Goal: Task Accomplishment & Management: Use online tool/utility

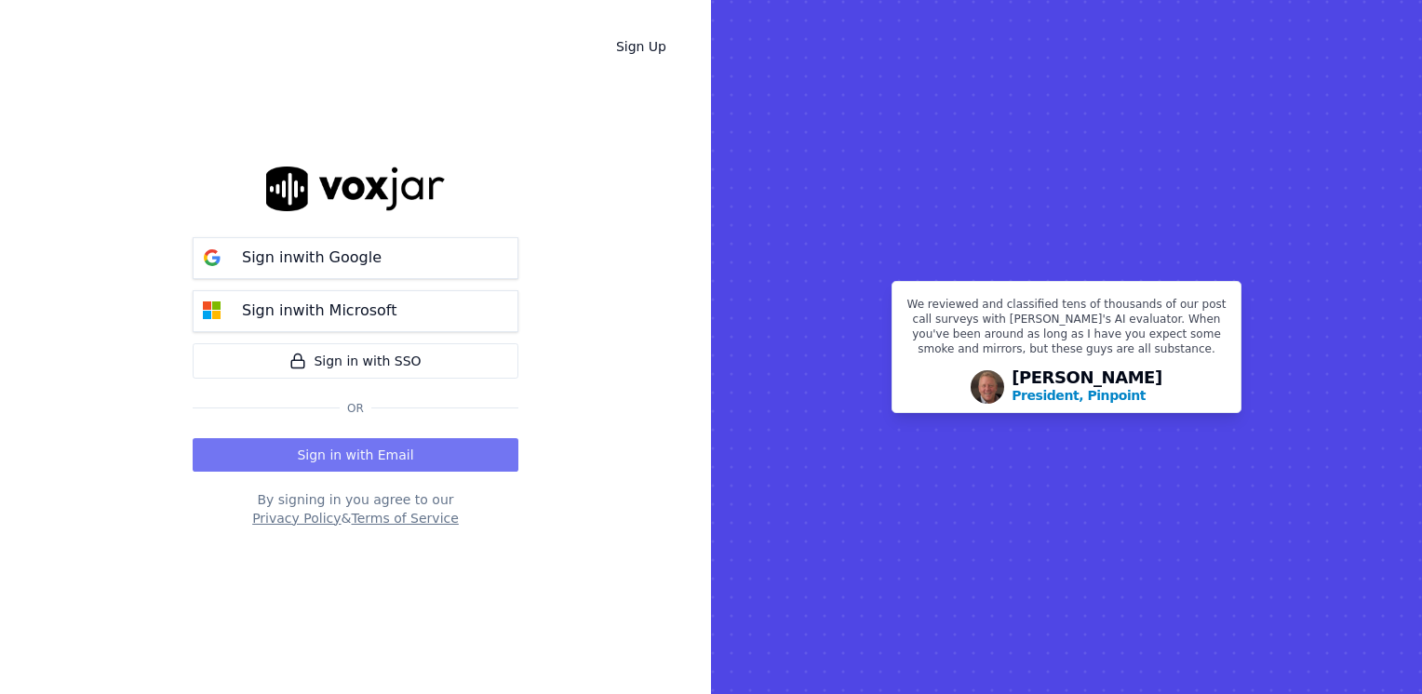
click at [383, 449] on button "Sign in with Email" at bounding box center [356, 455] width 326 height 34
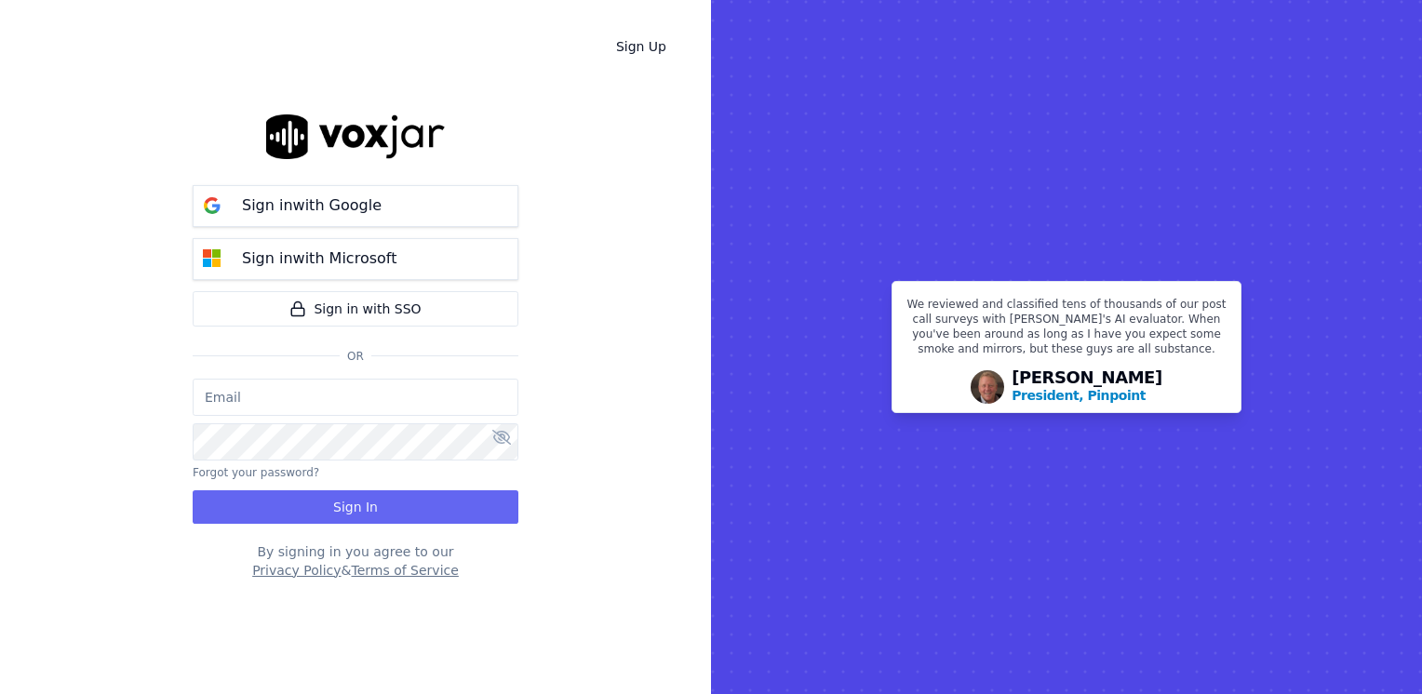
click at [287, 392] on input "email" at bounding box center [356, 397] width 326 height 37
type input "maleman@newwavepower.net"
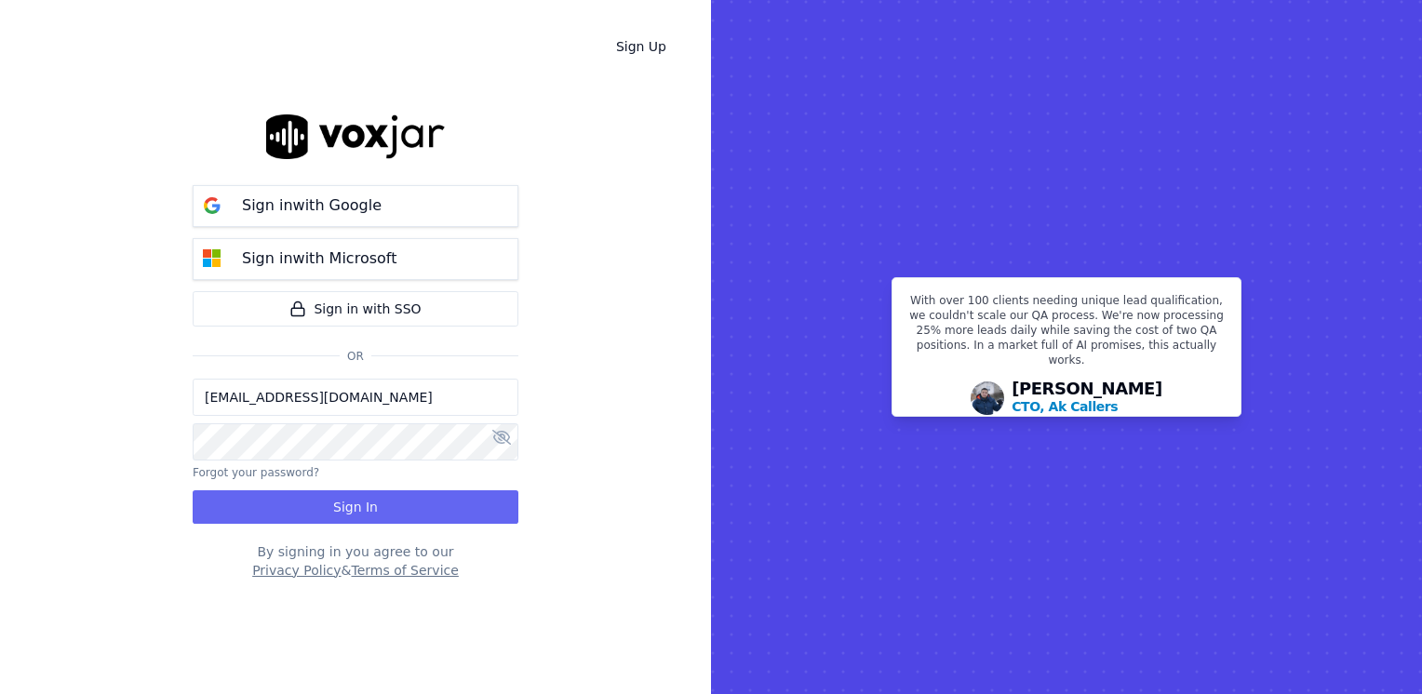
click at [493, 436] on icon at bounding box center [501, 437] width 19 height 15
click at [355, 500] on button "Sign In" at bounding box center [356, 507] width 326 height 34
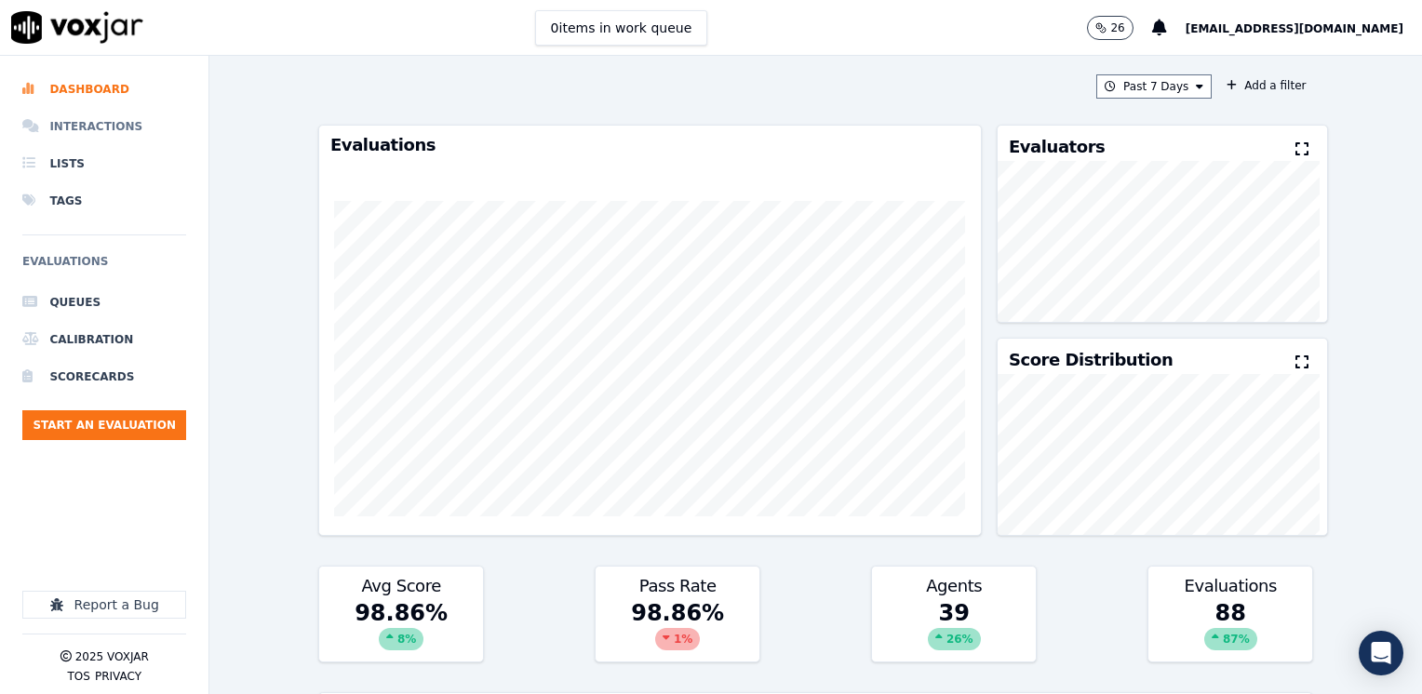
click at [115, 121] on li "Interactions" at bounding box center [104, 126] width 164 height 37
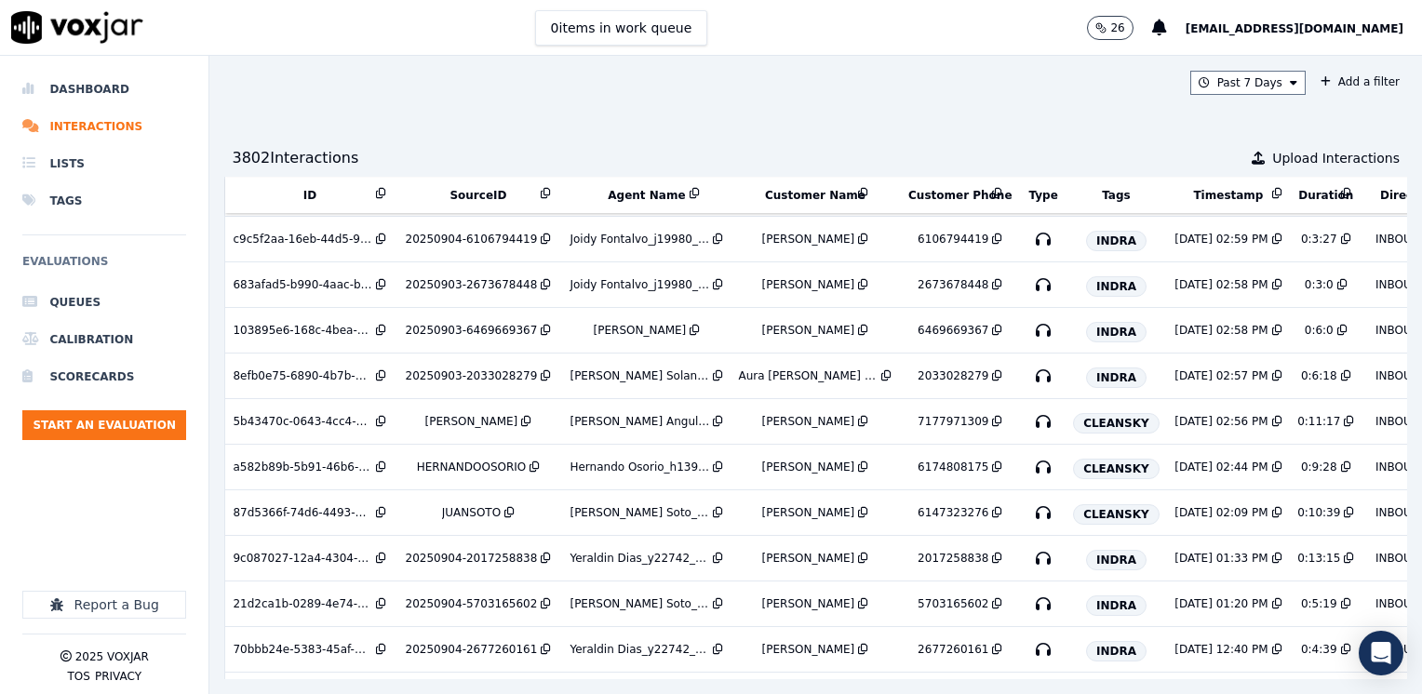
scroll to position [320, 0]
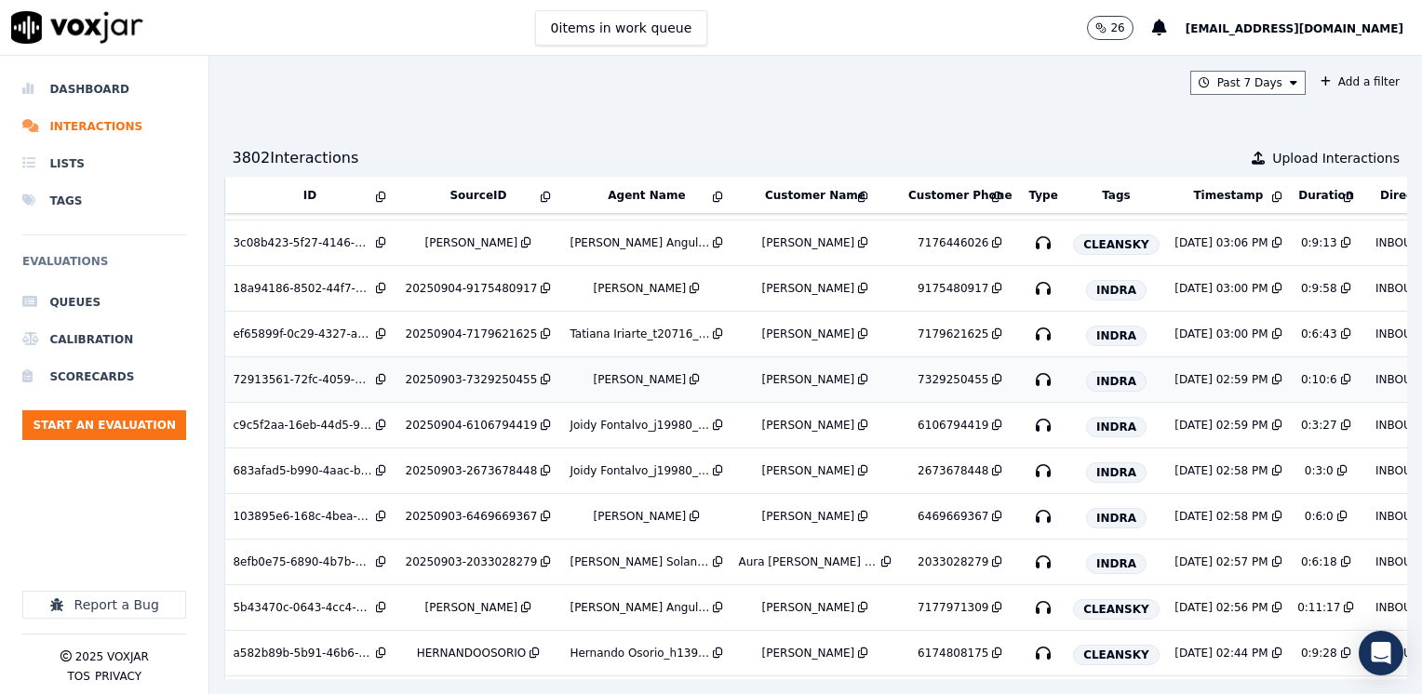
click at [639, 372] on div "[PERSON_NAME]" at bounding box center [640, 379] width 93 height 15
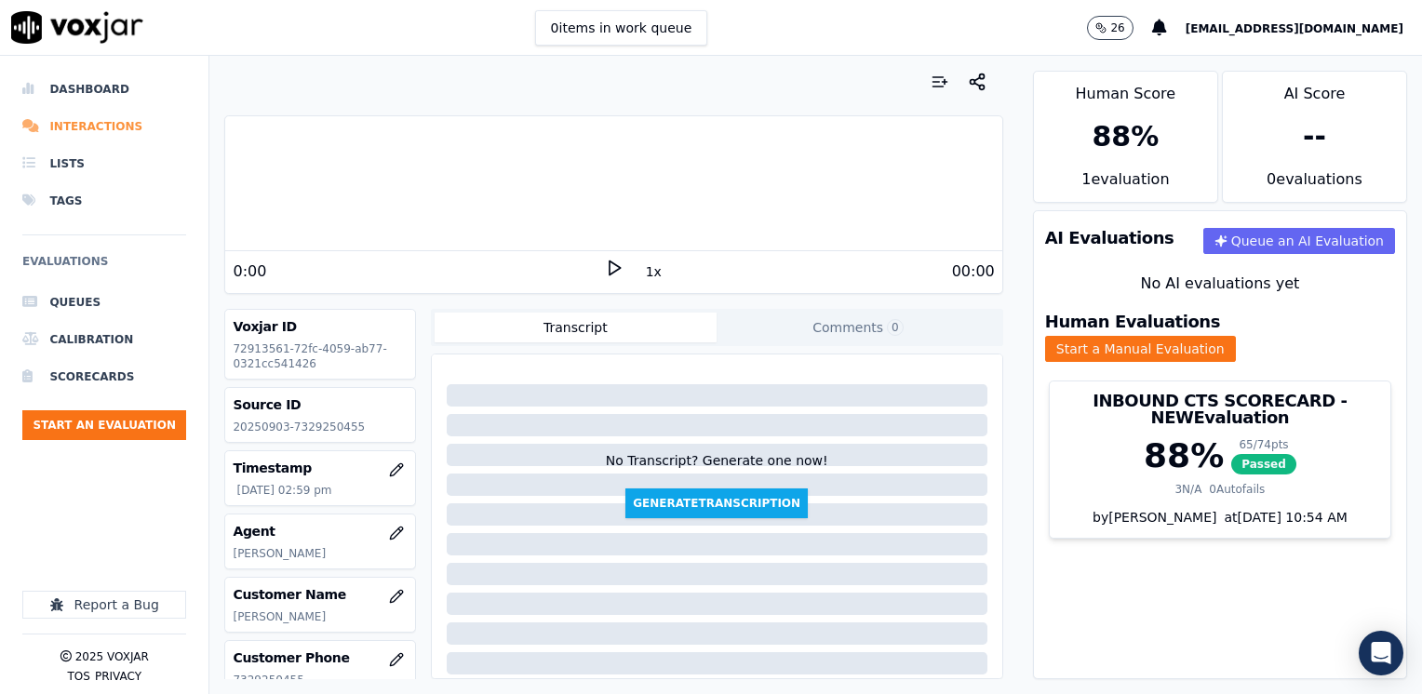
click at [86, 129] on li "Interactions" at bounding box center [104, 126] width 164 height 37
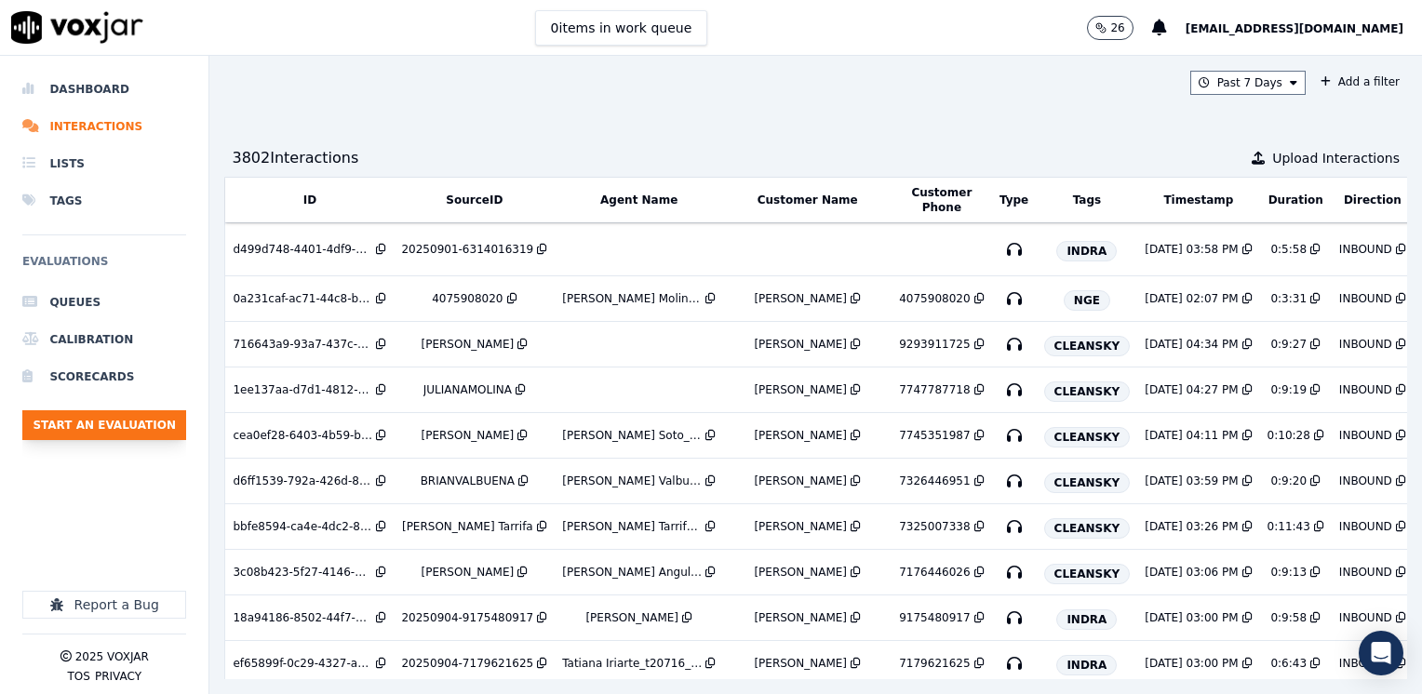
click at [89, 423] on button "Start an Evaluation" at bounding box center [104, 425] width 164 height 30
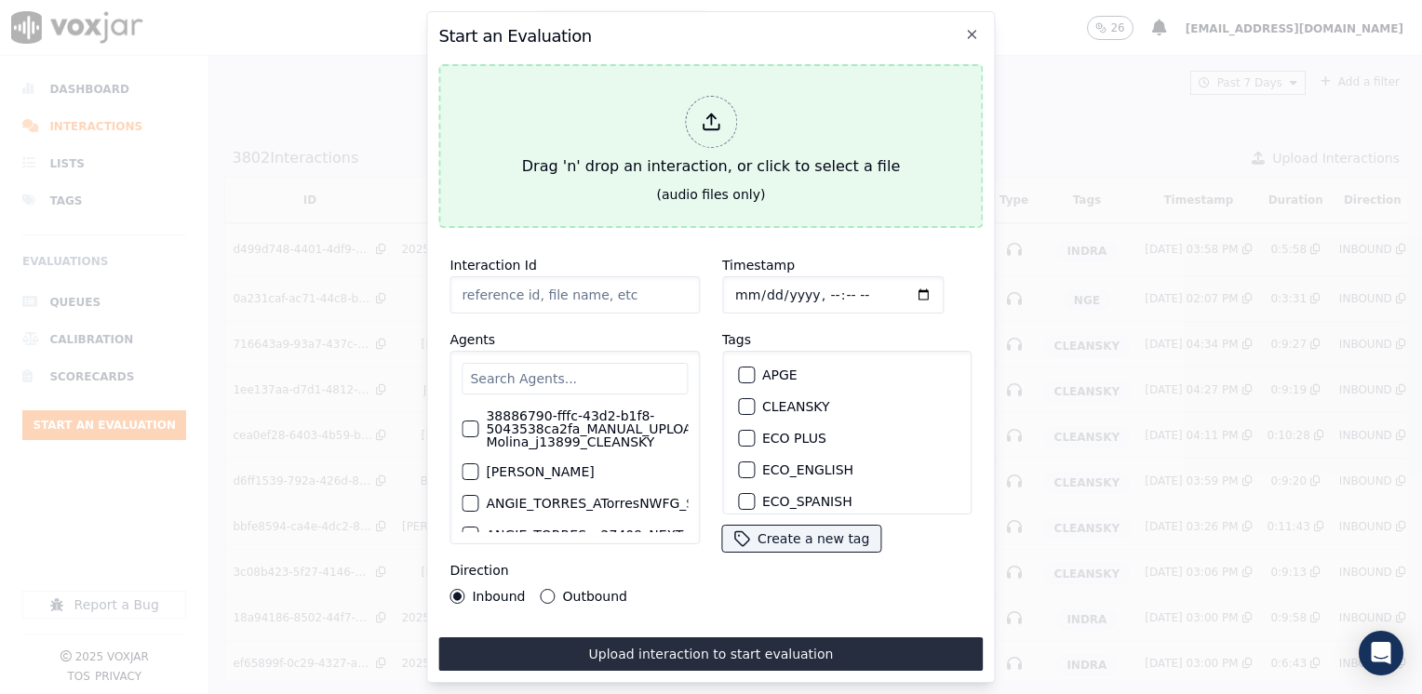
click at [709, 117] on icon at bounding box center [711, 122] width 20 height 20
type input "20250905-092321_3476865814-[PERSON_NAME] all.mp3"
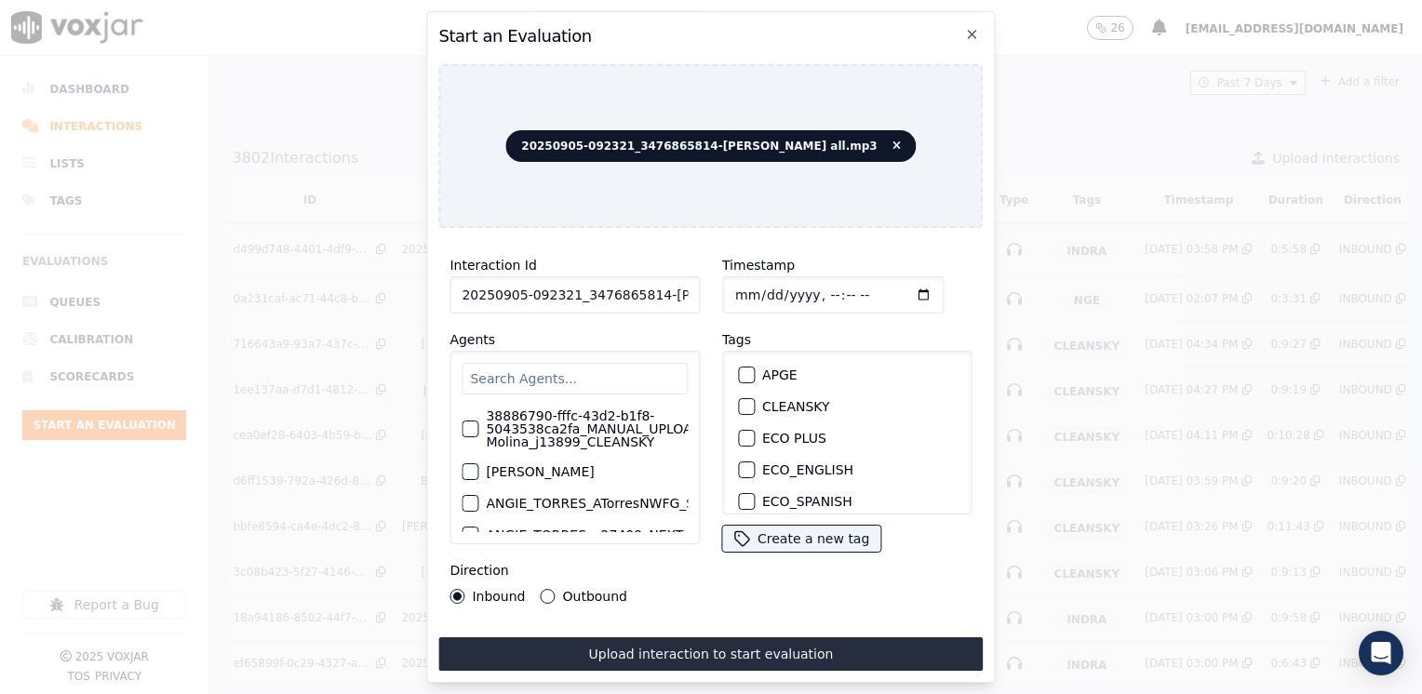
click at [556, 370] on input "text" at bounding box center [575, 379] width 226 height 32
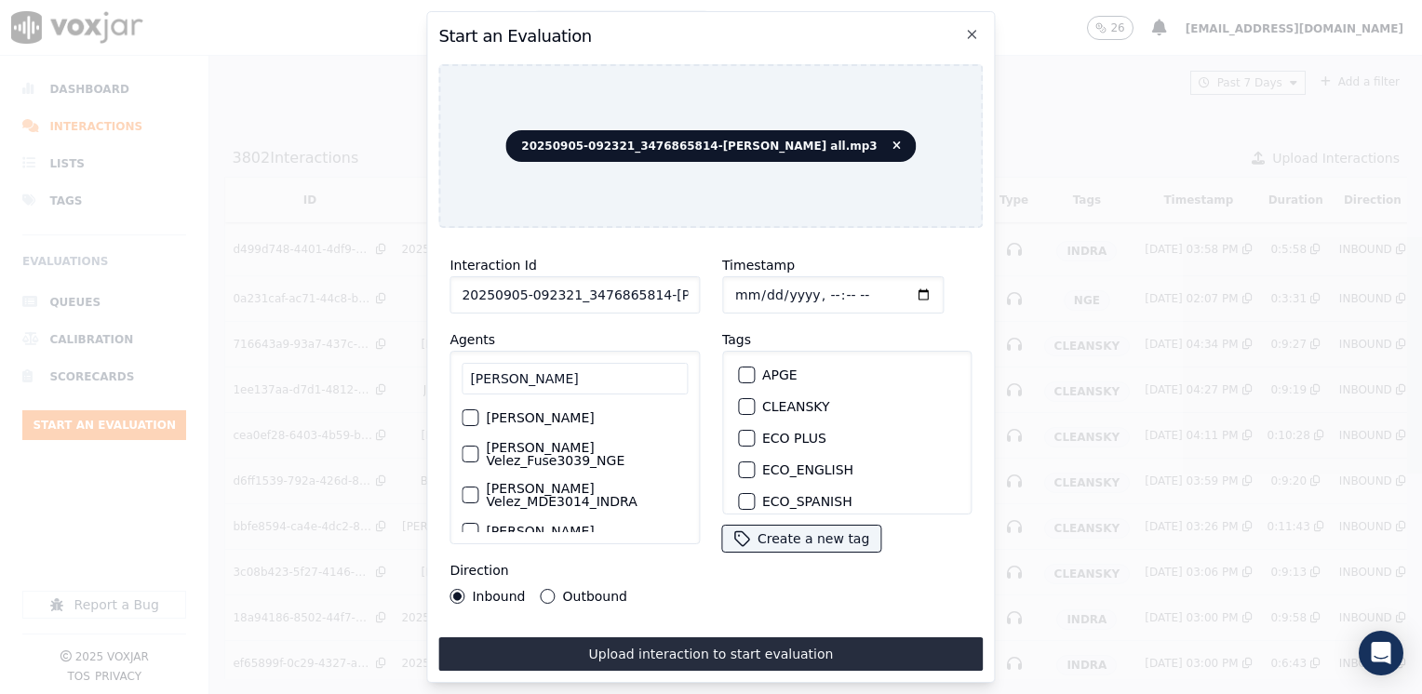
type input "[PERSON_NAME]"
click at [567, 441] on label "[PERSON_NAME] Velez_Fuse3039_NGE" at bounding box center [587, 454] width 202 height 26
click at [478, 446] on button "[PERSON_NAME] Velez_Fuse3039_NGE" at bounding box center [470, 454] width 17 height 17
click at [741, 439] on button "NGE" at bounding box center [746, 442] width 17 height 17
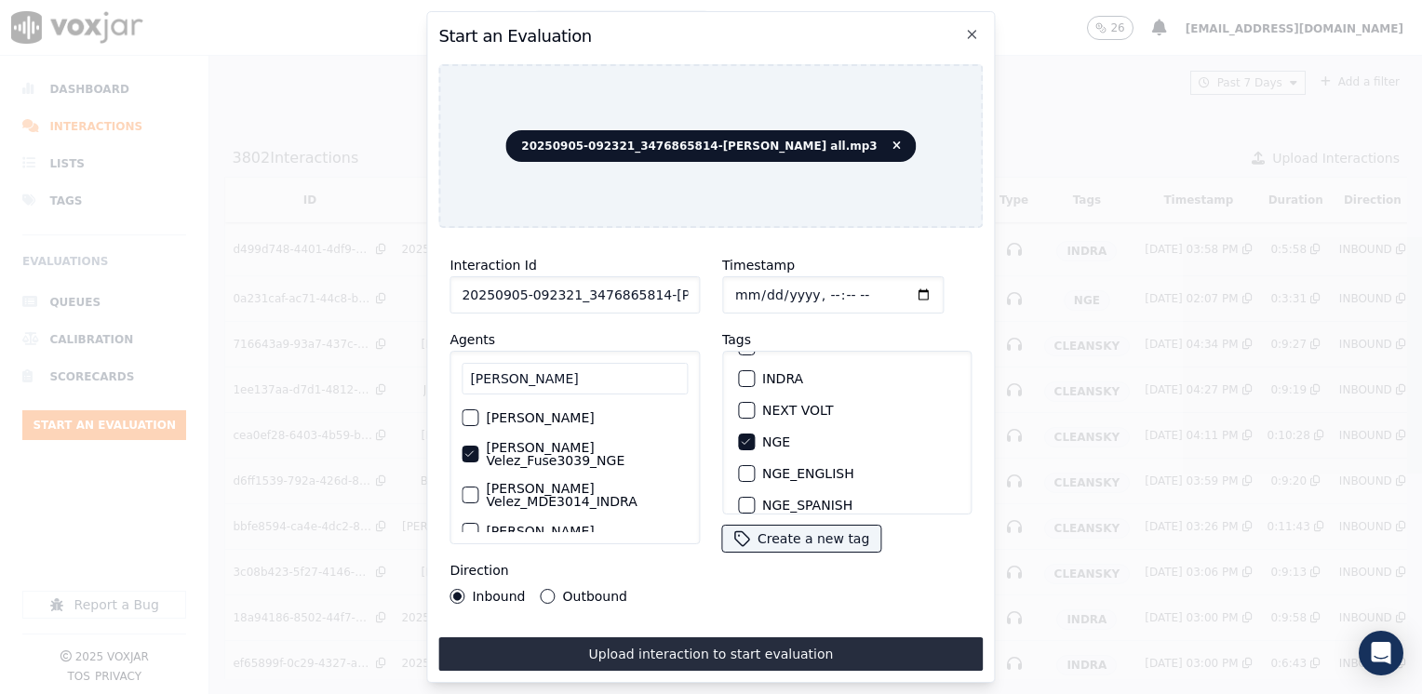
click at [891, 280] on input "Timestamp" at bounding box center [832, 294] width 221 height 37
click at [887, 286] on input "Timestamp" at bounding box center [832, 294] width 221 height 37
click at [867, 592] on div "Timestamp Tags APGE CLEANSKY ECO PLUS ECO_ENGLISH ECO_SPANISH ELECTRA SPARK IND…" at bounding box center [847, 429] width 273 height 372
click at [896, 281] on input "Timestamp" at bounding box center [832, 294] width 221 height 37
type input "[DATE]T11:05"
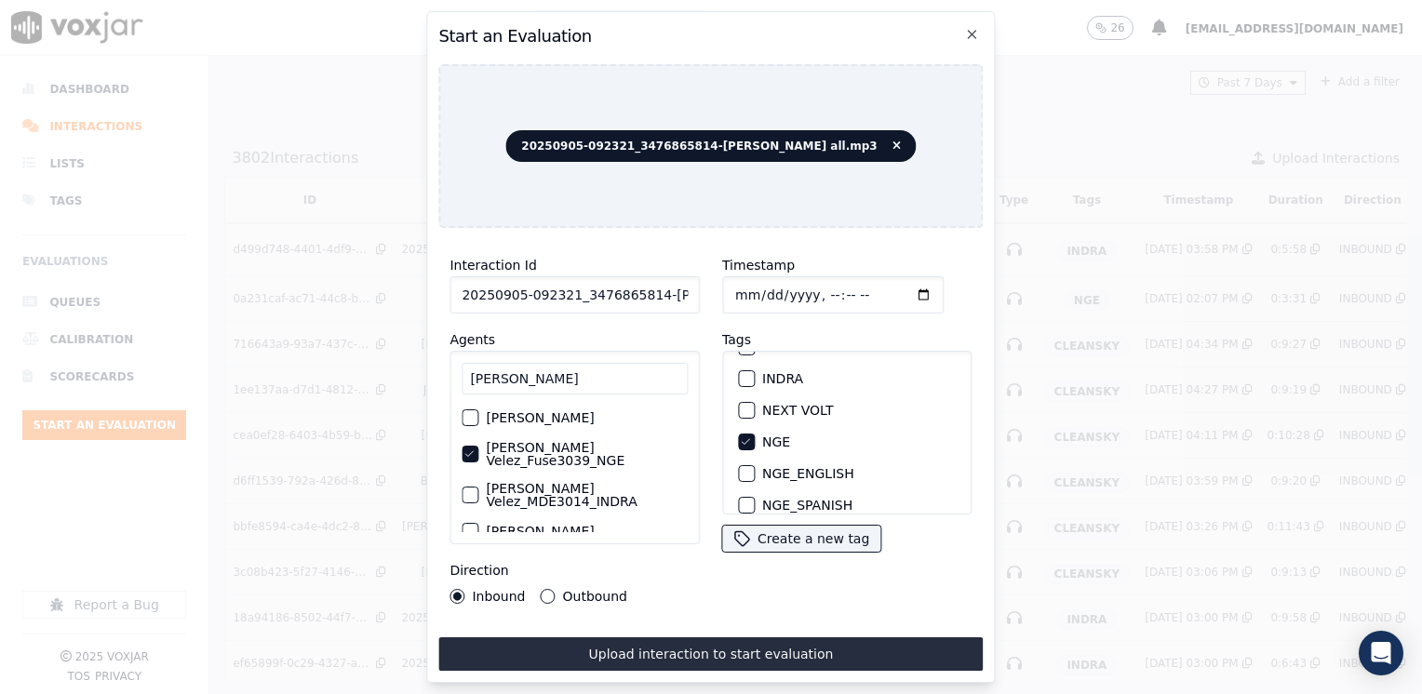
drag, startPoint x: 543, startPoint y: 585, endPoint x: 578, endPoint y: 608, distance: 41.0
click at [543, 589] on button "Outbound" at bounding box center [548, 596] width 15 height 15
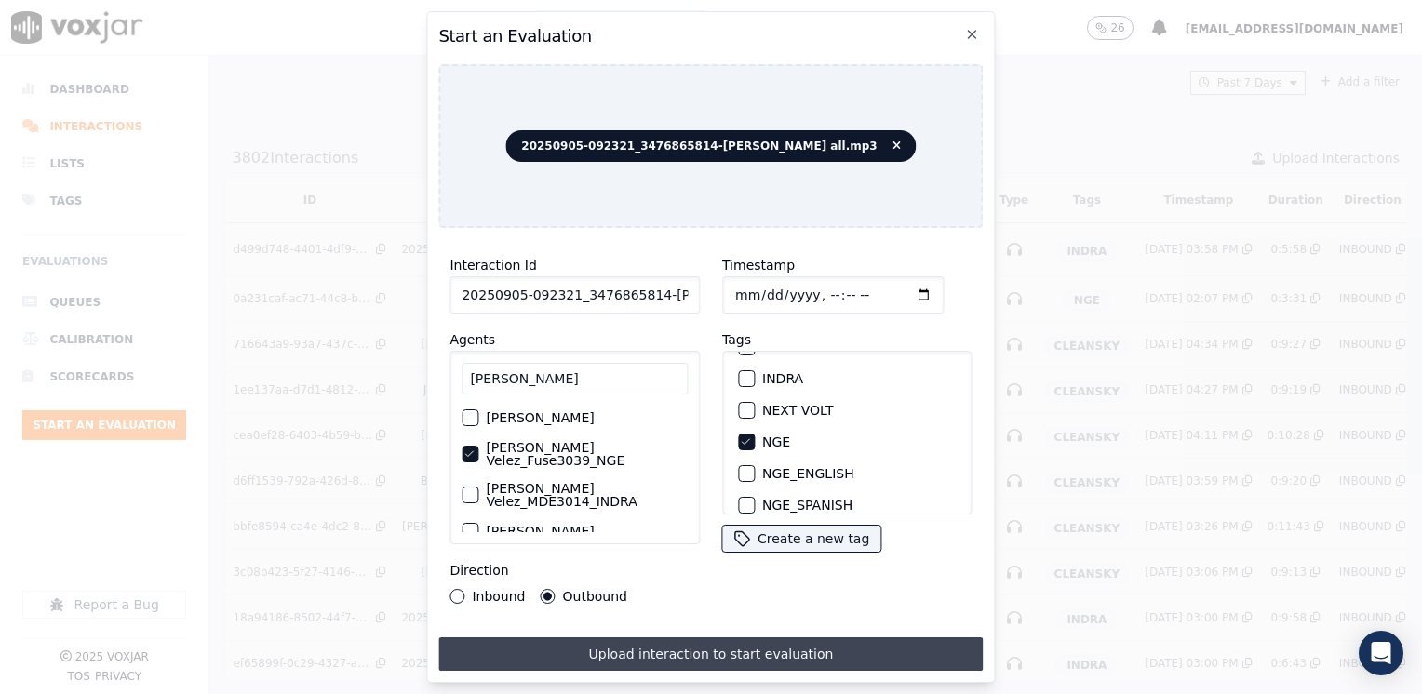
click at [687, 646] on button "Upload interaction to start evaluation" at bounding box center [710, 654] width 544 height 34
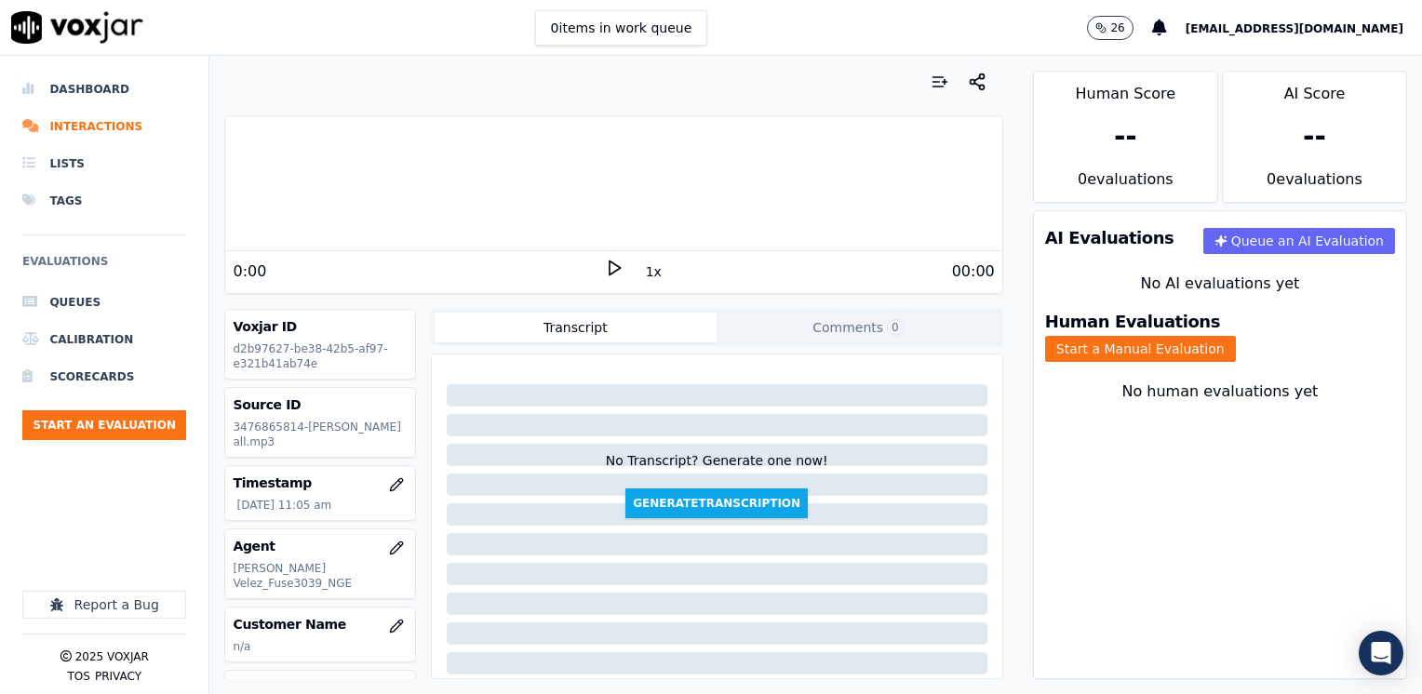
click at [605, 262] on icon at bounding box center [614, 268] width 19 height 19
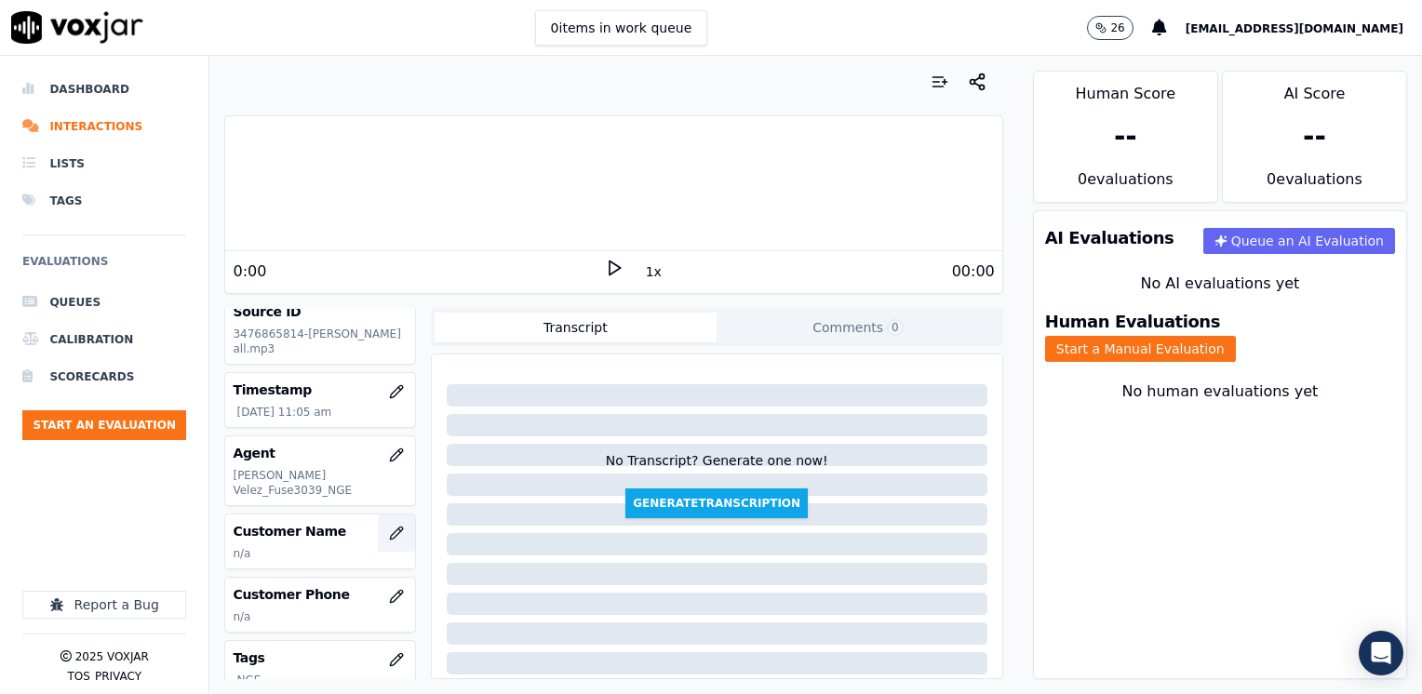
click at [390, 527] on icon "button" at bounding box center [396, 533] width 12 height 12
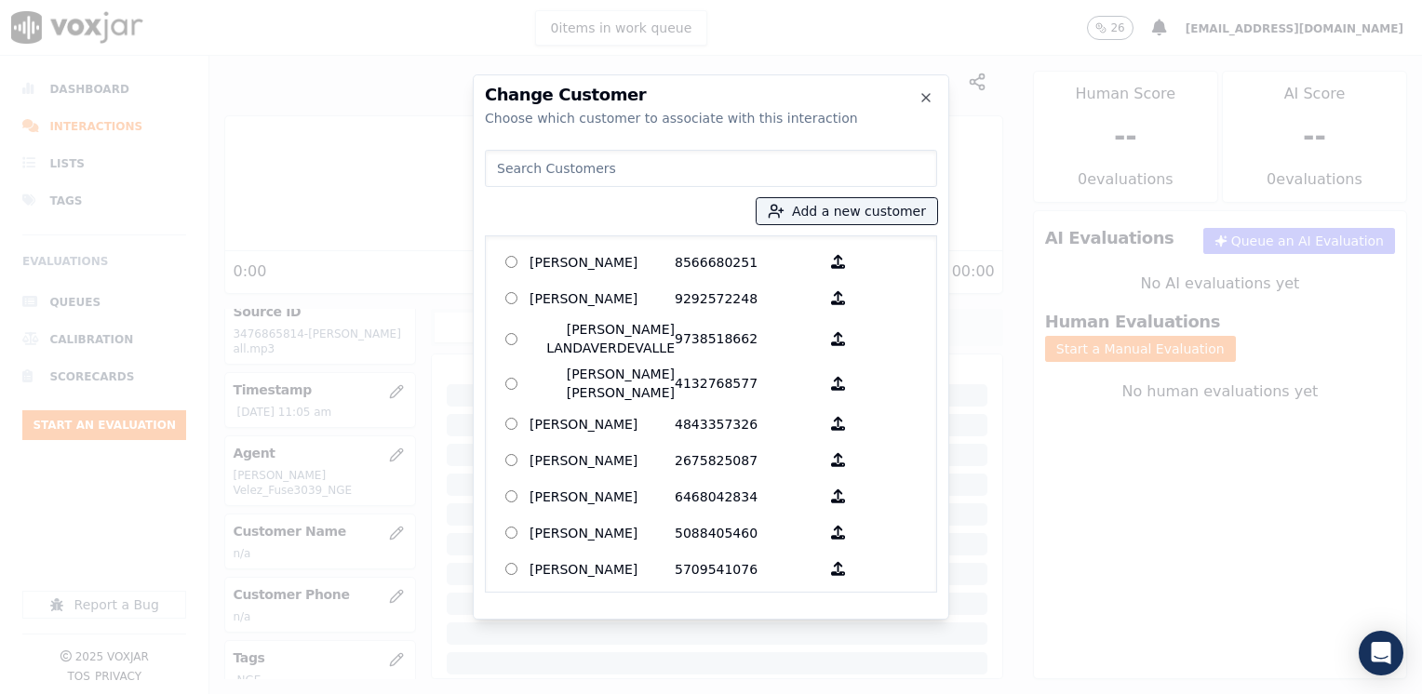
click at [664, 162] on input at bounding box center [711, 168] width 452 height 37
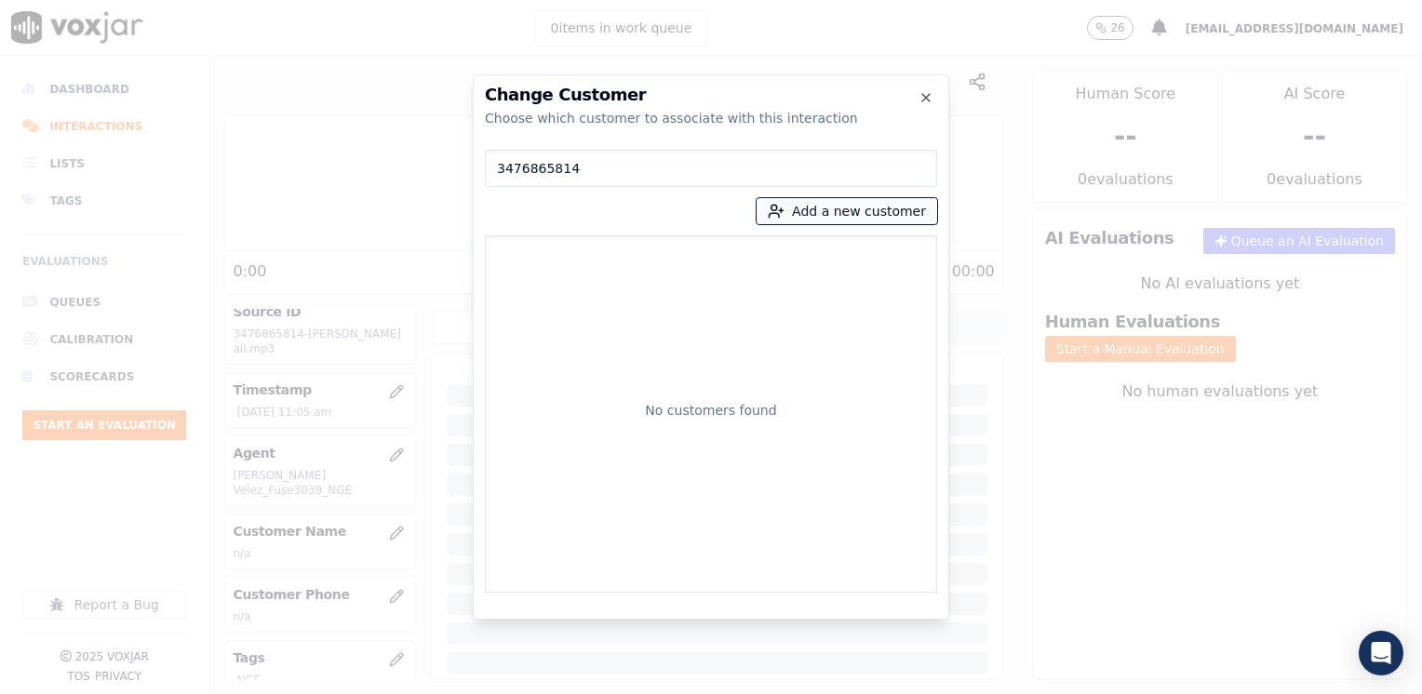
type input "3476865814"
click at [856, 199] on button "Add a new customer" at bounding box center [847, 211] width 181 height 26
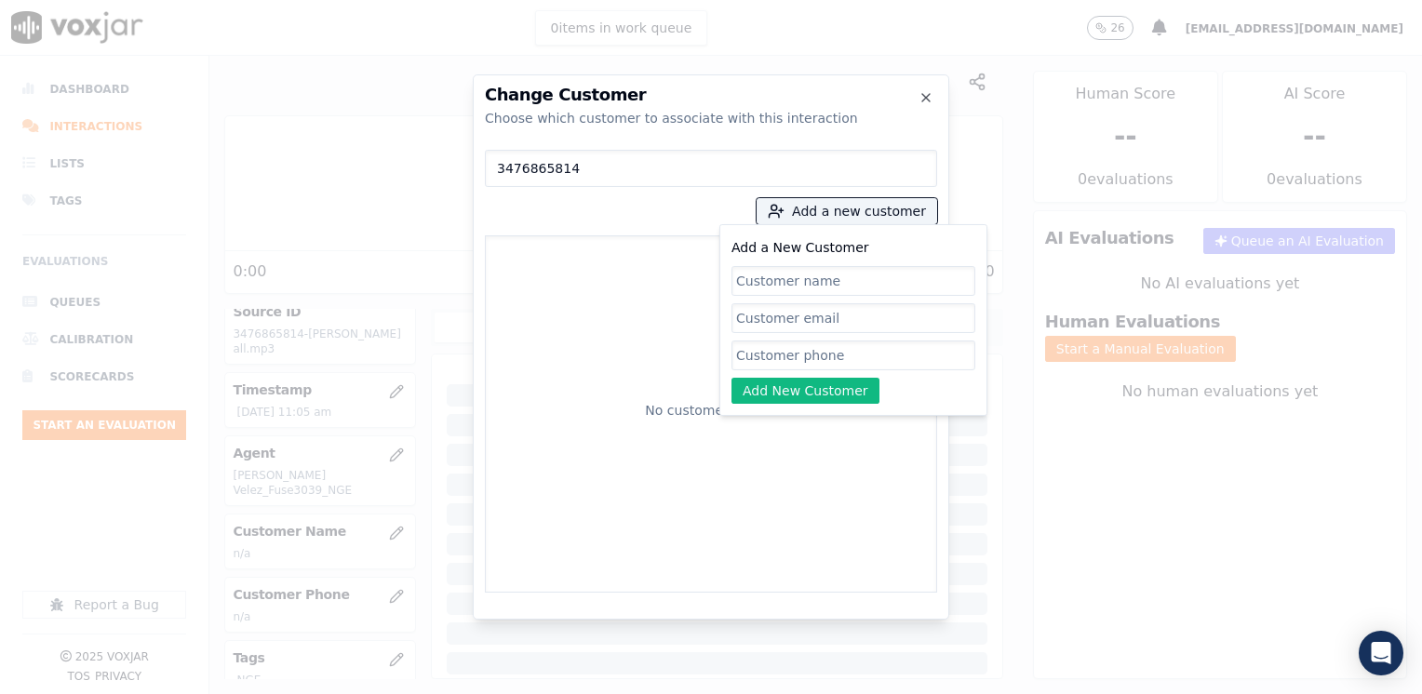
click at [826, 358] on input "Add a New Customer" at bounding box center [853, 356] width 244 height 30
paste input "3476865814"
type input "3476865814"
click at [812, 282] on input "Add a New Customer" at bounding box center [853, 281] width 244 height 30
paste input "Mottelin Elvelus"
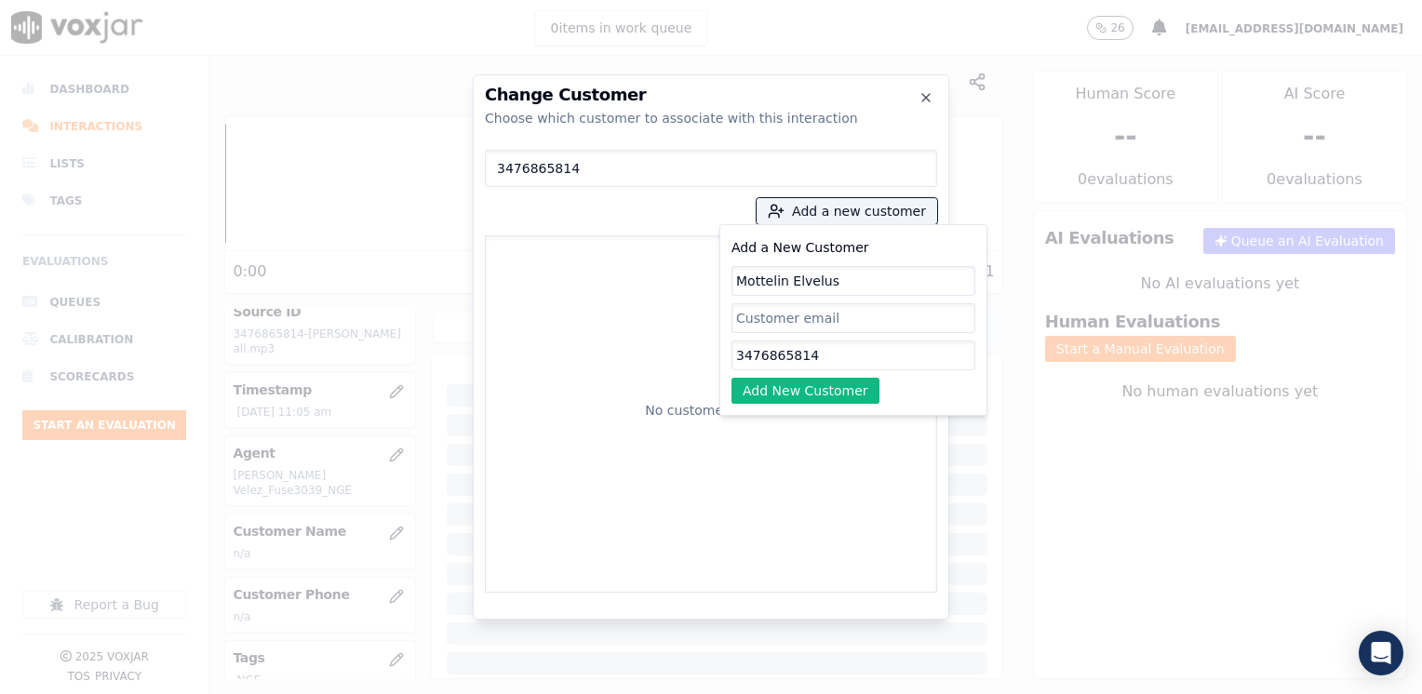
type input "Mottelin Elvelus"
click at [827, 368] on input "3476865814" at bounding box center [853, 356] width 244 height 30
click at [819, 392] on button "Add New Customer" at bounding box center [805, 391] width 148 height 26
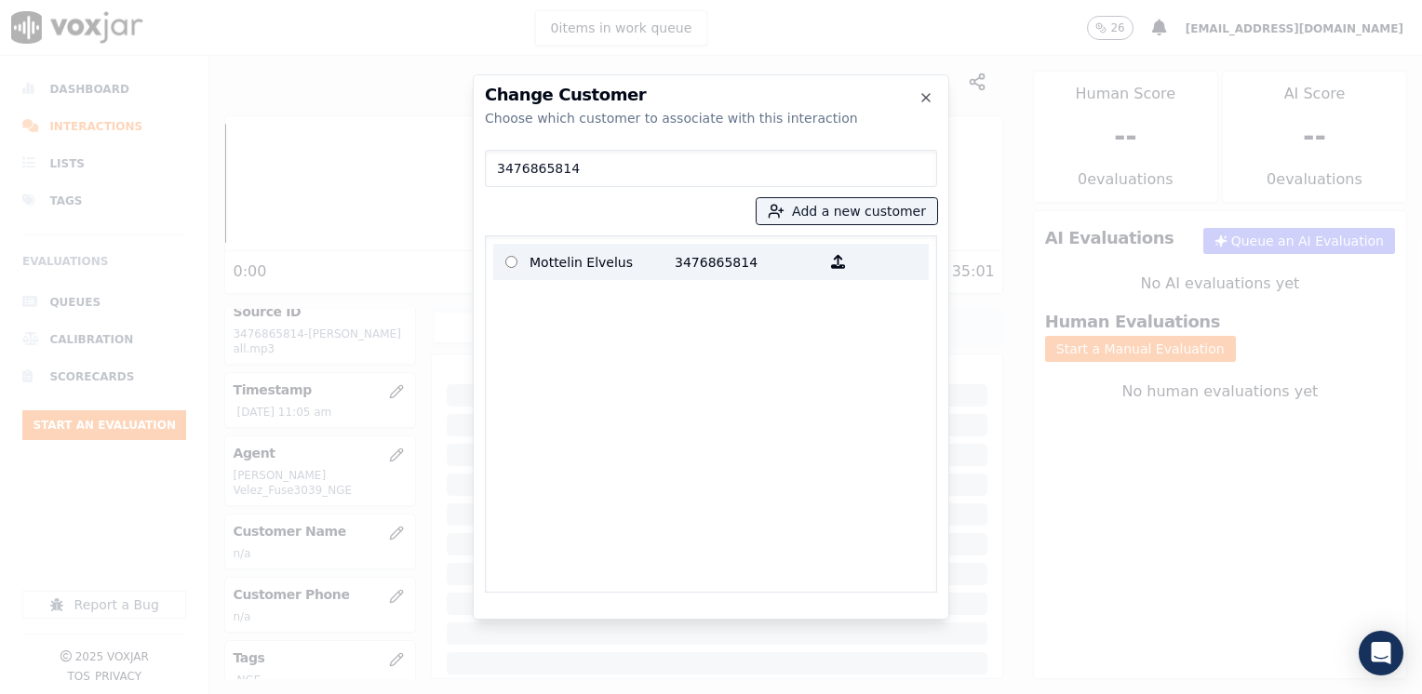
click at [713, 259] on p "3476865814" at bounding box center [747, 262] width 145 height 29
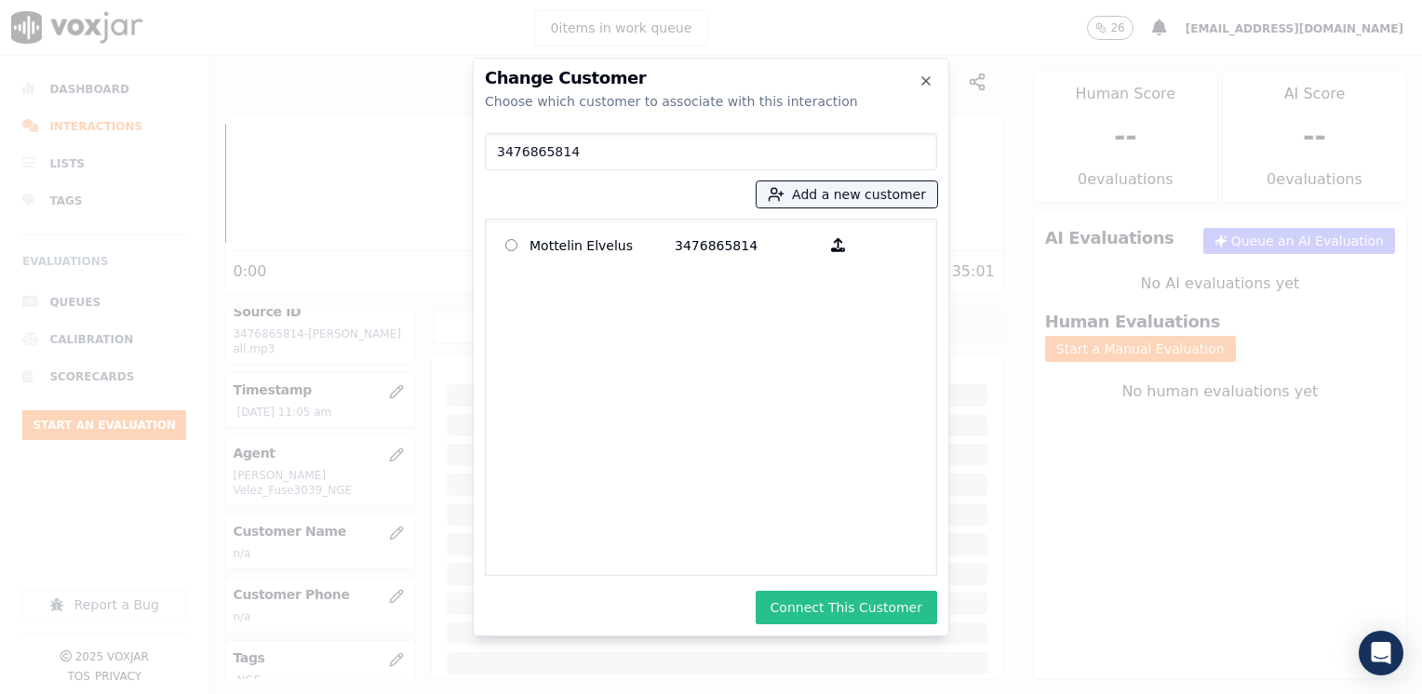
click at [884, 606] on button "Connect This Customer" at bounding box center [846, 608] width 181 height 34
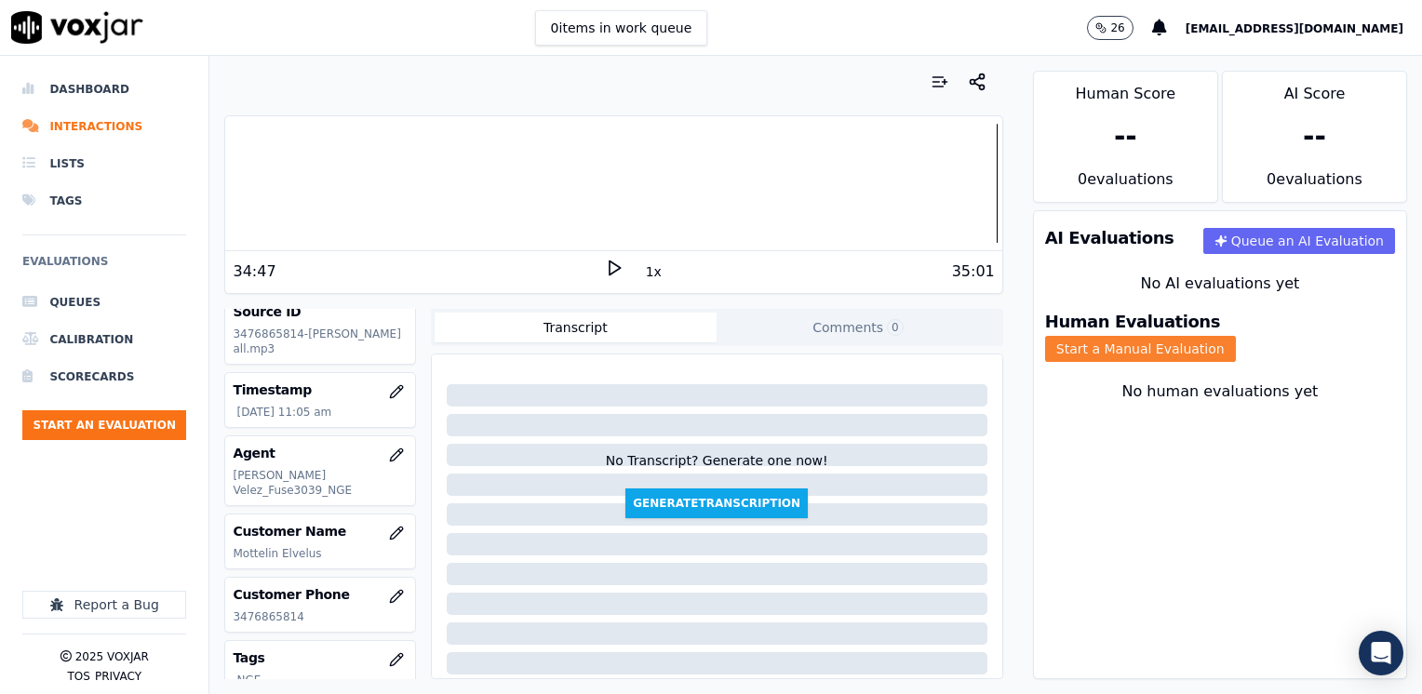
click at [1232, 336] on button "Start a Manual Evaluation" at bounding box center [1140, 349] width 191 height 26
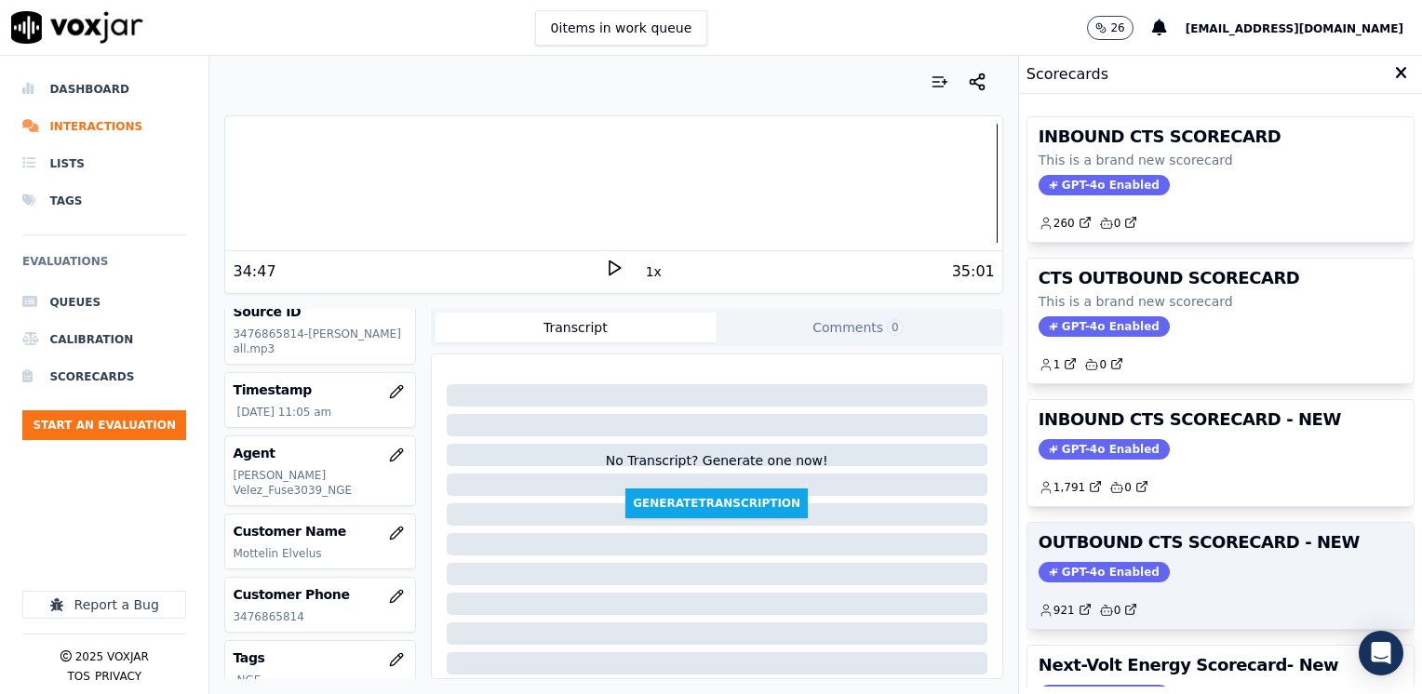
click at [1085, 563] on span "GPT-4o Enabled" at bounding box center [1104, 572] width 131 height 20
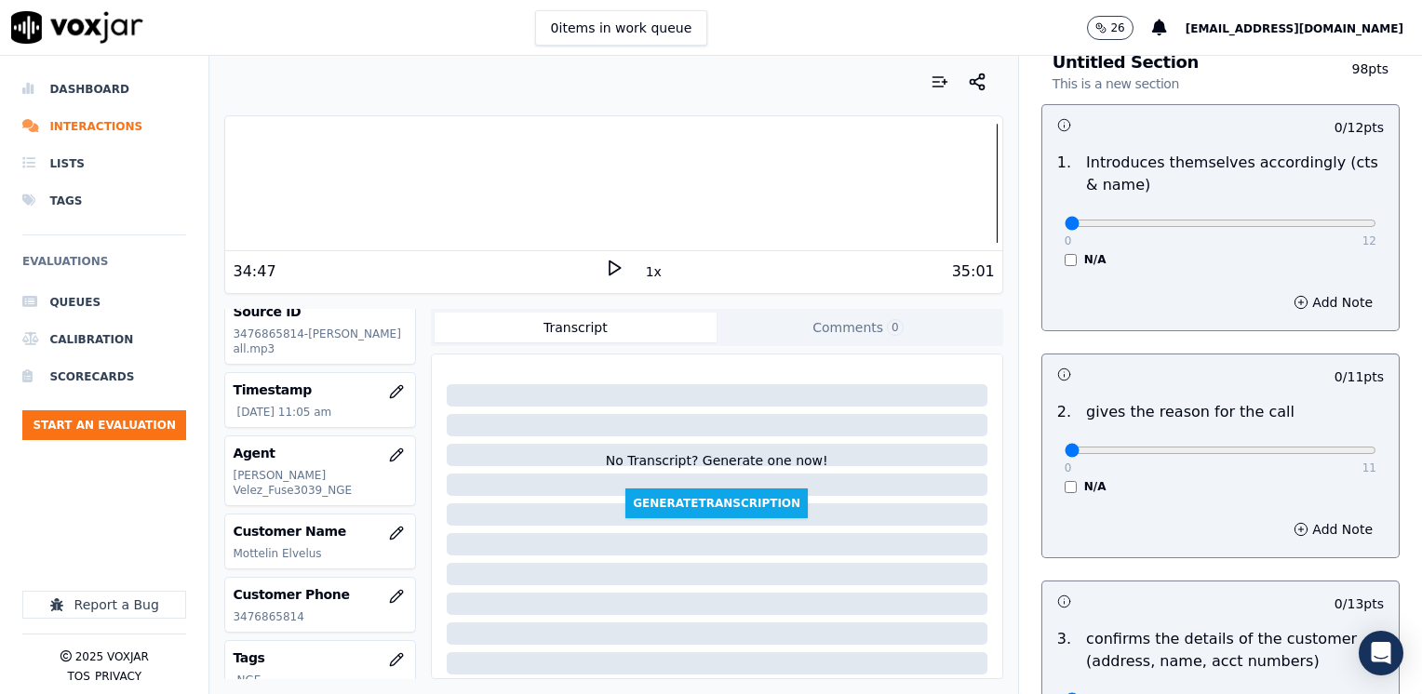
click at [1257, 479] on div "N/A" at bounding box center [1221, 486] width 312 height 15
drag, startPoint x: 1053, startPoint y: 221, endPoint x: 1425, endPoint y: 212, distance: 371.4
type input "12"
click at [1376, 220] on input "range" at bounding box center [1221, 223] width 312 height 7
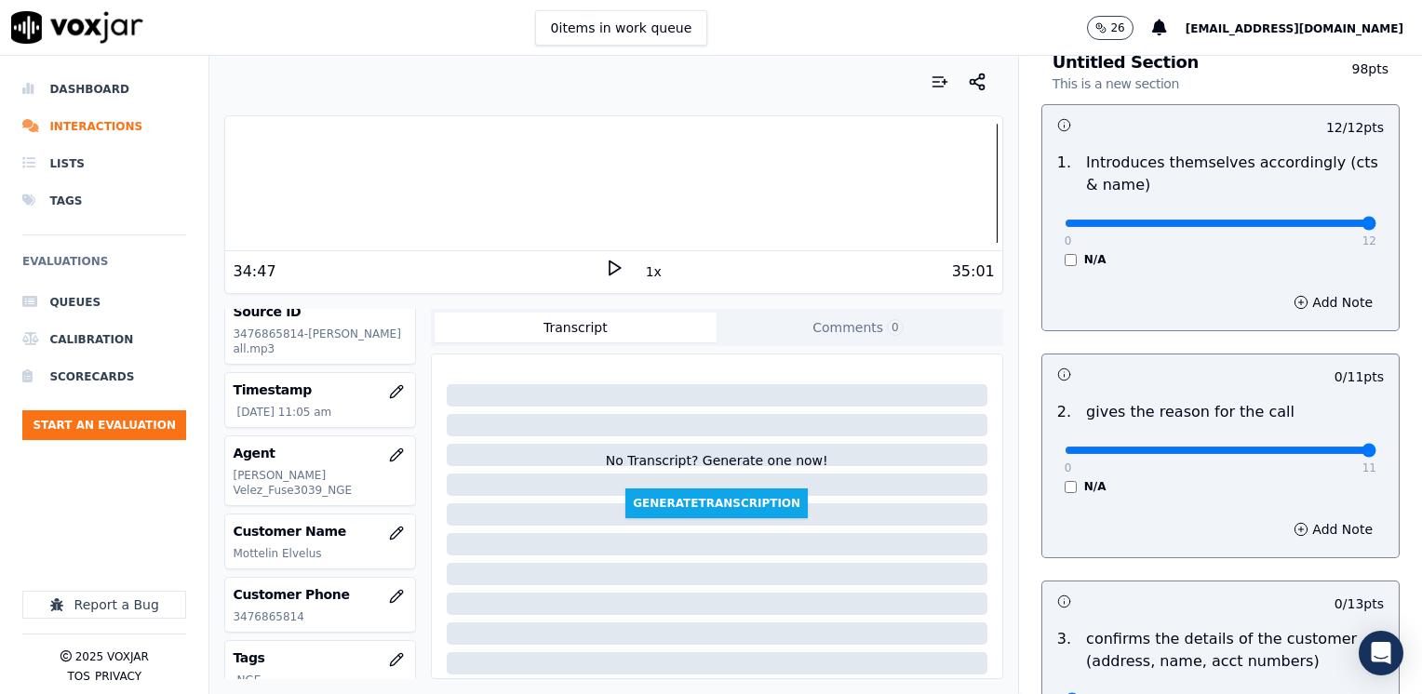
drag, startPoint x: 1057, startPoint y: 451, endPoint x: 1425, endPoint y: 451, distance: 367.6
type input "11"
click at [1376, 451] on input "range" at bounding box center [1221, 450] width 312 height 7
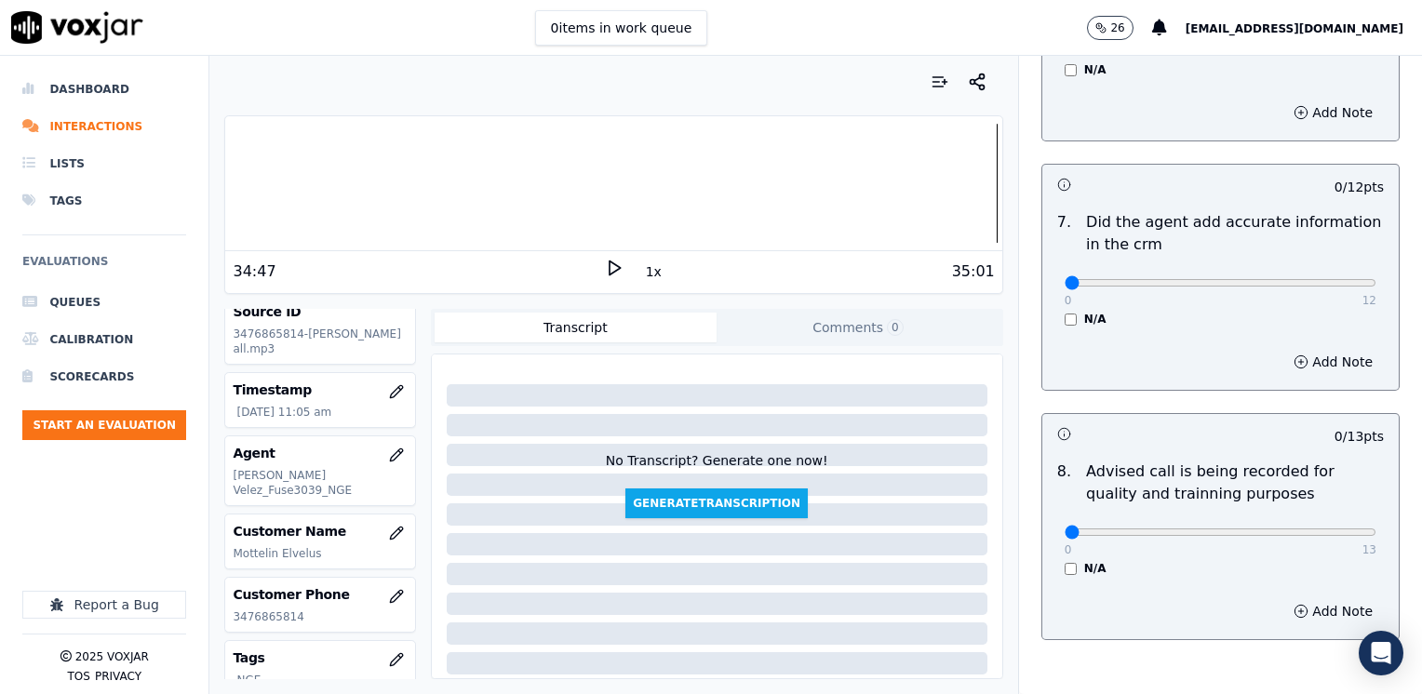
scroll to position [1627, 0]
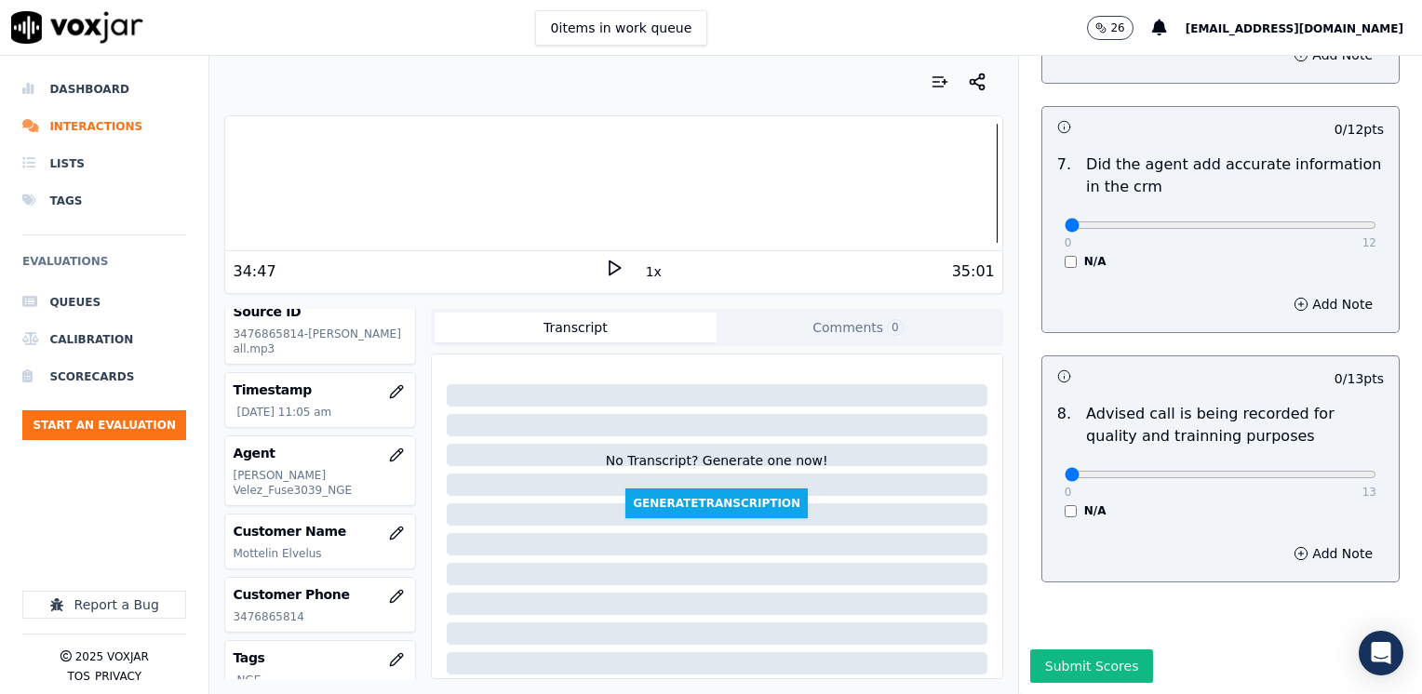
click at [1264, 463] on div "0 13" at bounding box center [1221, 474] width 312 height 22
click at [1277, 471] on input "range" at bounding box center [1221, 474] width 312 height 7
type input "10"
click at [1261, 471] on input "range" at bounding box center [1221, 474] width 312 height 7
click at [1310, 541] on button "Add Note" at bounding box center [1332, 554] width 101 height 26
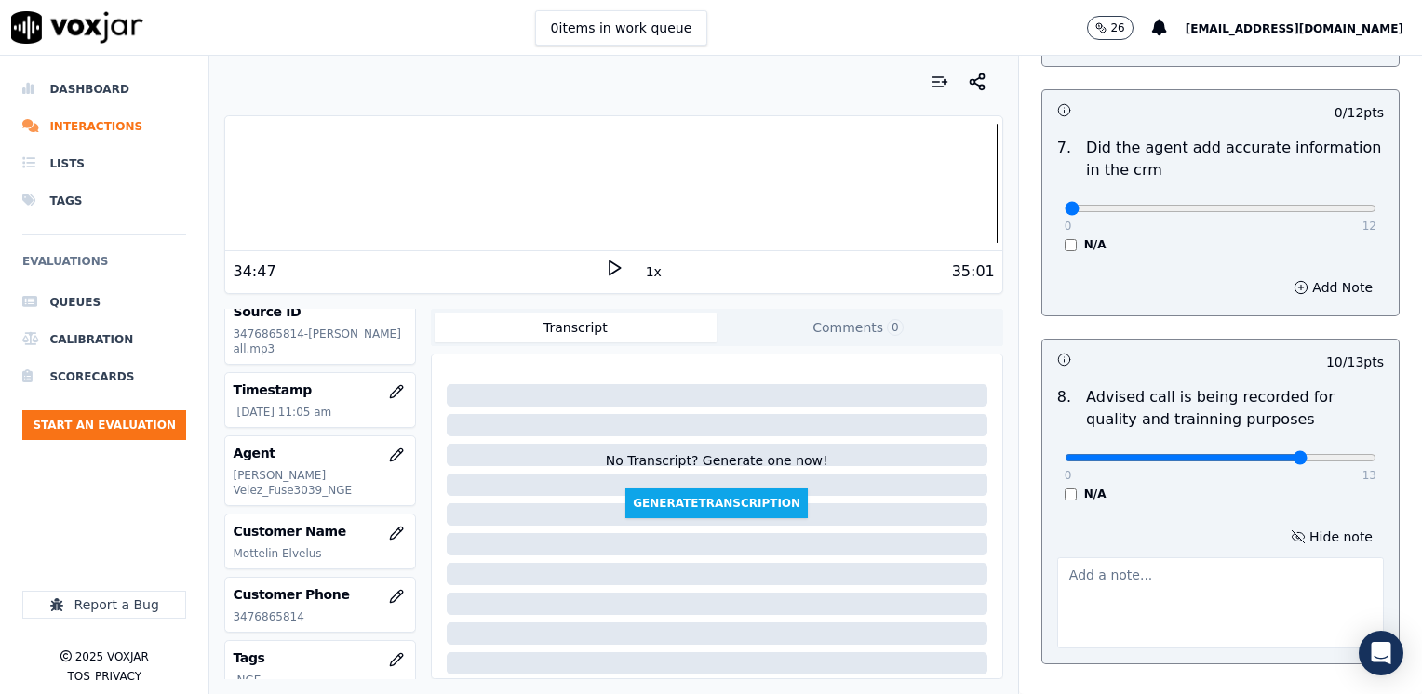
click at [1172, 584] on textarea at bounding box center [1220, 602] width 327 height 91
type textarea "Does not advise the call is being recorded fro quality purposes"
click at [1158, 260] on div "Add Note" at bounding box center [1220, 288] width 356 height 56
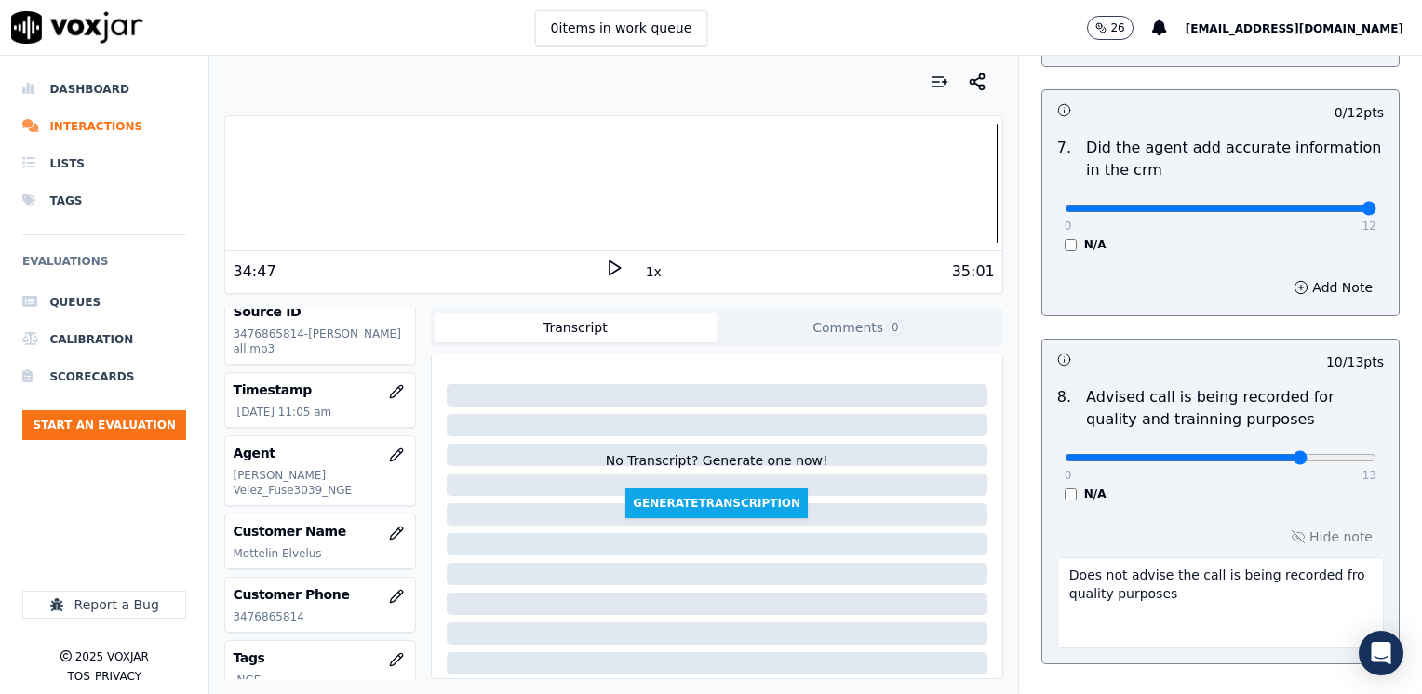
drag, startPoint x: 1053, startPoint y: 177, endPoint x: 1425, endPoint y: 210, distance: 372.8
type input "12"
click at [1376, 210] on input "range" at bounding box center [1221, 208] width 312 height 7
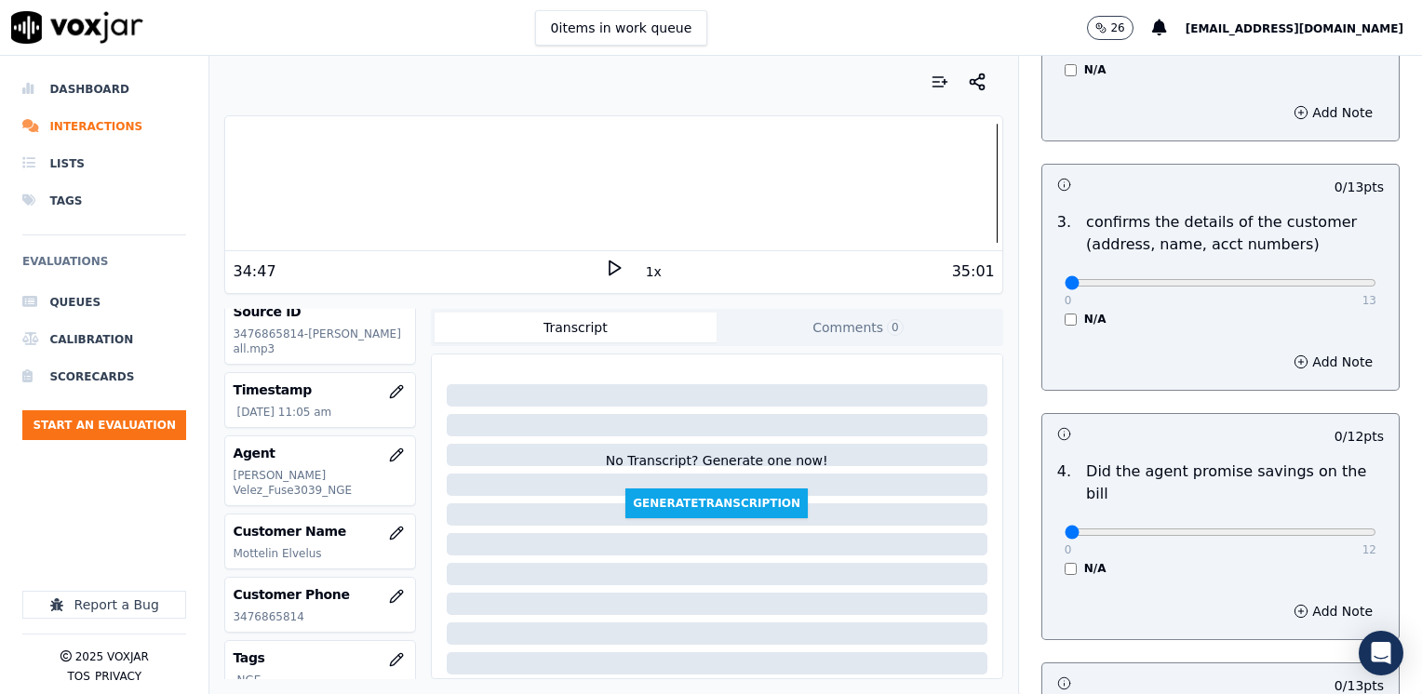
scroll to position [324, 0]
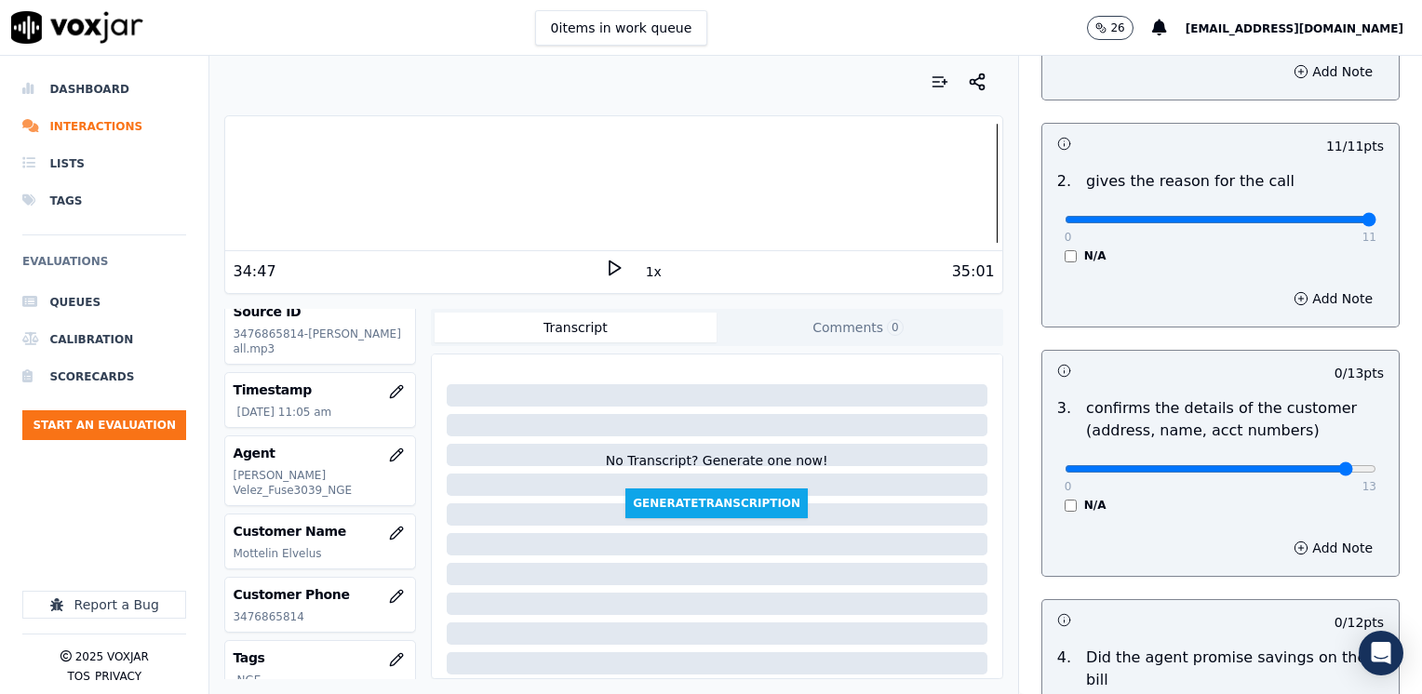
drag, startPoint x: 1059, startPoint y: 463, endPoint x: 1303, endPoint y: 476, distance: 244.2
type input "12"
click at [1303, 473] on input "range" at bounding box center [1221, 468] width 312 height 7
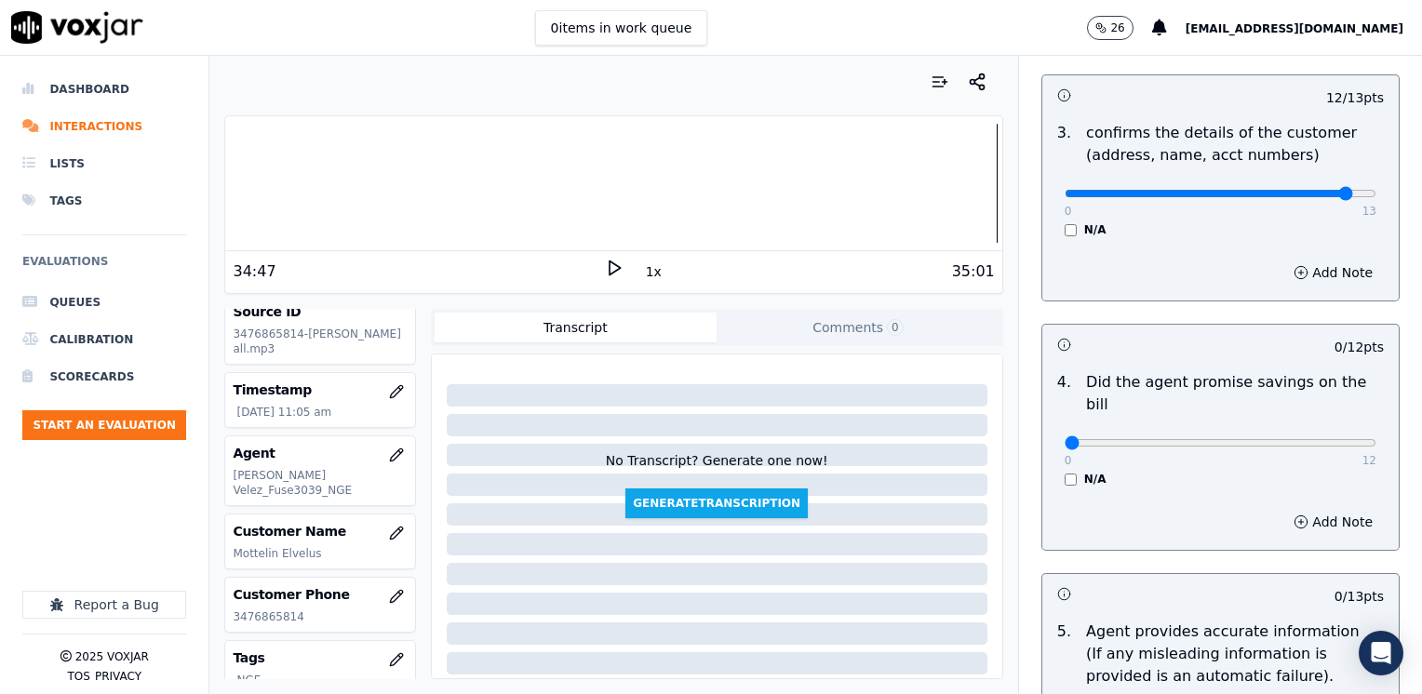
scroll to position [603, 0]
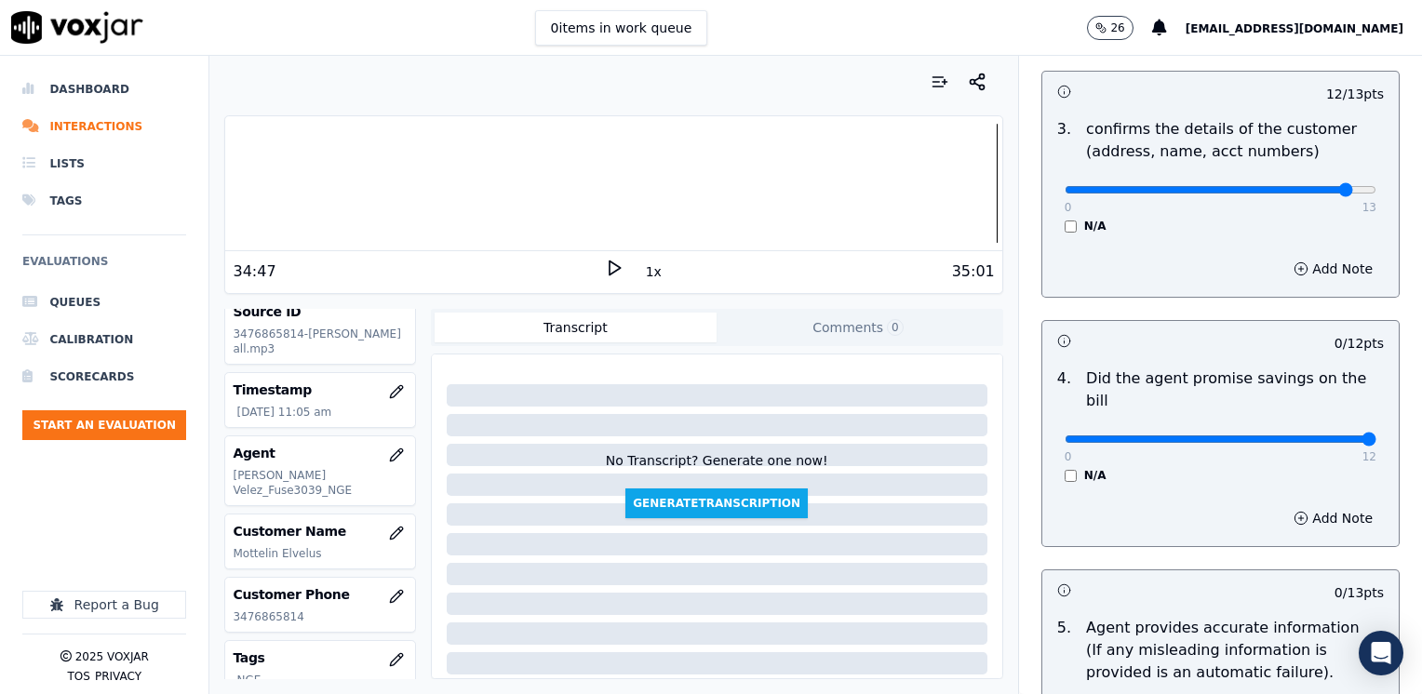
drag, startPoint x: 1053, startPoint y: 415, endPoint x: 1416, endPoint y: 427, distance: 363.1
type input "12"
click at [1376, 436] on input "range" at bounding box center [1221, 439] width 312 height 7
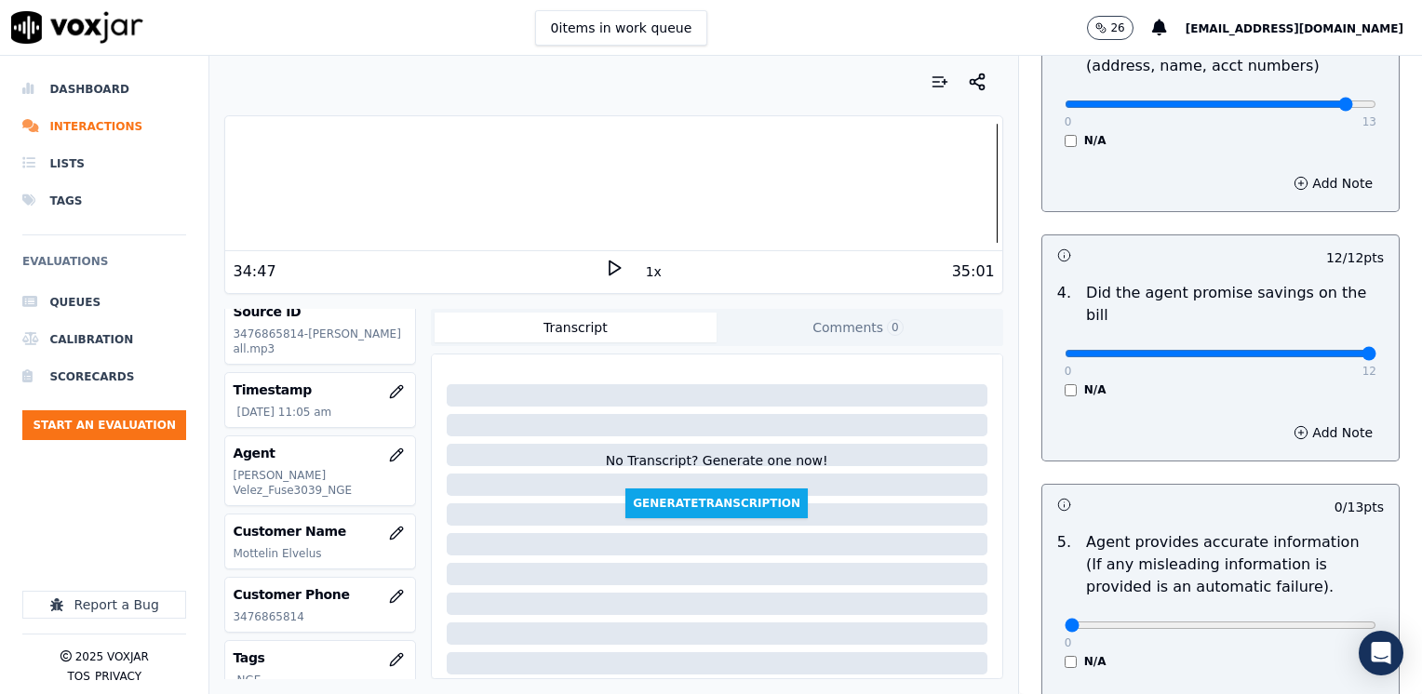
scroll to position [789, 0]
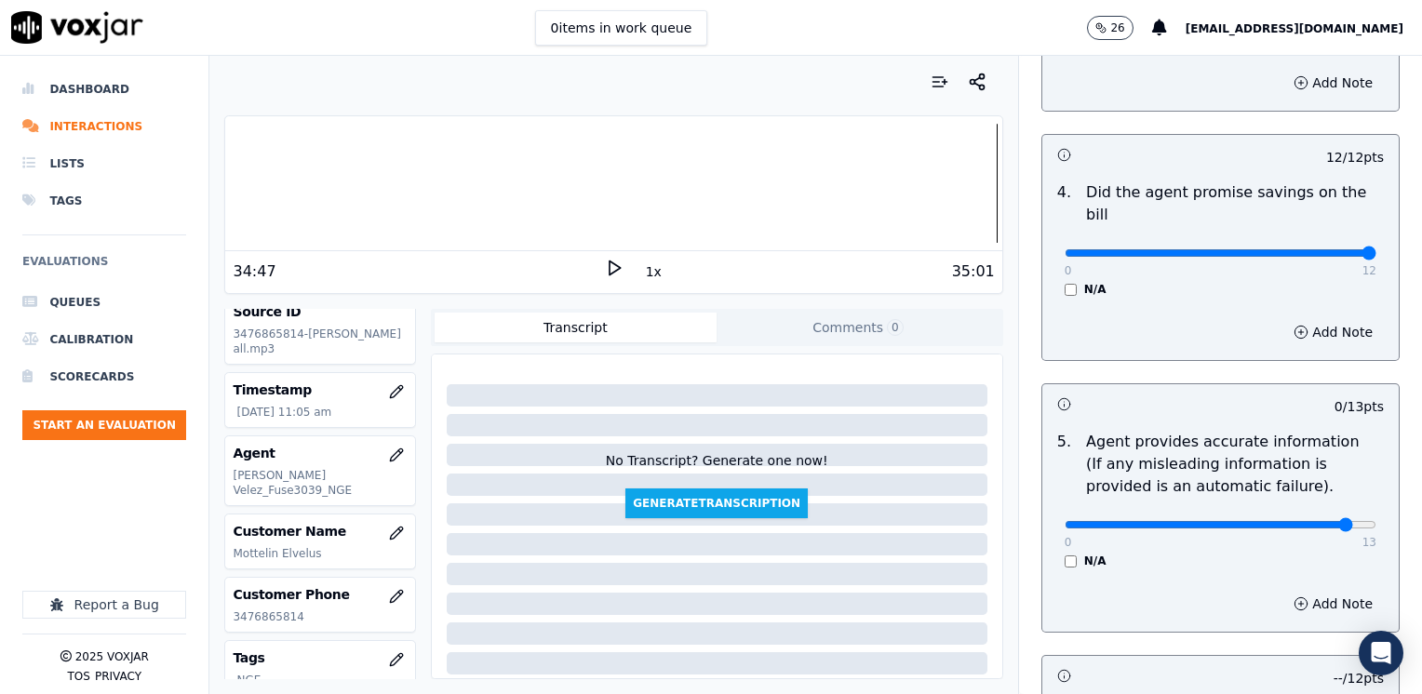
type input "12"
click at [1312, 521] on input "range" at bounding box center [1221, 524] width 312 height 7
click at [1298, 593] on div "Add Note" at bounding box center [1220, 604] width 356 height 56
click at [1289, 591] on button "Add Note" at bounding box center [1332, 604] width 101 height 26
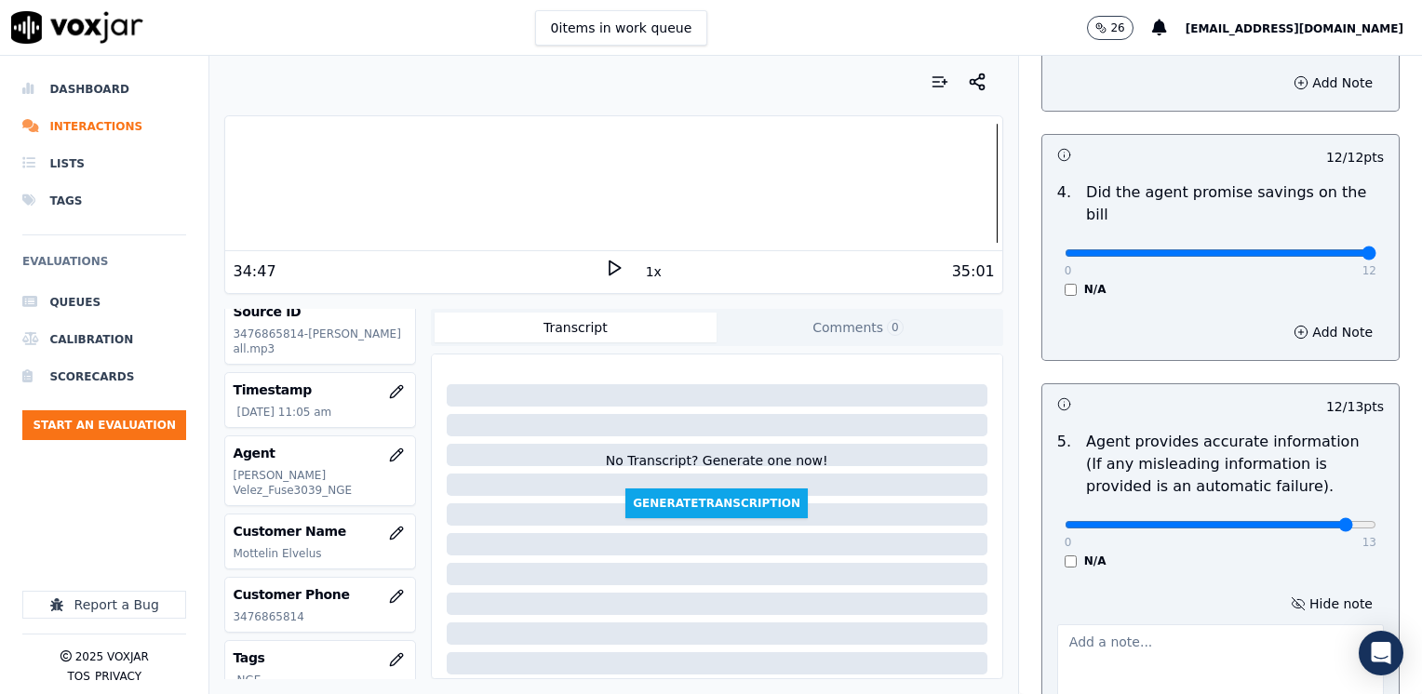
click at [1162, 624] on textarea at bounding box center [1220, 669] width 327 height 91
type textarea "a"
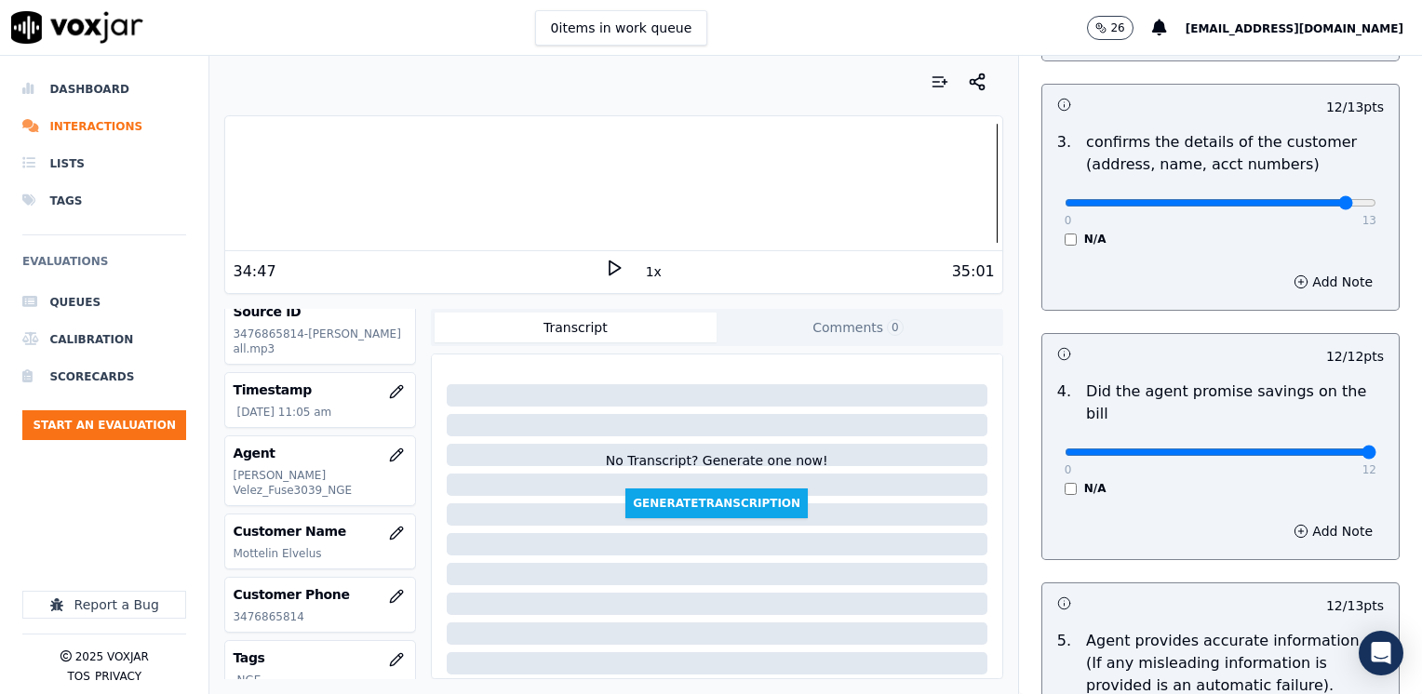
scroll to position [510, 0]
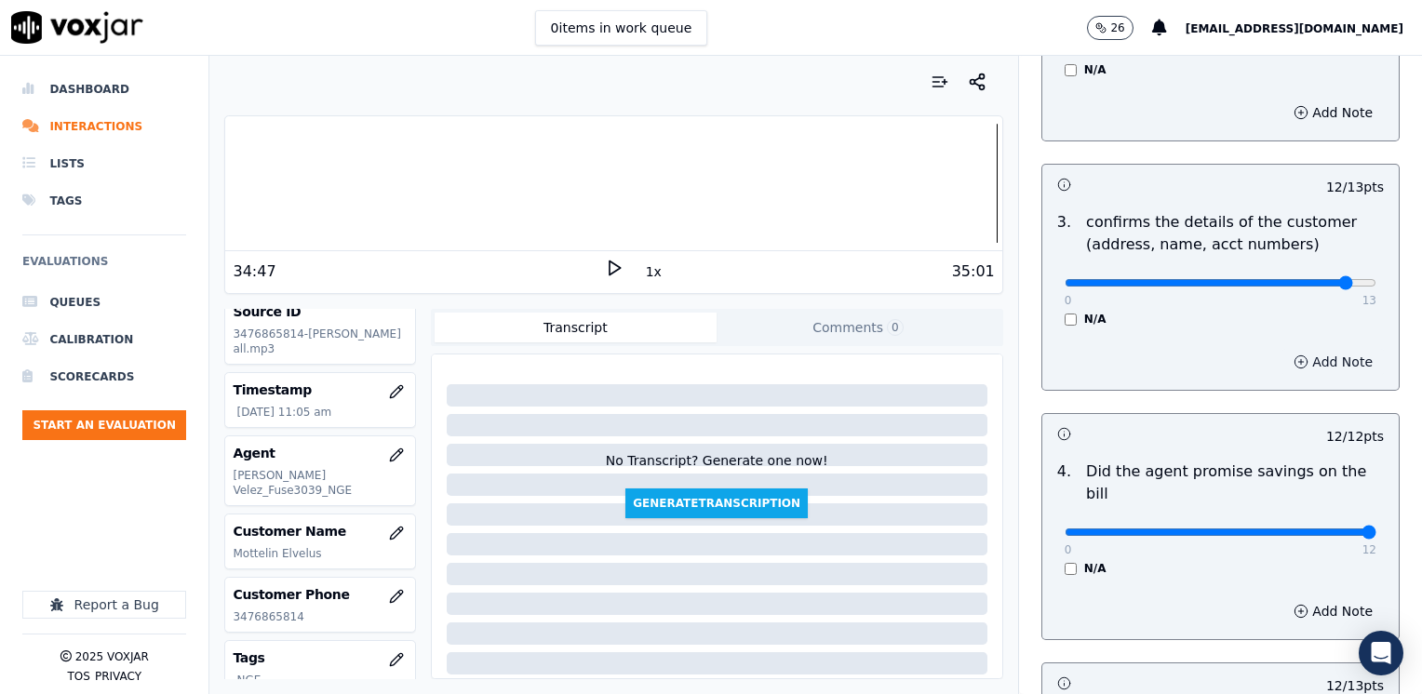
type textarea "Avoid saying phrases like "esto usted no lo tiene que pagar" referring to the c…"
click at [1289, 359] on button "Add Note" at bounding box center [1332, 362] width 101 height 26
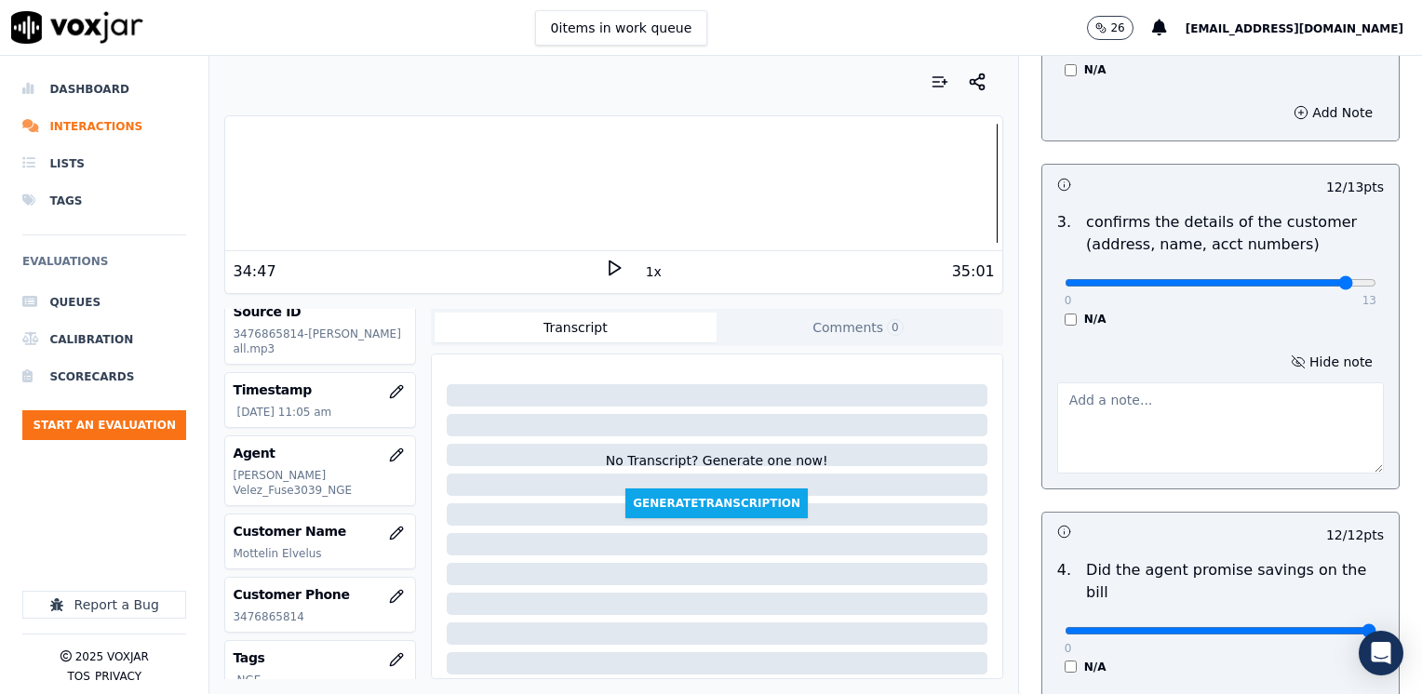
click at [1217, 418] on textarea at bounding box center [1220, 427] width 327 height 91
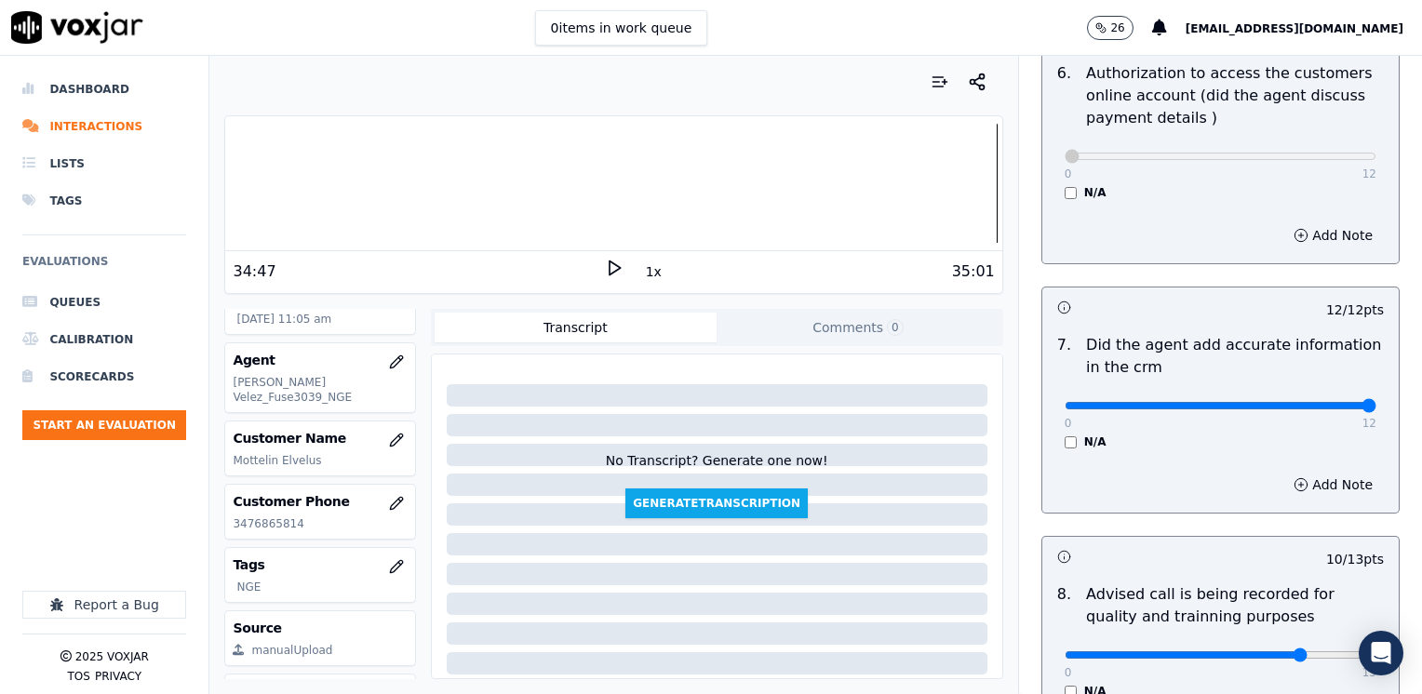
scroll to position [1921, 0]
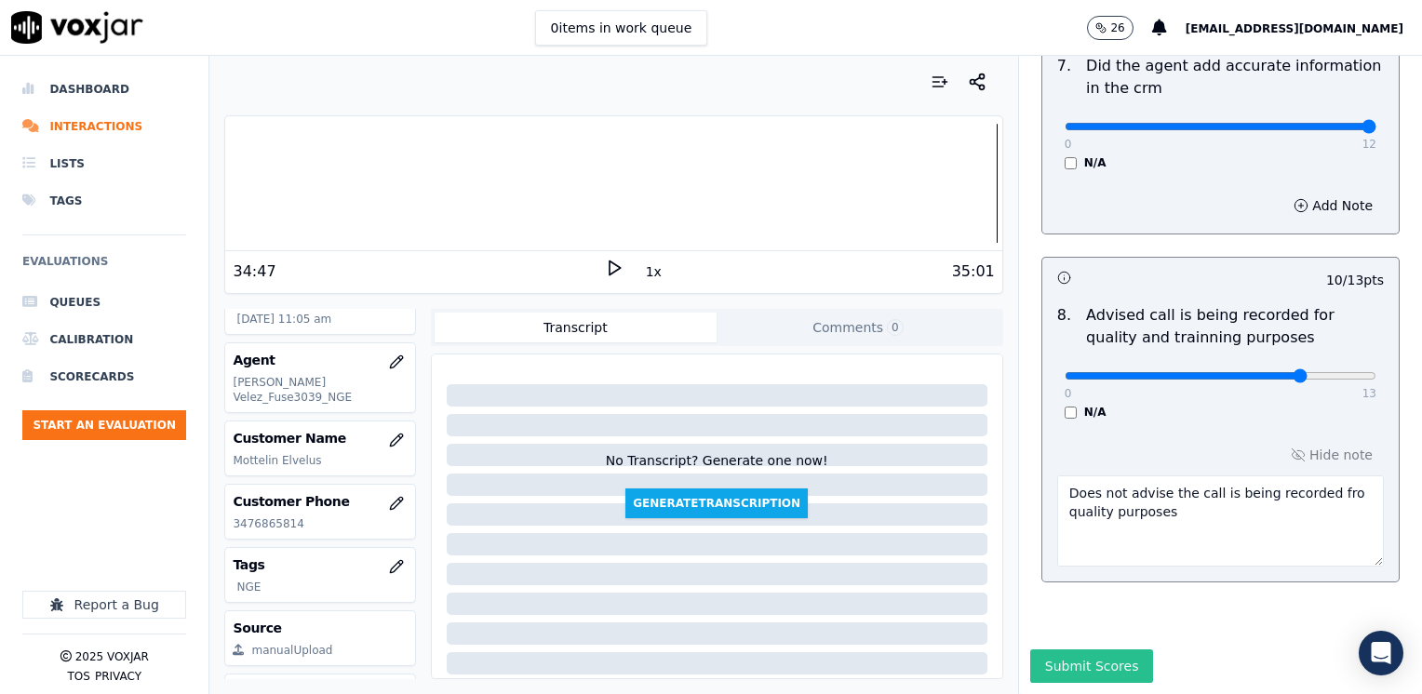
type textarea "Make sure to confirm full service address and the name as it appears on the bil…"
click at [1076, 650] on button "Submit Scores" at bounding box center [1092, 667] width 124 height 34
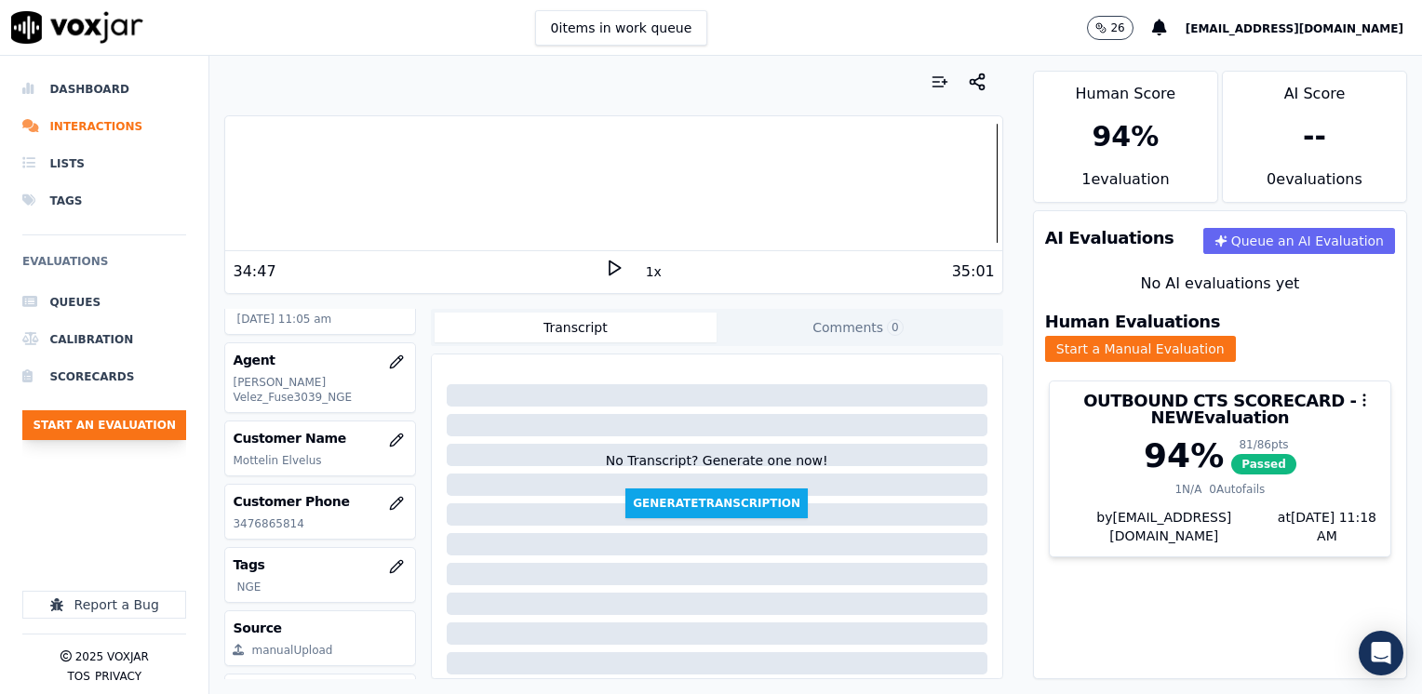
click at [133, 425] on button "Start an Evaluation" at bounding box center [104, 425] width 164 height 30
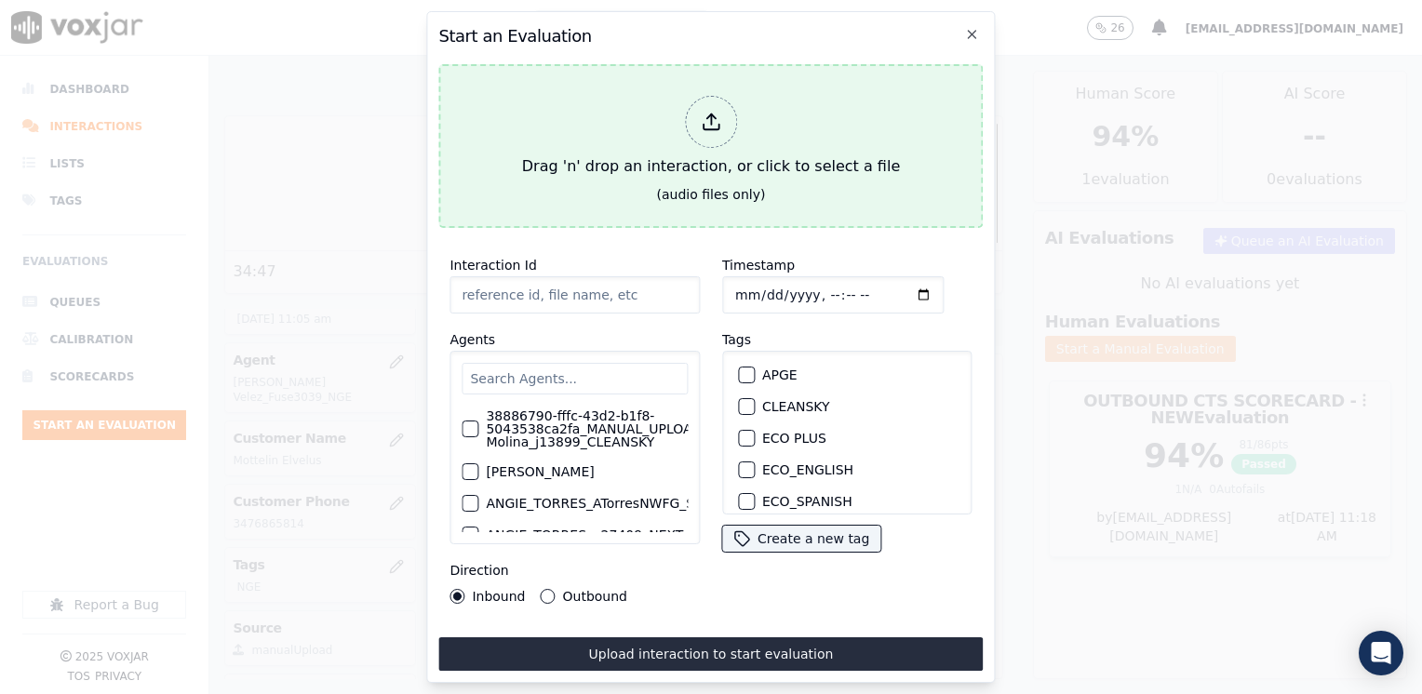
click at [710, 112] on icon at bounding box center [711, 122] width 20 height 20
click at [704, 114] on icon at bounding box center [711, 122] width 20 height 20
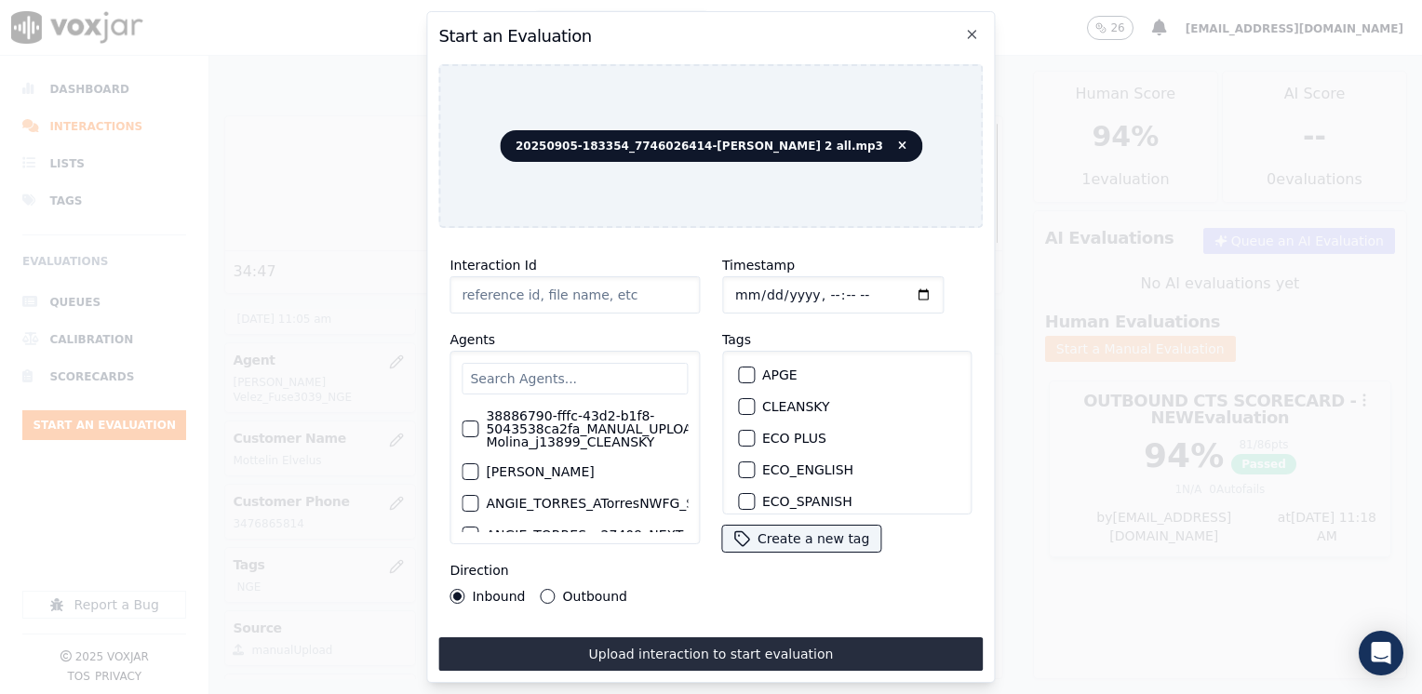
type input "20250905-183354_7746026414-[PERSON_NAME] 2 all.mp3"
click at [618, 370] on input "text" at bounding box center [575, 379] width 226 height 32
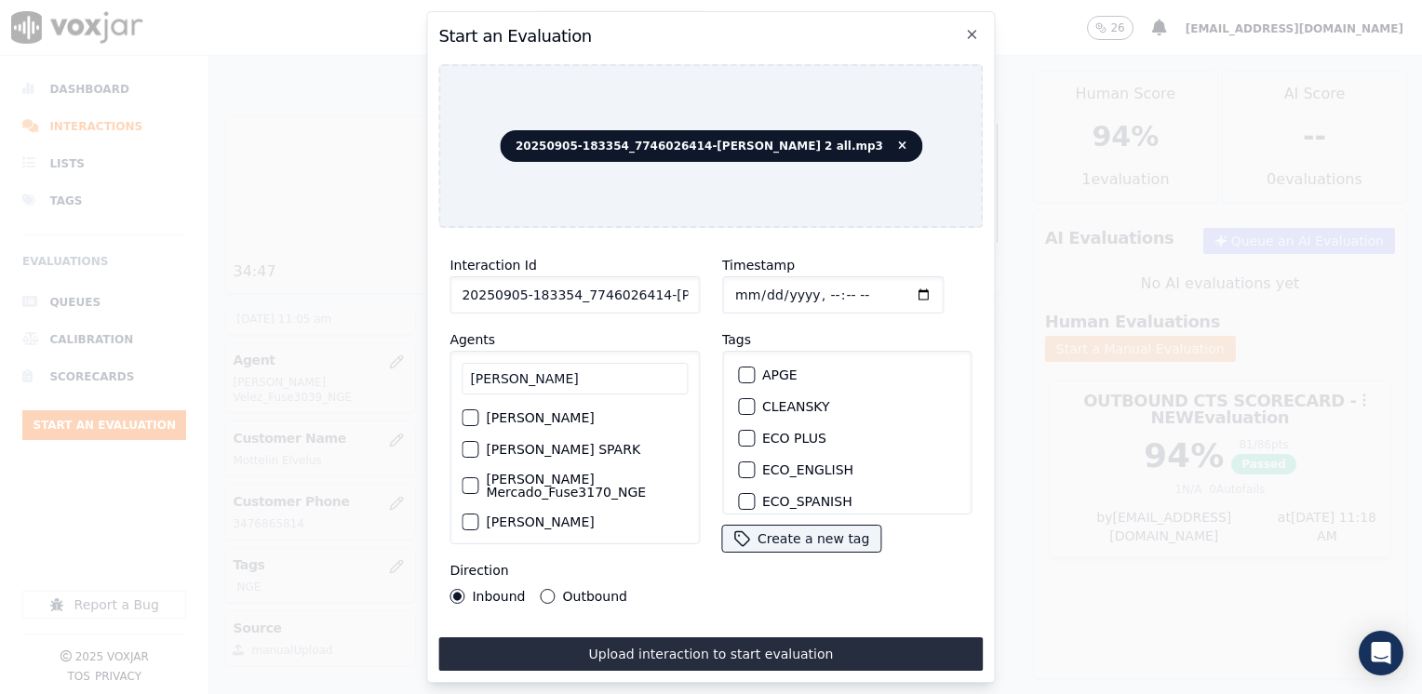
type input "[PERSON_NAME]"
click at [579, 477] on label "[PERSON_NAME] Mercado_Fuse3170_NGE" at bounding box center [587, 486] width 202 height 26
click at [478, 477] on button "[PERSON_NAME] Mercado_Fuse3170_NGE" at bounding box center [470, 485] width 17 height 17
click at [744, 436] on div "button" at bounding box center [745, 442] width 13 height 13
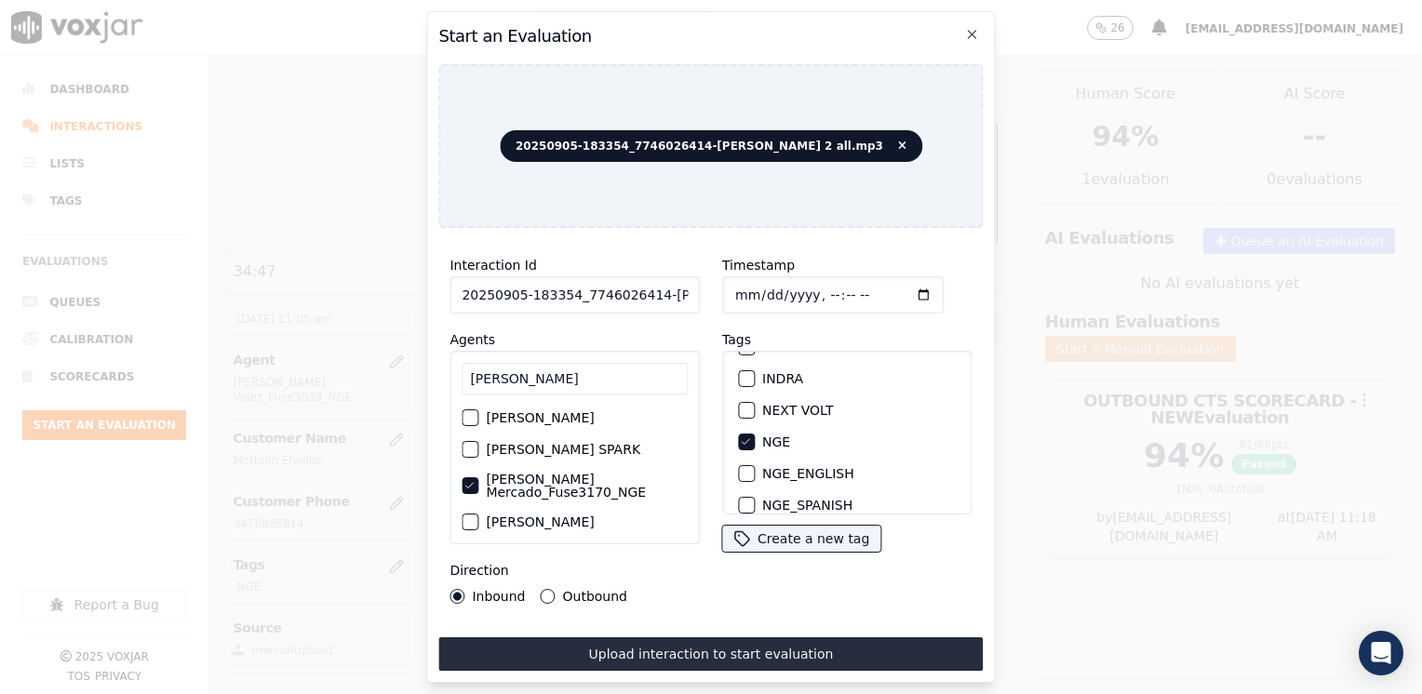
click at [895, 284] on input "Timestamp" at bounding box center [832, 294] width 221 height 37
click at [891, 285] on input "Timestamp" at bounding box center [832, 294] width 221 height 37
type input "[DATE]T11:19"
click at [551, 589] on div "Outbound" at bounding box center [584, 596] width 87 height 15
click at [543, 589] on button "Outbound" at bounding box center [548, 596] width 15 height 15
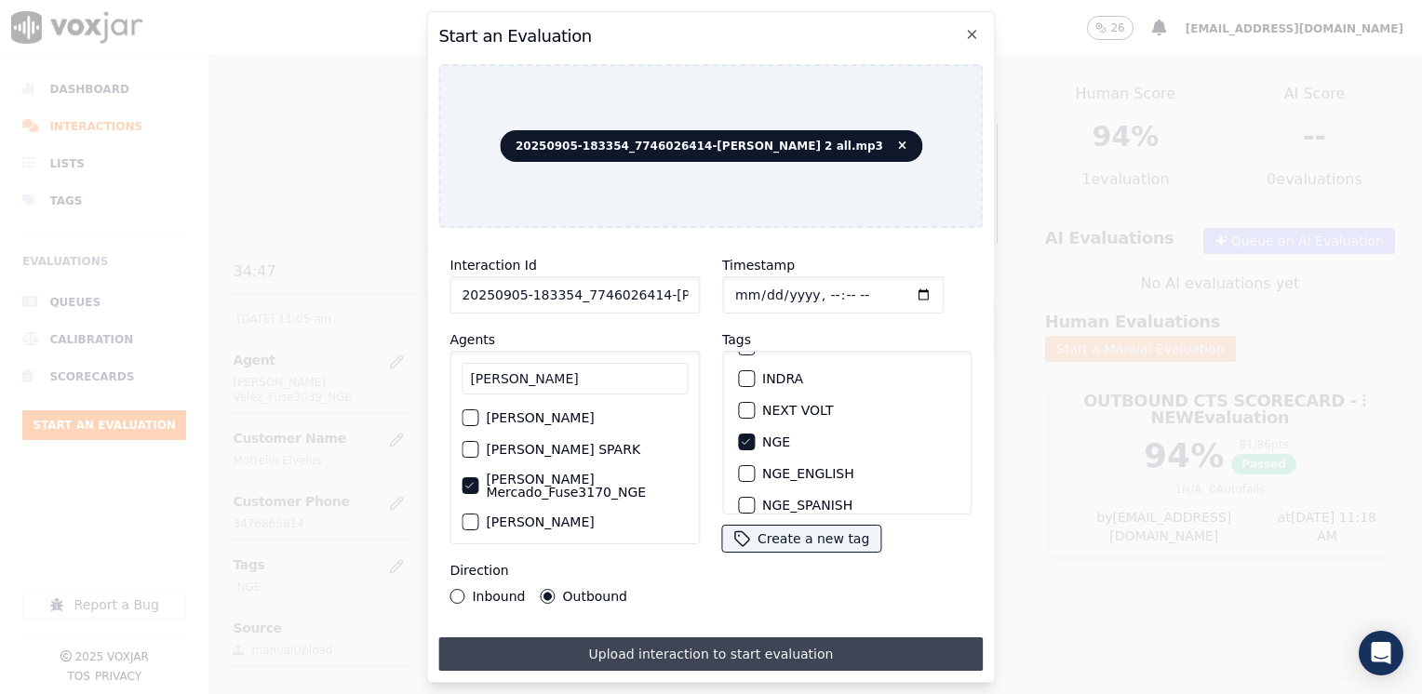
click at [722, 644] on button "Upload interaction to start evaluation" at bounding box center [710, 654] width 544 height 34
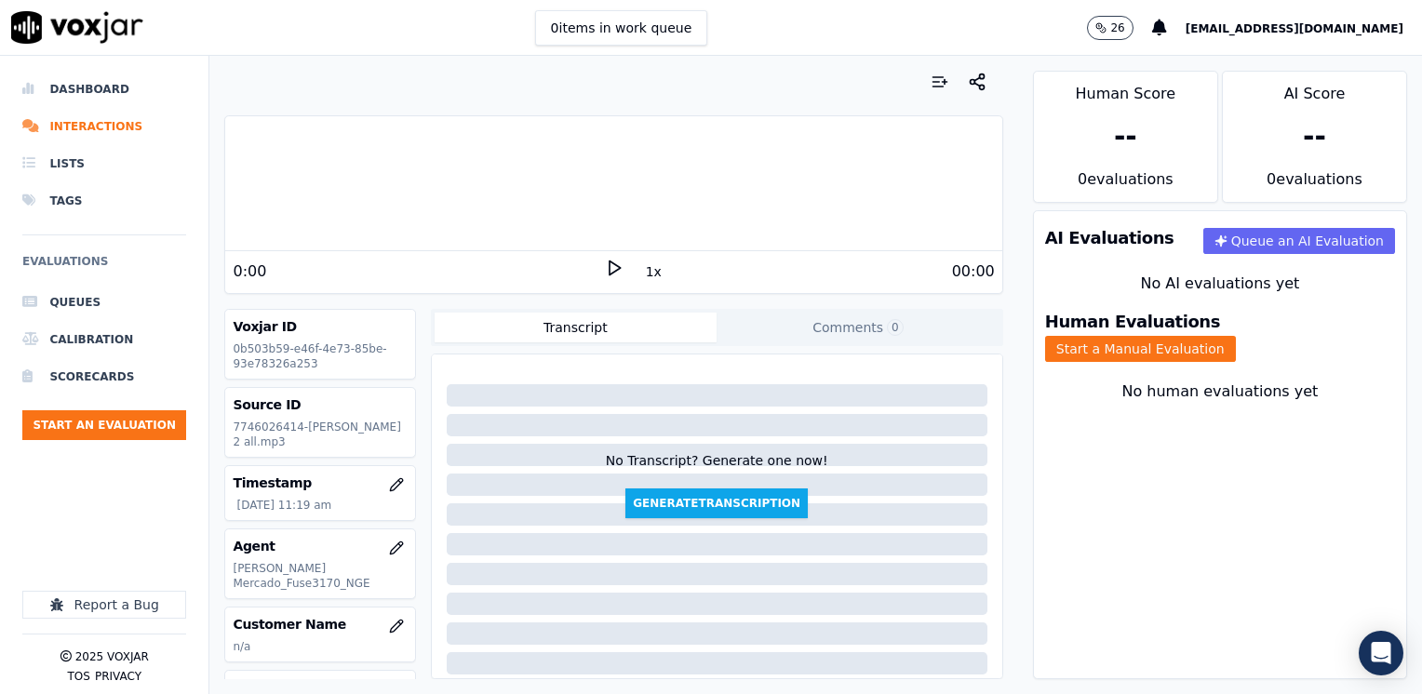
click at [605, 265] on icon at bounding box center [614, 268] width 19 height 19
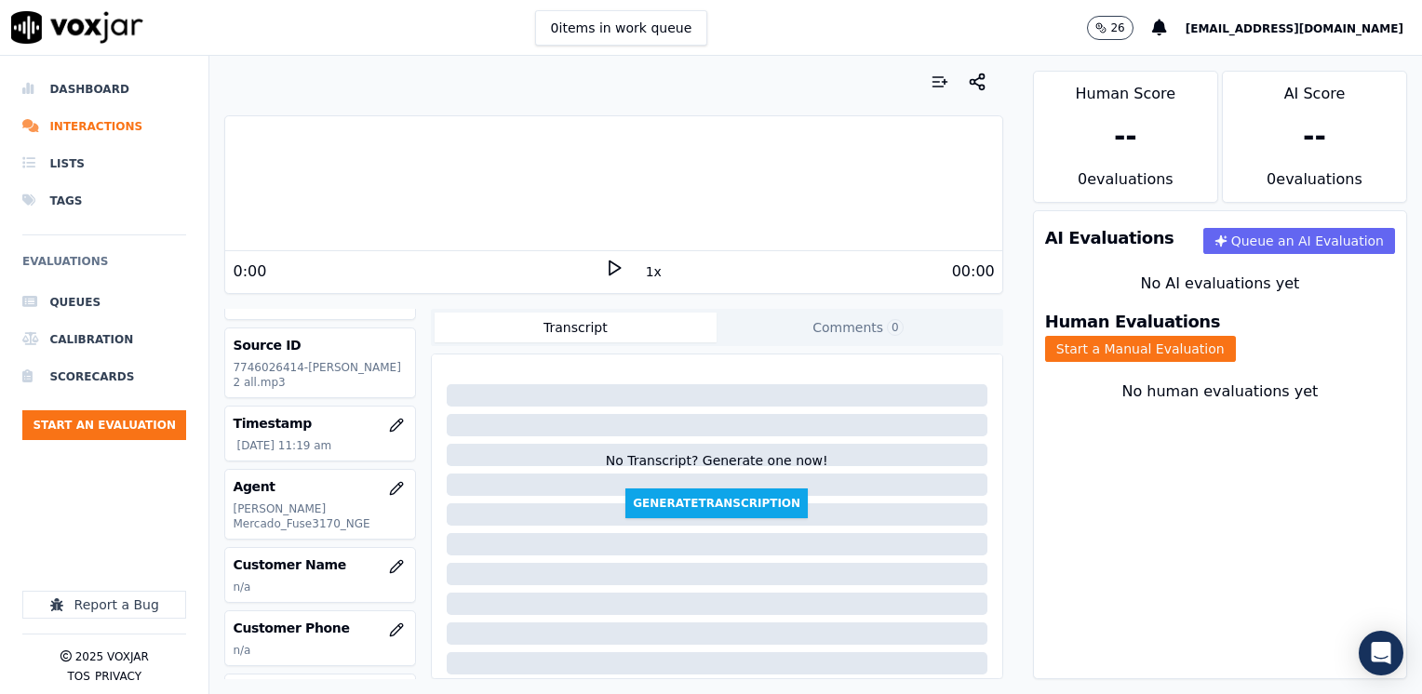
scroll to position [93, 0]
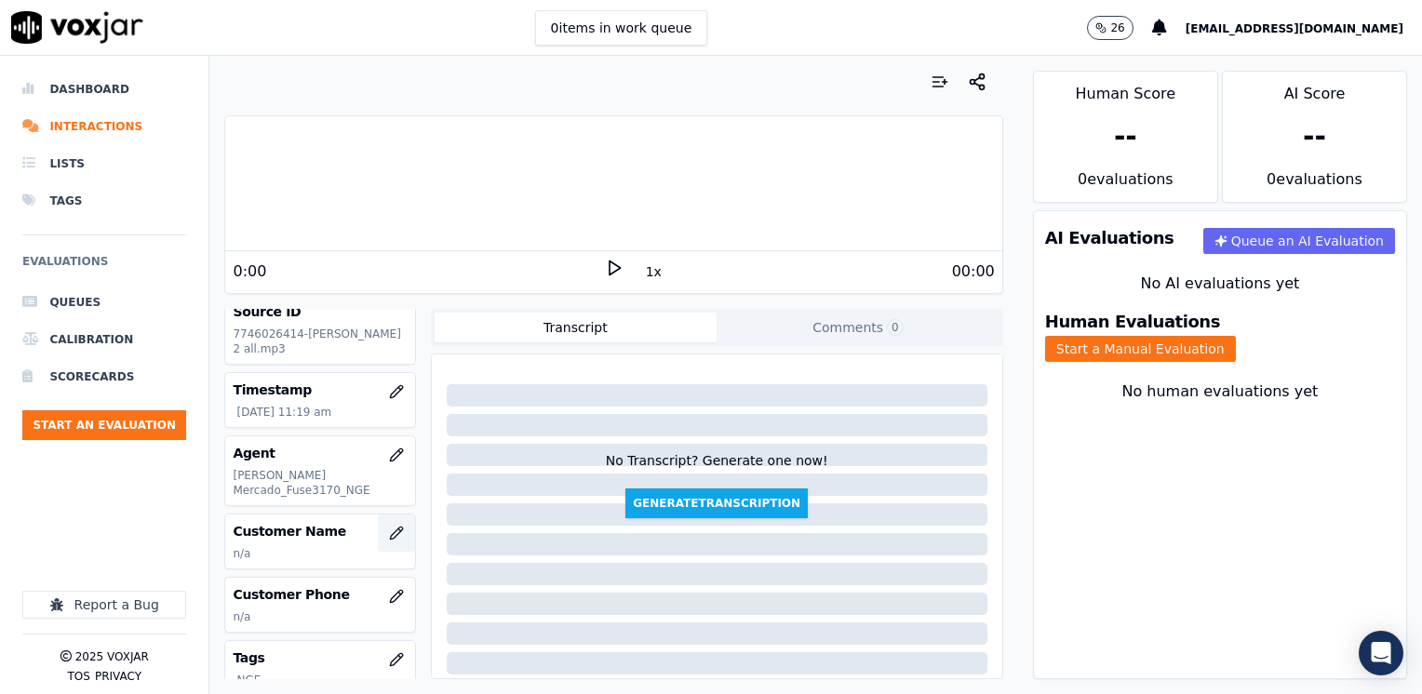
click at [389, 526] on icon "button" at bounding box center [396, 533] width 15 height 15
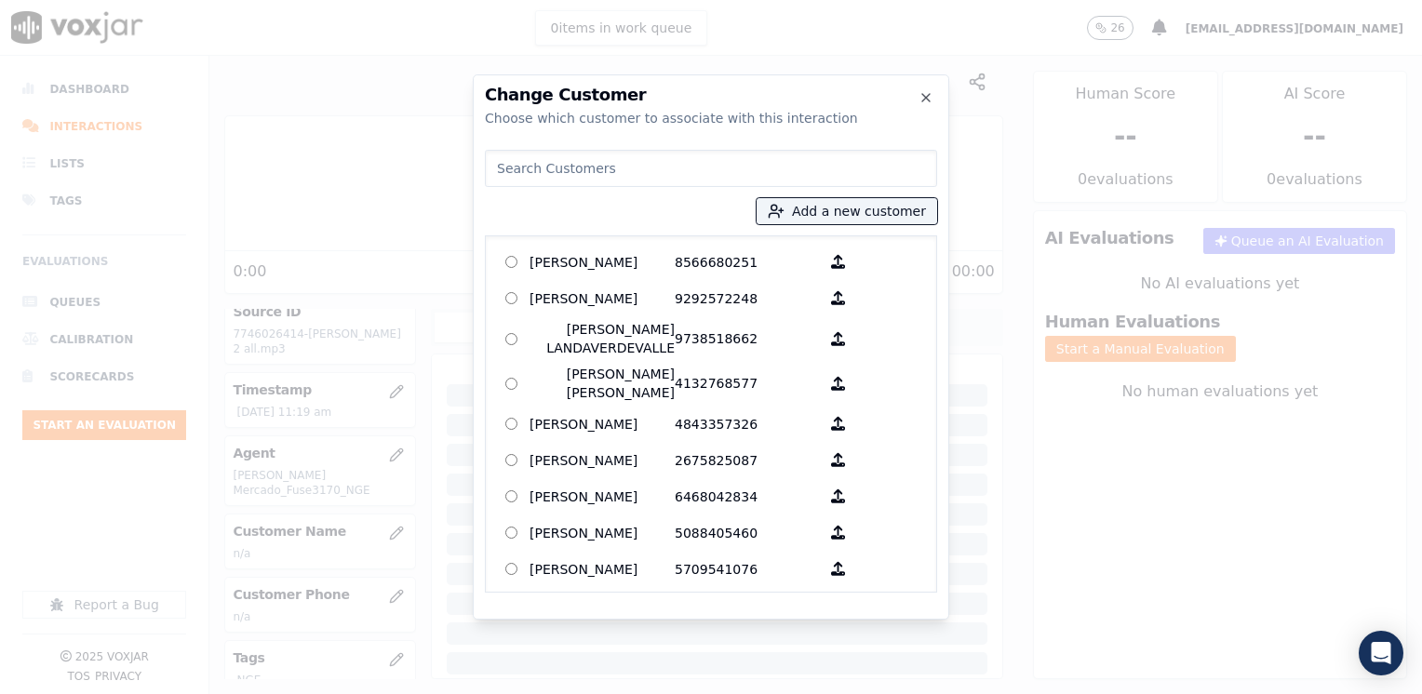
click at [714, 173] on input at bounding box center [711, 168] width 452 height 37
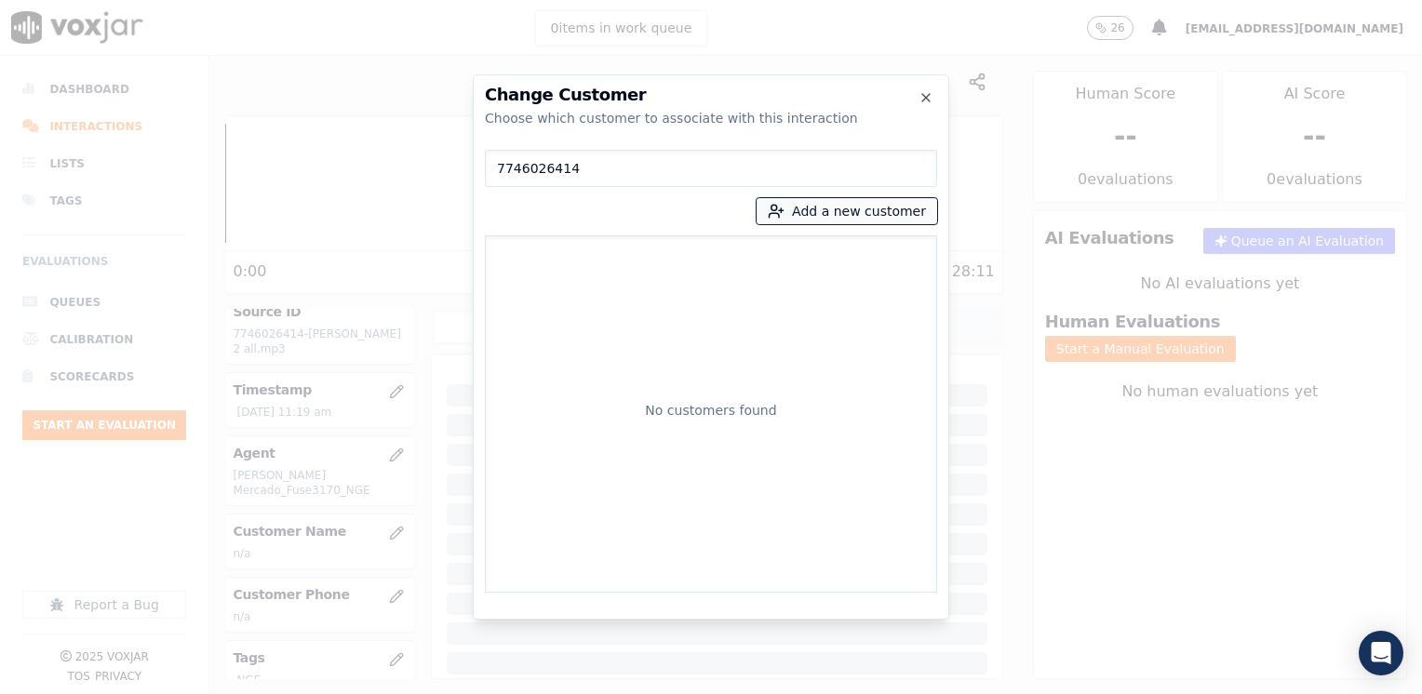
type input "7746026414"
click at [876, 207] on button "Add a new customer" at bounding box center [847, 211] width 181 height 26
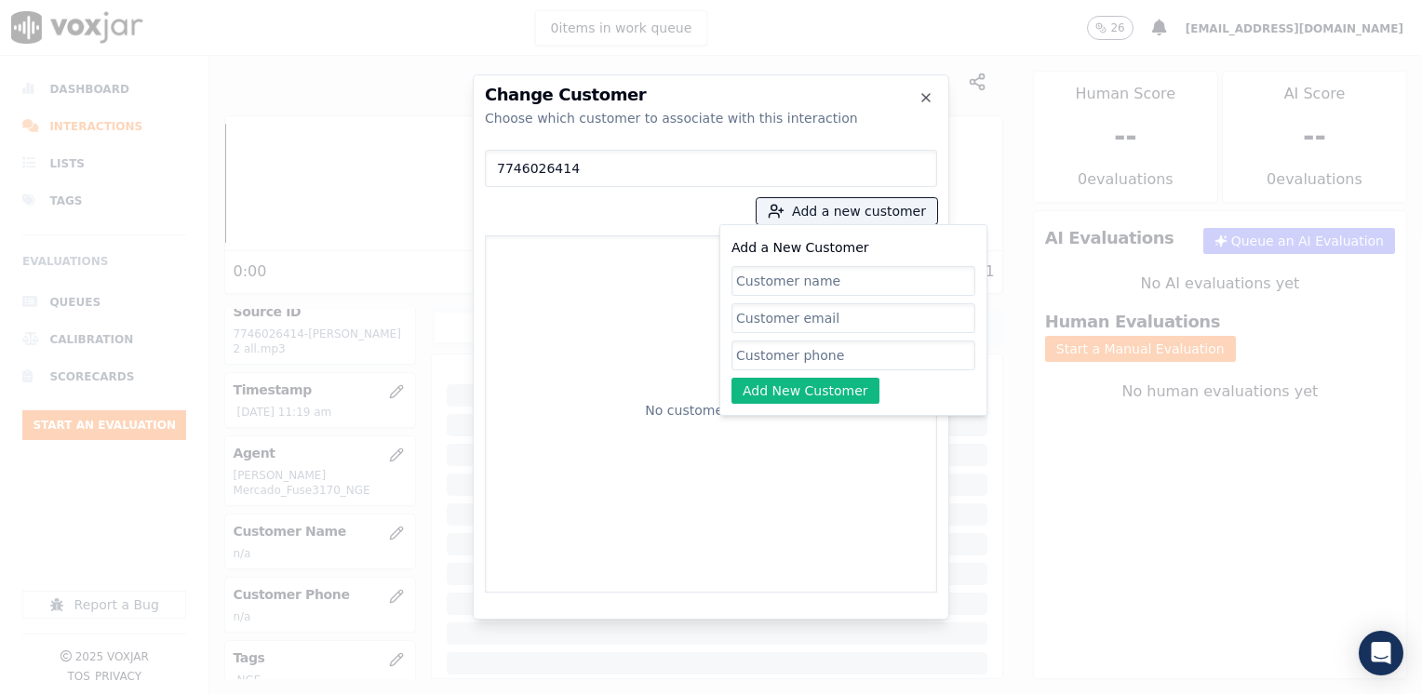
click at [878, 347] on input "Add a New Customer" at bounding box center [853, 356] width 244 height 30
paste input "7746026414"
type input "7746026414"
click at [781, 278] on input "Add a New Customer" at bounding box center [853, 281] width 244 height 30
paste input "[DEMOGRAPHIC_DATA][PERSON_NAME]"
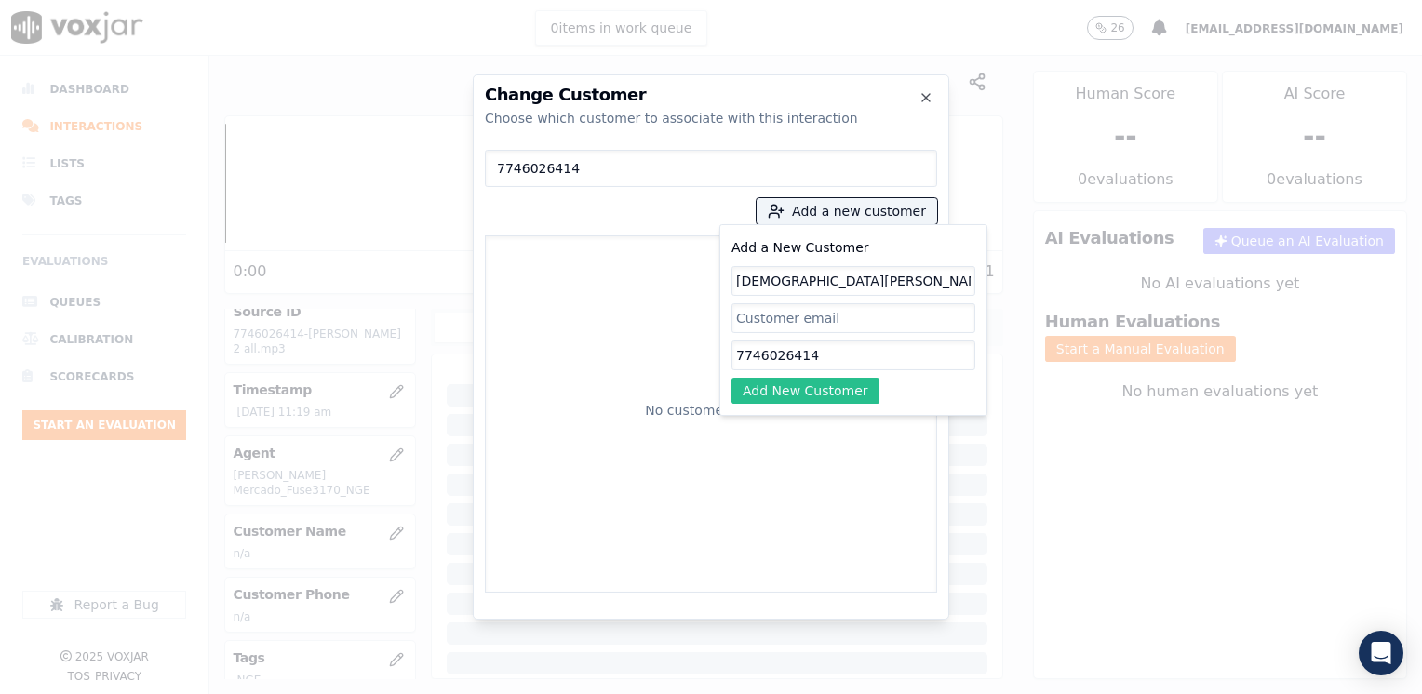
type input "[DEMOGRAPHIC_DATA][PERSON_NAME]"
click at [795, 387] on button "Add New Customer" at bounding box center [805, 391] width 148 height 26
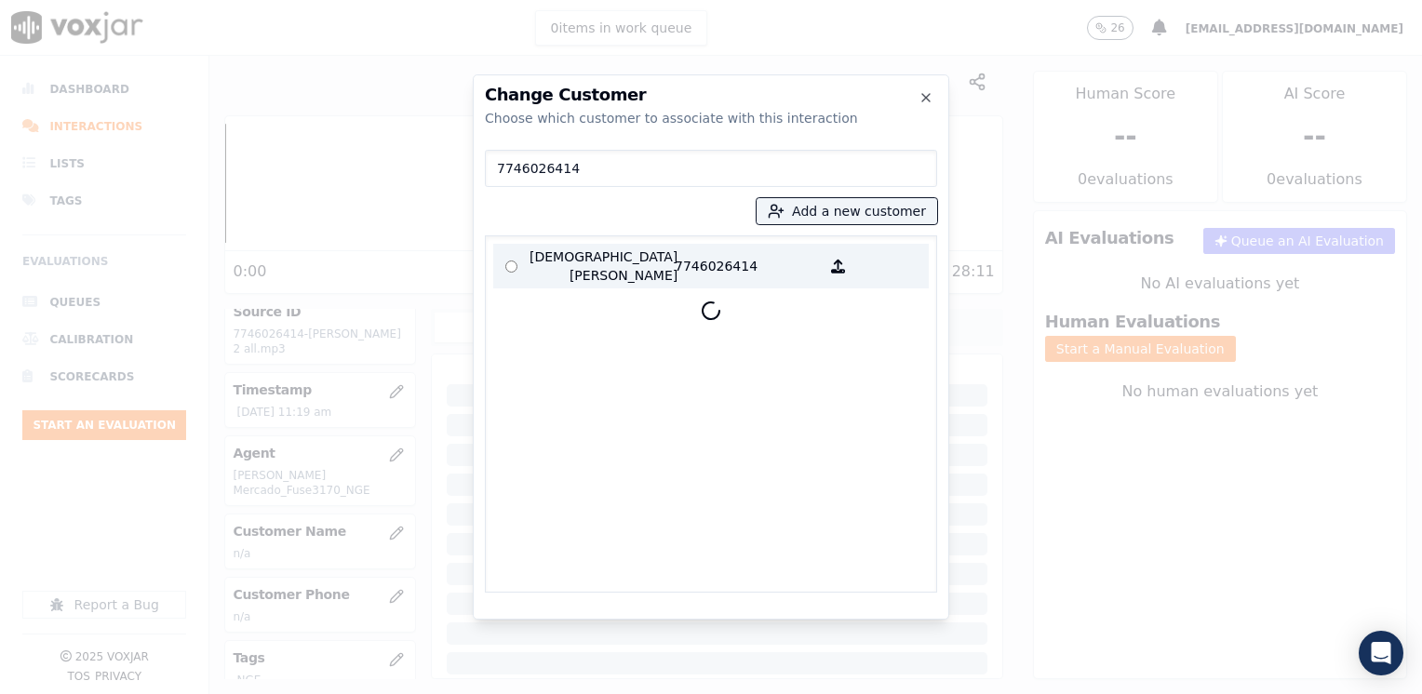
click at [653, 259] on p "[DEMOGRAPHIC_DATA][PERSON_NAME]" at bounding box center [602, 266] width 145 height 37
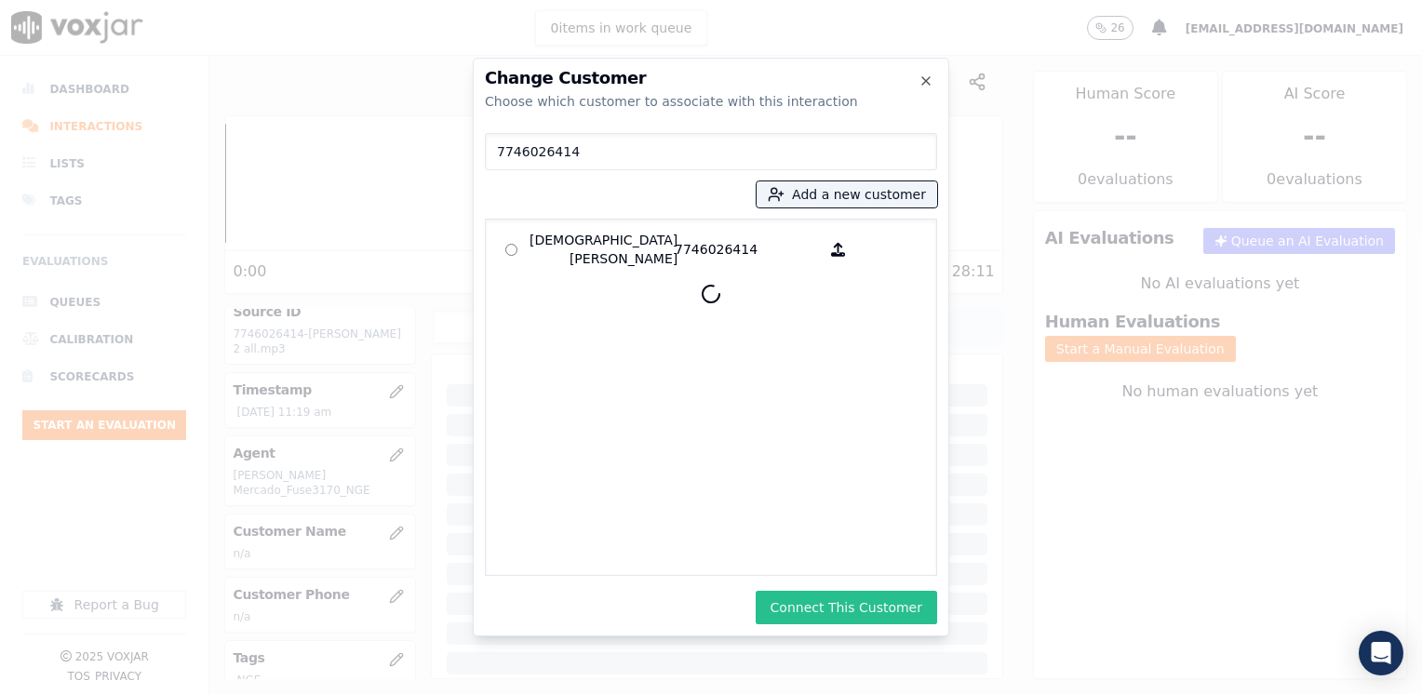
click at [842, 591] on button "Connect This Customer" at bounding box center [846, 608] width 181 height 34
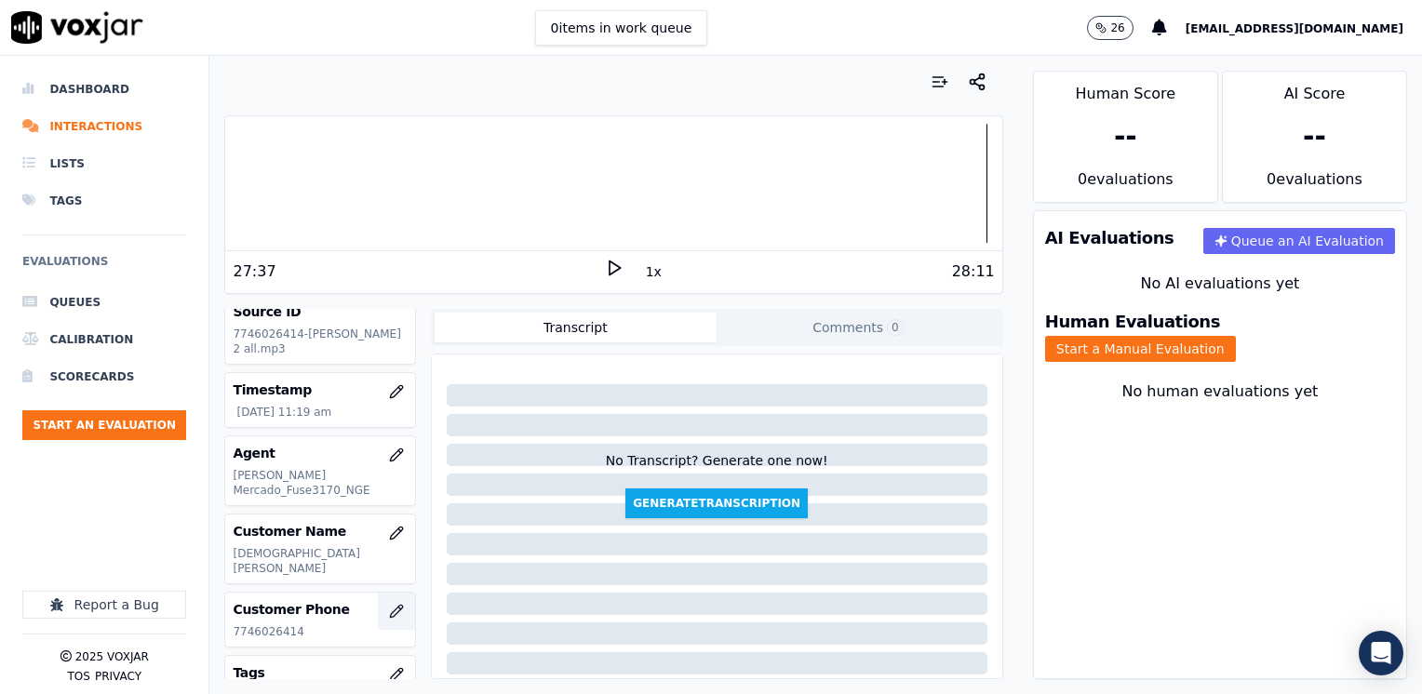
scroll to position [186, 0]
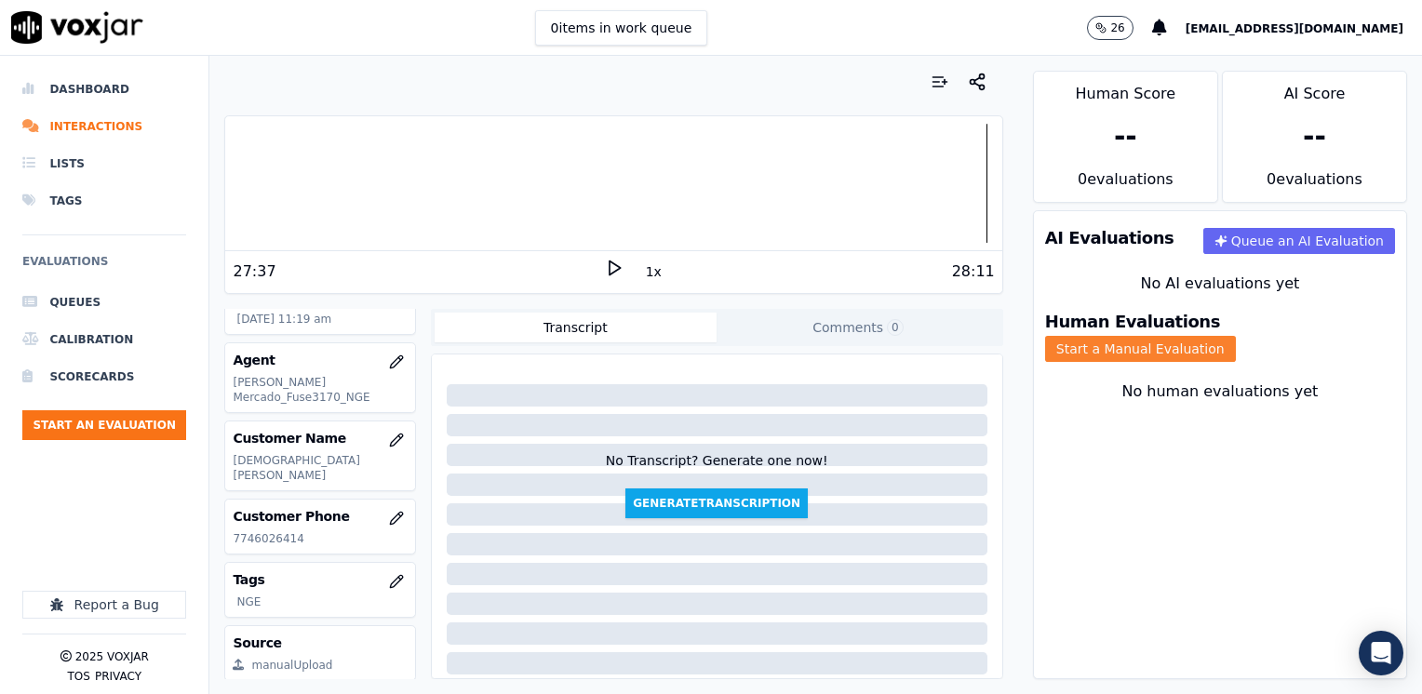
click at [1228, 336] on button "Start a Manual Evaluation" at bounding box center [1140, 349] width 191 height 26
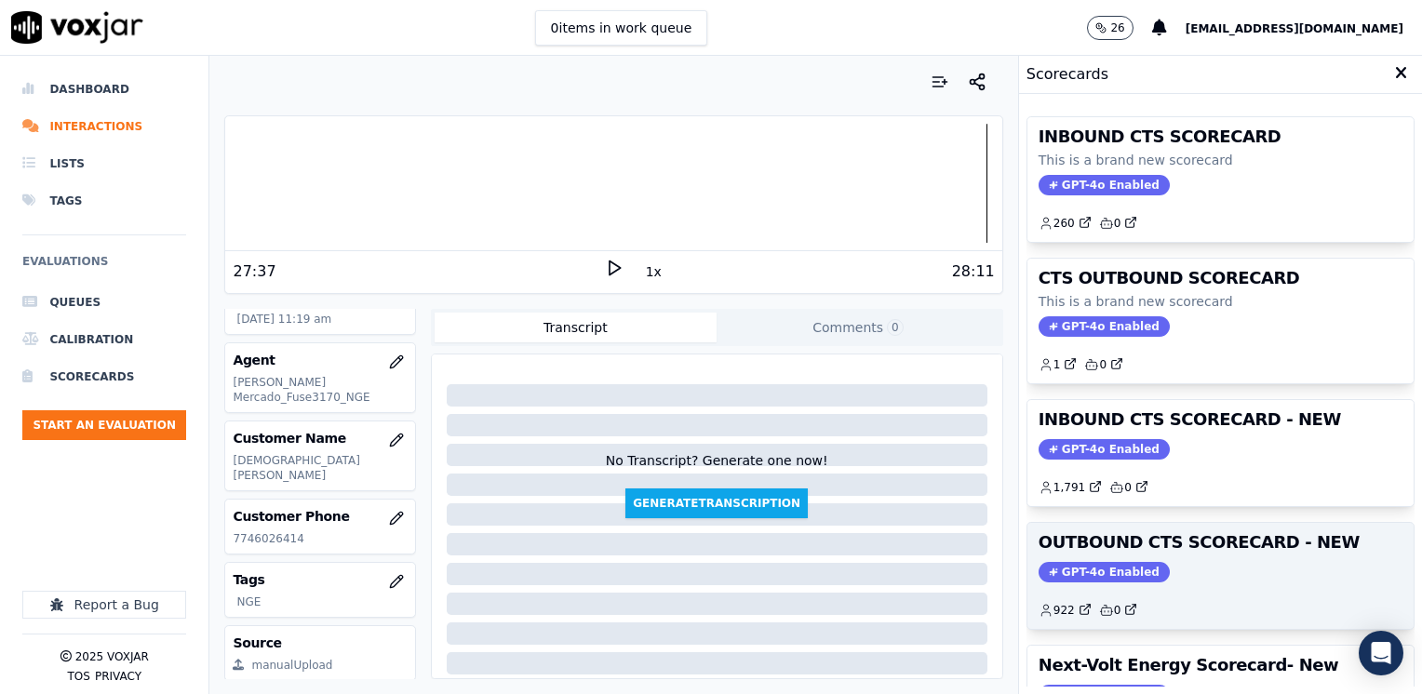
click at [1083, 562] on span "GPT-4o Enabled" at bounding box center [1104, 572] width 131 height 20
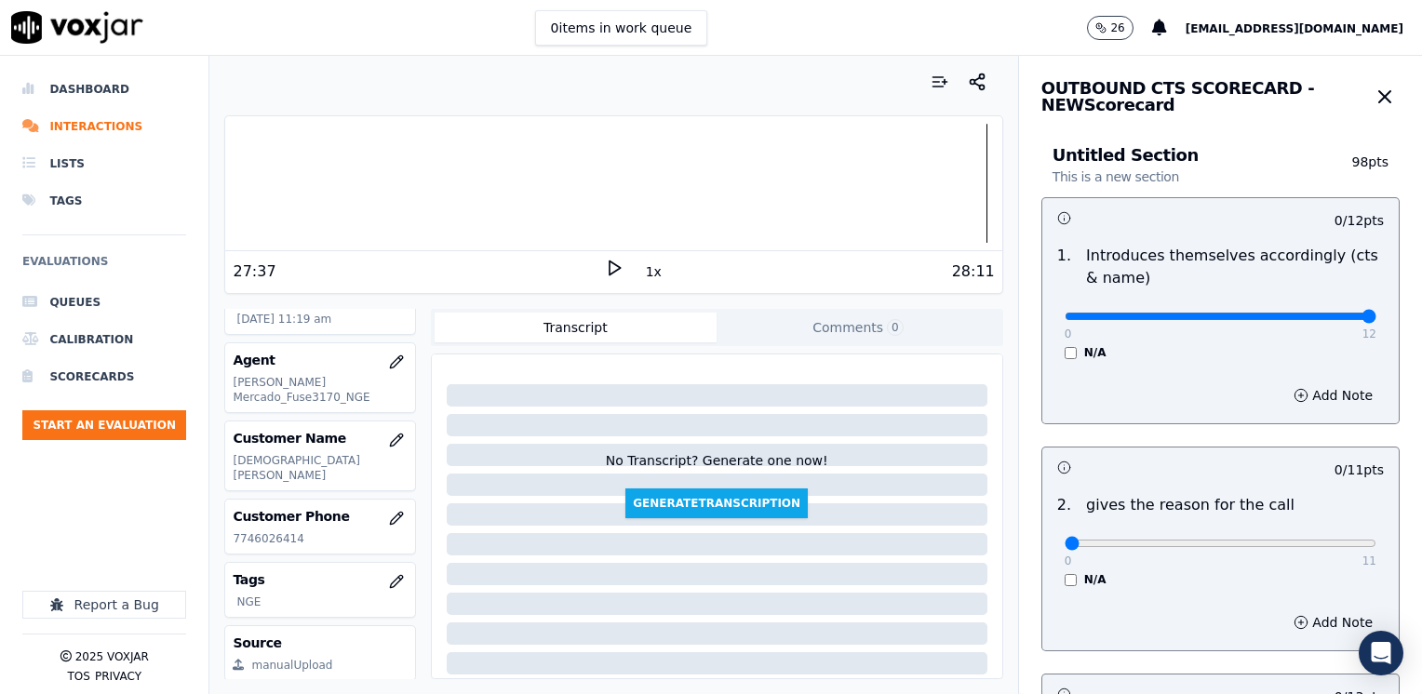
drag, startPoint x: 1053, startPoint y: 318, endPoint x: 1425, endPoint y: 318, distance: 372.2
type input "12"
click at [1376, 318] on input "range" at bounding box center [1221, 316] width 312 height 7
drag, startPoint x: 1048, startPoint y: 543, endPoint x: 1421, endPoint y: 502, distance: 375.5
type input "11"
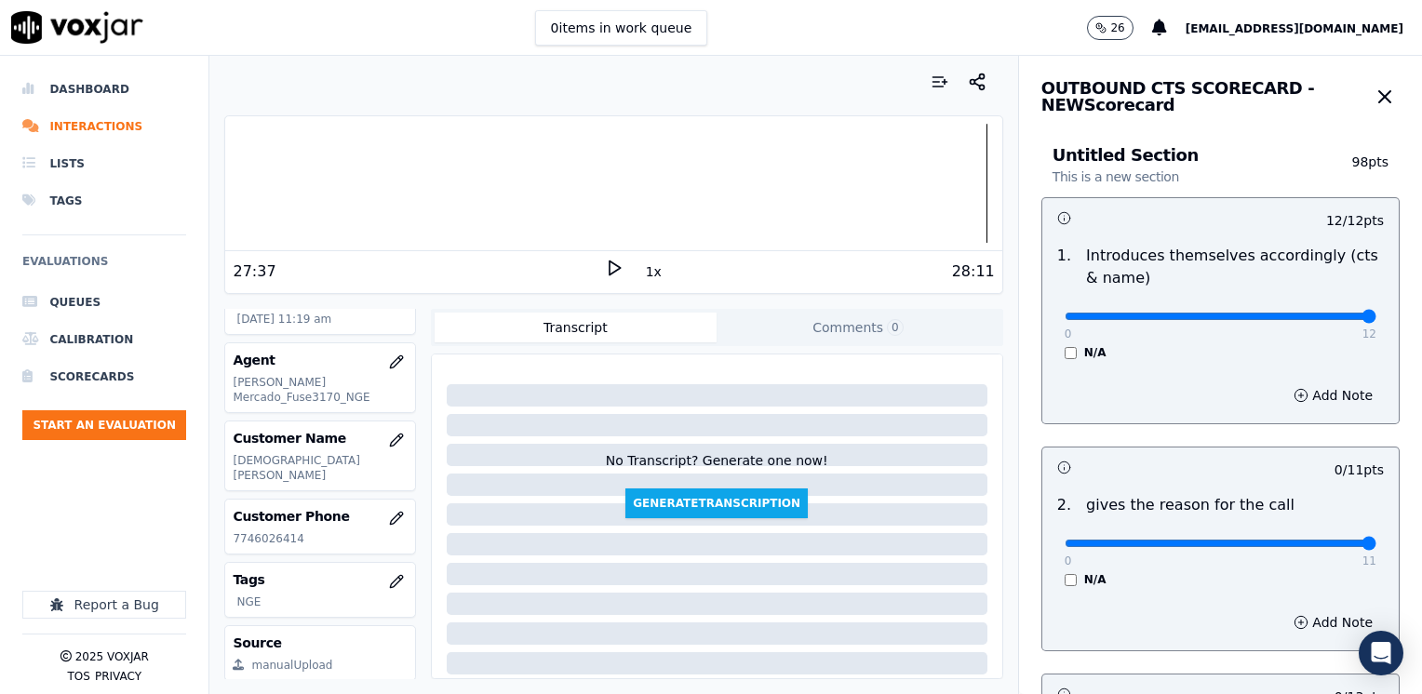
click at [1376, 540] on input "range" at bounding box center [1221, 543] width 312 height 7
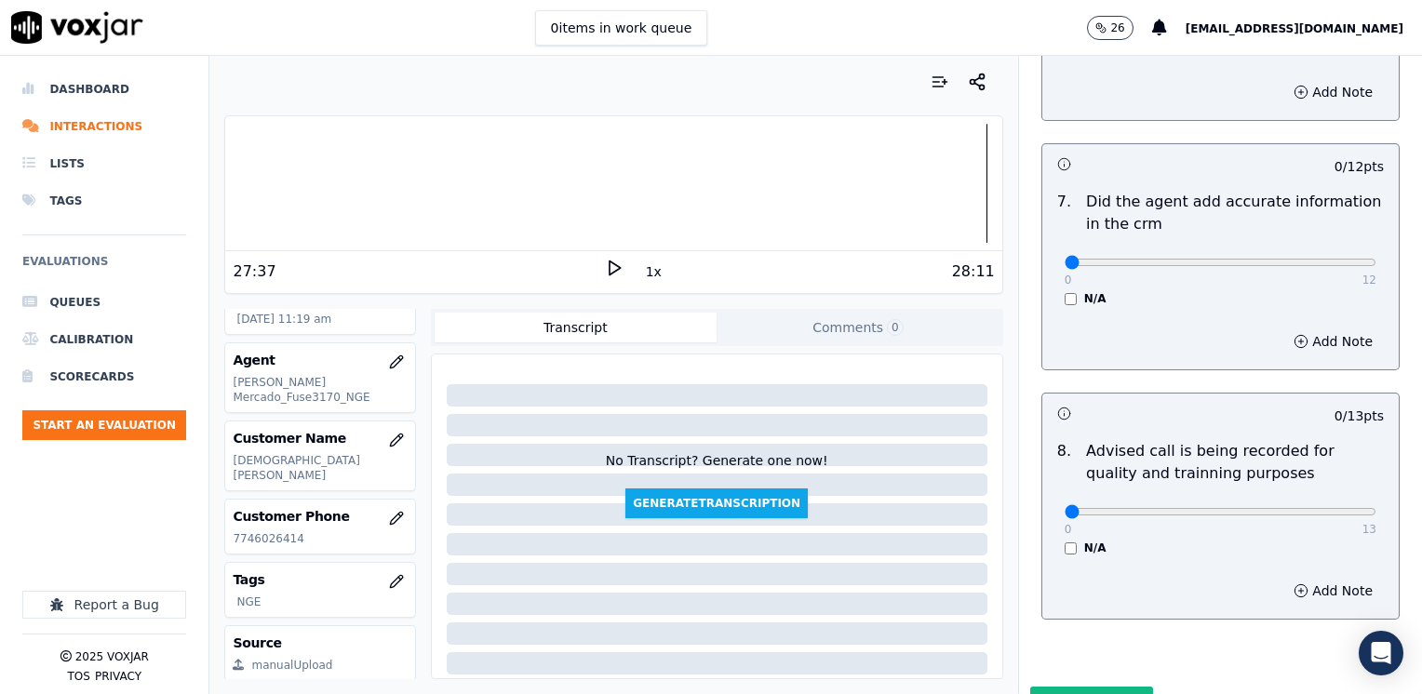
scroll to position [1627, 0]
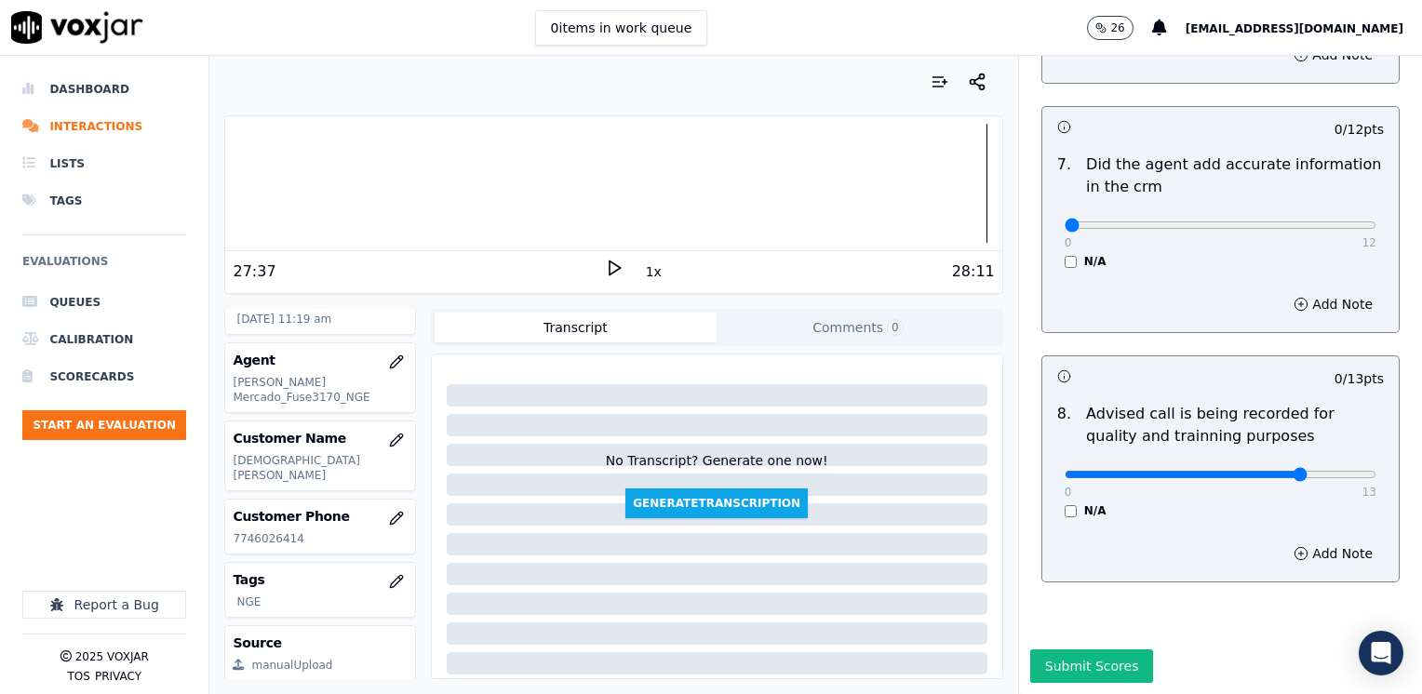
type input "10"
click at [1262, 471] on input "range" at bounding box center [1221, 474] width 312 height 7
click at [1307, 541] on button "Add Note" at bounding box center [1332, 554] width 101 height 26
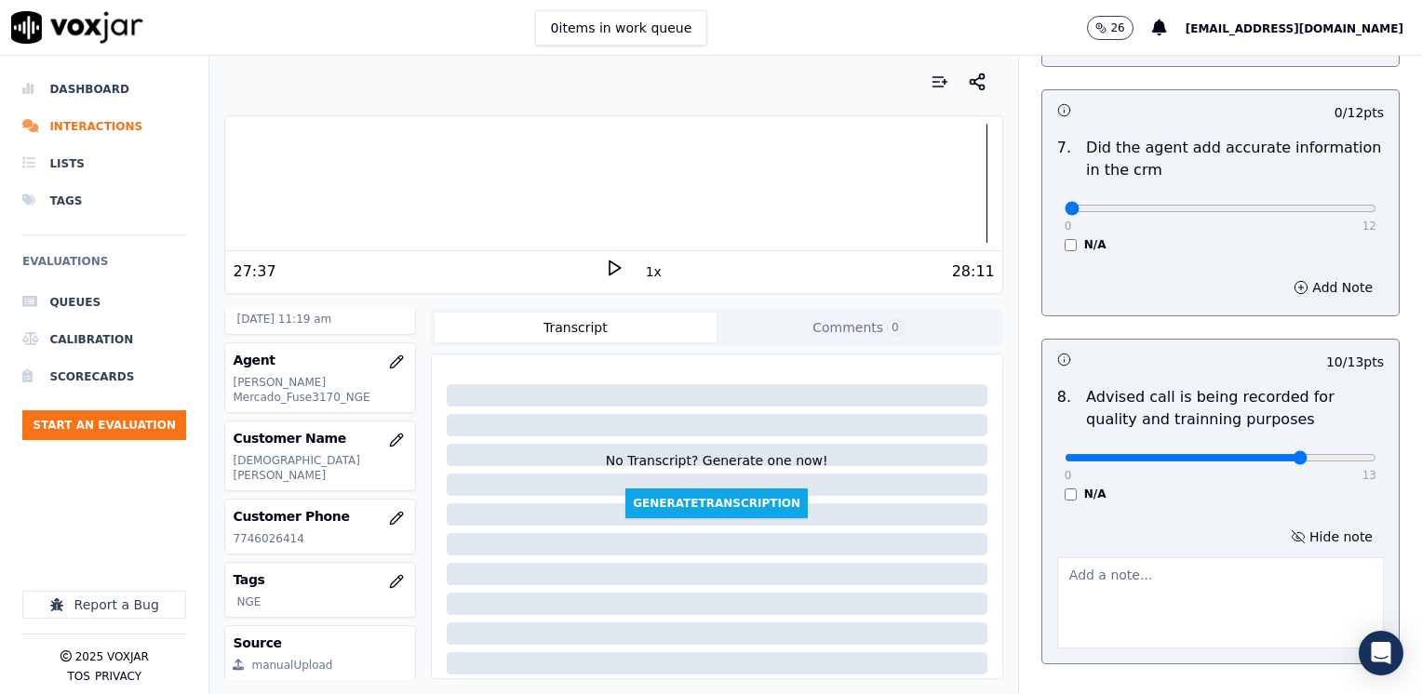
click at [1124, 596] on textarea at bounding box center [1220, 602] width 327 height 91
type textarea "Does not advise the call is being recorded for quality and training purposes"
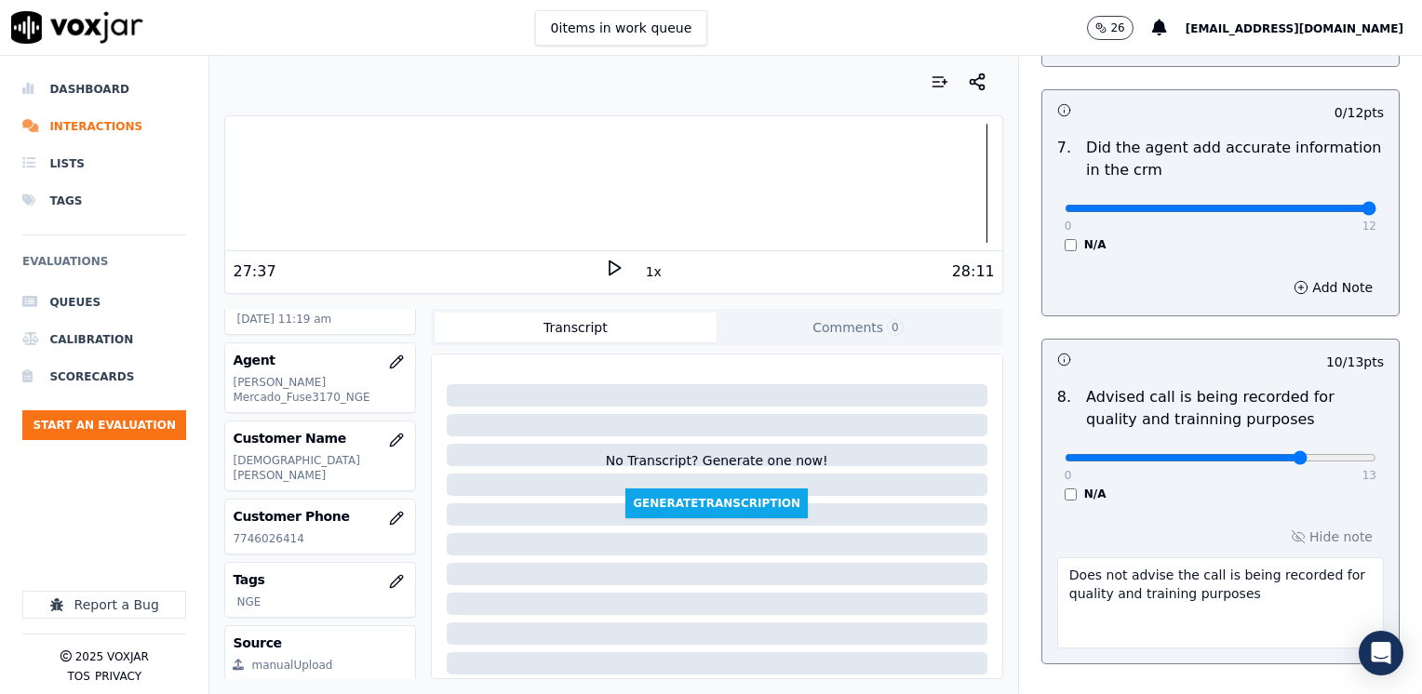
drag, startPoint x: 1051, startPoint y: 181, endPoint x: 1425, endPoint y: 169, distance: 374.3
type input "12"
click at [1376, 205] on input "range" at bounding box center [1221, 208] width 312 height 7
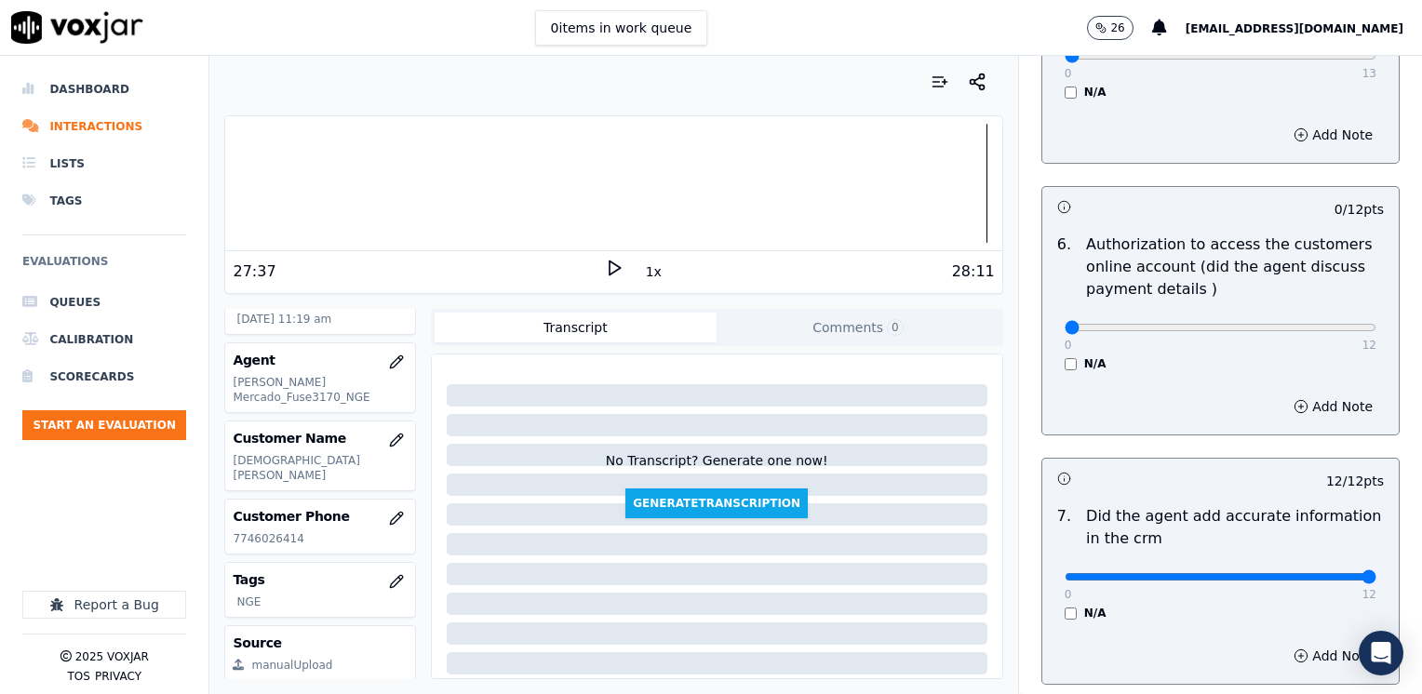
scroll to position [1254, 0]
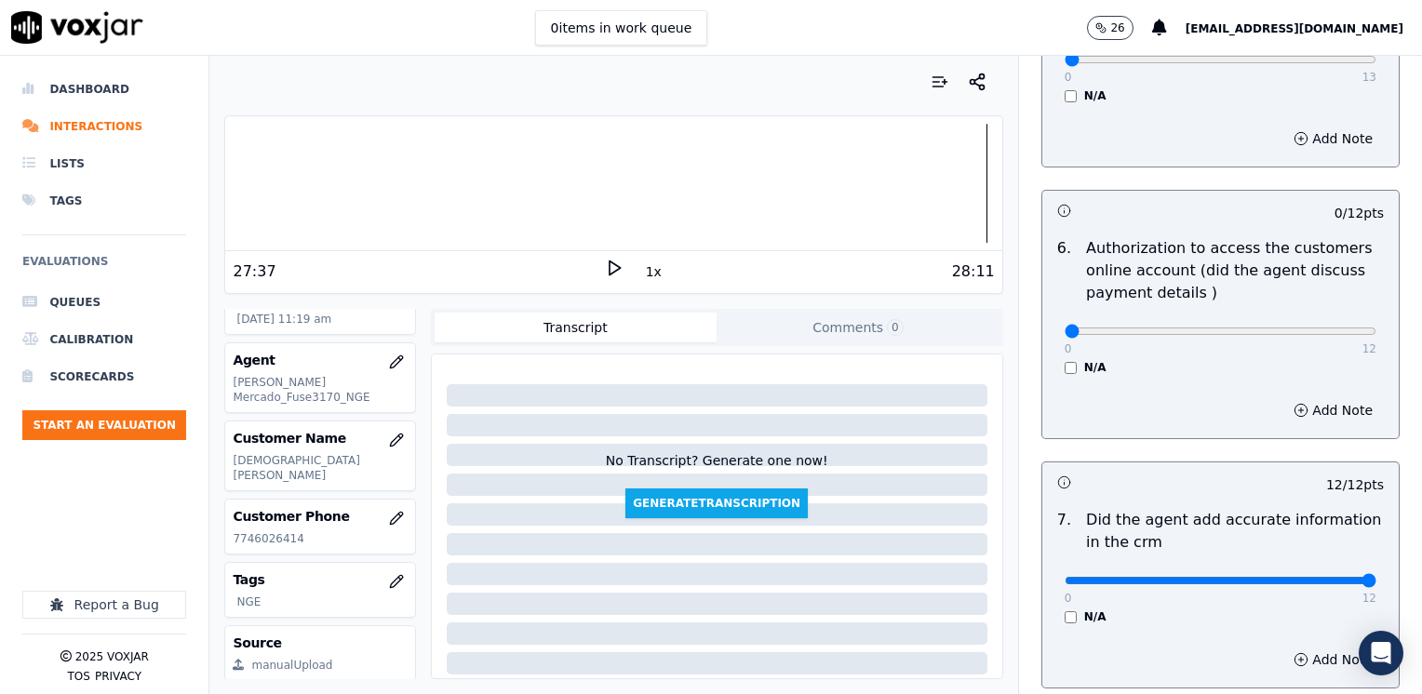
click at [1065, 360] on div "N/A" at bounding box center [1221, 367] width 312 height 15
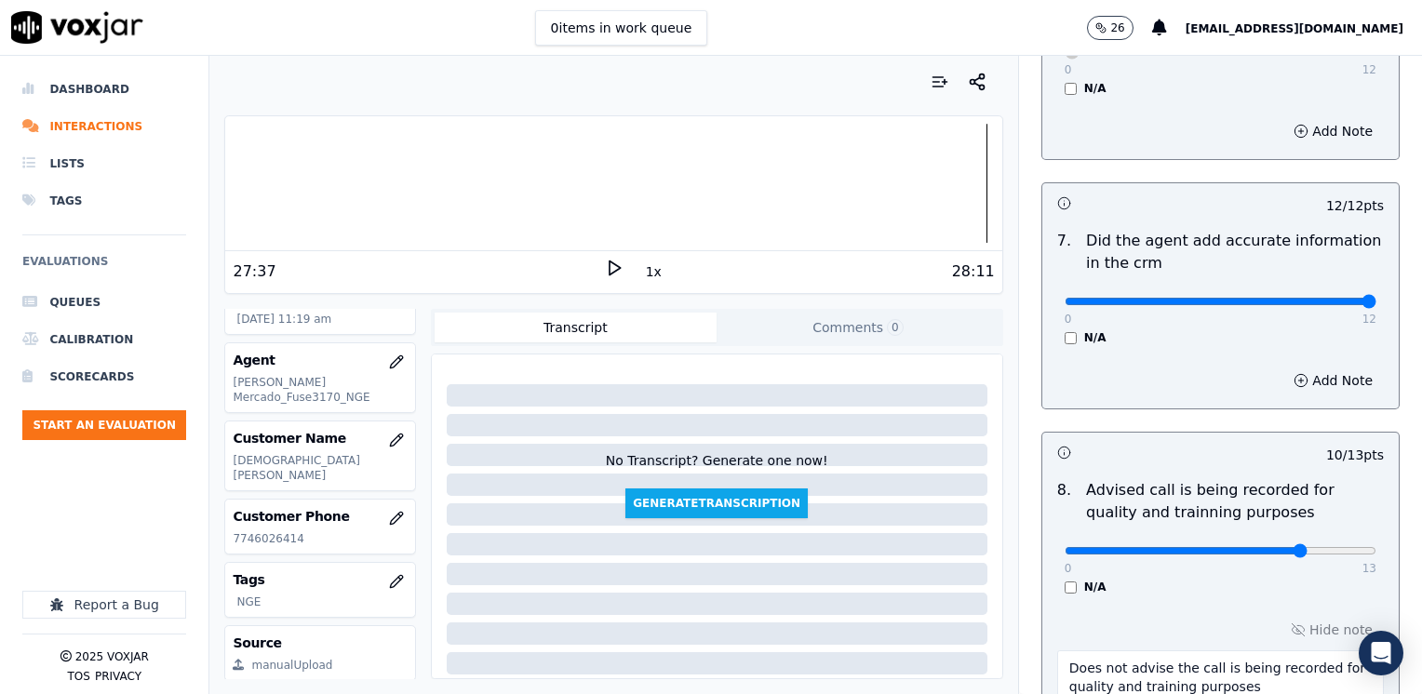
scroll to position [1720, 0]
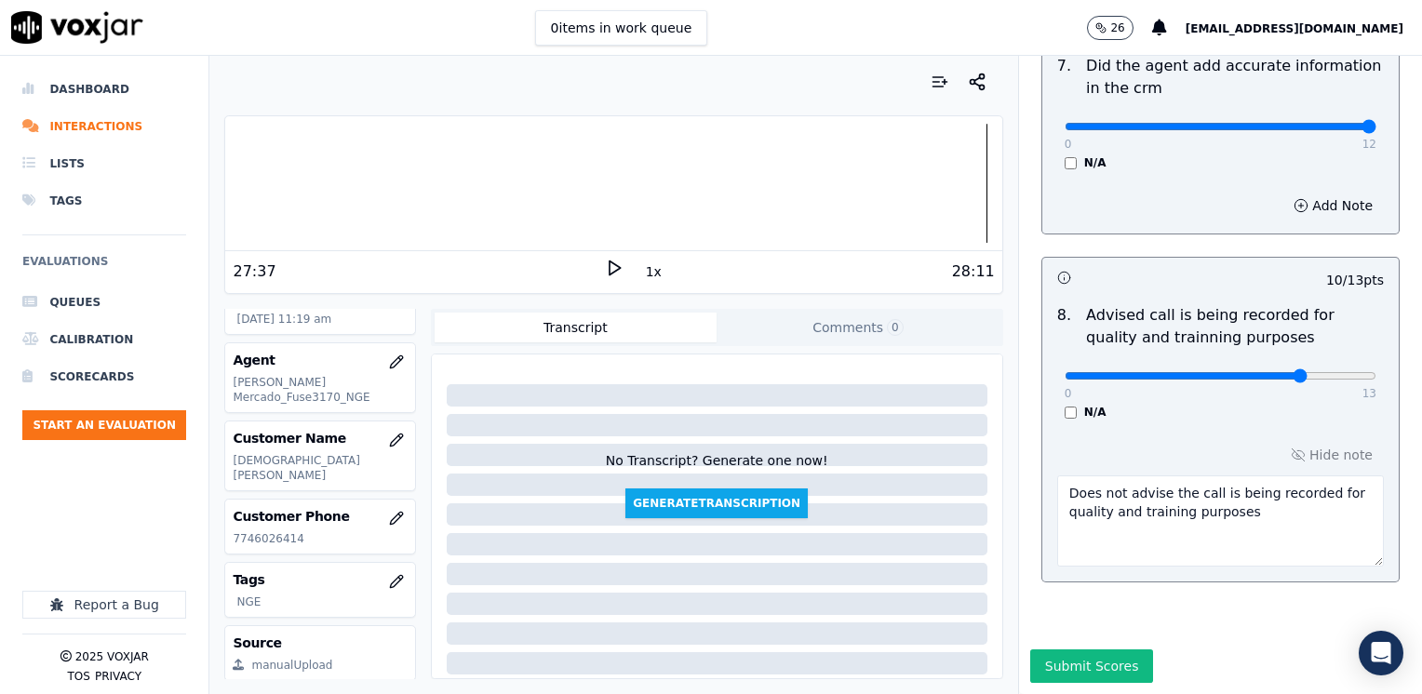
click at [1261, 476] on textarea "Does not advise the call is being recorded for quality and training purposes" at bounding box center [1220, 521] width 327 height 91
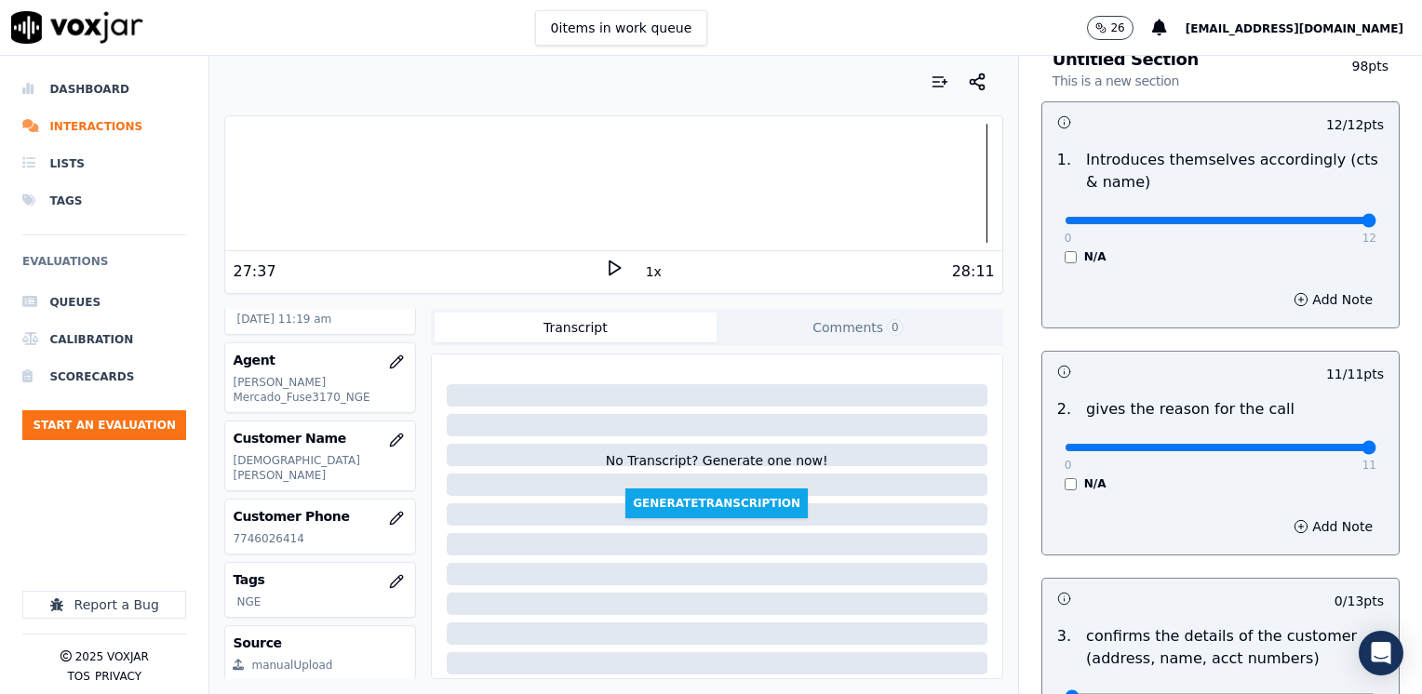
scroll to position [0, 0]
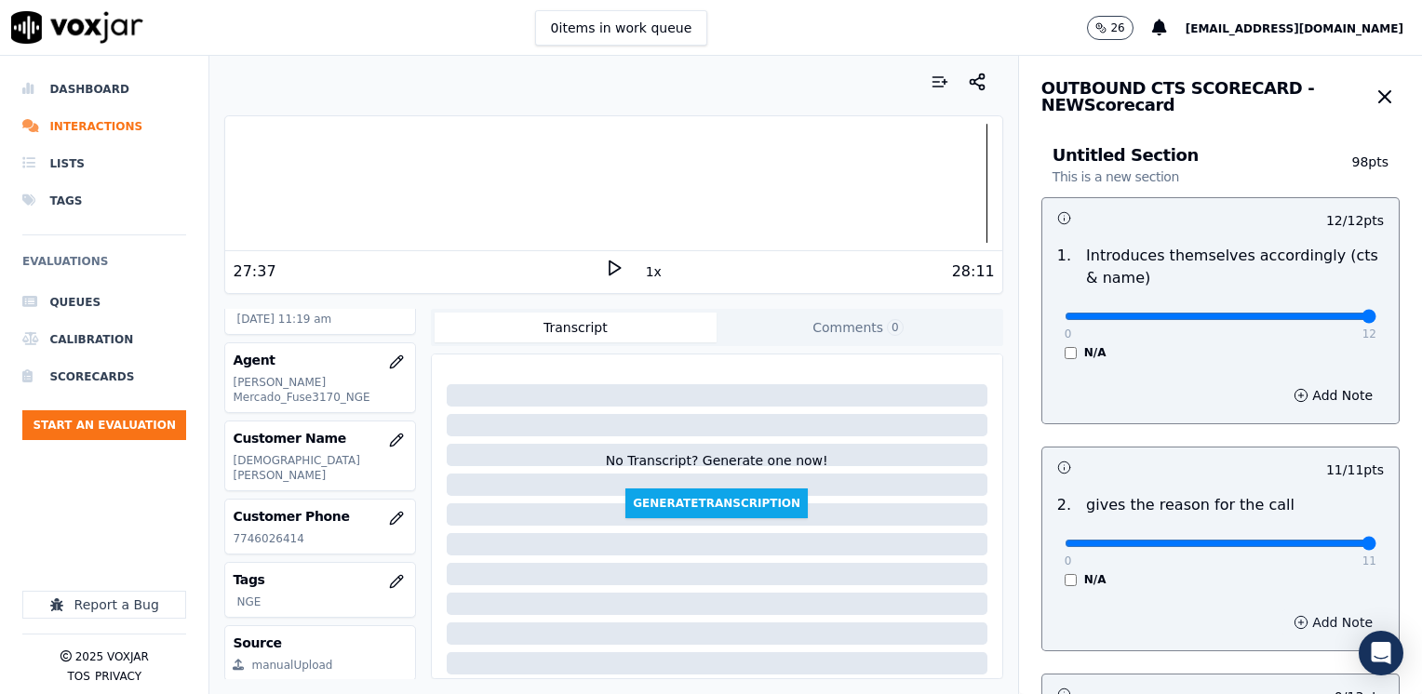
click at [1315, 617] on button "Add Note" at bounding box center [1332, 623] width 101 height 26
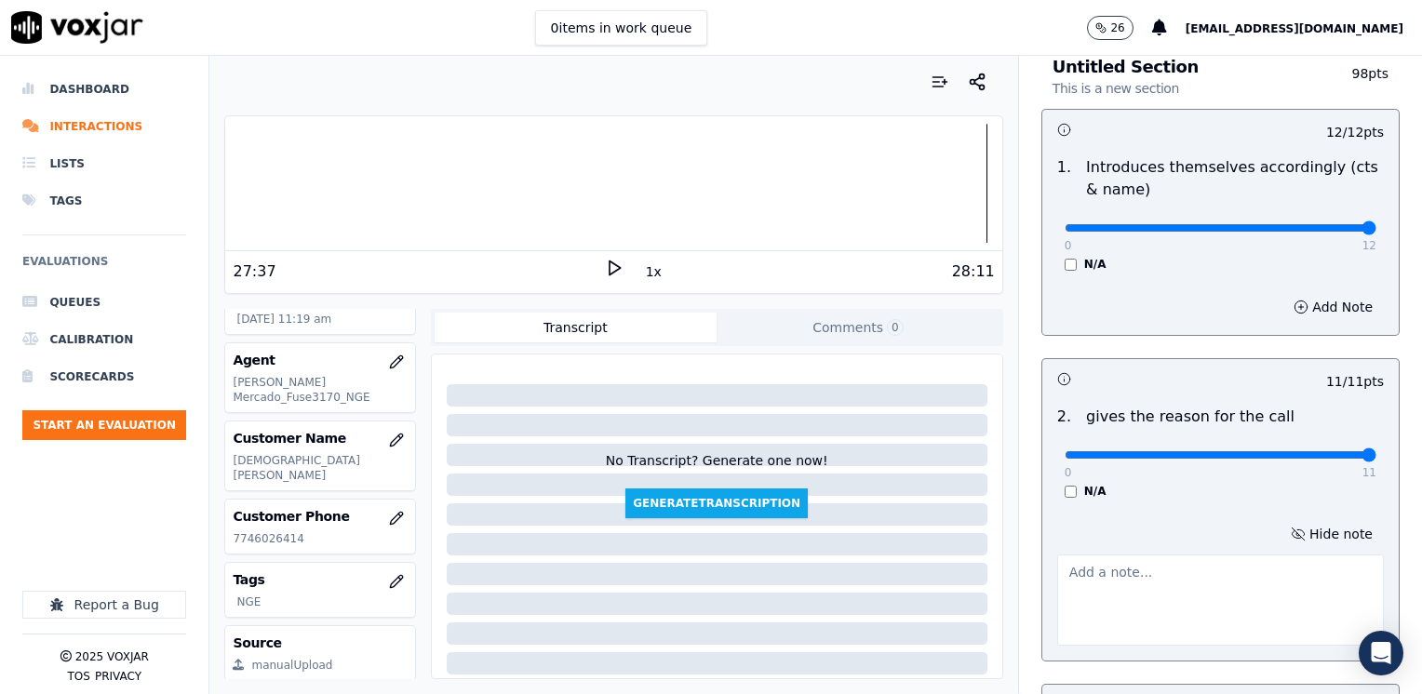
scroll to position [186, 0]
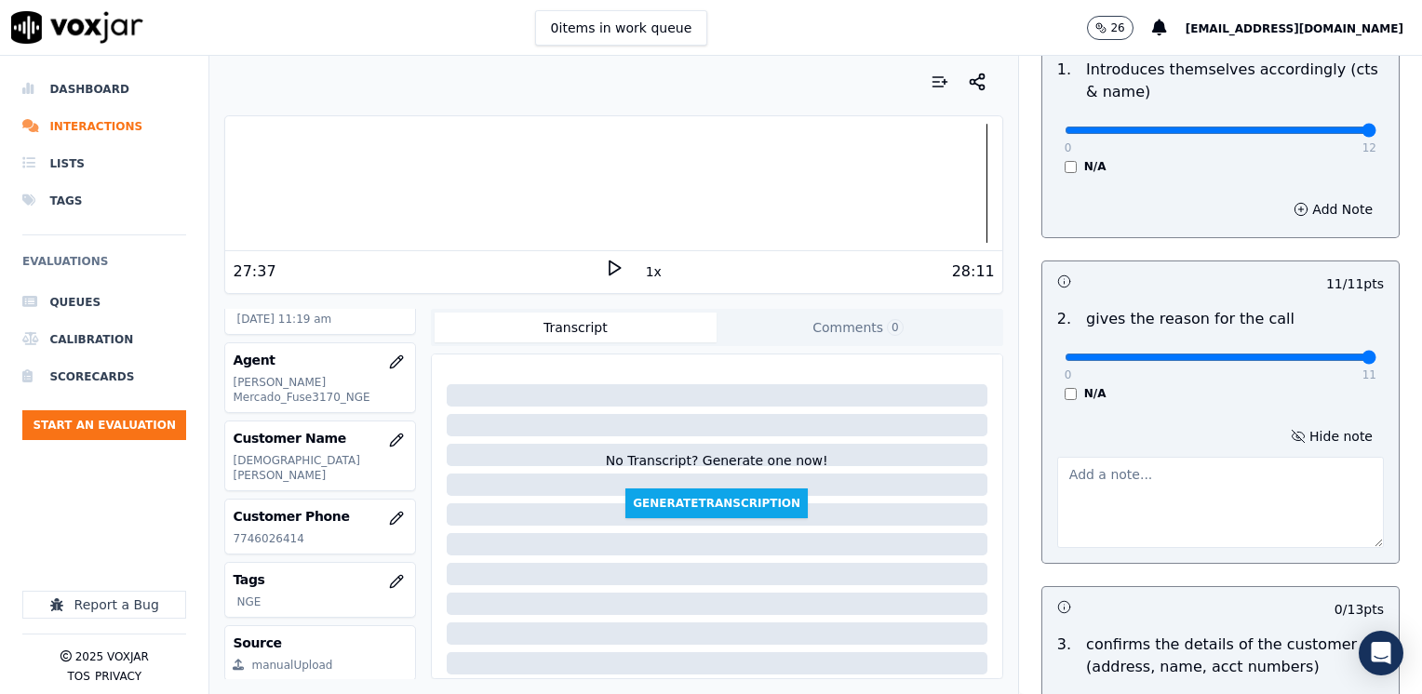
click at [1144, 536] on textarea at bounding box center [1220, 502] width 327 height 91
type textarea "Language barrier: Cx speaks Portuguese"
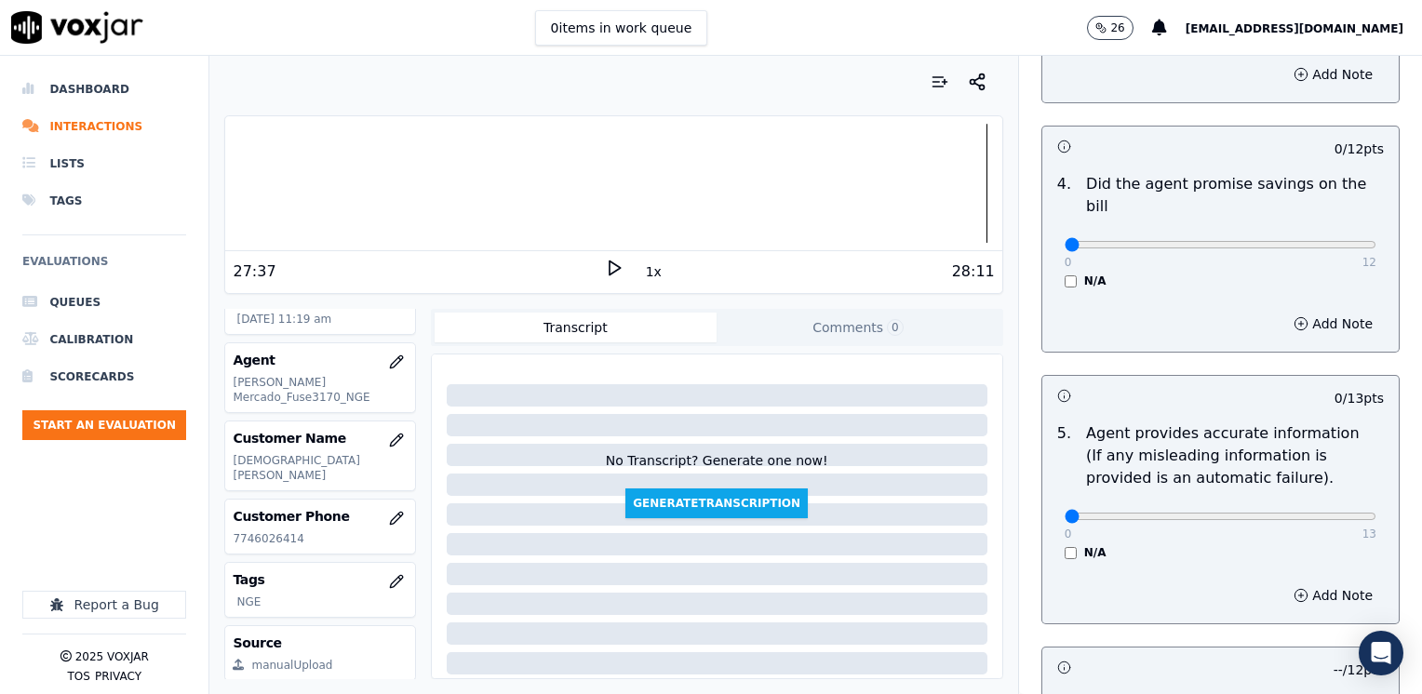
scroll to position [931, 0]
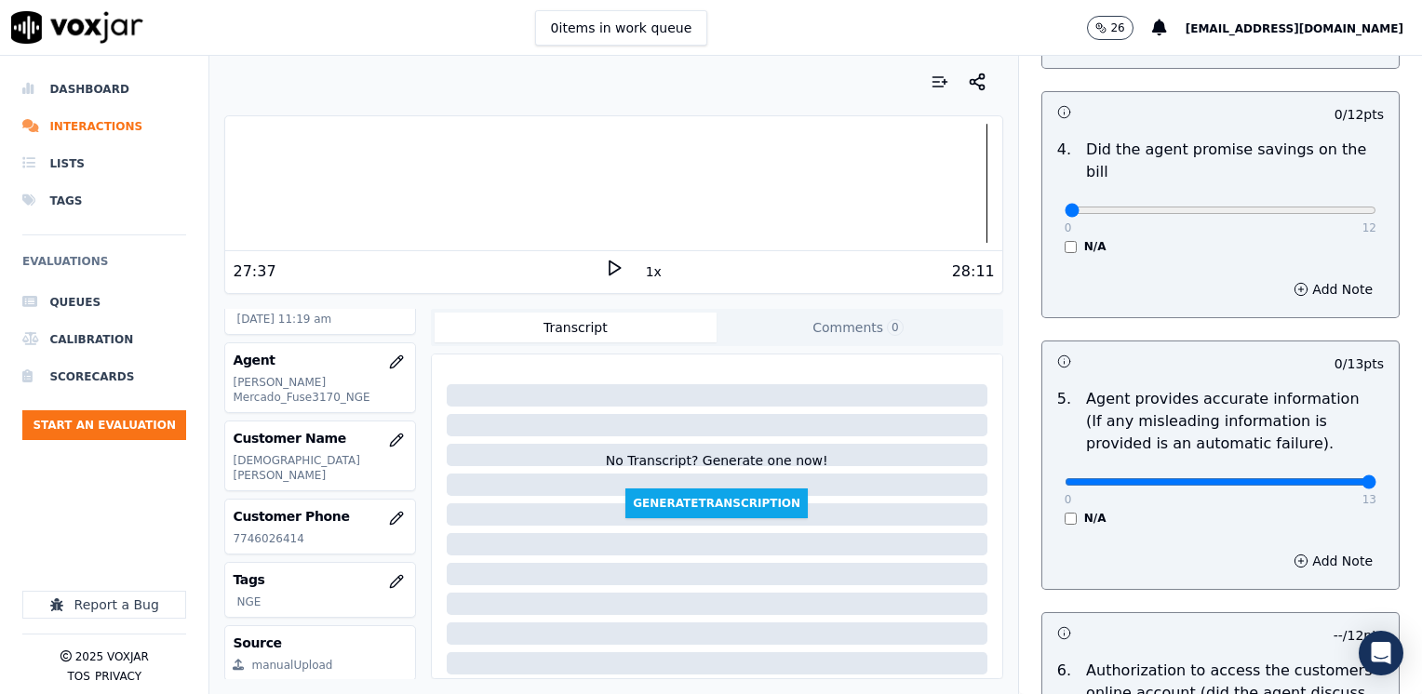
drag, startPoint x: 1046, startPoint y: 461, endPoint x: 1421, endPoint y: 403, distance: 379.5
type input "13"
click at [1376, 478] on input "range" at bounding box center [1221, 481] width 312 height 7
drag, startPoint x: 1050, startPoint y: 183, endPoint x: 1421, endPoint y: 188, distance: 371.3
type input "12"
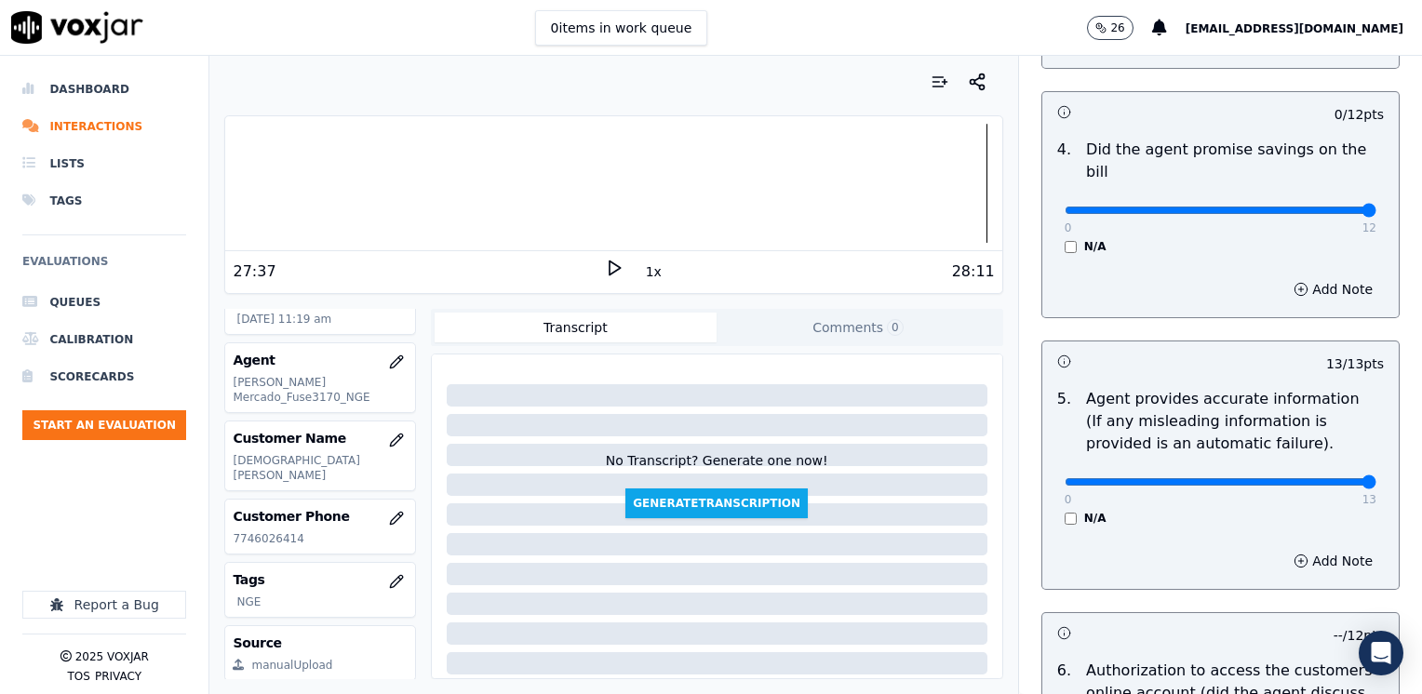
click at [1376, 207] on input "range" at bounding box center [1221, 210] width 312 height 7
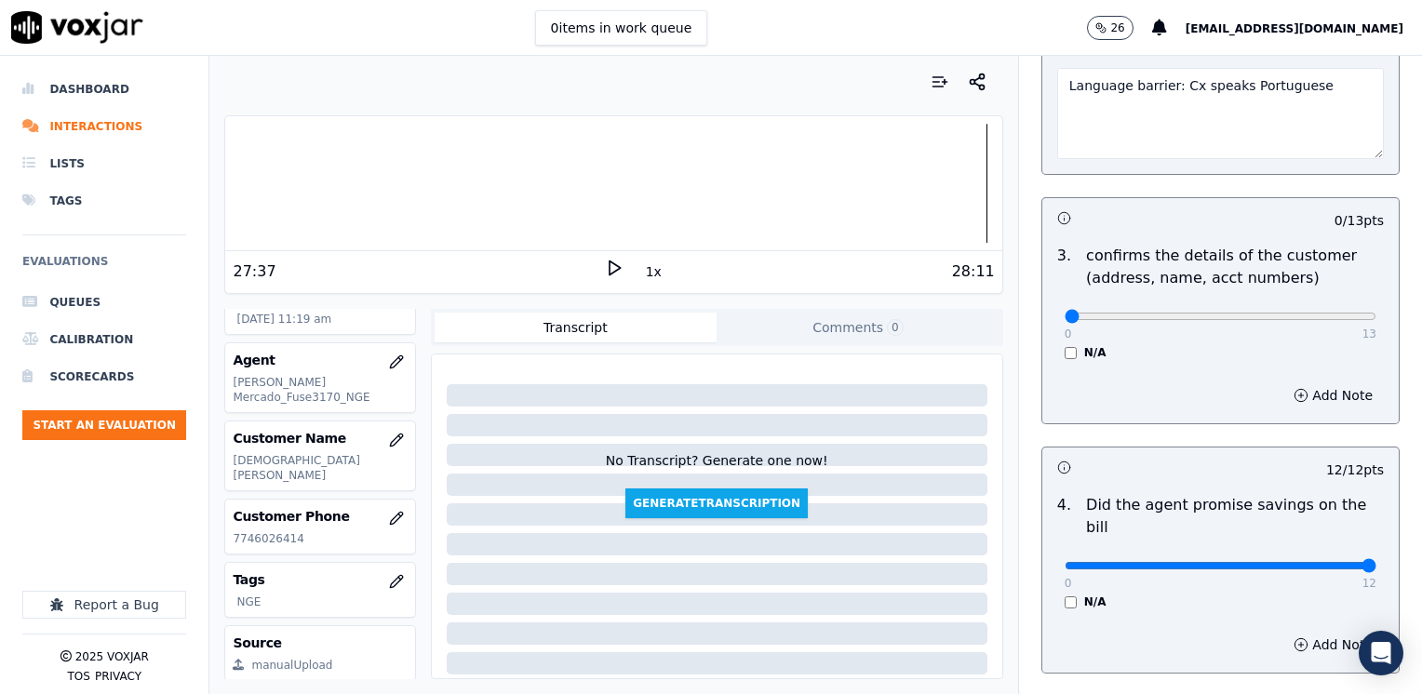
scroll to position [558, 0]
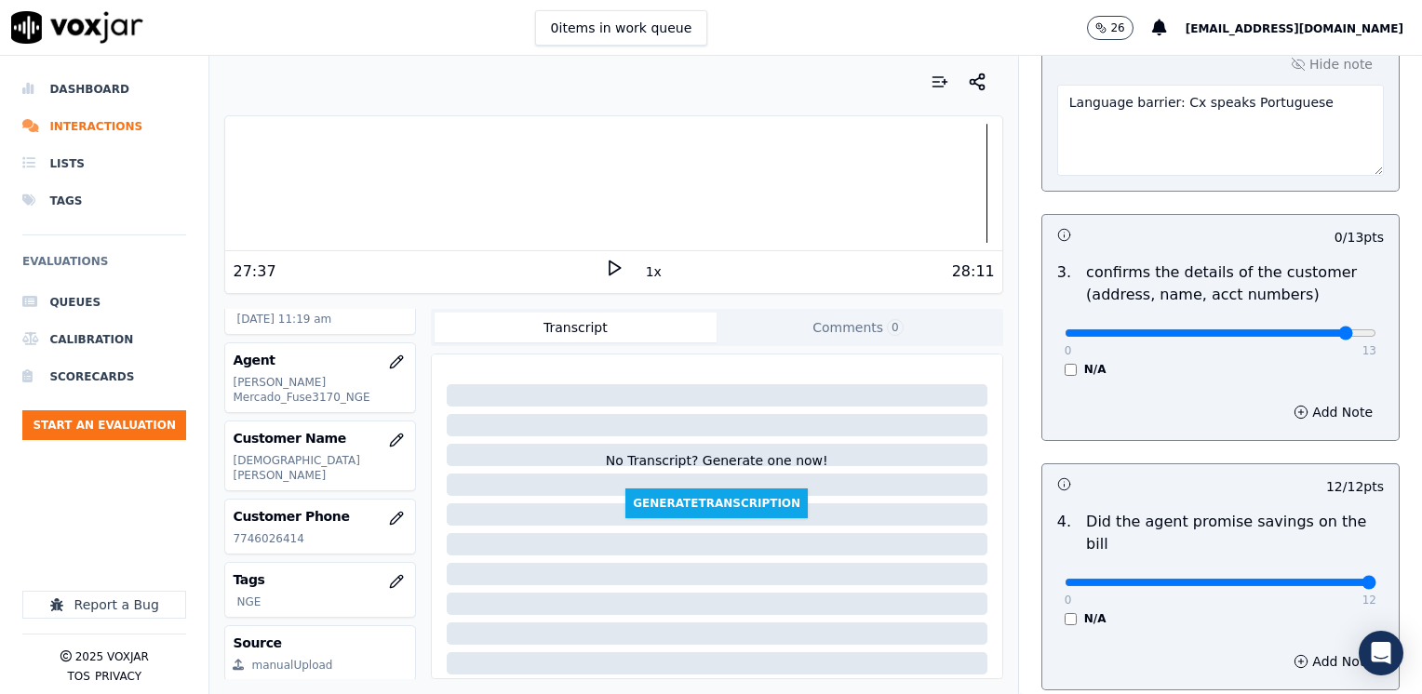
drag, startPoint x: 1050, startPoint y: 325, endPoint x: 1308, endPoint y: 329, distance: 257.8
type input "12"
click at [1308, 329] on input "range" at bounding box center [1221, 332] width 312 height 7
click at [1304, 411] on button "Add Note" at bounding box center [1332, 412] width 101 height 26
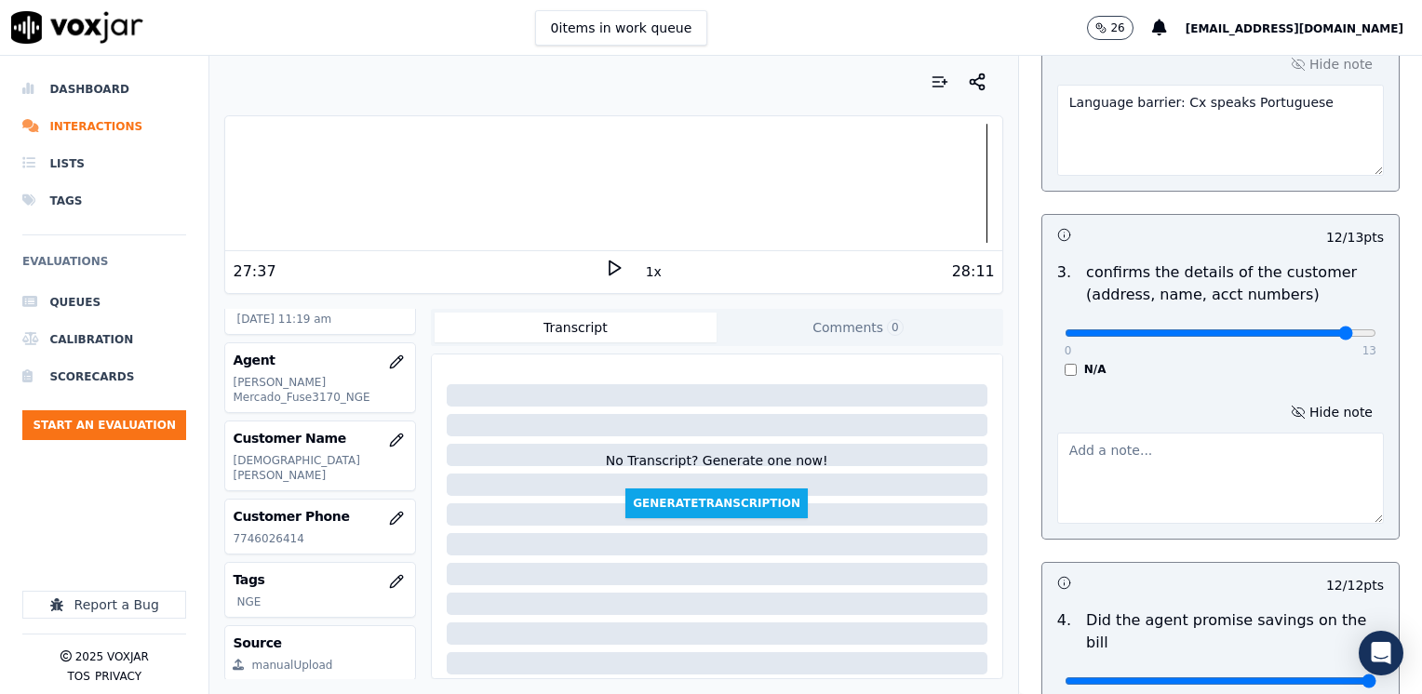
click at [1197, 475] on textarea at bounding box center [1220, 478] width 327 height 91
type textarea "m"
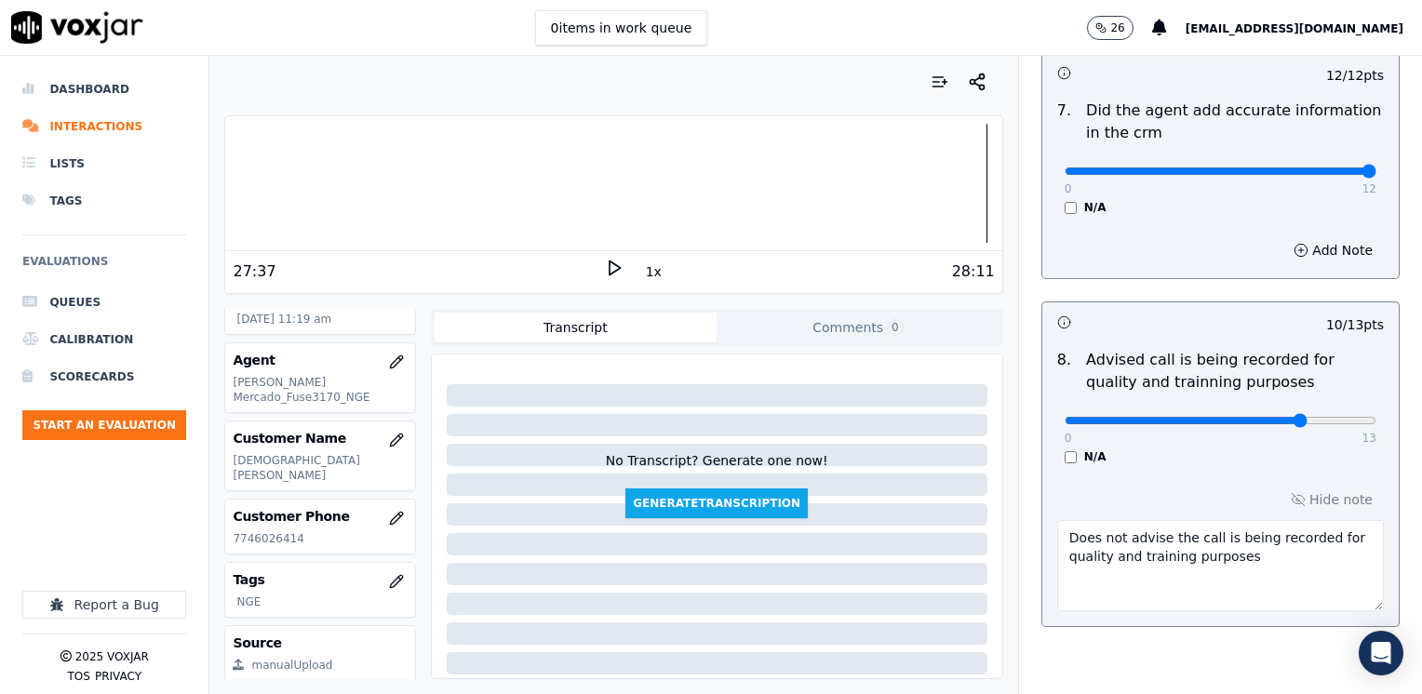
scroll to position [1921, 0]
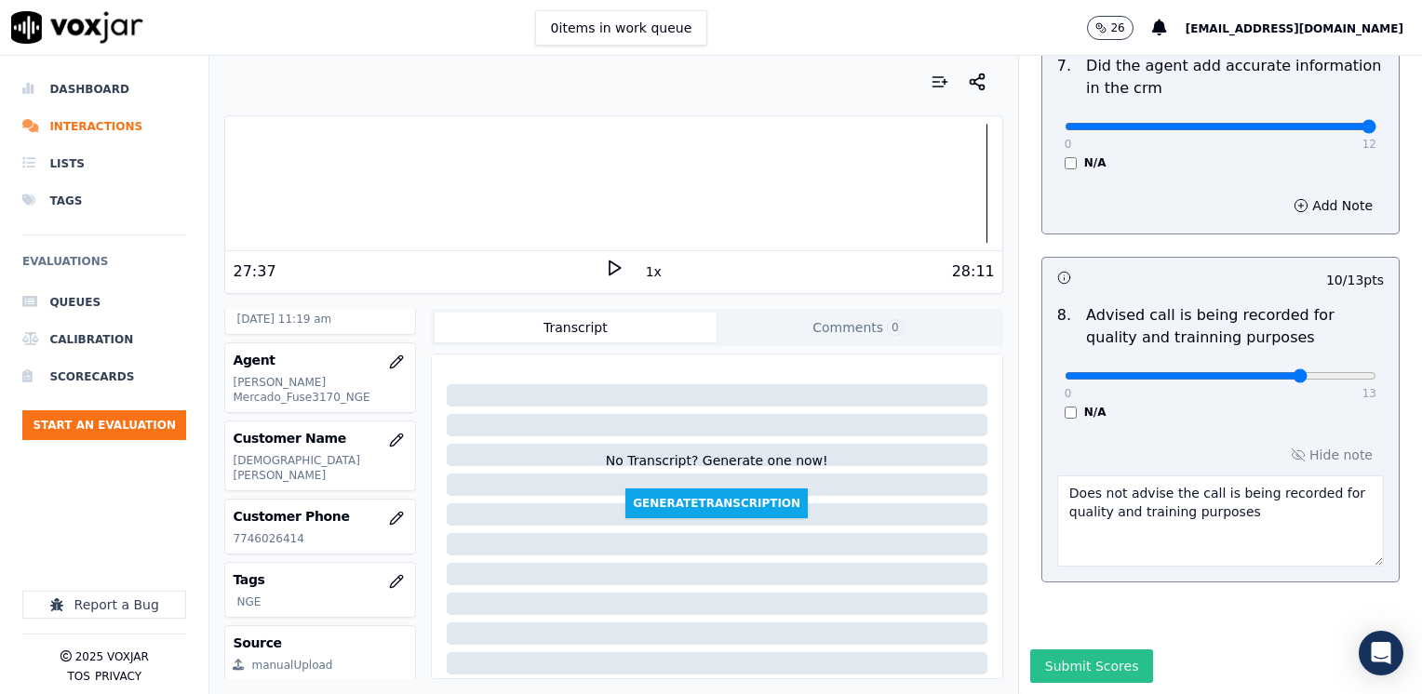
type textarea "Make sure to confirm full service address and the name as it appears on the bil…"
click at [1051, 650] on button "Submit Scores" at bounding box center [1092, 667] width 124 height 34
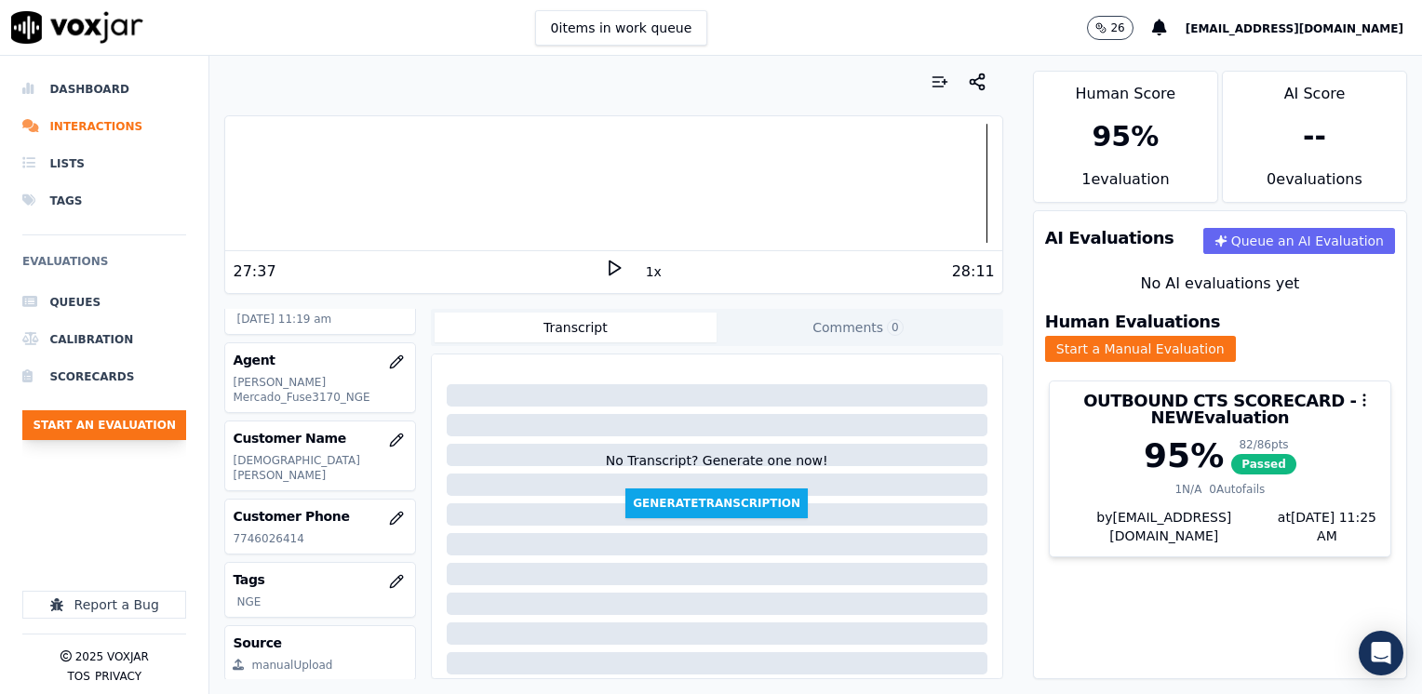
click at [95, 424] on button "Start an Evaluation" at bounding box center [104, 425] width 164 height 30
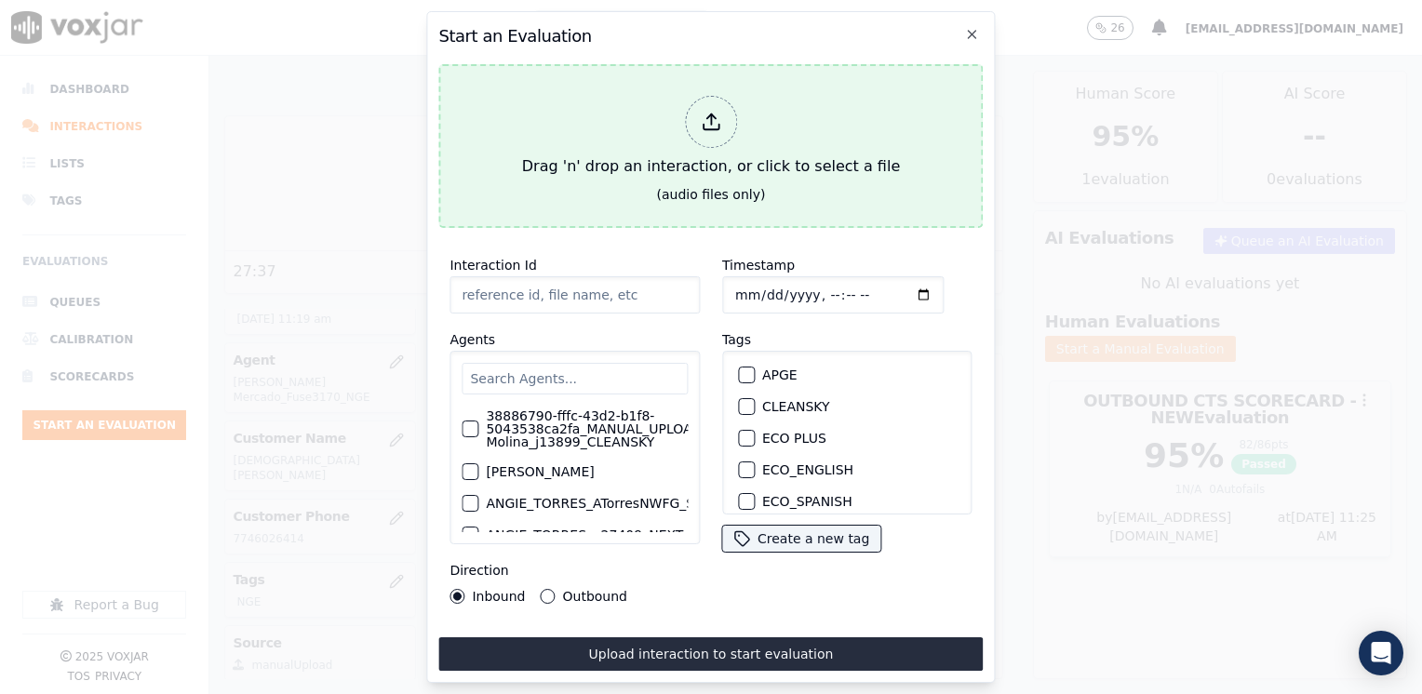
click at [702, 102] on div at bounding box center [711, 122] width 52 height 52
type input "20250905-092611_7176154380-[PERSON_NAME] all.mp3"
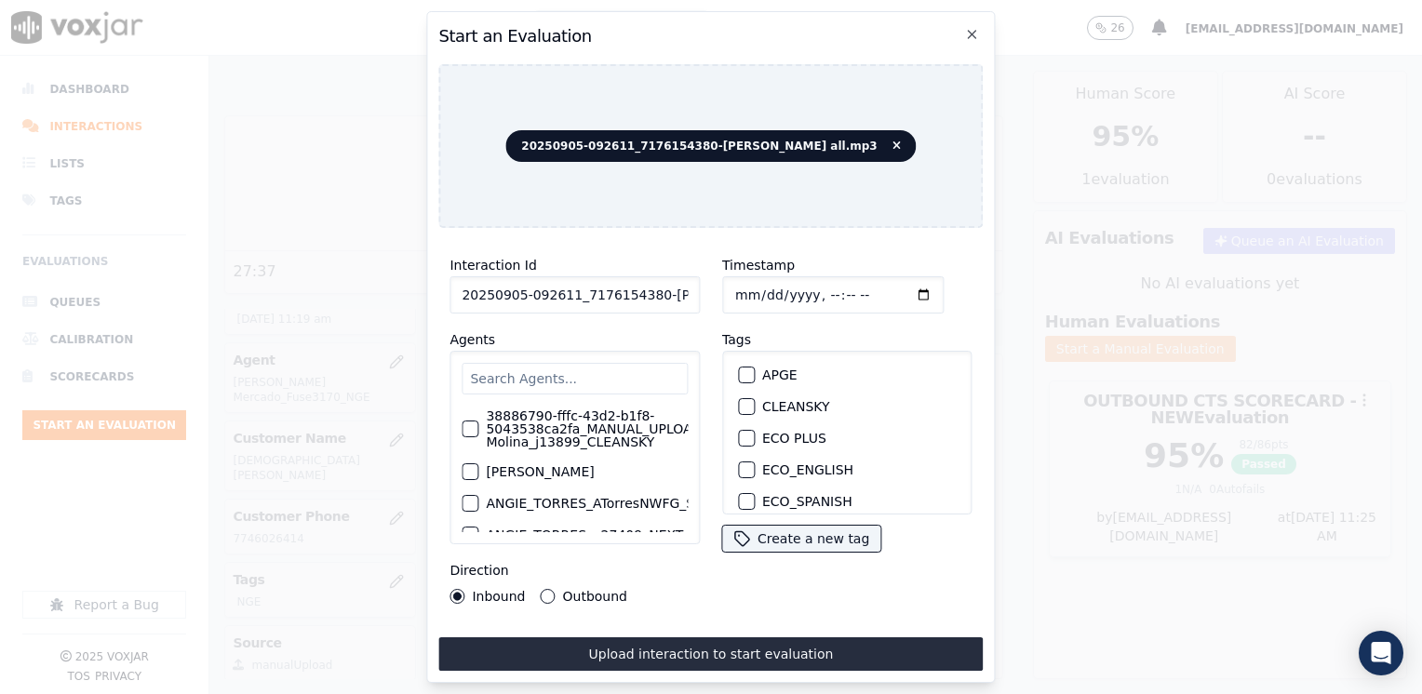
click at [596, 370] on input "text" at bounding box center [575, 379] width 226 height 32
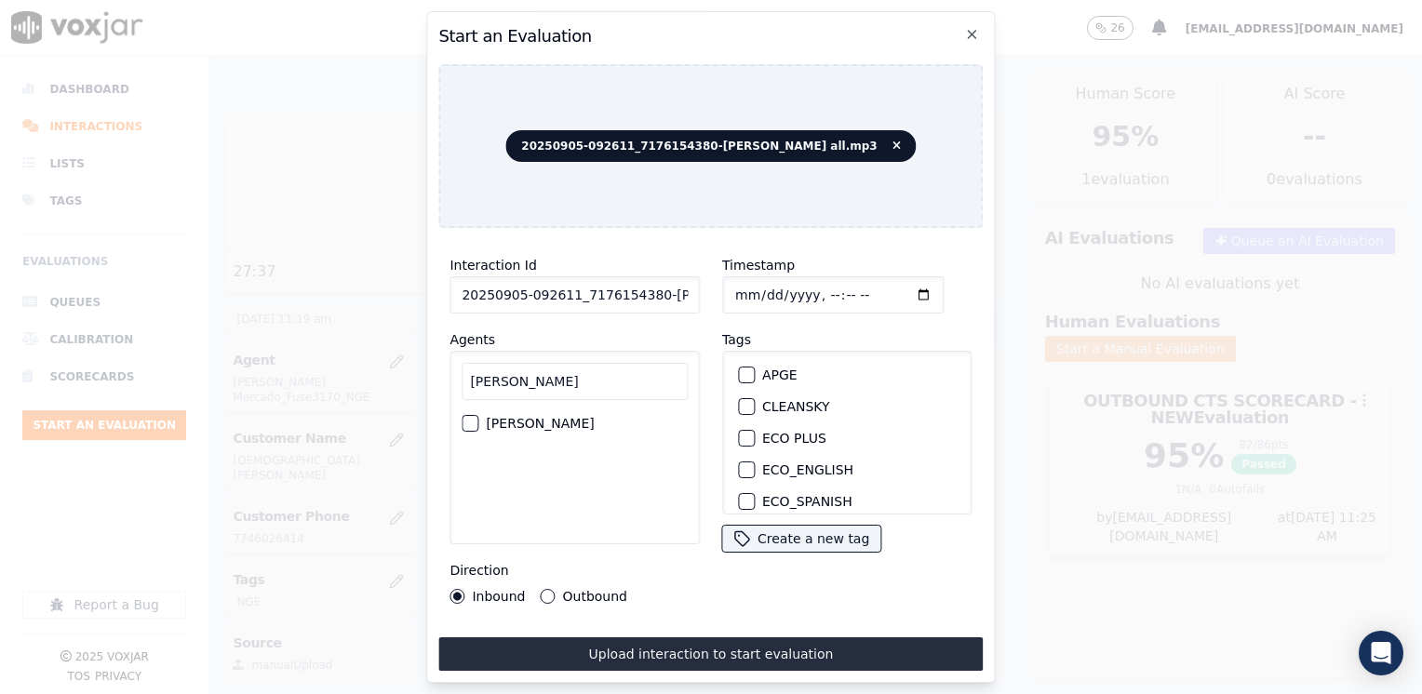
type input "[PERSON_NAME]"
click at [559, 426] on label "[PERSON_NAME]" at bounding box center [540, 423] width 108 height 13
click at [478, 426] on button "[PERSON_NAME]" at bounding box center [470, 423] width 17 height 17
click at [739, 400] on div "button" at bounding box center [745, 406] width 13 height 13
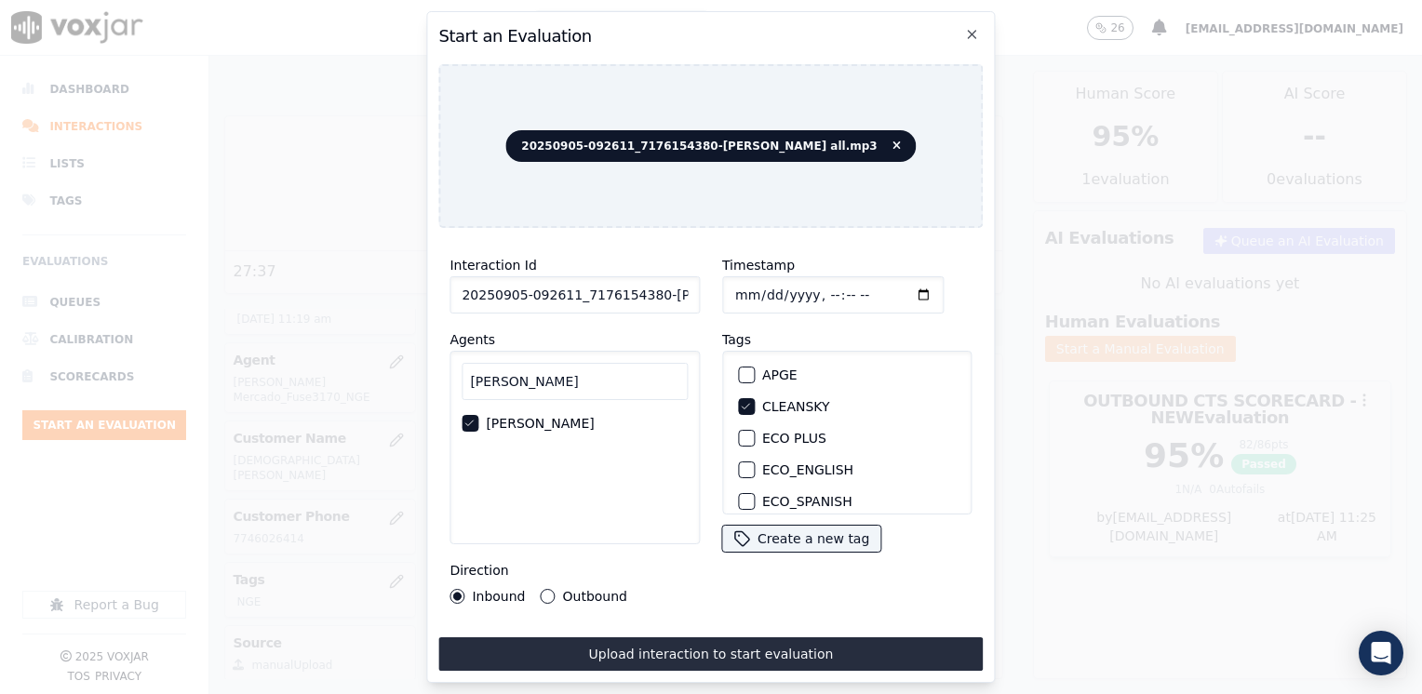
click at [894, 290] on input "Timestamp" at bounding box center [832, 294] width 221 height 37
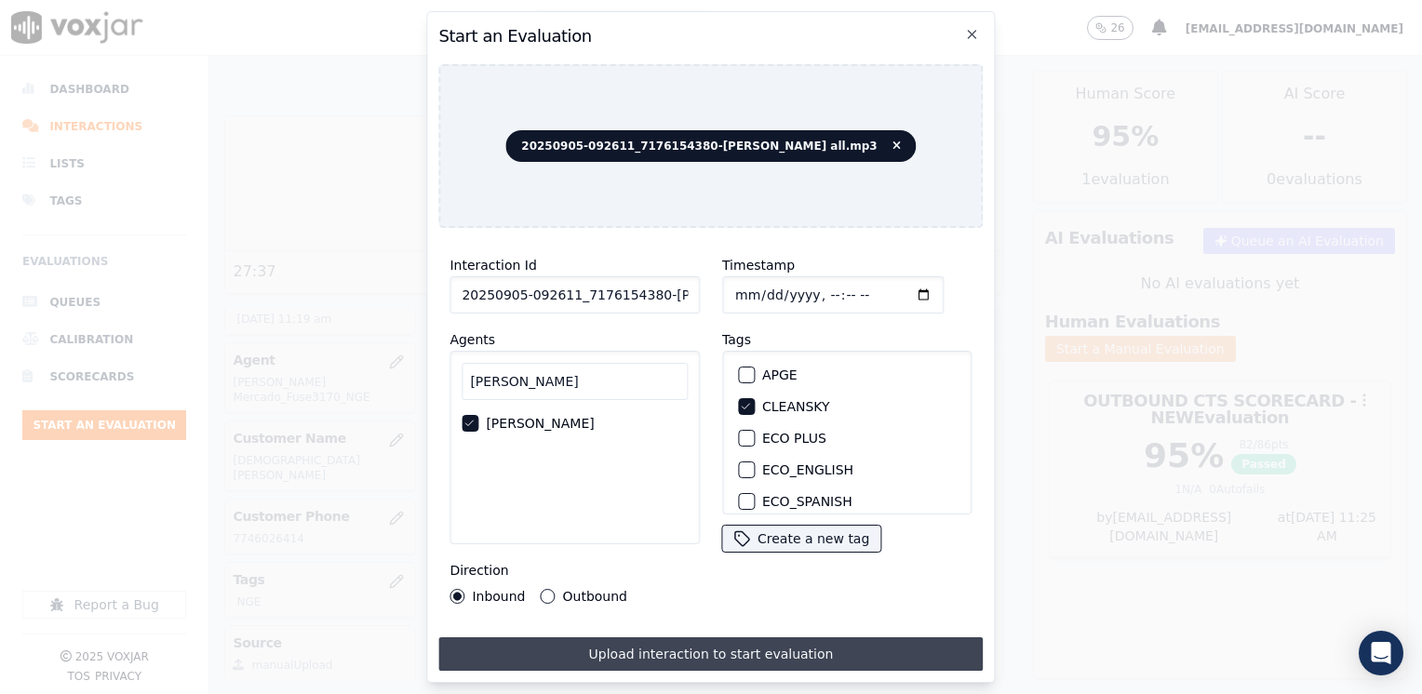
type input "[DATE]T11:26"
click at [684, 643] on button "Upload interaction to start evaluation" at bounding box center [710, 654] width 544 height 34
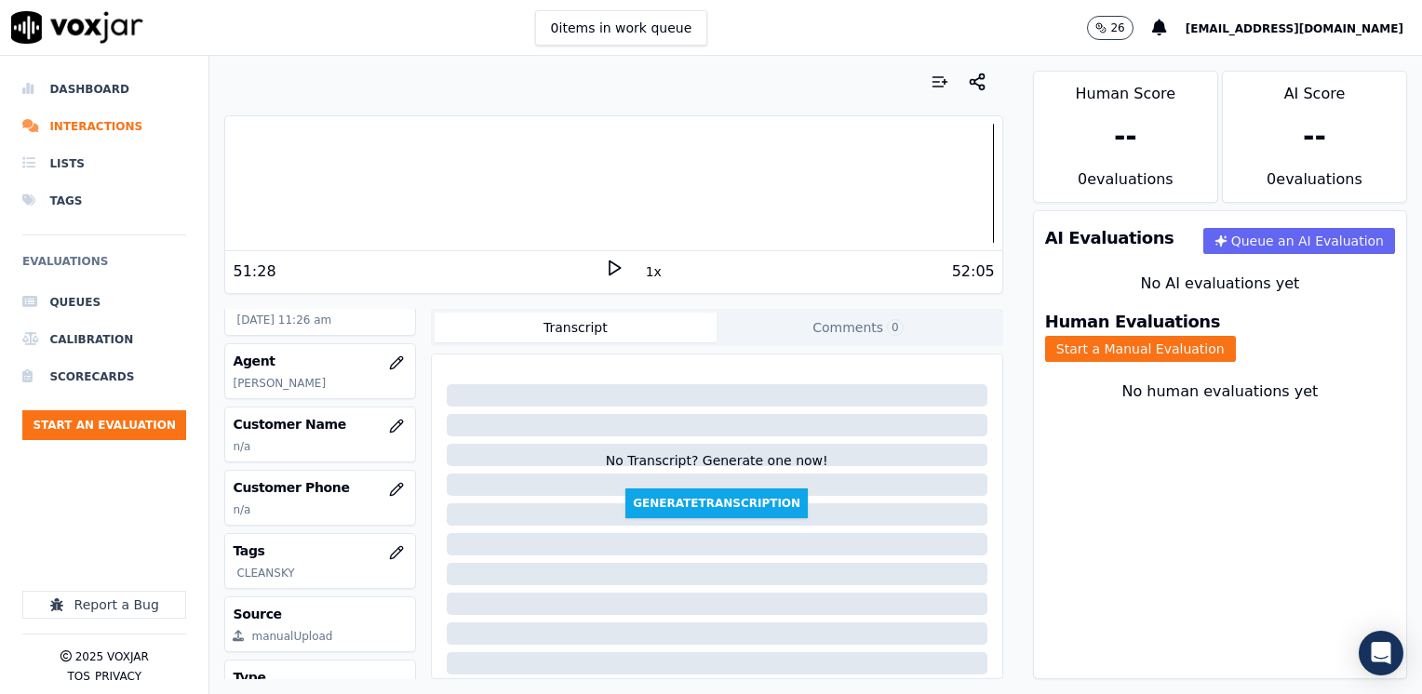
scroll to position [186, 0]
click at [389, 433] on icon "button" at bounding box center [396, 425] width 15 height 15
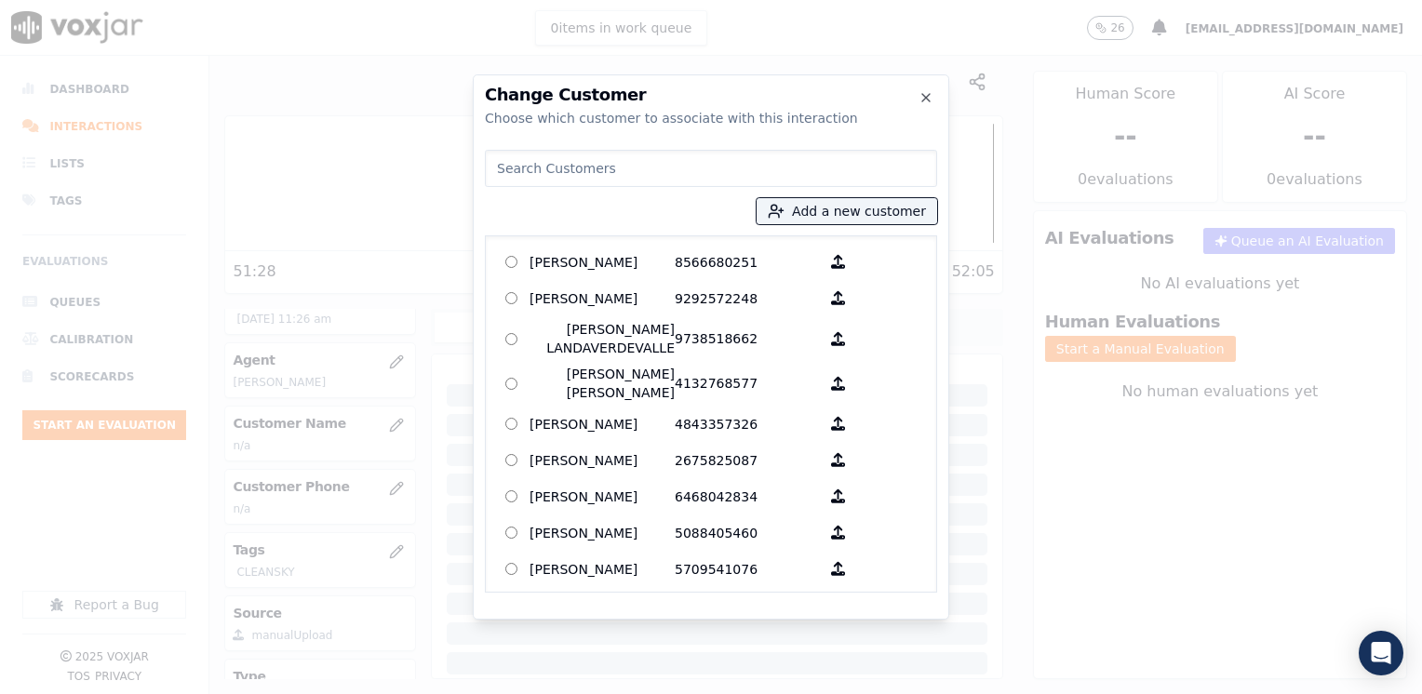
click at [675, 164] on input at bounding box center [711, 168] width 452 height 37
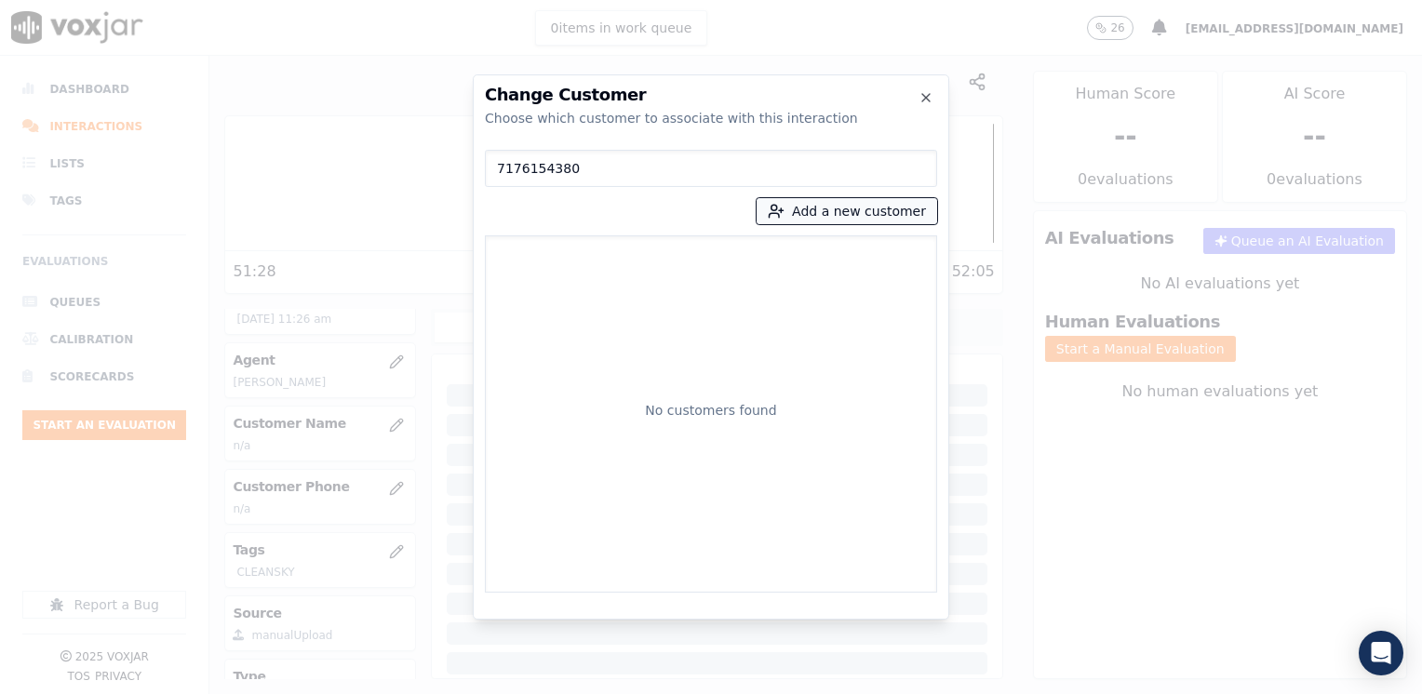
type input "7176154380"
click at [874, 213] on button "Add a new customer" at bounding box center [847, 211] width 181 height 26
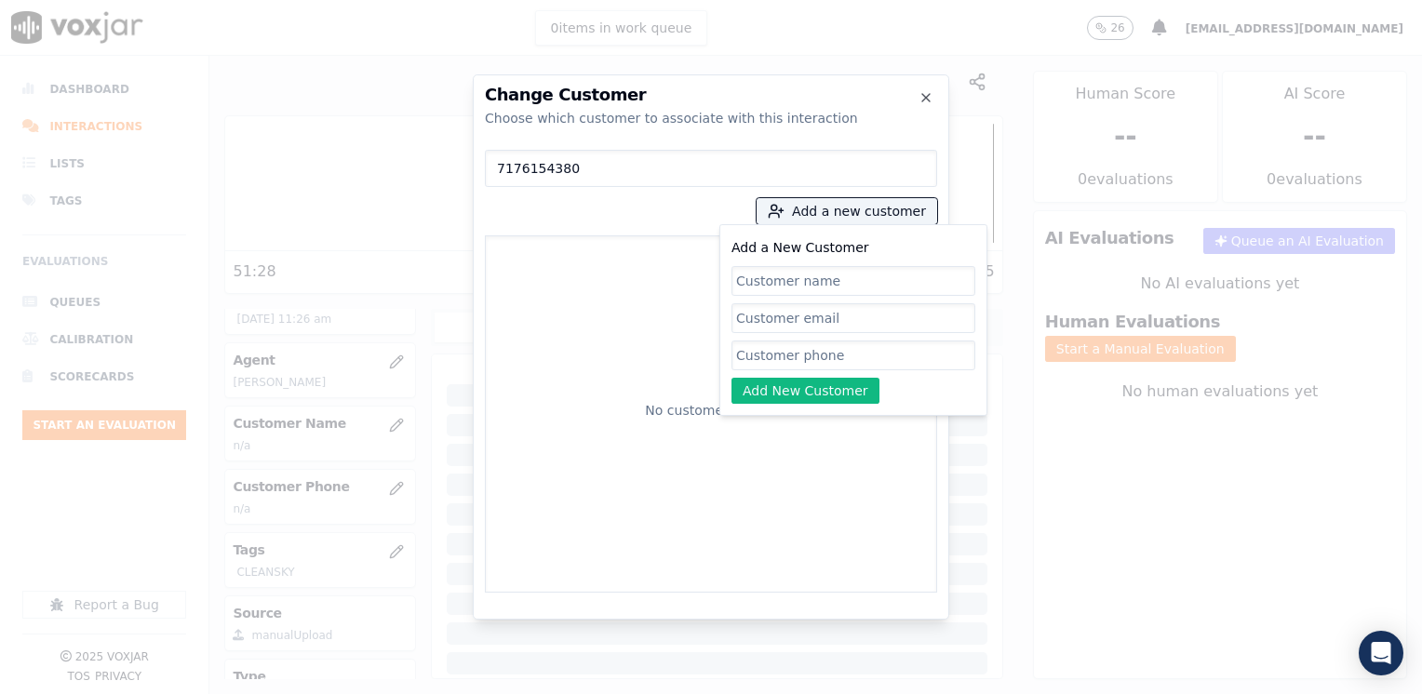
click at [799, 353] on input "Add a New Customer" at bounding box center [853, 356] width 244 height 30
paste input "7176154380"
type input "7176154380"
click at [838, 280] on input "Add a New Customer" at bounding box center [853, 281] width 244 height 30
paste input "[PERSON_NAME]"
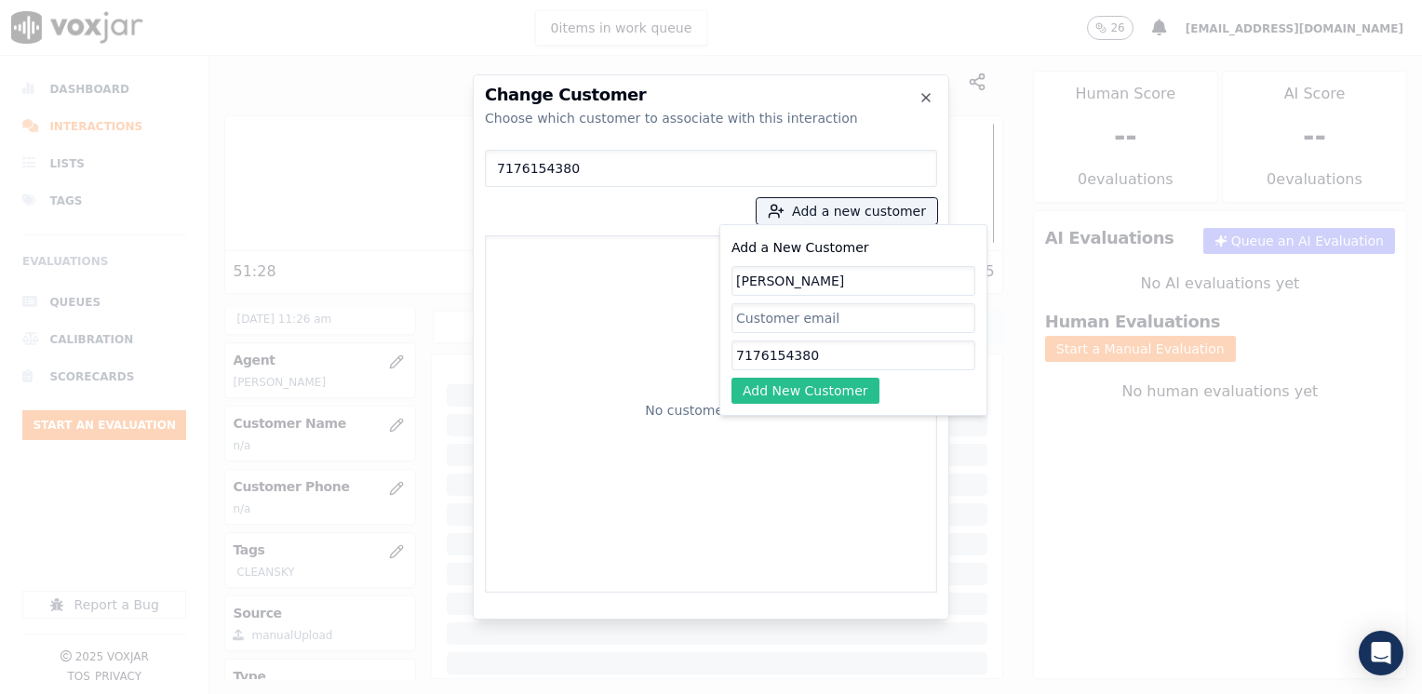
type input "[PERSON_NAME]"
click at [812, 393] on button "Add New Customer" at bounding box center [805, 391] width 148 height 26
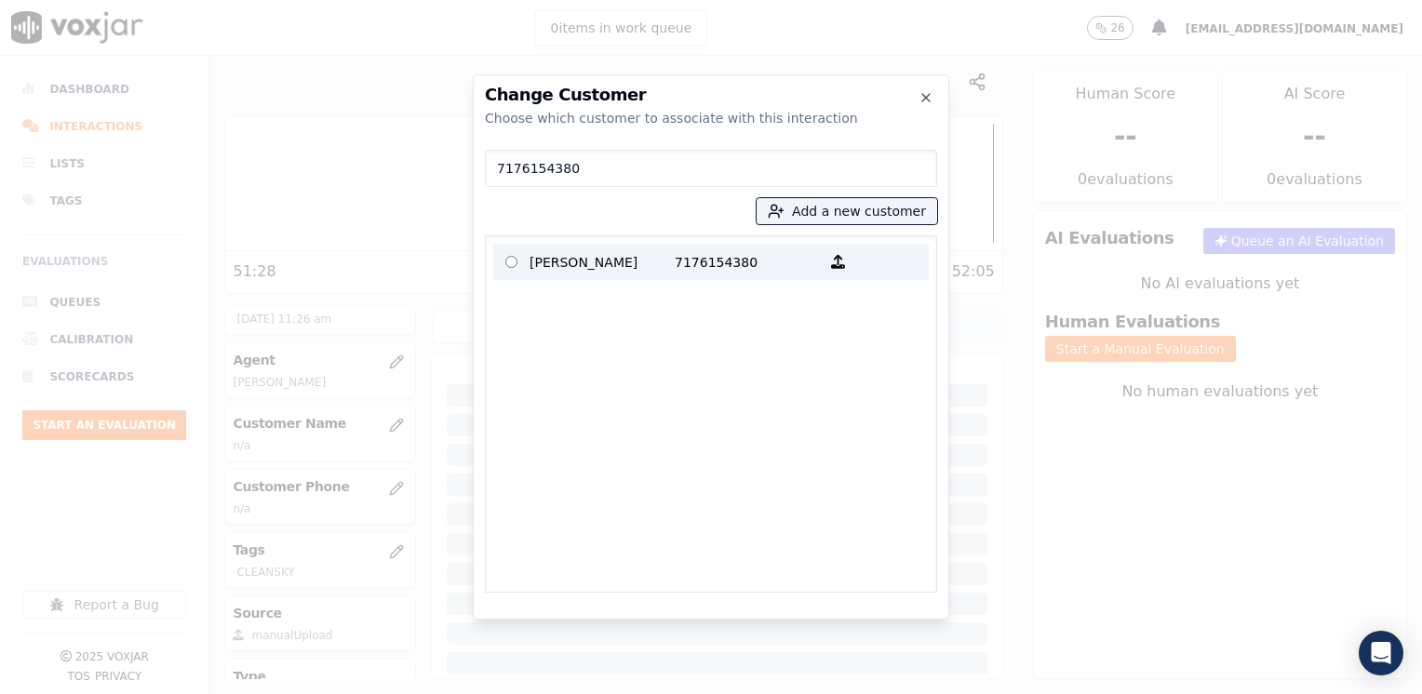
click at [638, 262] on p "[PERSON_NAME]" at bounding box center [602, 262] width 145 height 29
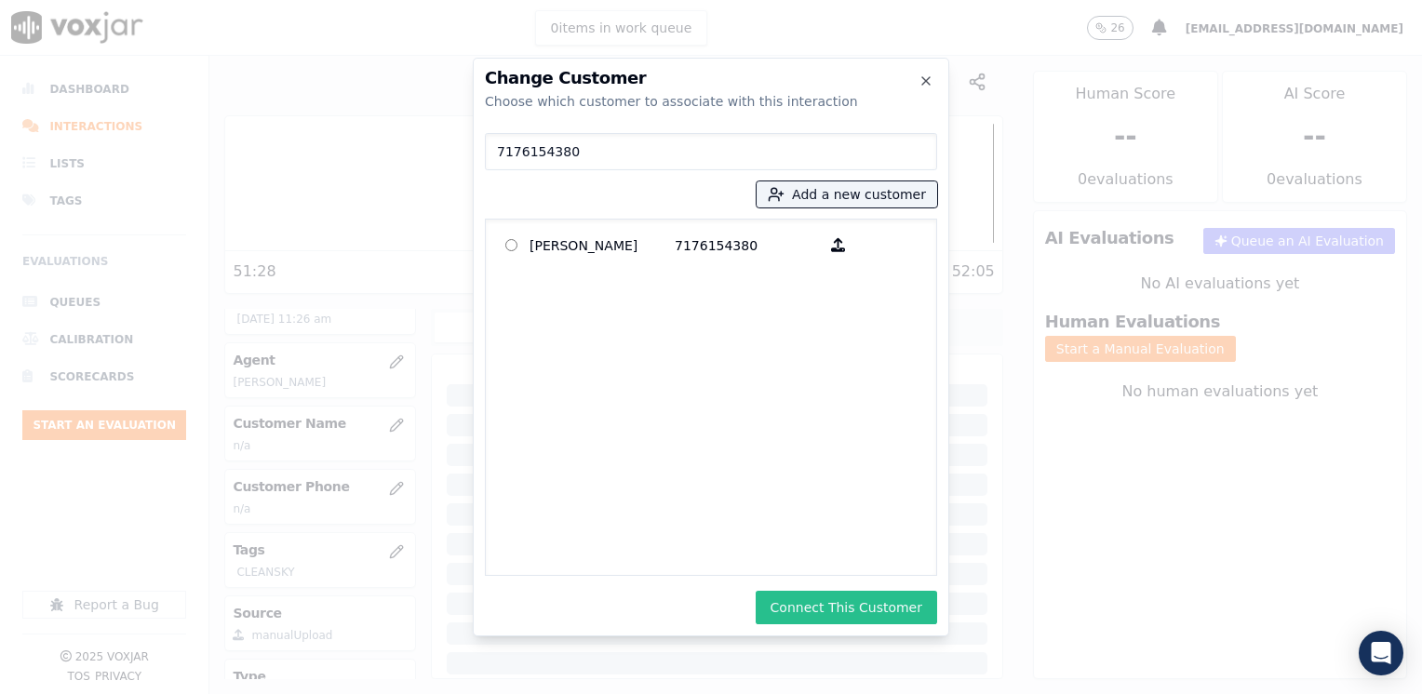
click at [839, 612] on button "Connect This Customer" at bounding box center [846, 608] width 181 height 34
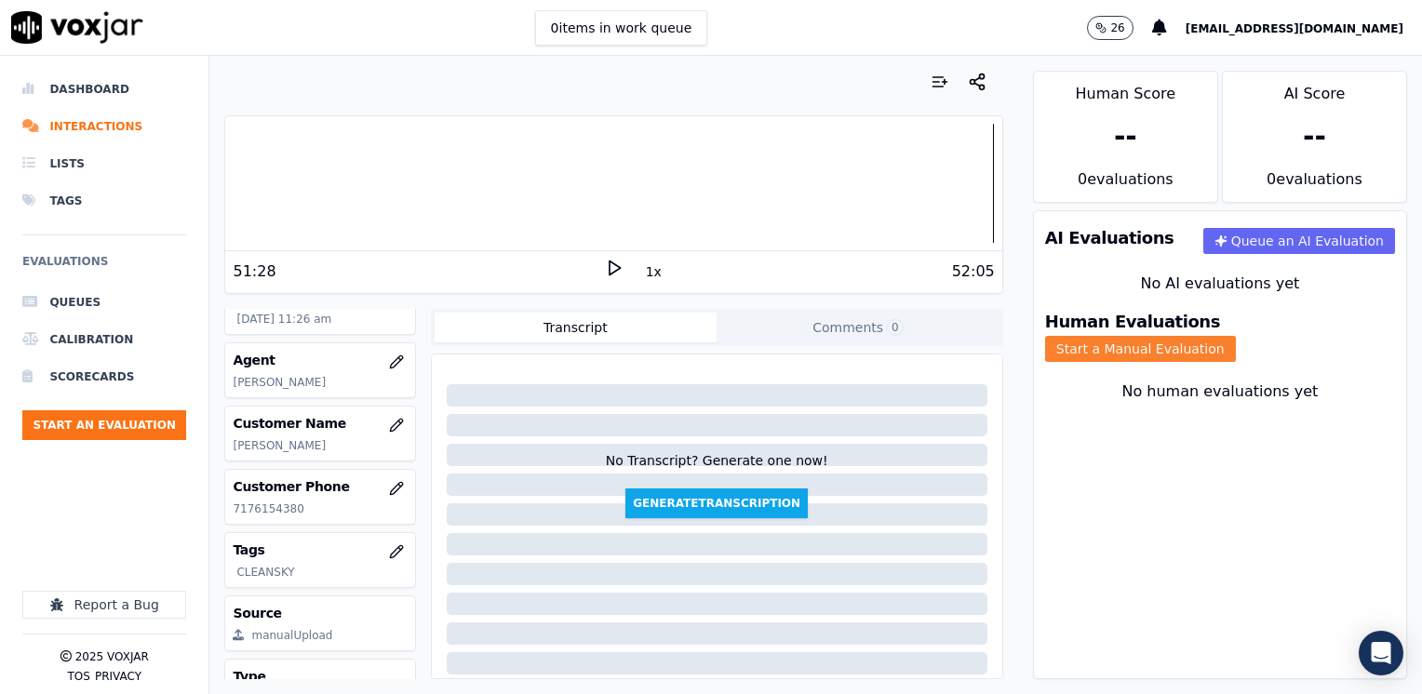
click at [1236, 336] on button "Start a Manual Evaluation" at bounding box center [1140, 349] width 191 height 26
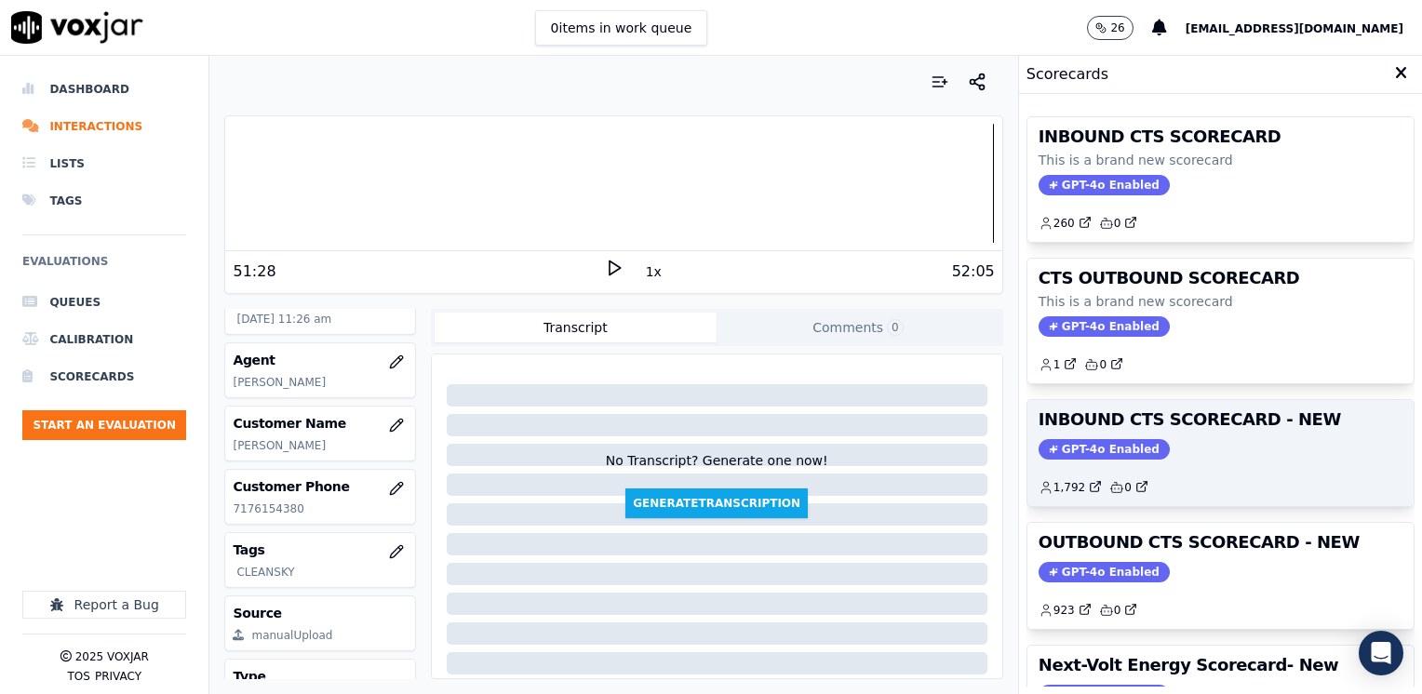
click at [1095, 441] on span "GPT-4o Enabled" at bounding box center [1104, 449] width 131 height 20
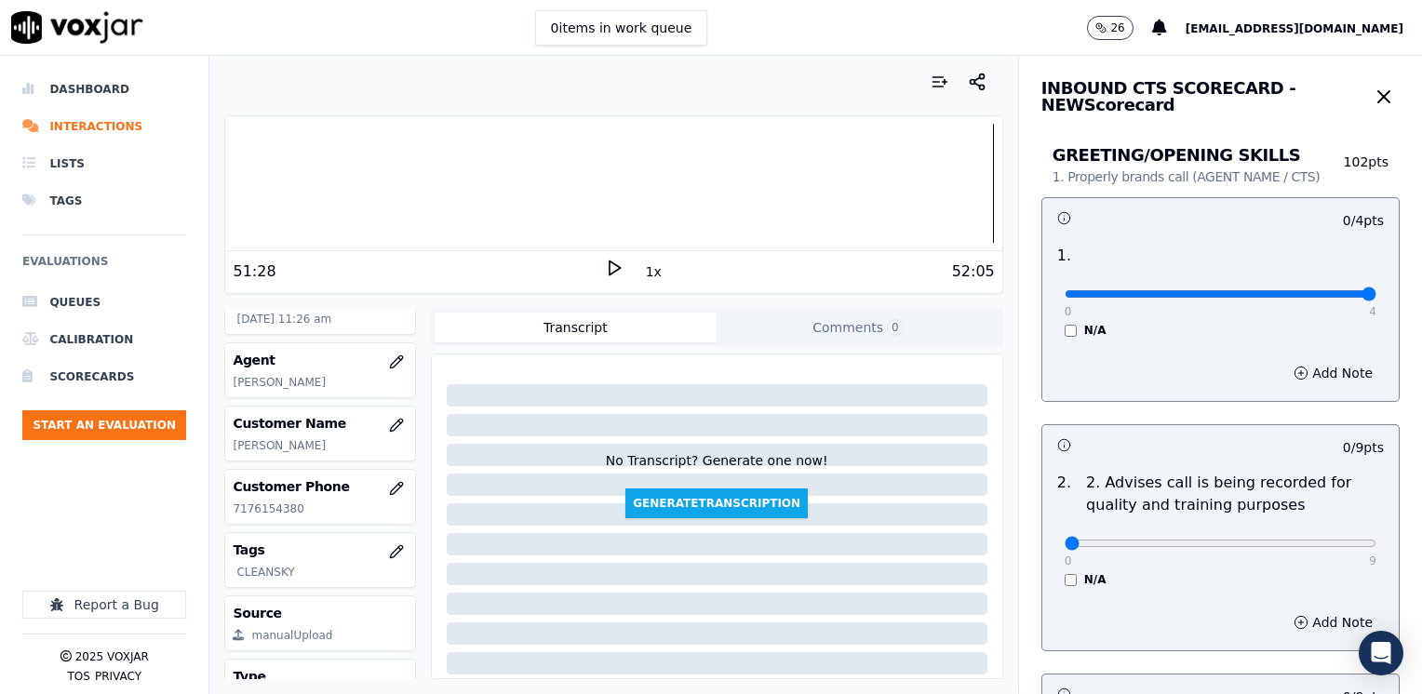
drag, startPoint x: 1053, startPoint y: 291, endPoint x: 1425, endPoint y: 327, distance: 373.0
type input "4"
click at [1376, 298] on input "range" at bounding box center [1221, 293] width 312 height 7
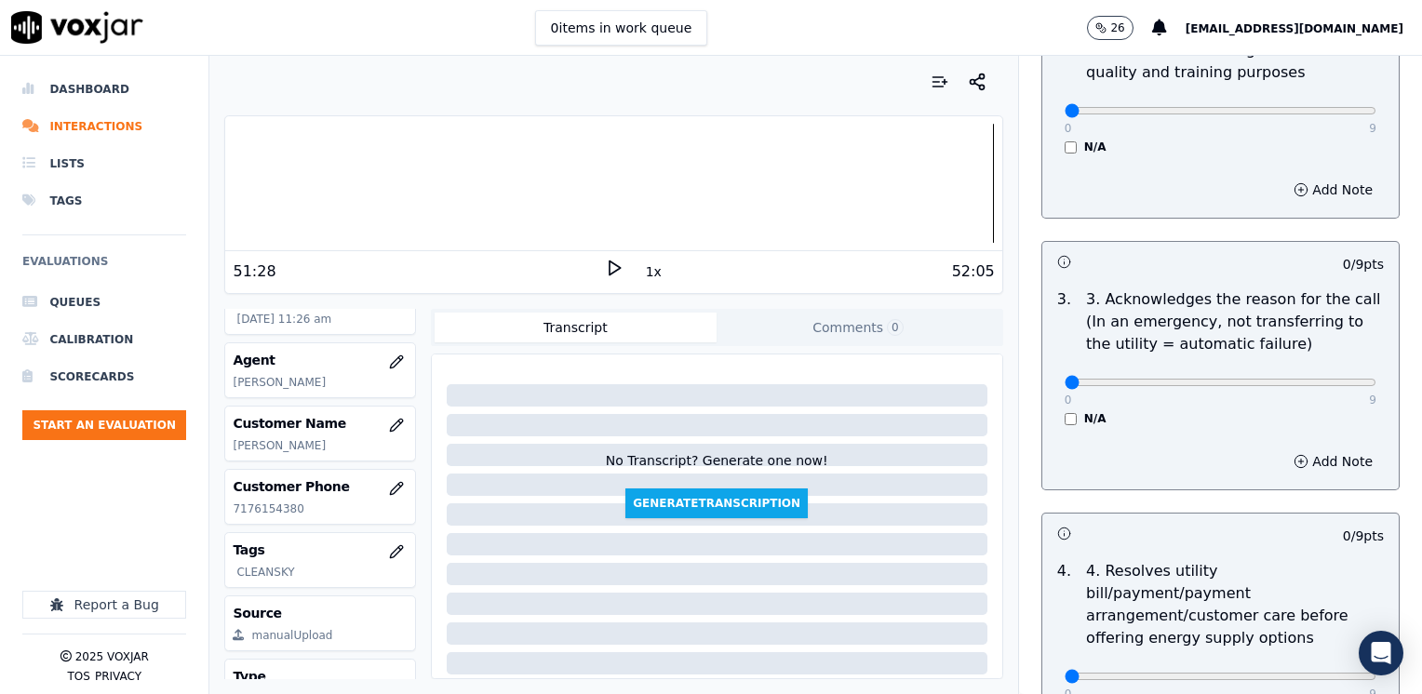
scroll to position [465, 0]
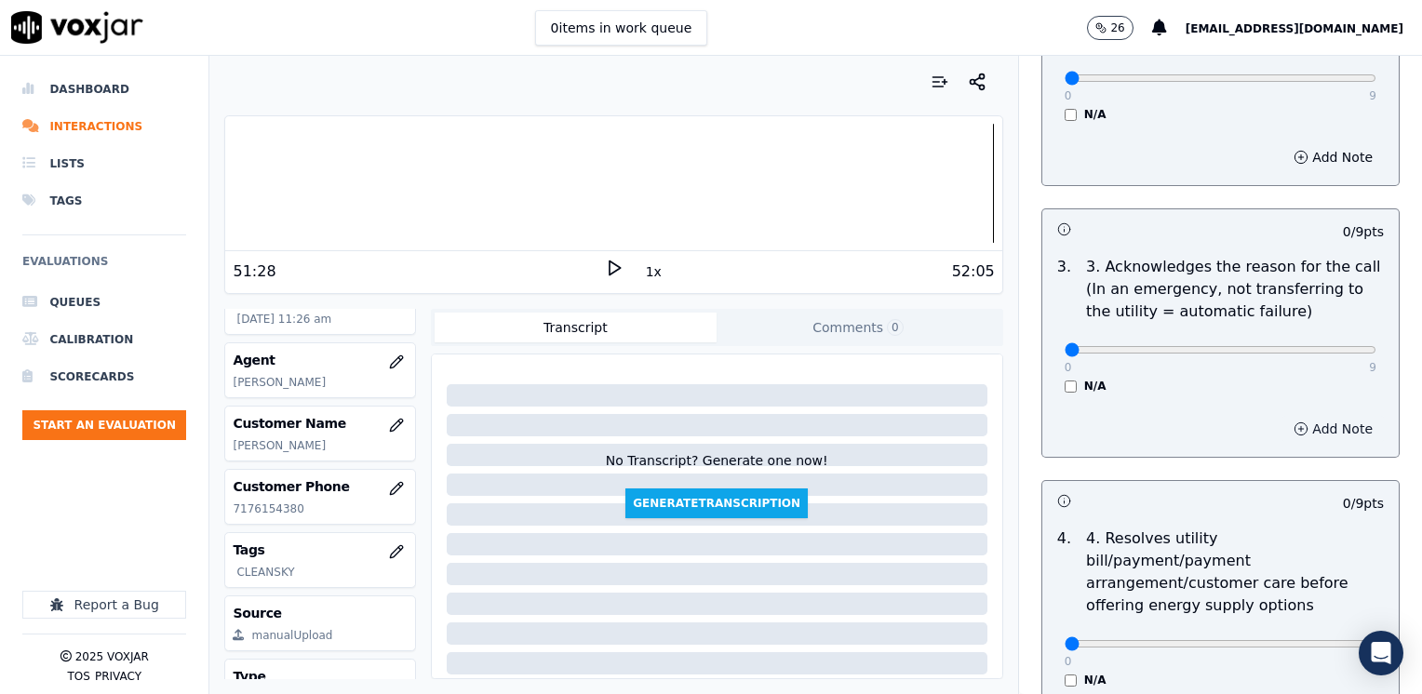
click at [1304, 423] on button "Add Note" at bounding box center [1332, 429] width 101 height 26
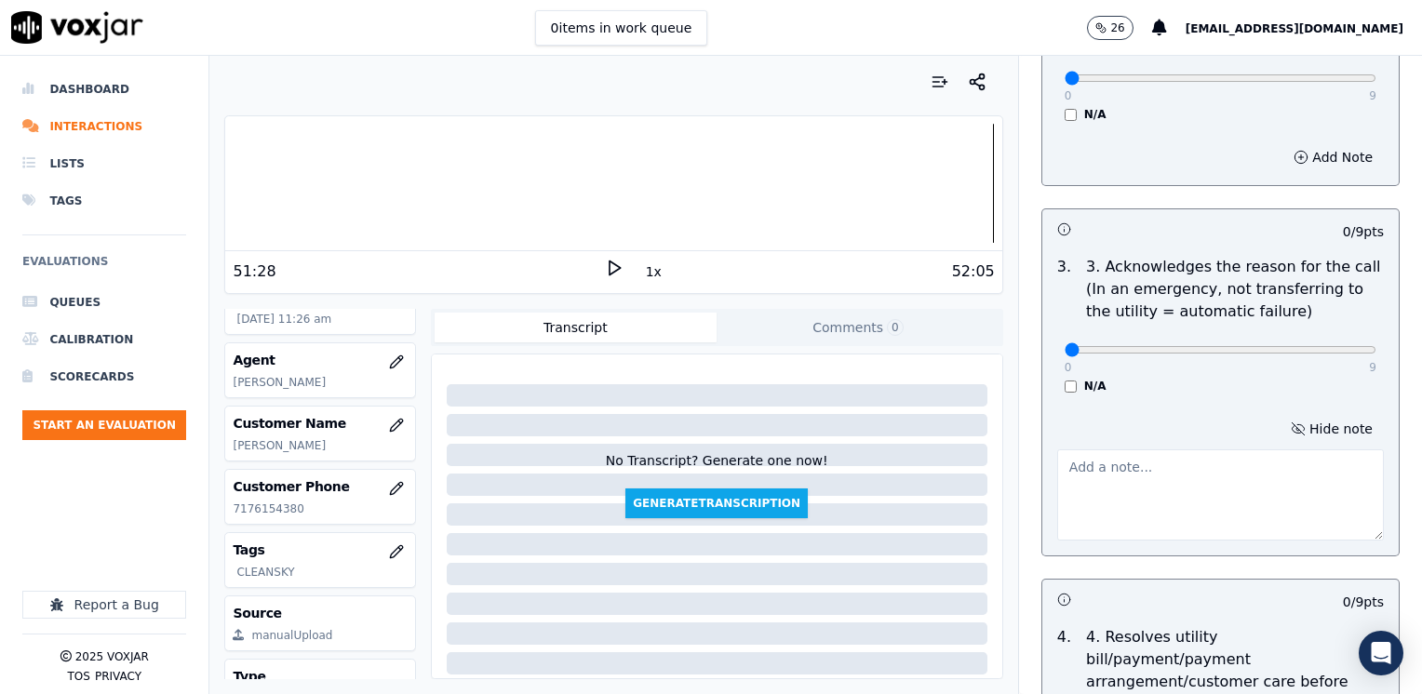
click at [1161, 489] on textarea at bounding box center [1220, 494] width 327 height 91
drag, startPoint x: 1050, startPoint y: 346, endPoint x: 1421, endPoint y: 340, distance: 371.4
type input "9"
click at [1376, 346] on input "range" at bounding box center [1221, 349] width 312 height 7
click at [1181, 492] on textarea at bounding box center [1220, 494] width 327 height 91
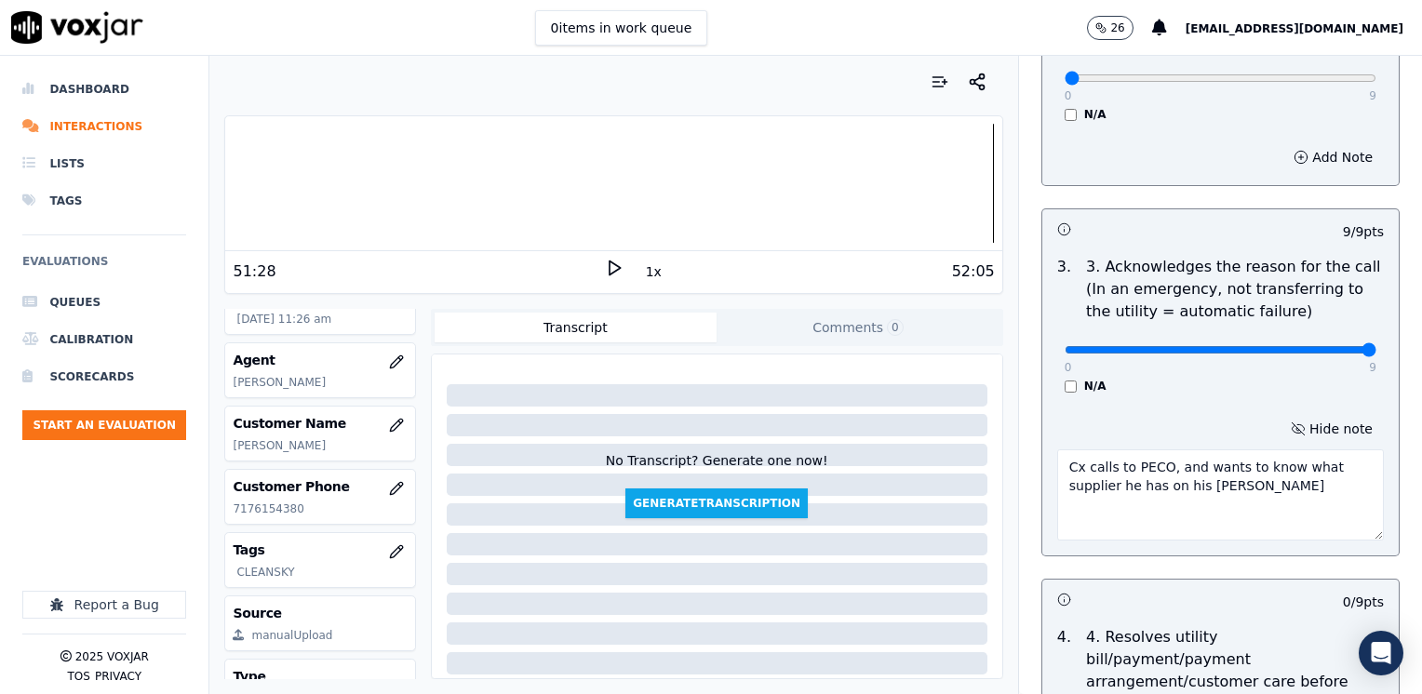
type textarea "Cx calls to PECO, and wants to know what supplier he has on his [PERSON_NAME]"
click at [1258, 497] on textarea "Cx calls to PECO, and wants to know what supplier he has on his [PERSON_NAME]" at bounding box center [1220, 494] width 327 height 91
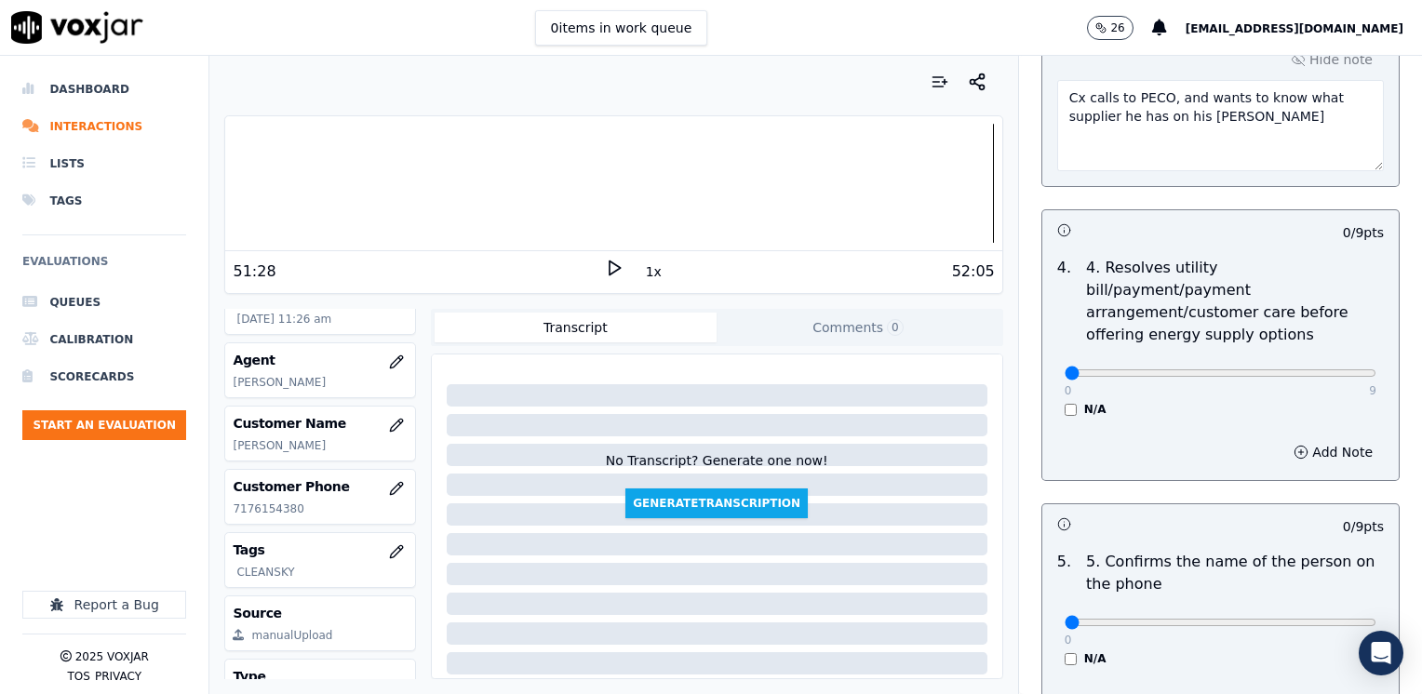
scroll to position [1117, 0]
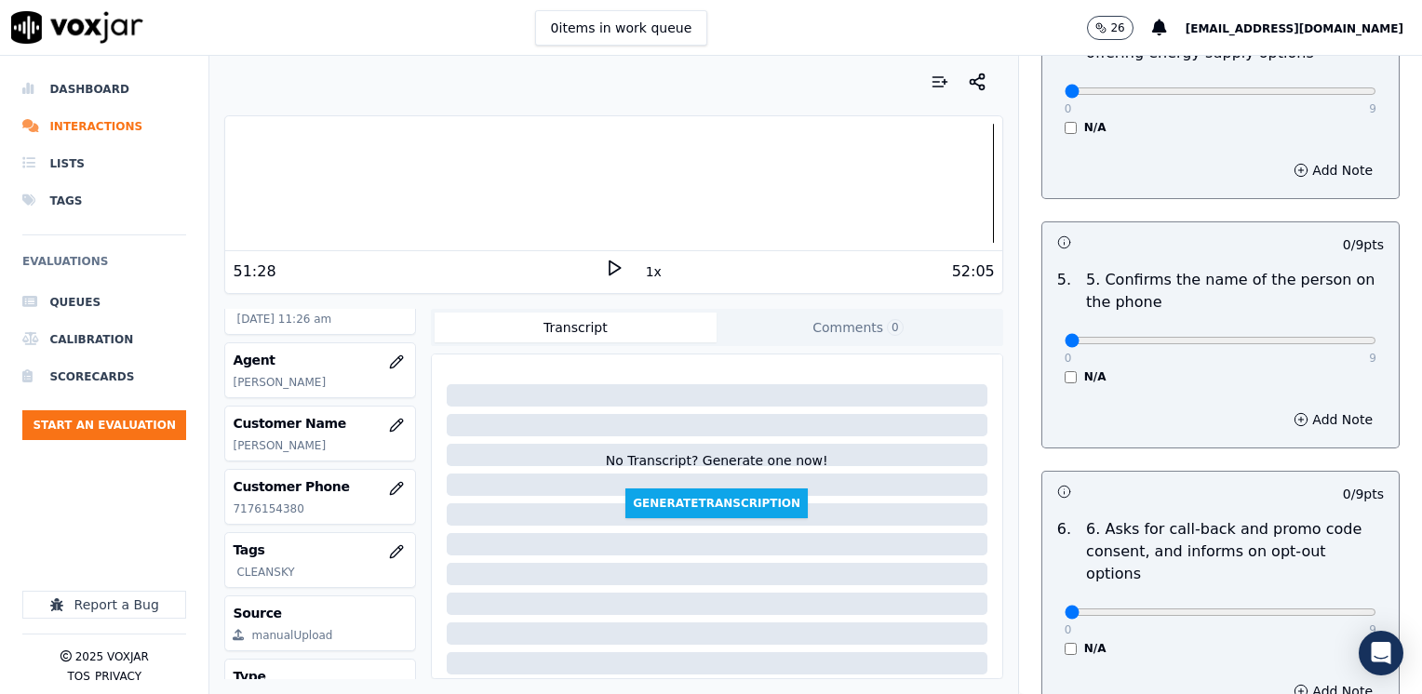
click at [1050, 601] on div "0 9 N/A" at bounding box center [1221, 620] width 342 height 71
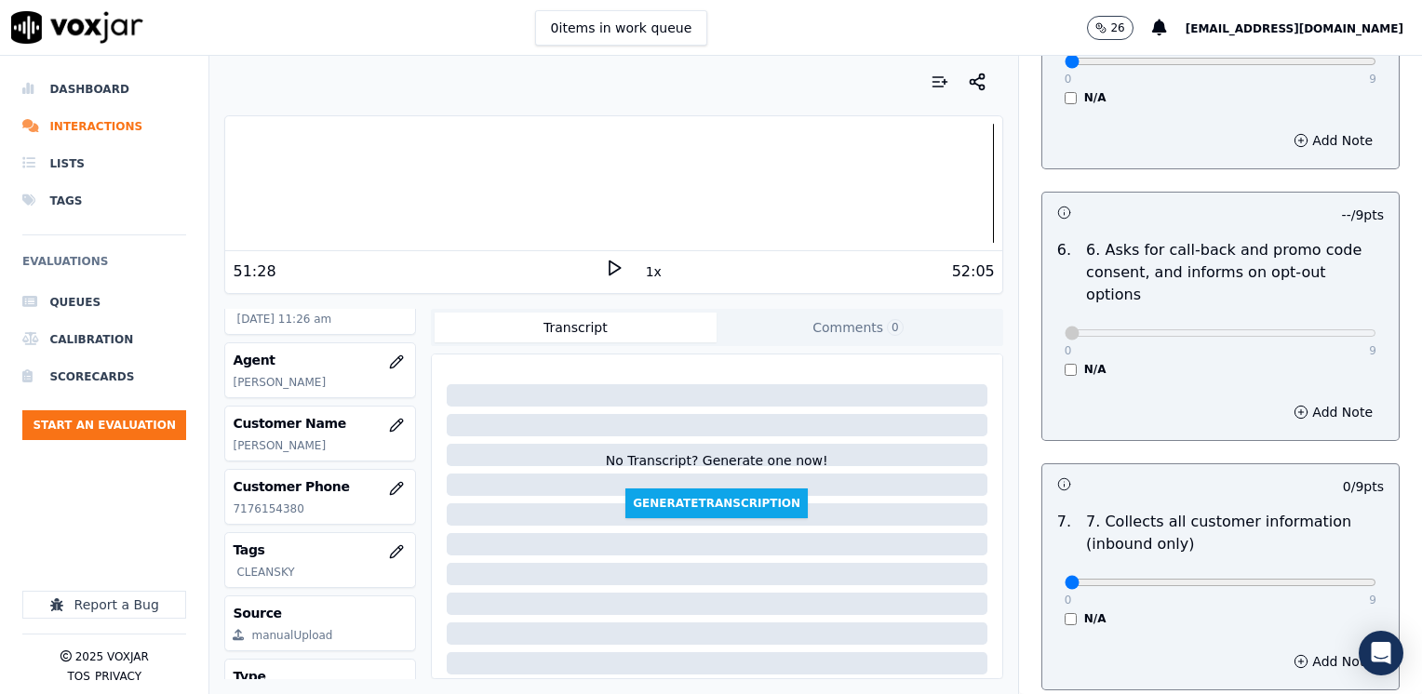
scroll to position [1210, 0]
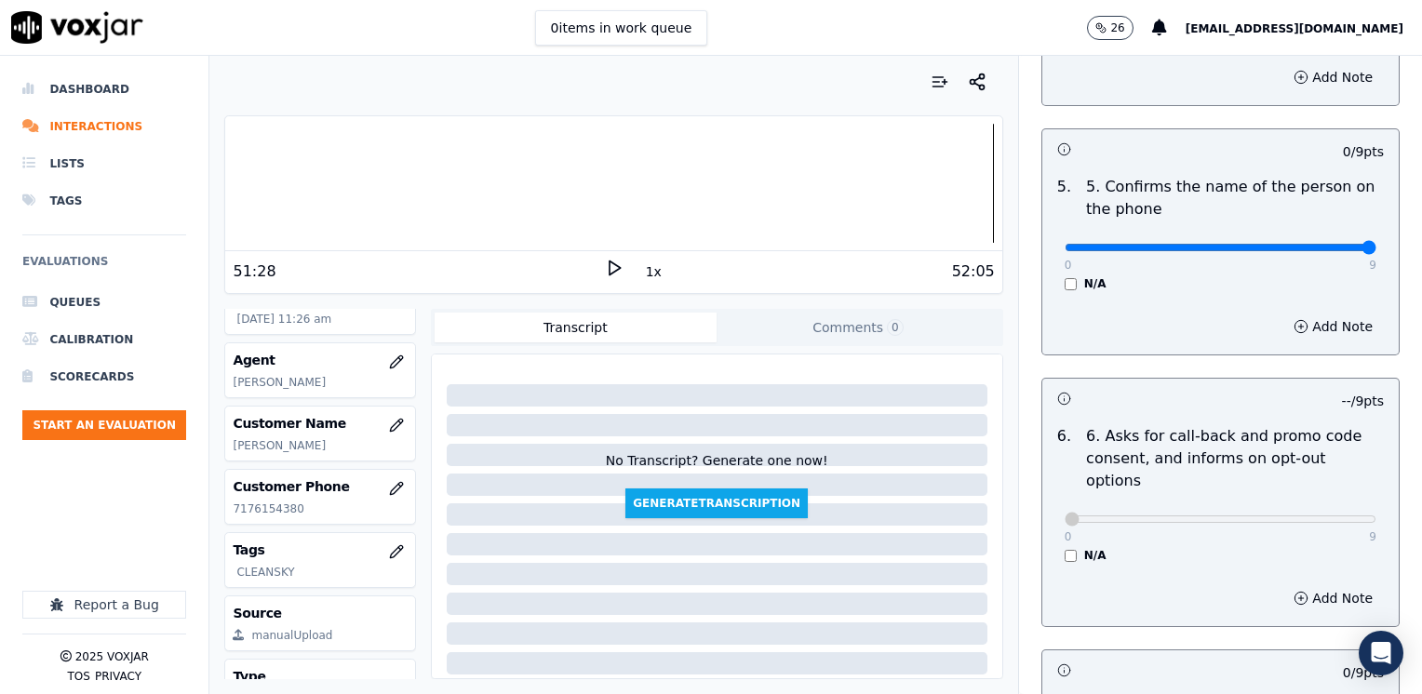
drag, startPoint x: 1057, startPoint y: 219, endPoint x: 1425, endPoint y: 274, distance: 371.7
type input "9"
click at [1376, 251] on input "range" at bounding box center [1221, 247] width 312 height 7
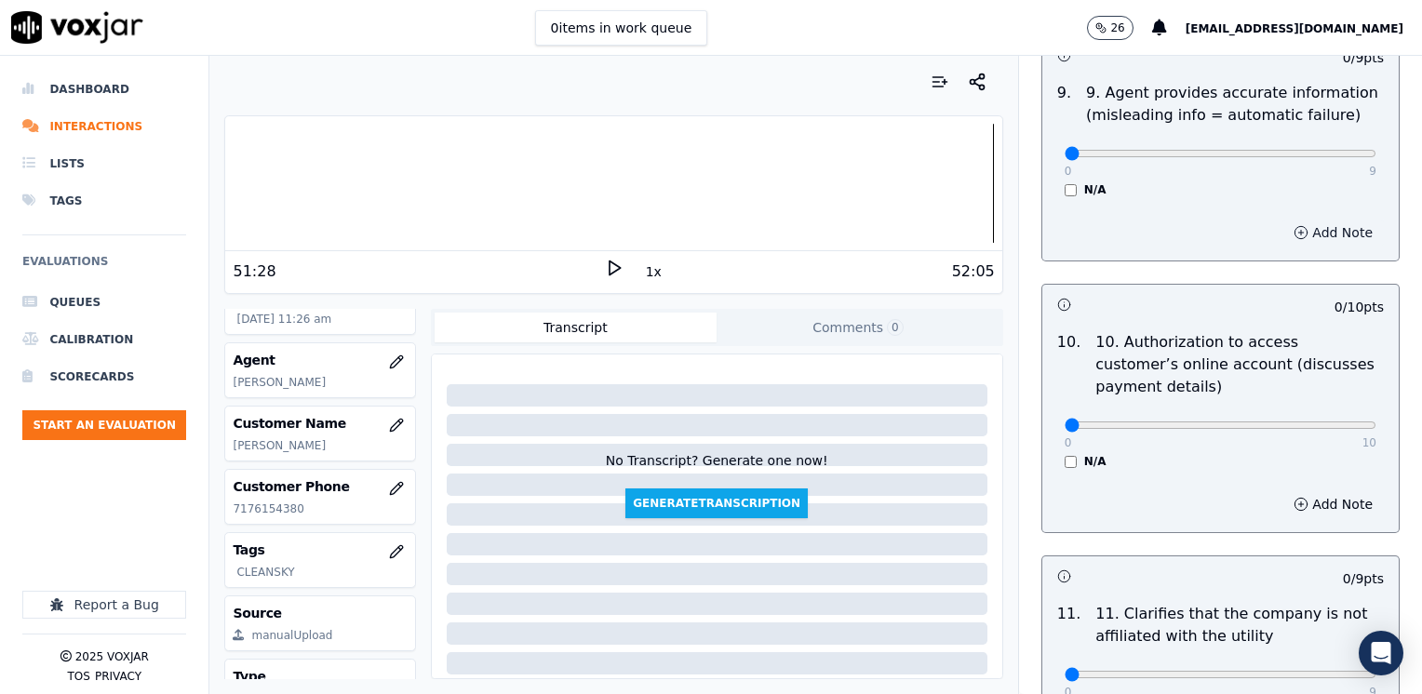
scroll to position [2327, 0]
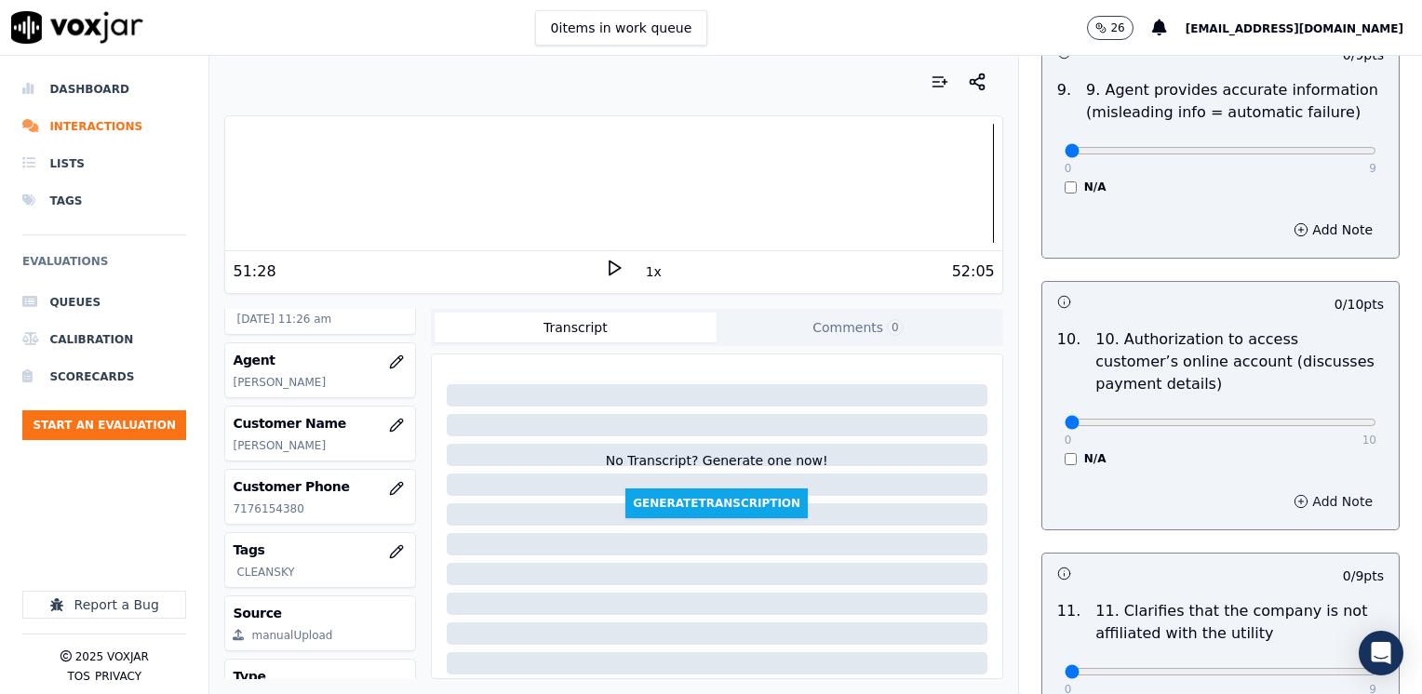
click at [1308, 489] on button "Add Note" at bounding box center [1332, 502] width 101 height 26
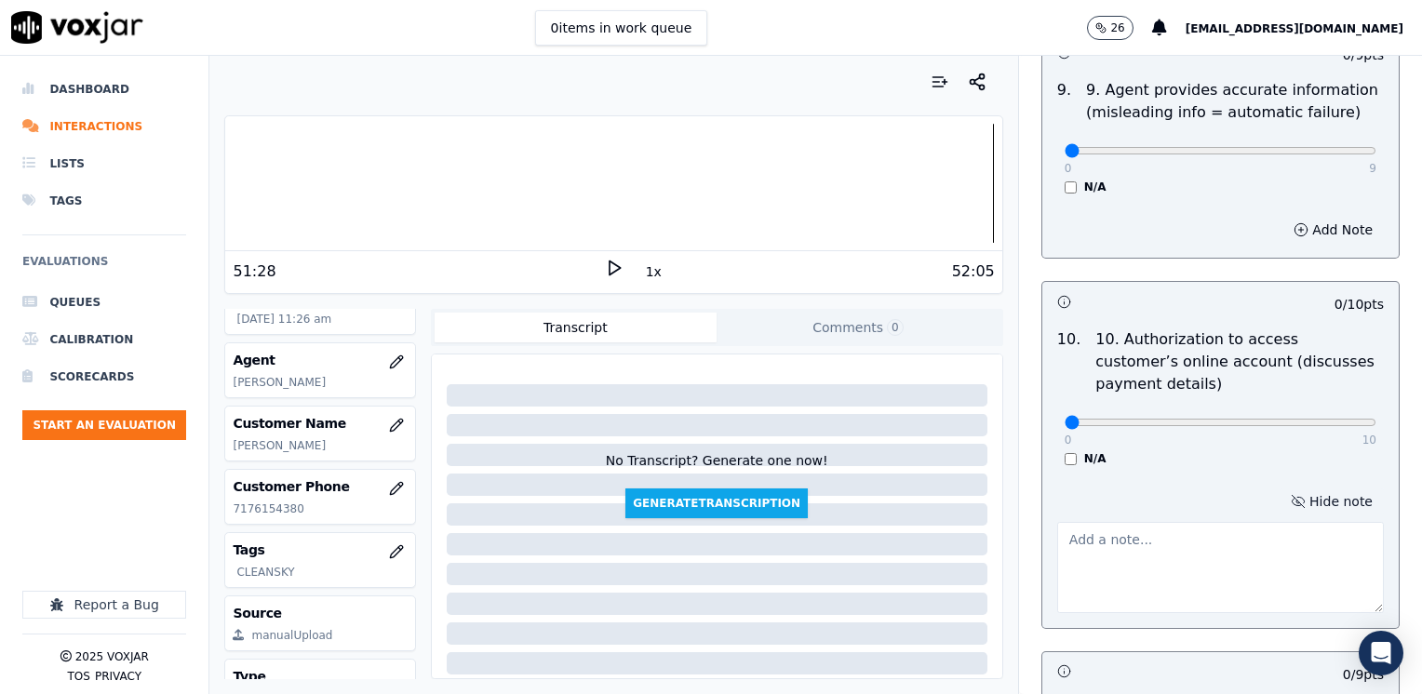
click at [1161, 522] on textarea at bounding box center [1220, 567] width 327 height 91
click at [1207, 555] on textarea "Does not ask authorization to access cx online account" at bounding box center [1220, 567] width 327 height 91
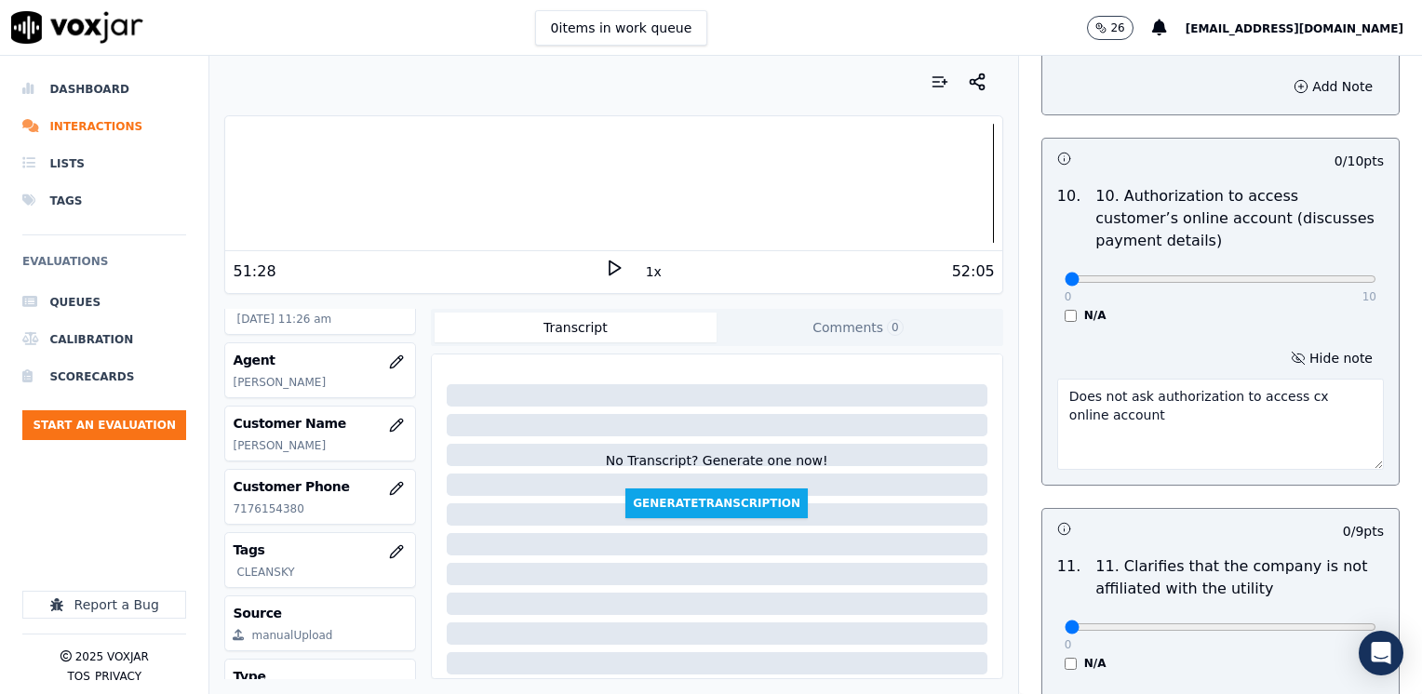
scroll to position [2699, 0]
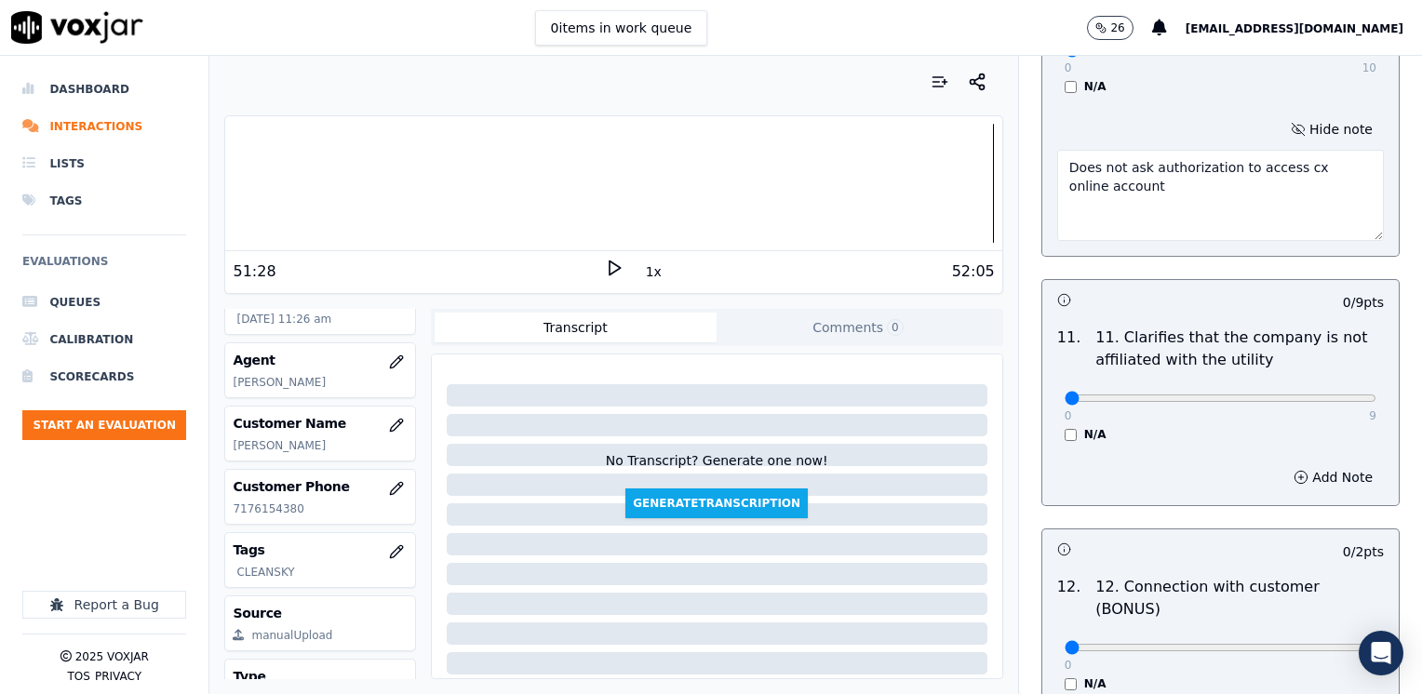
type textarea "Does not ask authorization to access cx online account"
drag, startPoint x: 1054, startPoint y: 348, endPoint x: 1425, endPoint y: 348, distance: 370.4
type input "9"
click at [1376, 395] on input "range" at bounding box center [1221, 398] width 312 height 7
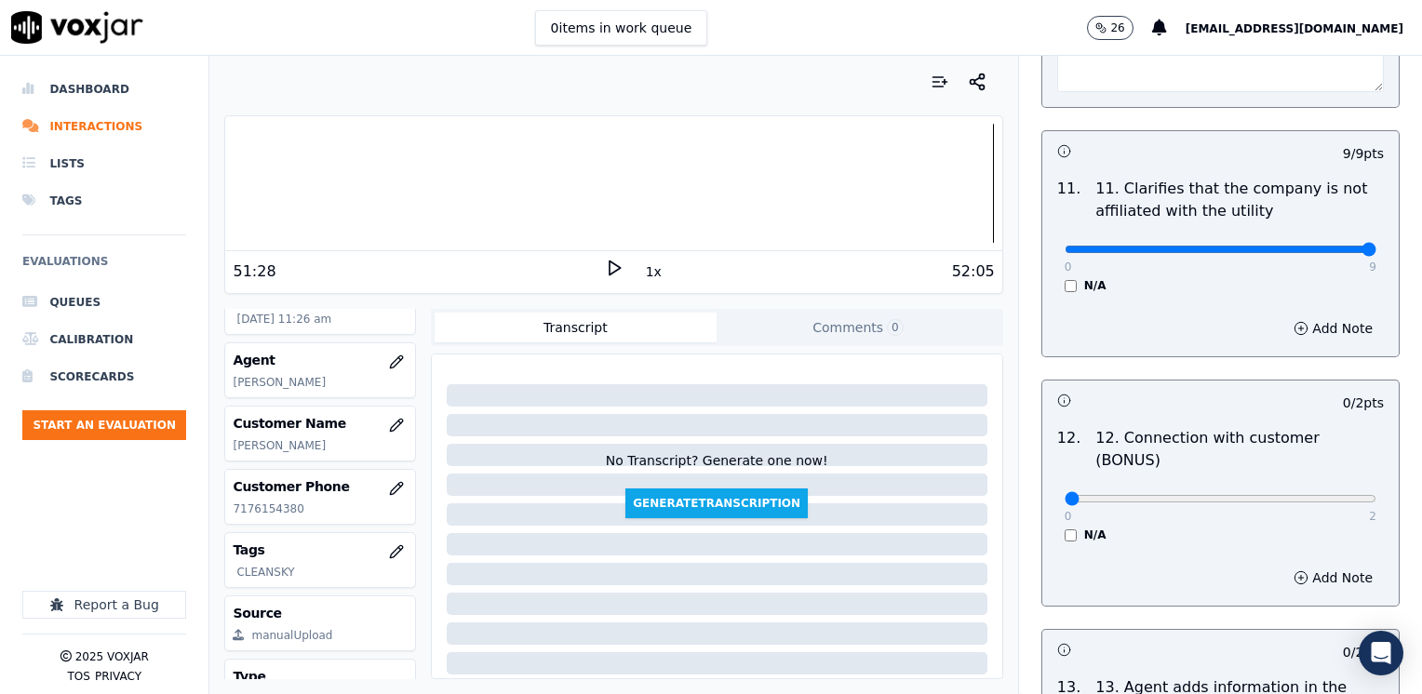
scroll to position [2978, 0]
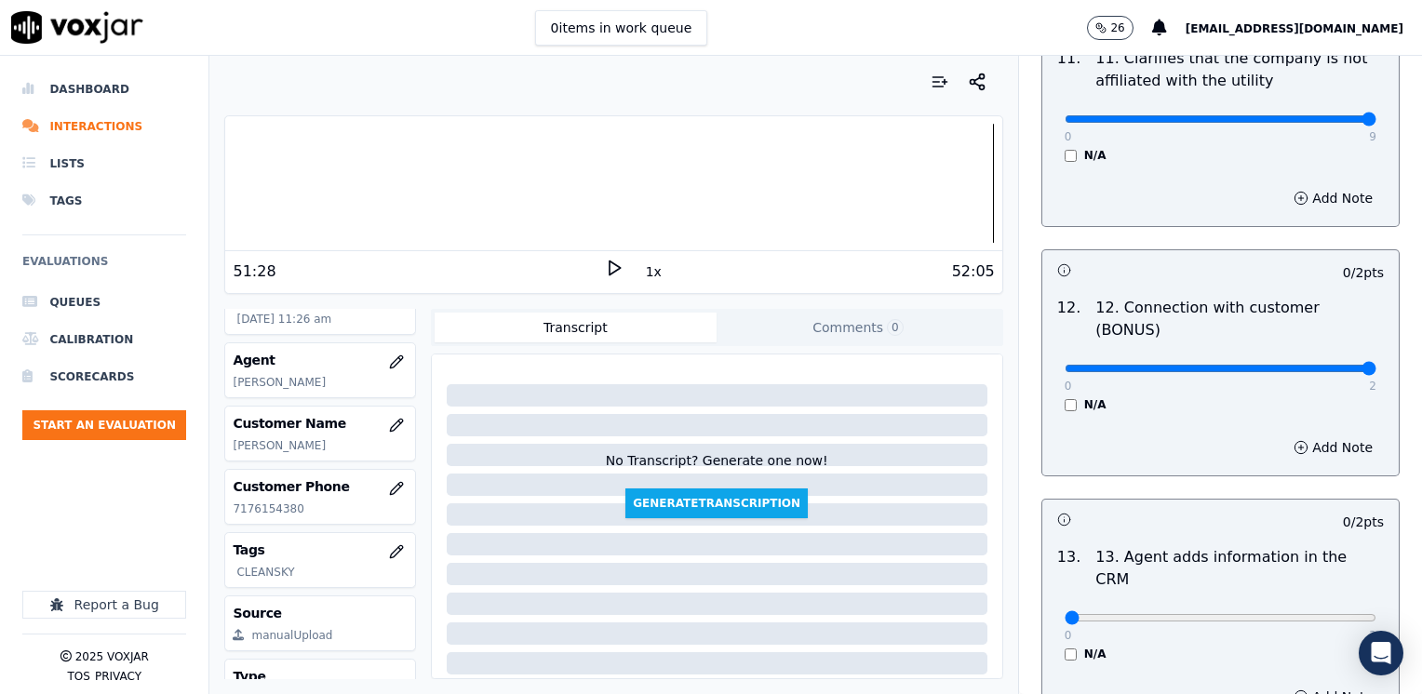
drag, startPoint x: 1059, startPoint y: 295, endPoint x: 1425, endPoint y: 337, distance: 368.1
type input "2"
click at [1376, 365] on input "range" at bounding box center [1221, 368] width 312 height 7
click at [1306, 107] on div "0 9" at bounding box center [1221, 118] width 312 height 22
type input "8"
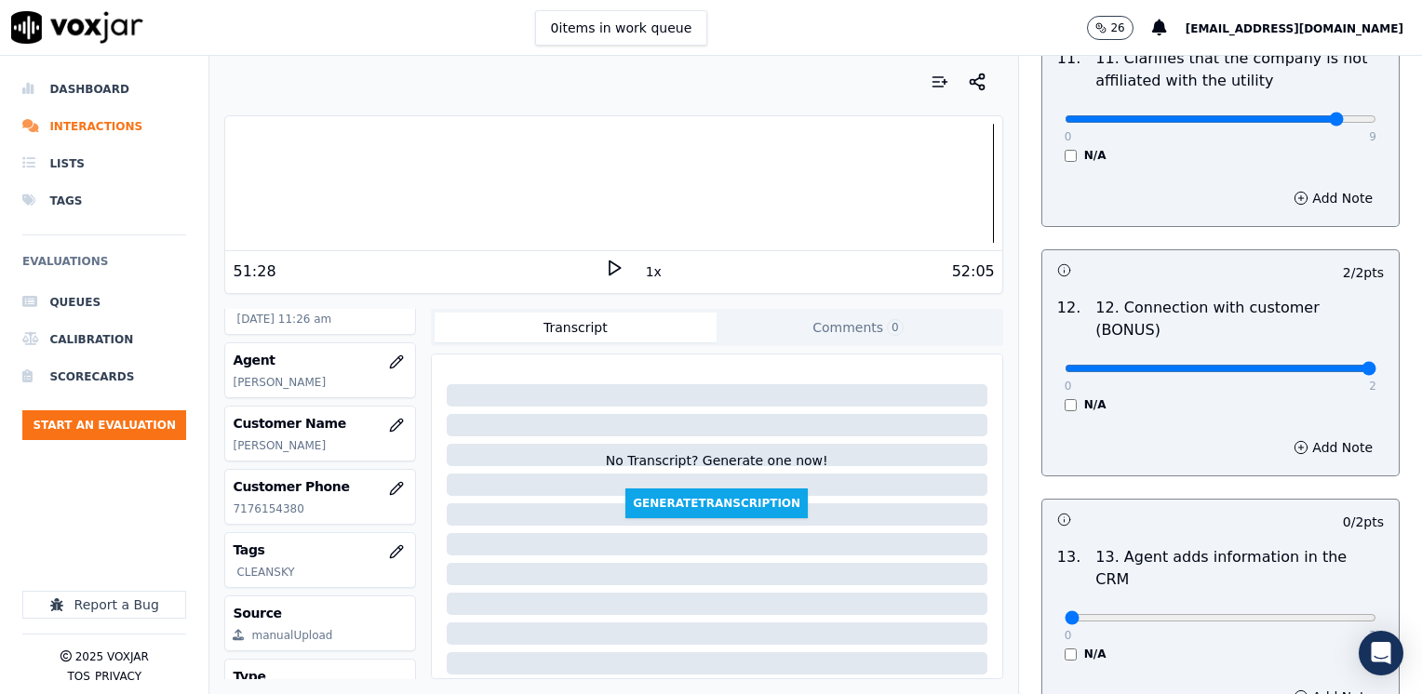
click at [1304, 115] on input "range" at bounding box center [1221, 118] width 312 height 7
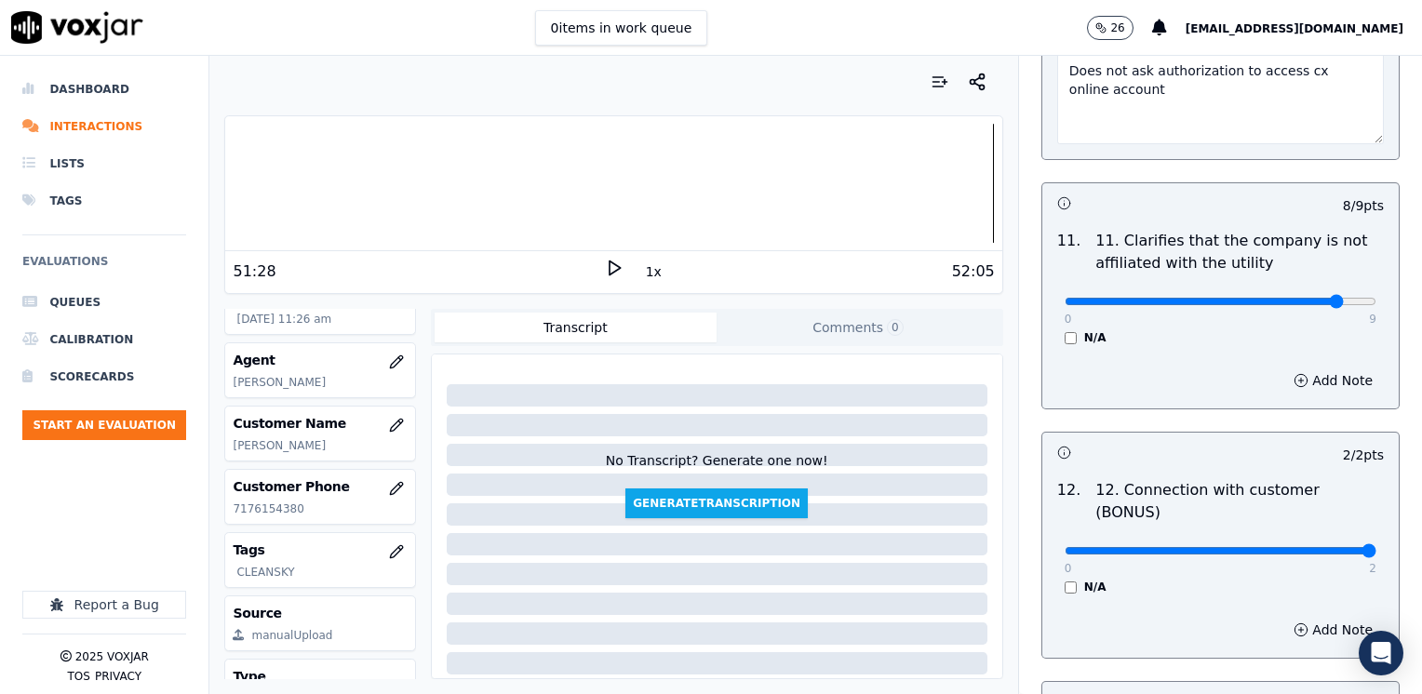
scroll to position [2792, 0]
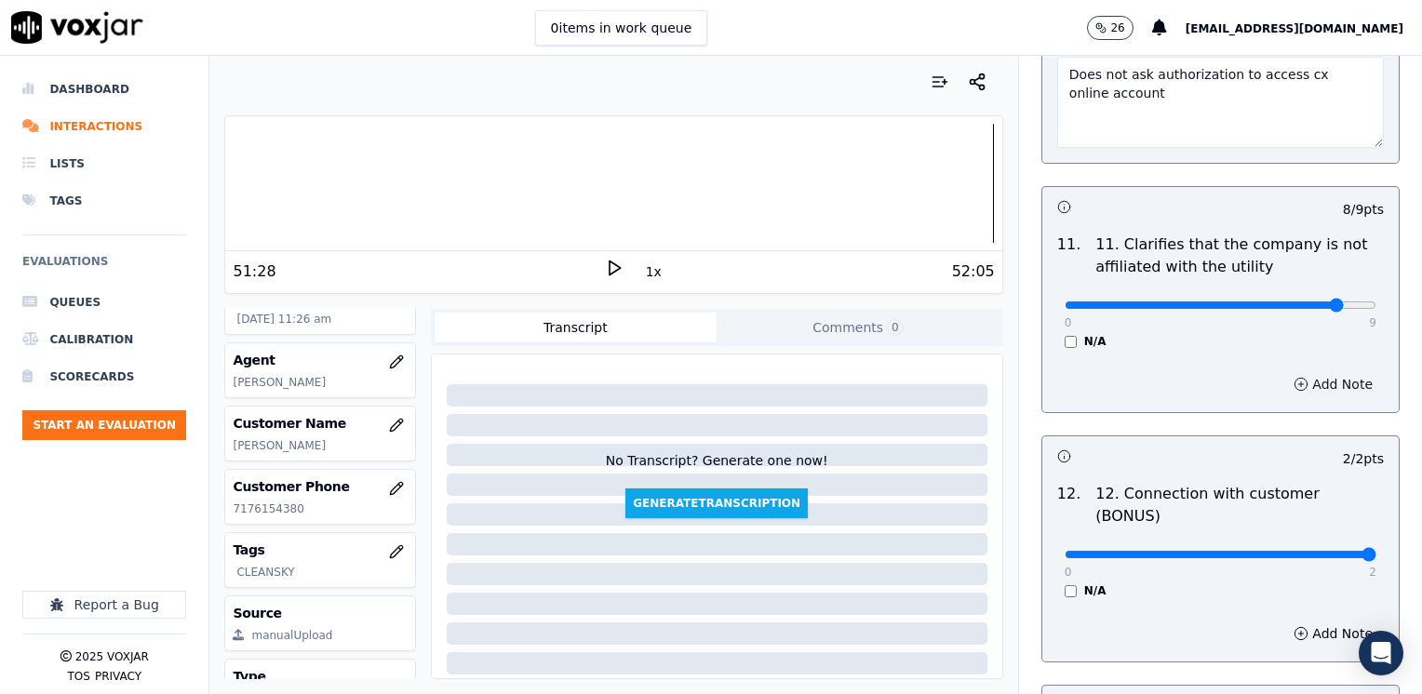
click at [1305, 371] on button "Add Note" at bounding box center [1332, 384] width 101 height 26
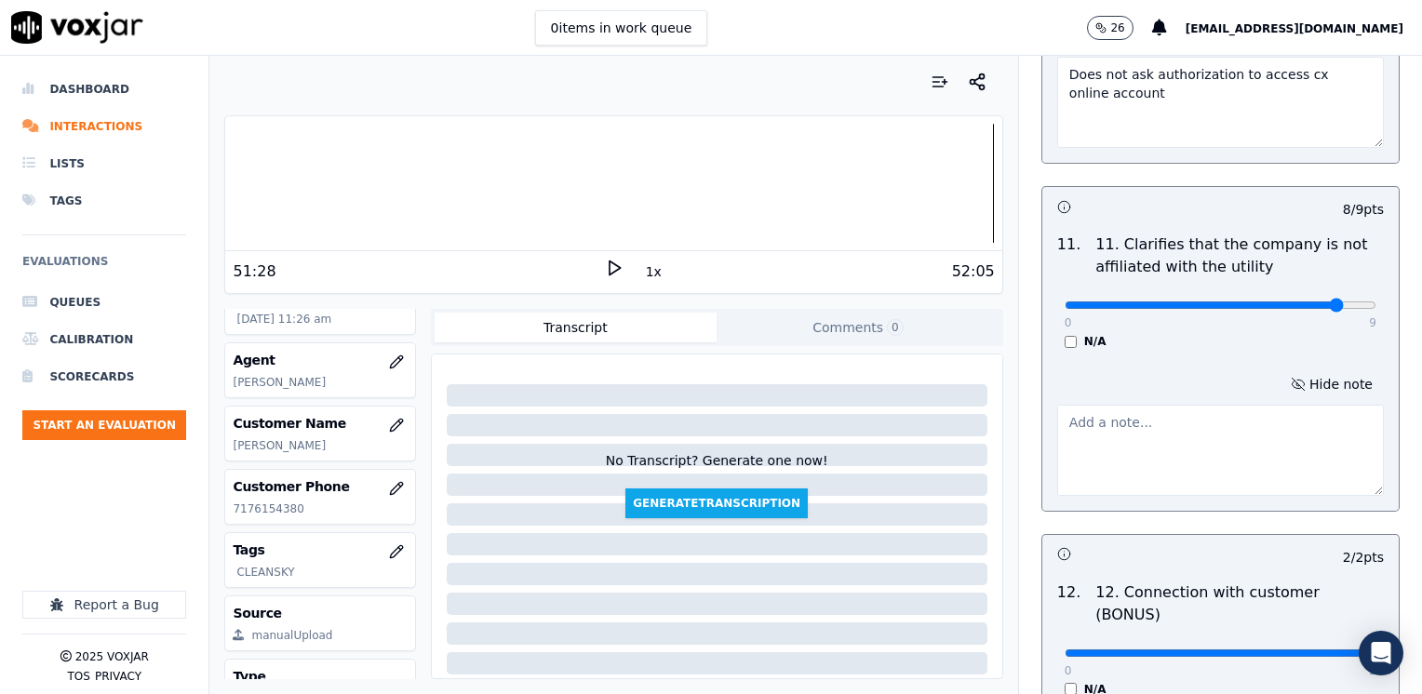
click at [1173, 419] on textarea at bounding box center [1220, 450] width 327 height 91
type textarea "Cx asks if this was PECO? Agent did not make it clear this was not PECO but CTS"
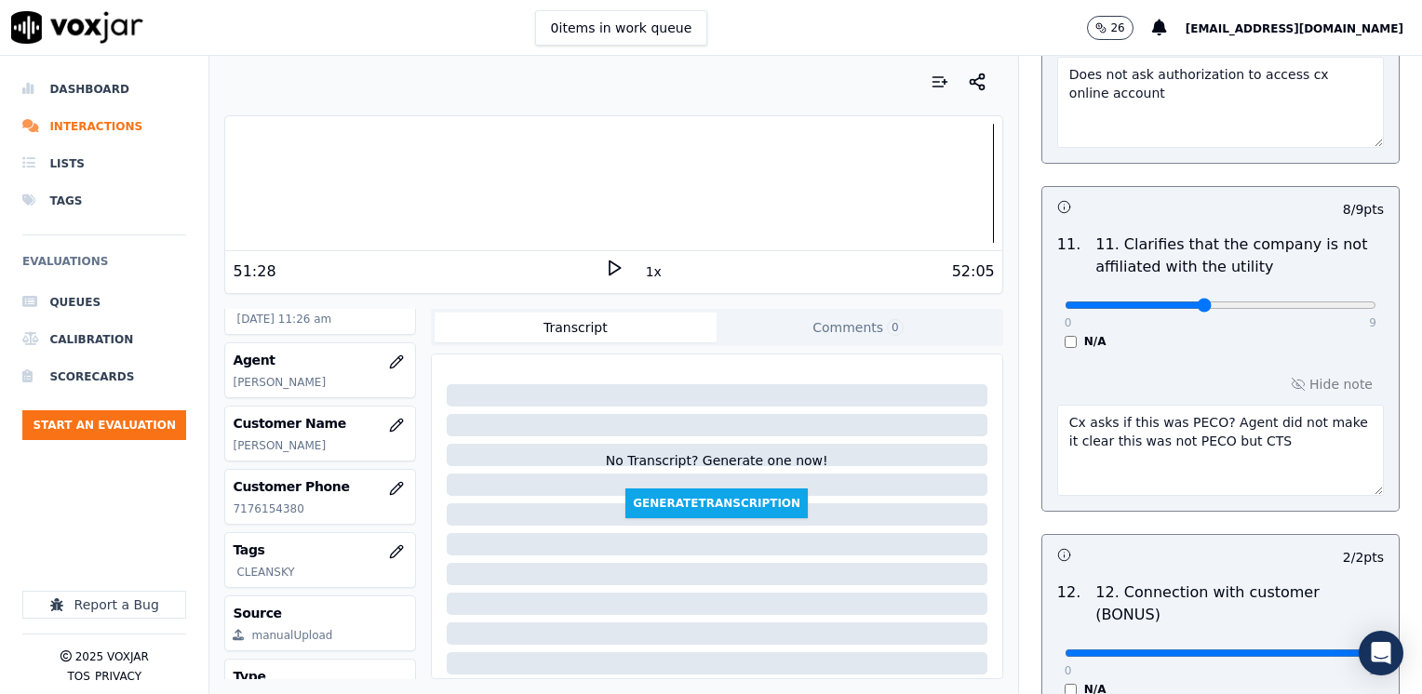
type input "4"
click at [1184, 302] on input "range" at bounding box center [1221, 305] width 312 height 7
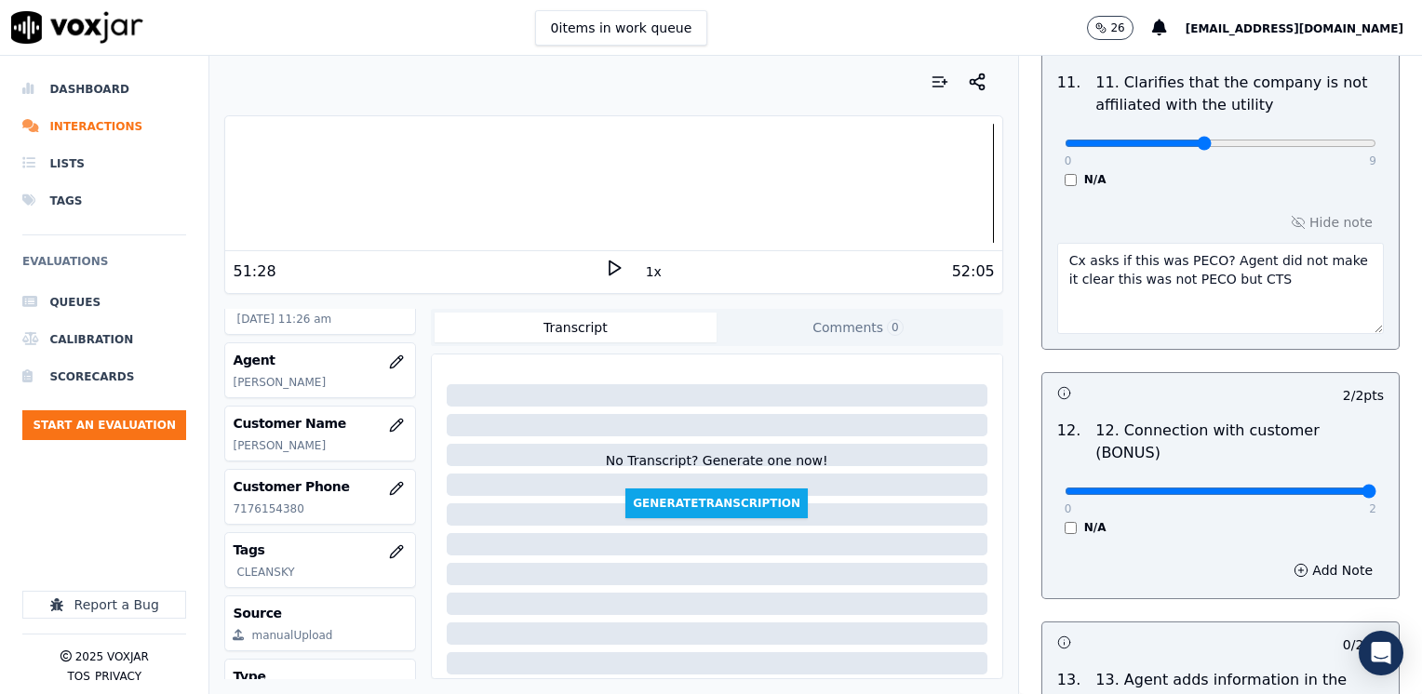
scroll to position [3164, 0]
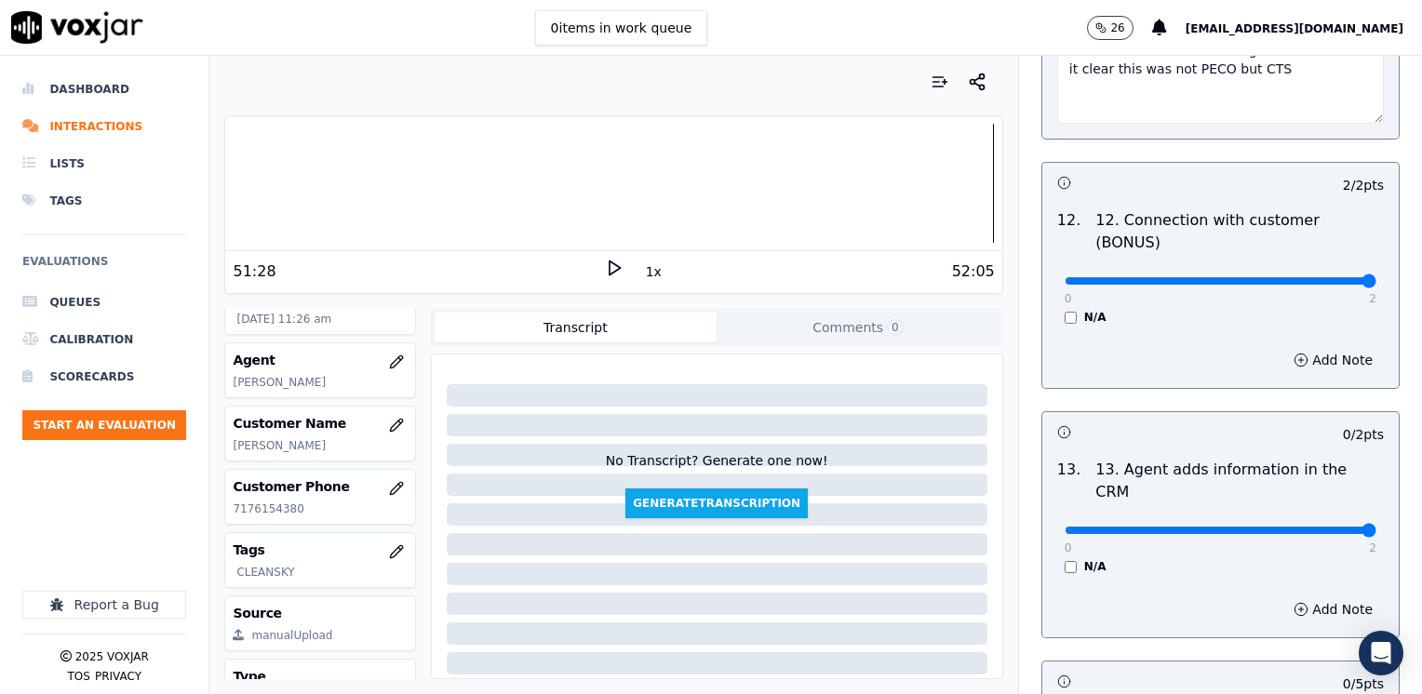
drag, startPoint x: 1055, startPoint y: 432, endPoint x: 1421, endPoint y: 490, distance: 370.4
type input "2"
click at [1376, 527] on input "range" at bounding box center [1221, 530] width 312 height 7
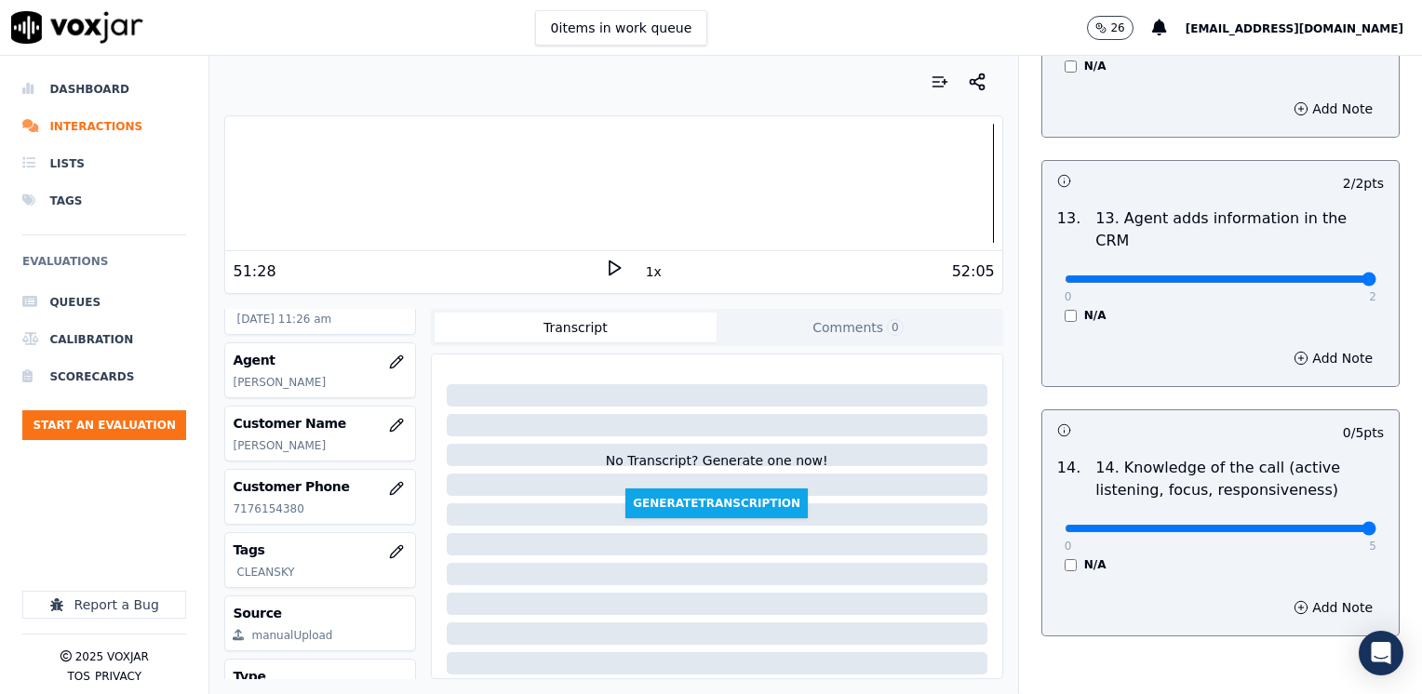
drag, startPoint x: 1051, startPoint y: 434, endPoint x: 1421, endPoint y: 431, distance: 370.4
type input "5"
click at [1376, 525] on input "range" at bounding box center [1221, 528] width 312 height 7
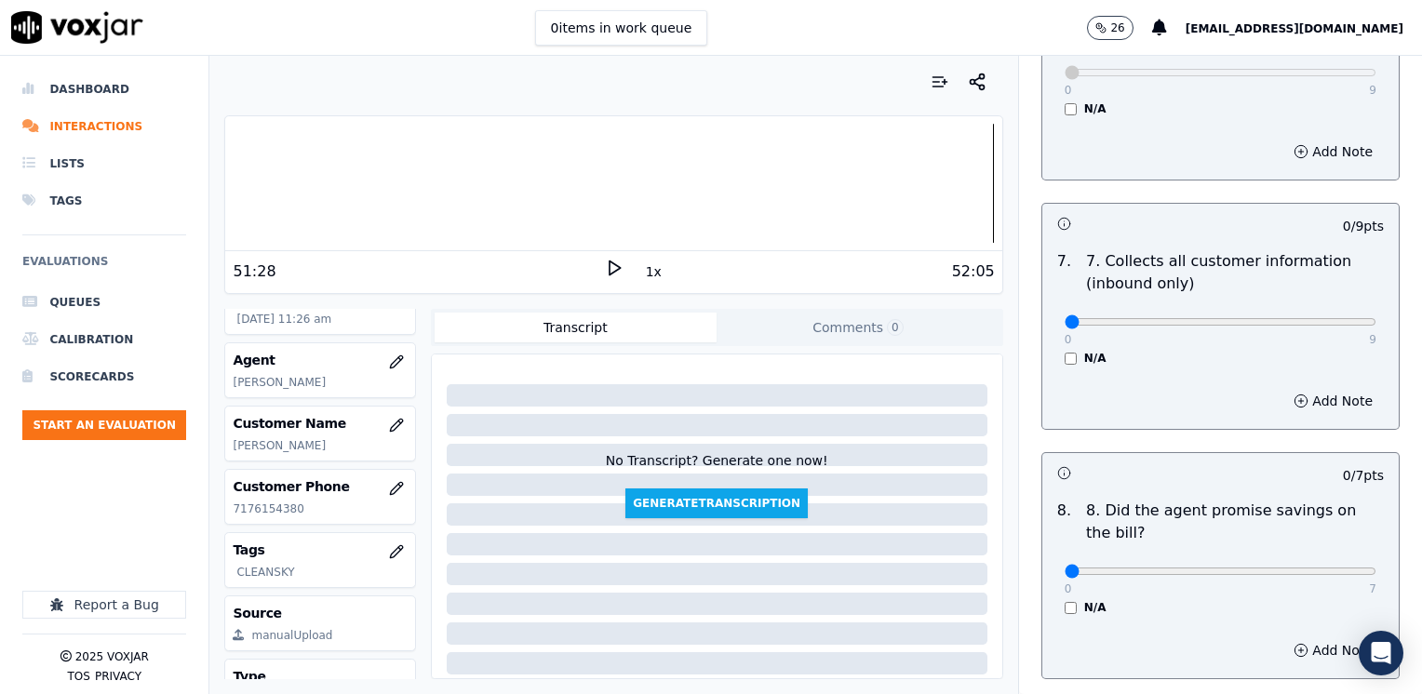
scroll to position [1740, 0]
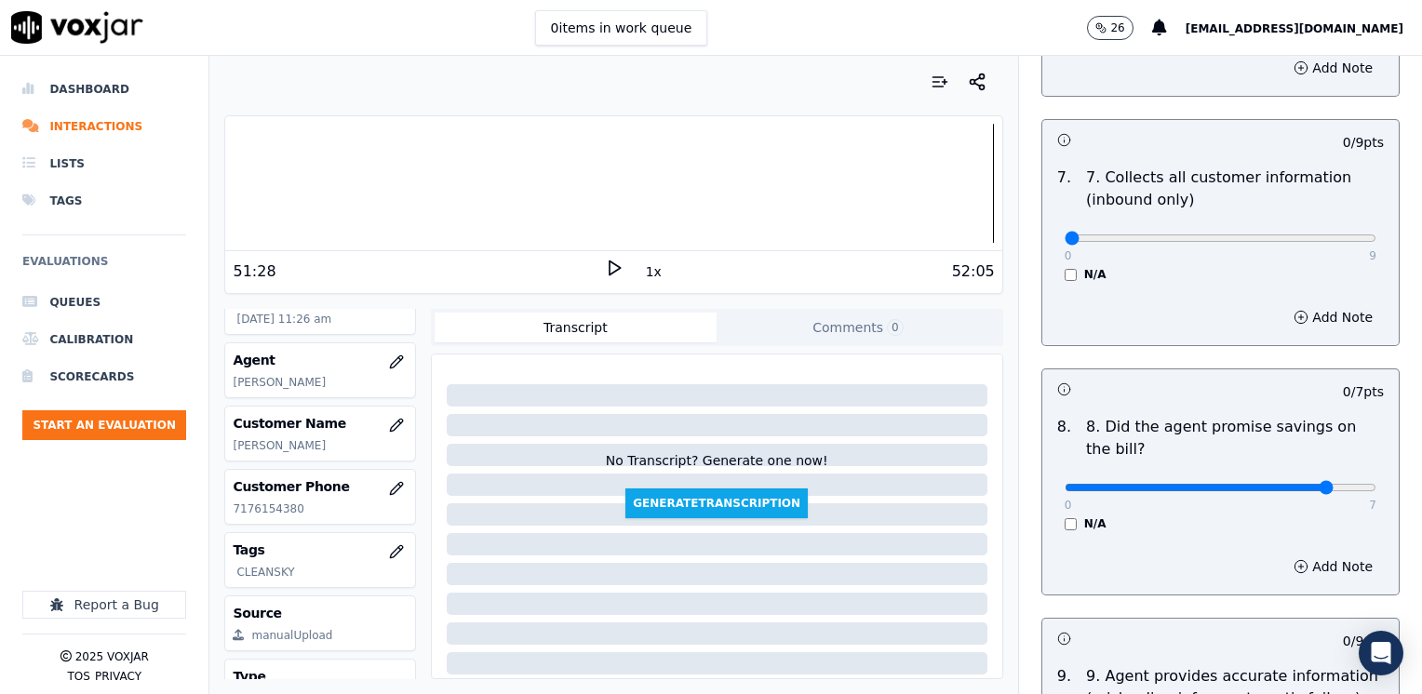
type input "6"
click at [1295, 484] on input "range" at bounding box center [1221, 487] width 312 height 7
click at [1292, 554] on button "Add Note" at bounding box center [1332, 567] width 101 height 26
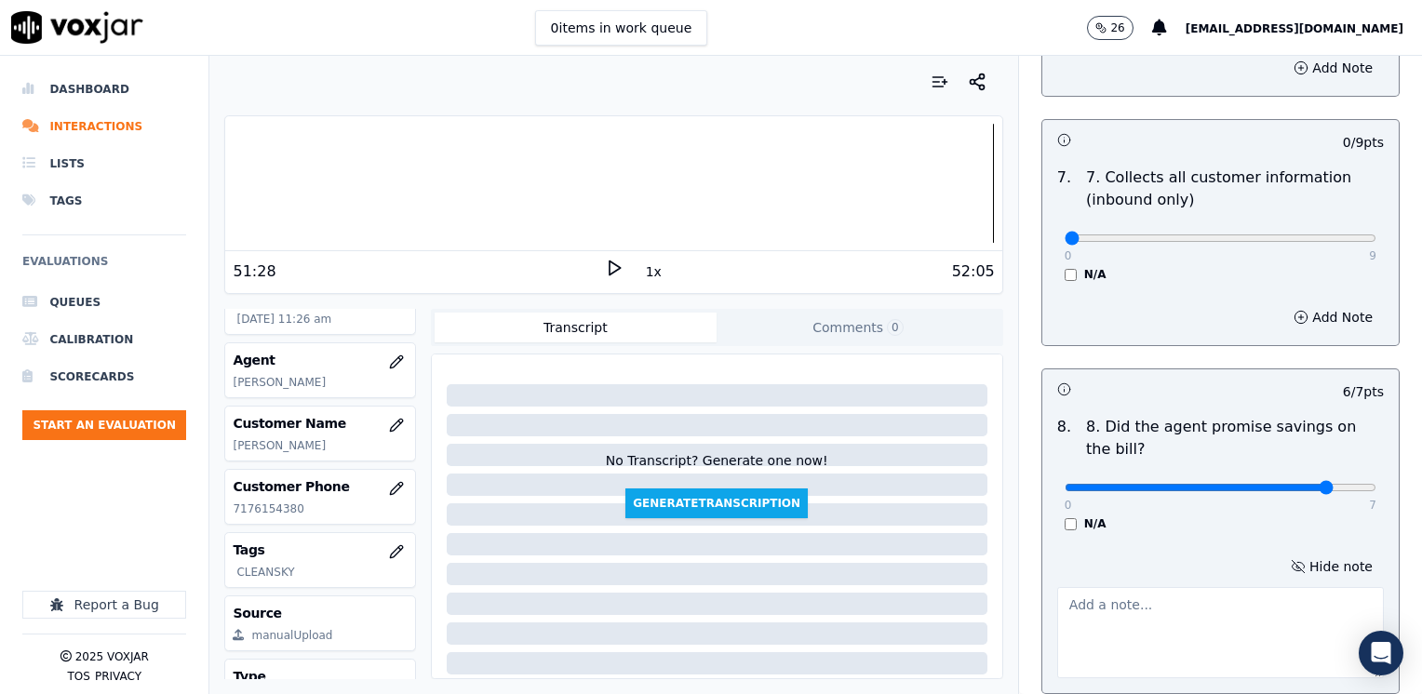
click at [1145, 587] on textarea at bounding box center [1220, 632] width 327 height 91
type textarea "y"
click at [1057, 587] on textarea ""You will get a lower monthly payment"" at bounding box center [1220, 632] width 327 height 91
type textarea "Avoid saying phrases like "You will get a lower monthly payment""
click at [1122, 539] on div "Hide note Avoid saying phrases like "You will get a lower monthly payment"" at bounding box center [1220, 616] width 356 height 154
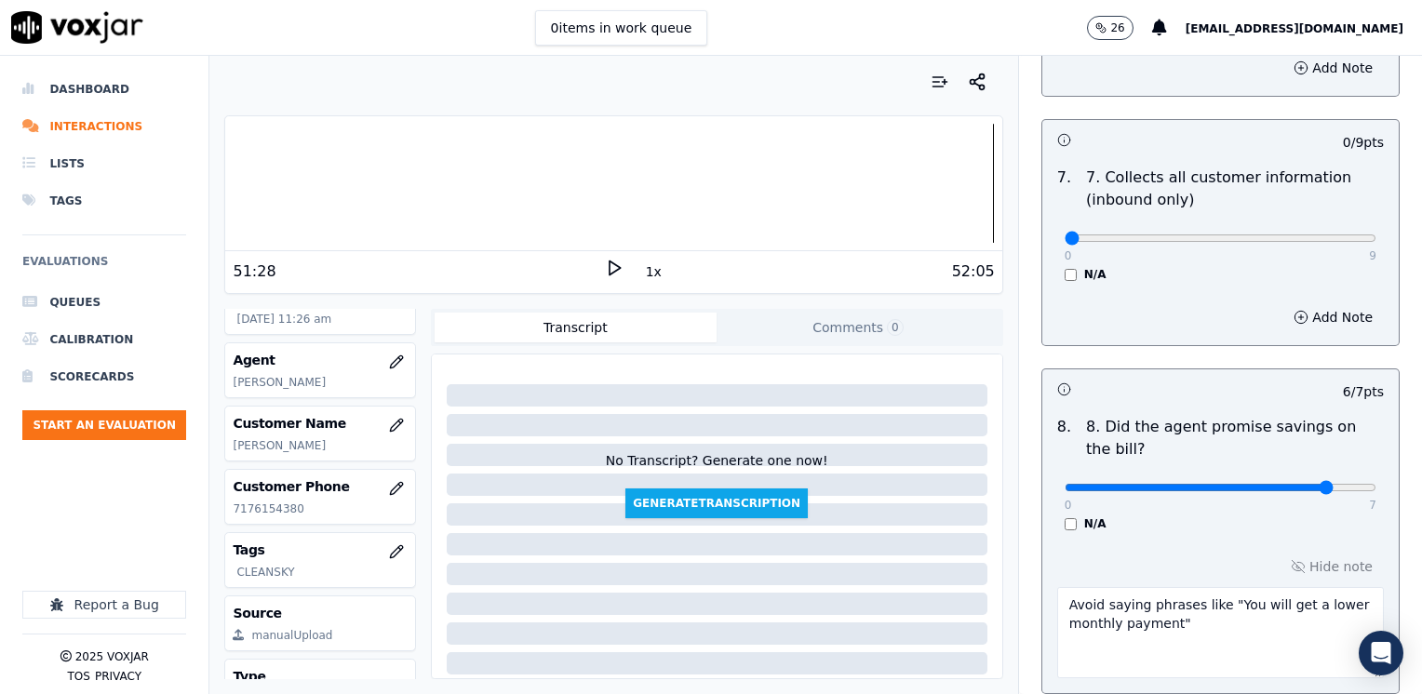
scroll to position [2019, 0]
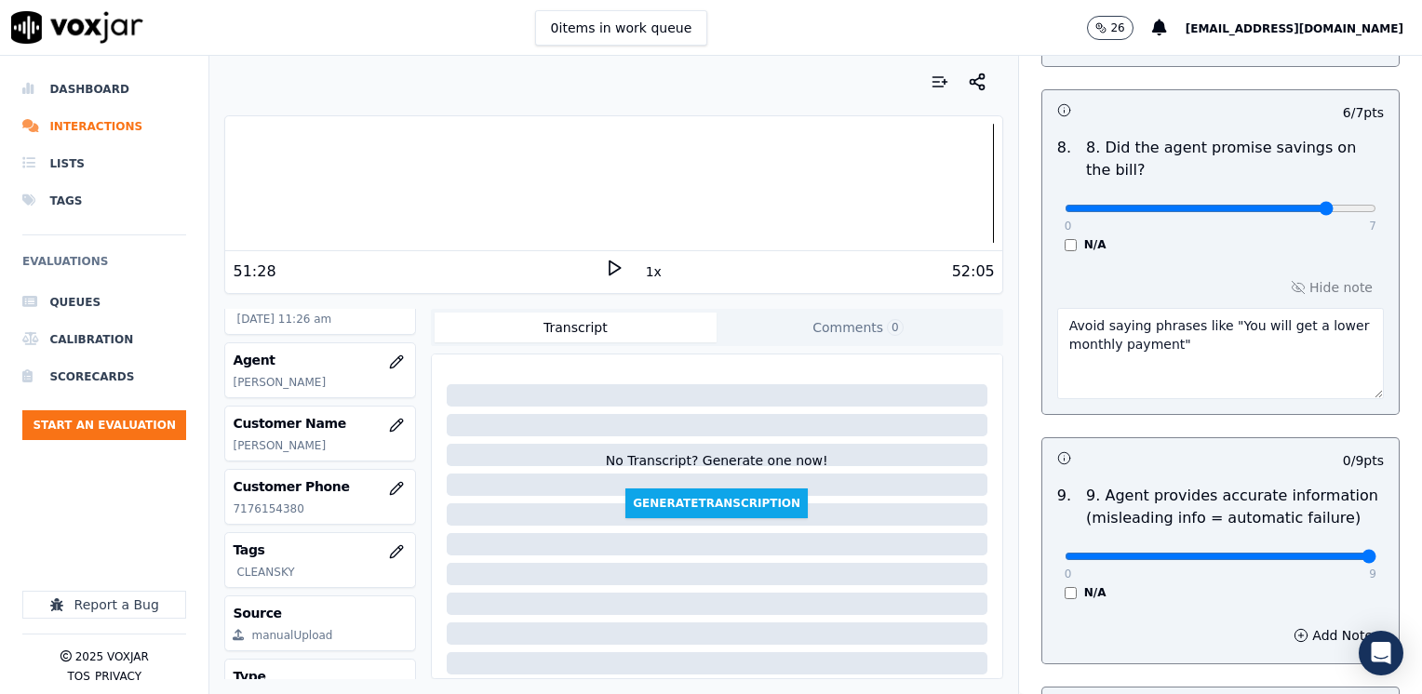
drag, startPoint x: 1049, startPoint y: 508, endPoint x: 1421, endPoint y: 491, distance: 372.6
type input "9"
click at [1376, 553] on input "range" at bounding box center [1221, 556] width 312 height 7
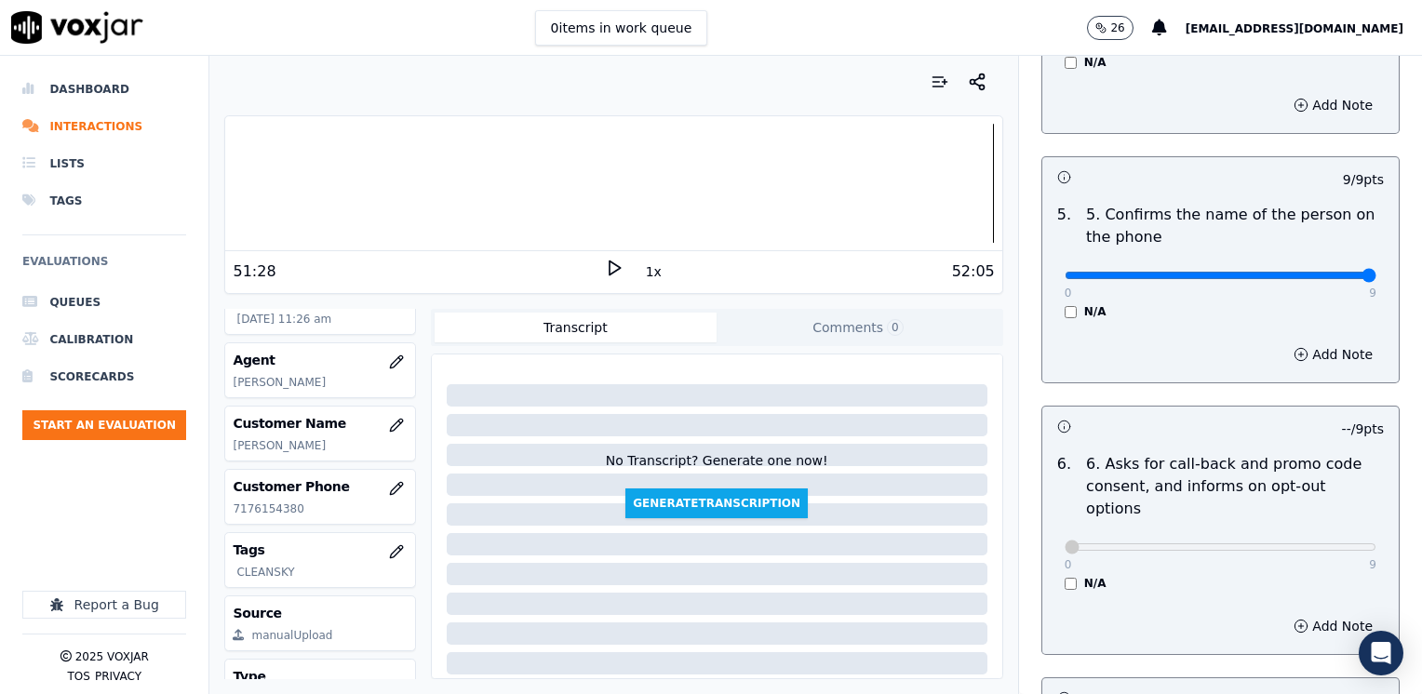
scroll to position [717, 0]
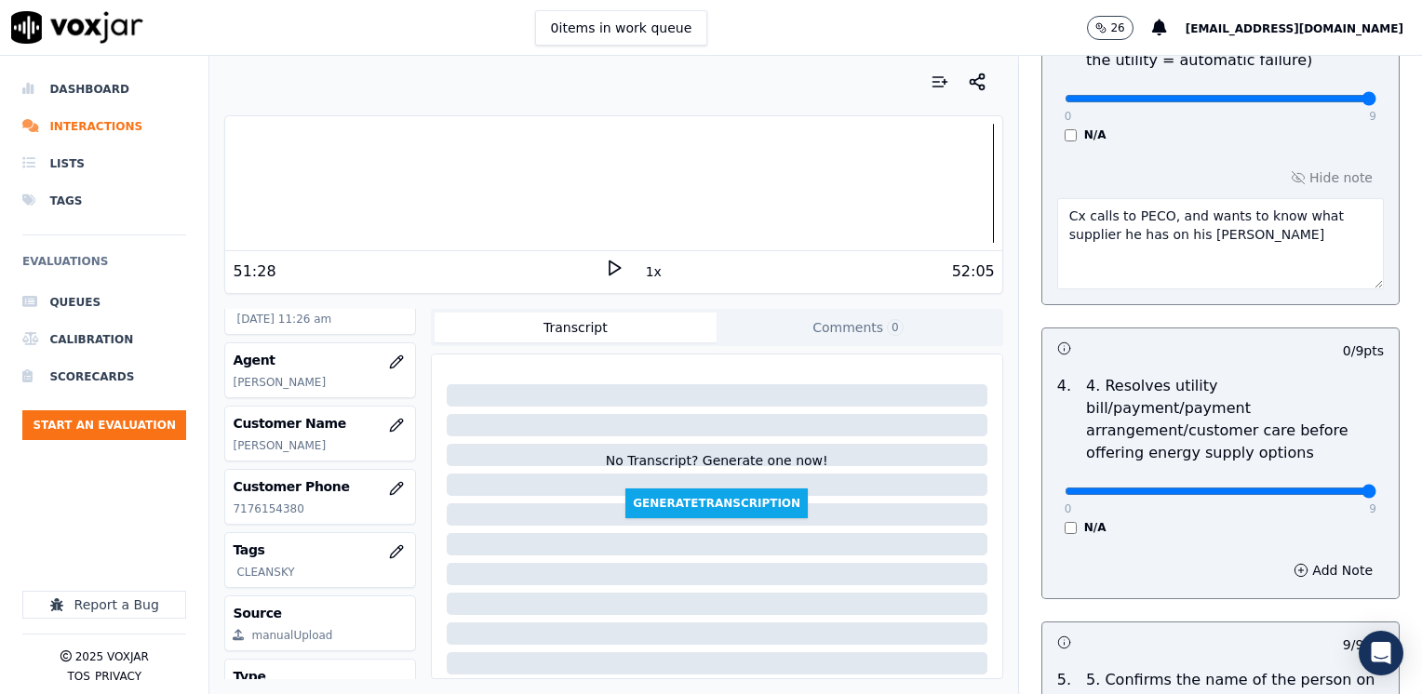
drag, startPoint x: 1049, startPoint y: 473, endPoint x: 1425, endPoint y: 457, distance: 376.3
type input "9"
click at [1376, 488] on input "range" at bounding box center [1221, 491] width 312 height 7
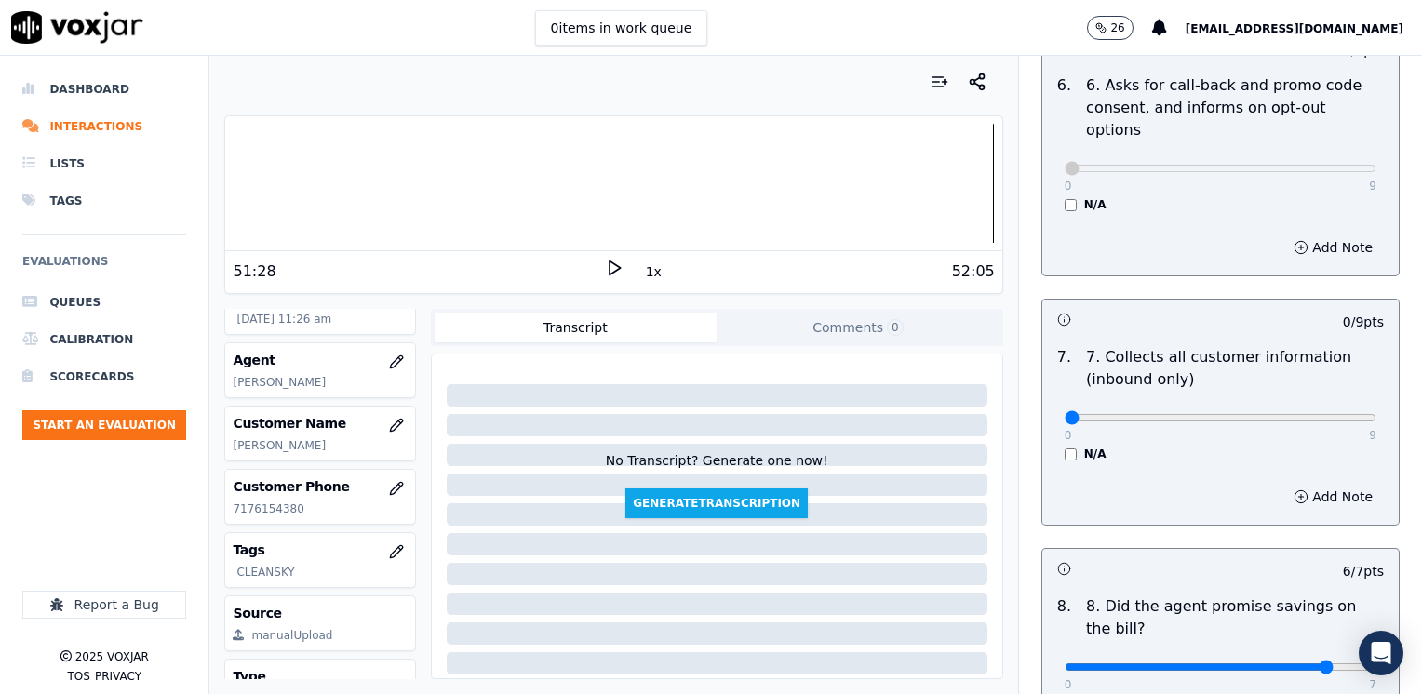
scroll to position [1582, 0]
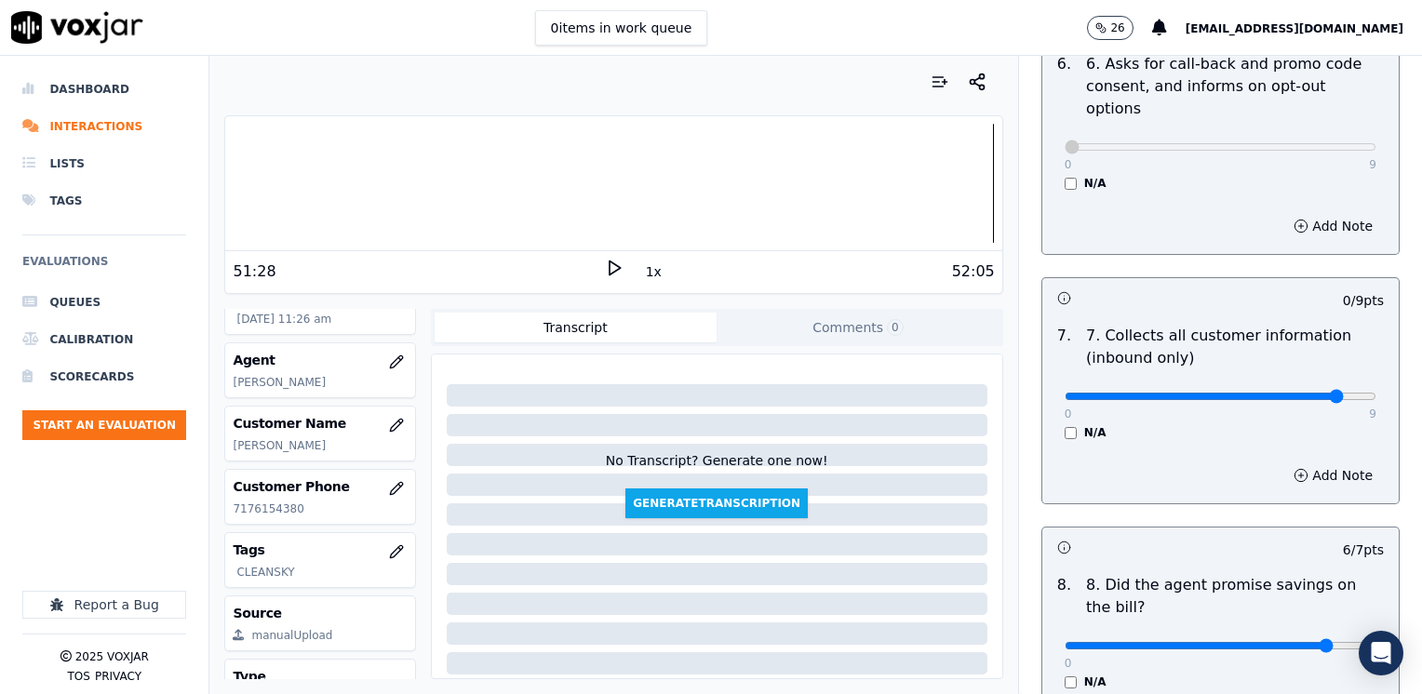
type input "8"
click at [1310, 393] on input "range" at bounding box center [1221, 396] width 312 height 7
click at [1310, 463] on button "Add Note" at bounding box center [1332, 476] width 101 height 26
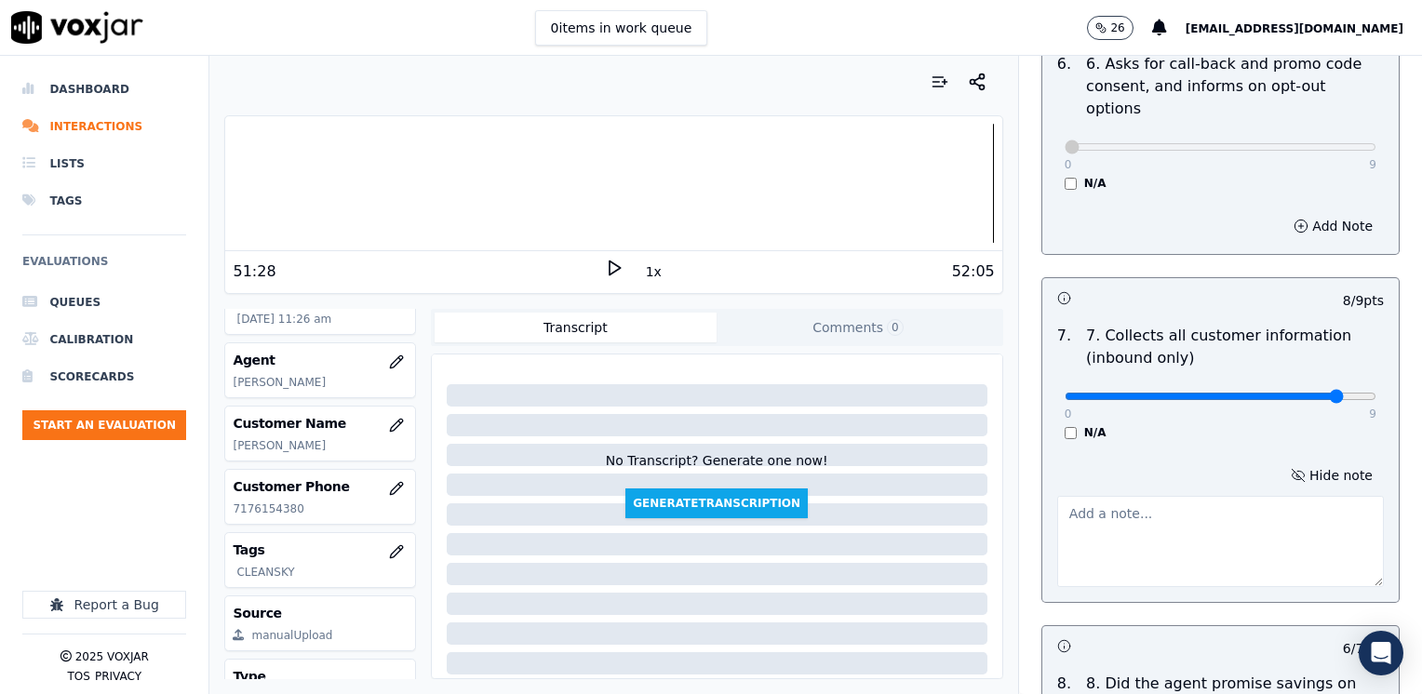
click at [1156, 512] on textarea at bounding box center [1220, 541] width 327 height 91
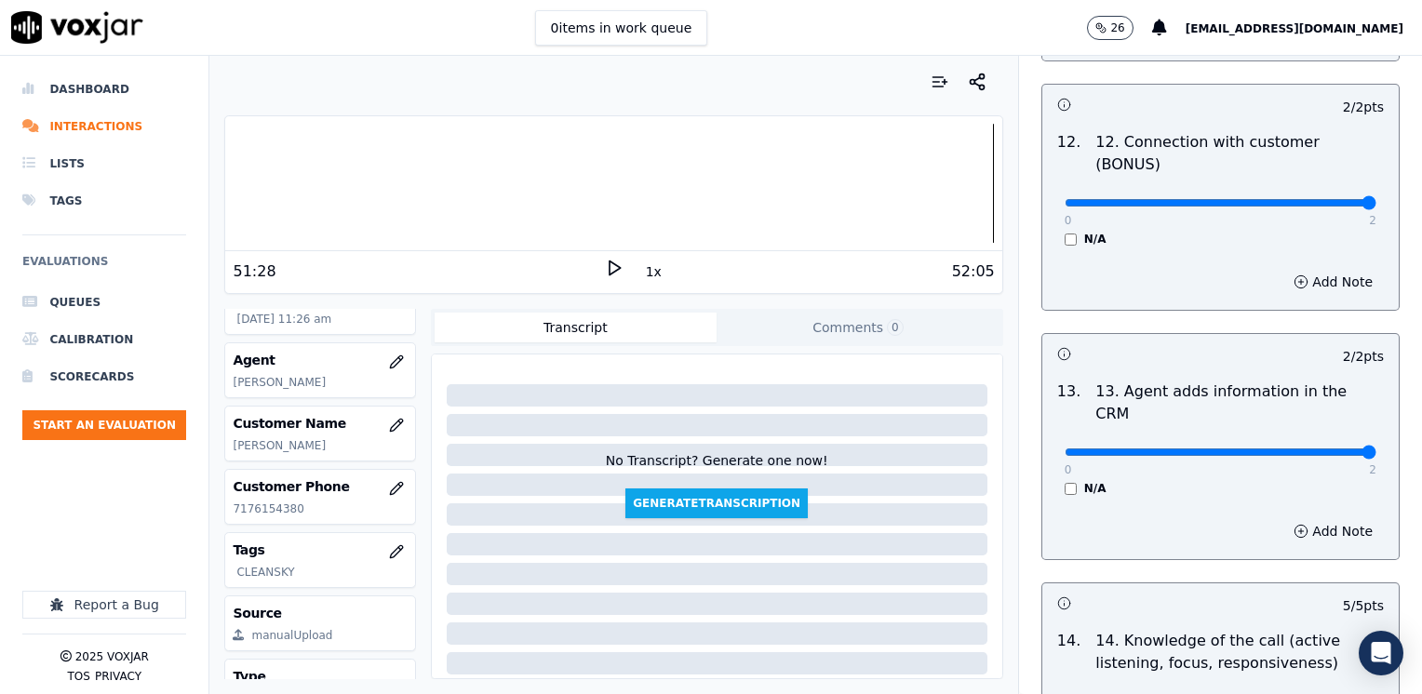
scroll to position [3612, 0]
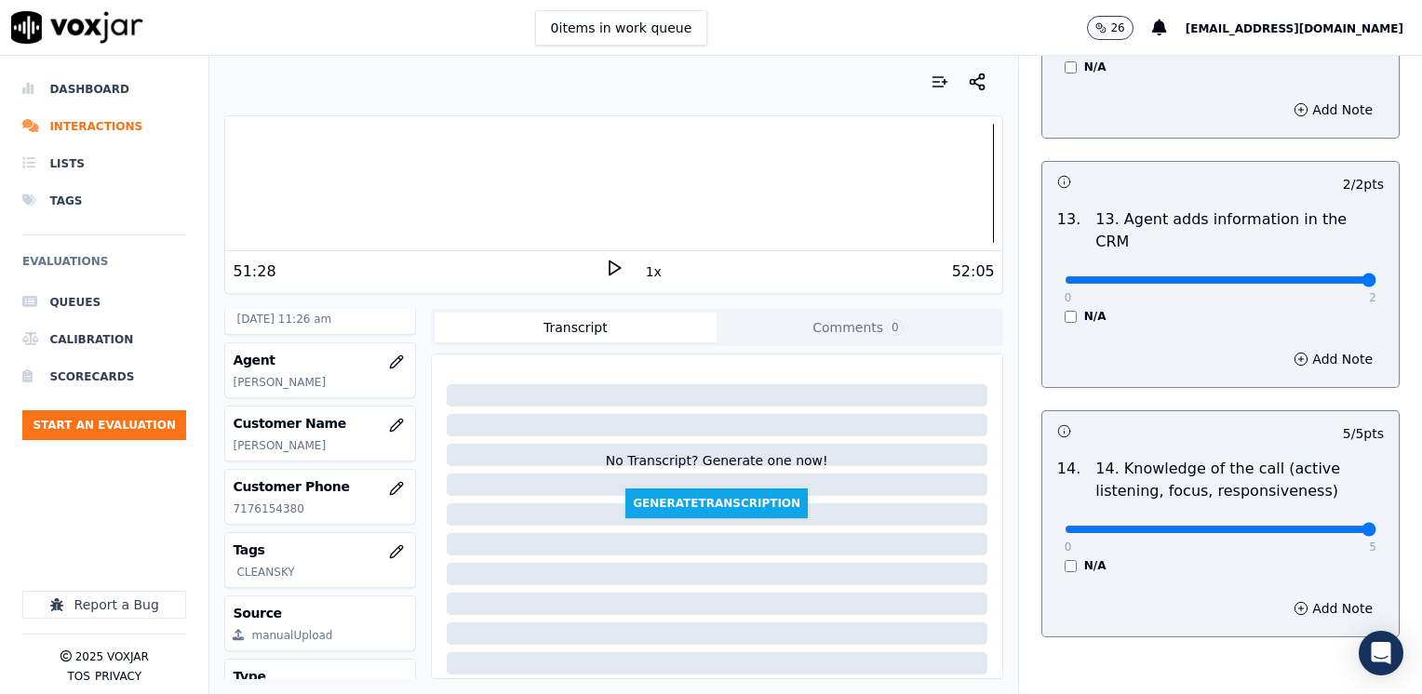
type textarea "Make sure to confirm full service address and the name as it appears on the bil…"
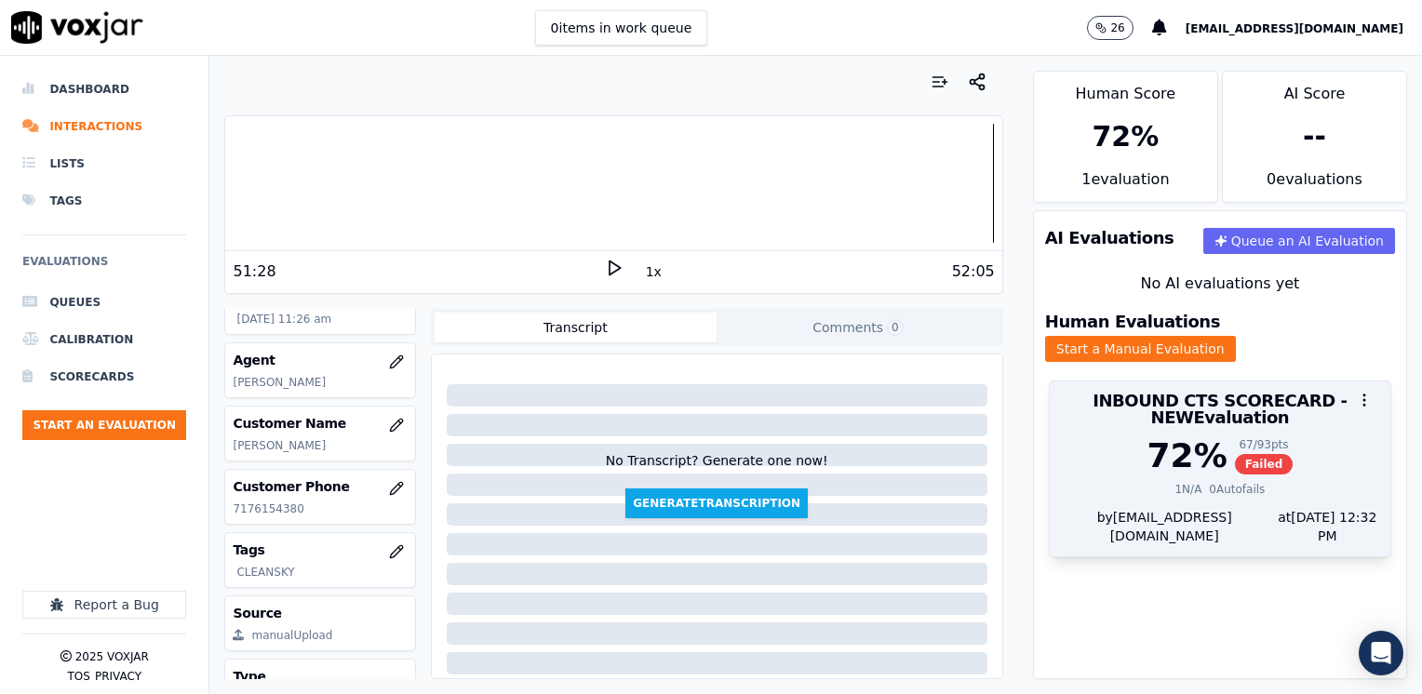
click at [1152, 452] on div "72 %" at bounding box center [1187, 455] width 80 height 37
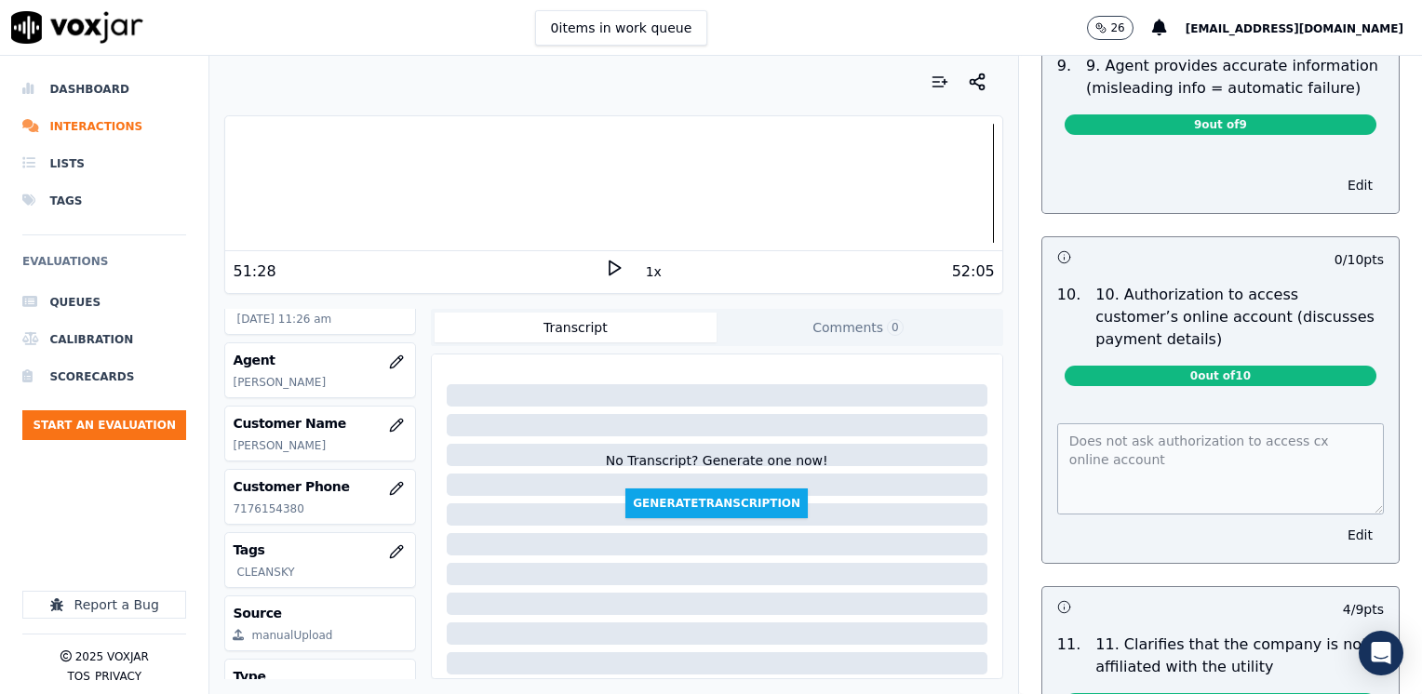
scroll to position [2327, 0]
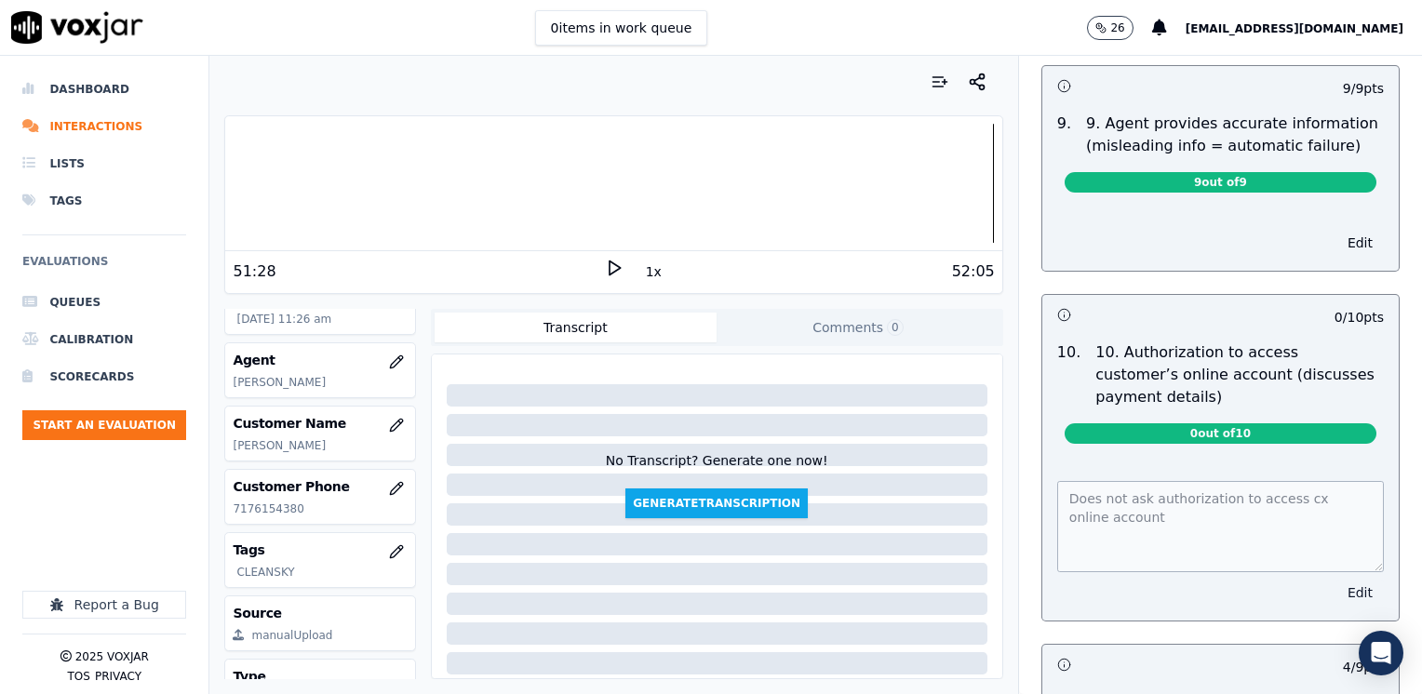
click at [1336, 580] on button "Edit" at bounding box center [1359, 593] width 47 height 26
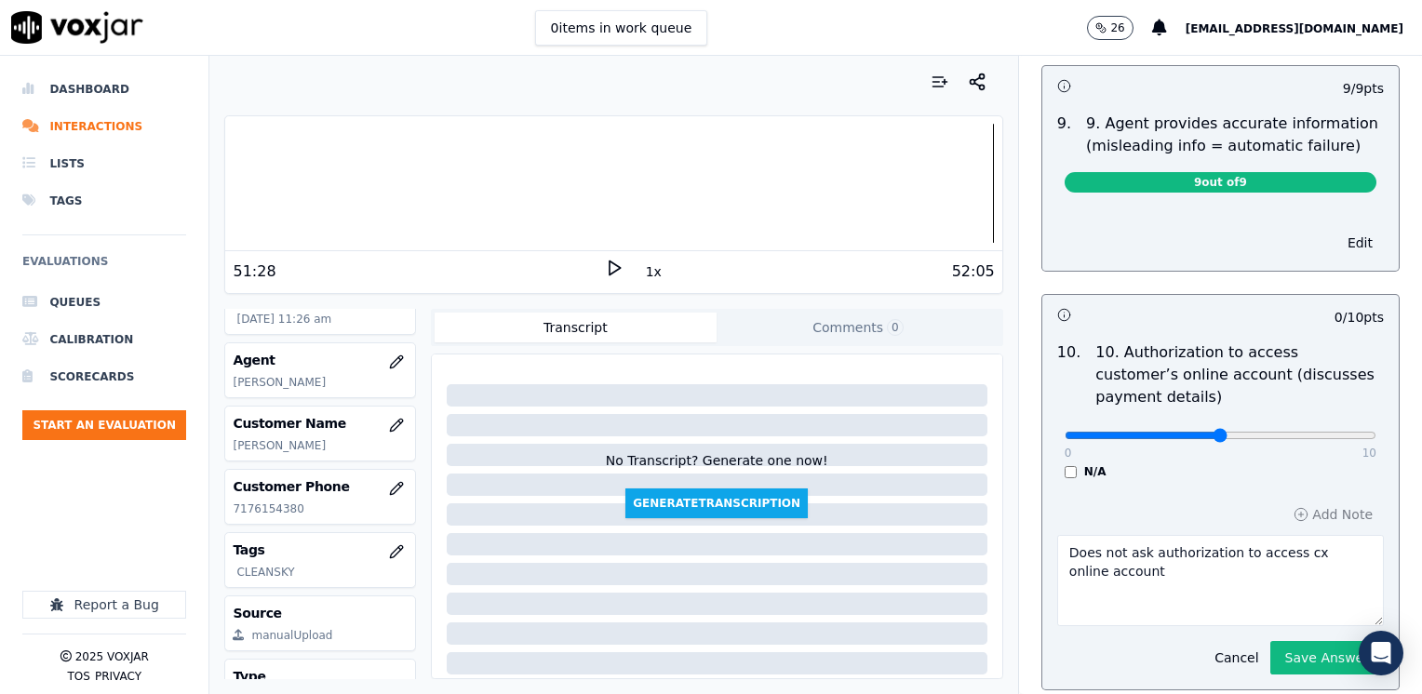
type input "5"
click at [1181, 432] on input "range" at bounding box center [1221, 435] width 312 height 7
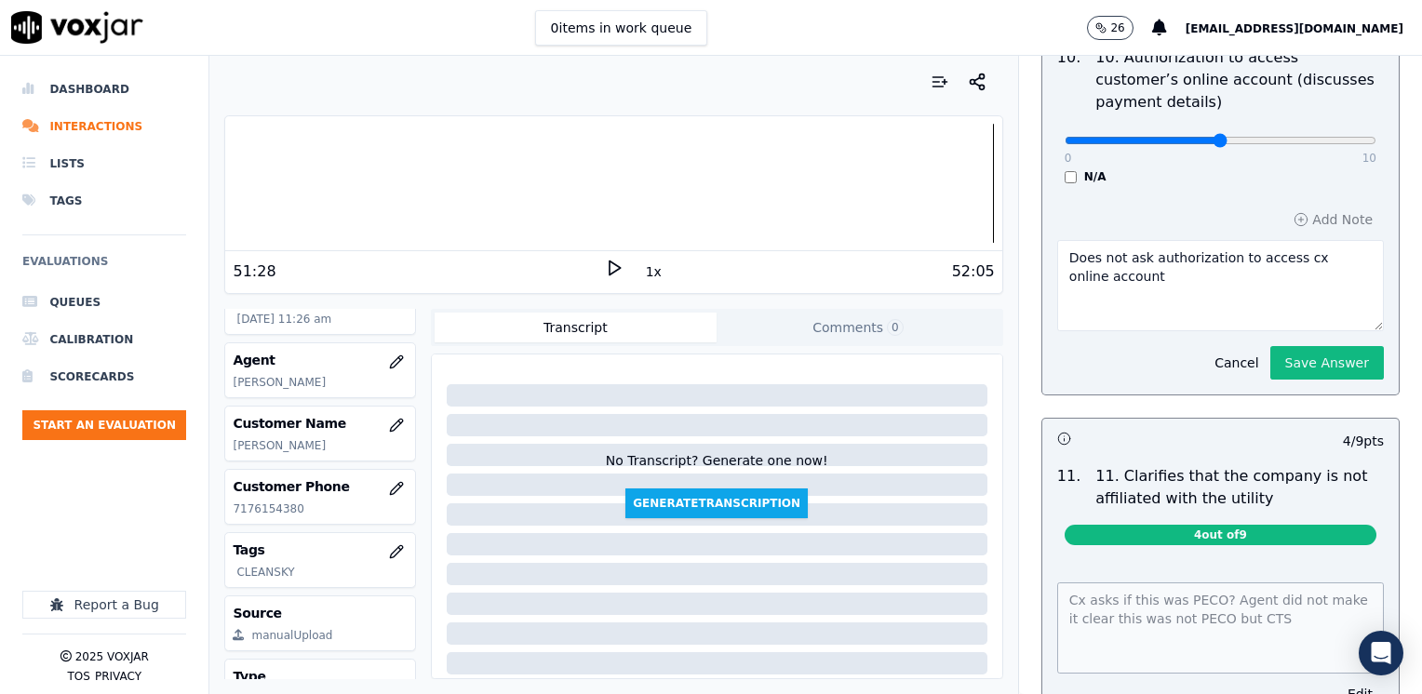
scroll to position [2507, 0]
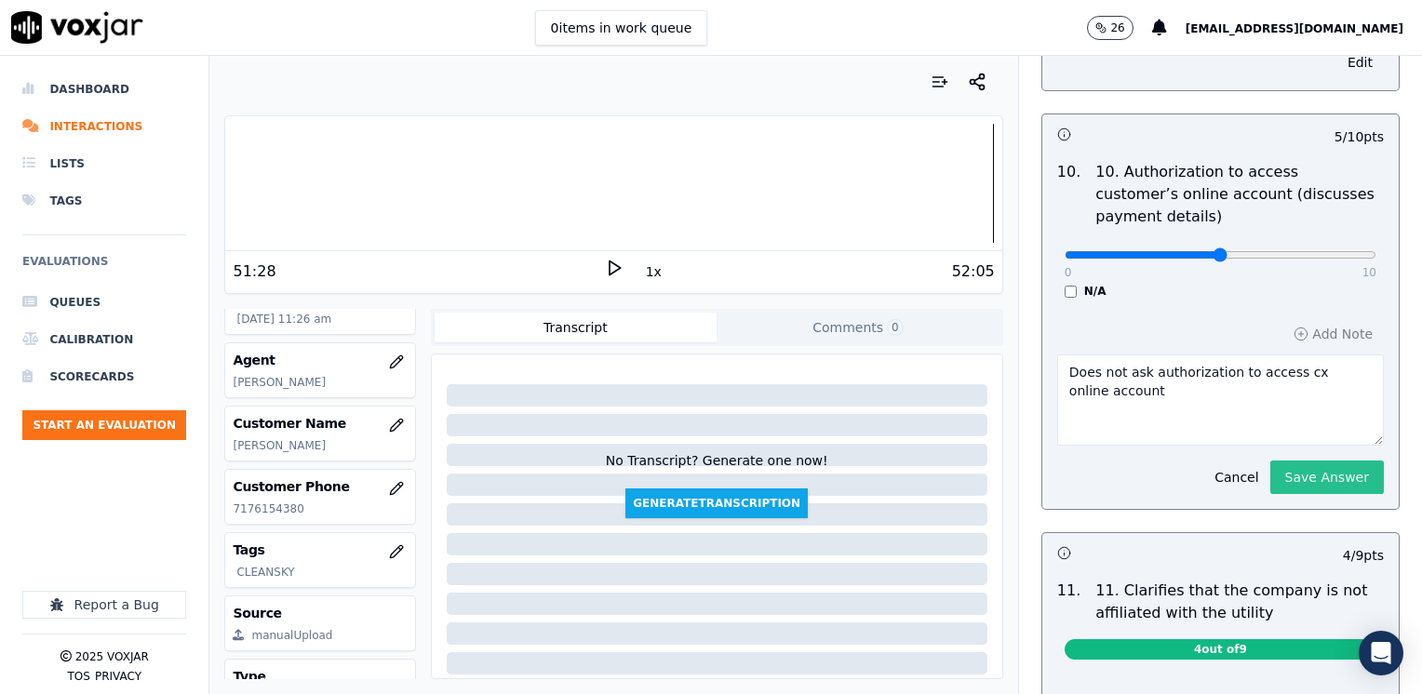
click at [1284, 461] on button "Save Answer" at bounding box center [1327, 478] width 114 height 34
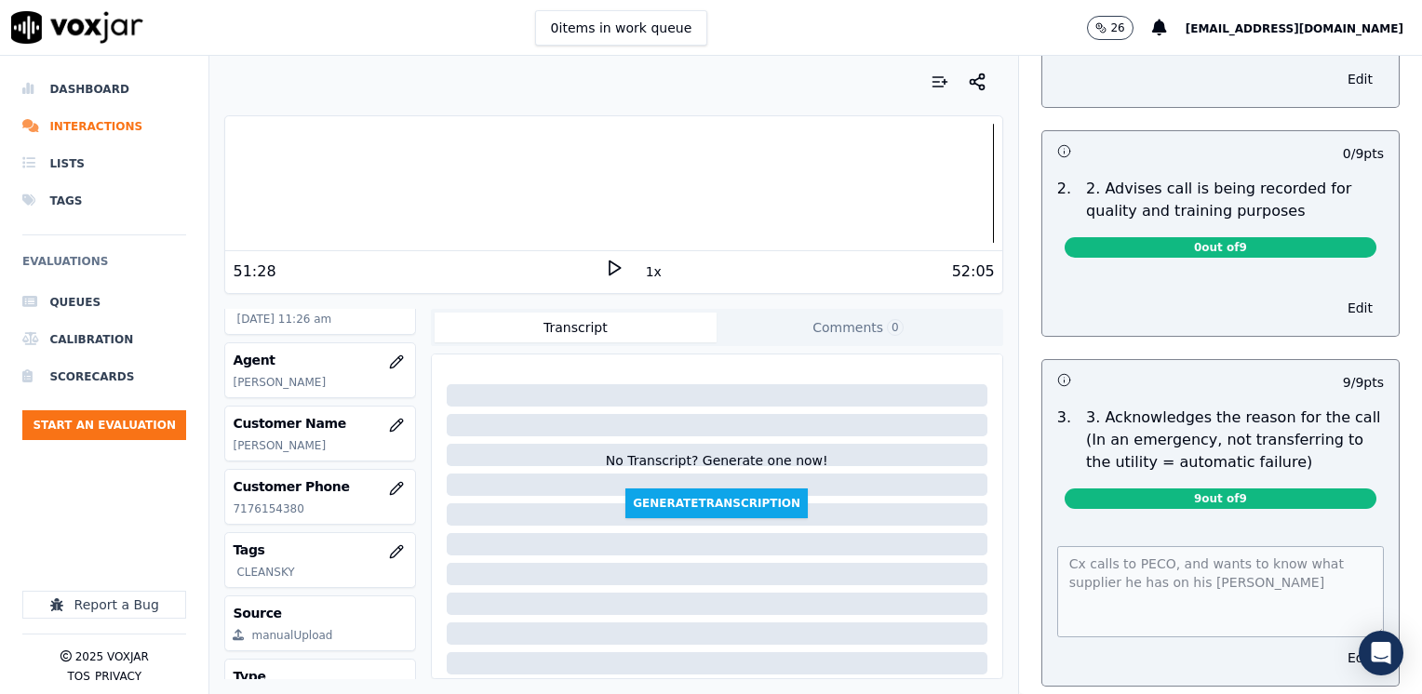
scroll to position [0, 0]
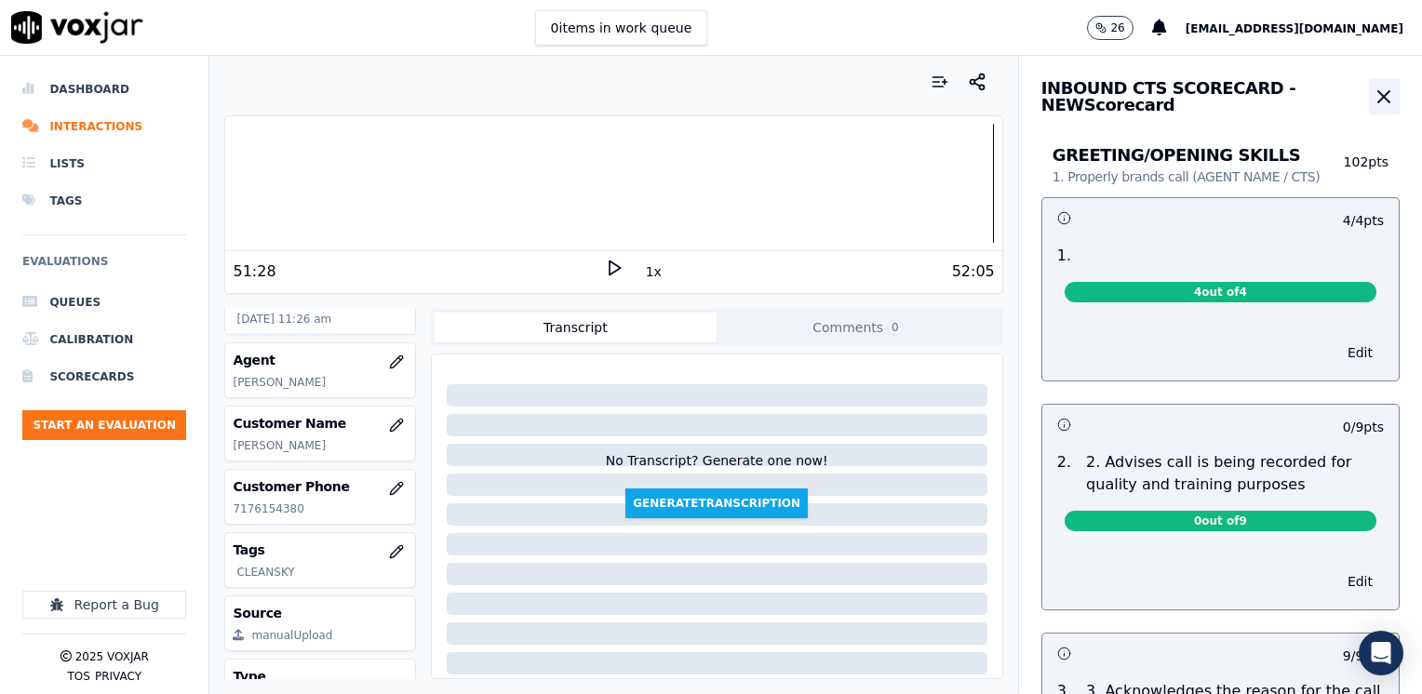
click at [1373, 97] on icon "button" at bounding box center [1384, 97] width 22 height 22
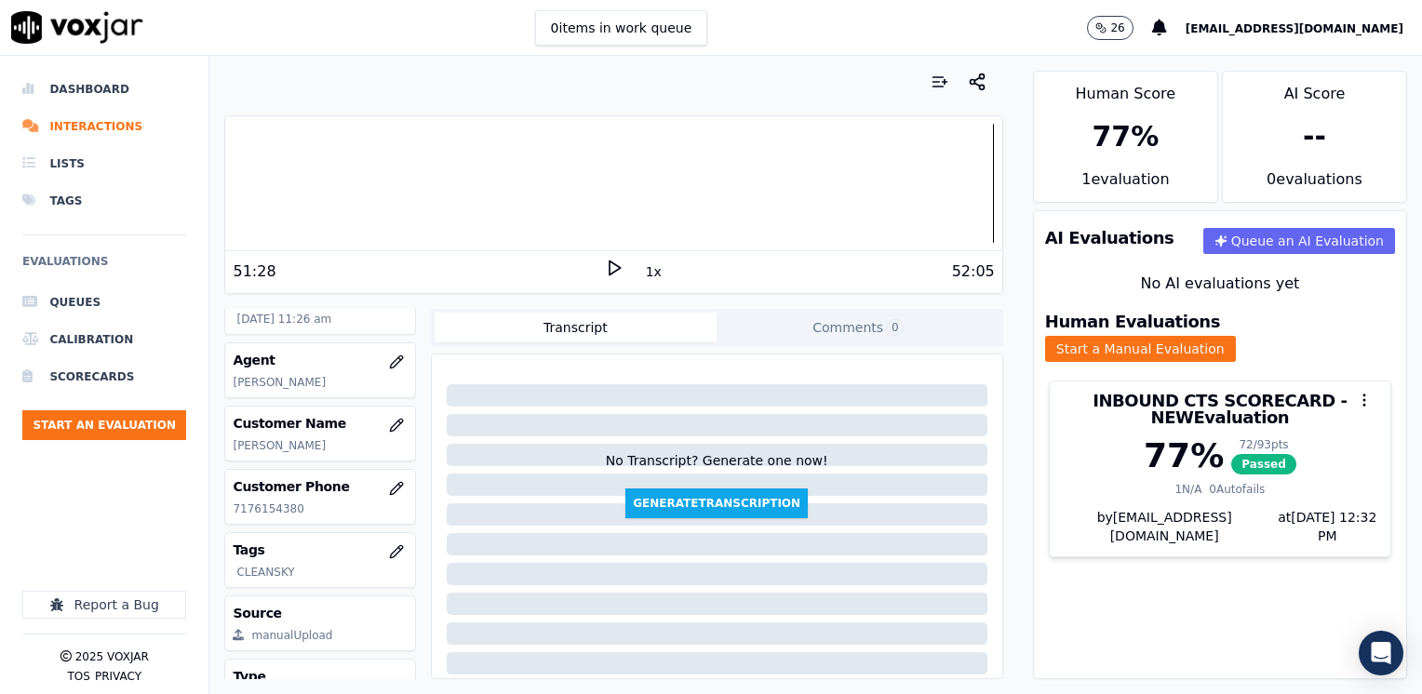
click at [138, 408] on ul "Queues Calibration Scorecards Start an Evaluation" at bounding box center [104, 369] width 164 height 171
click at [138, 430] on button "Start an Evaluation" at bounding box center [104, 425] width 164 height 30
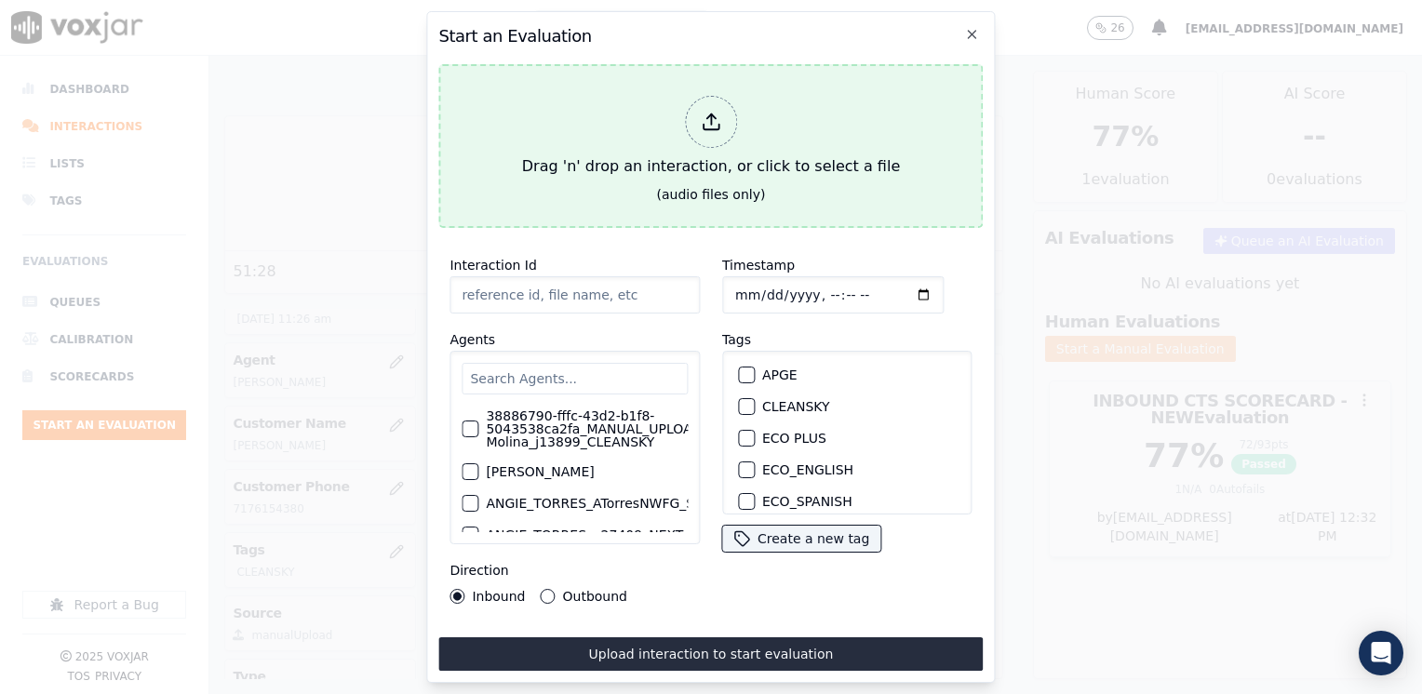
click at [717, 96] on div at bounding box center [711, 122] width 52 height 52
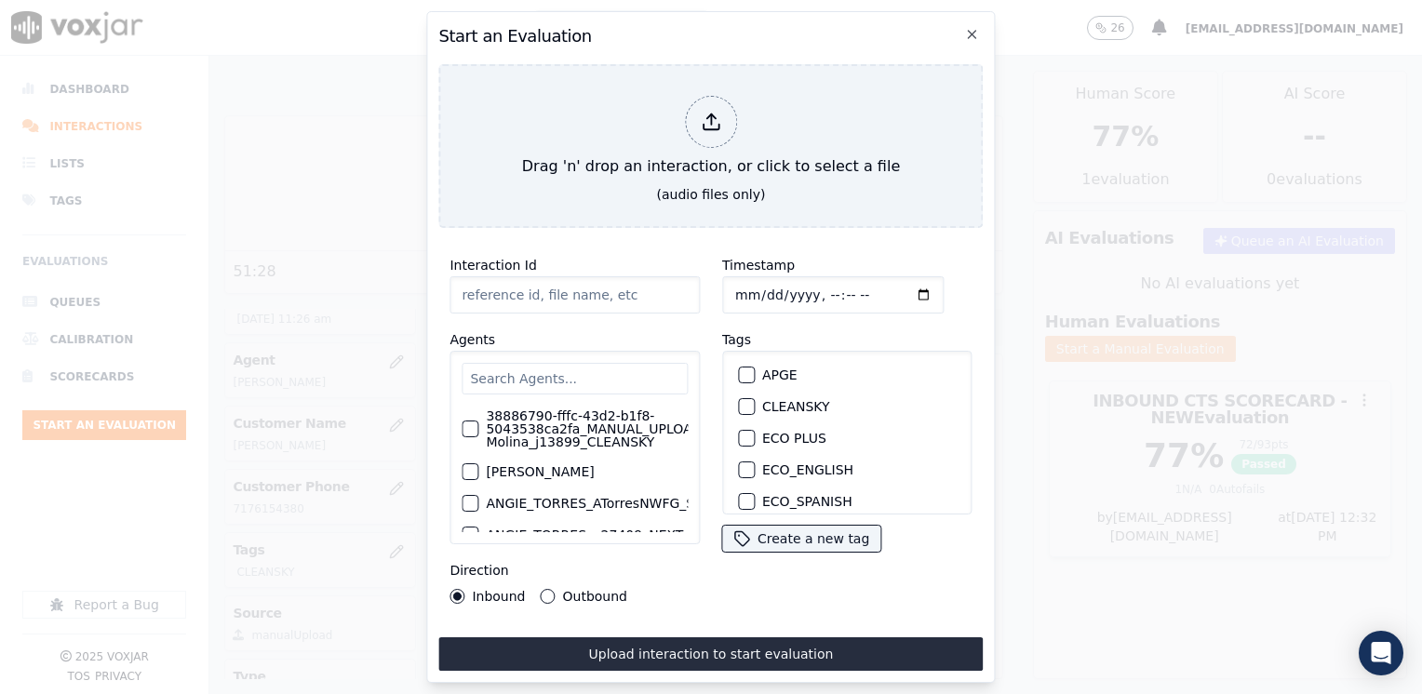
type input "20250905-105034_2158522518-[PERSON_NAME] 1 all.mp3"
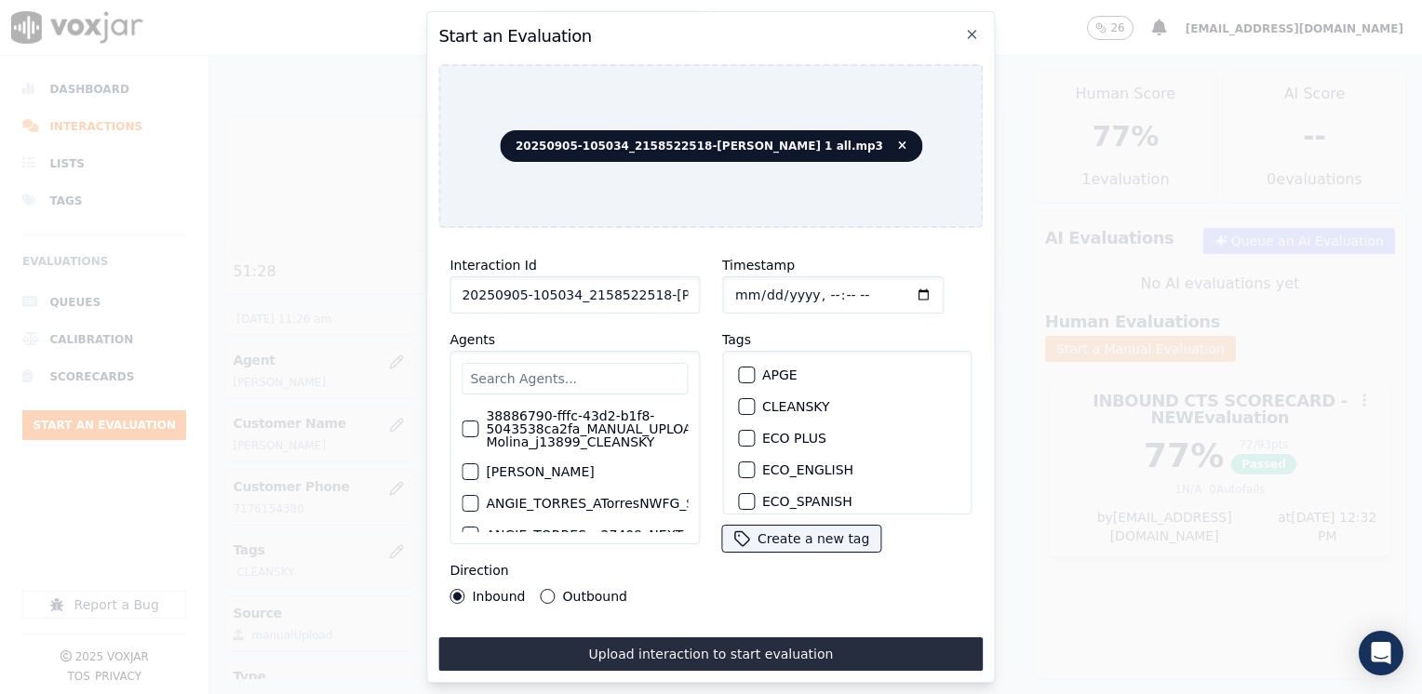
click at [529, 375] on input "text" at bounding box center [575, 379] width 226 height 32
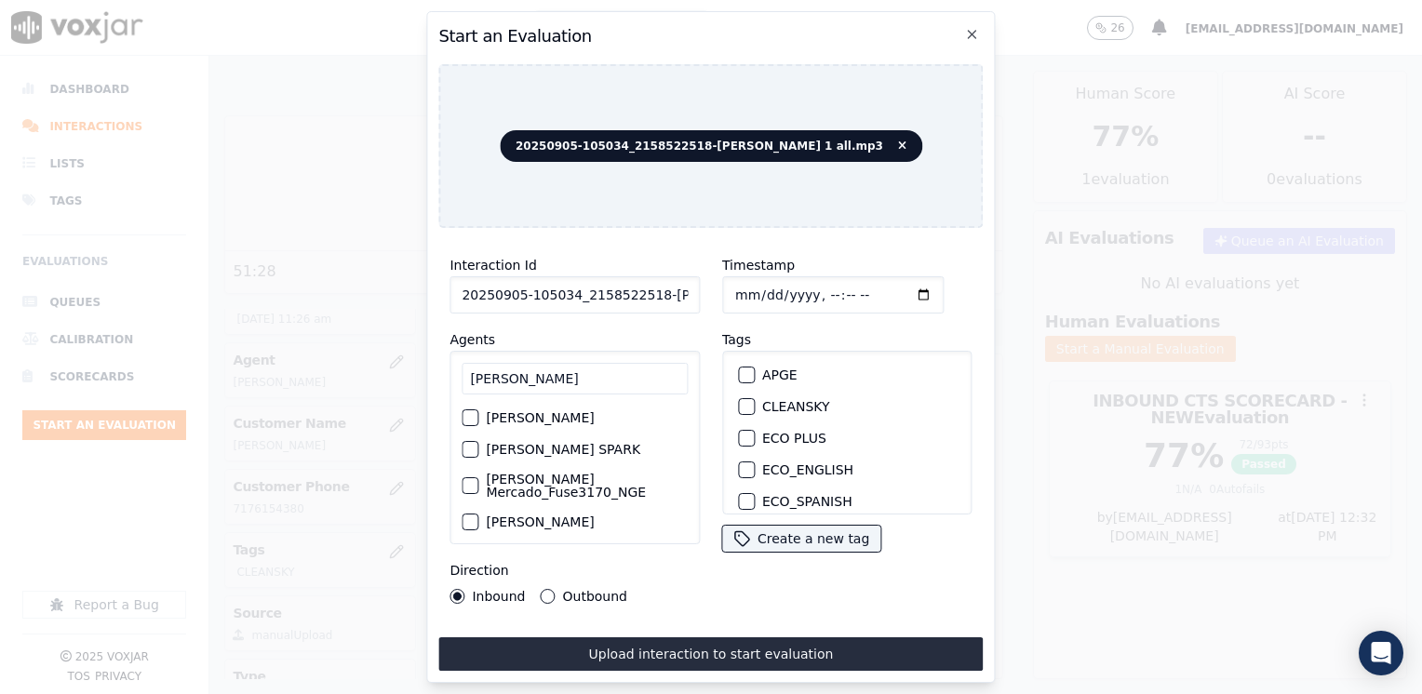
scroll to position [93, 0]
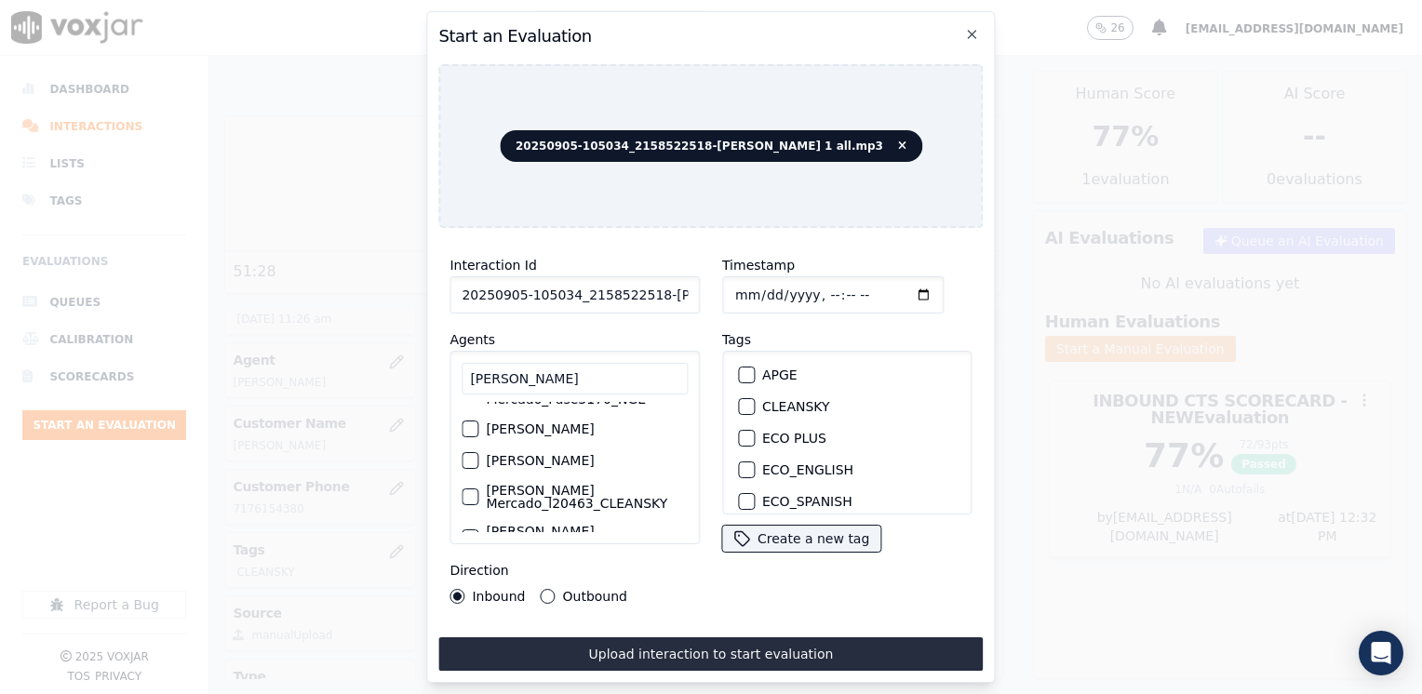
type input "[PERSON_NAME]"
click at [545, 488] on label "[PERSON_NAME] Mercado_l20463_CLEANSKY" at bounding box center [587, 497] width 202 height 26
click at [478, 489] on button "[PERSON_NAME] Mercado_l20463_CLEANSKY" at bounding box center [470, 497] width 17 height 17
click at [739, 400] on div "button" at bounding box center [745, 406] width 13 height 13
click at [893, 281] on input "Timestamp" at bounding box center [832, 294] width 221 height 37
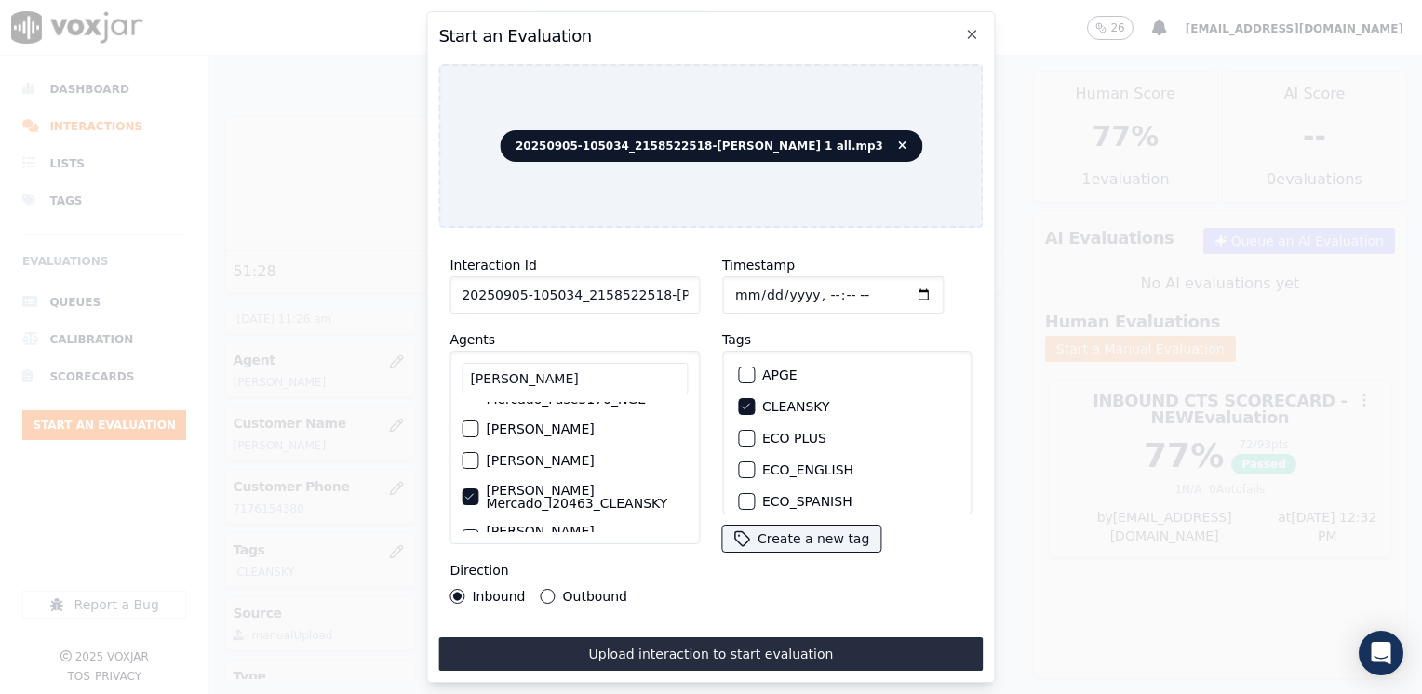
click at [892, 283] on input "Timestamp" at bounding box center [832, 294] width 221 height 37
type input "[DATE]T12:34"
click at [541, 589] on button "Outbound" at bounding box center [548, 596] width 15 height 15
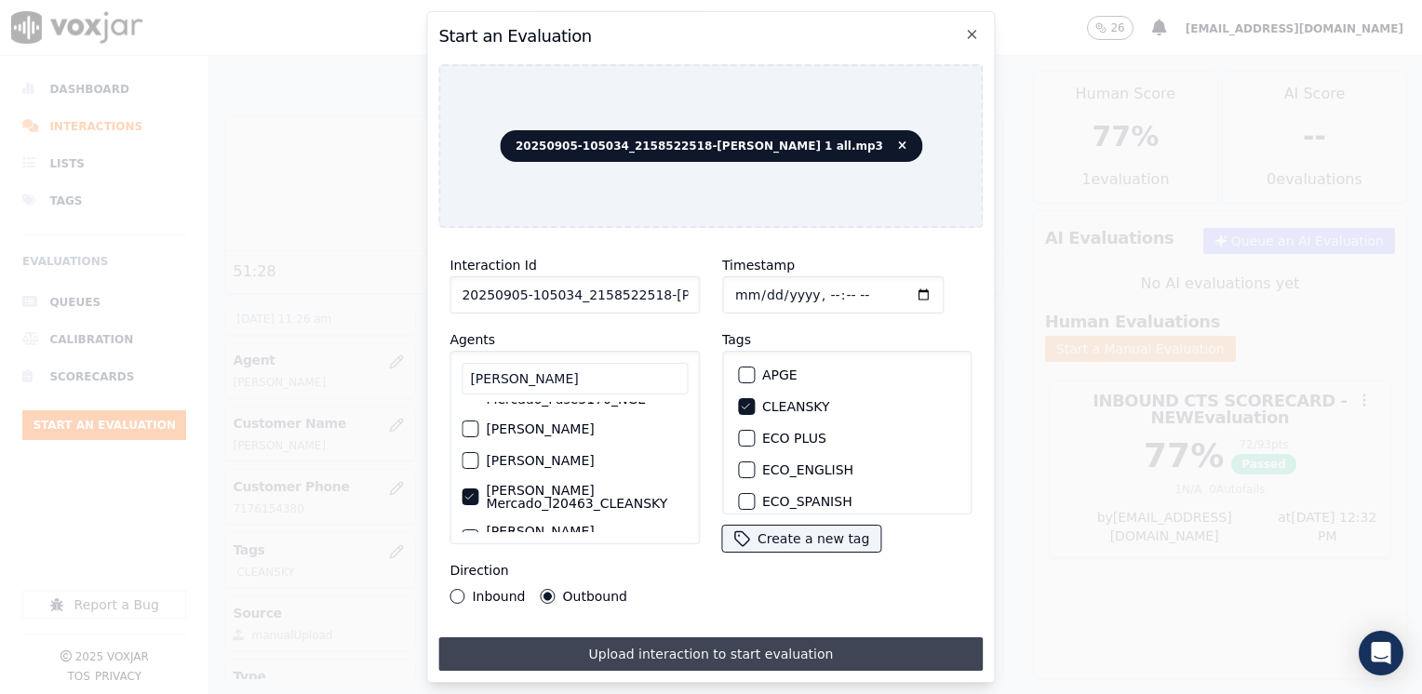
click at [655, 644] on button "Upload interaction to start evaluation" at bounding box center [710, 654] width 544 height 34
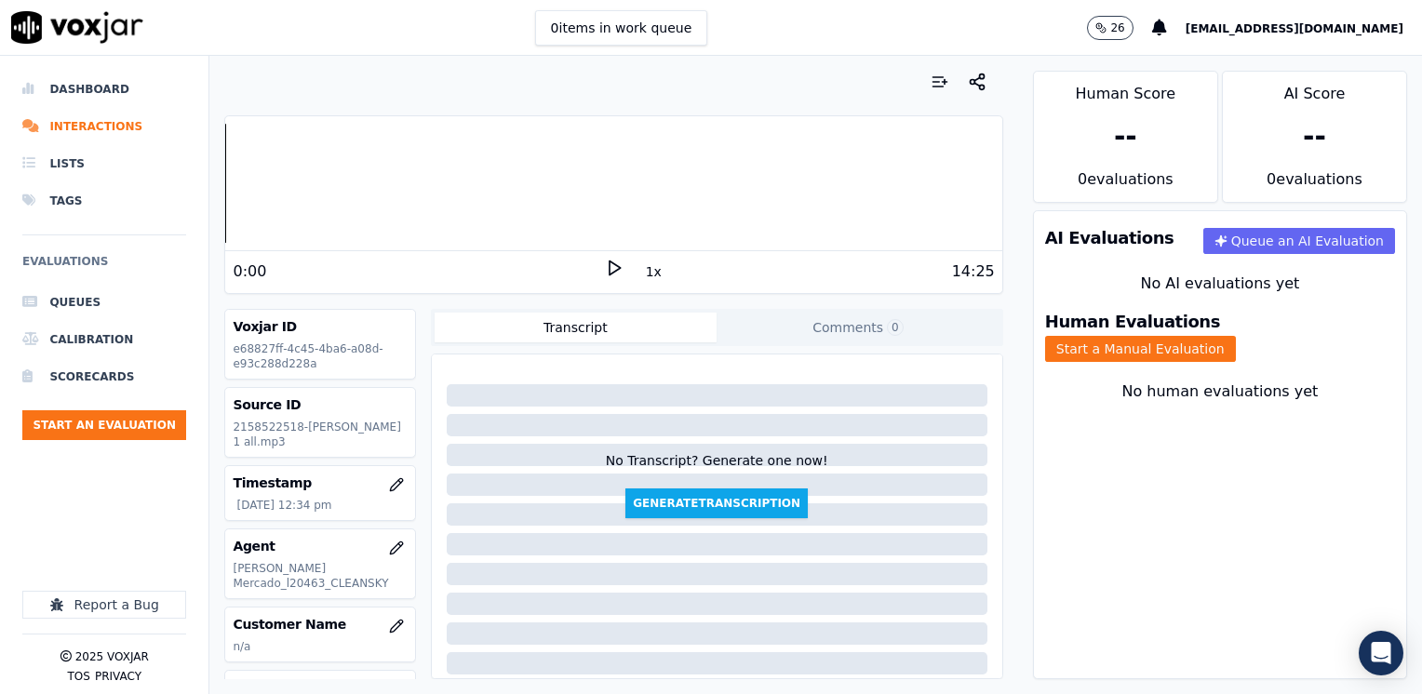
click at [605, 260] on icon at bounding box center [614, 268] width 19 height 19
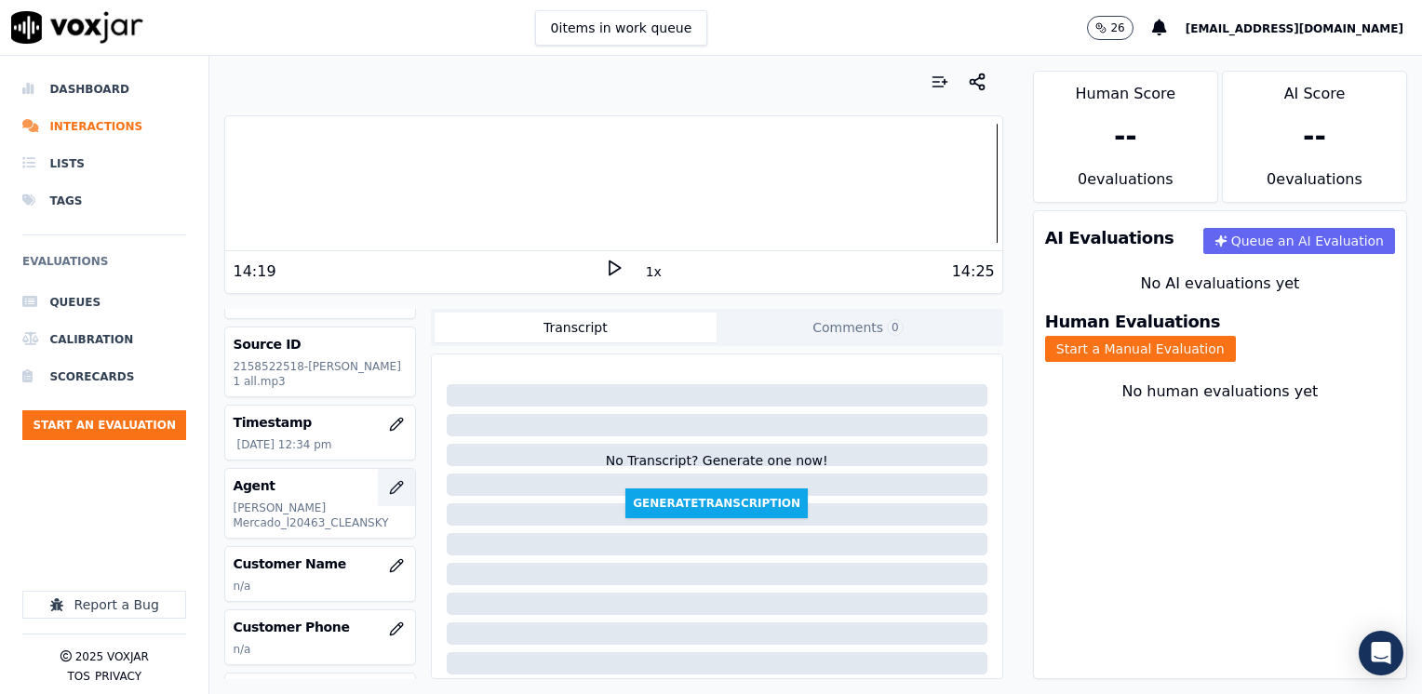
scroll to position [93, 0]
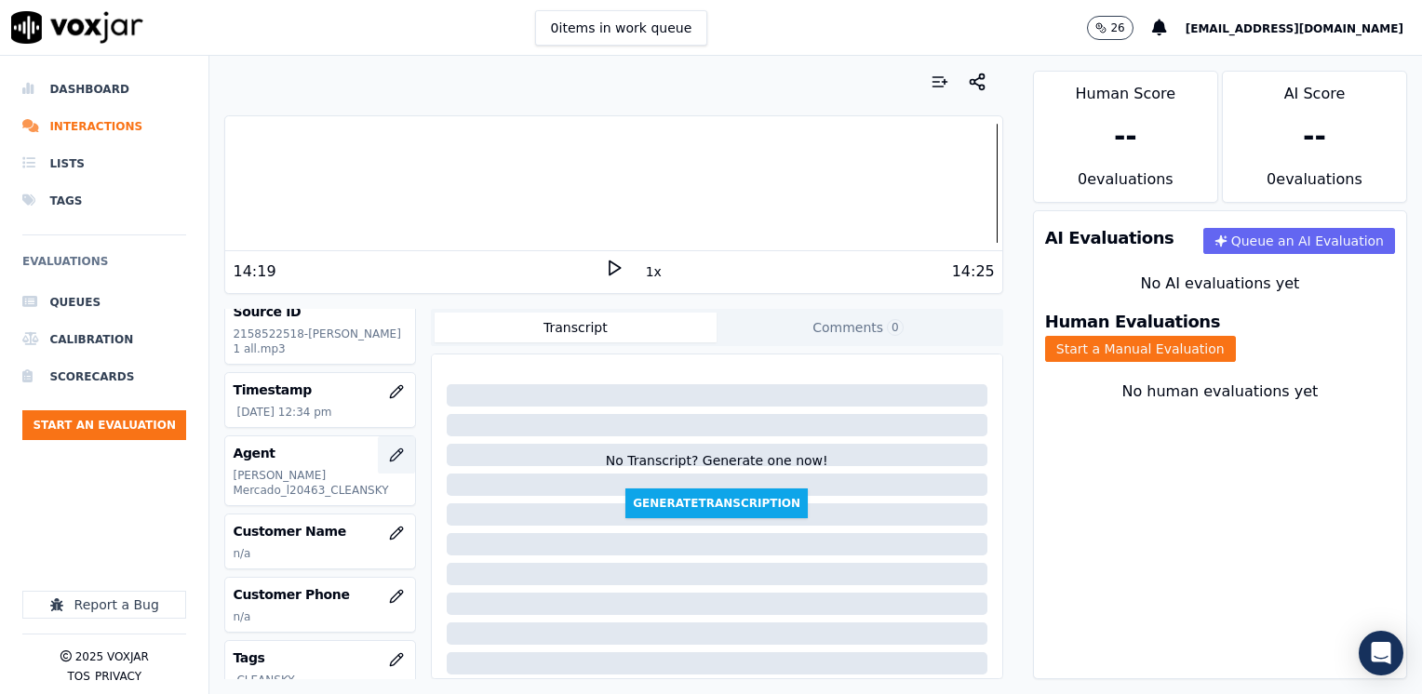
click at [389, 530] on icon "button" at bounding box center [396, 533] width 15 height 15
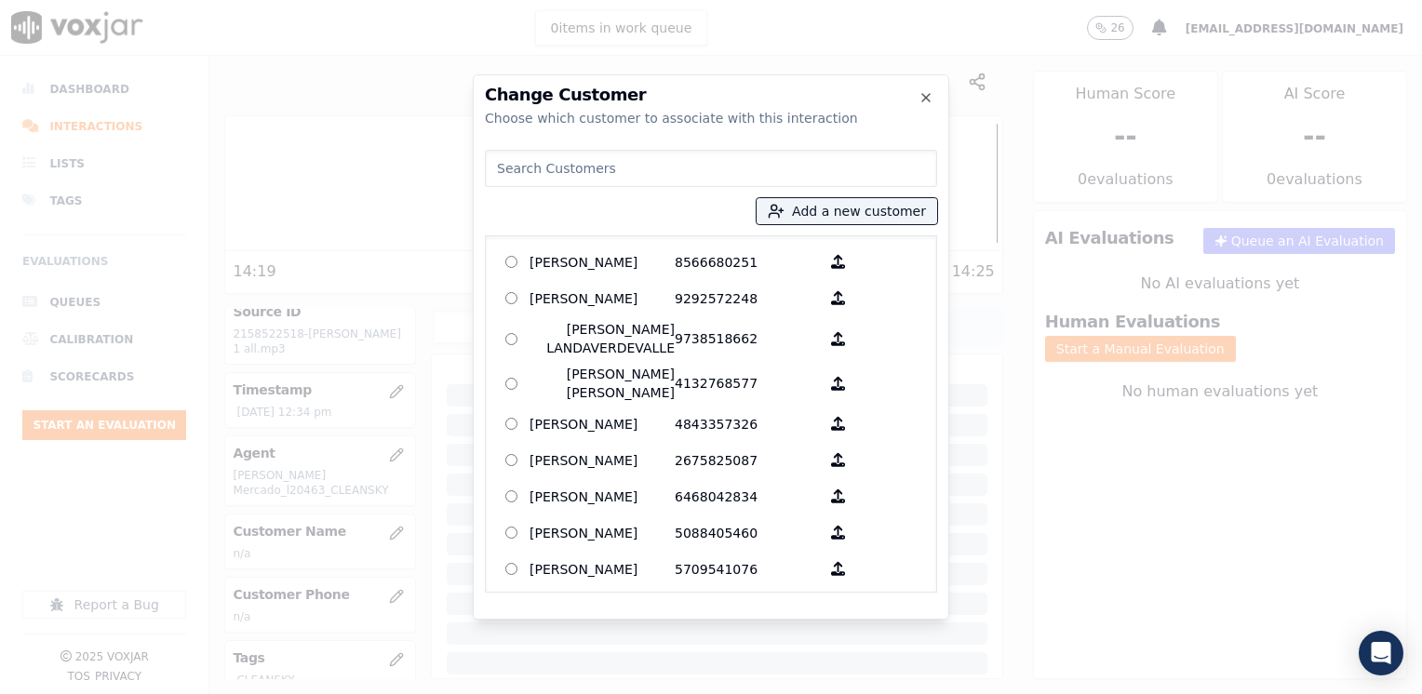
click at [808, 163] on input at bounding box center [711, 168] width 452 height 37
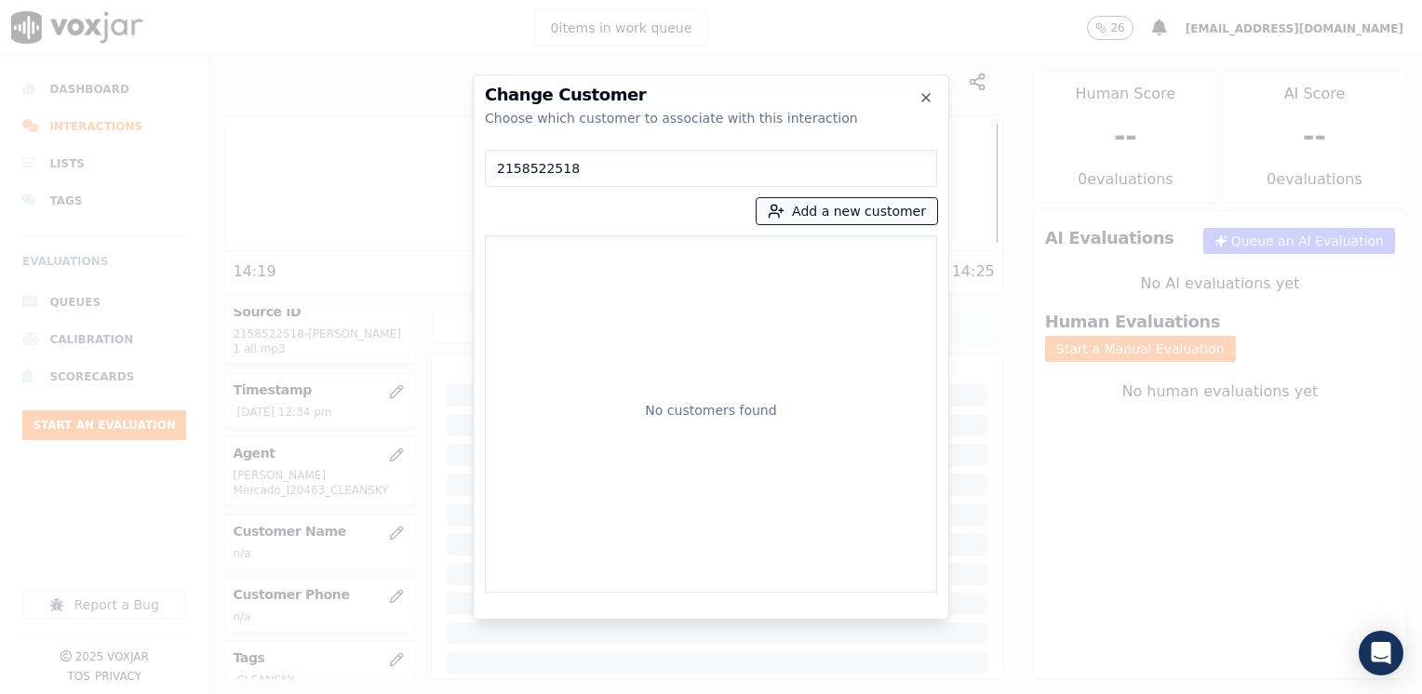
type input "2158522518"
click at [844, 213] on button "Add a new customer" at bounding box center [847, 211] width 181 height 26
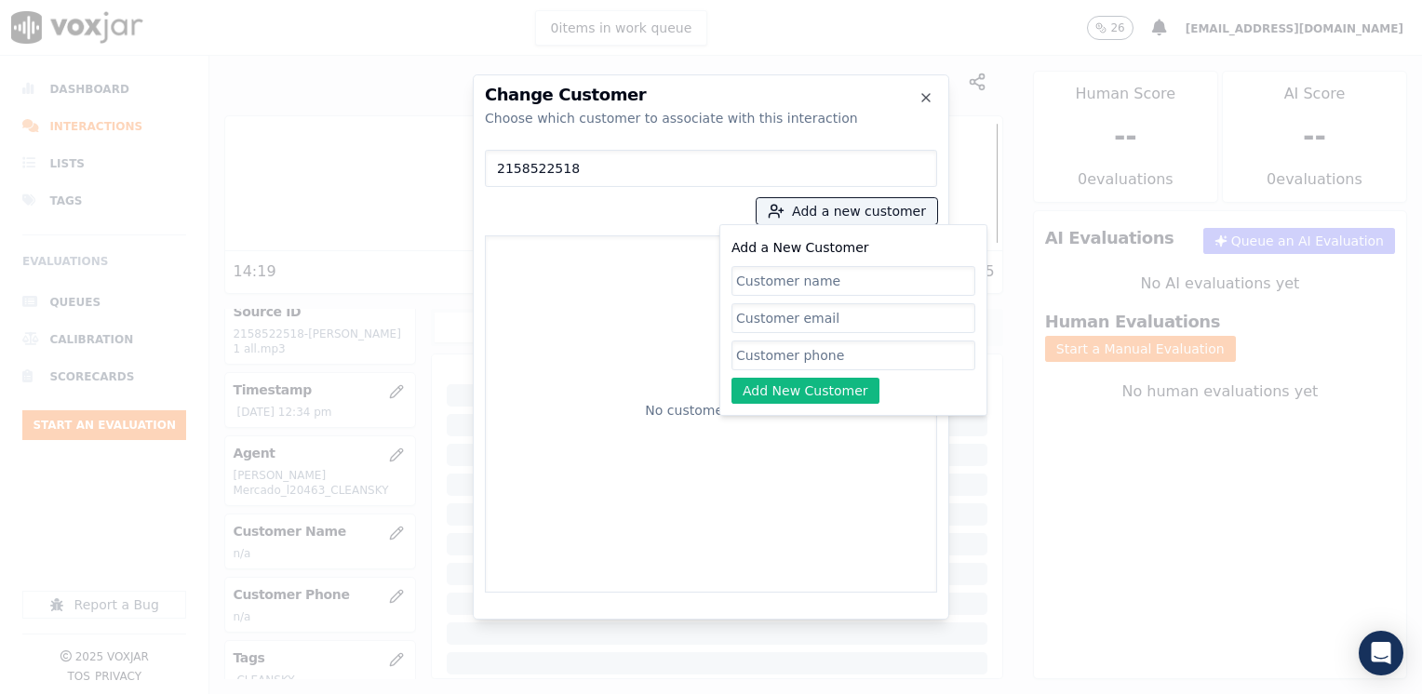
click at [819, 348] on input "Add a New Customer" at bounding box center [853, 356] width 244 height 30
paste input "2158522518"
type input "2158522518"
click at [900, 283] on input "Add a New Customer" at bounding box center [853, 281] width 244 height 30
paste input "[PERSON_NAME]"
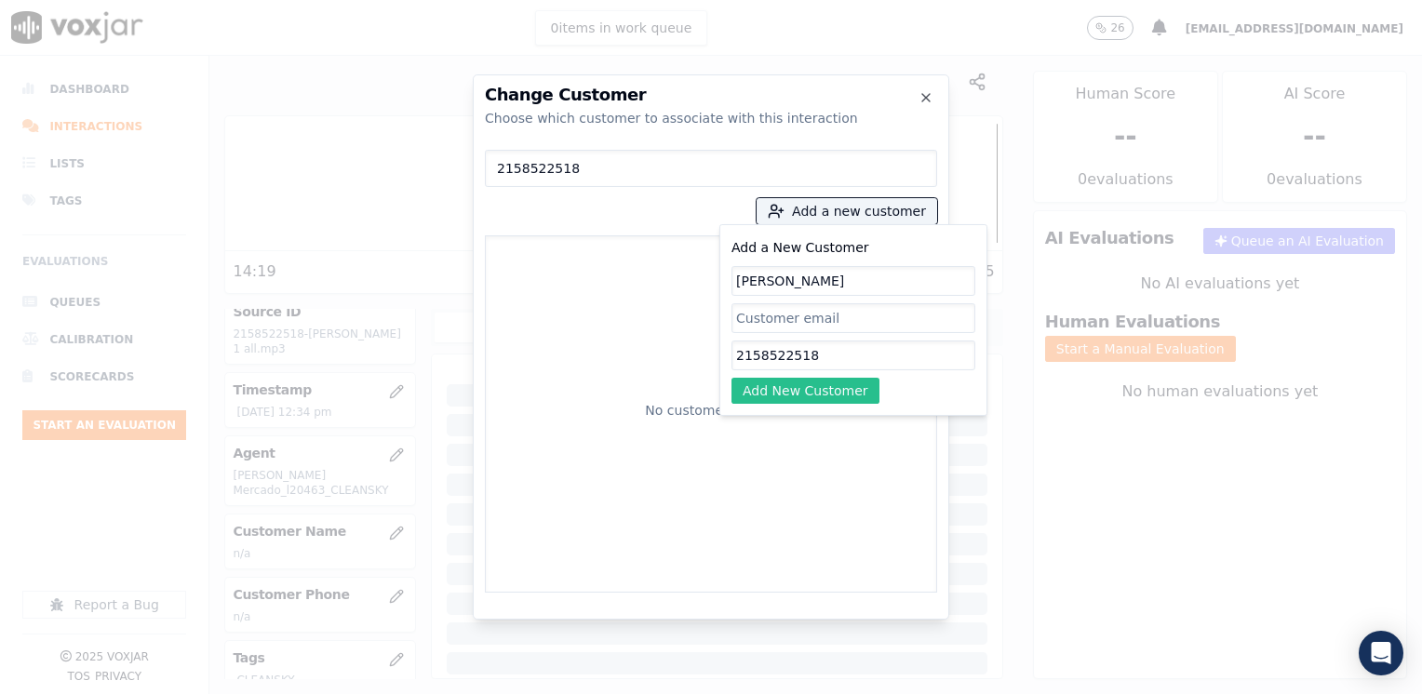
type input "[PERSON_NAME]"
click at [797, 402] on button "Add New Customer" at bounding box center [805, 391] width 148 height 26
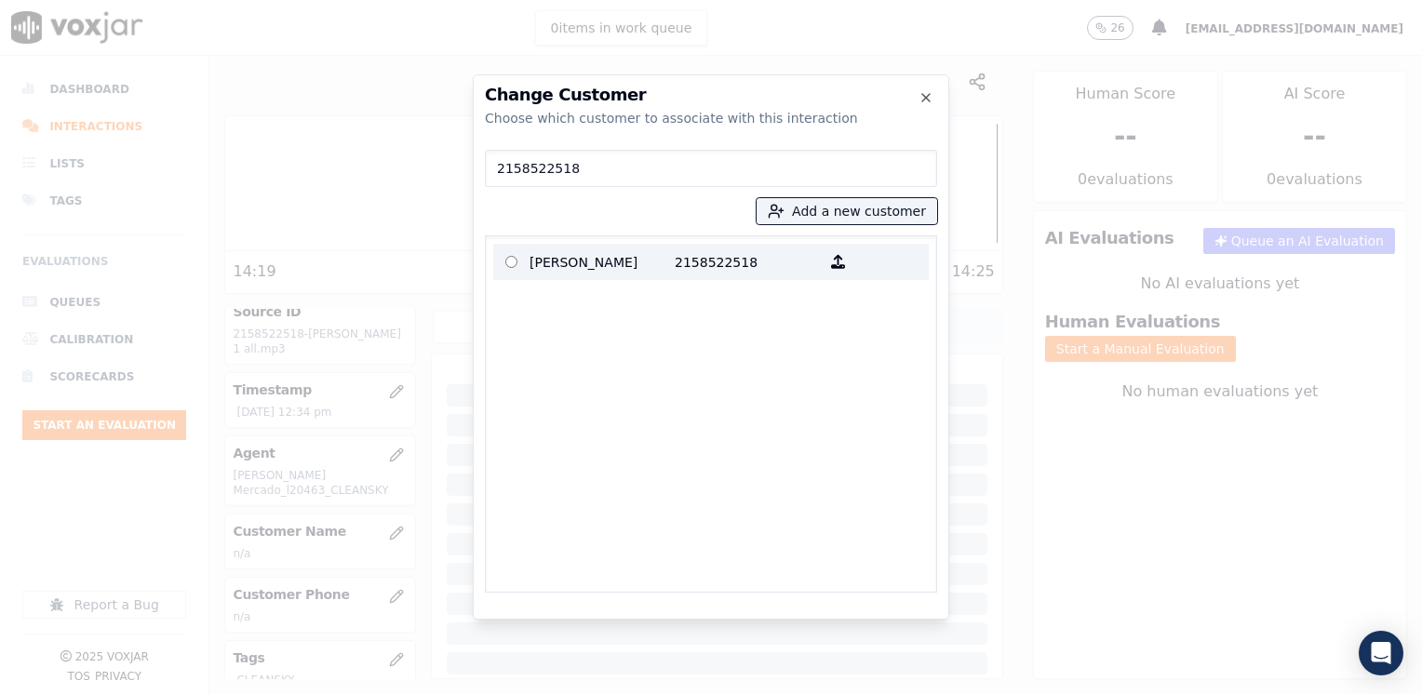
click at [613, 272] on p "[PERSON_NAME]" at bounding box center [602, 262] width 145 height 29
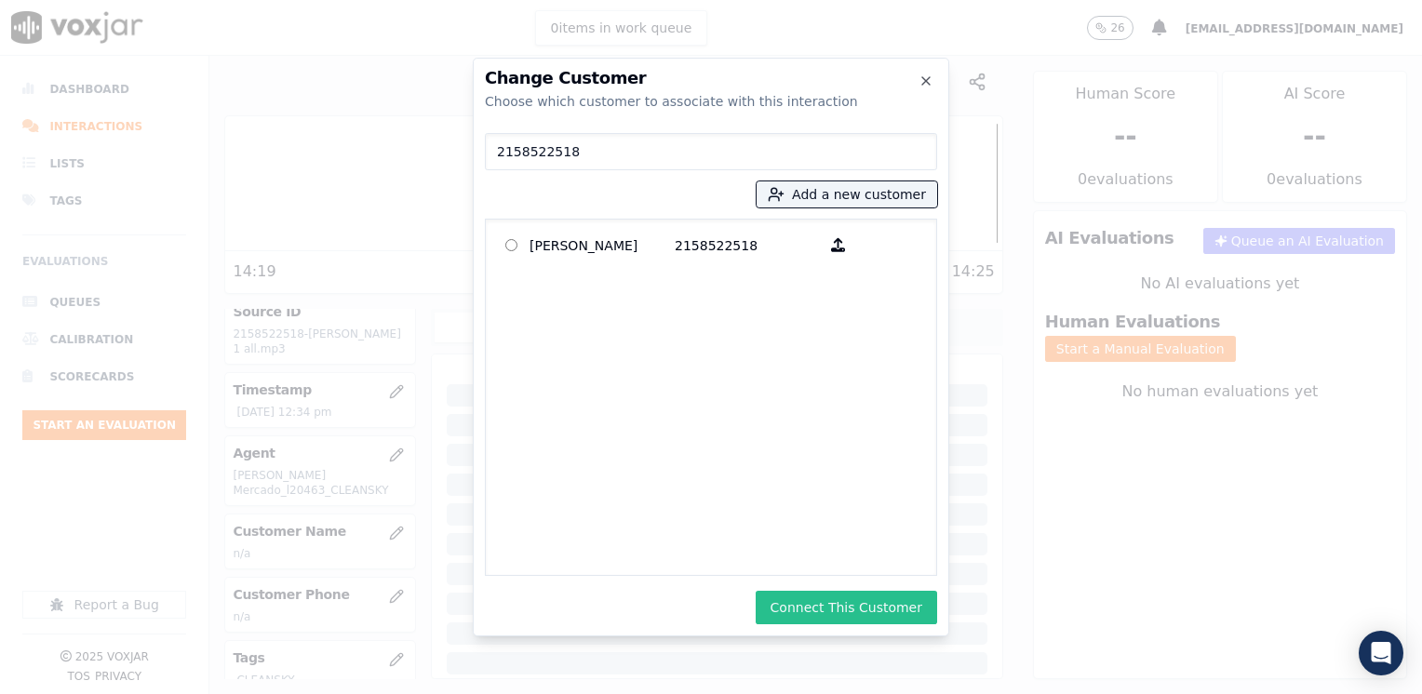
click at [853, 594] on button "Connect This Customer" at bounding box center [846, 608] width 181 height 34
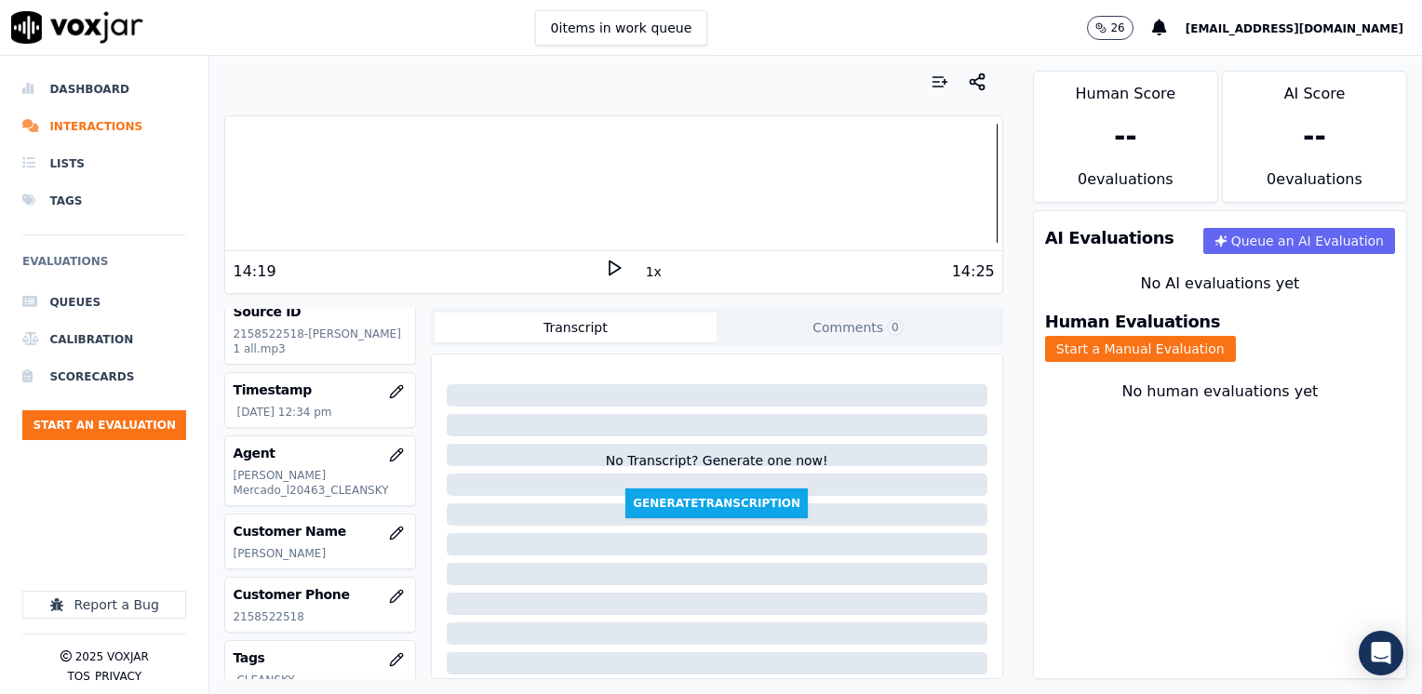
scroll to position [275, 0]
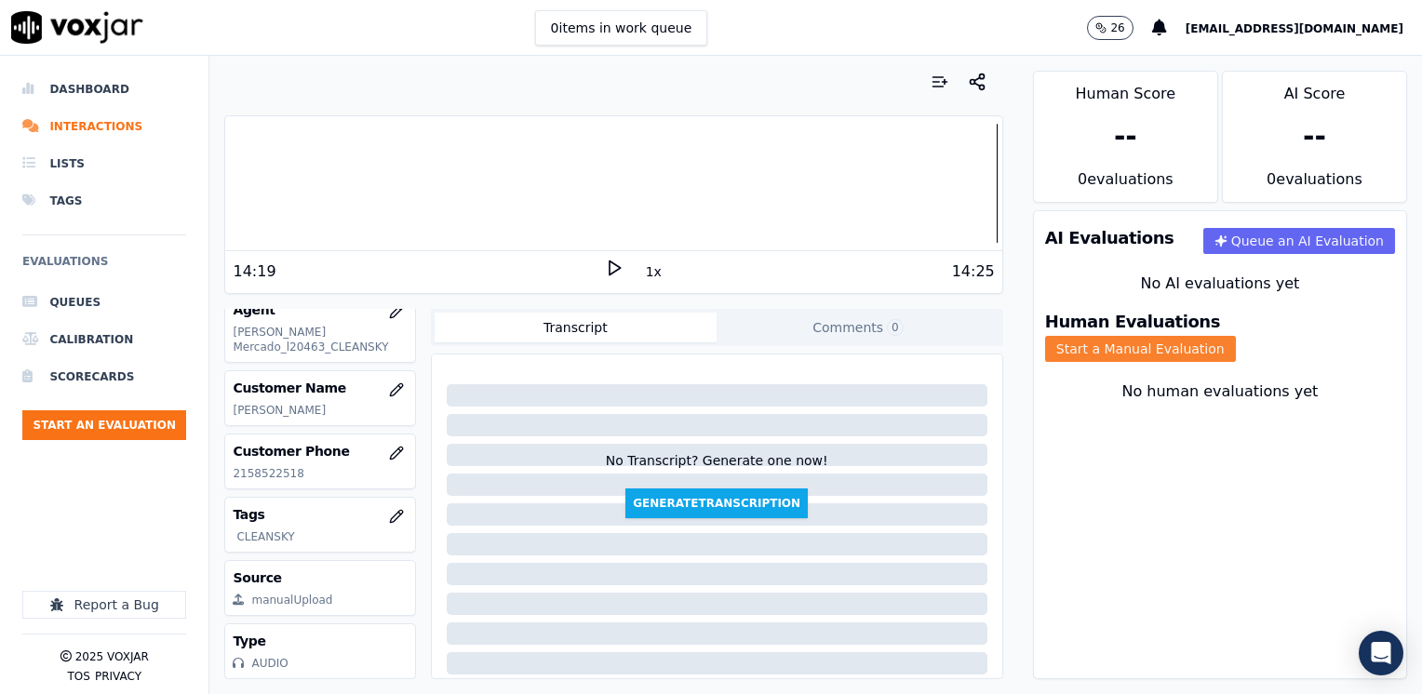
click at [1236, 336] on button "Start a Manual Evaluation" at bounding box center [1140, 349] width 191 height 26
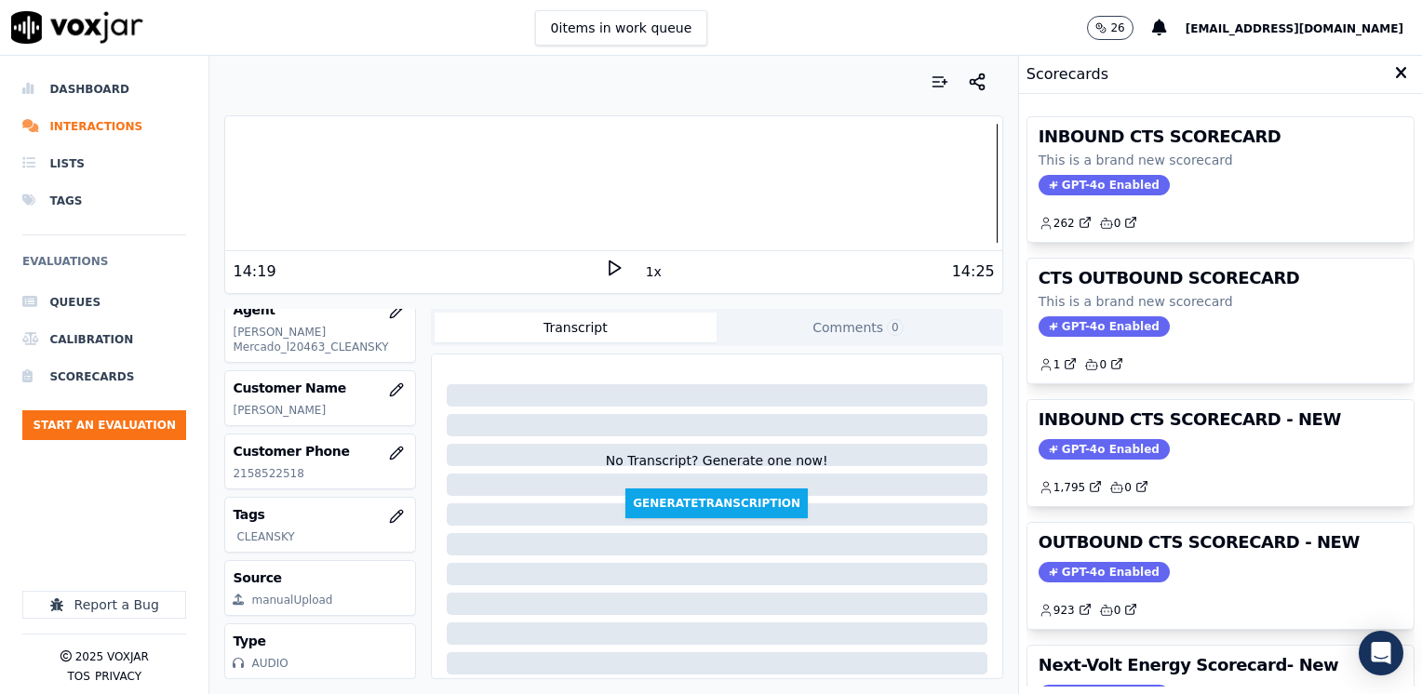
drag, startPoint x: 1086, startPoint y: 558, endPoint x: 1050, endPoint y: 570, distance: 38.3
click at [1086, 562] on span "GPT-4o Enabled" at bounding box center [1104, 572] width 131 height 20
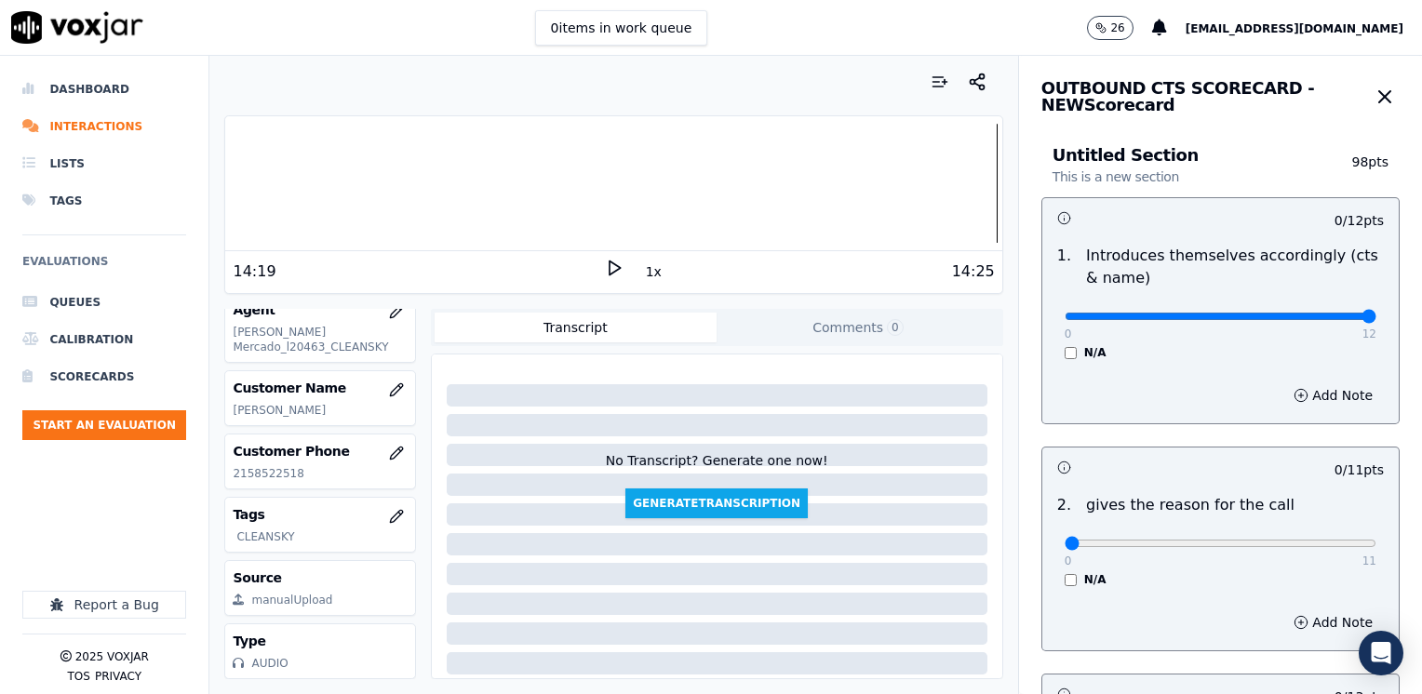
drag, startPoint x: 1054, startPoint y: 318, endPoint x: 1425, endPoint y: 315, distance: 370.4
type input "12"
click at [1376, 315] on input "range" at bounding box center [1221, 316] width 312 height 7
drag, startPoint x: 1054, startPoint y: 542, endPoint x: 1348, endPoint y: 490, distance: 298.7
type input "11"
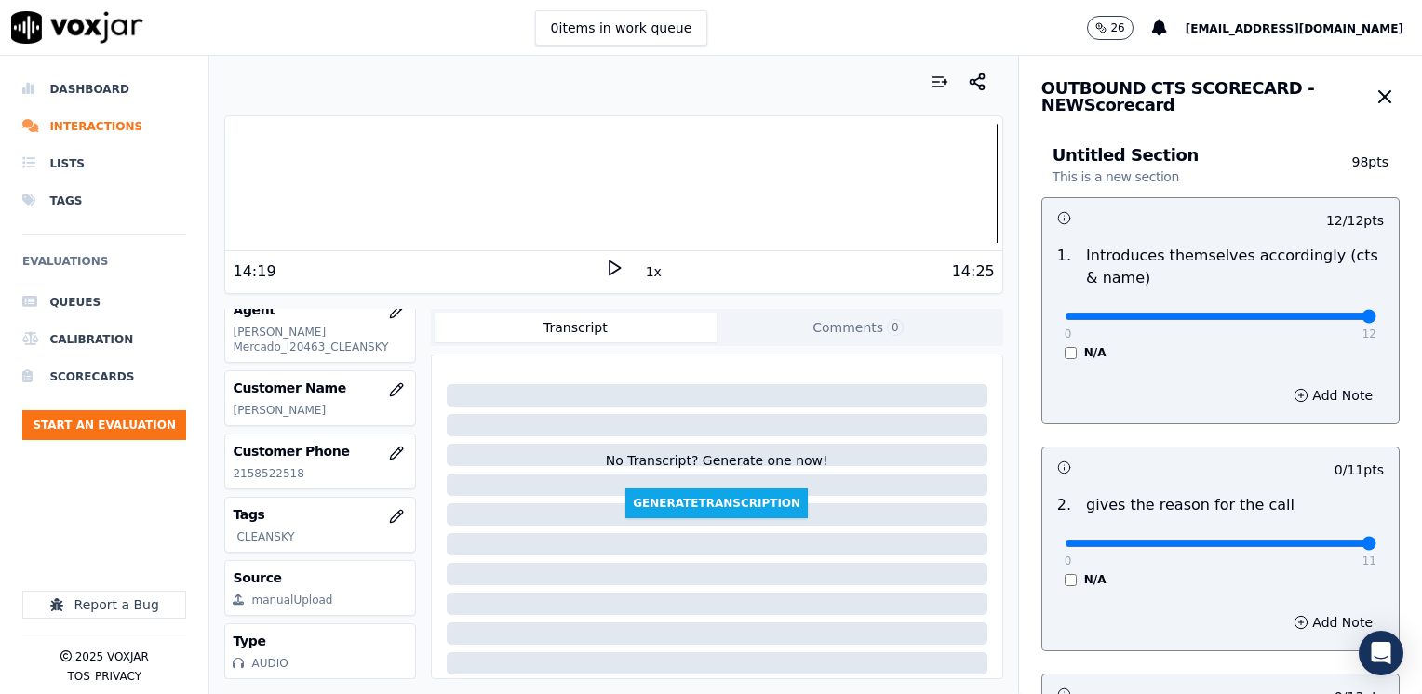
click at [1376, 540] on input "range" at bounding box center [1221, 543] width 312 height 7
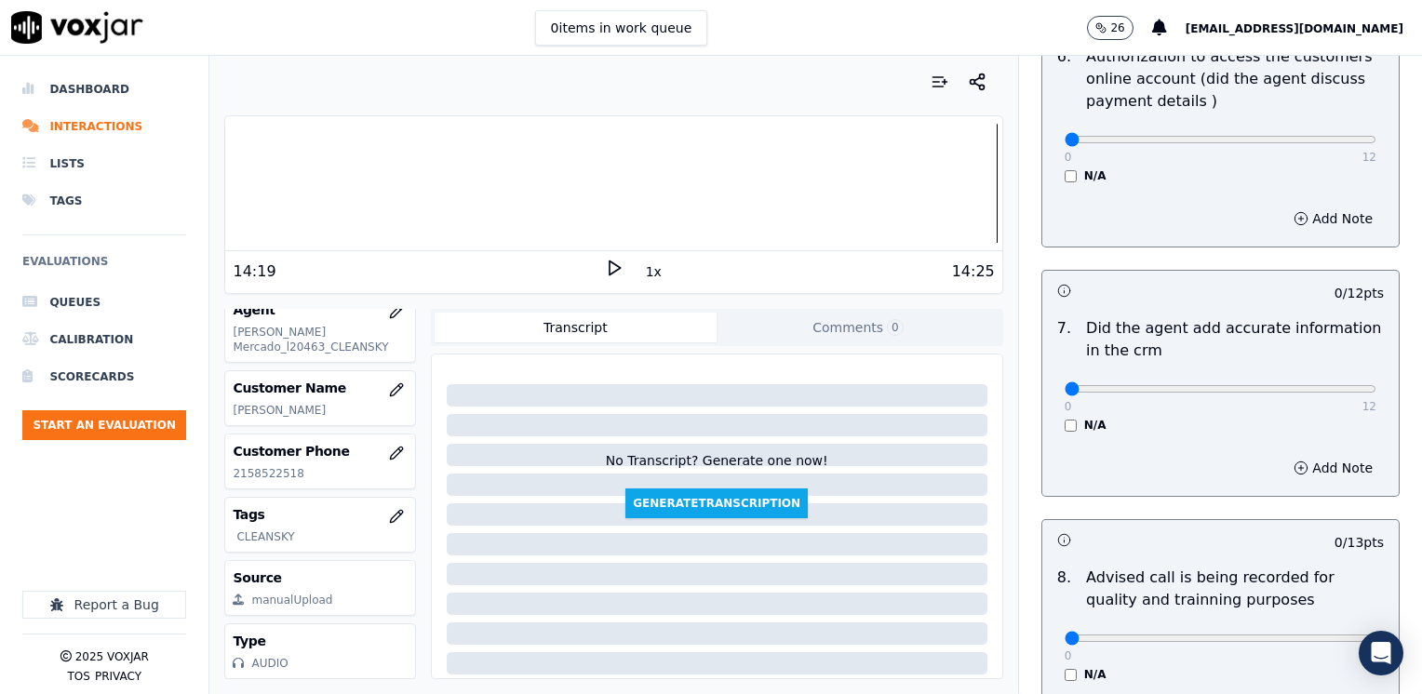
scroll to position [1582, 0]
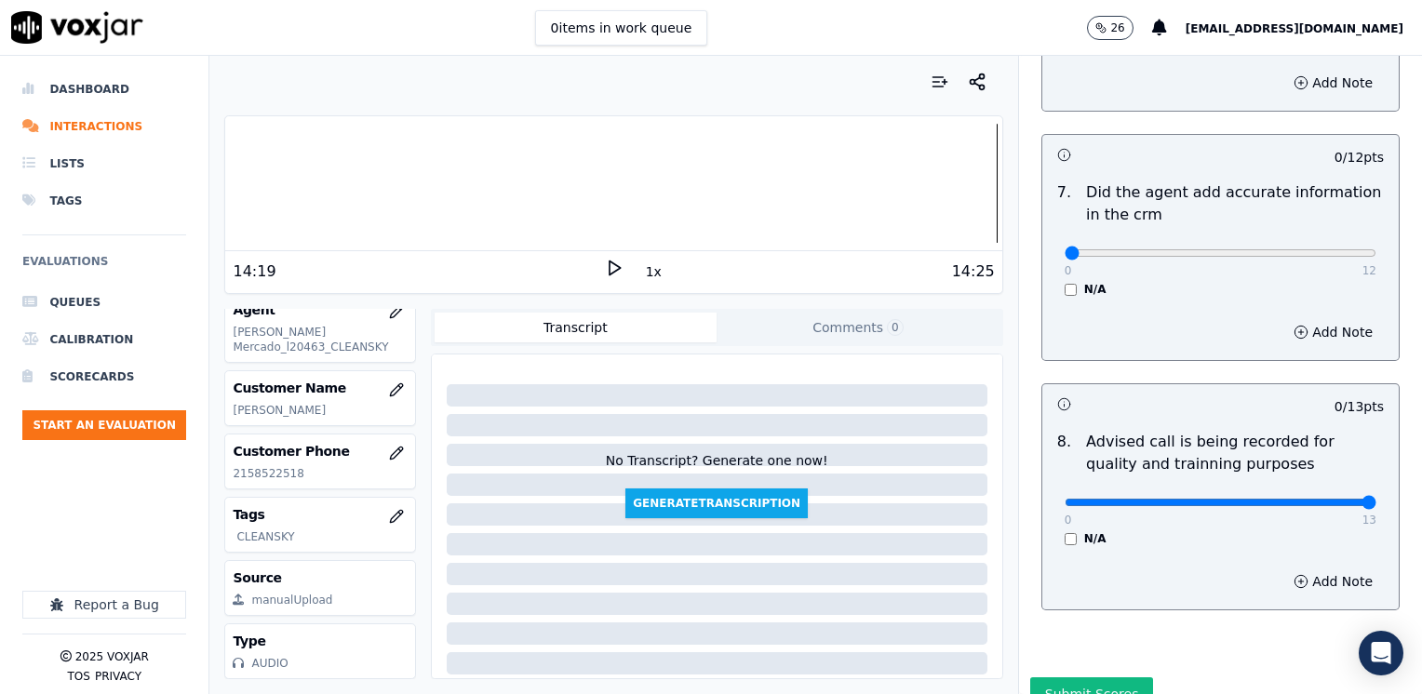
drag, startPoint x: 1053, startPoint y: 476, endPoint x: 1425, endPoint y: 447, distance: 372.4
type input "13"
click at [1376, 499] on input "range" at bounding box center [1221, 502] width 312 height 7
drag, startPoint x: 1048, startPoint y: 222, endPoint x: 1371, endPoint y: 296, distance: 331.2
type input "12"
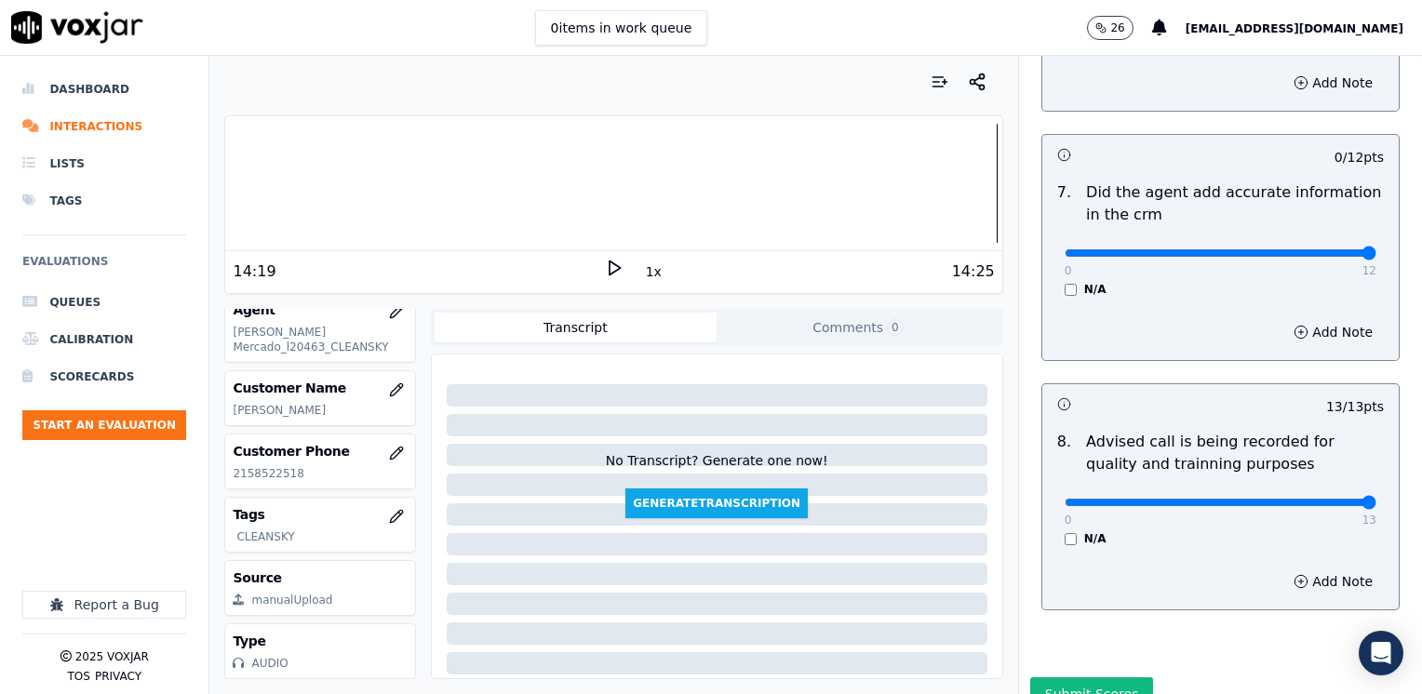
click at [1376, 257] on input "range" at bounding box center [1221, 252] width 312 height 7
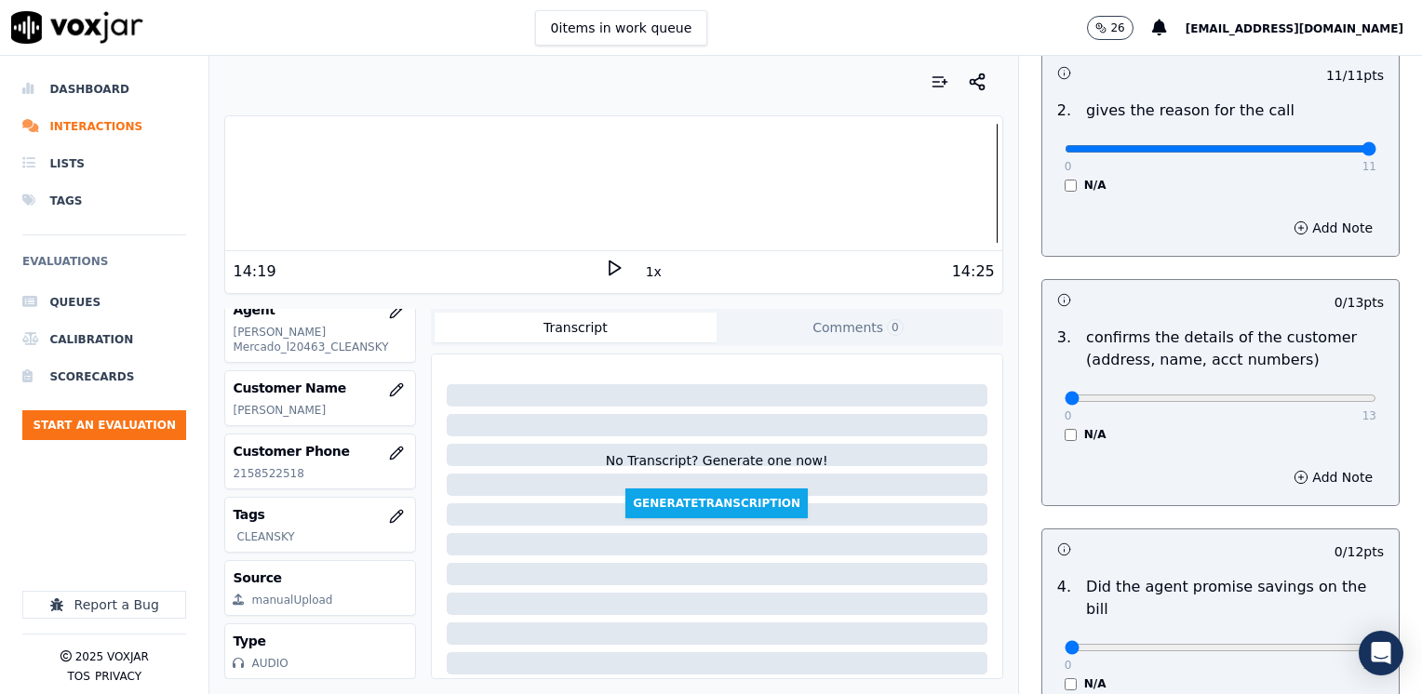
scroll to position [372, 0]
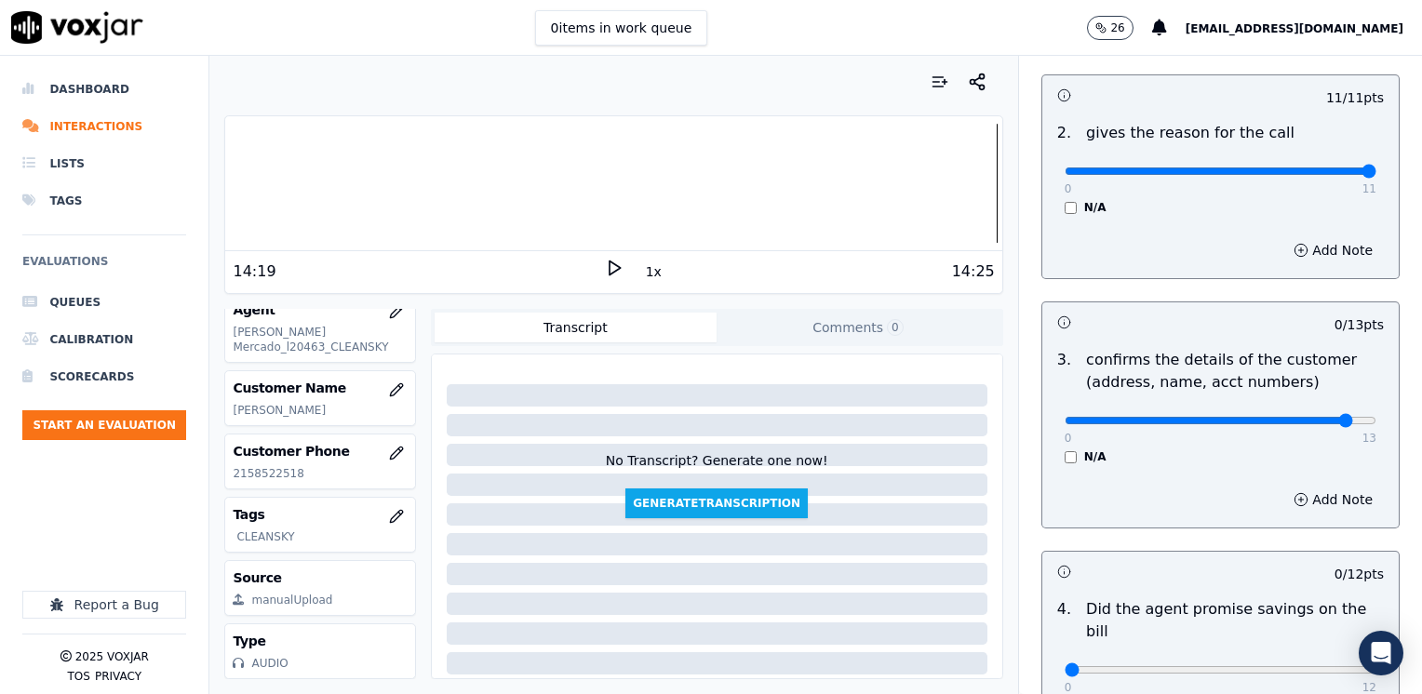
type input "12"
click at [1304, 417] on input "range" at bounding box center [1221, 420] width 312 height 7
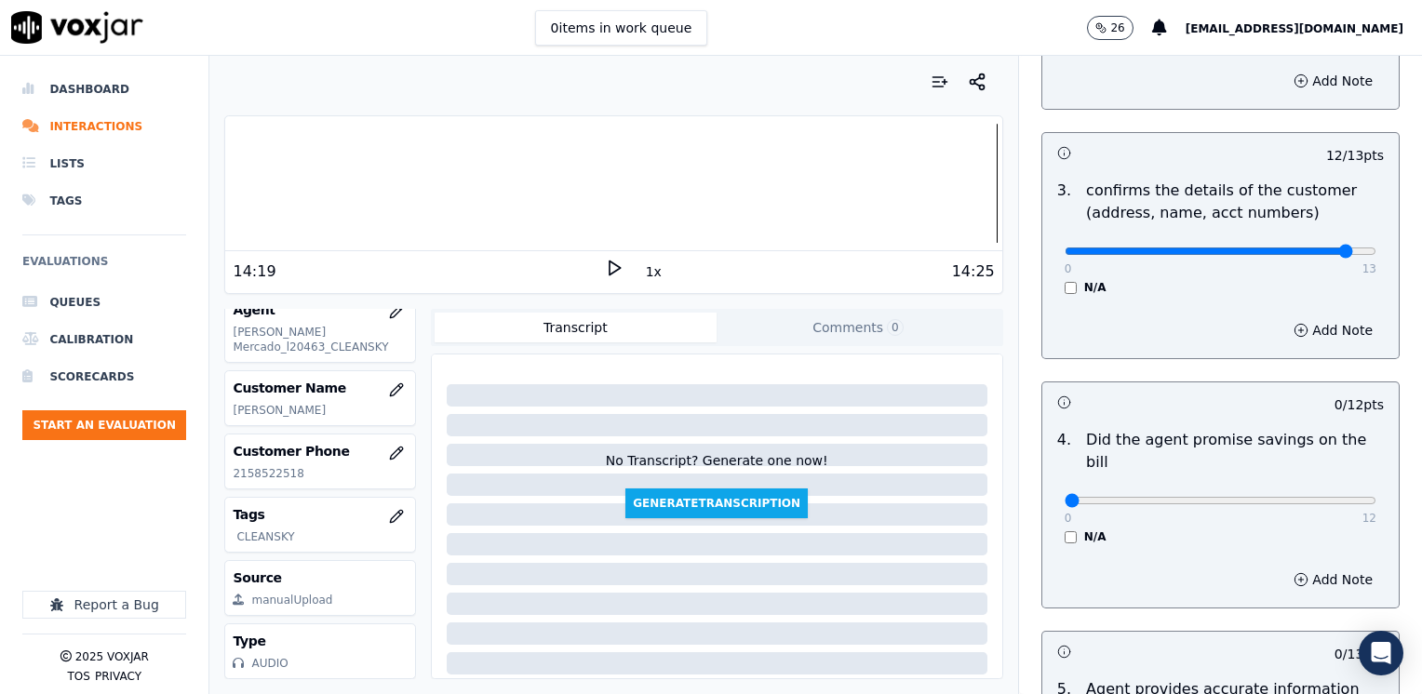
scroll to position [558, 0]
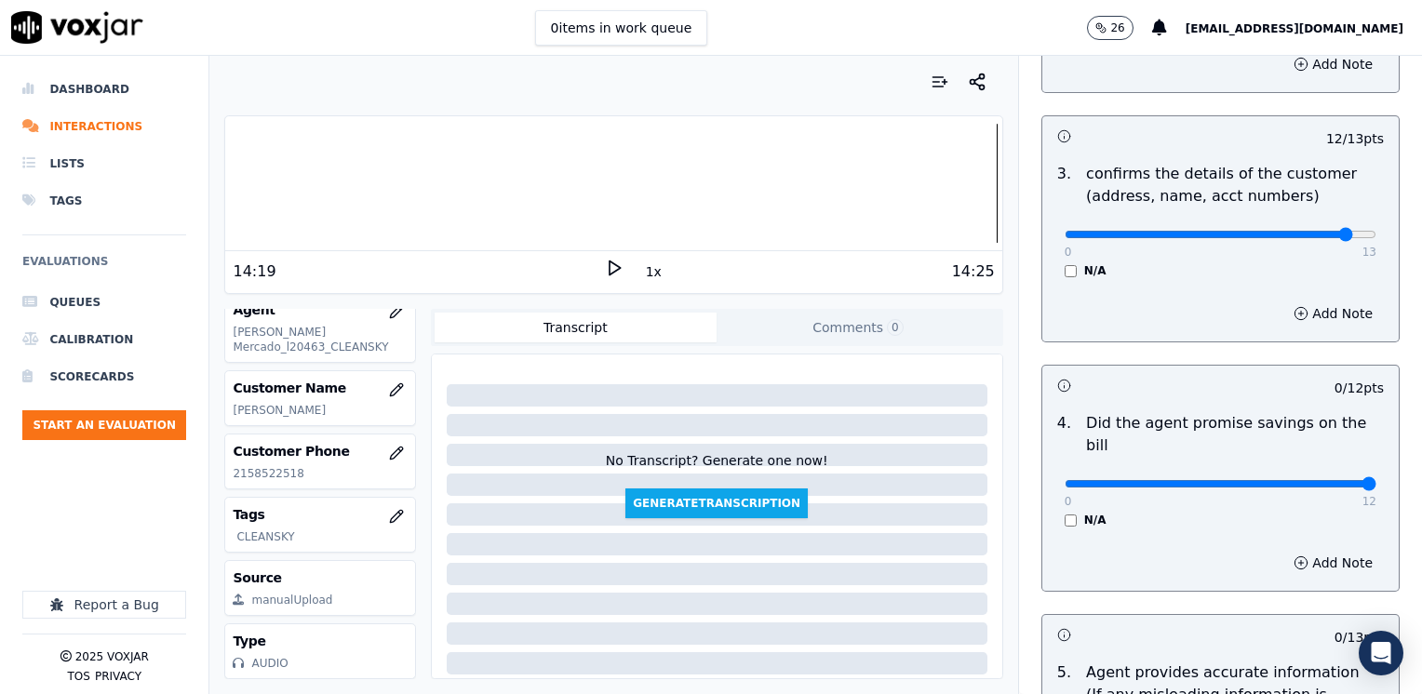
drag, startPoint x: 1054, startPoint y: 462, endPoint x: 1425, endPoint y: 456, distance: 370.4
type input "12"
click at [1376, 480] on input "range" at bounding box center [1221, 483] width 312 height 7
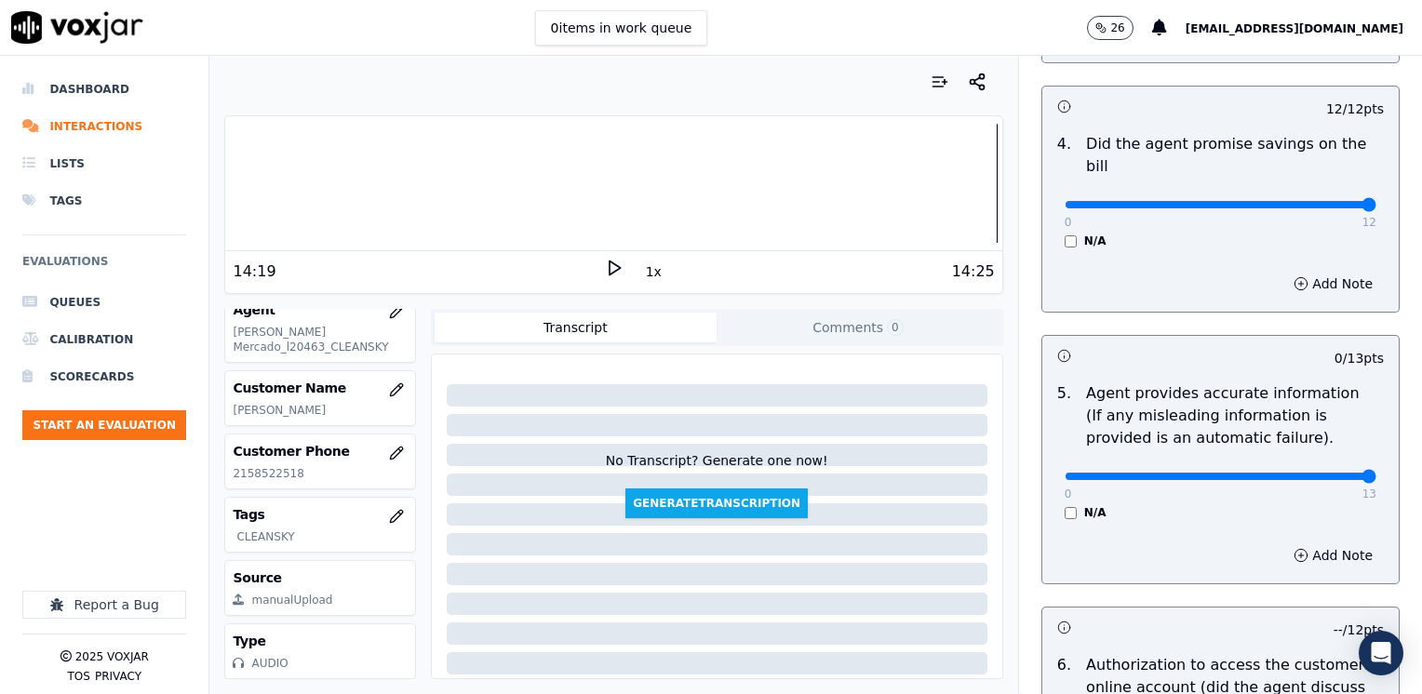
drag, startPoint x: 1050, startPoint y: 451, endPoint x: 1425, endPoint y: 452, distance: 375.0
type input "13"
click at [1376, 473] on input "range" at bounding box center [1221, 476] width 312 height 7
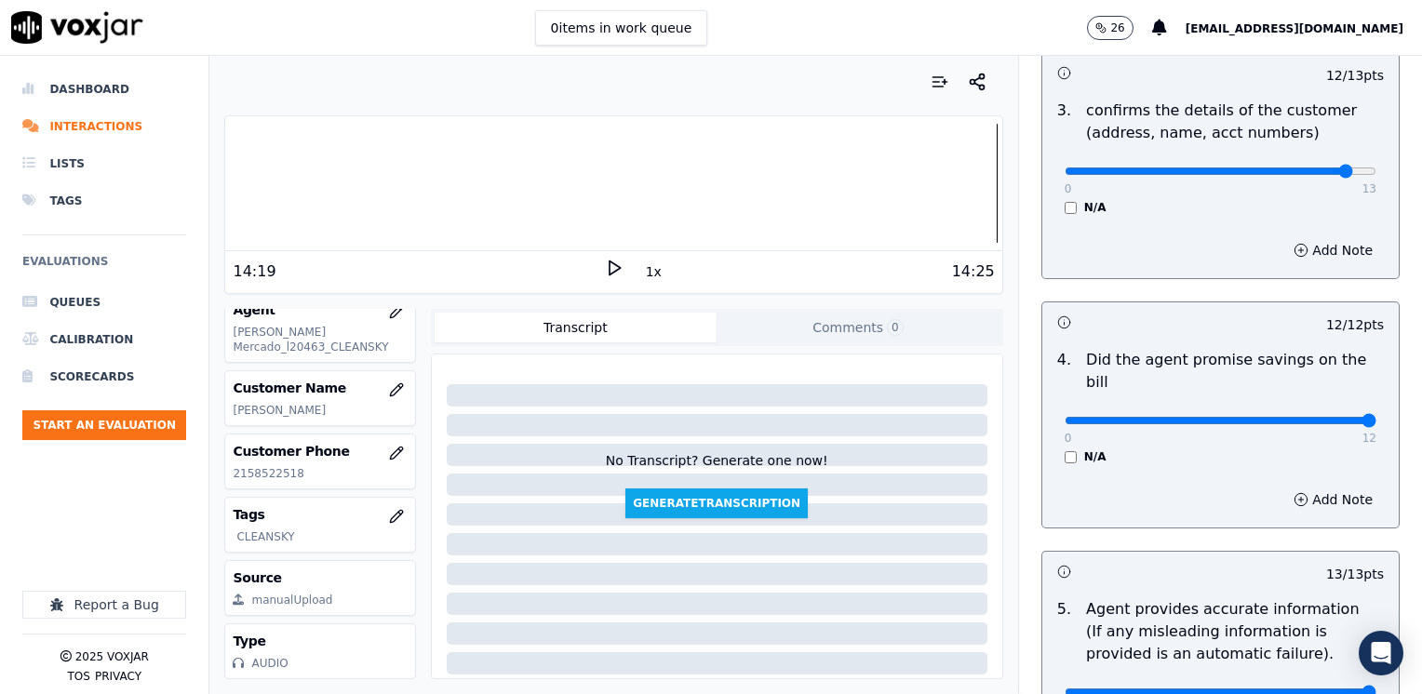
scroll to position [510, 0]
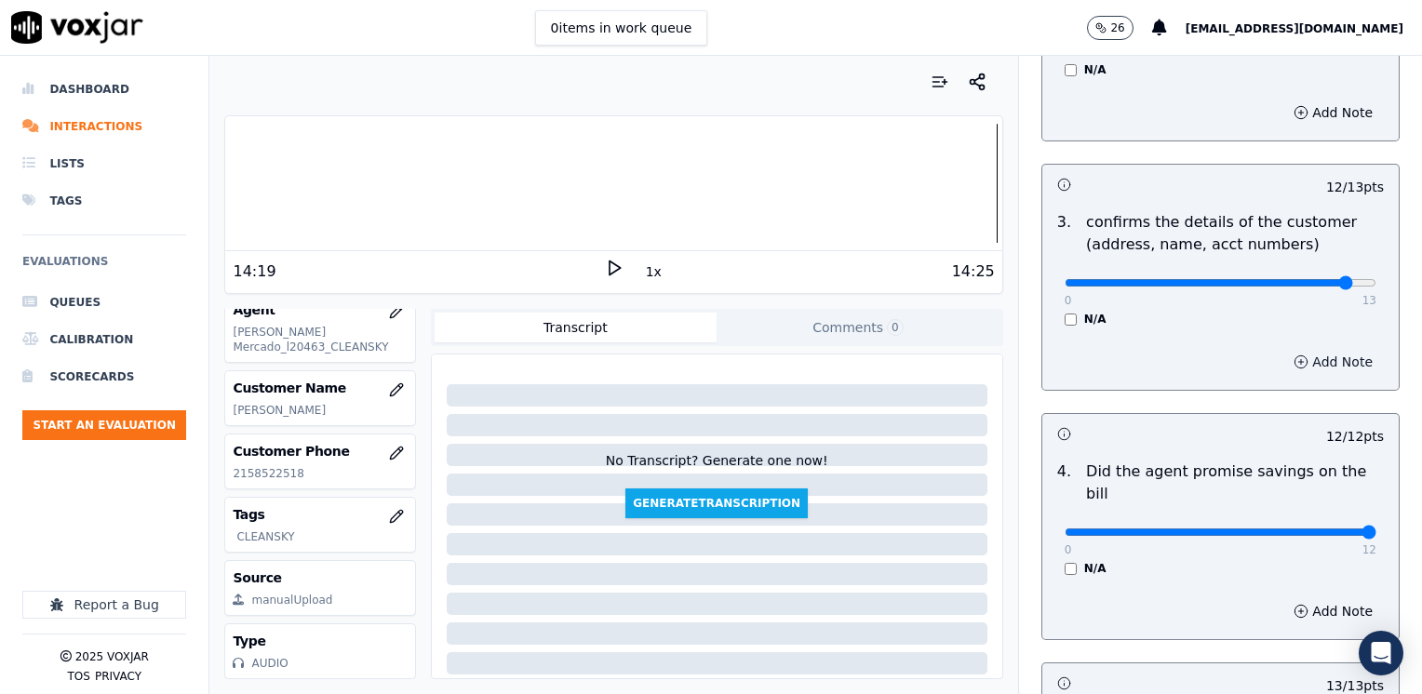
click at [1295, 360] on button "Add Note" at bounding box center [1332, 362] width 101 height 26
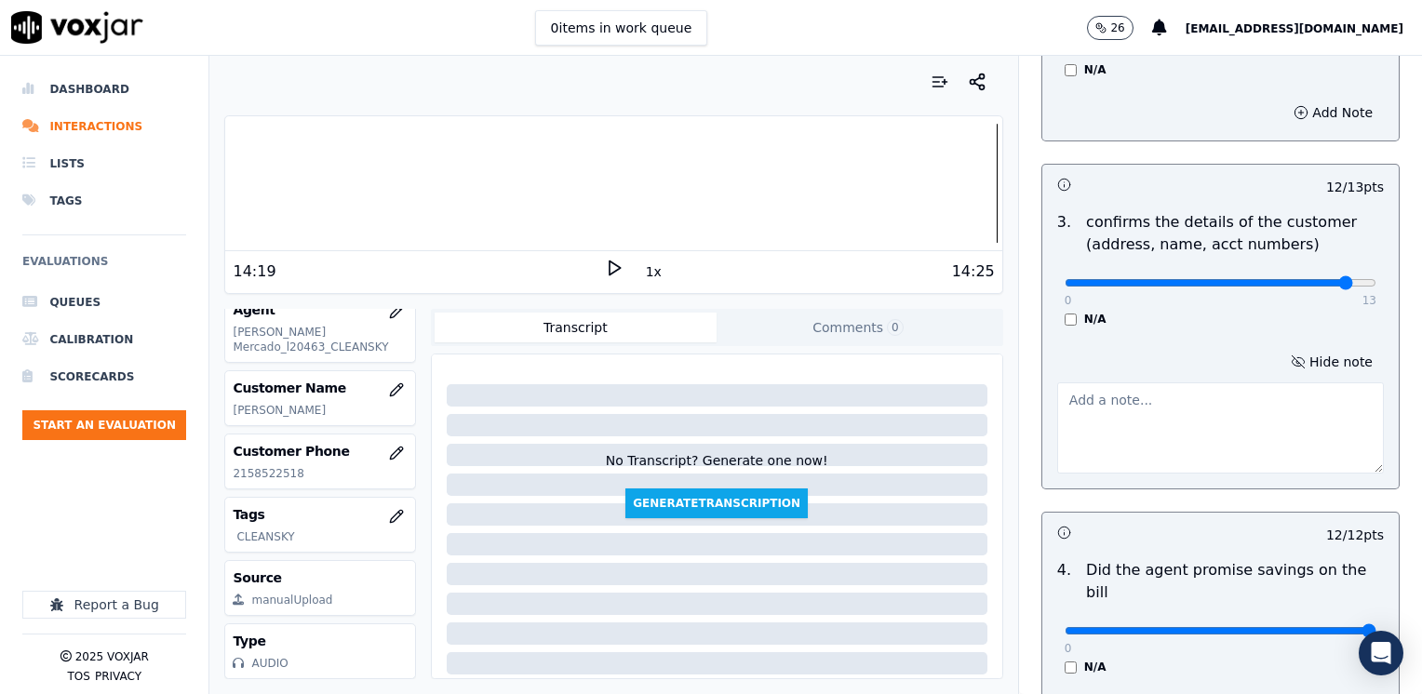
click at [1172, 442] on textarea at bounding box center [1220, 427] width 327 height 91
type textarea "J"
type textarea "m"
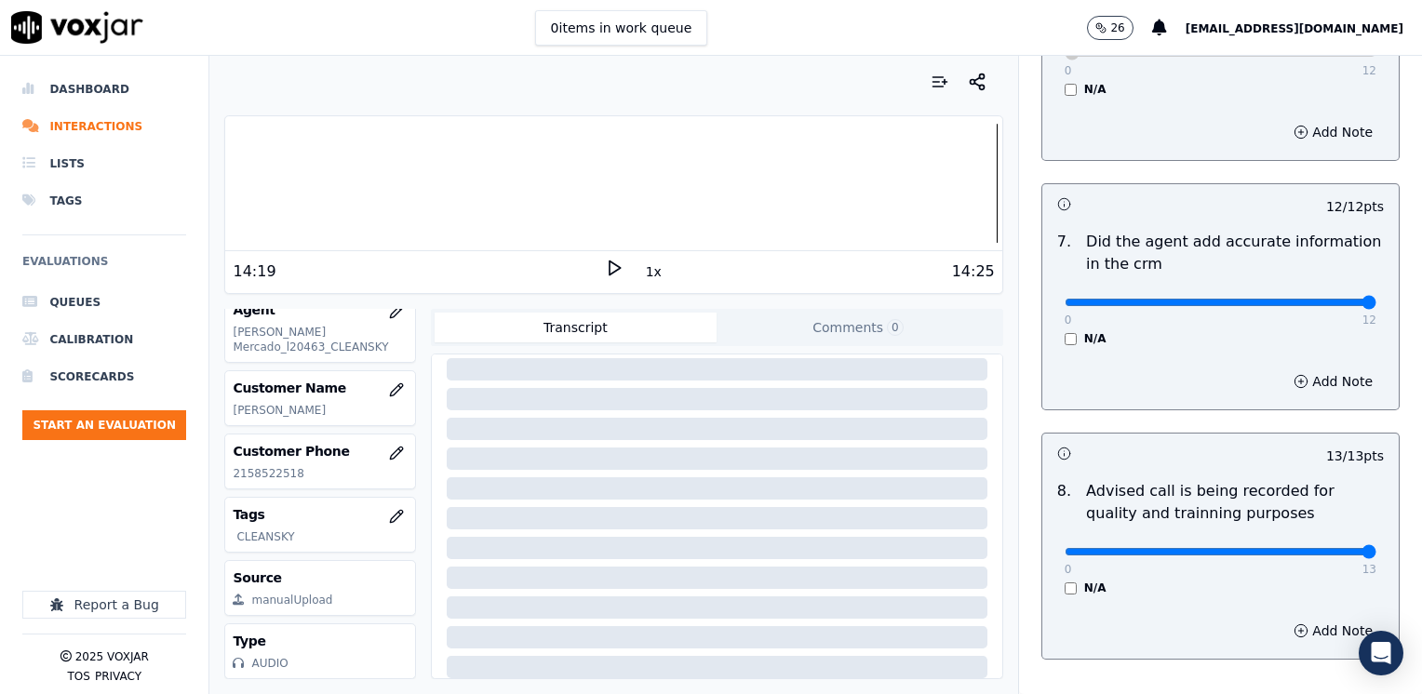
scroll to position [1724, 0]
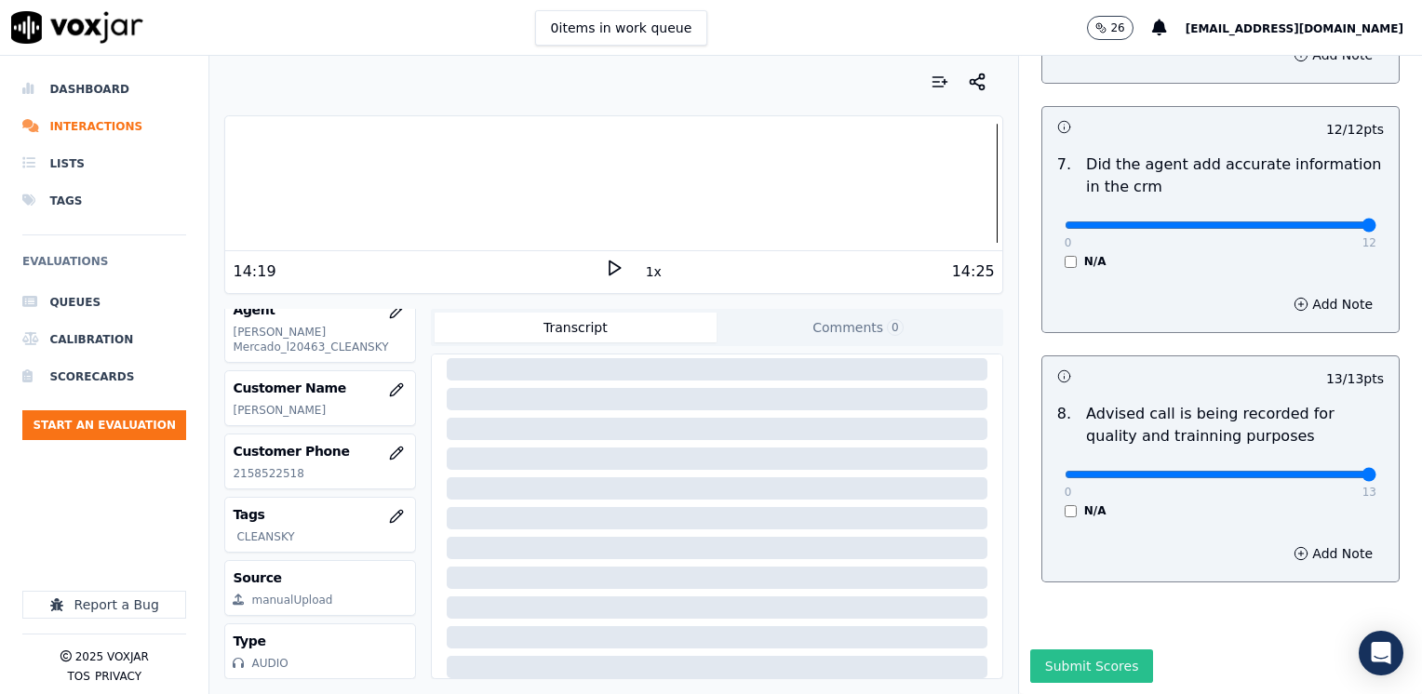
type textarea "Make sure to confirm full service address and the name as it appears on the bil…"
click at [1068, 650] on button "Submit Scores" at bounding box center [1092, 667] width 124 height 34
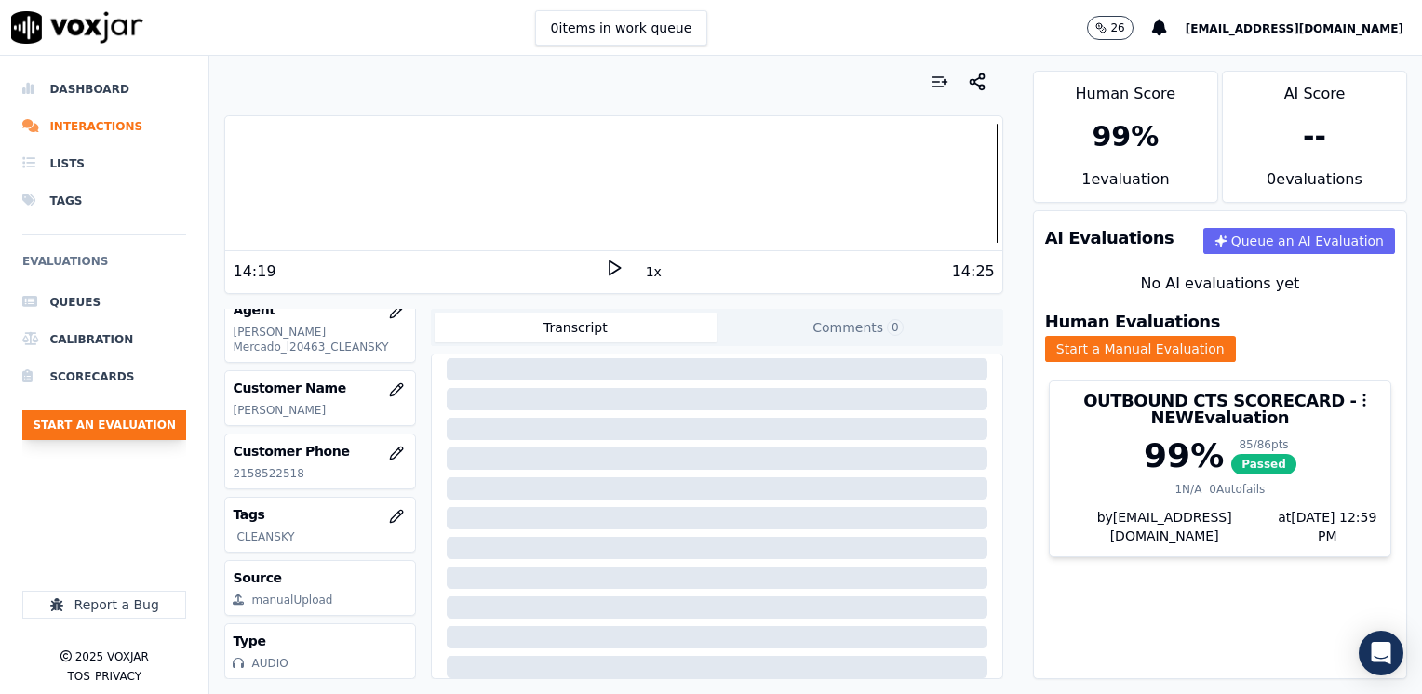
click at [138, 427] on button "Start an Evaluation" at bounding box center [104, 425] width 164 height 30
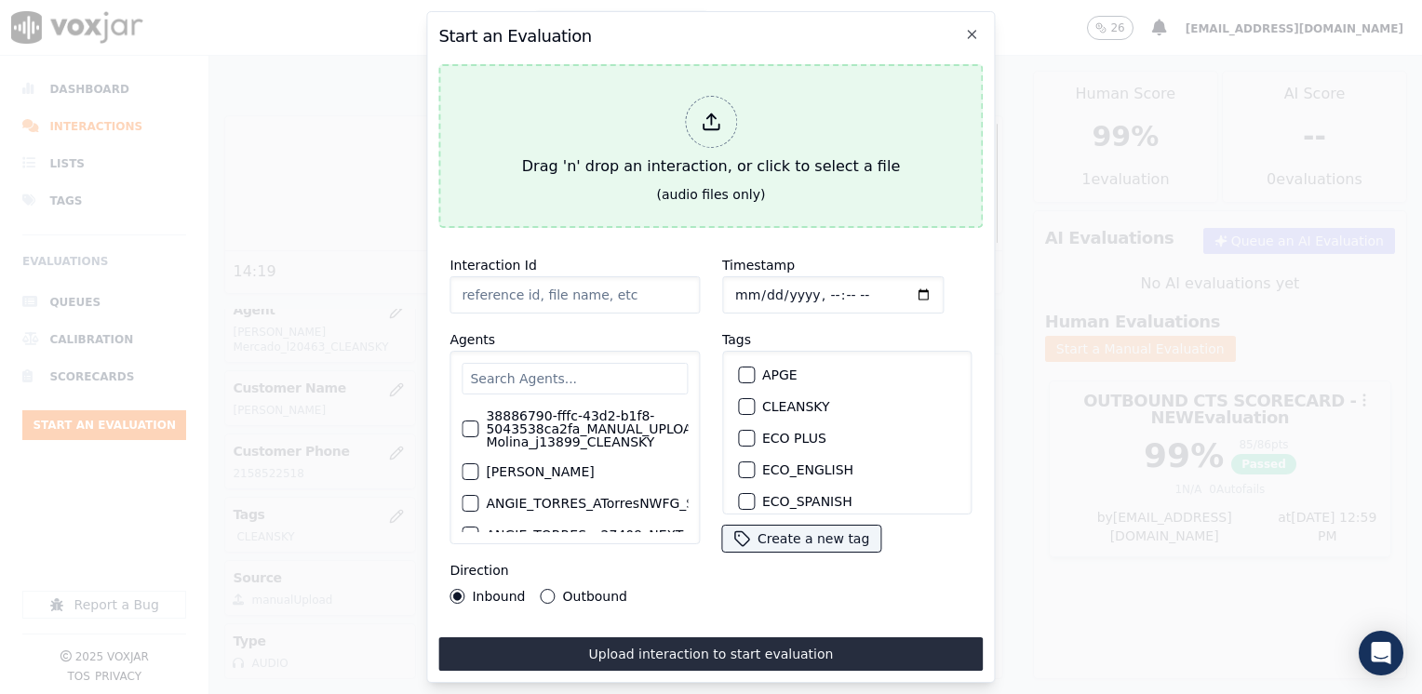
click at [715, 112] on icon at bounding box center [711, 122] width 20 height 20
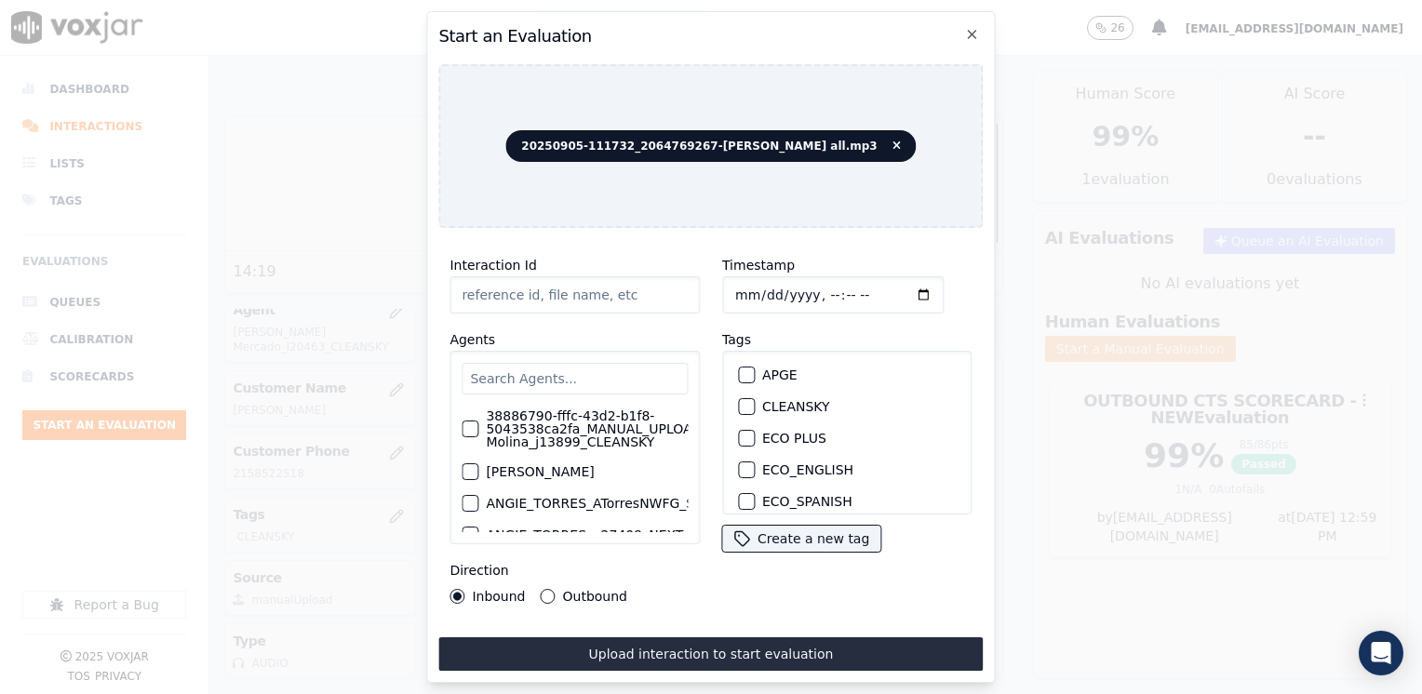
type input "20250905-111732_2064769267-[PERSON_NAME] all.mp3"
click at [597, 354] on div "38886790-fffc-43d2-b1f8-5043538ca2fa_MANUAL_UPLOAD_Juliana Molina_j13899_CLEANS…" at bounding box center [574, 448] width 250 height 194
click at [603, 370] on input "text" at bounding box center [575, 379] width 226 height 32
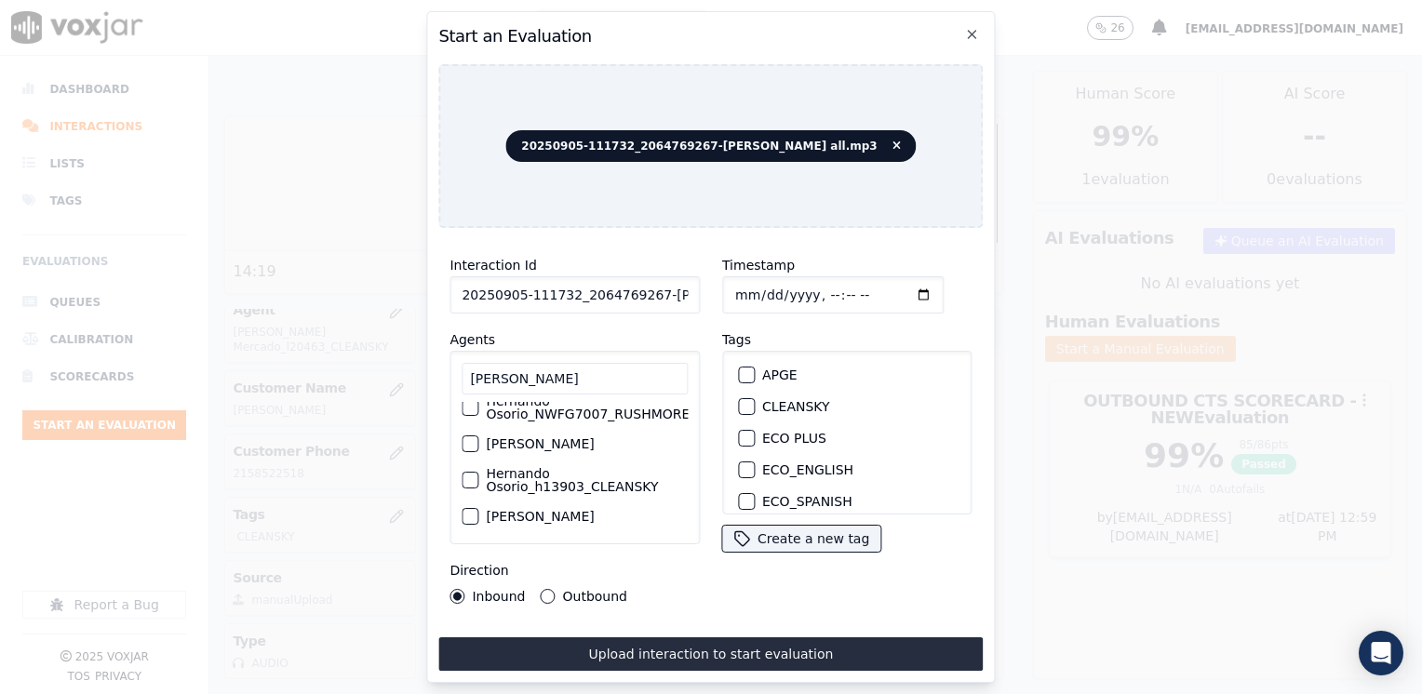
scroll to position [162, 0]
type input "[PERSON_NAME]"
click at [469, 474] on div "button" at bounding box center [469, 480] width 13 height 13
click at [741, 400] on div "button" at bounding box center [745, 406] width 13 height 13
click at [897, 288] on input "Timestamp" at bounding box center [832, 294] width 221 height 37
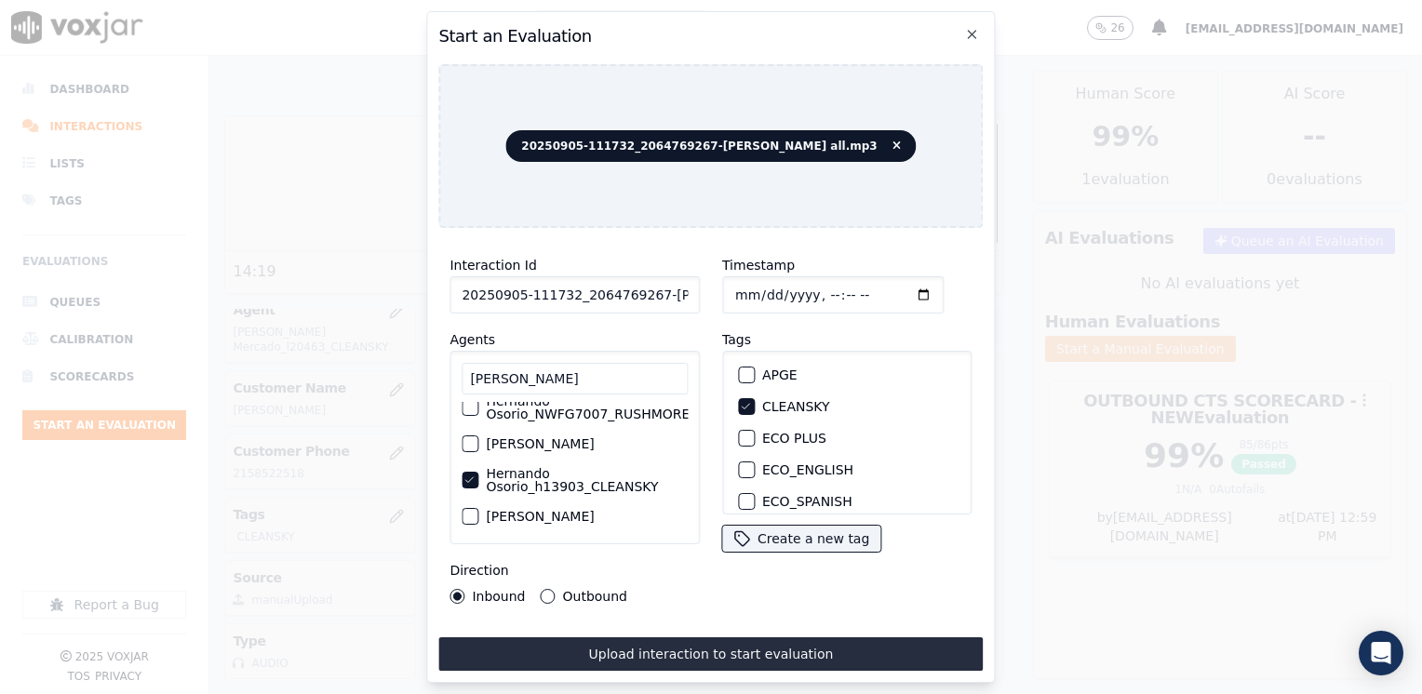
type input "[DATE]T13:02"
click at [546, 593] on button "Outbound" at bounding box center [548, 596] width 15 height 15
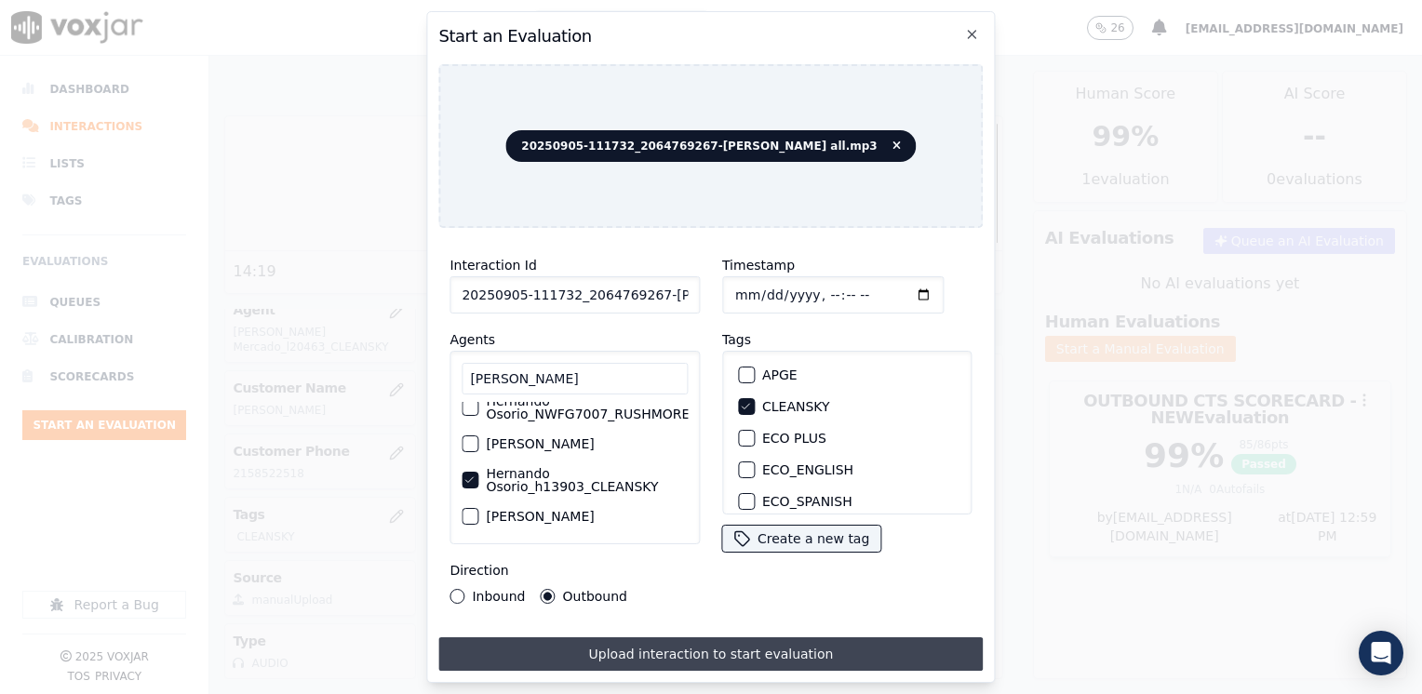
click at [764, 649] on button "Upload interaction to start evaluation" at bounding box center [710, 654] width 544 height 34
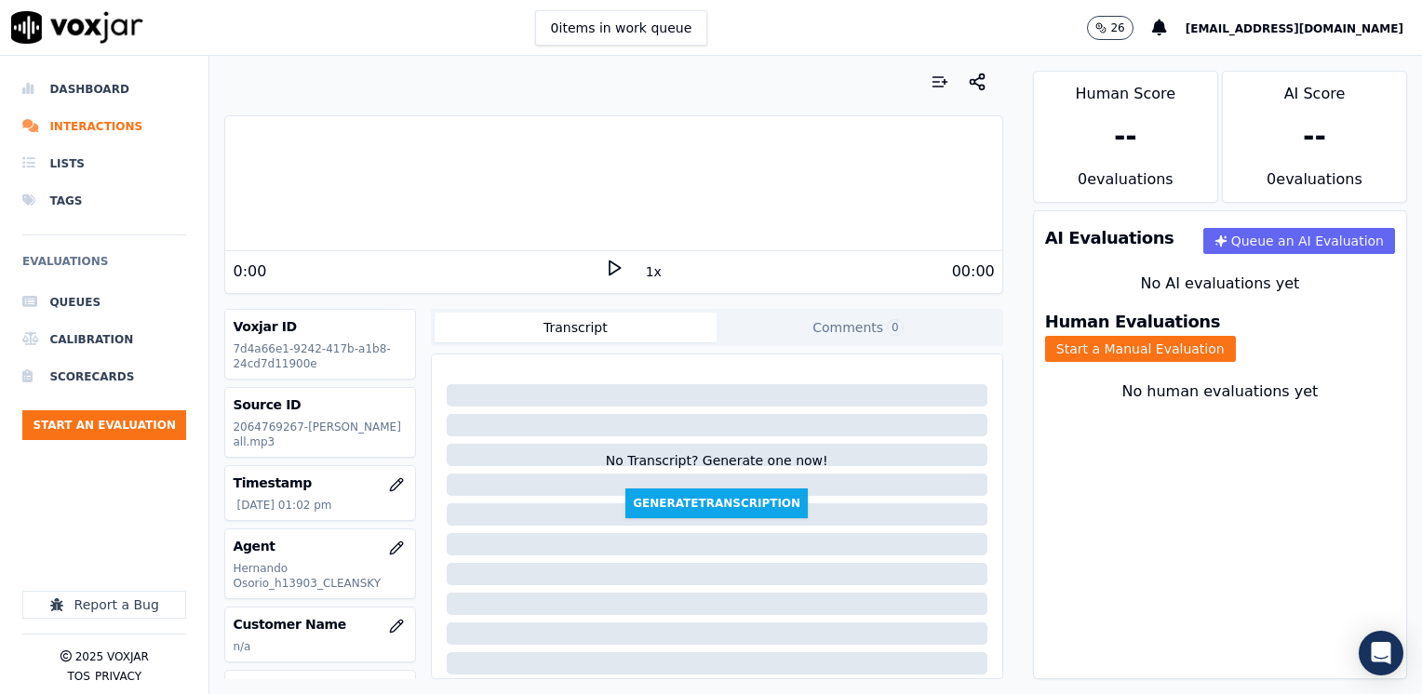
click at [605, 270] on icon at bounding box center [614, 268] width 19 height 19
click at [1236, 336] on button "Start a Manual Evaluation" at bounding box center [1140, 349] width 191 height 26
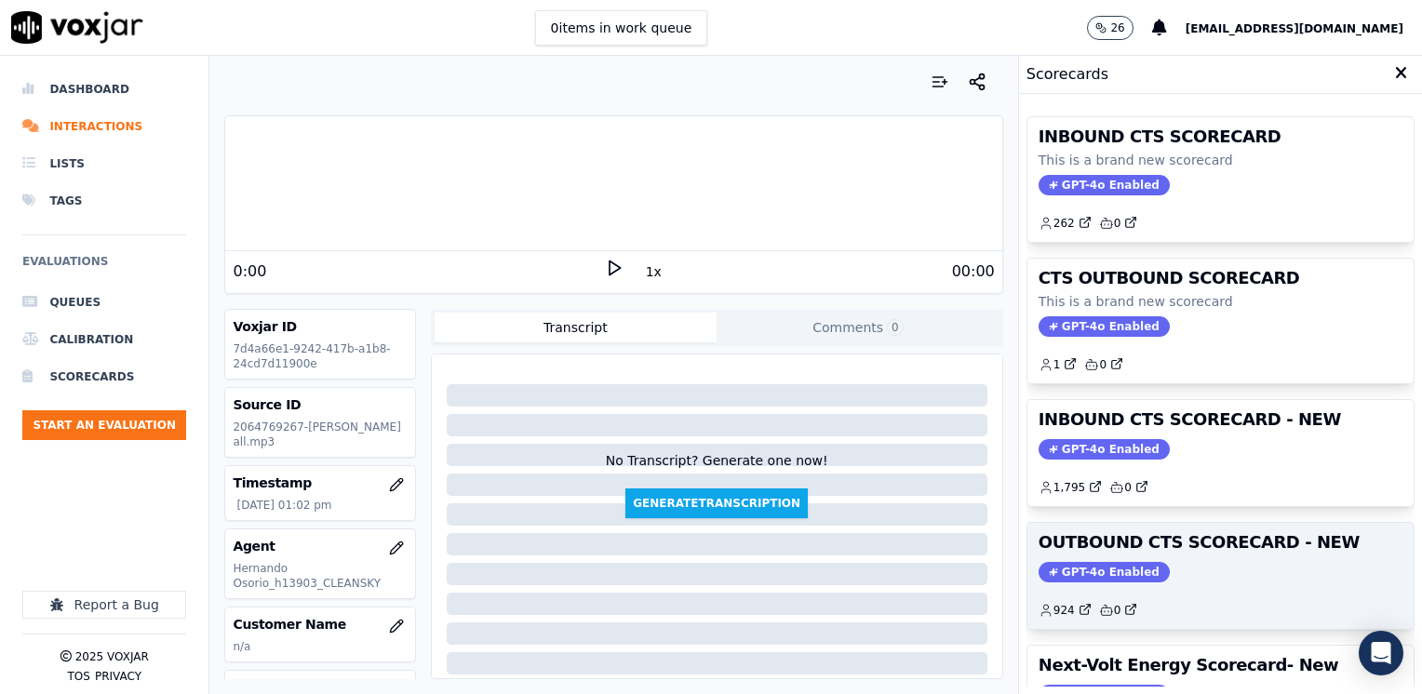
click at [1057, 566] on span "GPT-4o Enabled" at bounding box center [1104, 572] width 131 height 20
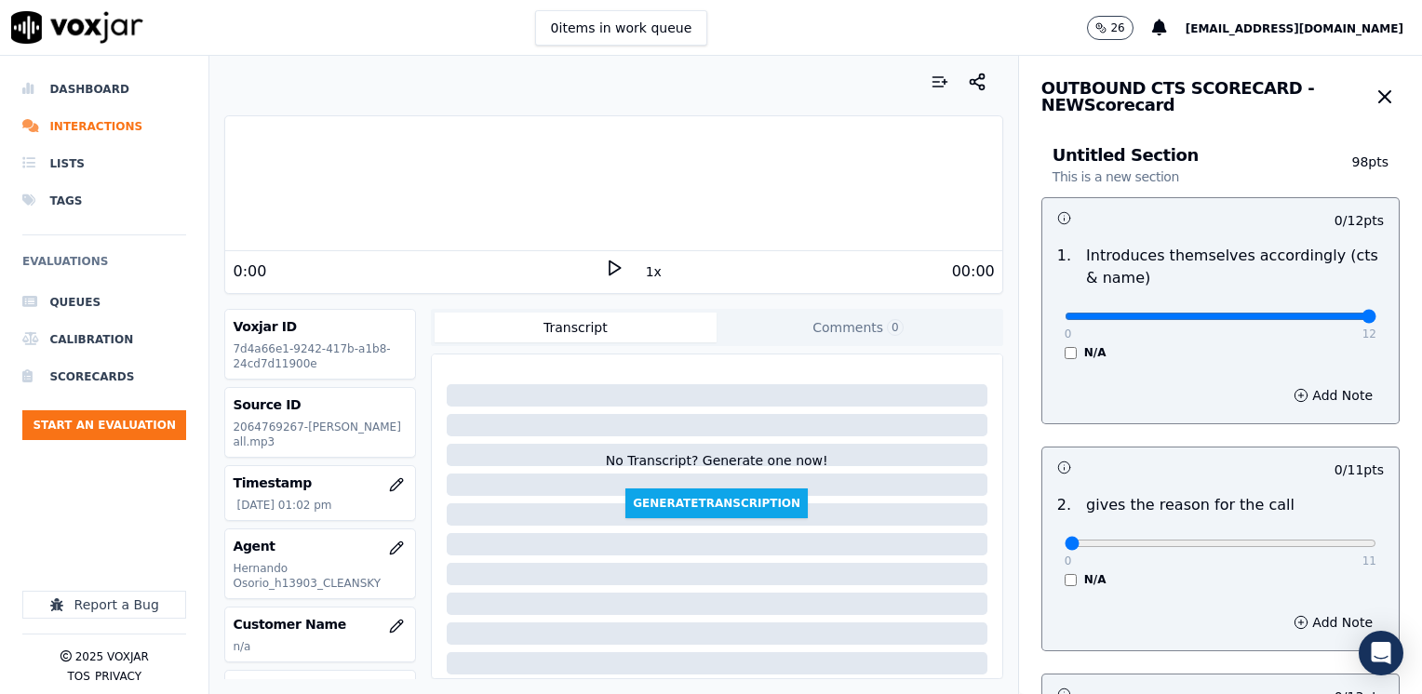
drag, startPoint x: 1053, startPoint y: 319, endPoint x: 1425, endPoint y: 390, distance: 378.0
type input "12"
click at [1376, 320] on input "range" at bounding box center [1221, 316] width 312 height 7
drag, startPoint x: 1051, startPoint y: 543, endPoint x: 1425, endPoint y: 542, distance: 374.1
type input "11"
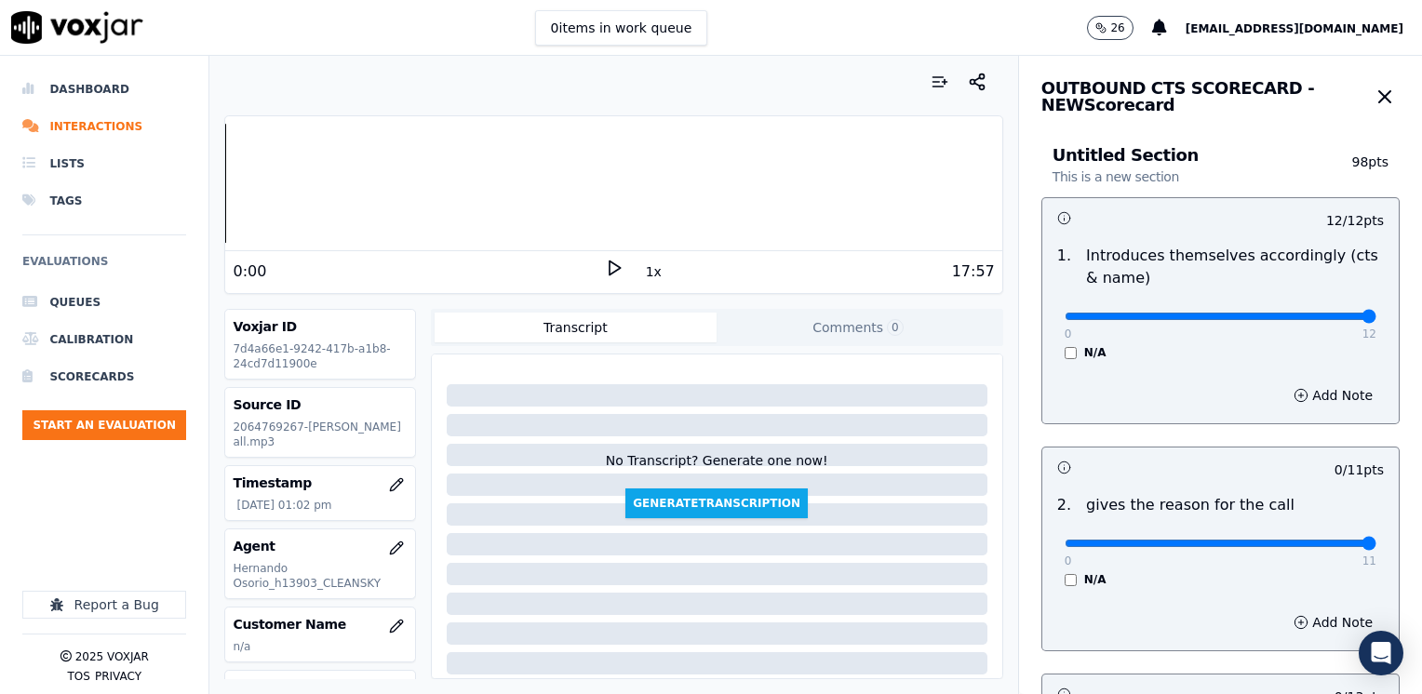
click at [1376, 542] on input "range" at bounding box center [1221, 543] width 312 height 7
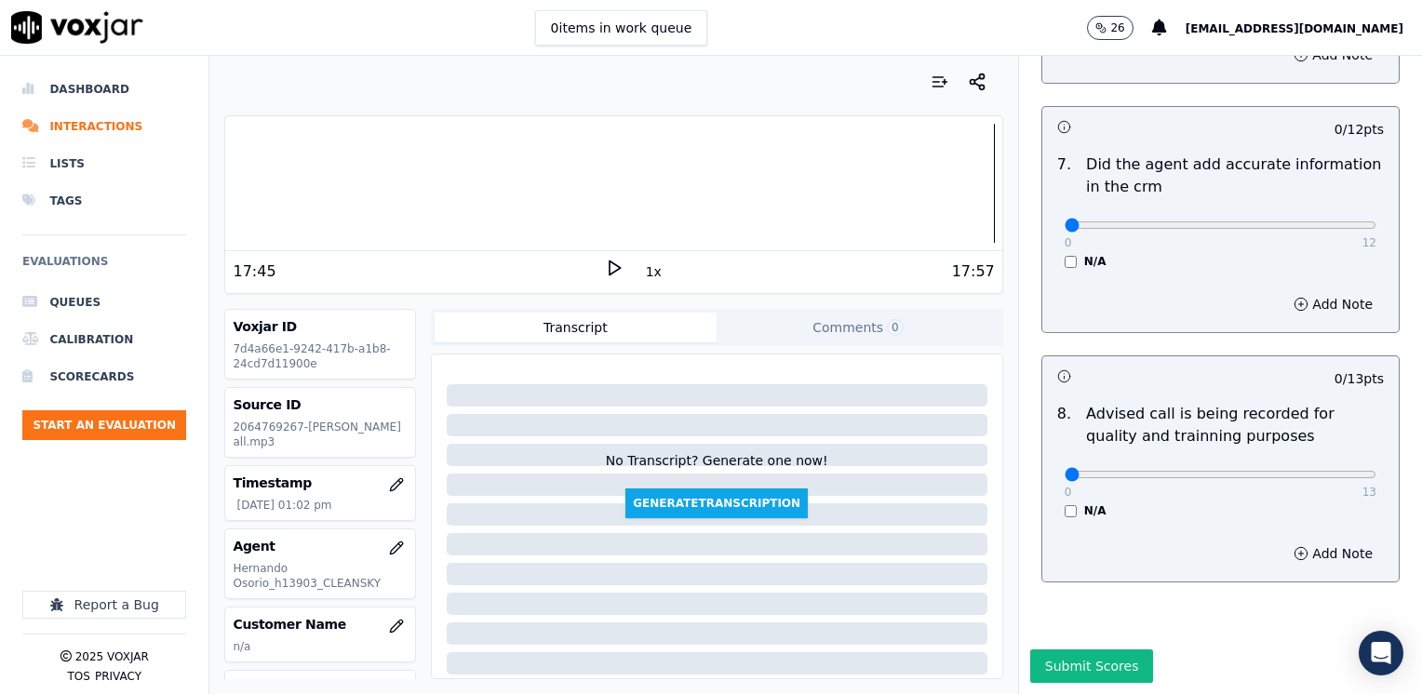
scroll to position [1627, 0]
drag, startPoint x: 1054, startPoint y: 437, endPoint x: 1425, endPoint y: 437, distance: 370.4
type input "13"
click at [1376, 471] on input "range" at bounding box center [1221, 474] width 312 height 7
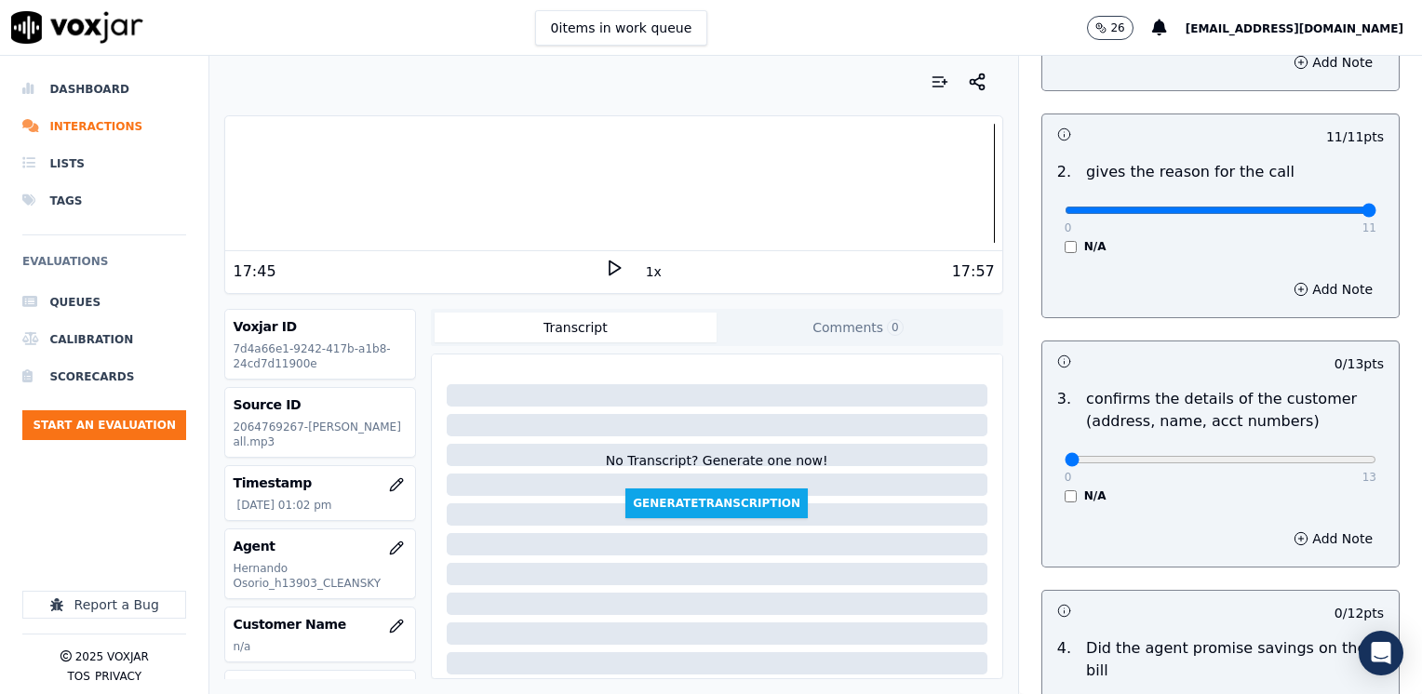
scroll to position [324, 0]
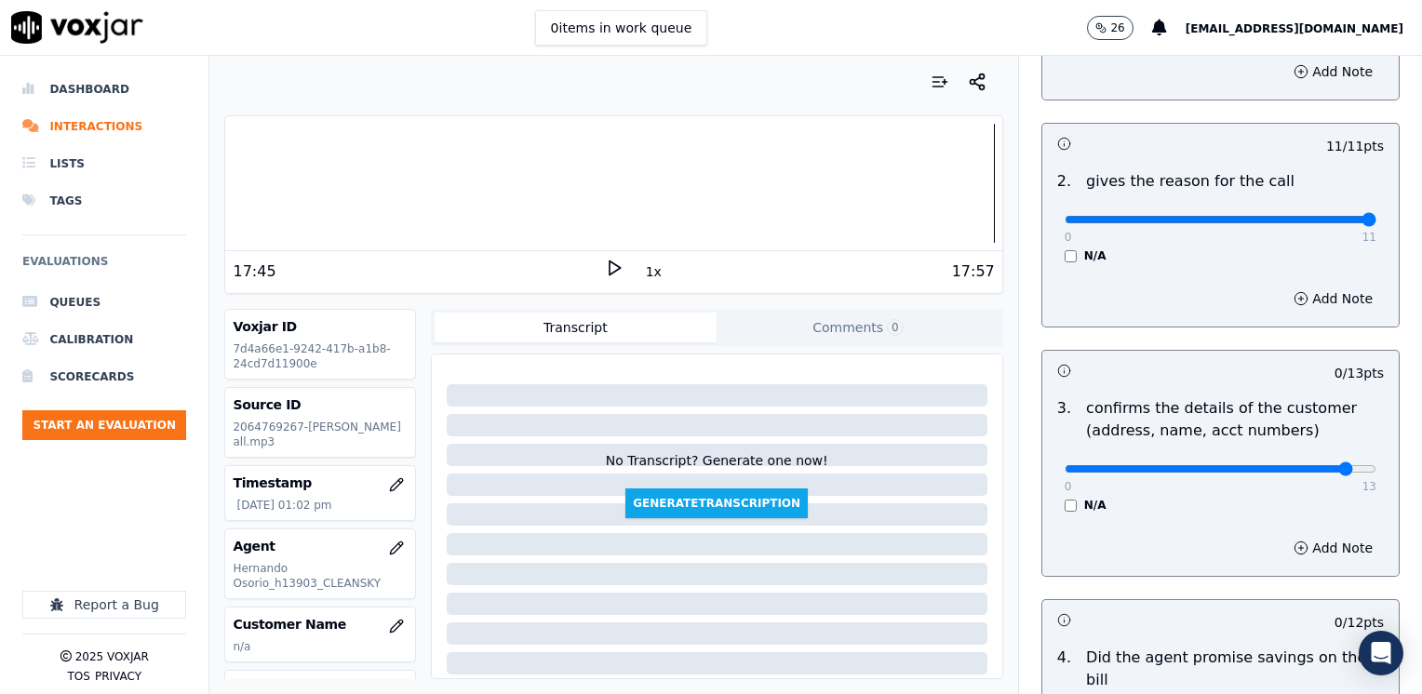
type input "12"
click at [1307, 466] on input "range" at bounding box center [1221, 468] width 312 height 7
click at [1299, 541] on button "Add Note" at bounding box center [1332, 548] width 101 height 26
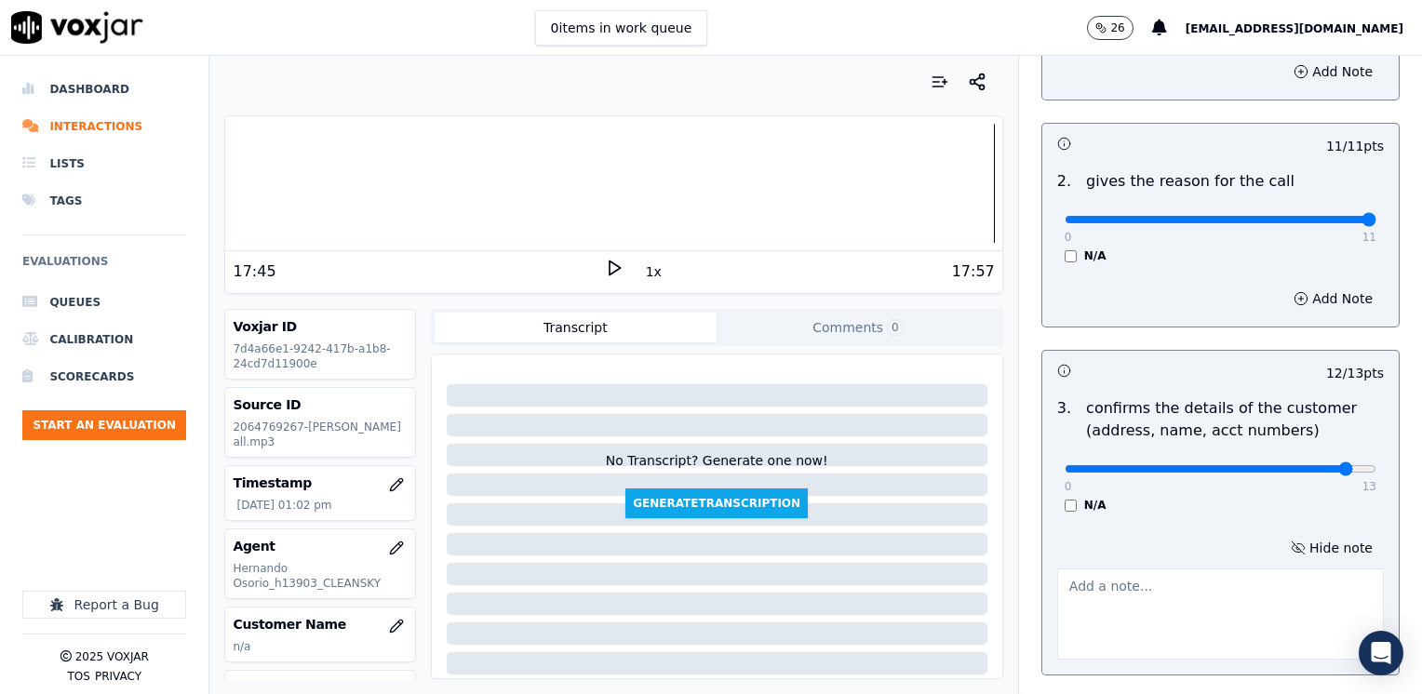
click at [1147, 603] on textarea at bounding box center [1220, 614] width 327 height 91
type textarea "m"
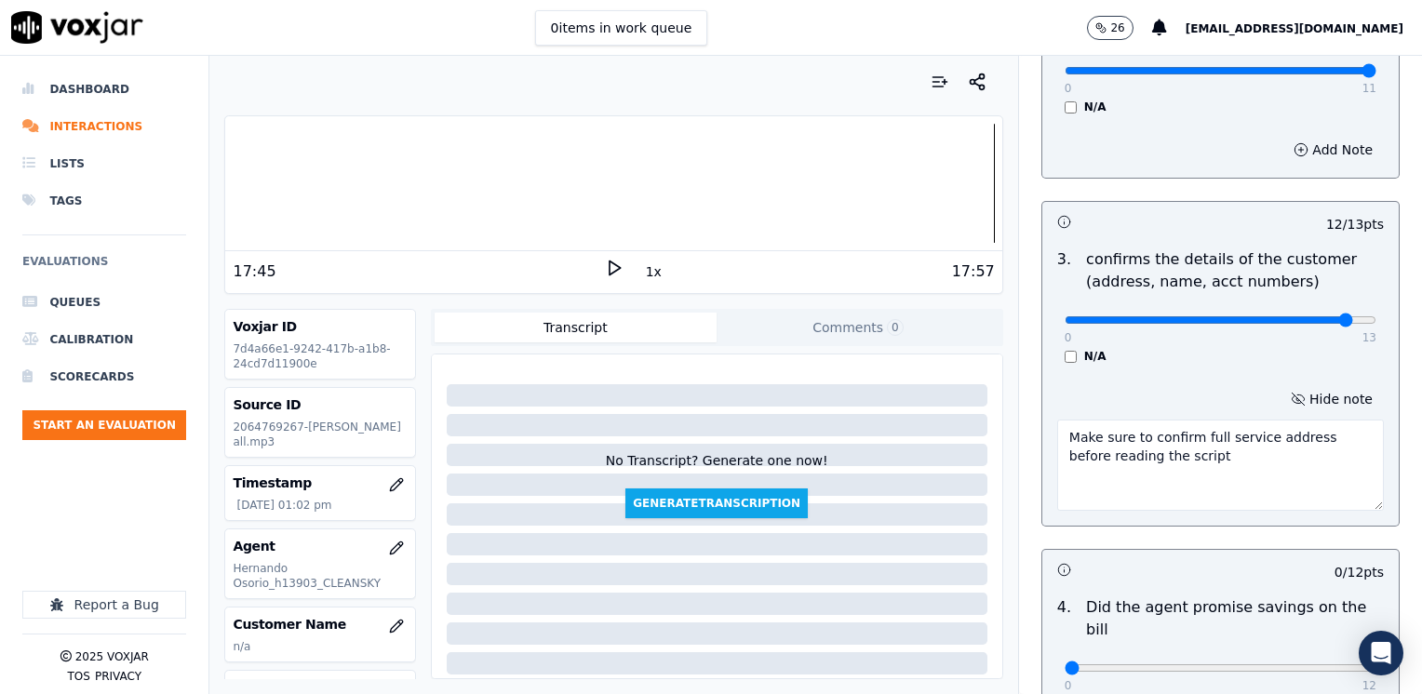
scroll to position [696, 0]
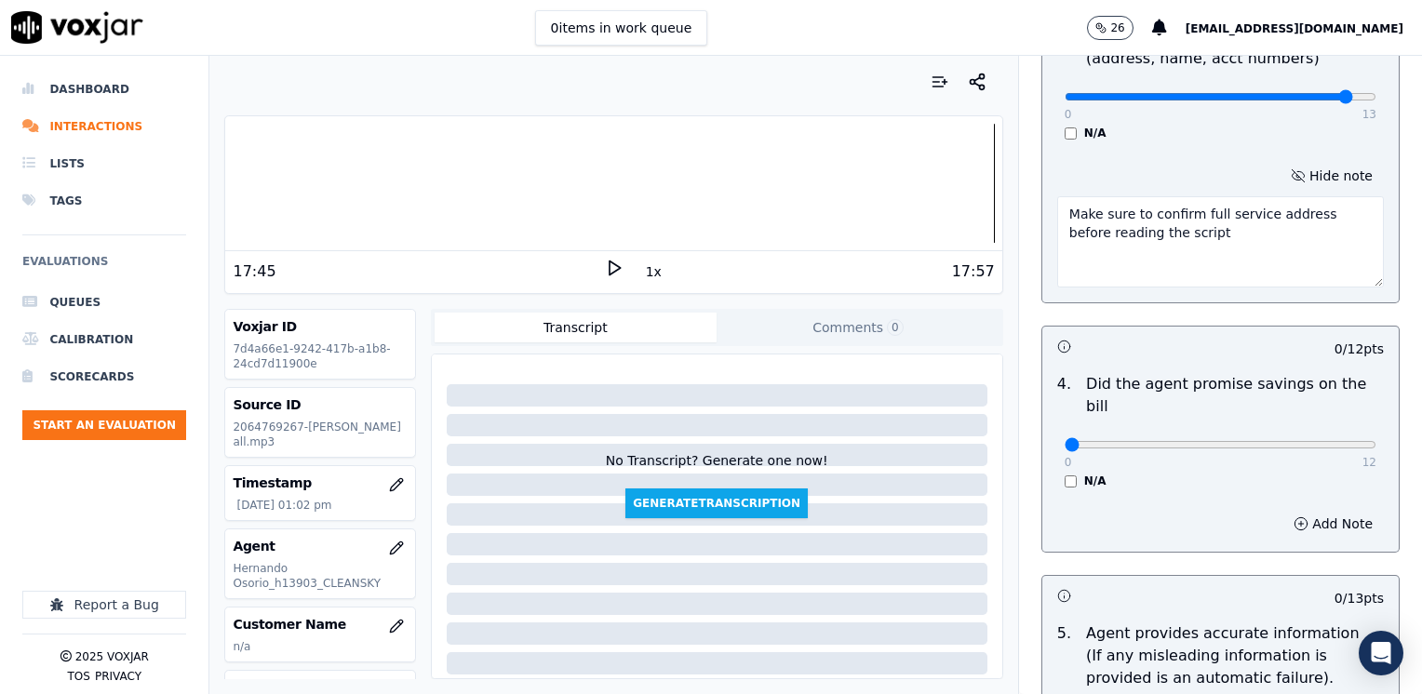
type textarea "Make sure to confirm full service address before reading the script"
drag, startPoint x: 1054, startPoint y: 420, endPoint x: 1425, endPoint y: 411, distance: 370.5
type input "12"
click at [1376, 441] on input "range" at bounding box center [1221, 444] width 312 height 7
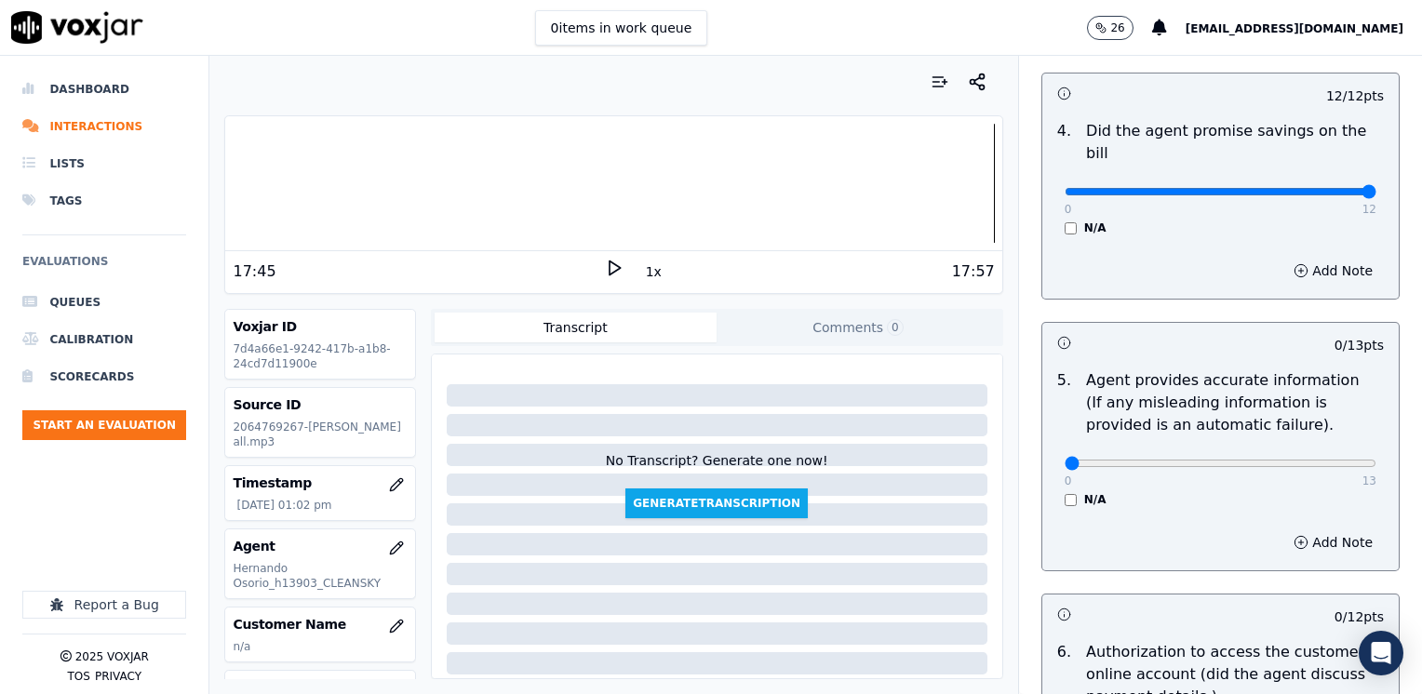
scroll to position [975, 0]
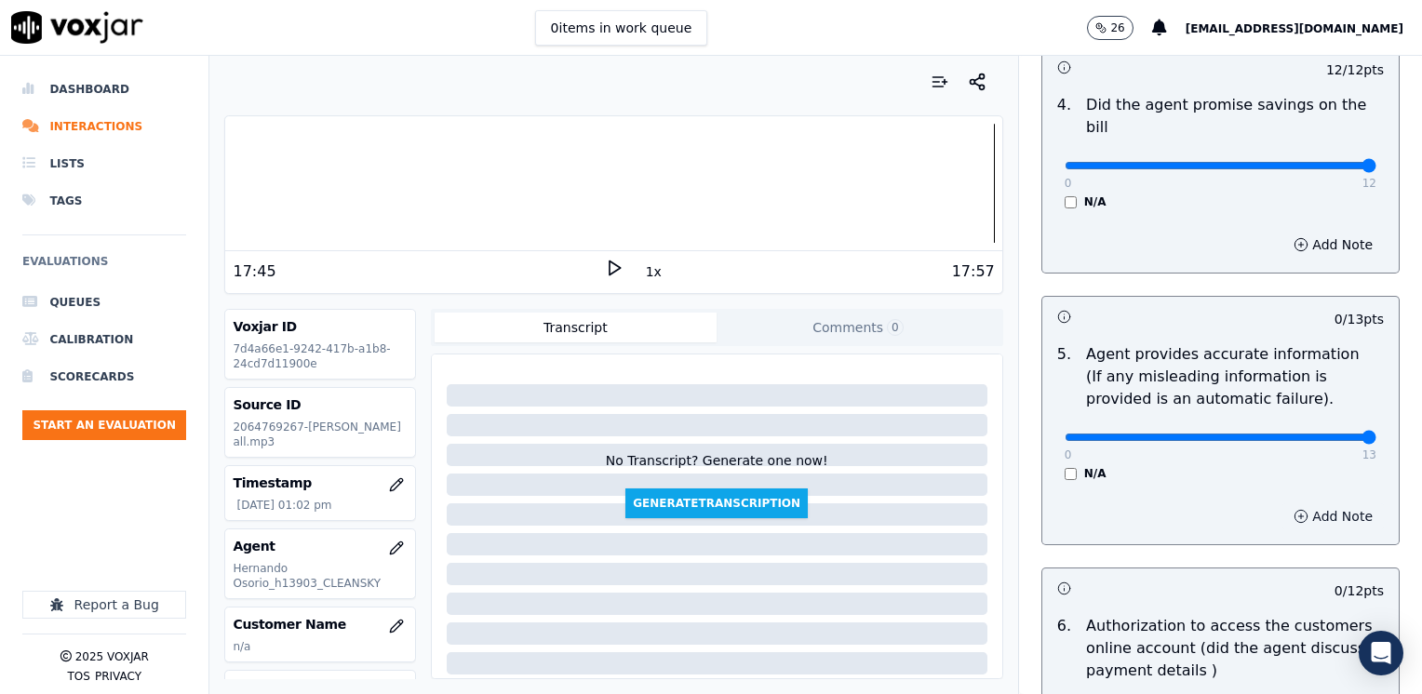
drag, startPoint x: 1055, startPoint y: 418, endPoint x: 1337, endPoint y: 480, distance: 288.8
type input "13"
click at [1376, 434] on input "range" at bounding box center [1221, 437] width 312 height 7
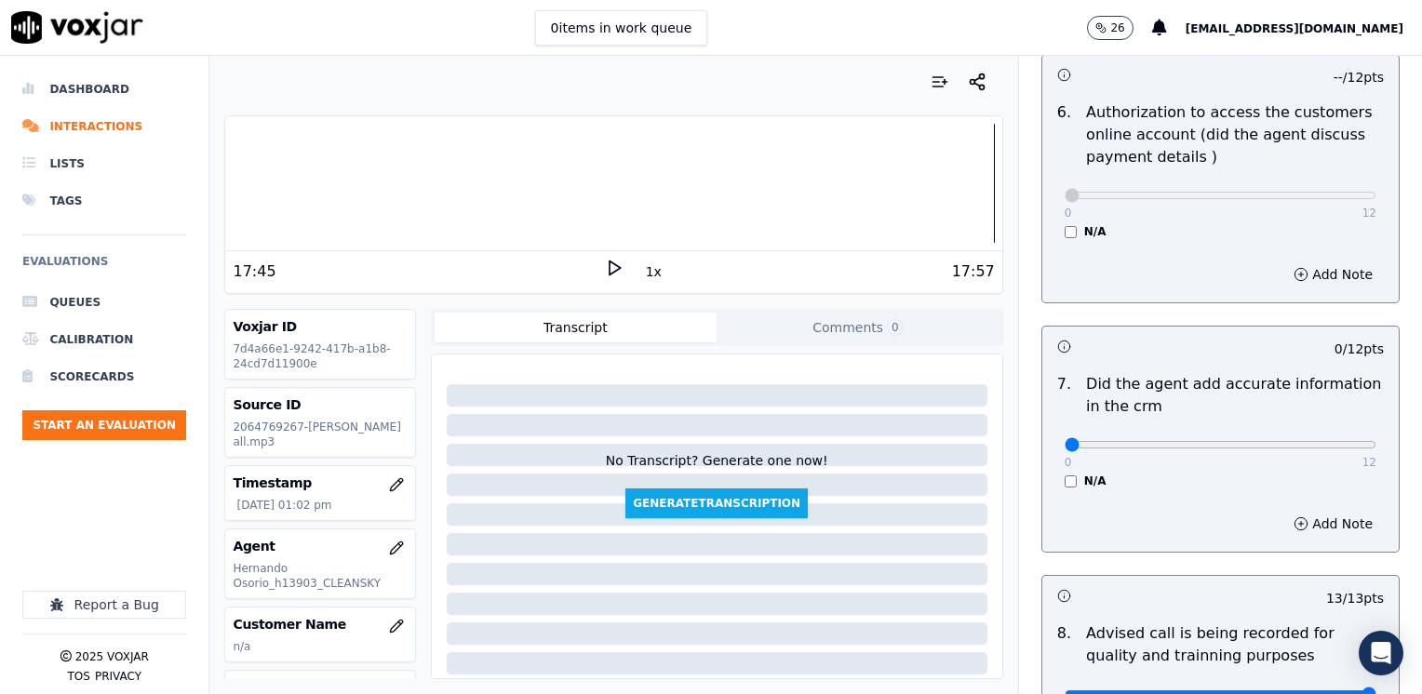
scroll to position [1627, 0]
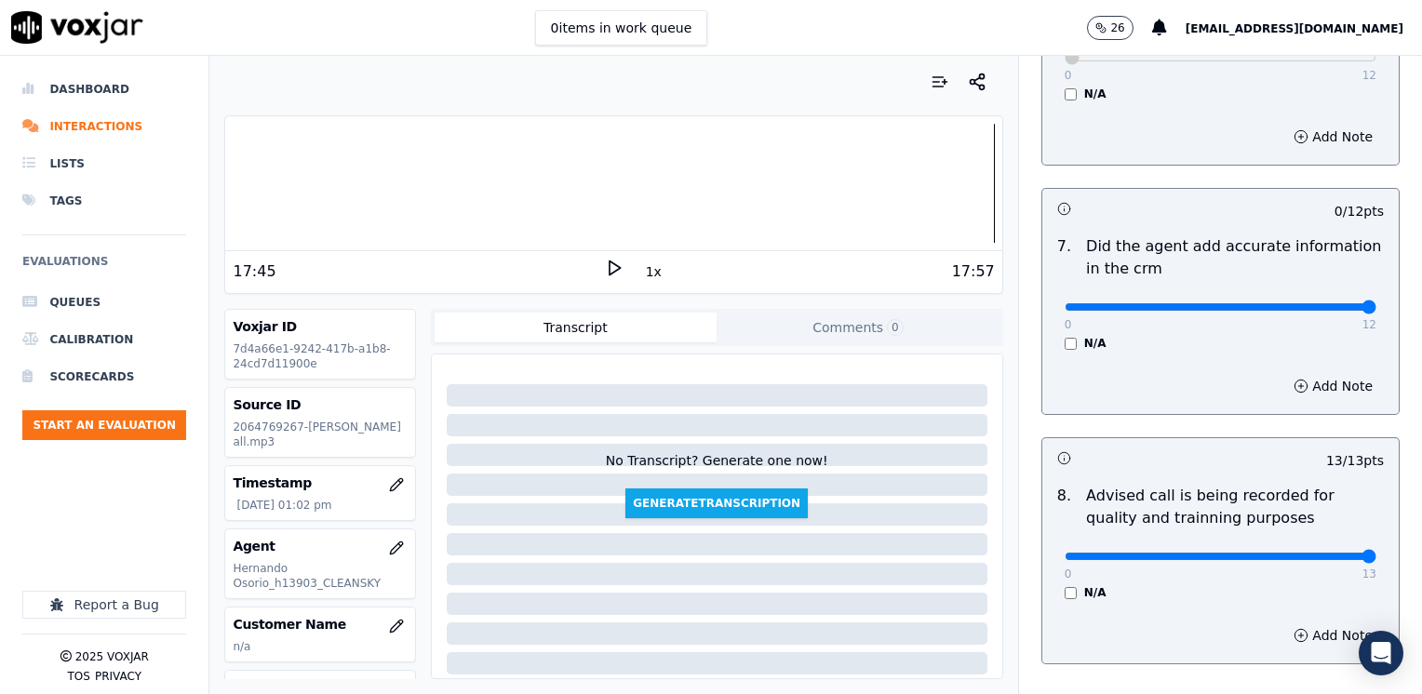
drag, startPoint x: 1050, startPoint y: 285, endPoint x: 1425, endPoint y: 322, distance: 376.9
type input "12"
click at [1376, 311] on input "range" at bounding box center [1221, 306] width 312 height 7
click at [1300, 553] on input "range" at bounding box center [1221, 556] width 312 height 7
drag, startPoint x: 1310, startPoint y: 524, endPoint x: 1425, endPoint y: 524, distance: 114.5
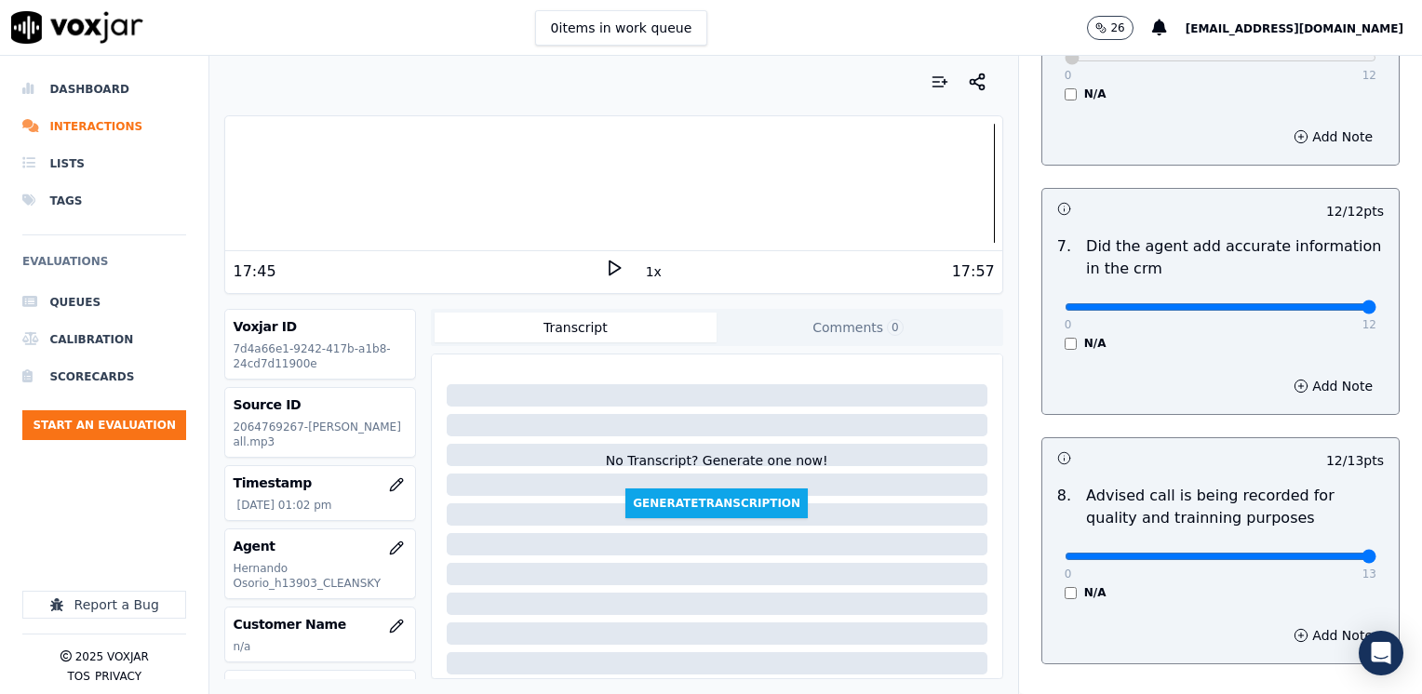
type input "13"
click at [1376, 553] on input "range" at bounding box center [1221, 556] width 312 height 7
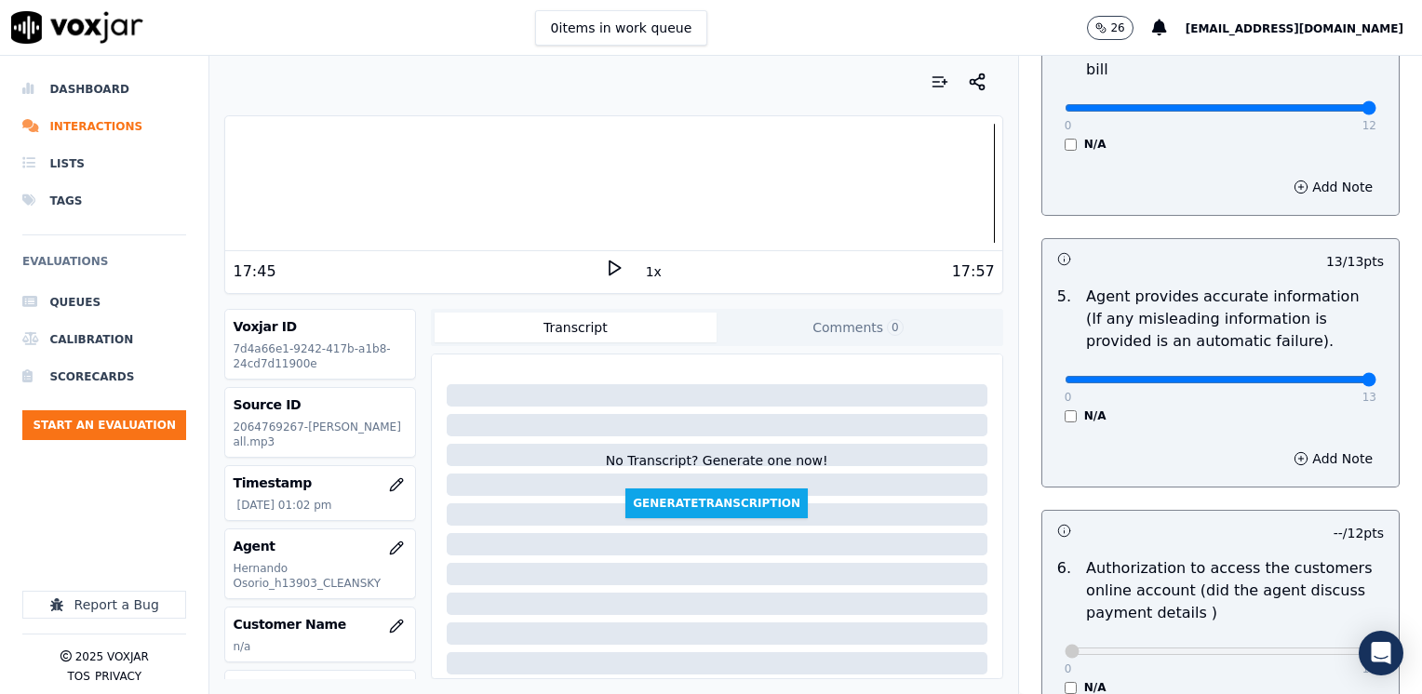
scroll to position [975, 0]
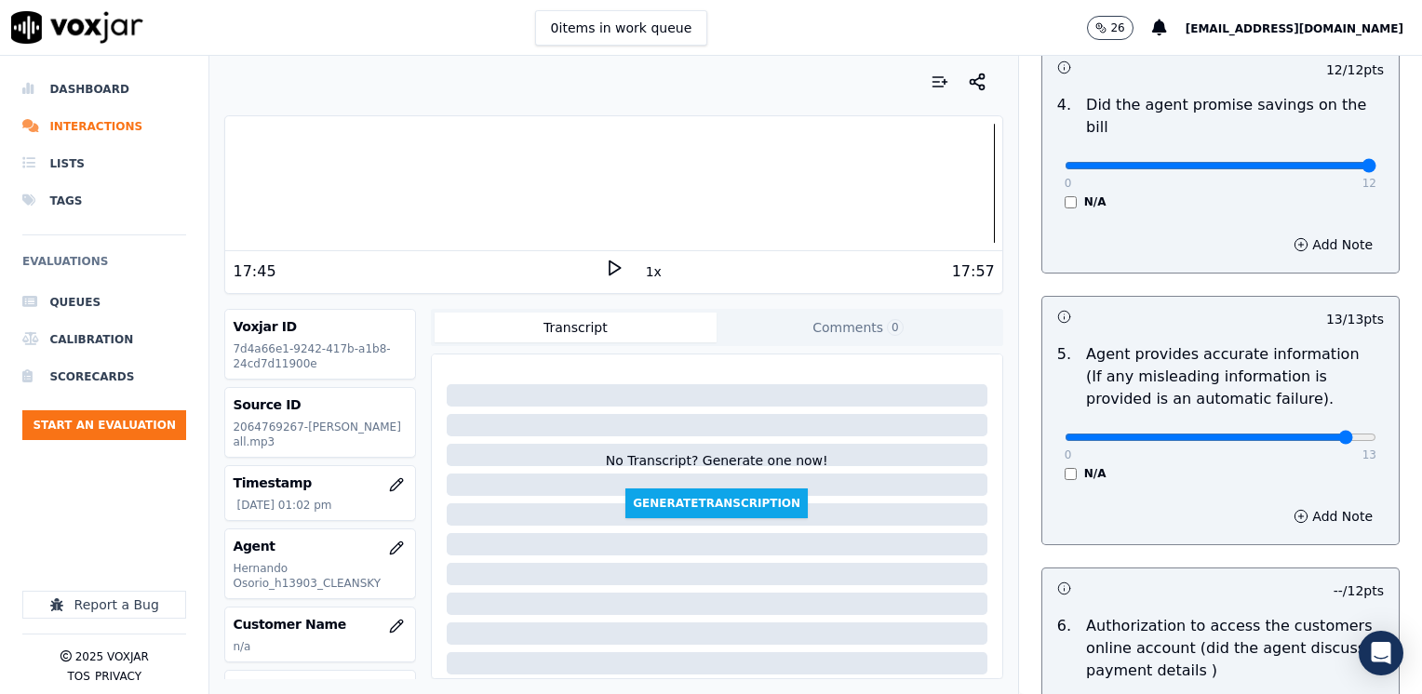
type input "12"
click at [1301, 434] on input "range" at bounding box center [1221, 437] width 312 height 7
click at [1311, 503] on button "Add Note" at bounding box center [1332, 516] width 101 height 26
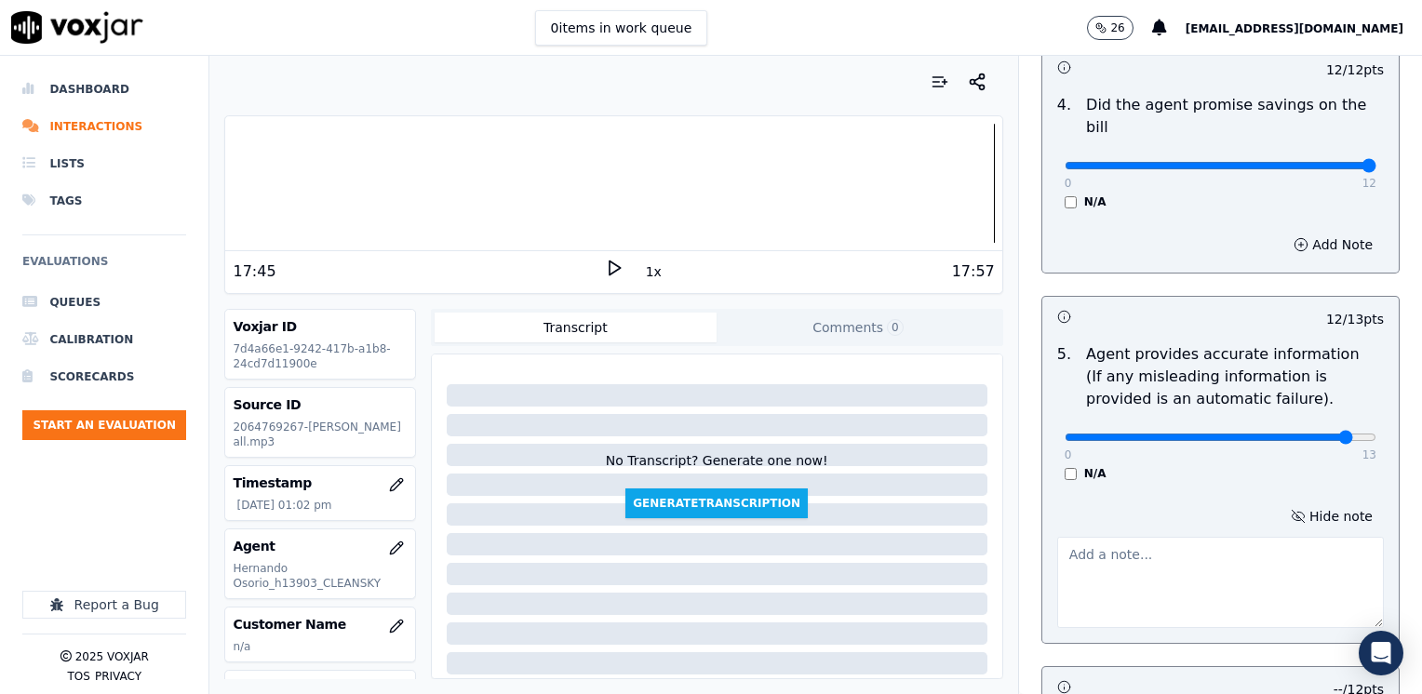
click at [1189, 567] on textarea at bounding box center [1220, 582] width 327 height 91
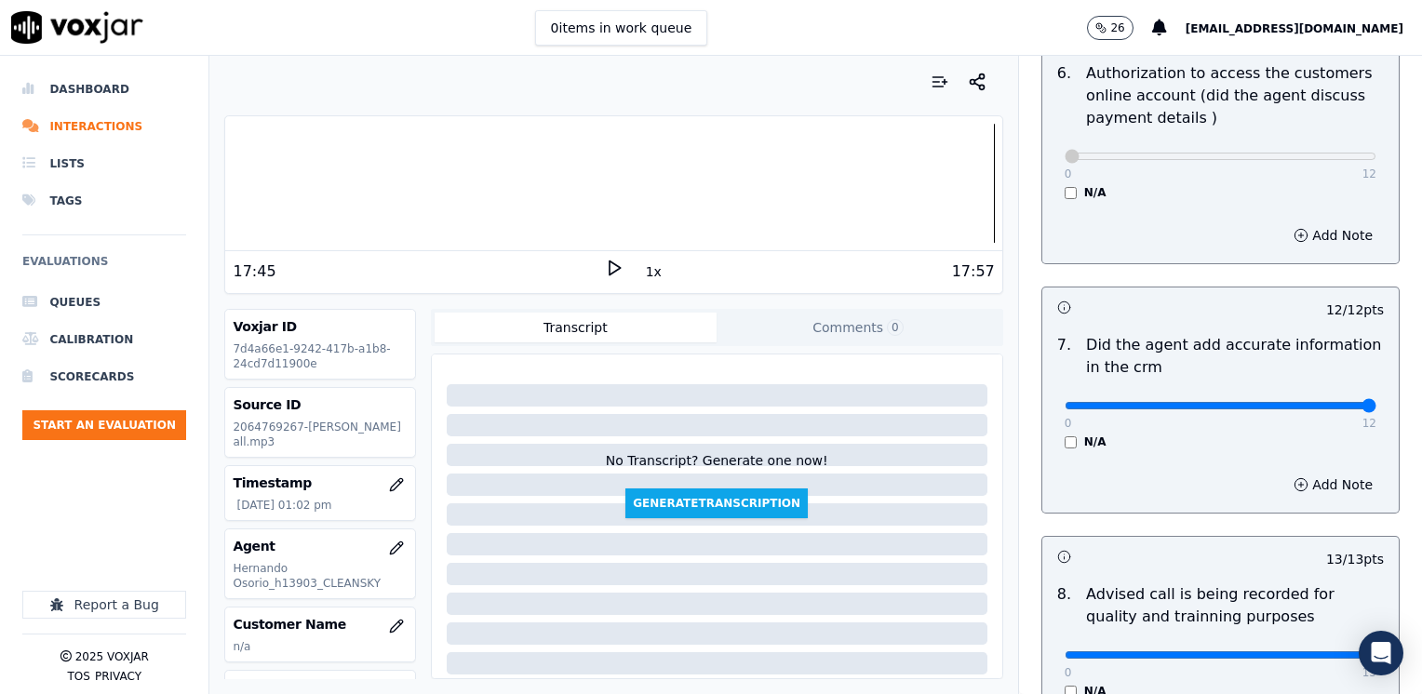
scroll to position [1823, 0]
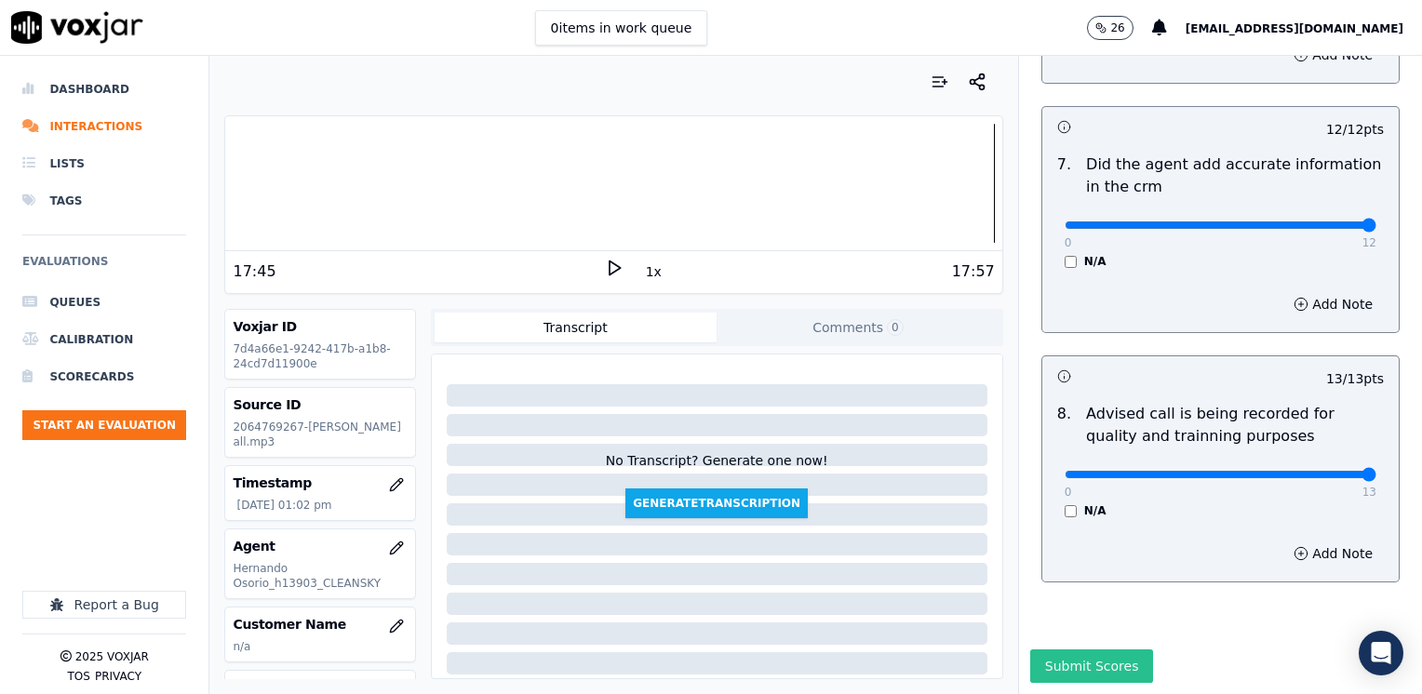
type textarea "Please use "proteccion de precios" instead of "asignacion a mi tarifa""
click at [1072, 650] on button "Submit Scores" at bounding box center [1092, 667] width 124 height 34
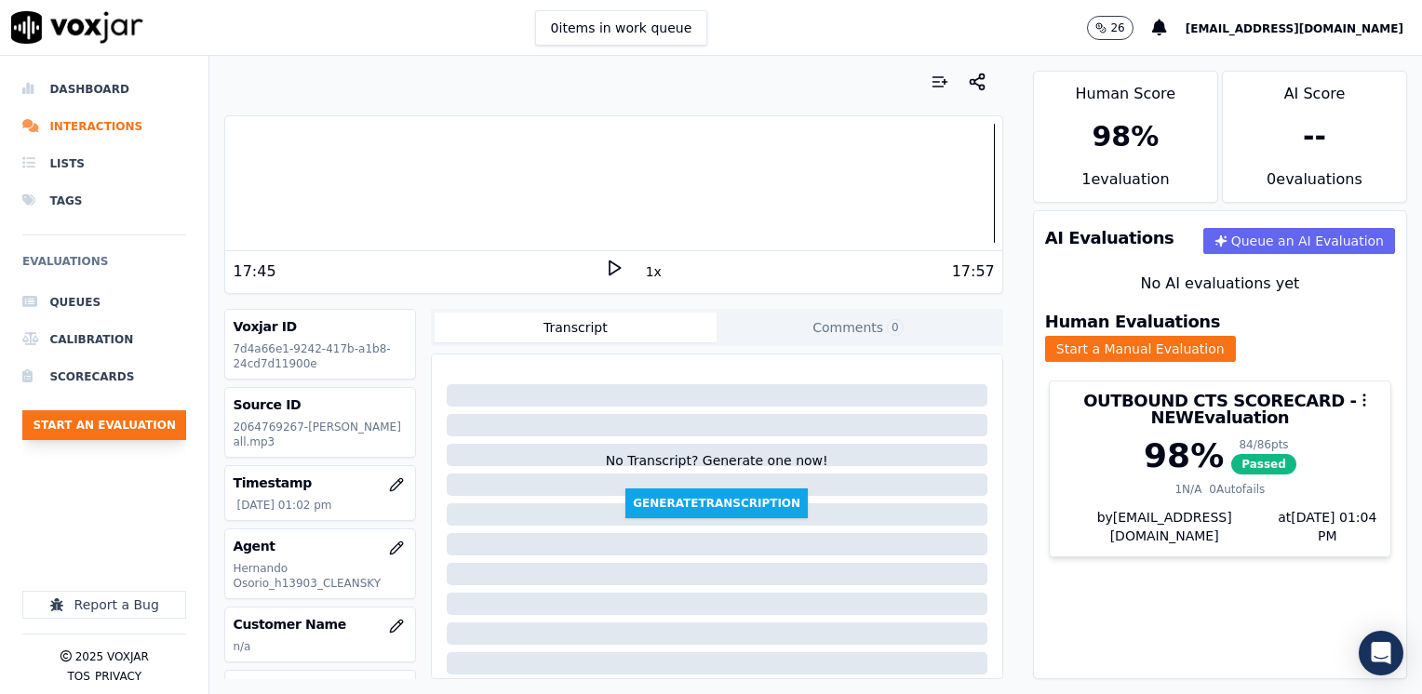
click at [153, 424] on button "Start an Evaluation" at bounding box center [104, 425] width 164 height 30
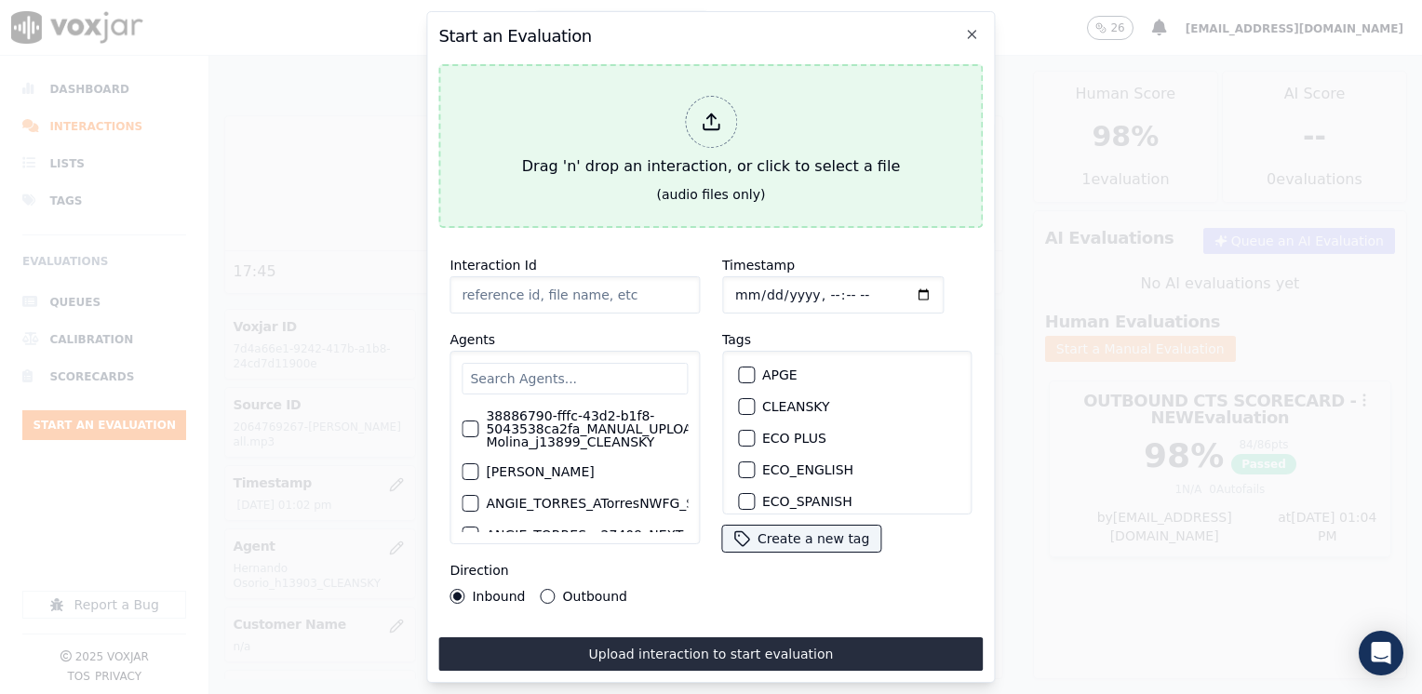
click at [699, 124] on div at bounding box center [711, 122] width 52 height 52
type input "20250905-122025_2014668360-[PERSON_NAME] 1 all.mp3"
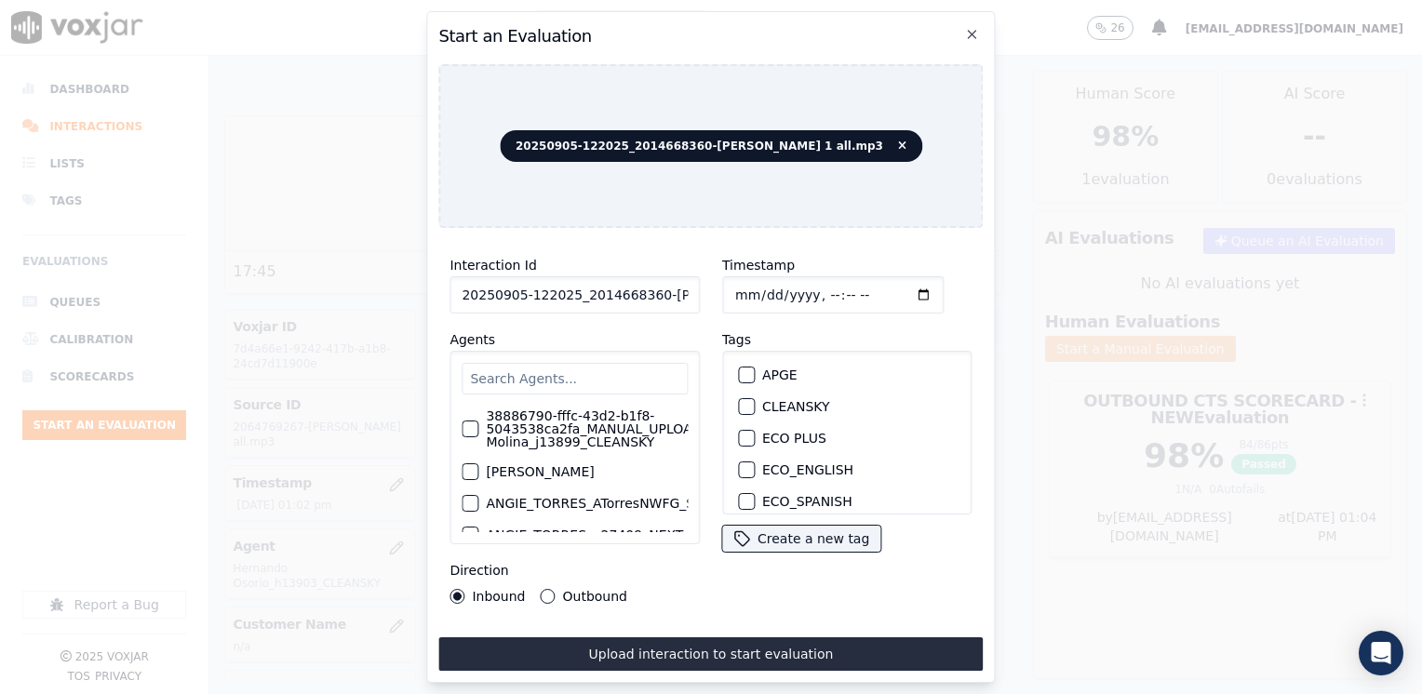
click at [647, 377] on input "text" at bounding box center [575, 379] width 226 height 32
type input "[PERSON_NAME]"
click at [614, 425] on label "38886790-fffc-43d2-b1f8-5043538ca2fa_MANUAL_UPLOAD_Juliana Molina_j13899_CLEANS…" at bounding box center [619, 428] width 266 height 39
click at [478, 425] on button "38886790-fffc-43d2-b1f8-5043538ca2fa_MANUAL_UPLOAD_Juliana Molina_j13899_CLEANS…" at bounding box center [470, 429] width 17 height 17
click at [741, 400] on div "button" at bounding box center [745, 406] width 13 height 13
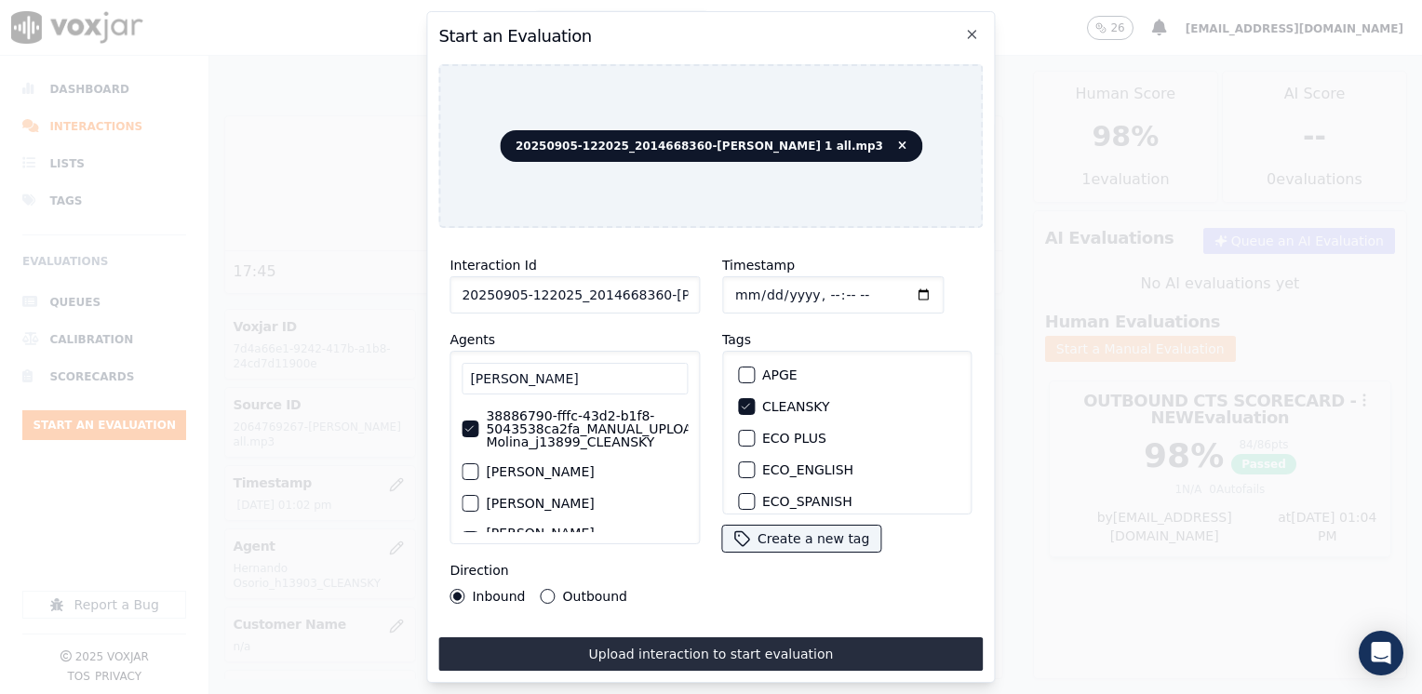
click at [897, 290] on input "Timestamp" at bounding box center [832, 294] width 221 height 37
type input "[DATE]T13:04"
click at [542, 589] on button "Outbound" at bounding box center [548, 596] width 15 height 15
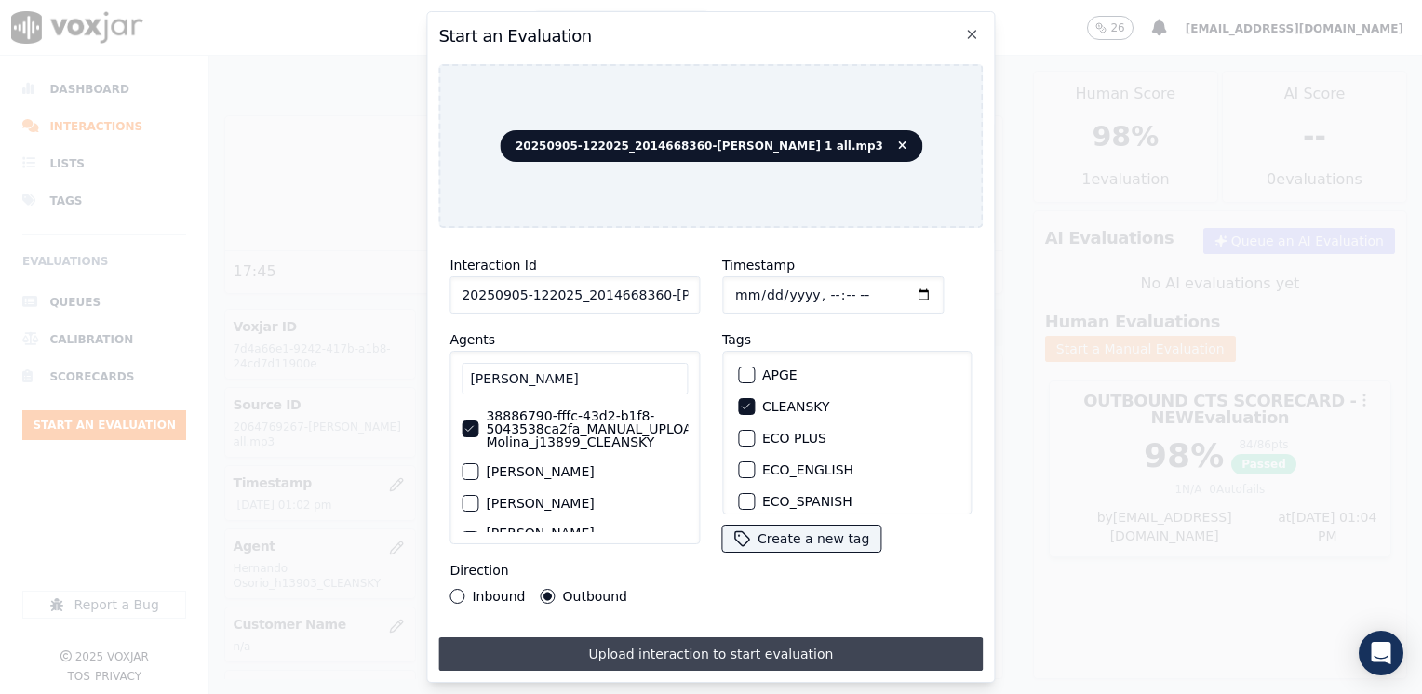
click at [715, 644] on button "Upload interaction to start evaluation" at bounding box center [710, 654] width 544 height 34
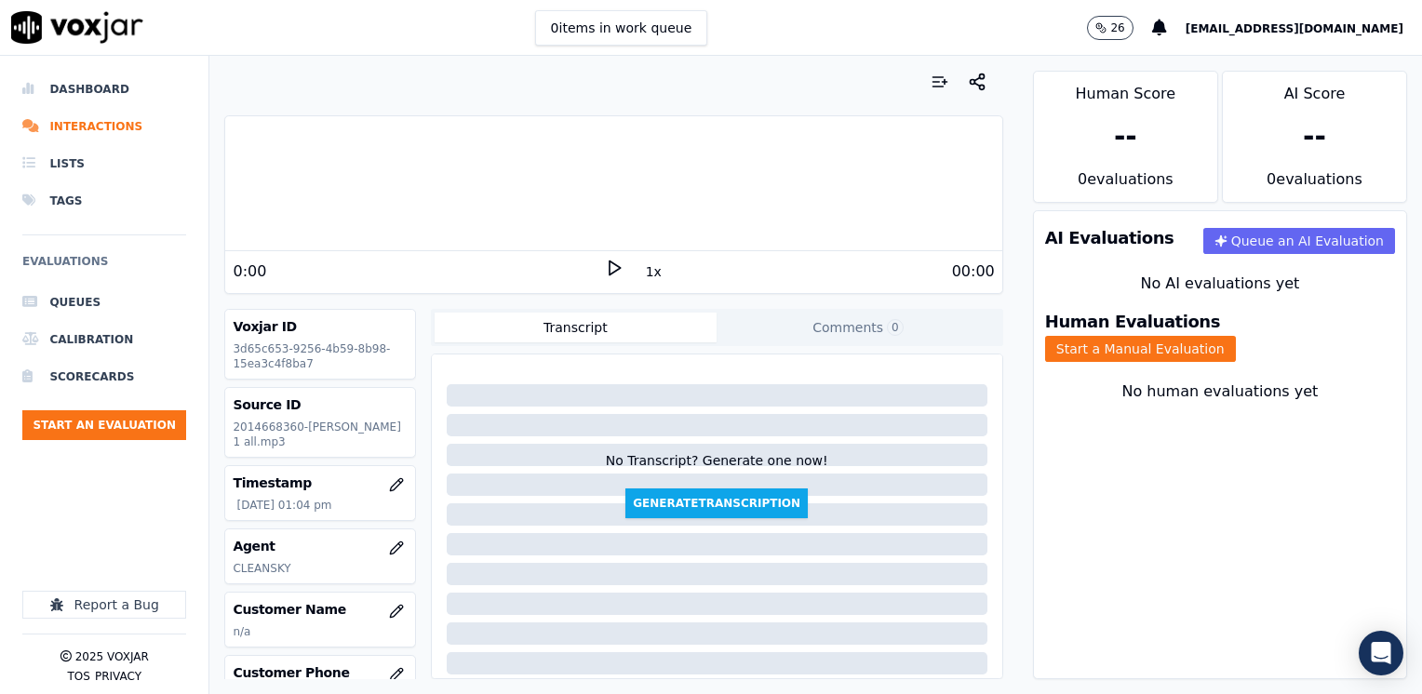
click at [610, 266] on polygon at bounding box center [615, 269] width 11 height 14
click at [607, 266] on icon at bounding box center [614, 268] width 19 height 19
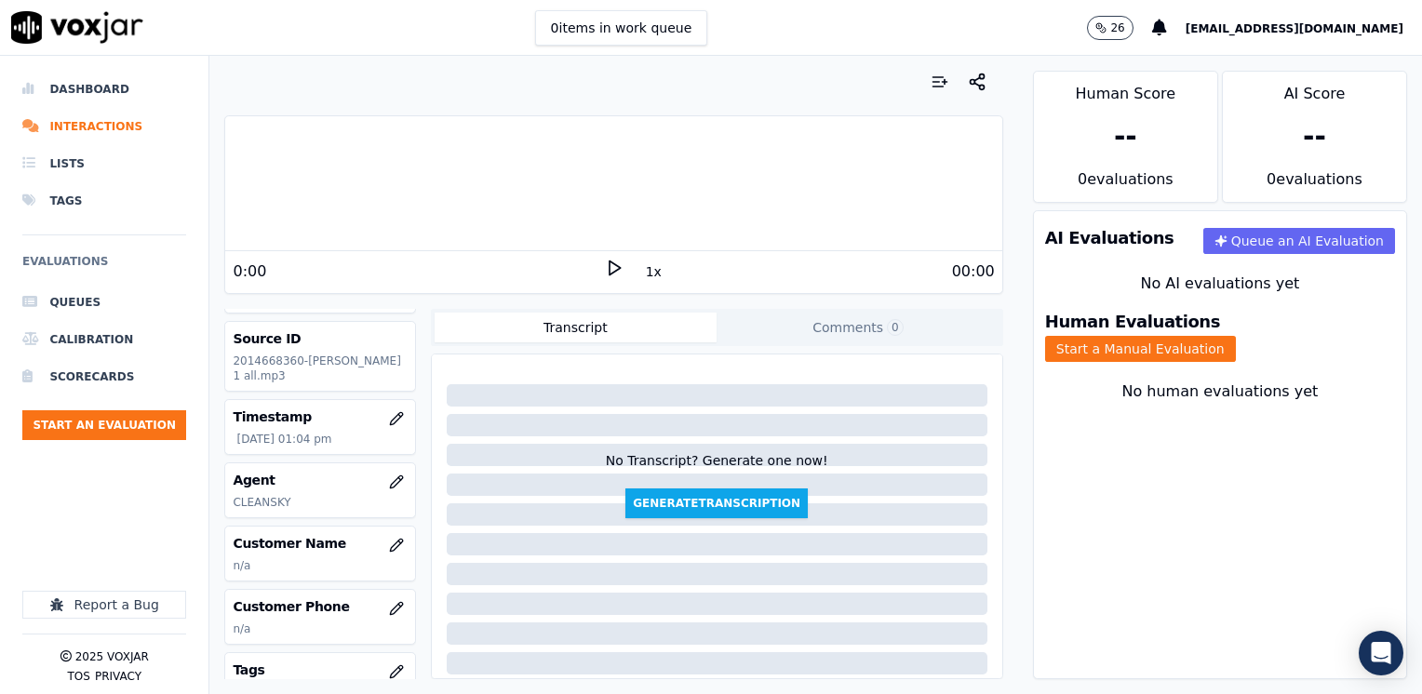
scroll to position [186, 0]
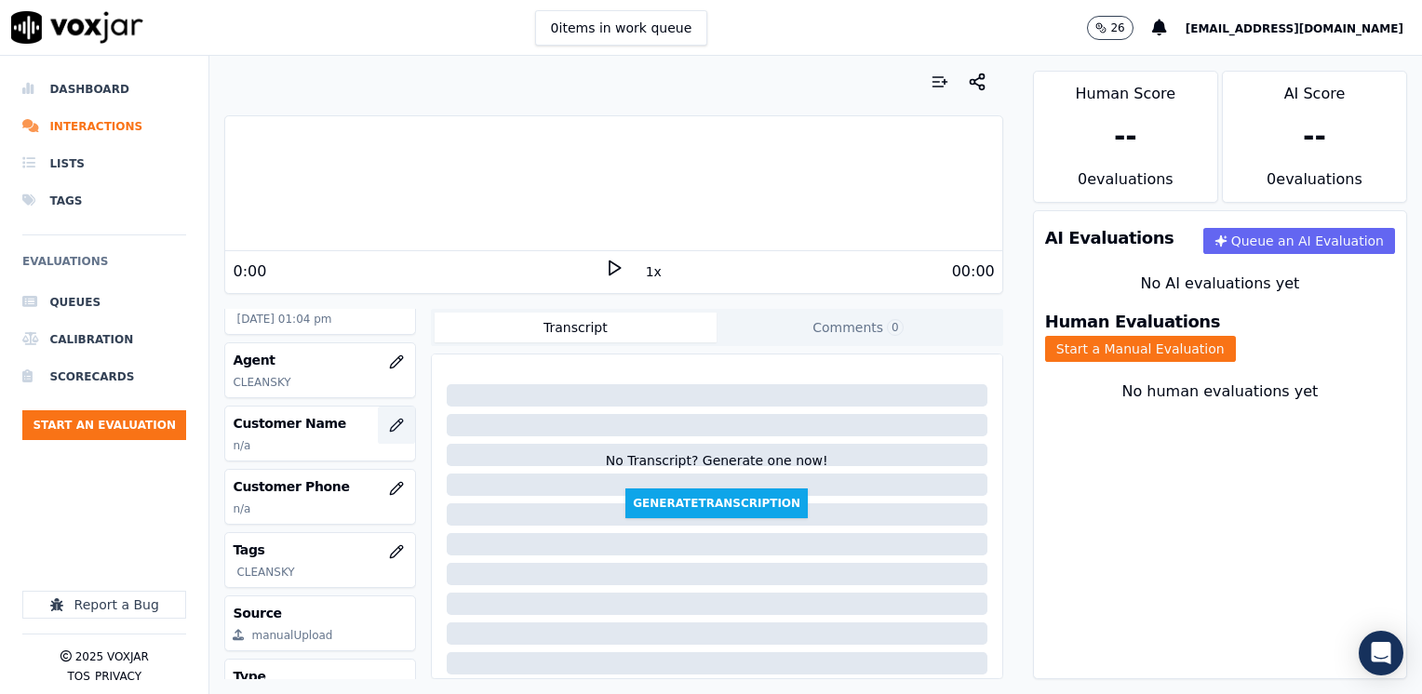
click at [389, 420] on icon "button" at bounding box center [396, 425] width 15 height 15
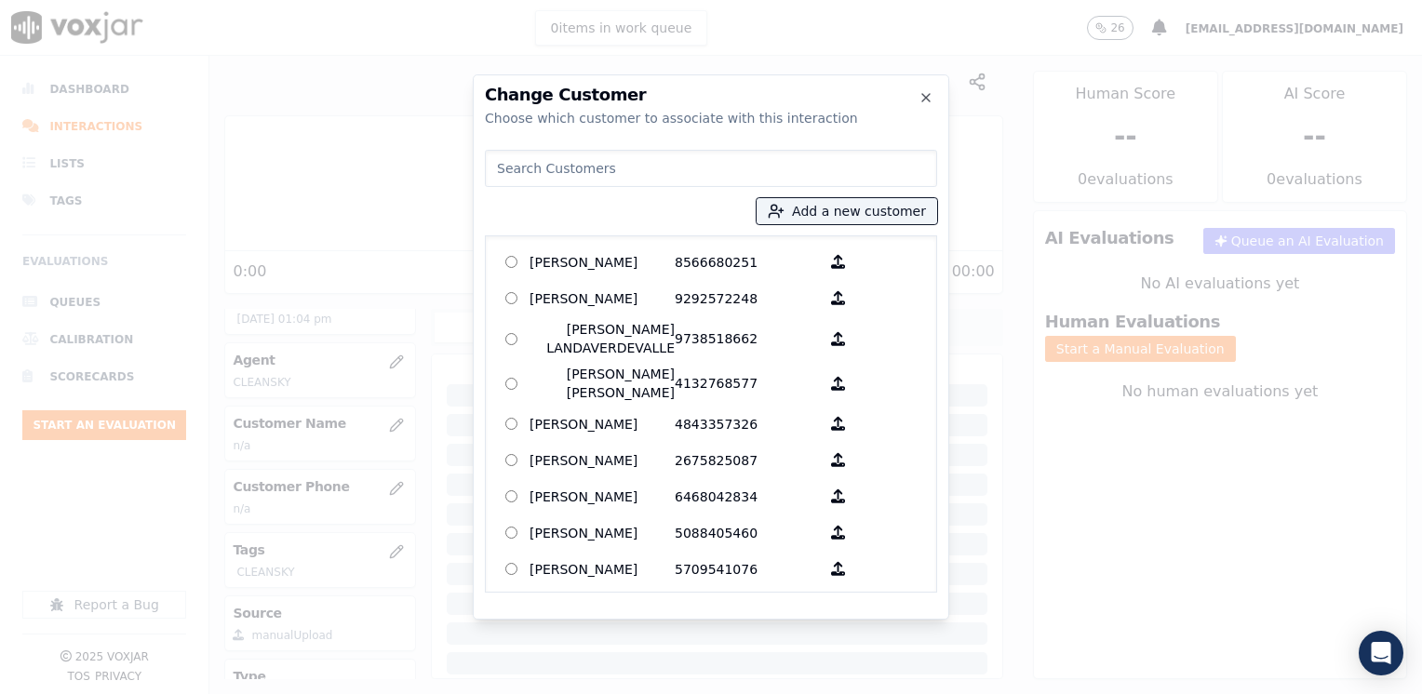
click at [709, 171] on input at bounding box center [711, 168] width 452 height 37
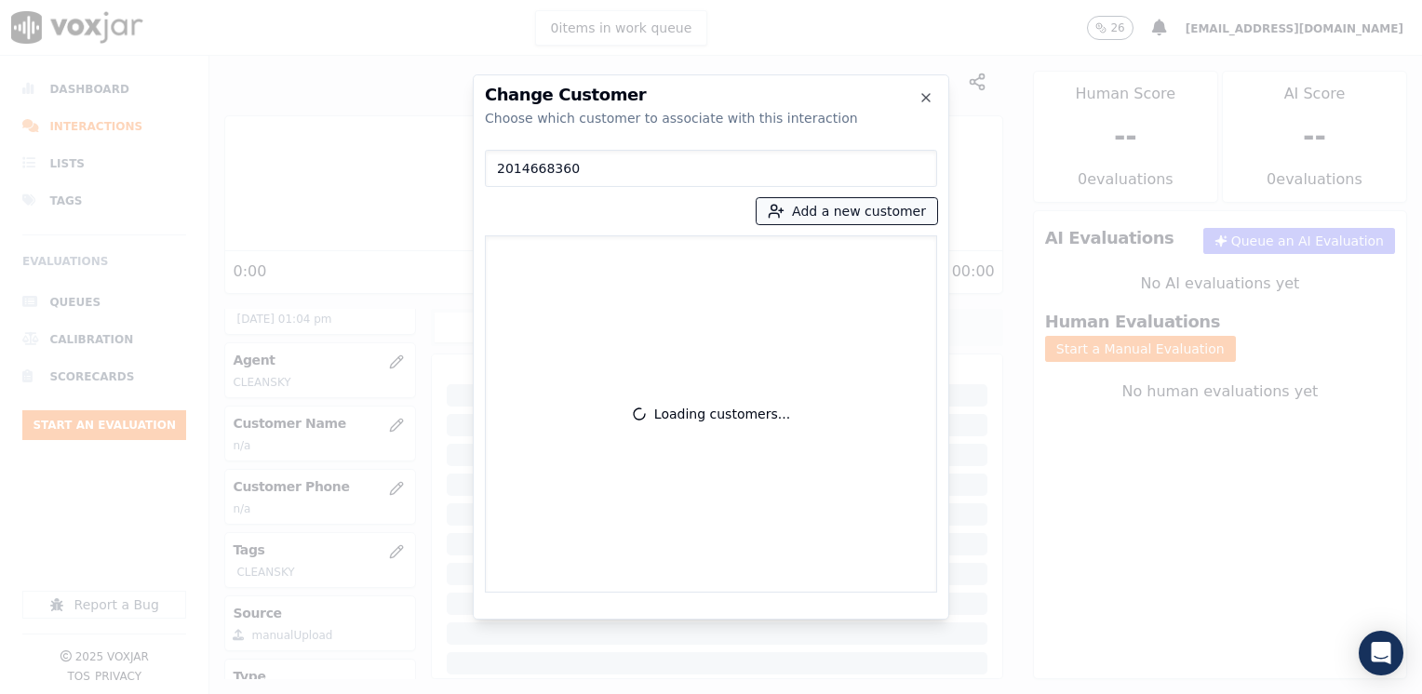
type input "2014668360"
click at [843, 212] on button "Add a new customer" at bounding box center [847, 211] width 181 height 26
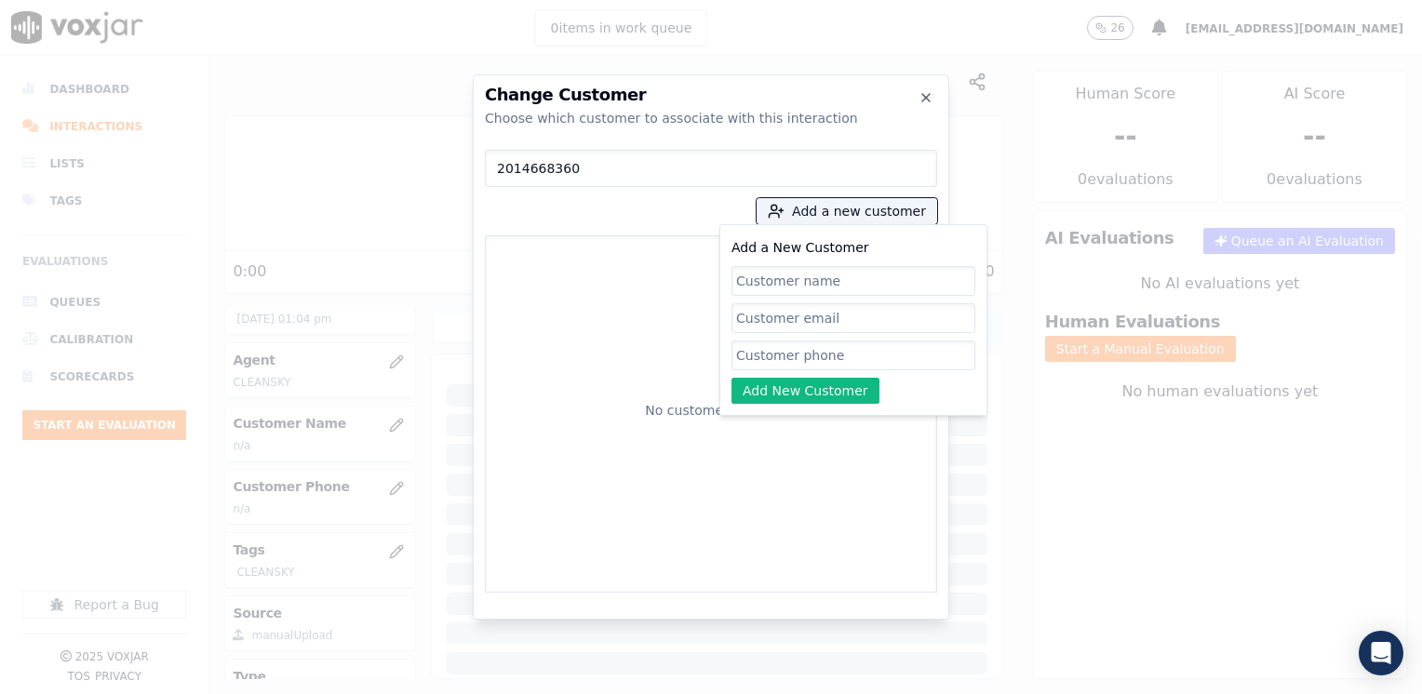
click at [838, 344] on input "Add a New Customer" at bounding box center [853, 356] width 244 height 30
paste input "2014668360"
type input "2014668360"
click at [804, 270] on input "Add a New Customer" at bounding box center [853, 281] width 244 height 30
paste input "[PERSON_NAME]"
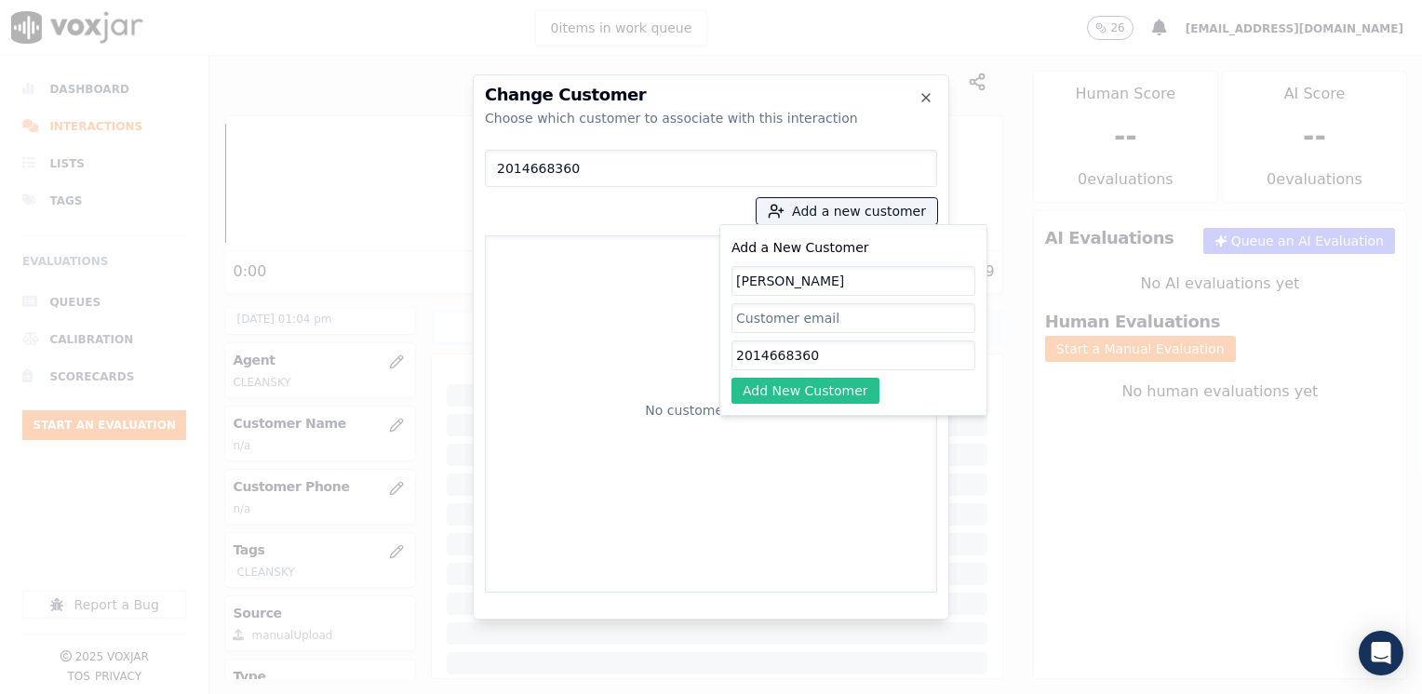
type input "[PERSON_NAME]"
click at [825, 384] on button "Add New Customer" at bounding box center [805, 391] width 148 height 26
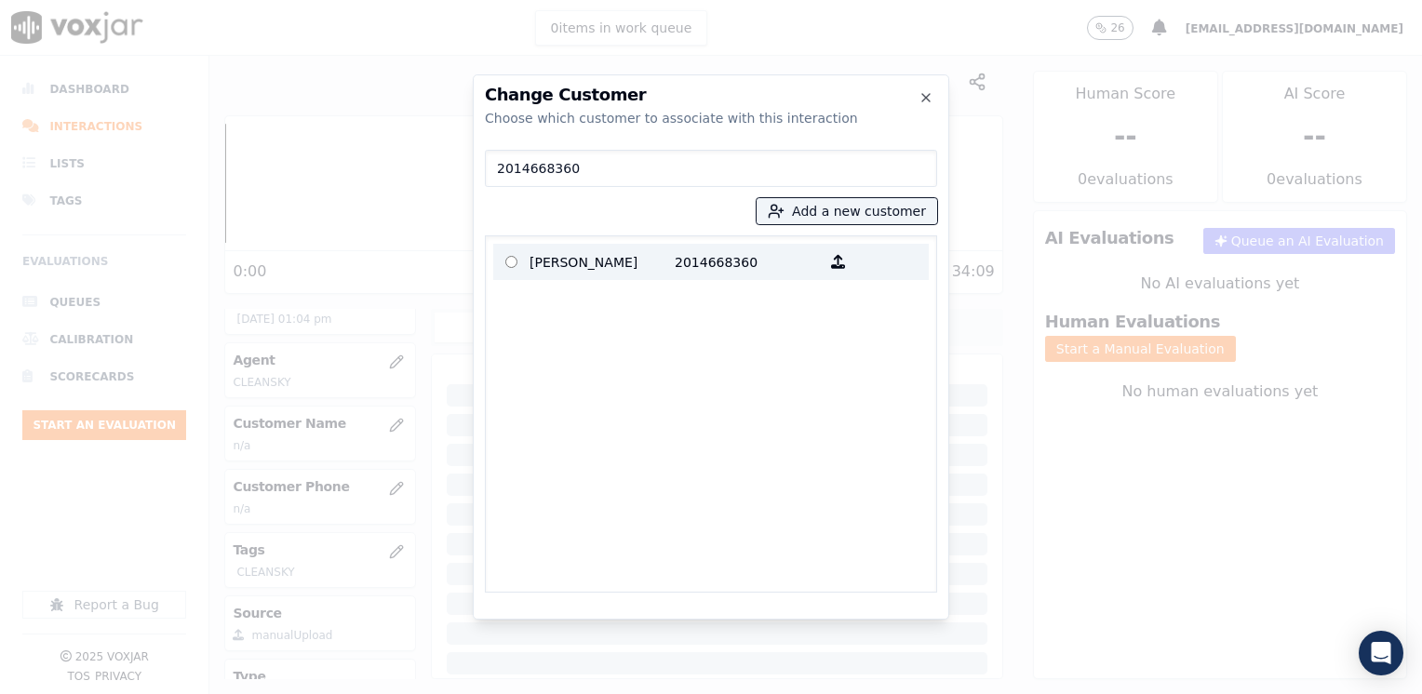
click at [744, 259] on p "2014668360" at bounding box center [747, 262] width 145 height 29
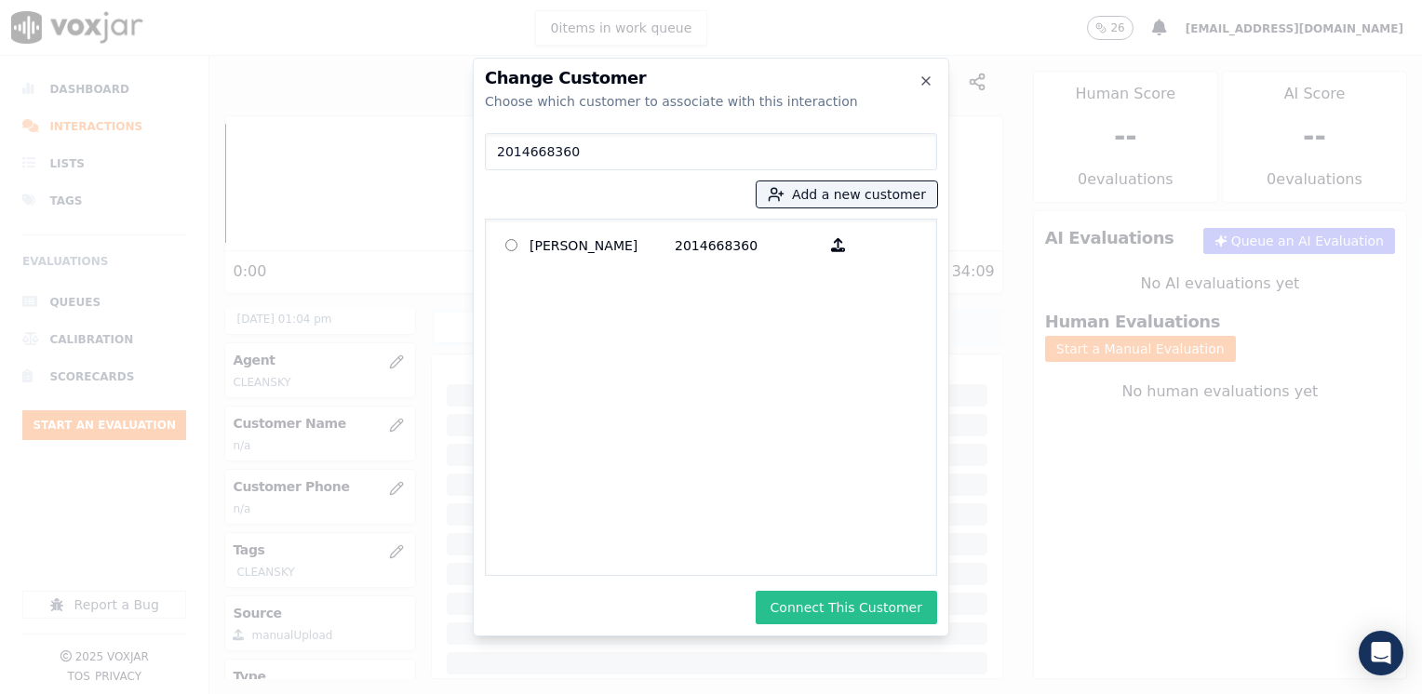
click at [865, 597] on button "Connect This Customer" at bounding box center [846, 608] width 181 height 34
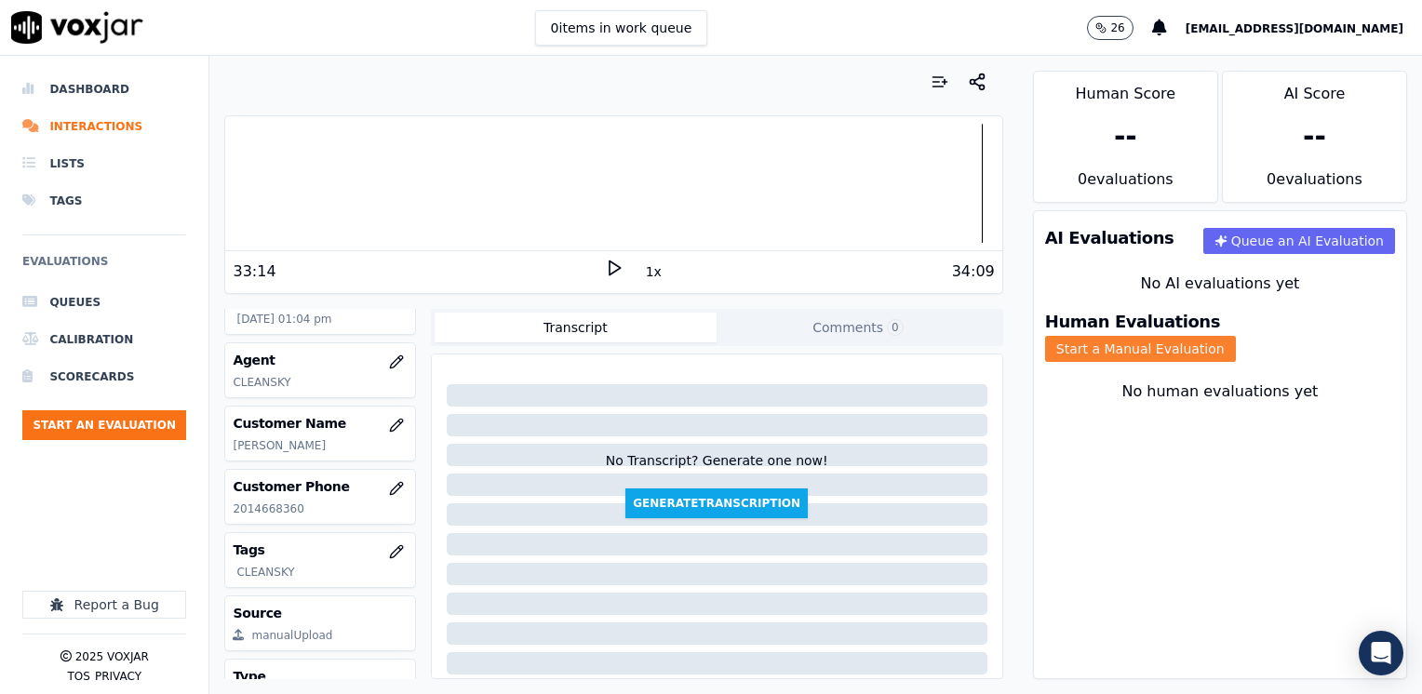
click at [1220, 336] on button "Start a Manual Evaluation" at bounding box center [1140, 349] width 191 height 26
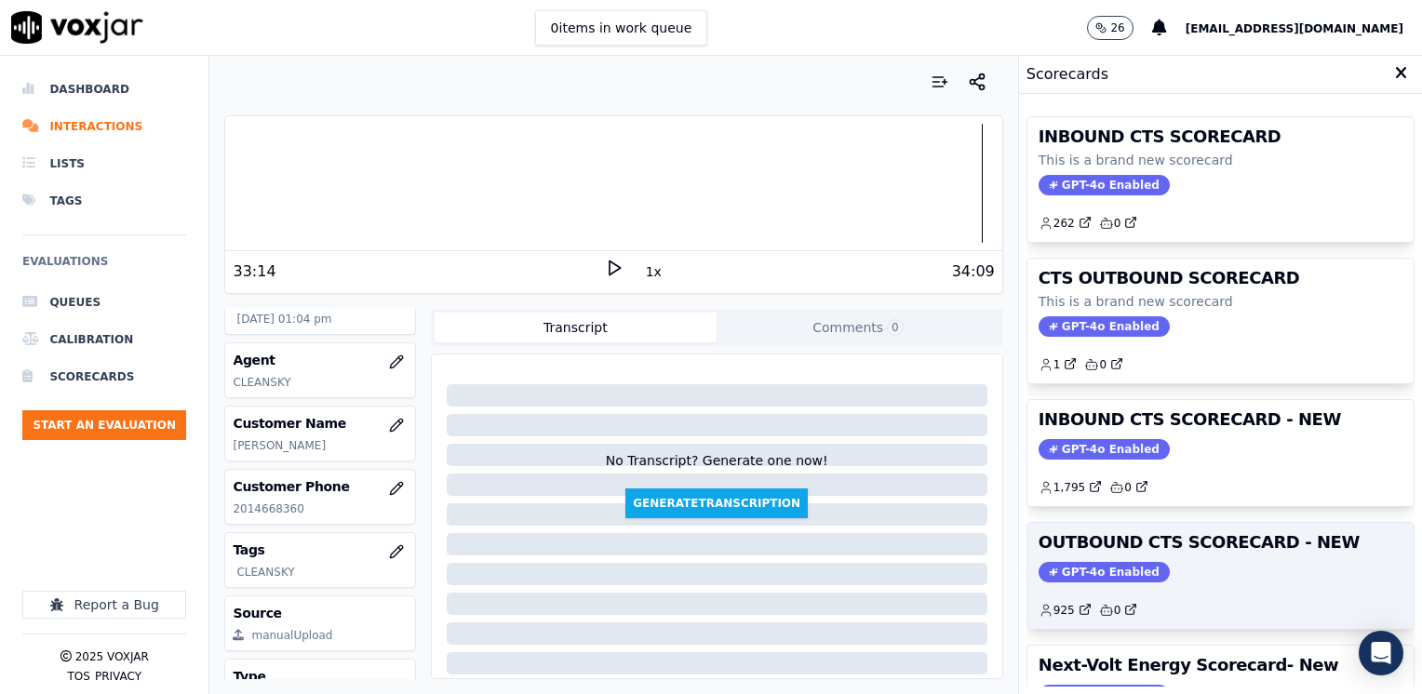
click at [1108, 569] on span "GPT-4o Enabled" at bounding box center [1104, 572] width 131 height 20
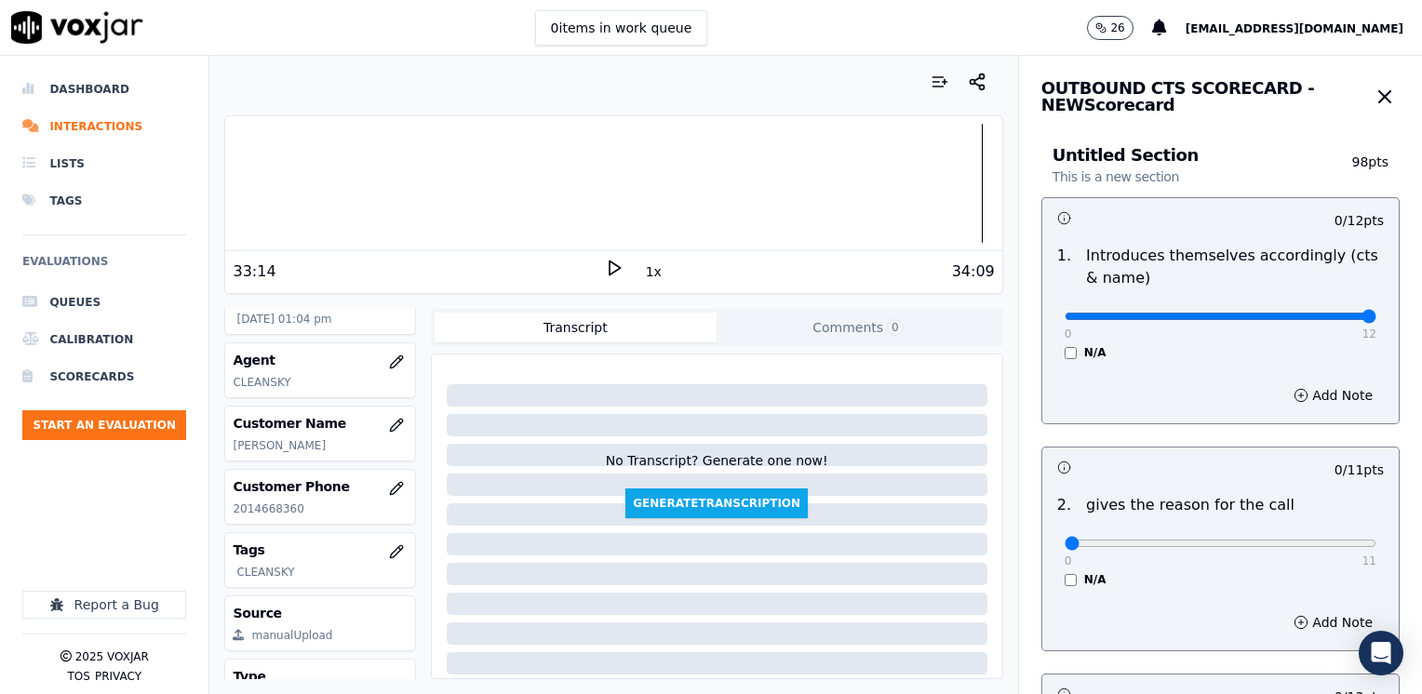
drag, startPoint x: 1053, startPoint y: 315, endPoint x: 1392, endPoint y: 355, distance: 342.1
type input "12"
click at [1376, 320] on input "range" at bounding box center [1221, 316] width 312 height 7
drag, startPoint x: 1046, startPoint y: 538, endPoint x: 1421, endPoint y: 529, distance: 375.2
type input "11"
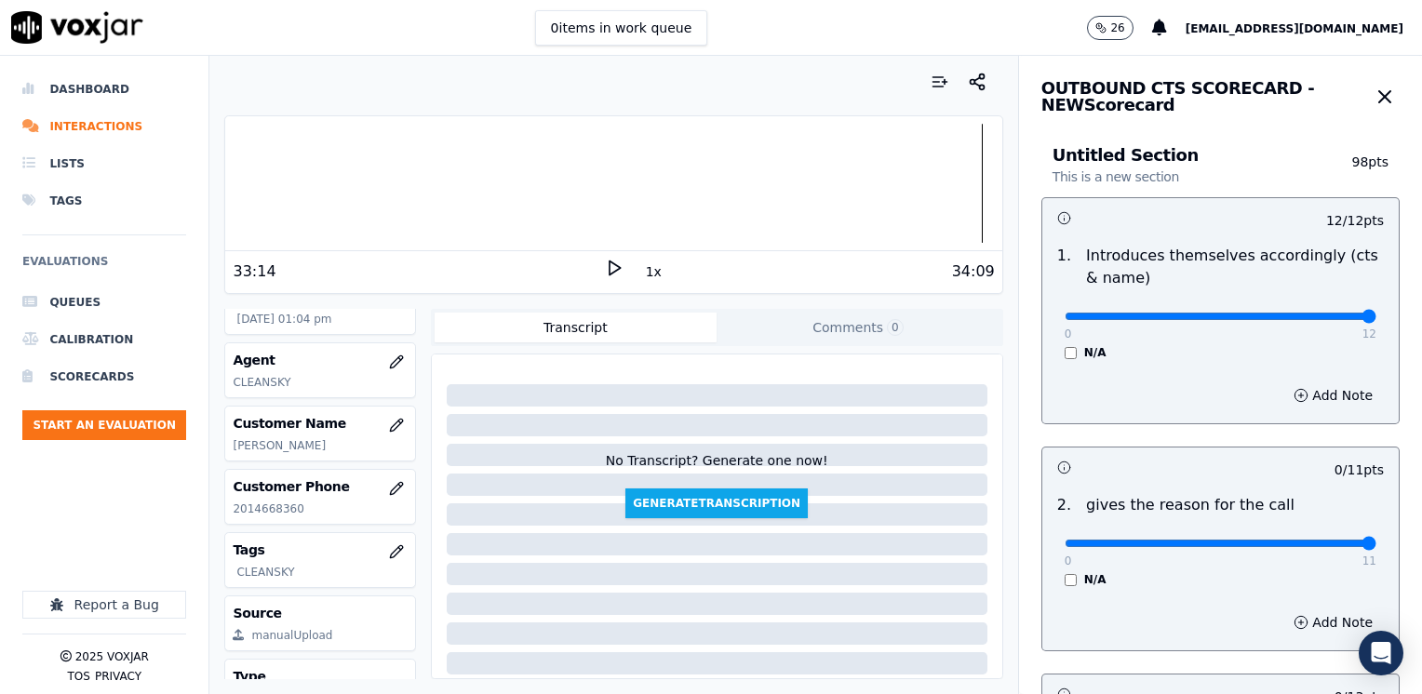
click at [1376, 540] on input "range" at bounding box center [1221, 543] width 312 height 7
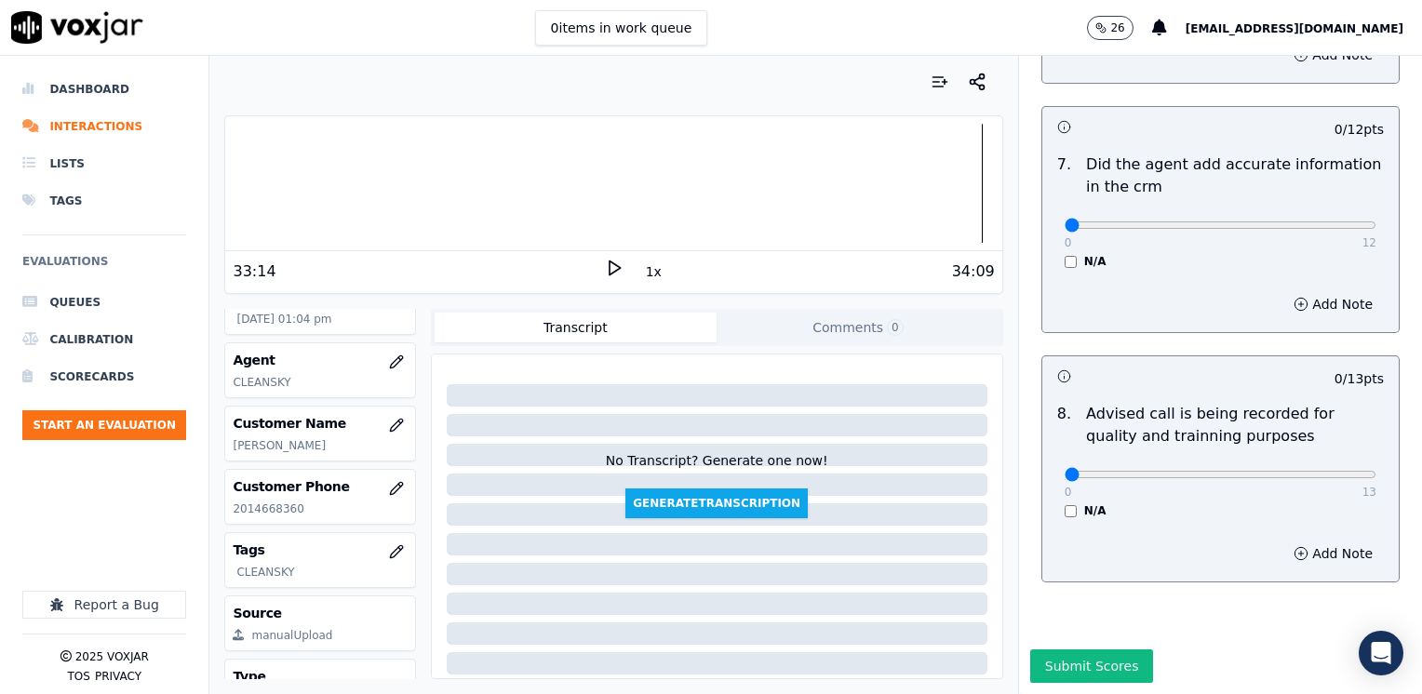
scroll to position [1627, 0]
click at [1284, 471] on input "range" at bounding box center [1221, 474] width 312 height 7
click at [1278, 471] on input "range" at bounding box center [1221, 474] width 312 height 7
type input "10"
click at [1273, 471] on input "range" at bounding box center [1221, 474] width 312 height 7
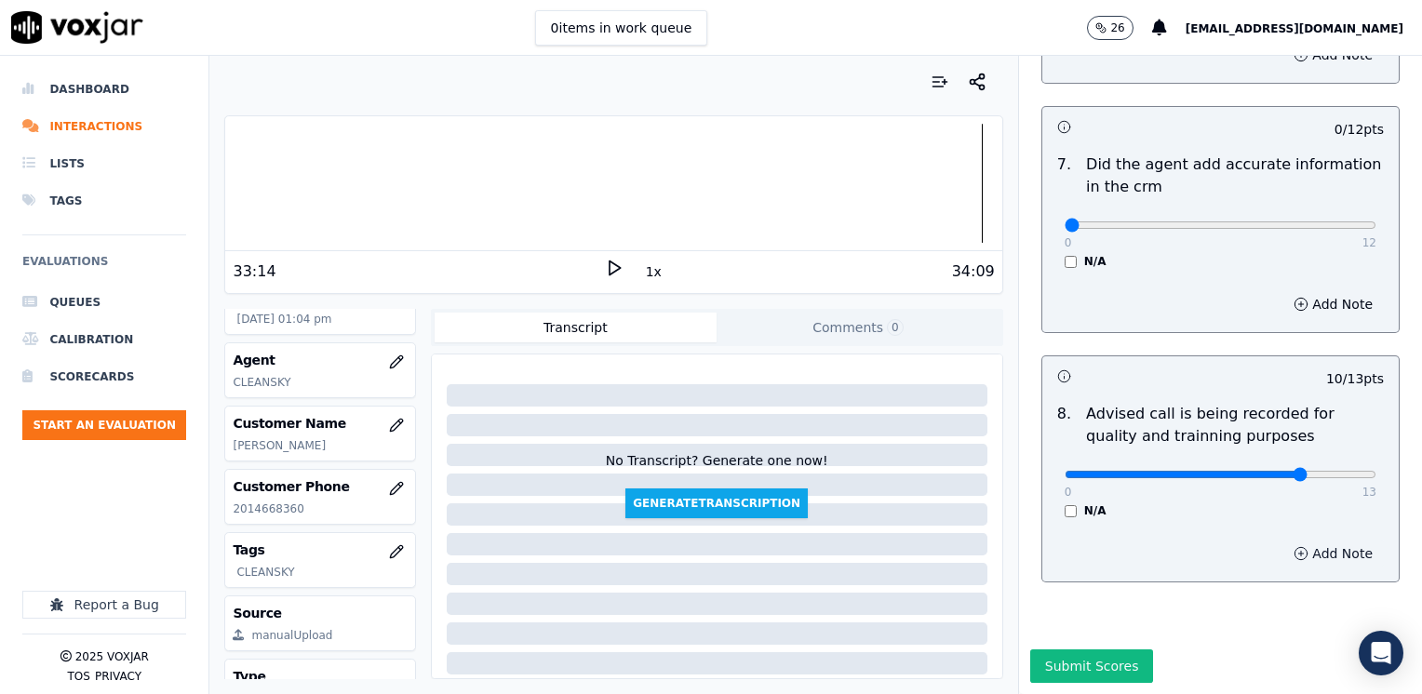
click at [1316, 541] on button "Add Note" at bounding box center [1332, 554] width 101 height 26
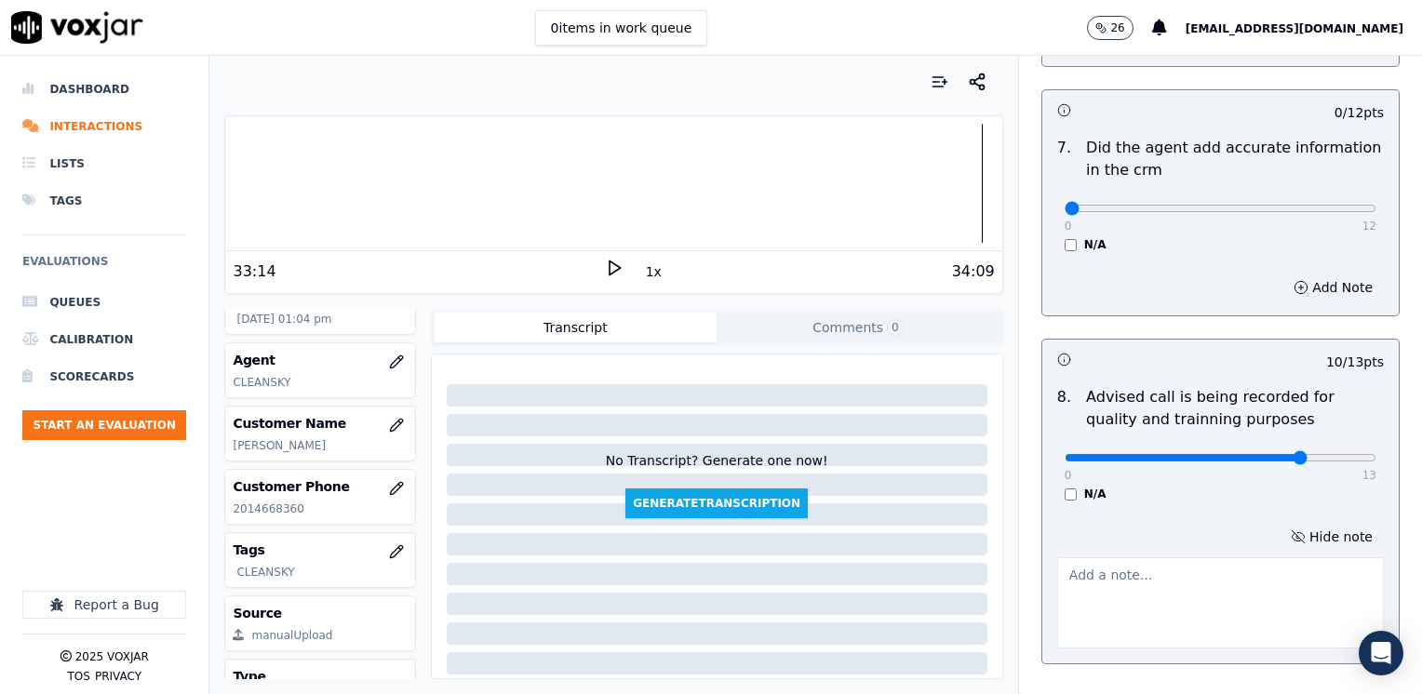
click at [1168, 635] on div "Hide note" at bounding box center [1220, 586] width 356 height 154
click at [1167, 601] on textarea at bounding box center [1220, 602] width 327 height 91
type textarea "Does not advise the call is being recorded for quality and training purposes"
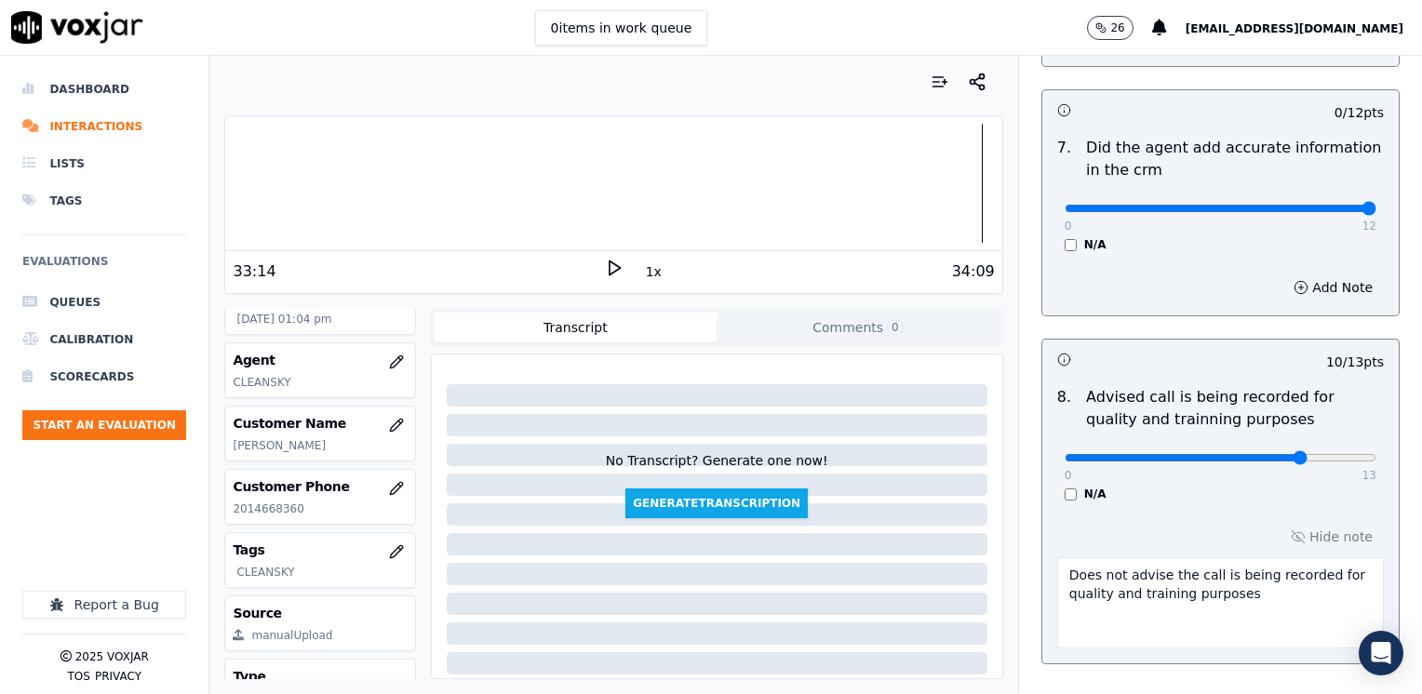
drag, startPoint x: 1055, startPoint y: 180, endPoint x: 1425, endPoint y: 275, distance: 381.5
type input "12"
click at [1376, 212] on input "range" at bounding box center [1221, 208] width 312 height 7
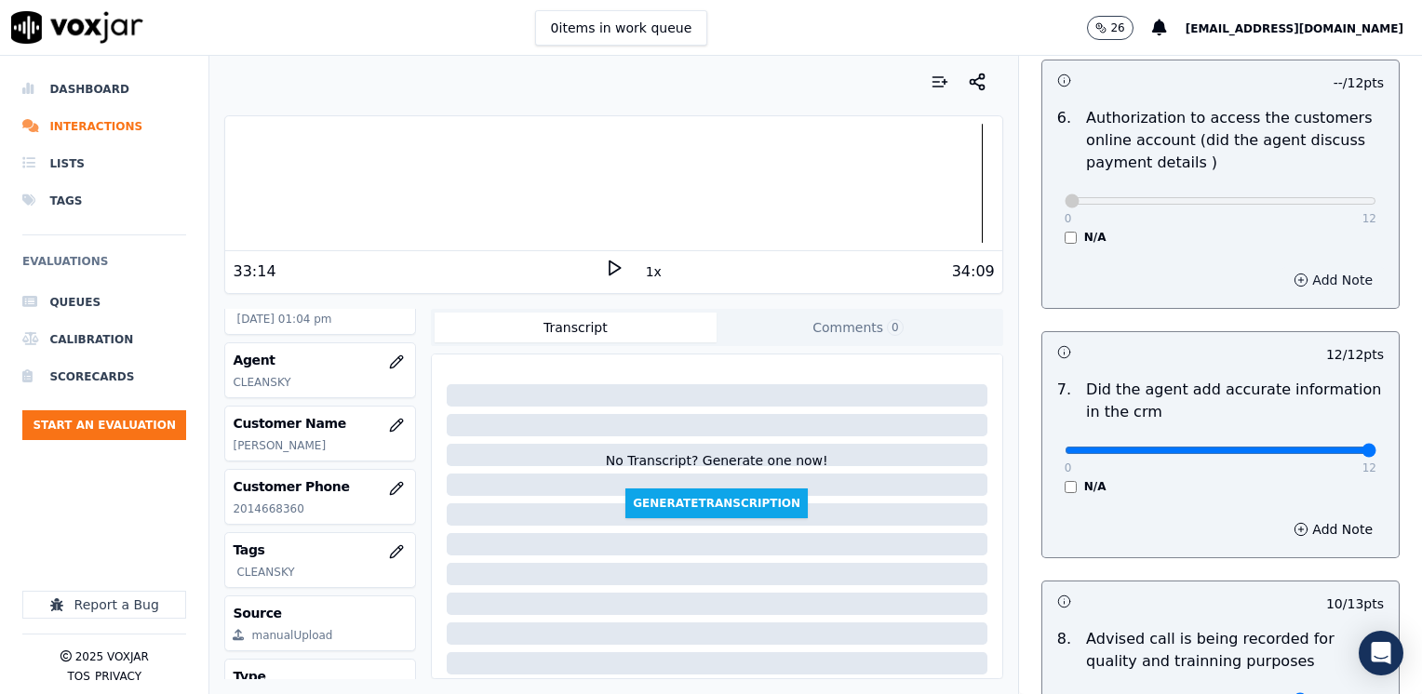
scroll to position [1724, 0]
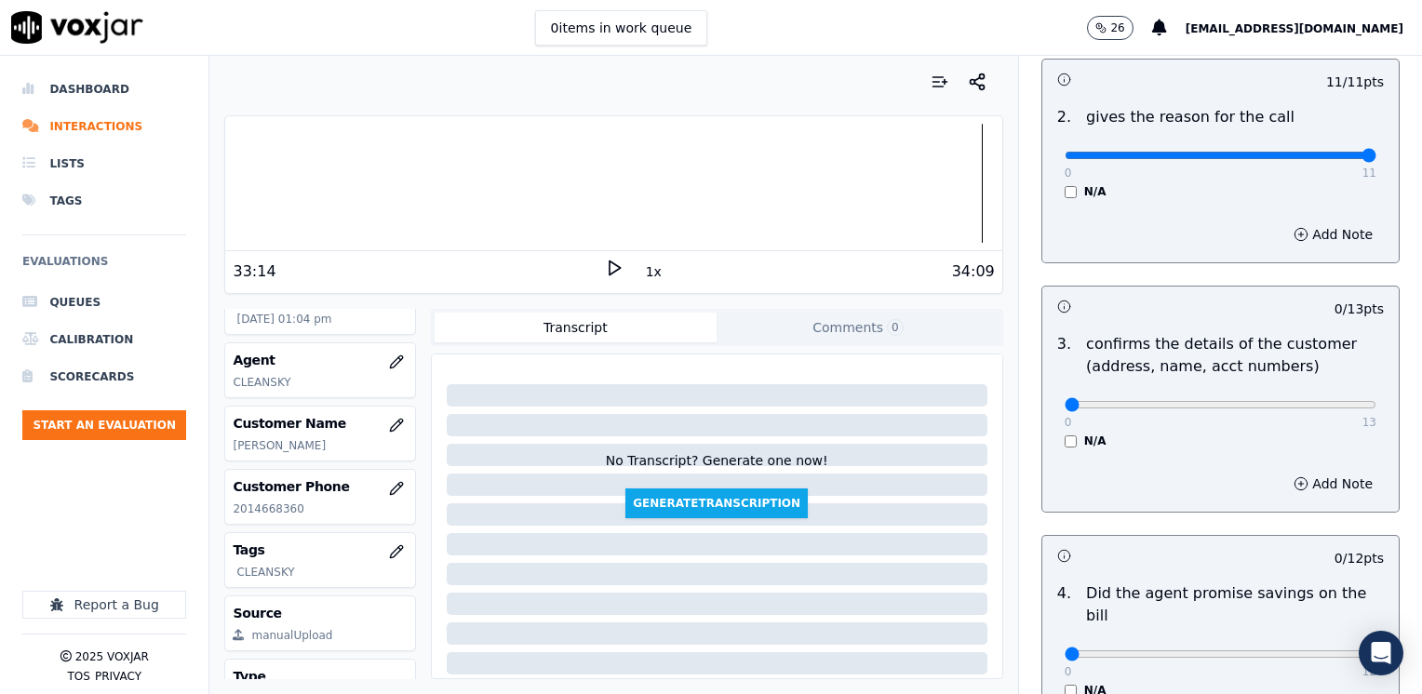
scroll to position [329, 0]
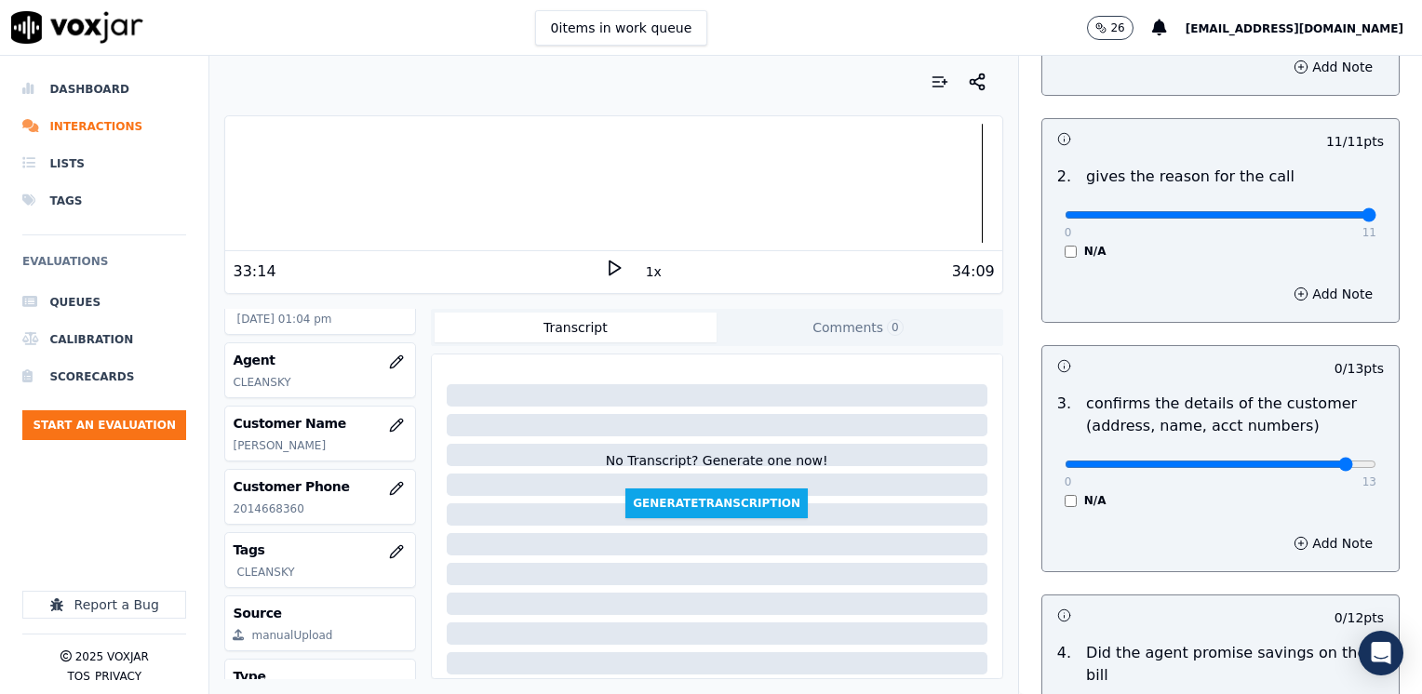
type input "12"
click at [1310, 461] on input "range" at bounding box center [1221, 464] width 312 height 7
click at [1295, 538] on button "Add Note" at bounding box center [1332, 543] width 101 height 26
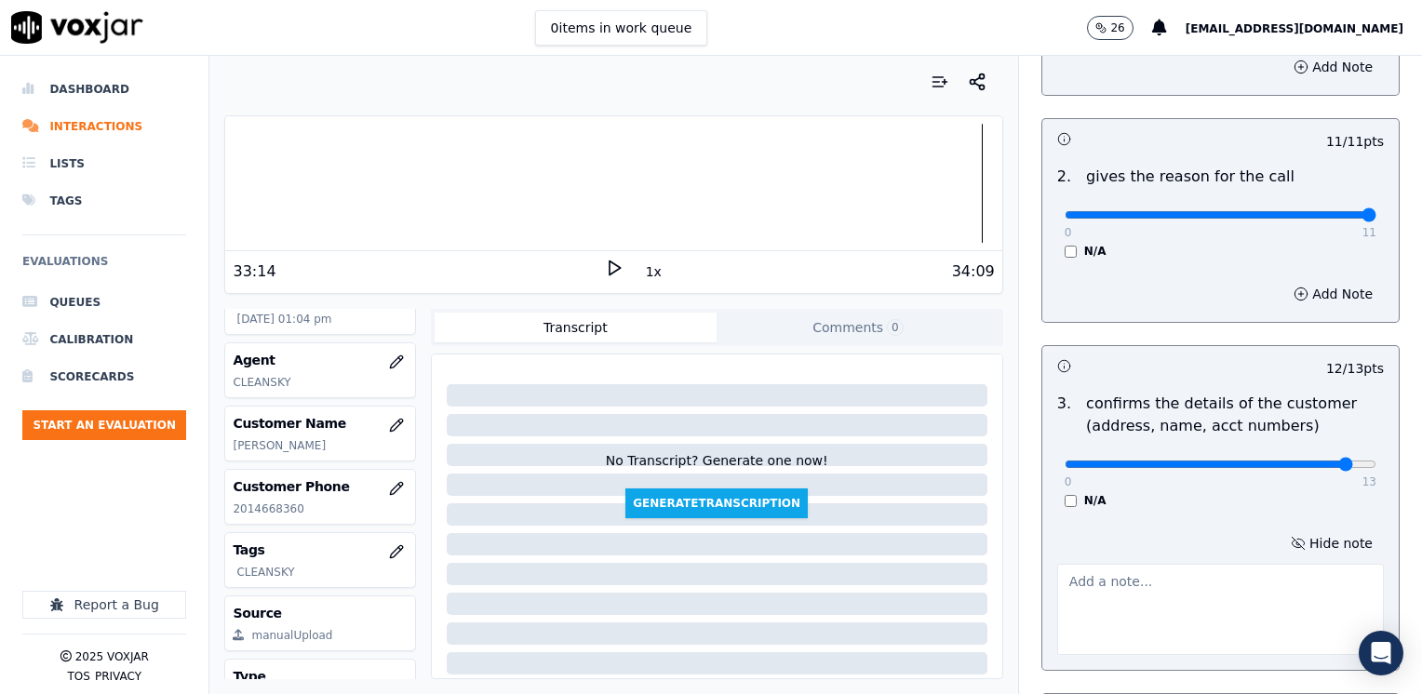
click at [1117, 620] on textarea at bounding box center [1220, 609] width 327 height 91
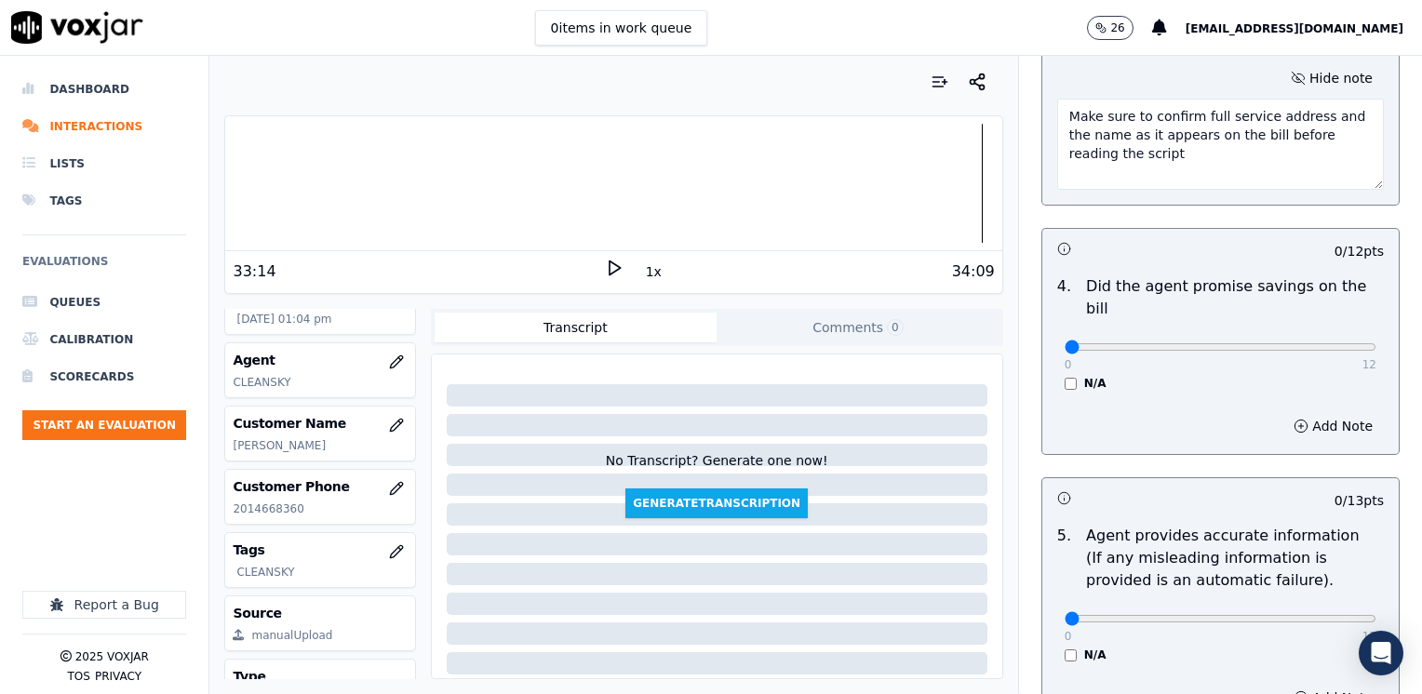
type textarea "Make sure to confirm full service address and the name as it appears on the bil…"
drag, startPoint x: 1049, startPoint y: 322, endPoint x: 1425, endPoint y: 400, distance: 384.0
type input "12"
click at [1376, 351] on input "range" at bounding box center [1221, 346] width 312 height 7
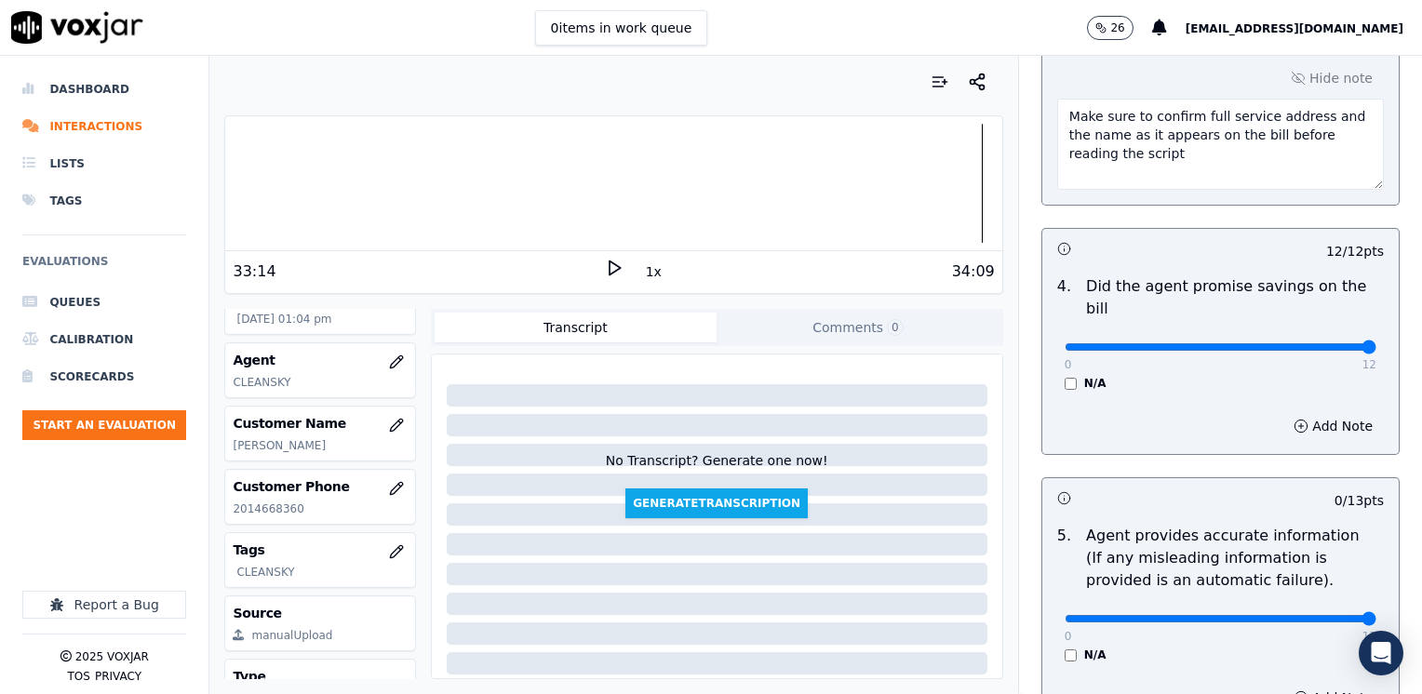
drag, startPoint x: 1055, startPoint y: 598, endPoint x: 1416, endPoint y: 570, distance: 362.2
click at [1376, 615] on input "range" at bounding box center [1221, 618] width 312 height 7
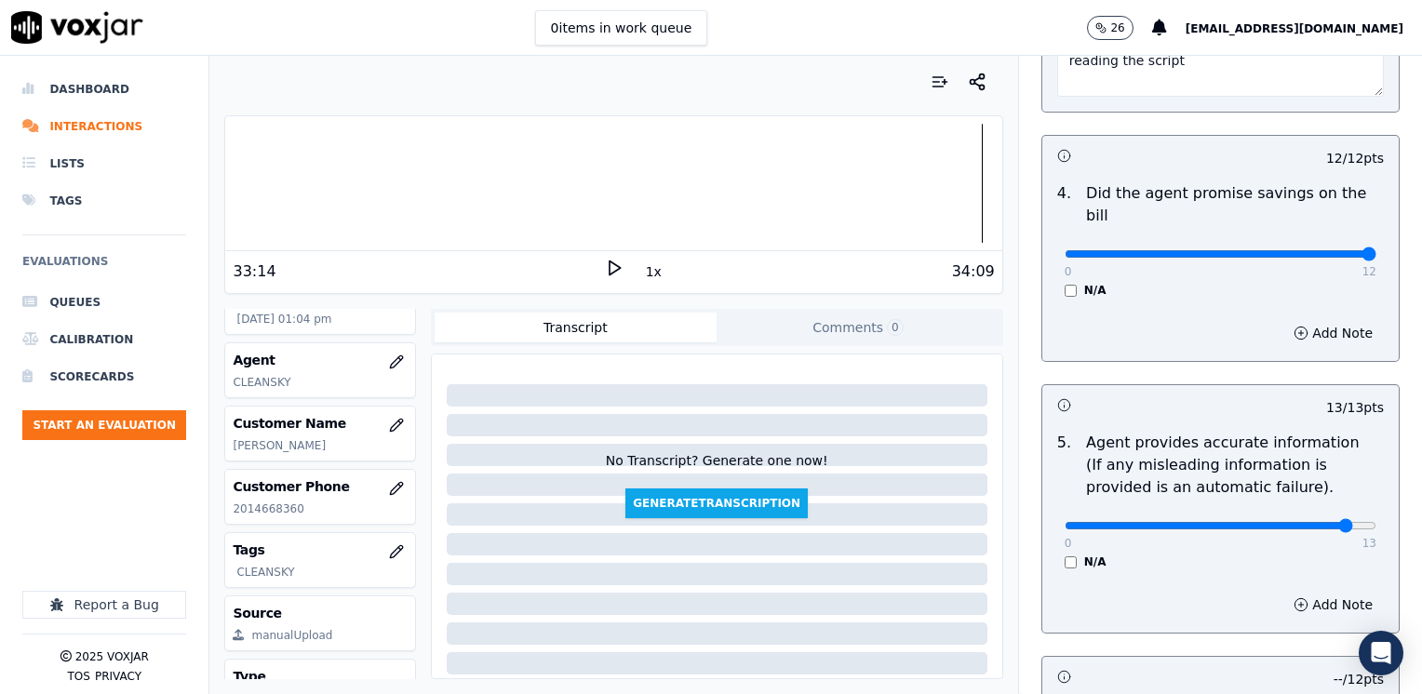
type input "12"
click at [1308, 522] on input "range" at bounding box center [1221, 525] width 312 height 7
click at [1294, 592] on button "Add Note" at bounding box center [1332, 605] width 101 height 26
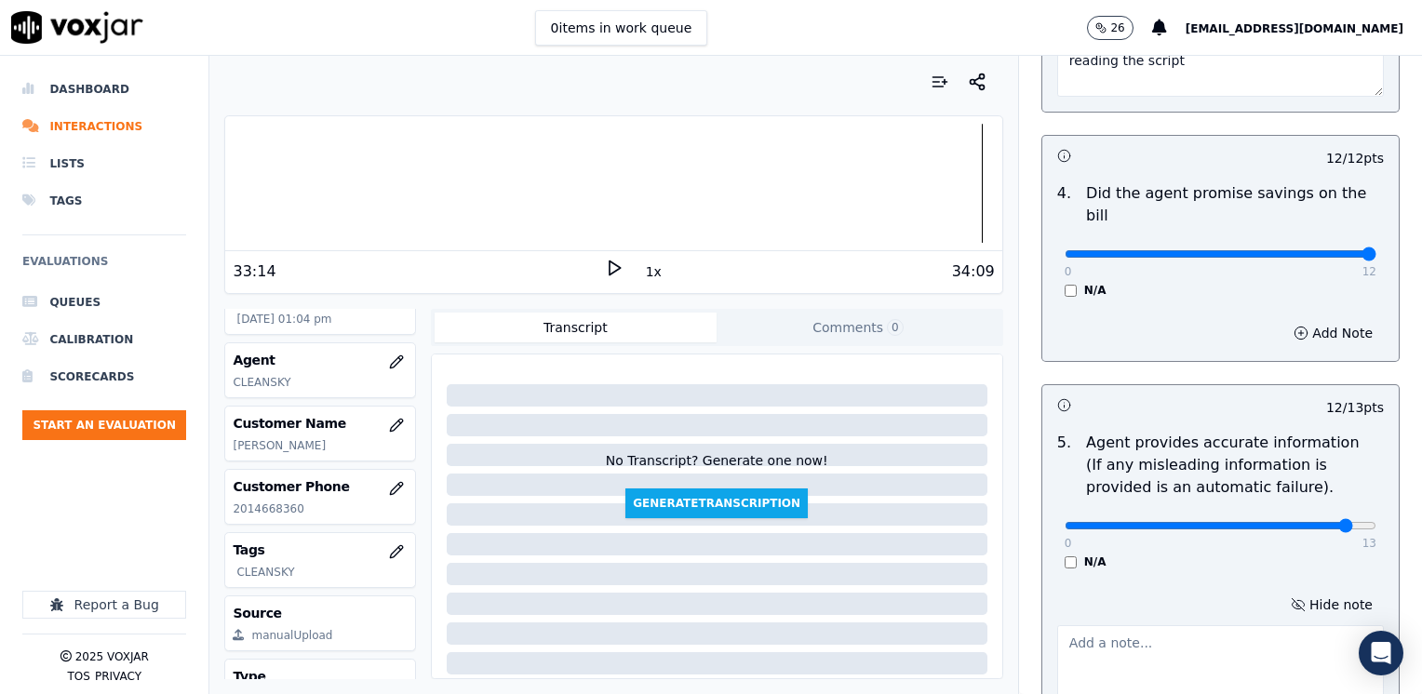
click at [1124, 587] on div "Hide note" at bounding box center [1220, 654] width 356 height 154
click at [1122, 631] on textarea at bounding box center [1220, 670] width 327 height 91
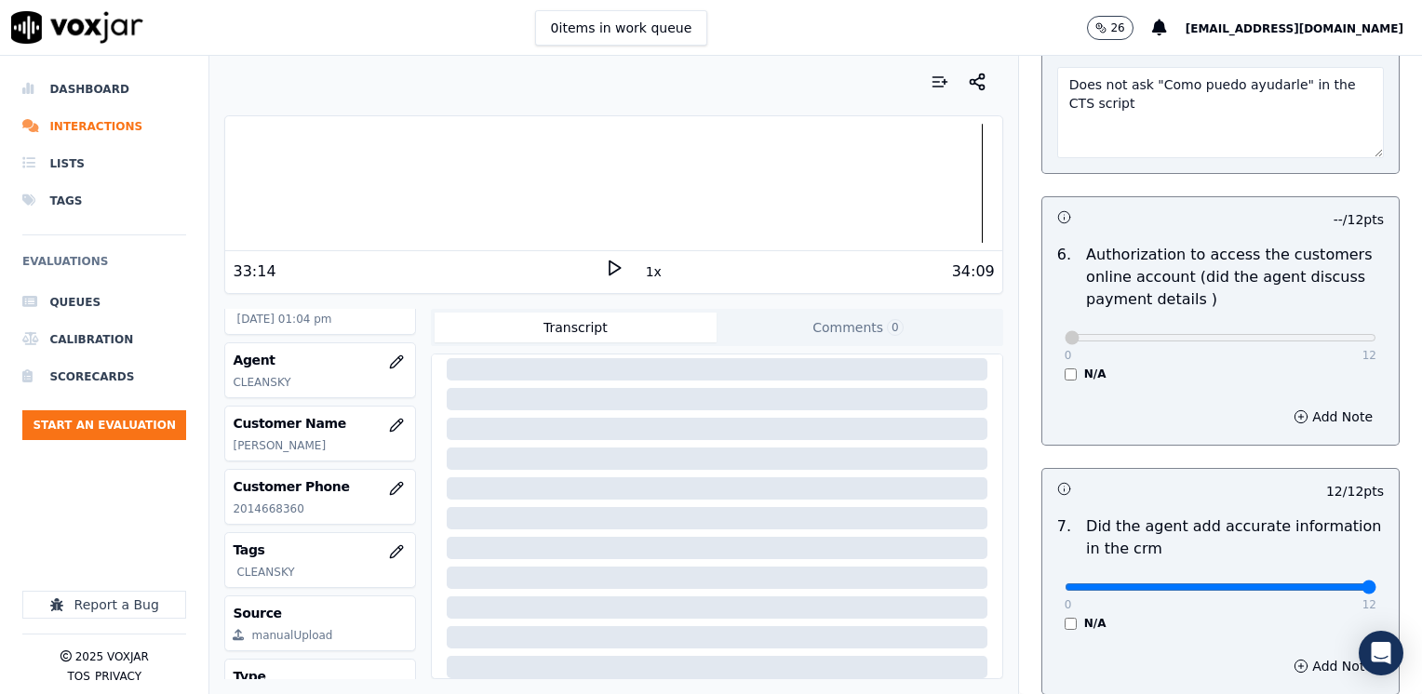
scroll to position [1921, 0]
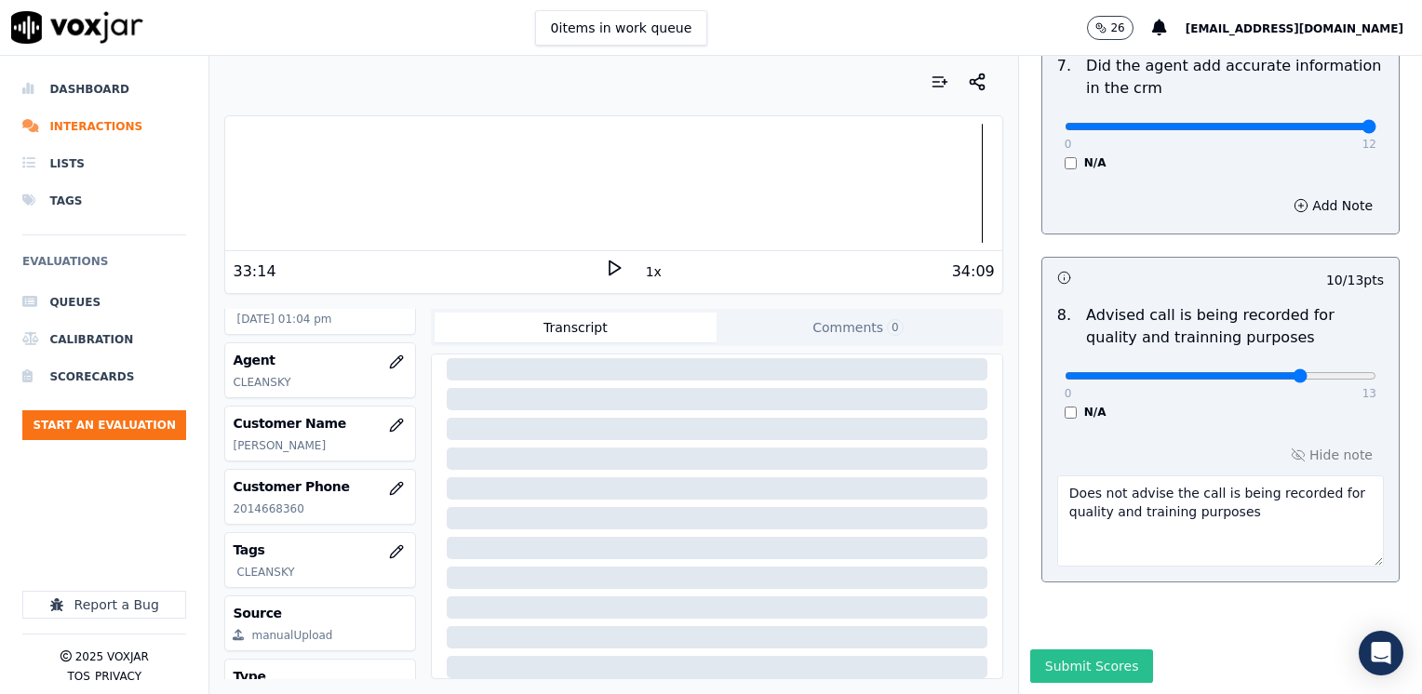
type textarea "Does not ask "Como puedo ayudarle" in the CTS script"
click at [1079, 650] on button "Submit Scores" at bounding box center [1092, 667] width 124 height 34
click at [1072, 650] on div "Saving" at bounding box center [1220, 672] width 403 height 45
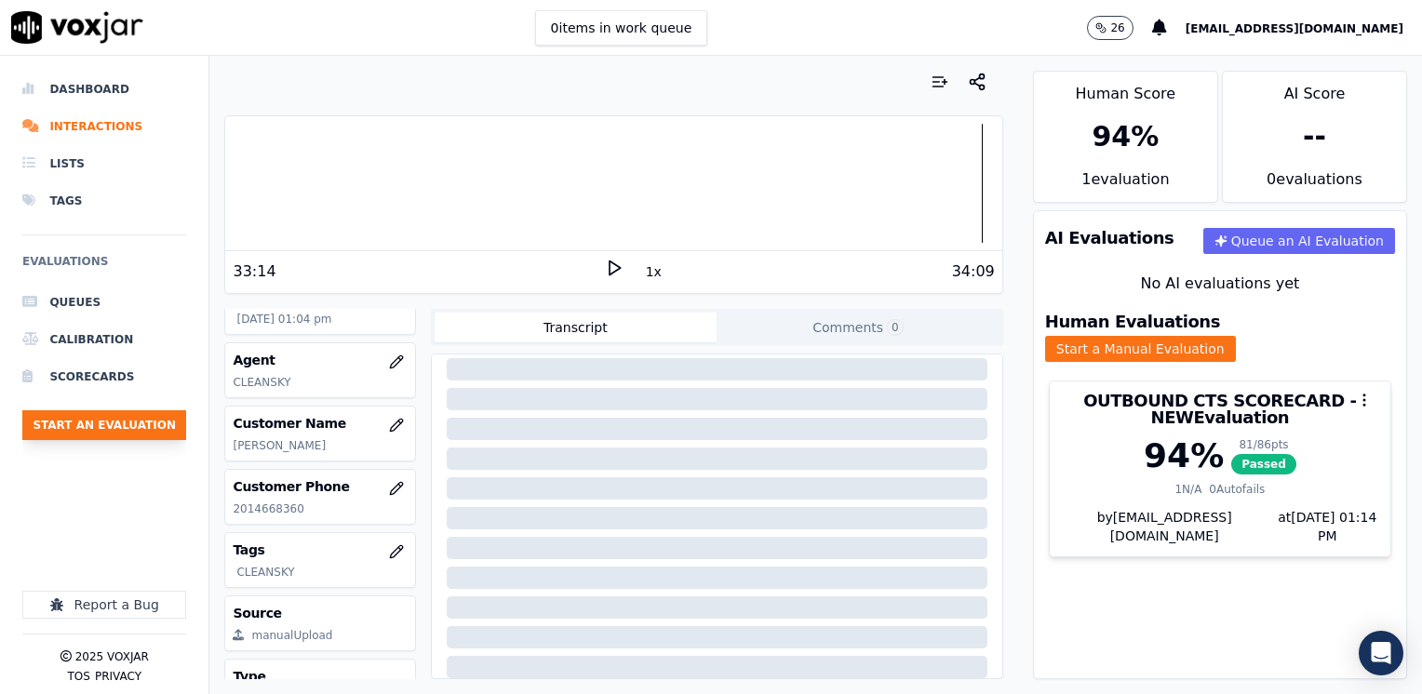
click at [146, 421] on button "Start an Evaluation" at bounding box center [104, 425] width 164 height 30
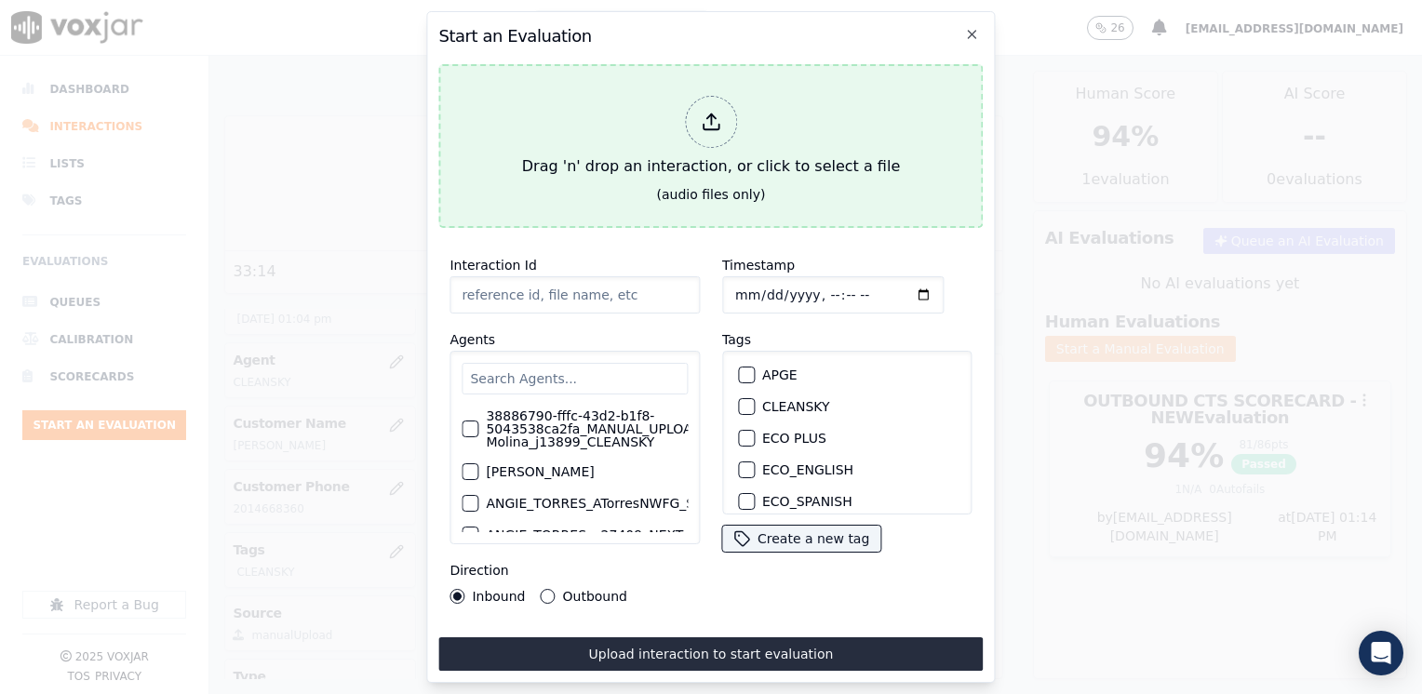
click at [715, 120] on icon at bounding box center [711, 122] width 20 height 20
type input "20250905-130233_4847727297-[PERSON_NAME] all.mp3"
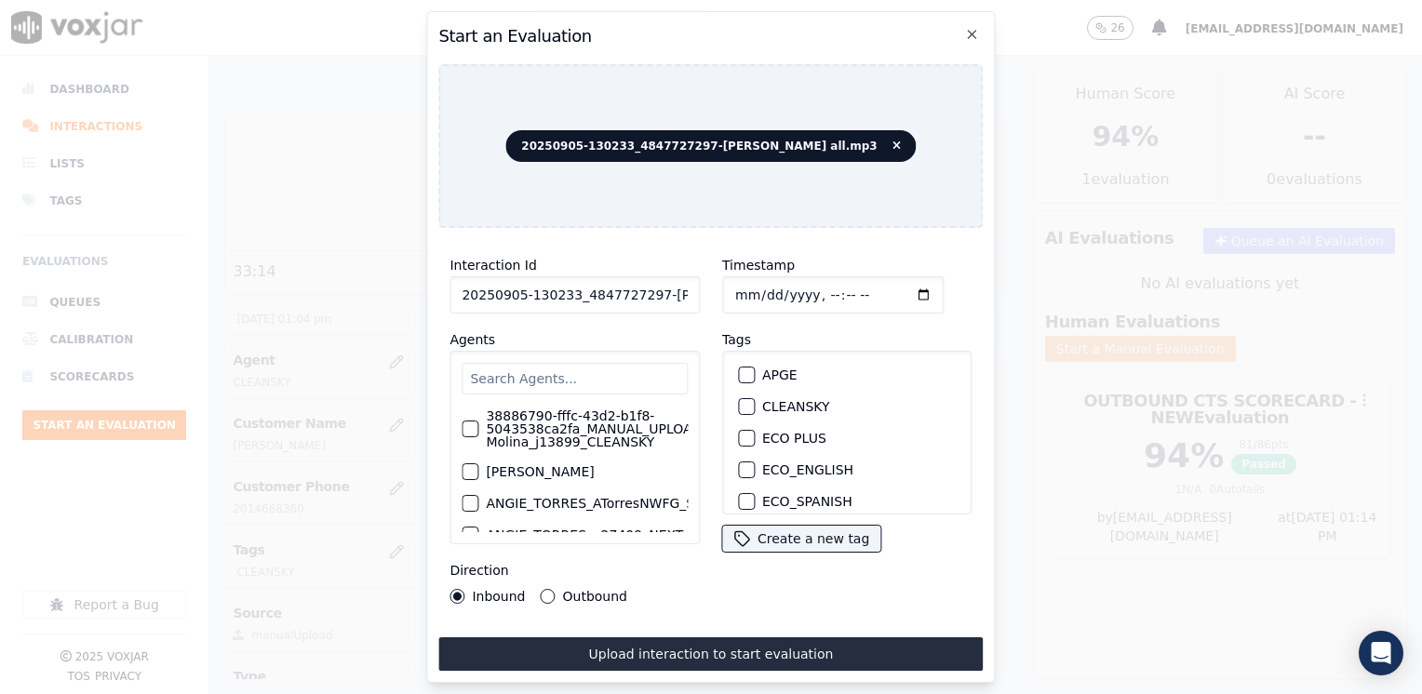
click at [540, 378] on input "text" at bounding box center [575, 379] width 226 height 32
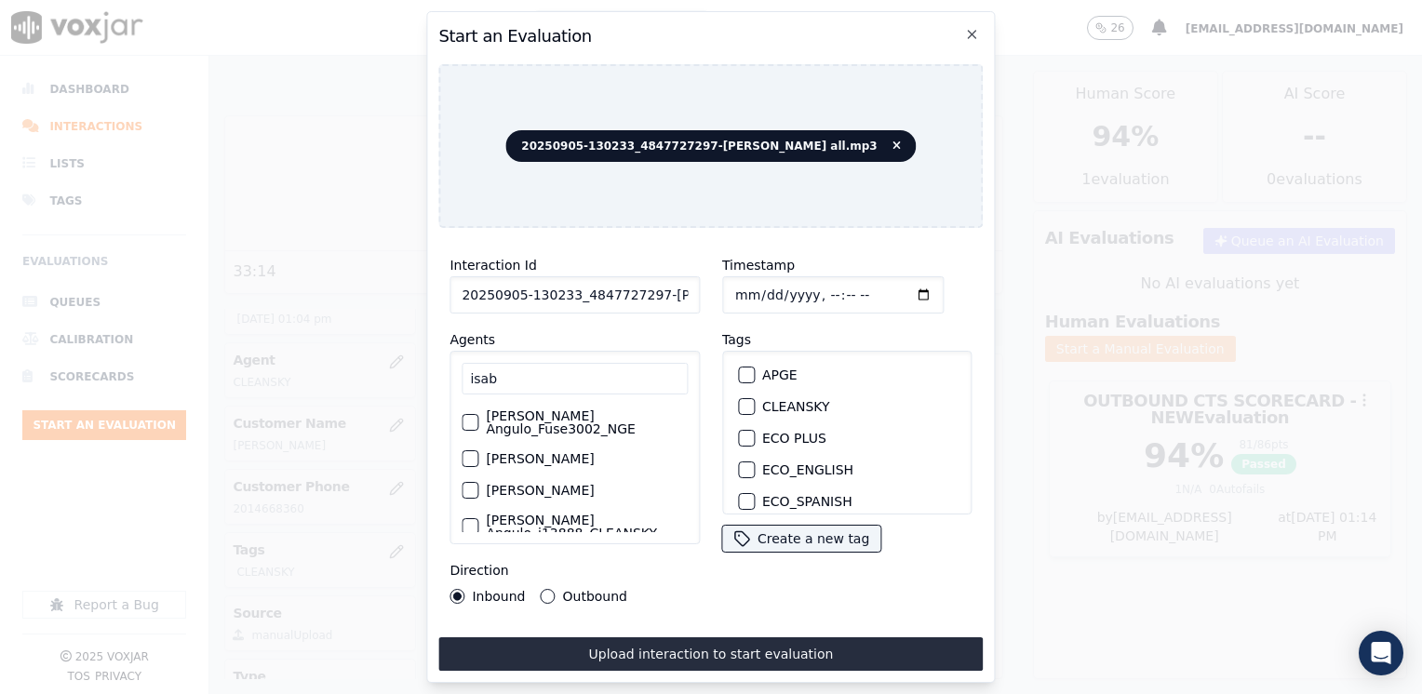
scroll to position [56, 0]
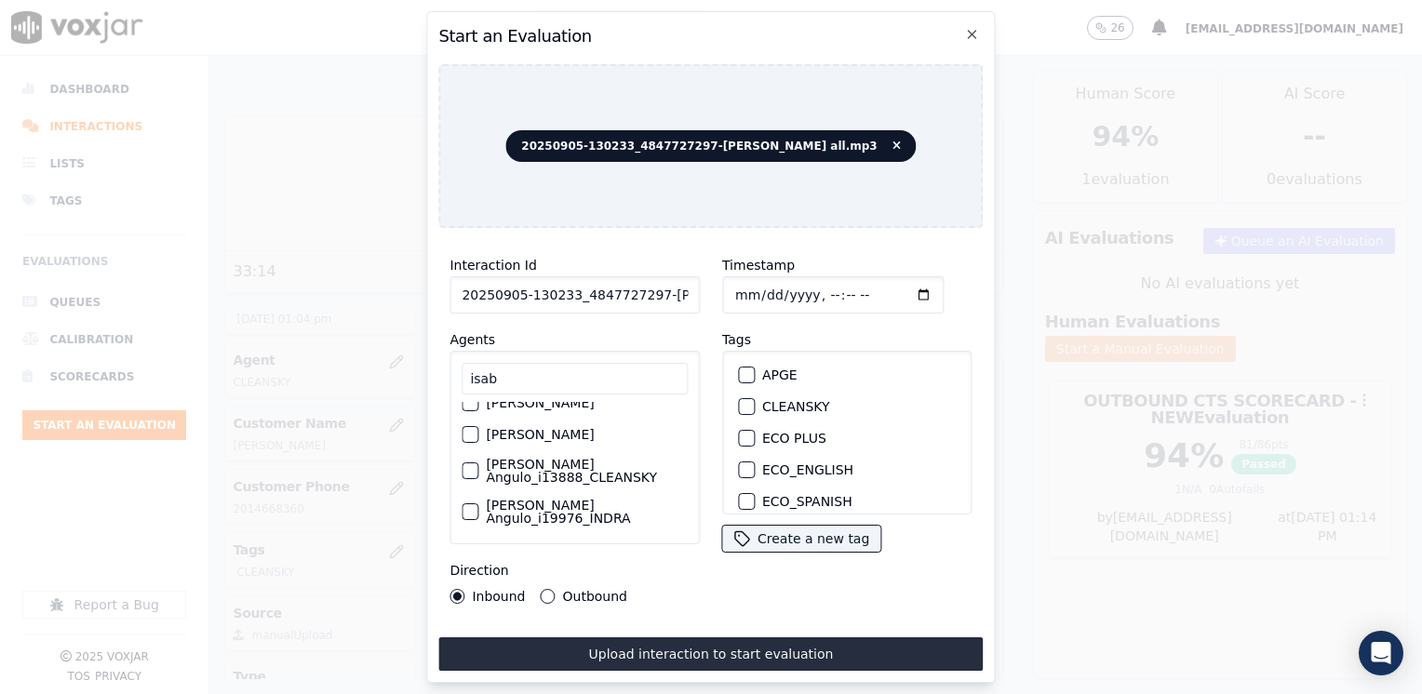
type input "isab"
click at [465, 474] on div "button" at bounding box center [469, 470] width 13 height 13
click at [741, 404] on div "button" at bounding box center [745, 406] width 13 height 13
click at [894, 277] on input "Timestamp" at bounding box center [832, 294] width 221 height 37
click at [894, 285] on input "Timestamp" at bounding box center [832, 294] width 221 height 37
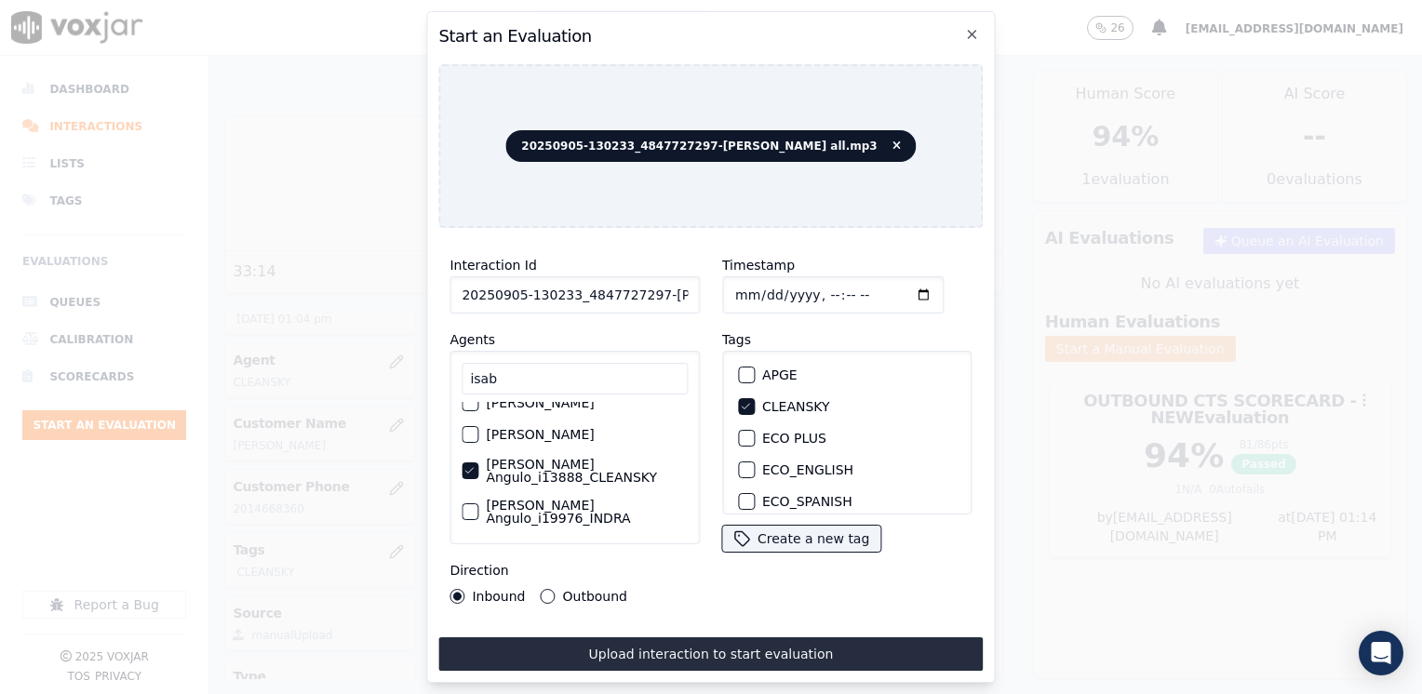
type input "[DATE]T13:16"
click at [547, 589] on button "Outbound" at bounding box center [548, 596] width 15 height 15
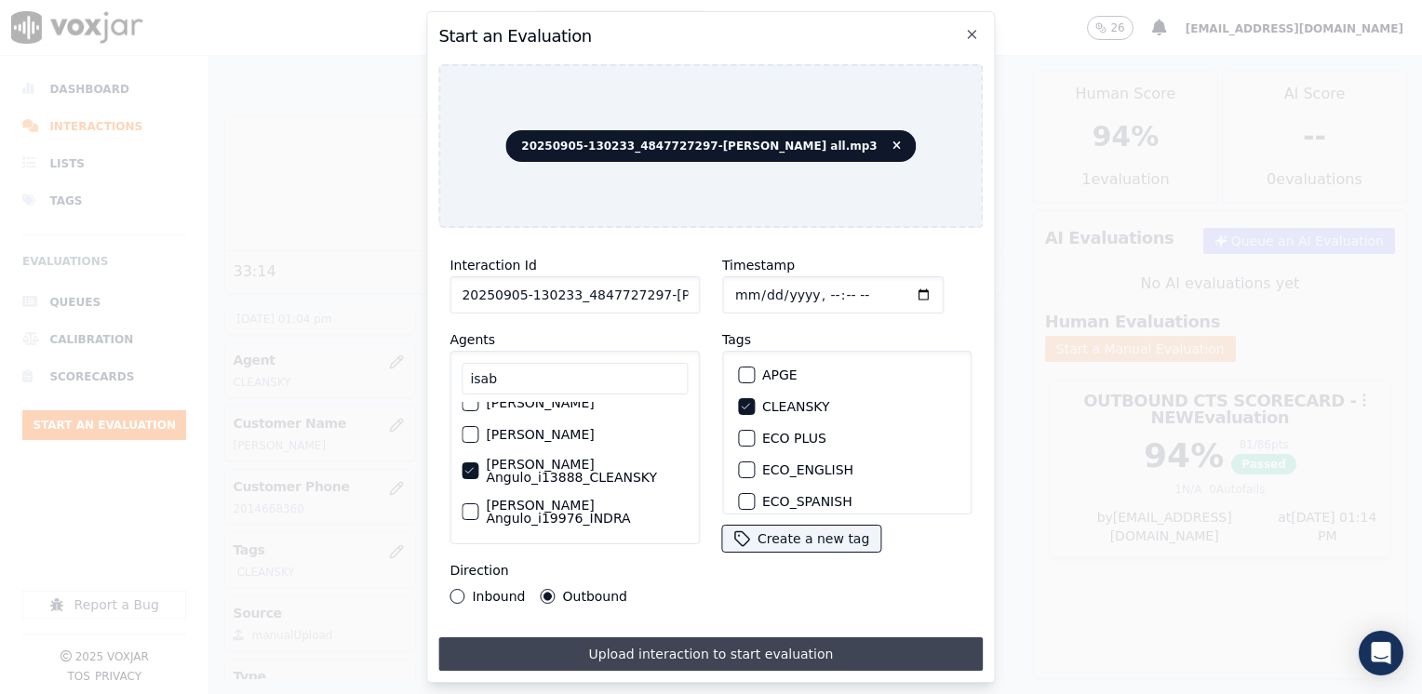
click at [704, 639] on button "Upload interaction to start evaluation" at bounding box center [710, 654] width 544 height 34
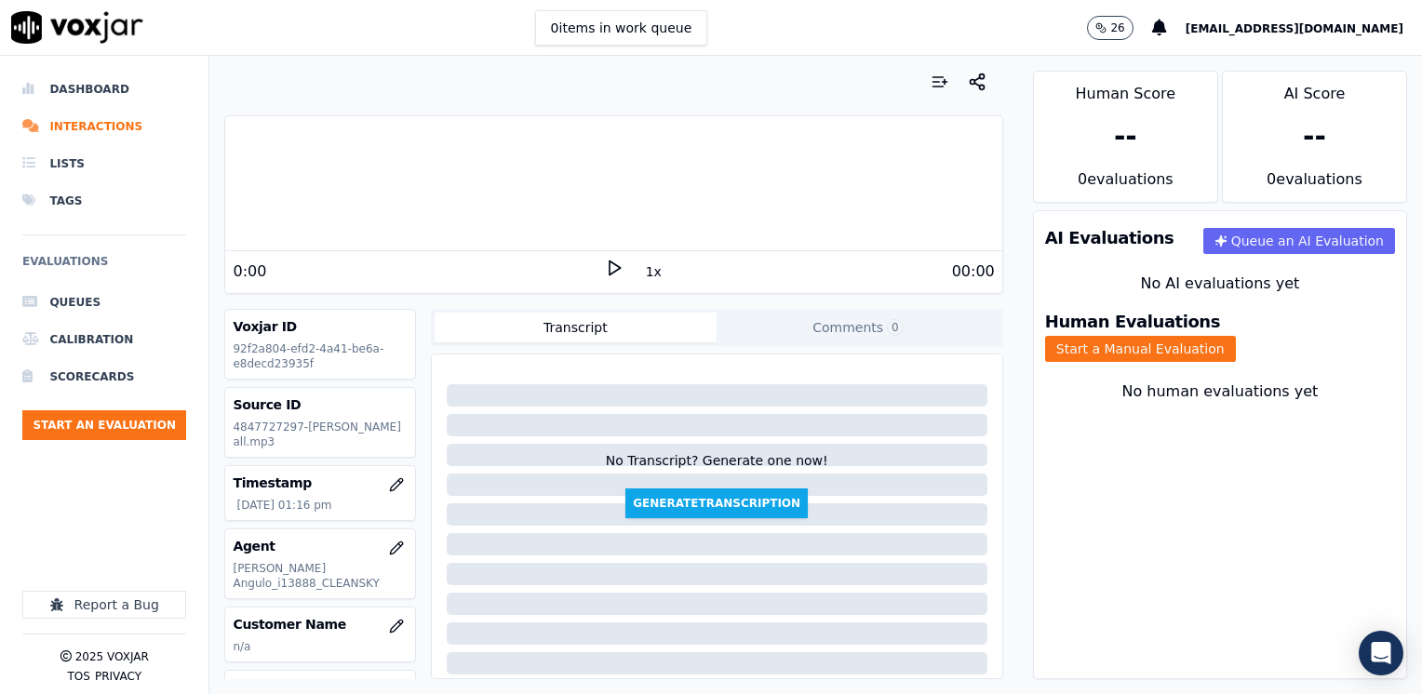
click at [610, 265] on polygon at bounding box center [615, 269] width 11 height 14
click at [380, 530] on button "button" at bounding box center [396, 548] width 37 height 37
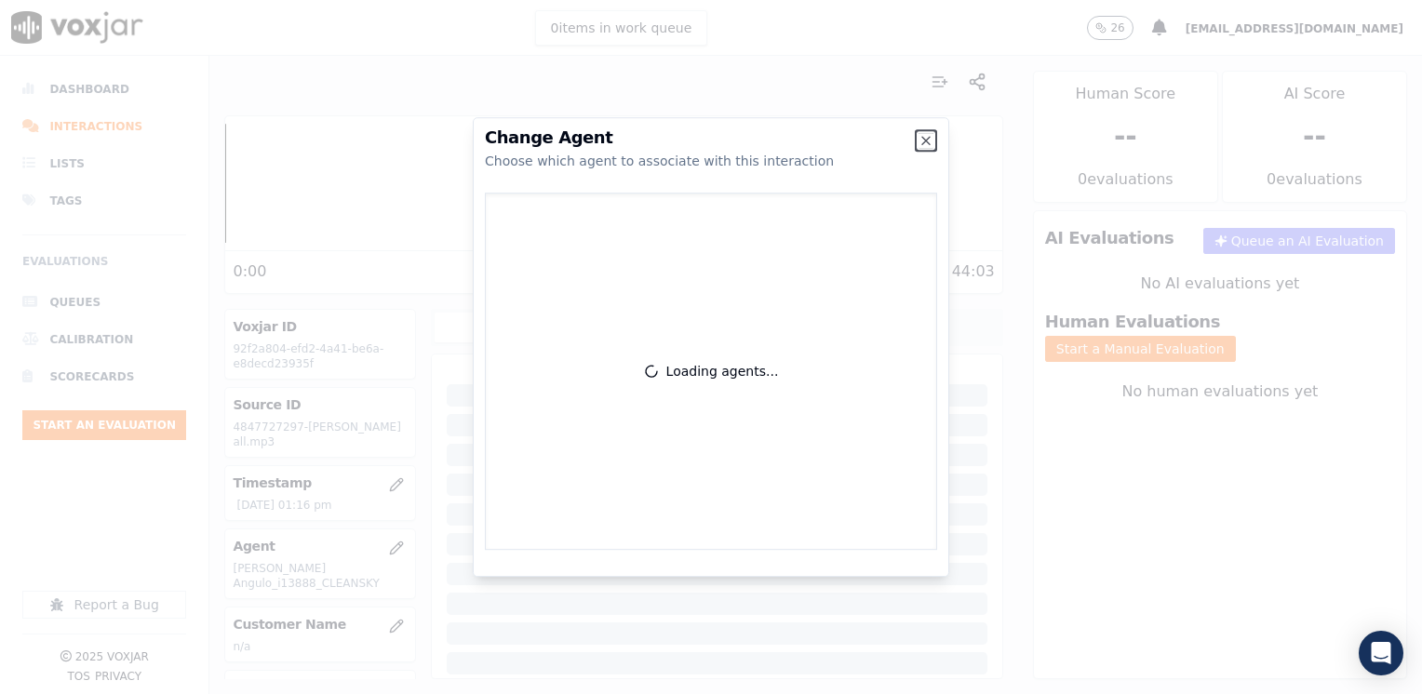
scroll to position [93, 0]
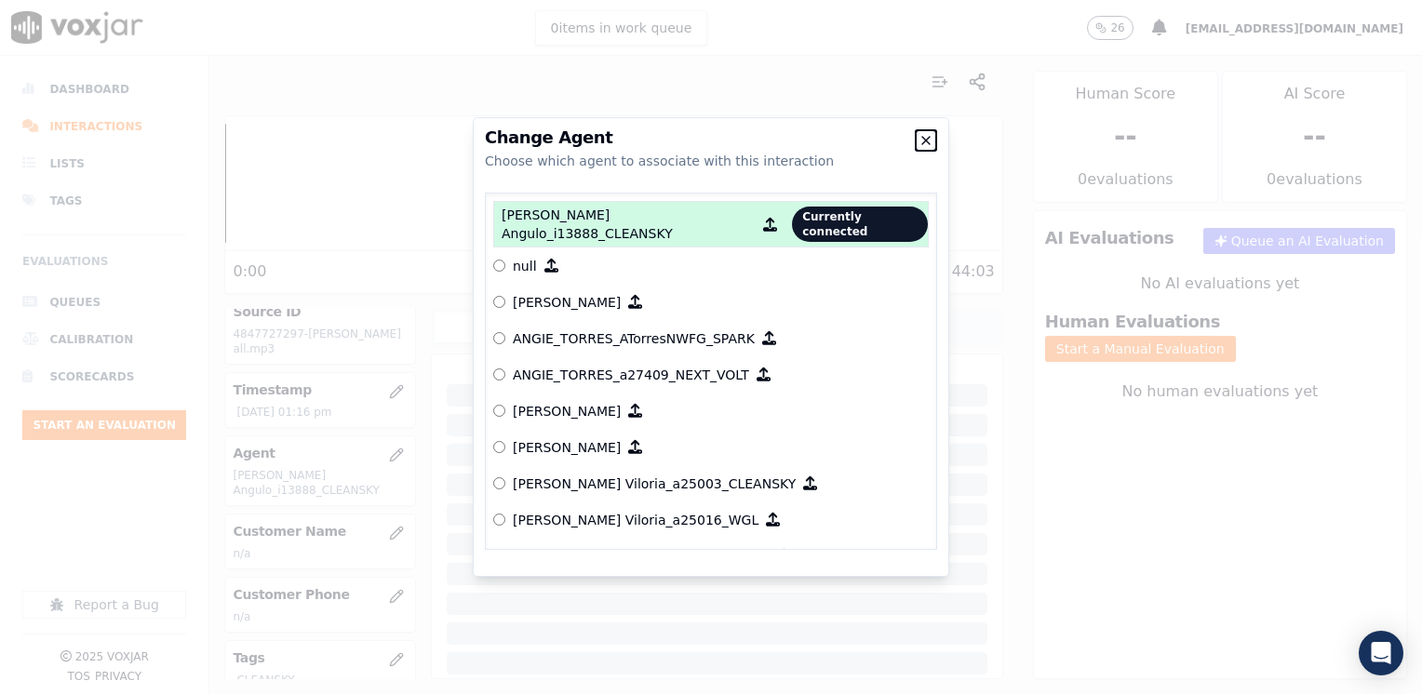
click at [927, 134] on icon "button" at bounding box center [926, 140] width 15 height 15
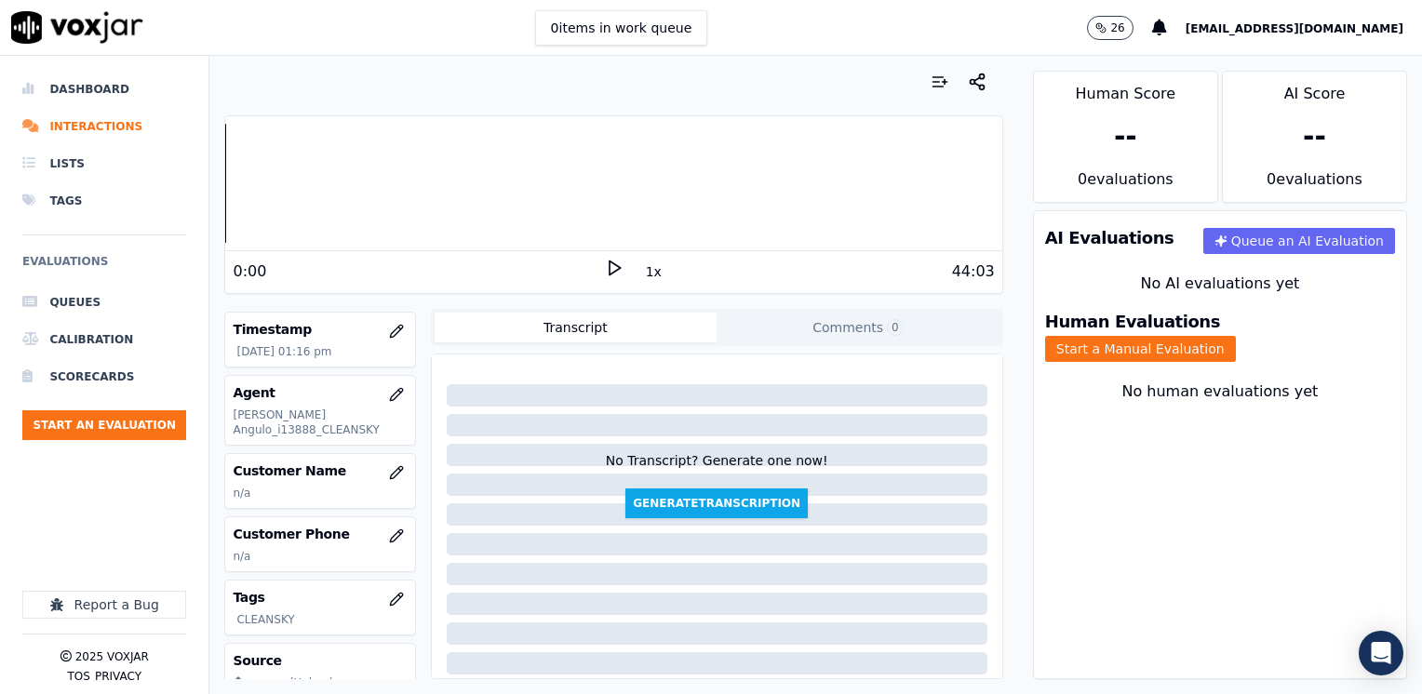
scroll to position [186, 0]
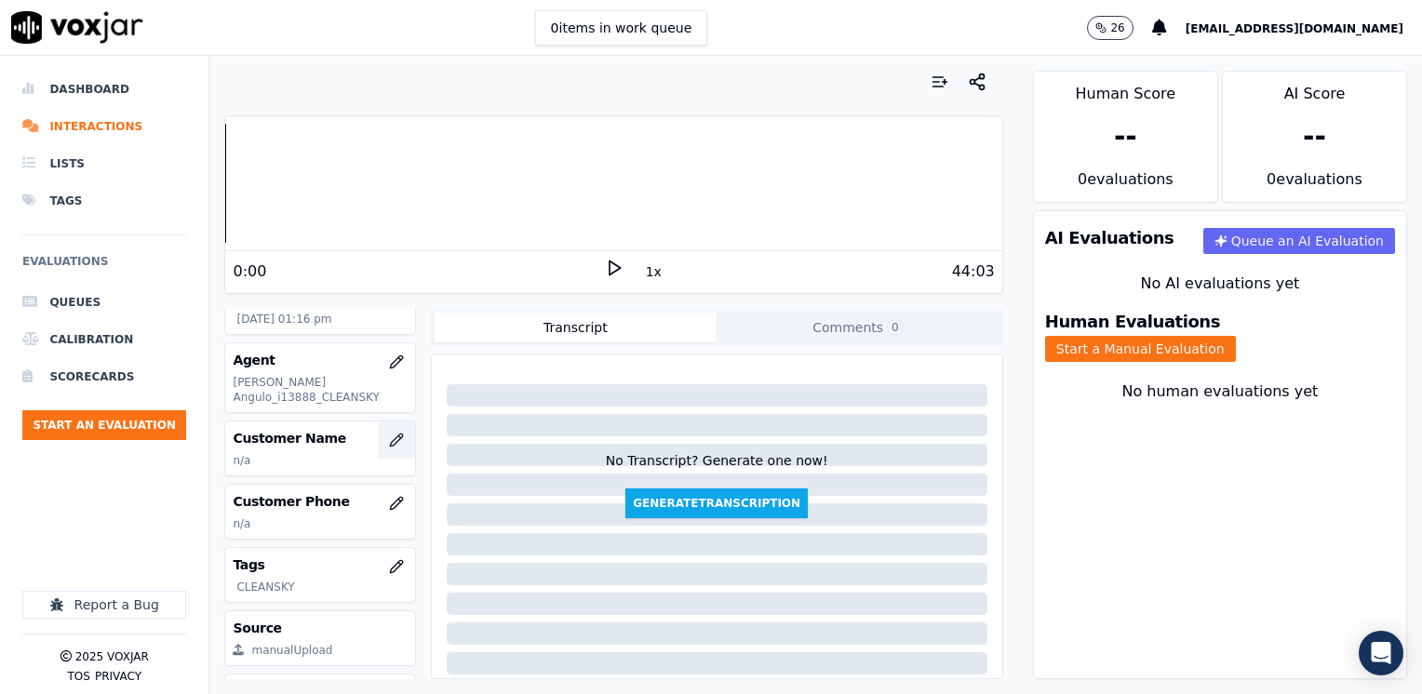
click at [389, 443] on icon "button" at bounding box center [396, 440] width 15 height 15
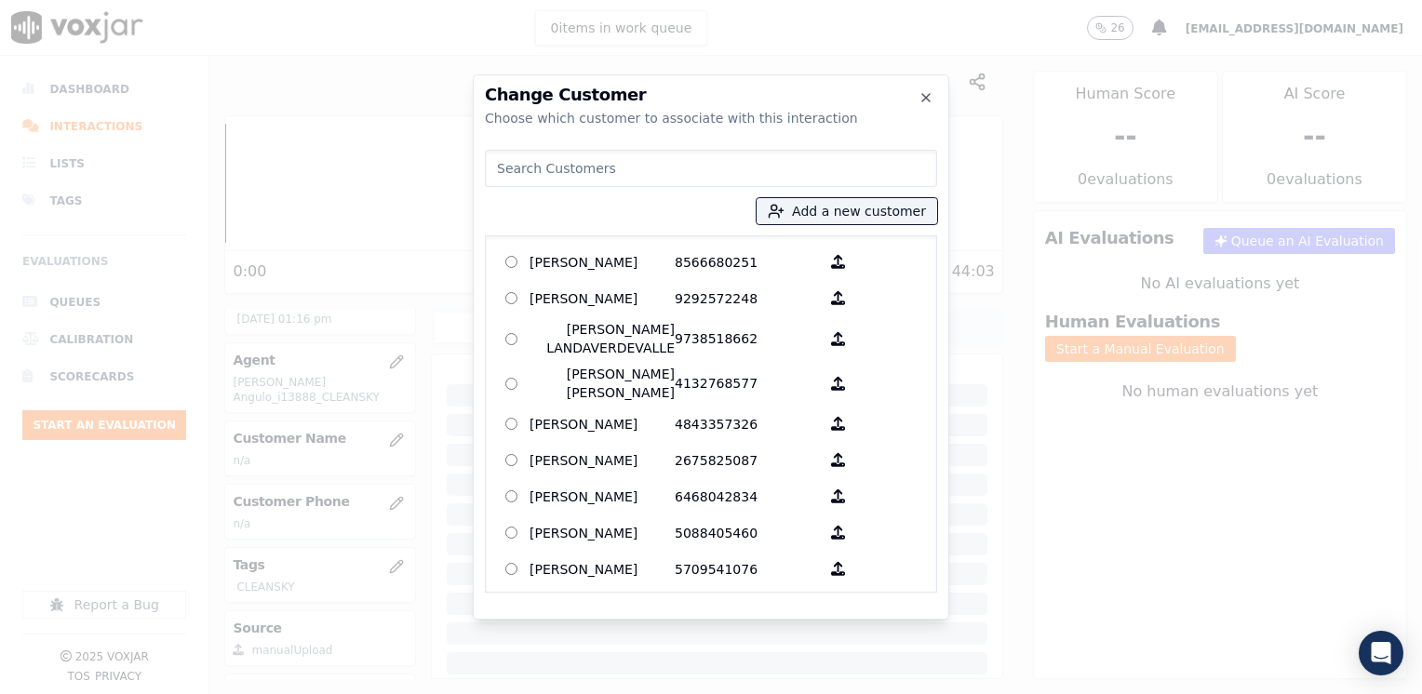
click at [693, 181] on input at bounding box center [711, 168] width 452 height 37
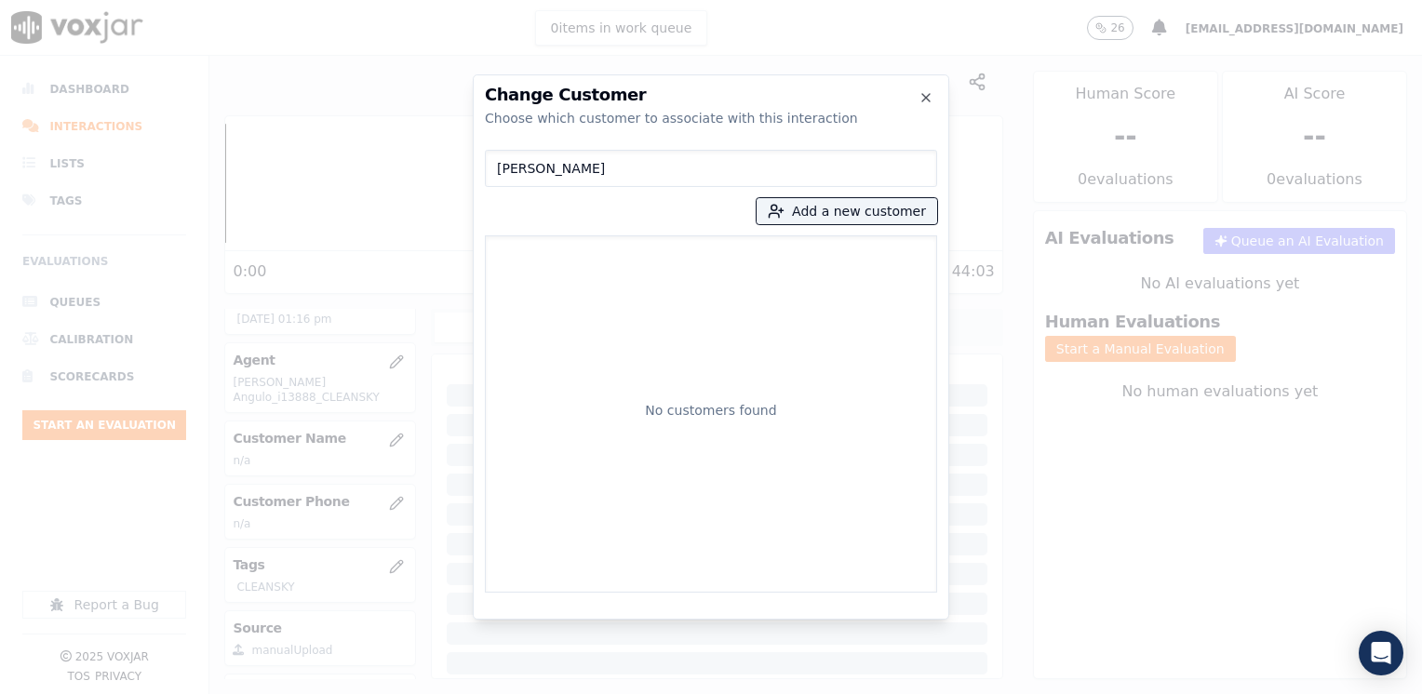
drag, startPoint x: 685, startPoint y: 154, endPoint x: 370, endPoint y: 154, distance: 314.6
click at [370, 693] on div "Change Customer Choose which customer to associate with this interaction [PERSO…" at bounding box center [711, 694] width 1422 height 0
paste input "4847727297"
type input "4847727297"
drag, startPoint x: 867, startPoint y: 200, endPoint x: 860, endPoint y: 220, distance: 20.9
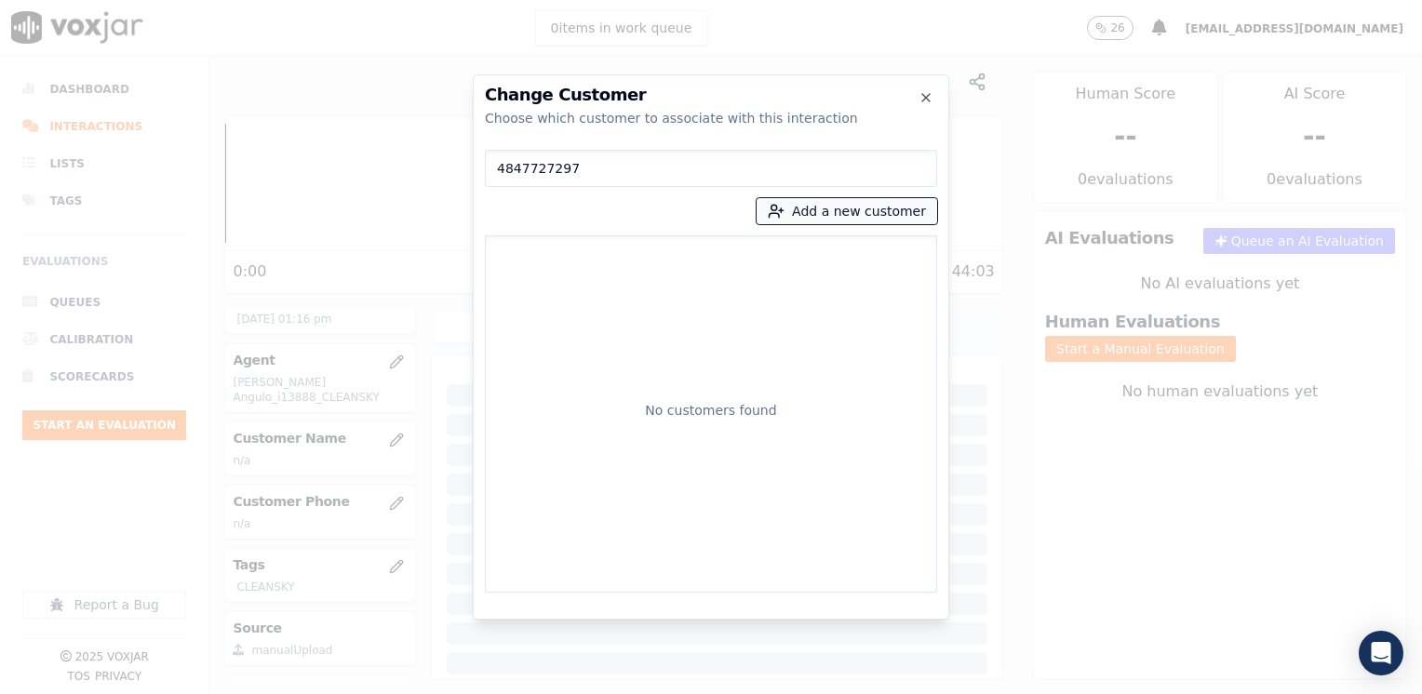
click at [867, 208] on button "Add a new customer" at bounding box center [847, 211] width 181 height 26
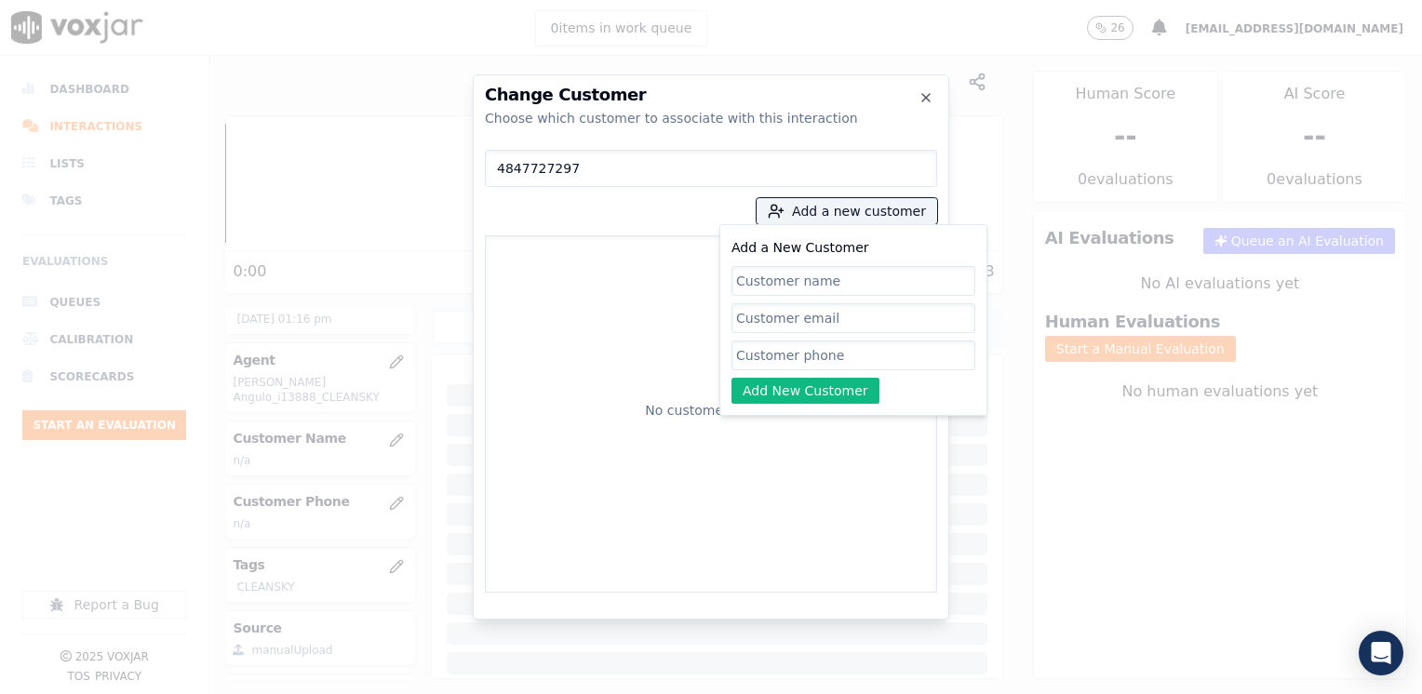
click at [829, 355] on input "Add a New Customer" at bounding box center [853, 356] width 244 height 30
paste input "4847727297"
type input "4847727297"
click at [767, 277] on input "Add a New Customer" at bounding box center [853, 281] width 244 height 30
paste input "[PERSON_NAME]"
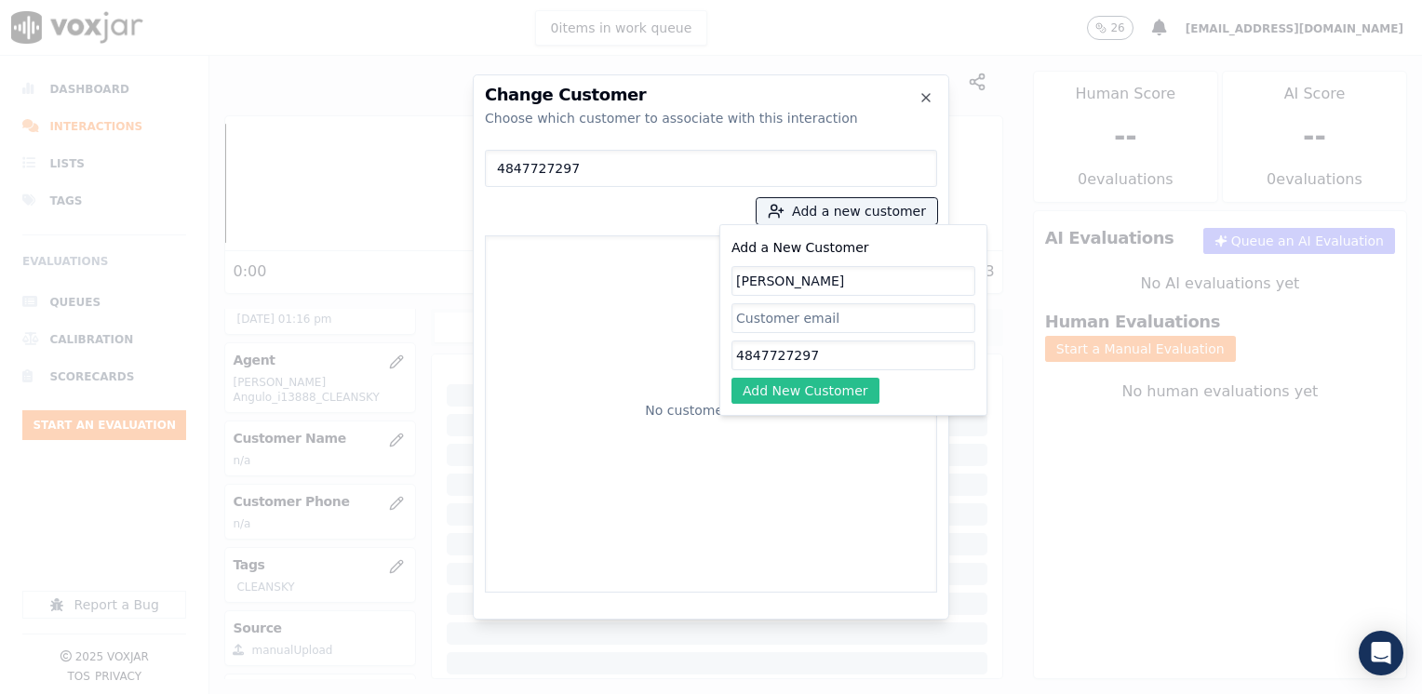
type input "[PERSON_NAME]"
click at [781, 396] on button "Add New Customer" at bounding box center [805, 391] width 148 height 26
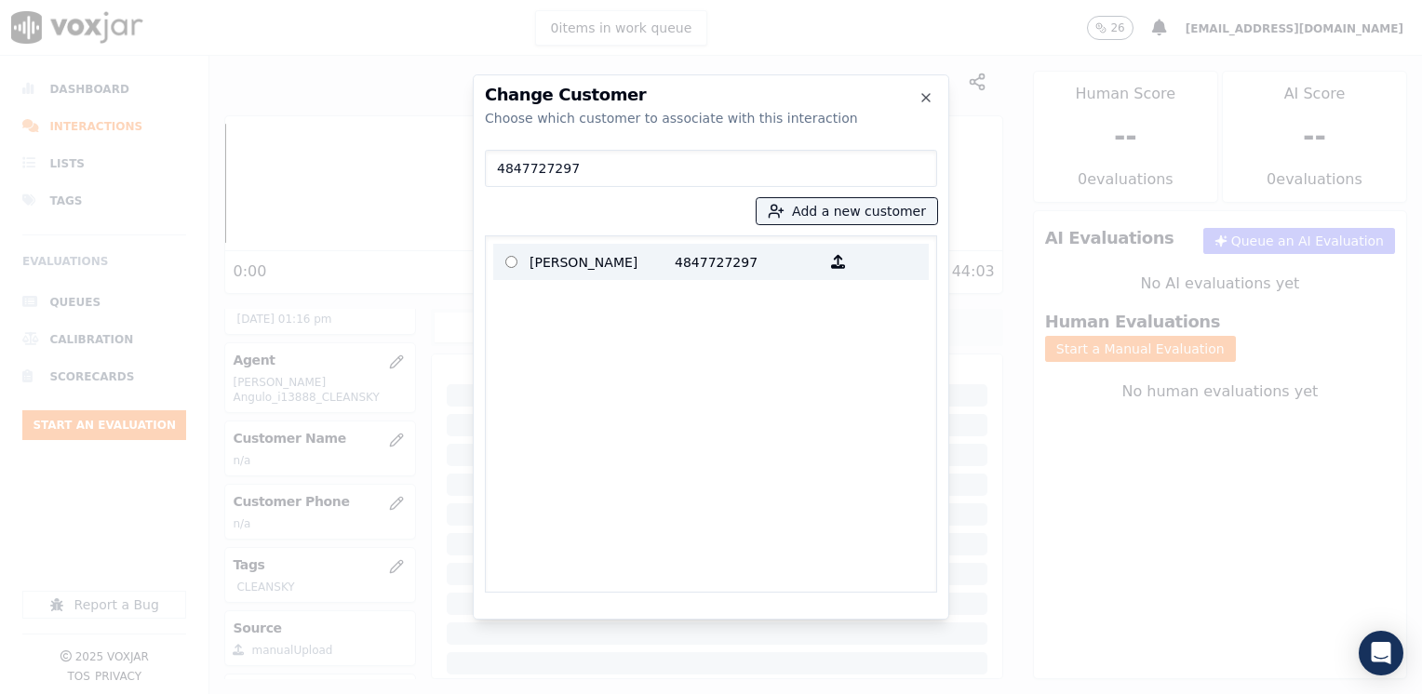
click at [623, 275] on p "[PERSON_NAME]" at bounding box center [602, 262] width 145 height 29
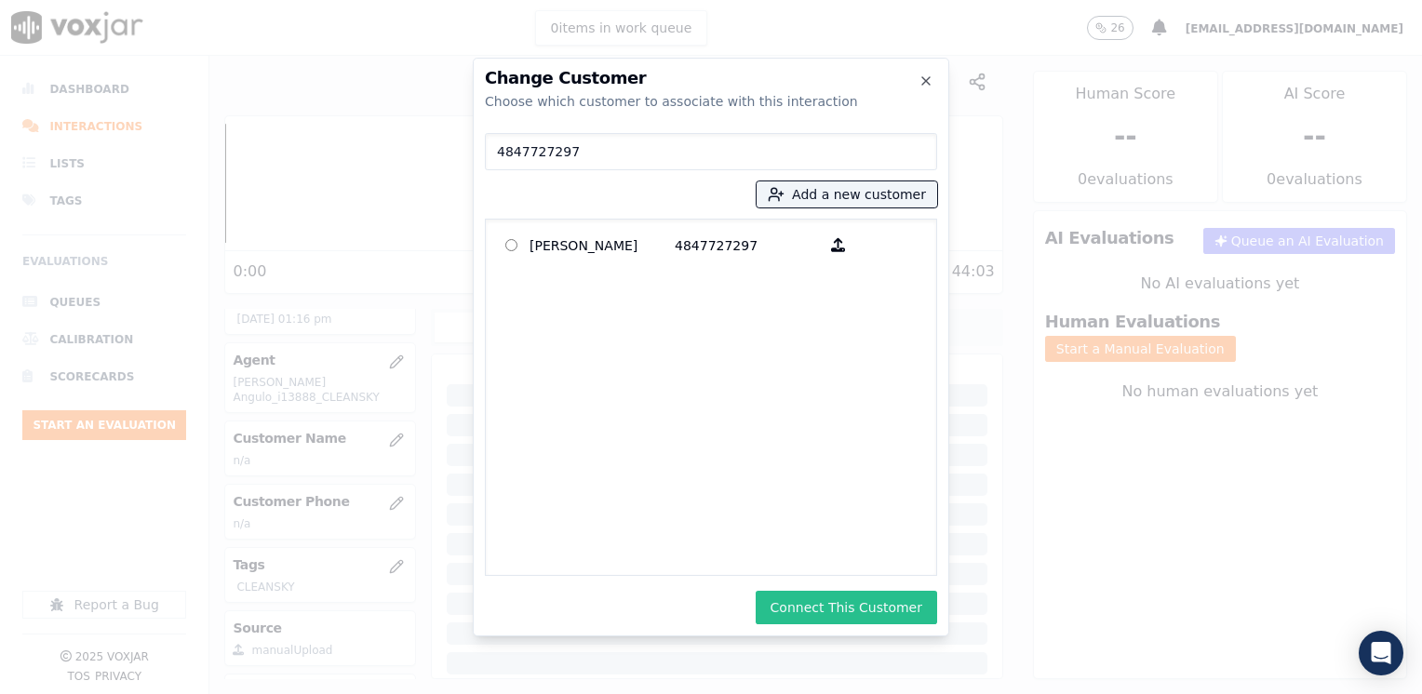
click at [830, 606] on button "Connect This Customer" at bounding box center [846, 608] width 181 height 34
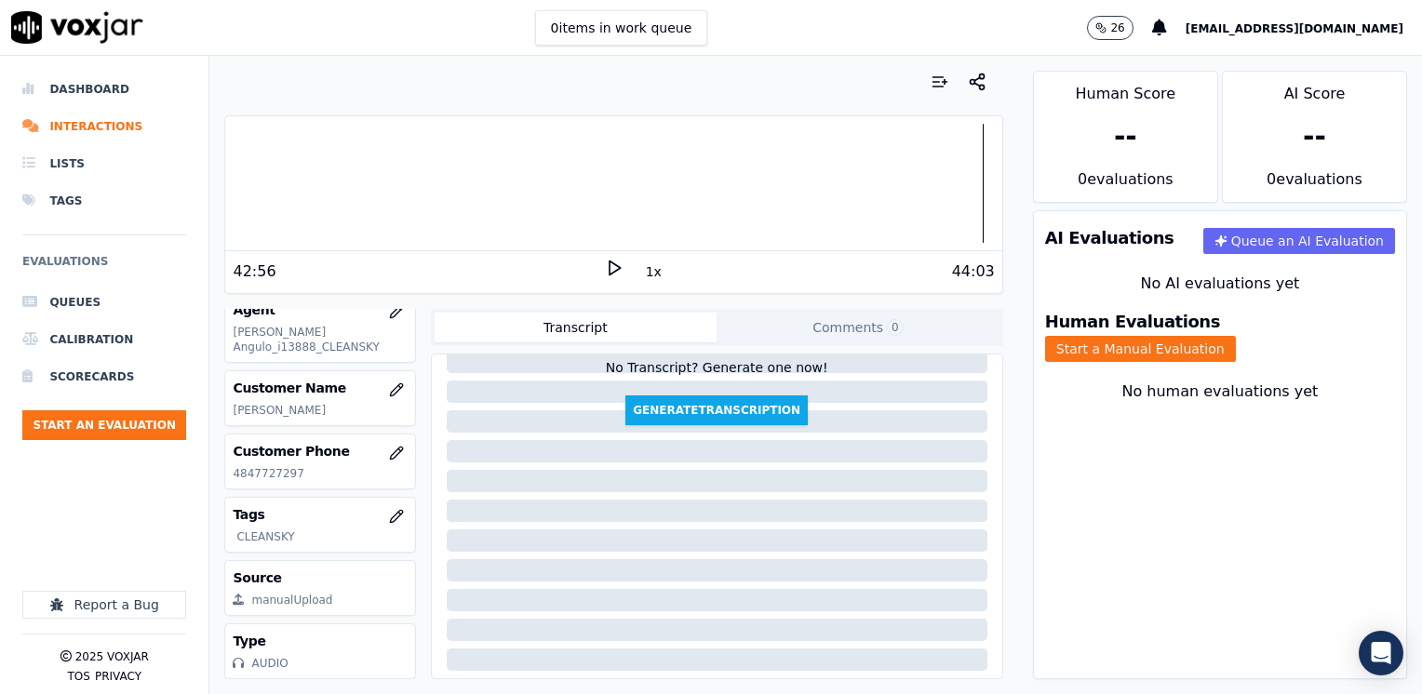
scroll to position [275, 0]
click at [1236, 336] on button "Start a Manual Evaluation" at bounding box center [1140, 349] width 191 height 26
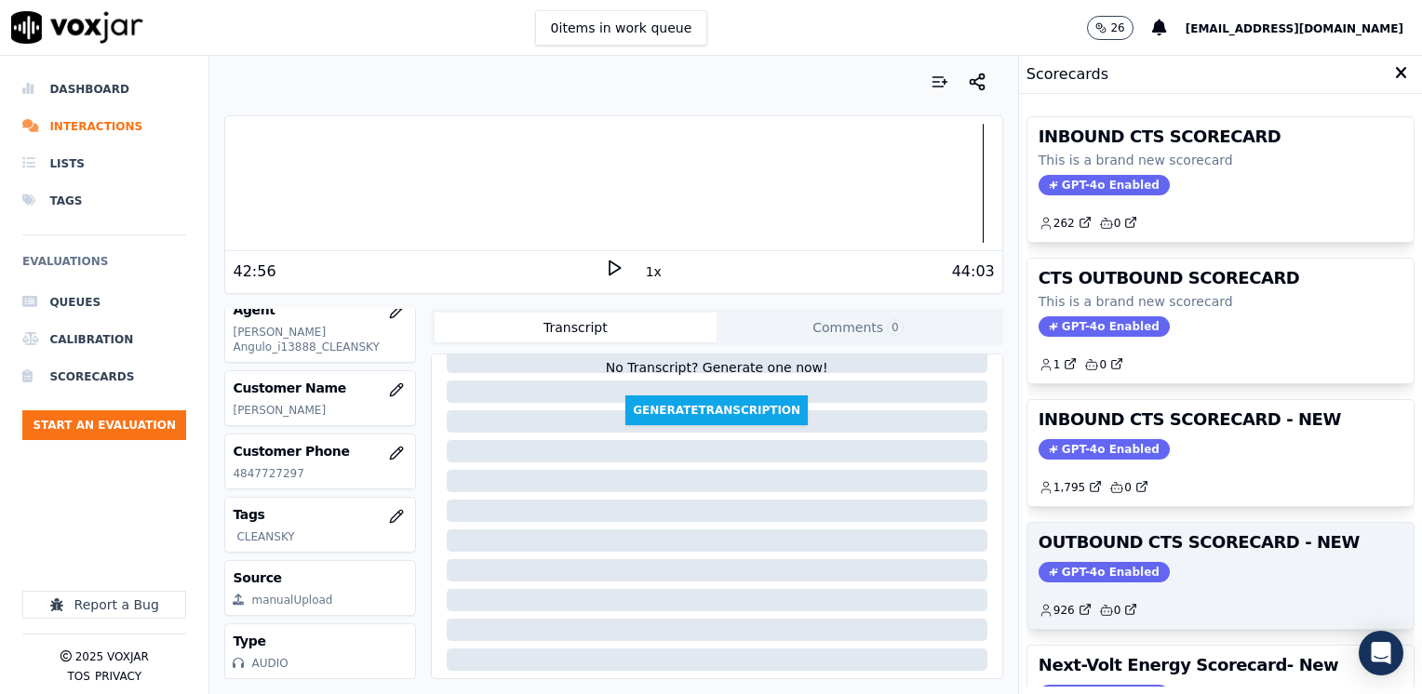
click at [1096, 568] on span "GPT-4o Enabled" at bounding box center [1104, 572] width 131 height 20
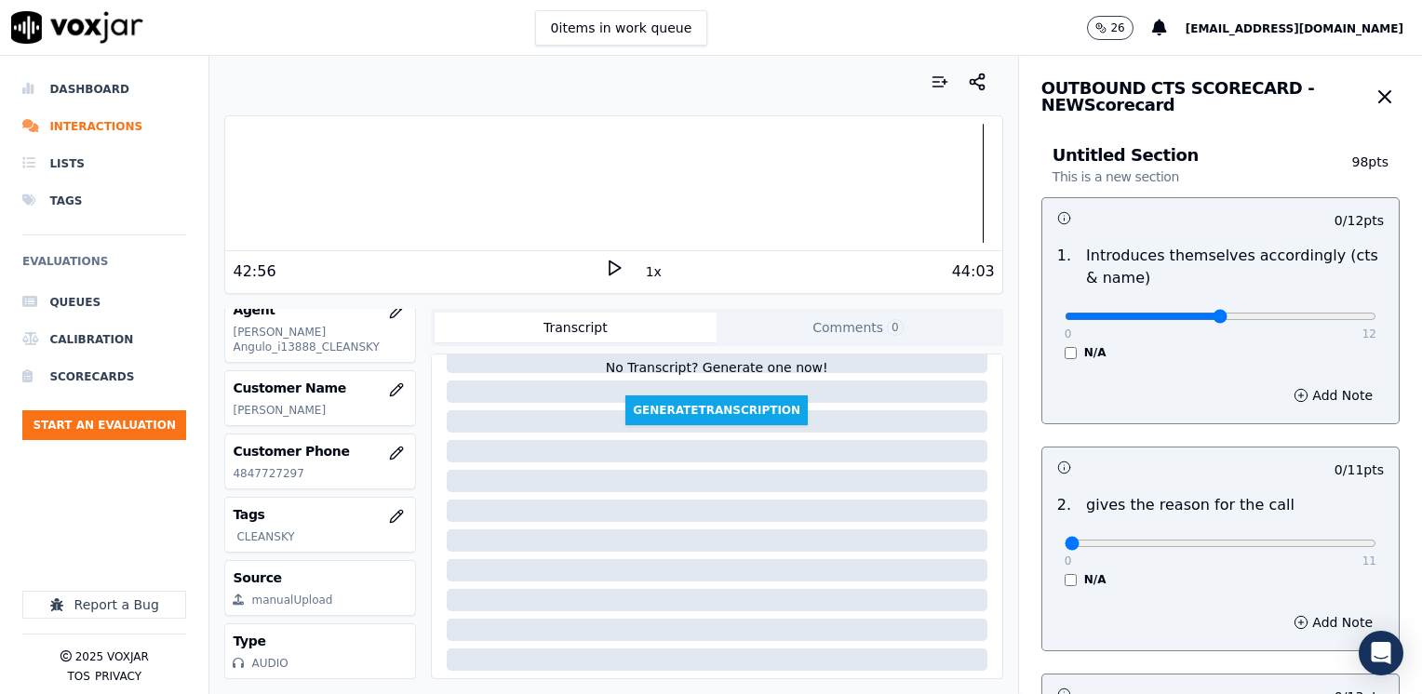
type input "6"
click at [1198, 318] on input "range" at bounding box center [1221, 316] width 312 height 7
click at [1310, 396] on button "Add Note" at bounding box center [1332, 395] width 101 height 26
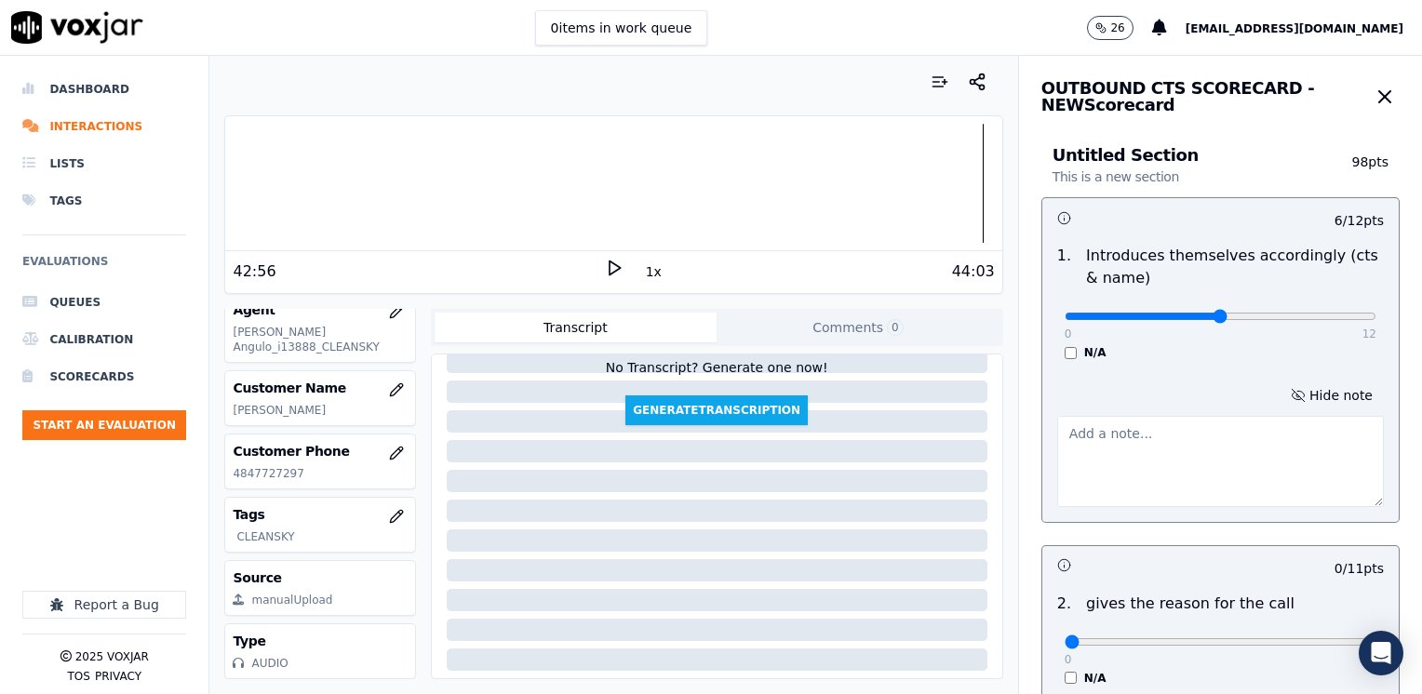
click at [1164, 488] on textarea at bounding box center [1220, 461] width 327 height 91
type textarea "d"
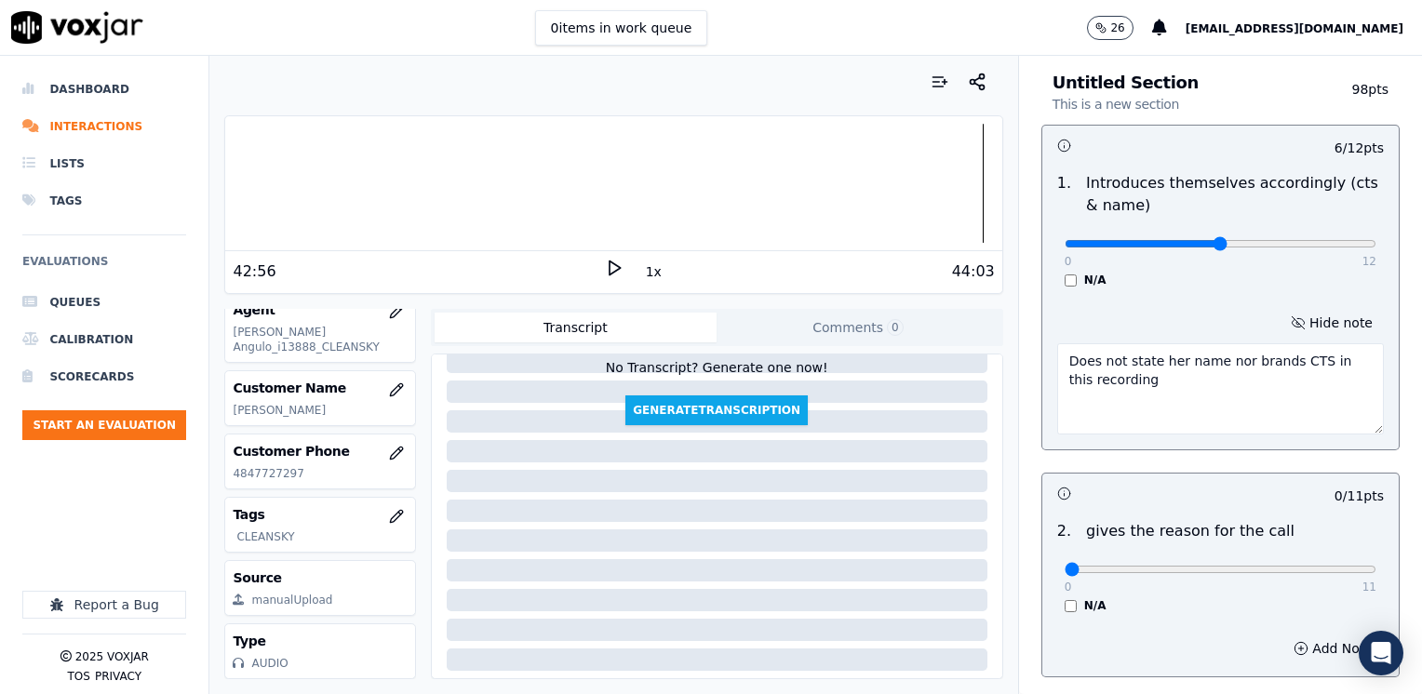
scroll to position [93, 0]
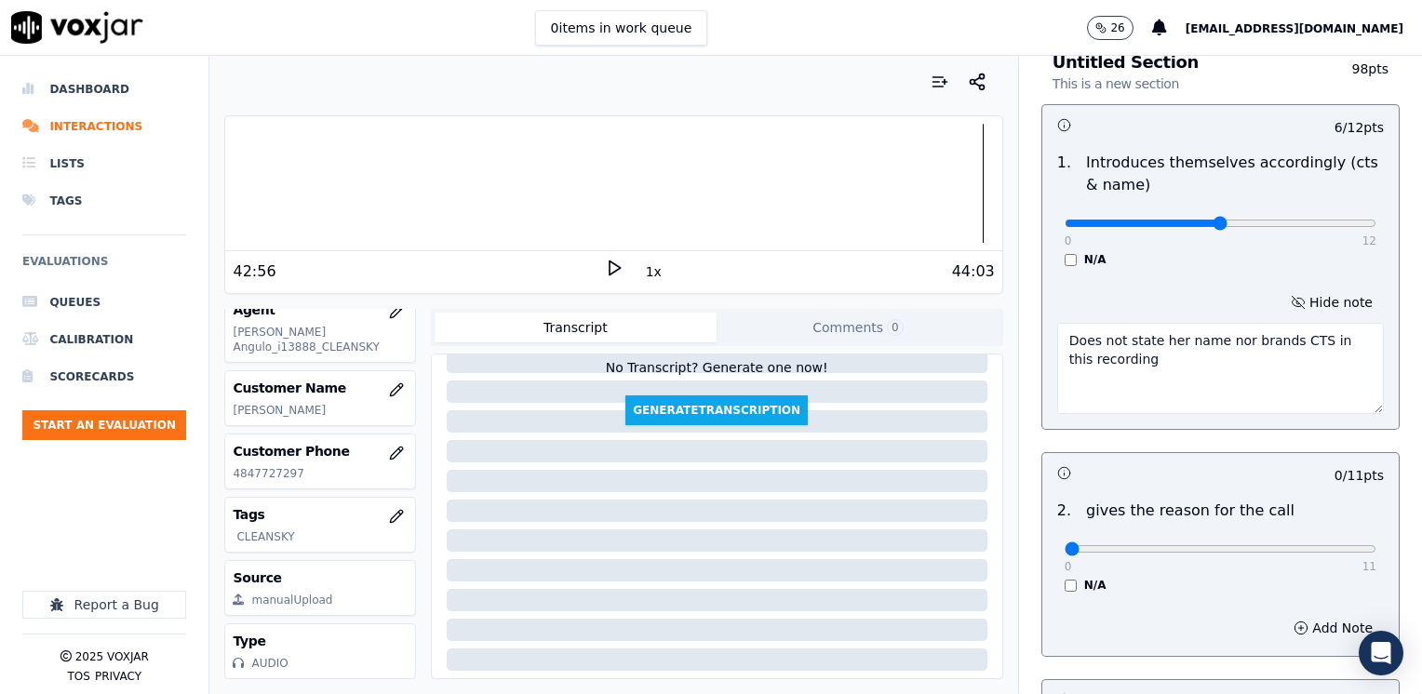
type textarea "Does not state her name nor brands CTS in this recording"
click at [1315, 550] on input "range" at bounding box center [1221, 548] width 312 height 7
click at [1321, 547] on input "range" at bounding box center [1221, 548] width 312 height 7
type input "10"
click at [1310, 548] on input "range" at bounding box center [1221, 548] width 312 height 7
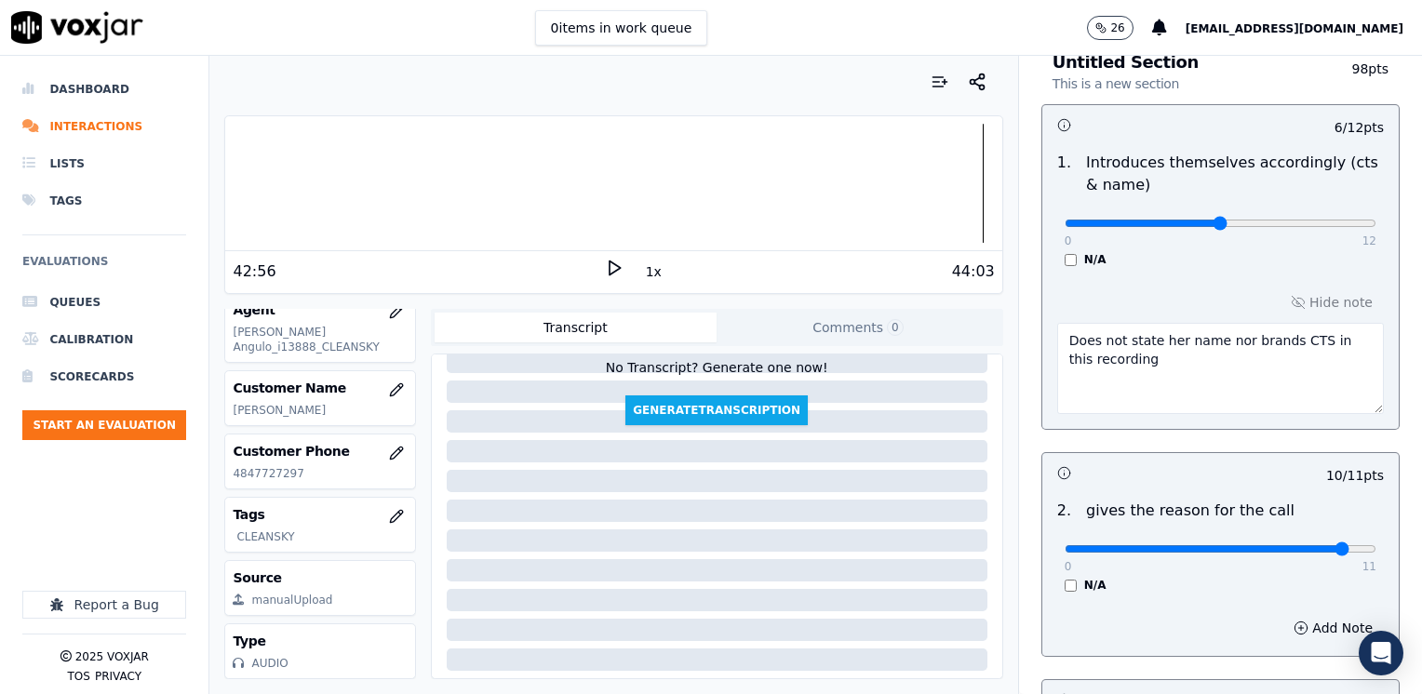
drag, startPoint x: 1173, startPoint y: 493, endPoint x: 1213, endPoint y: 501, distance: 40.7
click at [1173, 493] on div "2 . gives the reason for the call 0 11 N/A" at bounding box center [1220, 546] width 356 height 108
click at [1299, 609] on div "Add Note" at bounding box center [1220, 628] width 356 height 56
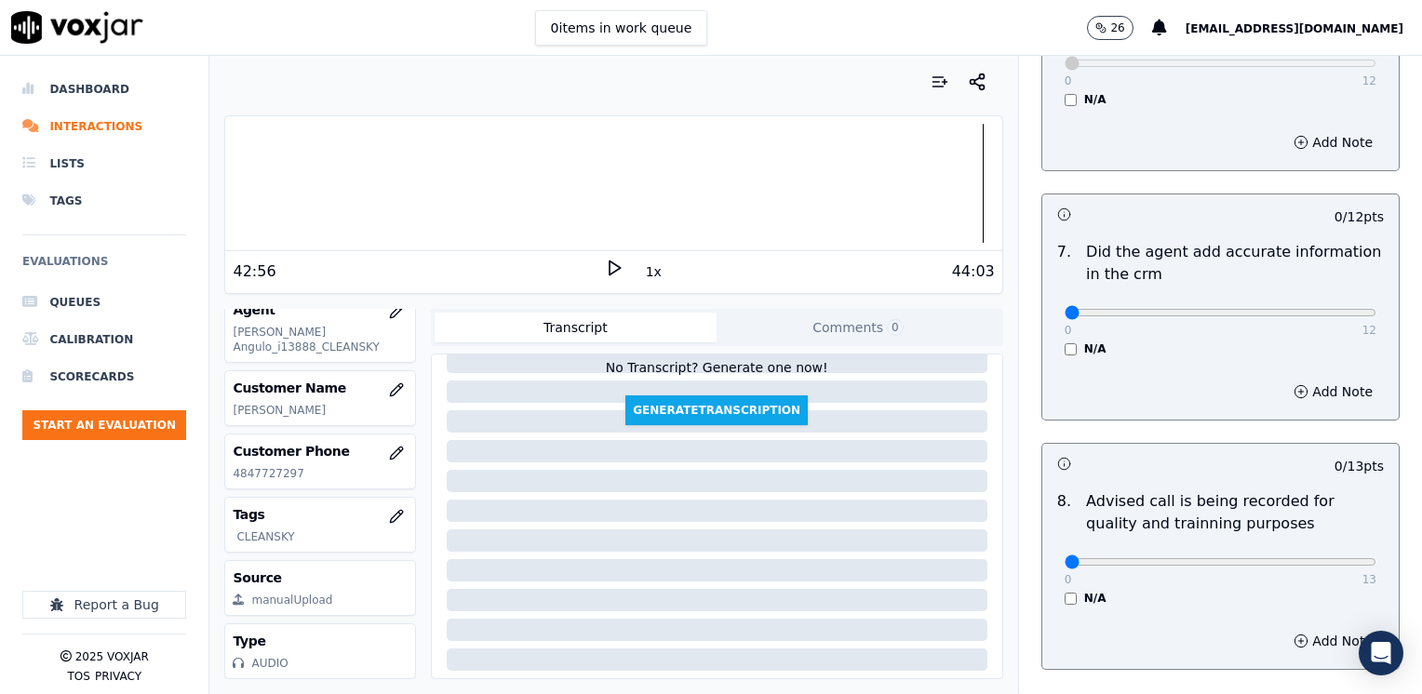
scroll to position [1724, 0]
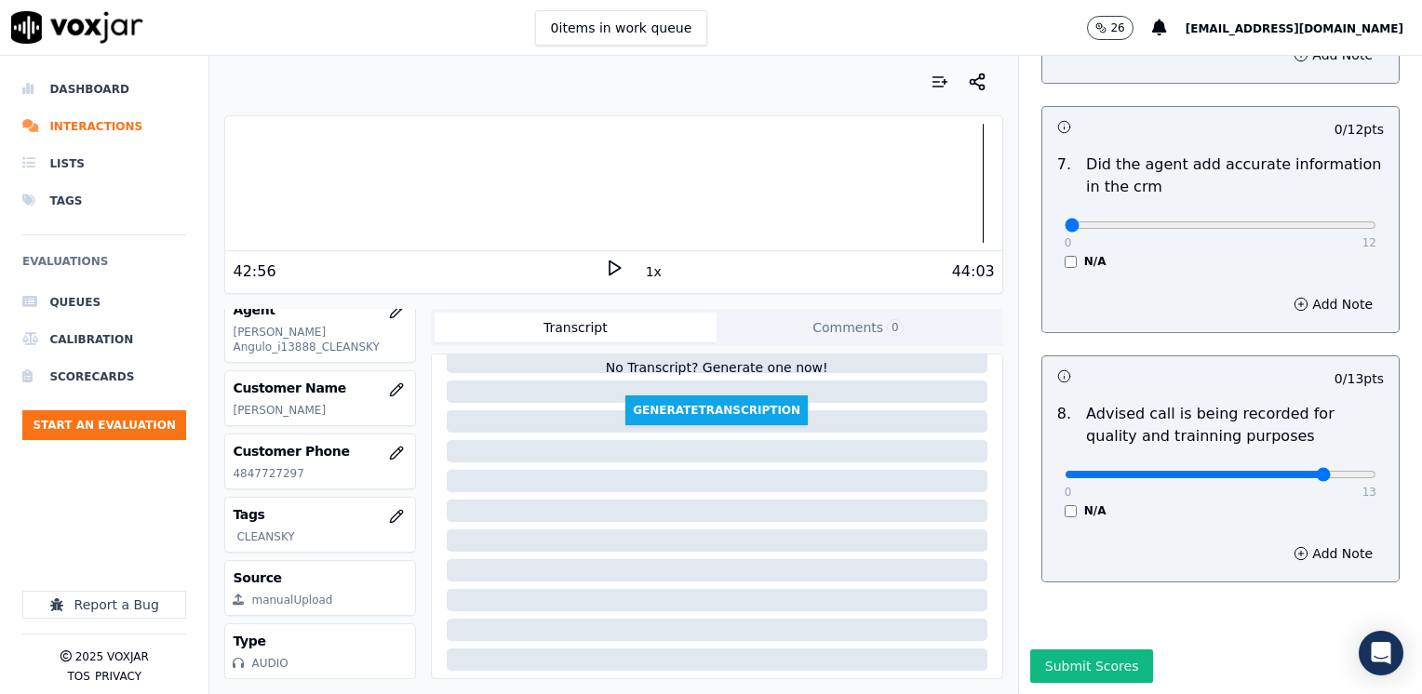
click at [1282, 471] on input "range" at bounding box center [1221, 474] width 312 height 7
type input "10"
click at [1268, 471] on input "range" at bounding box center [1221, 474] width 312 height 7
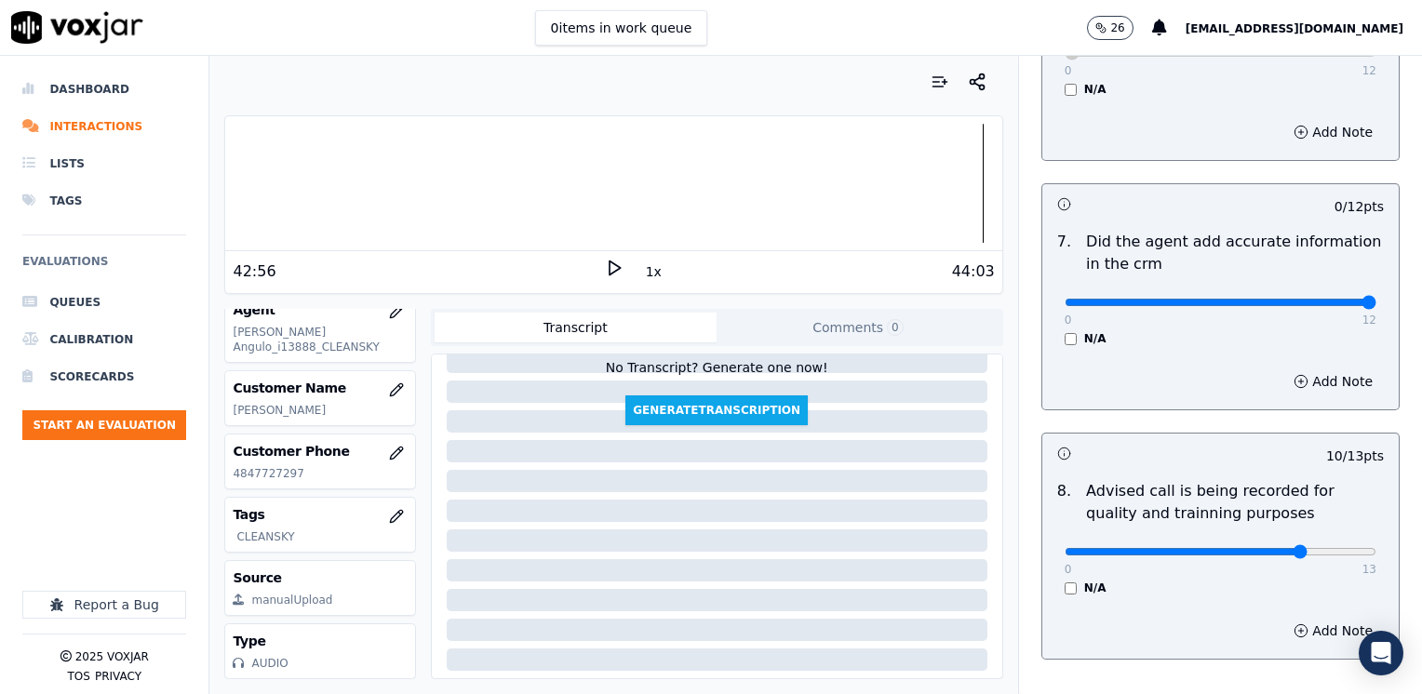
drag, startPoint x: 1060, startPoint y: 277, endPoint x: 1425, endPoint y: 322, distance: 367.5
type input "12"
click at [1376, 306] on input "range" at bounding box center [1221, 302] width 312 height 7
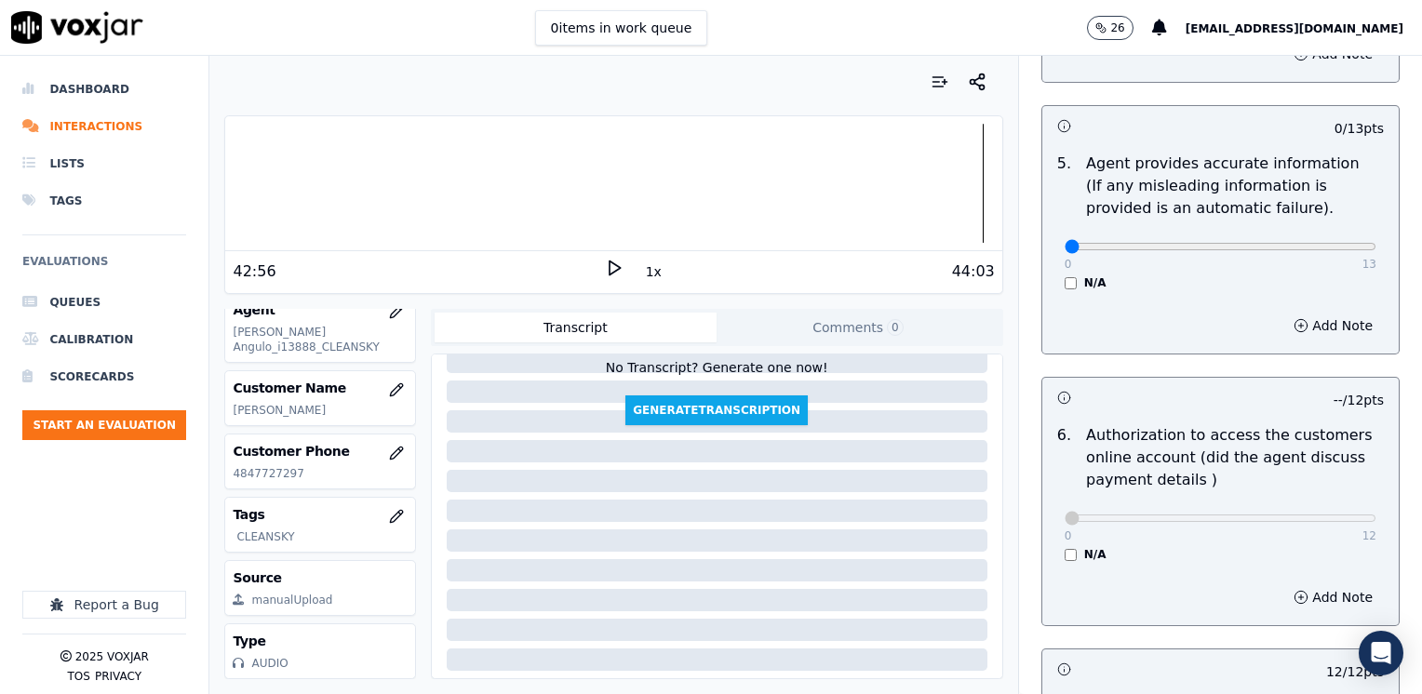
scroll to position [1073, 0]
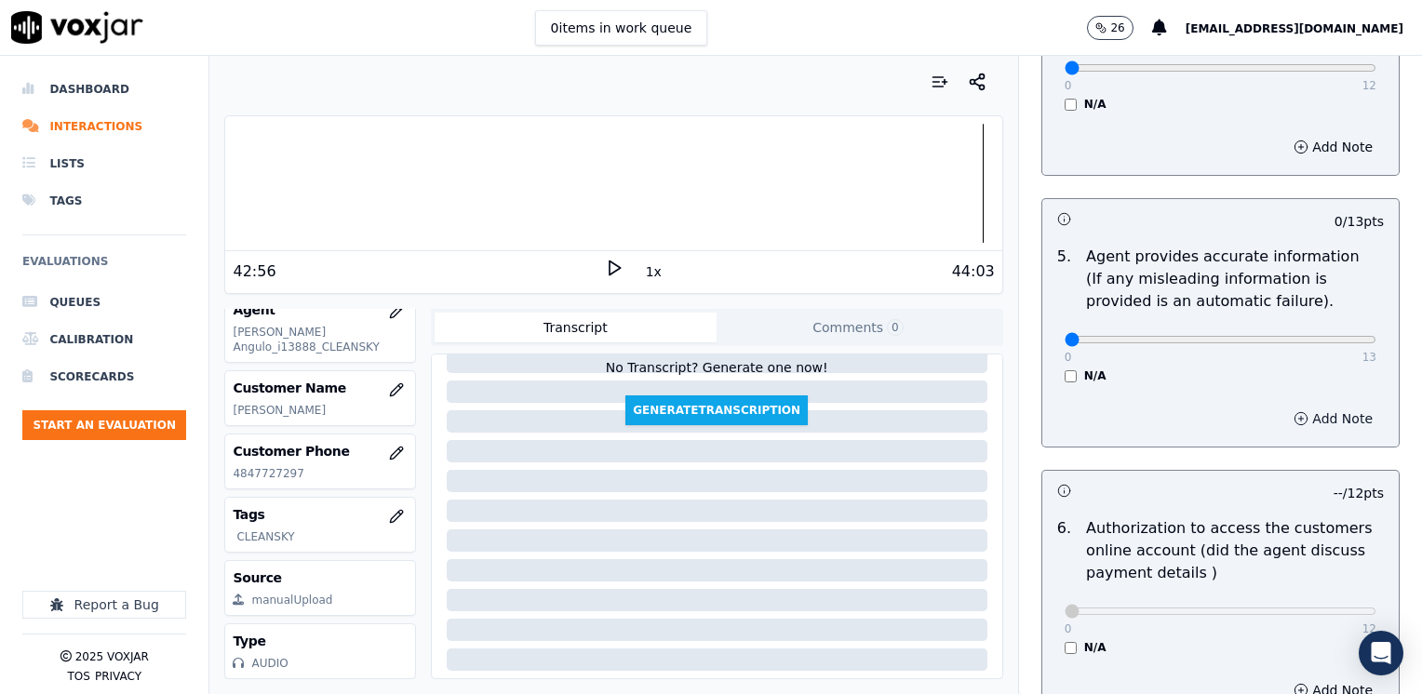
click at [1306, 406] on button "Add Note" at bounding box center [1332, 419] width 101 height 26
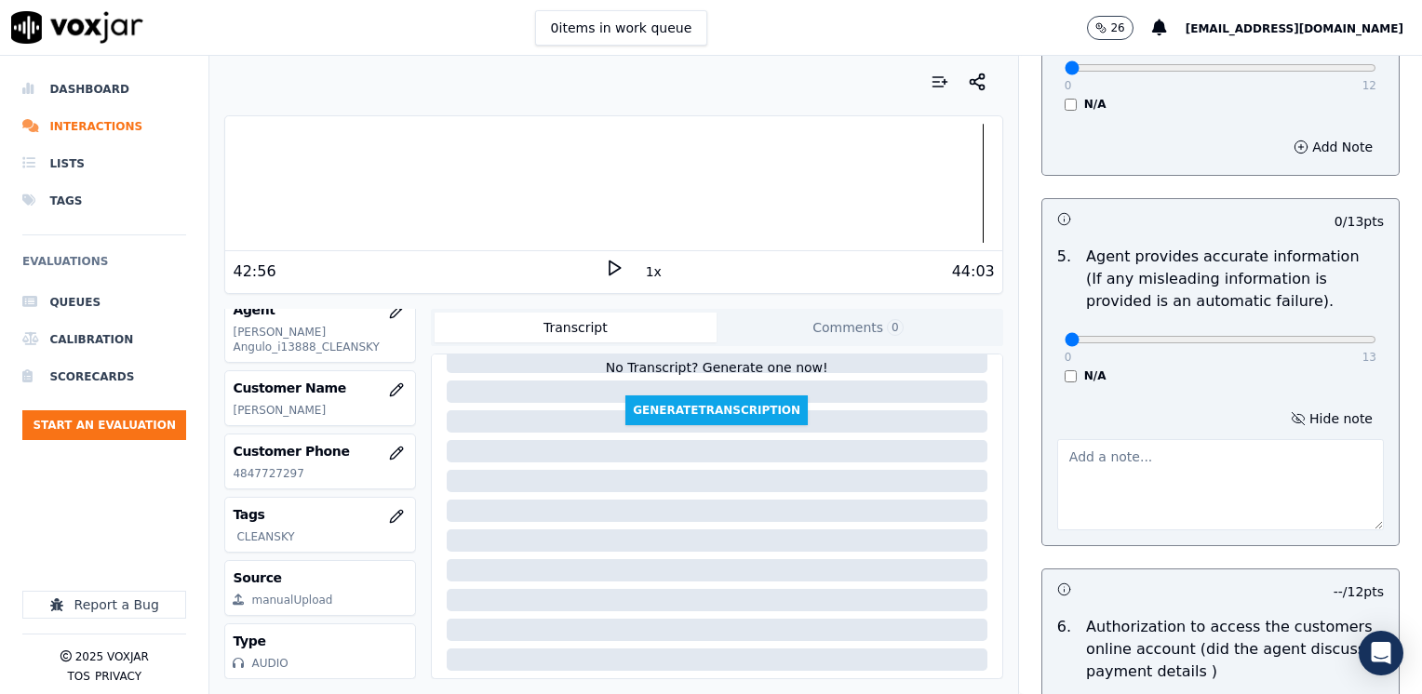
click at [1153, 478] on textarea at bounding box center [1220, 484] width 327 height 91
type textarea "Language barrier: it looks like Spanish is not cx mother tongue"
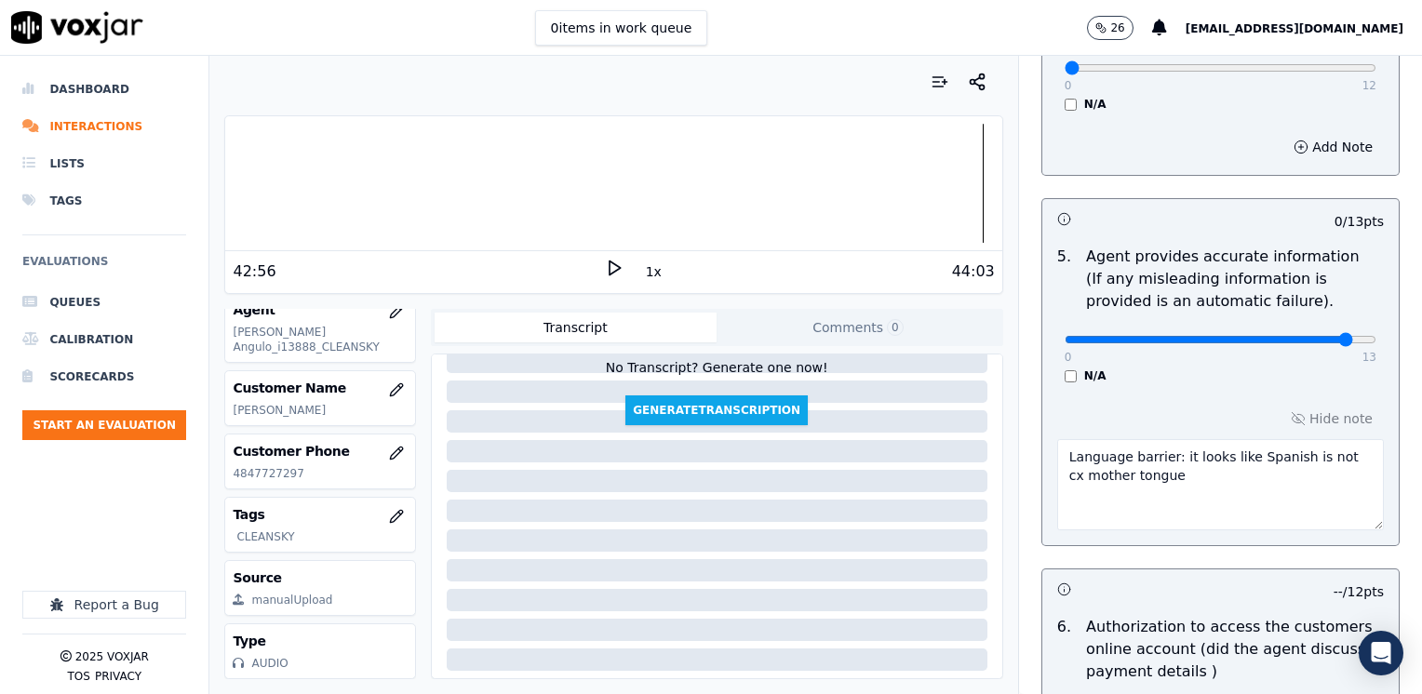
type input "12"
click at [1307, 336] on input "range" at bounding box center [1221, 339] width 312 height 7
click at [1167, 577] on h3 at bounding box center [1139, 589] width 164 height 24
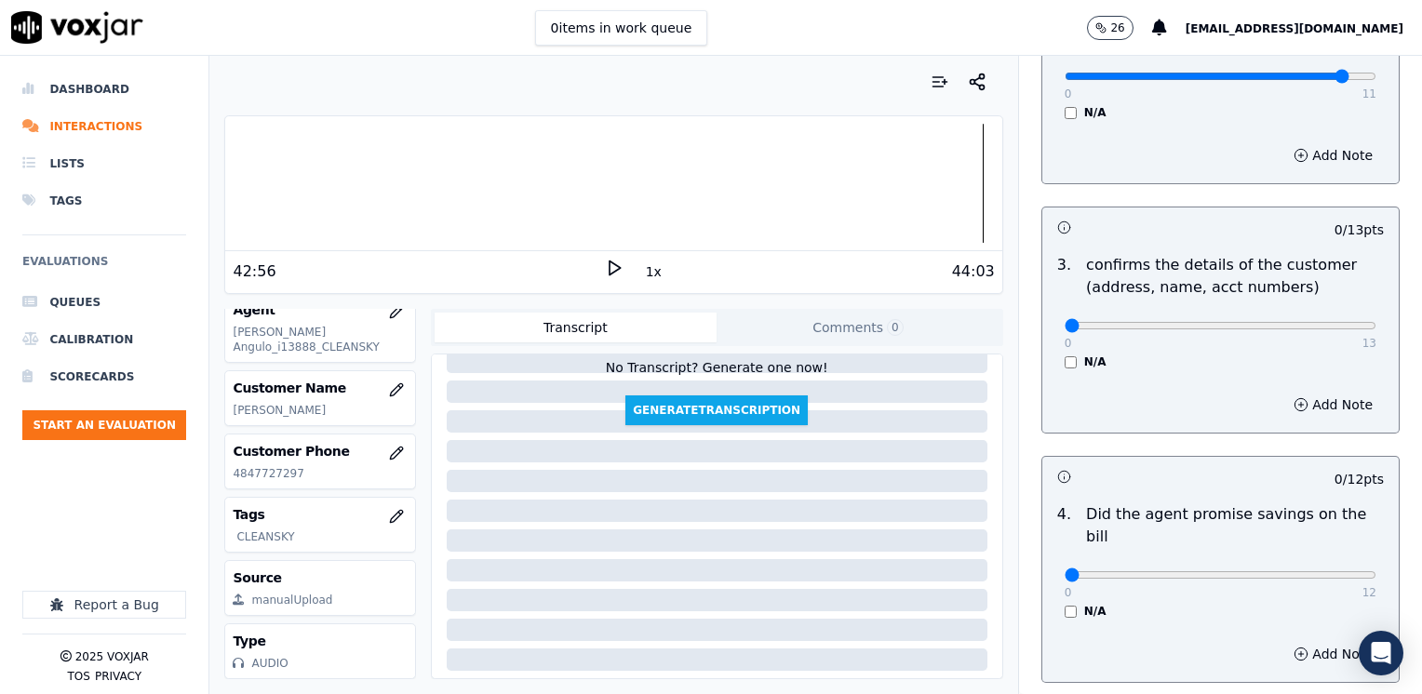
scroll to position [608, 0]
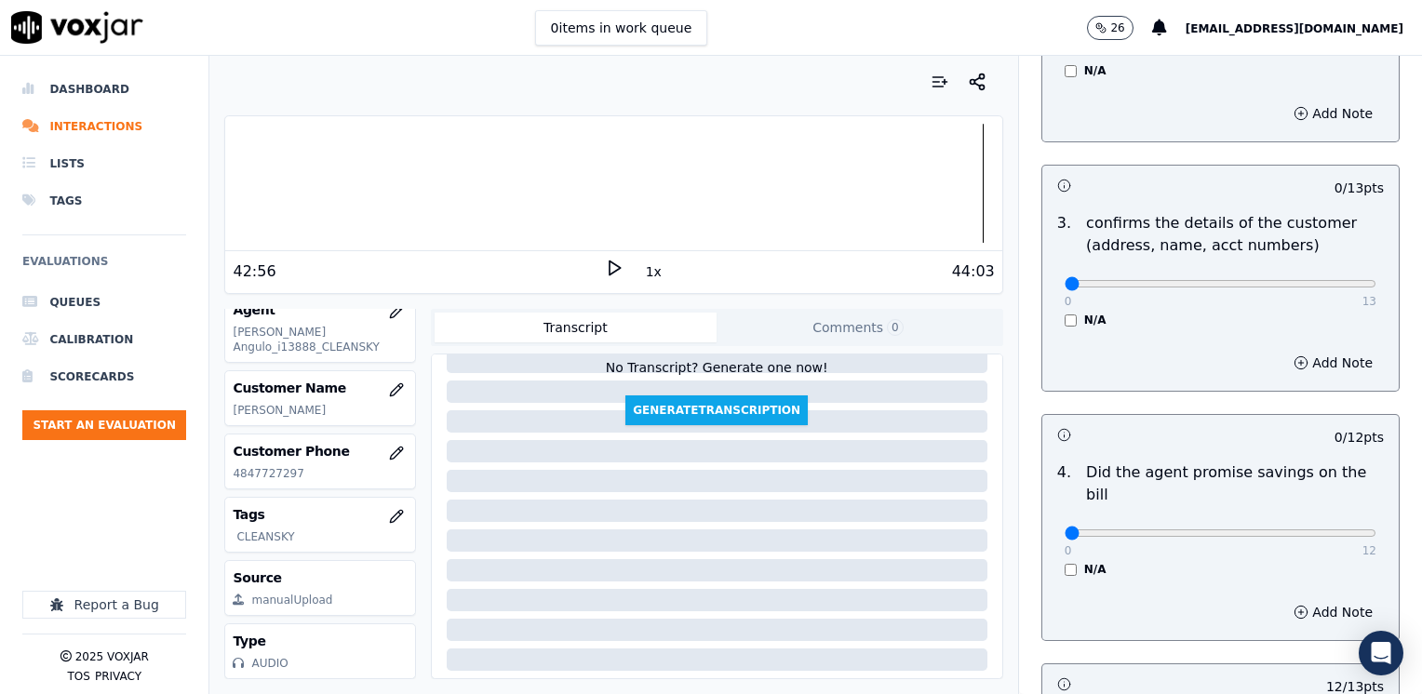
click at [1225, 562] on div "N/A" at bounding box center [1221, 569] width 312 height 15
drag, startPoint x: 1050, startPoint y: 505, endPoint x: 1396, endPoint y: 495, distance: 346.3
type input "12"
click at [1376, 530] on input "range" at bounding box center [1221, 533] width 312 height 7
click at [1094, 664] on div "12 / 13 pts" at bounding box center [1220, 683] width 356 height 39
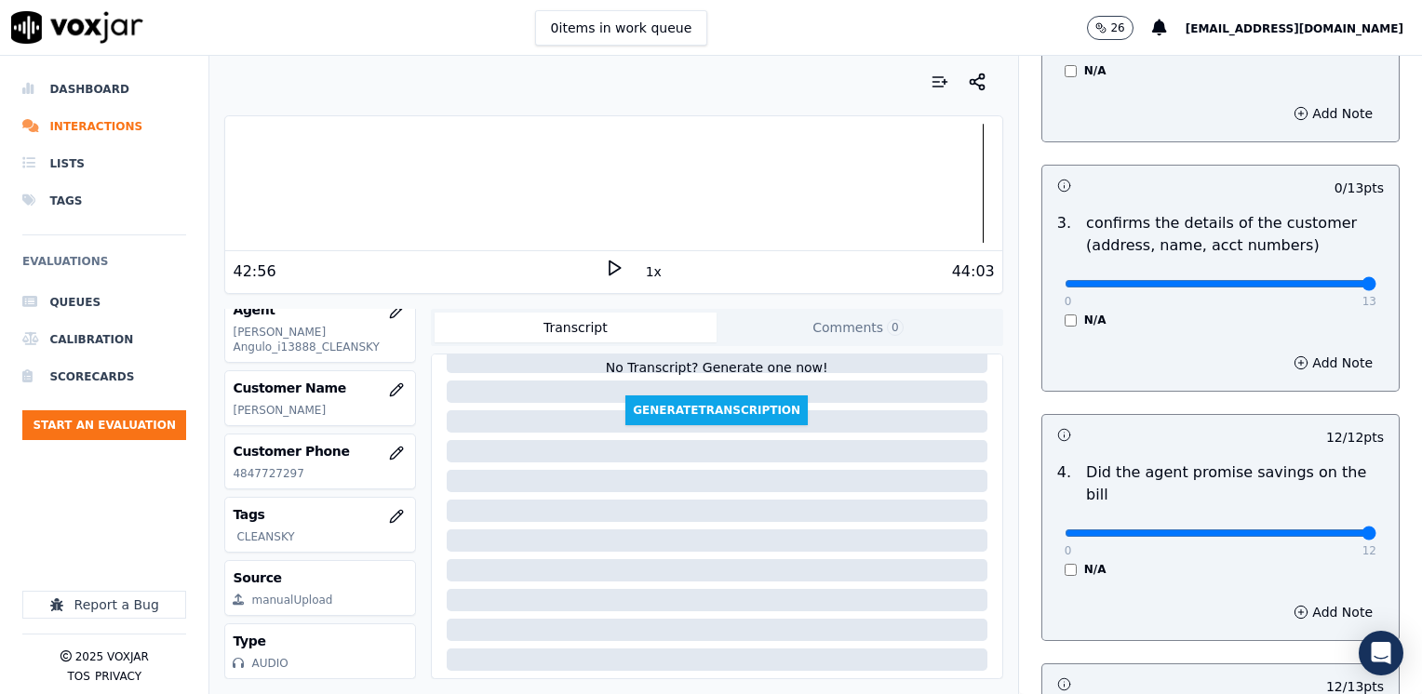
drag, startPoint x: 1056, startPoint y: 285, endPoint x: 1425, endPoint y: 285, distance: 368.5
click at [1376, 285] on input "range" at bounding box center [1221, 283] width 312 height 7
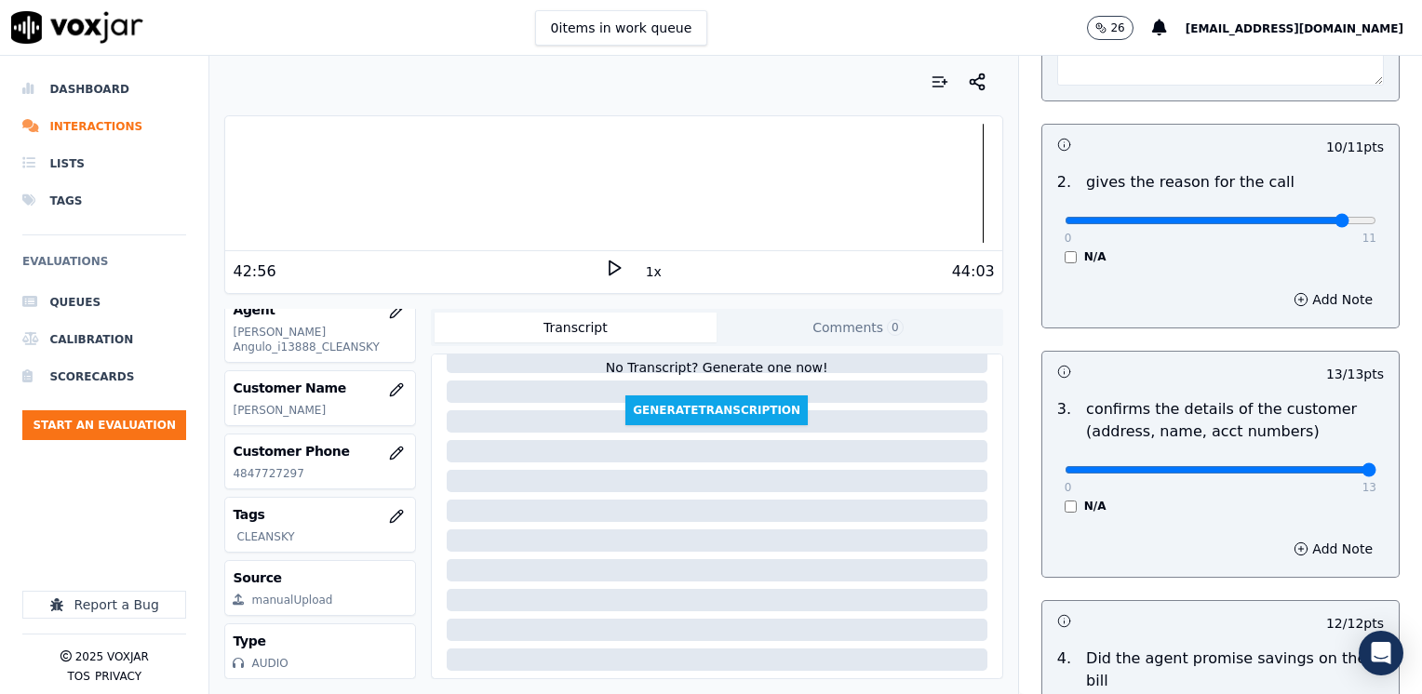
scroll to position [329, 0]
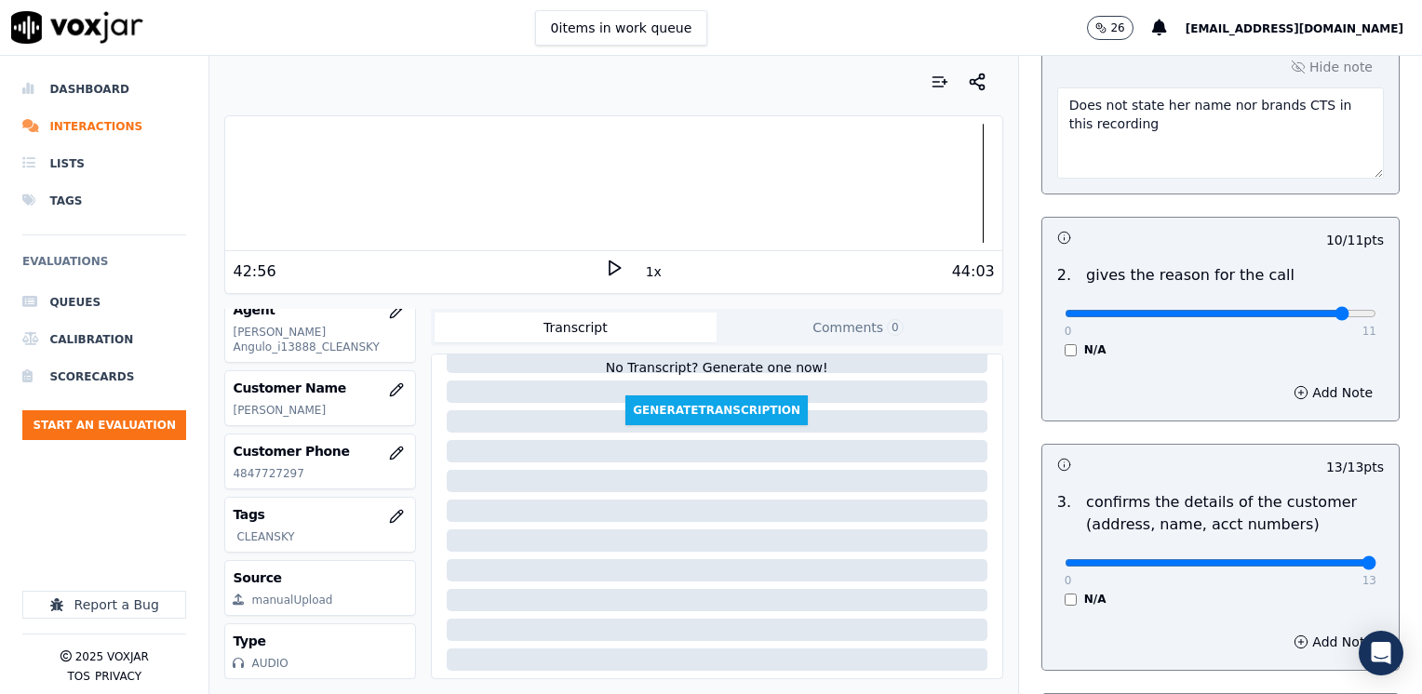
click at [1310, 553] on div "0 13" at bounding box center [1221, 562] width 312 height 22
type input "12"
click at [1313, 563] on input "range" at bounding box center [1221, 562] width 312 height 7
click at [1299, 631] on button "Add Note" at bounding box center [1332, 642] width 101 height 26
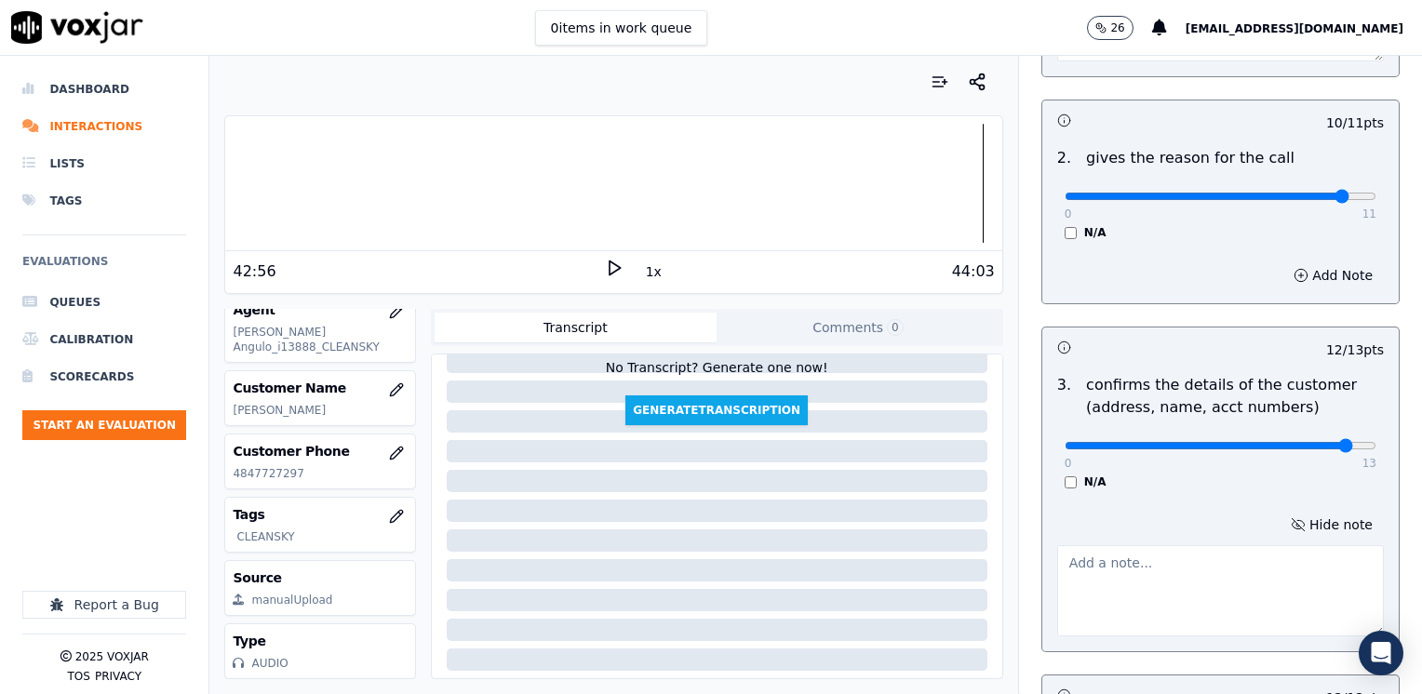
scroll to position [608, 0]
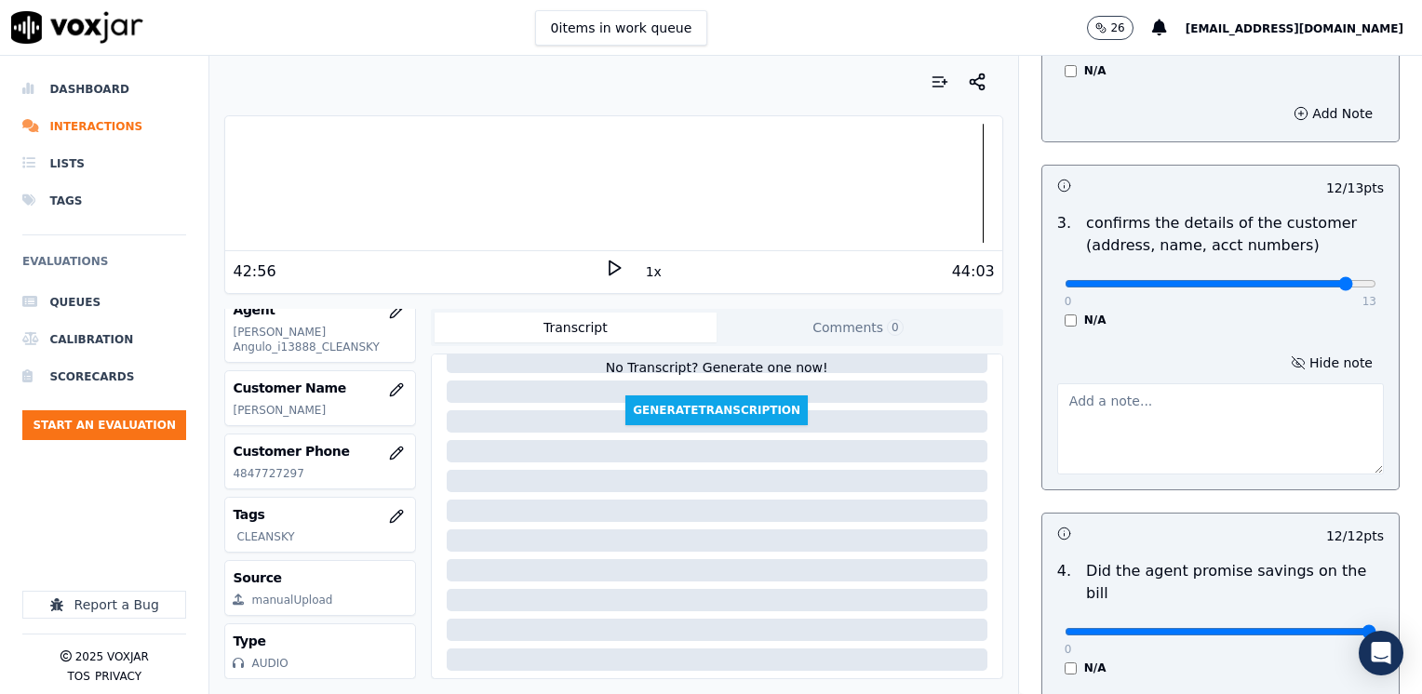
click at [1174, 441] on textarea at bounding box center [1220, 428] width 327 height 91
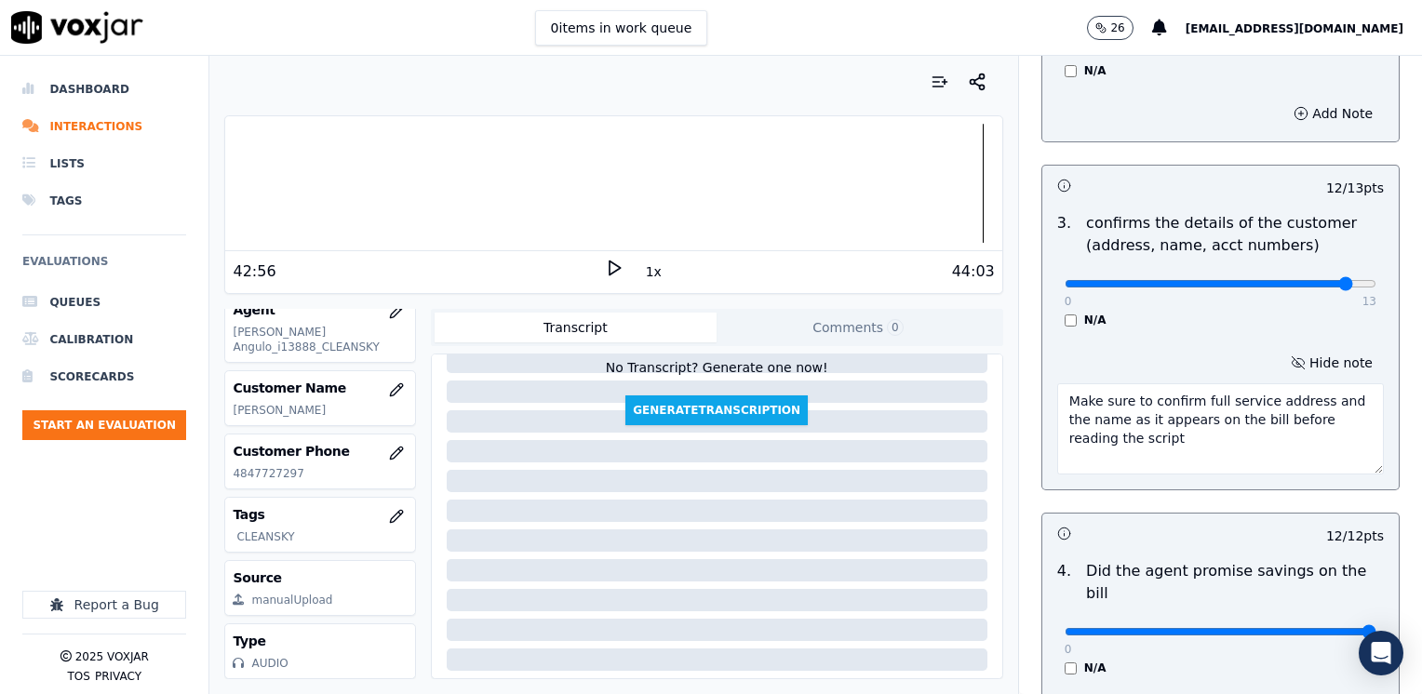
click at [1174, 439] on textarea "Make sure to confirm full service address and the name as it appears on the bil…" at bounding box center [1220, 428] width 327 height 91
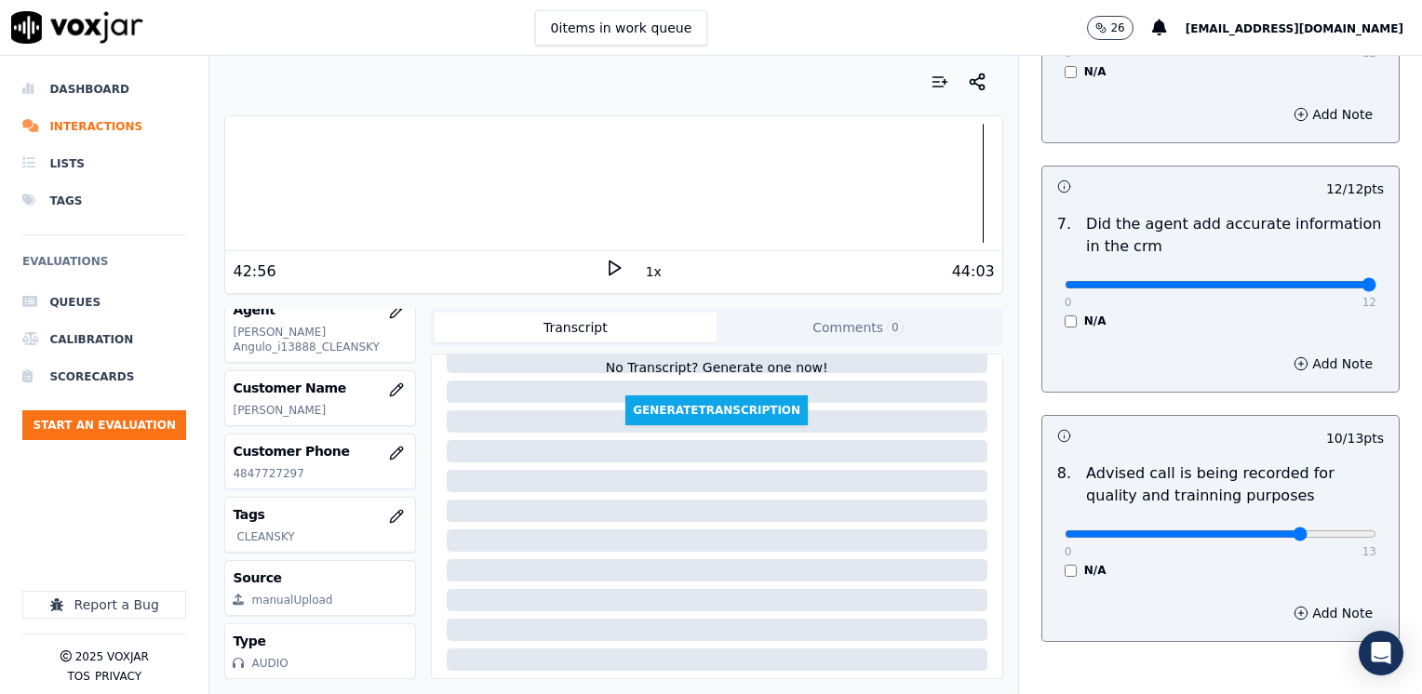
scroll to position [1921, 0]
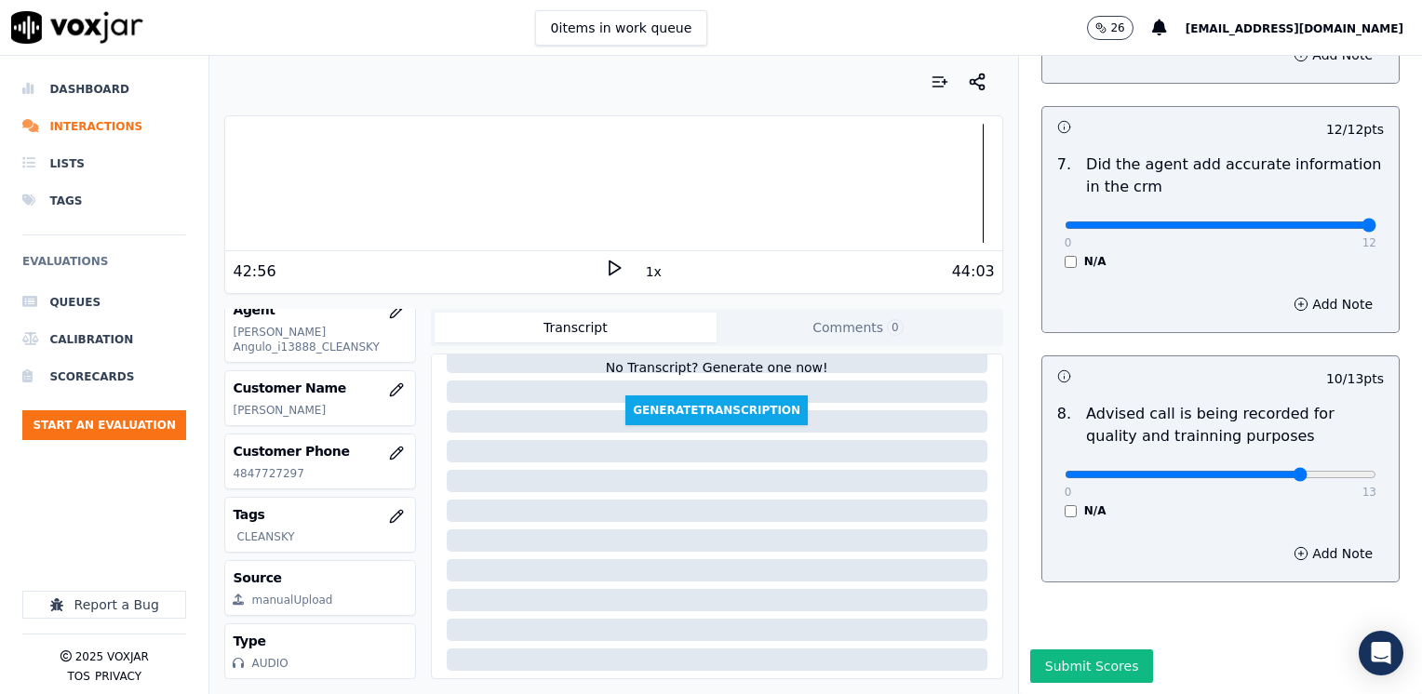
type textarea "Make sure to confirm full service address and the name as it appears on the bil…"
click at [1072, 650] on button "Submit Scores" at bounding box center [1092, 667] width 124 height 34
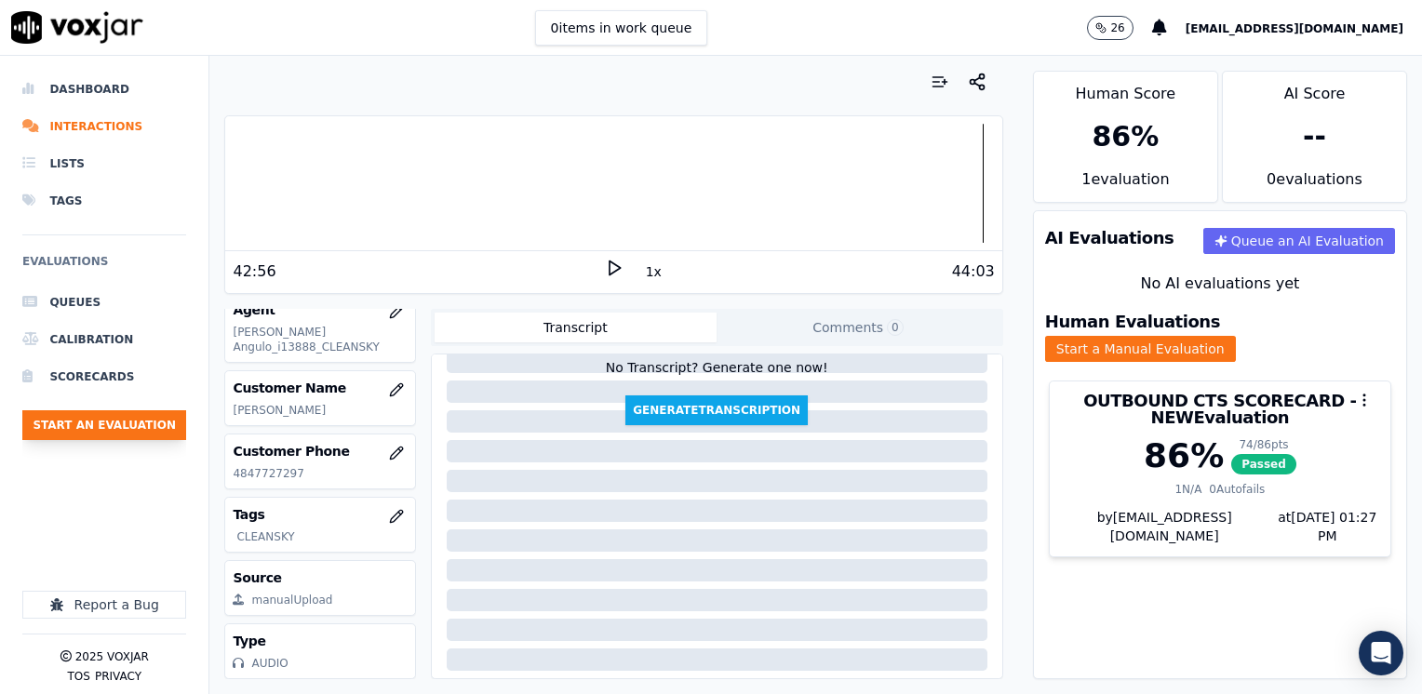
click at [140, 426] on button "Start an Evaluation" at bounding box center [104, 425] width 164 height 30
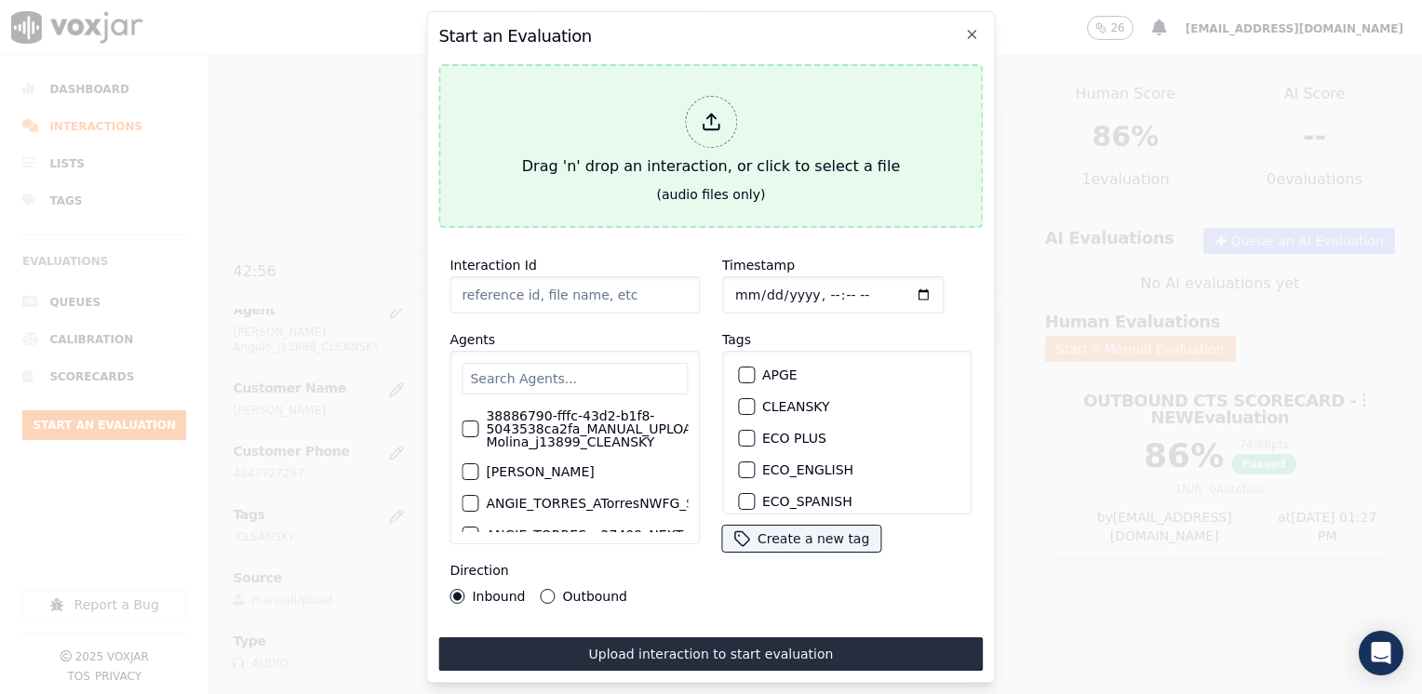
click at [722, 114] on div at bounding box center [711, 122] width 52 height 52
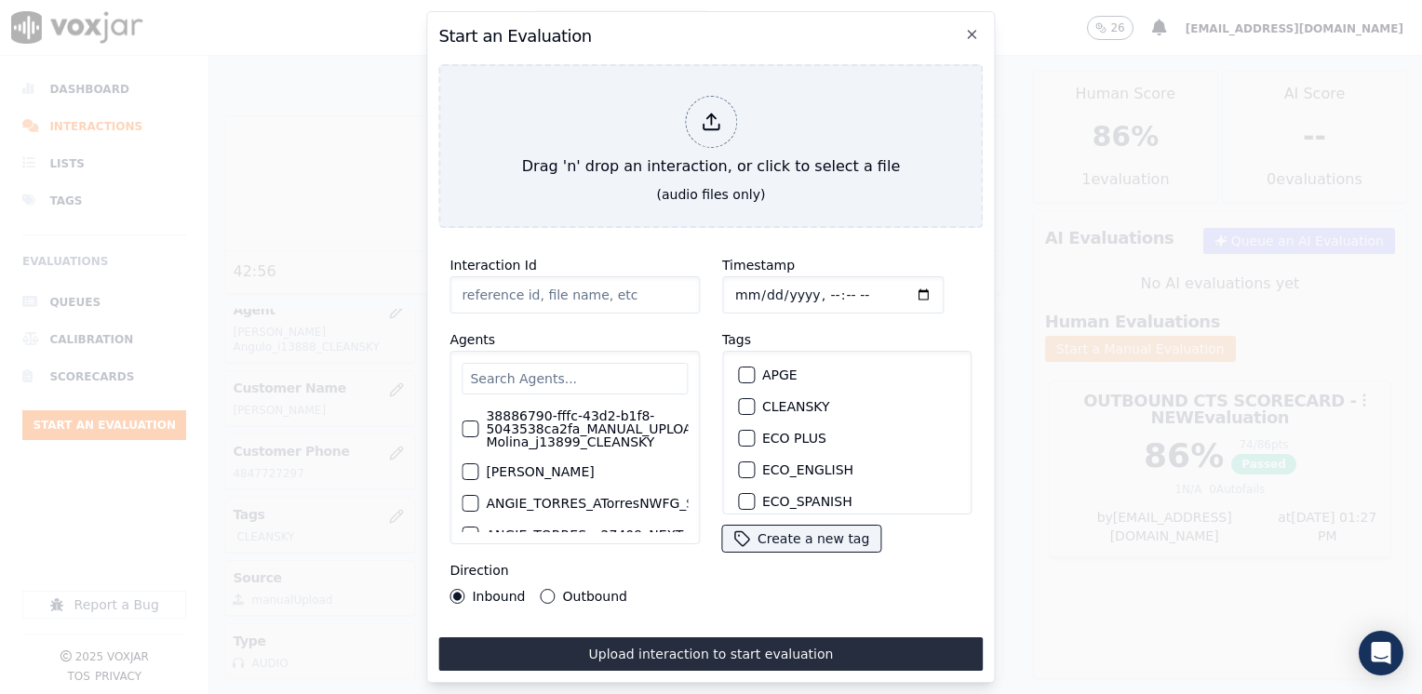
type input "20250906-110343_7819909611-[PERSON_NAME] all.mp3"
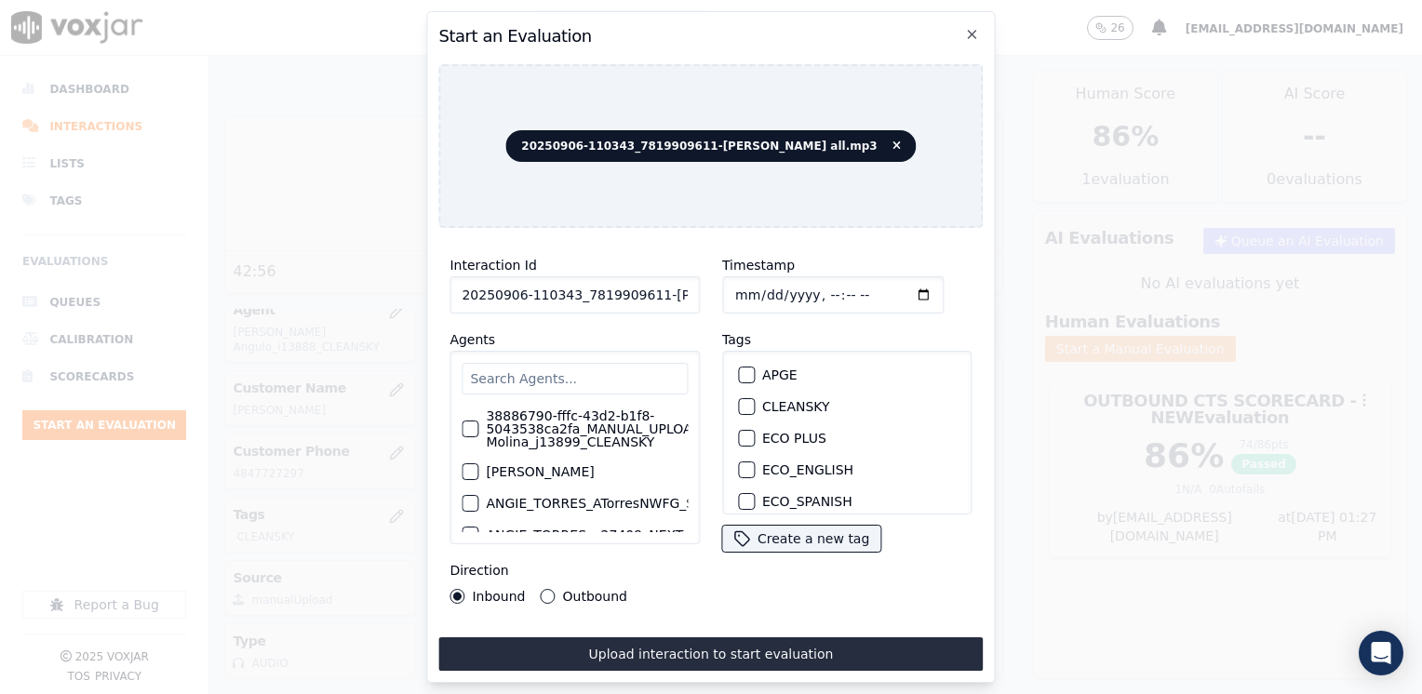
click at [614, 363] on input "text" at bounding box center [575, 379] width 226 height 32
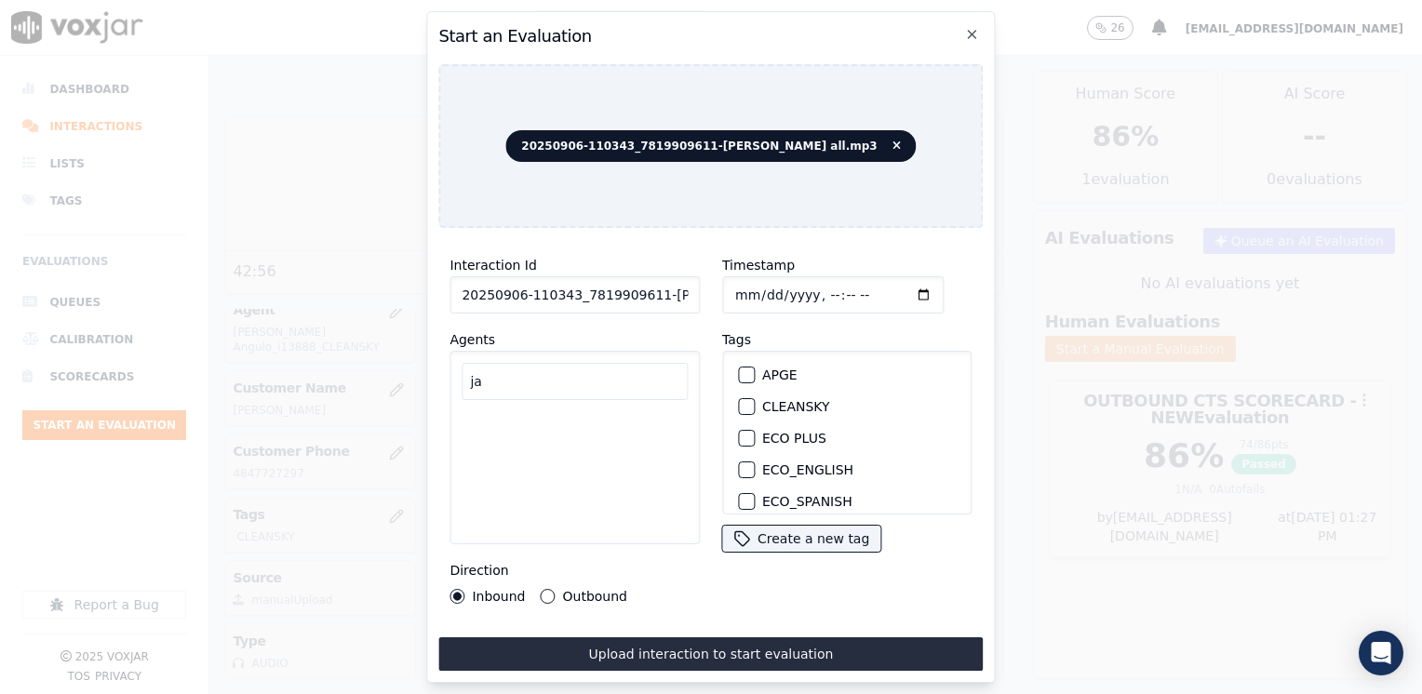
type input "j"
type input "J"
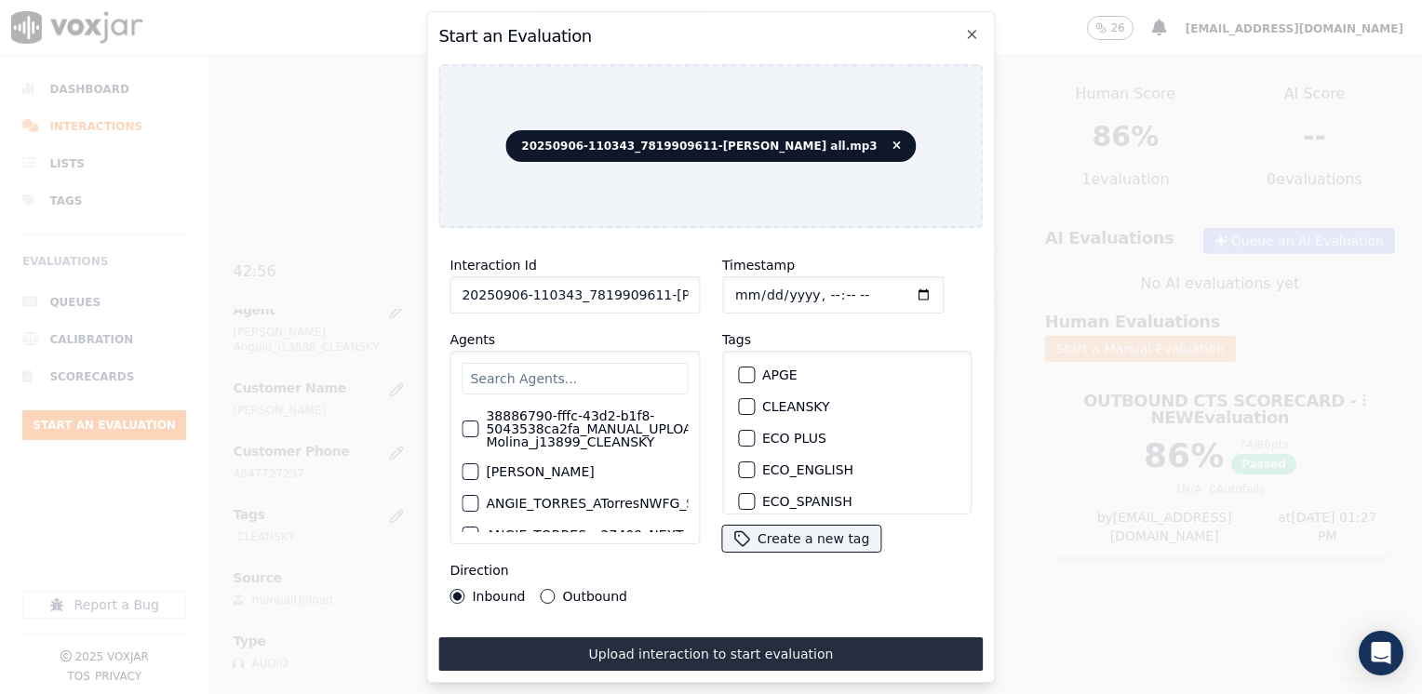
click at [747, 401] on div "CLEANSKY" at bounding box center [848, 407] width 234 height 32
click at [739, 400] on div "button" at bounding box center [745, 406] width 13 height 13
click at [896, 291] on input "Timestamp" at bounding box center [832, 294] width 221 height 37
type input "[DATE]T13:28"
click at [543, 589] on button "Outbound" at bounding box center [548, 596] width 15 height 15
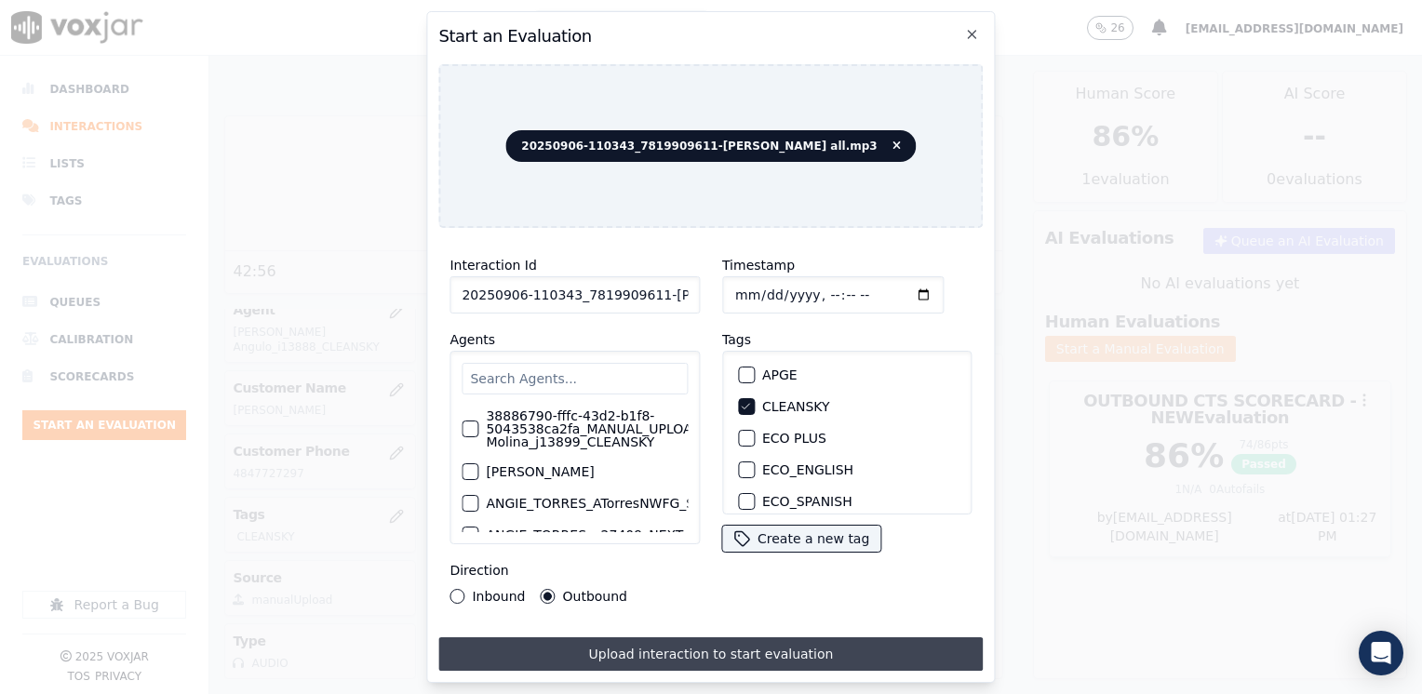
click at [759, 653] on button "Upload interaction to start evaluation" at bounding box center [710, 654] width 544 height 34
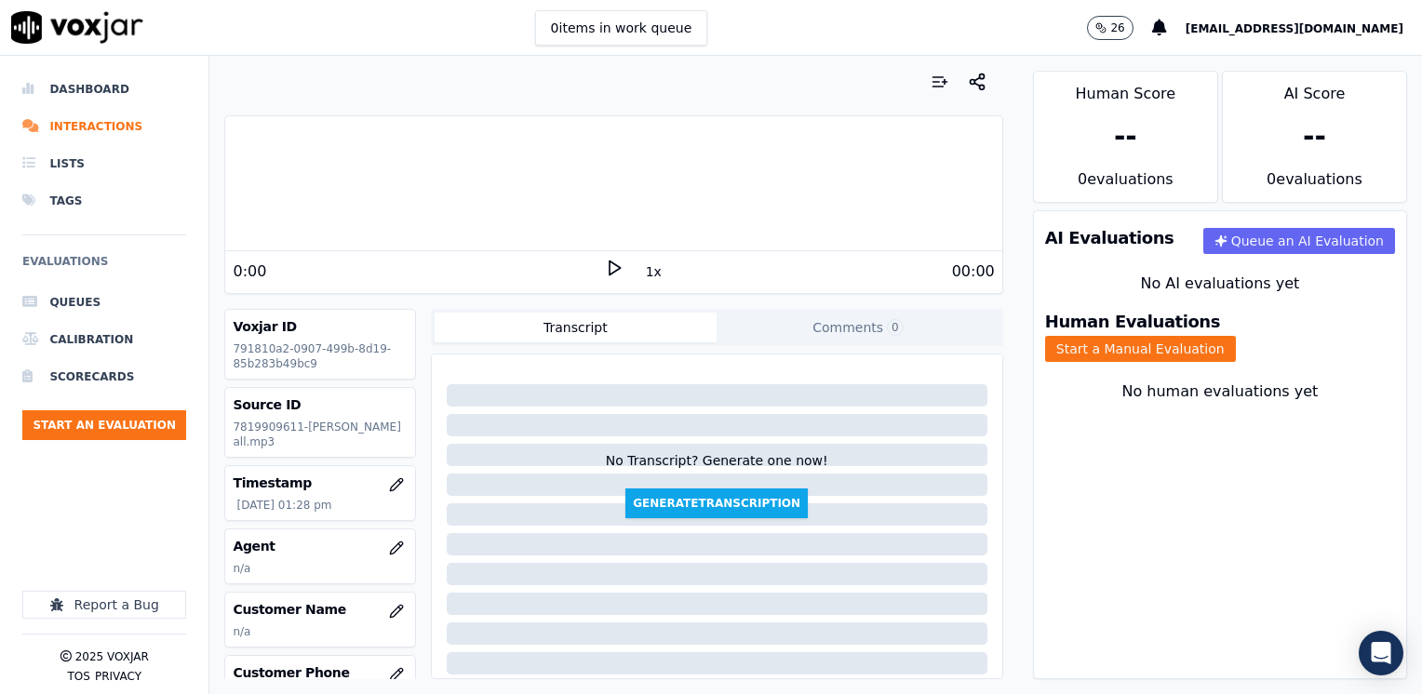
click at [605, 268] on icon at bounding box center [614, 268] width 19 height 19
click at [389, 551] on icon "button" at bounding box center [396, 548] width 15 height 15
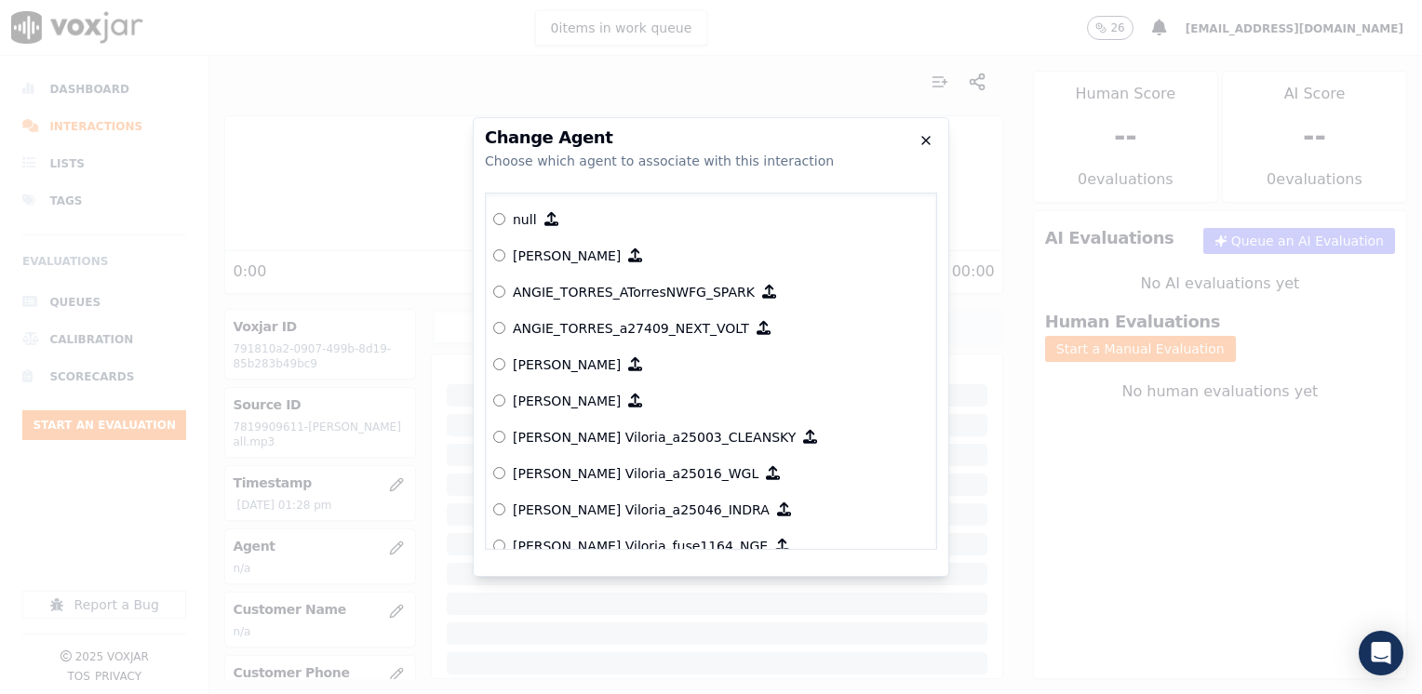
click at [927, 143] on icon "button" at bounding box center [926, 140] width 15 height 15
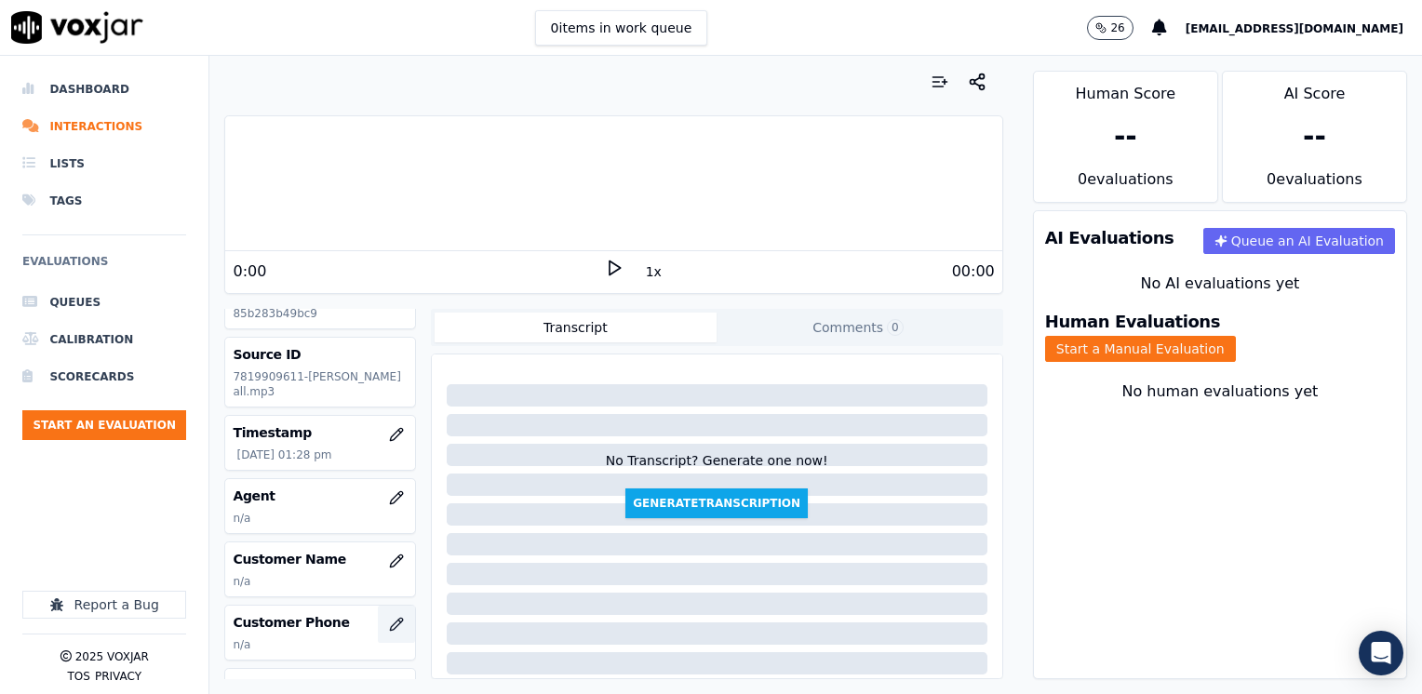
scroll to position [93, 0]
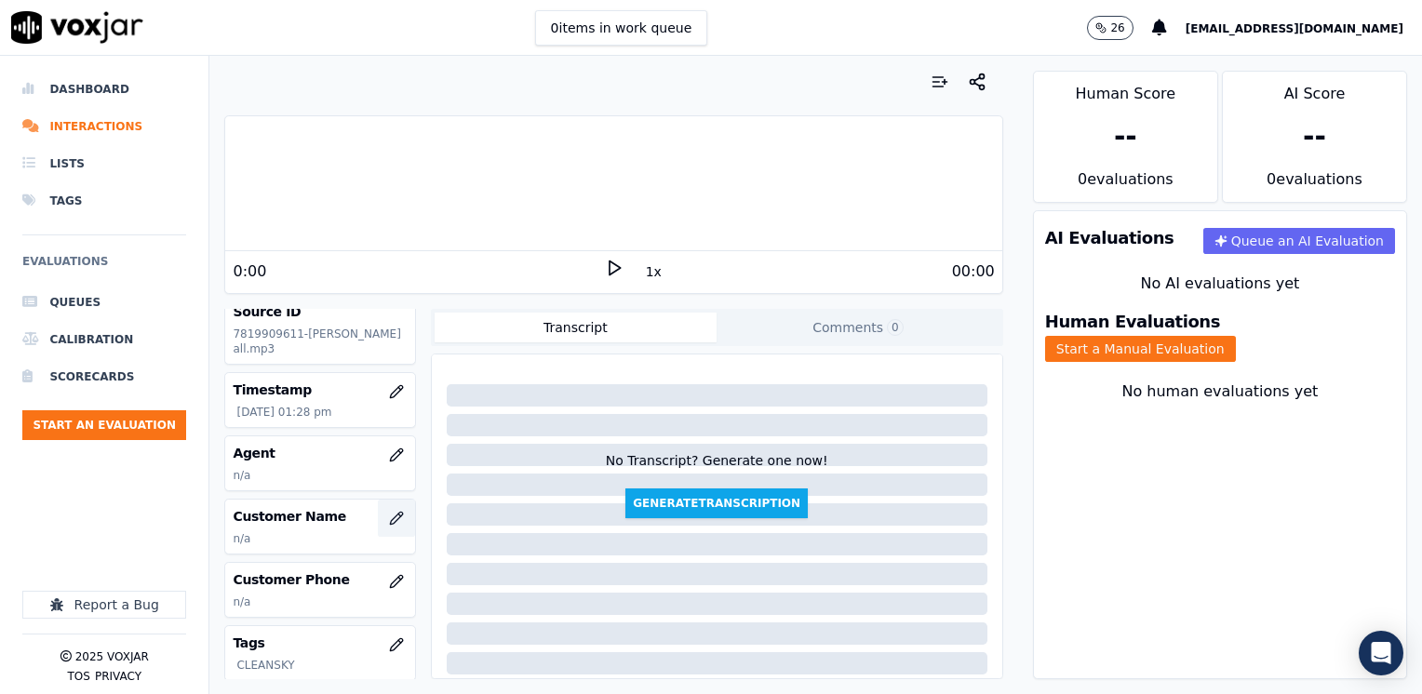
click at [379, 504] on button "button" at bounding box center [396, 518] width 37 height 37
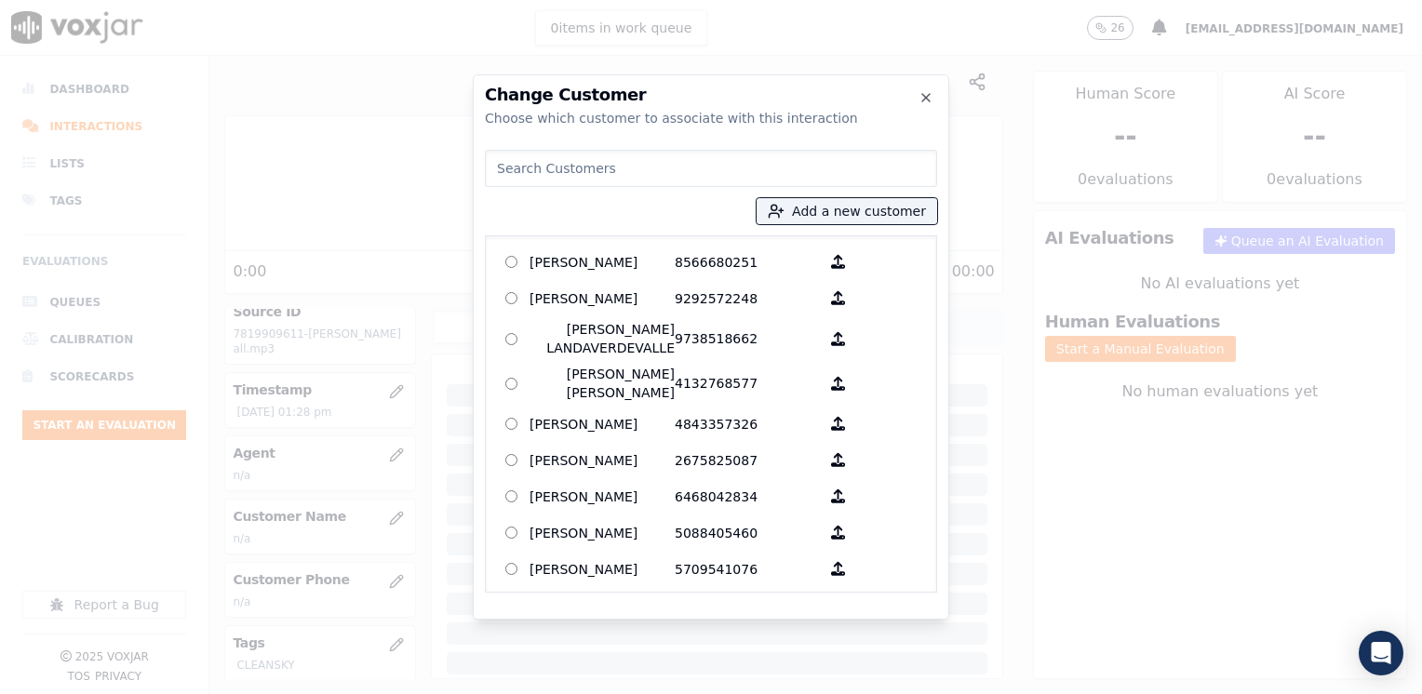
click at [746, 166] on input at bounding box center [711, 168] width 452 height 37
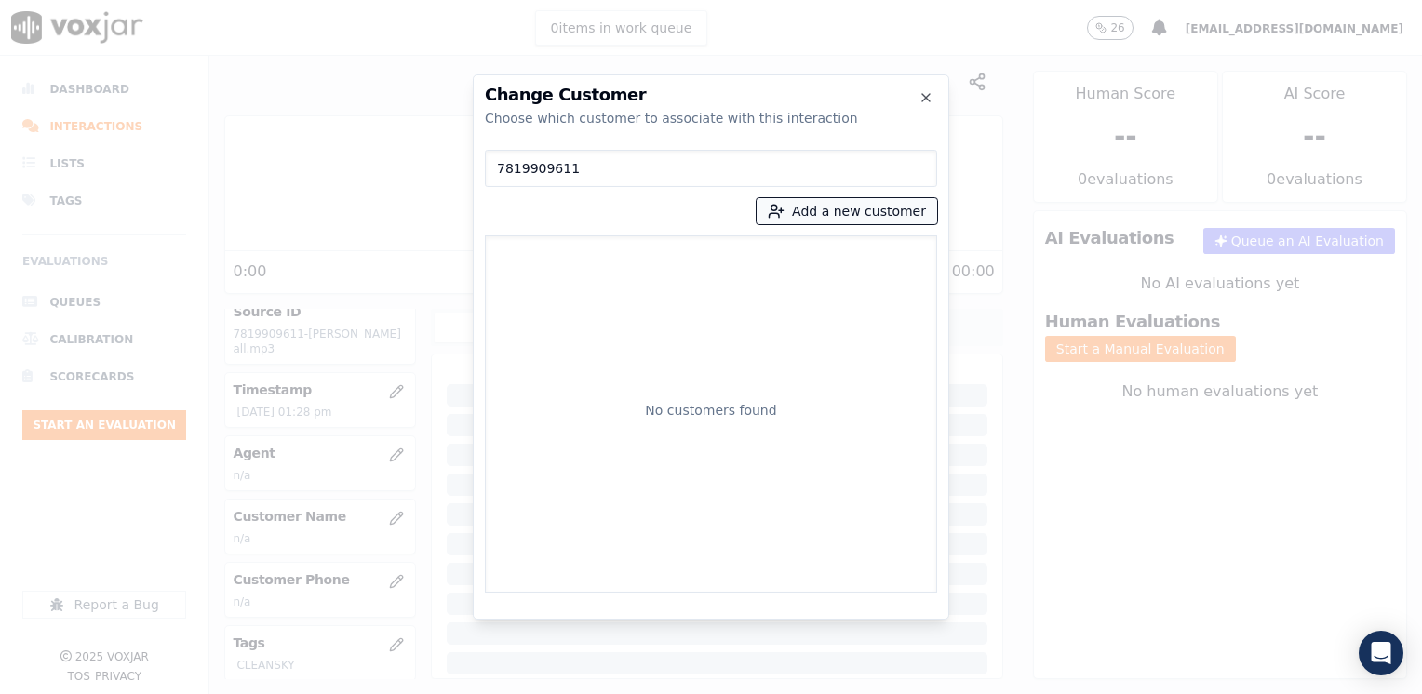
type input "7819909611"
click at [845, 214] on button "Add a new customer" at bounding box center [847, 211] width 181 height 26
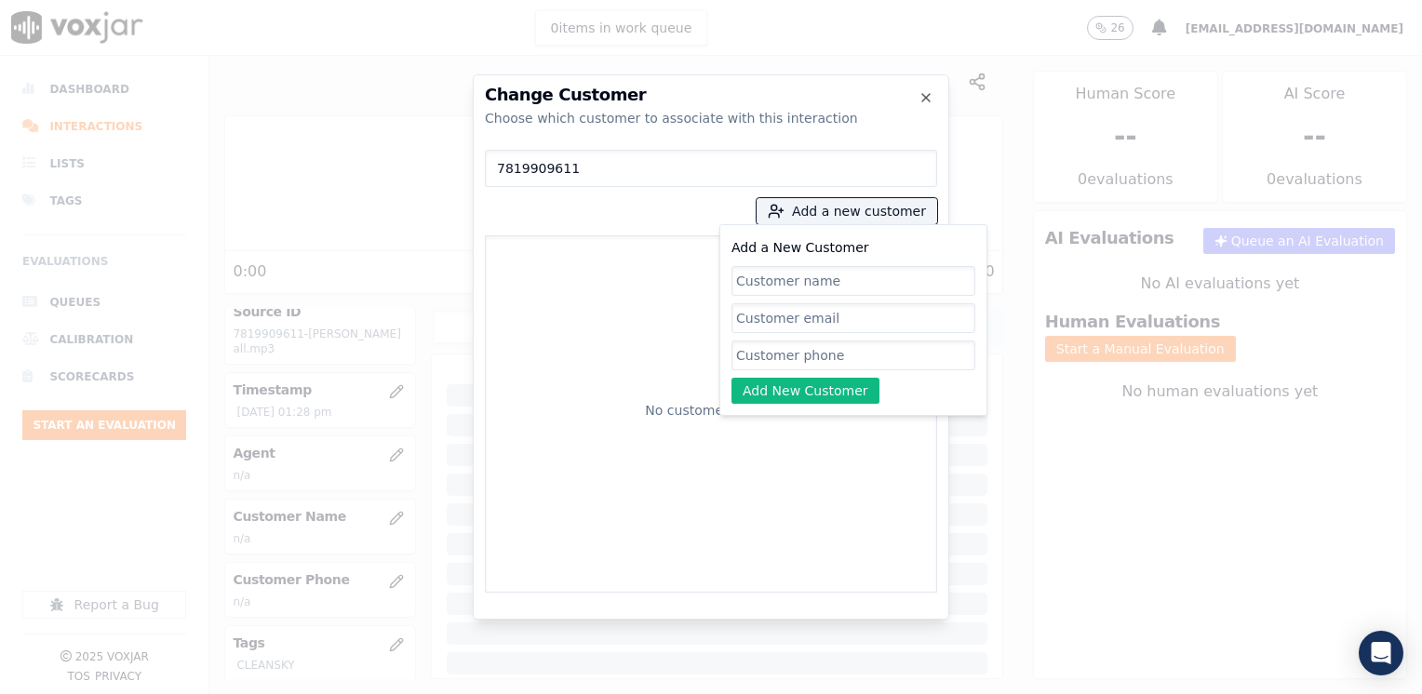
click at [855, 362] on input "Add a New Customer" at bounding box center [853, 356] width 244 height 30
paste input "7819909611"
type input "7819909611"
click at [832, 269] on input "Add a New Customer" at bounding box center [853, 281] width 244 height 30
paste input "[PERSON_NAME]"
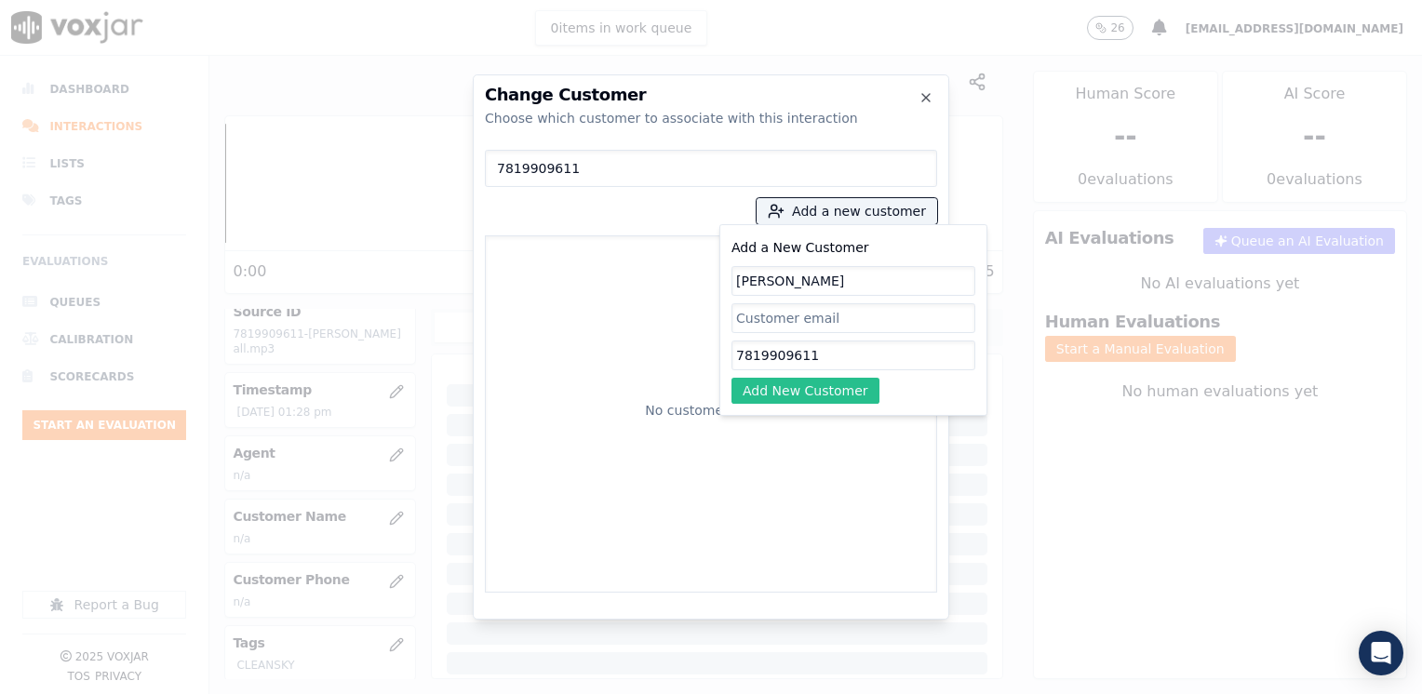
type input "[PERSON_NAME]"
click at [842, 382] on button "Add New Customer" at bounding box center [805, 391] width 148 height 26
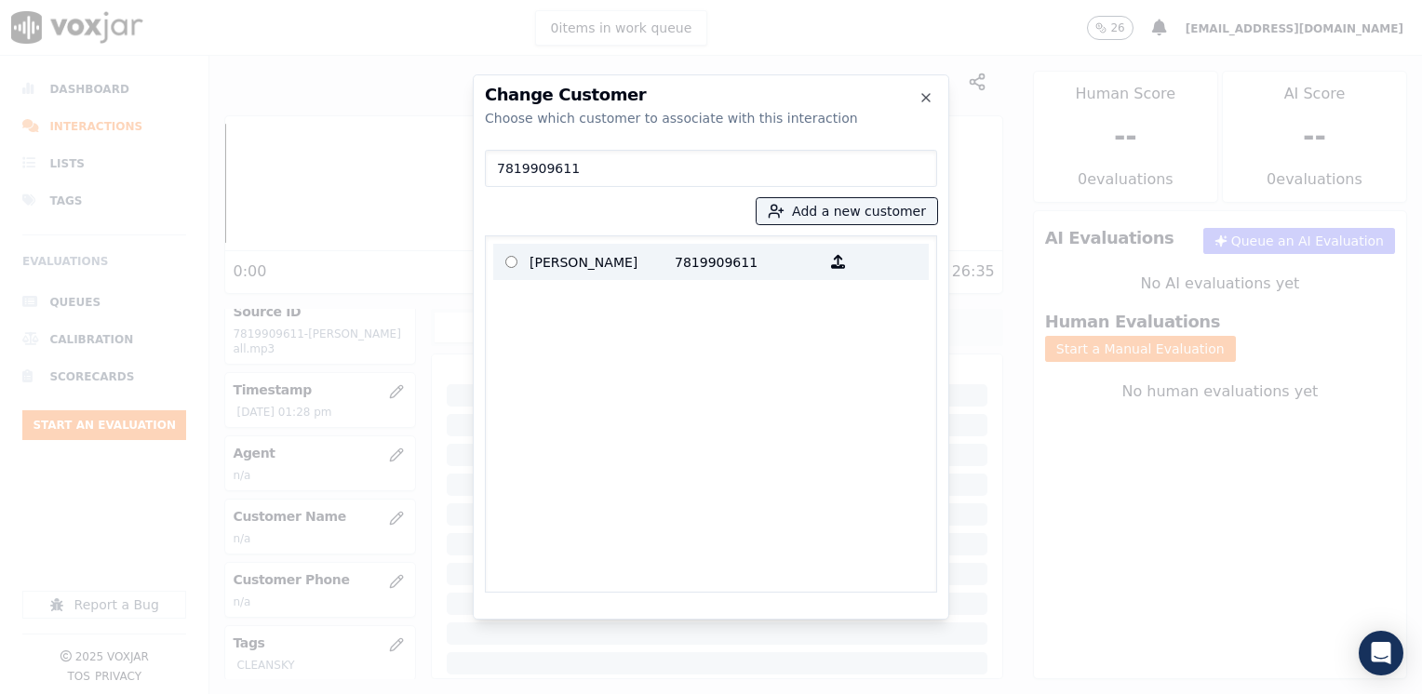
click at [726, 262] on p "7819909611" at bounding box center [747, 262] width 145 height 29
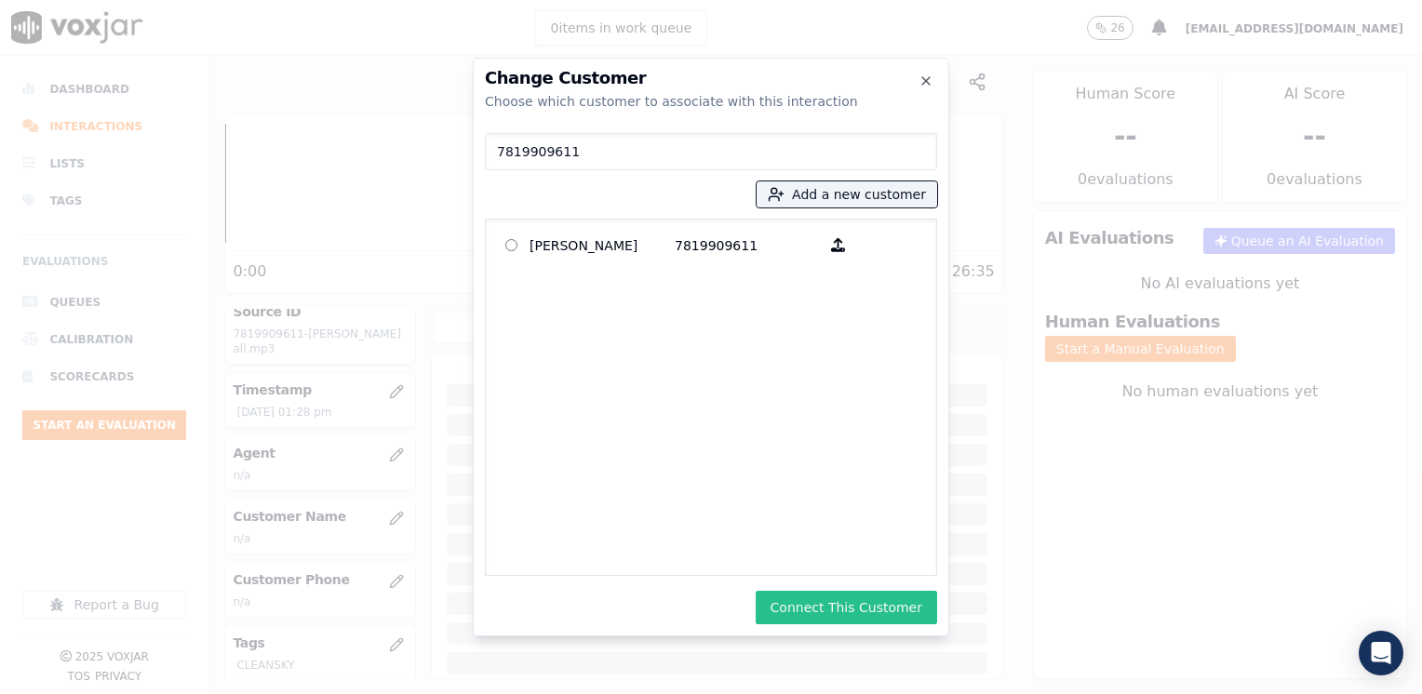
click at [882, 607] on button "Connect This Customer" at bounding box center [846, 608] width 181 height 34
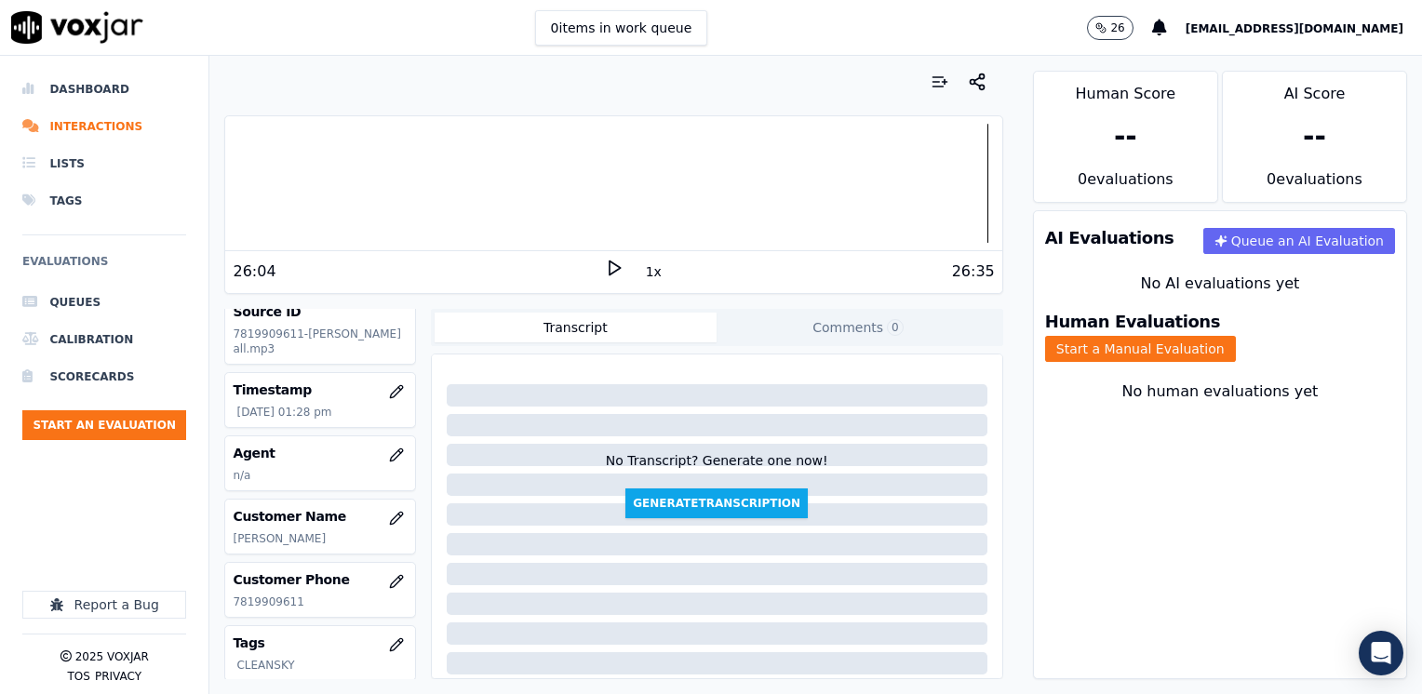
drag, startPoint x: 1147, startPoint y: 549, endPoint x: 1201, endPoint y: 430, distance: 131.2
click at [1147, 549] on div "AI Evaluations Queue an AI Evaluation No AI evaluations yet Human Evaluations S…" at bounding box center [1220, 444] width 374 height 469
click at [1236, 336] on button "Start a Manual Evaluation" at bounding box center [1140, 349] width 191 height 26
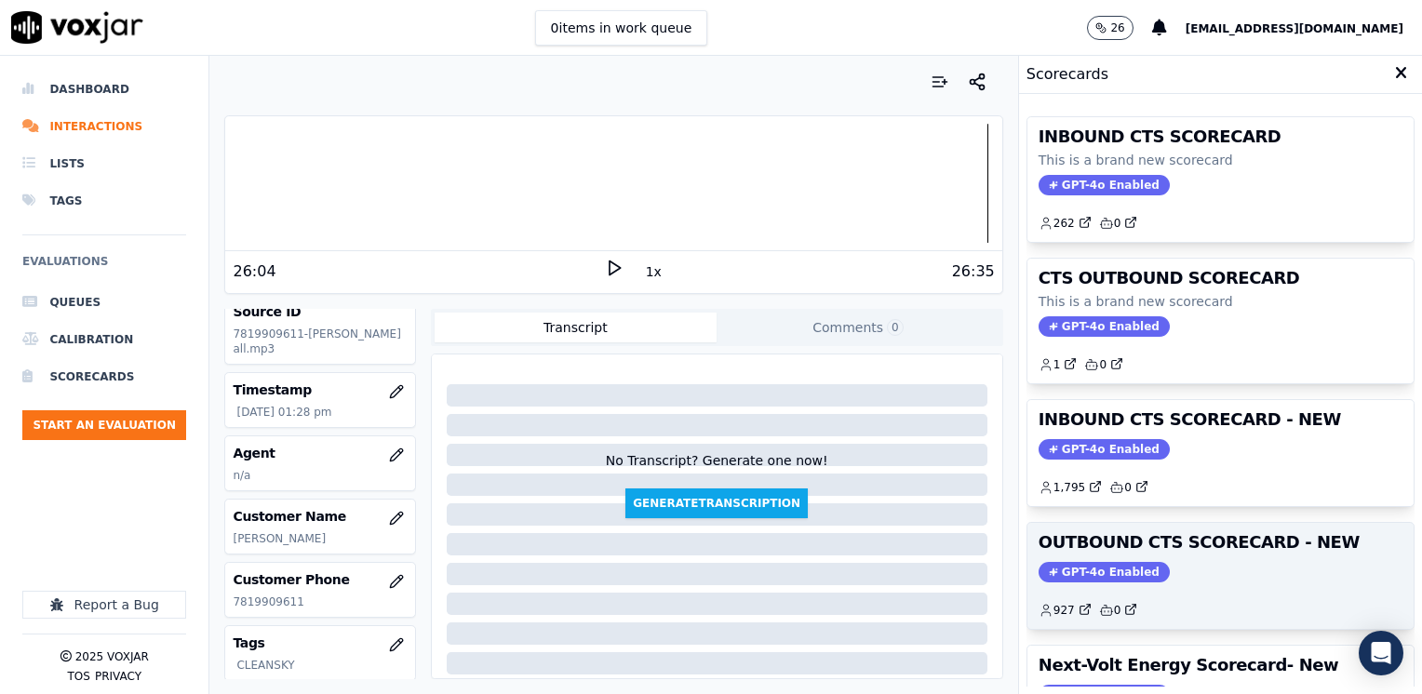
click at [1074, 568] on span "GPT-4o Enabled" at bounding box center [1104, 572] width 131 height 20
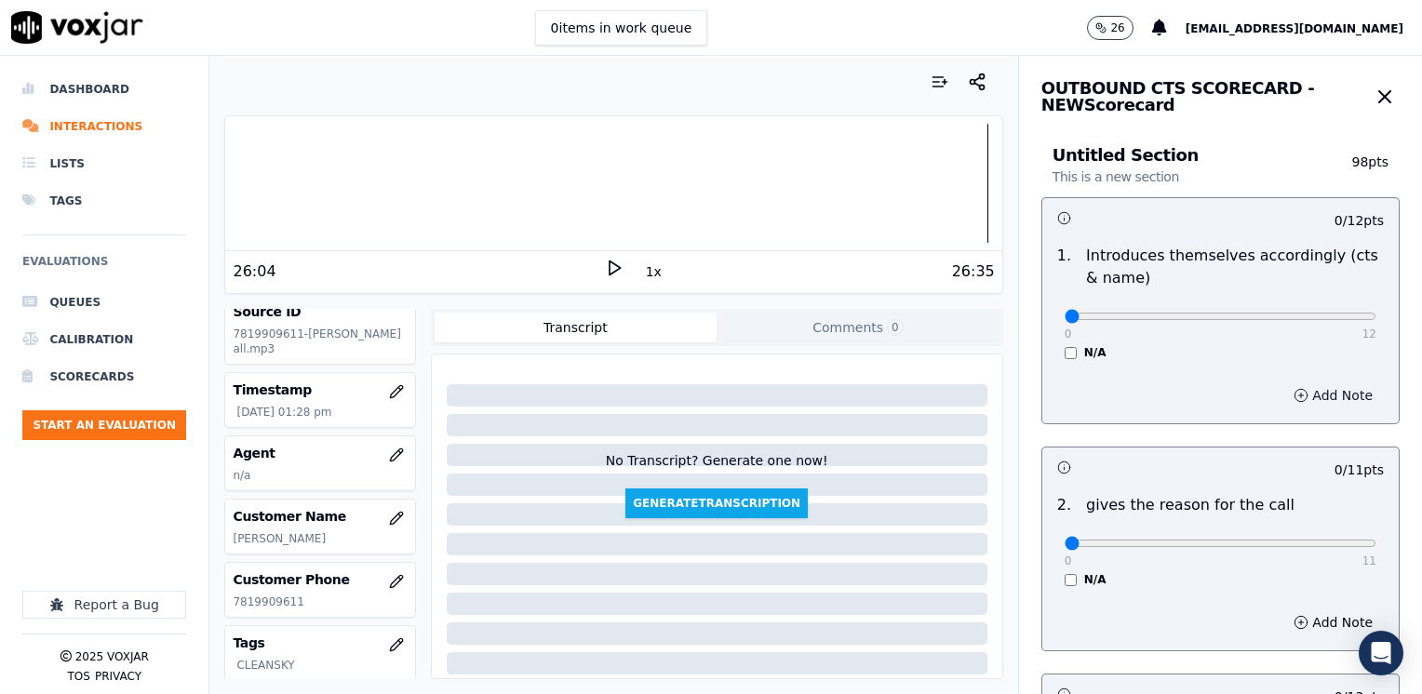
click at [1294, 398] on button "Add Note" at bounding box center [1332, 395] width 101 height 26
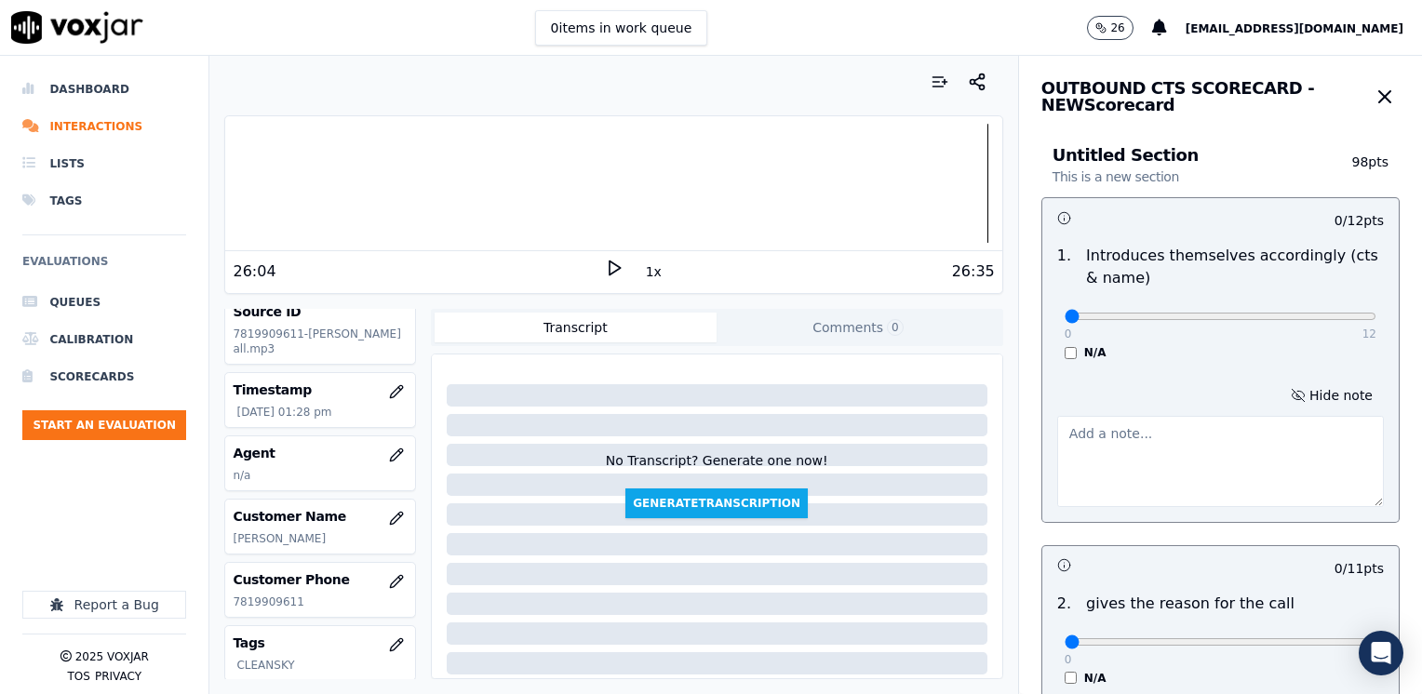
click at [1176, 493] on textarea at bounding box center [1220, 461] width 327 height 91
click at [1243, 435] on textarea "Does not introduce his name nor he's calling on behalf of CTS" at bounding box center [1220, 461] width 327 height 91
type textarea "Does not state he's calling on behalf of CTS"
type input "6"
click at [1192, 313] on input "range" at bounding box center [1221, 316] width 312 height 7
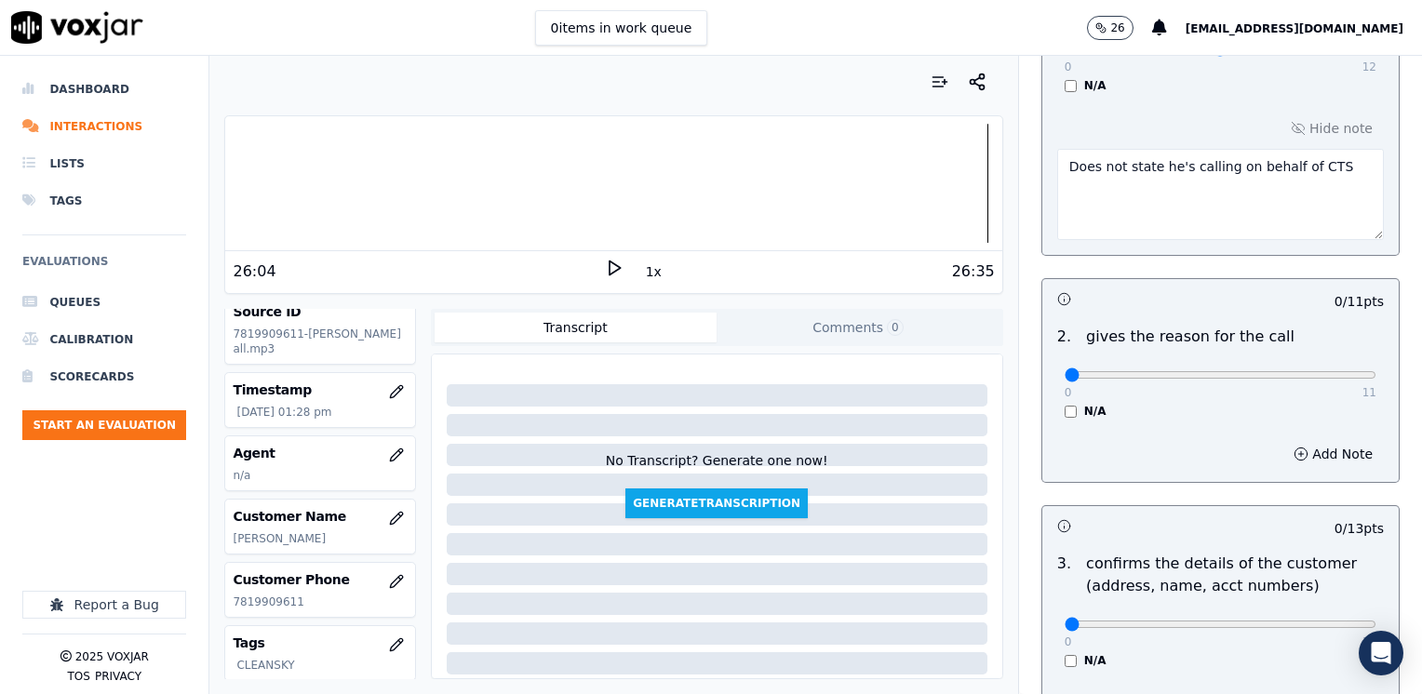
scroll to position [279, 0]
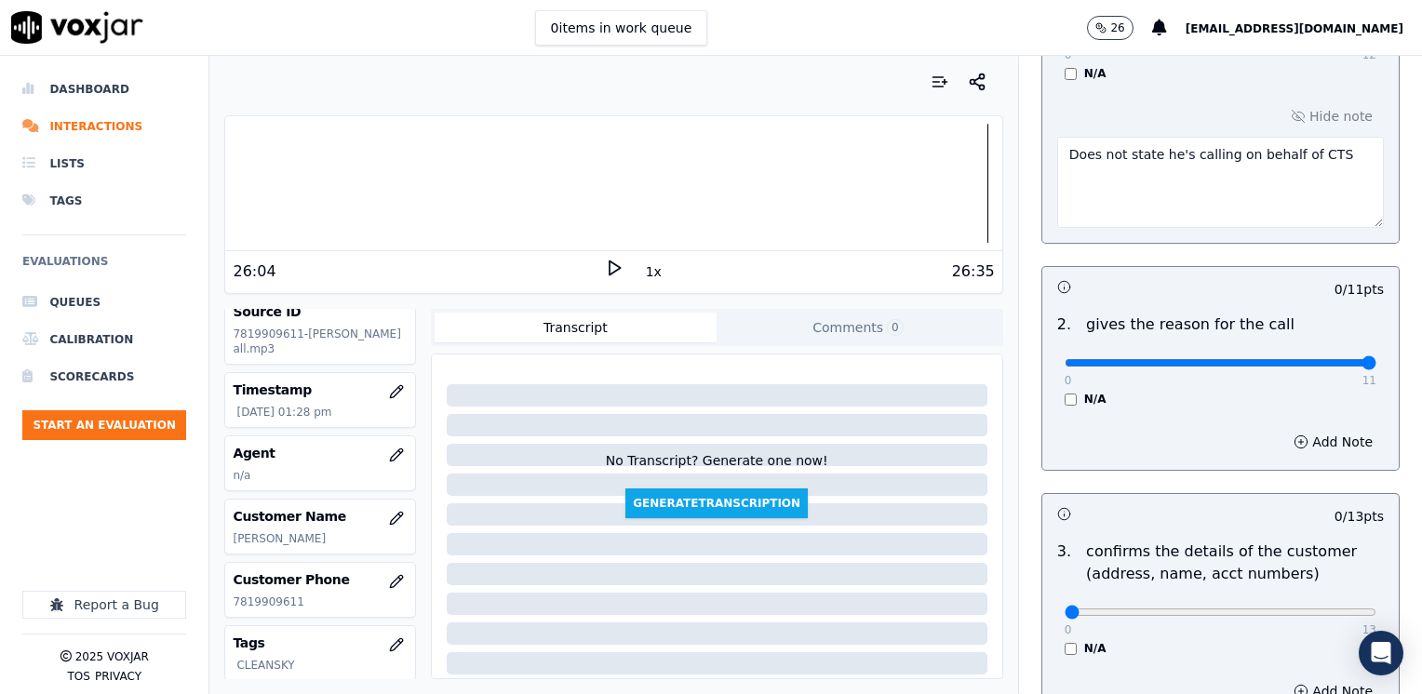
drag, startPoint x: 1053, startPoint y: 358, endPoint x: 1425, endPoint y: 358, distance: 371.3
type input "11"
click at [1376, 359] on input "range" at bounding box center [1221, 362] width 312 height 7
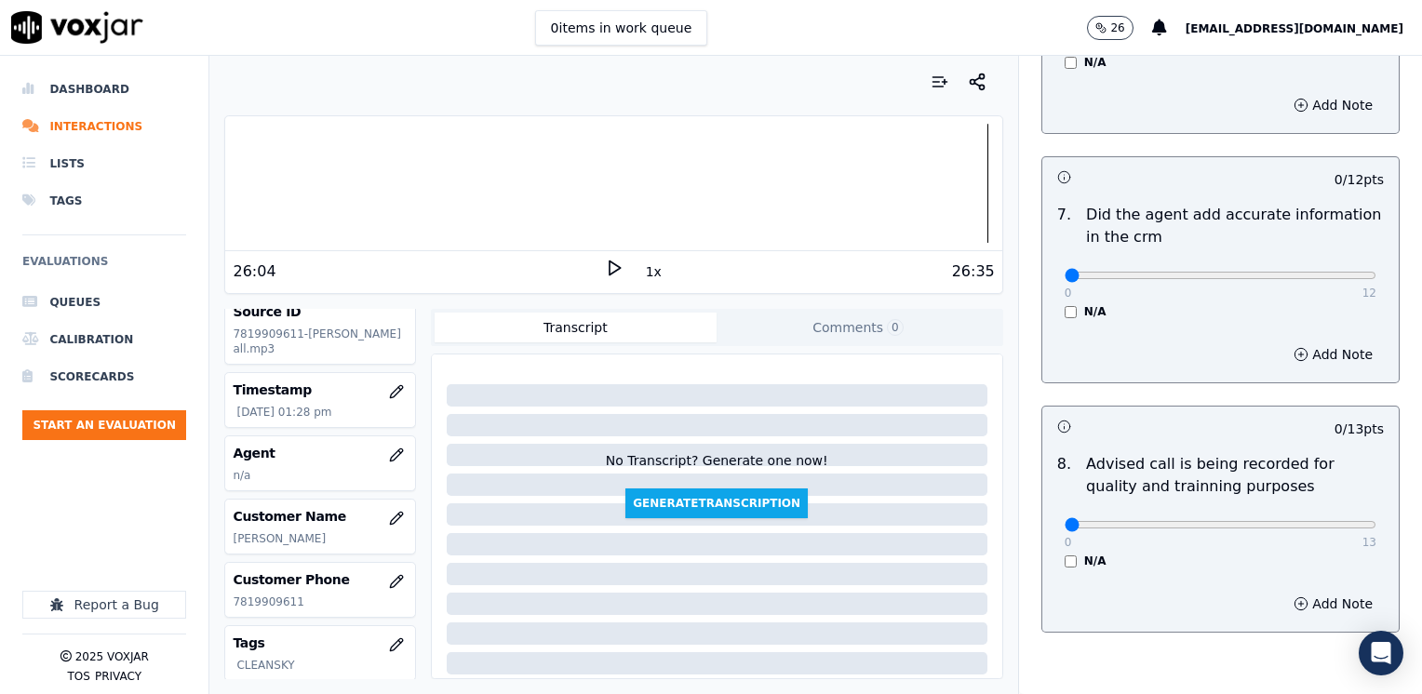
scroll to position [1724, 0]
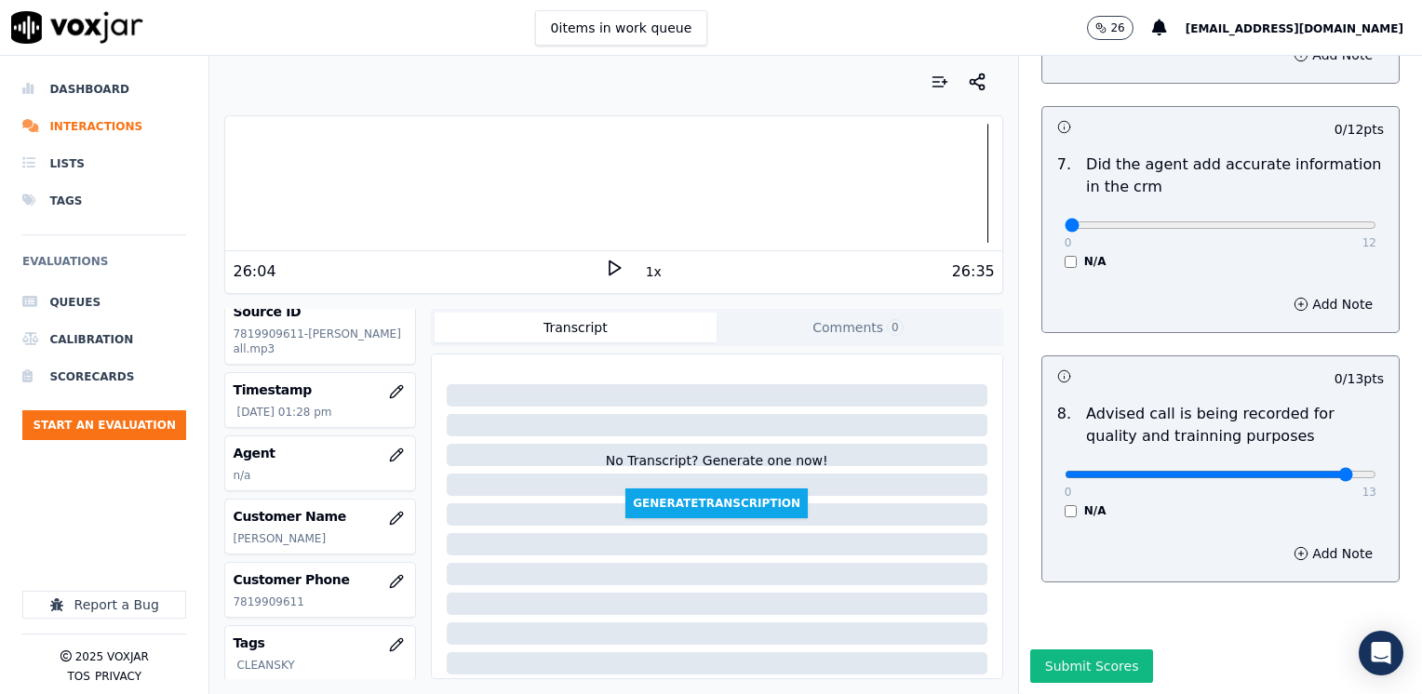
click at [1300, 471] on input "range" at bounding box center [1221, 474] width 312 height 7
click at [1282, 471] on input "range" at bounding box center [1221, 474] width 312 height 7
type input "10"
click at [1265, 471] on input "range" at bounding box center [1221, 474] width 312 height 7
click at [1306, 541] on button "Add Note" at bounding box center [1332, 554] width 101 height 26
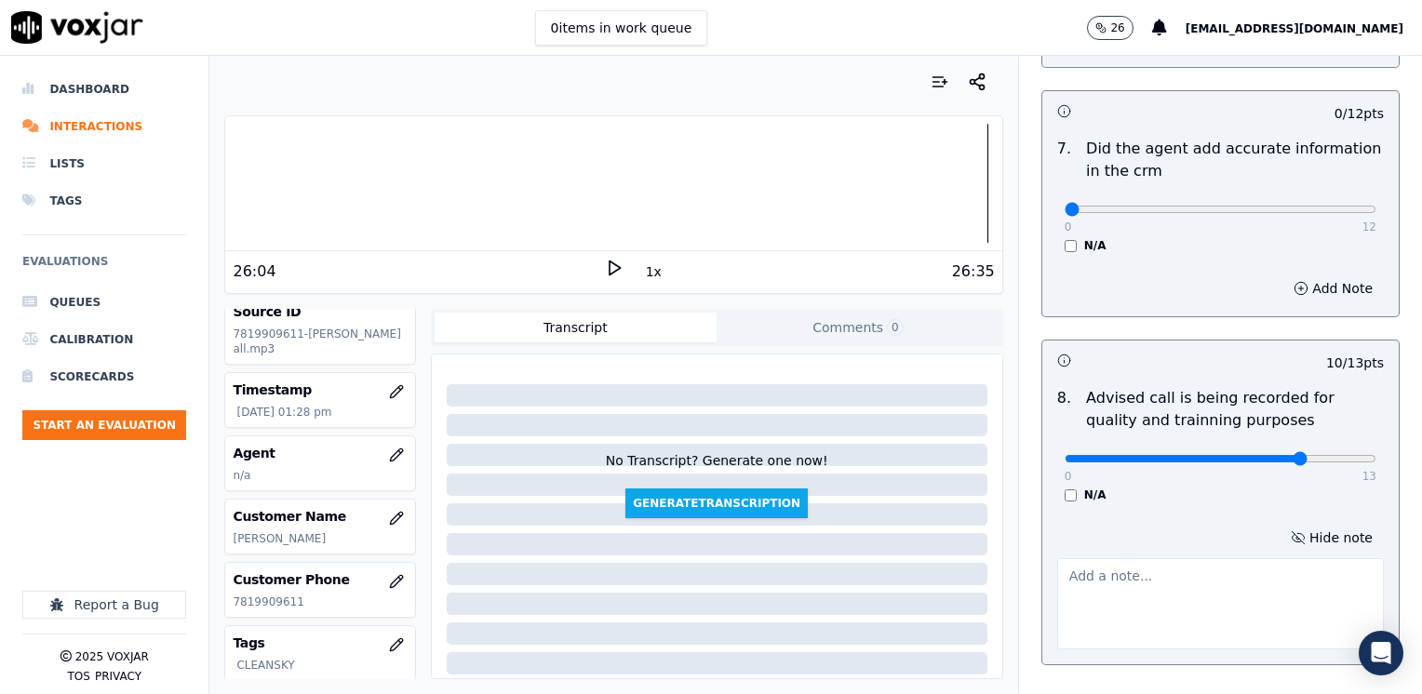
click at [1143, 577] on textarea at bounding box center [1220, 603] width 327 height 91
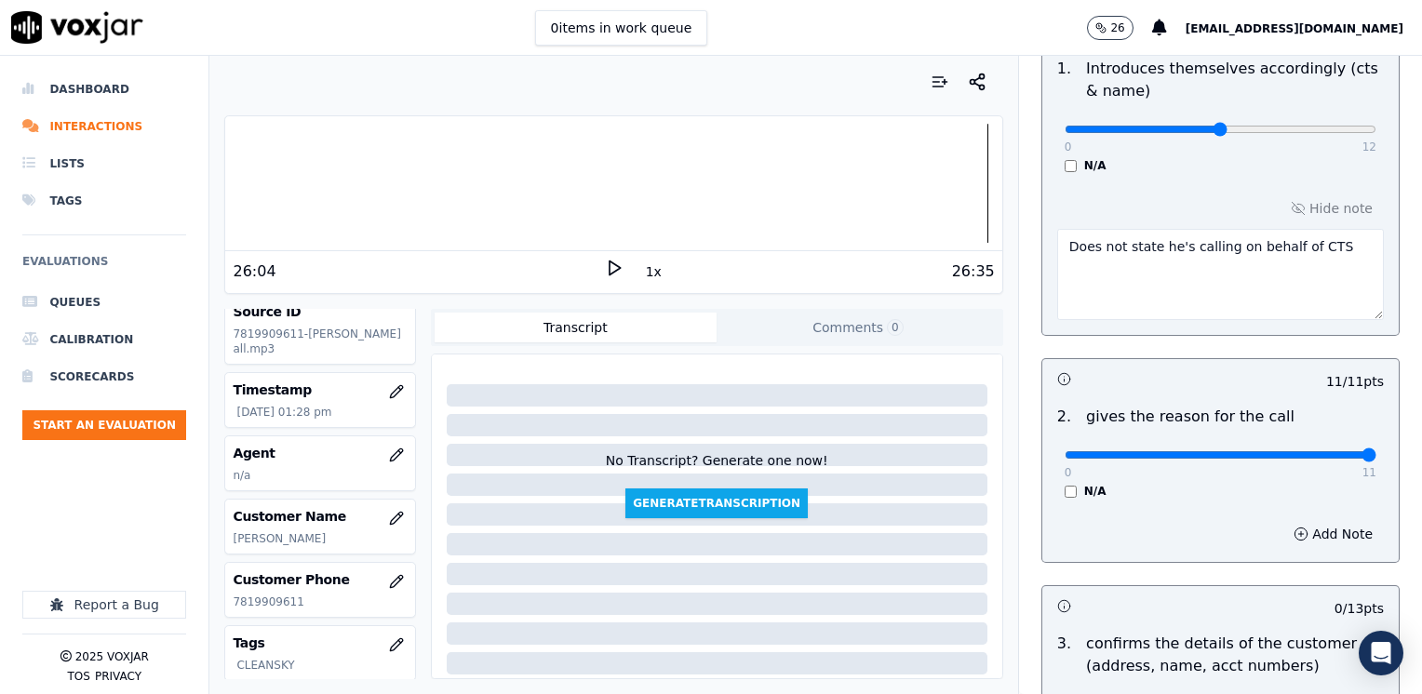
scroll to position [329, 0]
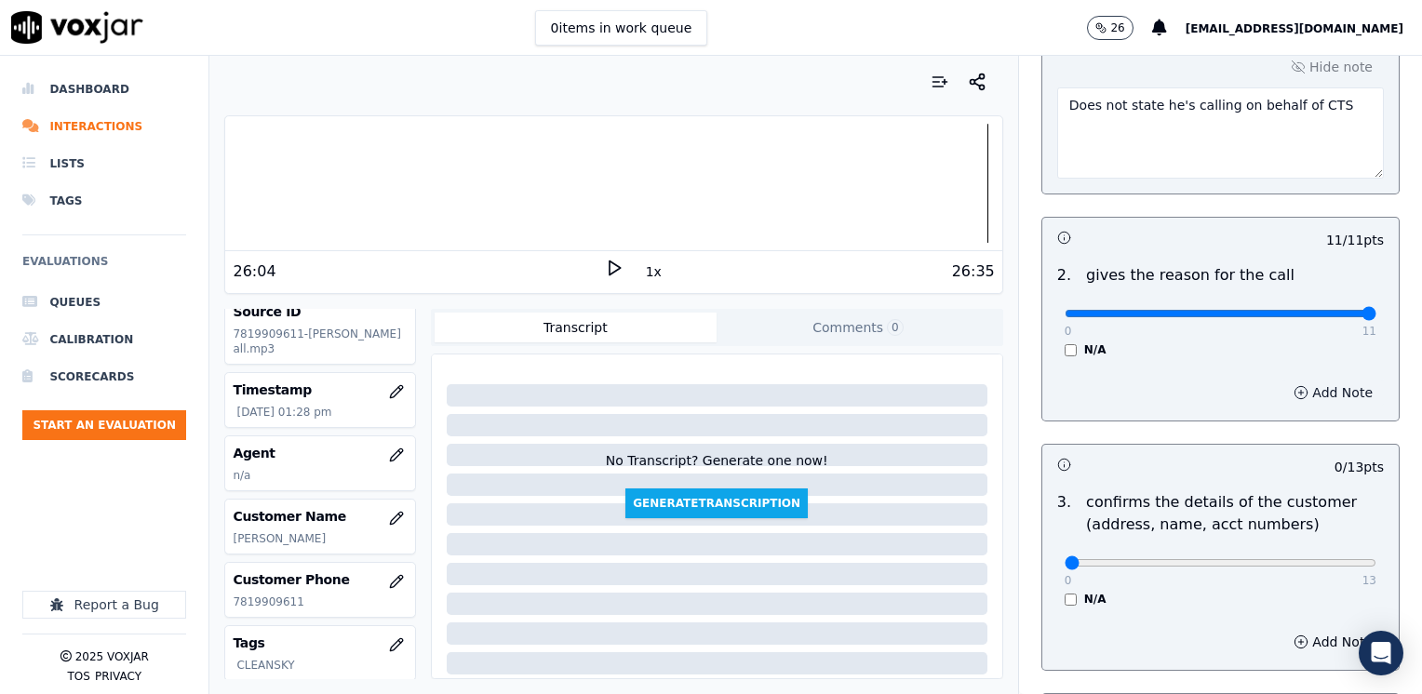
type textarea "Does not state the call is being recorded for quality and training purposes"
click at [1316, 392] on button "Add Note" at bounding box center [1332, 393] width 101 height 26
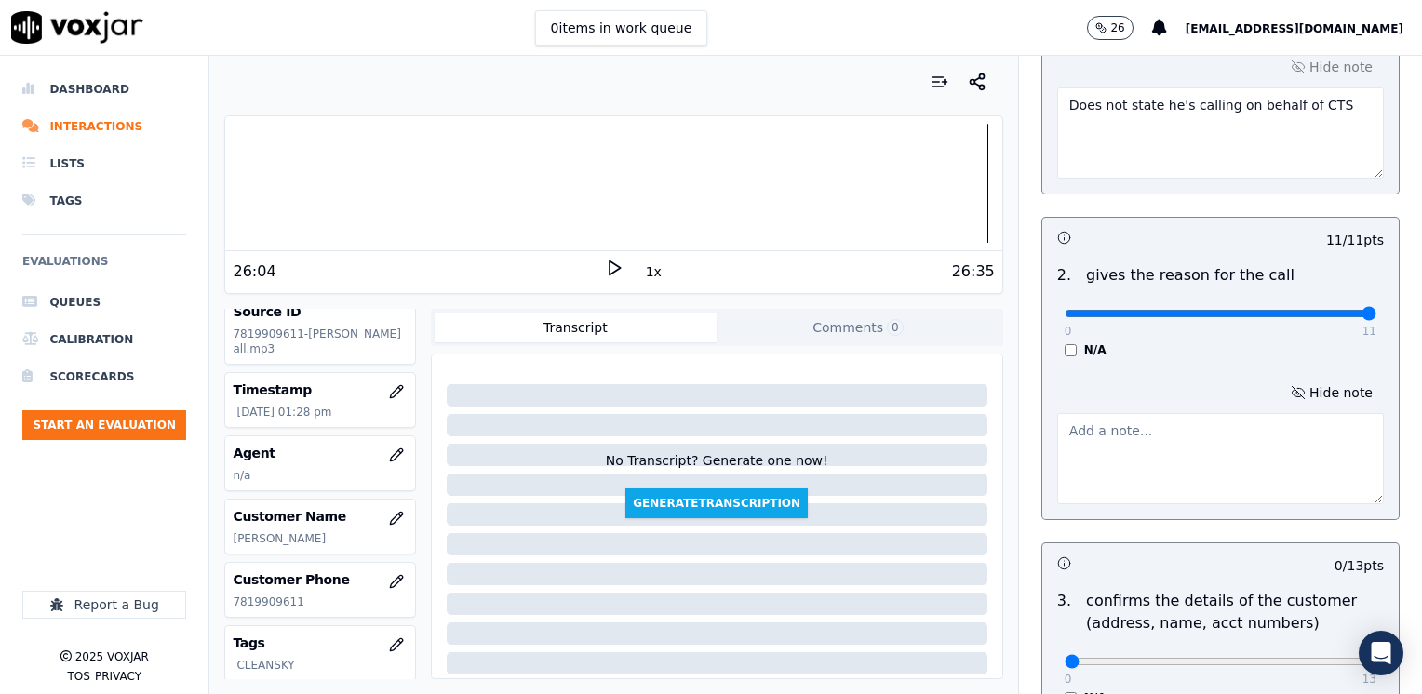
click at [1124, 466] on textarea at bounding box center [1220, 458] width 327 height 91
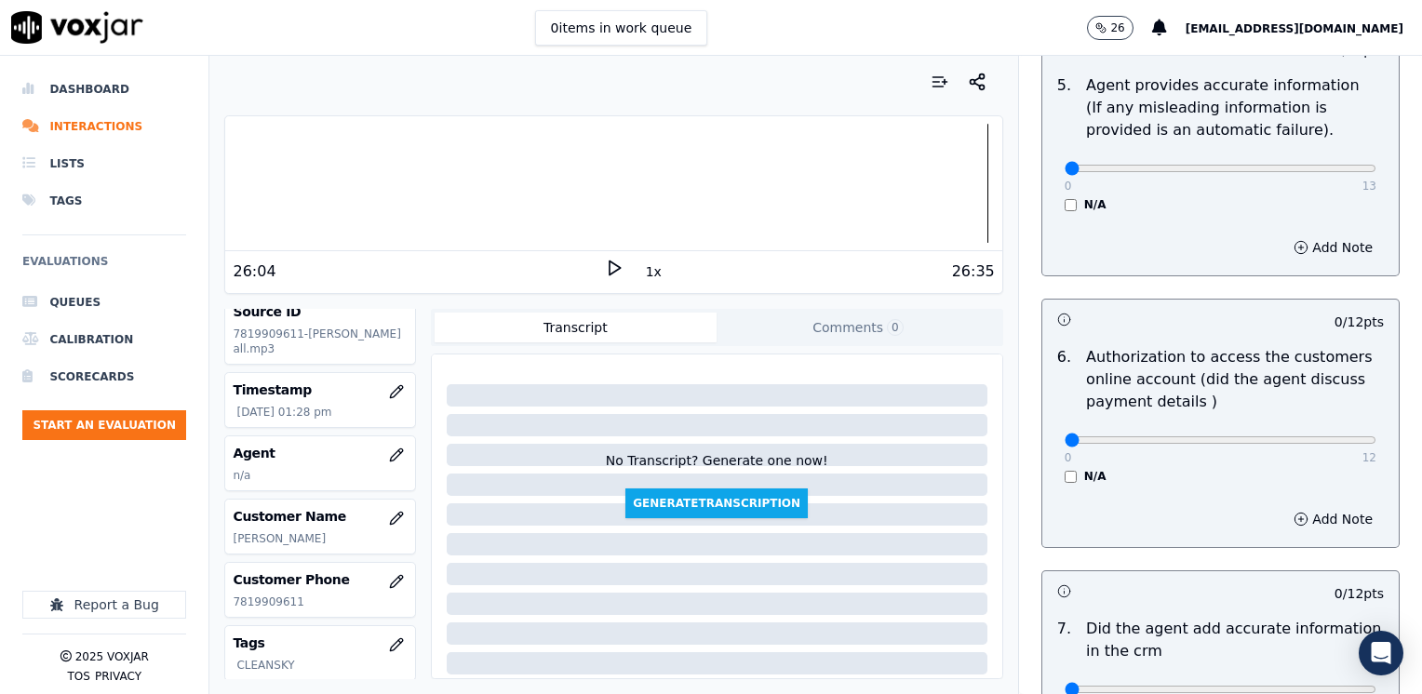
scroll to position [1352, 0]
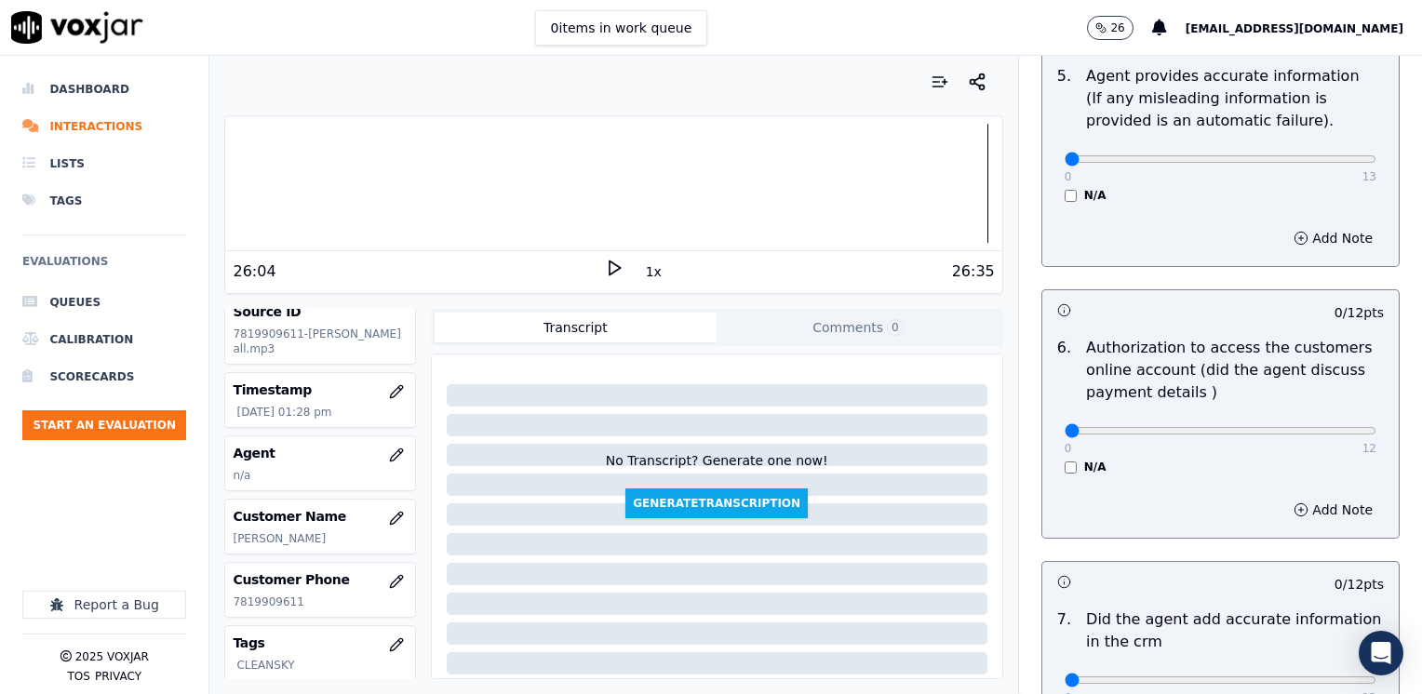
type textarea "It looks like cx called before because she was not receiving his NAT GRID bill"
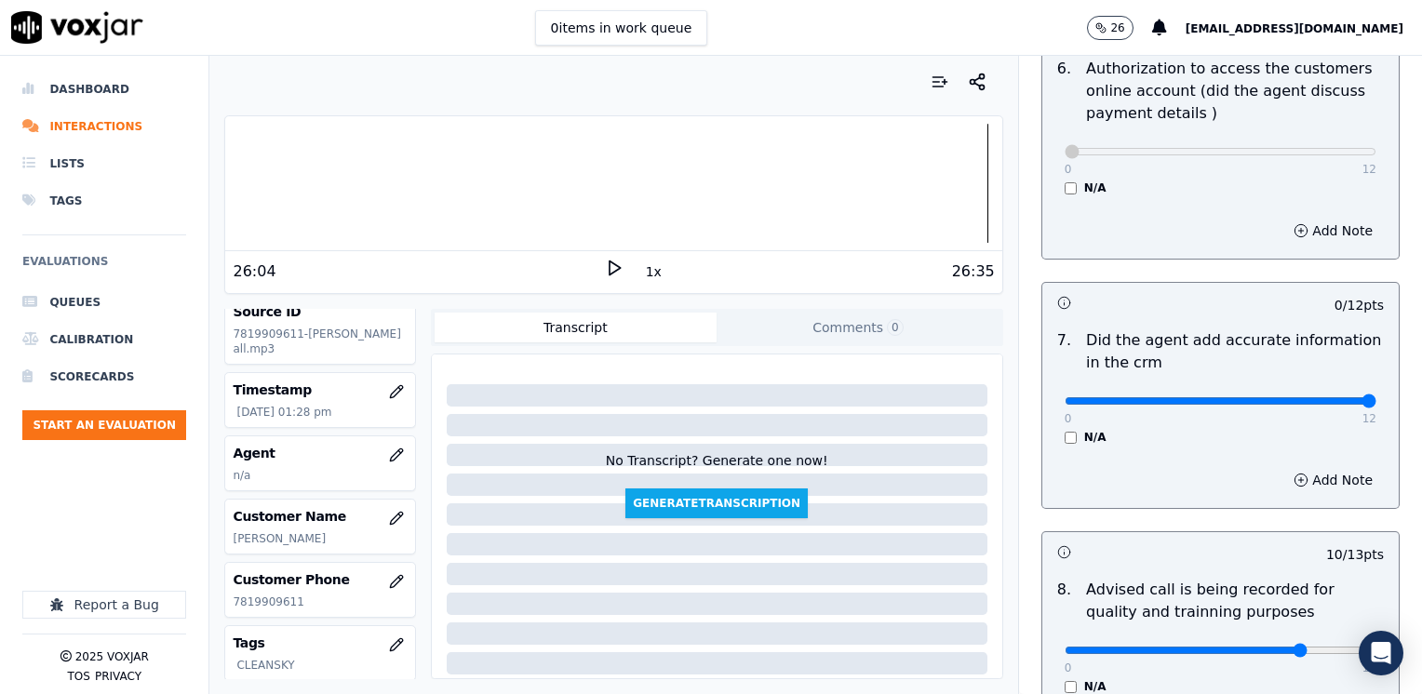
drag, startPoint x: 1050, startPoint y: 374, endPoint x: 1425, endPoint y: 376, distance: 375.0
type input "12"
click at [1376, 397] on input "range" at bounding box center [1221, 400] width 312 height 7
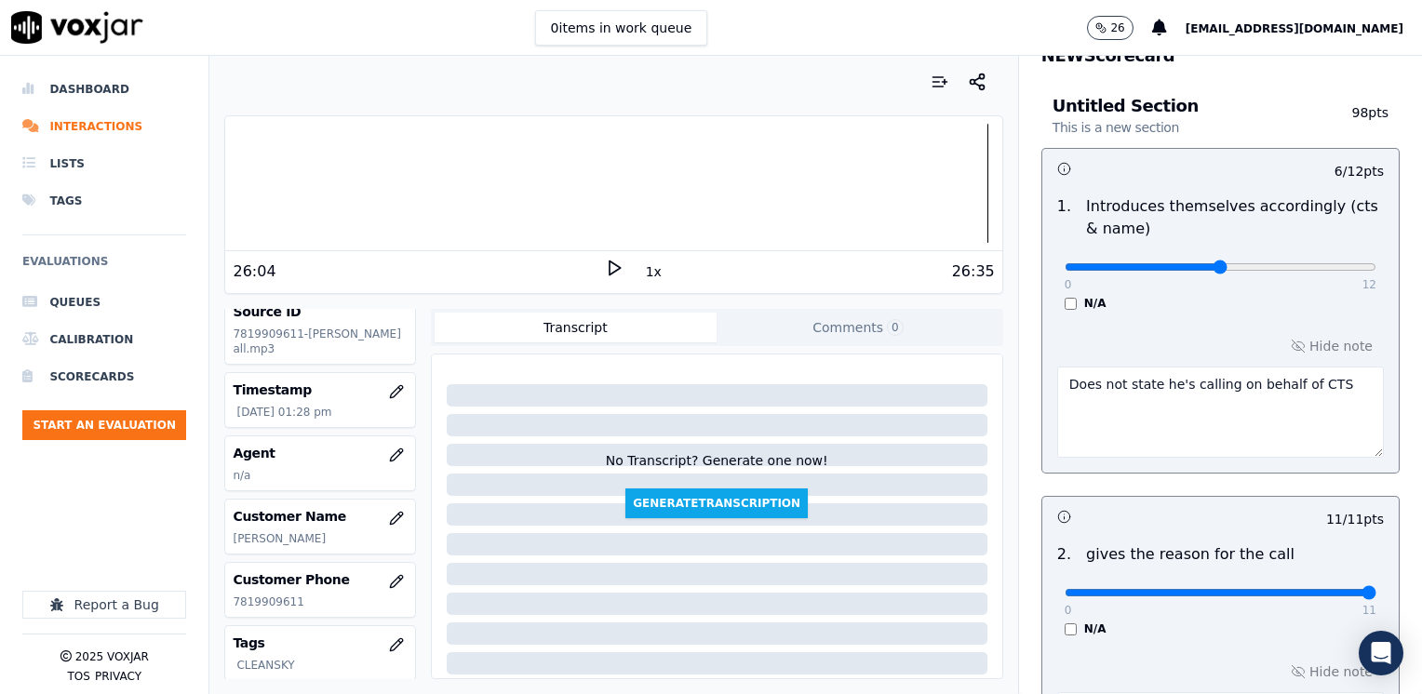
scroll to position [608, 0]
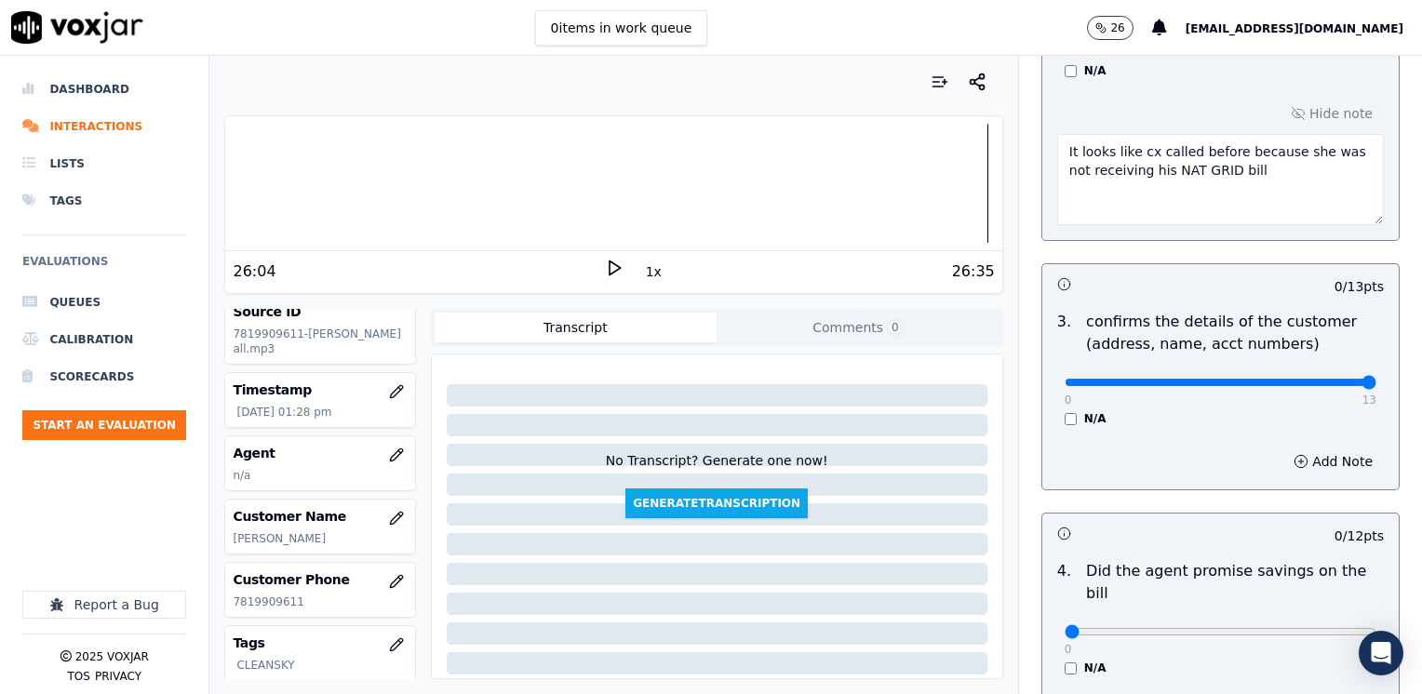
drag, startPoint x: 1054, startPoint y: 378, endPoint x: 1425, endPoint y: 379, distance: 370.4
type input "13"
click at [1376, 379] on input "range" at bounding box center [1221, 382] width 312 height 7
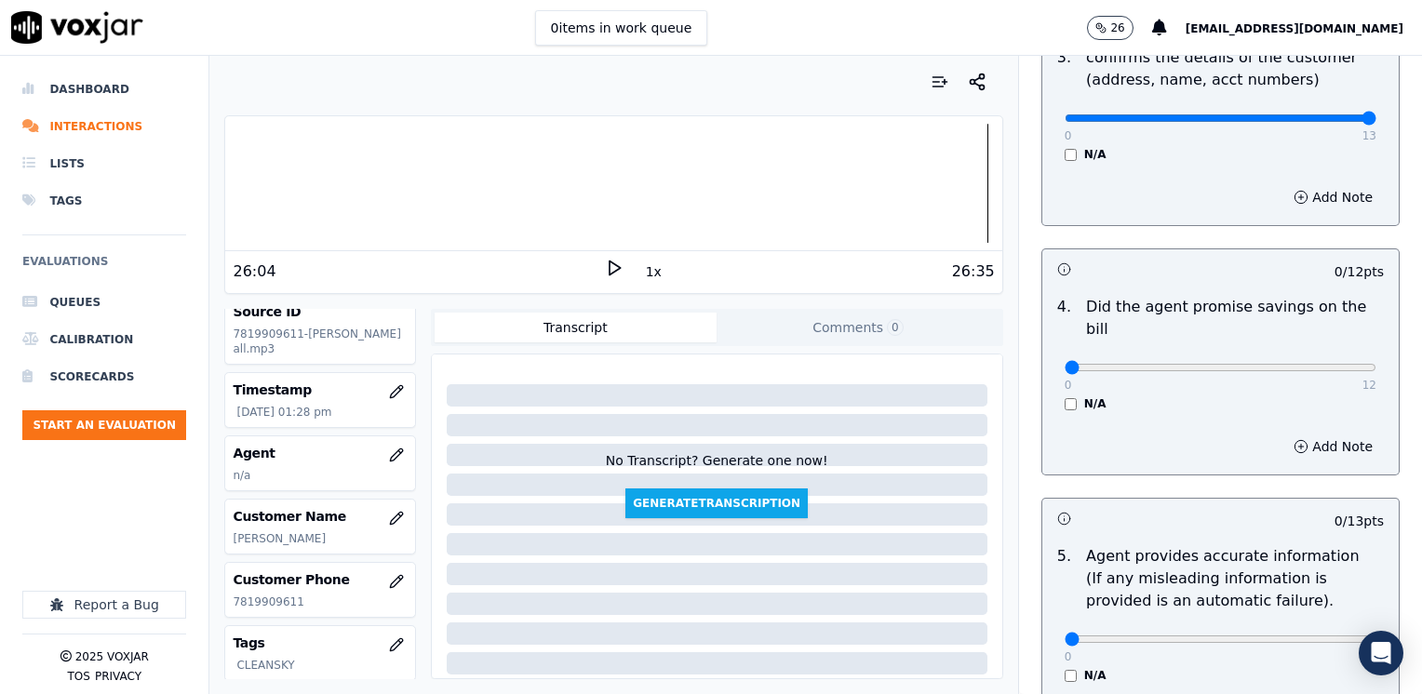
scroll to position [887, 0]
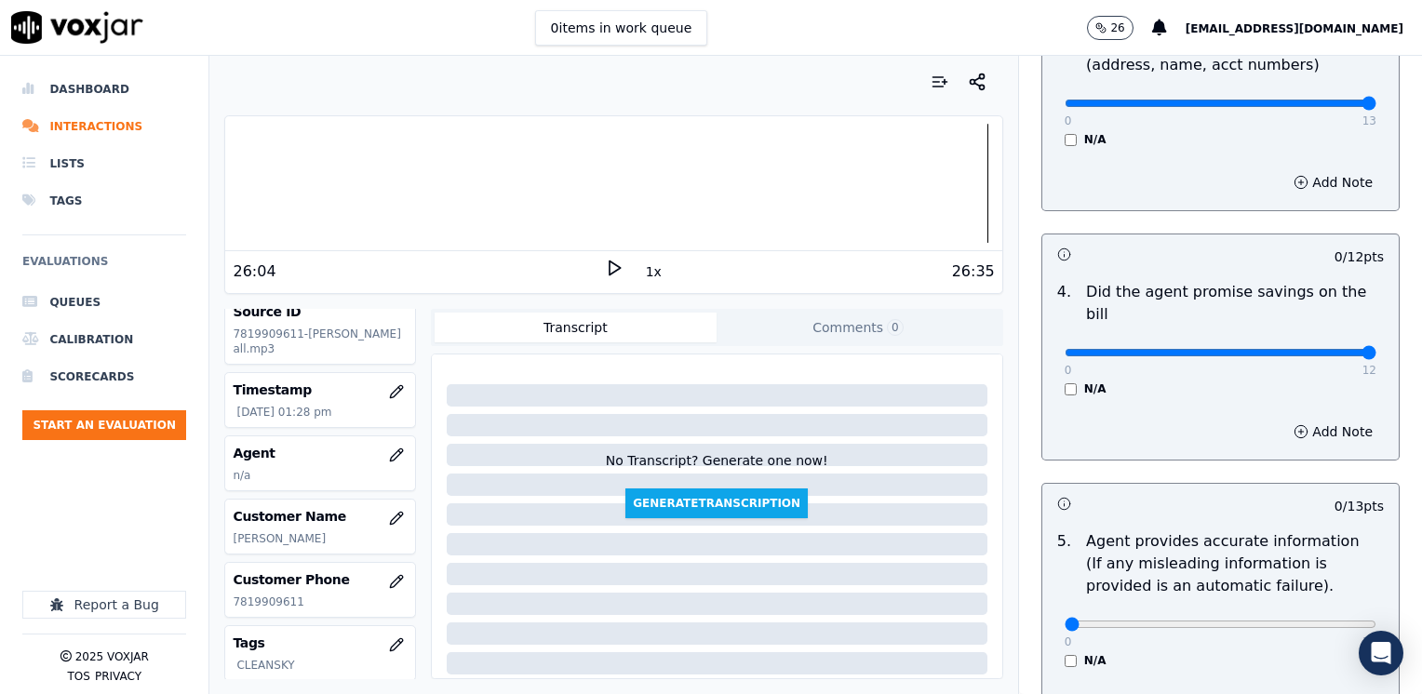
drag, startPoint x: 1054, startPoint y: 329, endPoint x: 1425, endPoint y: 378, distance: 373.7
type input "12"
click at [1376, 356] on input "range" at bounding box center [1221, 352] width 312 height 7
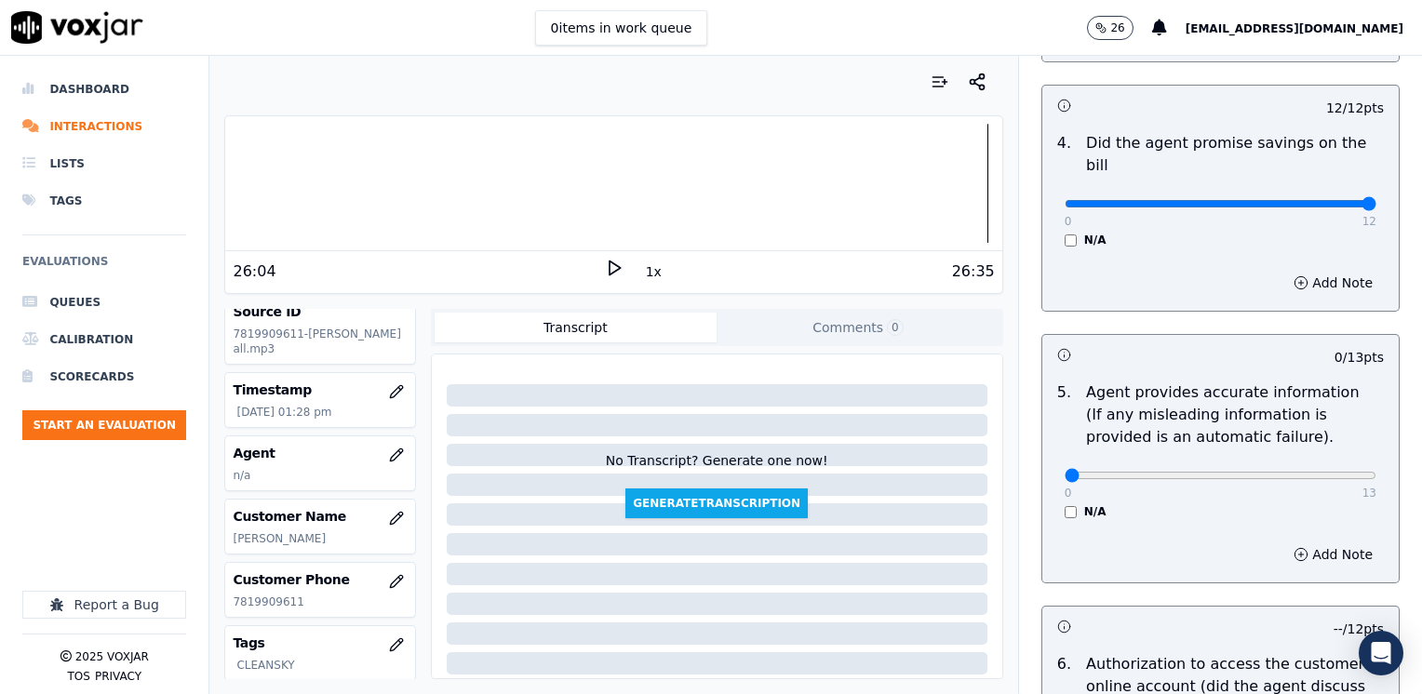
scroll to position [1166, 0]
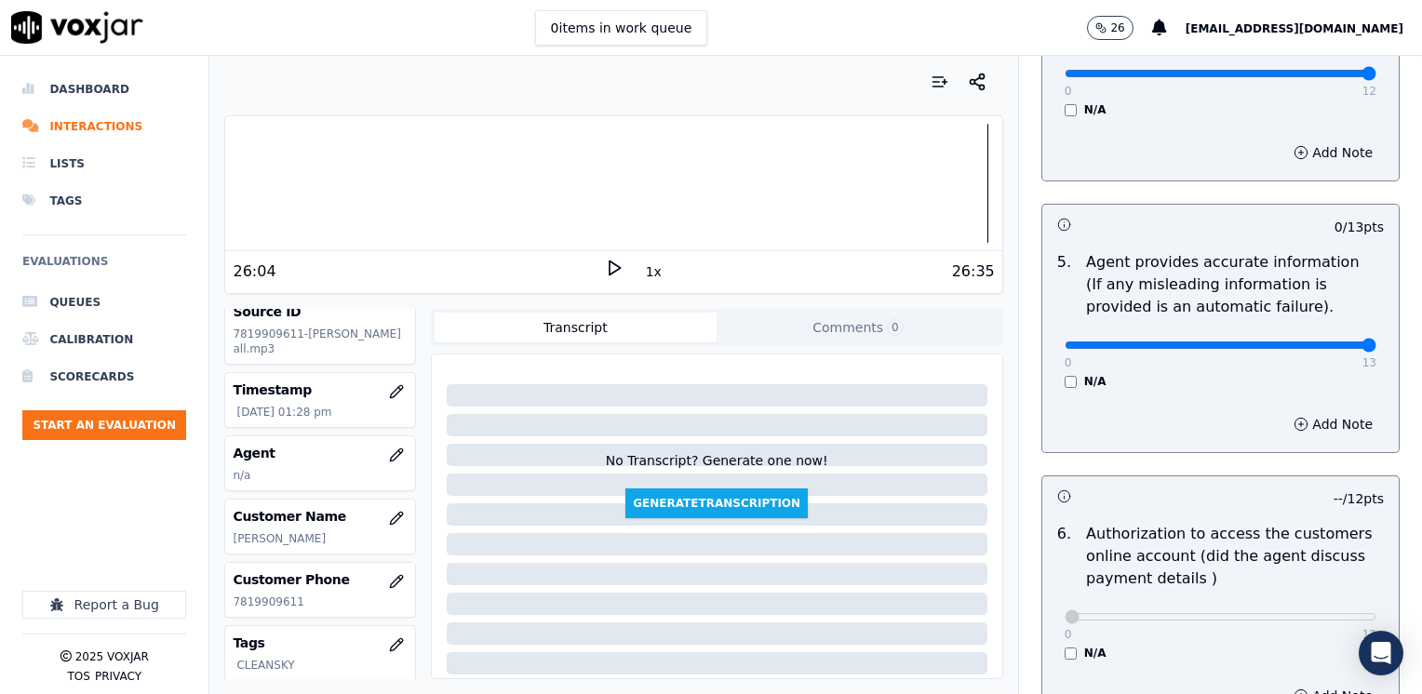
drag, startPoint x: 1053, startPoint y: 322, endPoint x: 1421, endPoint y: 326, distance: 367.6
click at [1376, 342] on input "range" at bounding box center [1221, 345] width 312 height 7
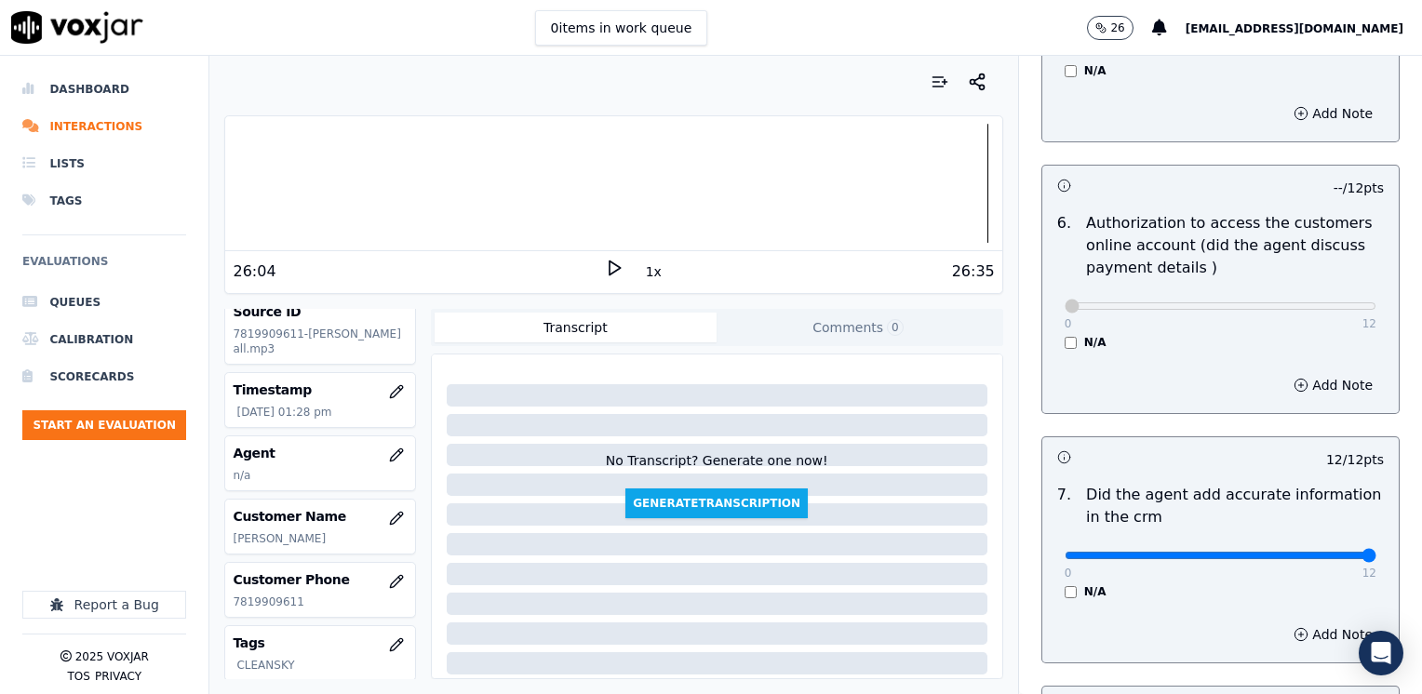
scroll to position [1362, 0]
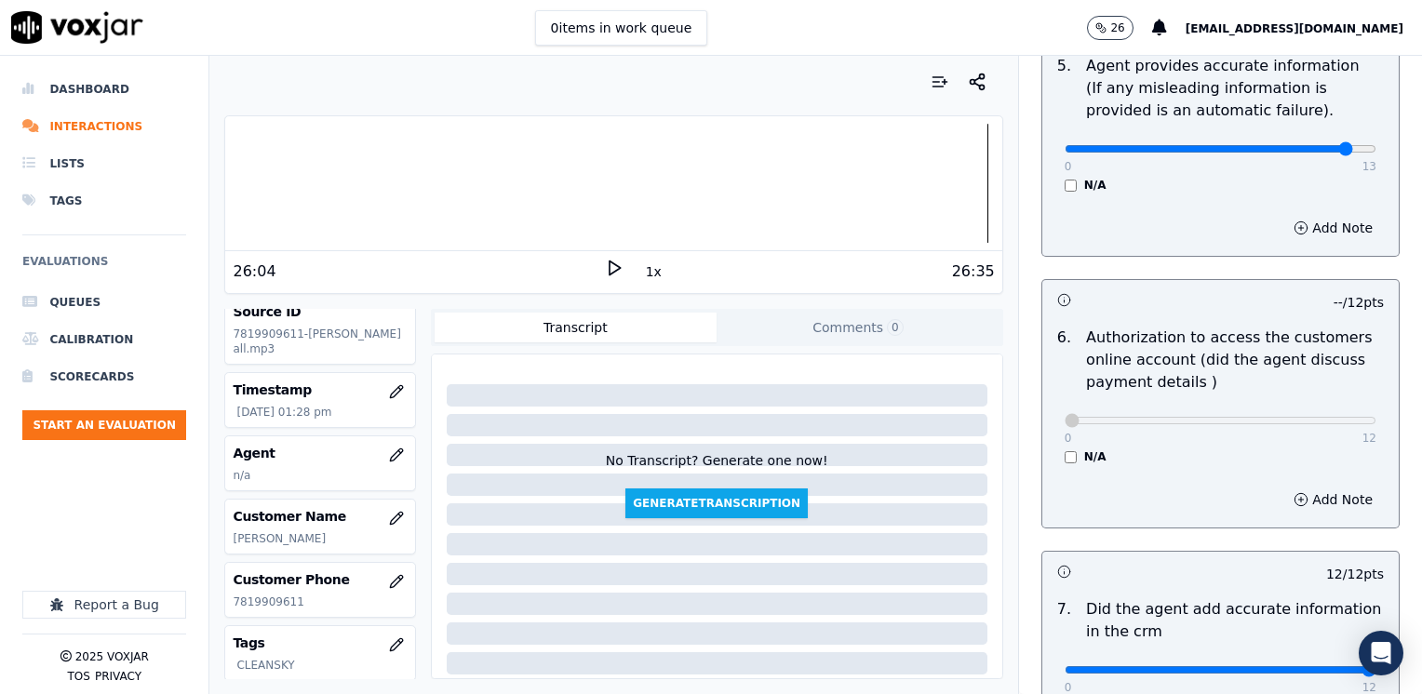
type input "12"
click at [1308, 145] on input "range" at bounding box center [1221, 148] width 312 height 7
click at [1308, 215] on button "Add Note" at bounding box center [1332, 228] width 101 height 26
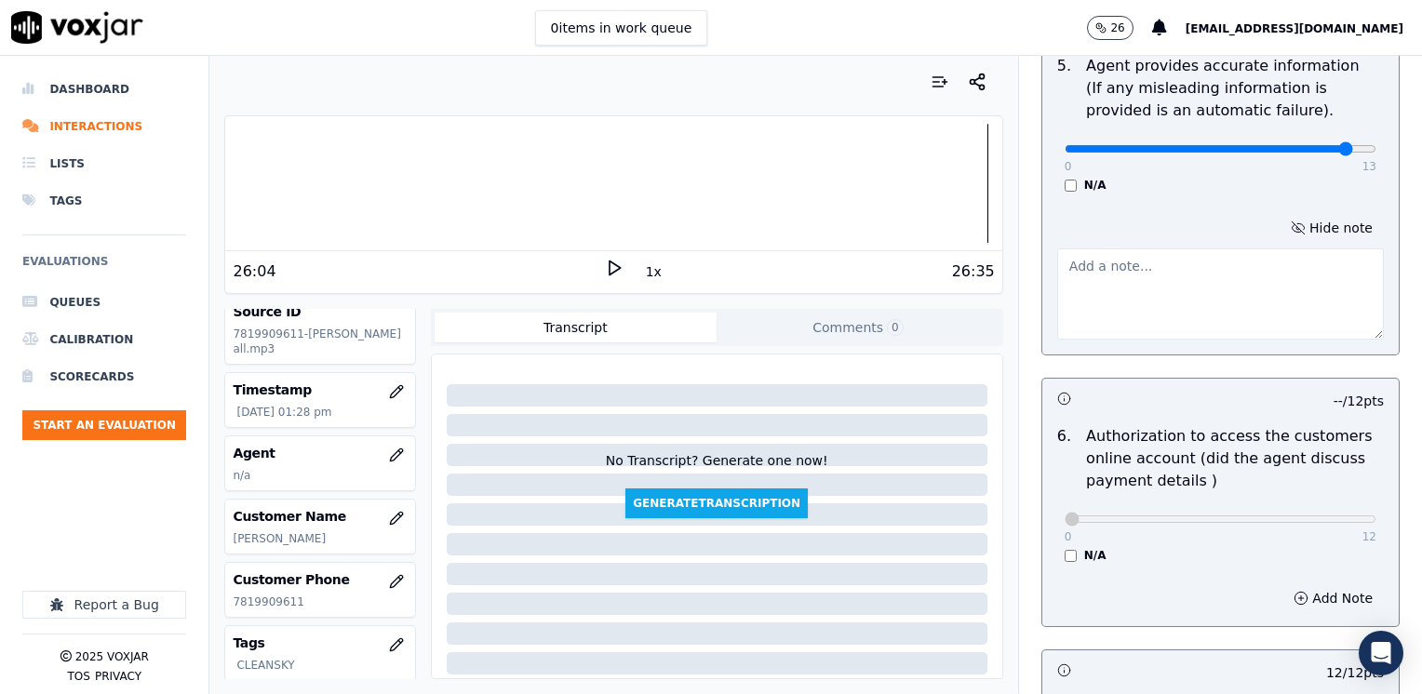
click at [1173, 282] on textarea at bounding box center [1220, 293] width 327 height 91
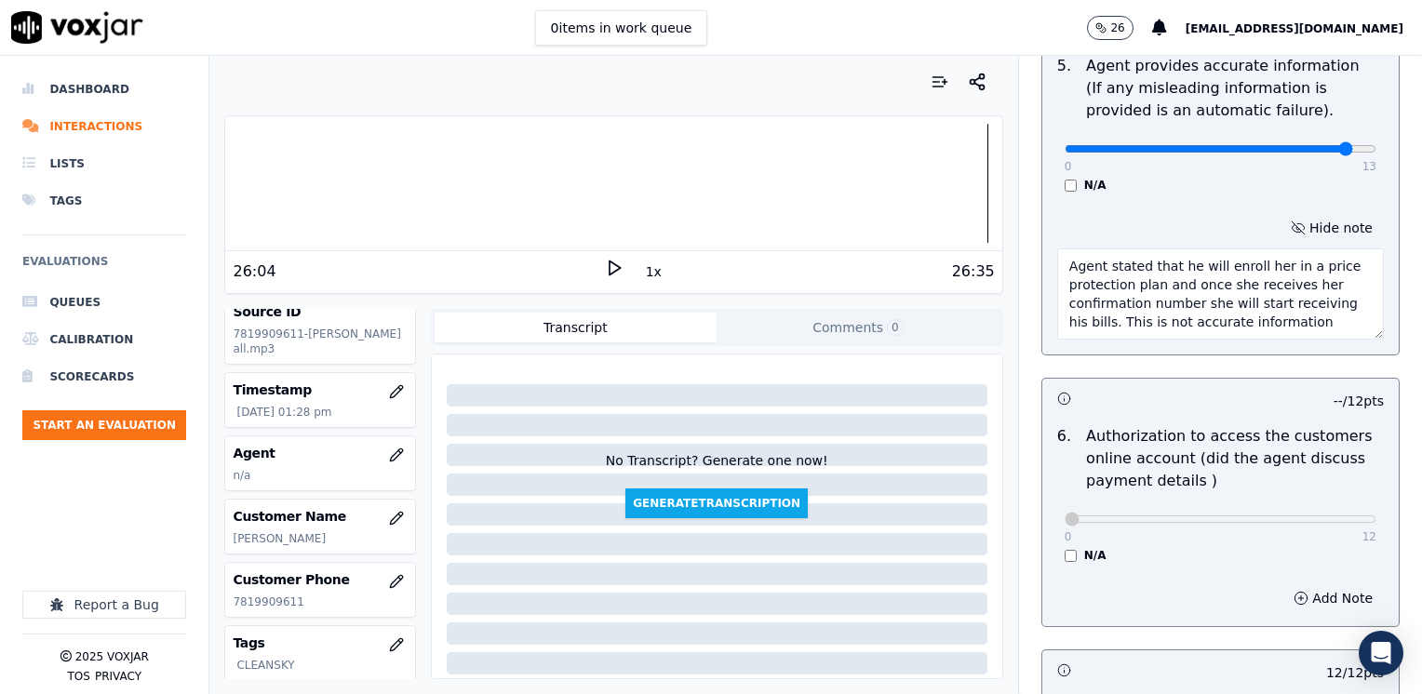
type textarea "Agent stated that he will enroll her in a price protection plan and once she re…"
type input "9"
click at [1247, 145] on input "range" at bounding box center [1221, 148] width 312 height 7
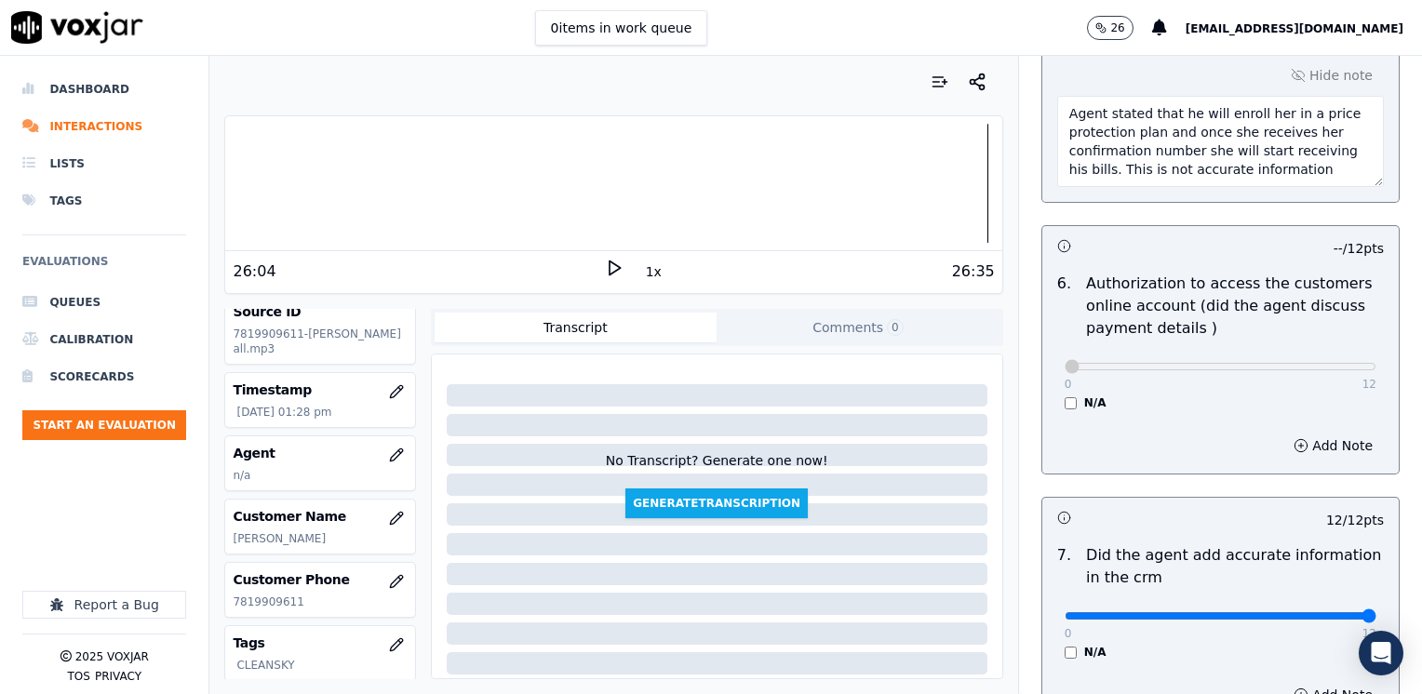
scroll to position [1455, 0]
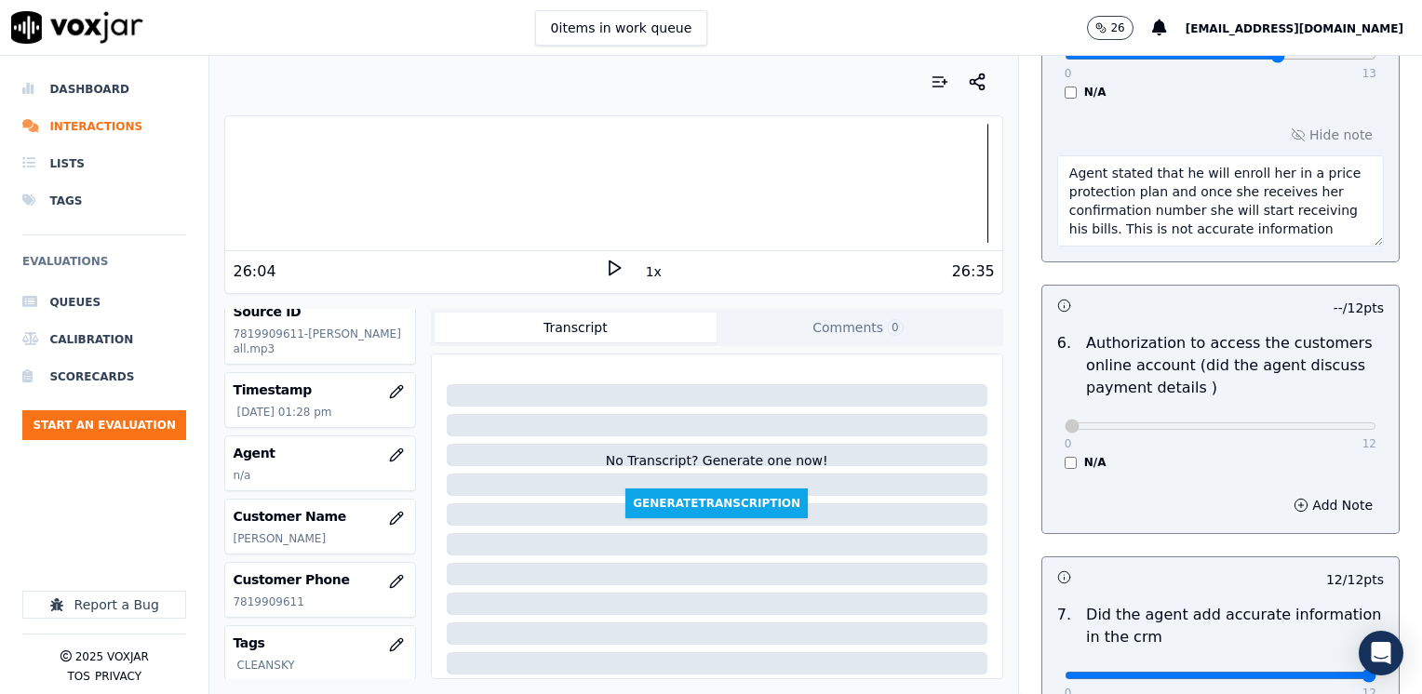
click at [1294, 214] on textarea "Agent stated that he will enroll her in a price protection plan and once she re…" at bounding box center [1220, 200] width 327 height 91
click at [1057, 190] on textarea "Agent stated that he will enroll her in a price protection plan and once she re…" at bounding box center [1220, 200] width 327 height 91
click at [1061, 201] on textarea "Agent stated that he will enroll her in a price protection plan and once she re…" at bounding box center [1220, 200] width 327 height 91
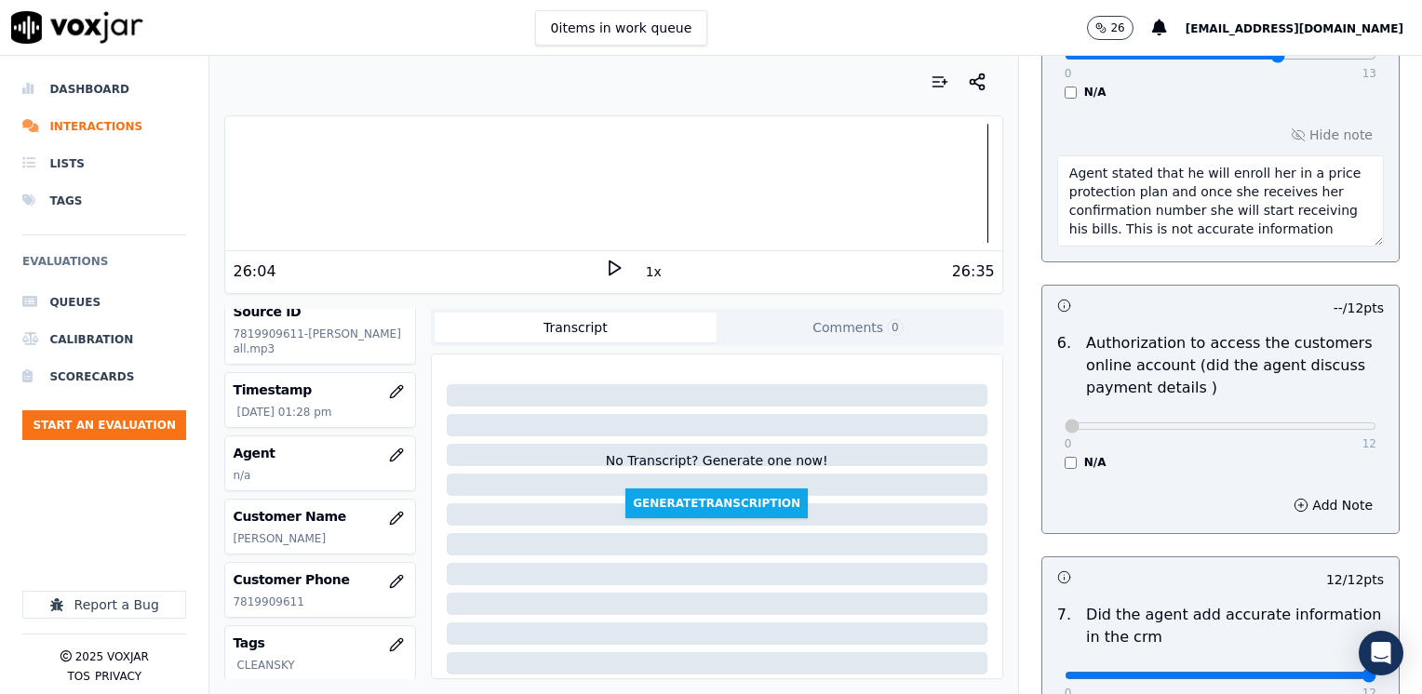
type textarea "Agent stated that he will enroll her in a price protection plan and once she re…"
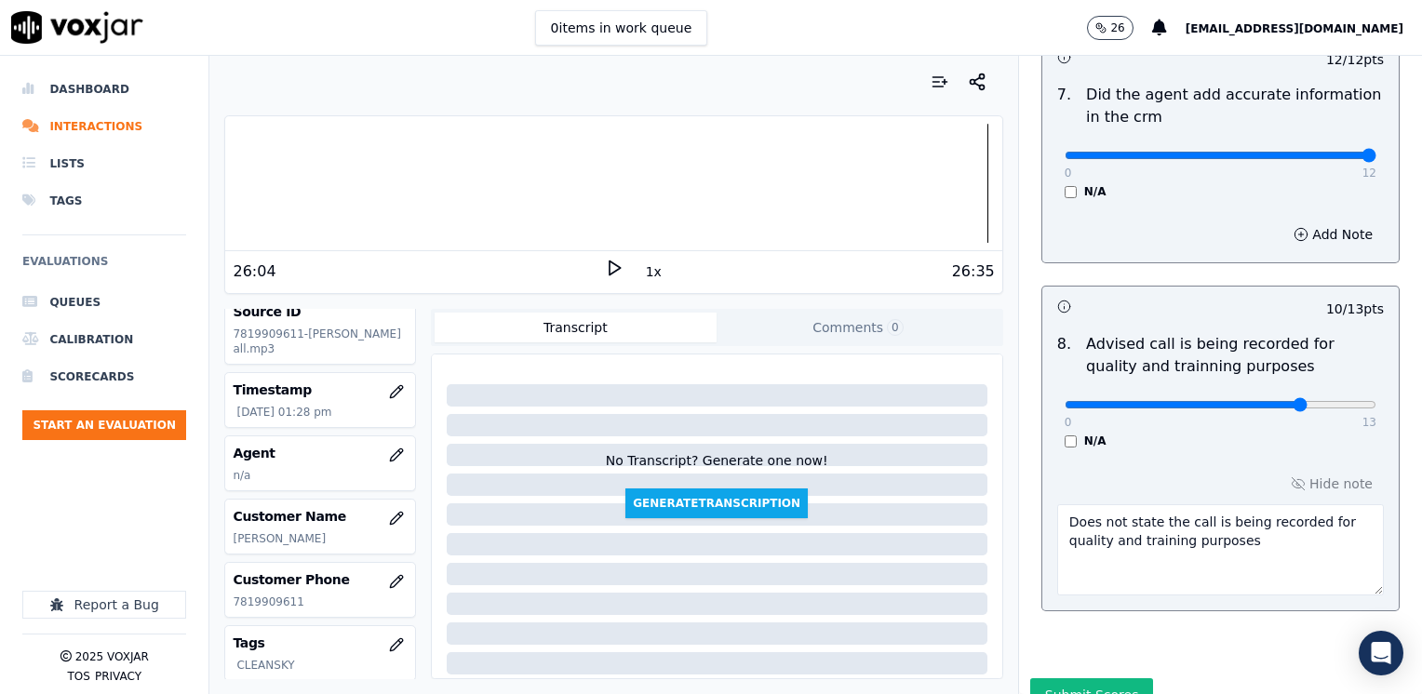
scroll to position [2019, 0]
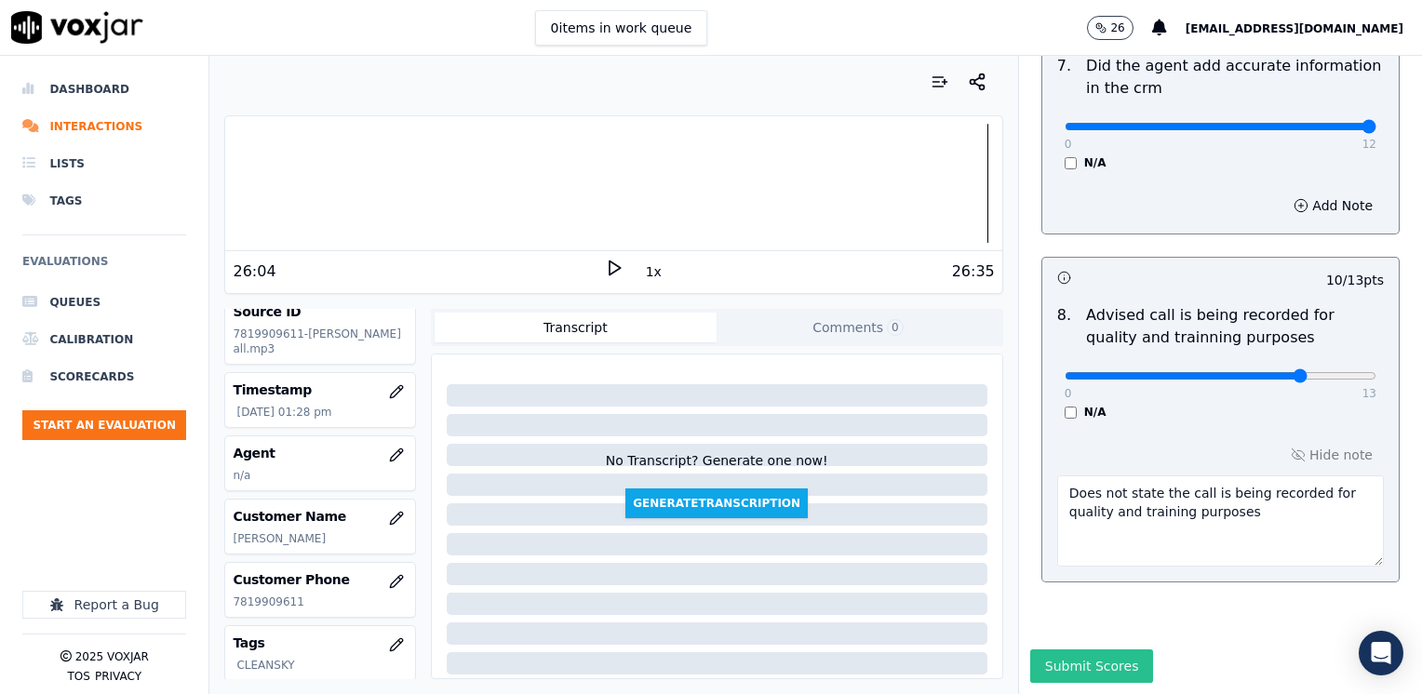
click at [1093, 650] on button "Submit Scores" at bounding box center [1092, 667] width 124 height 34
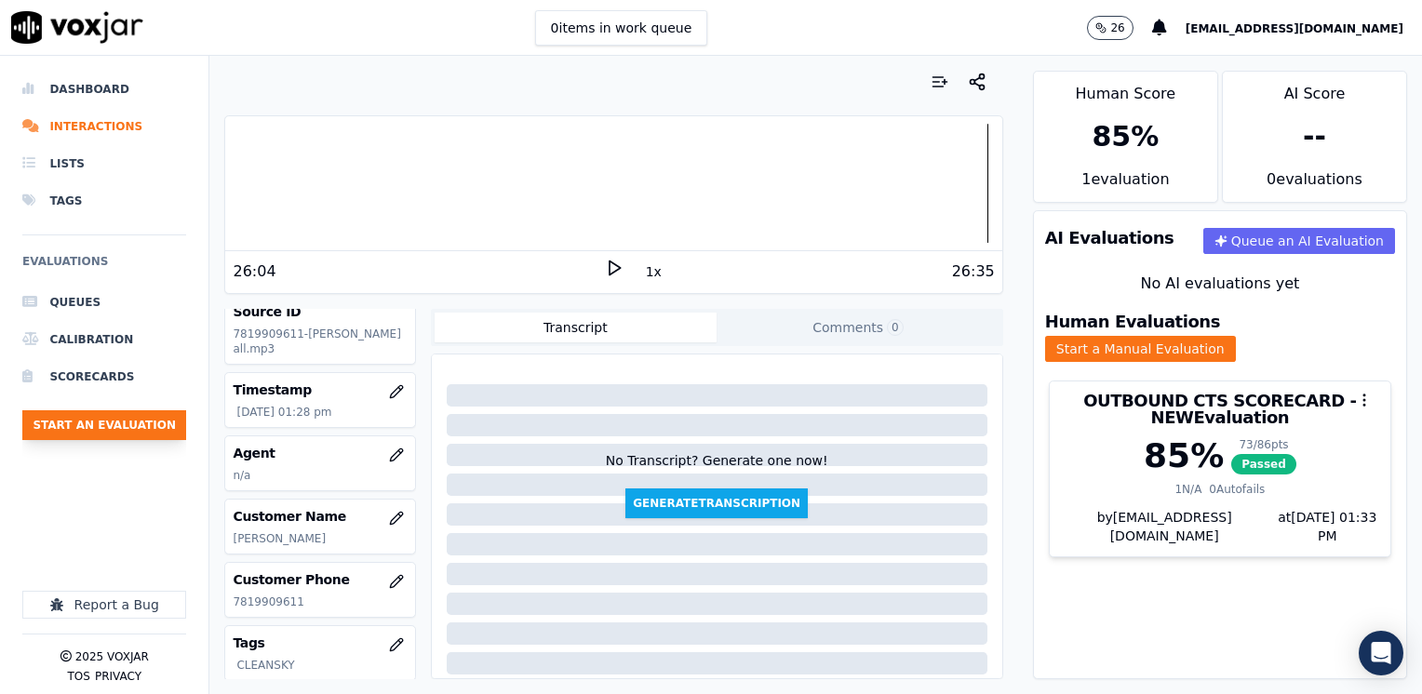
click at [74, 418] on button "Start an Evaluation" at bounding box center [104, 425] width 164 height 30
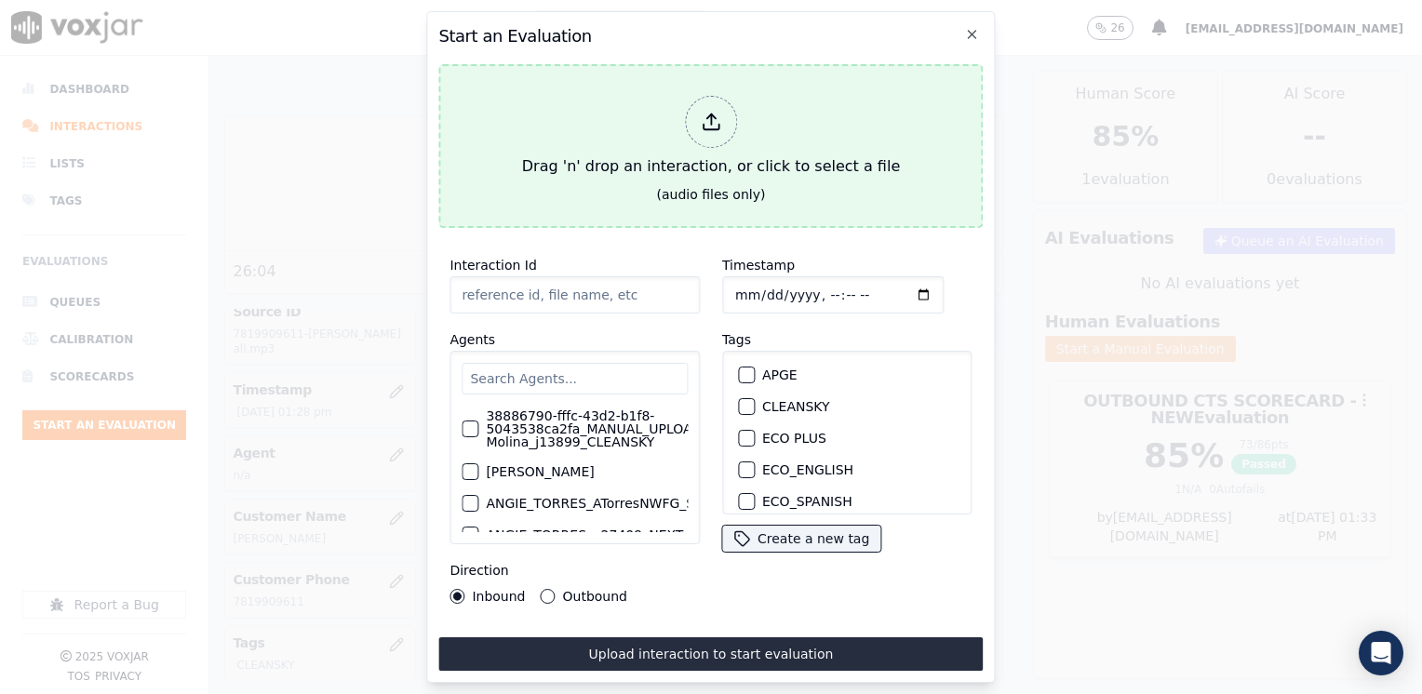
click at [699, 109] on div at bounding box center [711, 122] width 52 height 52
type input "20250906-112310_7868263906-[PERSON_NAME] all.mp3"
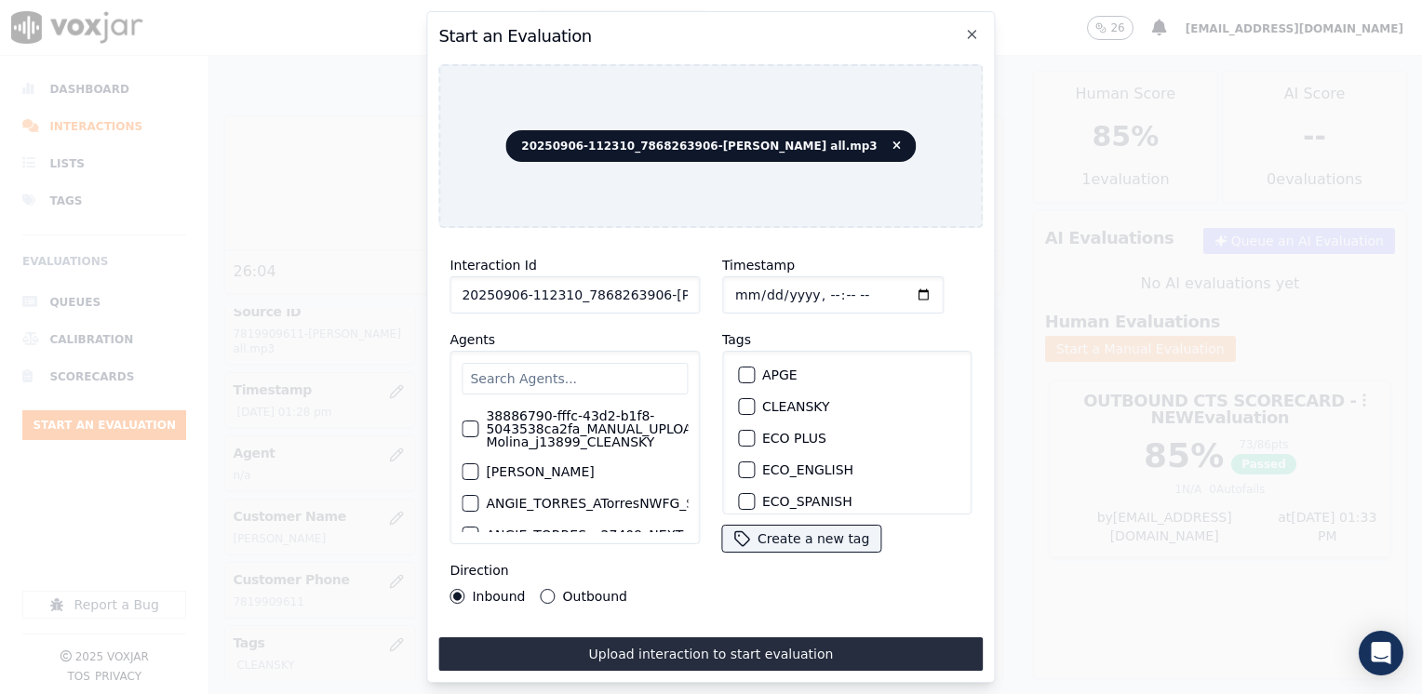
click at [612, 366] on input "text" at bounding box center [575, 379] width 226 height 32
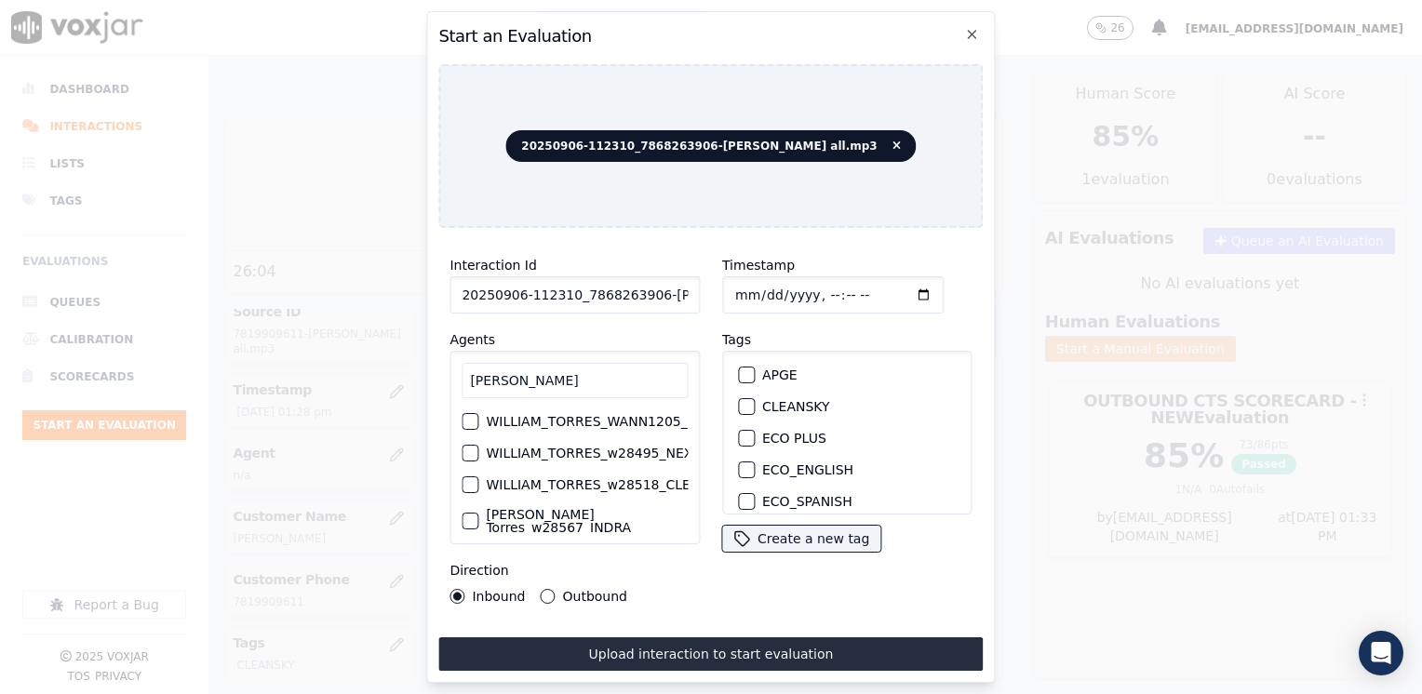
type input "[PERSON_NAME]"
click at [596, 478] on label "WILLIAM_TORRES_w28518_CLEANSKY" at bounding box center [610, 484] width 248 height 13
click at [478, 476] on button "WILLIAM_TORRES_w28518_CLEANSKY" at bounding box center [470, 484] width 17 height 17
click at [739, 400] on div "button" at bounding box center [745, 406] width 13 height 13
click at [892, 293] on input "Timestamp" at bounding box center [832, 294] width 221 height 37
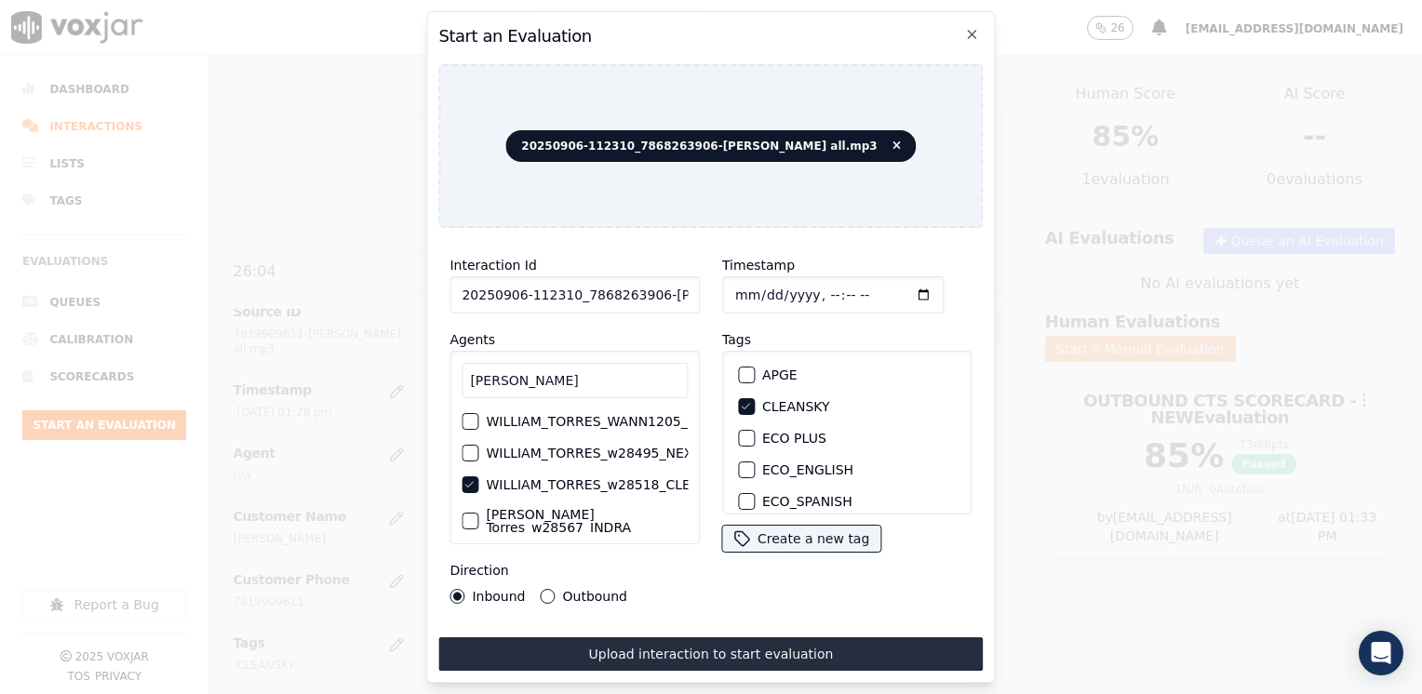
click at [890, 278] on input "Timestamp" at bounding box center [832, 294] width 221 height 37
click at [895, 292] on input "Timestamp" at bounding box center [832, 294] width 221 height 37
click at [817, 601] on div "Timestamp Tags APGE CLEANSKY ECO PLUS ECO_ENGLISH ECO_SPANISH ELECTRA SPARK IND…" at bounding box center [847, 429] width 273 height 372
click at [894, 288] on input "Timestamp" at bounding box center [832, 294] width 221 height 37
type input "[DATE]T13:35"
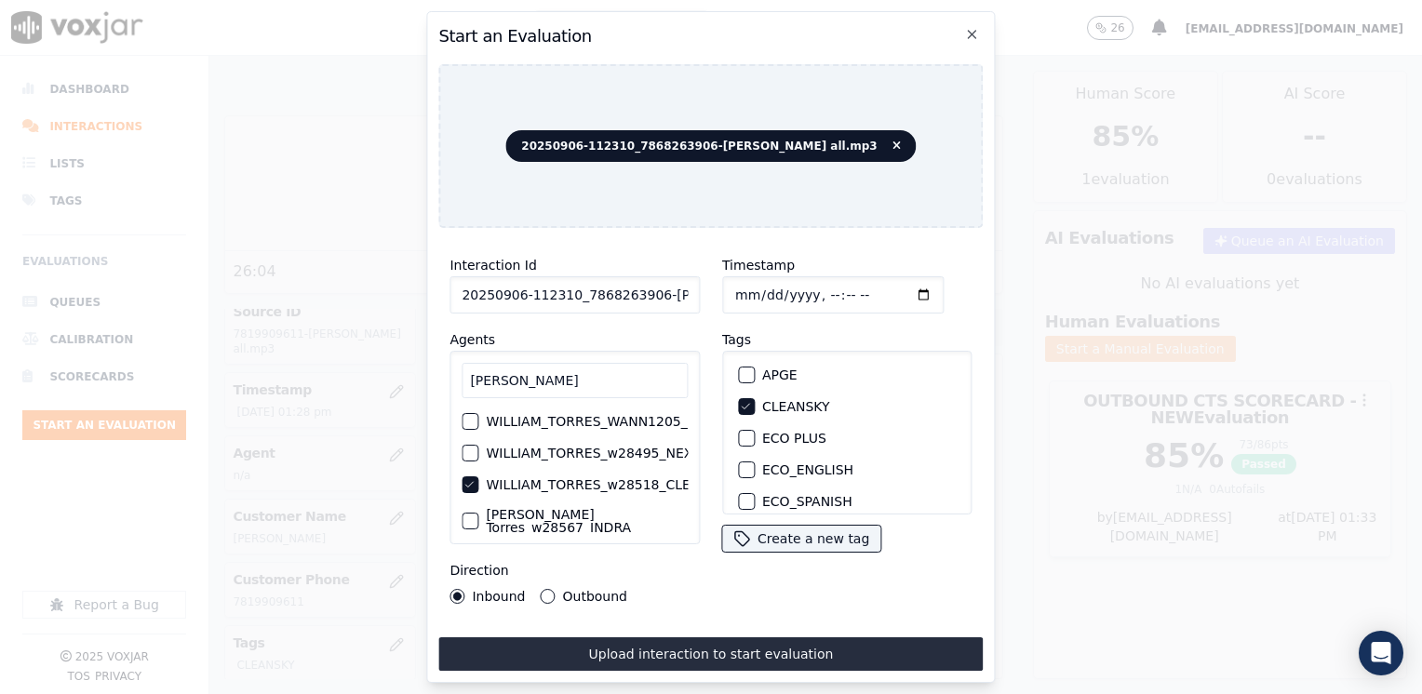
click at [536, 589] on div "Inbound Outbound" at bounding box center [538, 596] width 178 height 15
click at [545, 589] on button "Outbound" at bounding box center [548, 596] width 15 height 15
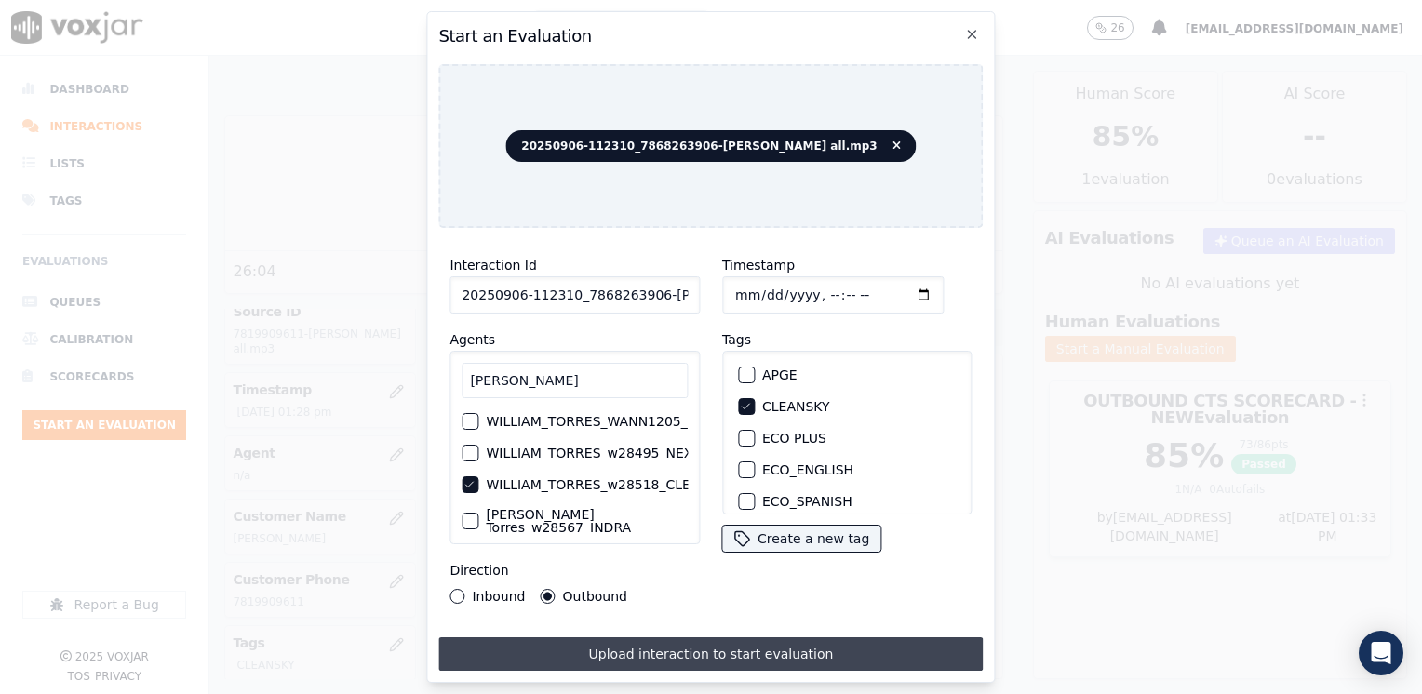
click at [704, 650] on button "Upload interaction to start evaluation" at bounding box center [710, 654] width 544 height 34
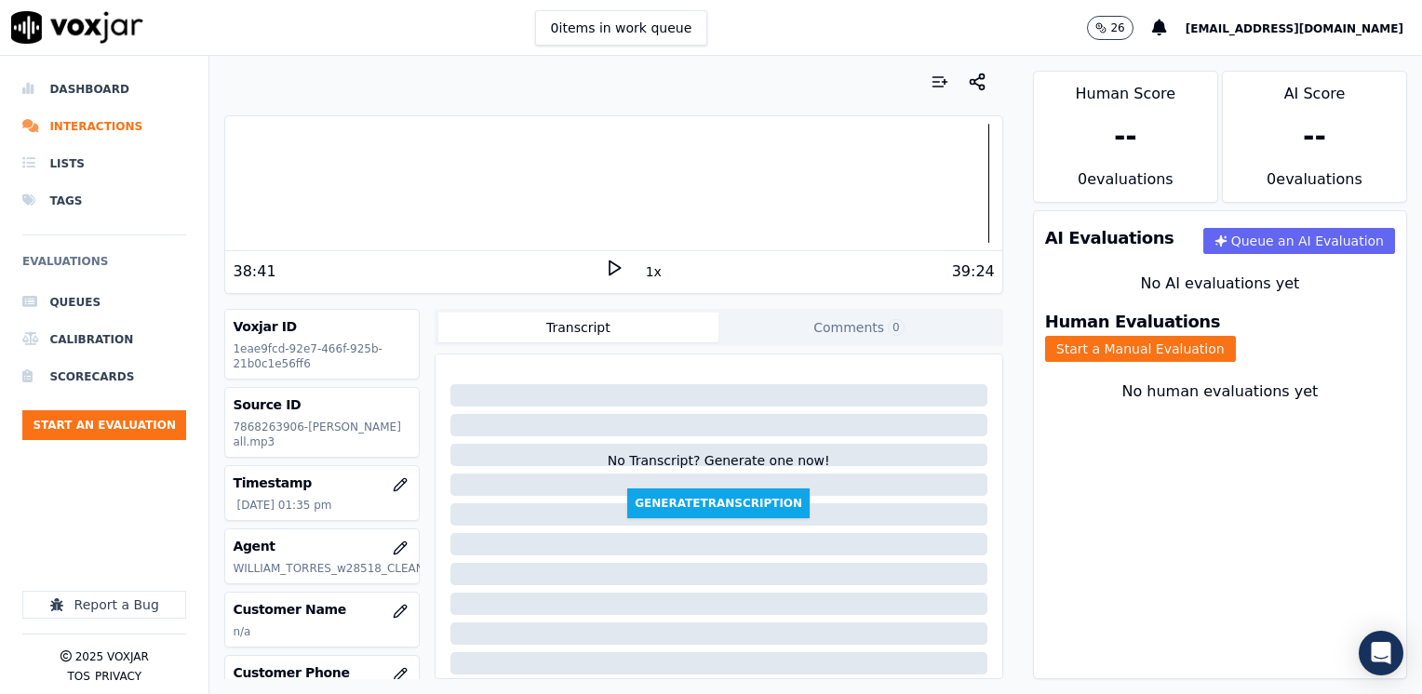
scroll to position [186, 0]
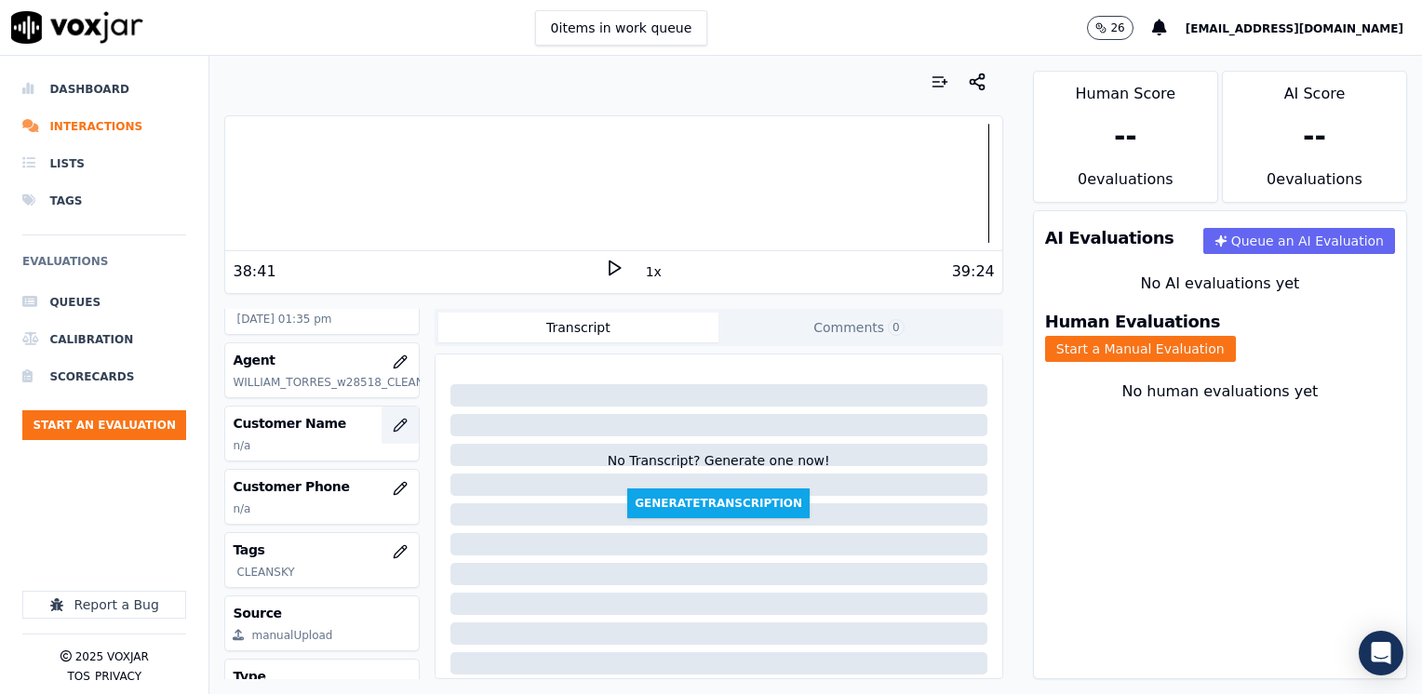
click at [393, 430] on icon "button" at bounding box center [400, 425] width 15 height 15
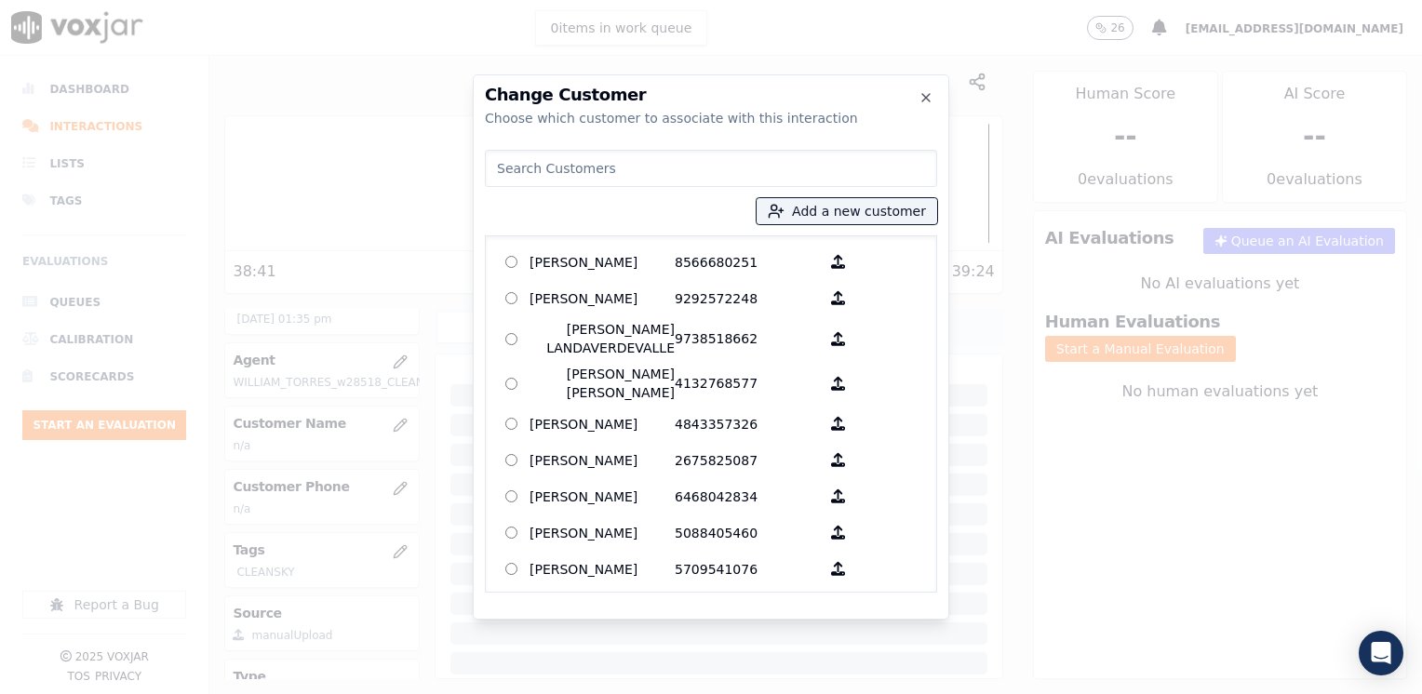
click at [635, 170] on input at bounding box center [711, 168] width 452 height 37
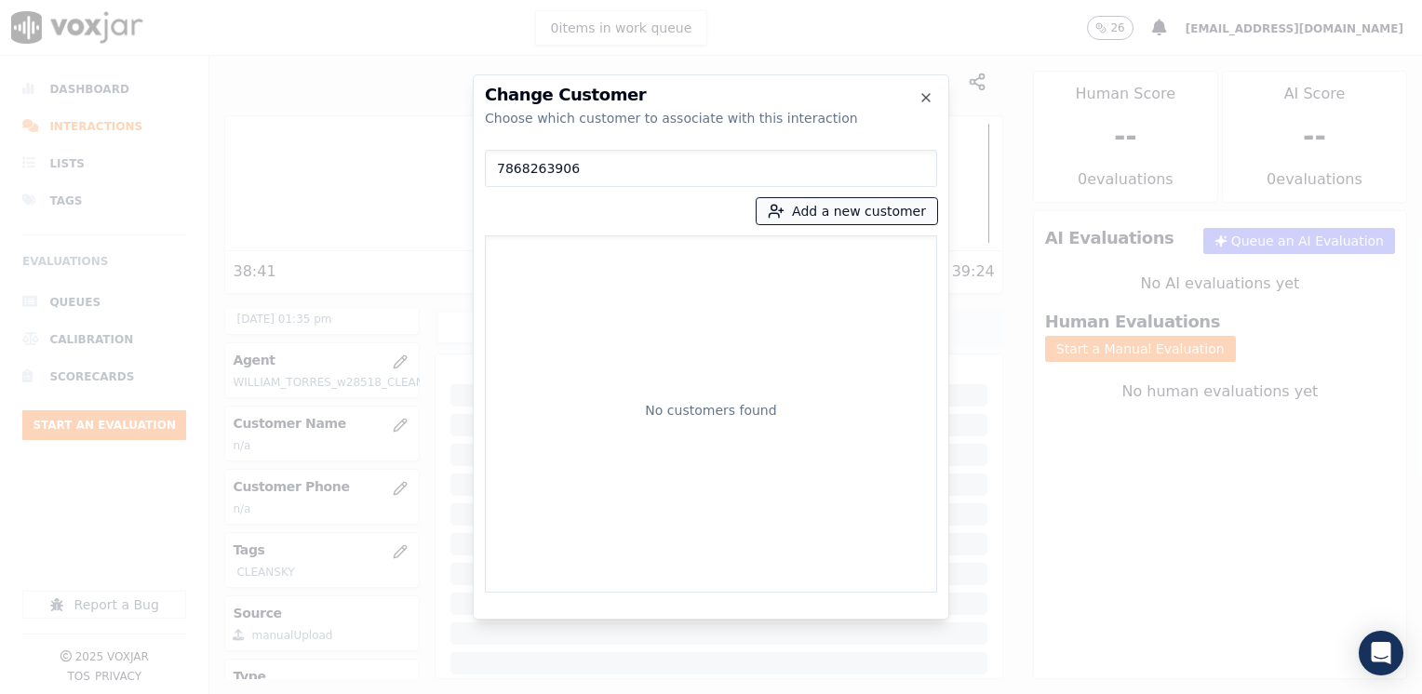
type input "7868263906"
click at [856, 208] on button "Add a new customer" at bounding box center [847, 211] width 181 height 26
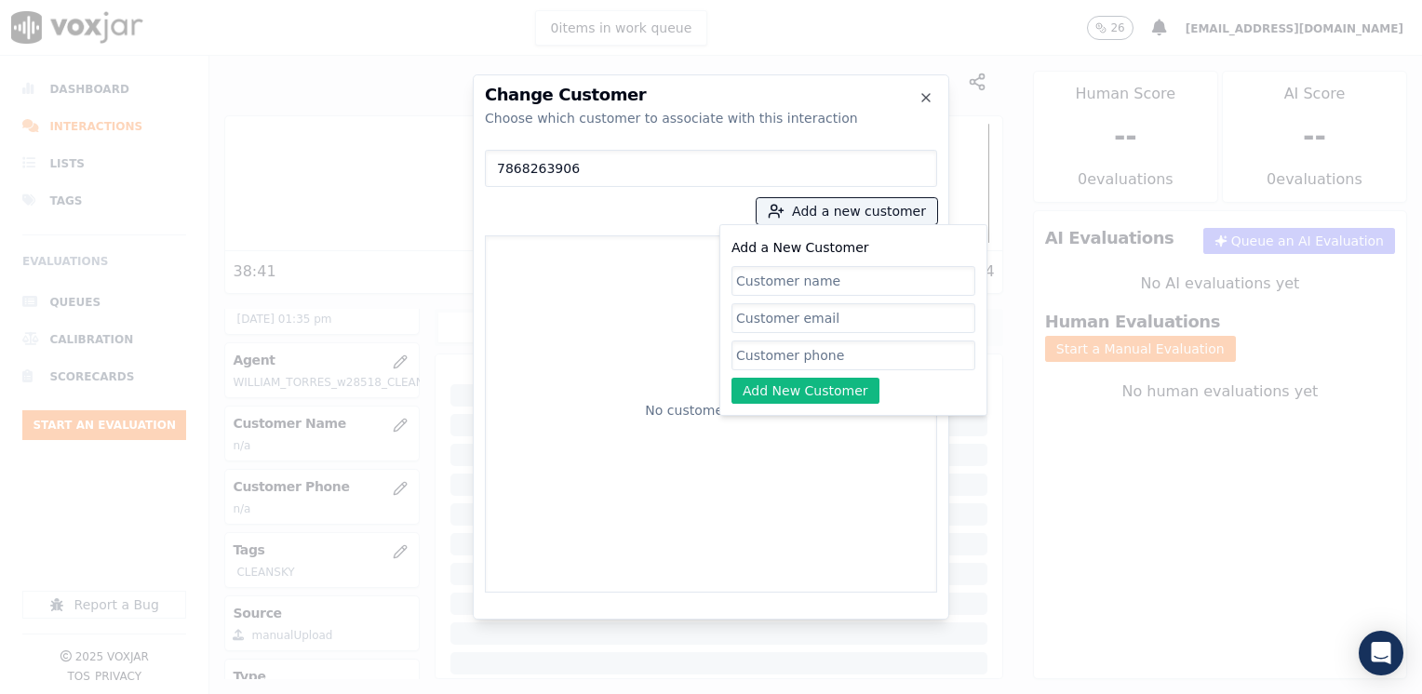
click at [801, 355] on input "Add a New Customer" at bounding box center [853, 356] width 244 height 30
paste input "7868263906"
type input "7868263906"
click at [830, 283] on input "Add a New Customer" at bounding box center [853, 281] width 244 height 30
paste input "[PERSON_NAME]"
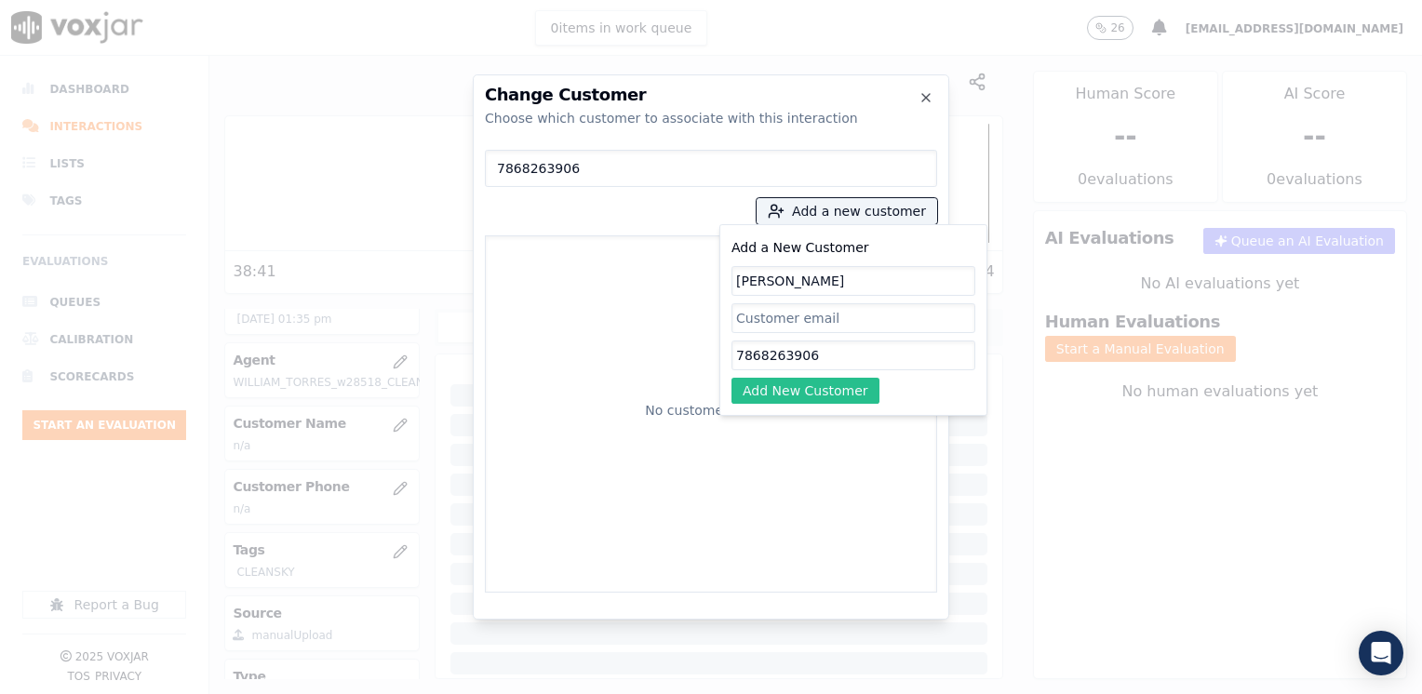
type input "[PERSON_NAME]"
click at [813, 385] on button "Add New Customer" at bounding box center [805, 391] width 148 height 26
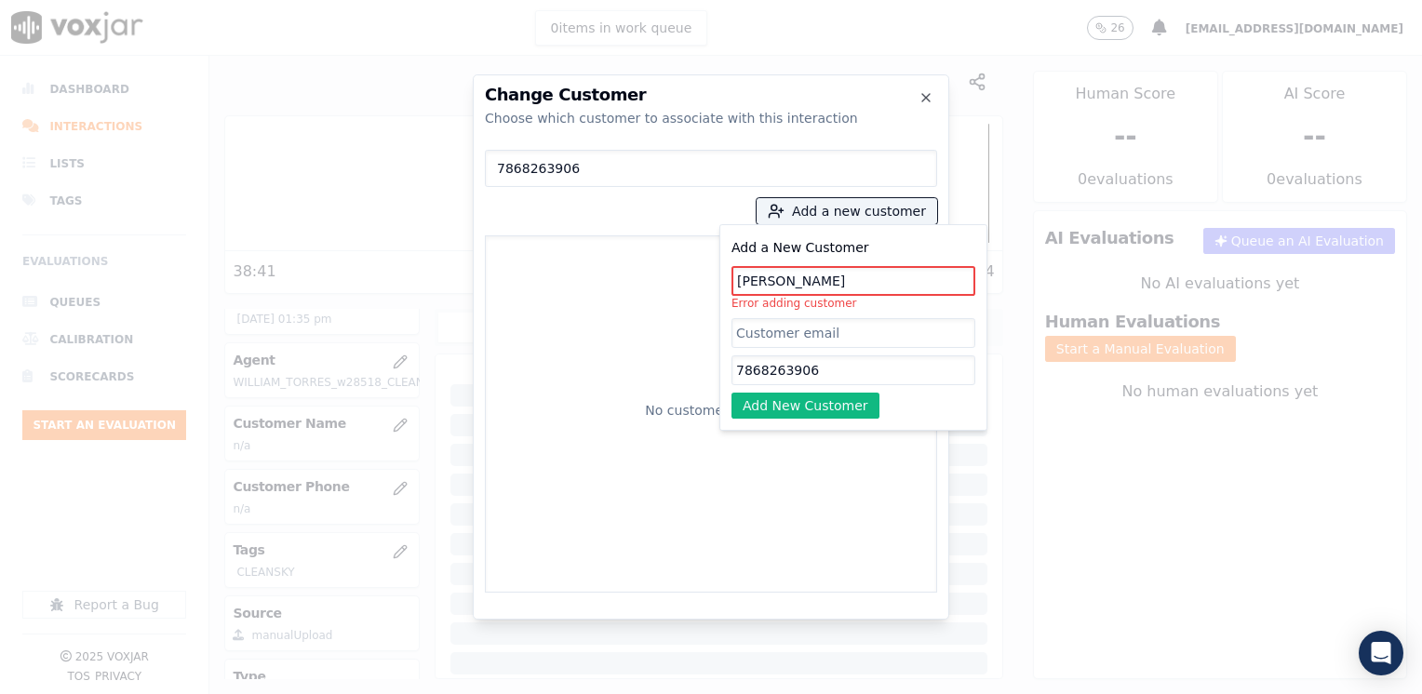
click at [613, 259] on div "No customers found" at bounding box center [711, 414] width 436 height 341
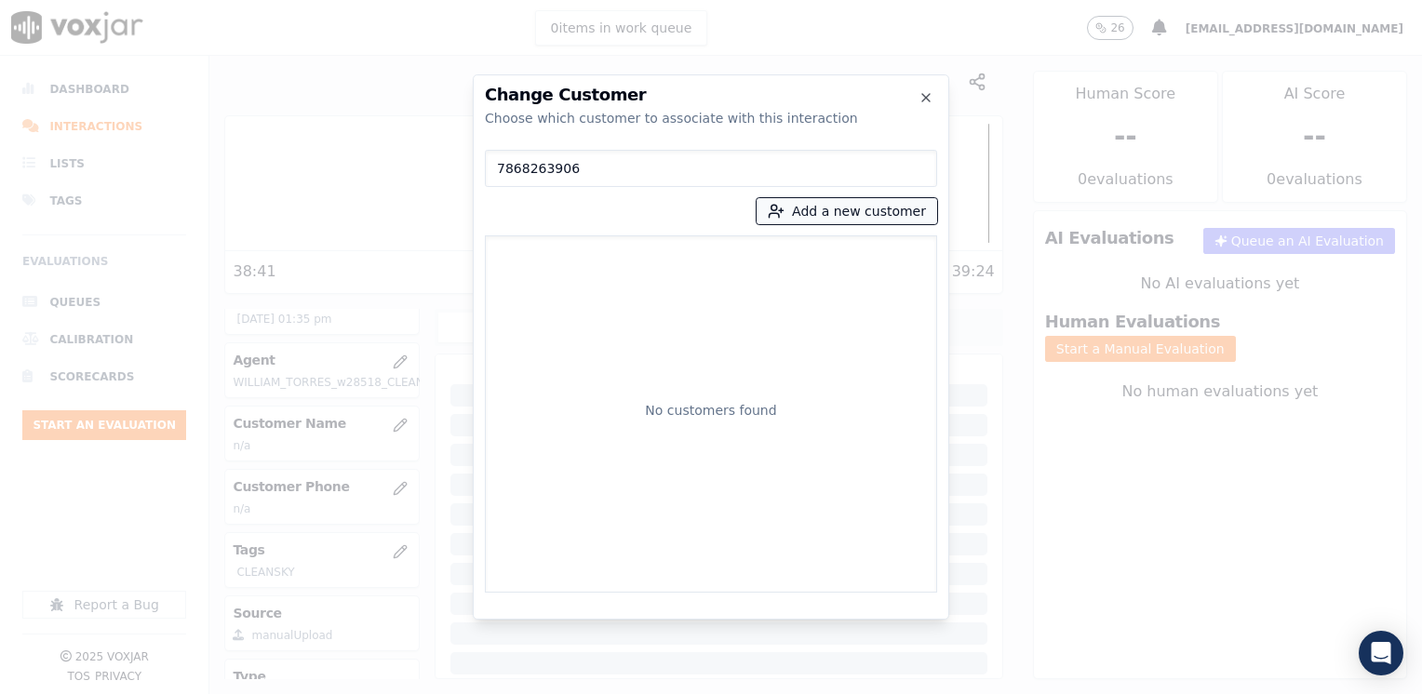
click at [857, 202] on button "Add a new customer" at bounding box center [847, 211] width 181 height 26
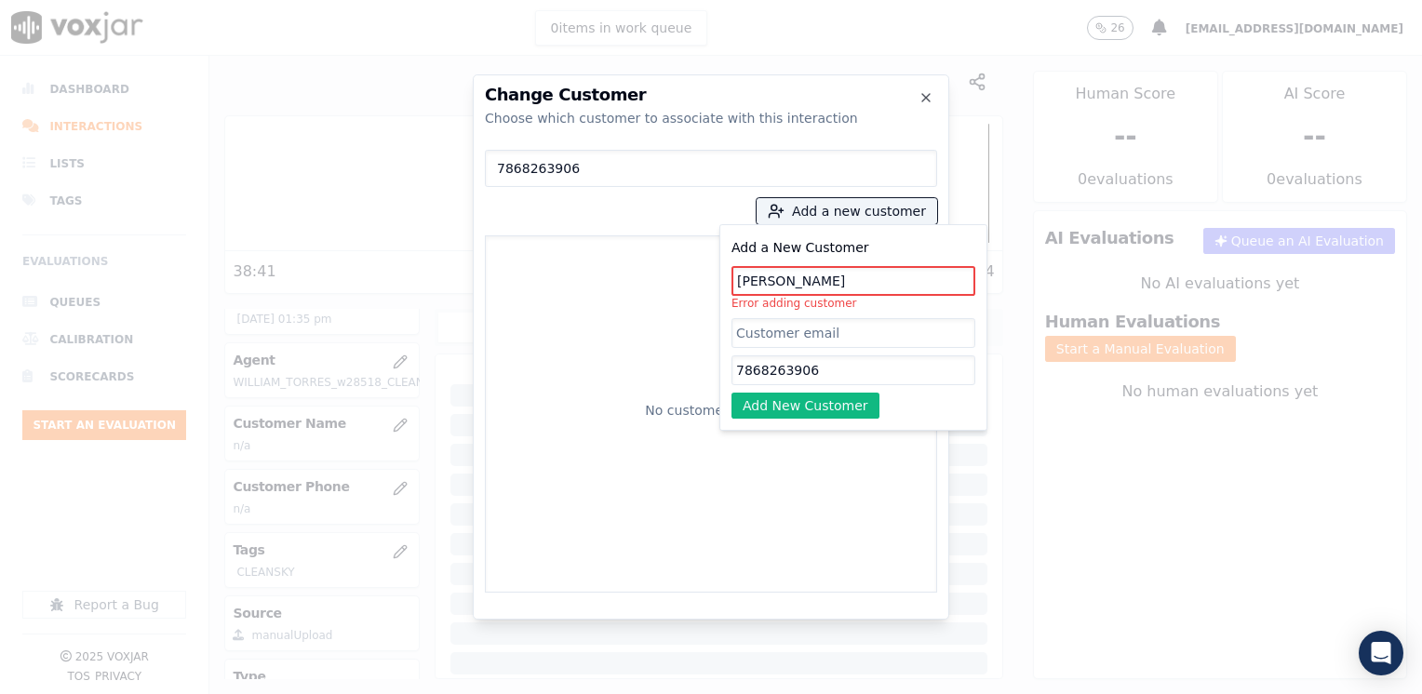
click at [818, 363] on input "7868263906" at bounding box center [853, 370] width 244 height 30
drag, startPoint x: 828, startPoint y: 367, endPoint x: 439, endPoint y: 344, distance: 389.6
click at [402, 693] on div "Change Customer Choose which customer to associate with this interaction 786826…" at bounding box center [711, 694] width 1422 height 0
paste input "[PERSON_NAME]"
type input "[PERSON_NAME]"
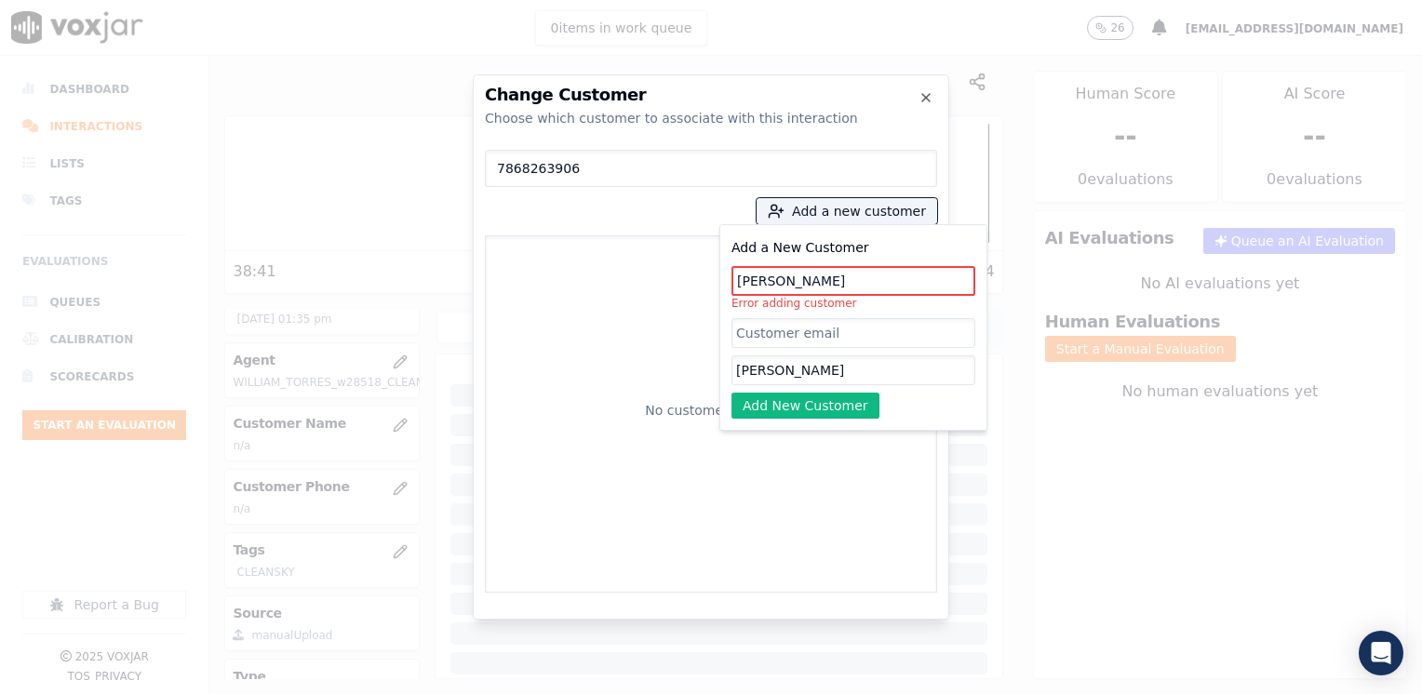
click at [758, 280] on input "[PERSON_NAME]" at bounding box center [853, 281] width 244 height 30
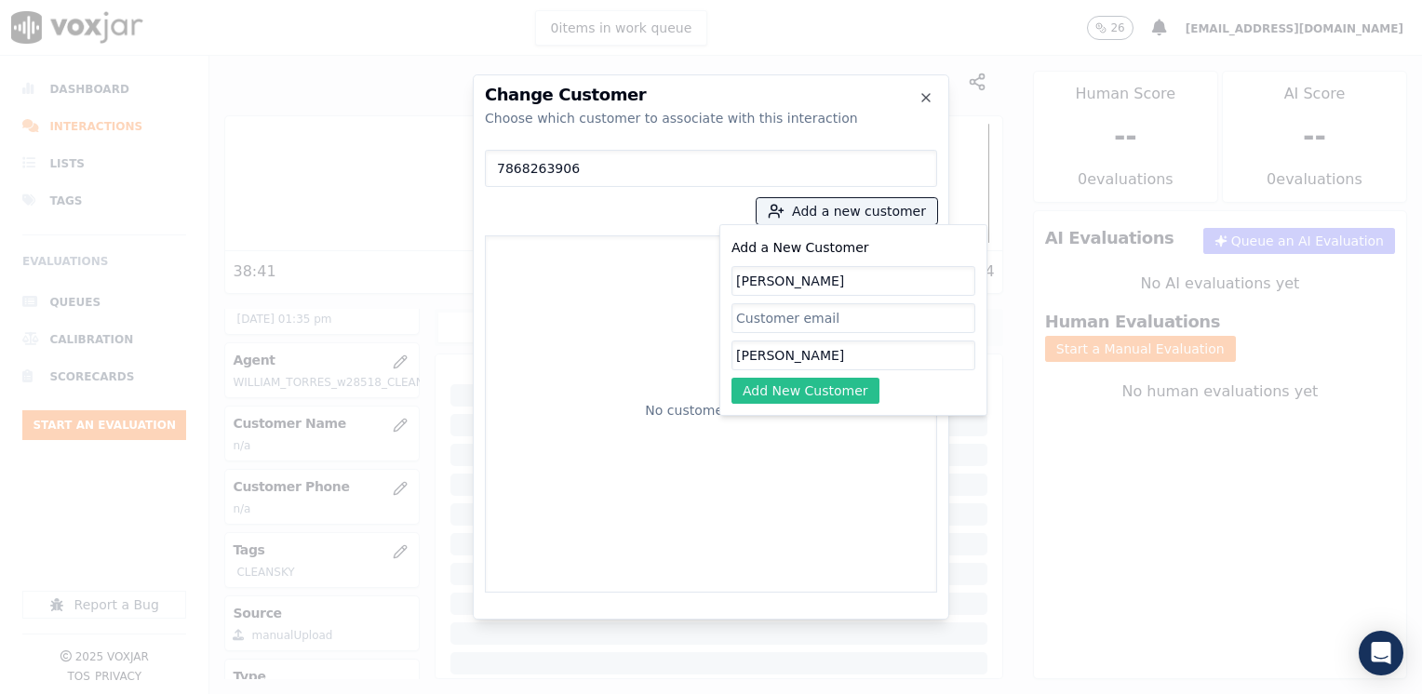
type input "[PERSON_NAME]"
click at [823, 396] on button "Add New Customer" at bounding box center [805, 391] width 148 height 26
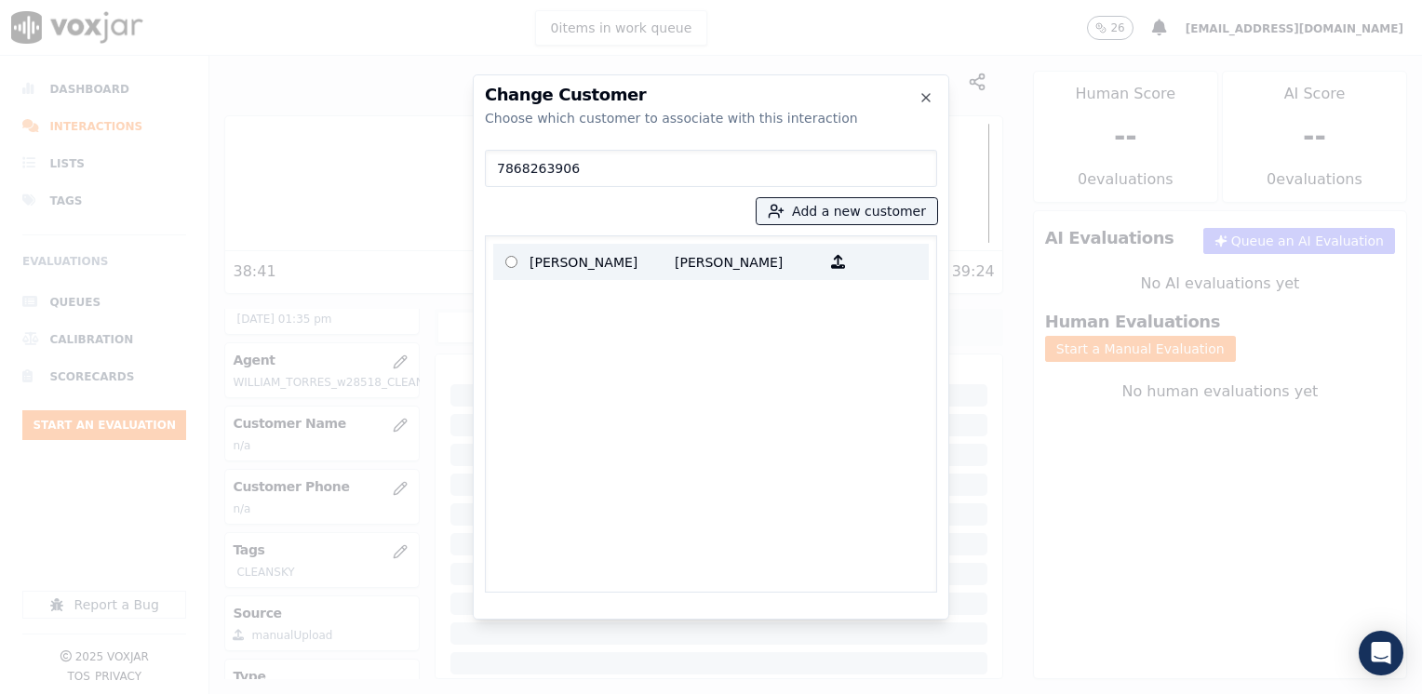
click at [601, 270] on p "[PERSON_NAME]" at bounding box center [602, 262] width 145 height 29
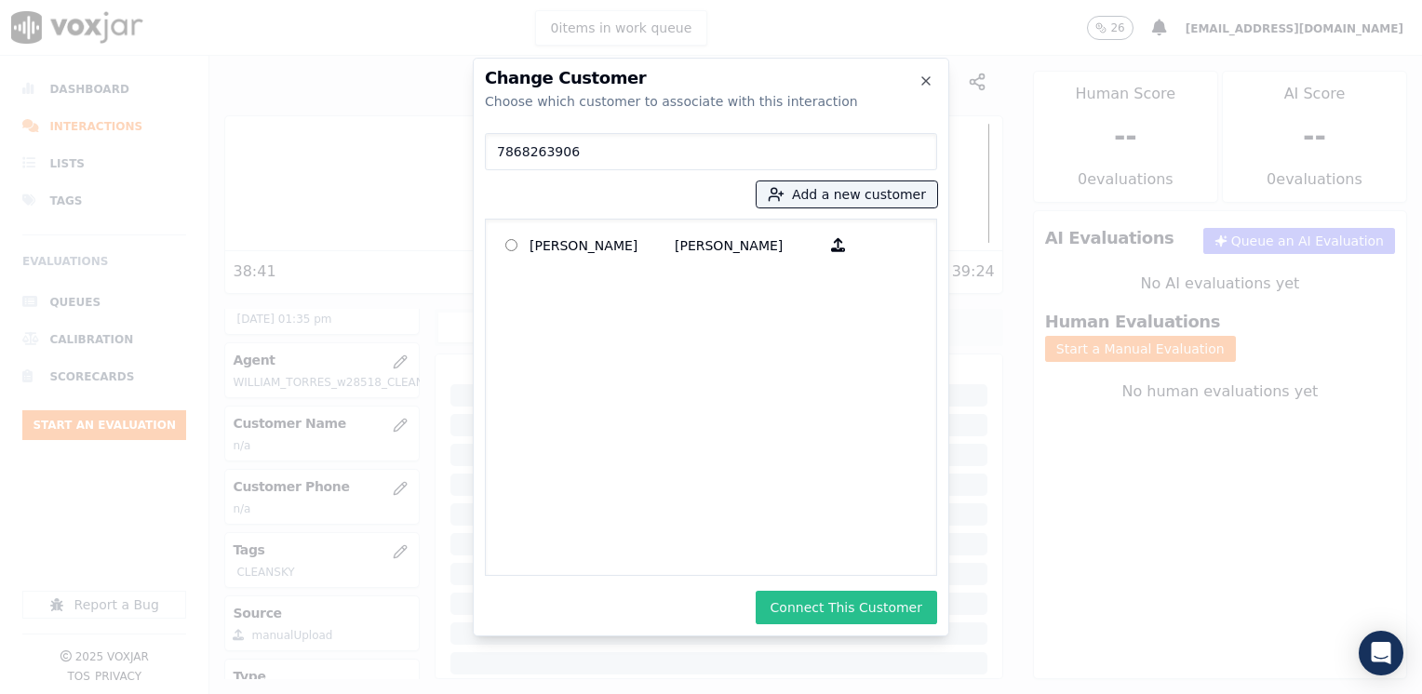
click at [827, 610] on button "Connect This Customer" at bounding box center [846, 608] width 181 height 34
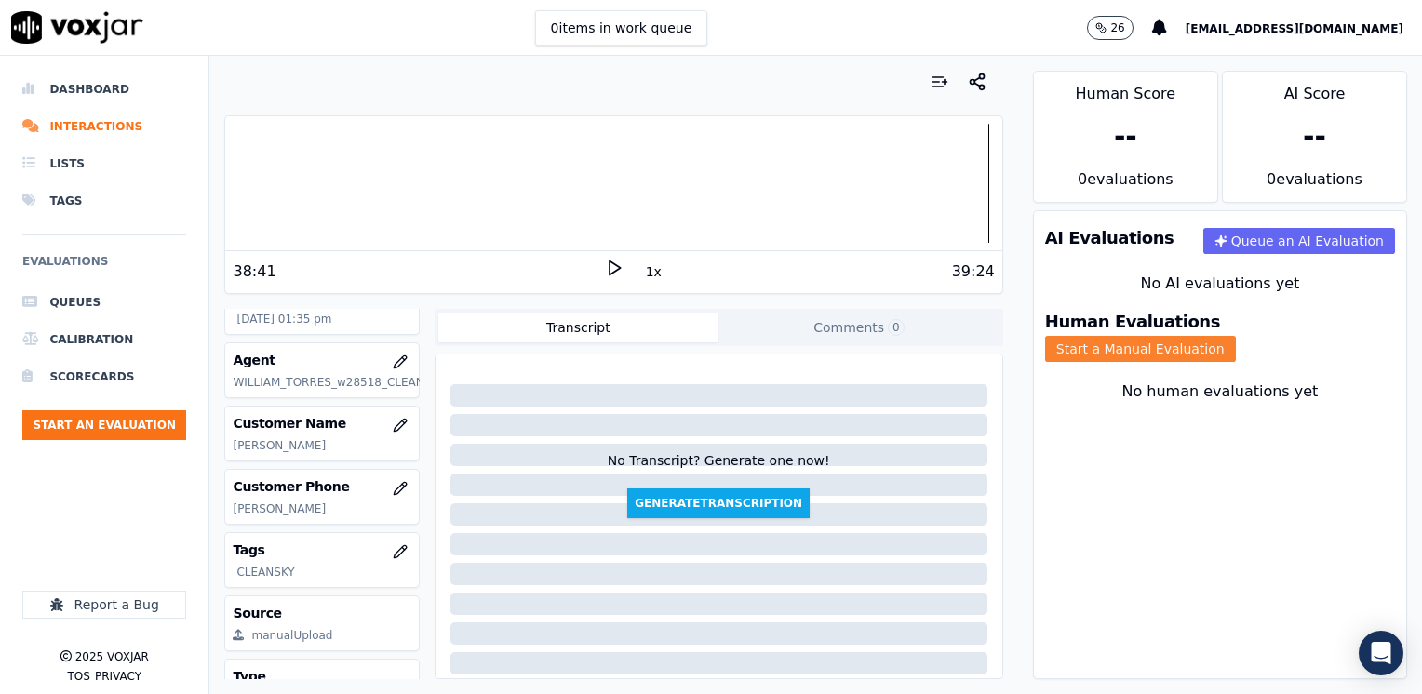
click at [1236, 336] on button "Start a Manual Evaluation" at bounding box center [1140, 349] width 191 height 26
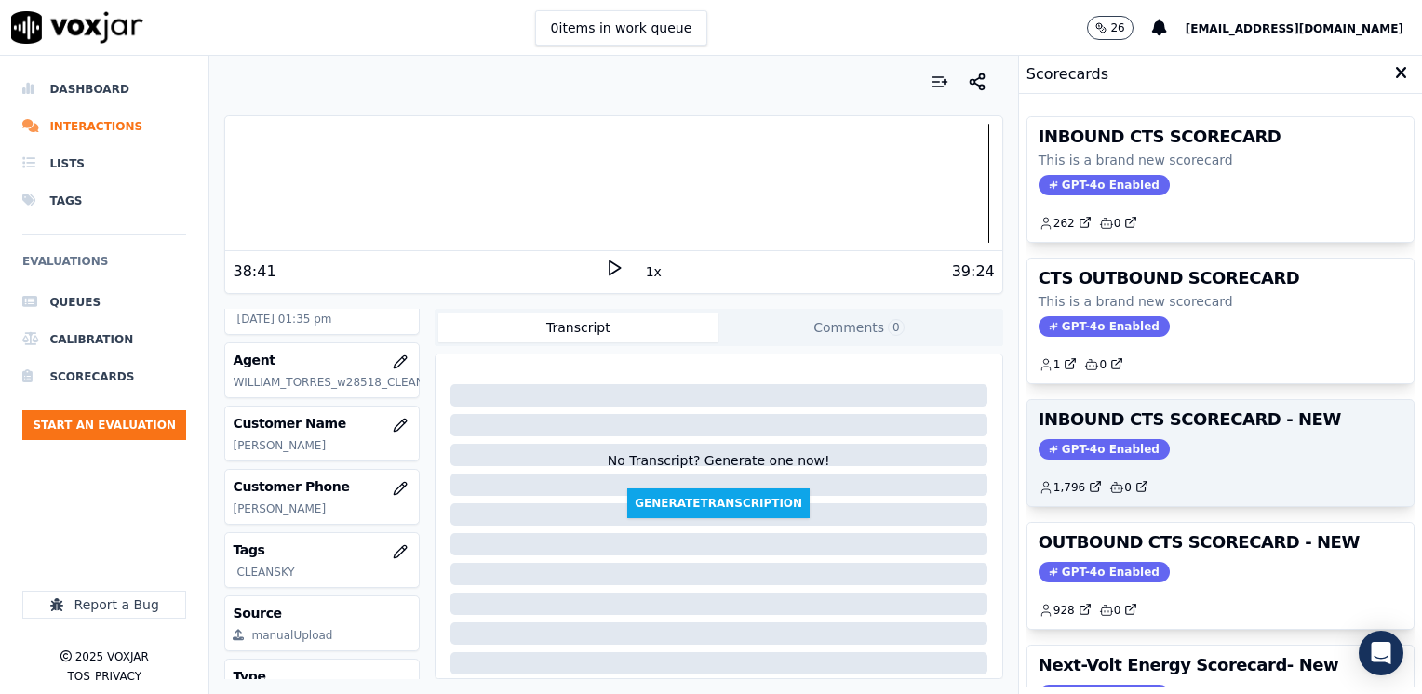
click at [1093, 445] on span "GPT-4o Enabled" at bounding box center [1104, 449] width 131 height 20
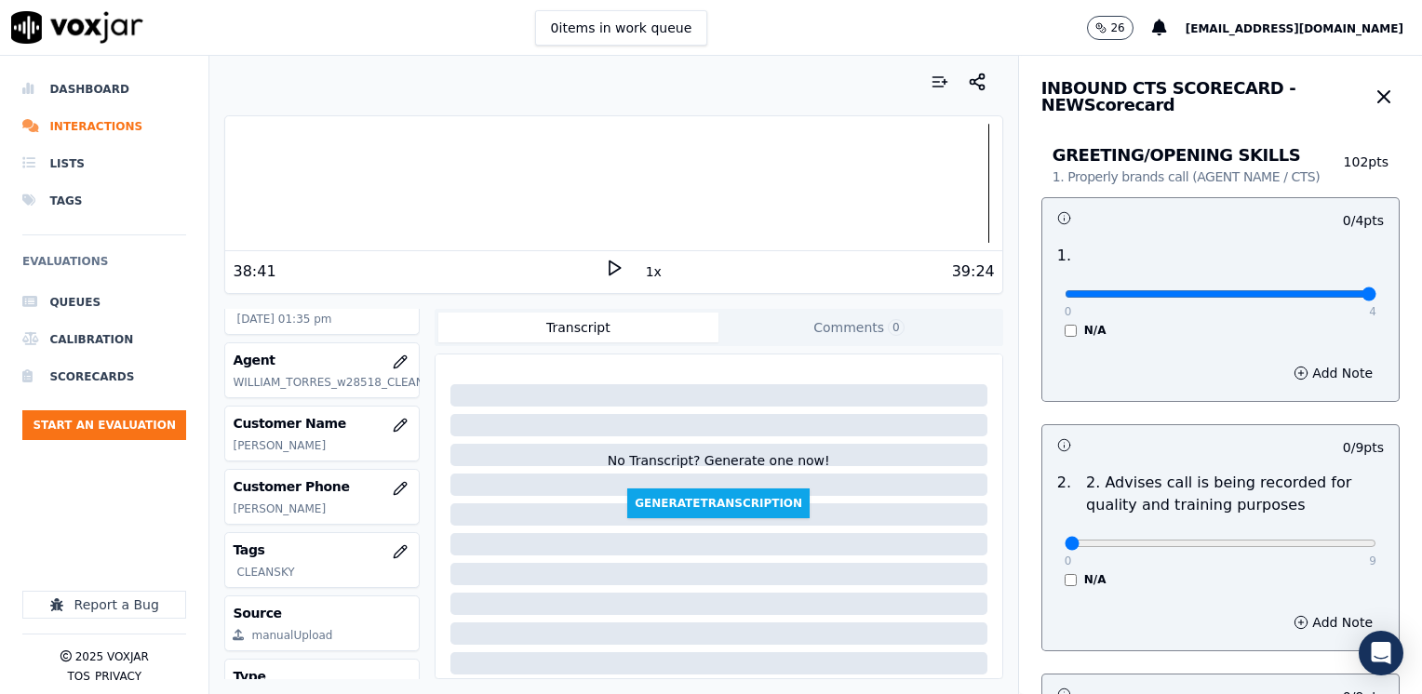
drag, startPoint x: 1053, startPoint y: 296, endPoint x: 1425, endPoint y: 296, distance: 372.2
type input "4"
click at [1376, 296] on input "range" at bounding box center [1221, 293] width 312 height 7
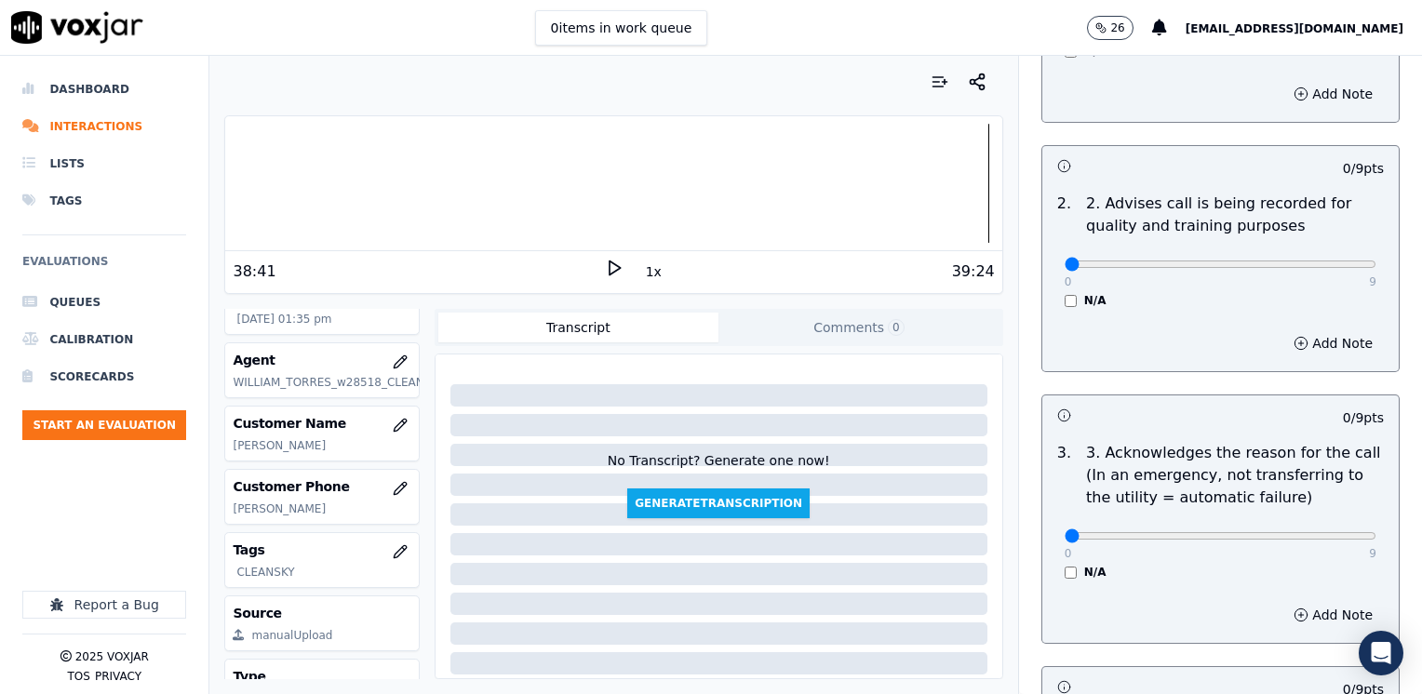
scroll to position [465, 0]
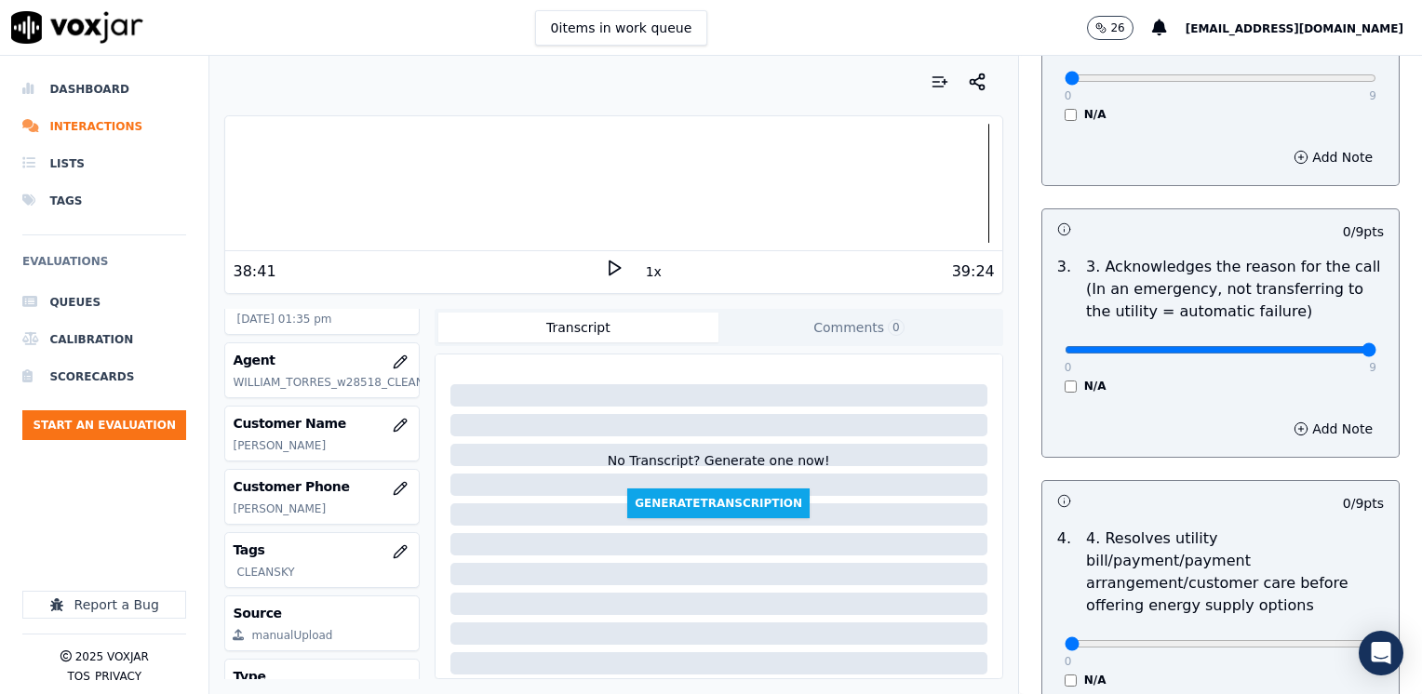
drag, startPoint x: 1093, startPoint y: 352, endPoint x: 1425, endPoint y: 376, distance: 333.1
type input "9"
click at [1376, 354] on input "range" at bounding box center [1221, 349] width 312 height 7
click at [1289, 423] on button "Add Note" at bounding box center [1332, 429] width 101 height 26
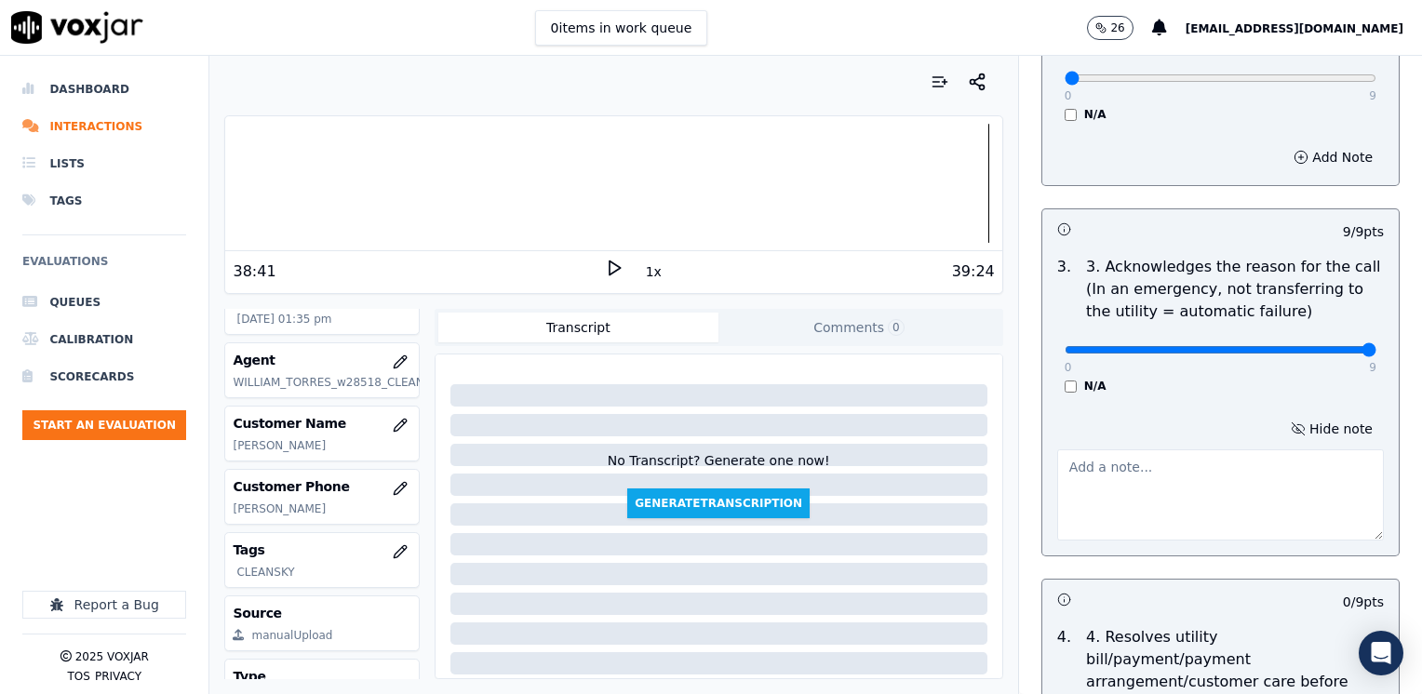
click at [1187, 497] on textarea at bounding box center [1220, 494] width 327 height 91
type textarea "c"
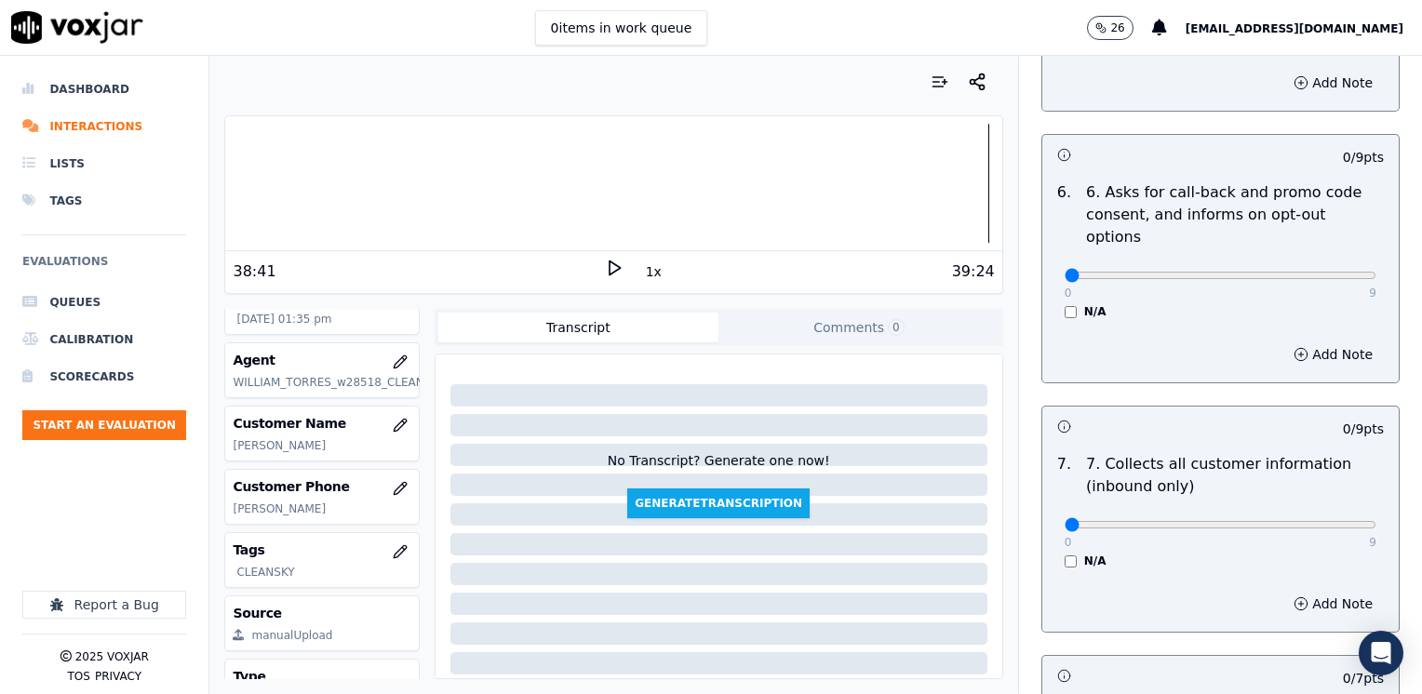
scroll to position [1489, 0]
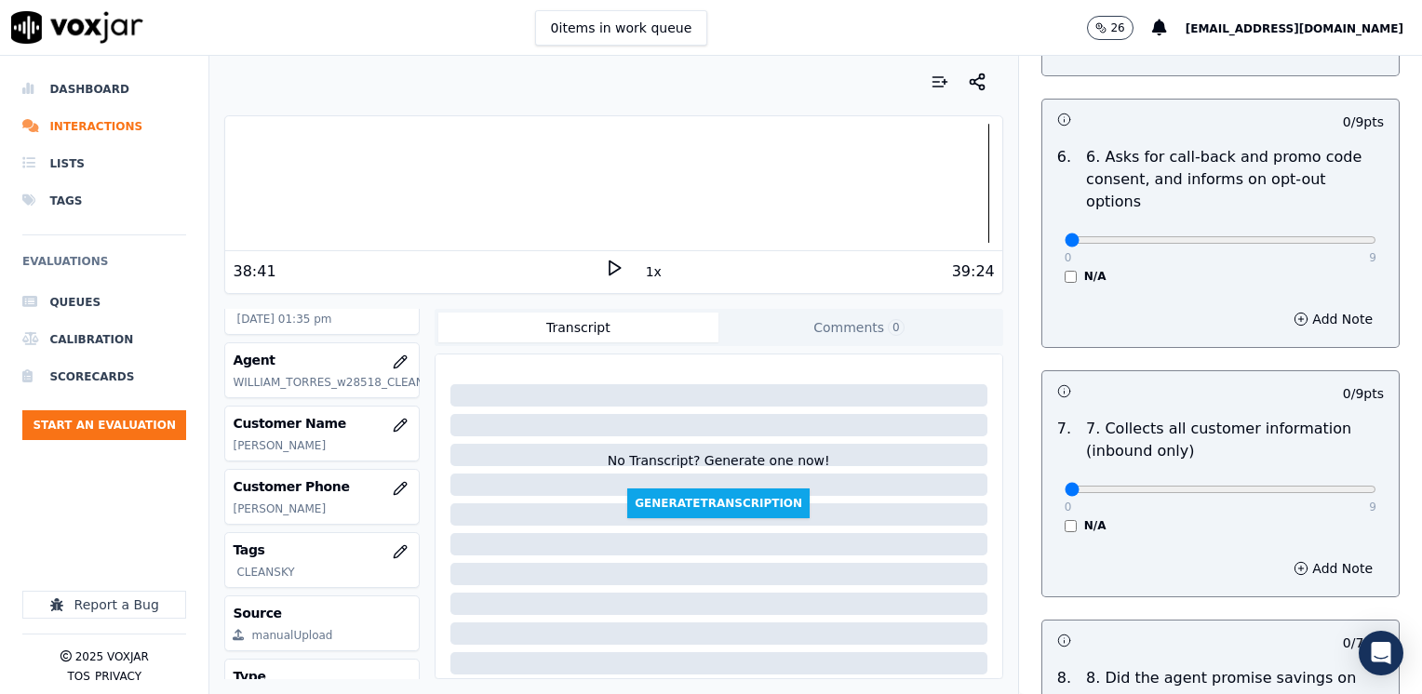
type textarea "Cx has not received his gas bills yet"
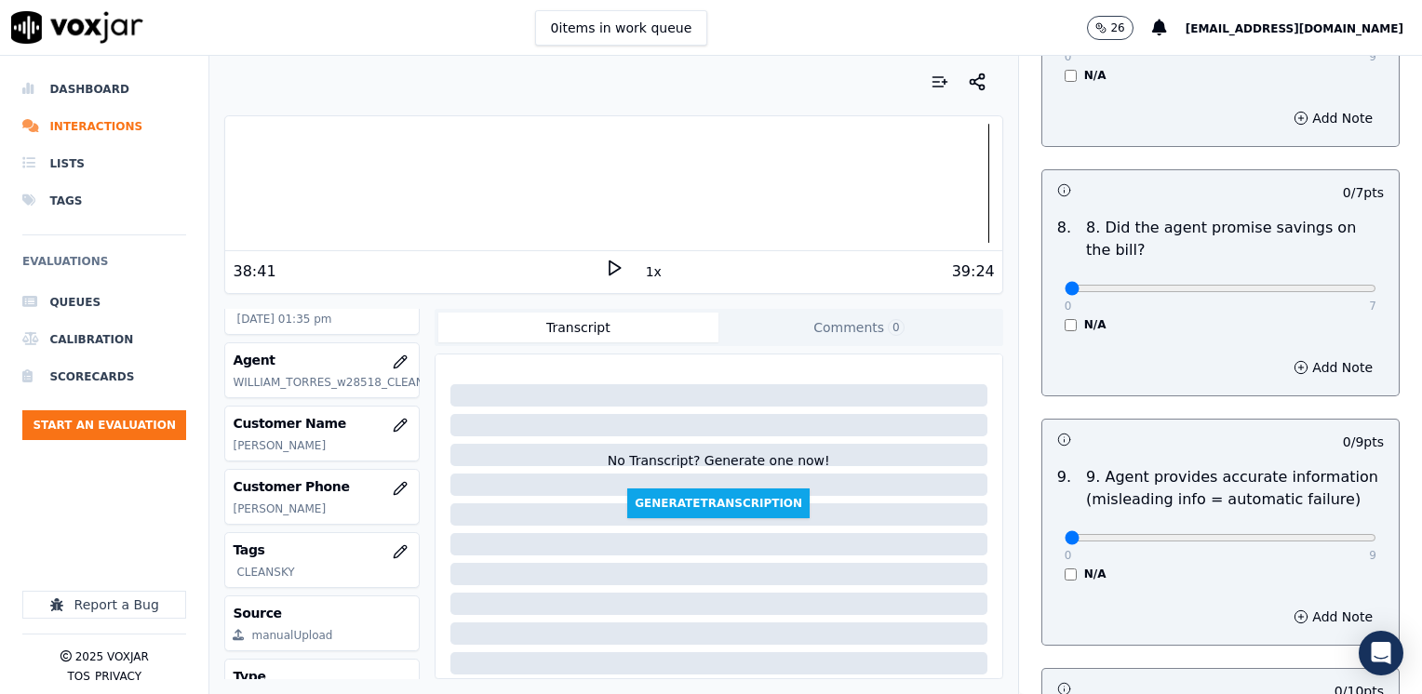
scroll to position [2047, 0]
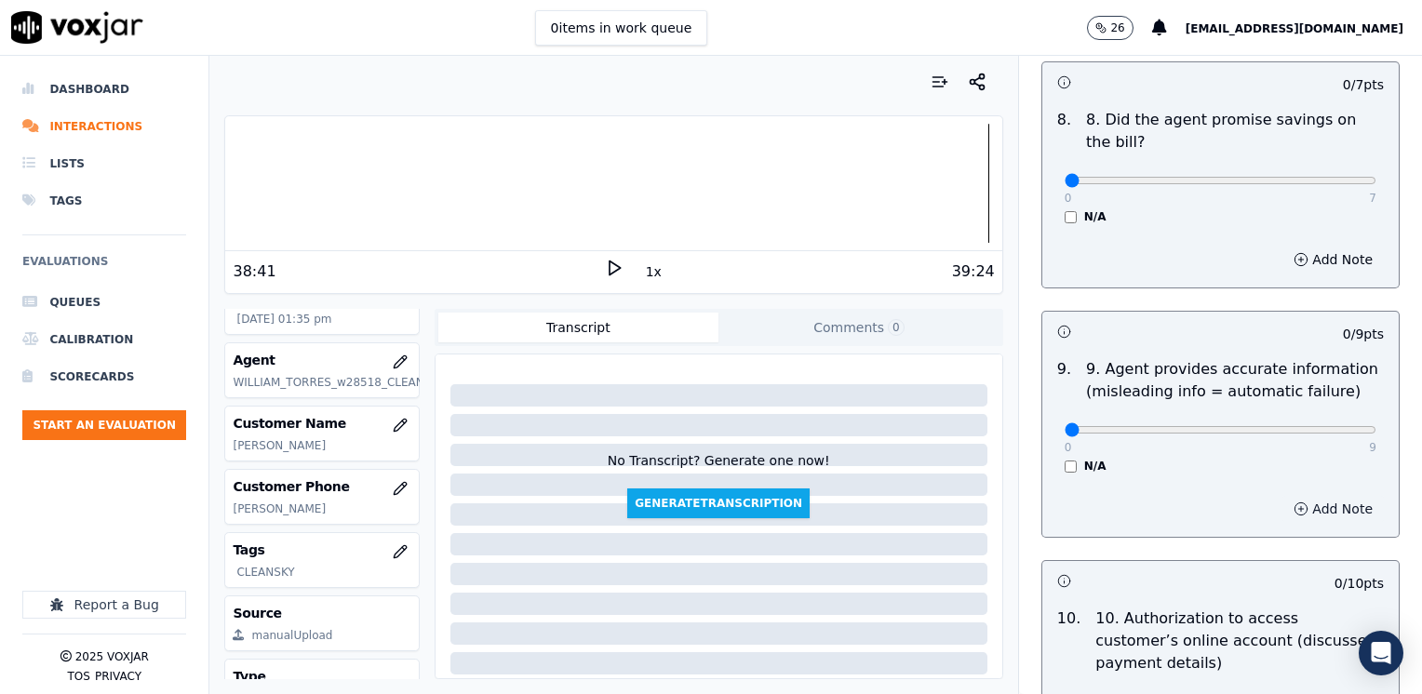
click at [1301, 496] on button "Add Note" at bounding box center [1332, 509] width 101 height 26
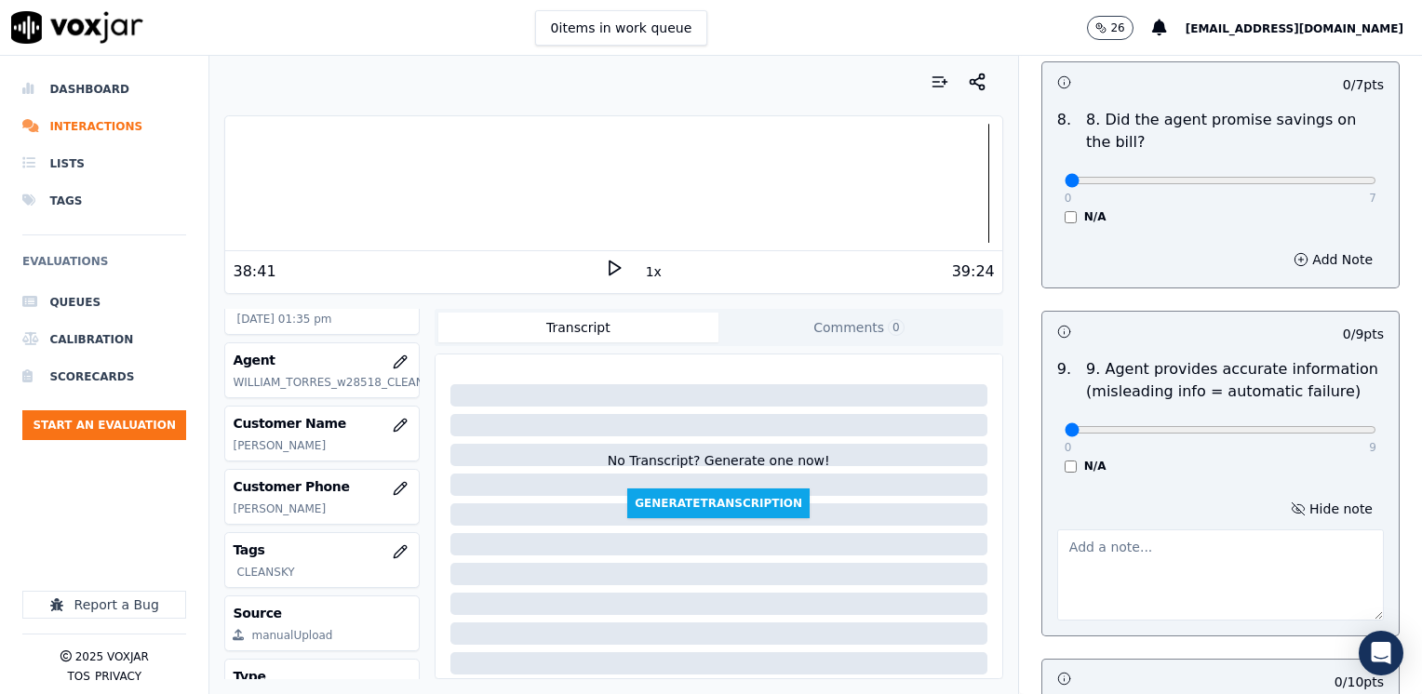
click at [1190, 530] on textarea at bounding box center [1220, 575] width 327 height 91
type textarea "Cx asked if this"
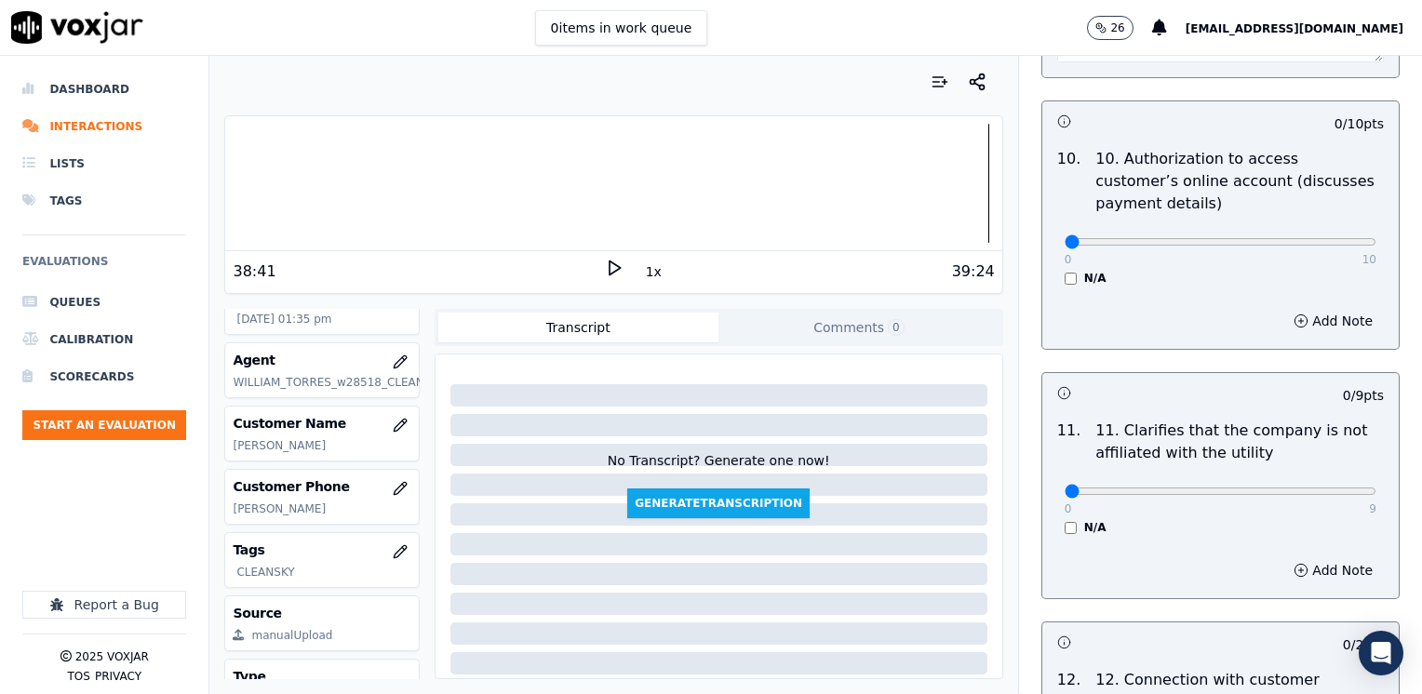
scroll to position [2420, 0]
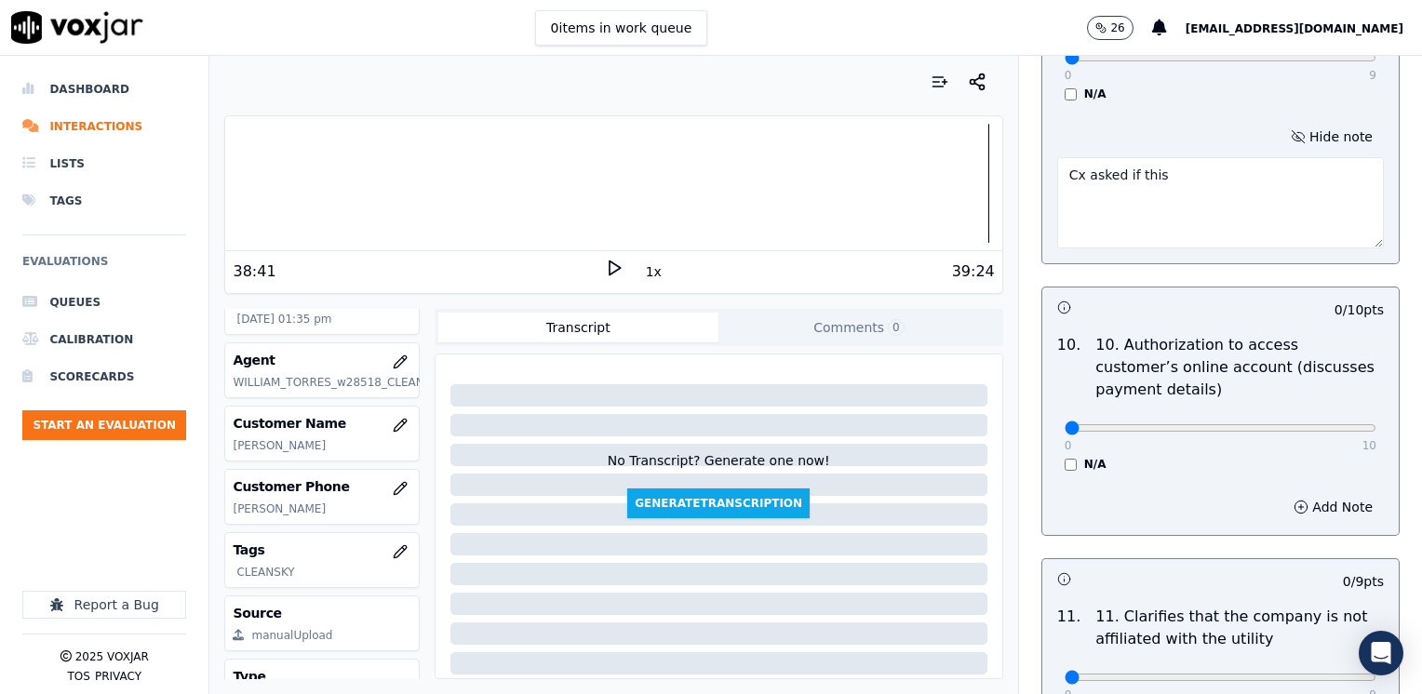
drag, startPoint x: 1163, startPoint y: 117, endPoint x: 1017, endPoint y: 125, distance: 146.3
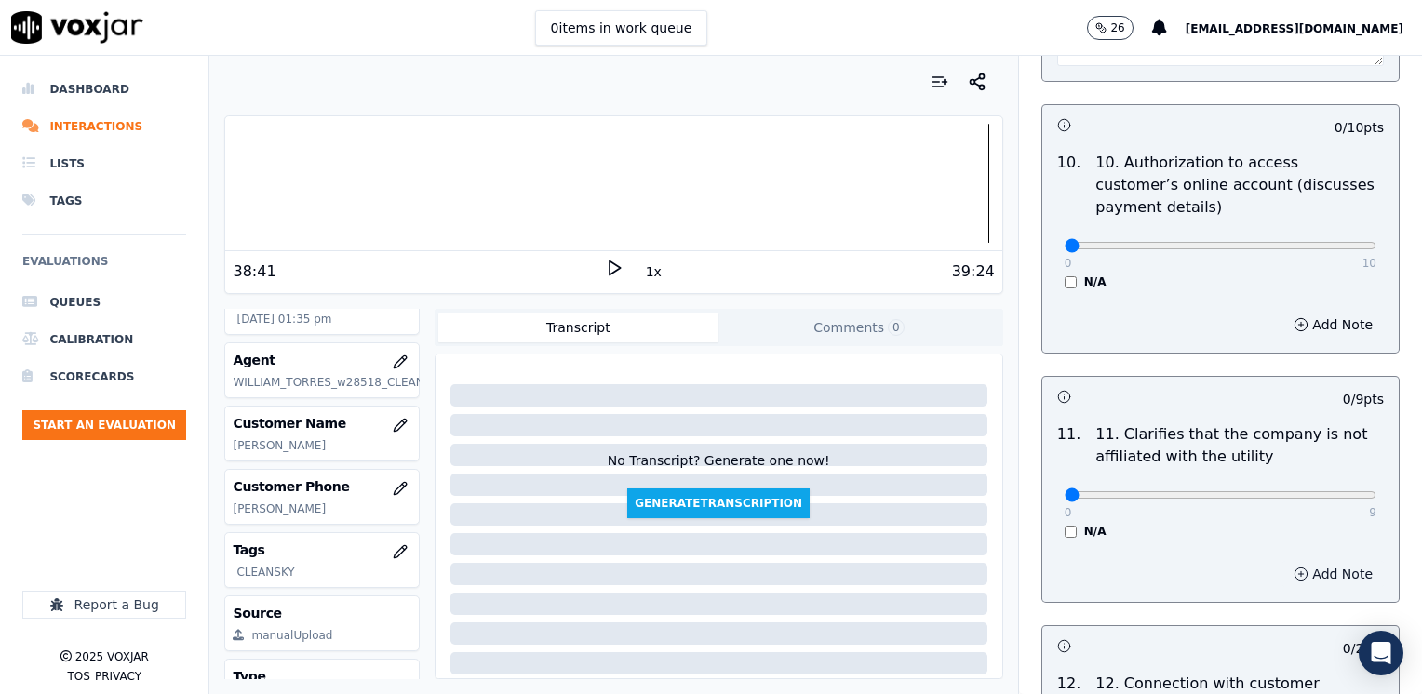
scroll to position [2606, 0]
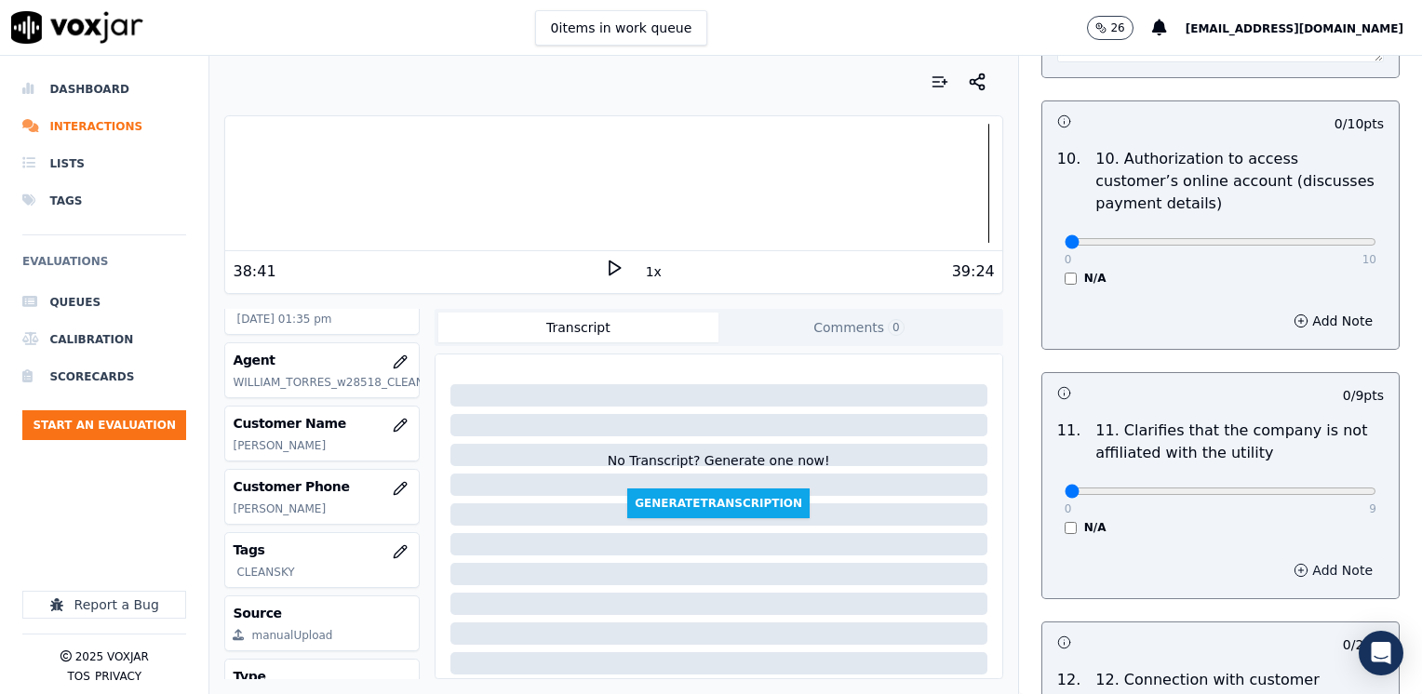
click at [1303, 557] on button "Add Note" at bounding box center [1332, 570] width 101 height 26
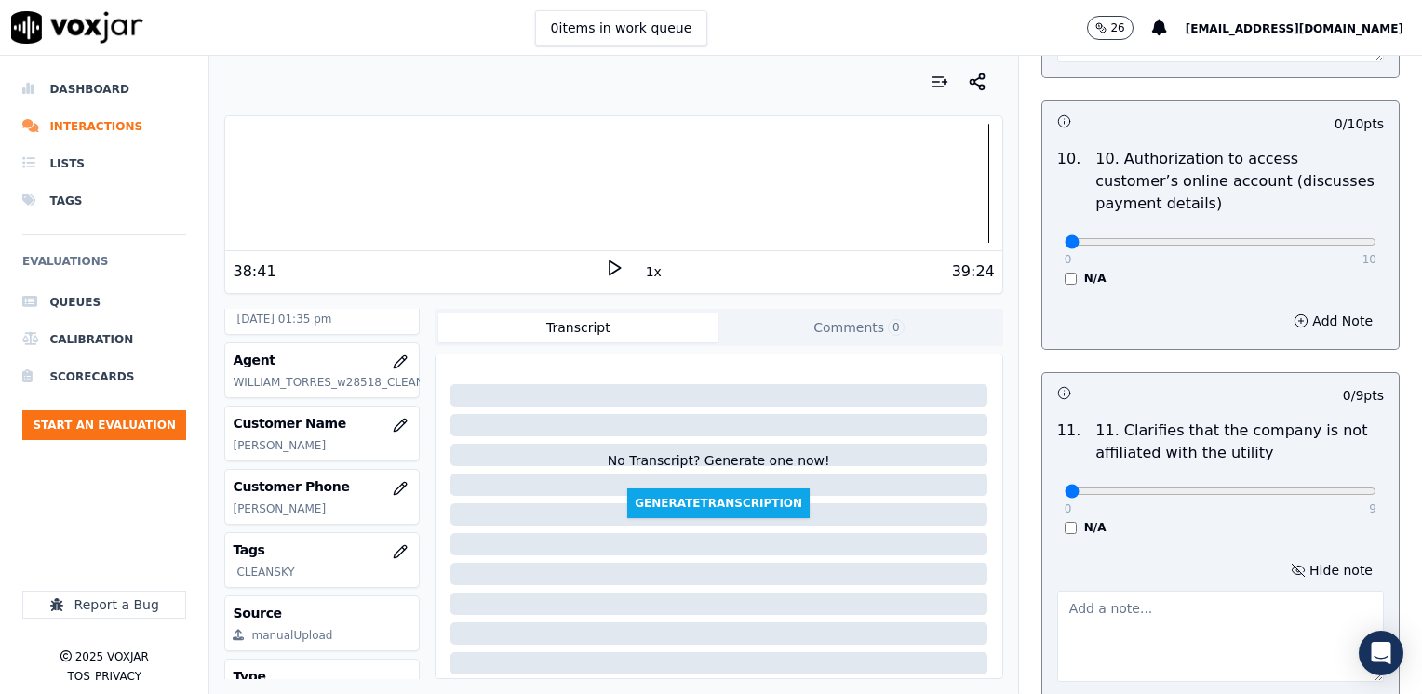
click at [1134, 591] on textarea at bounding box center [1220, 636] width 327 height 91
paste textarea "Cx asked if this"
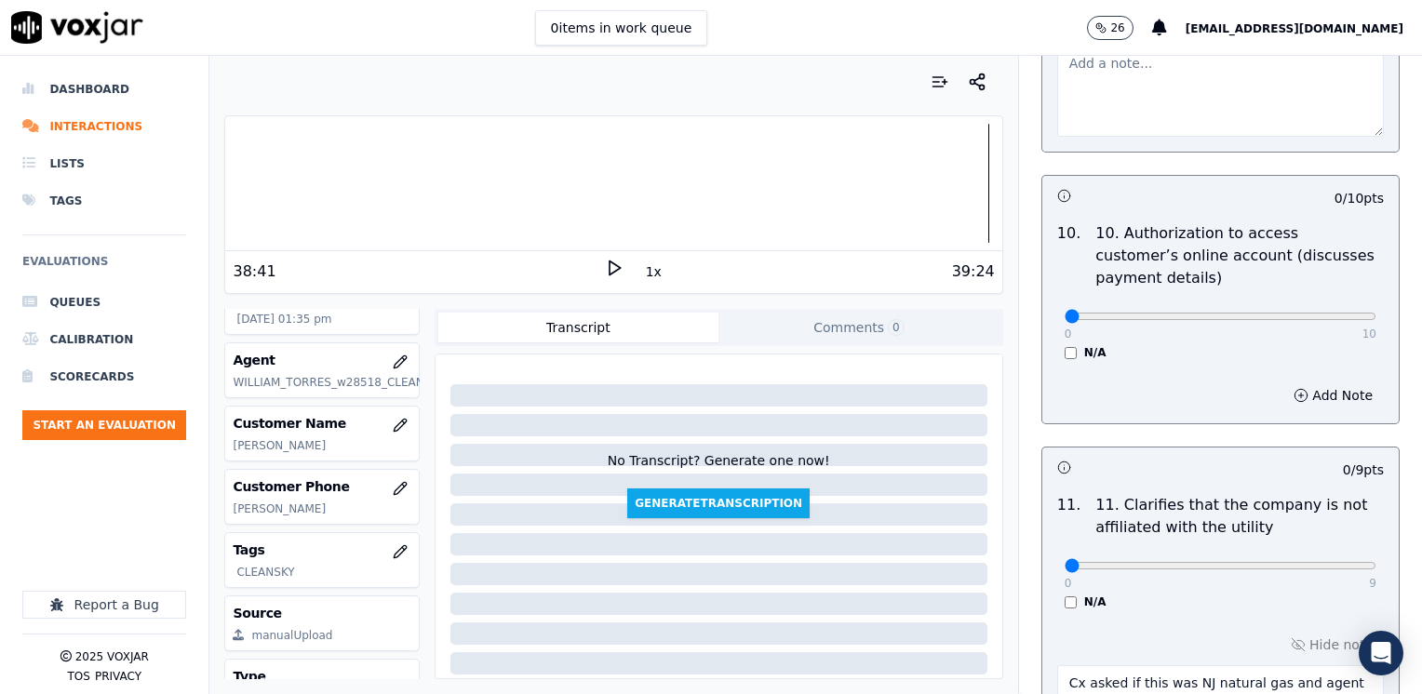
scroll to position [2233, 0]
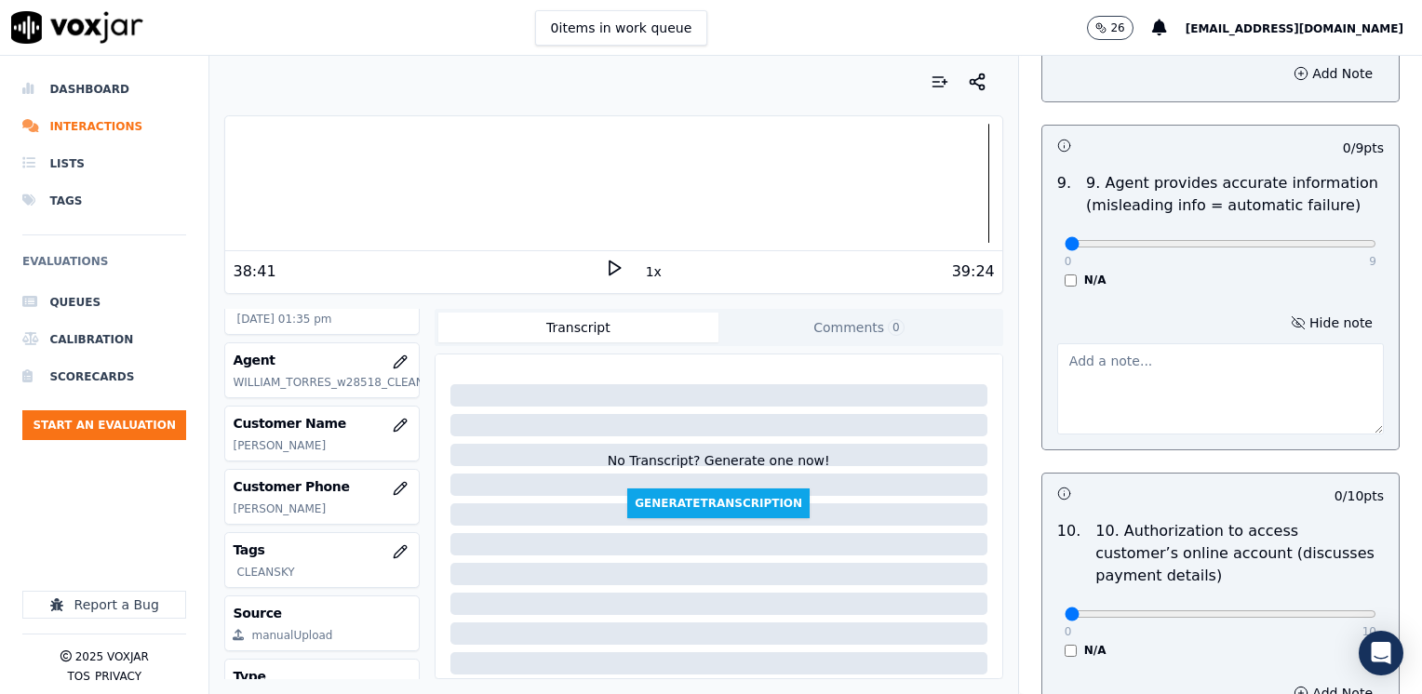
type textarea "Cx asked if this was NJ natural gas and agent said yes. Agent did not clarify w…"
click at [1050, 604] on div "0 10 N/A" at bounding box center [1221, 622] width 342 height 71
click at [1065, 643] on div "N/A" at bounding box center [1221, 650] width 312 height 15
click at [1050, 607] on div "0 10 N/A" at bounding box center [1221, 622] width 342 height 71
click at [1169, 343] on textarea at bounding box center [1220, 388] width 327 height 91
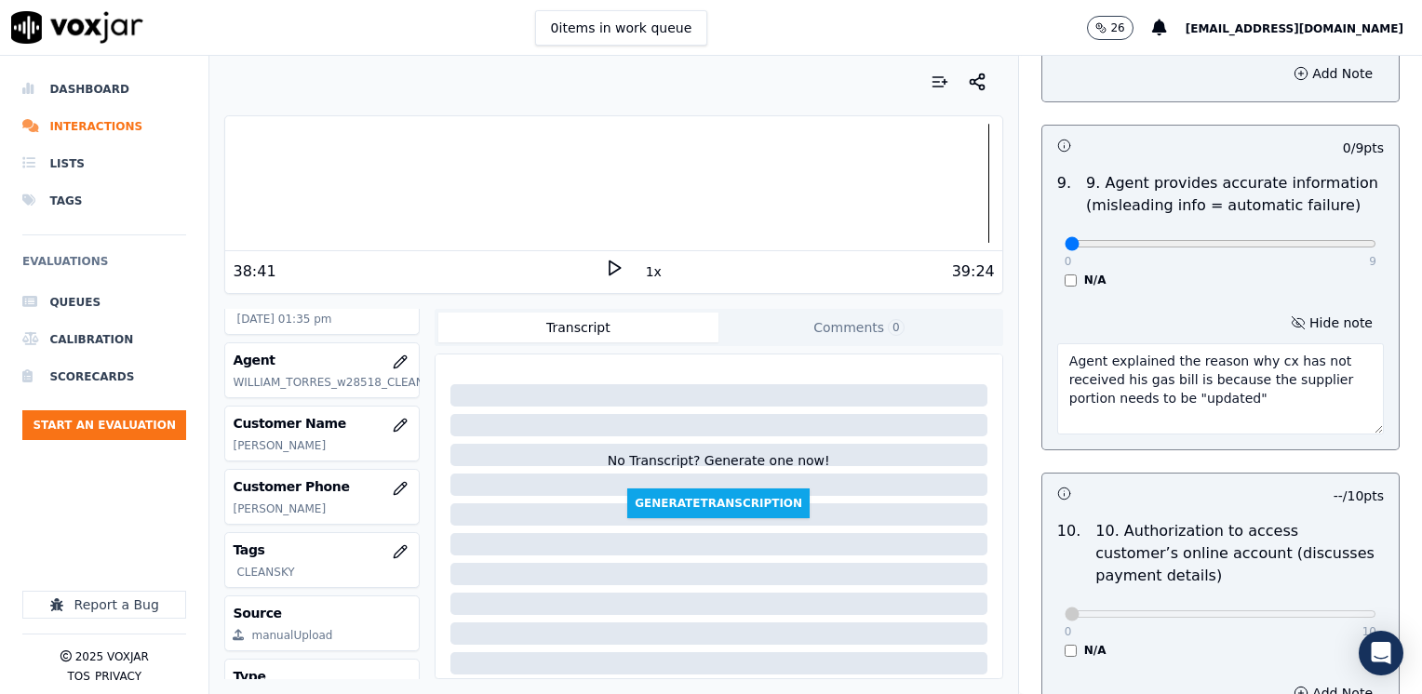
scroll to position [1861, 0]
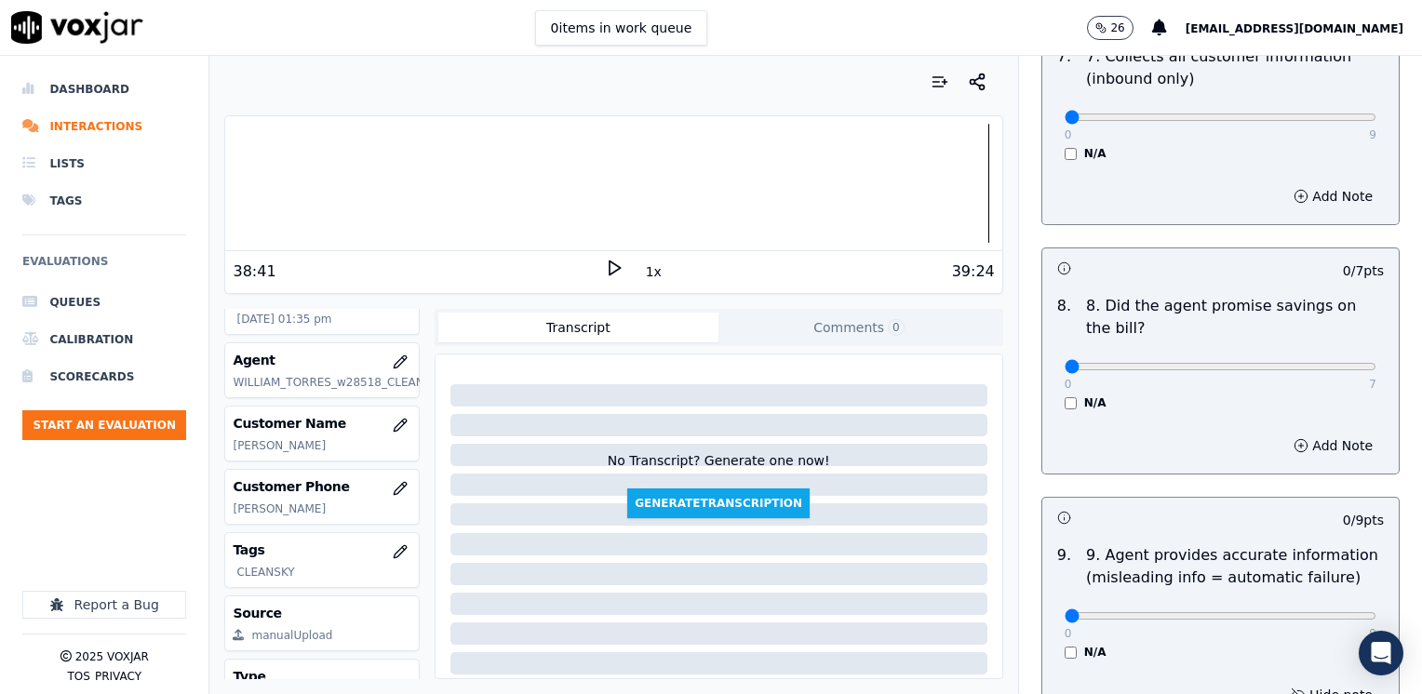
type textarea "Agent explained the reason why cx has not received his gas bill is because the …"
drag, startPoint x: 1053, startPoint y: 323, endPoint x: 1425, endPoint y: 367, distance: 374.8
type input "7"
click at [1376, 367] on input "range" at bounding box center [1221, 366] width 312 height 7
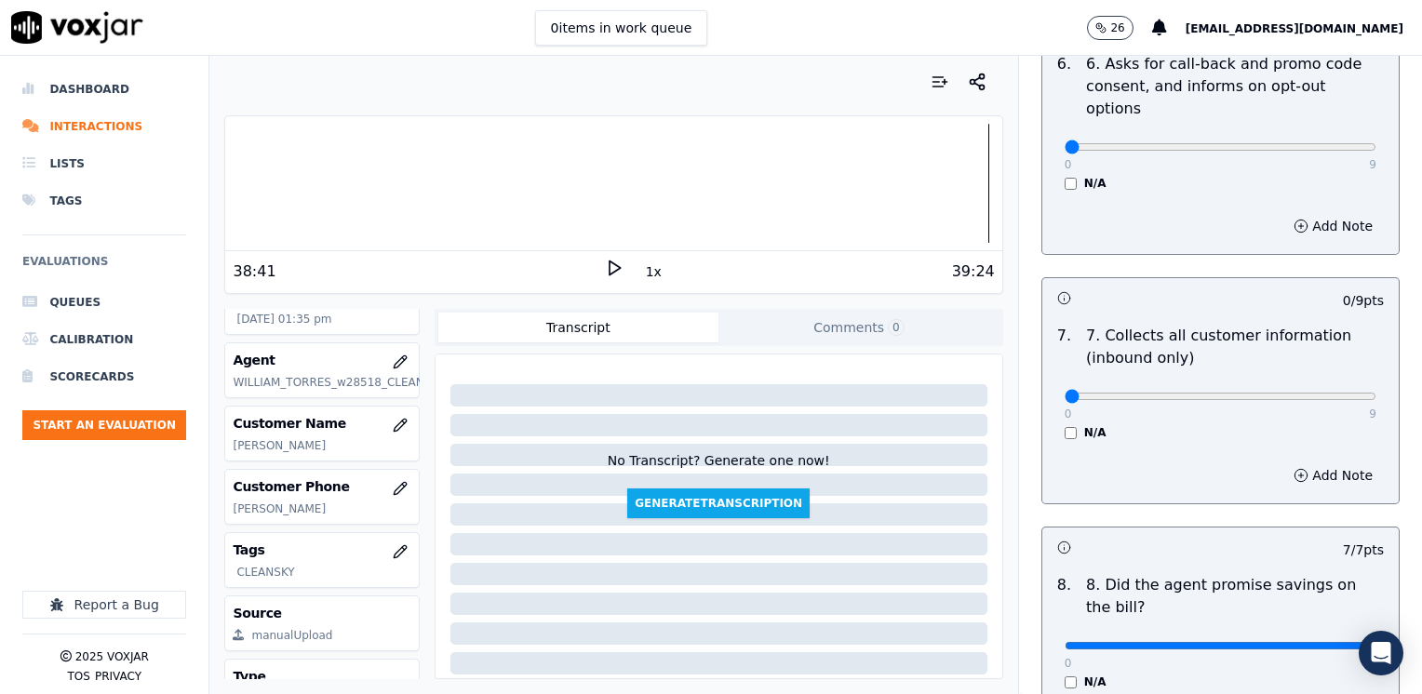
click at [1198, 448] on div "Add Note" at bounding box center [1220, 476] width 356 height 56
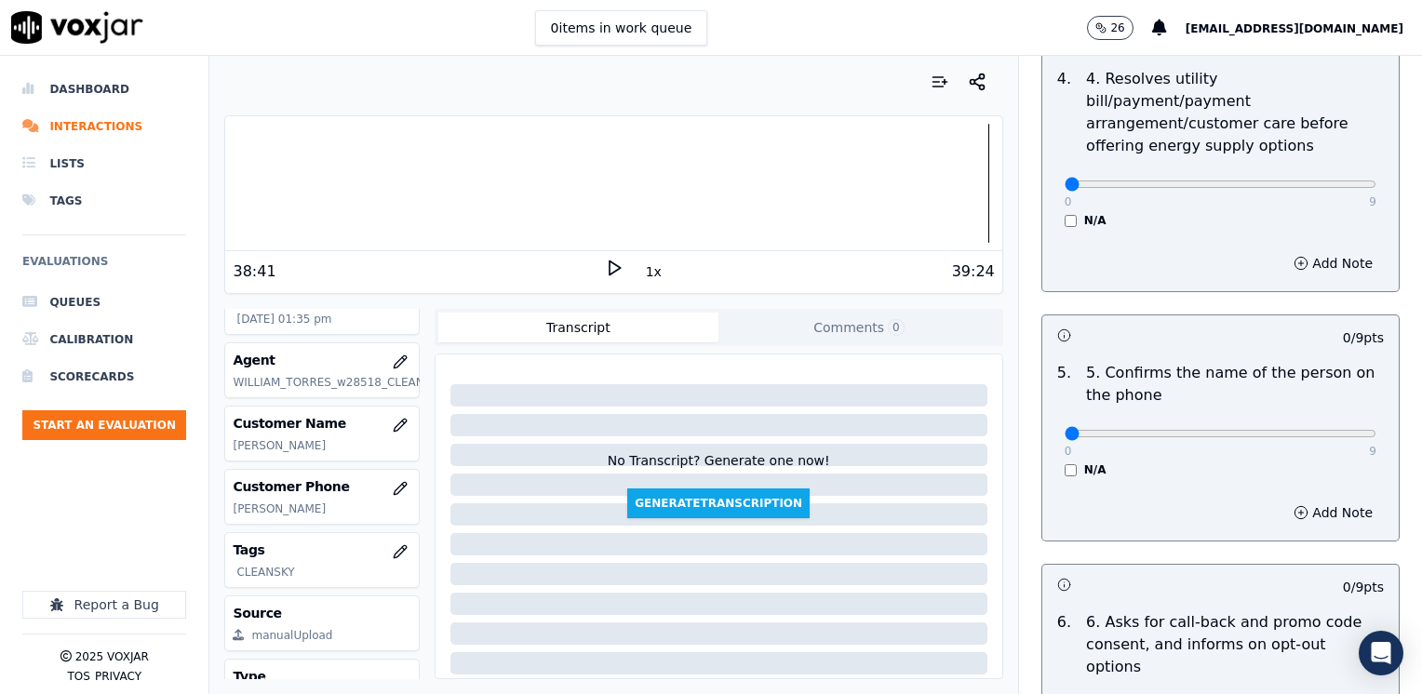
scroll to position [1024, 0]
drag, startPoint x: 1054, startPoint y: 408, endPoint x: 1425, endPoint y: 401, distance: 370.4
type input "9"
click at [1376, 430] on input "range" at bounding box center [1221, 433] width 312 height 7
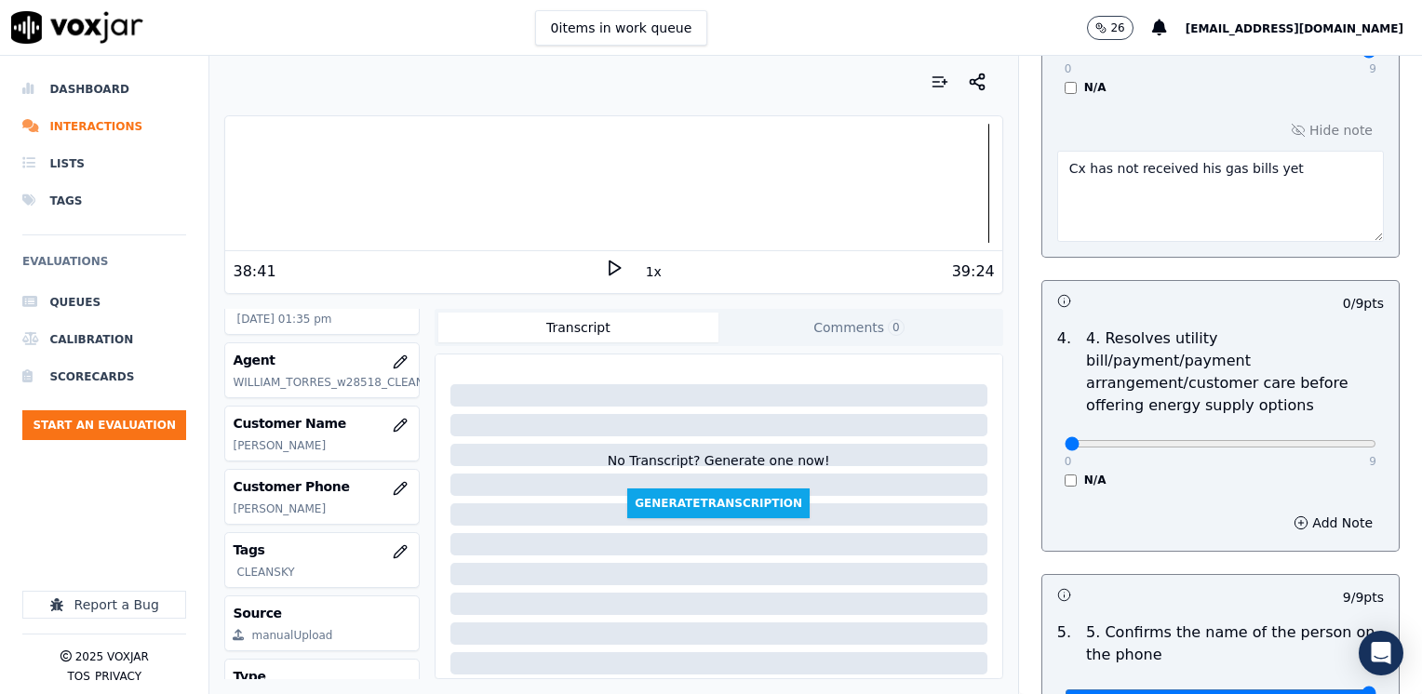
scroll to position [744, 0]
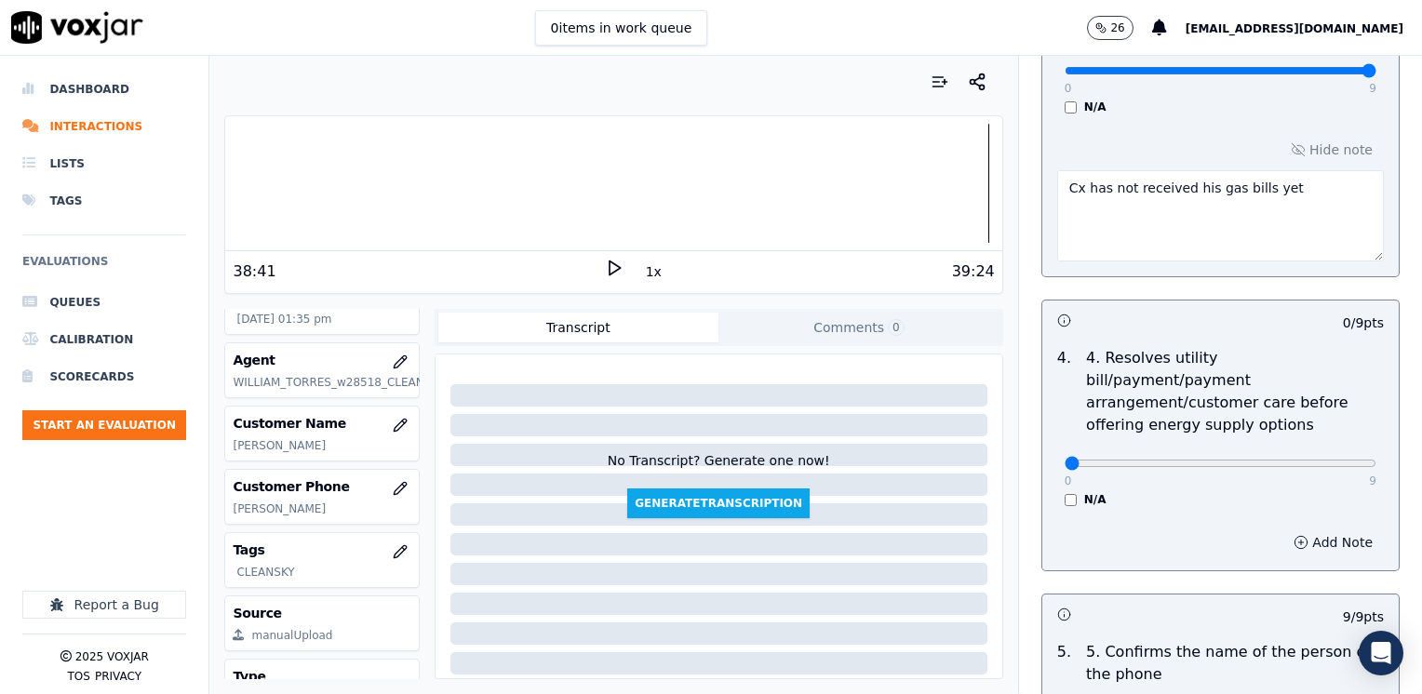
click at [1320, 530] on button "Add Note" at bounding box center [1332, 543] width 101 height 26
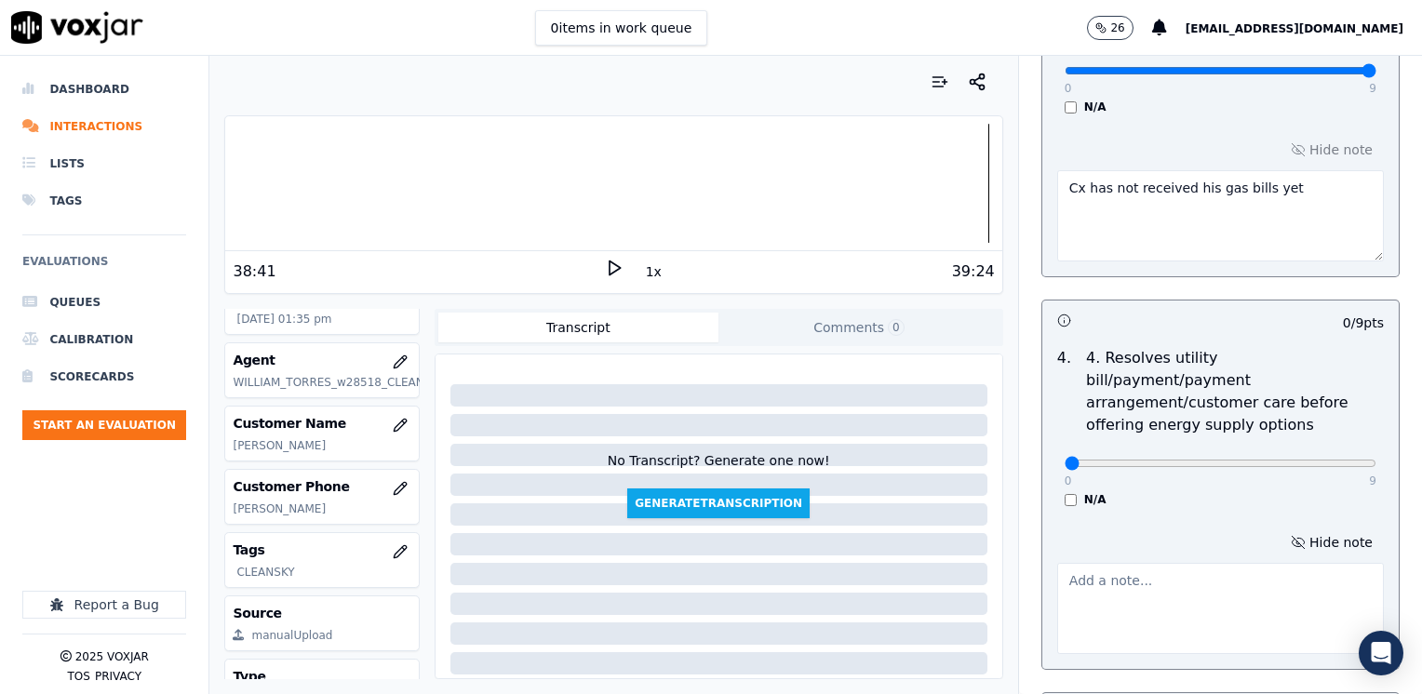
click at [1123, 589] on textarea at bounding box center [1220, 608] width 327 height 91
click at [1211, 566] on textarea "Cx did not solve cx concern about receiving his gas bills. Instead he enrolled …" at bounding box center [1220, 608] width 327 height 91
click at [1180, 598] on textarea "Cx did not solve cx concern about receiving his gas bills. Instead he enrolled …" at bounding box center [1220, 608] width 327 height 91
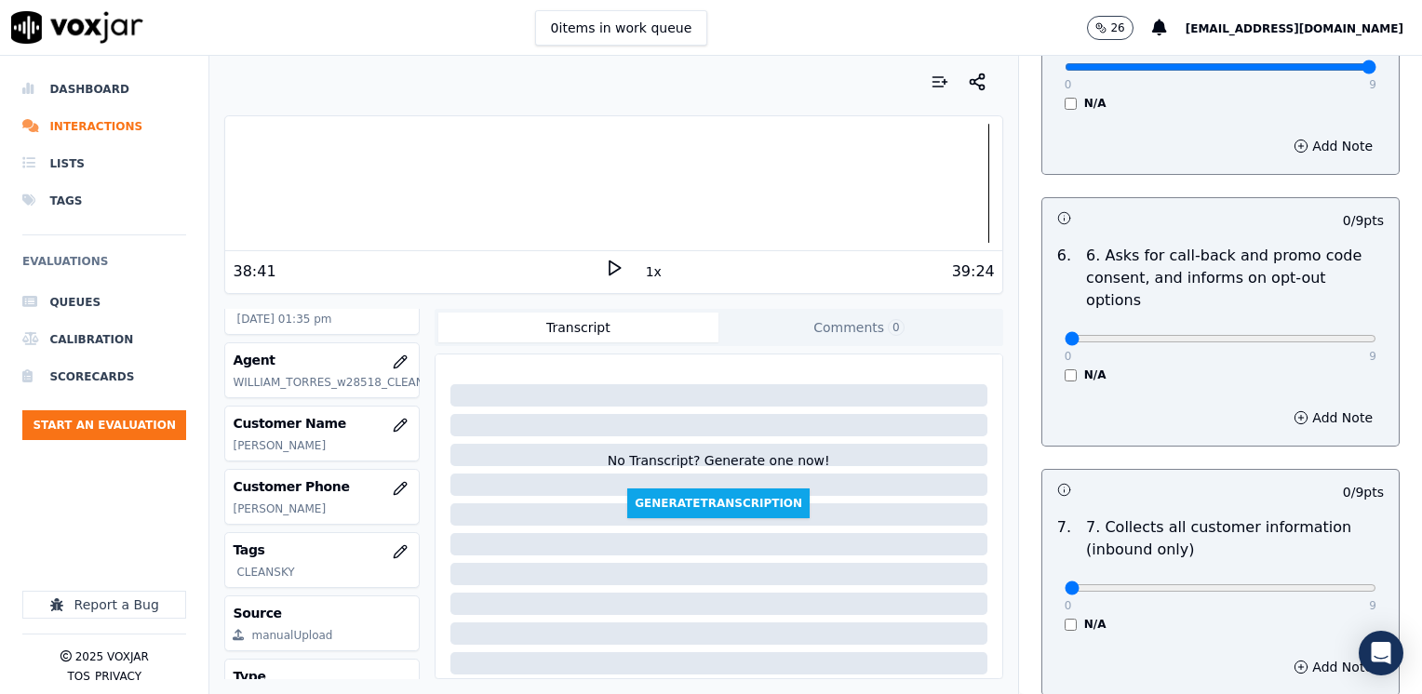
scroll to position [1768, 0]
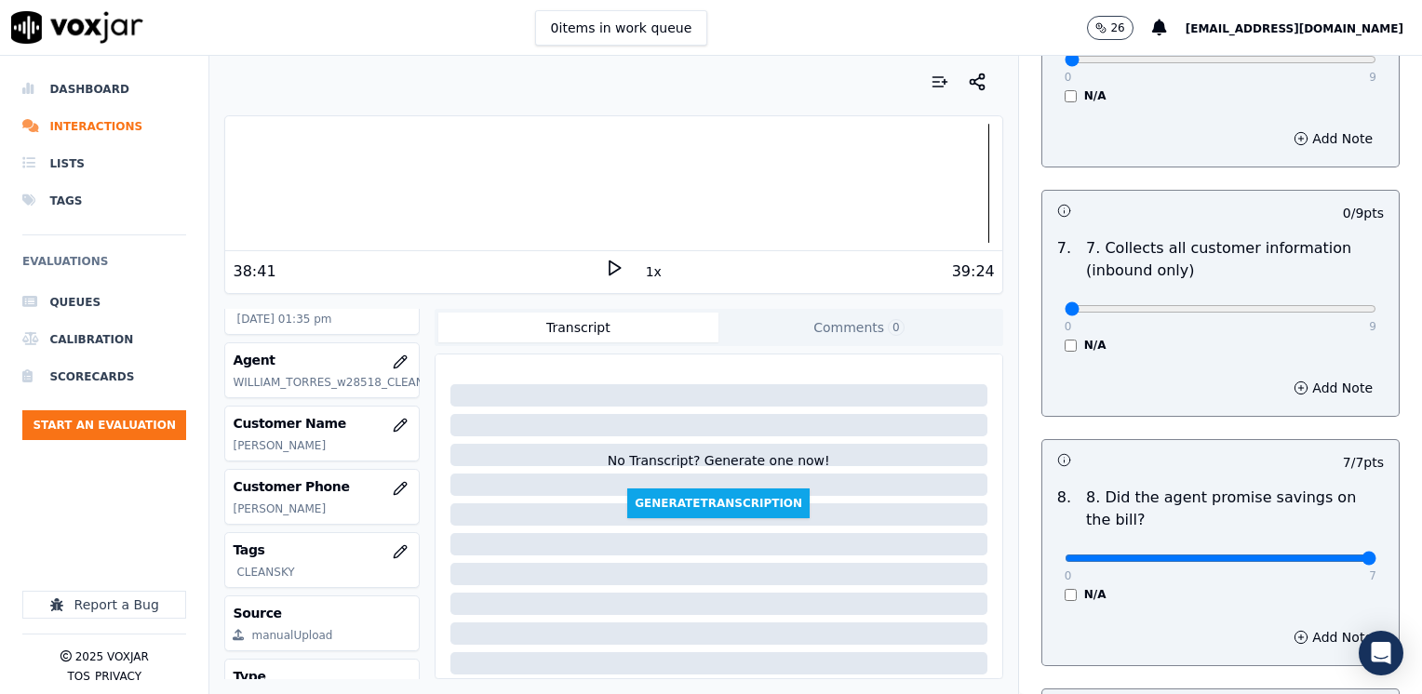
type textarea "Cx did not solve cx concern about receiving his gas bills. Instead he enrolled …"
click at [1308, 297] on div "0 9" at bounding box center [1221, 308] width 312 height 22
click at [1308, 305] on input "range" at bounding box center [1221, 308] width 312 height 7
click at [1314, 305] on input "range" at bounding box center [1221, 308] width 312 height 7
click at [1300, 297] on div "0 9" at bounding box center [1221, 308] width 312 height 22
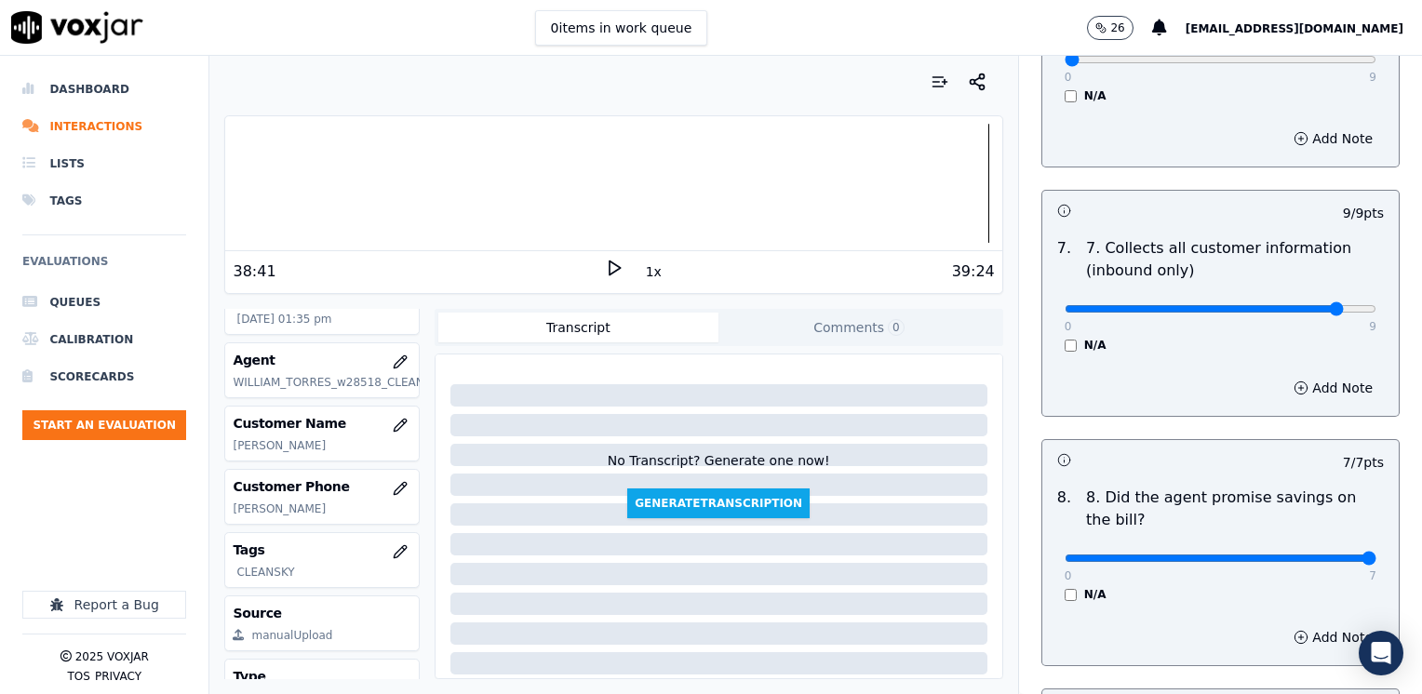
type input "8"
click at [1308, 305] on input "range" at bounding box center [1221, 308] width 312 height 7
drag, startPoint x: 1062, startPoint y: 618, endPoint x: 1088, endPoint y: 591, distance: 37.5
click at [1062, 618] on div "4 / 4 pts 1 . 0 4 N/A Add Note 0 / 9 pts 2 . 2. Advises call is being recorded …" at bounding box center [1220, 405] width 358 height 3953
click at [1309, 375] on button "Add Note" at bounding box center [1332, 388] width 101 height 26
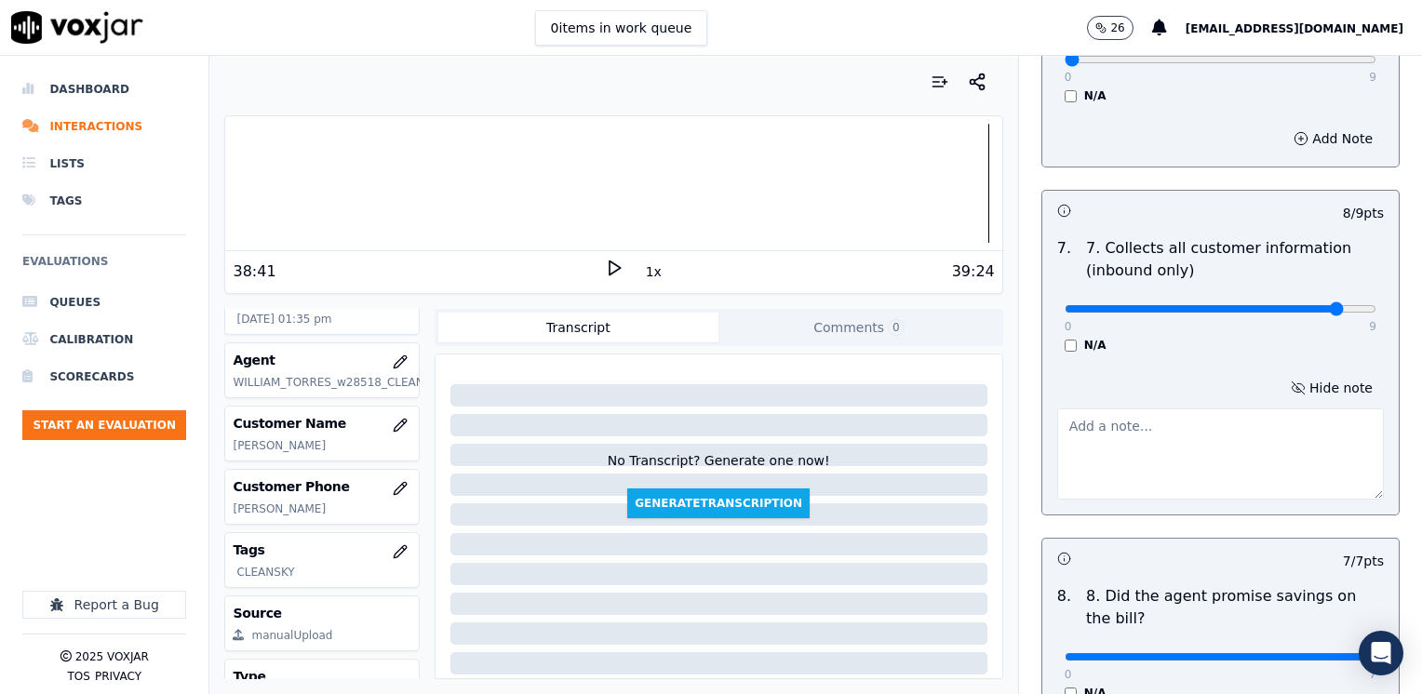
click at [1114, 409] on textarea at bounding box center [1220, 454] width 327 height 91
type textarea "M"
drag, startPoint x: 1174, startPoint y: 377, endPoint x: 1344, endPoint y: 374, distance: 169.4
click at [1344, 374] on div "Hide note Make sure to confirm full service address and the name as it appears …" at bounding box center [1220, 437] width 356 height 154
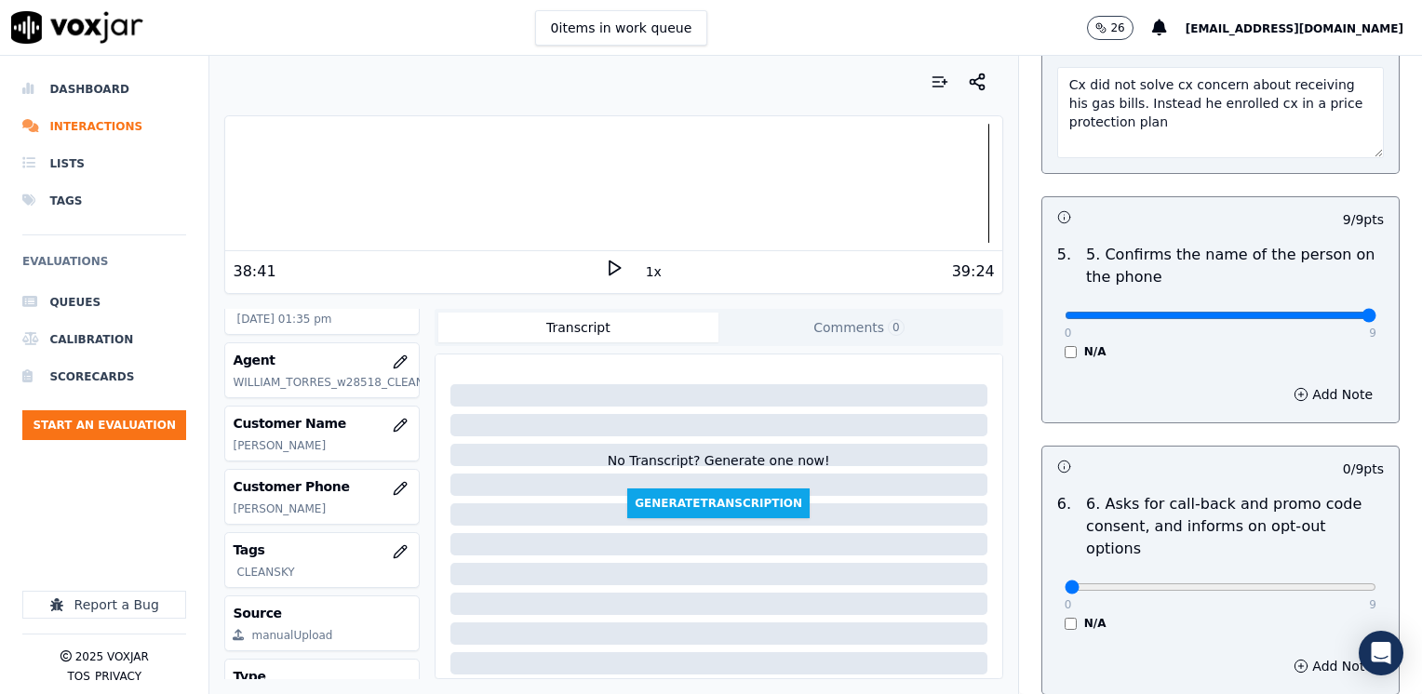
scroll to position [1210, 0]
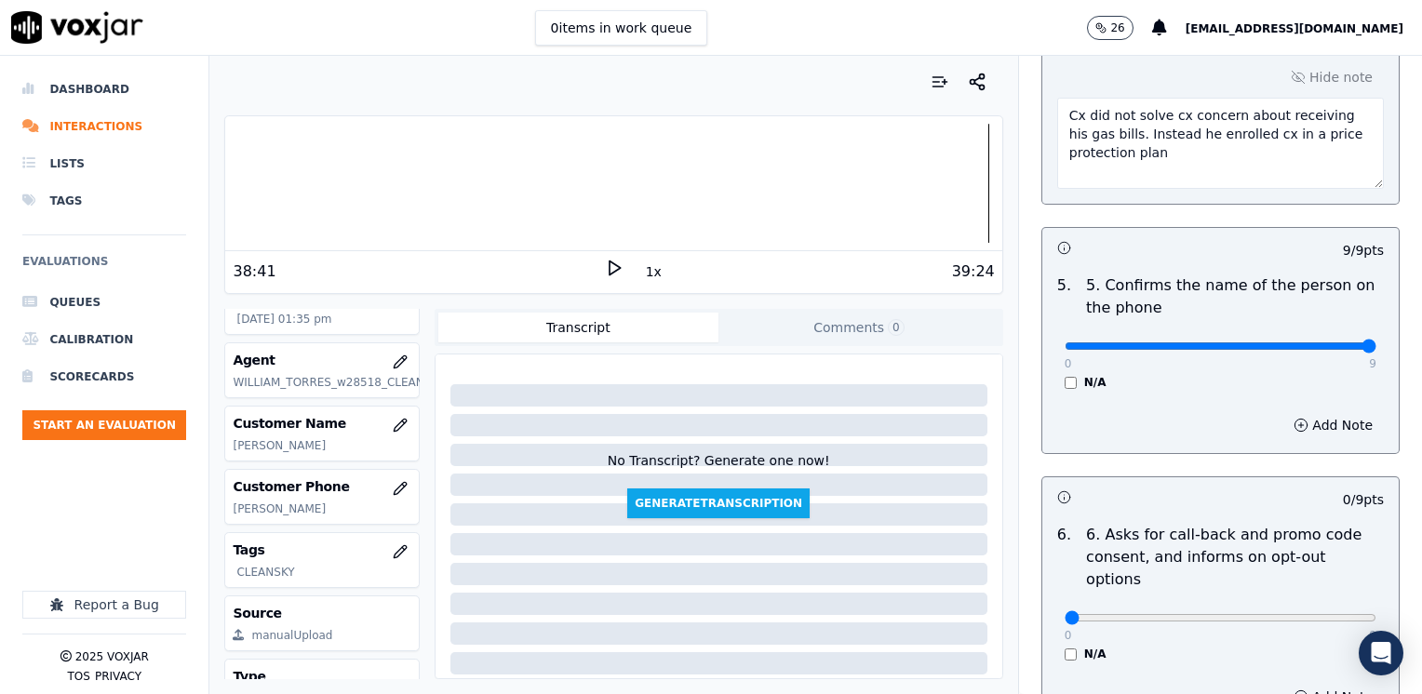
type textarea "Make sure to confirm the name as it appears on the bill before reading the scri…"
drag, startPoint x: 1058, startPoint y: 570, endPoint x: 1425, endPoint y: 601, distance: 368.0
type input "9"
click at [1376, 614] on input "range" at bounding box center [1221, 617] width 312 height 7
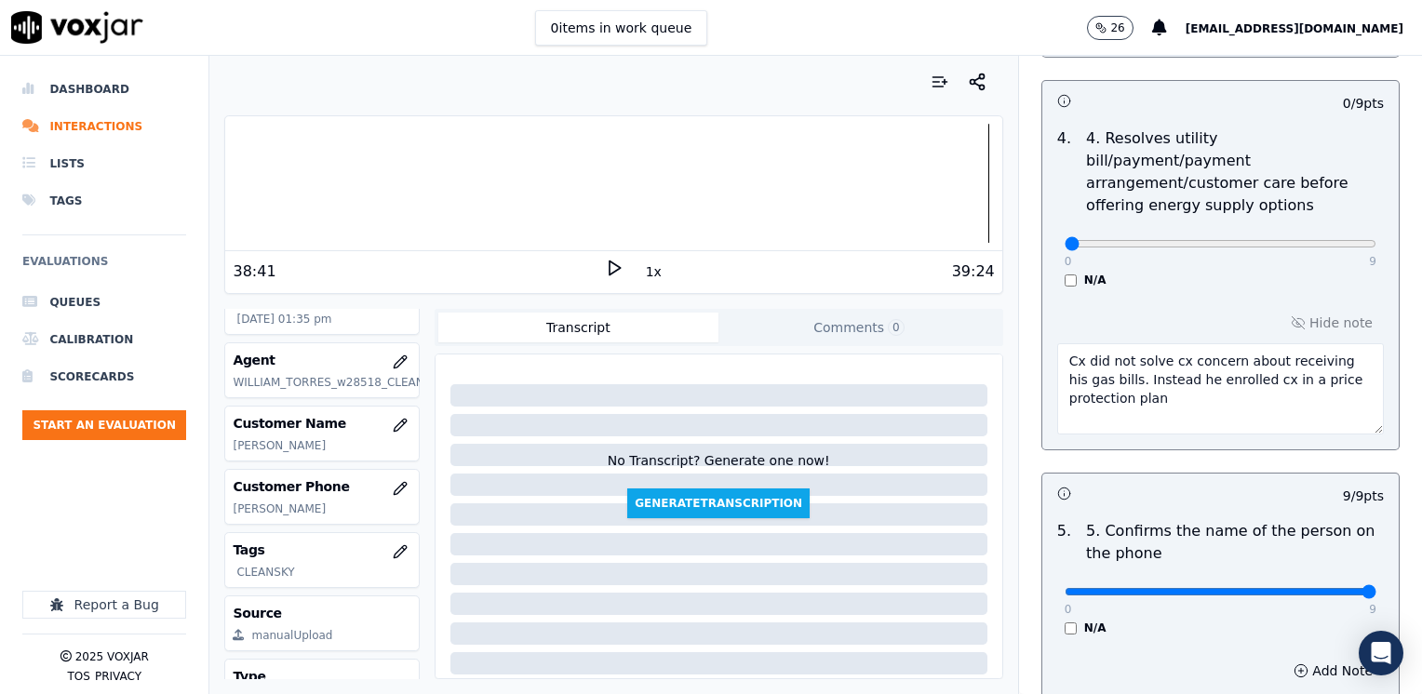
scroll to position [838, 0]
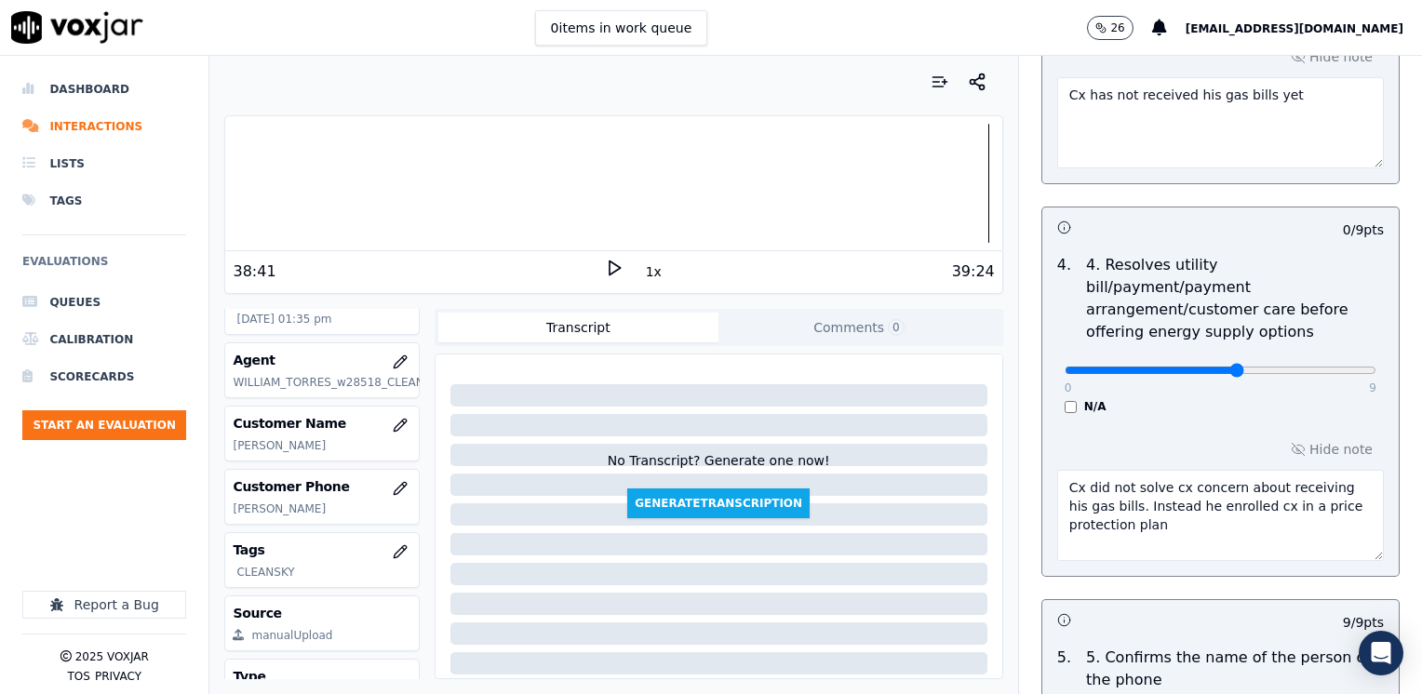
type input "5"
click at [1194, 367] on input "range" at bounding box center [1221, 370] width 312 height 7
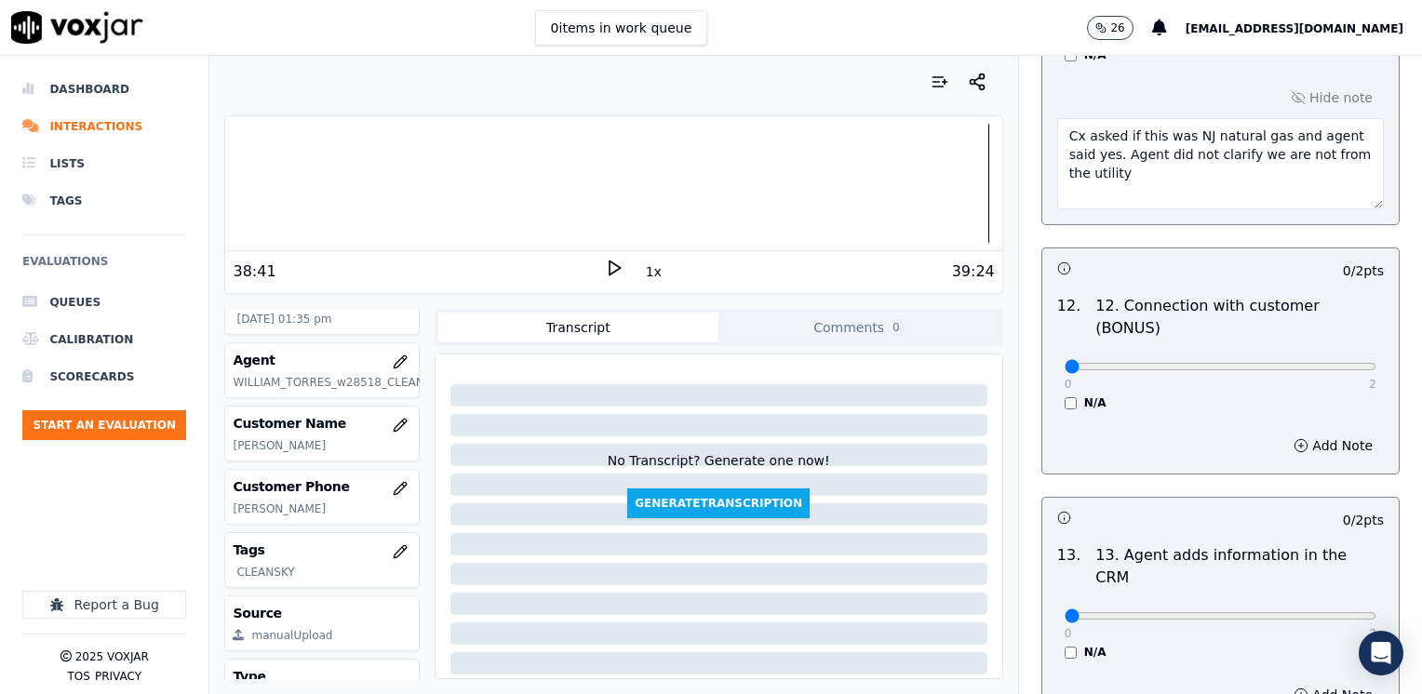
scroll to position [3443, 0]
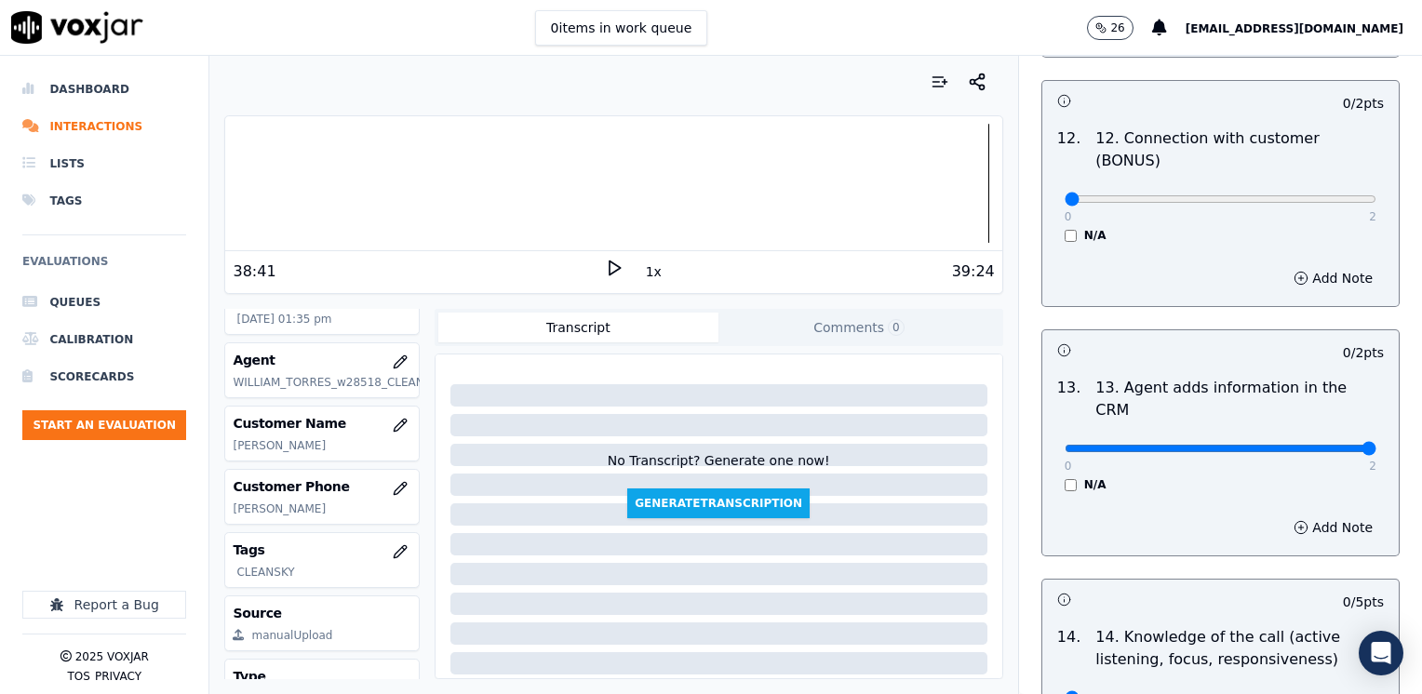
drag, startPoint x: 1047, startPoint y: 351, endPoint x: 1425, endPoint y: 344, distance: 377.9
type input "2"
click at [1376, 445] on input "range" at bounding box center [1221, 448] width 312 height 7
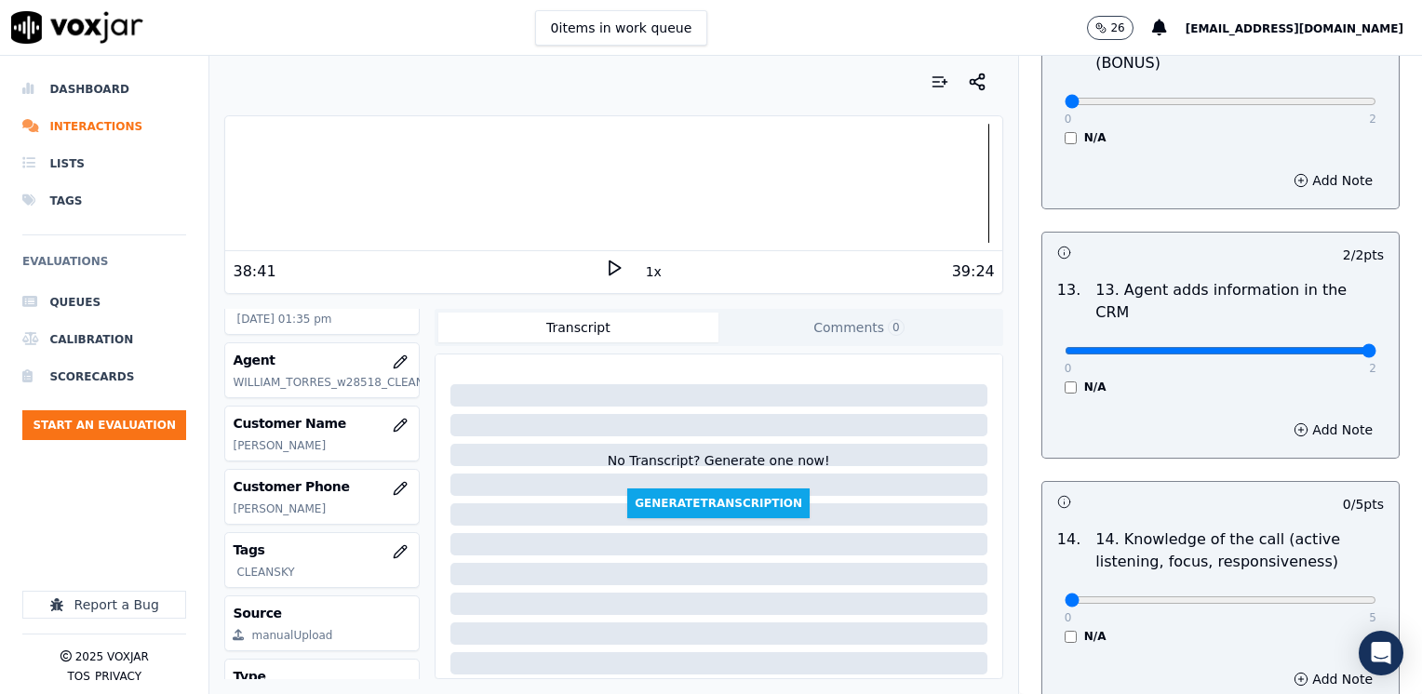
scroll to position [3612, 0]
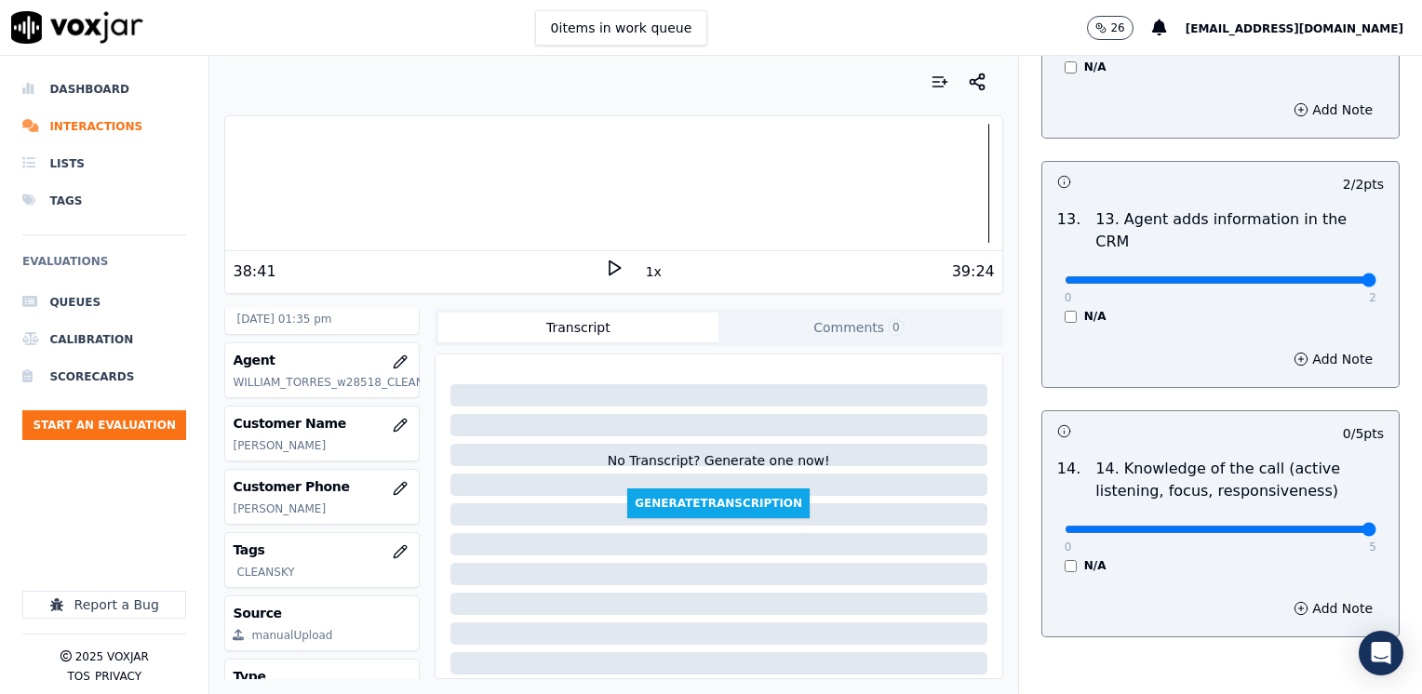
drag, startPoint x: 1057, startPoint y: 429, endPoint x: 1425, endPoint y: 422, distance: 367.7
type input "5"
click at [1376, 526] on input "range" at bounding box center [1221, 529] width 312 height 7
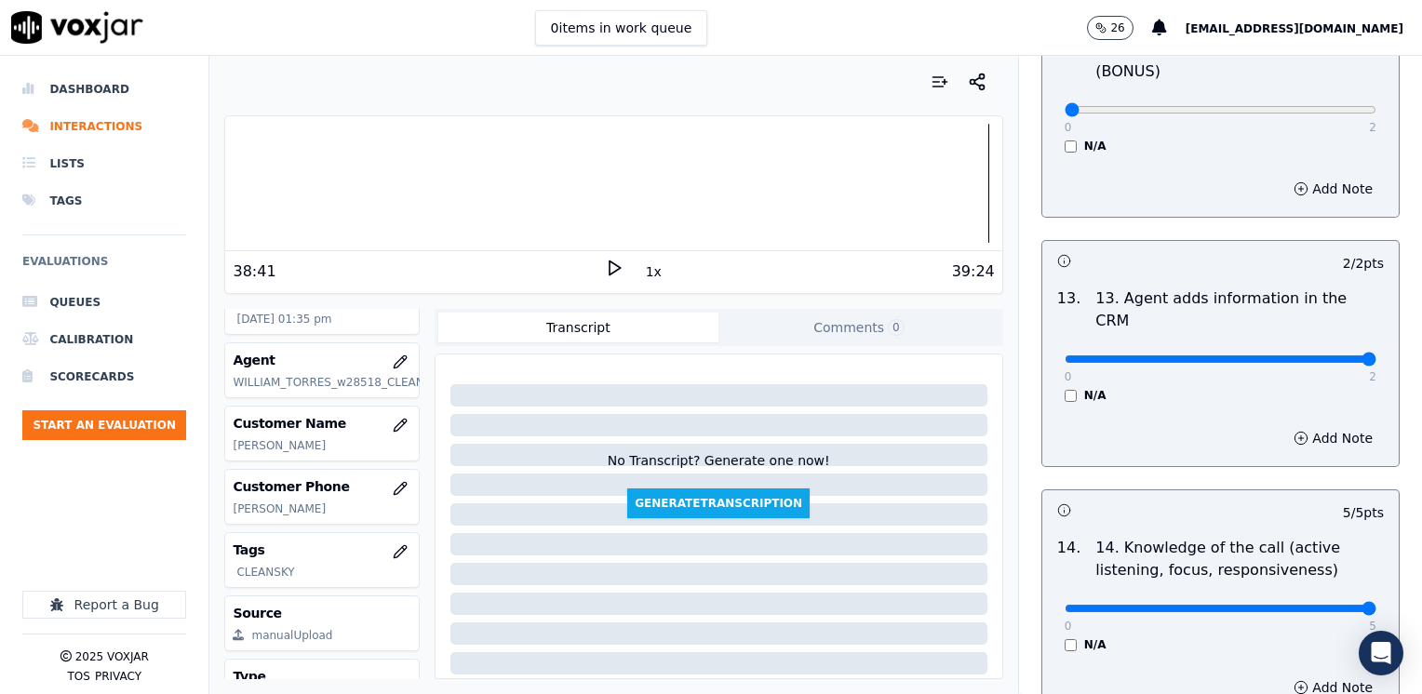
scroll to position [3240, 0]
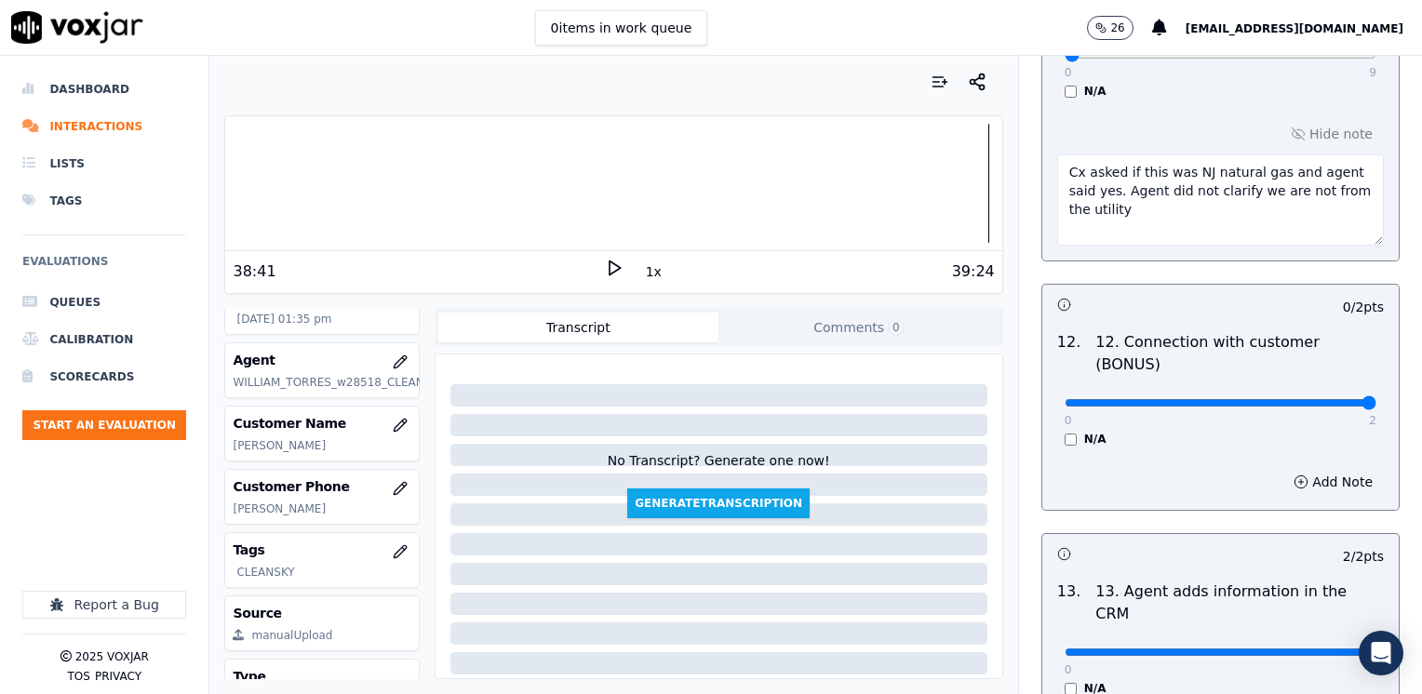
drag, startPoint x: 1051, startPoint y: 331, endPoint x: 1425, endPoint y: 417, distance: 383.8
type input "2"
click at [1376, 407] on input "range" at bounding box center [1221, 402] width 312 height 7
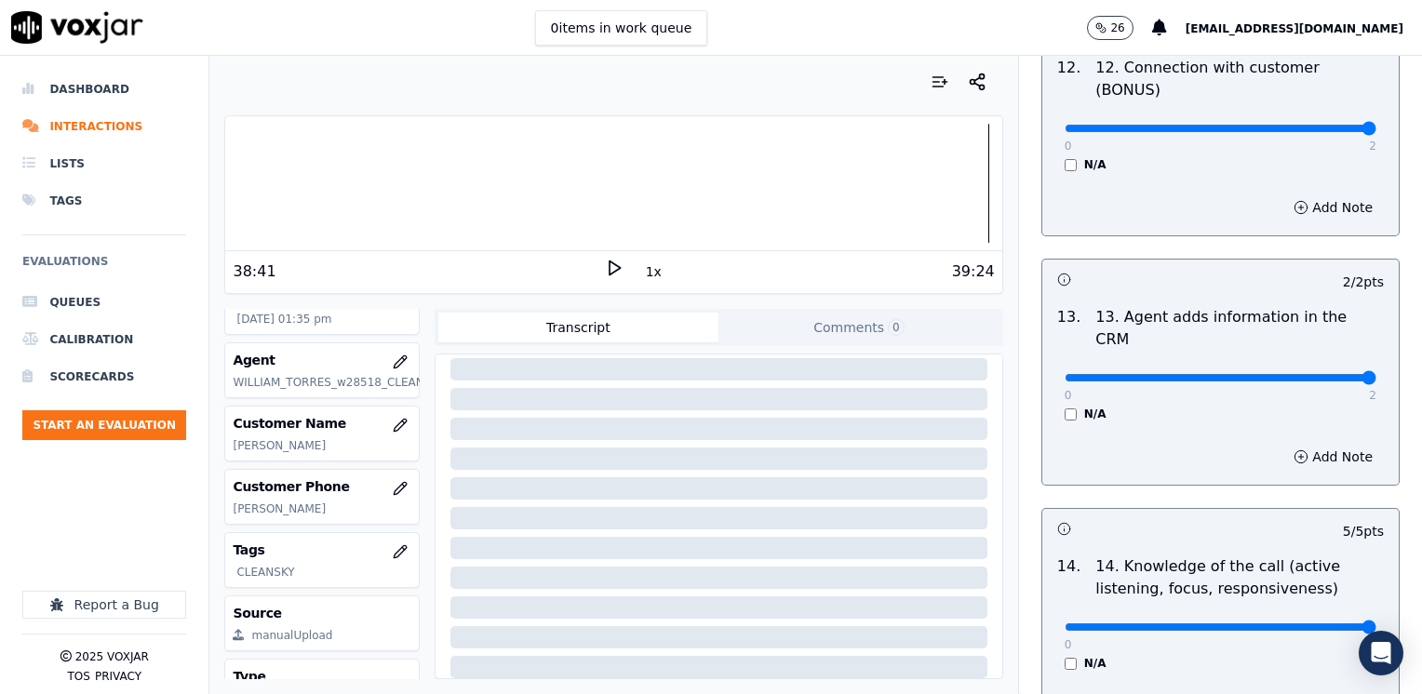
scroll to position [3612, 0]
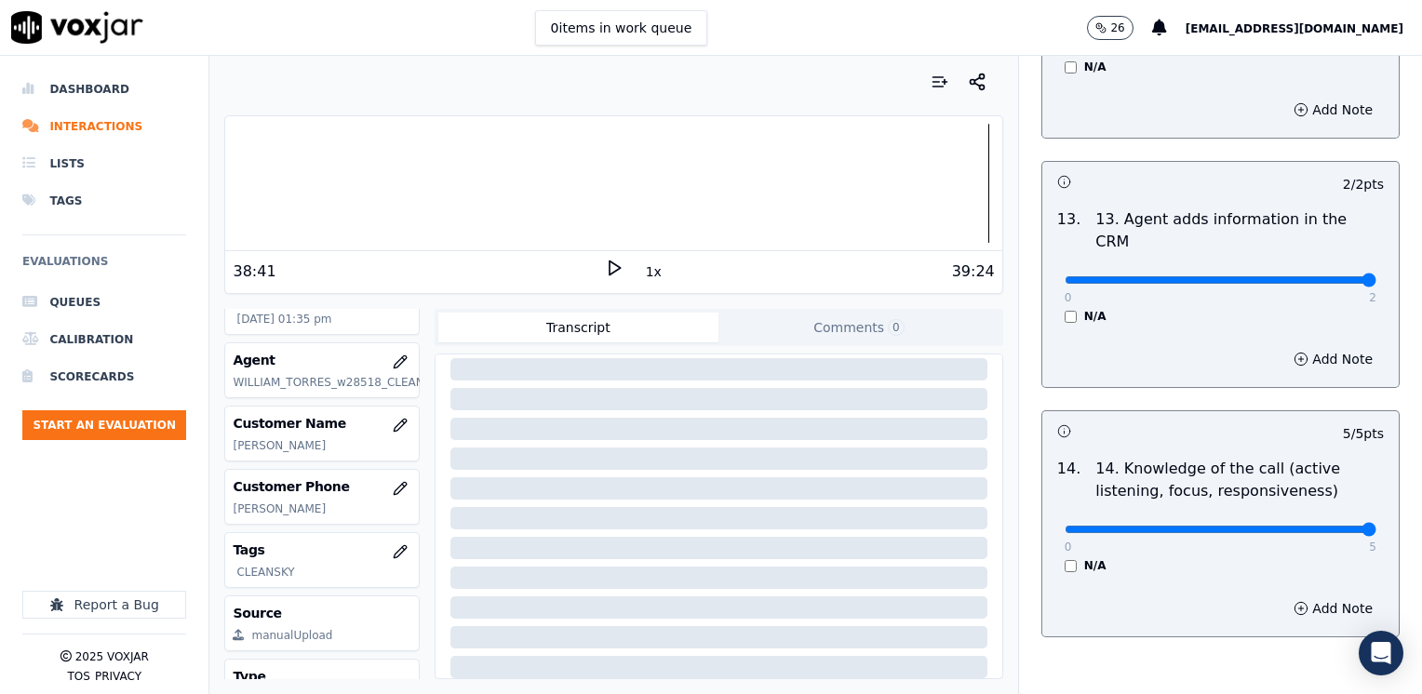
click at [1304, 526] on input "range" at bounding box center [1221, 529] width 312 height 7
click at [1303, 526] on input "range" at bounding box center [1221, 529] width 312 height 7
type input "4"
click at [1292, 526] on input "range" at bounding box center [1221, 529] width 312 height 7
click at [1299, 596] on button "Add Note" at bounding box center [1332, 609] width 101 height 26
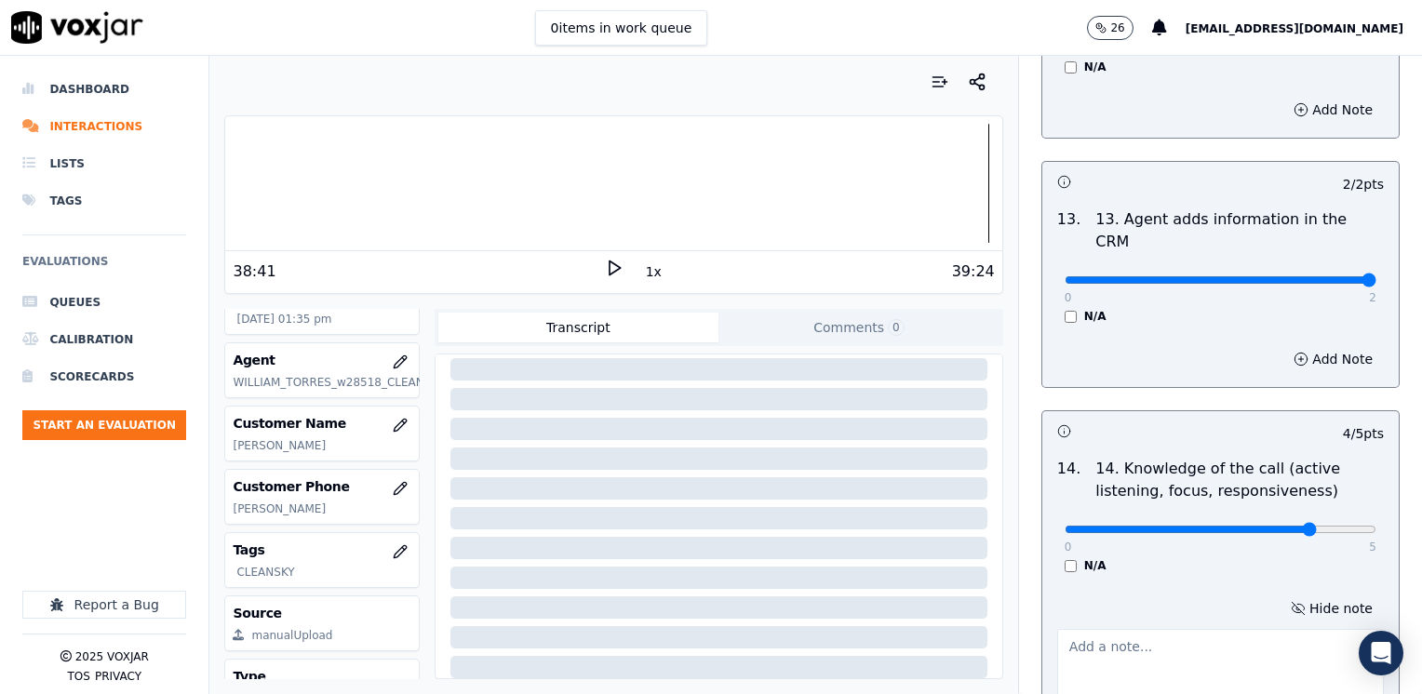
click at [1210, 629] on textarea at bounding box center [1220, 674] width 327 height 91
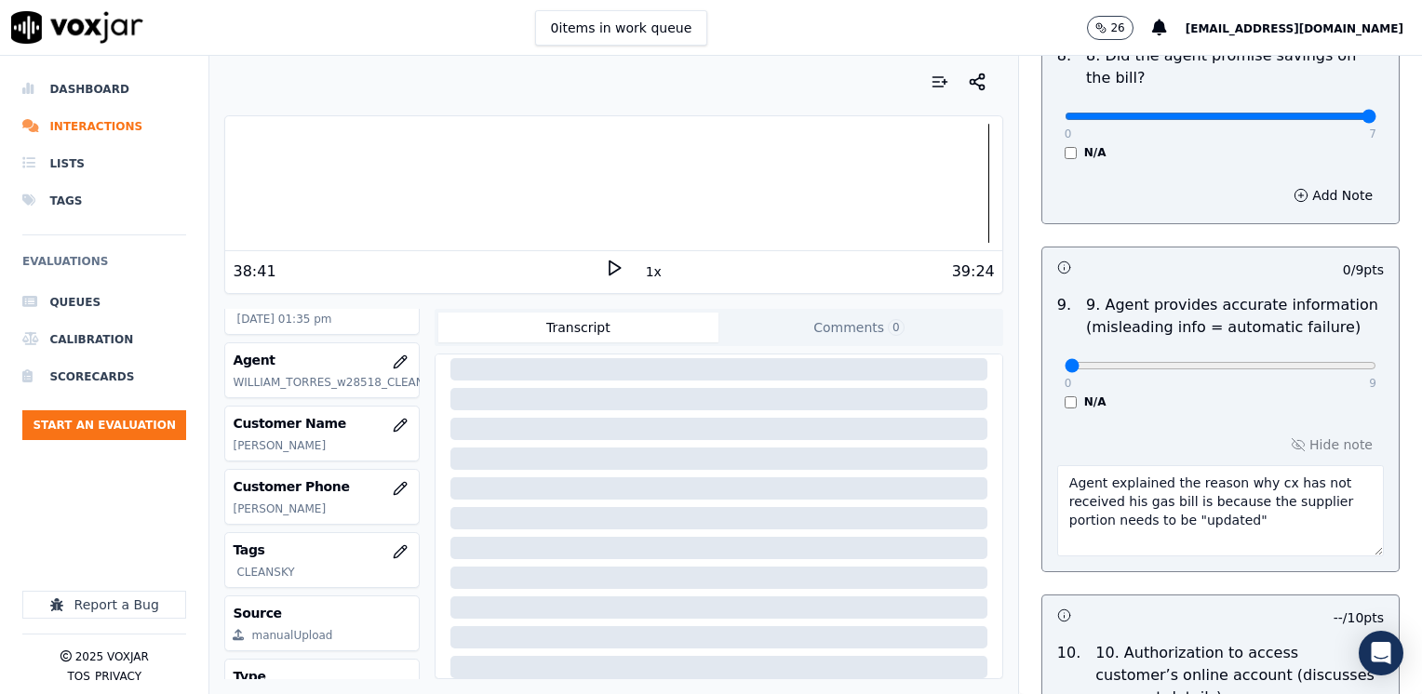
scroll to position [2123, 0]
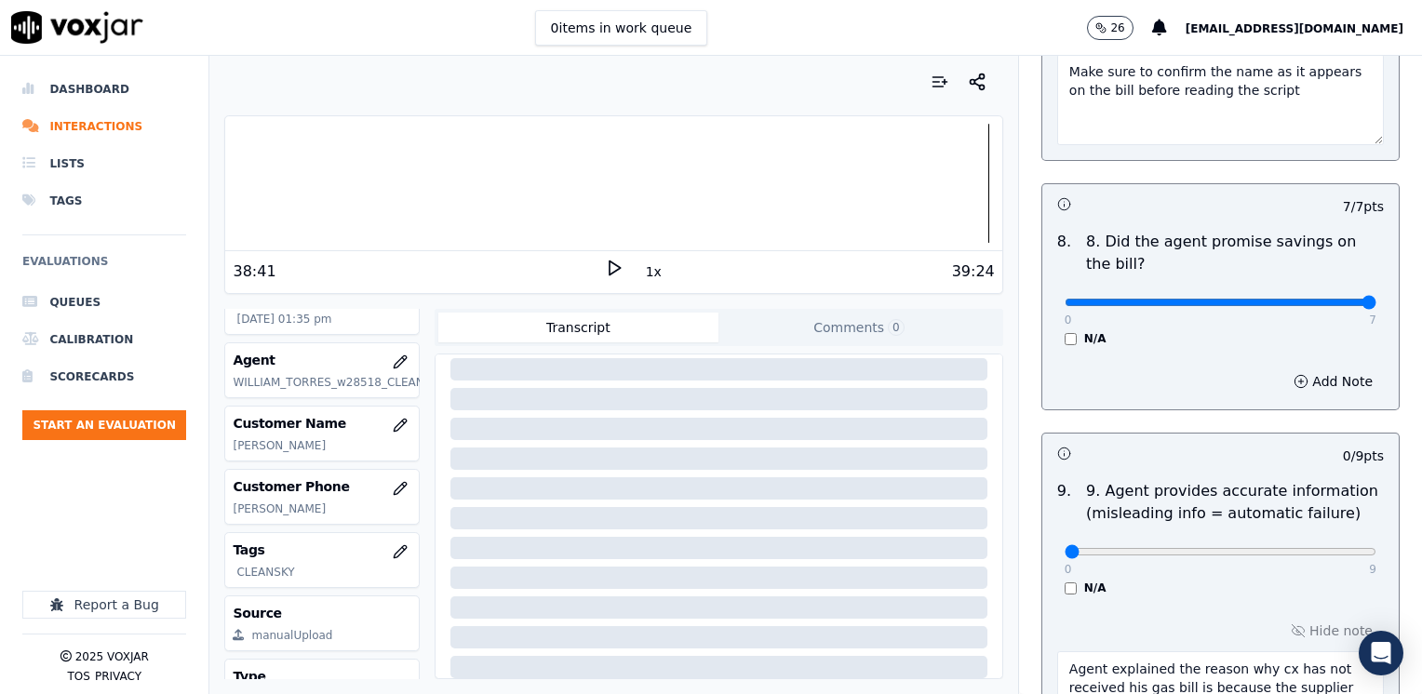
type textarea "Agent does not ask "Como puedo ayudarle" in the CTS script"
click at [1313, 299] on input "range" at bounding box center [1221, 302] width 312 height 7
click at [1309, 299] on input "range" at bounding box center [1221, 302] width 312 height 7
click at [1311, 299] on input "range" at bounding box center [1221, 302] width 312 height 7
click at [1307, 299] on input "range" at bounding box center [1221, 302] width 312 height 7
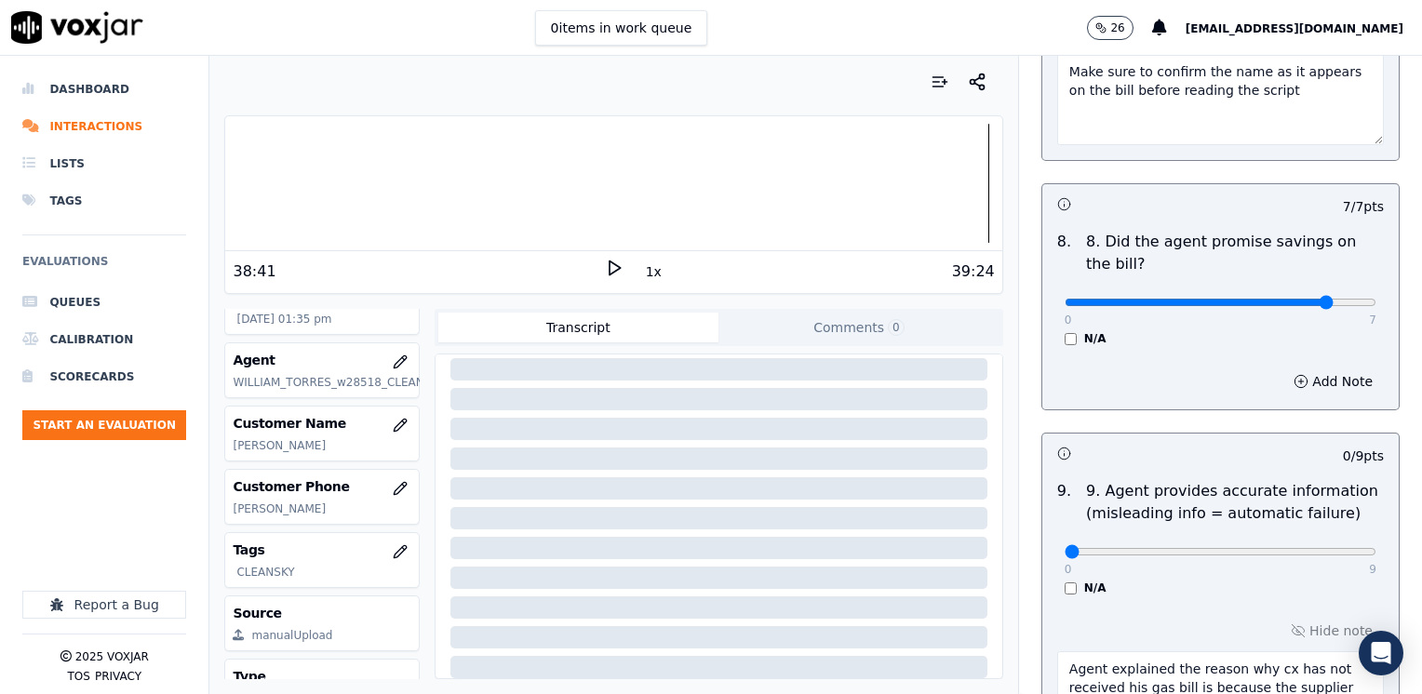
click at [1304, 299] on input "range" at bounding box center [1221, 302] width 312 height 7
drag, startPoint x: 1291, startPoint y: 250, endPoint x: 1414, endPoint y: 250, distance: 122.8
type input "7"
click at [1376, 299] on input "range" at bounding box center [1221, 302] width 312 height 7
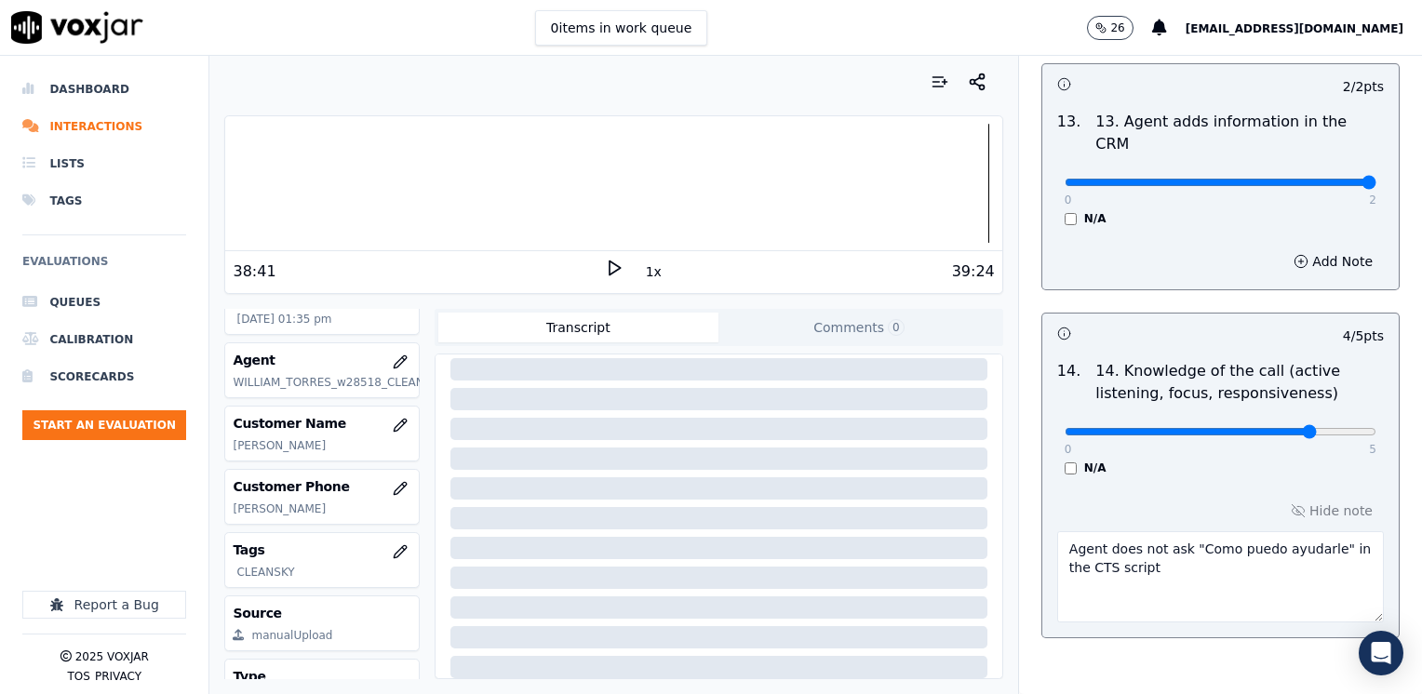
scroll to position [3710, 0]
drag, startPoint x: 1254, startPoint y: 594, endPoint x: 1254, endPoint y: 582, distance: 12.1
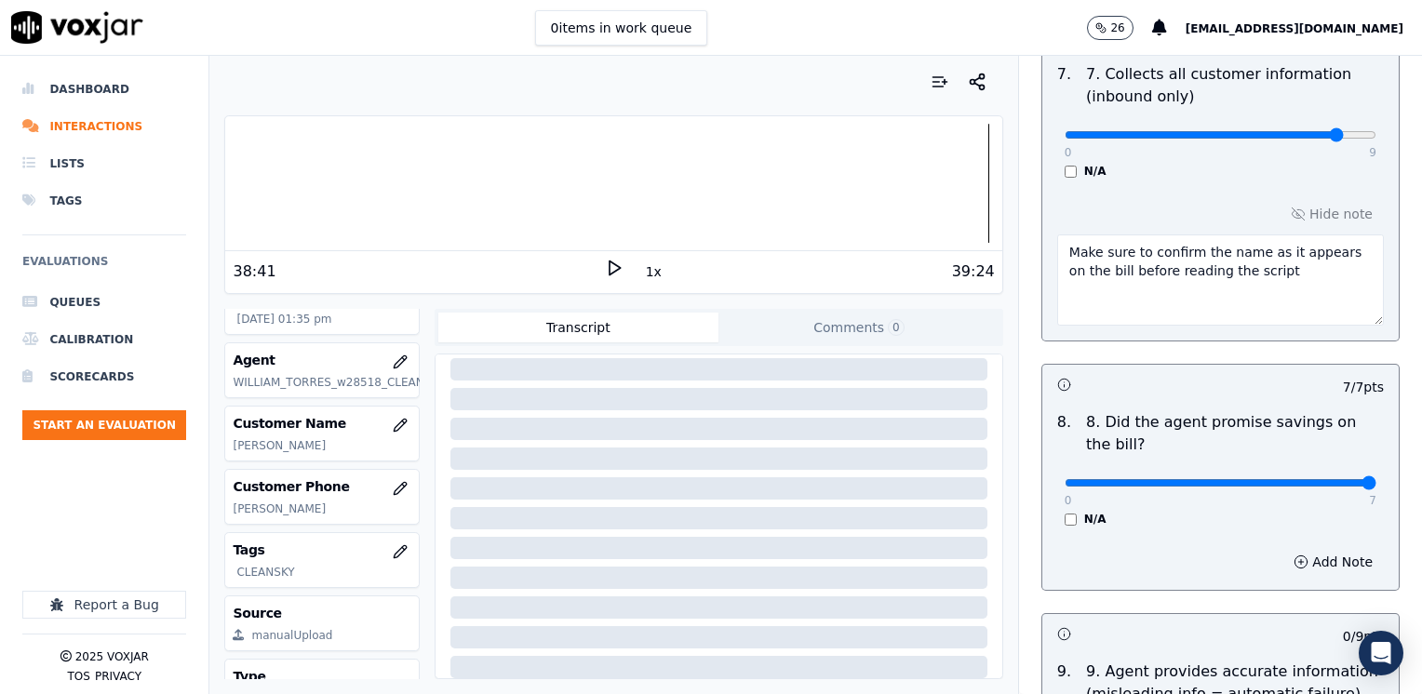
scroll to position [1570, 0]
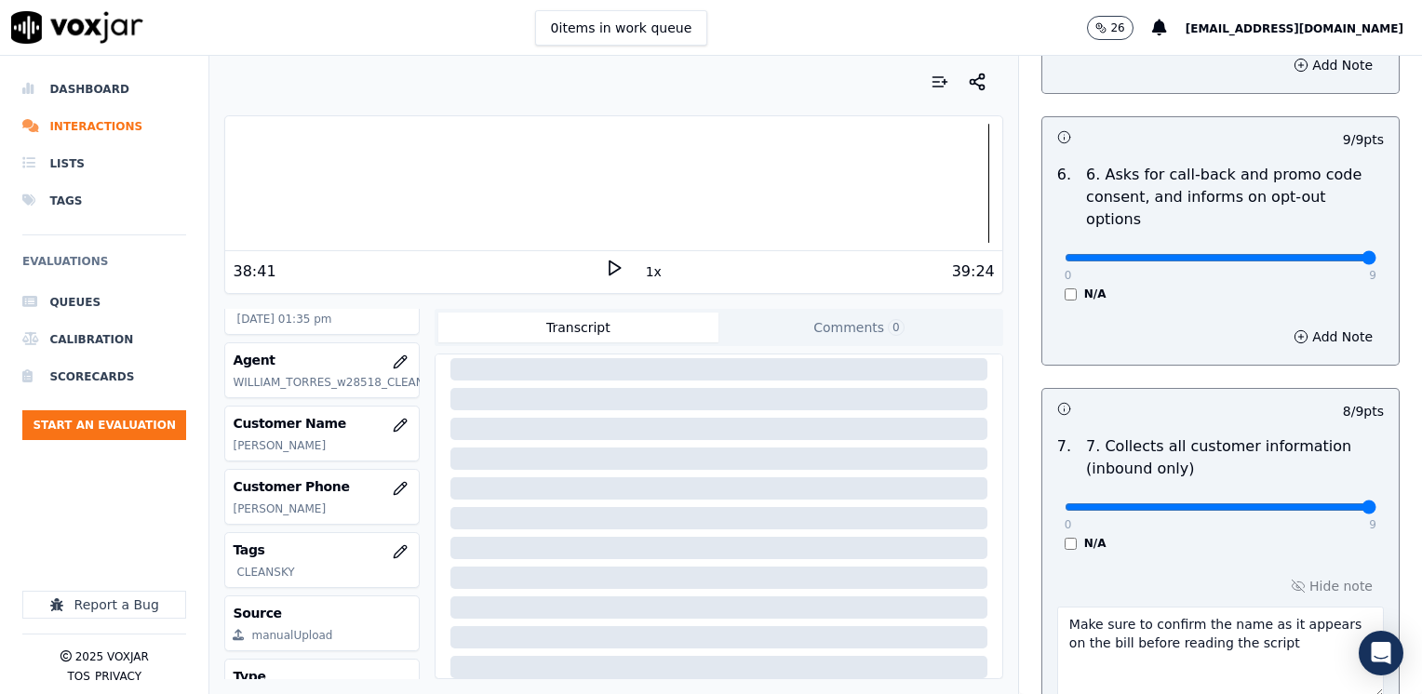
drag, startPoint x: 1292, startPoint y: 460, endPoint x: 1425, endPoint y: 460, distance: 133.1
type input "9"
click at [1376, 503] on input "range" at bounding box center [1221, 506] width 312 height 7
drag, startPoint x: 1022, startPoint y: 576, endPoint x: 783, endPoint y: 539, distance: 242.0
click at [783, 539] on div "Your browser does not support the audio element. 38:41 1x 39:24 Voxjar ID 1eae9…" at bounding box center [815, 375] width 1213 height 638
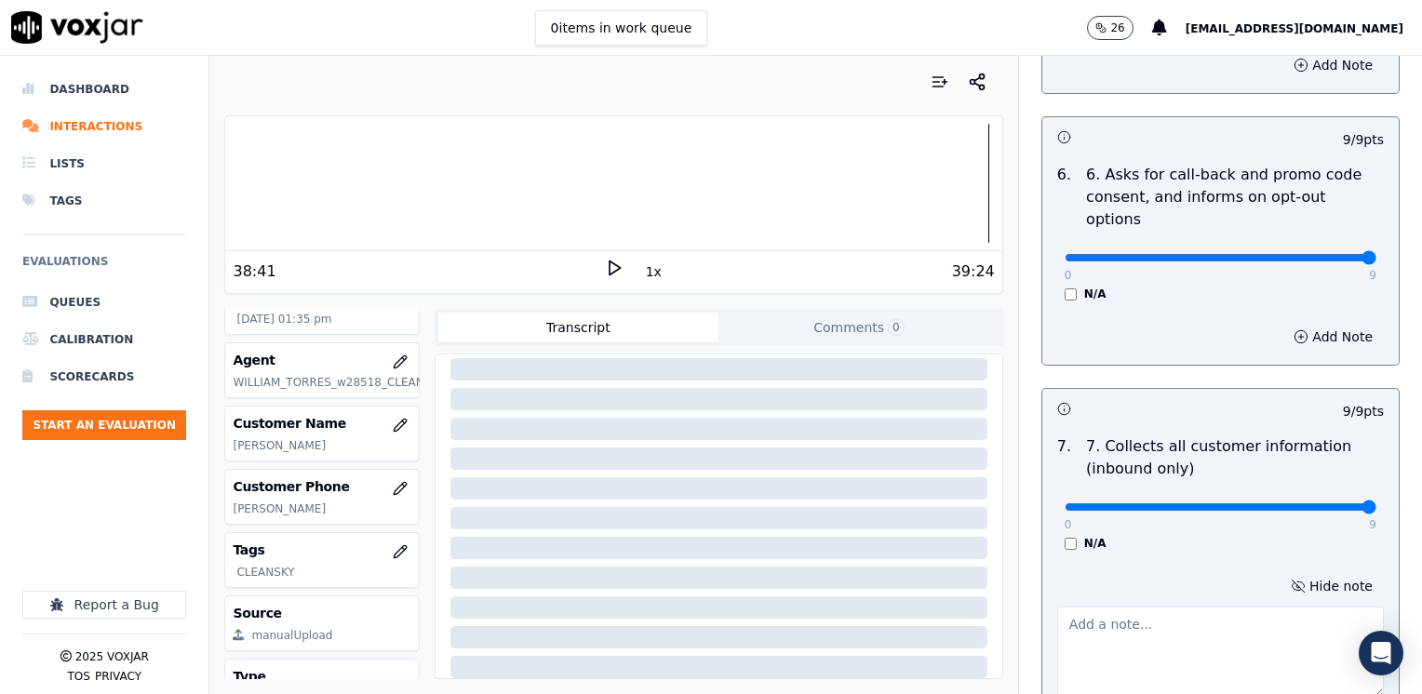
click at [1187, 507] on div "7 . 7. Collects all customer information (inbound only) 0 9 N/A" at bounding box center [1220, 493] width 356 height 130
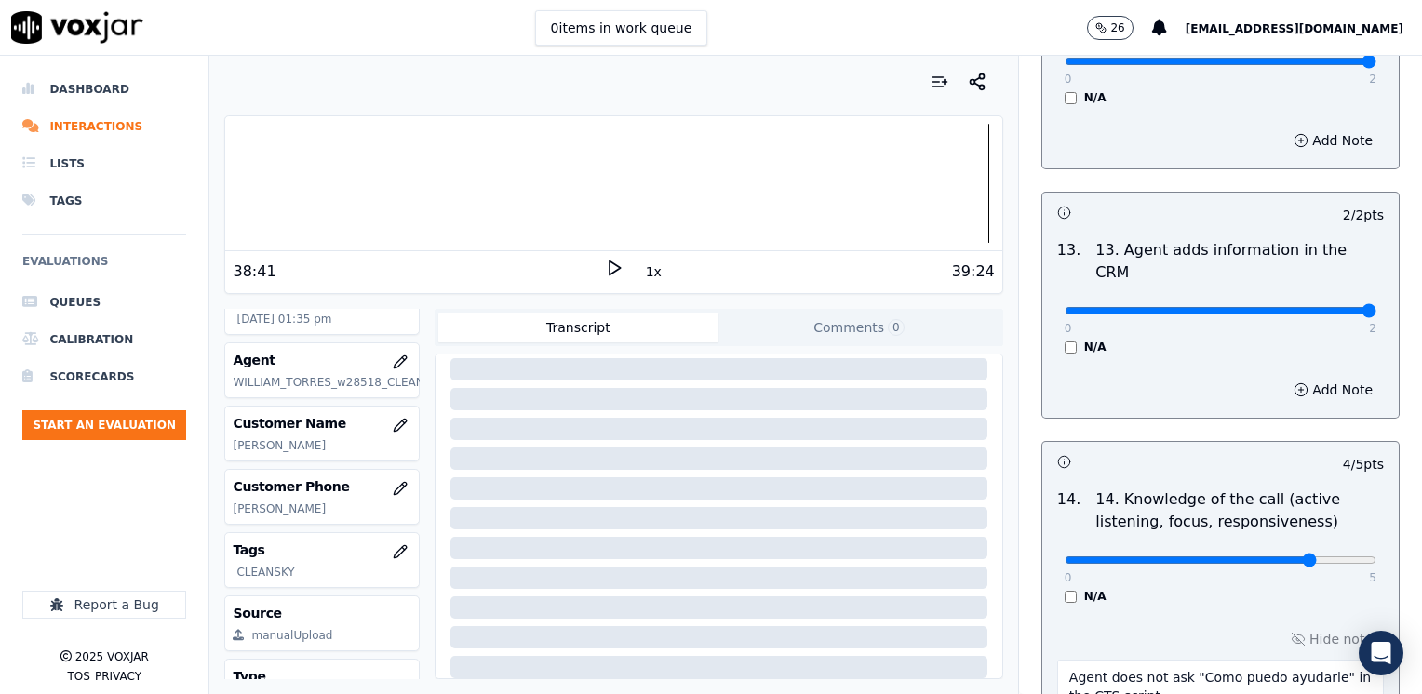
scroll to position [3710, 0]
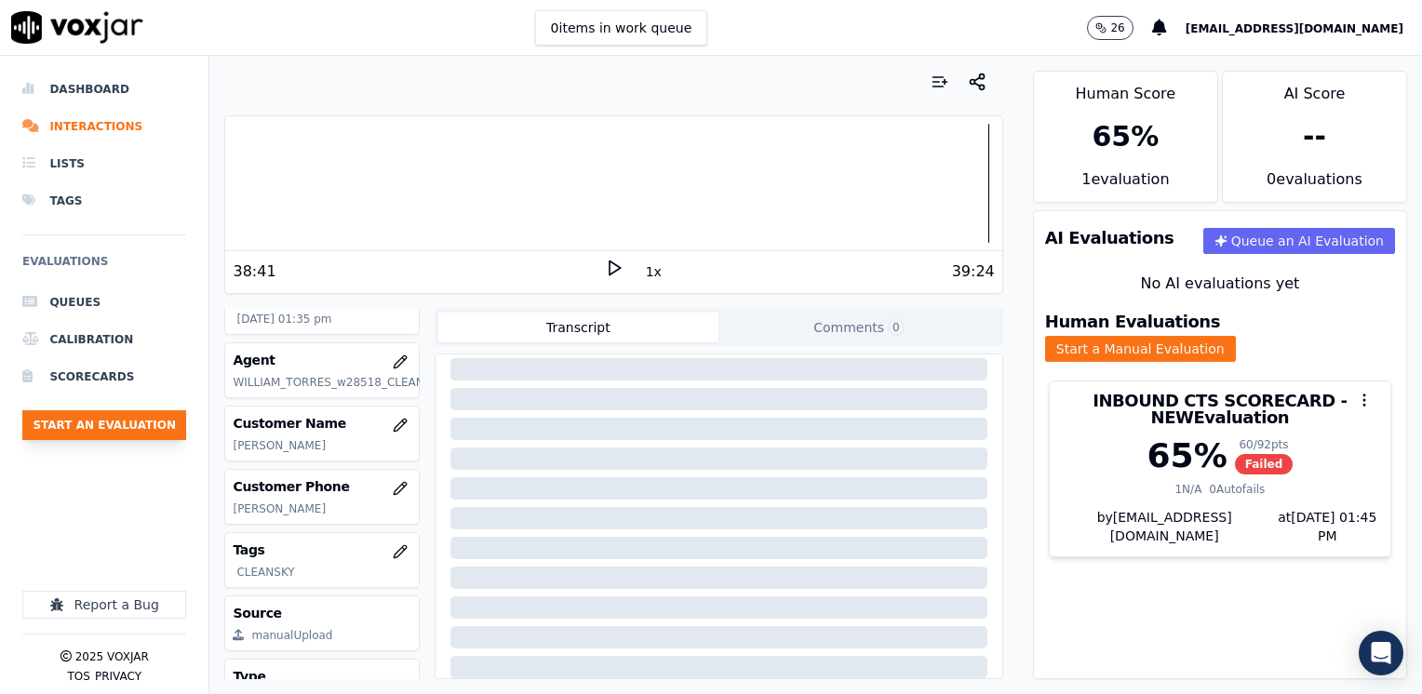
click at [130, 418] on button "Start an Evaluation" at bounding box center [104, 425] width 164 height 30
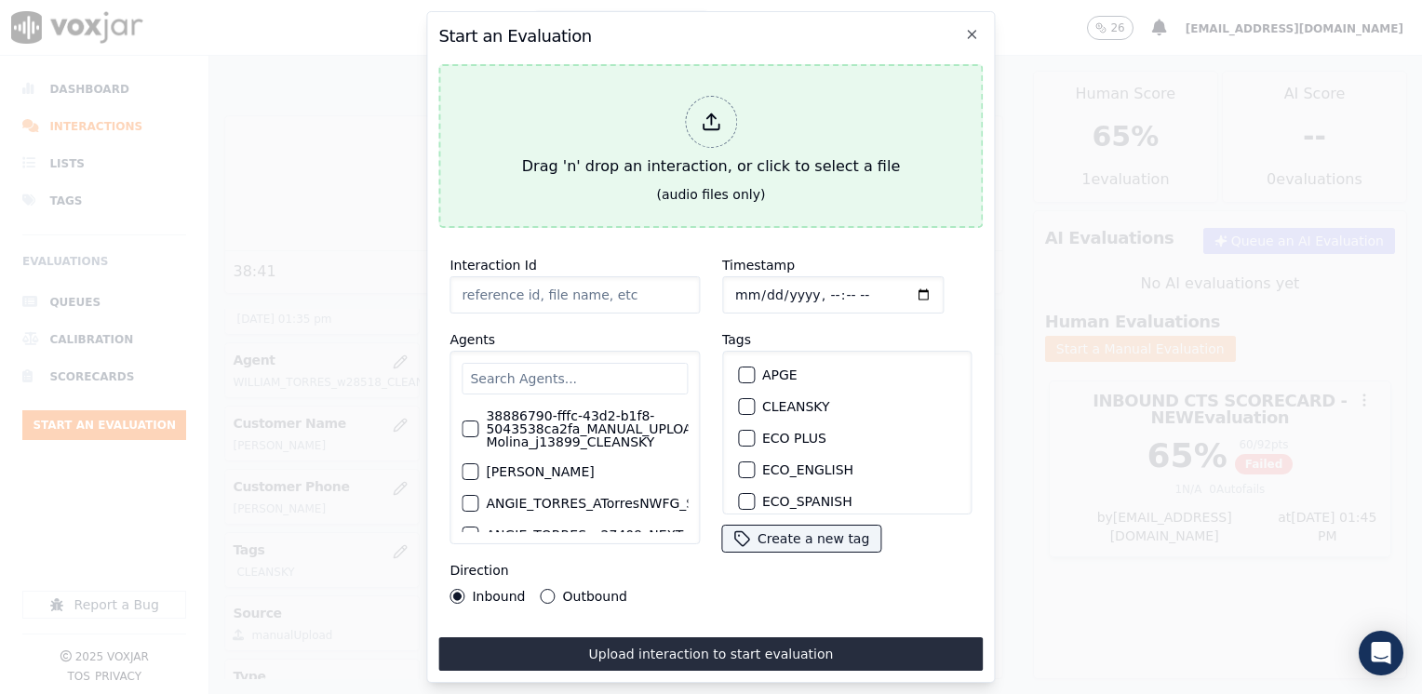
click at [718, 119] on icon at bounding box center [711, 122] width 20 height 20
click at [693, 132] on div at bounding box center [711, 122] width 52 height 52
type input "20250905-101333_5593090855-[PERSON_NAME] 1 all.mp3"
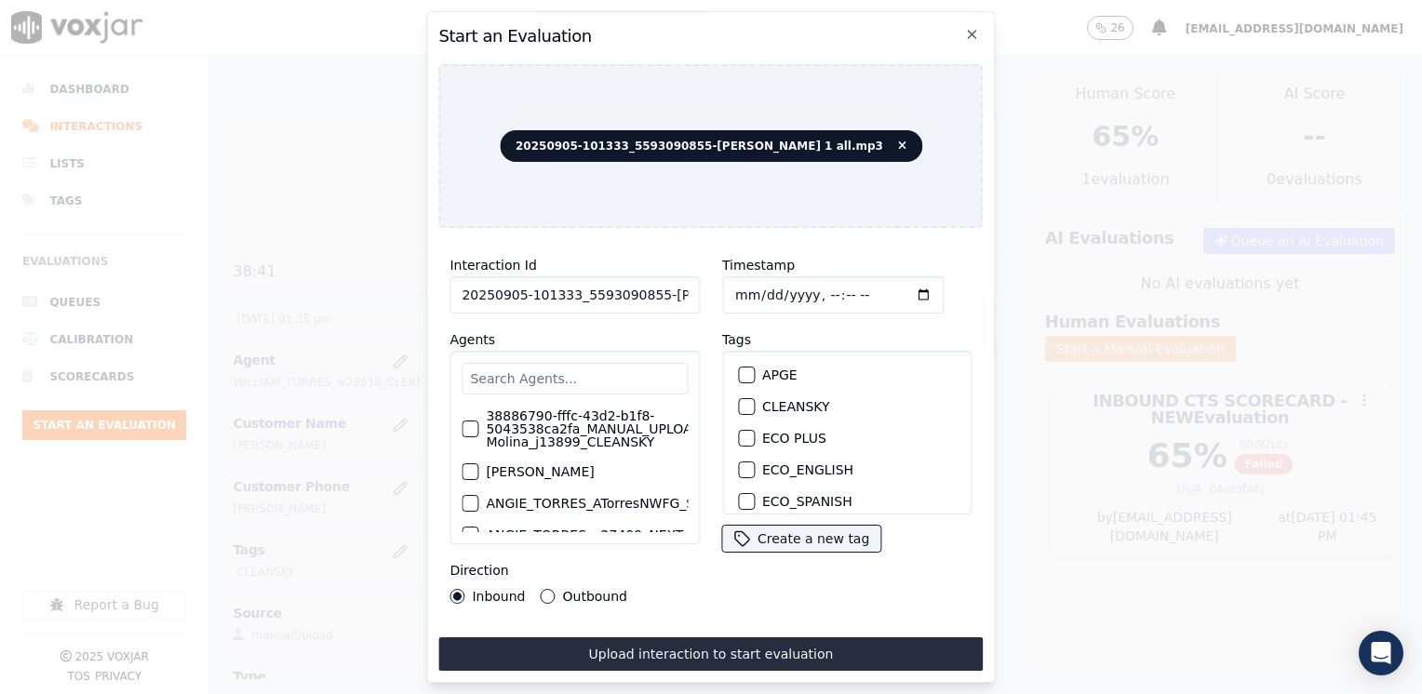
click at [538, 374] on input "text" at bounding box center [575, 379] width 226 height 32
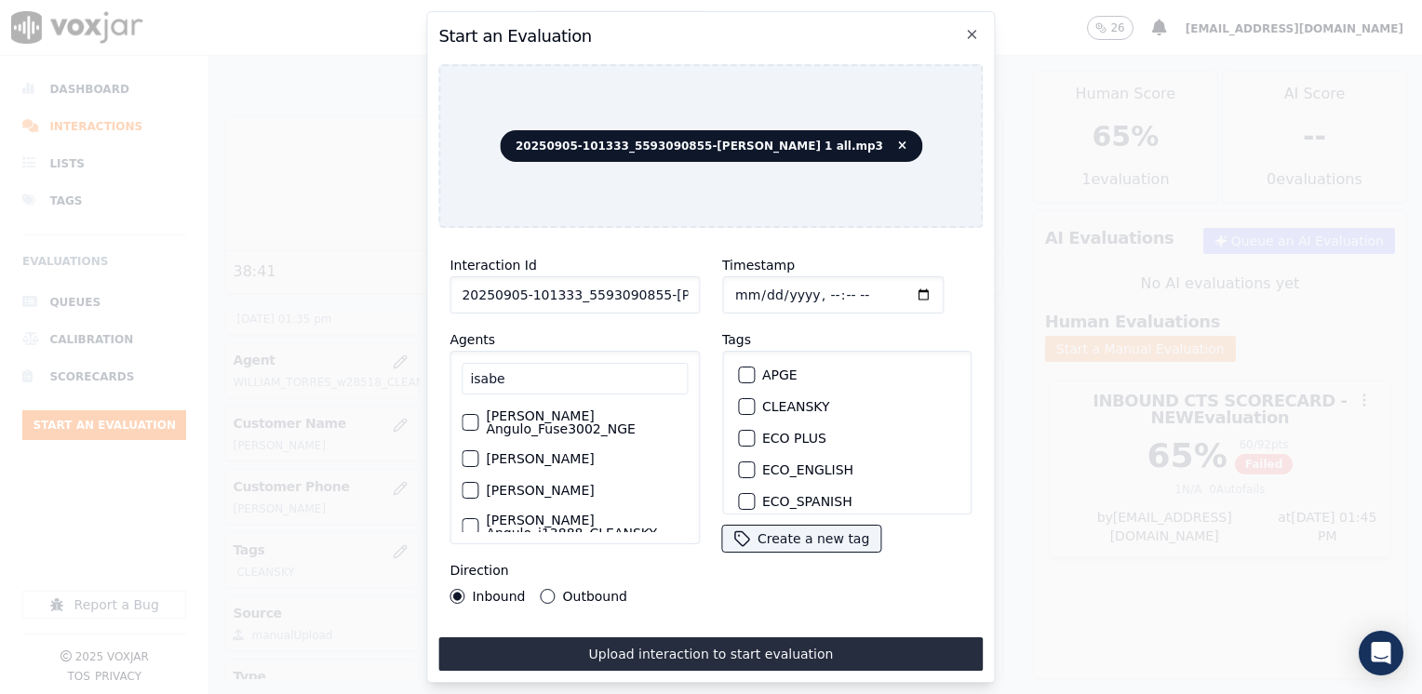
scroll to position [56, 0]
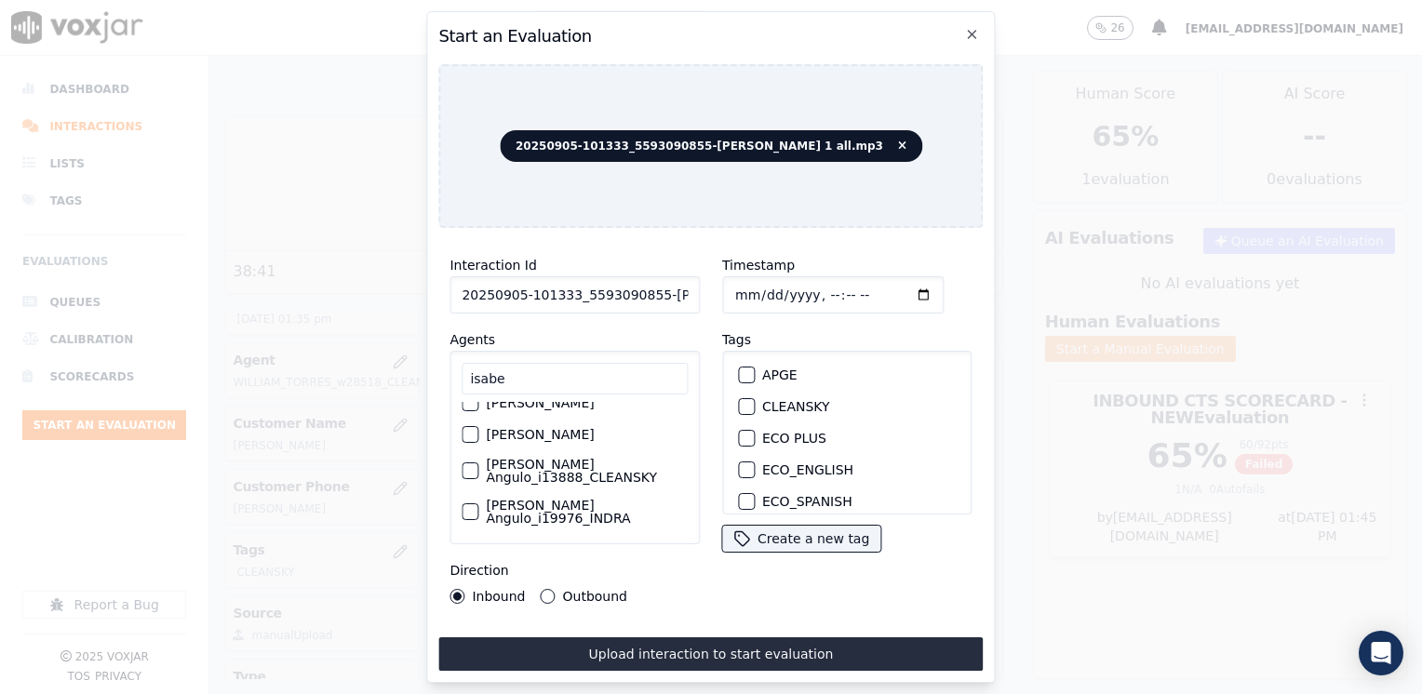
type input "isabe"
click at [473, 467] on div "button" at bounding box center [469, 470] width 13 height 13
click at [473, 467] on icon "button" at bounding box center [468, 470] width 11 height 11
click at [469, 508] on div "button" at bounding box center [469, 511] width 13 height 13
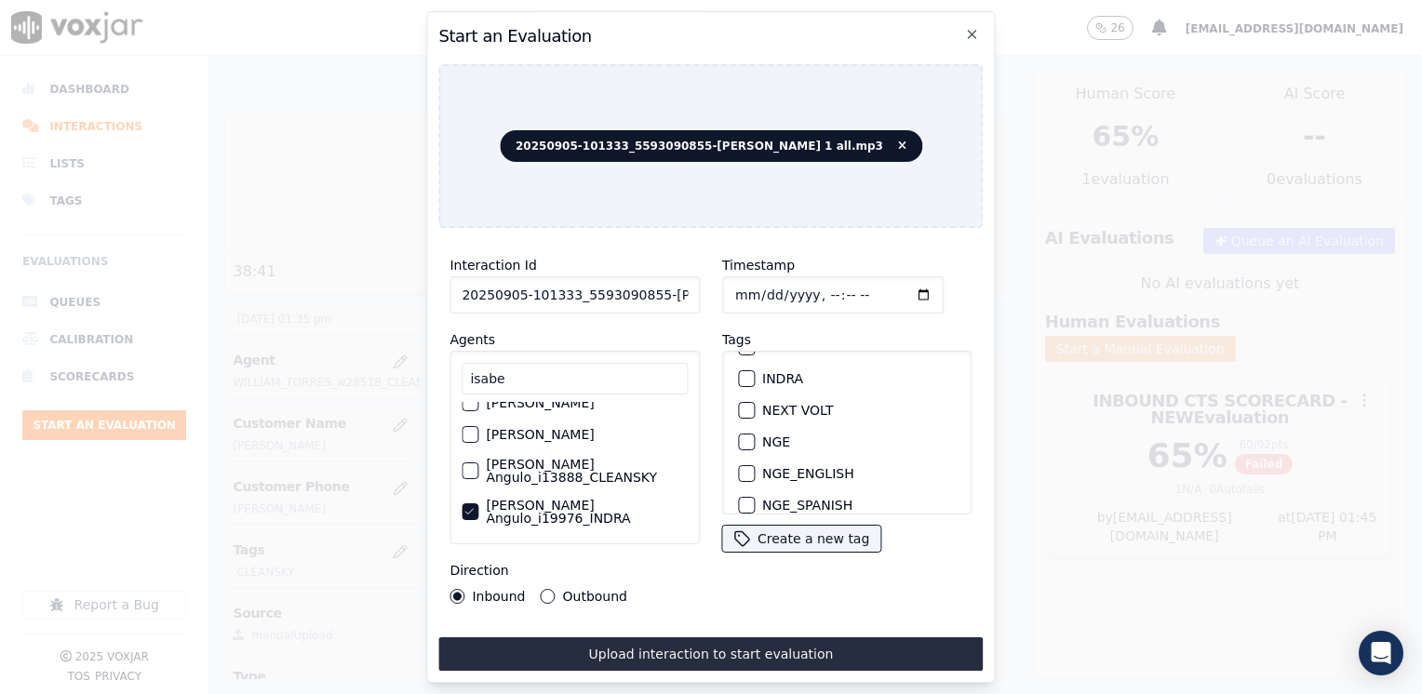
click at [739, 374] on div "button" at bounding box center [745, 378] width 13 height 13
click at [898, 288] on input "Timestamp" at bounding box center [832, 294] width 221 height 37
click at [895, 289] on input "Timestamp" at bounding box center [832, 294] width 221 height 37
type input "[DATE]T13:46"
drag, startPoint x: 543, startPoint y: 590, endPoint x: 564, endPoint y: 603, distance: 24.3
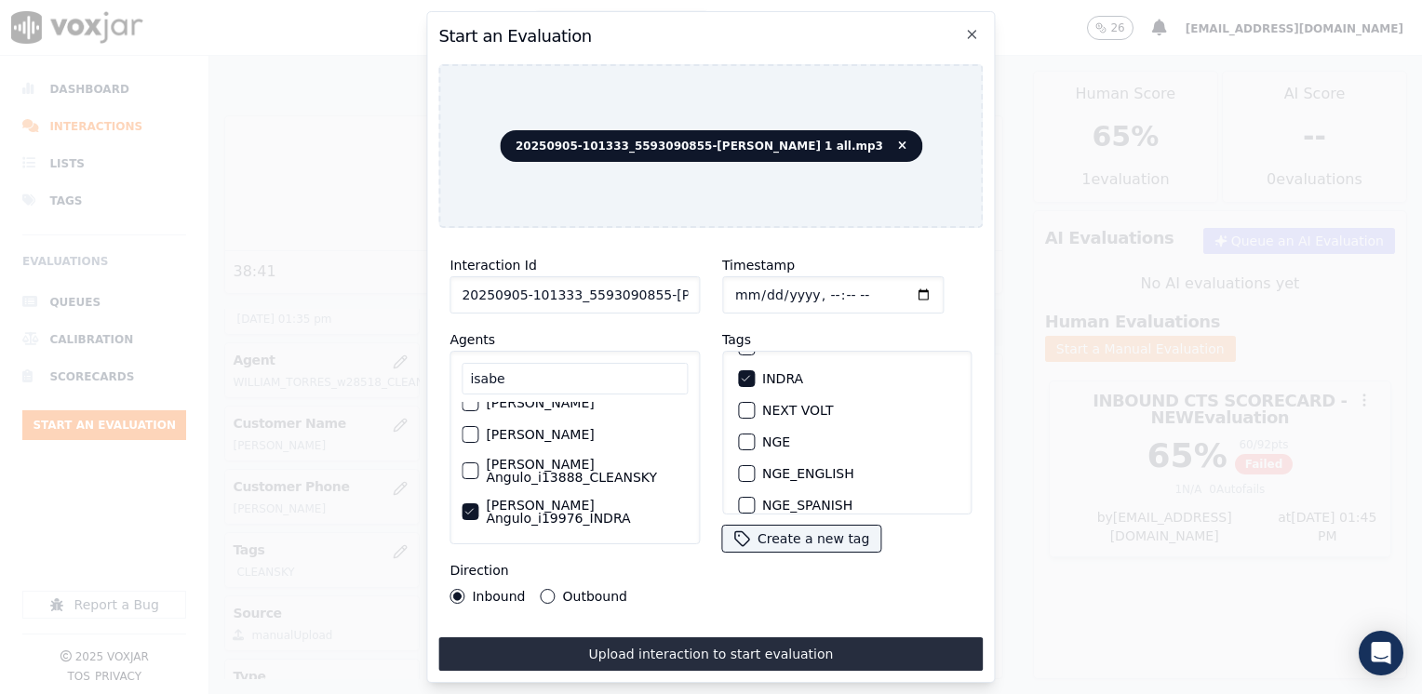
click at [543, 590] on button "Outbound" at bounding box center [548, 596] width 15 height 15
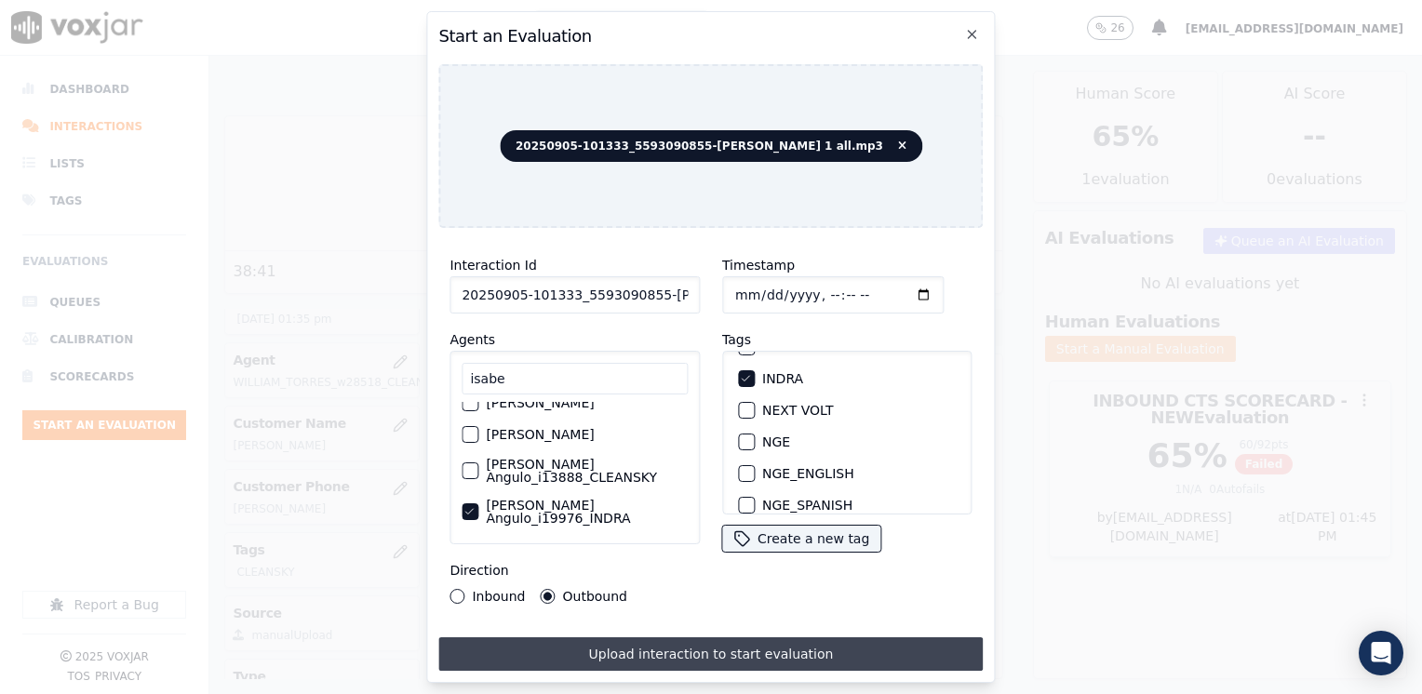
click at [756, 657] on button "Upload interaction to start evaluation" at bounding box center [710, 654] width 544 height 34
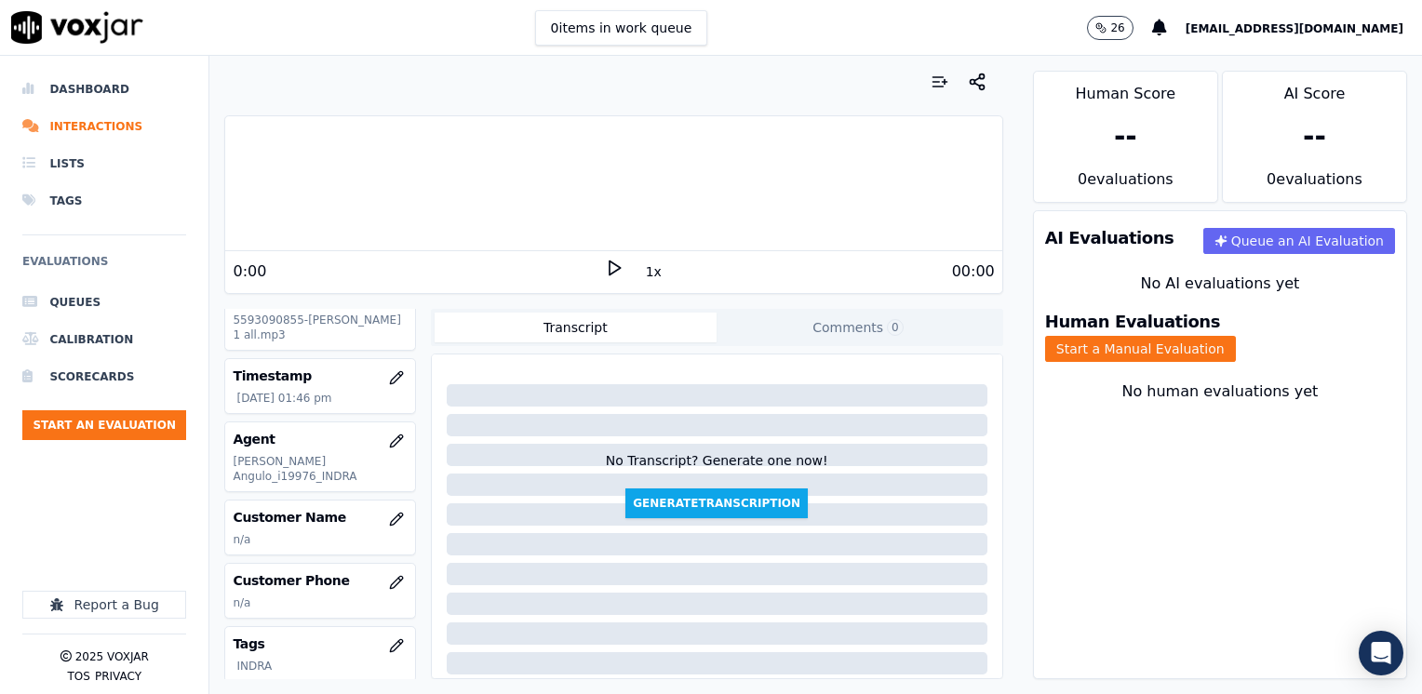
scroll to position [186, 0]
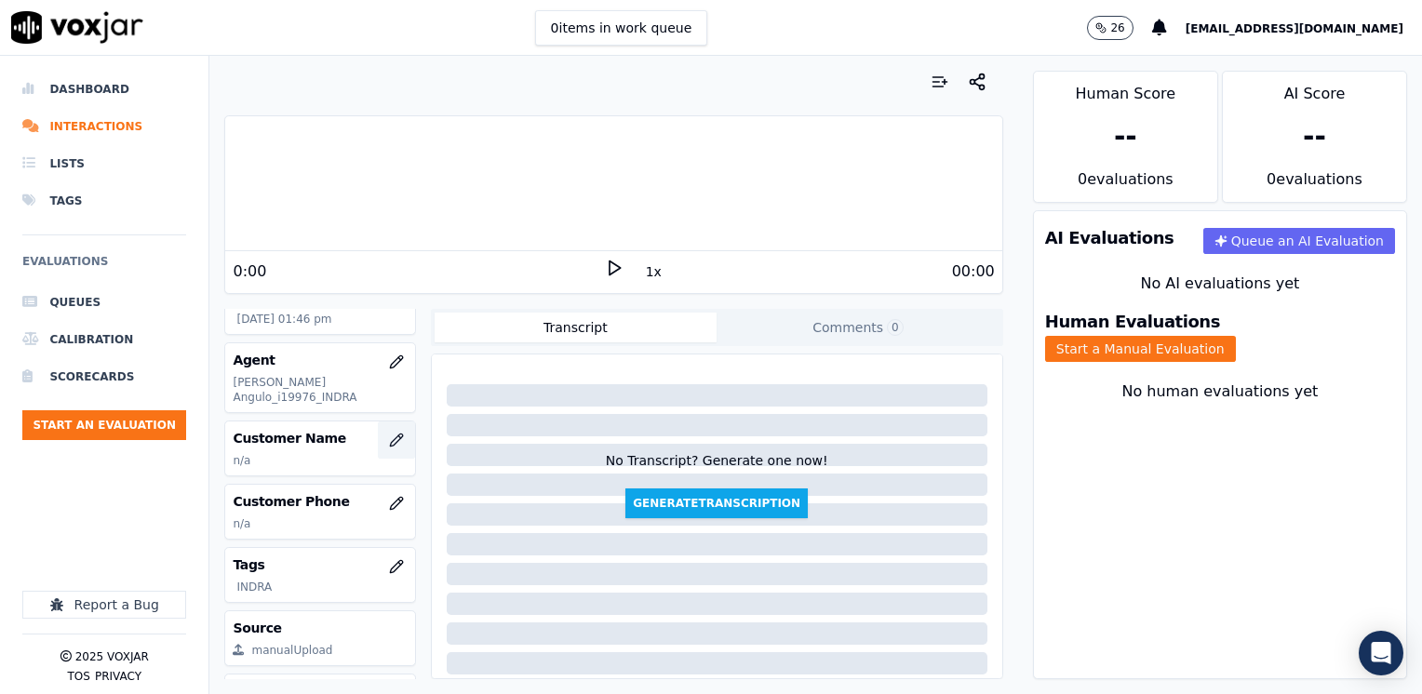
click at [389, 433] on icon "button" at bounding box center [396, 440] width 15 height 15
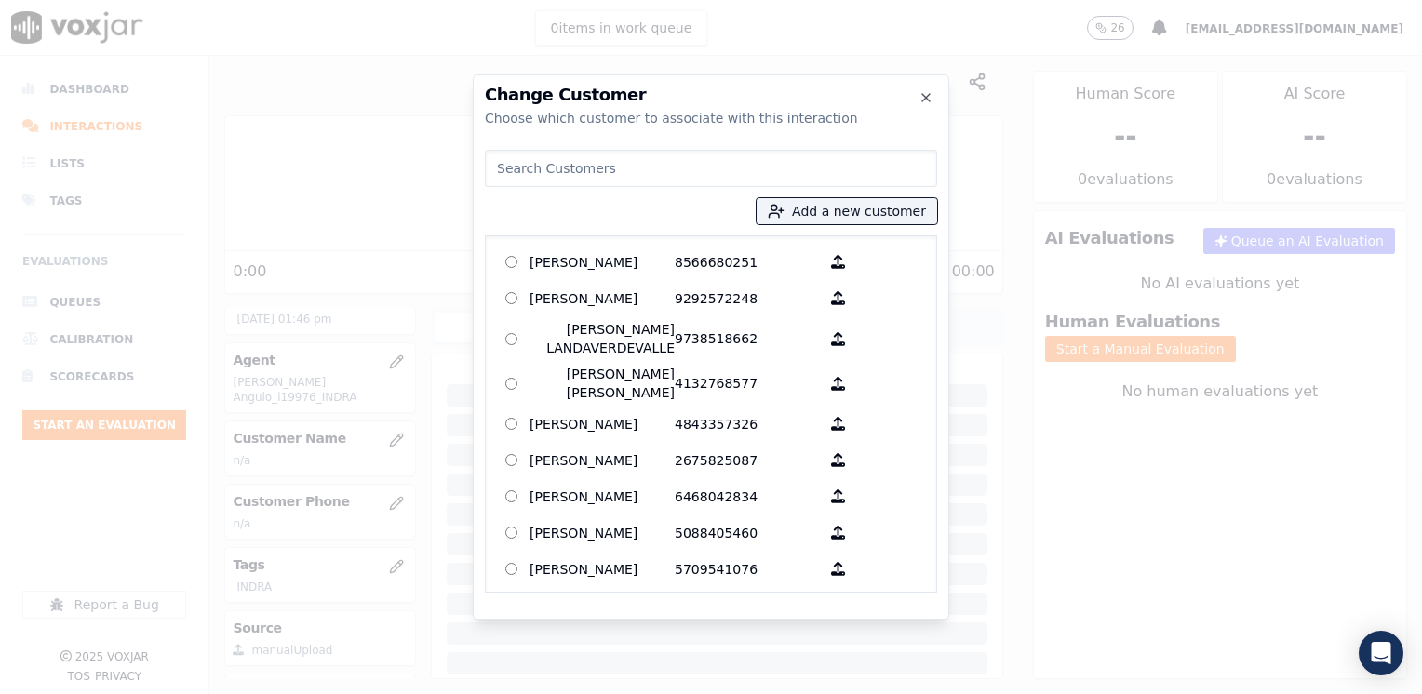
click at [730, 176] on input at bounding box center [711, 168] width 452 height 37
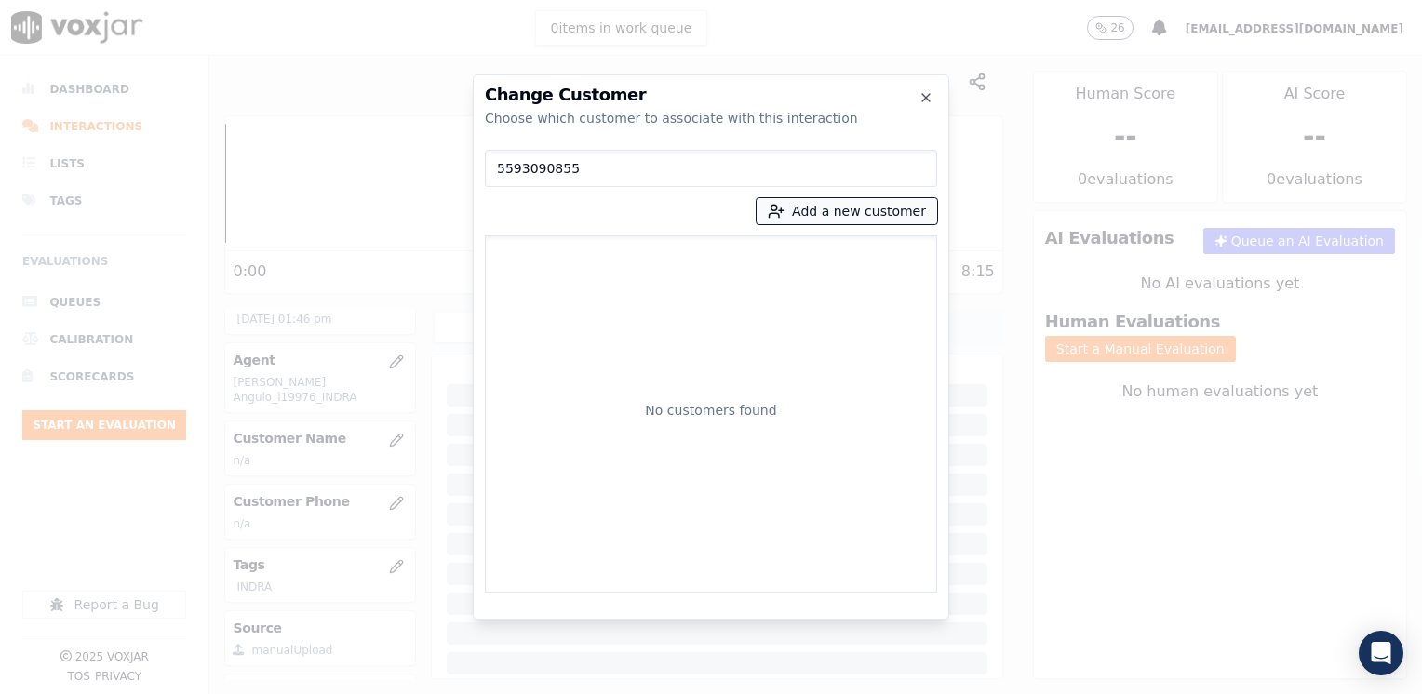
type input "5593090855"
click at [904, 207] on button "Add a new customer" at bounding box center [847, 211] width 181 height 26
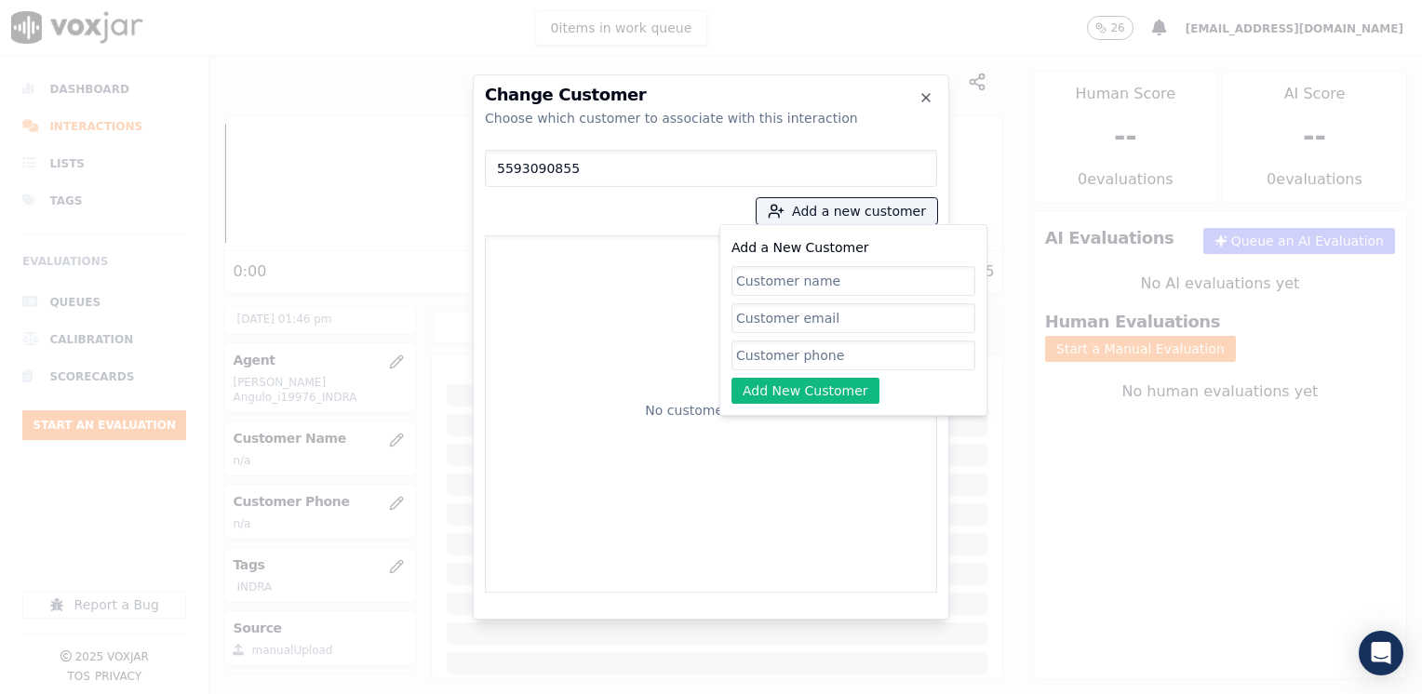
click at [778, 358] on input "Add a New Customer" at bounding box center [853, 356] width 244 height 30
paste input "5593090855"
type input "5593090855"
click at [823, 276] on input "Add a New Customer" at bounding box center [853, 281] width 244 height 30
paste input "Gipsi [PERSON_NAME]"
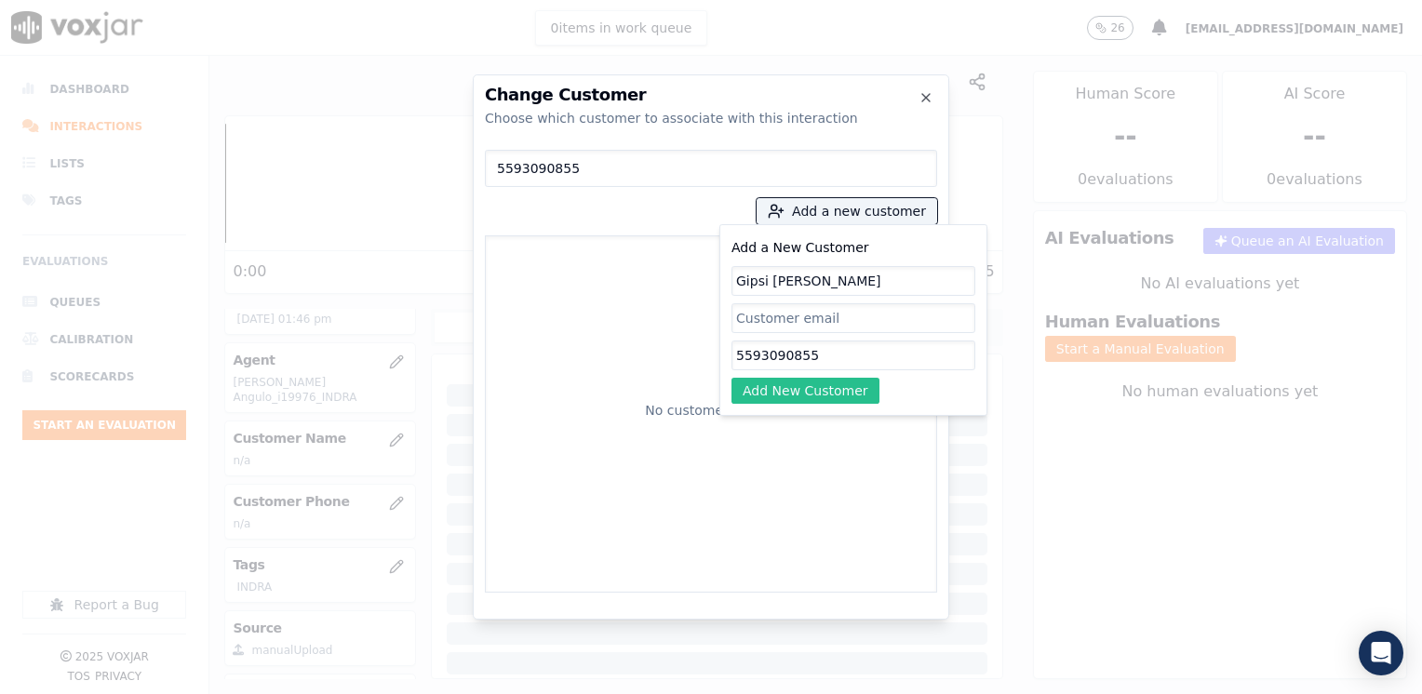
type input "Gipsi [PERSON_NAME]"
click at [823, 382] on button "Add New Customer" at bounding box center [805, 391] width 148 height 26
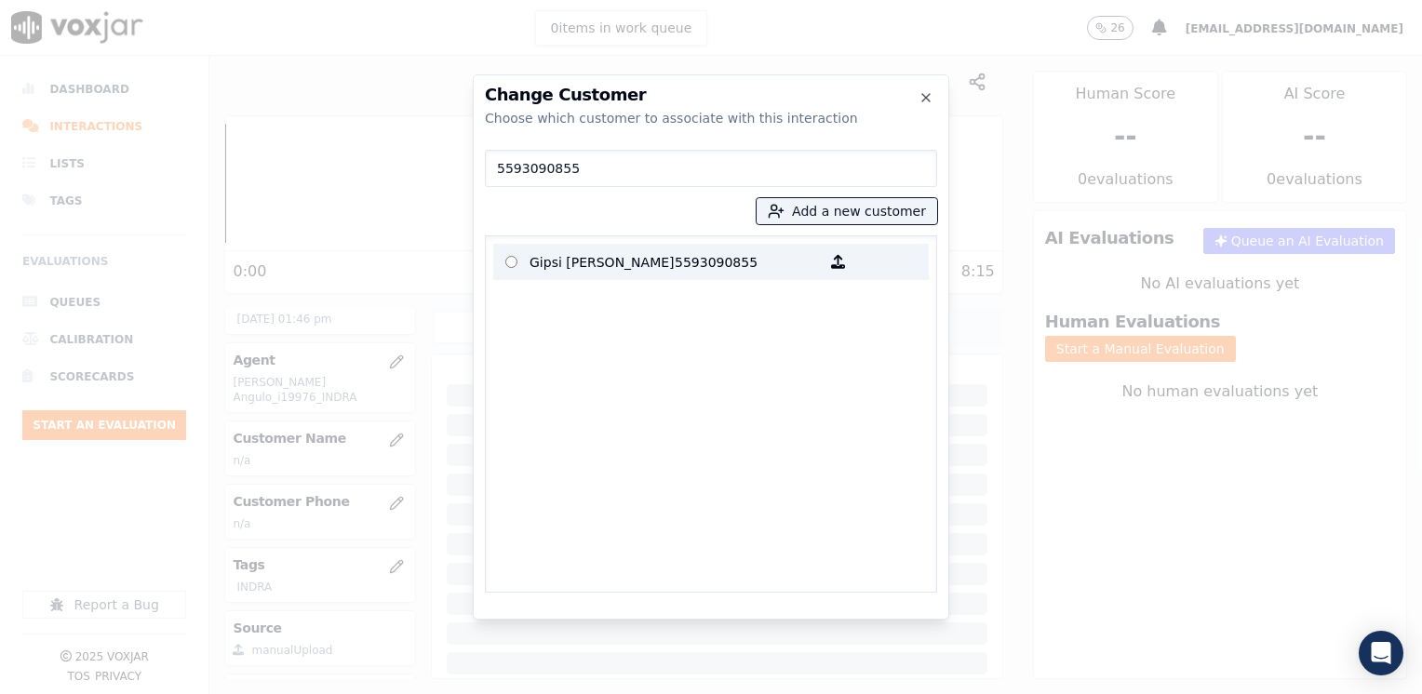
click at [675, 255] on p "5593090855" at bounding box center [747, 262] width 145 height 29
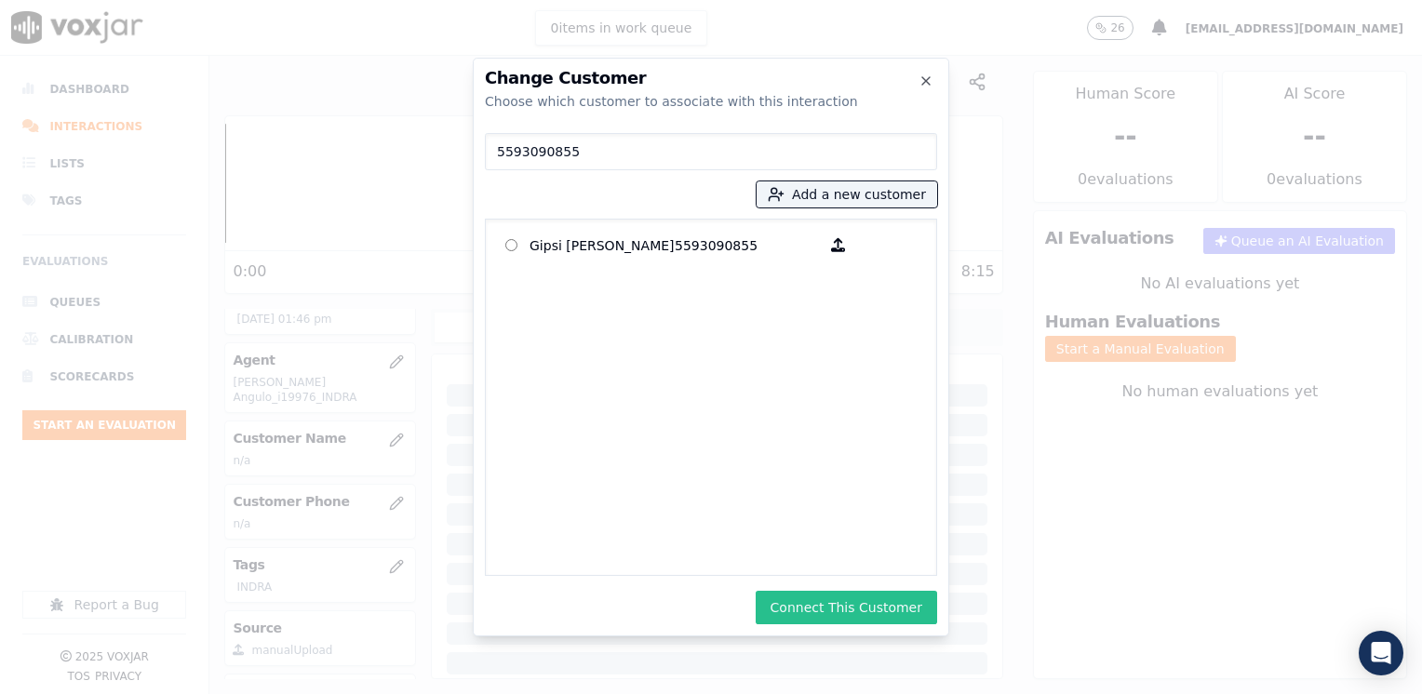
click at [861, 610] on button "Connect This Customer" at bounding box center [846, 608] width 181 height 34
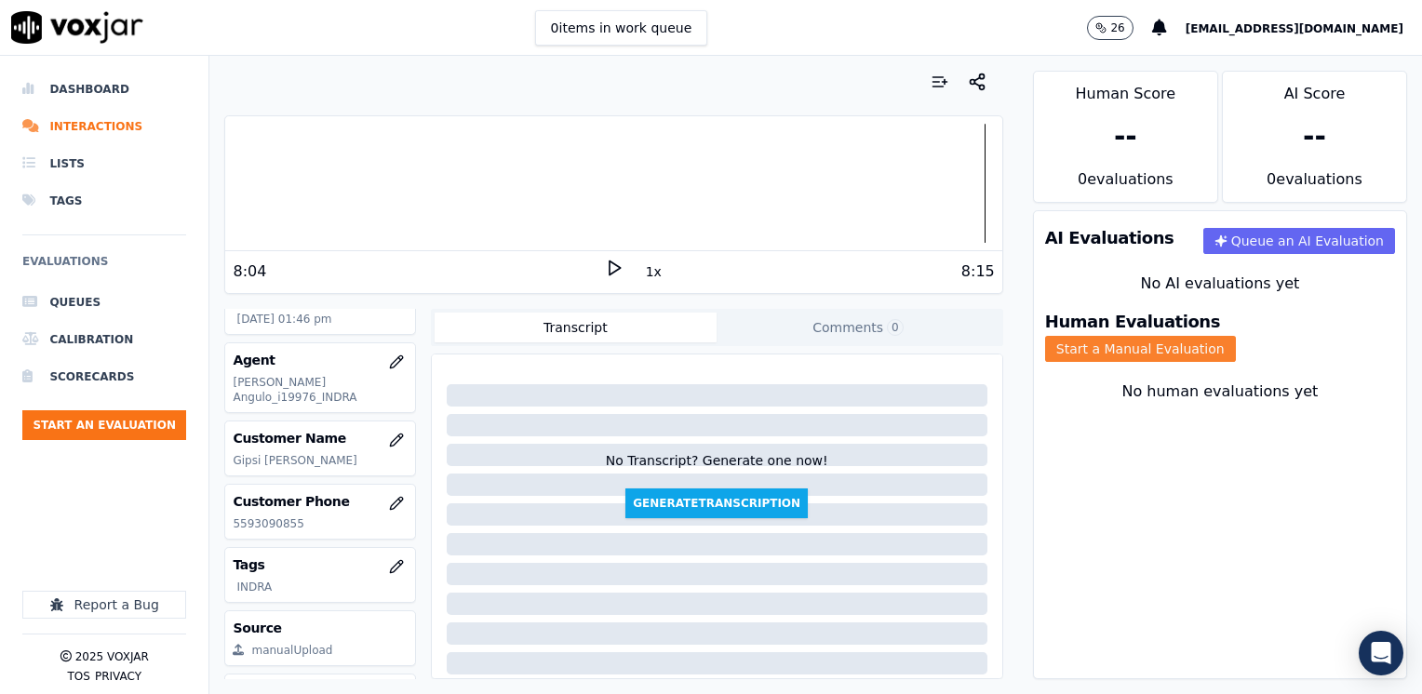
click at [1233, 337] on button "Start a Manual Evaluation" at bounding box center [1140, 349] width 191 height 26
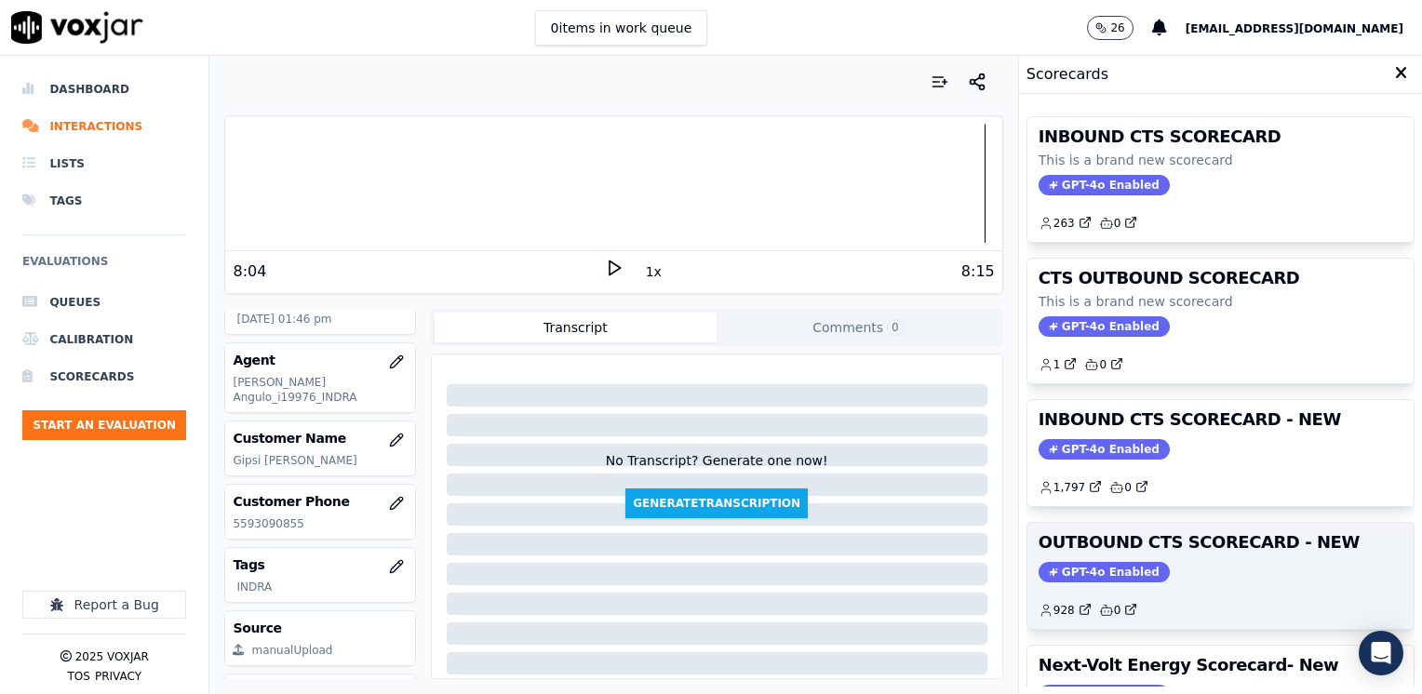
click at [1092, 572] on span "GPT-4o Enabled" at bounding box center [1104, 572] width 131 height 20
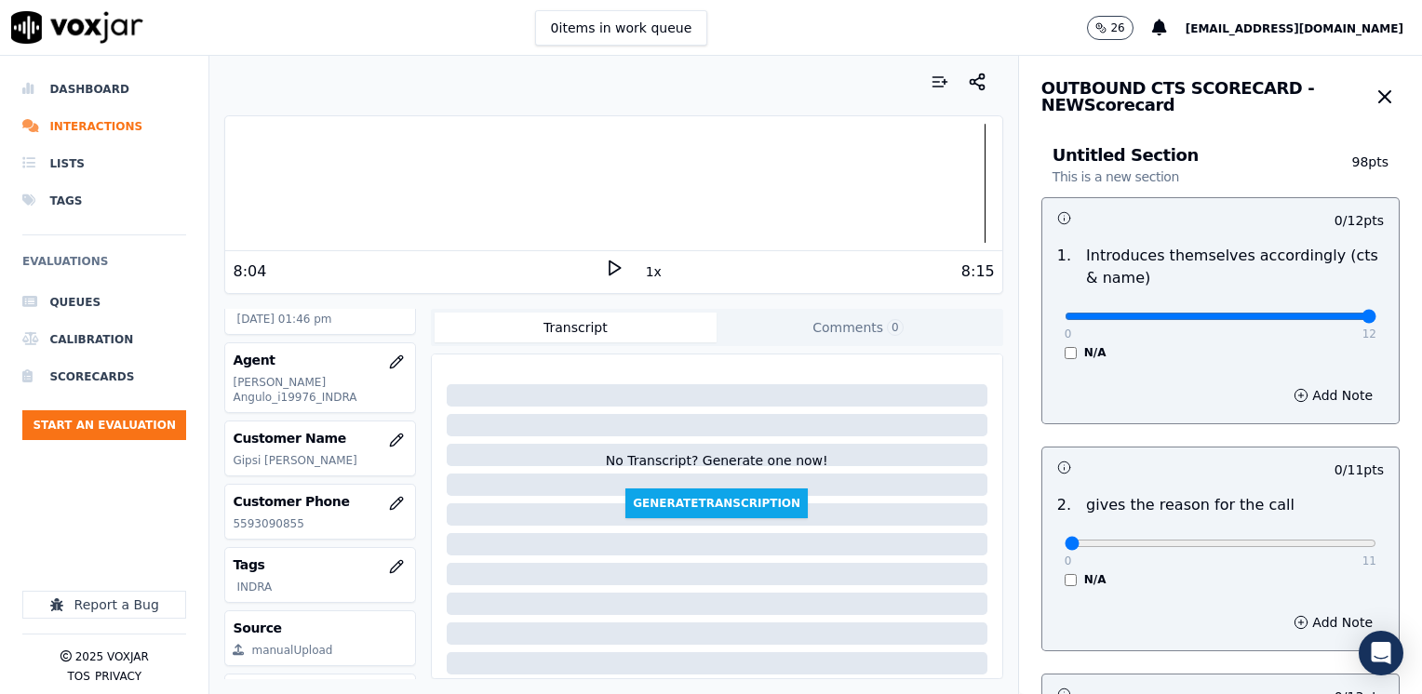
drag, startPoint x: 1055, startPoint y: 315, endPoint x: 1425, endPoint y: 315, distance: 369.5
type input "12"
click at [1376, 315] on input "range" at bounding box center [1221, 316] width 312 height 7
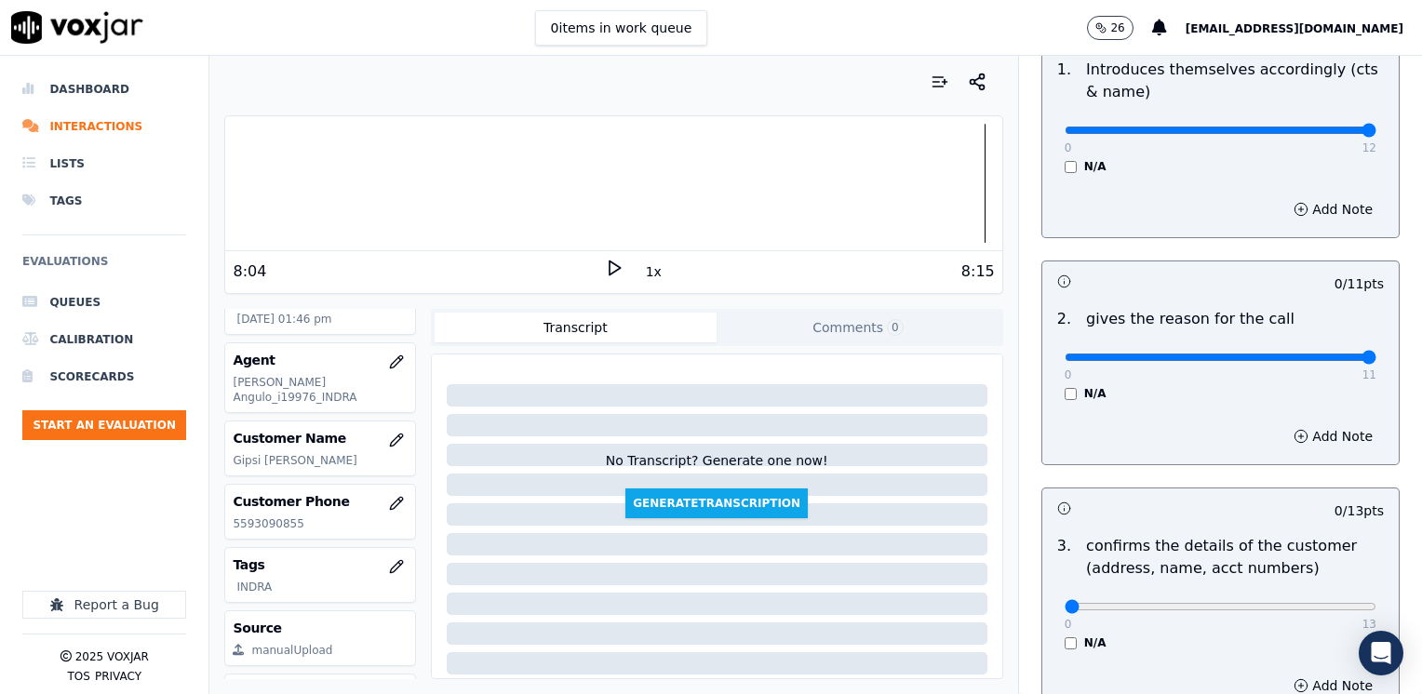
drag, startPoint x: 1056, startPoint y: 352, endPoint x: 1425, endPoint y: 355, distance: 368.5
type input "11"
click at [1376, 355] on input "range" at bounding box center [1221, 357] width 312 height 7
click at [1309, 432] on button "Add Note" at bounding box center [1332, 436] width 101 height 26
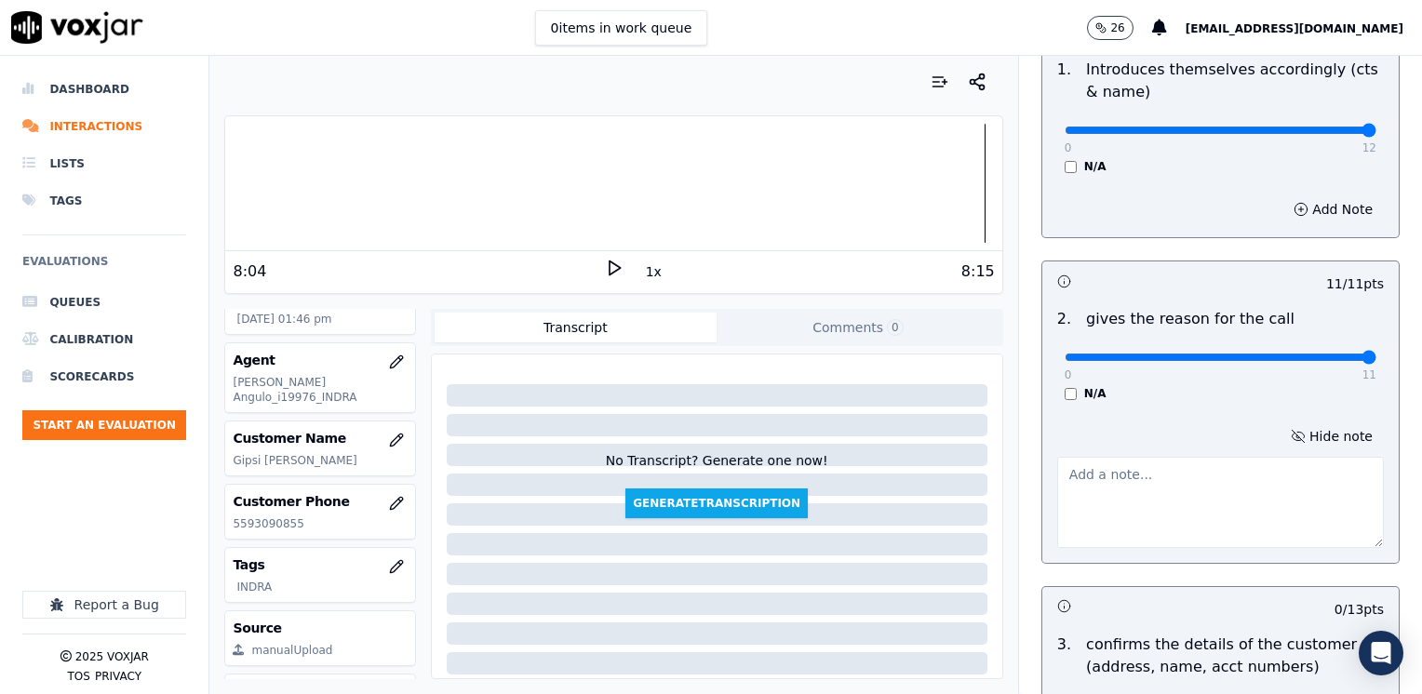
click at [1199, 490] on textarea at bounding box center [1220, 502] width 327 height 91
type textarea "Agent asked if cx has her gas service already active, but cx is waiting for the…"
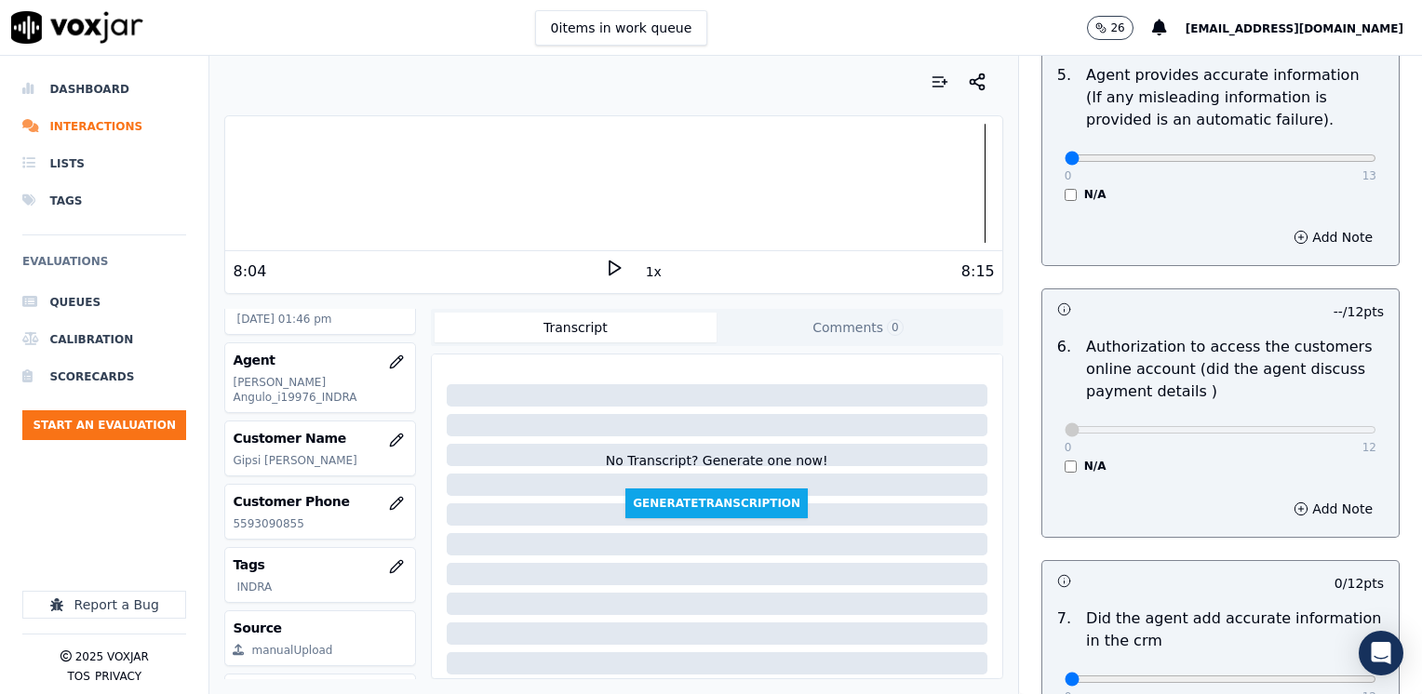
scroll to position [1489, 0]
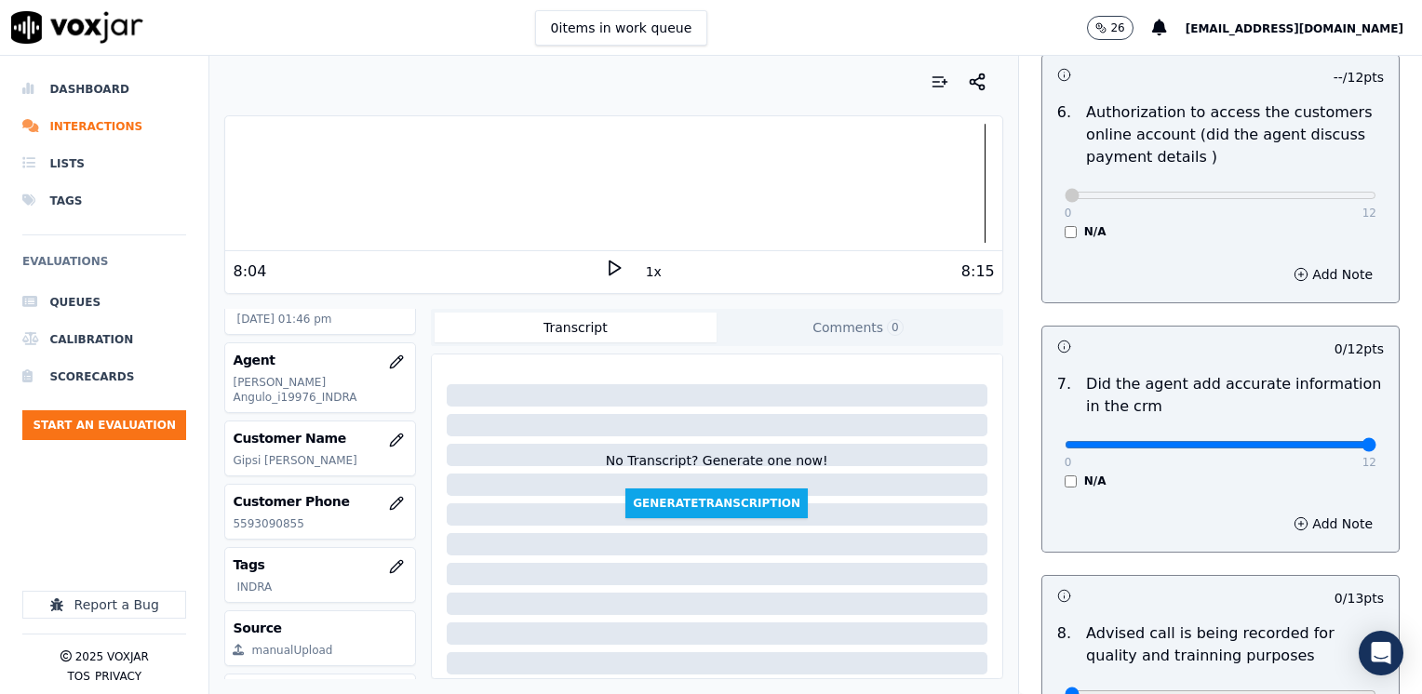
drag, startPoint x: 1055, startPoint y: 414, endPoint x: 1421, endPoint y: 363, distance: 369.3
type input "12"
click at [1376, 441] on input "range" at bounding box center [1221, 444] width 312 height 7
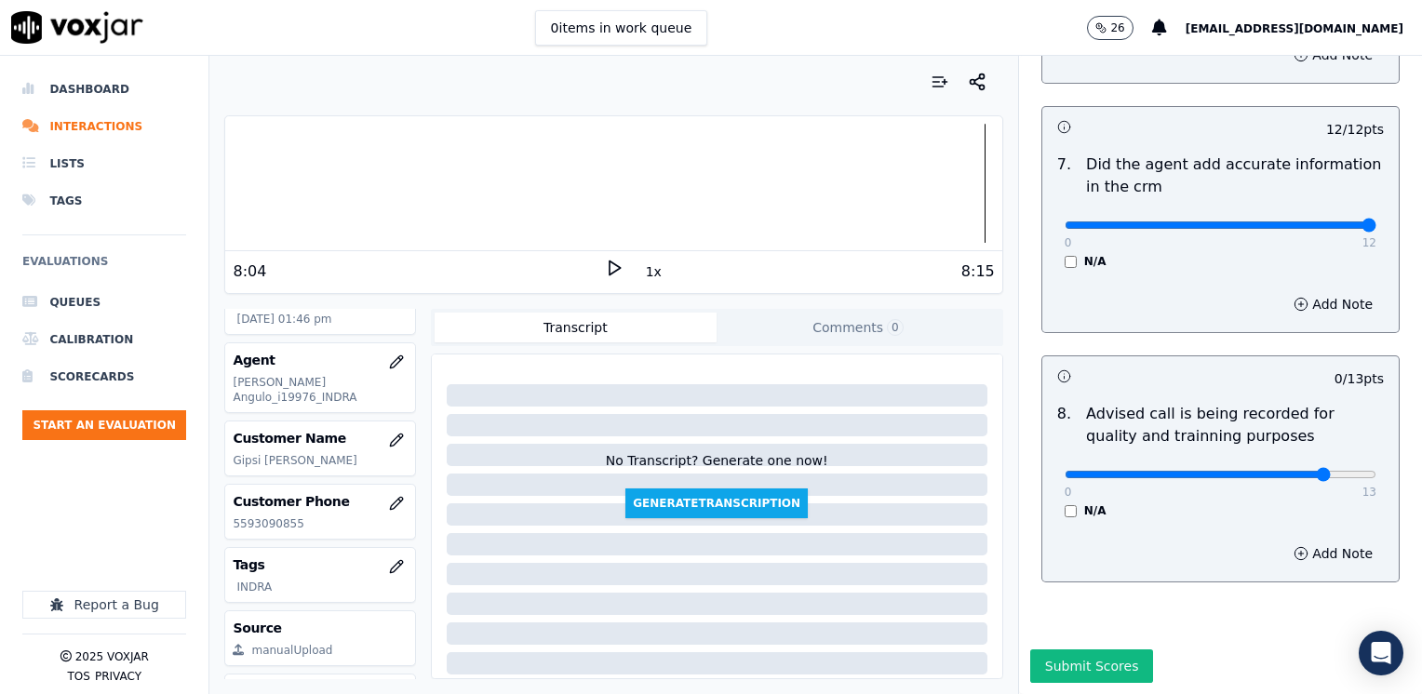
click at [1283, 471] on input "range" at bounding box center [1221, 474] width 312 height 7
click at [1271, 463] on div "0 13" at bounding box center [1221, 474] width 312 height 22
type input "10"
click at [1267, 471] on input "range" at bounding box center [1221, 474] width 312 height 7
click at [1295, 541] on button "Add Note" at bounding box center [1332, 554] width 101 height 26
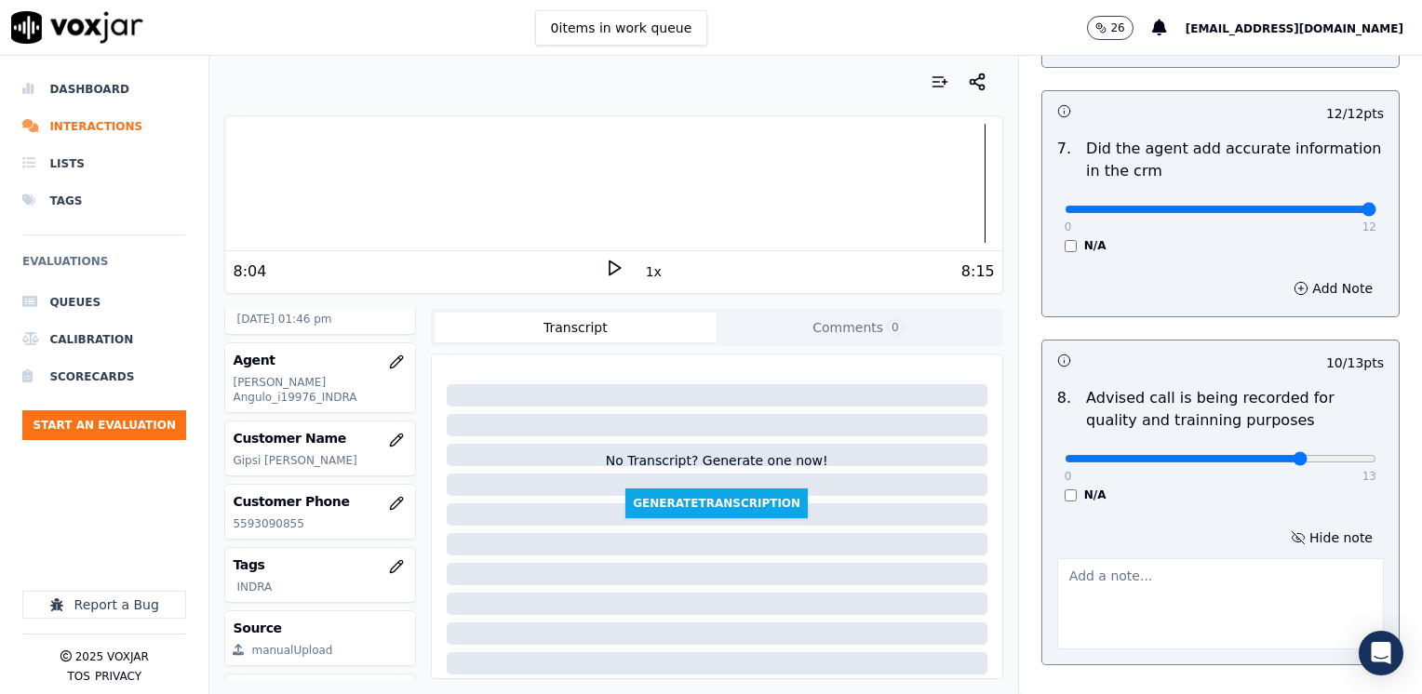
click at [1176, 574] on textarea at bounding box center [1220, 603] width 327 height 91
click at [1241, 575] on textarea "Does not advise the call is being recorded for quality and training purposes" at bounding box center [1220, 603] width 327 height 91
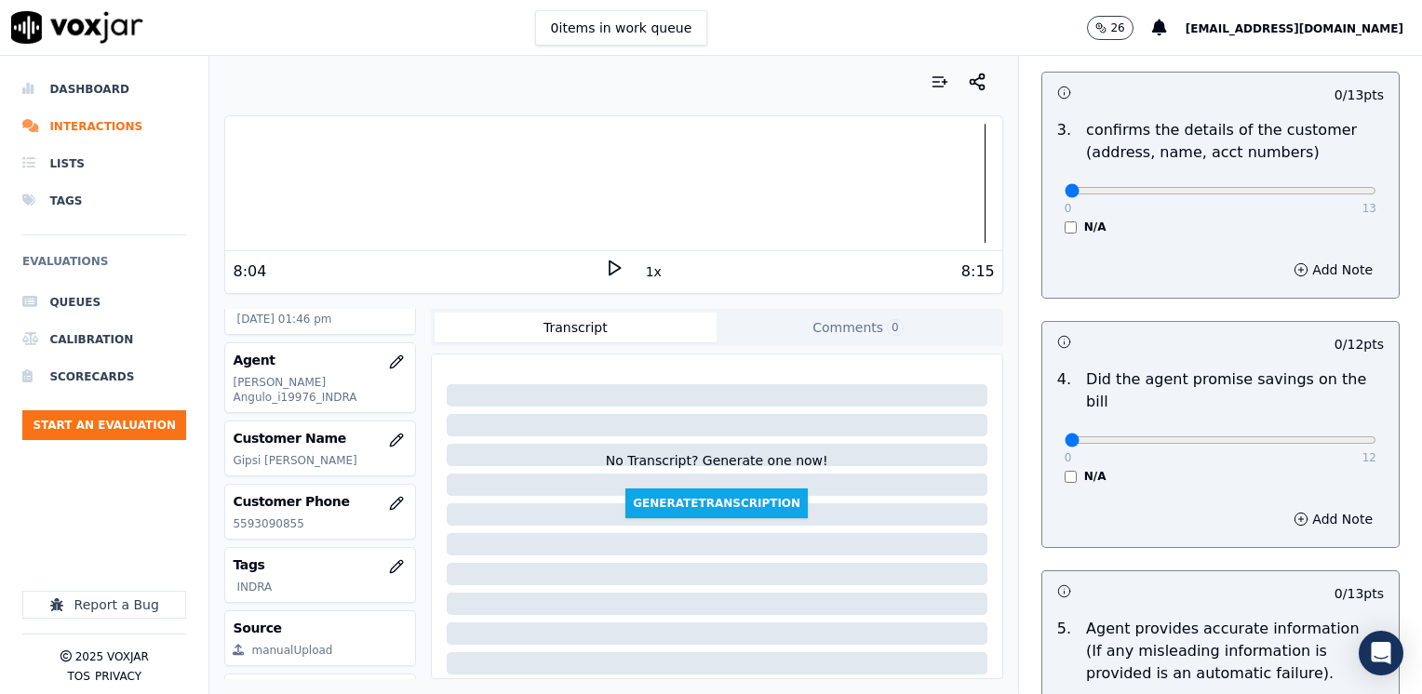
scroll to position [515, 0]
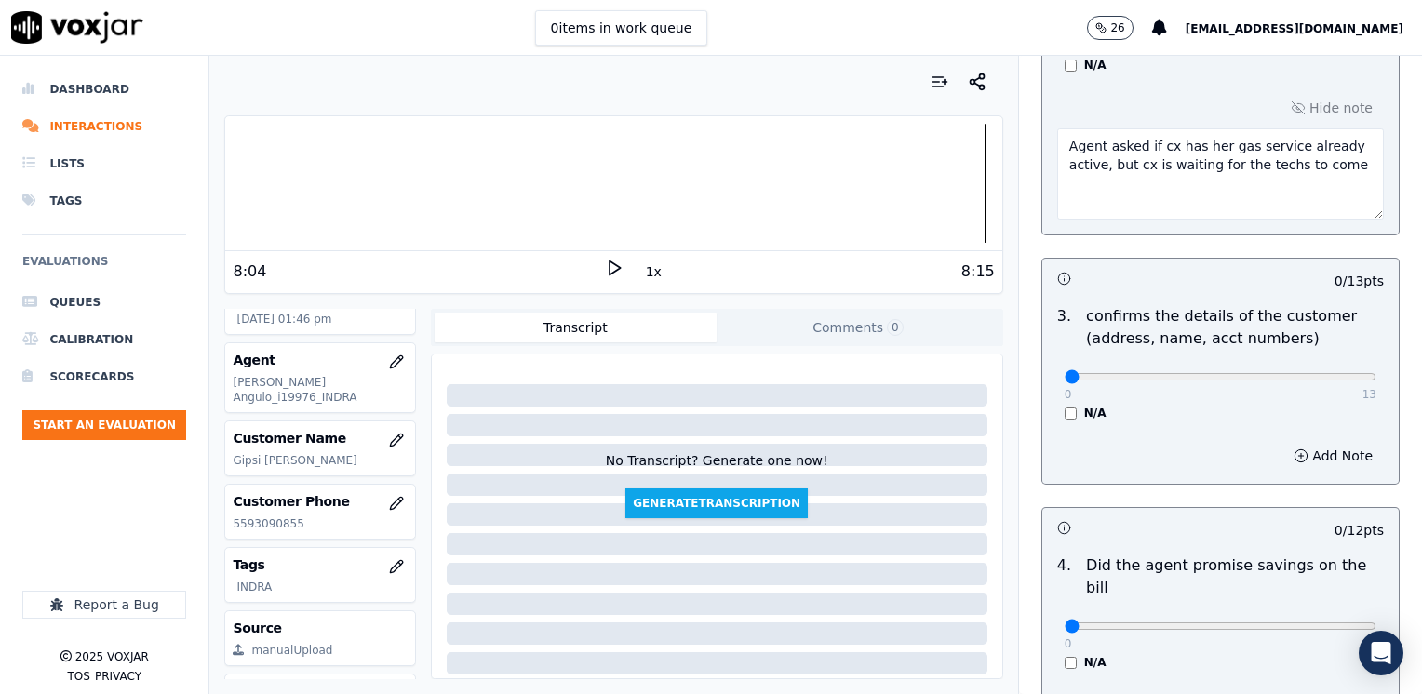
type textarea "Does not advise the call is being recorded for quality and training purposes"
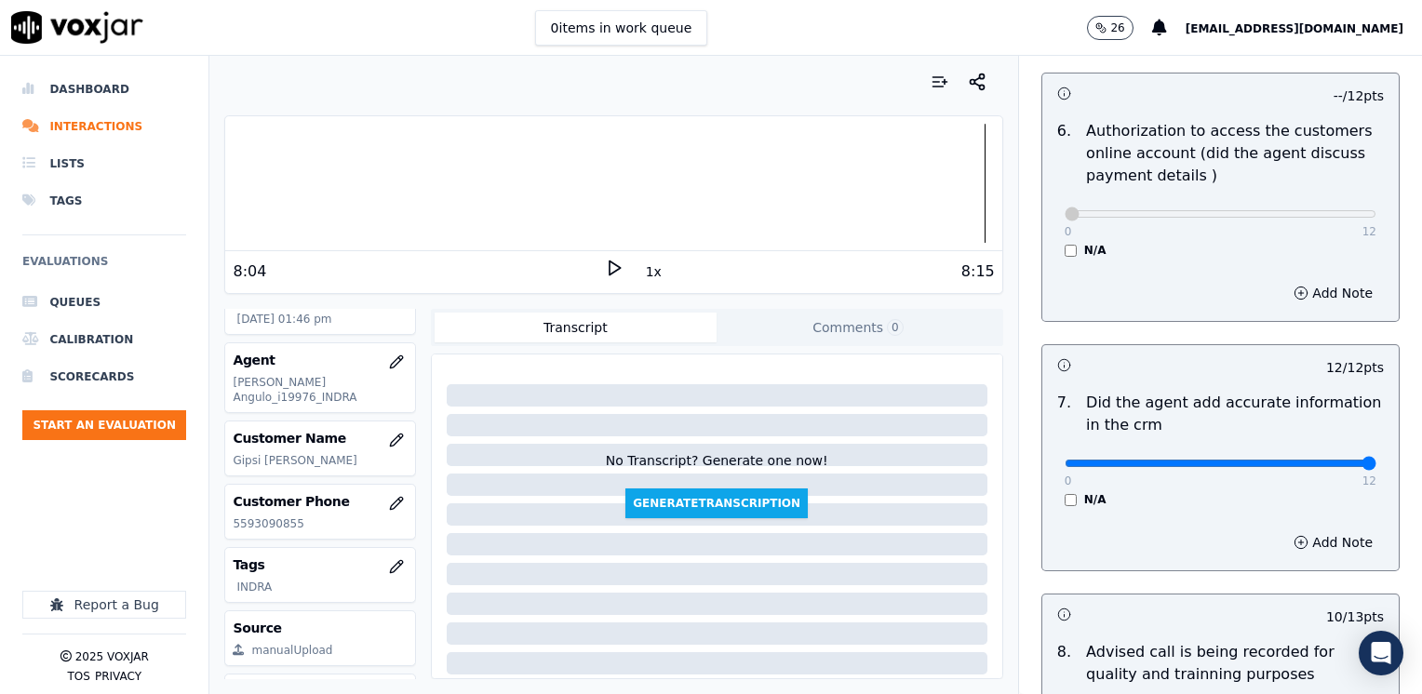
scroll to position [1352, 0]
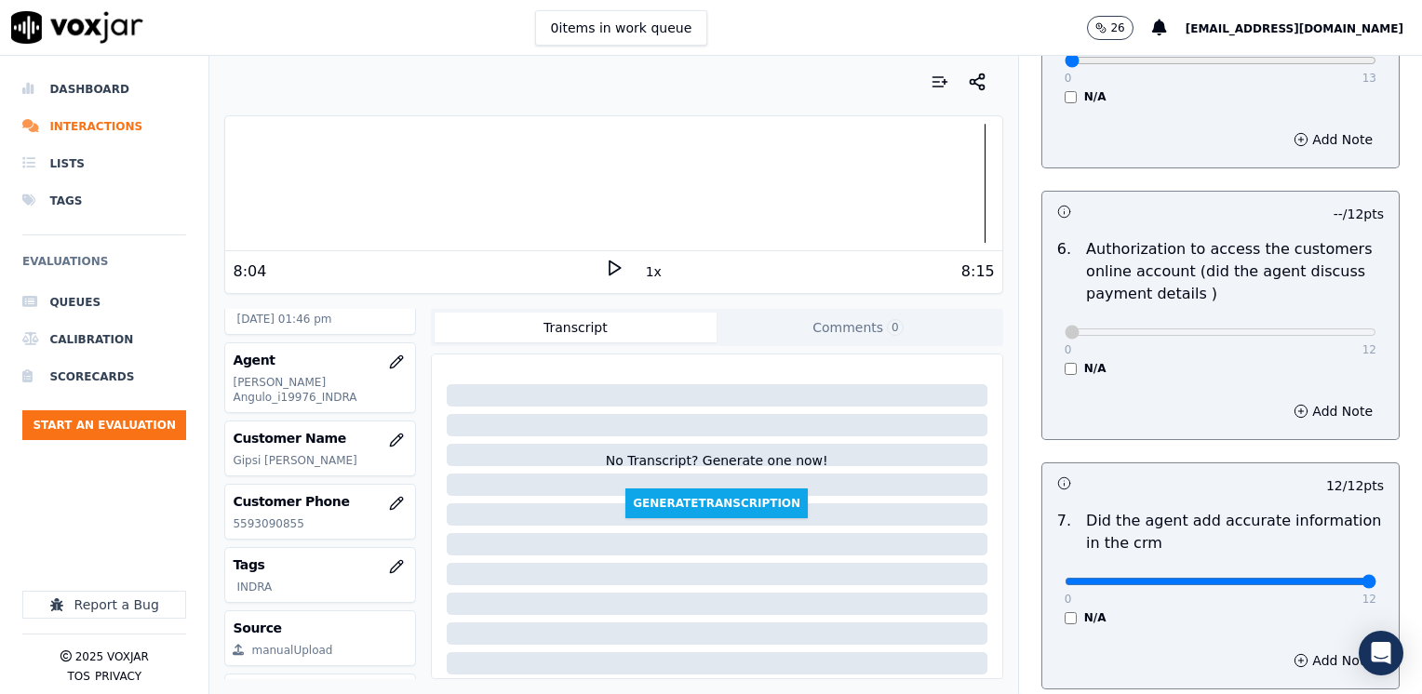
click at [1229, 510] on p "Did the agent add accurate information in the crm" at bounding box center [1235, 532] width 298 height 45
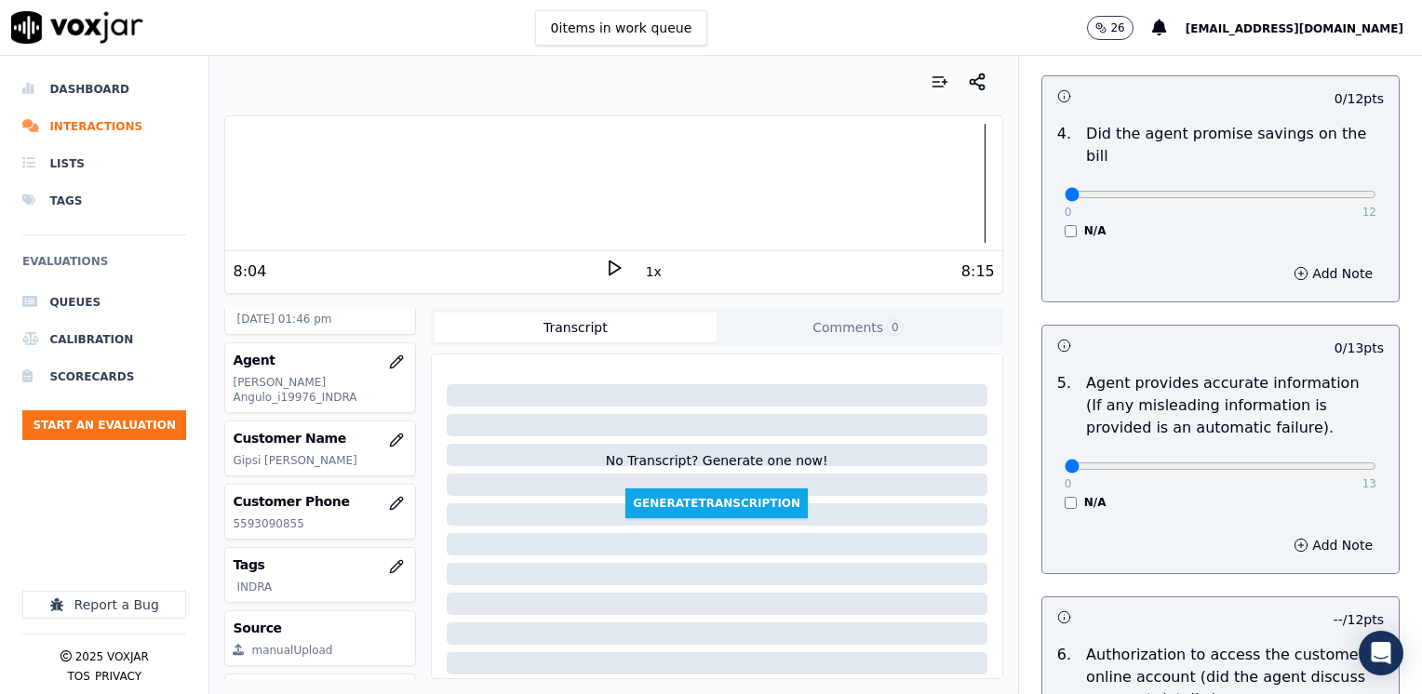
scroll to position [887, 0]
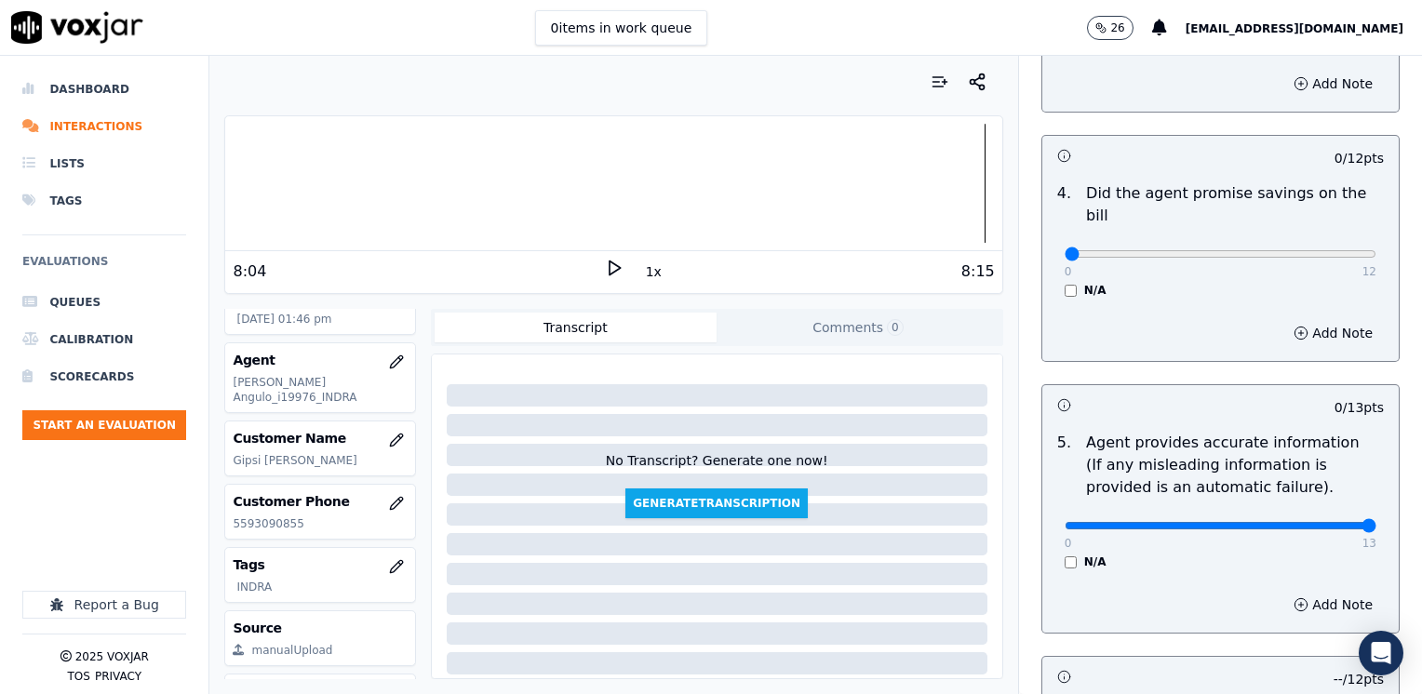
drag, startPoint x: 1061, startPoint y: 498, endPoint x: 1425, endPoint y: 494, distance: 363.9
type input "13"
click at [1376, 522] on input "range" at bounding box center [1221, 525] width 312 height 7
drag, startPoint x: 1050, startPoint y: 226, endPoint x: 1425, endPoint y: 226, distance: 375.0
type input "12"
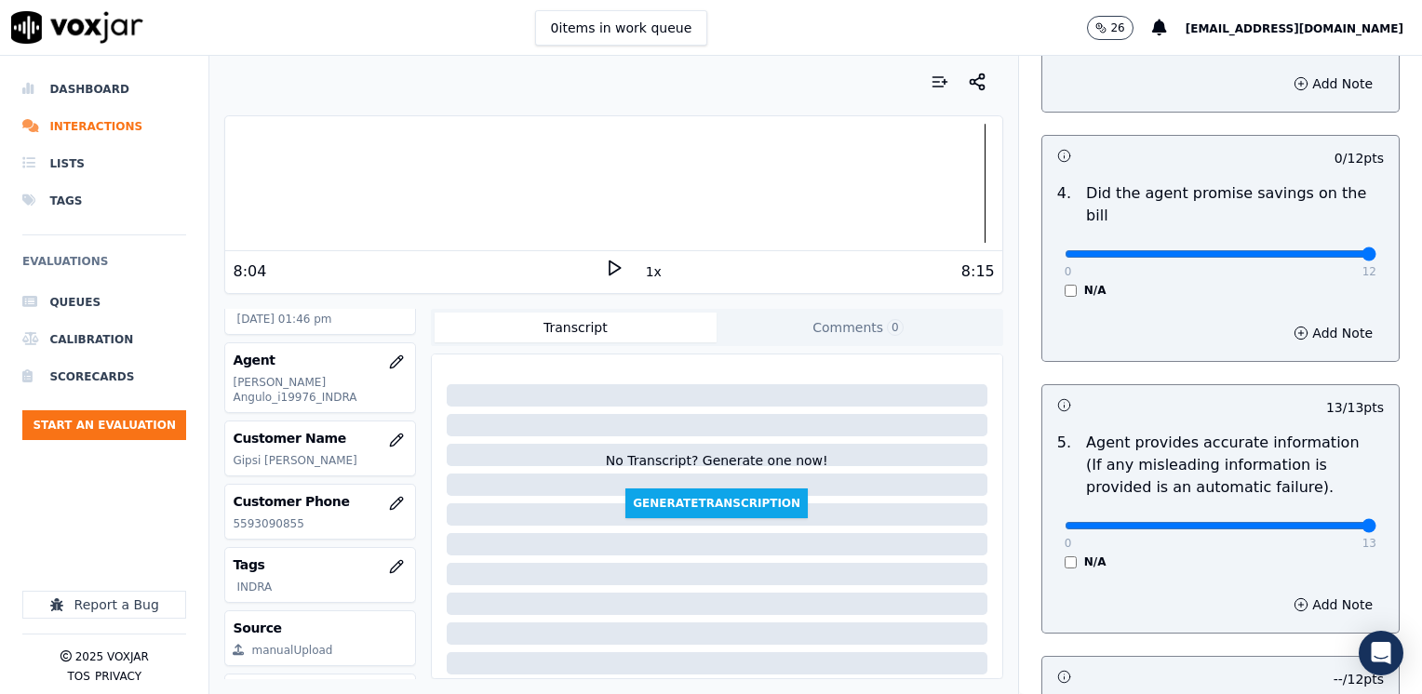
click at [1376, 250] on input "range" at bounding box center [1221, 253] width 312 height 7
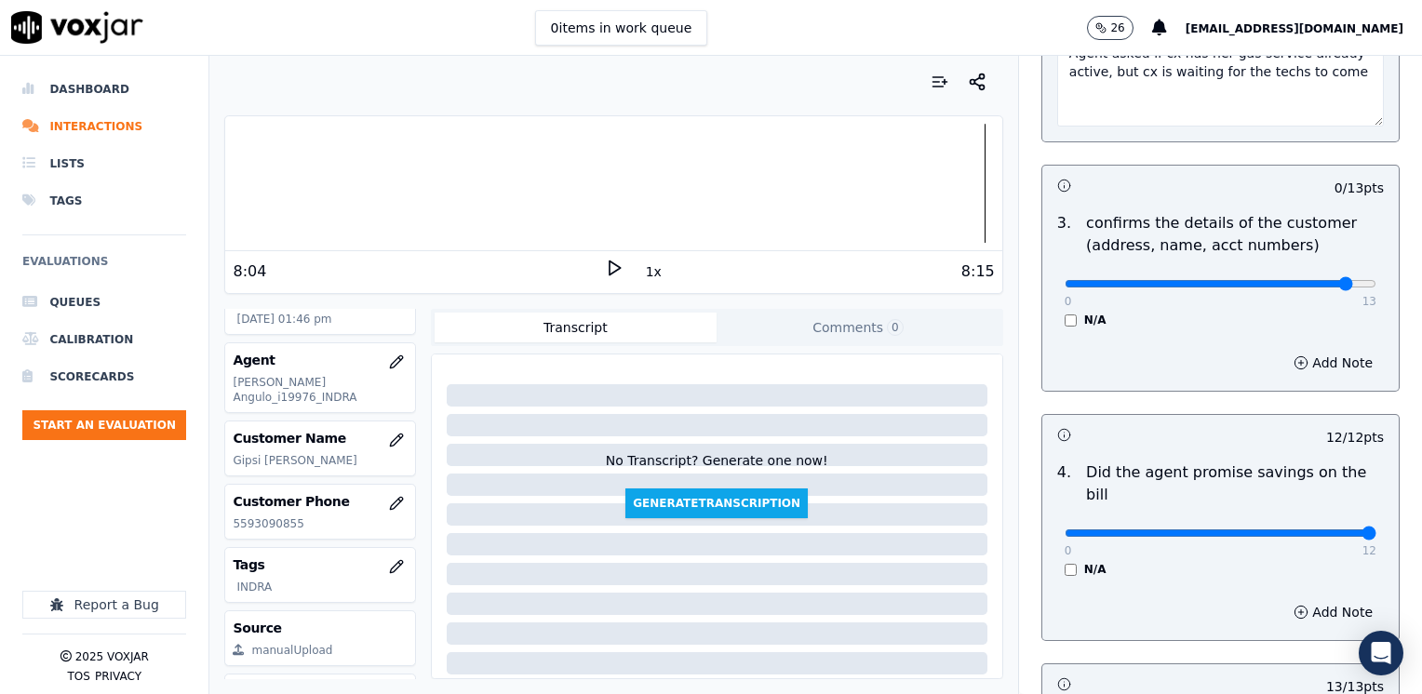
type input "12"
click at [1313, 280] on input "range" at bounding box center [1221, 283] width 312 height 7
click at [1293, 354] on button "Add Note" at bounding box center [1332, 363] width 101 height 26
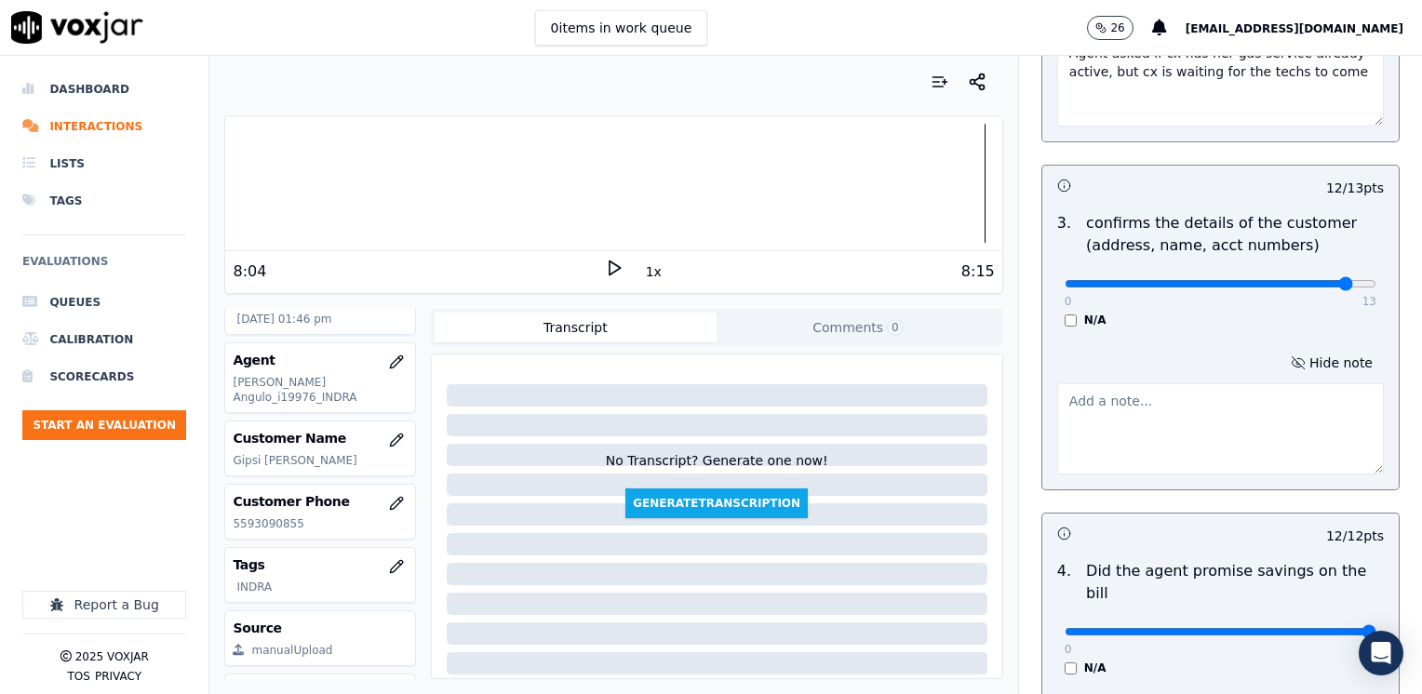
click at [1143, 421] on textarea at bounding box center [1220, 428] width 327 height 91
type textarea "m"
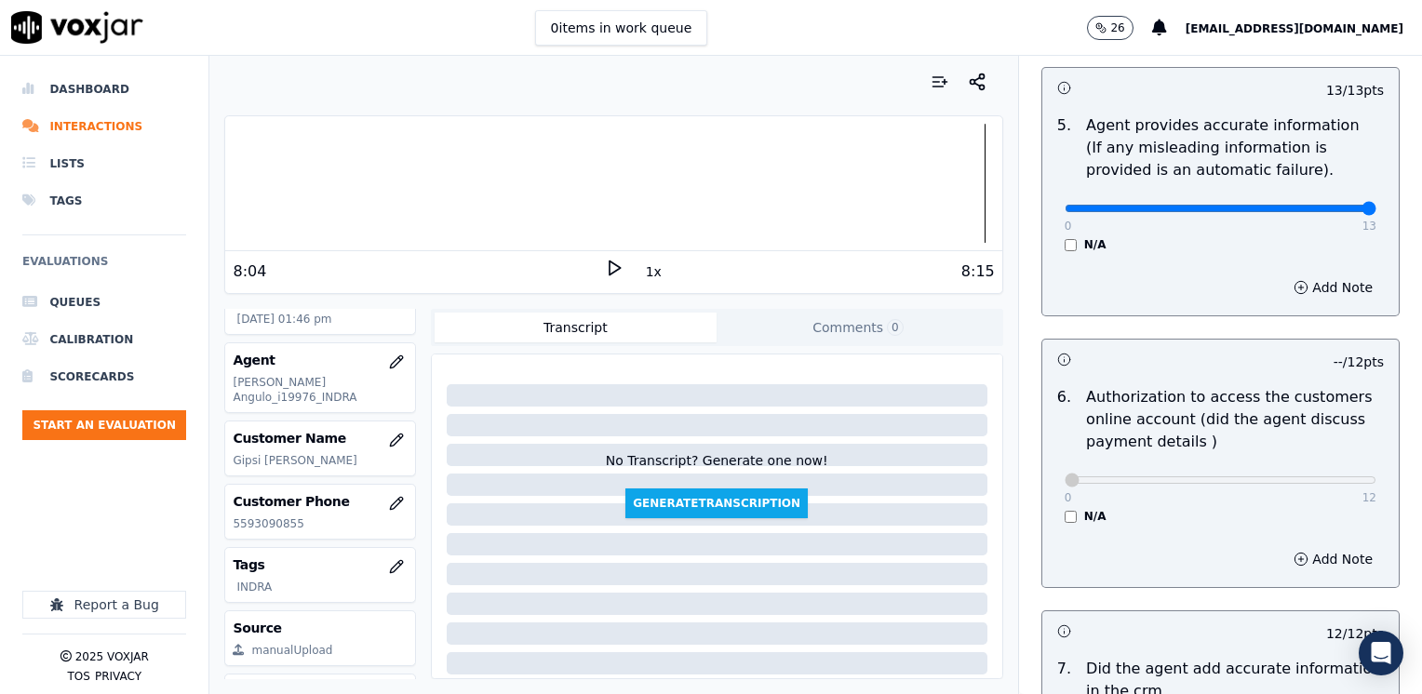
scroll to position [1861, 0]
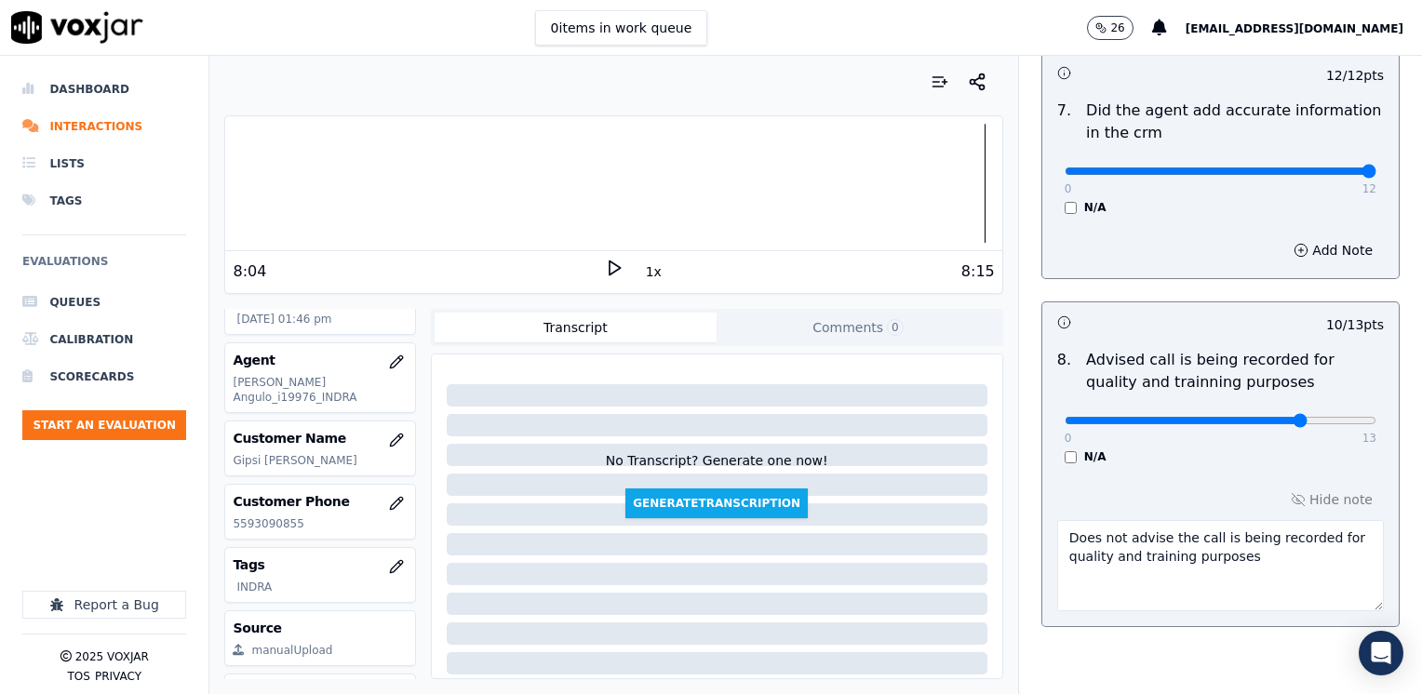
type textarea "Make sure confirm full service address and the name as it appears on the bill b…"
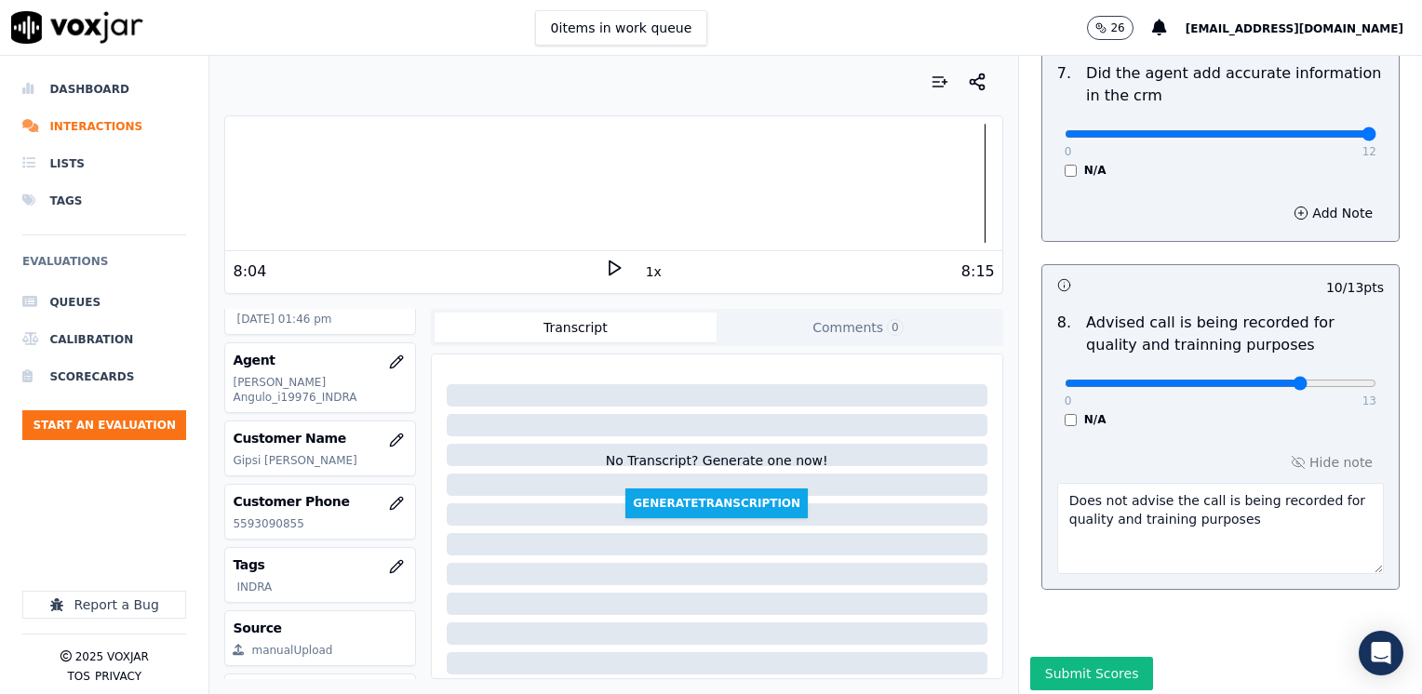
scroll to position [1921, 0]
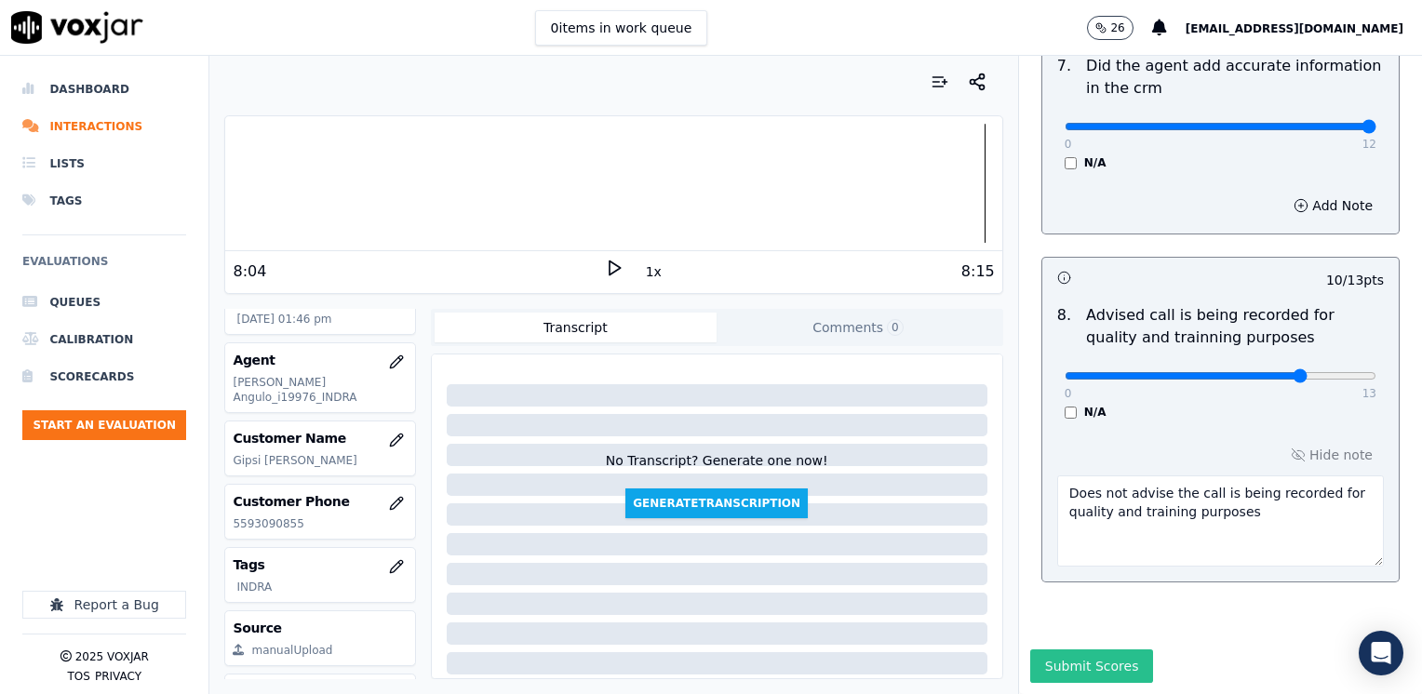
click at [1045, 650] on button "Submit Scores" at bounding box center [1092, 667] width 124 height 34
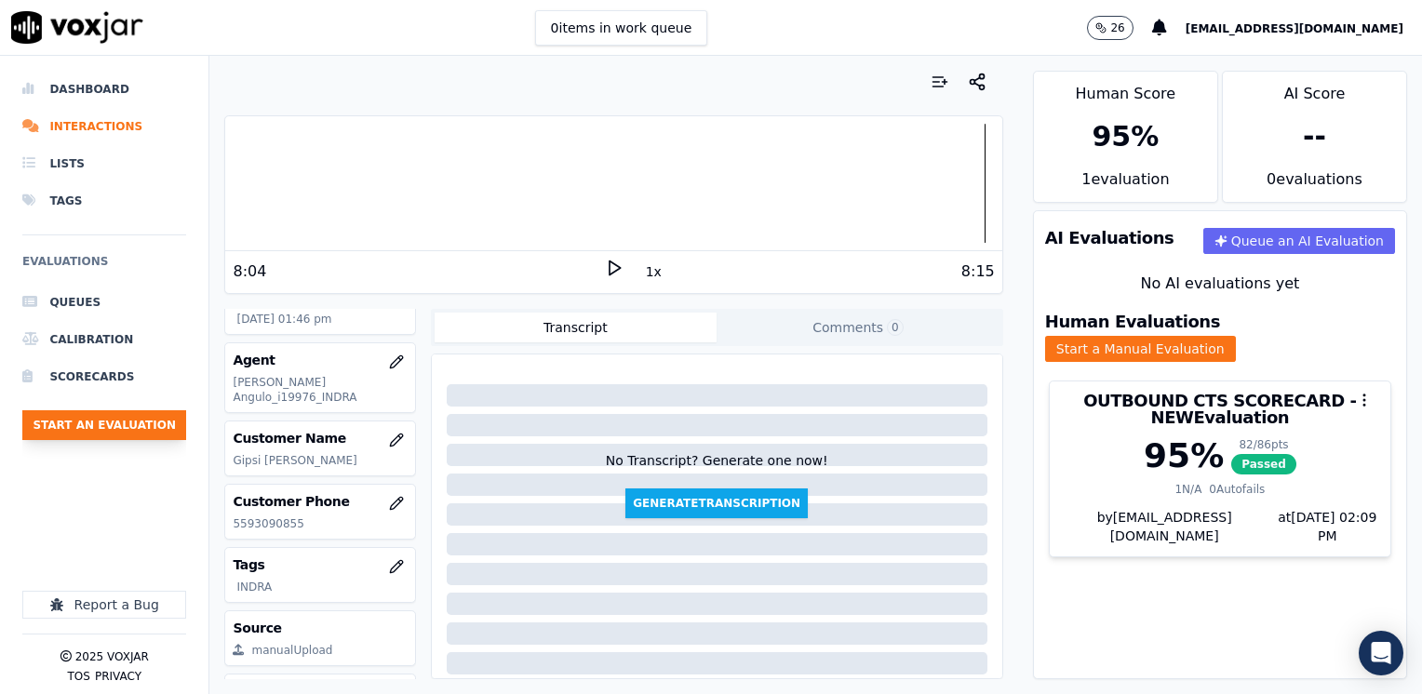
click at [123, 430] on button "Start an Evaluation" at bounding box center [104, 425] width 164 height 30
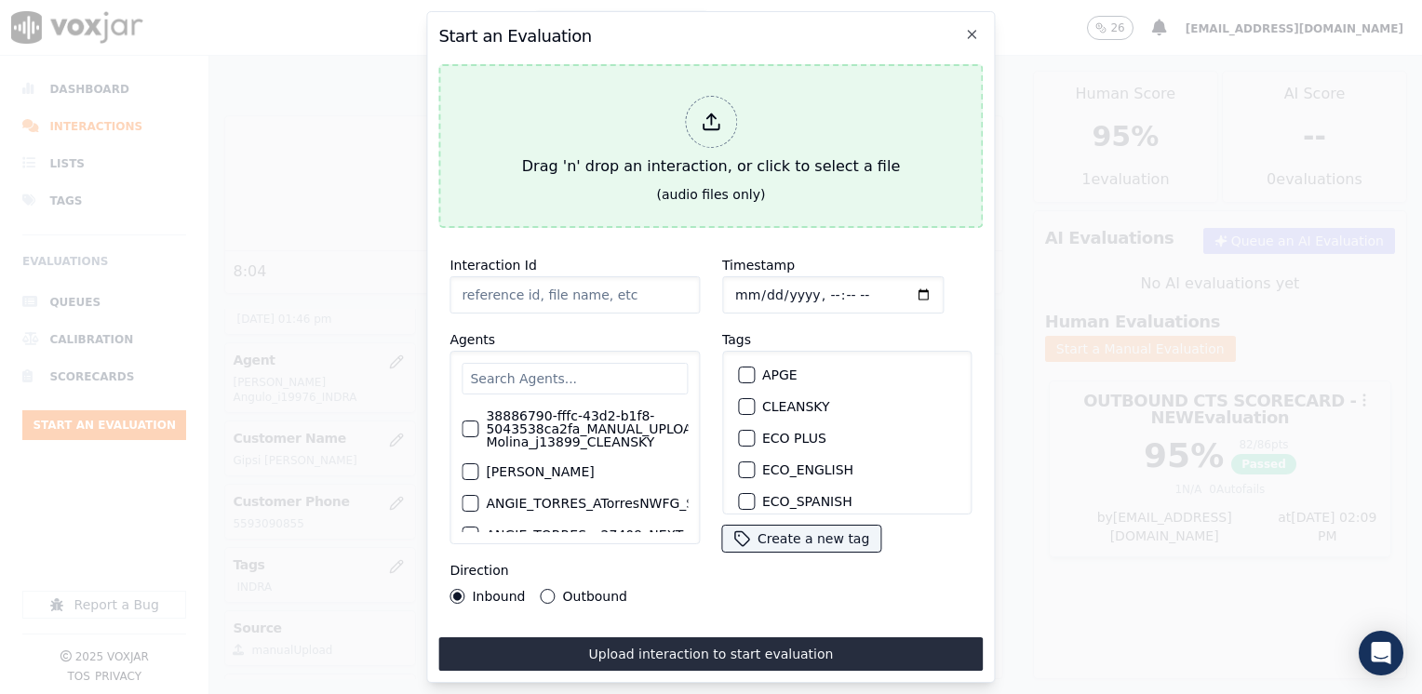
click at [718, 125] on icon at bounding box center [712, 128] width 16 height 6
type input "20250905-104947_9402450101-[PERSON_NAME] all.mp3"
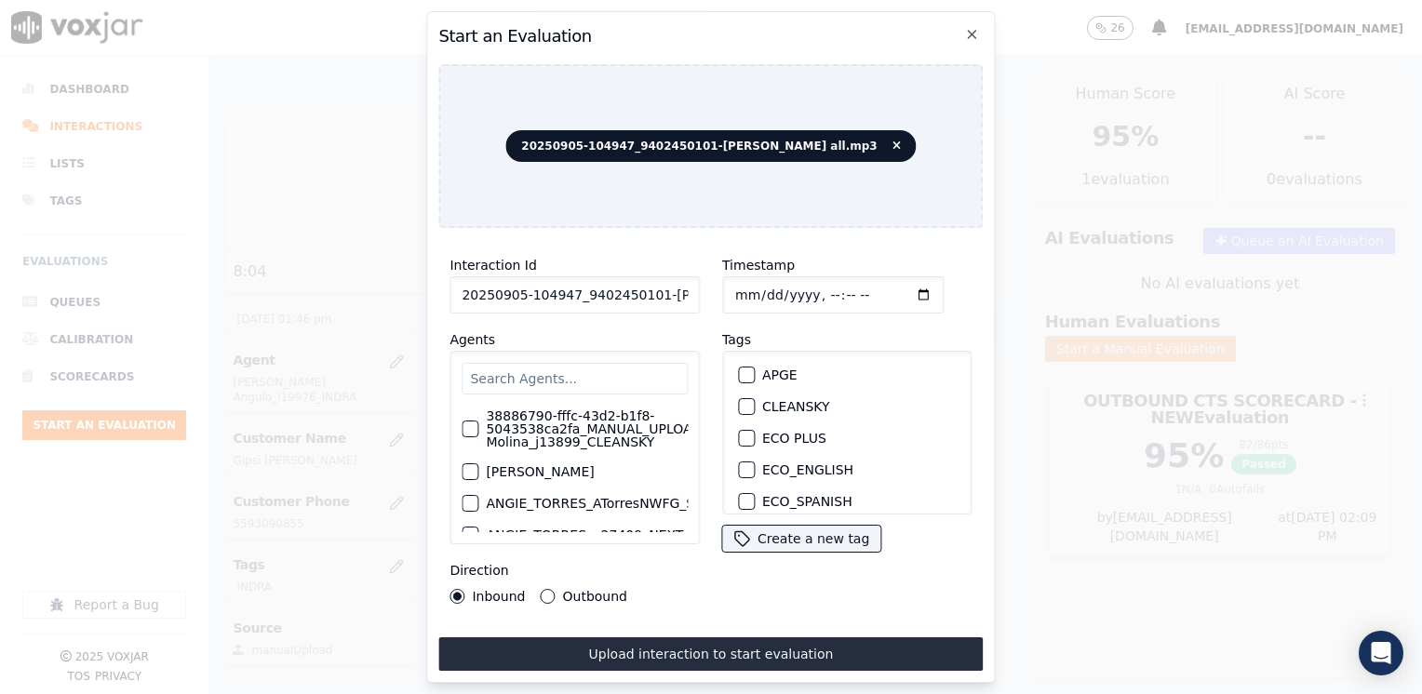
click at [581, 369] on input "text" at bounding box center [575, 379] width 226 height 32
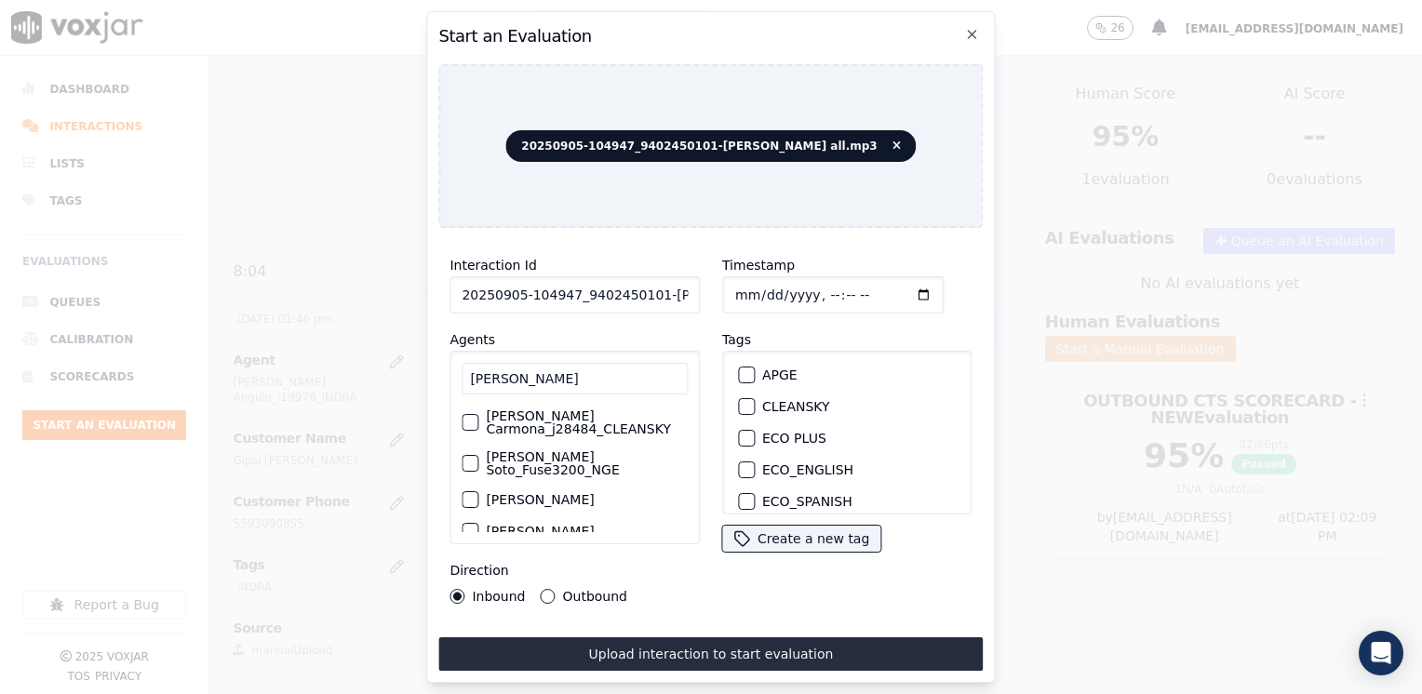
scroll to position [93, 0]
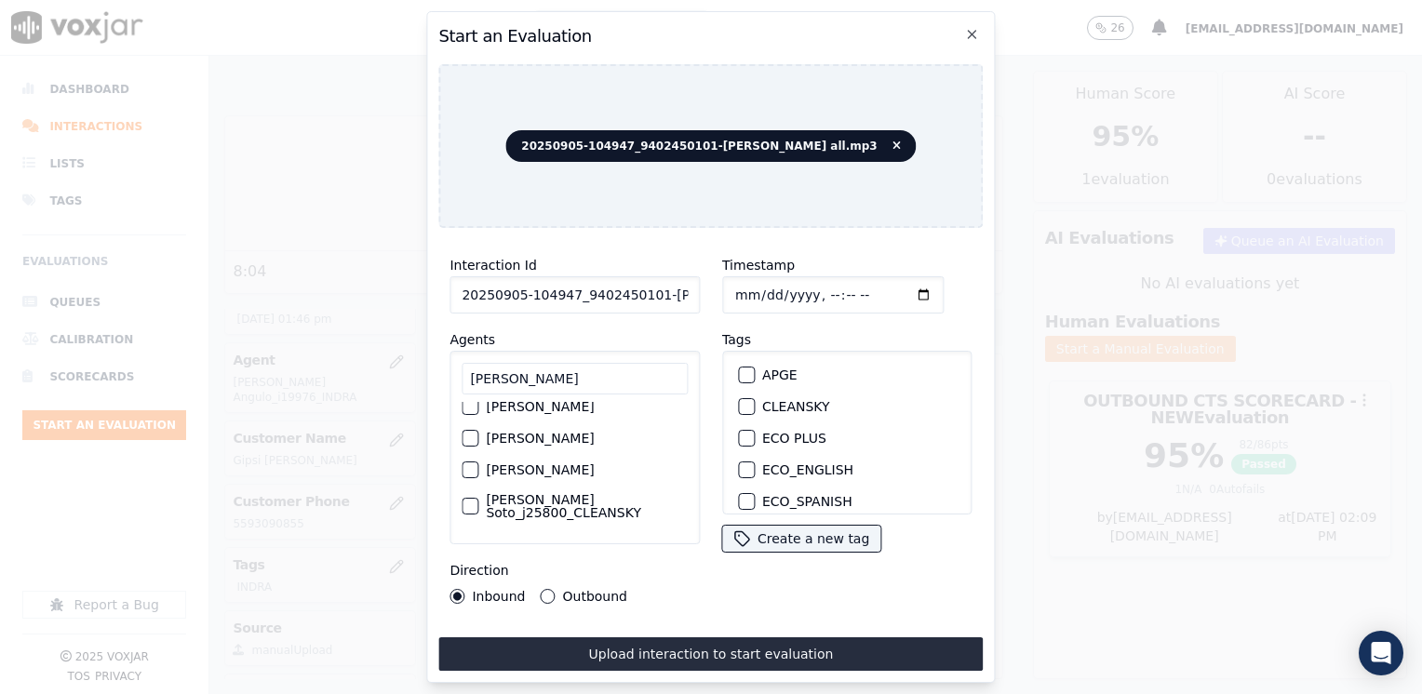
type input "[PERSON_NAME]"
click at [554, 534] on label "[PERSON_NAME] Soto_j25962_INDRA" at bounding box center [587, 547] width 202 height 26
click at [478, 539] on button "[PERSON_NAME] Soto_j25962_INDRA" at bounding box center [470, 547] width 17 height 17
click at [739, 465] on div "button" at bounding box center [745, 471] width 13 height 13
click at [870, 590] on div "Timestamp Tags APGE CLEANSKY ECO PLUS ECO_ENGLISH ECO_SPANISH ELECTRA SPARK IND…" at bounding box center [847, 429] width 273 height 372
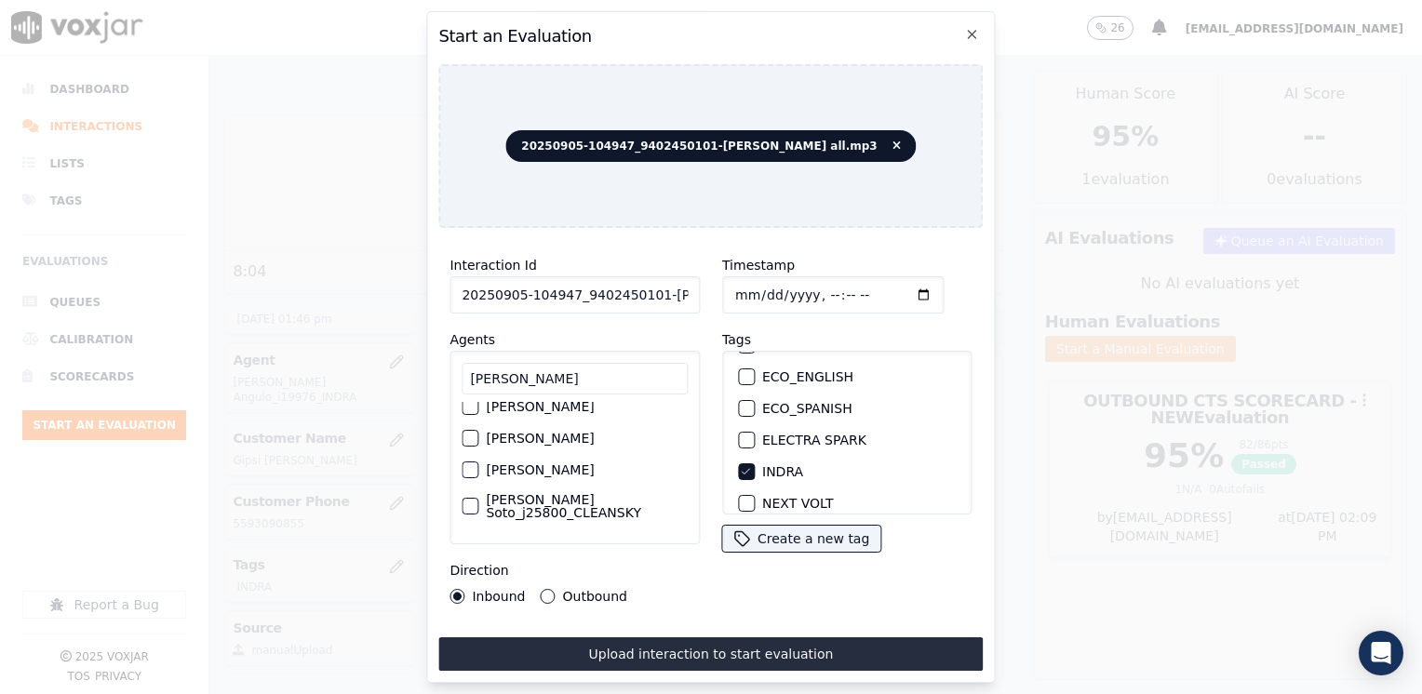
click at [893, 289] on input "Timestamp" at bounding box center [832, 294] width 221 height 37
click at [893, 288] on input "Timestamp" at bounding box center [832, 294] width 221 height 37
type input "[DATE]T14:10"
click at [547, 589] on button "Outbound" at bounding box center [548, 596] width 15 height 15
click at [768, 624] on div "Interaction Id 20250905-104947_9402450101-[PERSON_NAME] all.mp3 Agents [PERSON_…" at bounding box center [710, 457] width 544 height 428
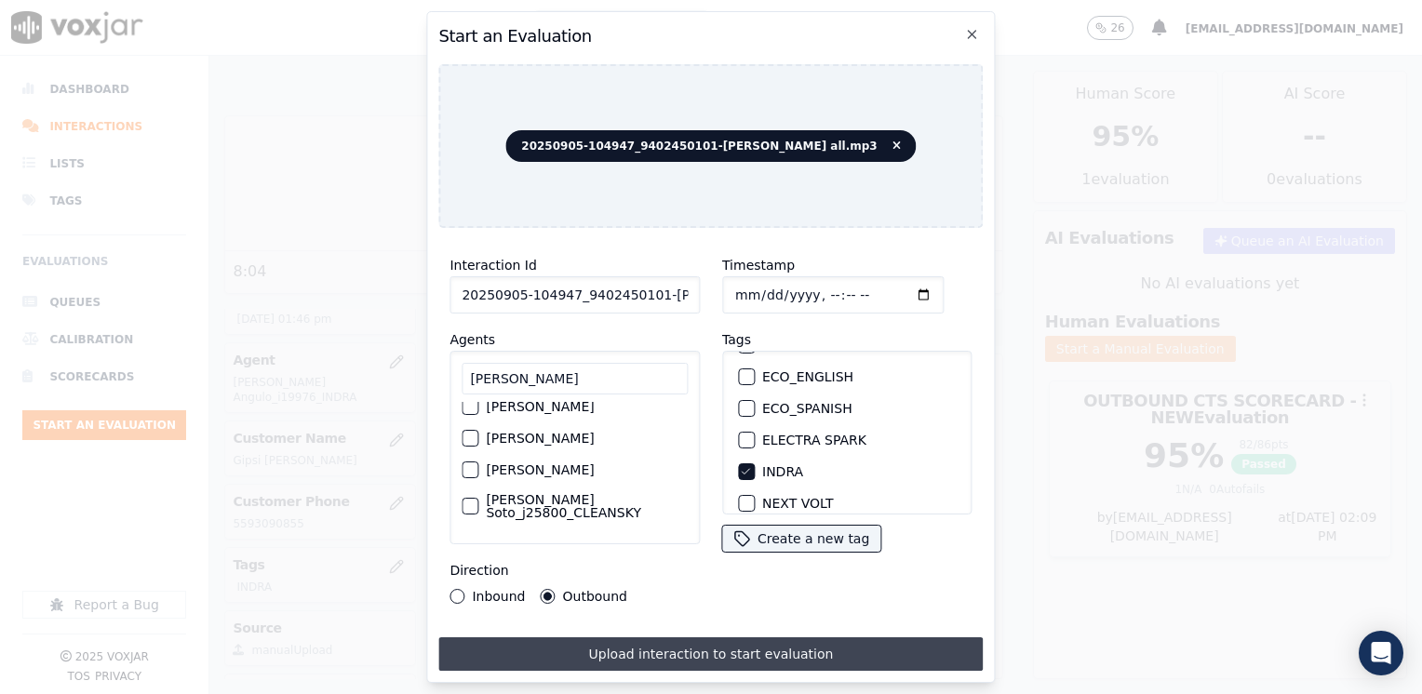
click at [772, 645] on button "Upload interaction to start evaluation" at bounding box center [710, 654] width 544 height 34
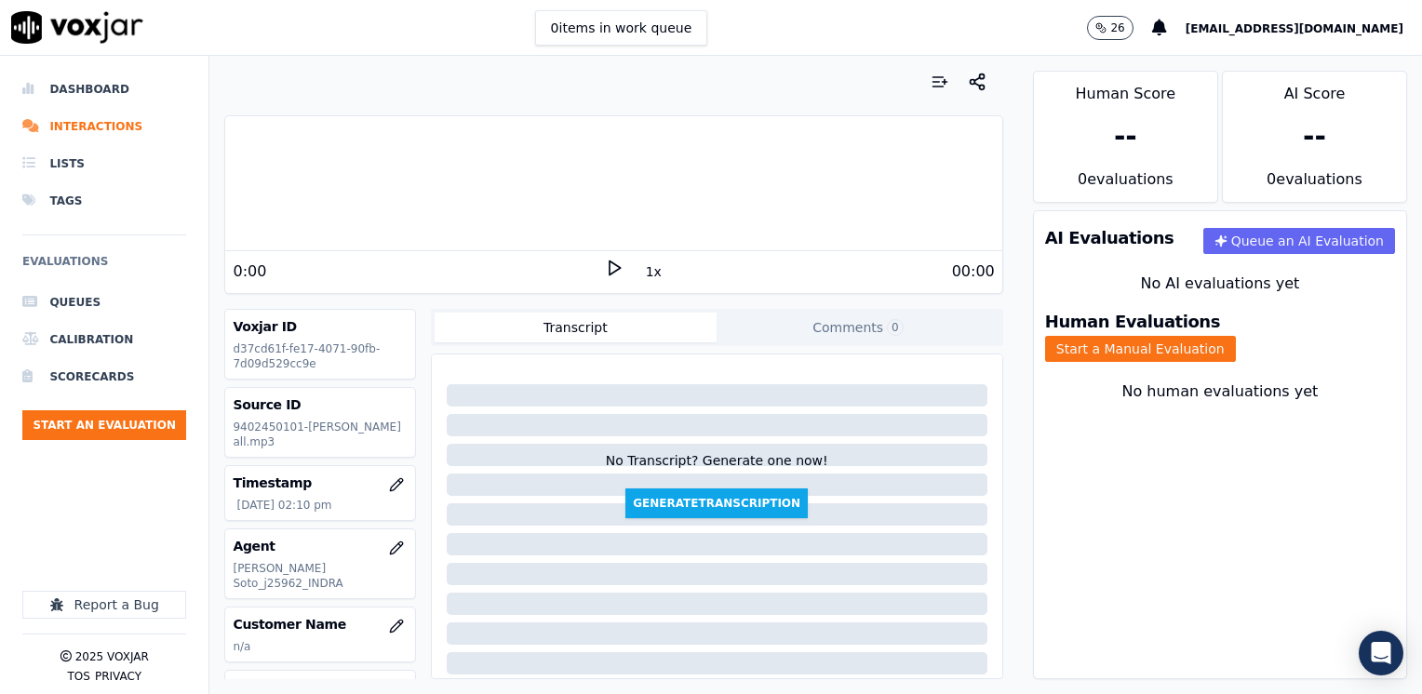
drag, startPoint x: 525, startPoint y: 275, endPoint x: 551, endPoint y: 267, distance: 27.1
click at [525, 275] on div "0:00" at bounding box center [418, 272] width 371 height 22
click at [605, 264] on icon at bounding box center [614, 268] width 19 height 19
click at [610, 264] on rect at bounding box center [611, 268] width 3 height 12
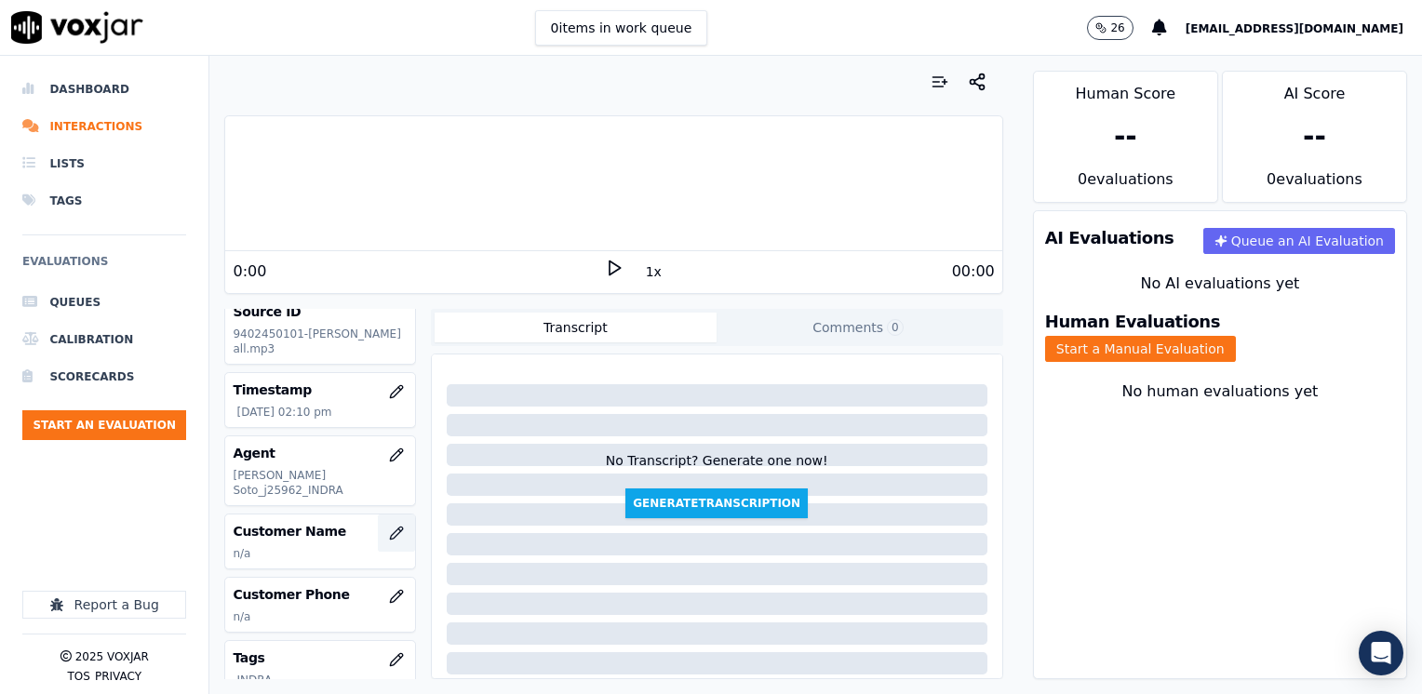
click at [389, 526] on icon "button" at bounding box center [396, 533] width 15 height 15
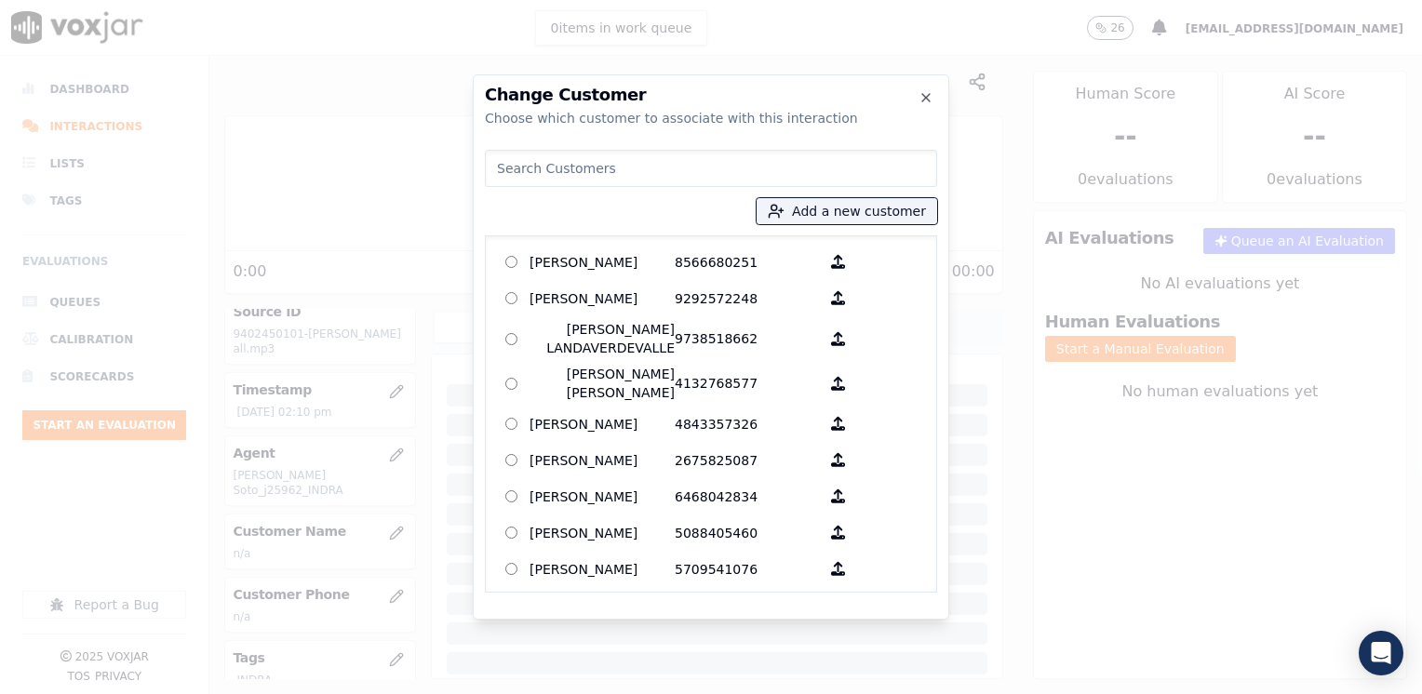
click at [683, 165] on input at bounding box center [711, 168] width 452 height 37
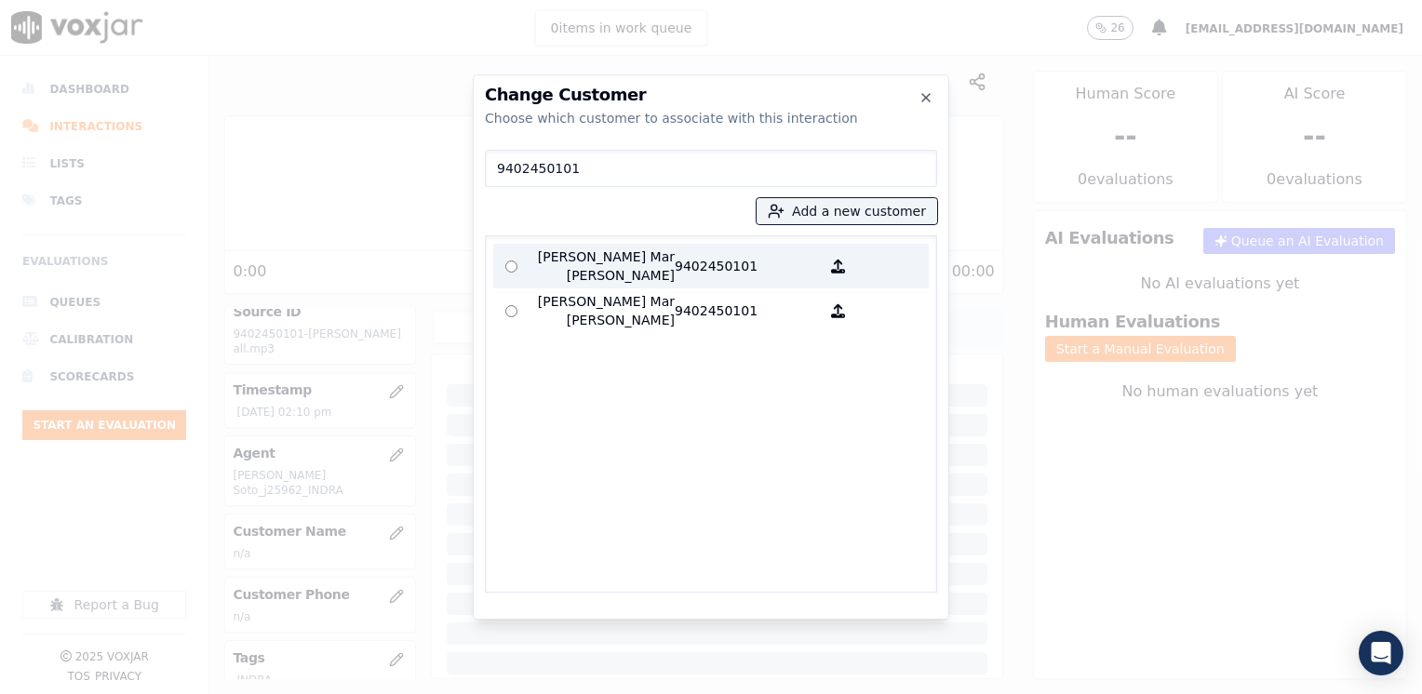
type input "9402450101"
click at [692, 255] on p "9402450101" at bounding box center [747, 266] width 145 height 37
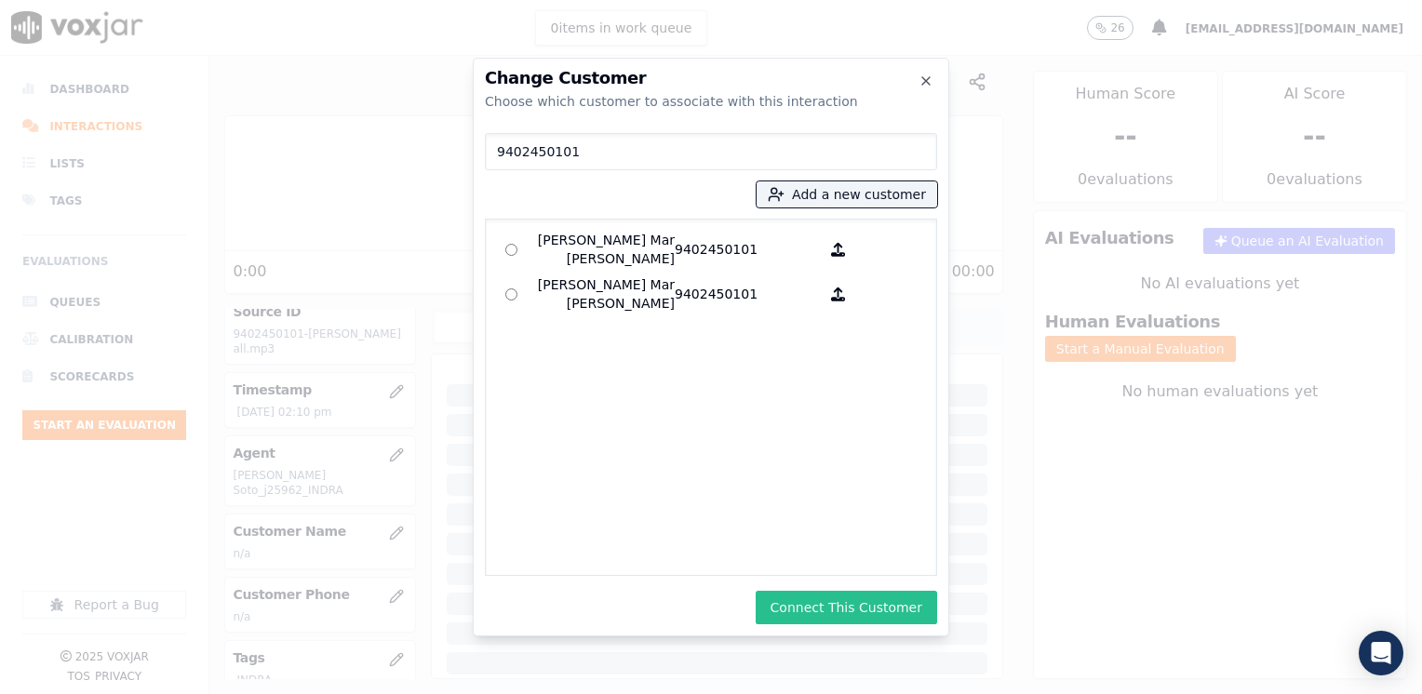
click at [871, 609] on button "Connect This Customer" at bounding box center [846, 608] width 181 height 34
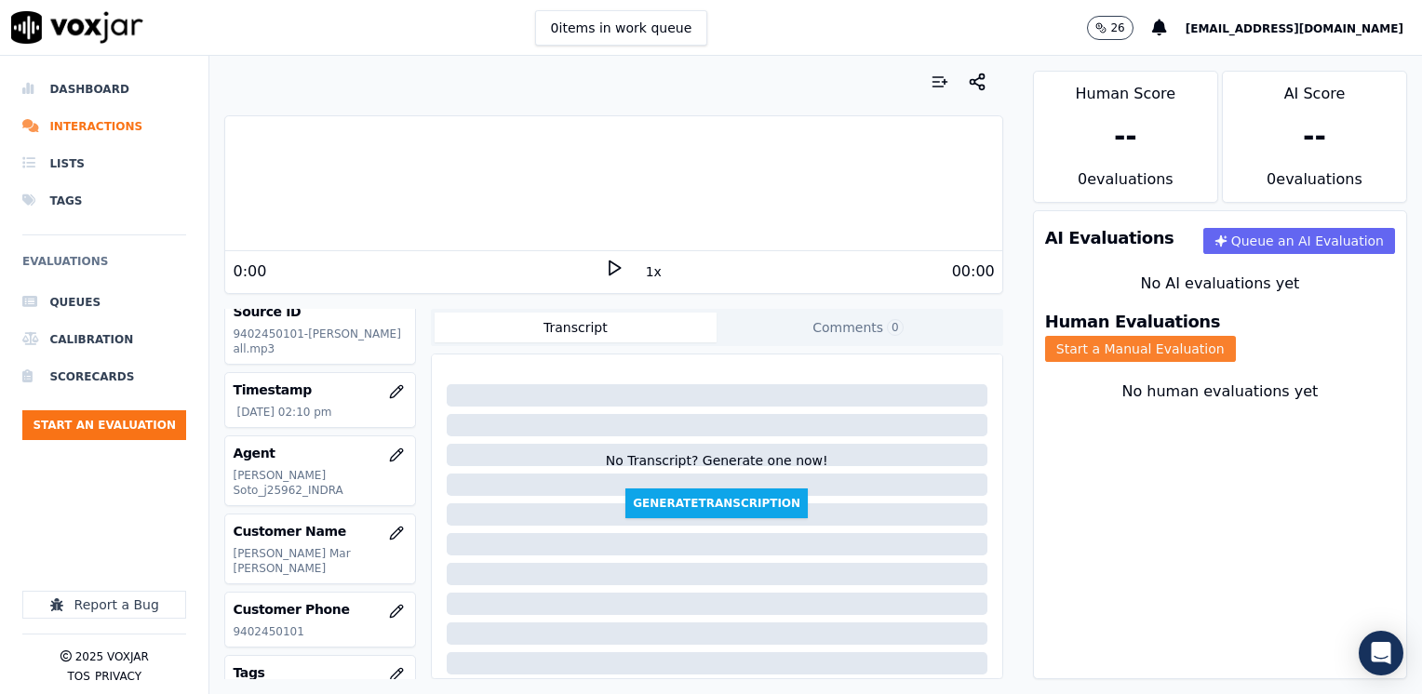
click at [1236, 336] on button "Start a Manual Evaluation" at bounding box center [1140, 349] width 191 height 26
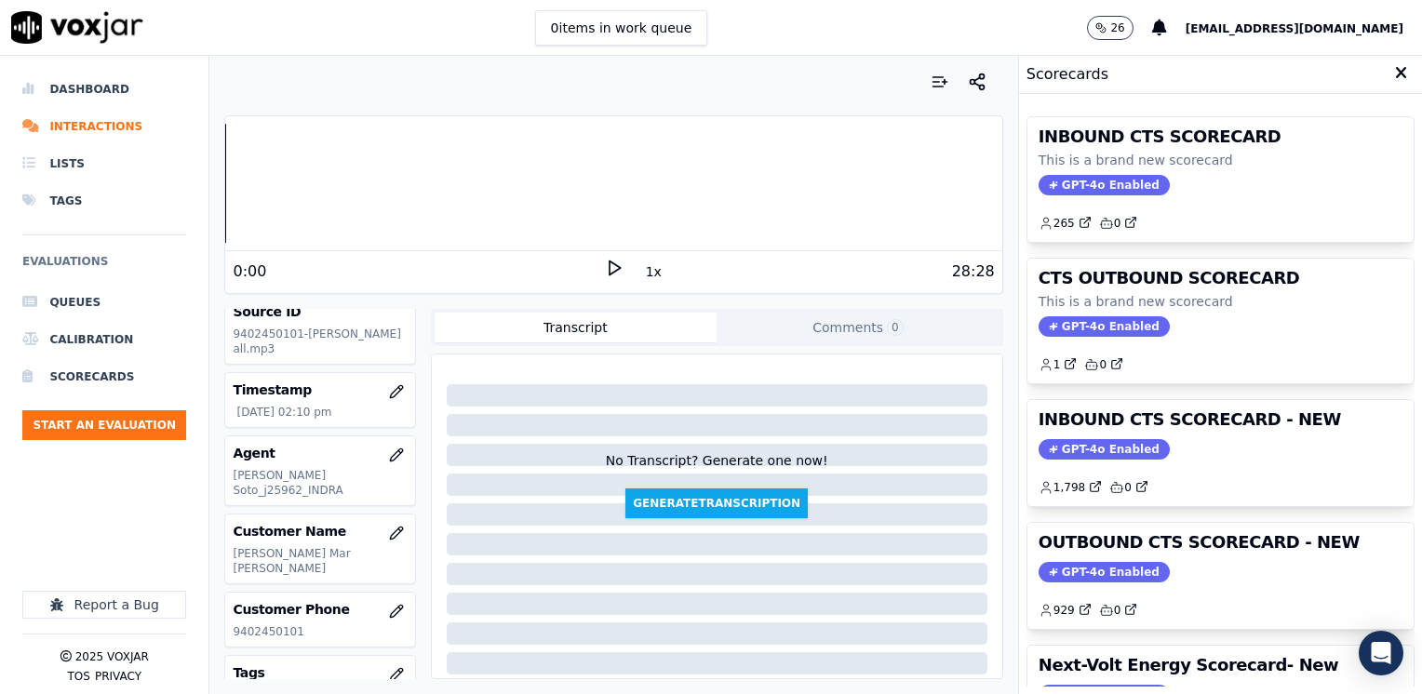
click at [1075, 567] on span "GPT-4o Enabled" at bounding box center [1104, 572] width 131 height 20
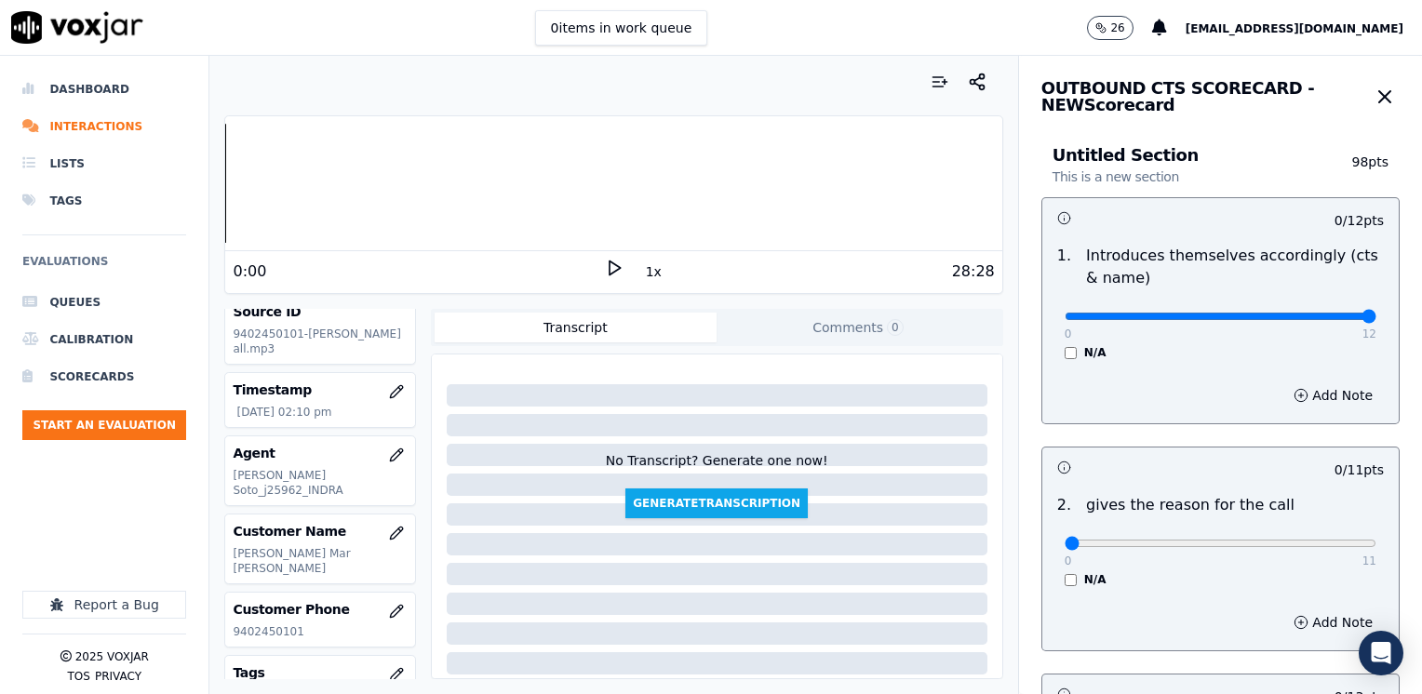
drag, startPoint x: 1117, startPoint y: 307, endPoint x: 1425, endPoint y: 247, distance: 313.9
type input "12"
click at [1376, 313] on input "range" at bounding box center [1221, 316] width 312 height 7
drag, startPoint x: 1053, startPoint y: 538, endPoint x: 1425, endPoint y: 462, distance: 379.1
click at [1376, 540] on input "range" at bounding box center [1221, 543] width 312 height 7
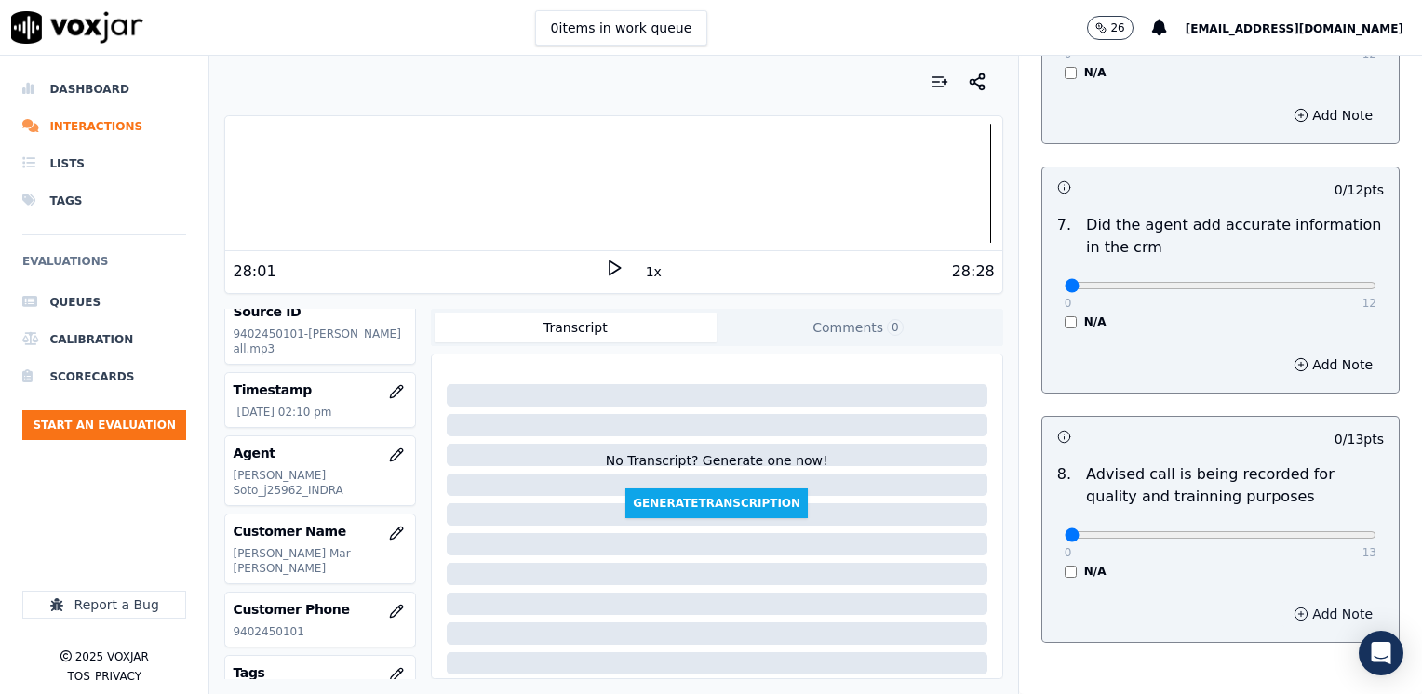
scroll to position [1627, 0]
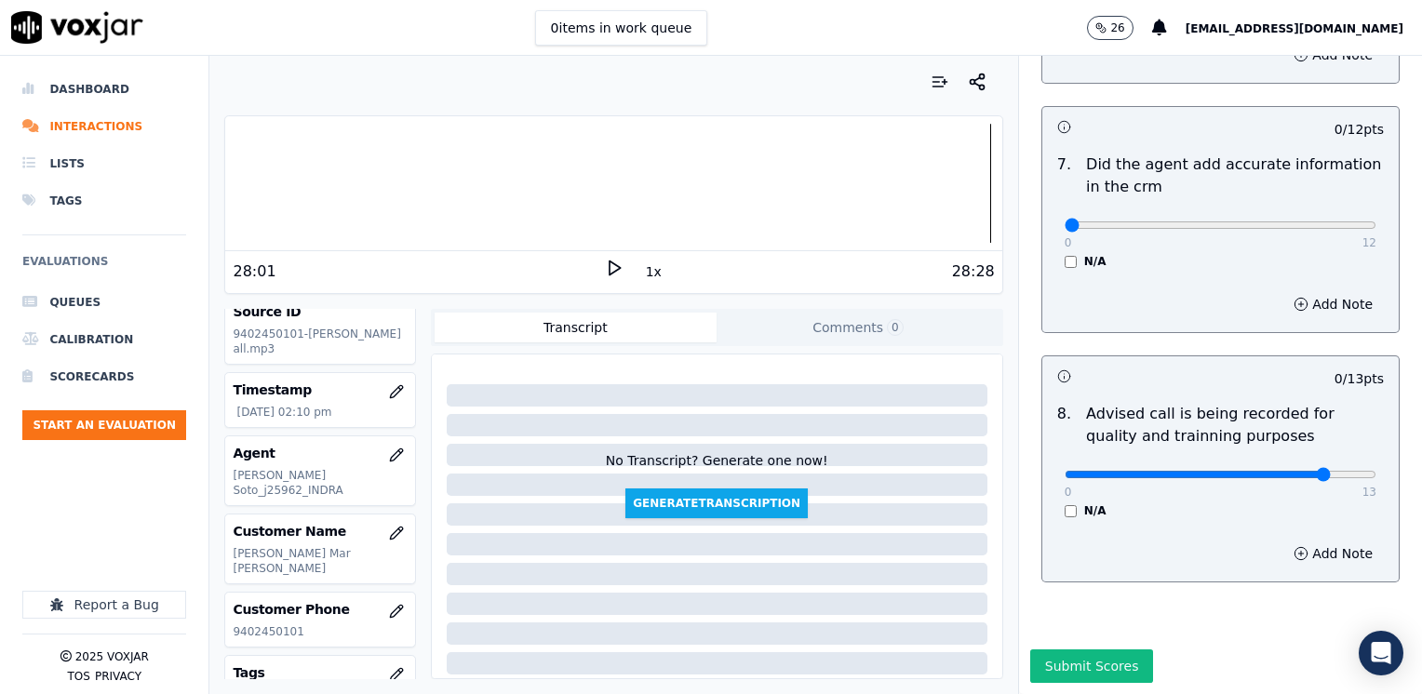
click at [1281, 471] on input "range" at bounding box center [1221, 474] width 312 height 7
click at [1264, 471] on input "range" at bounding box center [1221, 474] width 312 height 7
drag, startPoint x: 1056, startPoint y: 185, endPoint x: 1425, endPoint y: 181, distance: 368.5
click at [1376, 221] on input "range" at bounding box center [1221, 224] width 312 height 7
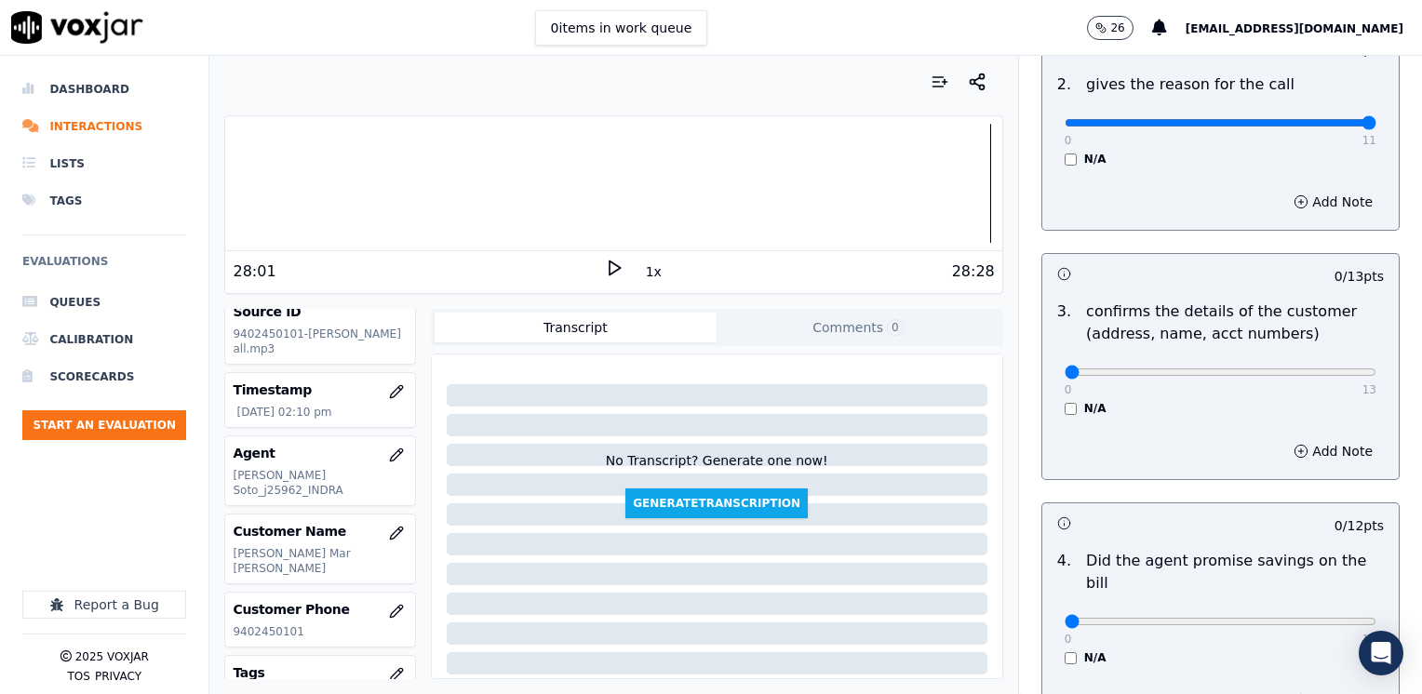
scroll to position [417, 0]
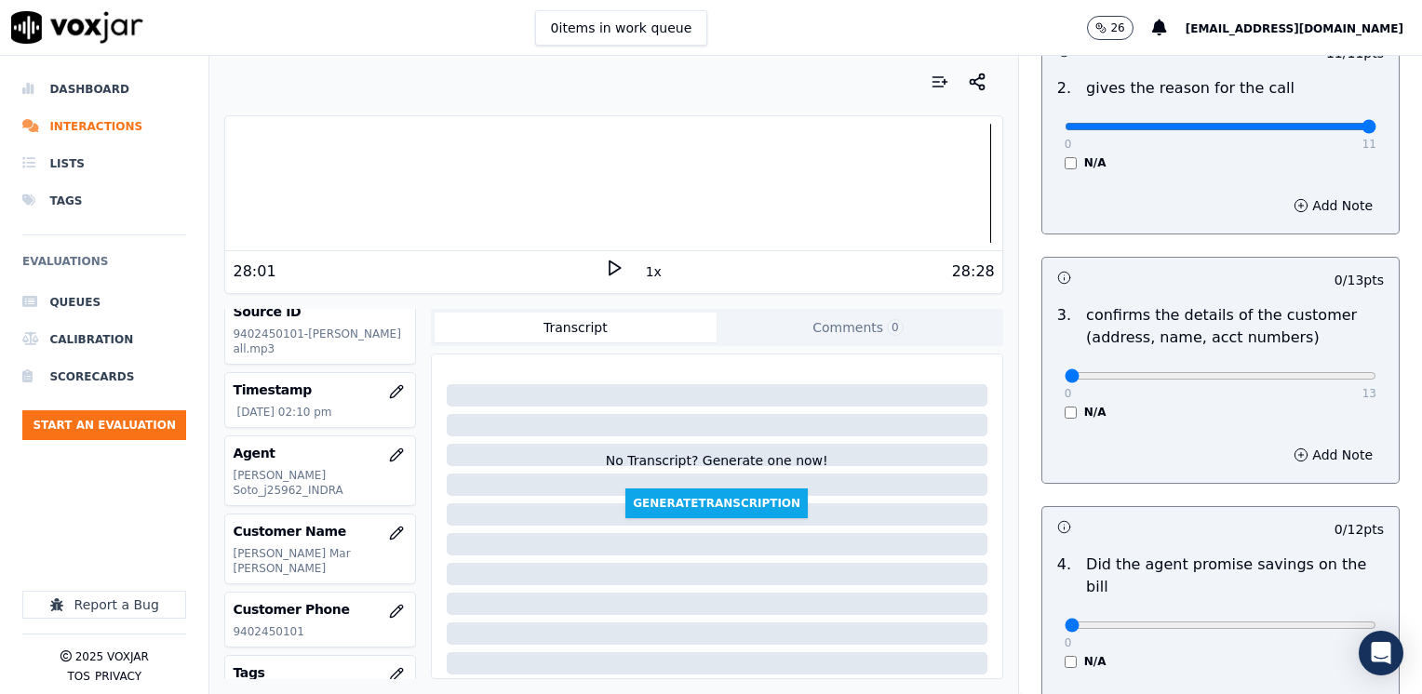
click at [1154, 435] on div "Add Note" at bounding box center [1220, 455] width 356 height 56
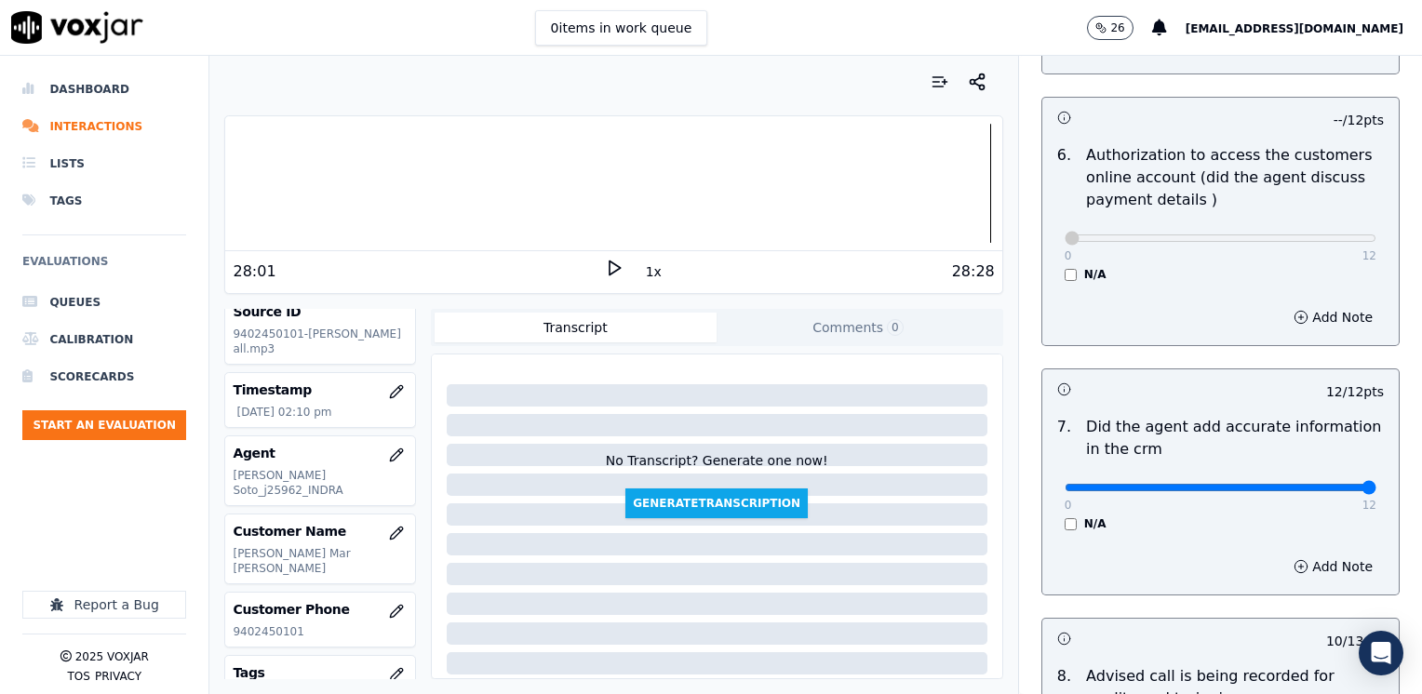
scroll to position [1627, 0]
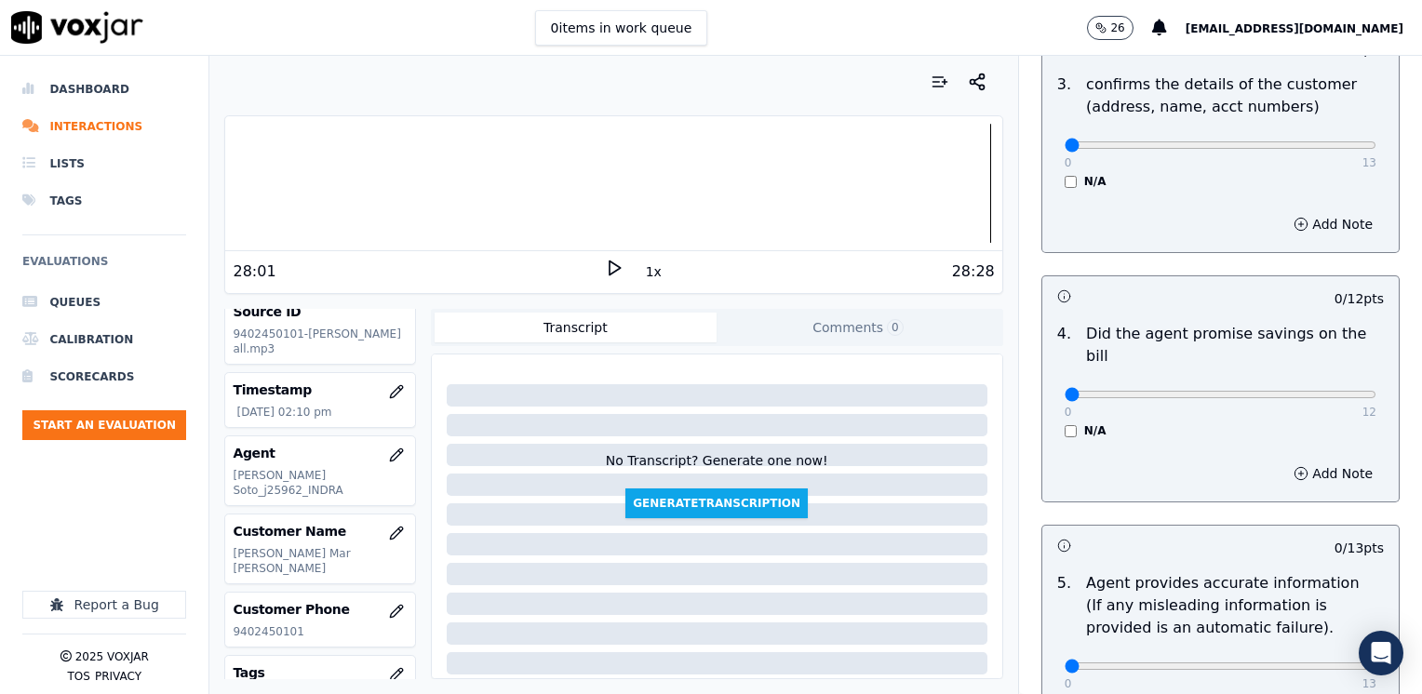
scroll to position [651, 0]
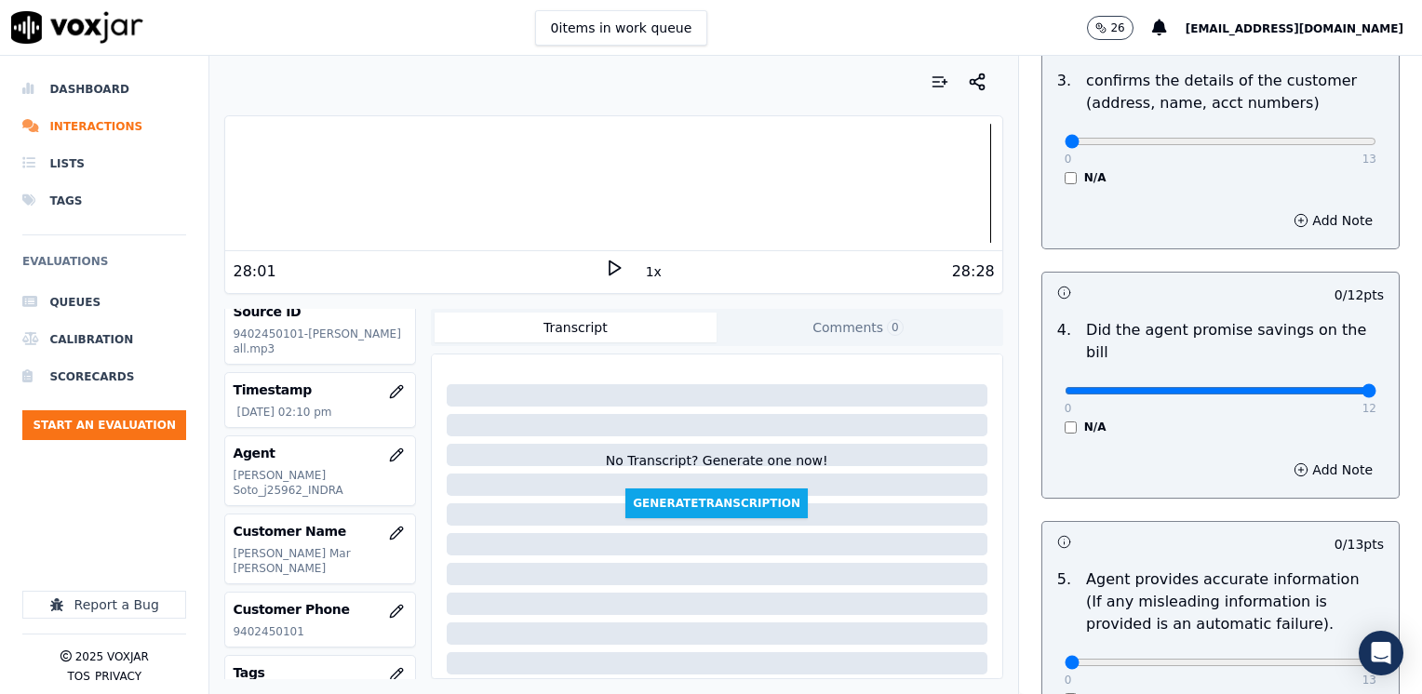
drag, startPoint x: 1053, startPoint y: 367, endPoint x: 1425, endPoint y: 370, distance: 371.3
click at [1376, 387] on input "range" at bounding box center [1221, 390] width 312 height 7
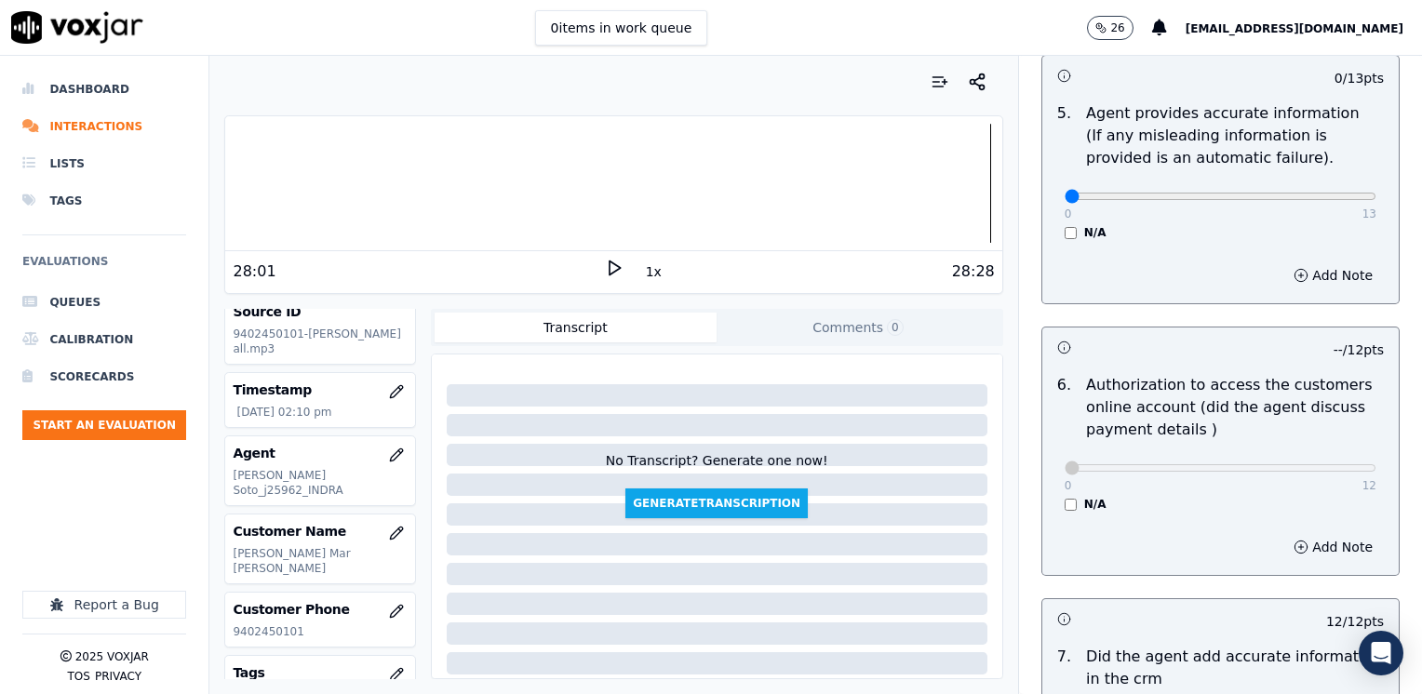
scroll to position [1303, 0]
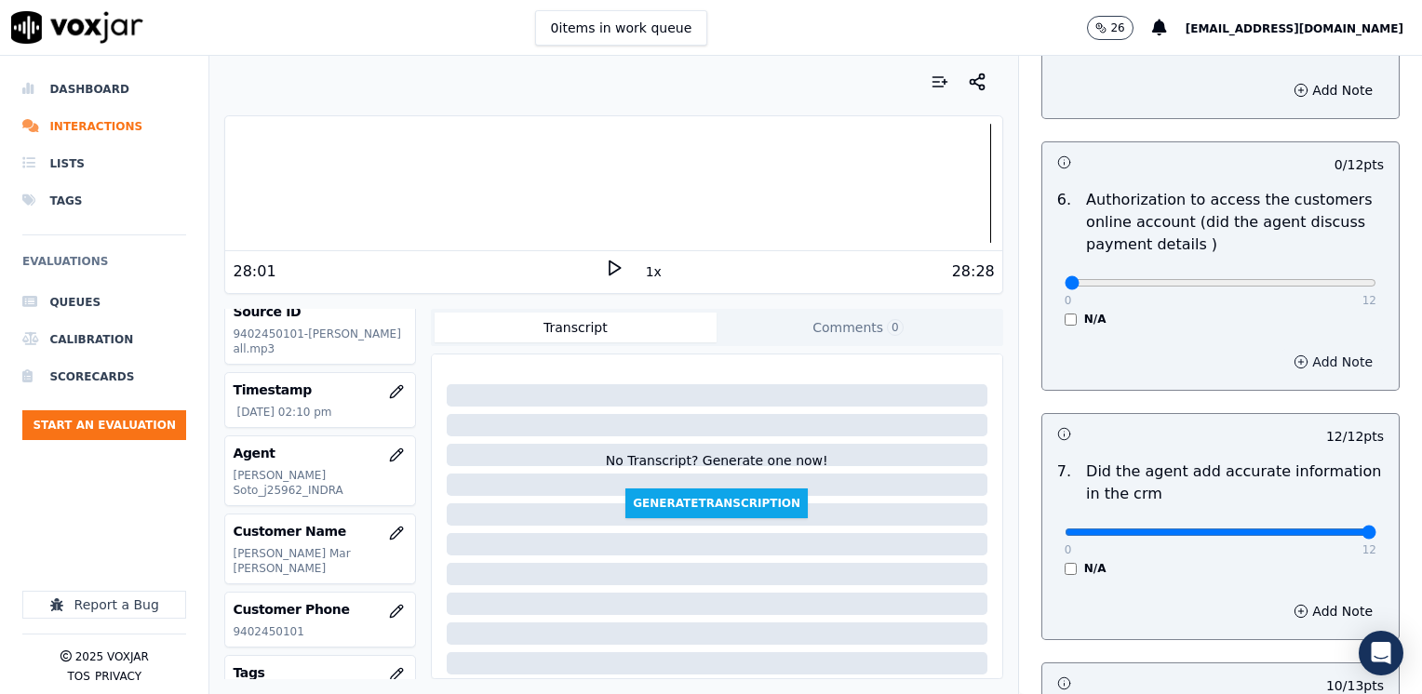
click at [1297, 349] on button "Add Note" at bounding box center [1332, 362] width 101 height 26
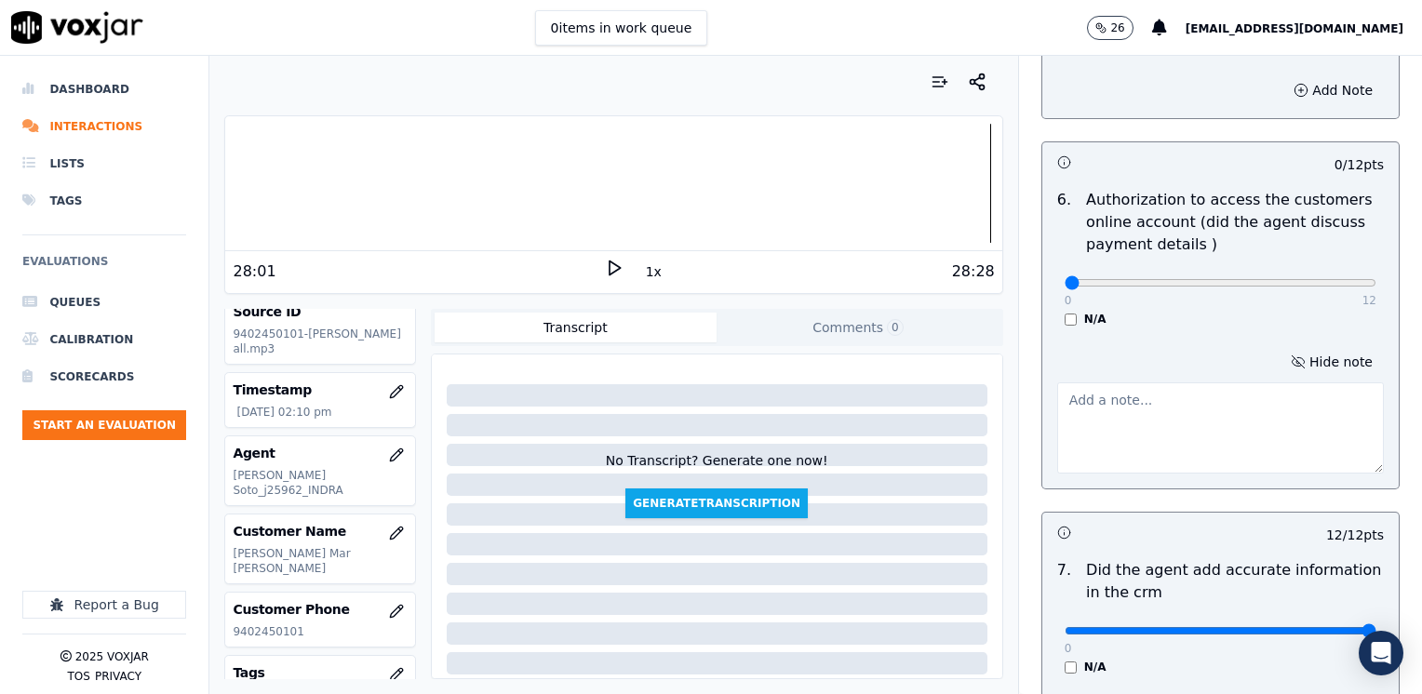
click at [1150, 402] on textarea at bounding box center [1220, 427] width 327 height 91
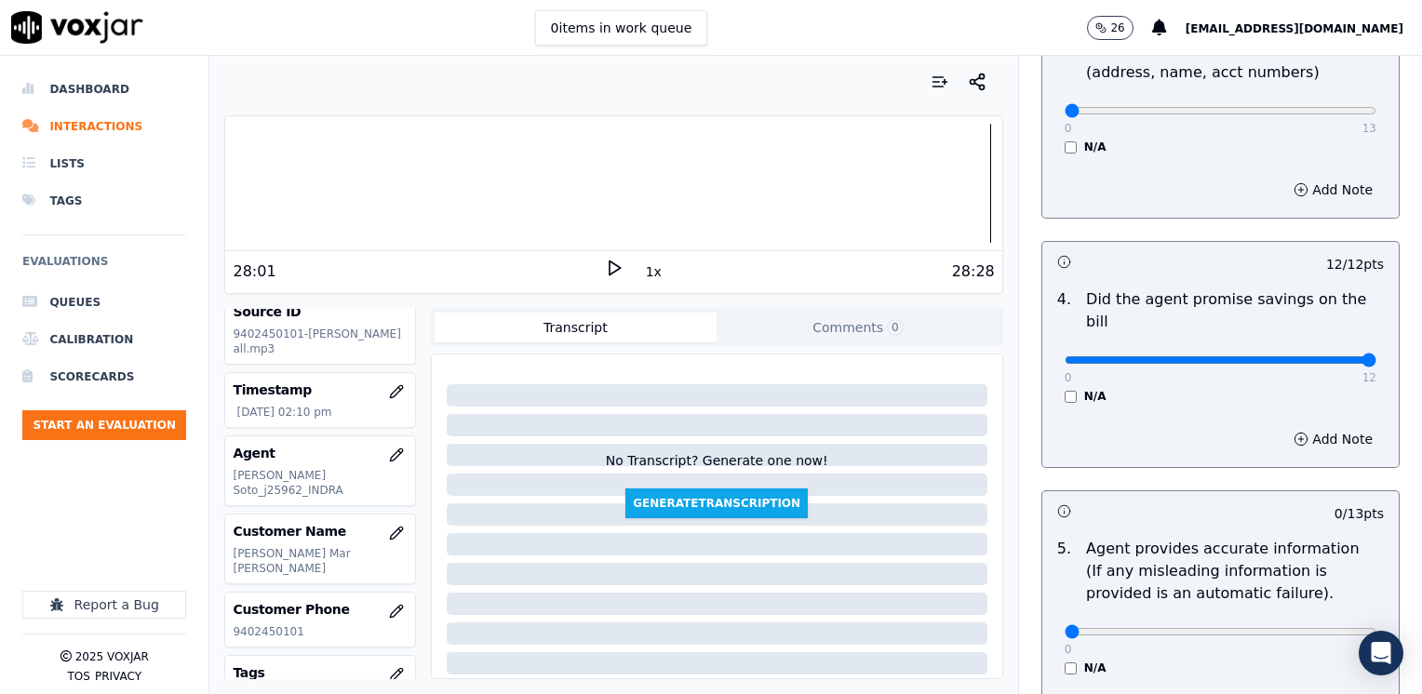
scroll to position [651, 0]
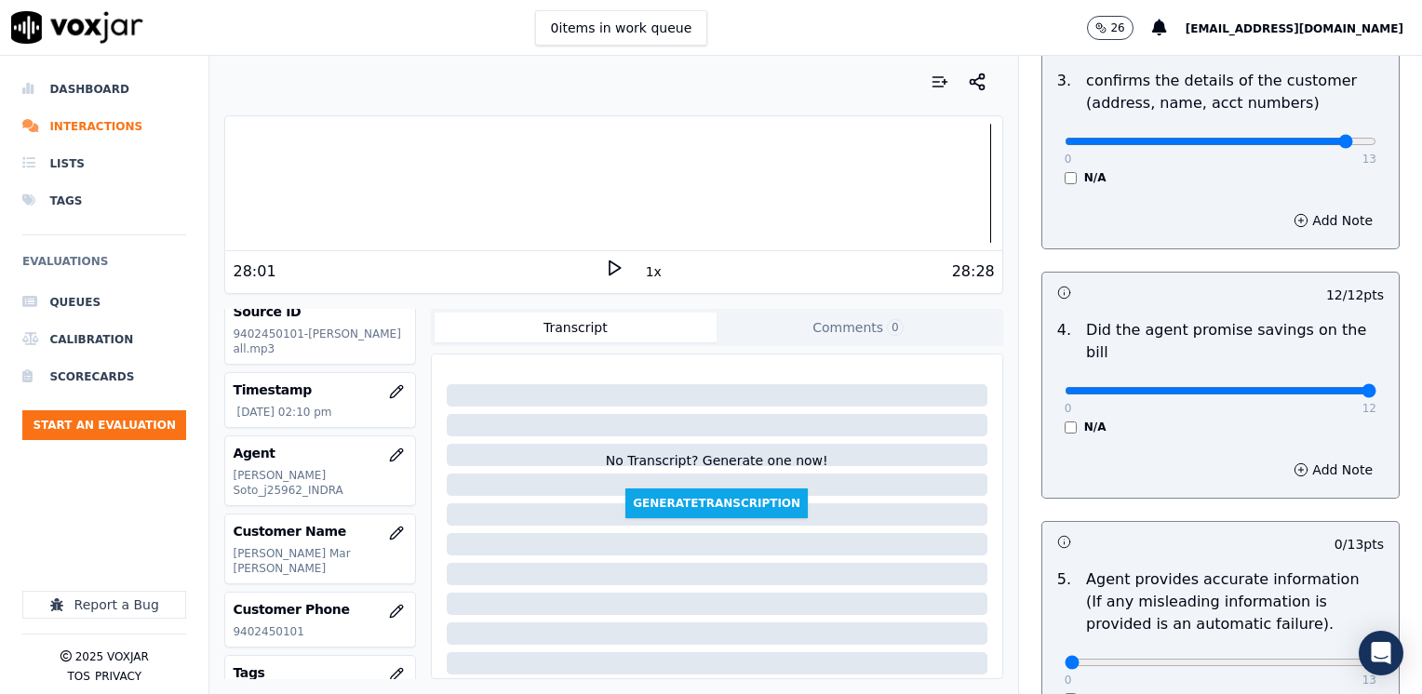
click at [1305, 138] on input "range" at bounding box center [1221, 141] width 312 height 7
click at [1297, 221] on button "Add Note" at bounding box center [1332, 221] width 101 height 26
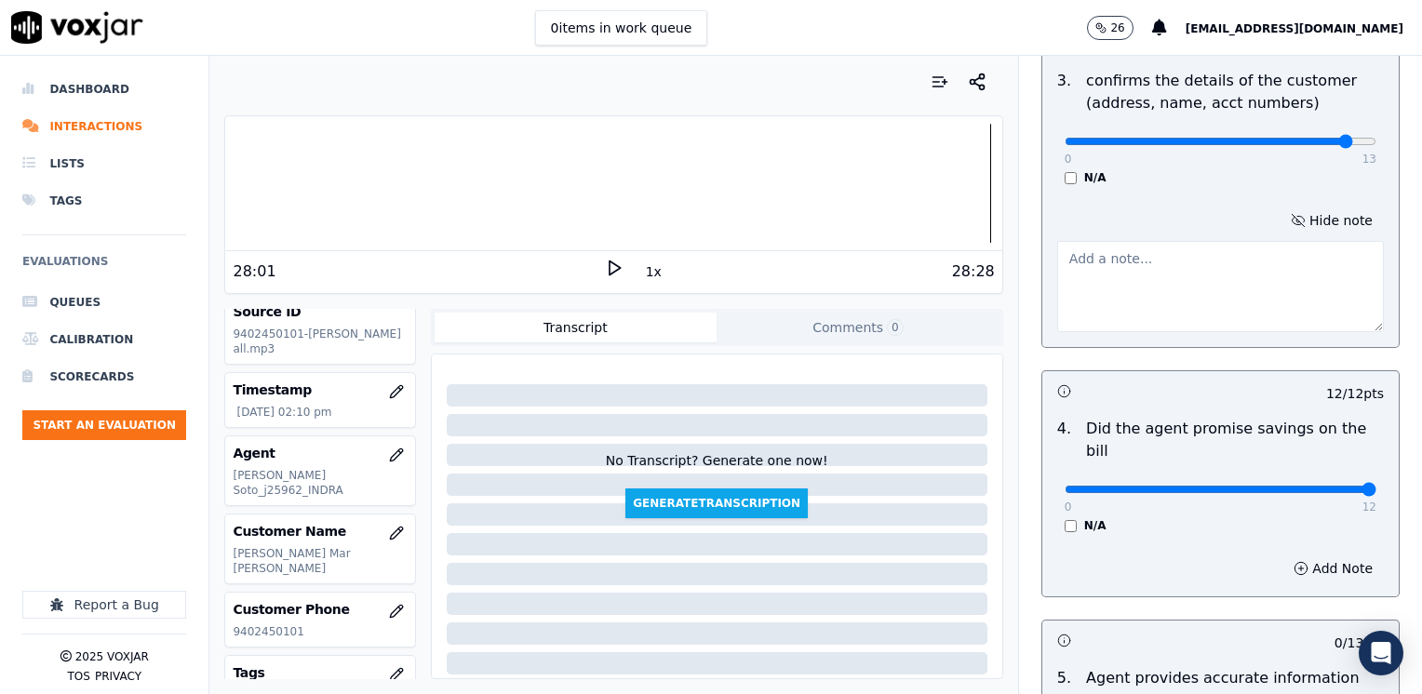
click at [1088, 296] on textarea at bounding box center [1220, 286] width 327 height 91
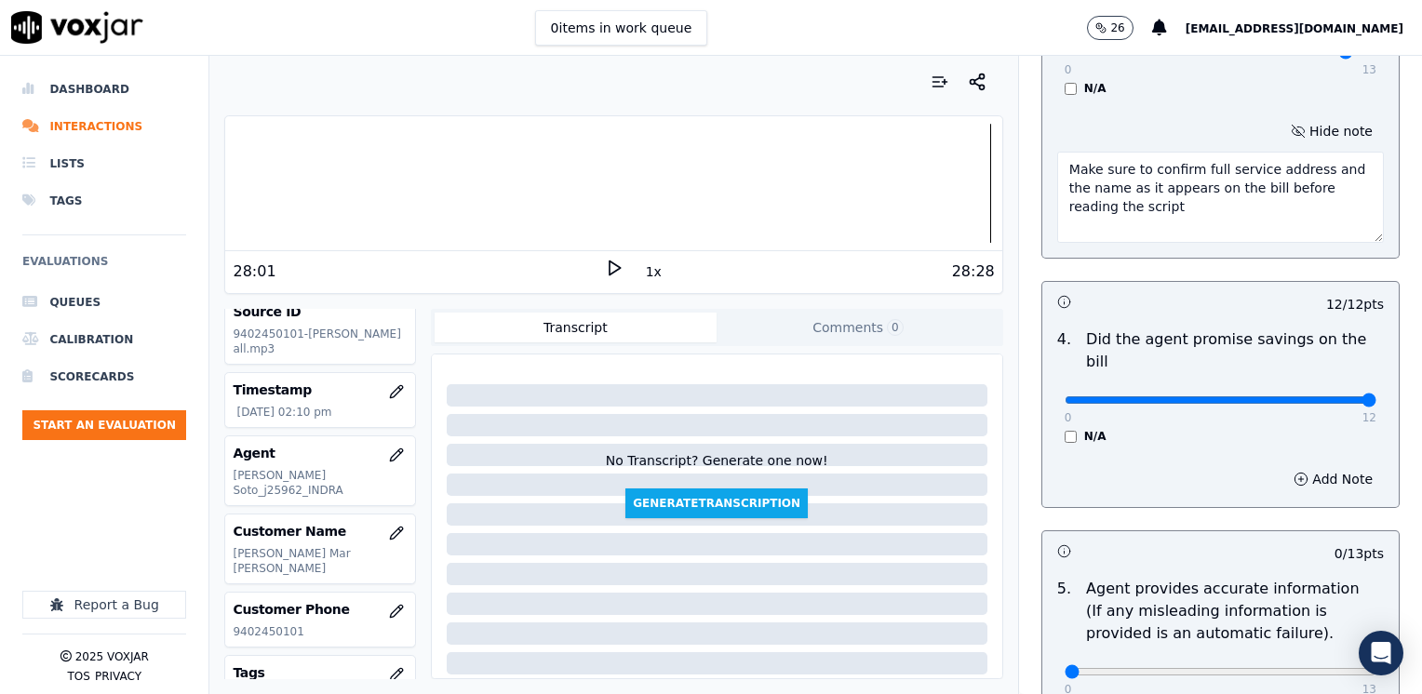
scroll to position [838, 0]
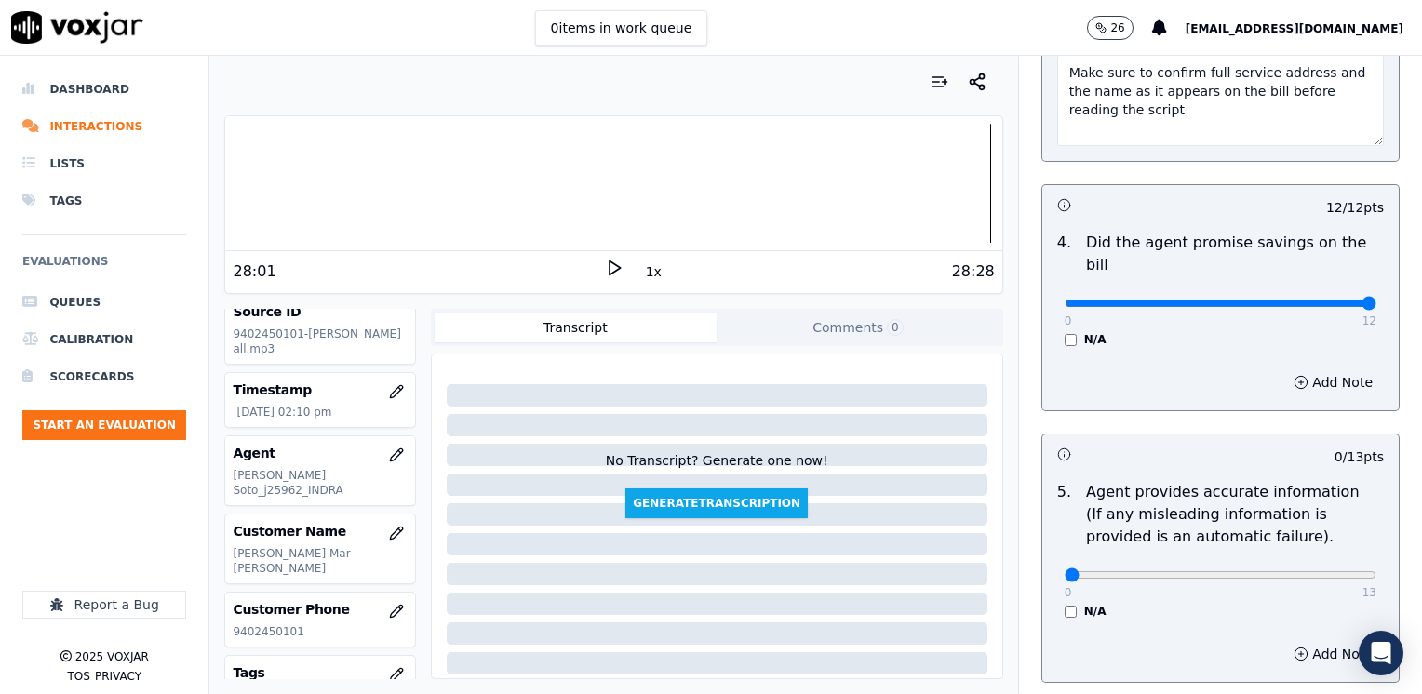
click at [1073, 650] on div "Add Note" at bounding box center [1220, 654] width 356 height 56
drag, startPoint x: 1053, startPoint y: 550, endPoint x: 1425, endPoint y: 543, distance: 371.4
click at [1376, 571] on input "range" at bounding box center [1221, 574] width 312 height 7
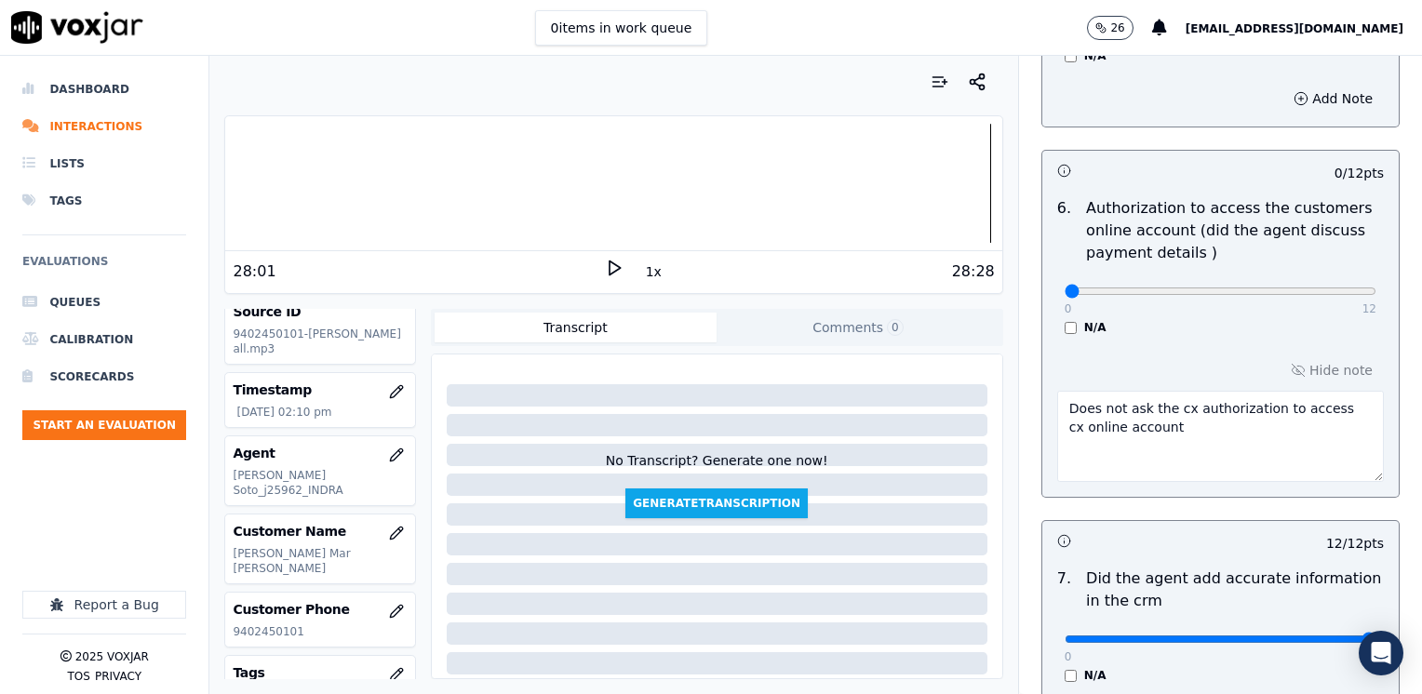
scroll to position [1358, 0]
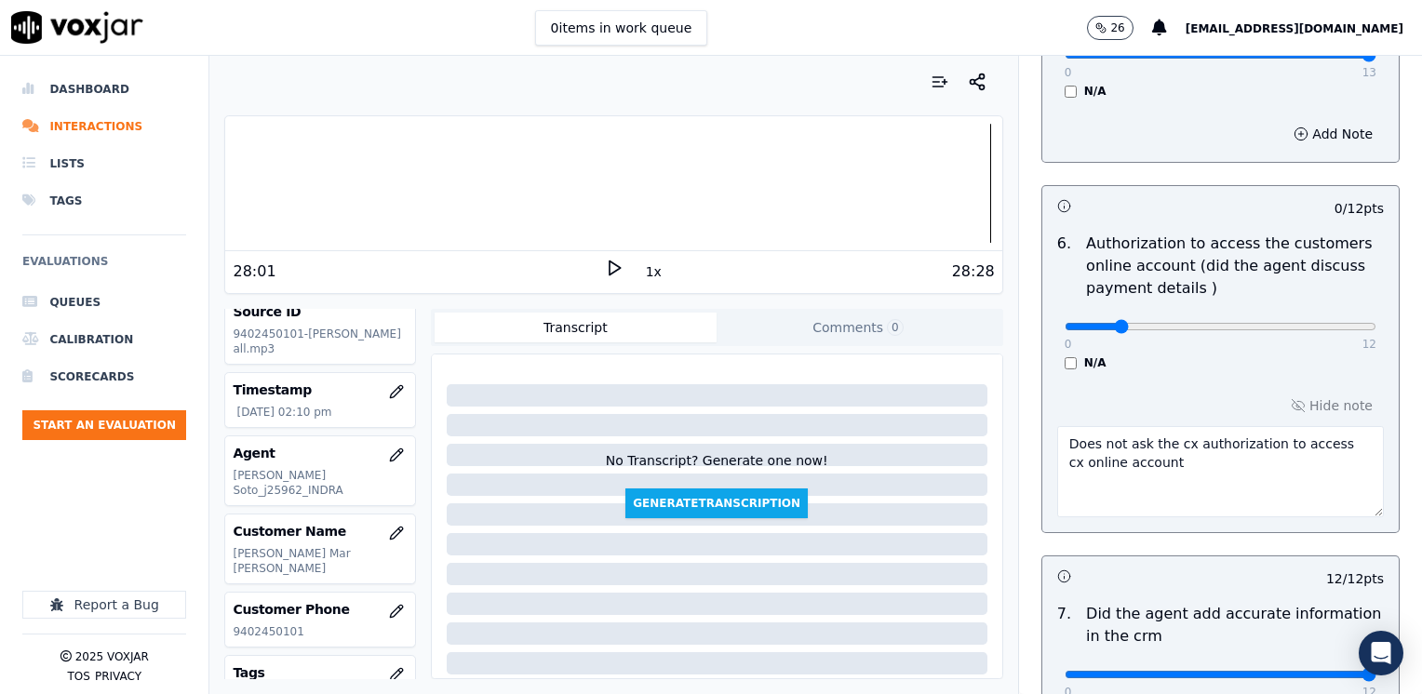
click at [1106, 323] on input "range" at bounding box center [1221, 326] width 312 height 7
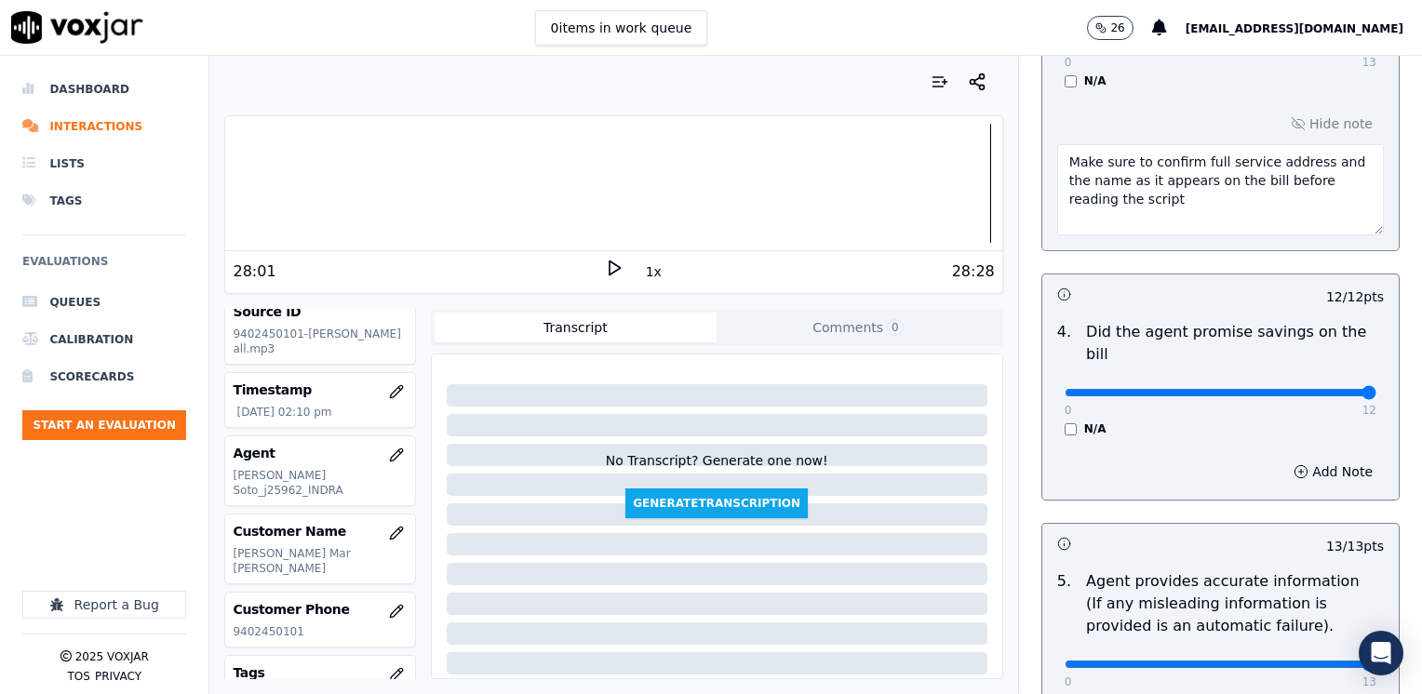
scroll to position [520, 0]
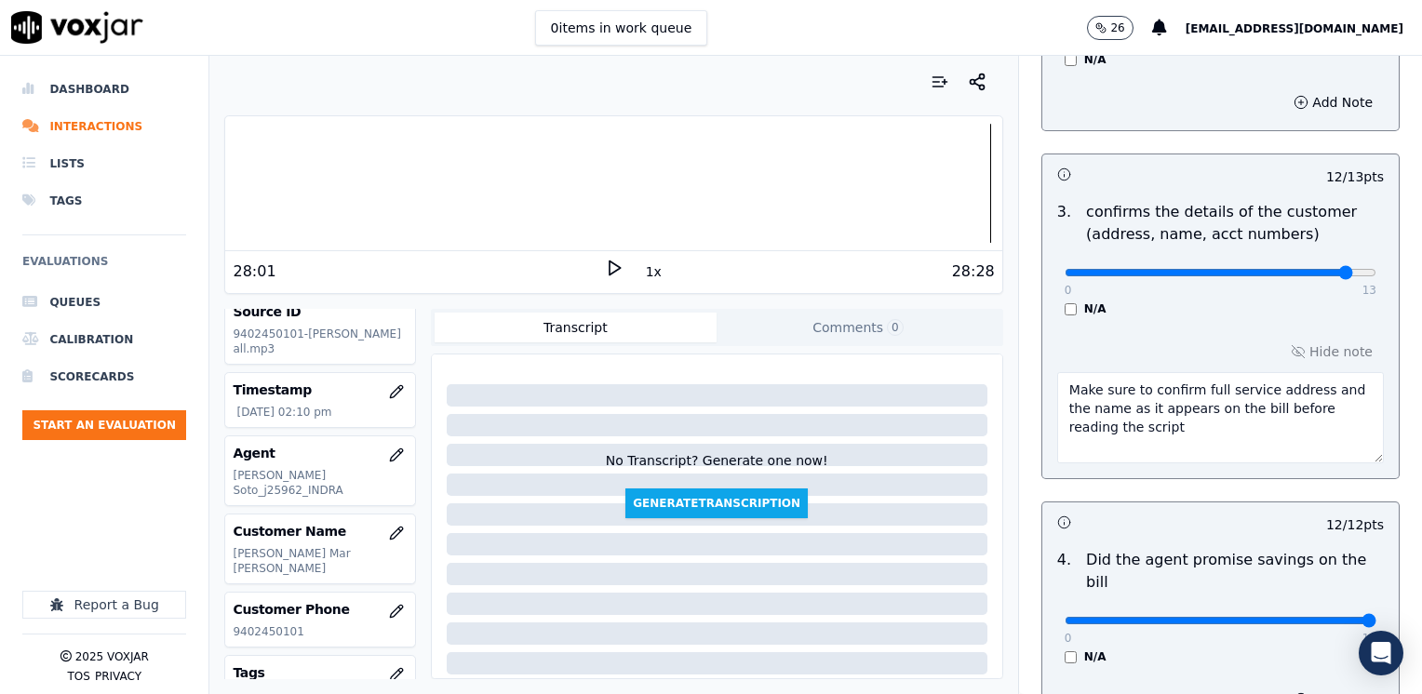
drag, startPoint x: 1285, startPoint y: 387, endPoint x: 1244, endPoint y: 412, distance: 48.0
click at [1244, 412] on textarea "Make sure to confirm full service address and the name as it appears on the bil…" at bounding box center [1220, 417] width 327 height 91
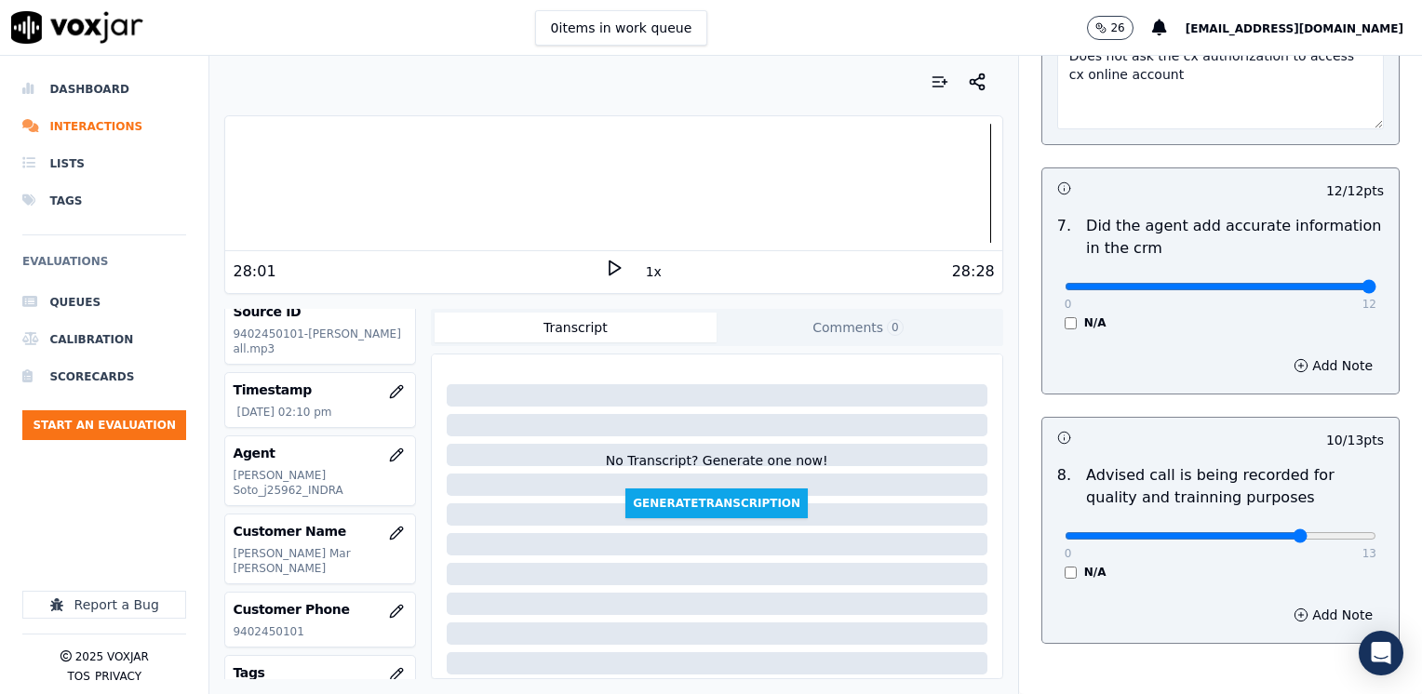
scroll to position [1823, 0]
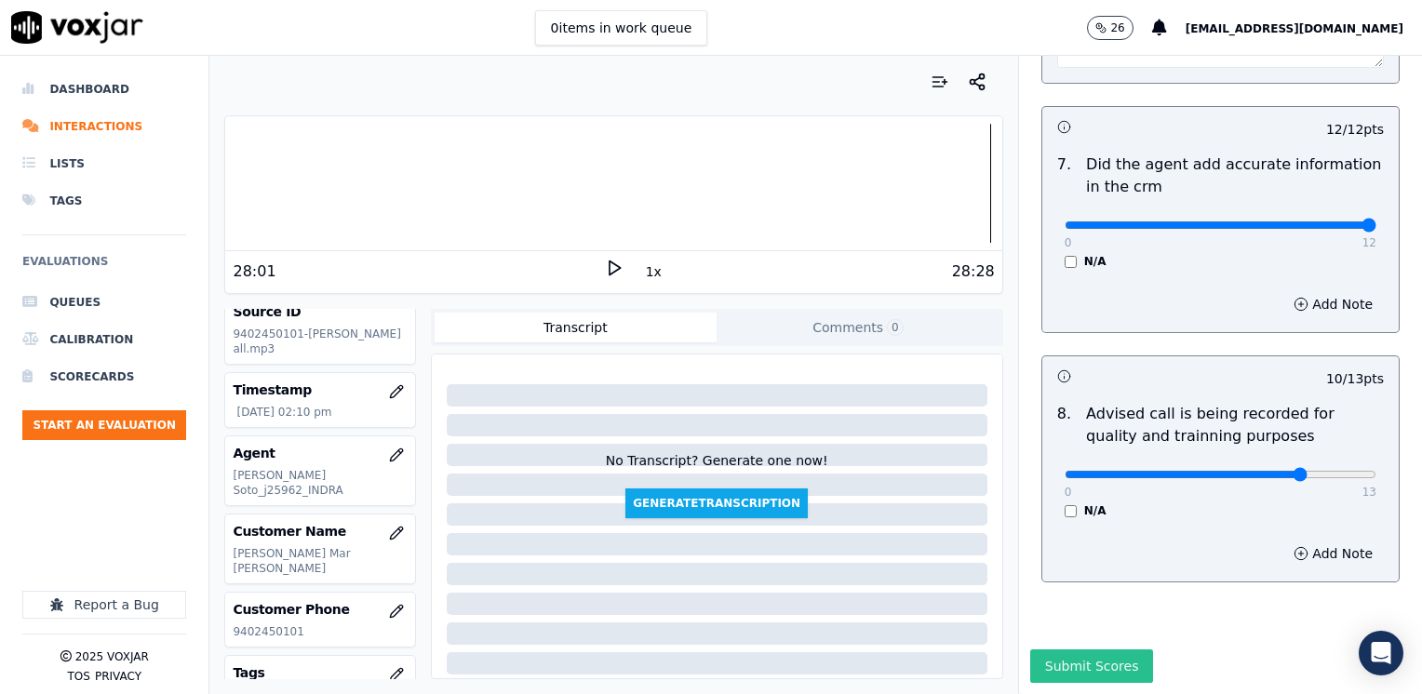
click at [1106, 650] on button "Submit Scores" at bounding box center [1092, 667] width 124 height 34
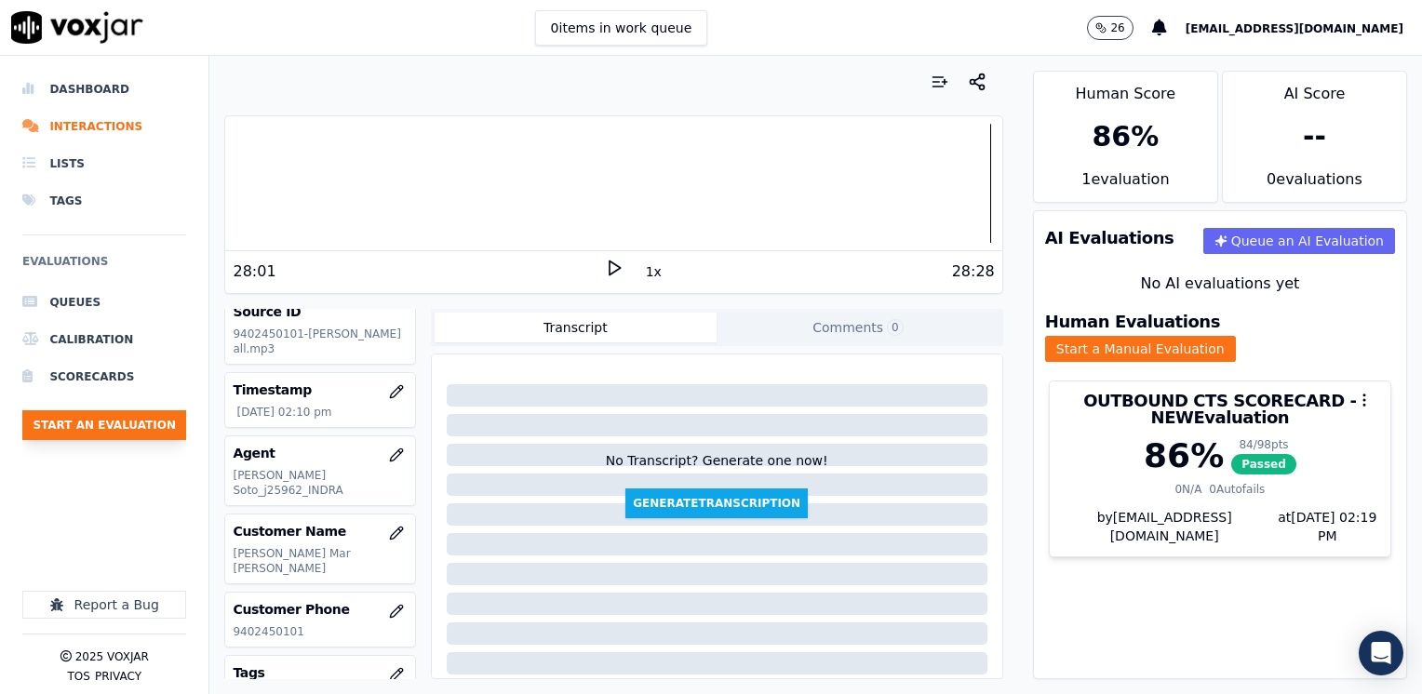
click at [134, 423] on button "Start an Evaluation" at bounding box center [104, 425] width 164 height 30
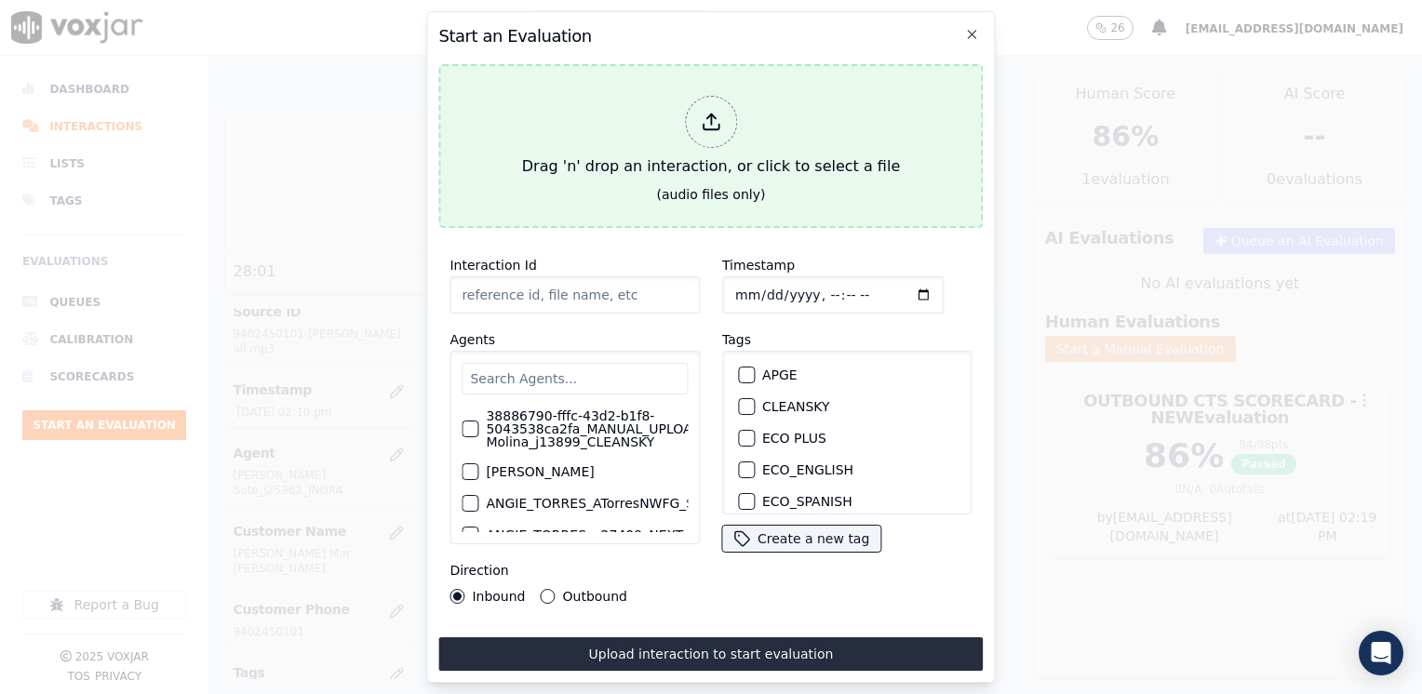
click at [717, 124] on icon at bounding box center [711, 122] width 20 height 20
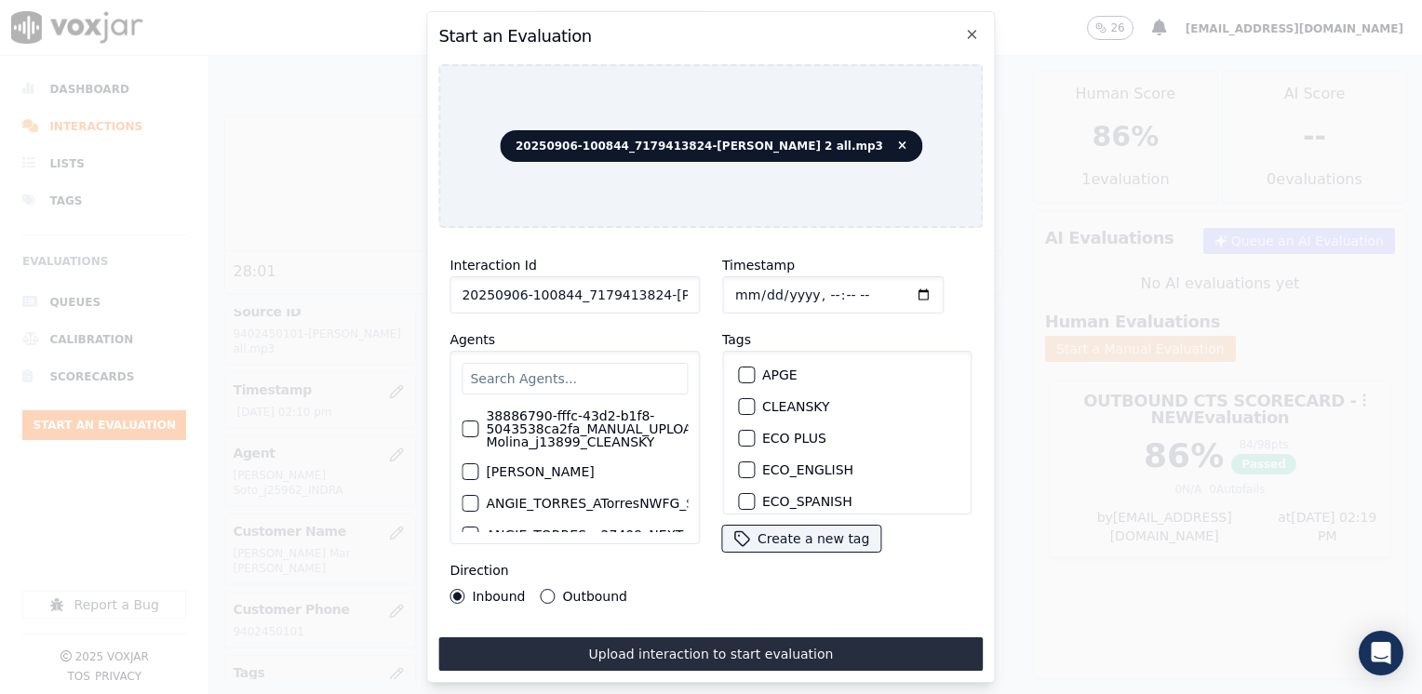
click at [558, 374] on input "text" at bounding box center [575, 379] width 226 height 32
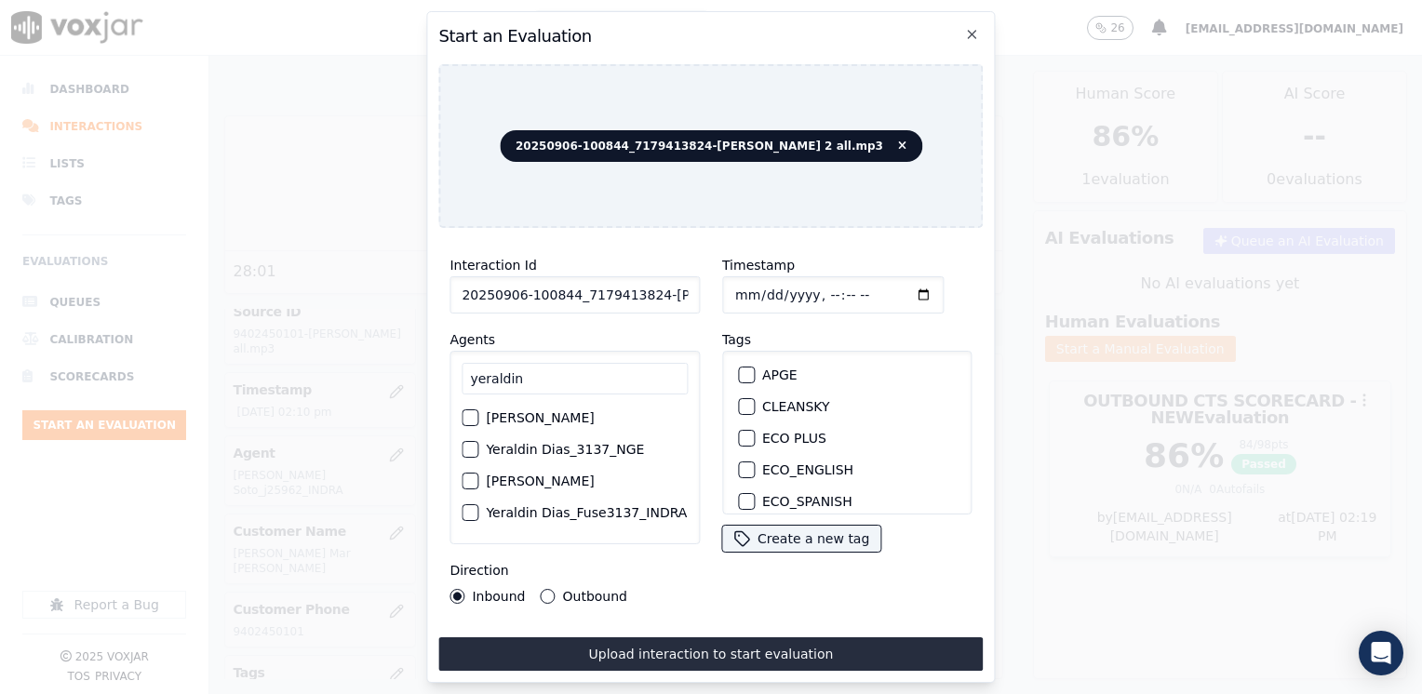
click at [548, 516] on label "Yeraldin Dias_Fuse3137_INDRA" at bounding box center [586, 512] width 201 height 13
click at [478, 516] on button "Yeraldin Dias_Fuse3137_INDRA" at bounding box center [470, 512] width 17 height 17
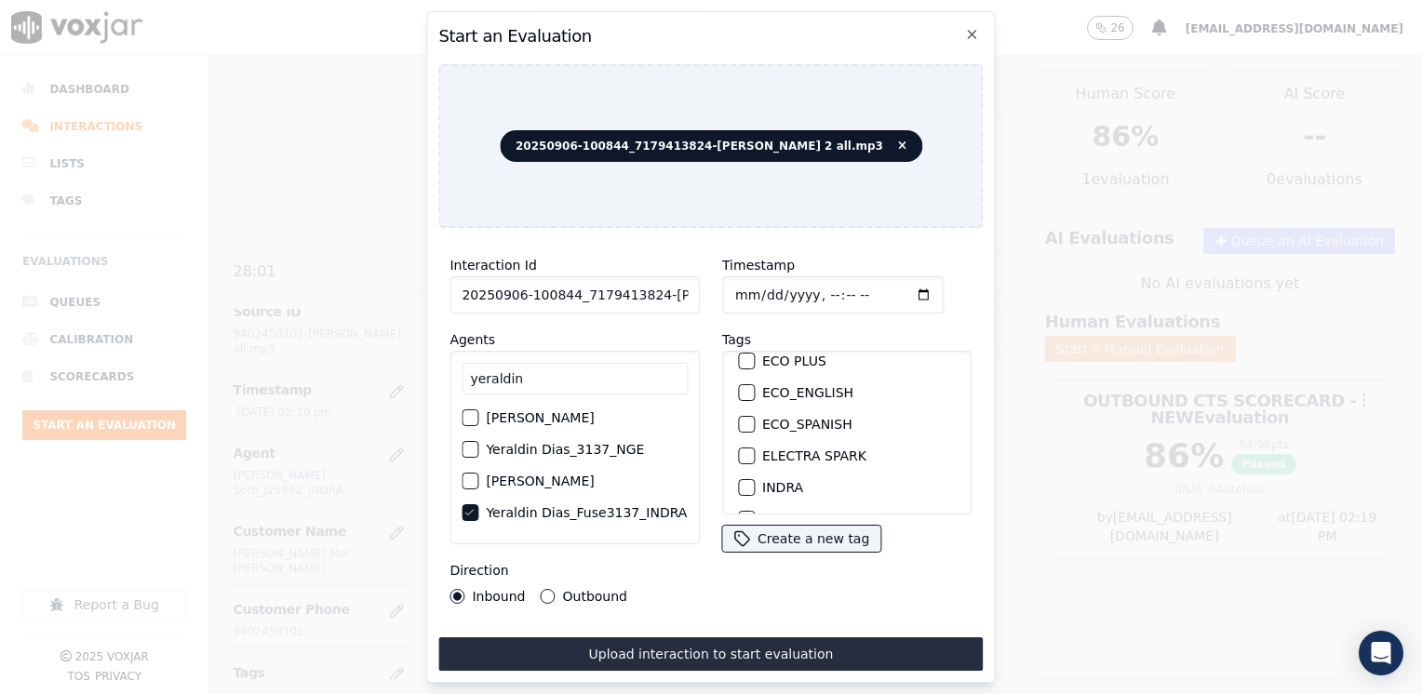
scroll to position [186, 0]
click at [739, 372] on div "button" at bounding box center [745, 378] width 13 height 13
click at [891, 292] on input "Timestamp" at bounding box center [832, 294] width 221 height 37
click at [893, 290] on input "Timestamp" at bounding box center [832, 294] width 221 height 37
click at [544, 589] on button "Outbound" at bounding box center [548, 596] width 15 height 15
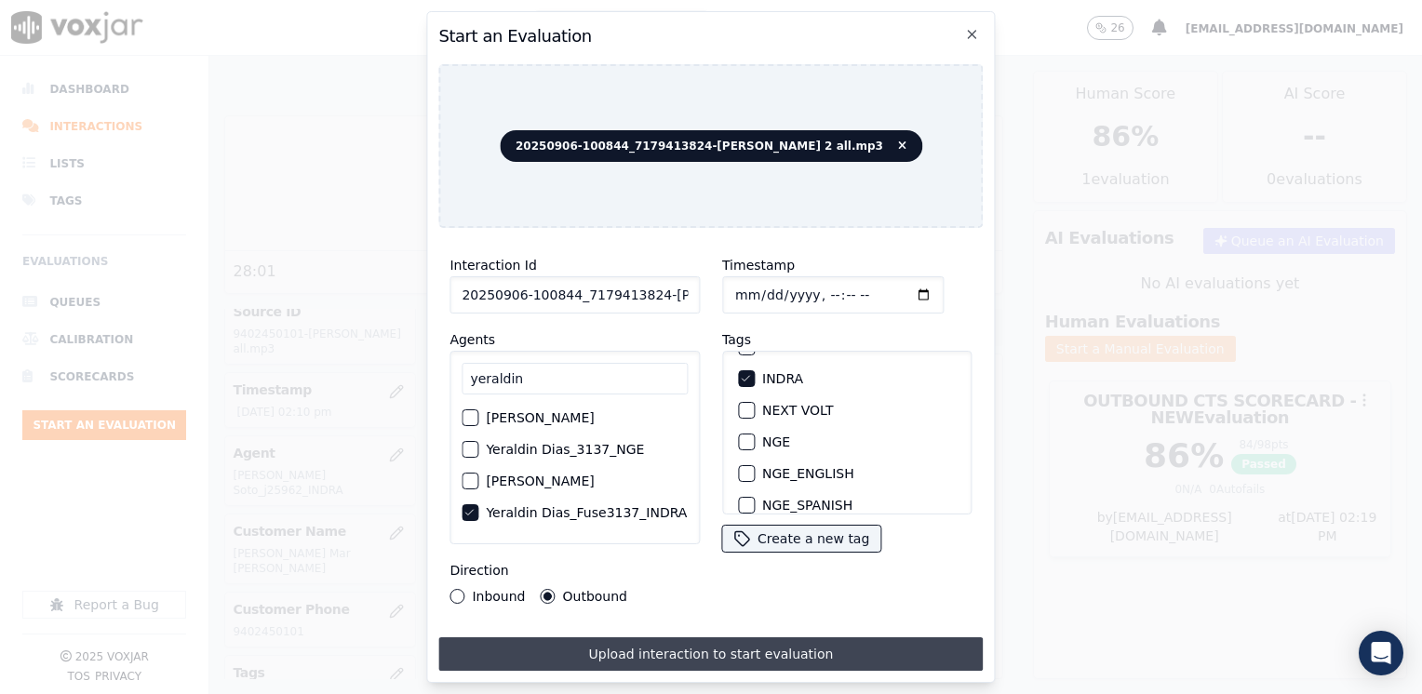
click at [704, 653] on button "Upload interaction to start evaluation" at bounding box center [710, 654] width 544 height 34
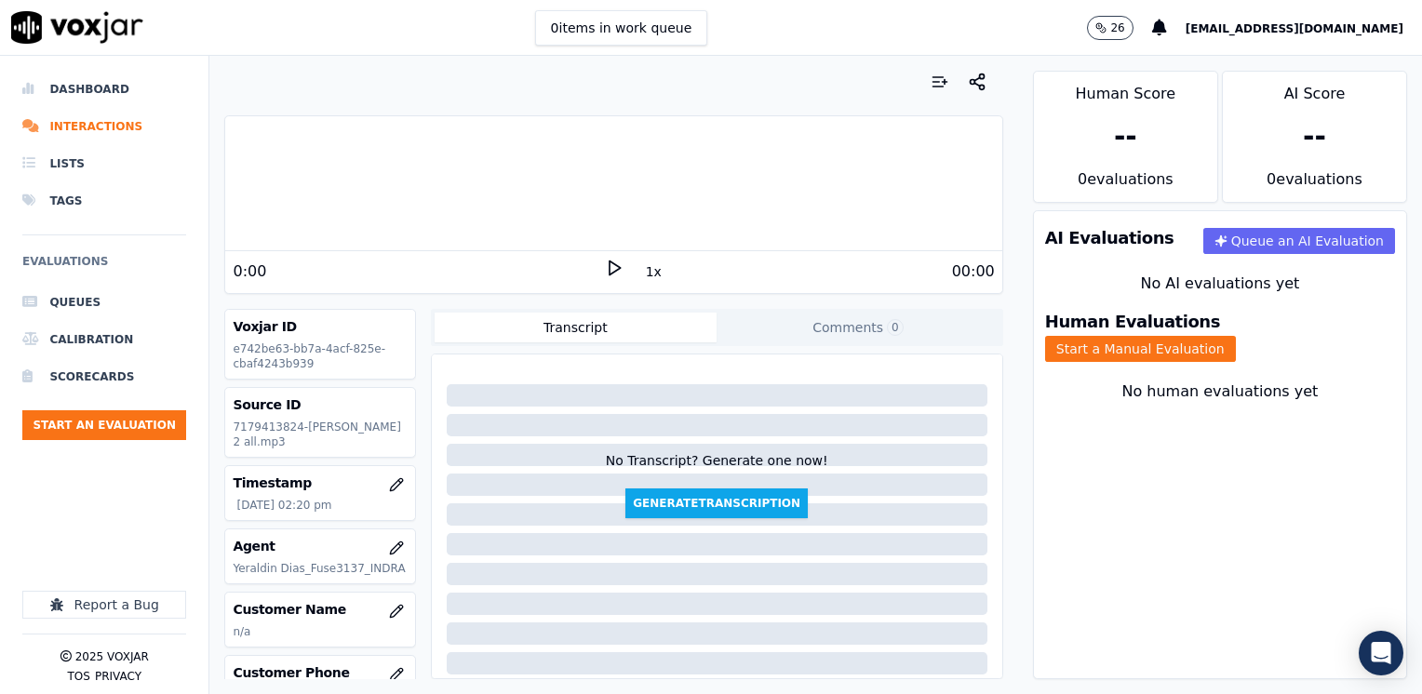
click at [610, 265] on polygon at bounding box center [615, 269] width 11 height 14
click at [607, 265] on icon at bounding box center [614, 268] width 19 height 19
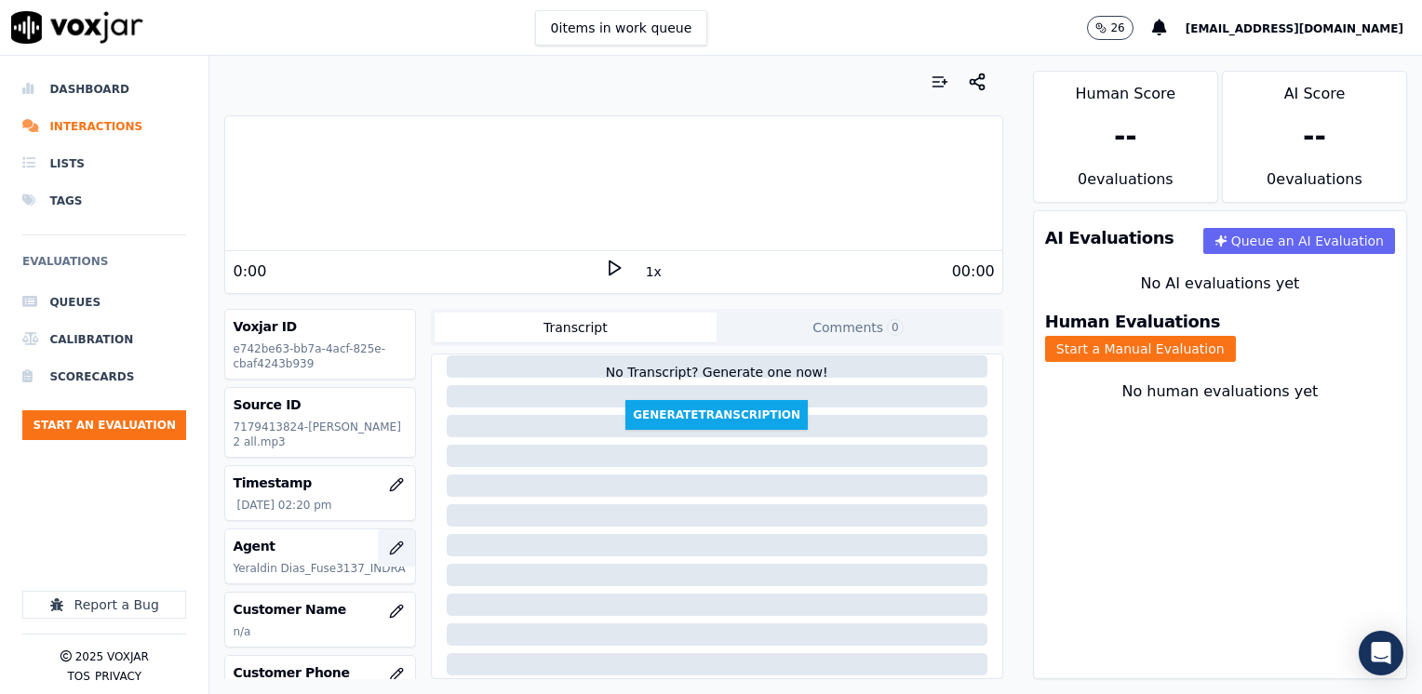
scroll to position [93, 0]
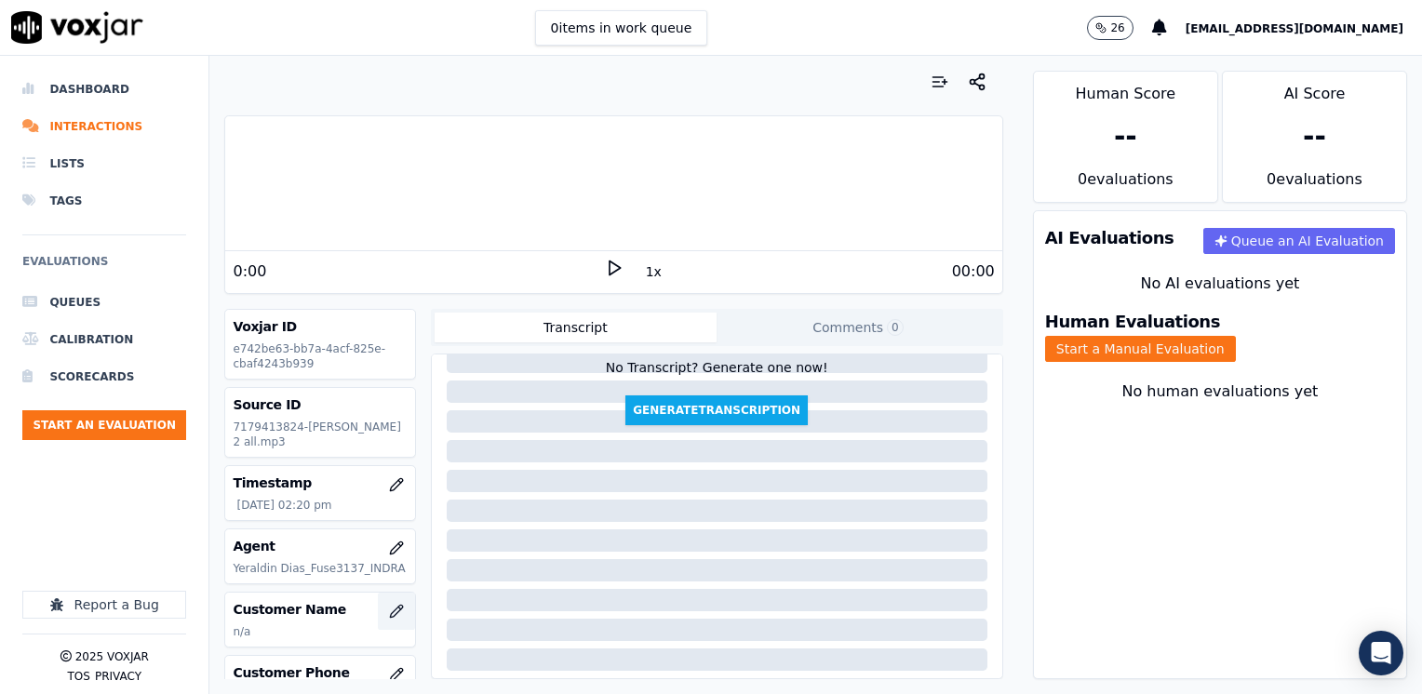
click at [389, 612] on icon "button" at bounding box center [396, 611] width 15 height 15
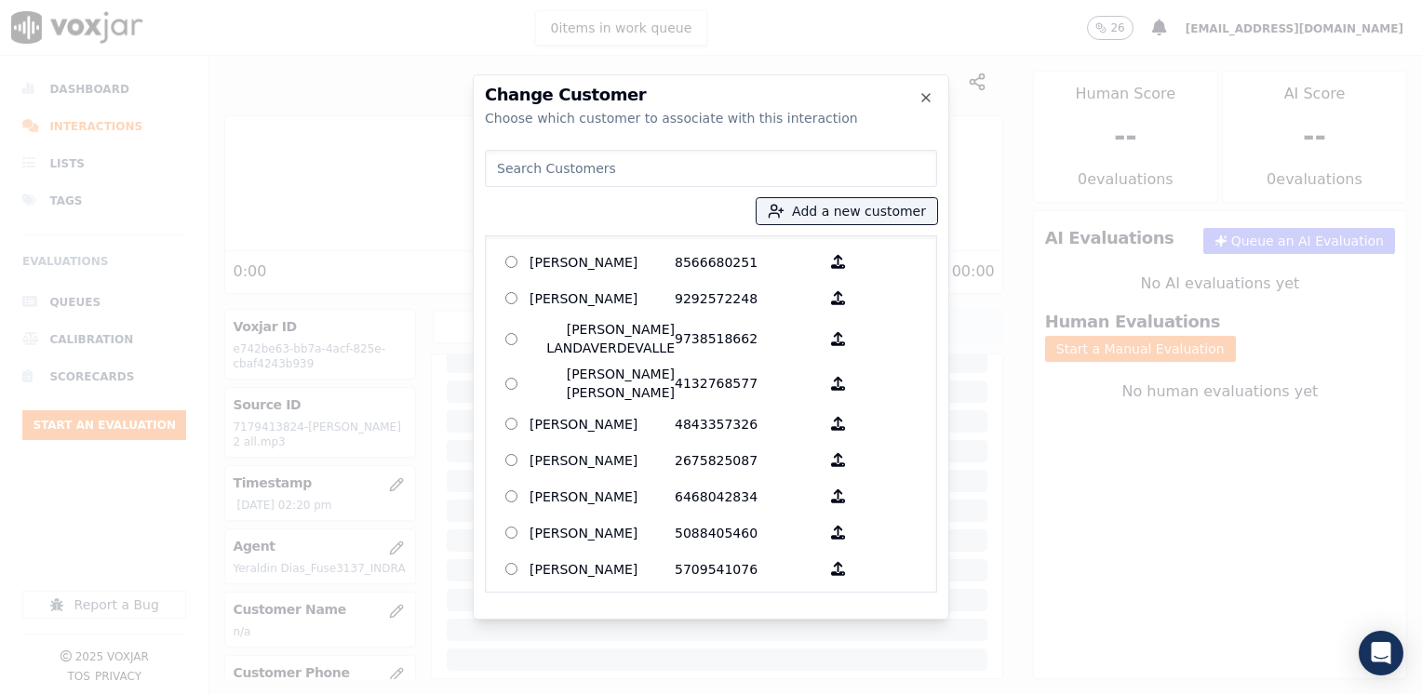
click at [655, 152] on input at bounding box center [711, 168] width 452 height 37
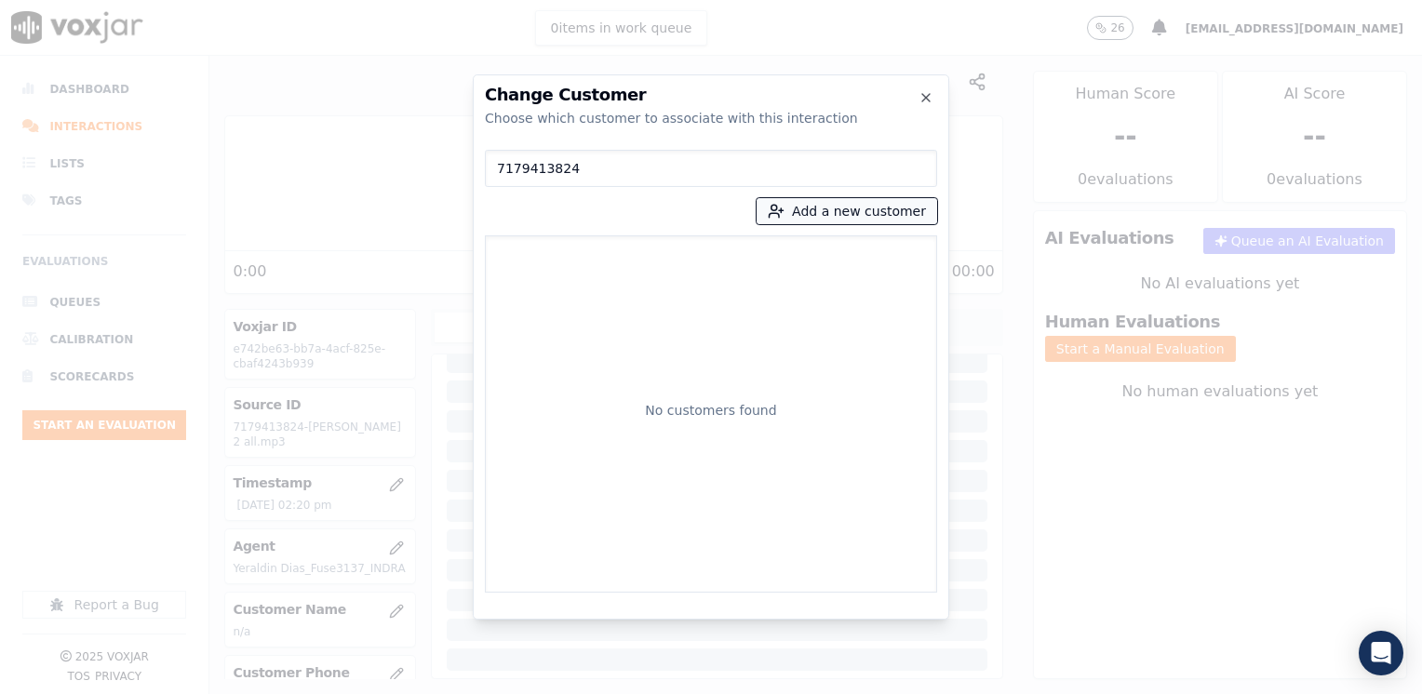
click at [871, 211] on button "Add a new customer" at bounding box center [847, 211] width 181 height 26
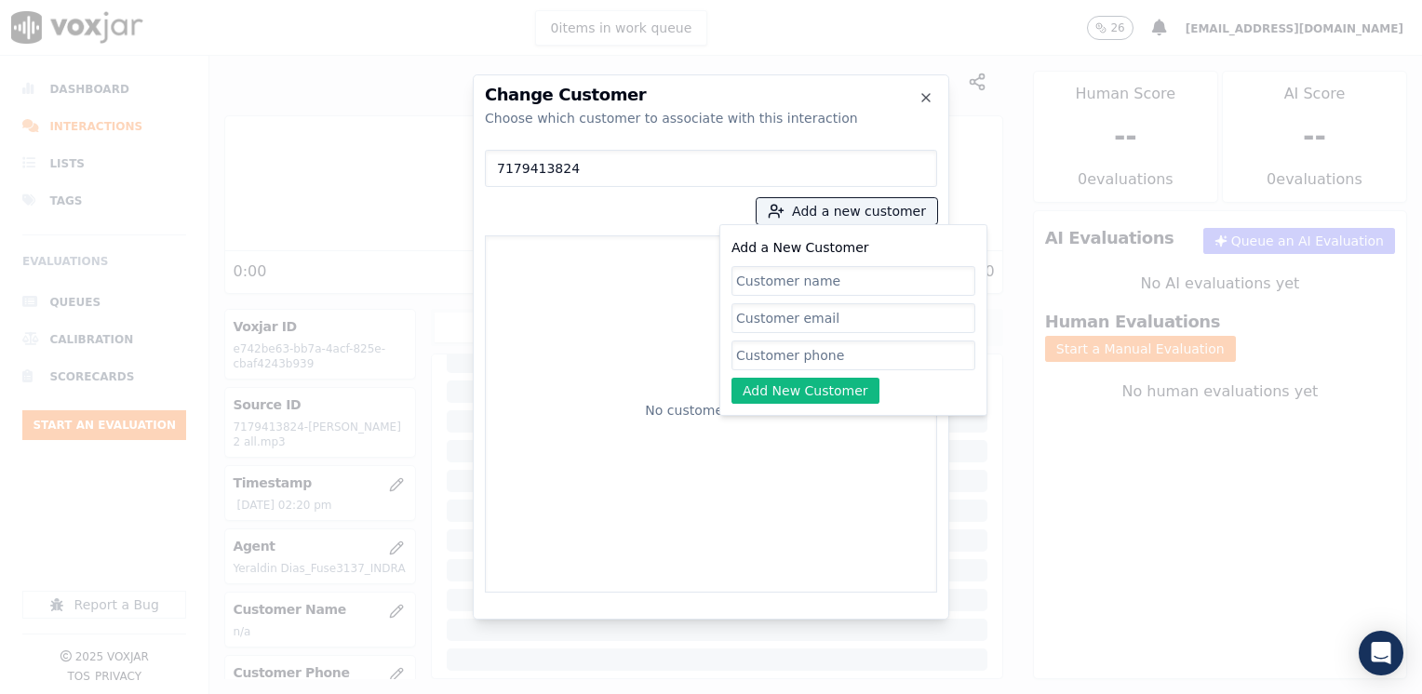
click at [848, 348] on input "Add a New Customer" at bounding box center [853, 356] width 244 height 30
paste input "7179413824"
click at [921, 397] on div "Add a New Customer 7179413824 Add New Customer" at bounding box center [853, 320] width 244 height 168
click at [828, 287] on input "Add a New Customer" at bounding box center [853, 281] width 244 height 30
paste input "[PERSON_NAME]"
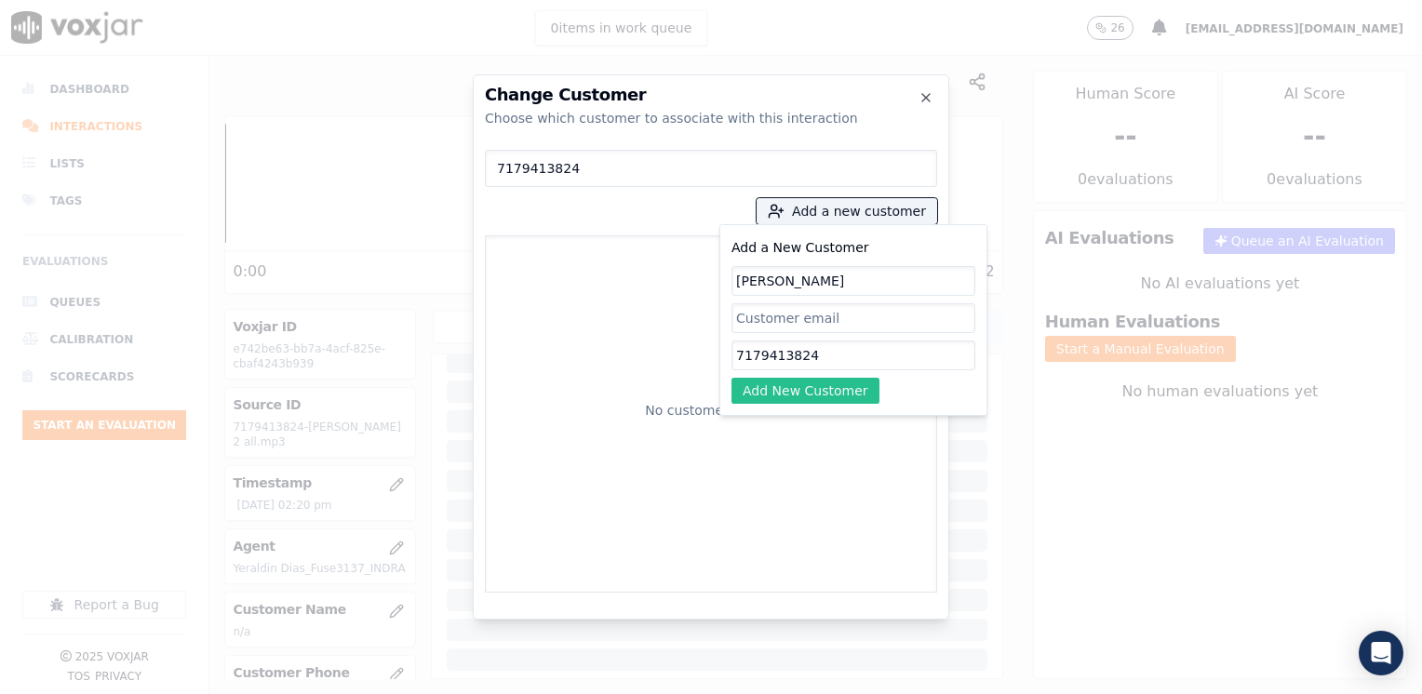
click at [823, 385] on button "Add New Customer" at bounding box center [805, 391] width 148 height 26
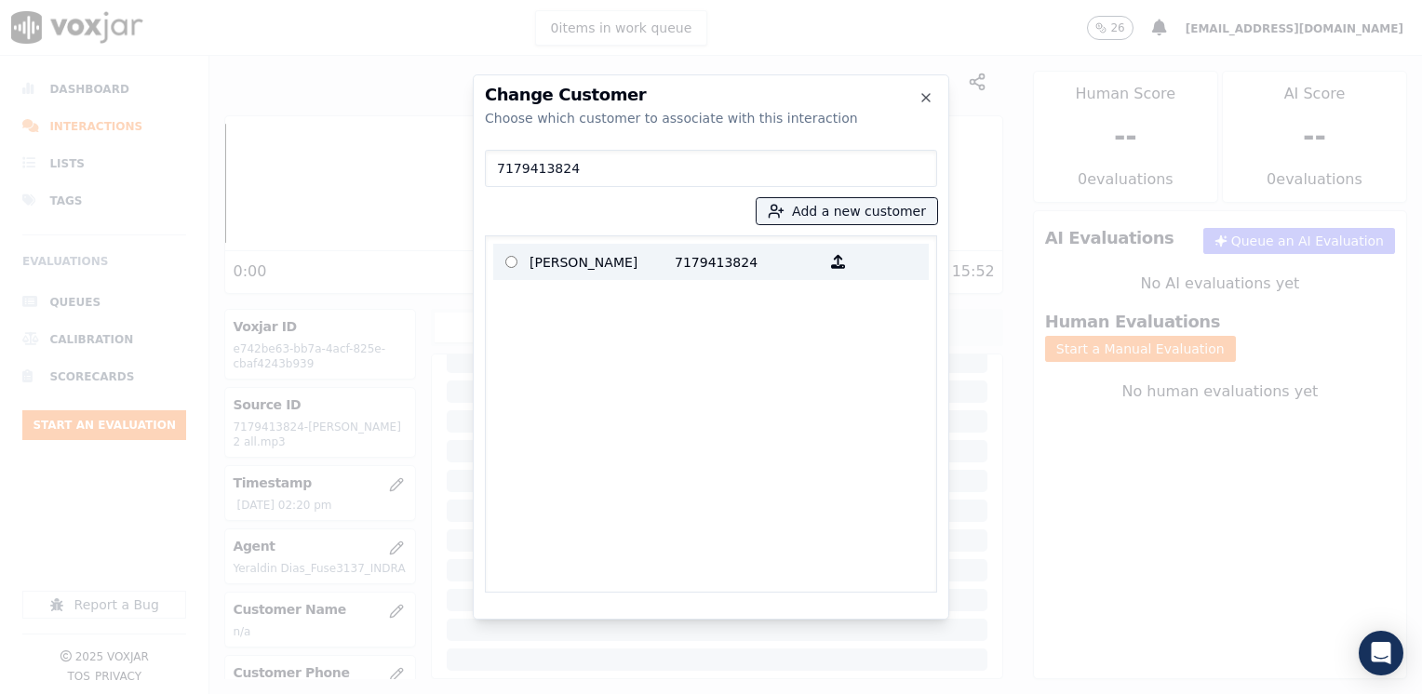
click at [691, 265] on p "7179413824" at bounding box center [747, 262] width 145 height 29
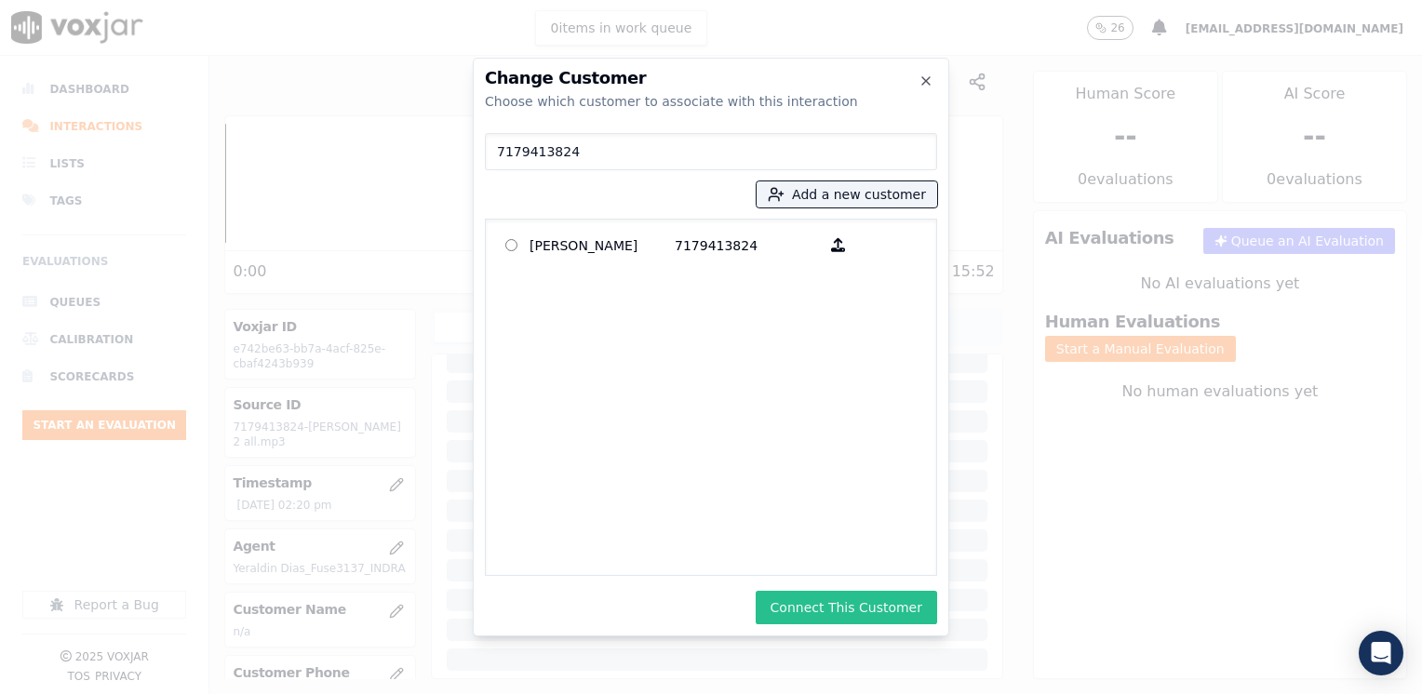
click at [825, 607] on button "Connect This Customer" at bounding box center [846, 608] width 181 height 34
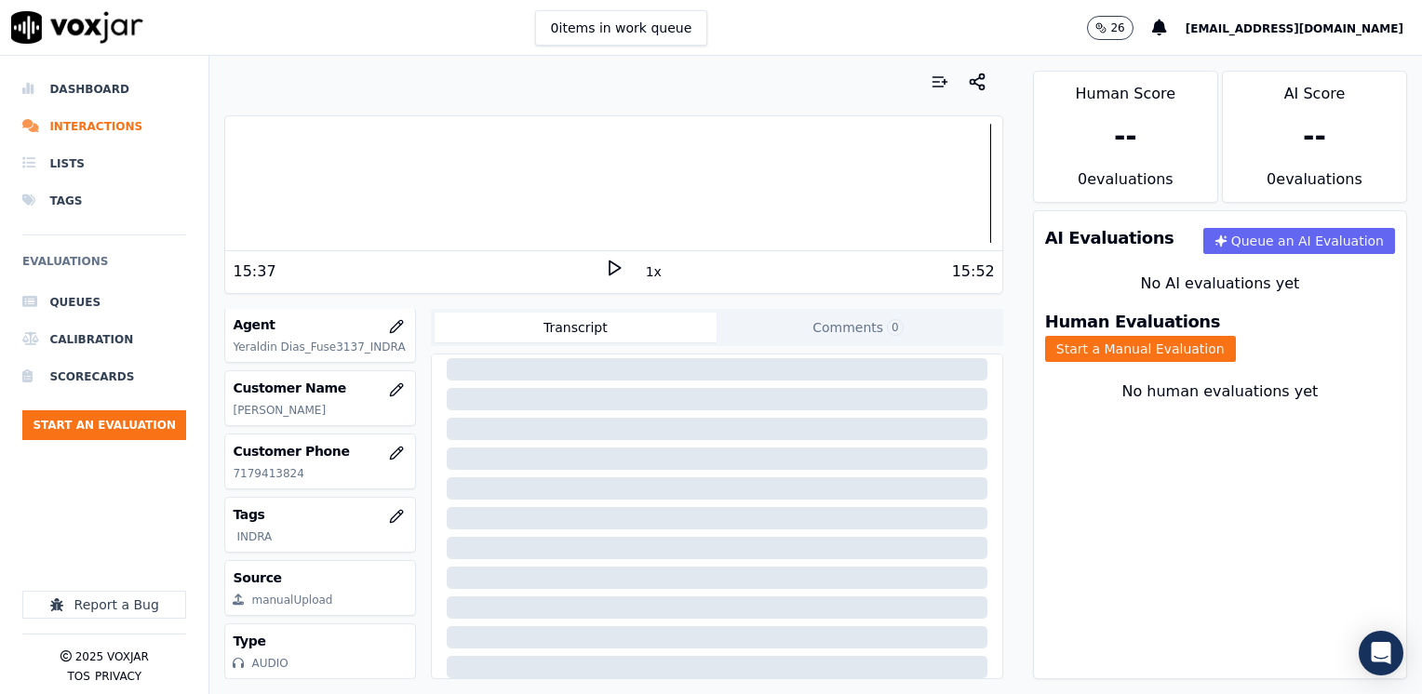
scroll to position [182, 0]
click at [1236, 337] on button "Start a Manual Evaluation" at bounding box center [1140, 349] width 191 height 26
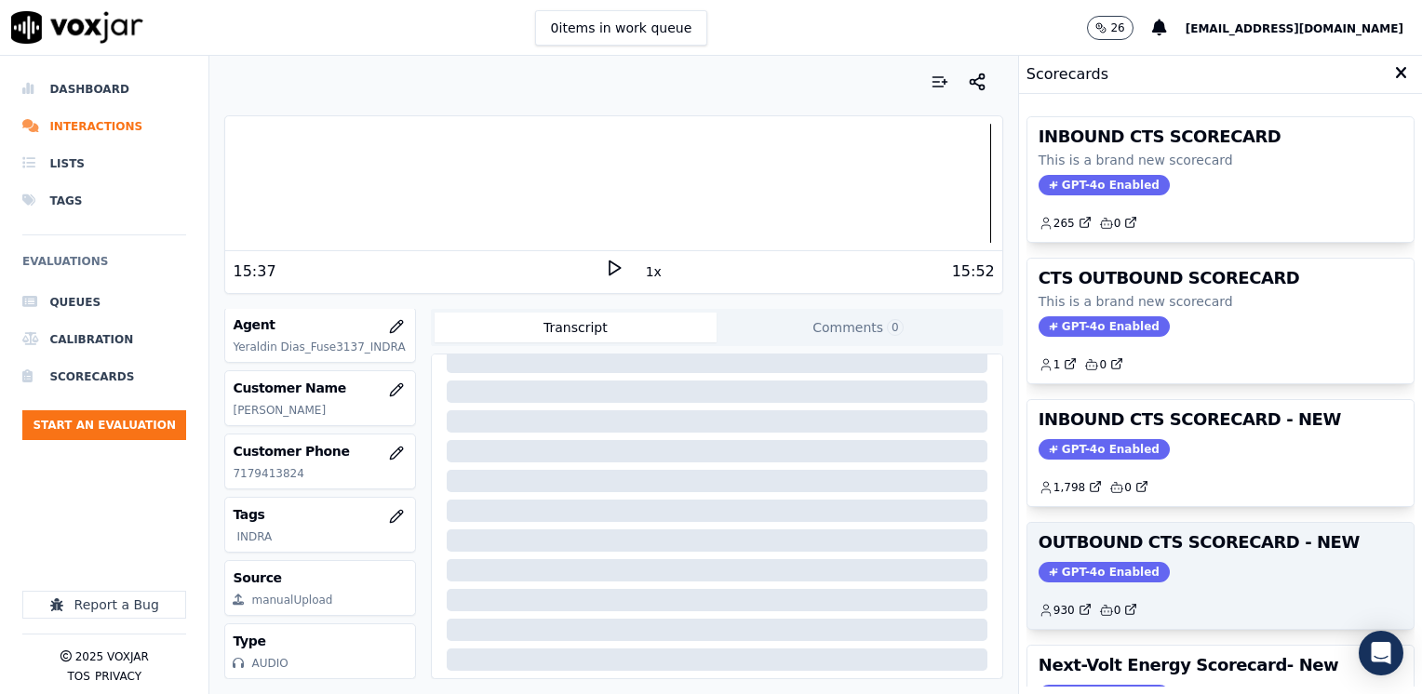
click at [1126, 562] on span "GPT-4o Enabled" at bounding box center [1104, 572] width 131 height 20
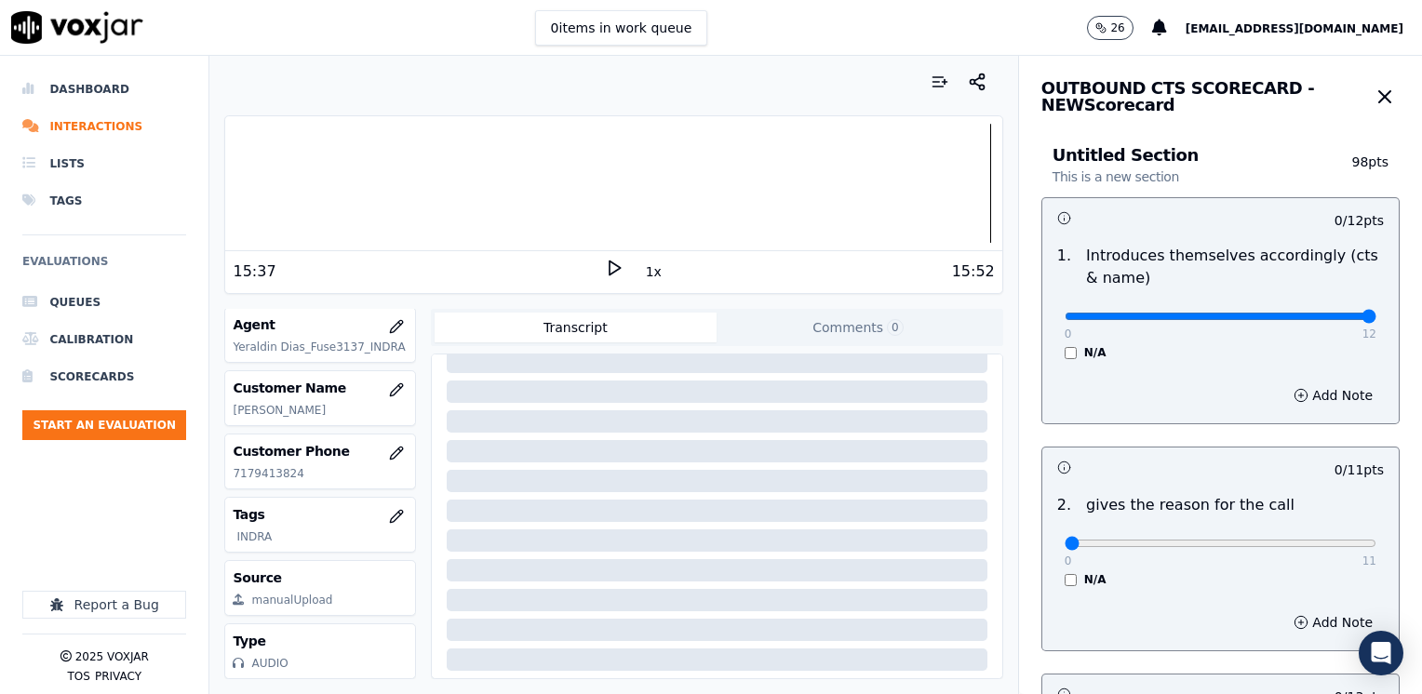
drag, startPoint x: 1052, startPoint y: 318, endPoint x: 1412, endPoint y: 311, distance: 360.2
click at [1376, 313] on input "range" at bounding box center [1221, 316] width 312 height 7
drag, startPoint x: 1052, startPoint y: 549, endPoint x: 1339, endPoint y: 544, distance: 287.6
click at [1376, 540] on input "range" at bounding box center [1221, 543] width 312 height 7
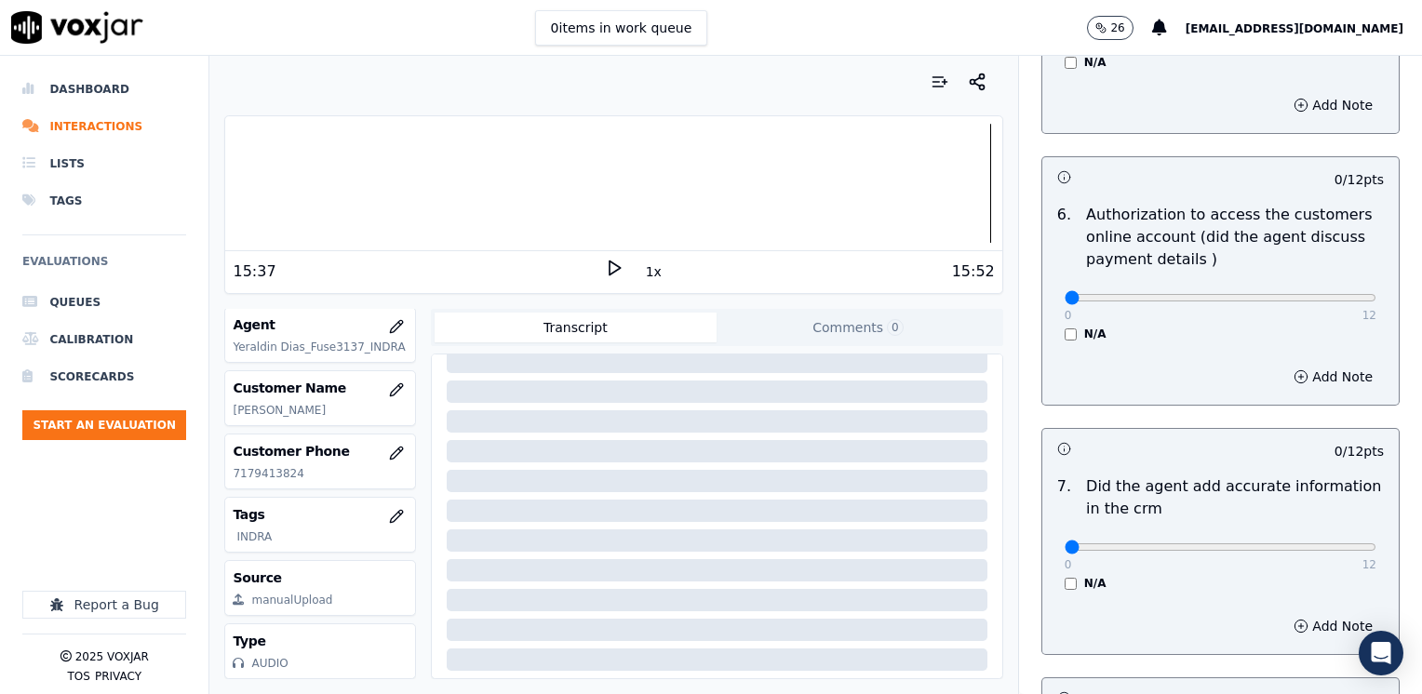
scroll to position [1489, 0]
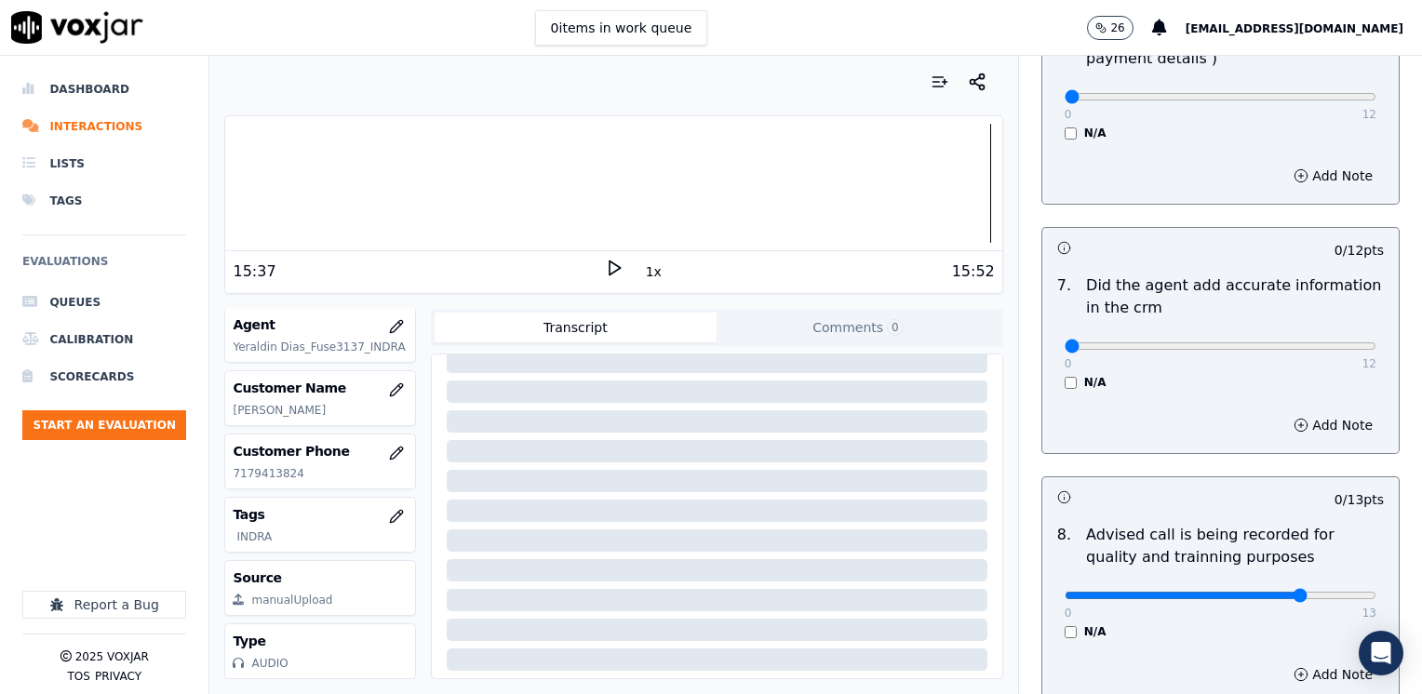
click at [1256, 592] on input "range" at bounding box center [1221, 595] width 312 height 7
drag, startPoint x: 1051, startPoint y: 316, endPoint x: 1425, endPoint y: 265, distance: 377.6
click at [1376, 342] on input "range" at bounding box center [1221, 345] width 312 height 7
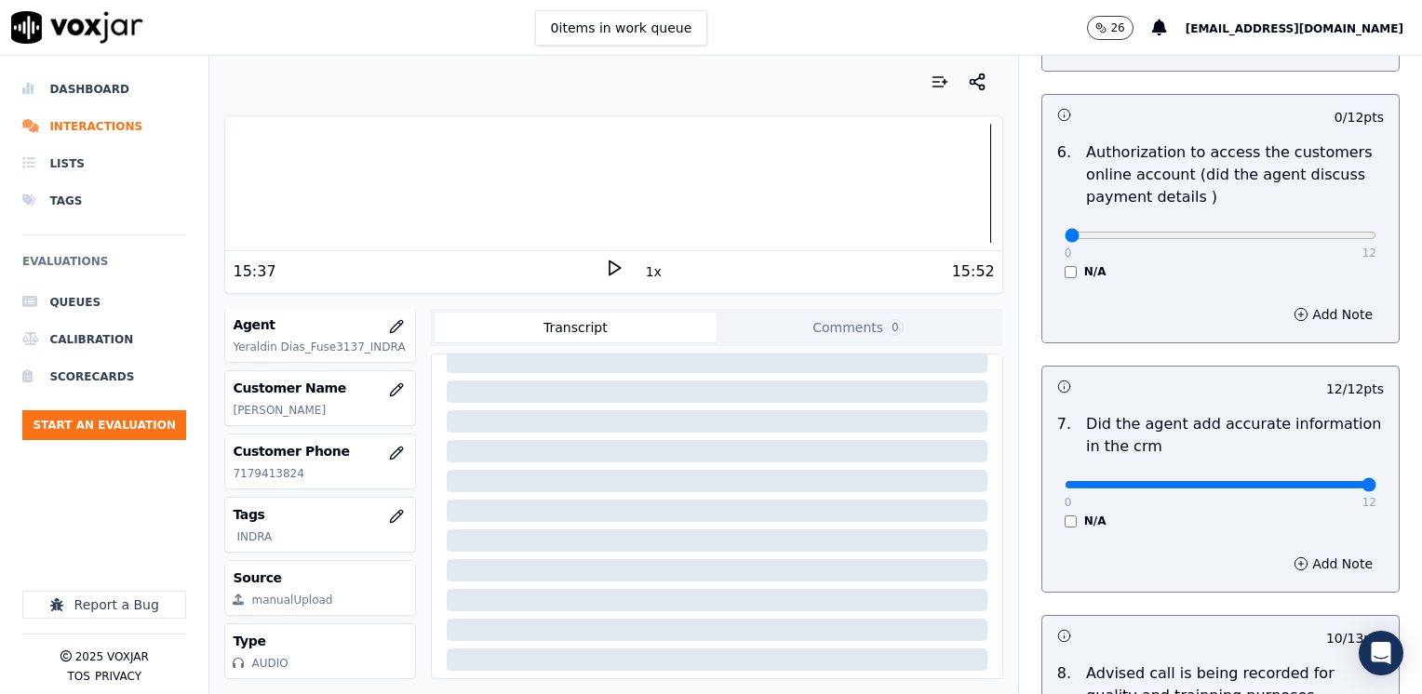
scroll to position [1210, 0]
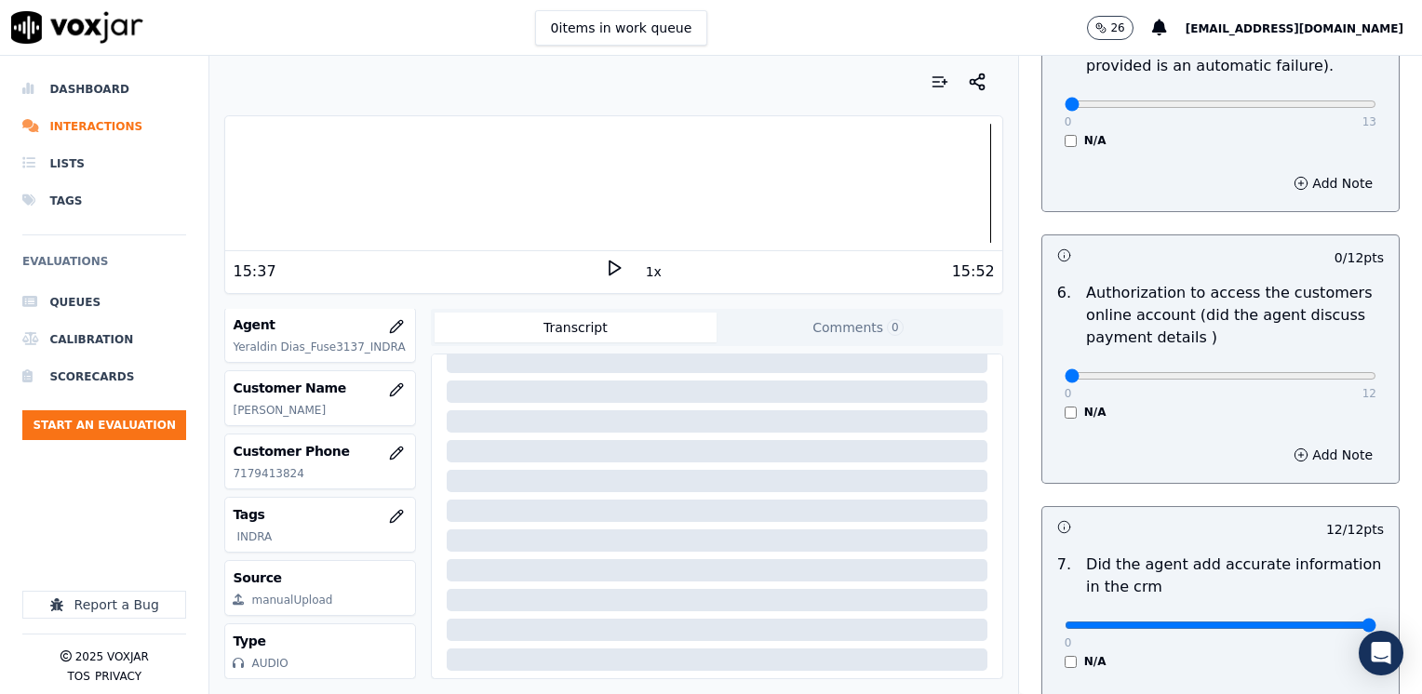
click at [1050, 389] on div "0 12 N/A" at bounding box center [1221, 384] width 342 height 71
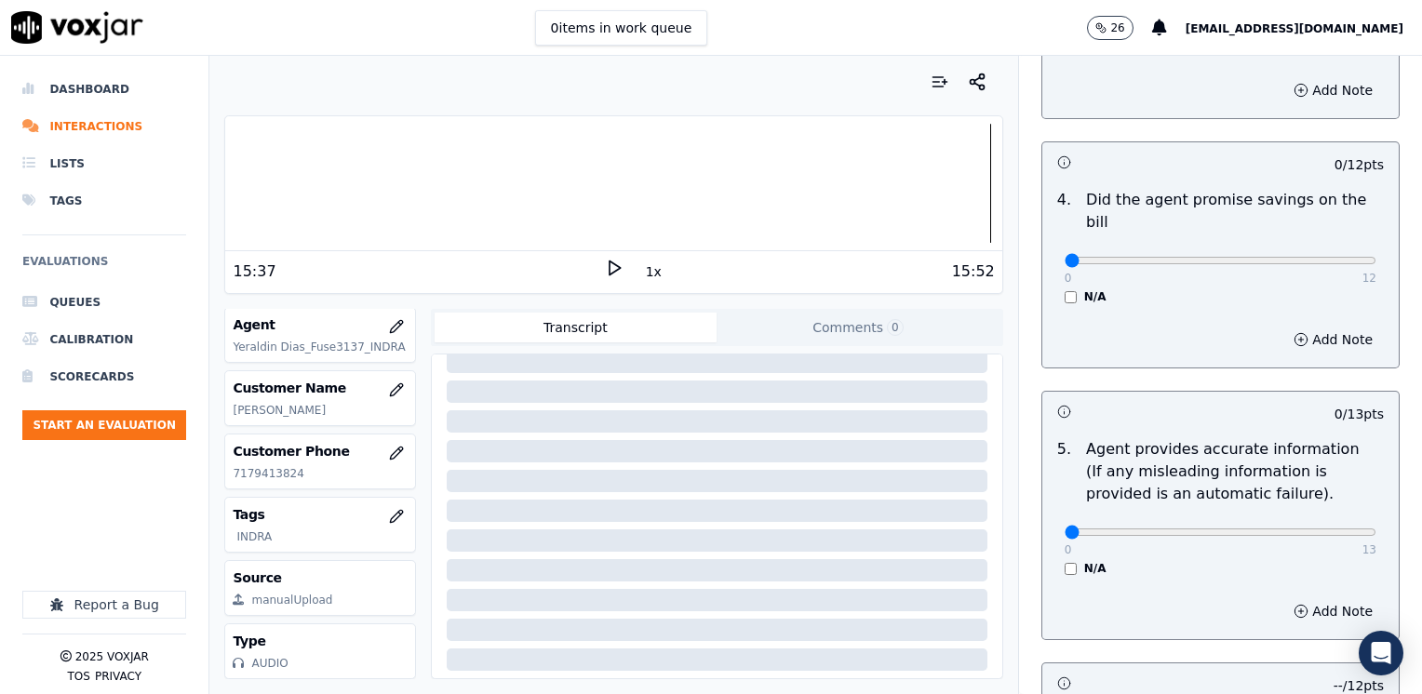
scroll to position [838, 0]
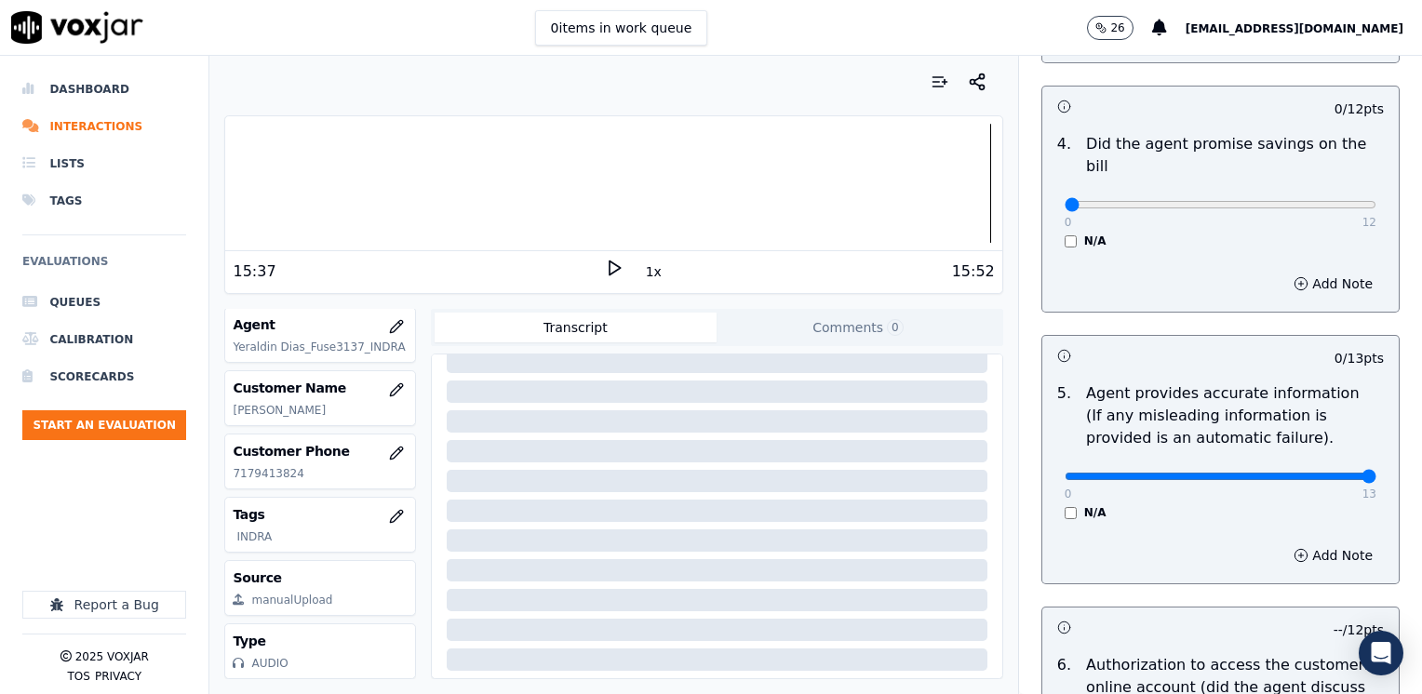
drag, startPoint x: 1054, startPoint y: 452, endPoint x: 1425, endPoint y: 416, distance: 372.2
click at [1376, 473] on input "range" at bounding box center [1221, 476] width 312 height 7
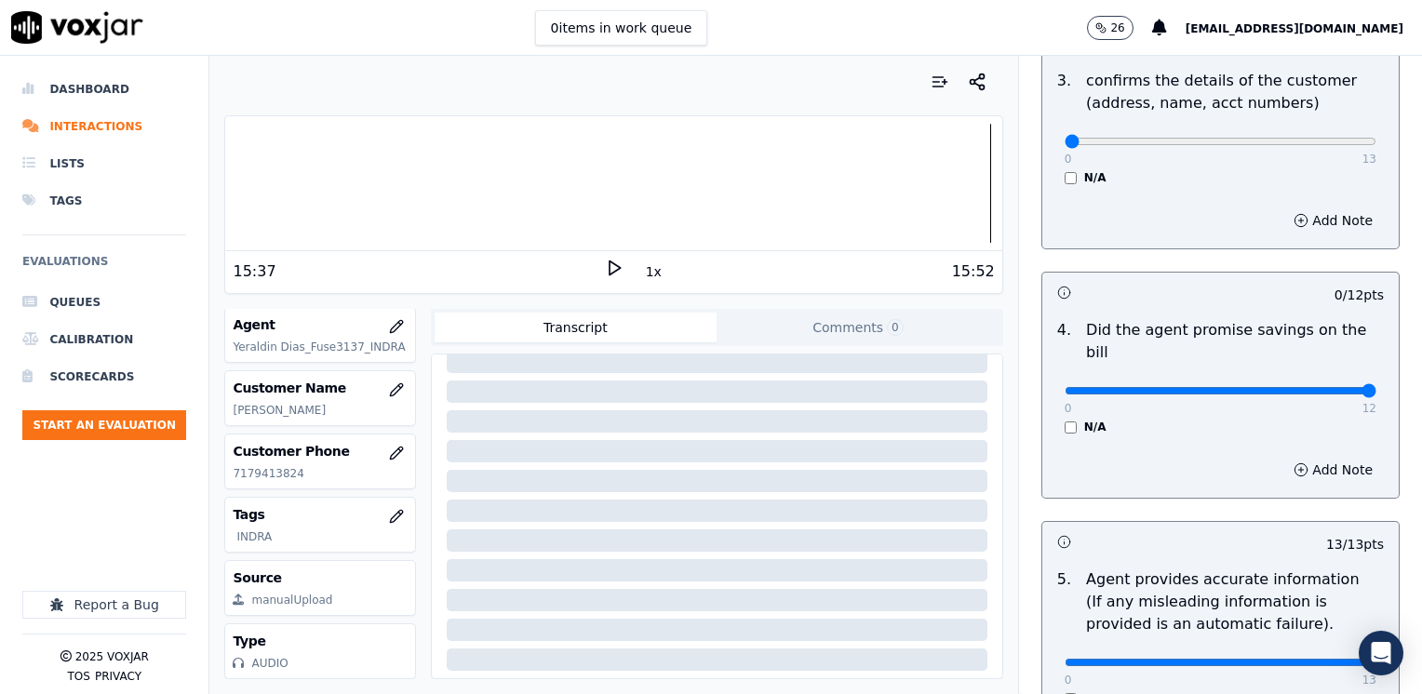
drag, startPoint x: 1056, startPoint y: 363, endPoint x: 1421, endPoint y: 359, distance: 364.8
click at [1376, 387] on input "range" at bounding box center [1221, 390] width 312 height 7
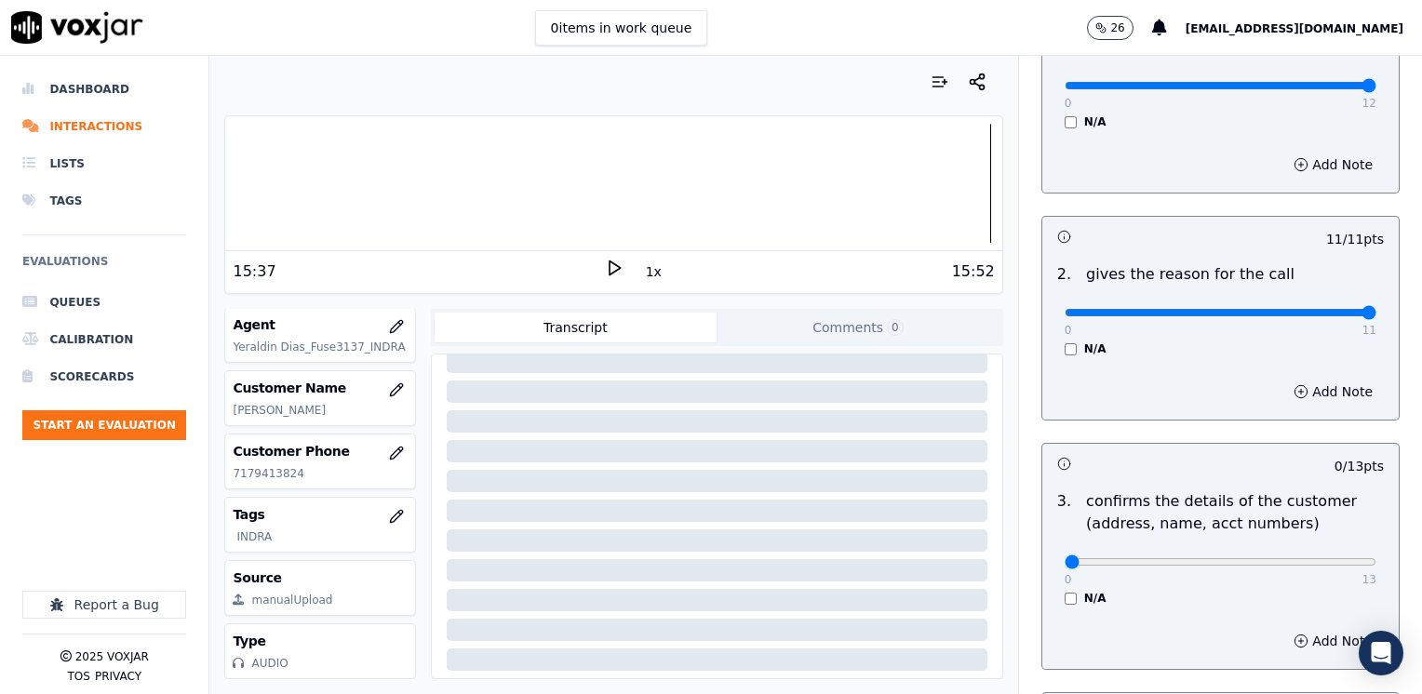
scroll to position [417, 0]
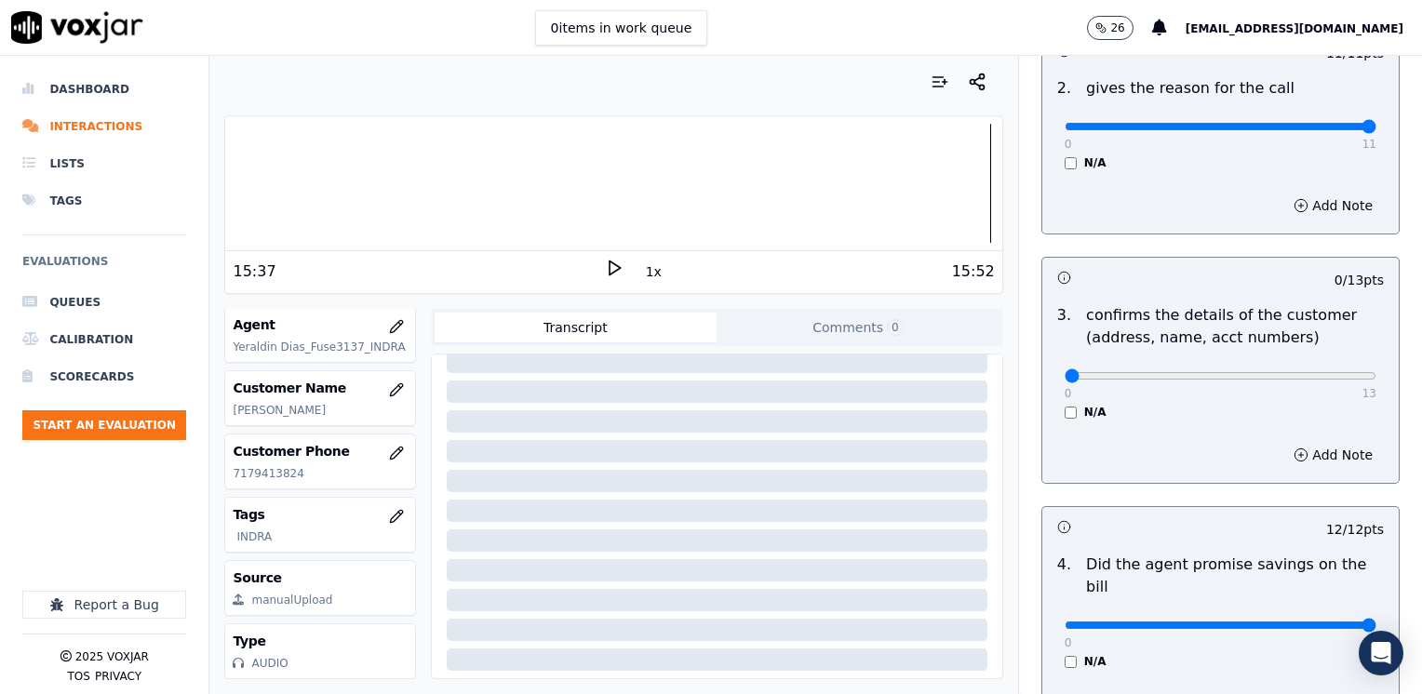
click at [1131, 530] on h3 at bounding box center [1139, 527] width 164 height 24
drag, startPoint x: 1058, startPoint y: 376, endPoint x: 1425, endPoint y: 302, distance: 374.1
click at [1376, 372] on input "range" at bounding box center [1221, 375] width 312 height 7
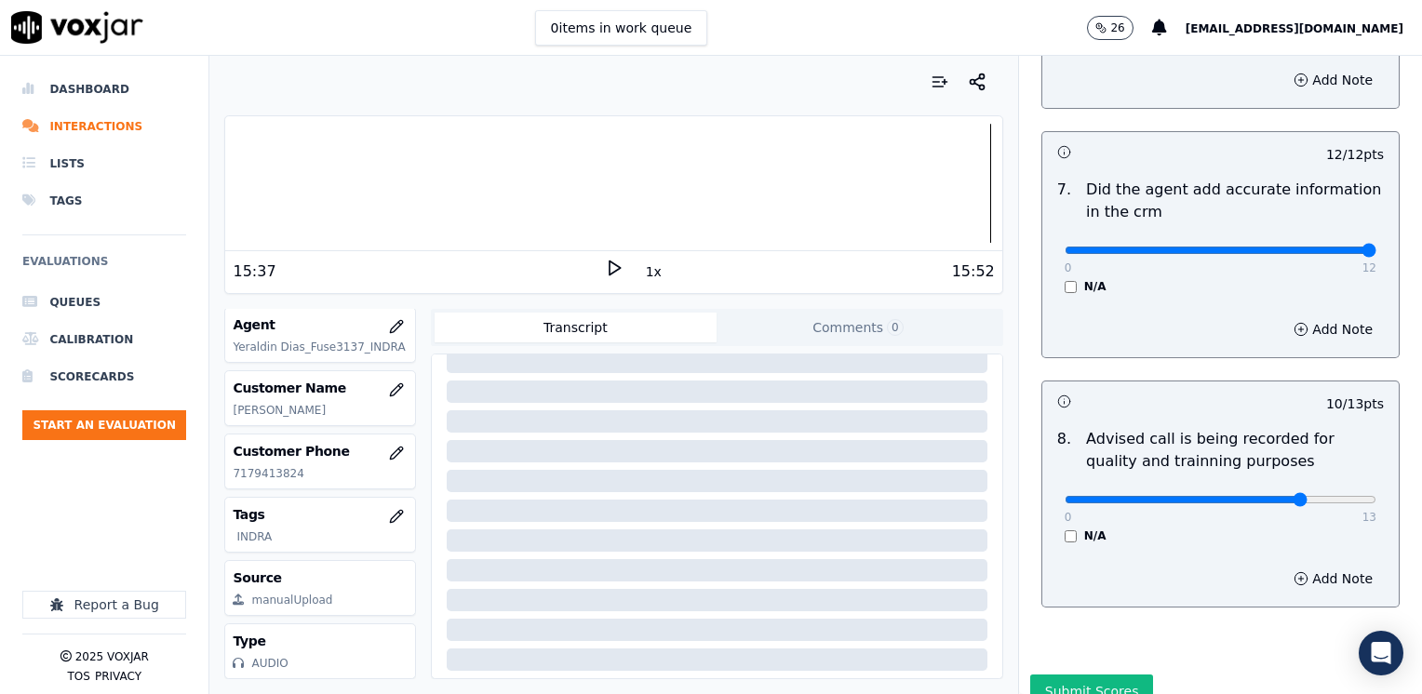
scroll to position [1627, 0]
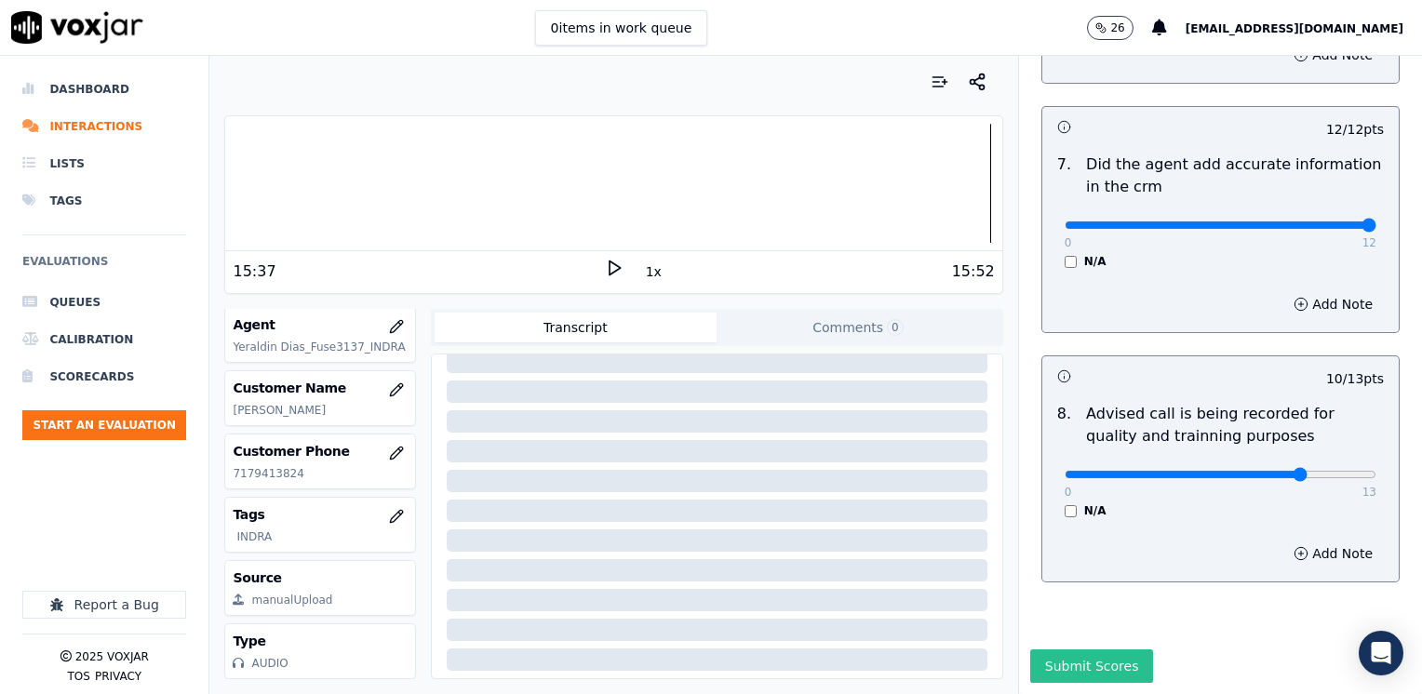
click at [1098, 650] on button "Submit Scores" at bounding box center [1092, 667] width 124 height 34
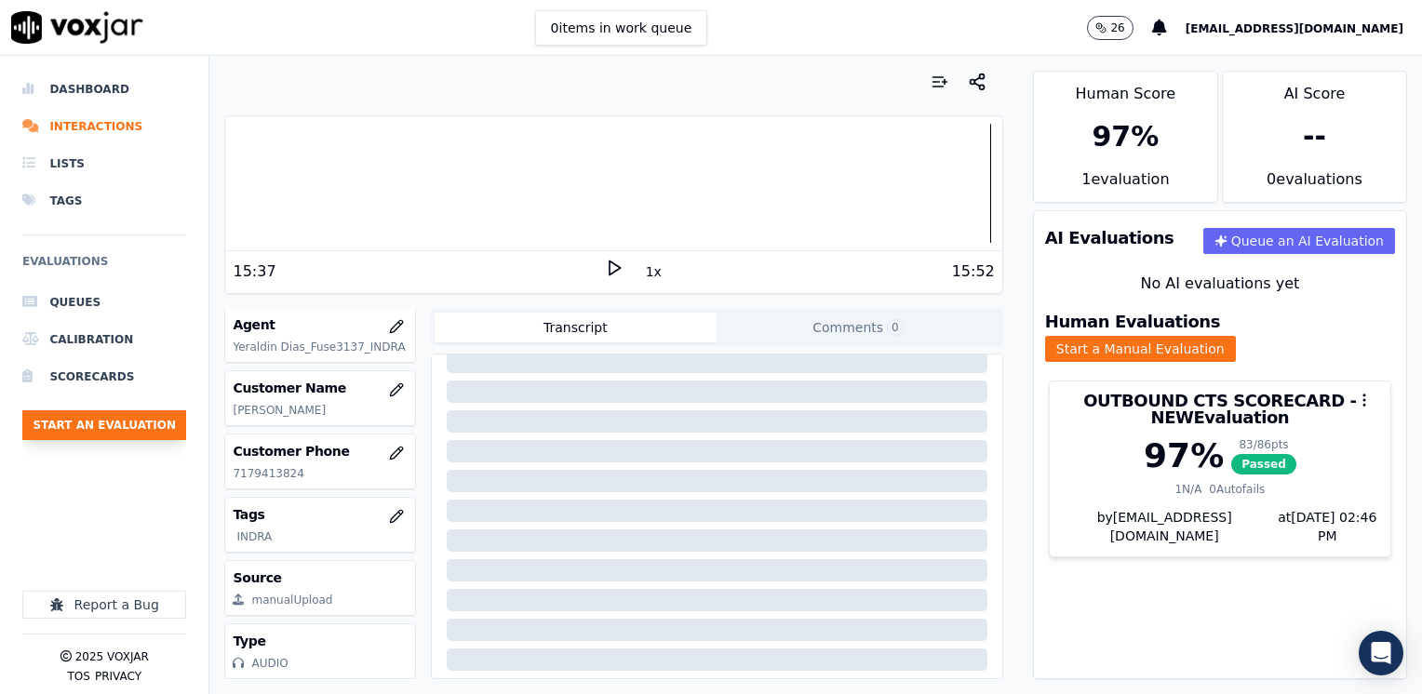
click at [141, 423] on button "Start an Evaluation" at bounding box center [104, 425] width 164 height 30
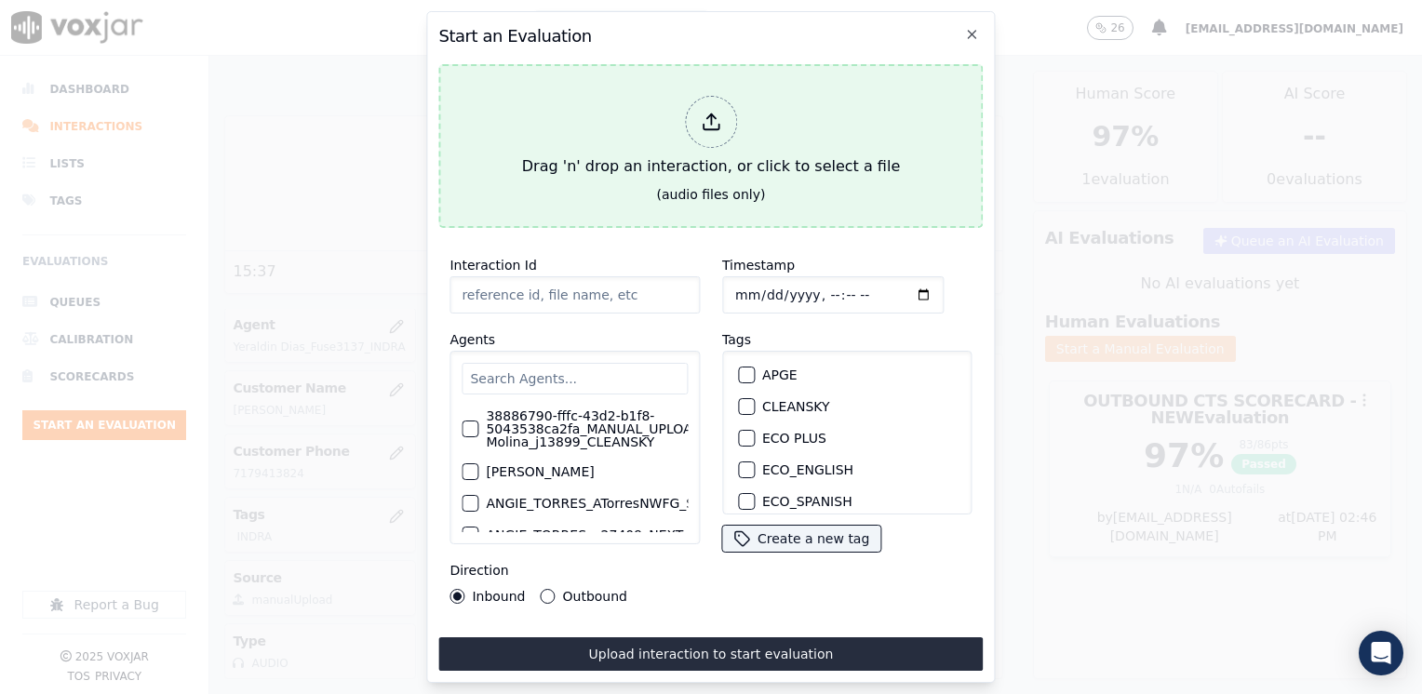
click at [716, 112] on icon at bounding box center [711, 122] width 20 height 20
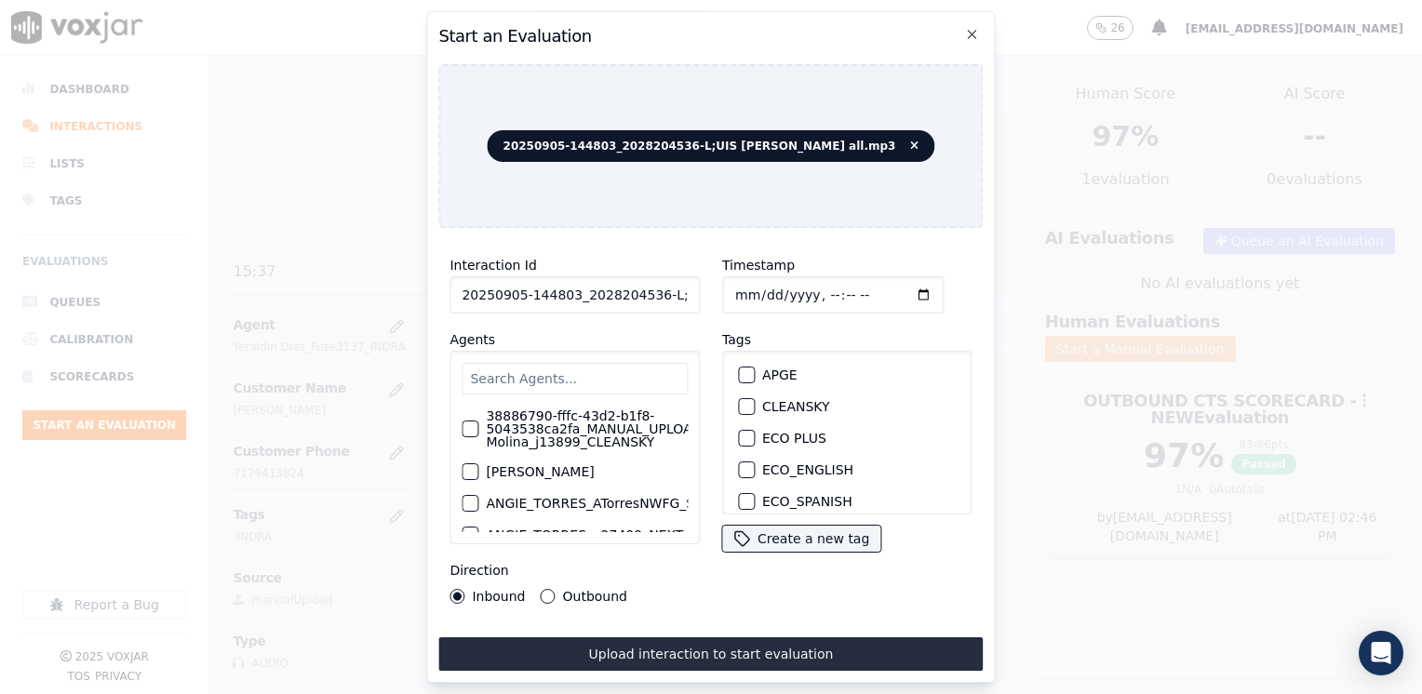
click at [586, 363] on input "text" at bounding box center [575, 379] width 226 height 32
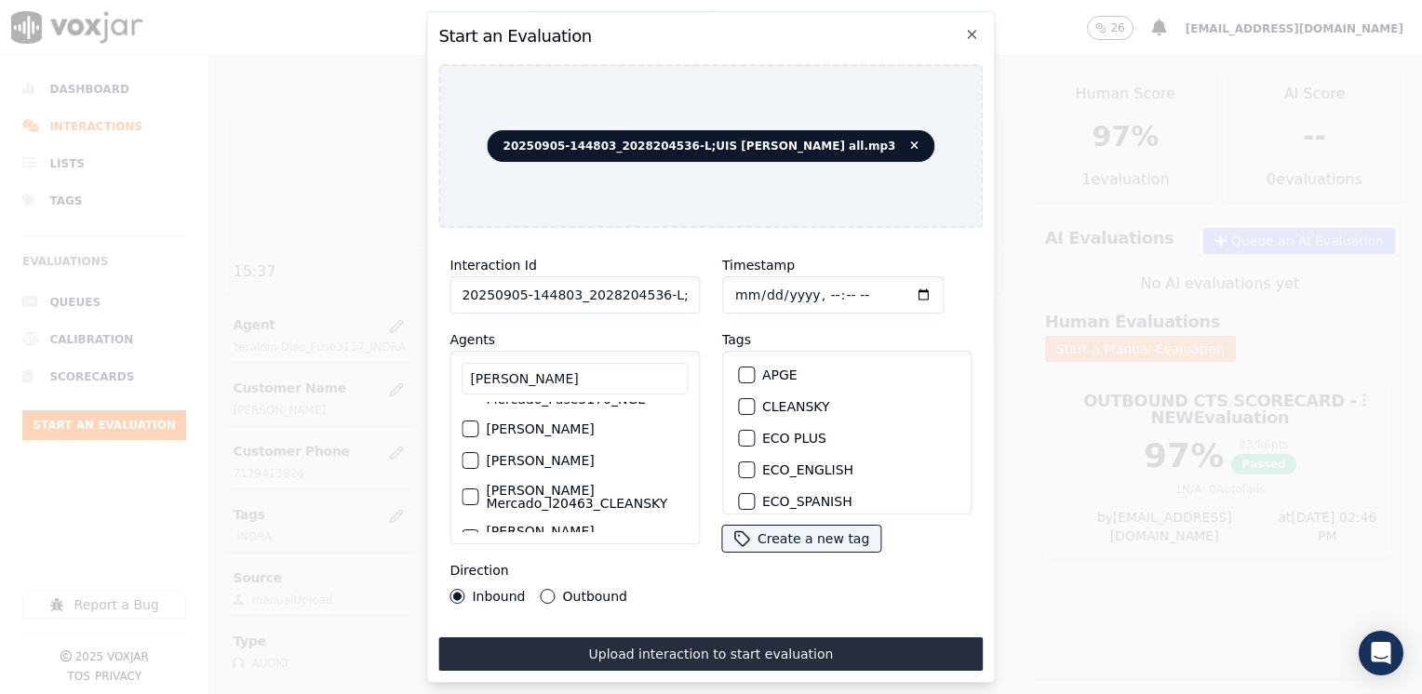
scroll to position [123, 0]
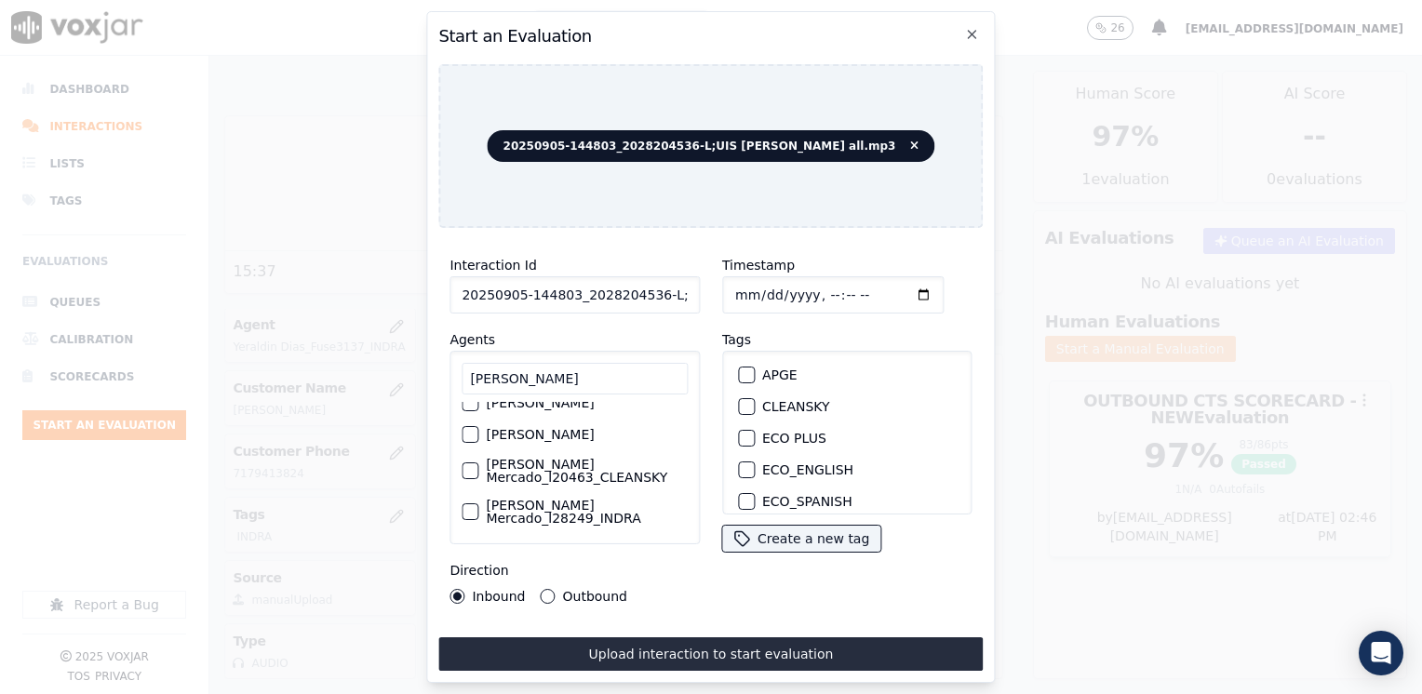
click at [470, 505] on div "button" at bounding box center [469, 511] width 13 height 13
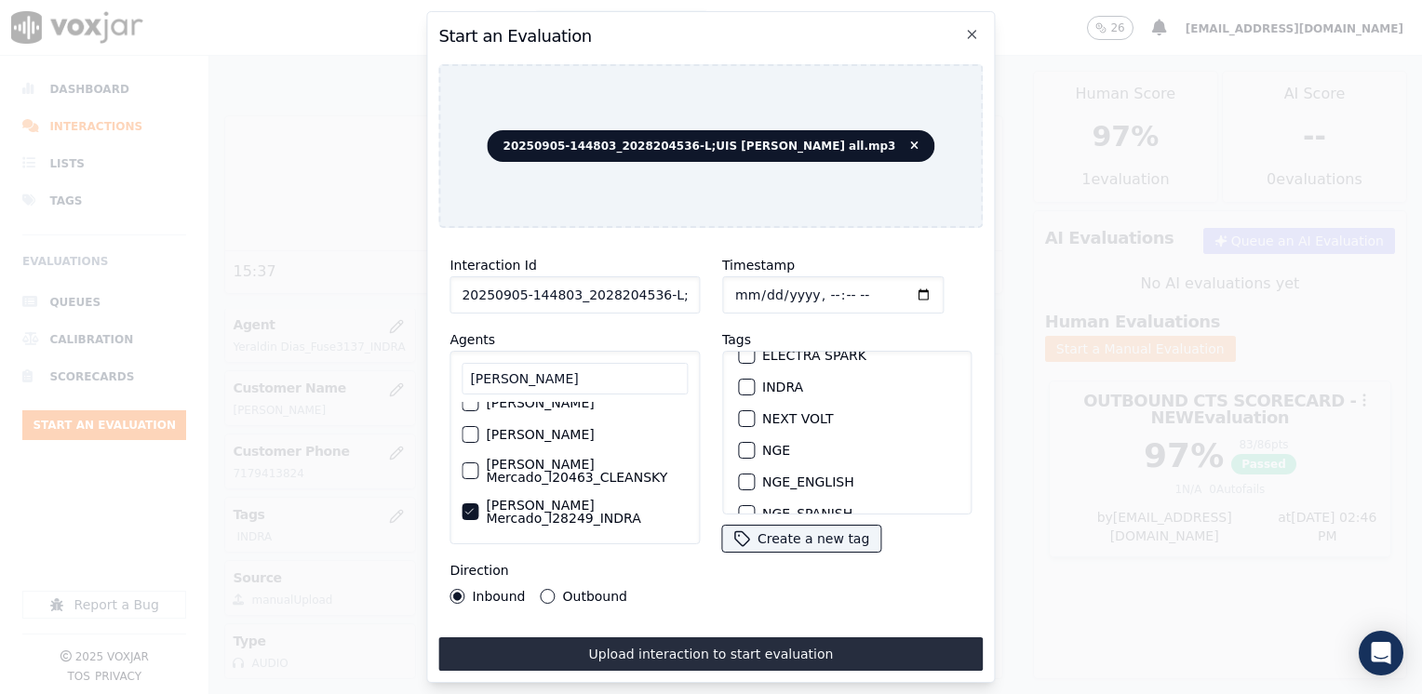
scroll to position [186, 0]
click at [740, 372] on div "button" at bounding box center [745, 378] width 13 height 13
click at [892, 291] on input "Timestamp" at bounding box center [832, 294] width 221 height 37
click at [897, 287] on input "Timestamp" at bounding box center [832, 294] width 221 height 37
click at [543, 591] on button "Outbound" at bounding box center [548, 596] width 15 height 15
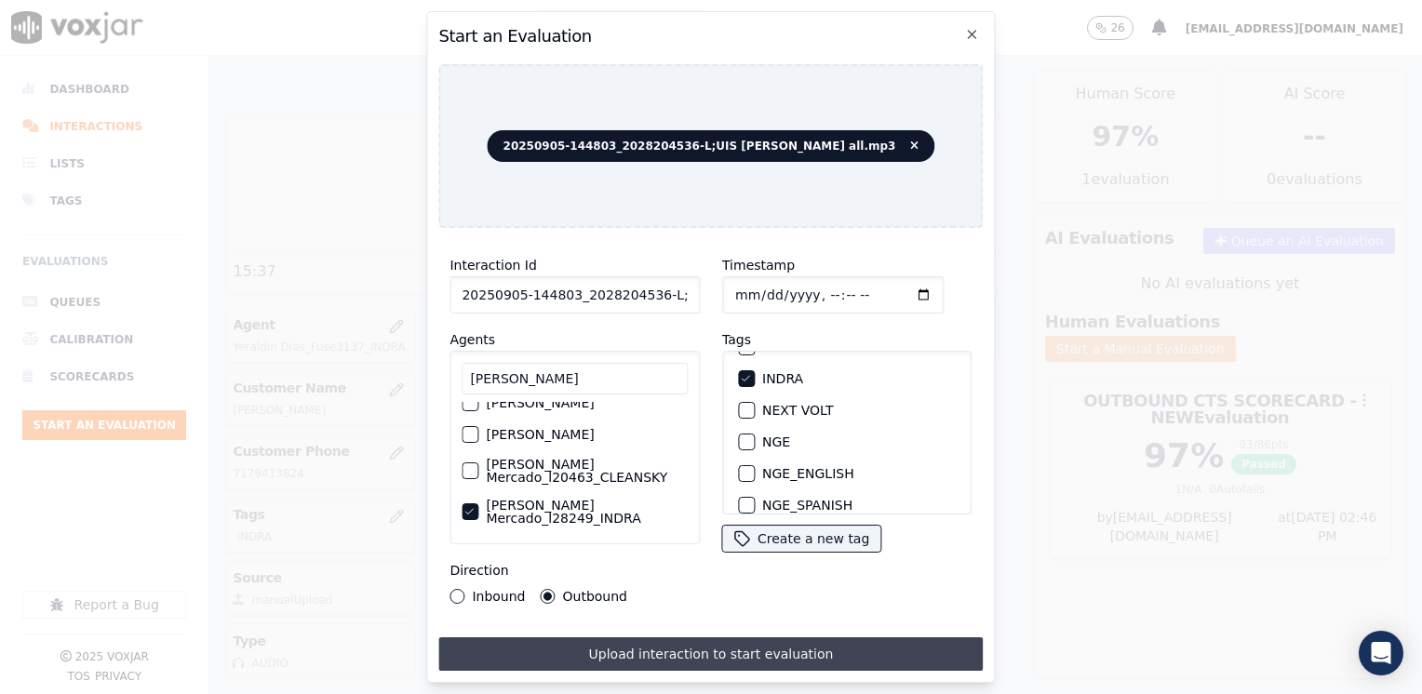
click at [701, 641] on button "Upload interaction to start evaluation" at bounding box center [710, 654] width 544 height 34
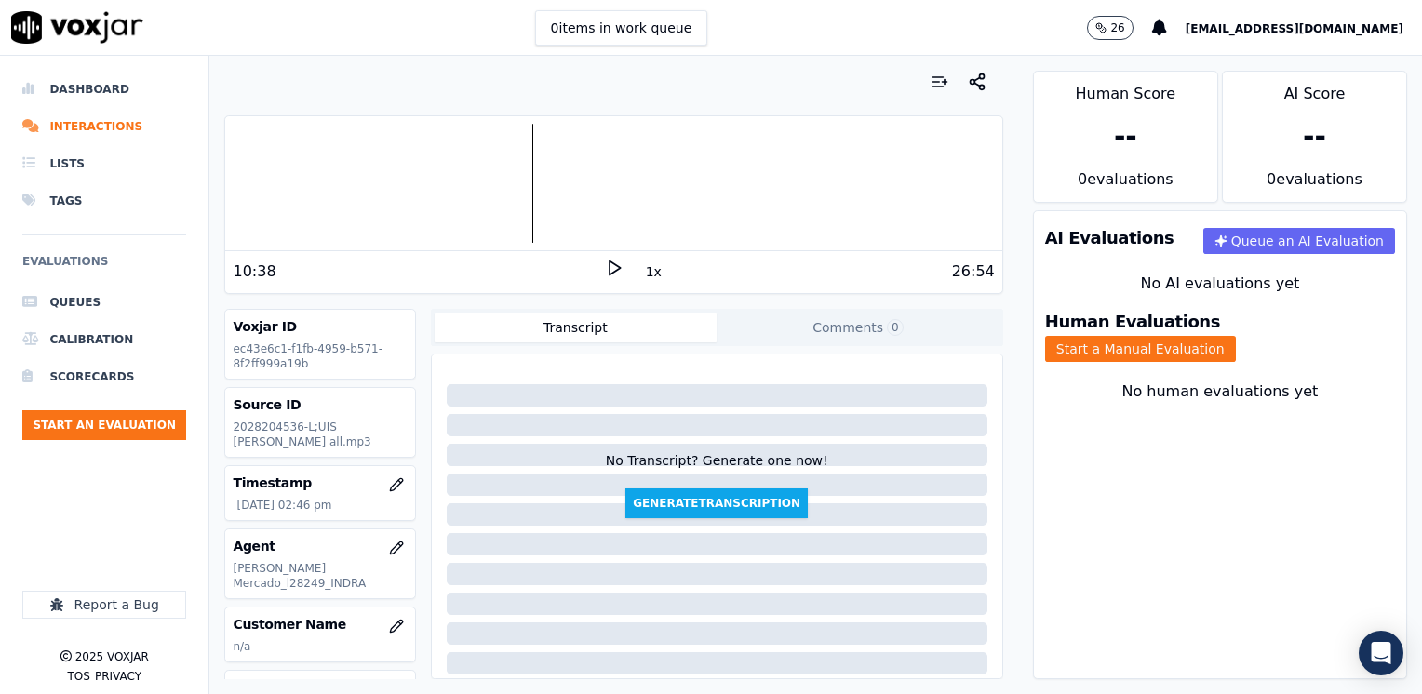
click at [986, 169] on div "Your browser does not support the audio element. 10:38 1x 26:54 Voxjar ID ec43e…" at bounding box center [613, 375] width 808 height 638
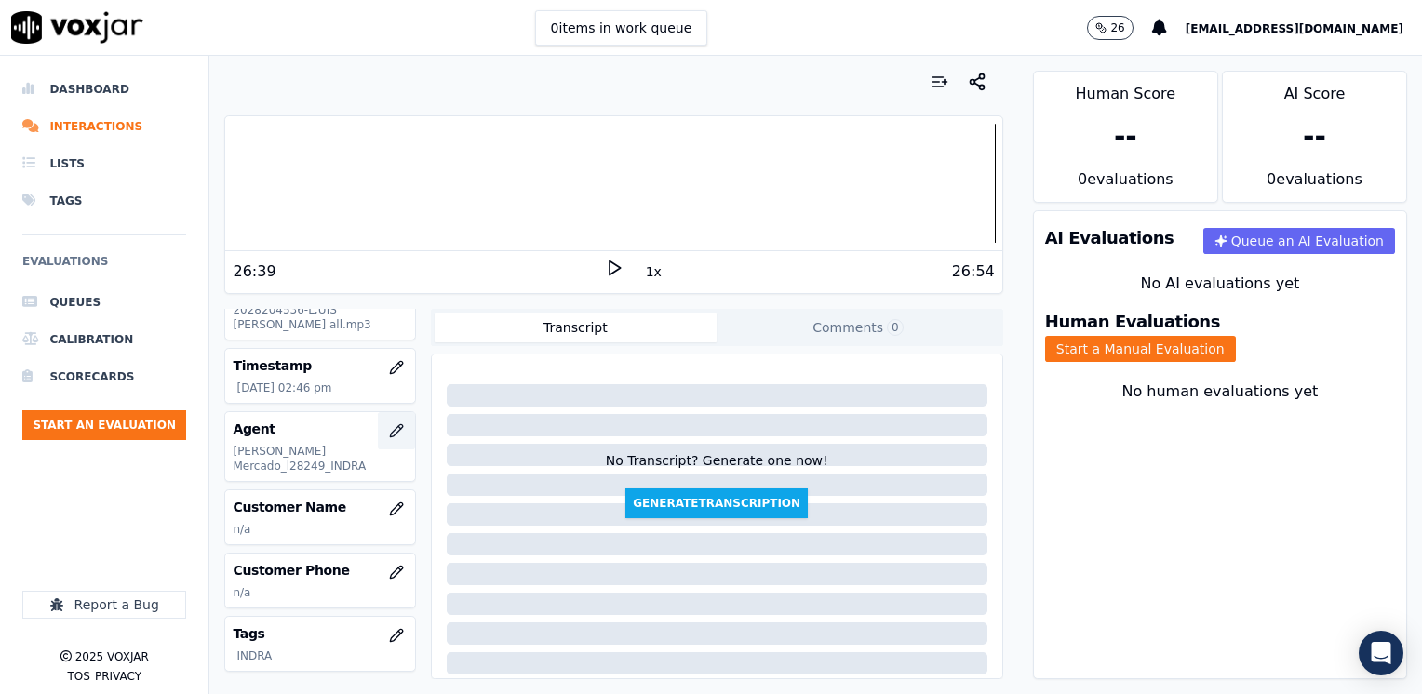
scroll to position [93, 0]
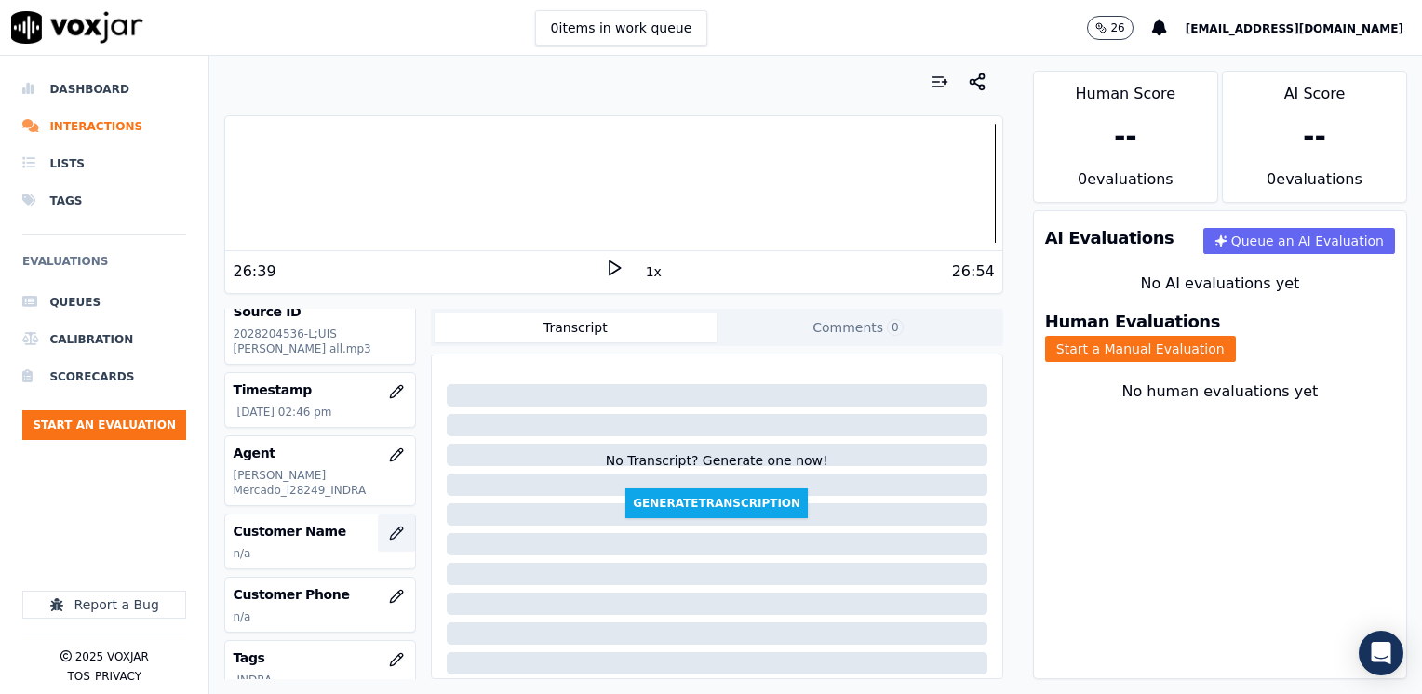
click at [378, 515] on button "button" at bounding box center [396, 533] width 37 height 37
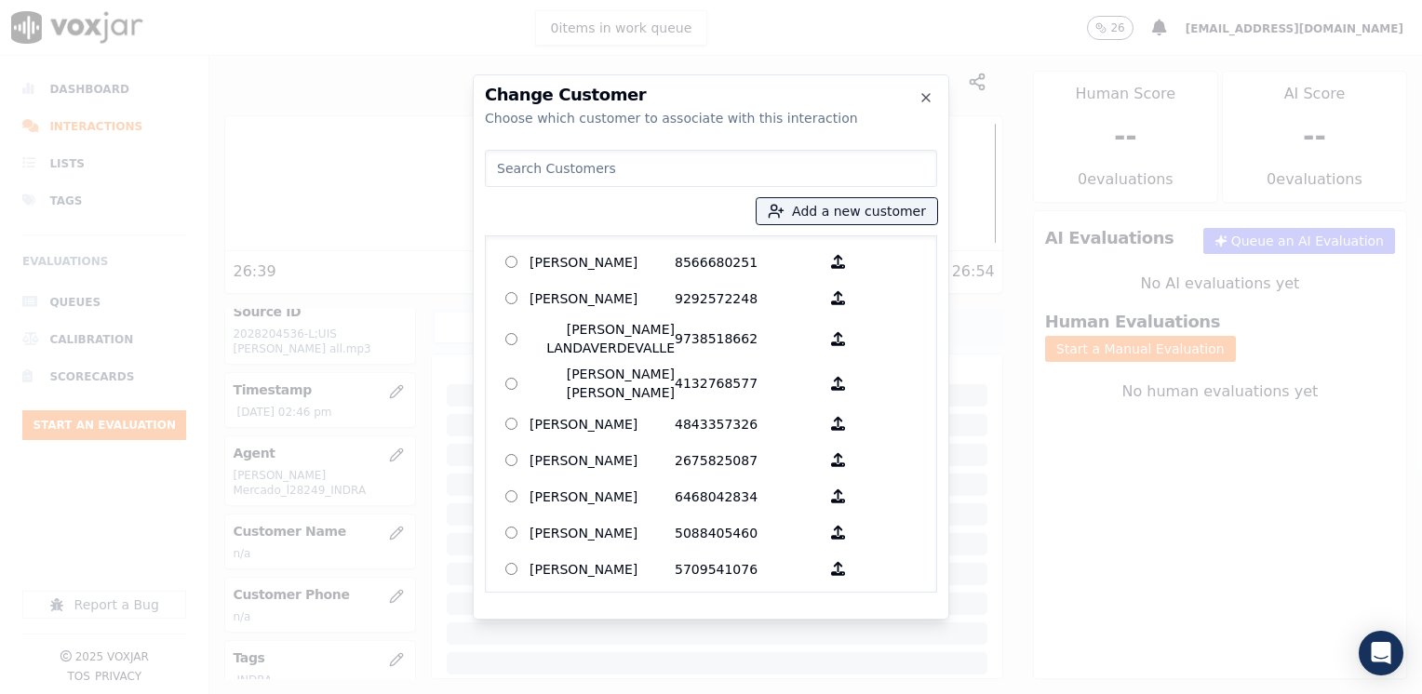
click at [796, 167] on input at bounding box center [711, 168] width 452 height 37
click at [570, 158] on input at bounding box center [711, 168] width 452 height 37
paste input "2028204536"
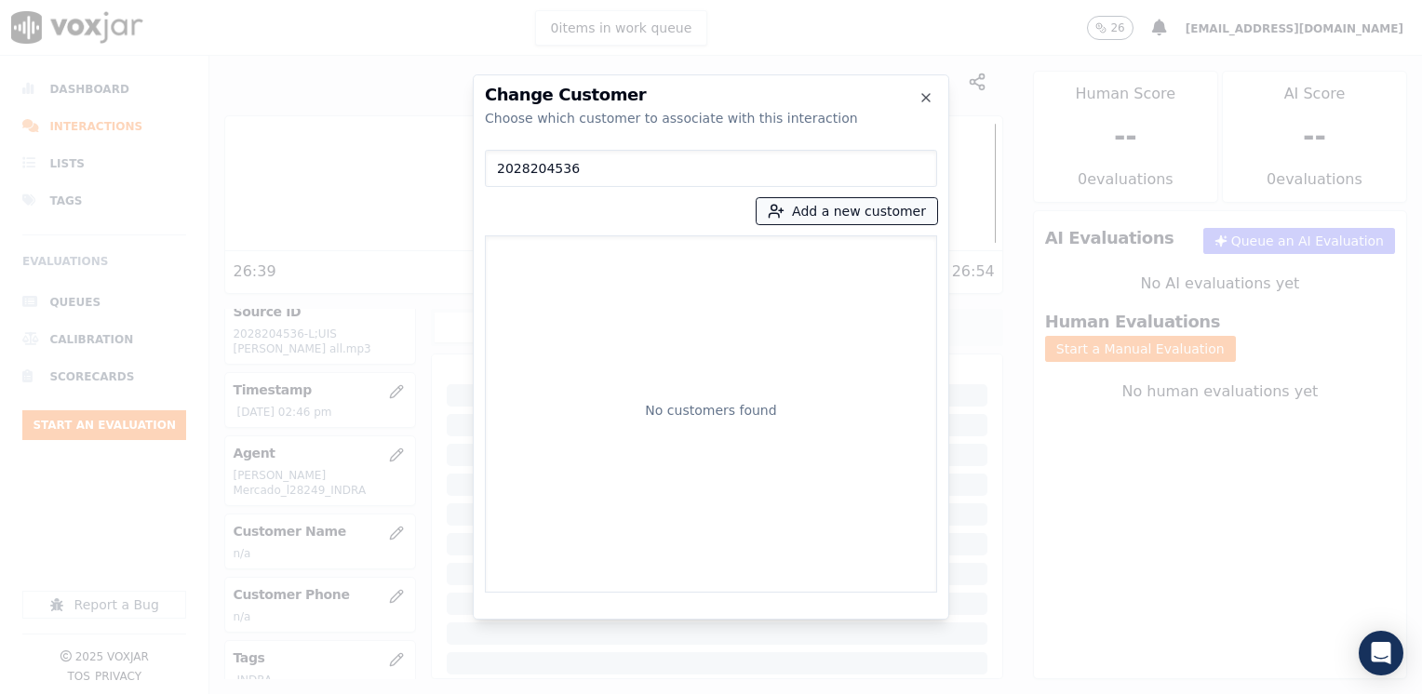
click at [866, 214] on button "Add a new customer" at bounding box center [847, 211] width 181 height 26
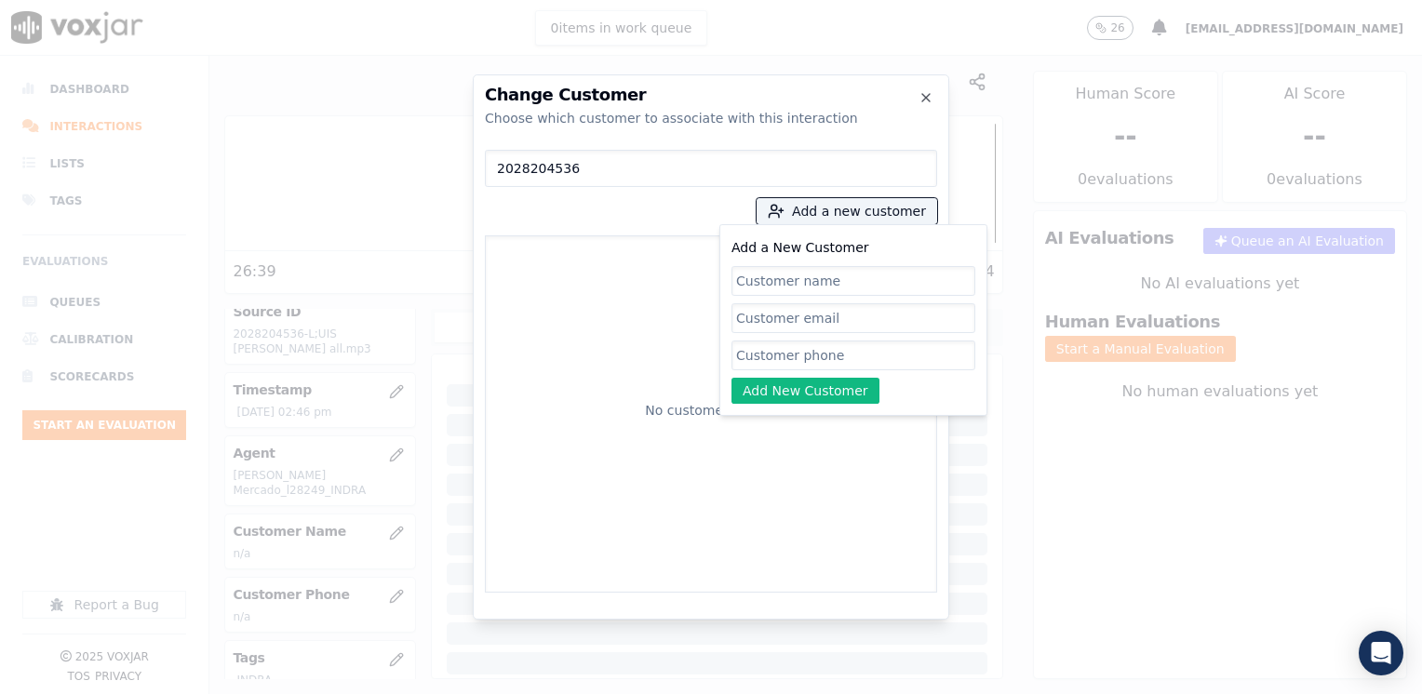
click at [892, 359] on input "Add a New Customer" at bounding box center [853, 356] width 244 height 30
paste input "2028204536"
click at [808, 276] on input "Add a New Customer" at bounding box center [853, 281] width 244 height 30
paste input "[PERSON_NAME]"
click at [825, 397] on button "Add New Customer" at bounding box center [805, 391] width 148 height 26
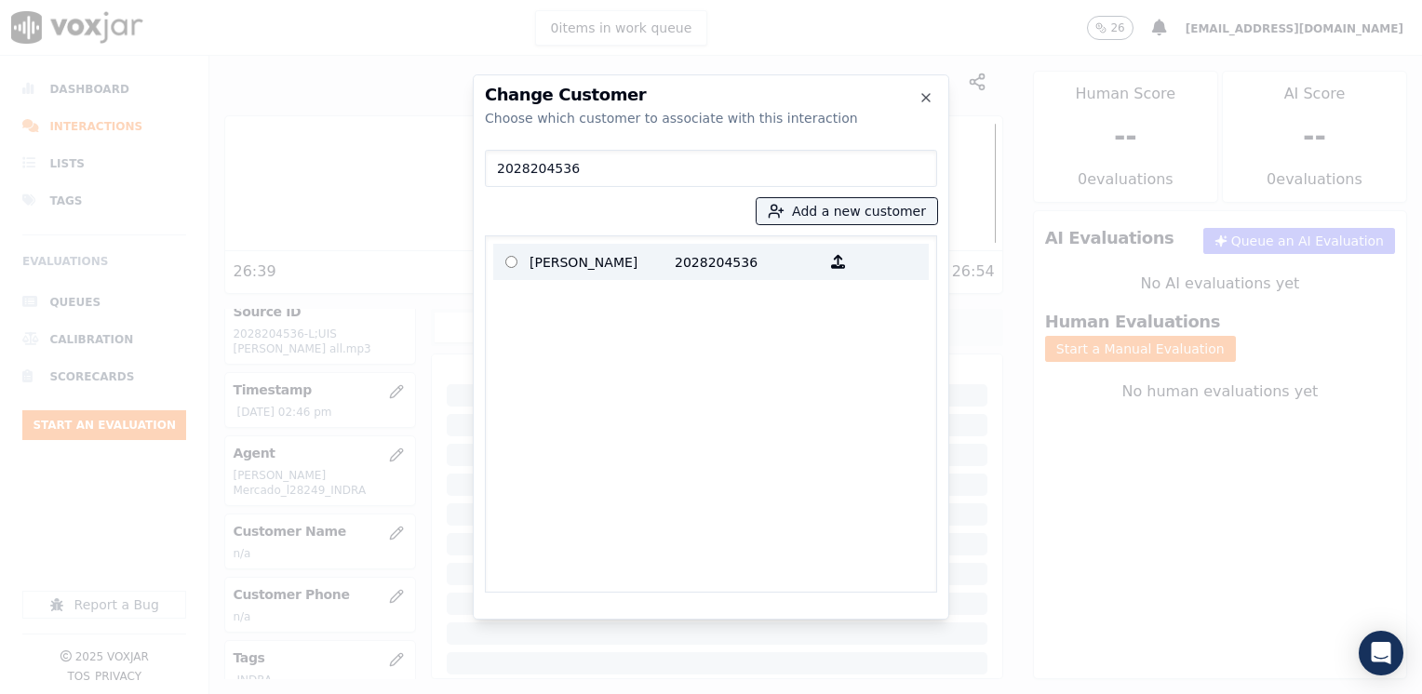
click at [630, 255] on p "[PERSON_NAME]" at bounding box center [602, 262] width 145 height 29
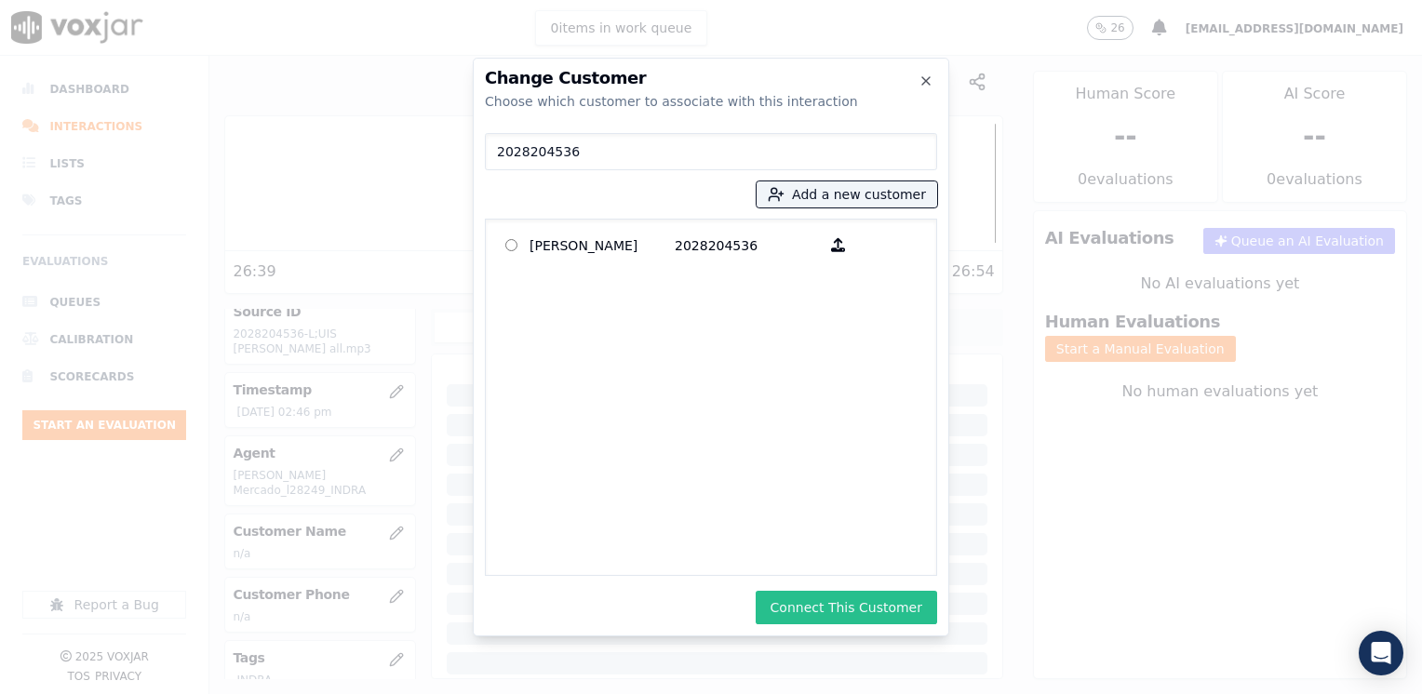
click at [849, 602] on button "Connect This Customer" at bounding box center [846, 608] width 181 height 34
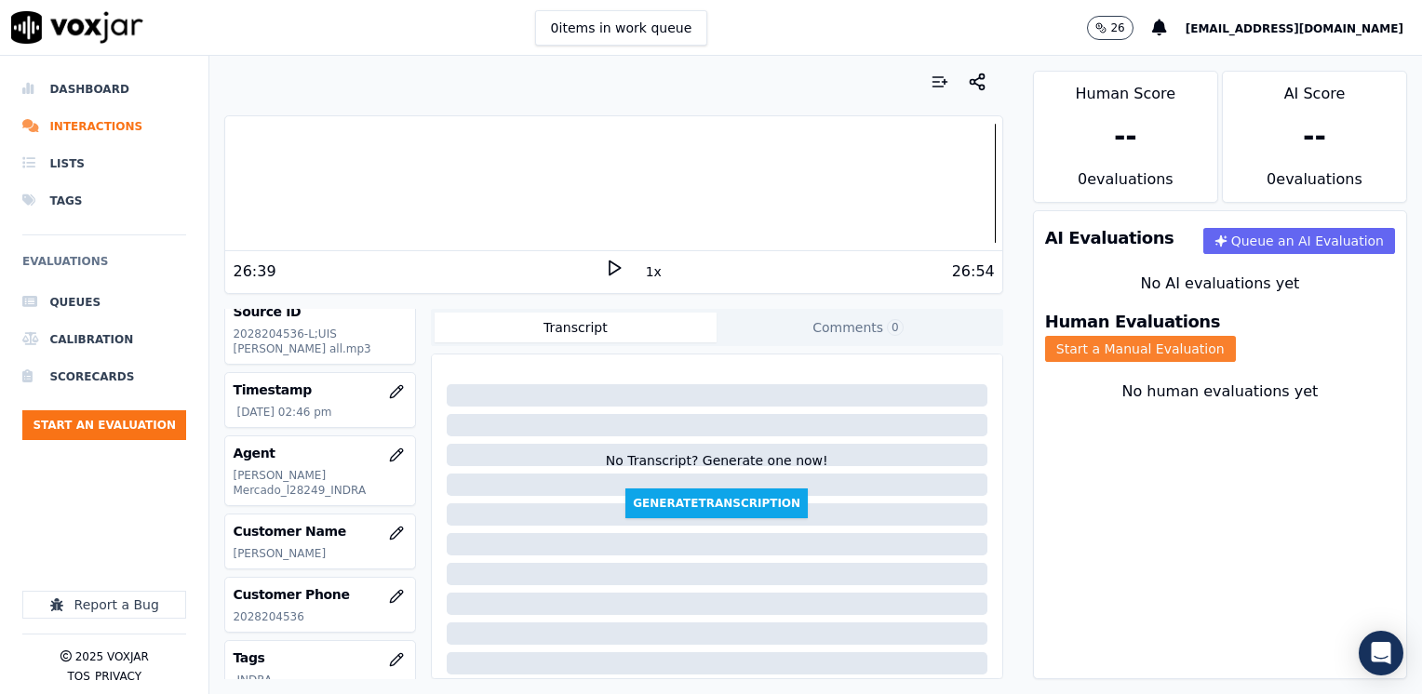
click at [1226, 336] on button "Start a Manual Evaluation" at bounding box center [1140, 349] width 191 height 26
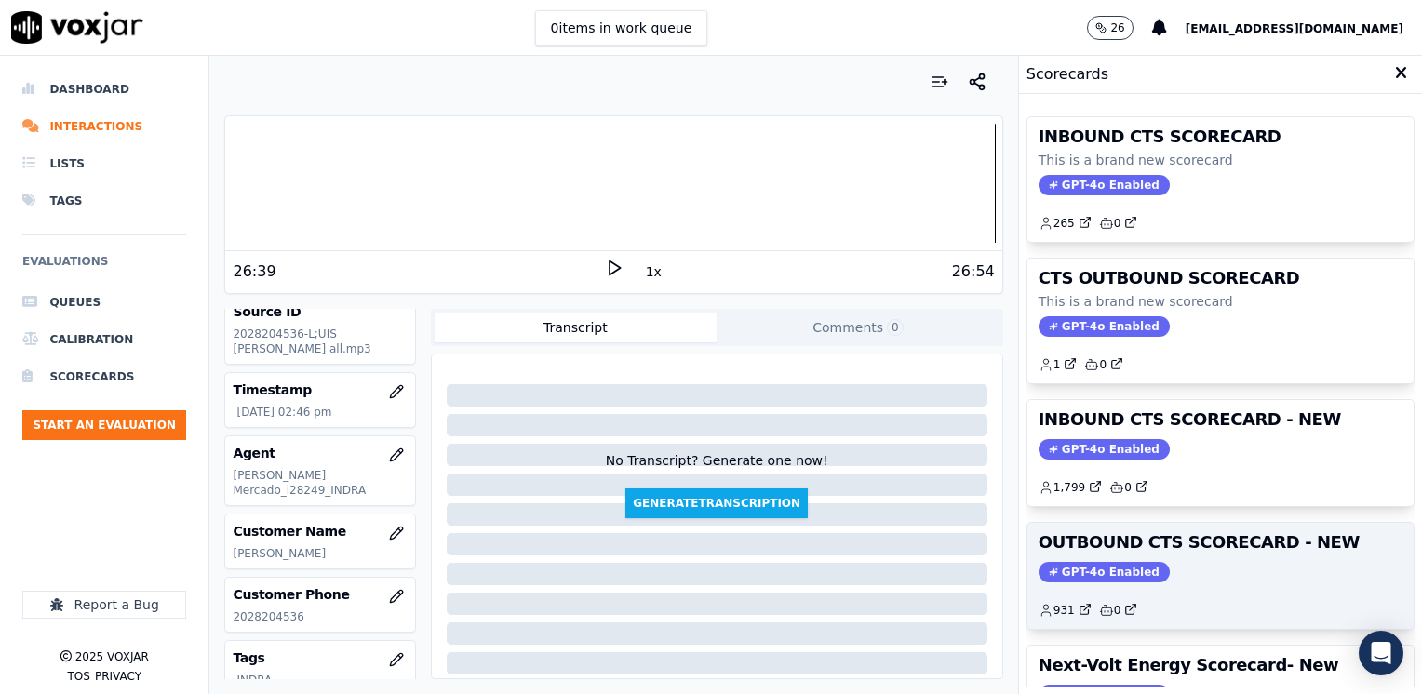
click at [1097, 565] on span "GPT-4o Enabled" at bounding box center [1104, 572] width 131 height 20
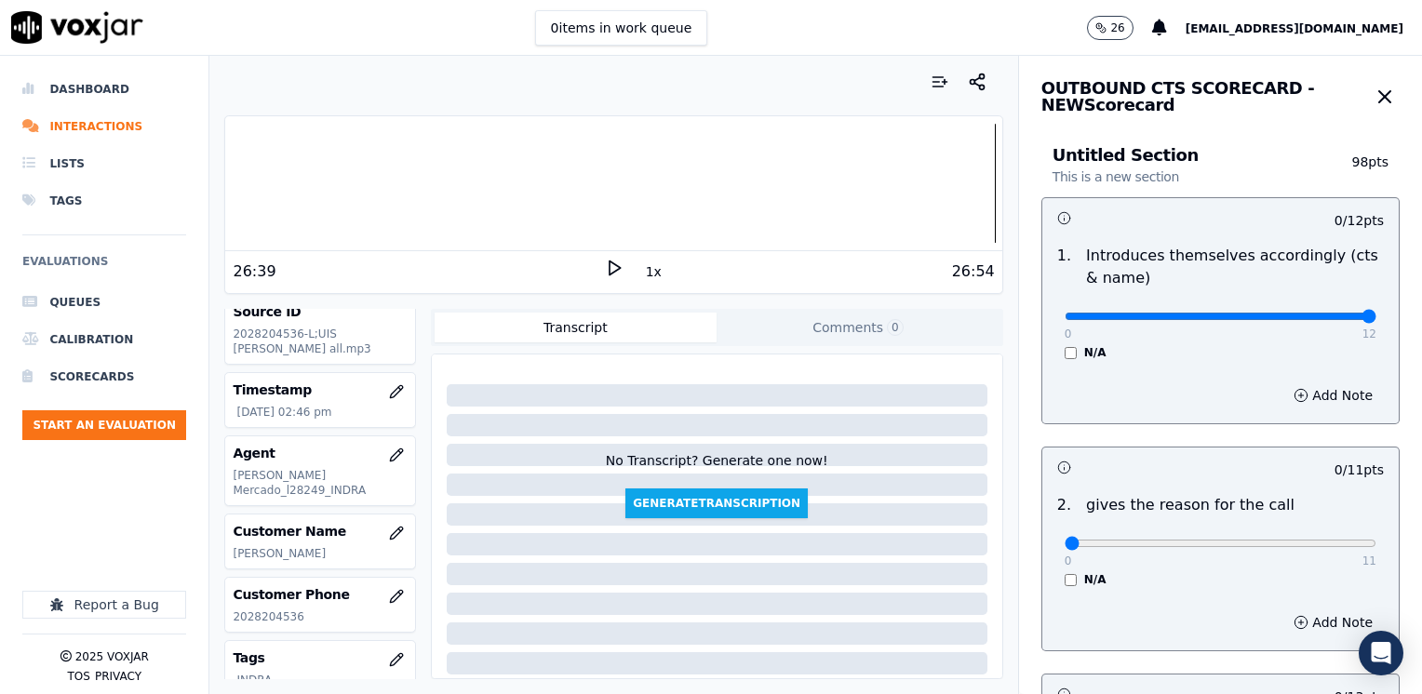
drag, startPoint x: 1060, startPoint y: 318, endPoint x: 1425, endPoint y: 363, distance: 367.5
click at [1376, 320] on input "range" at bounding box center [1221, 316] width 312 height 7
drag, startPoint x: 1053, startPoint y: 541, endPoint x: 1421, endPoint y: 518, distance: 368.3
click at [1376, 540] on input "range" at bounding box center [1221, 543] width 312 height 7
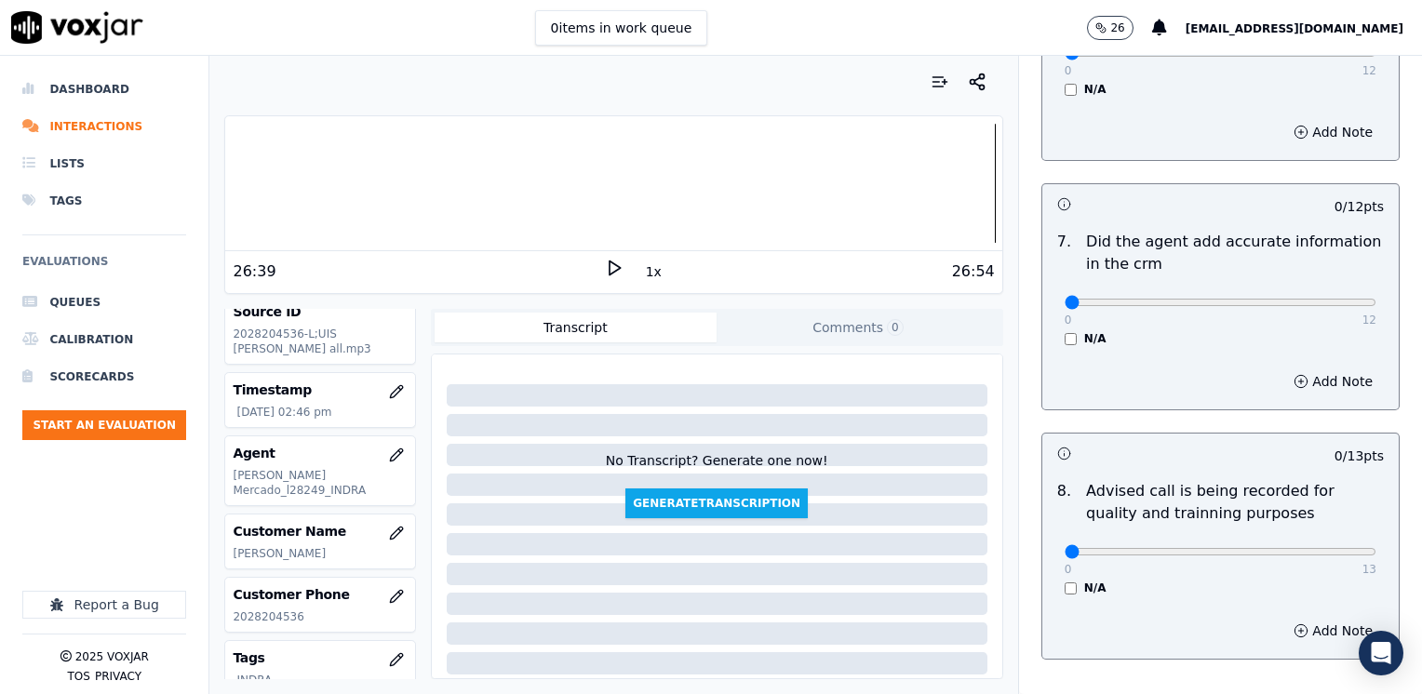
scroll to position [1627, 0]
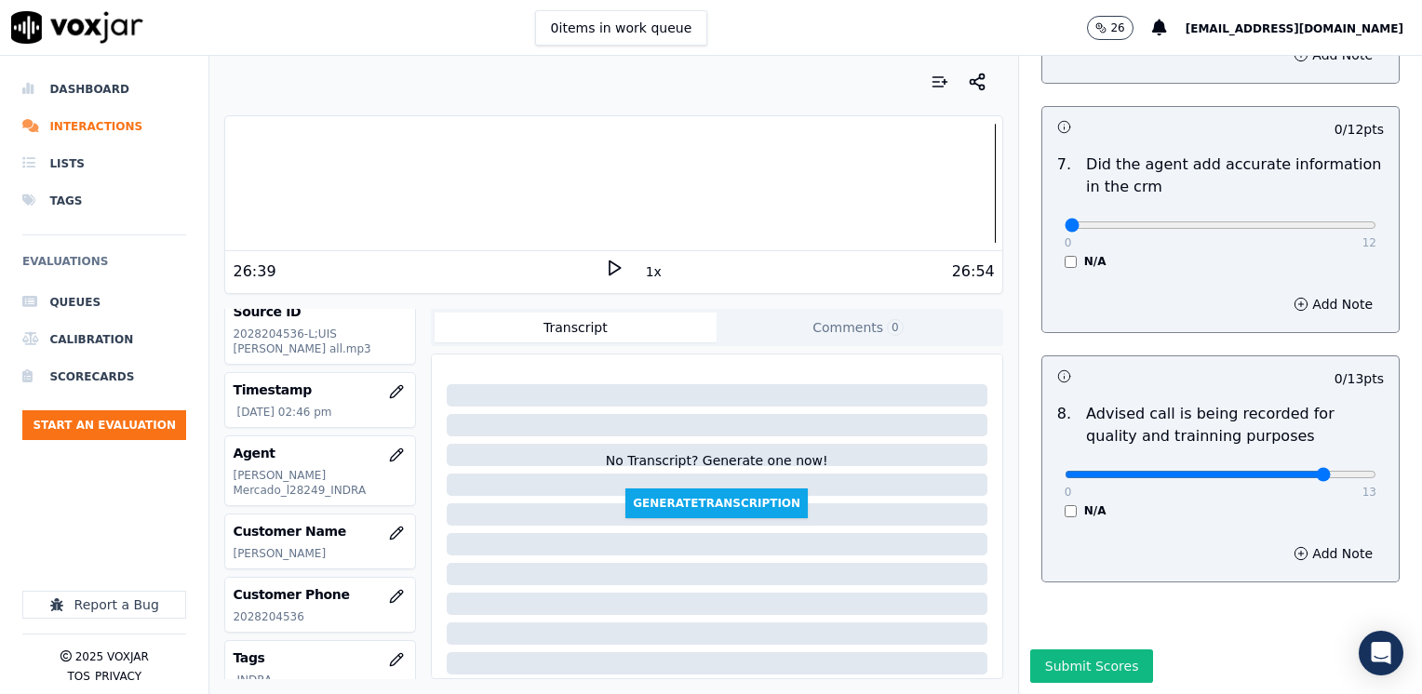
click at [1274, 471] on input "range" at bounding box center [1221, 474] width 312 height 7
click at [1268, 471] on input "range" at bounding box center [1221, 474] width 312 height 7
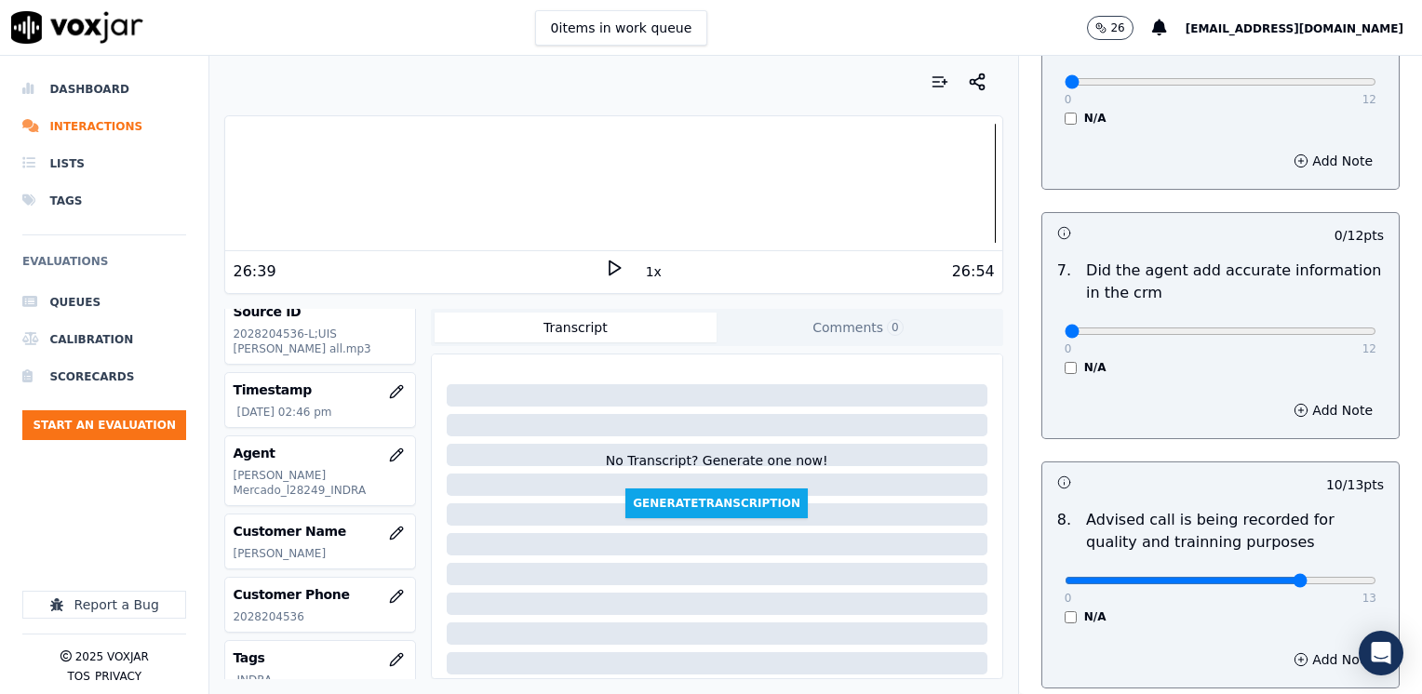
scroll to position [1254, 0]
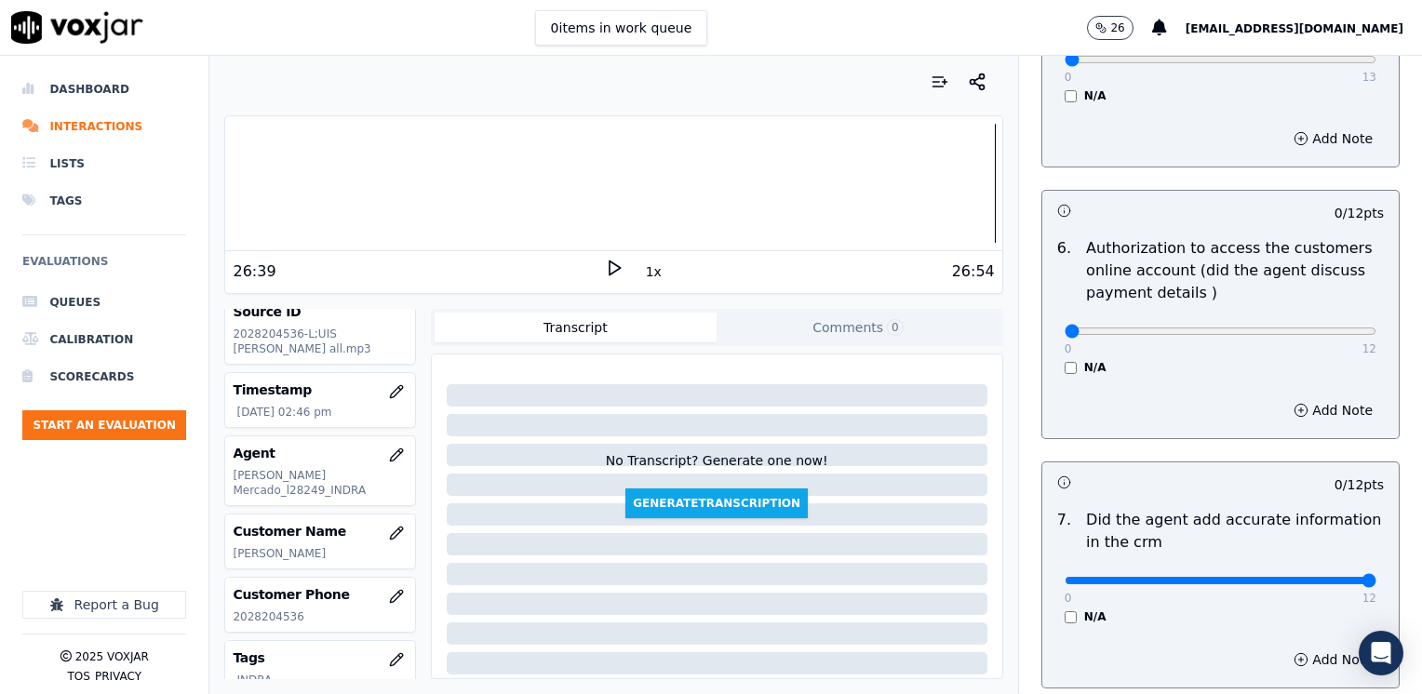
drag, startPoint x: 1057, startPoint y: 553, endPoint x: 1421, endPoint y: 497, distance: 368.1
click at [1376, 577] on input "range" at bounding box center [1221, 580] width 312 height 7
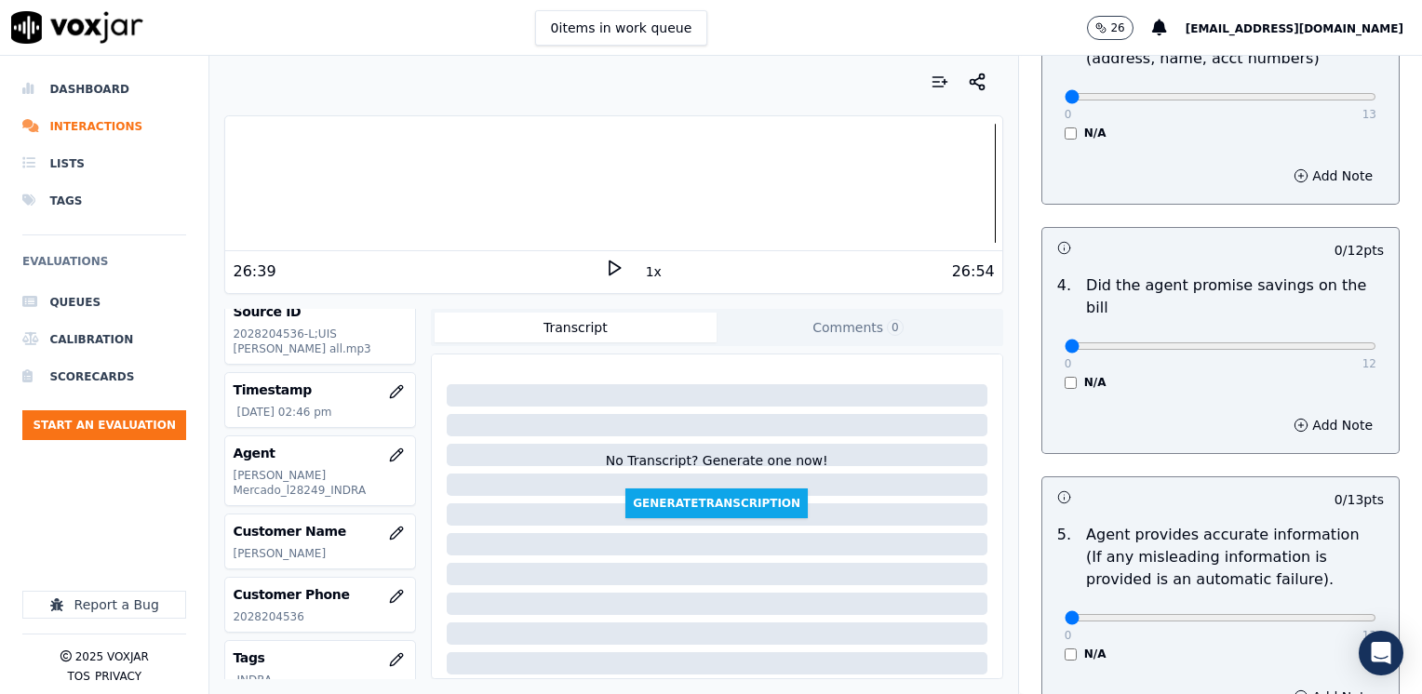
scroll to position [417, 0]
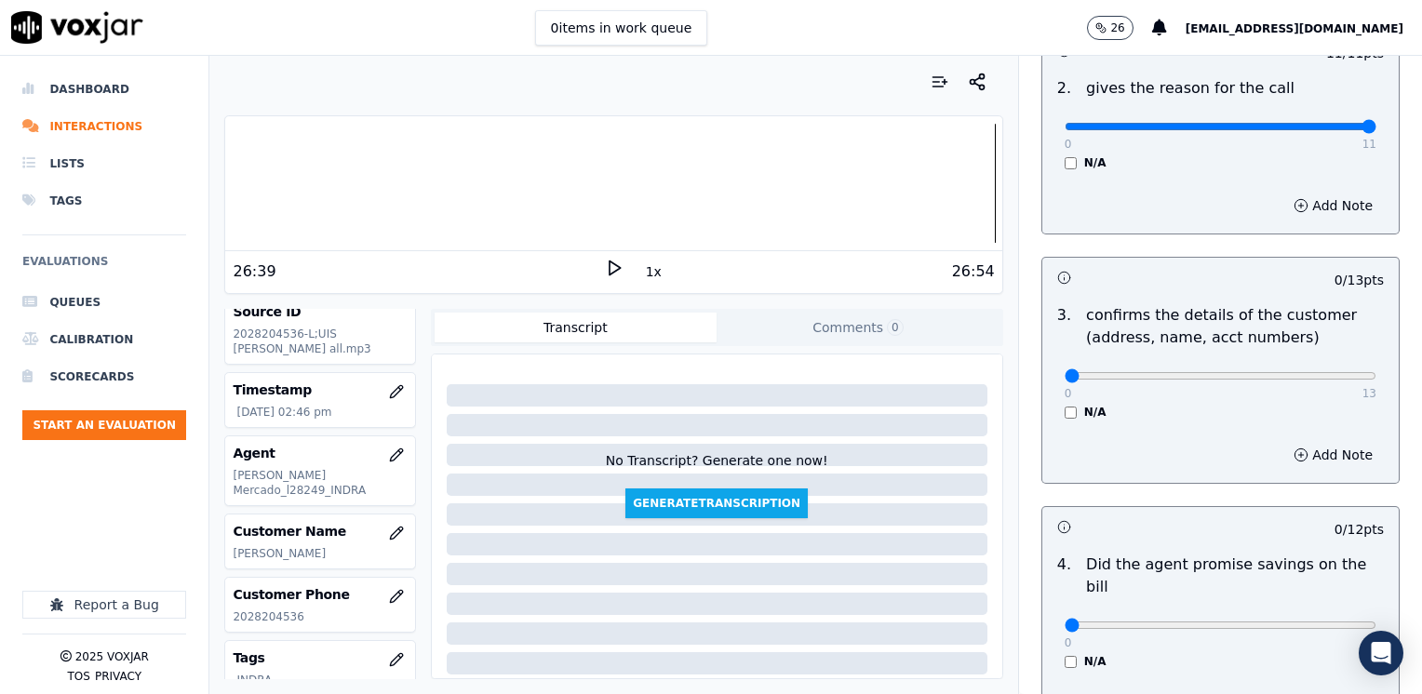
click at [1199, 457] on div "Add Note" at bounding box center [1220, 455] width 356 height 56
click at [1299, 373] on input "range" at bounding box center [1221, 375] width 312 height 7
click at [1308, 468] on div "Add Note" at bounding box center [1220, 455] width 356 height 56
click at [1307, 460] on button "Add Note" at bounding box center [1332, 455] width 101 height 26
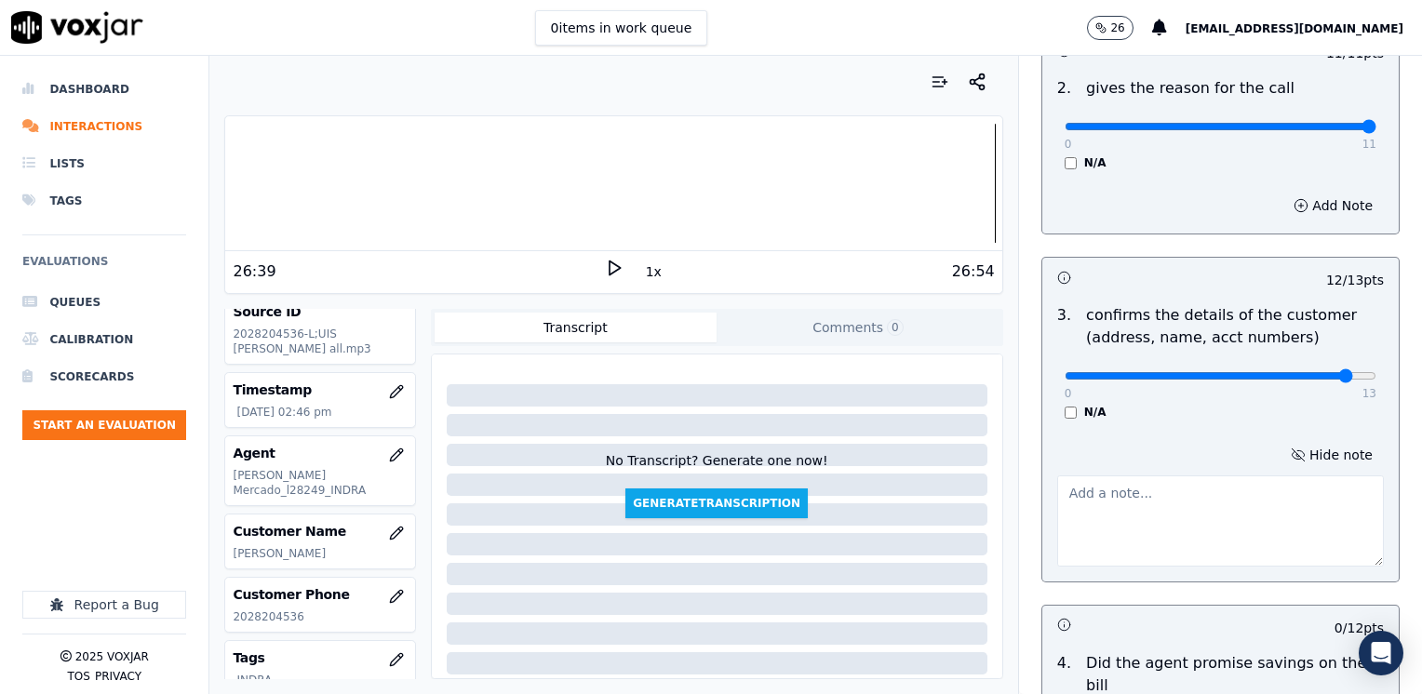
click at [1195, 497] on textarea at bounding box center [1220, 521] width 327 height 91
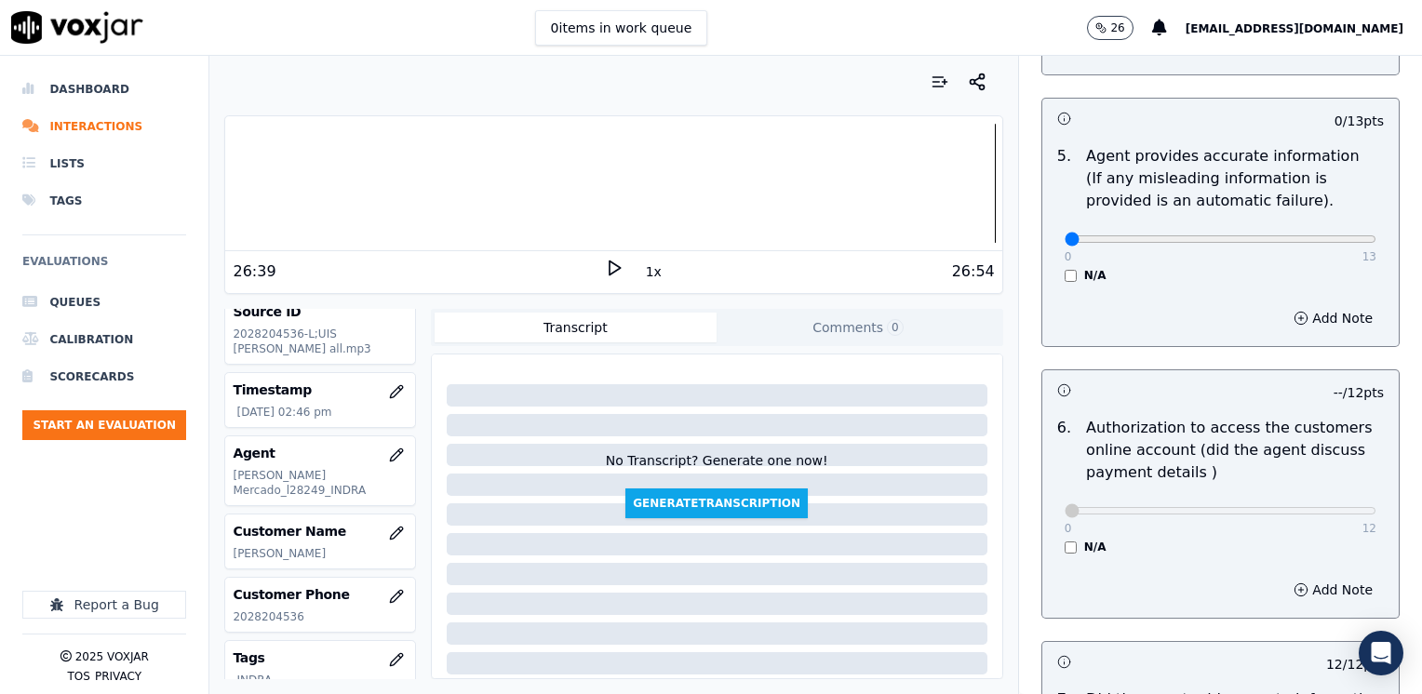
scroll to position [1024, 0]
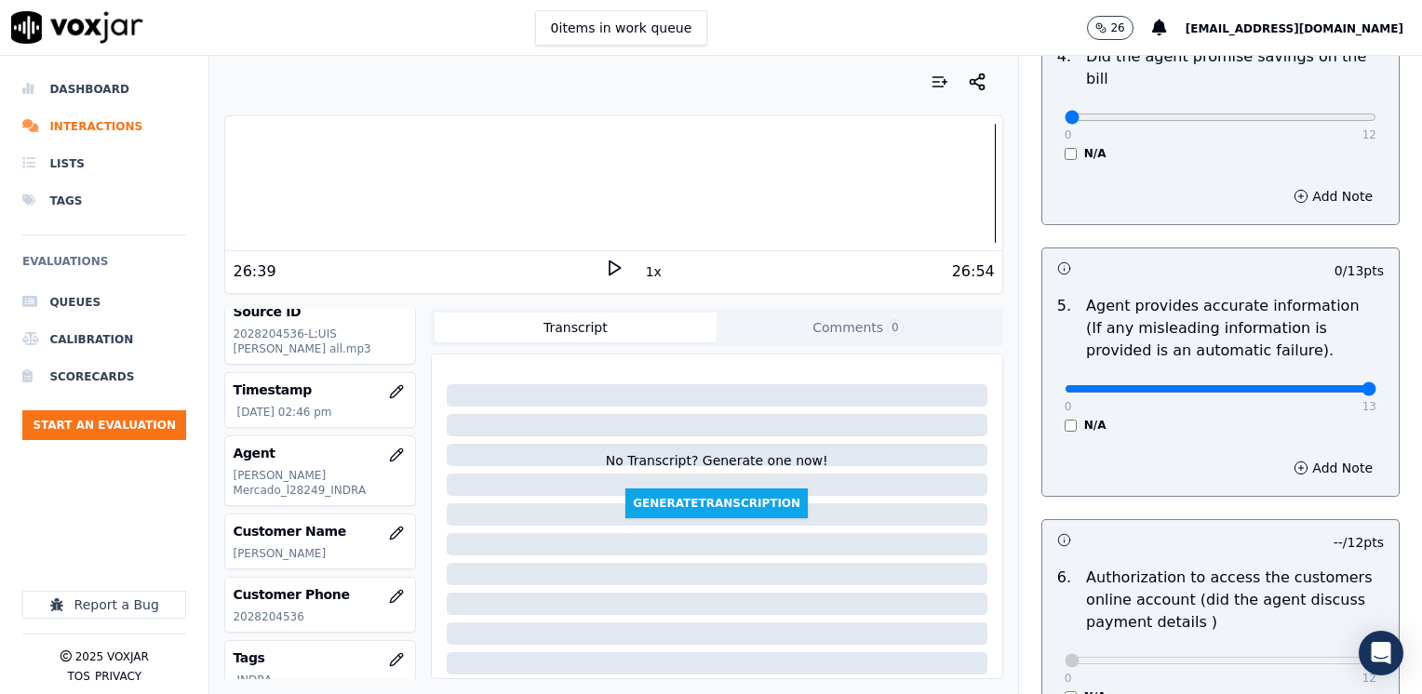
drag, startPoint x: 1053, startPoint y: 364, endPoint x: 1425, endPoint y: 361, distance: 371.3
click at [1376, 385] on input "range" at bounding box center [1221, 388] width 312 height 7
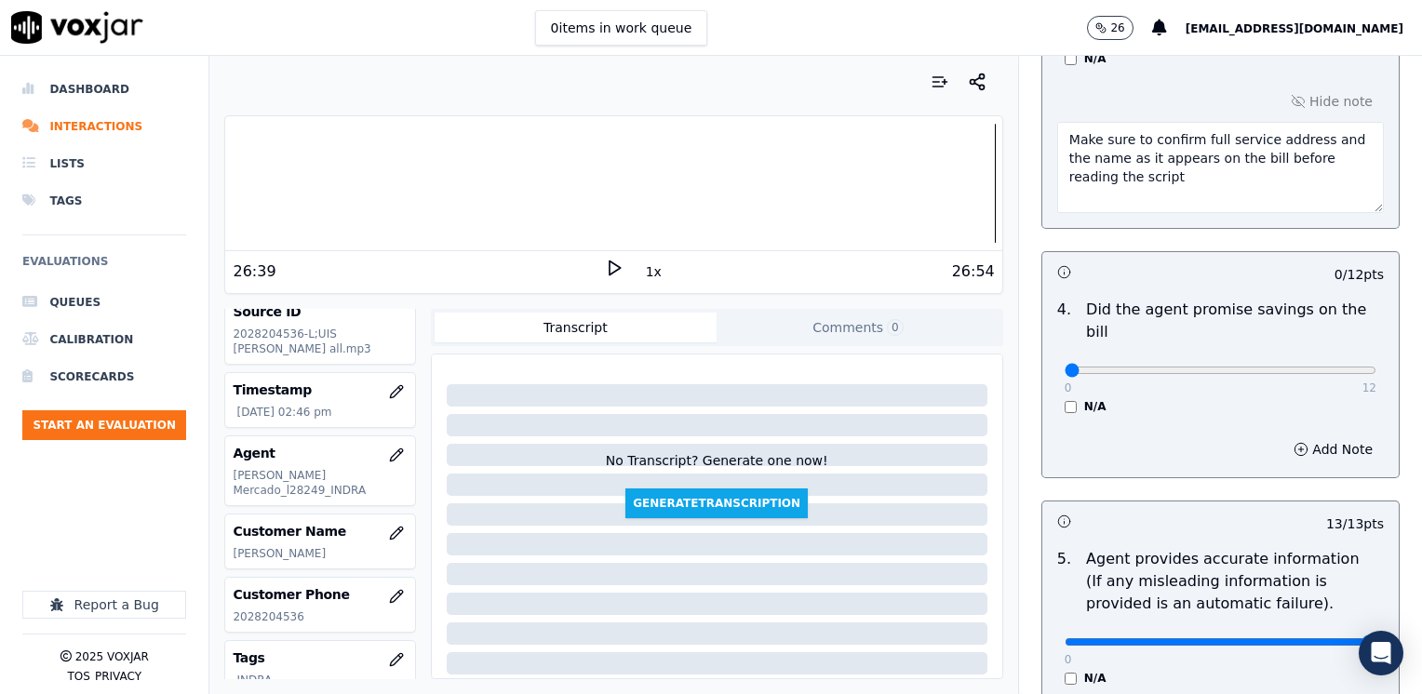
scroll to position [744, 0]
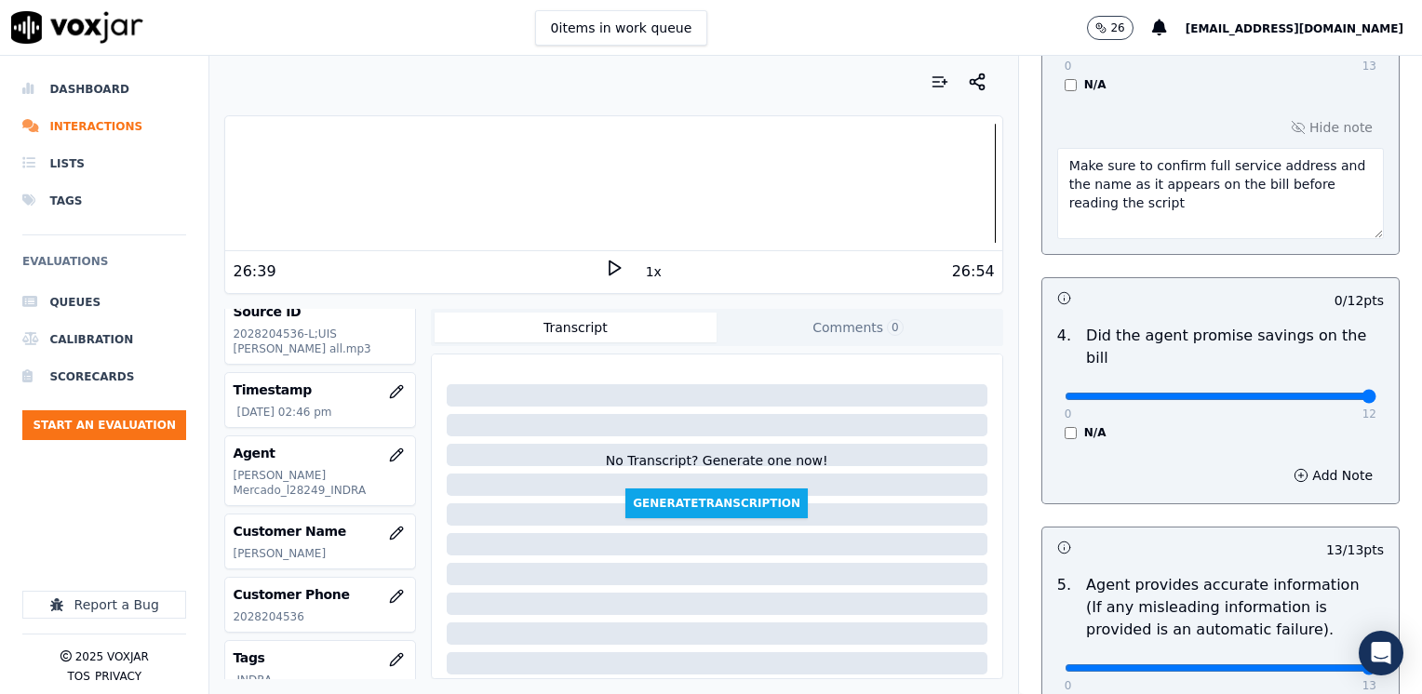
drag, startPoint x: 1057, startPoint y: 366, endPoint x: 1421, endPoint y: 387, distance: 364.5
click at [1376, 393] on input "range" at bounding box center [1221, 396] width 312 height 7
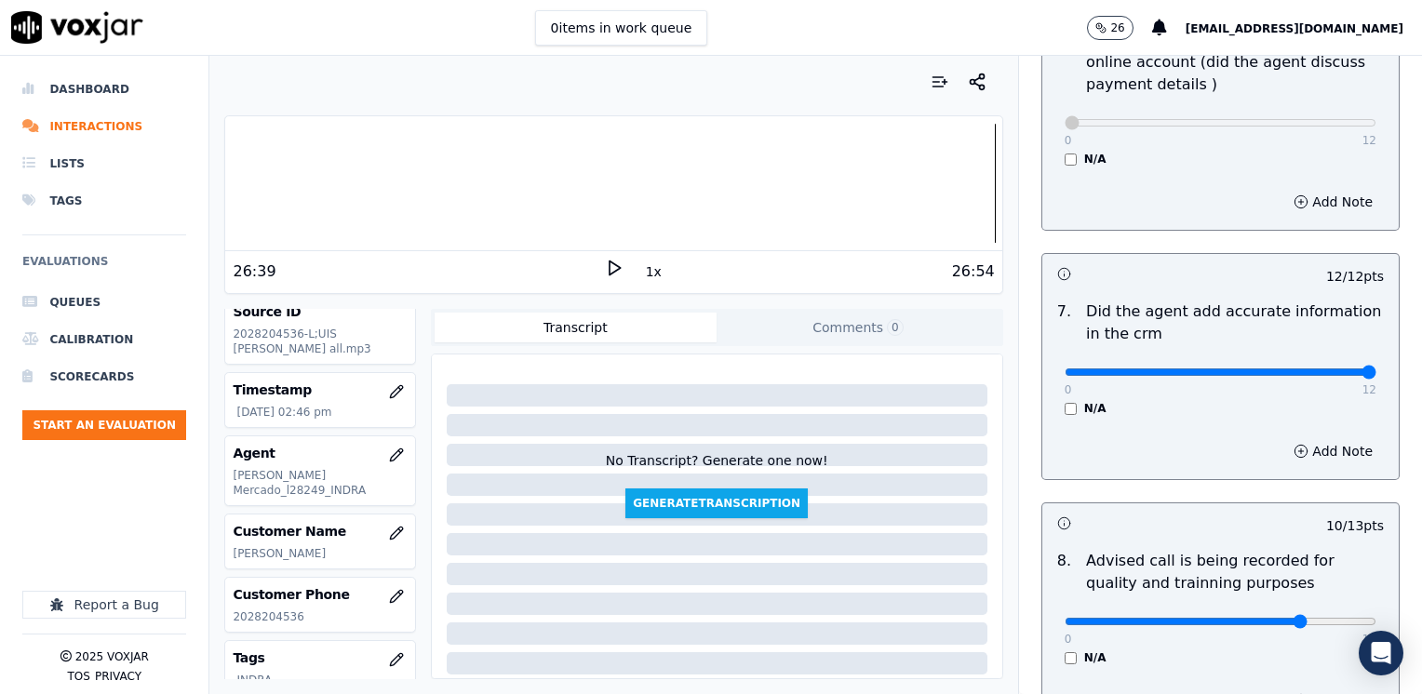
scroll to position [1724, 0]
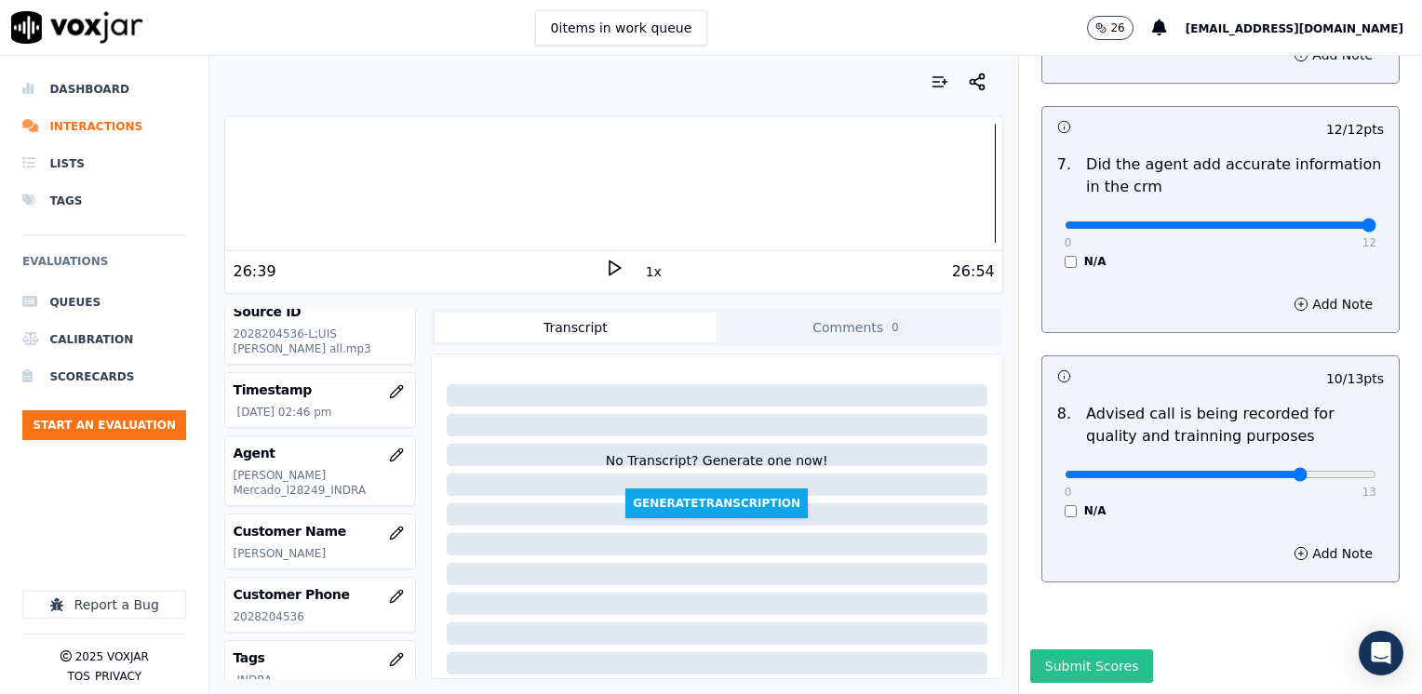
click at [1063, 650] on button "Submit Scores" at bounding box center [1092, 667] width 124 height 34
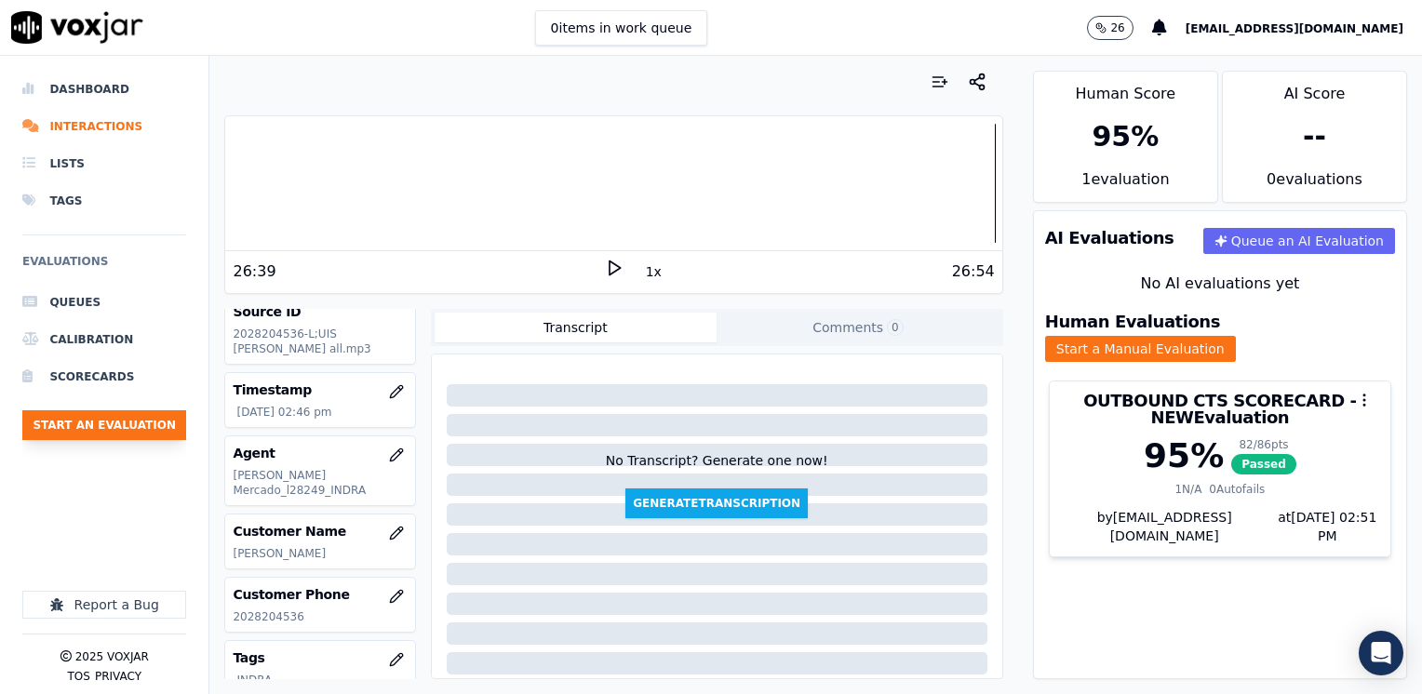
click at [154, 429] on button "Start an Evaluation" at bounding box center [104, 425] width 164 height 30
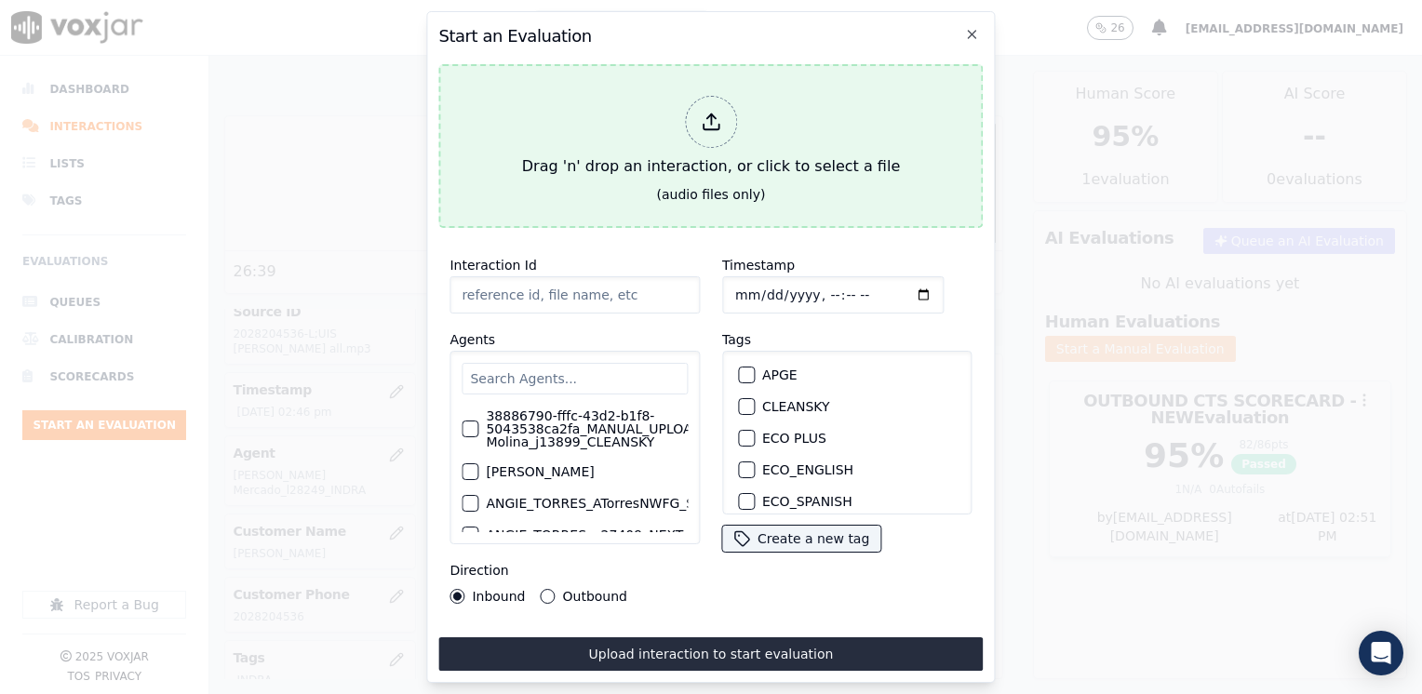
click at [711, 117] on line at bounding box center [711, 119] width 0 height 10
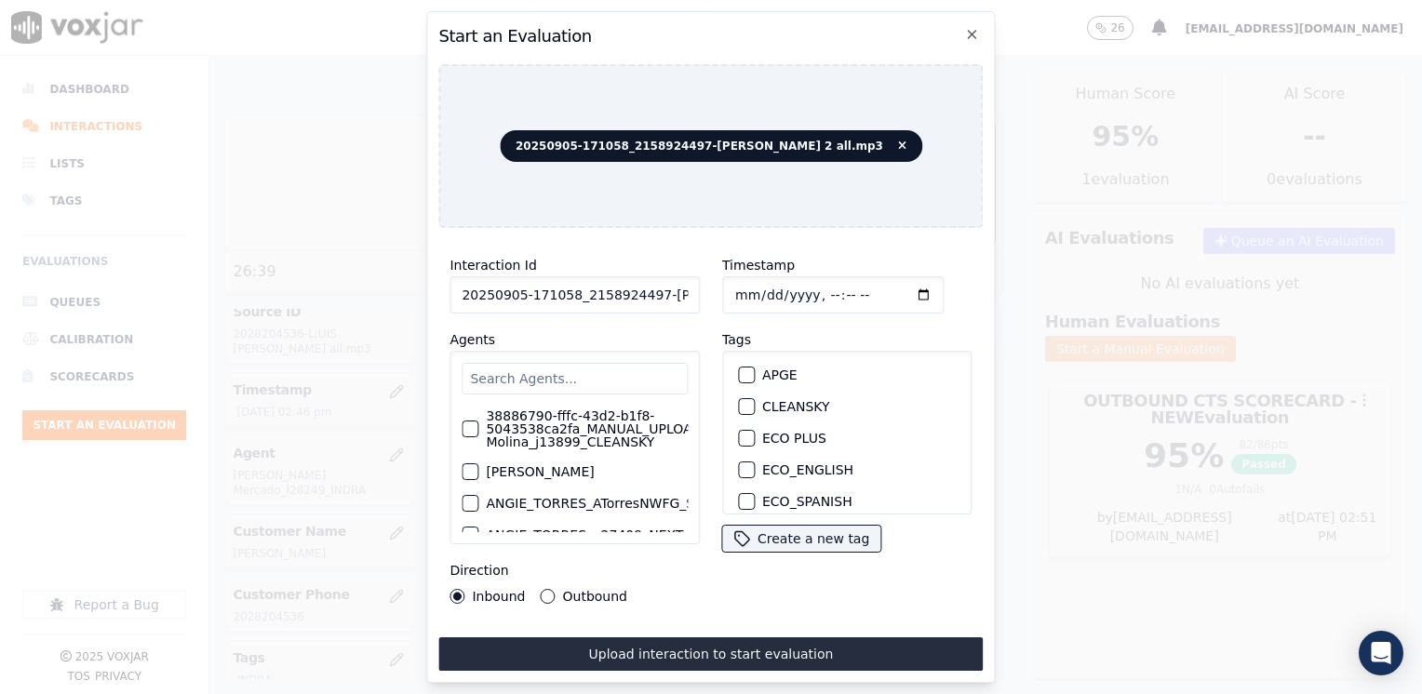
click at [680, 575] on div "Direction Inbound Outbound" at bounding box center [574, 581] width 250 height 45
click at [557, 371] on input "text" at bounding box center [575, 379] width 226 height 32
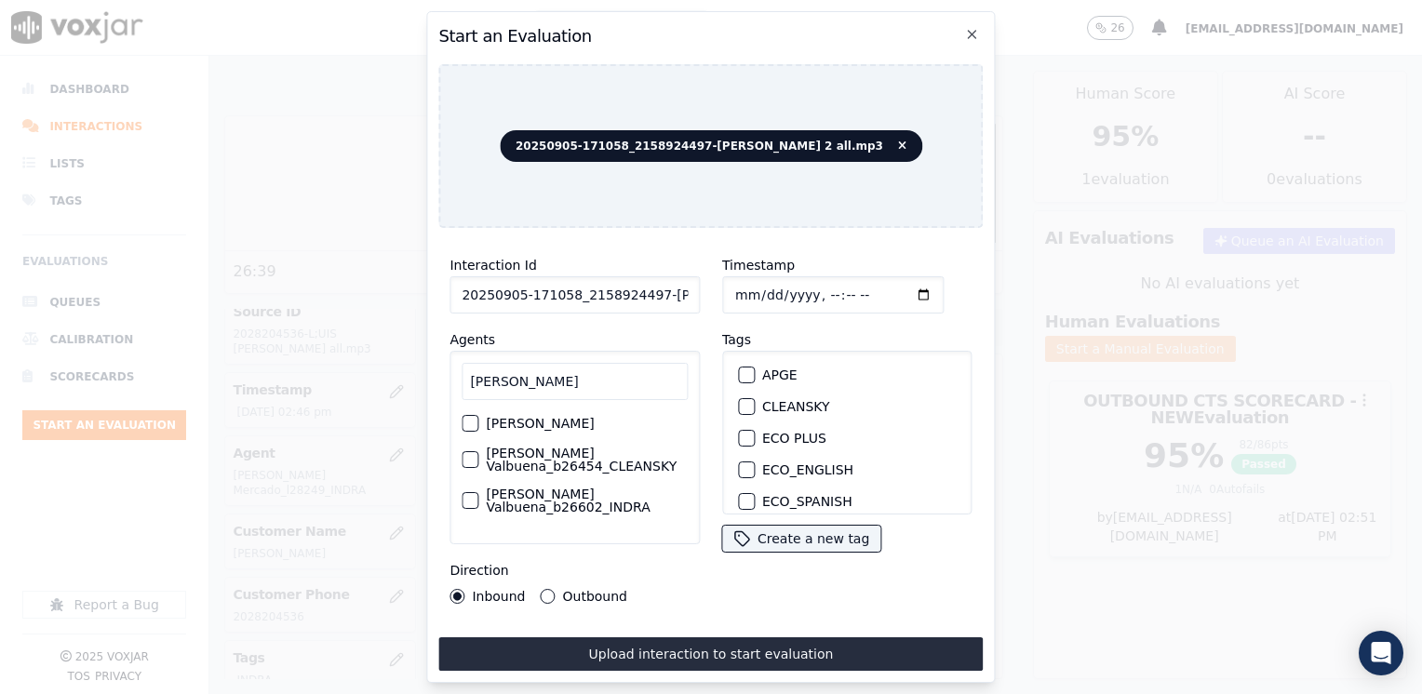
scroll to position [9, 0]
click at [471, 494] on div "button" at bounding box center [469, 500] width 13 height 13
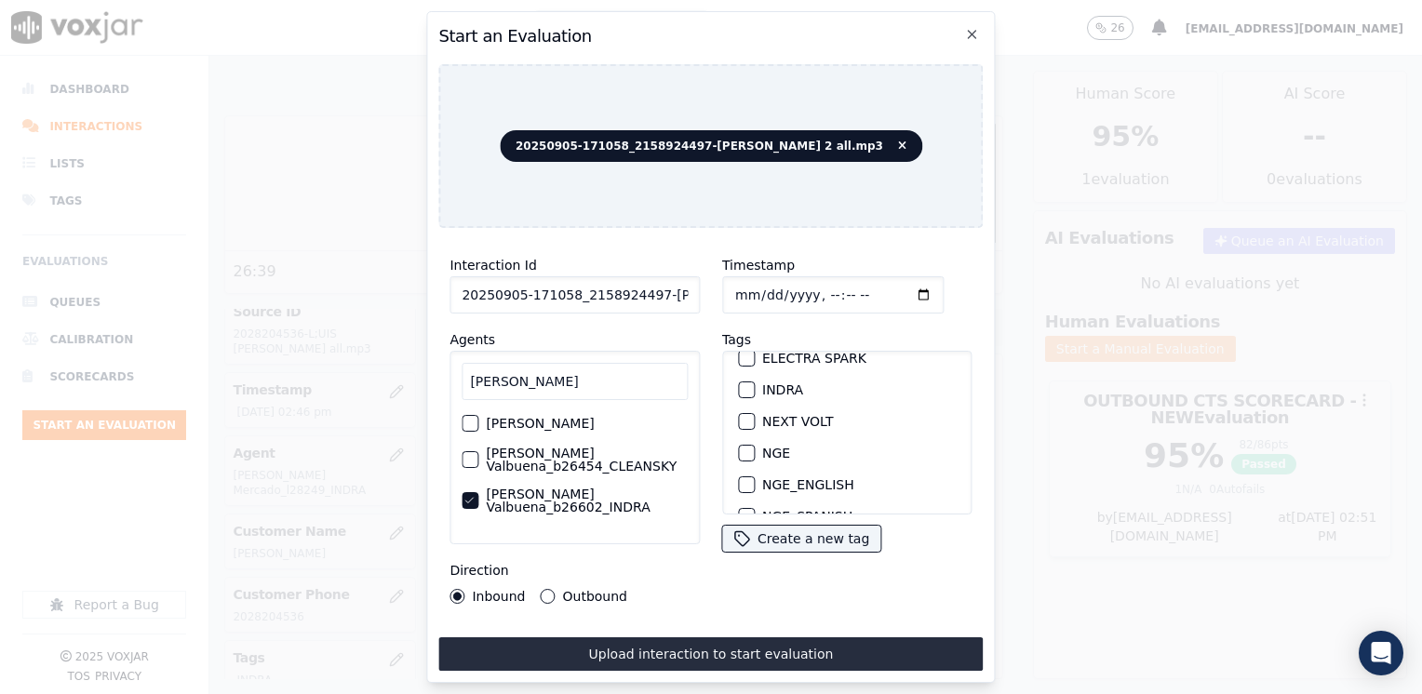
scroll to position [186, 0]
click at [743, 372] on div "button" at bounding box center [745, 378] width 13 height 13
click at [893, 291] on input "Timestamp" at bounding box center [832, 294] width 221 height 37
click at [901, 283] on input "Timestamp" at bounding box center [832, 294] width 221 height 37
click at [541, 589] on div "Outbound" at bounding box center [584, 596] width 87 height 15
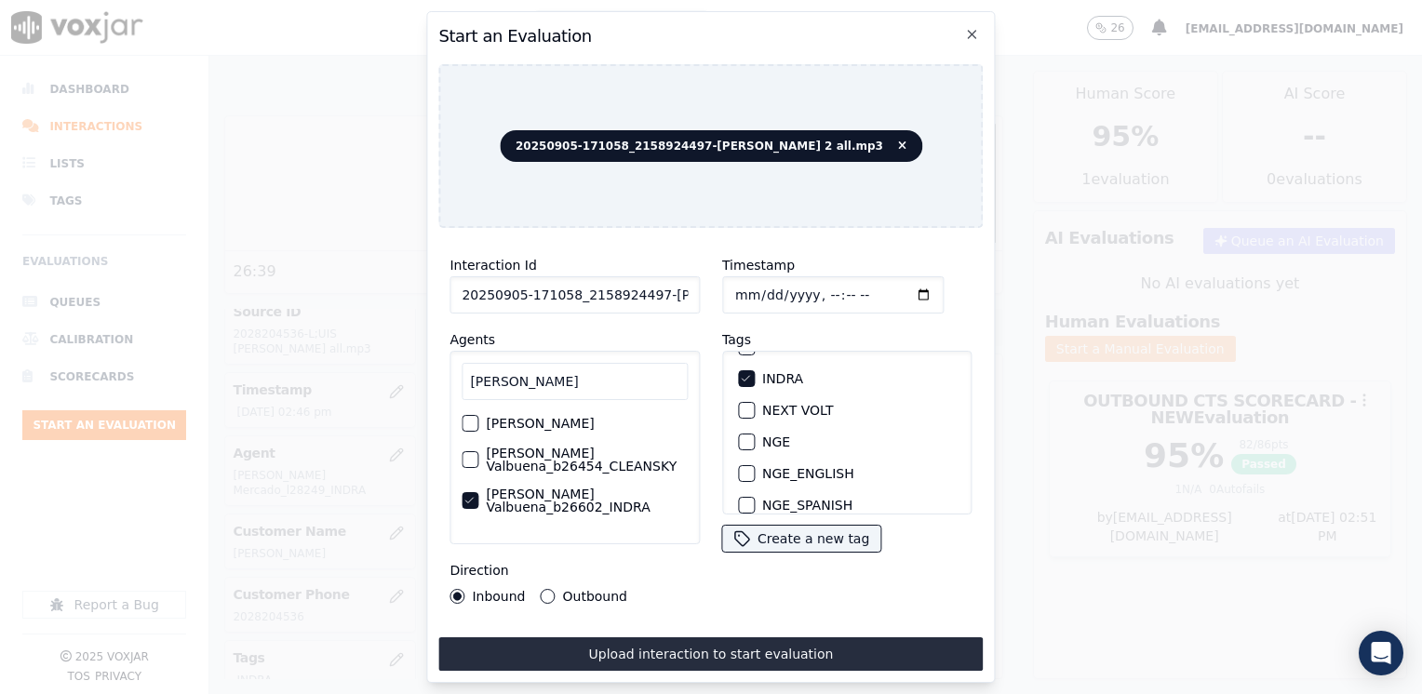
click at [543, 590] on button "Outbound" at bounding box center [548, 596] width 15 height 15
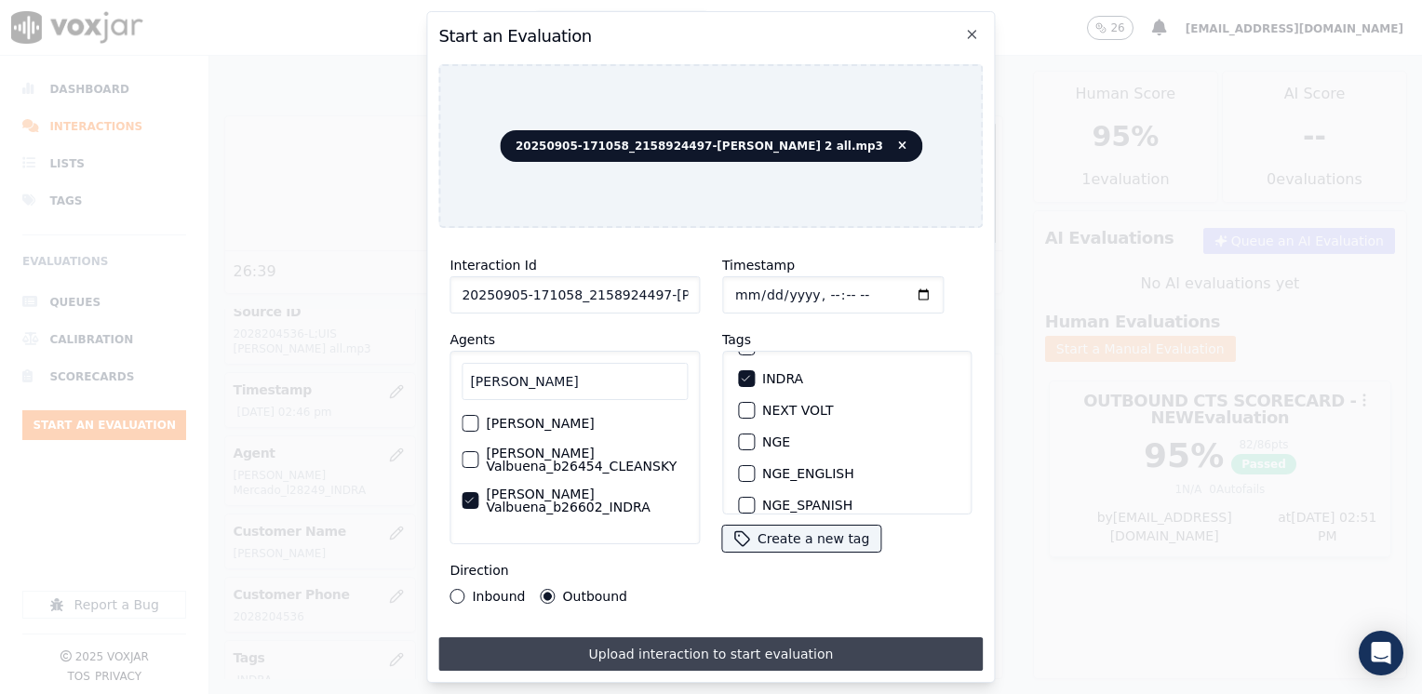
click at [697, 638] on button "Upload interaction to start evaluation" at bounding box center [710, 654] width 544 height 34
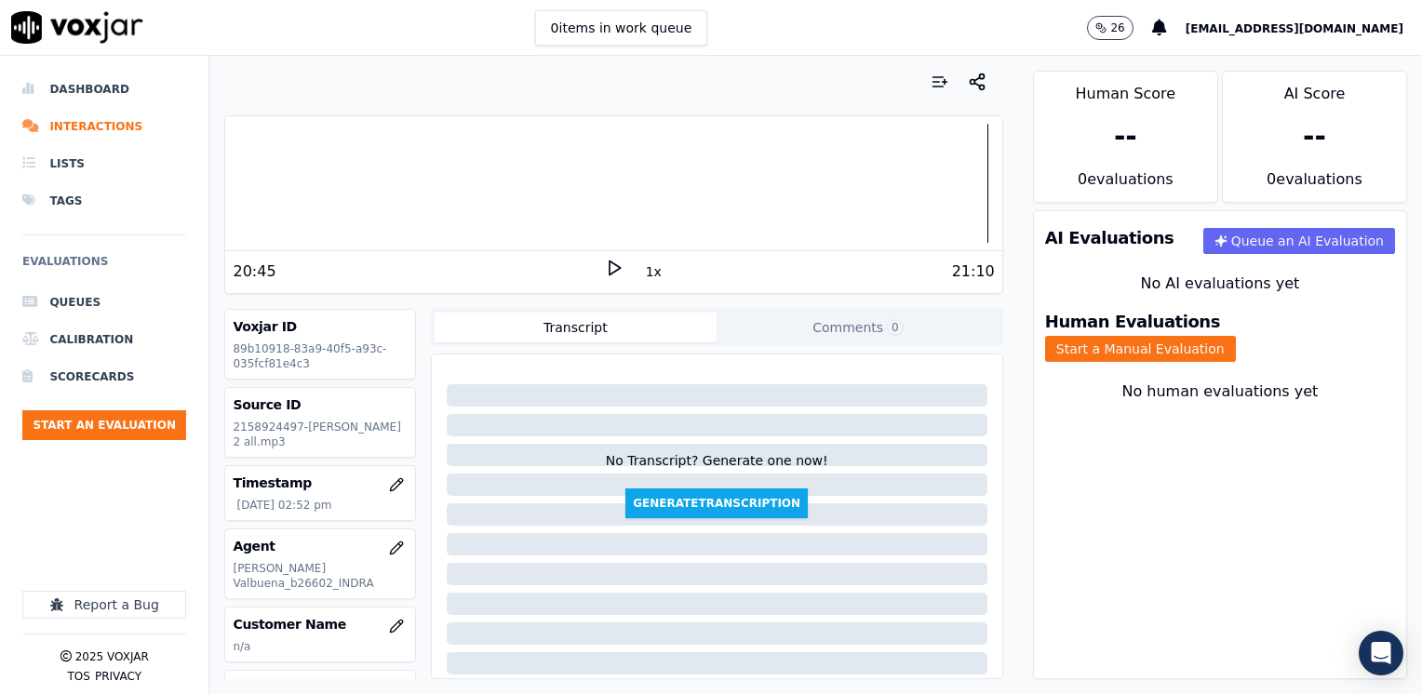
scroll to position [93, 0]
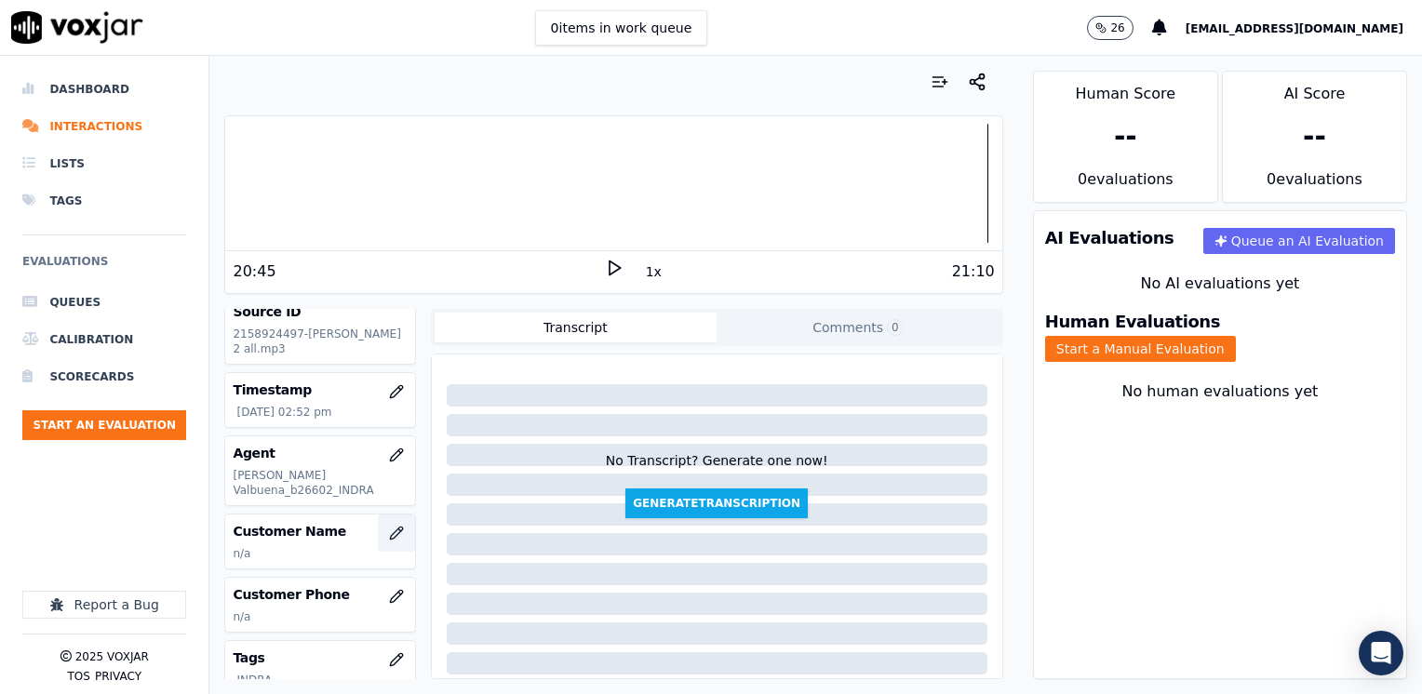
click at [389, 526] on icon "button" at bounding box center [396, 533] width 15 height 15
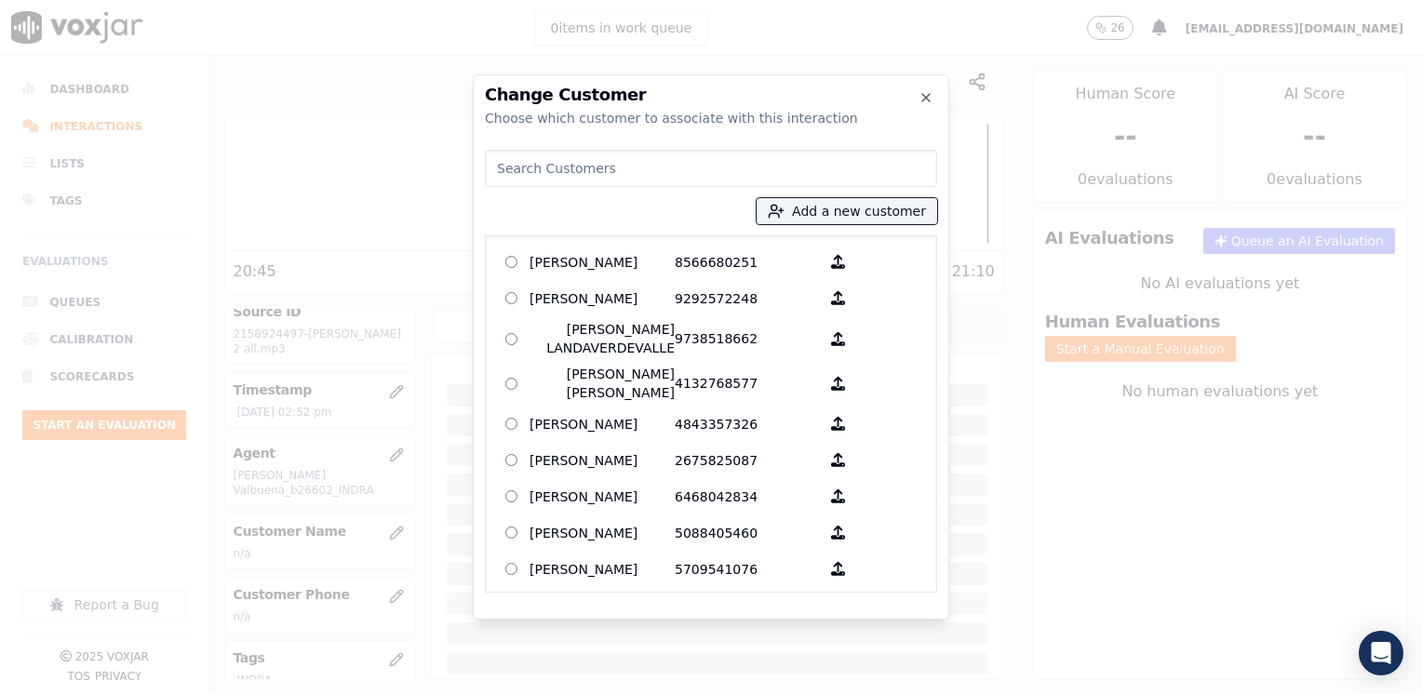
click at [676, 168] on input at bounding box center [711, 168] width 452 height 37
click at [927, 98] on icon "button" at bounding box center [925, 97] width 7 height 7
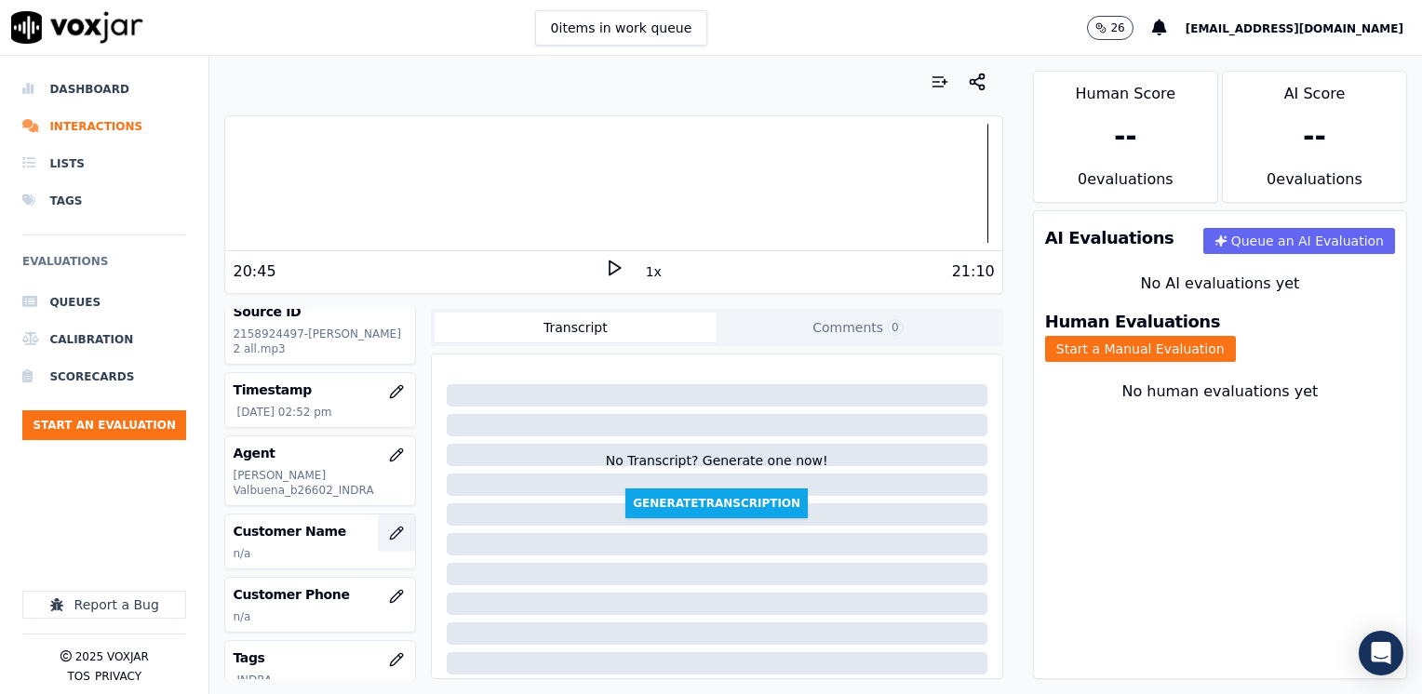
click at [389, 526] on icon "button" at bounding box center [396, 533] width 15 height 15
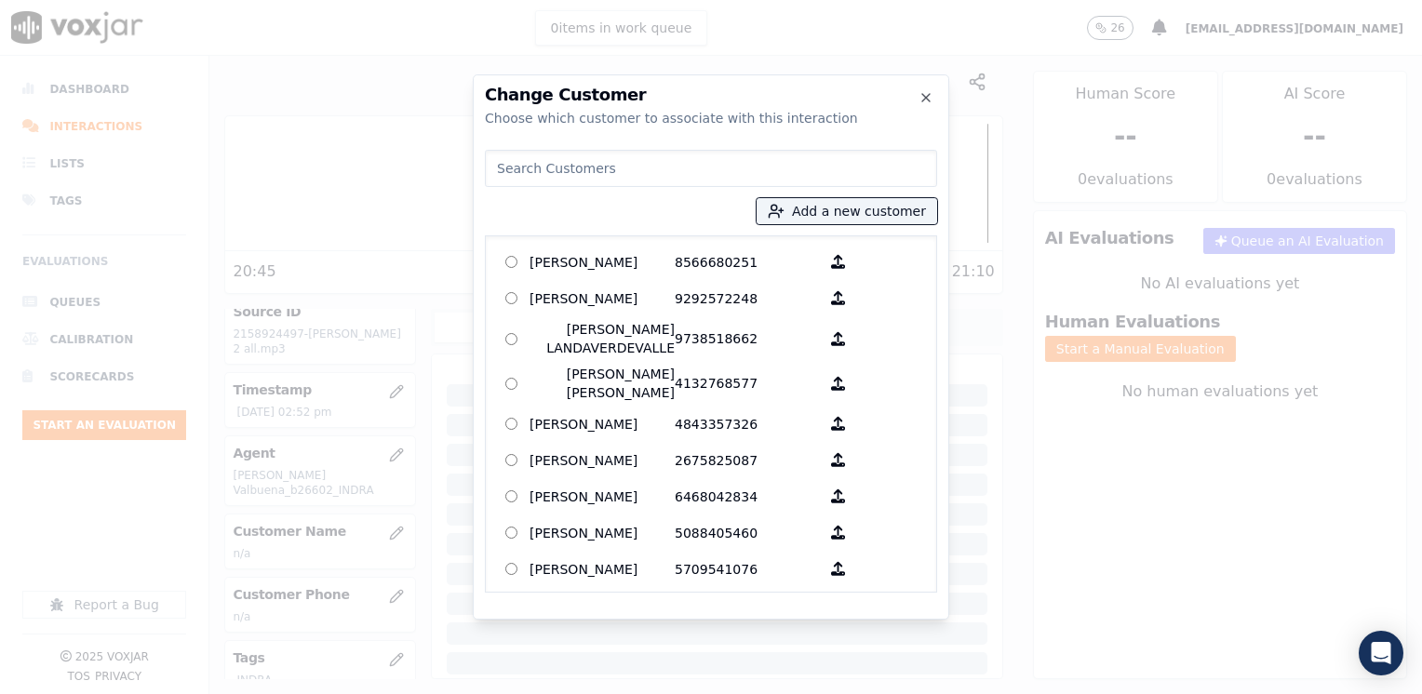
click at [648, 173] on input at bounding box center [711, 168] width 452 height 37
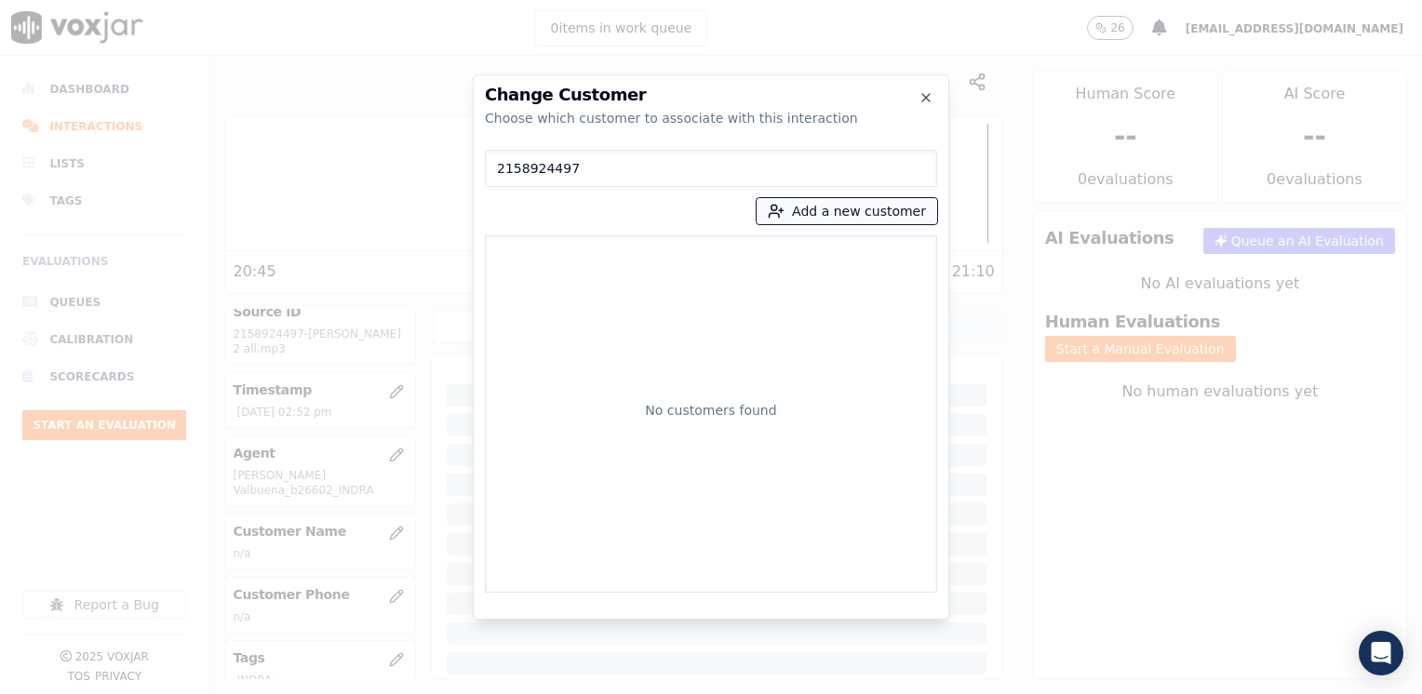
drag, startPoint x: 865, startPoint y: 206, endPoint x: 864, endPoint y: 216, distance: 10.4
click at [865, 206] on button "Add a new customer" at bounding box center [847, 211] width 181 height 26
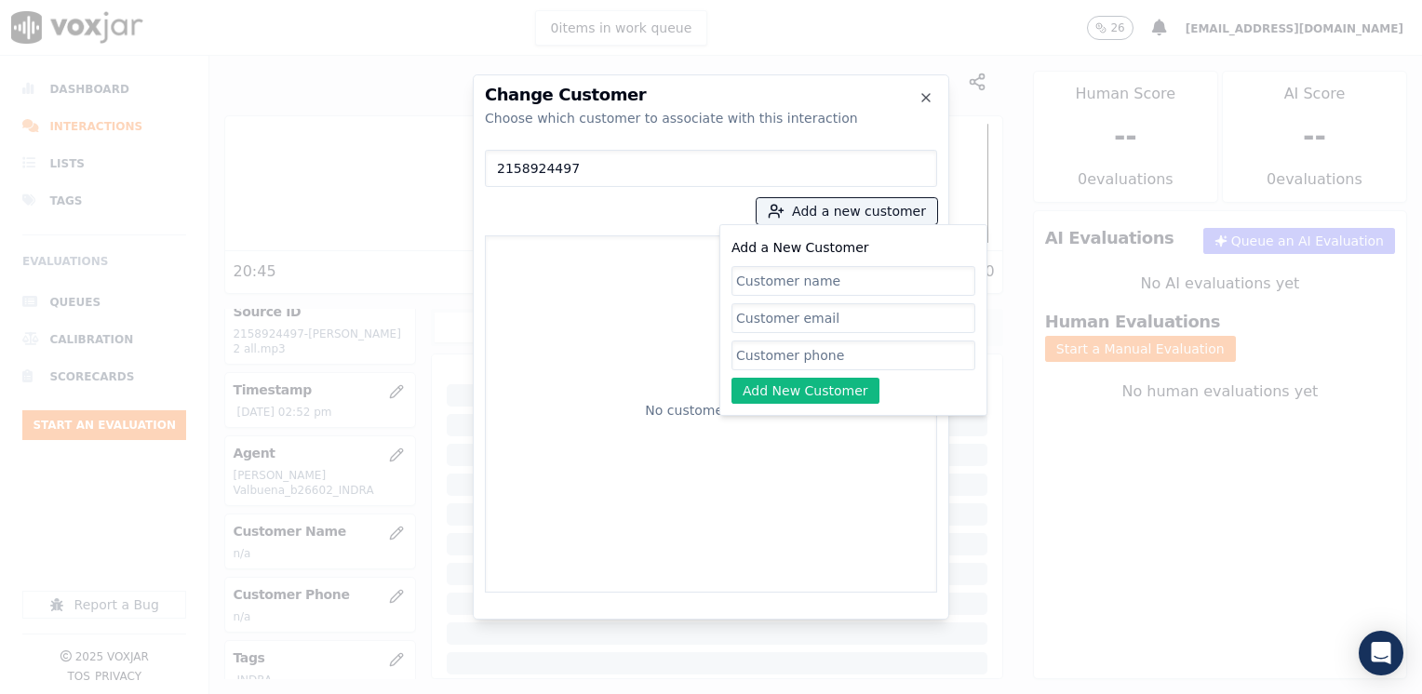
click at [818, 366] on input "Add a New Customer" at bounding box center [853, 356] width 244 height 30
paste input "2158924497"
click at [821, 283] on input "Add a New Customer" at bounding box center [853, 281] width 244 height 30
paste input "[PERSON_NAME]"
click at [837, 400] on button "Add New Customer" at bounding box center [805, 391] width 148 height 26
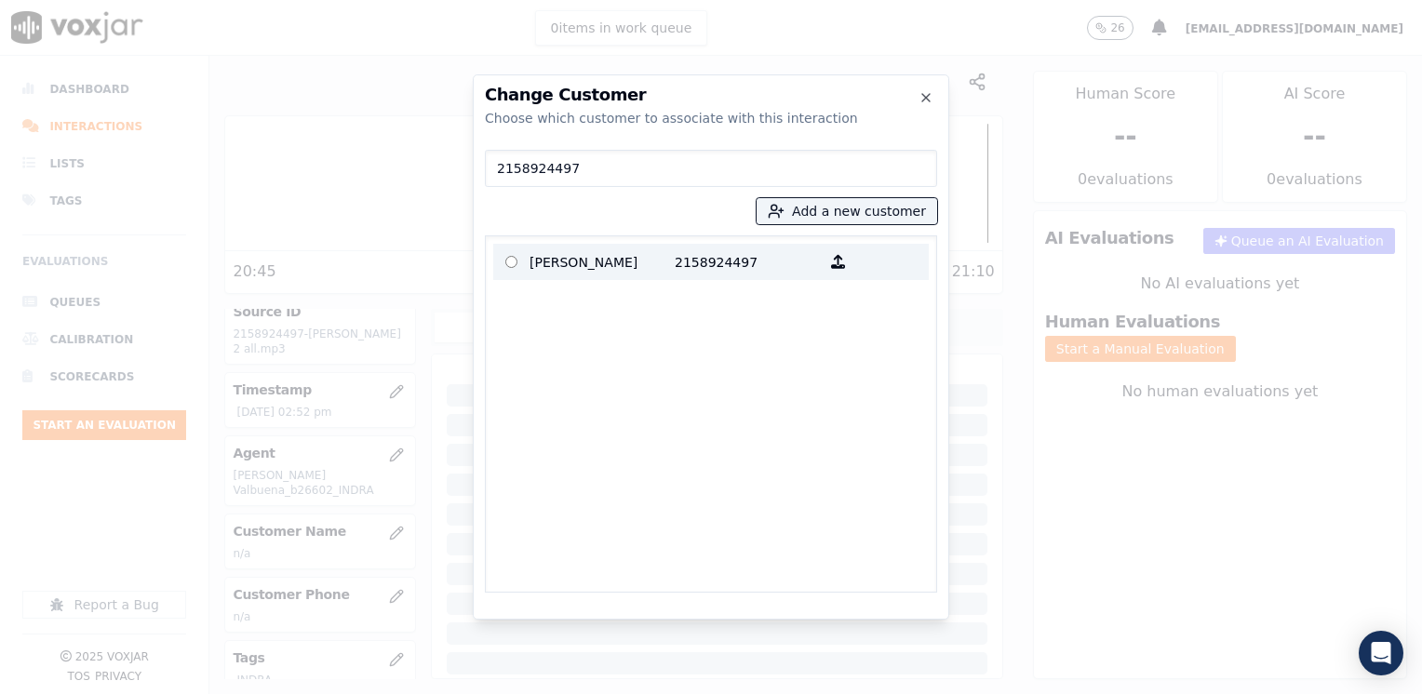
click at [710, 267] on p "2158924497" at bounding box center [747, 262] width 145 height 29
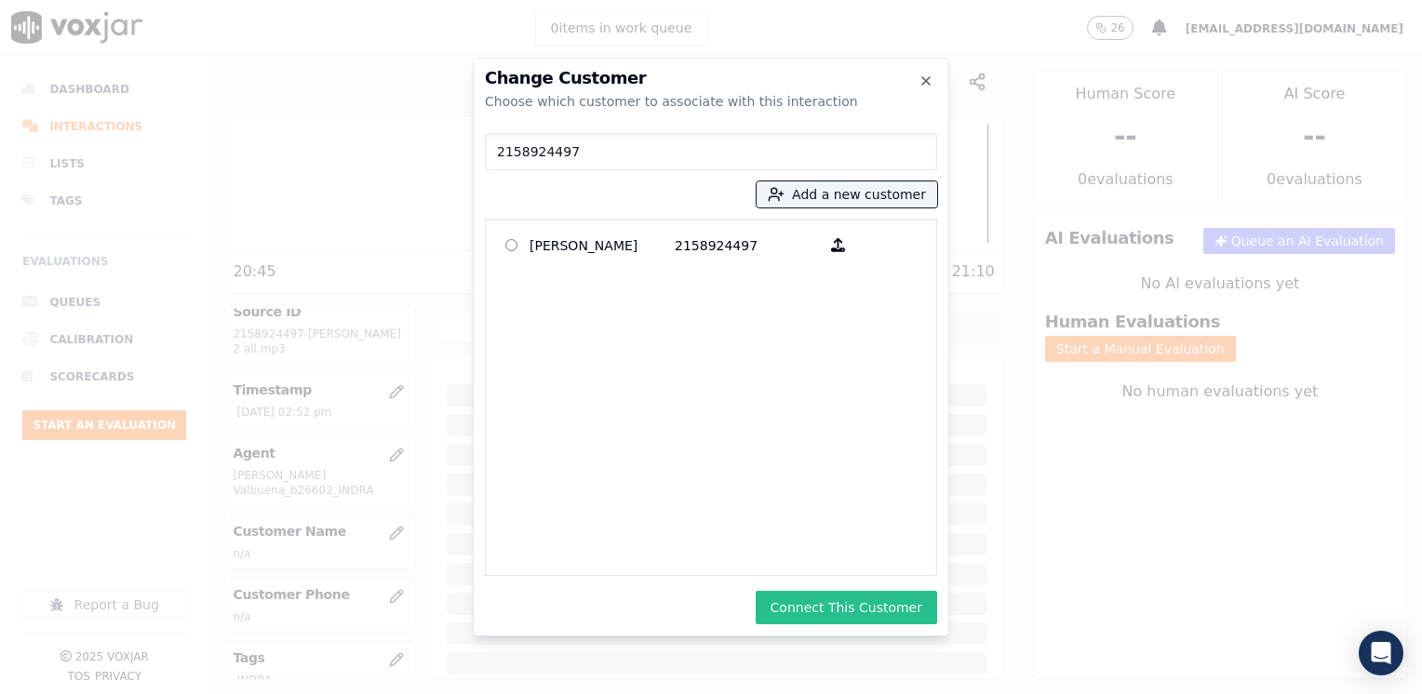
click at [864, 596] on button "Connect This Customer" at bounding box center [846, 608] width 181 height 34
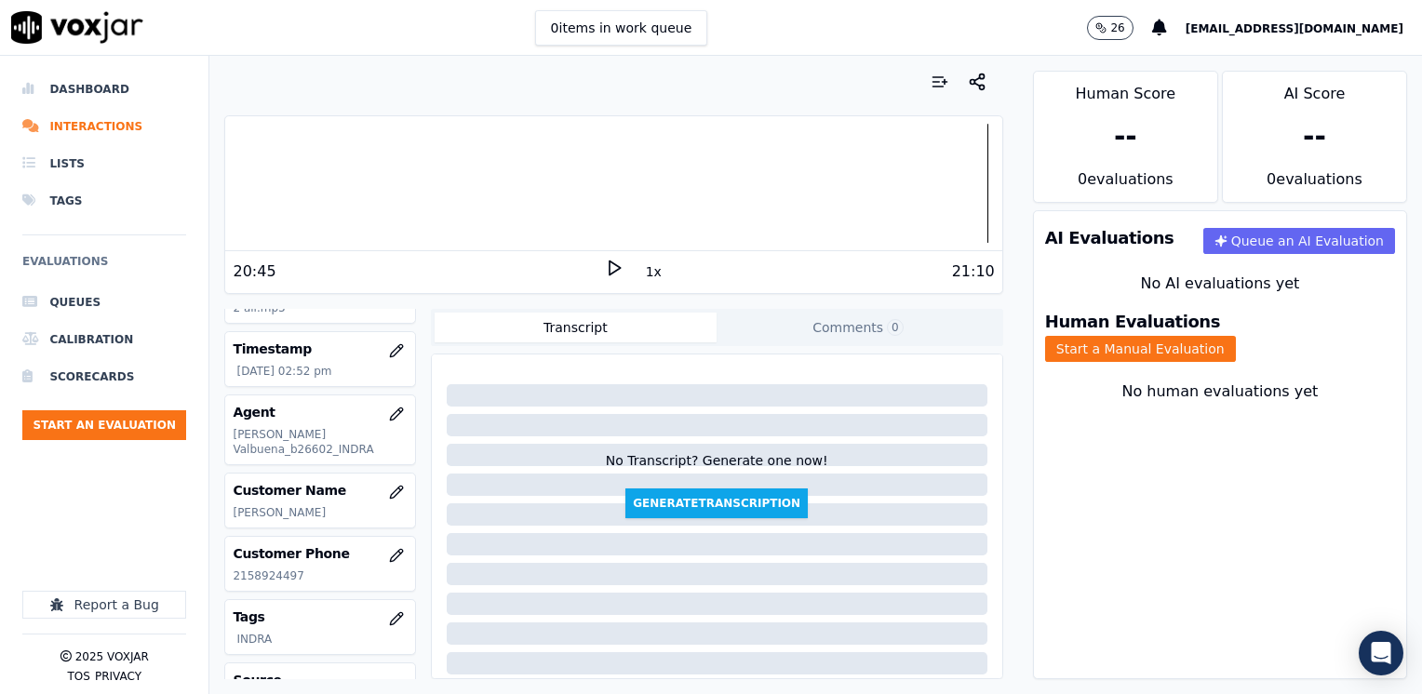
scroll to position [167, 0]
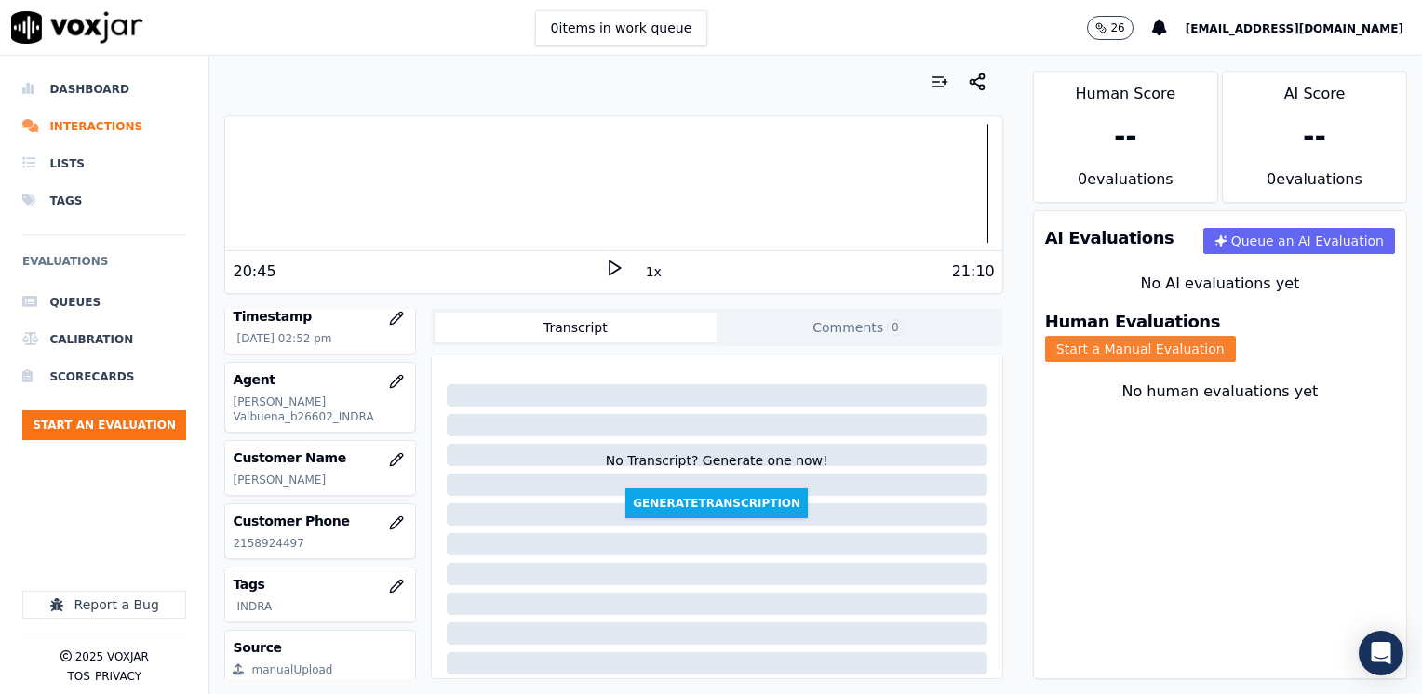
click at [1236, 336] on button "Start a Manual Evaluation" at bounding box center [1140, 349] width 191 height 26
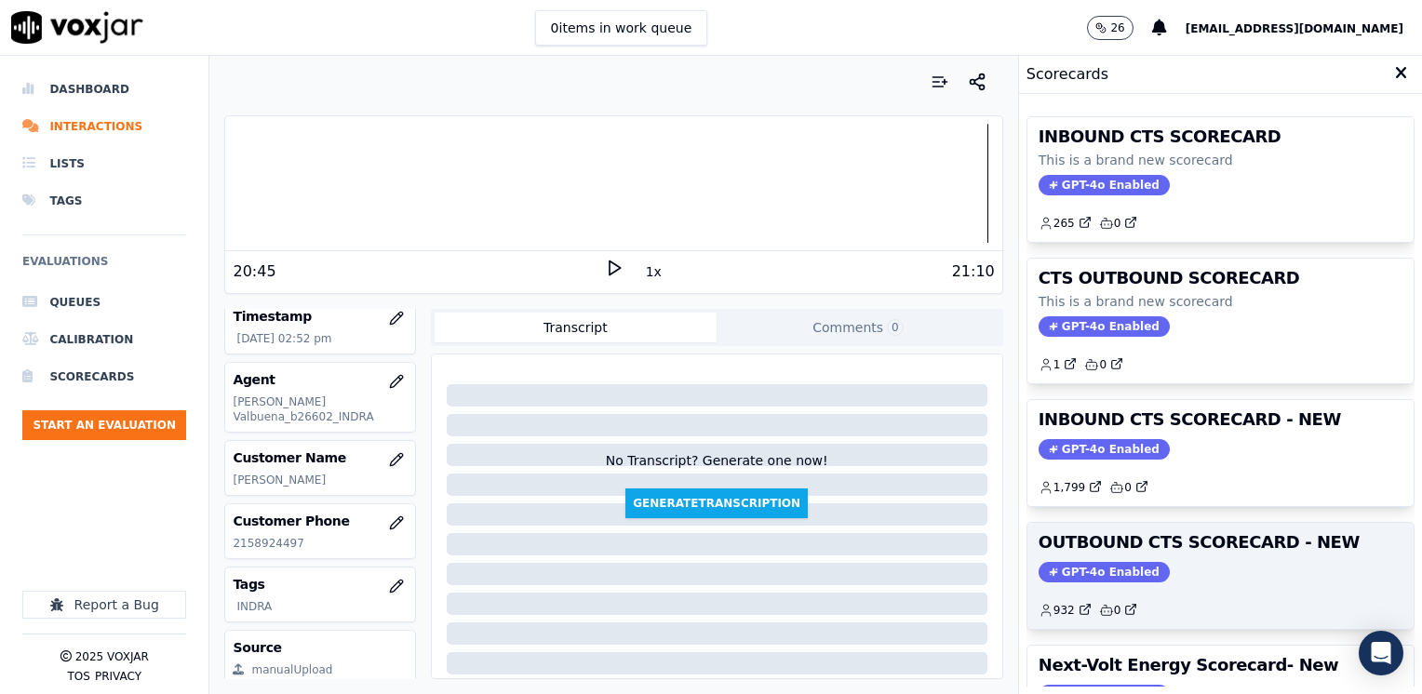
click at [1049, 570] on span "GPT-4o Enabled" at bounding box center [1104, 572] width 131 height 20
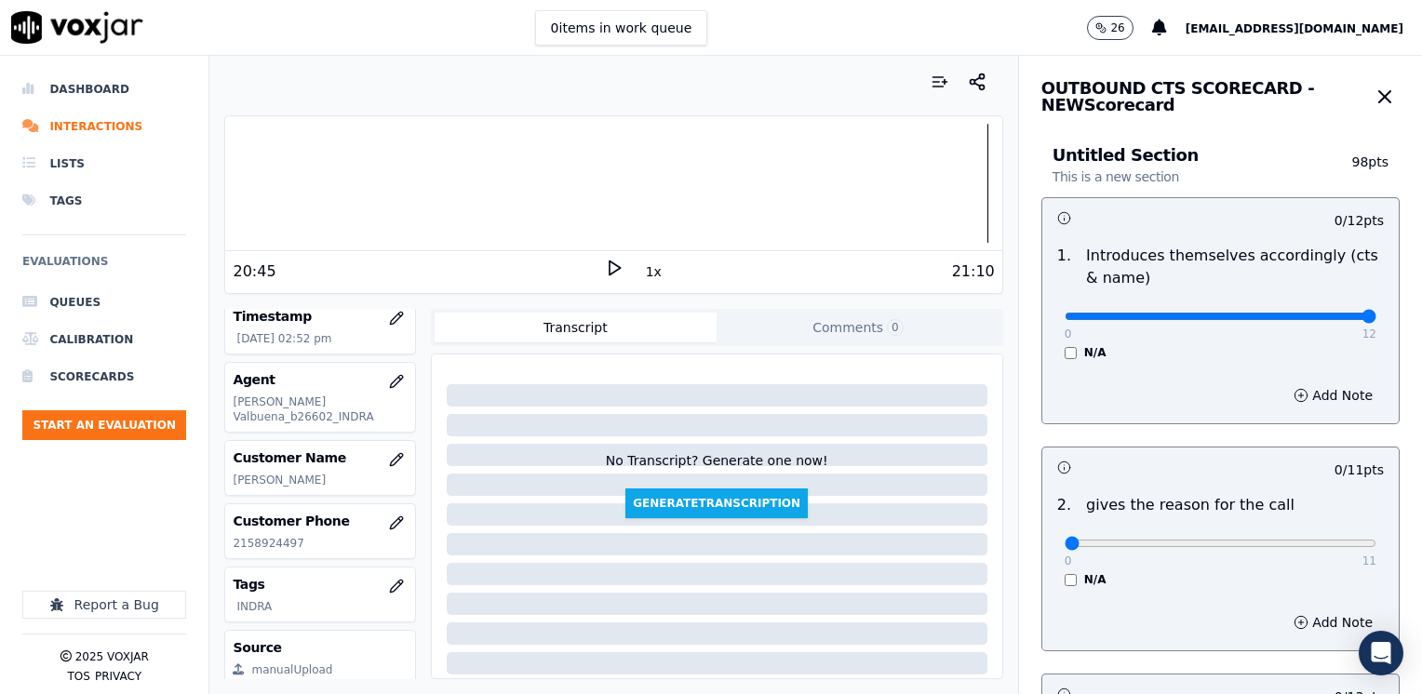
drag, startPoint x: 1057, startPoint y: 315, endPoint x: 1425, endPoint y: 322, distance: 367.7
click at [1376, 320] on input "range" at bounding box center [1221, 316] width 312 height 7
drag, startPoint x: 1053, startPoint y: 547, endPoint x: 1335, endPoint y: 553, distance: 282.0
click at [1376, 540] on input "range" at bounding box center [1221, 543] width 312 height 7
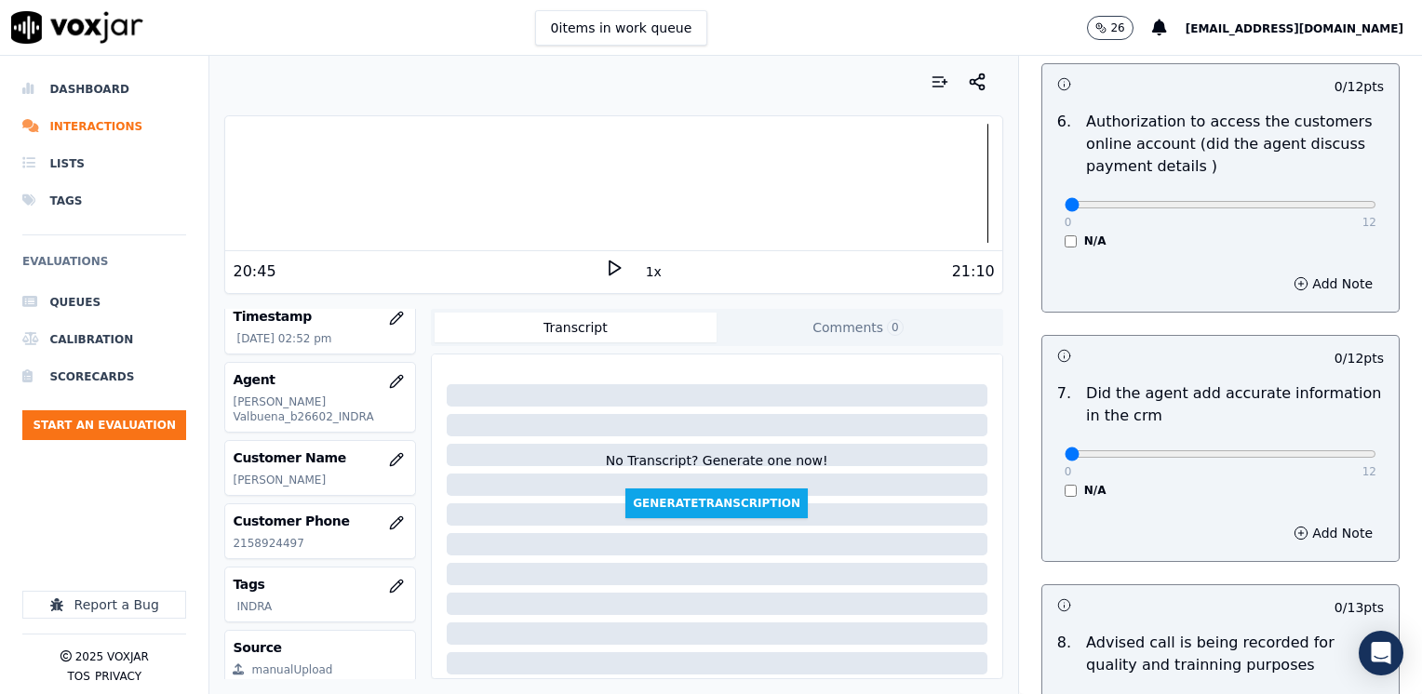
scroll to position [1582, 0]
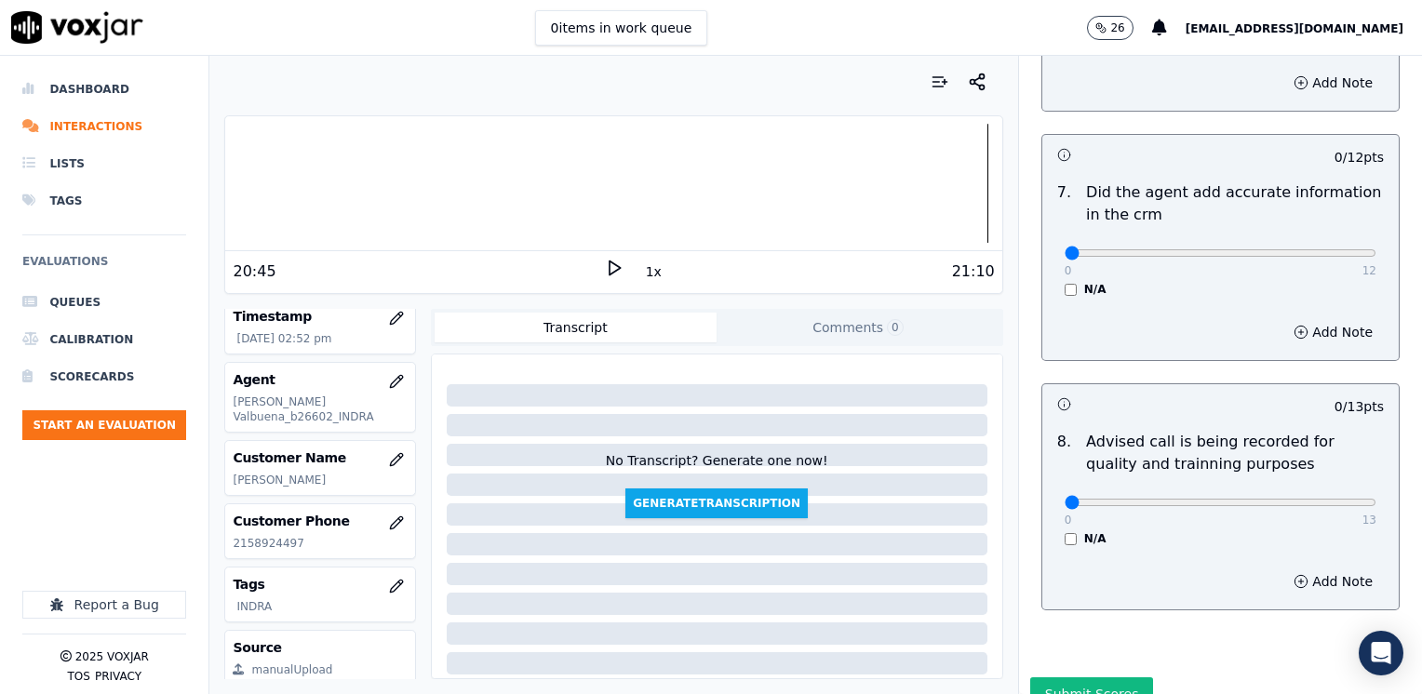
click at [1263, 490] on div "0 13" at bounding box center [1221, 501] width 312 height 22
click at [1243, 490] on div "0 13" at bounding box center [1221, 501] width 312 height 22
click at [1265, 499] on input "range" at bounding box center [1221, 502] width 312 height 7
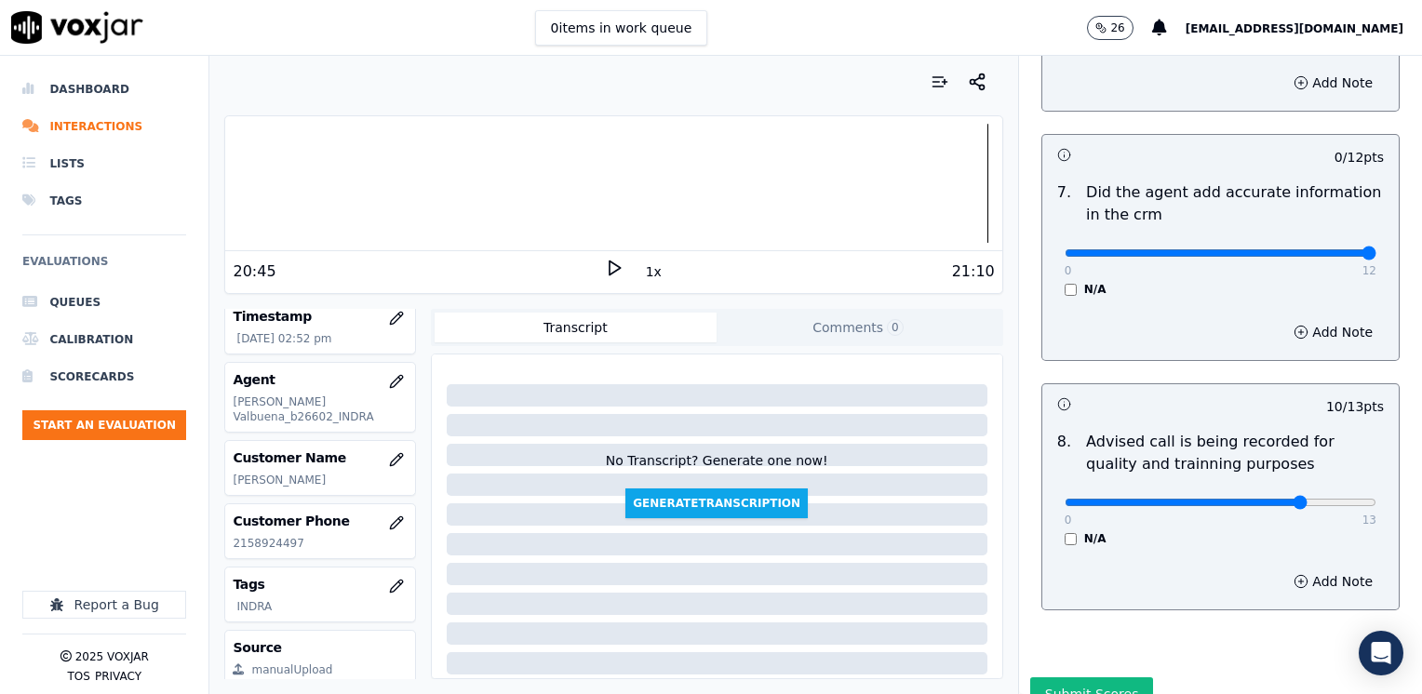
drag, startPoint x: 1051, startPoint y: 230, endPoint x: 1425, endPoint y: 292, distance: 379.3
click at [1376, 257] on input "range" at bounding box center [1221, 252] width 312 height 7
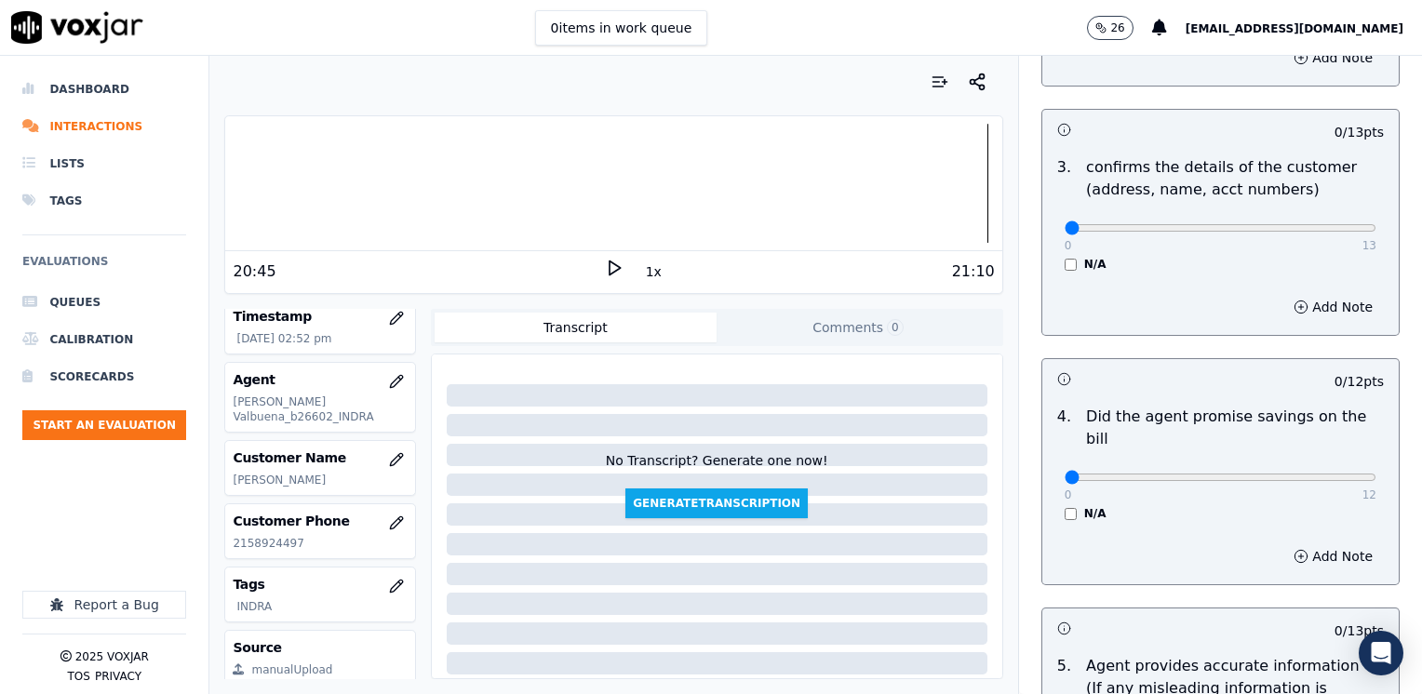
scroll to position [558, 0]
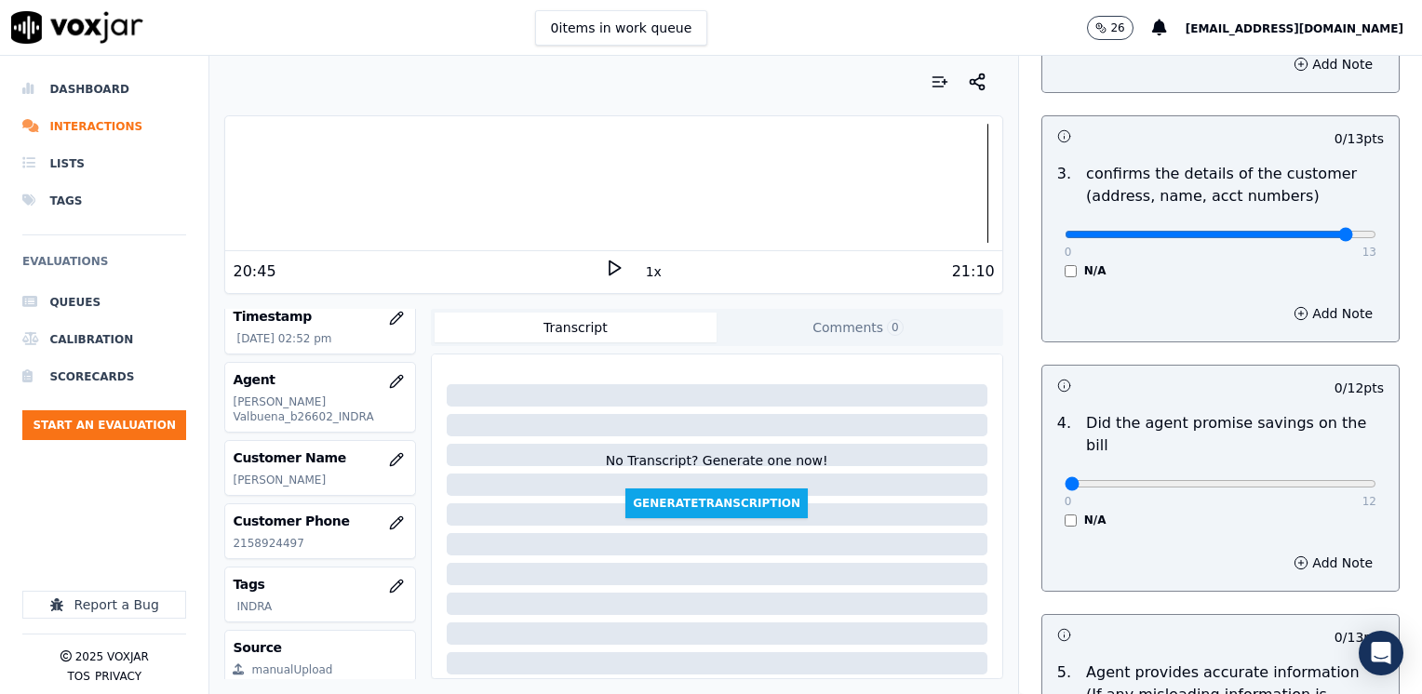
click at [1310, 231] on input "range" at bounding box center [1221, 234] width 312 height 7
click at [1306, 310] on button "Add Note" at bounding box center [1332, 314] width 101 height 26
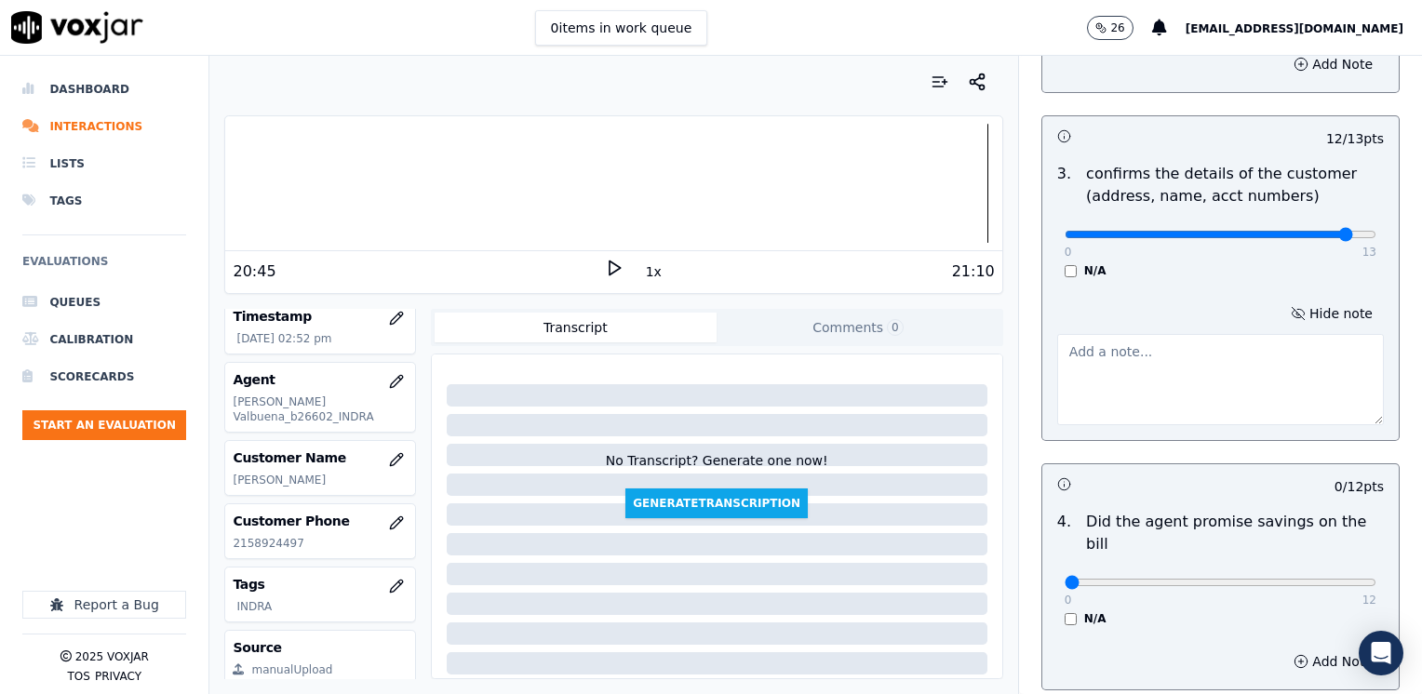
click at [1153, 404] on textarea at bounding box center [1220, 379] width 327 height 91
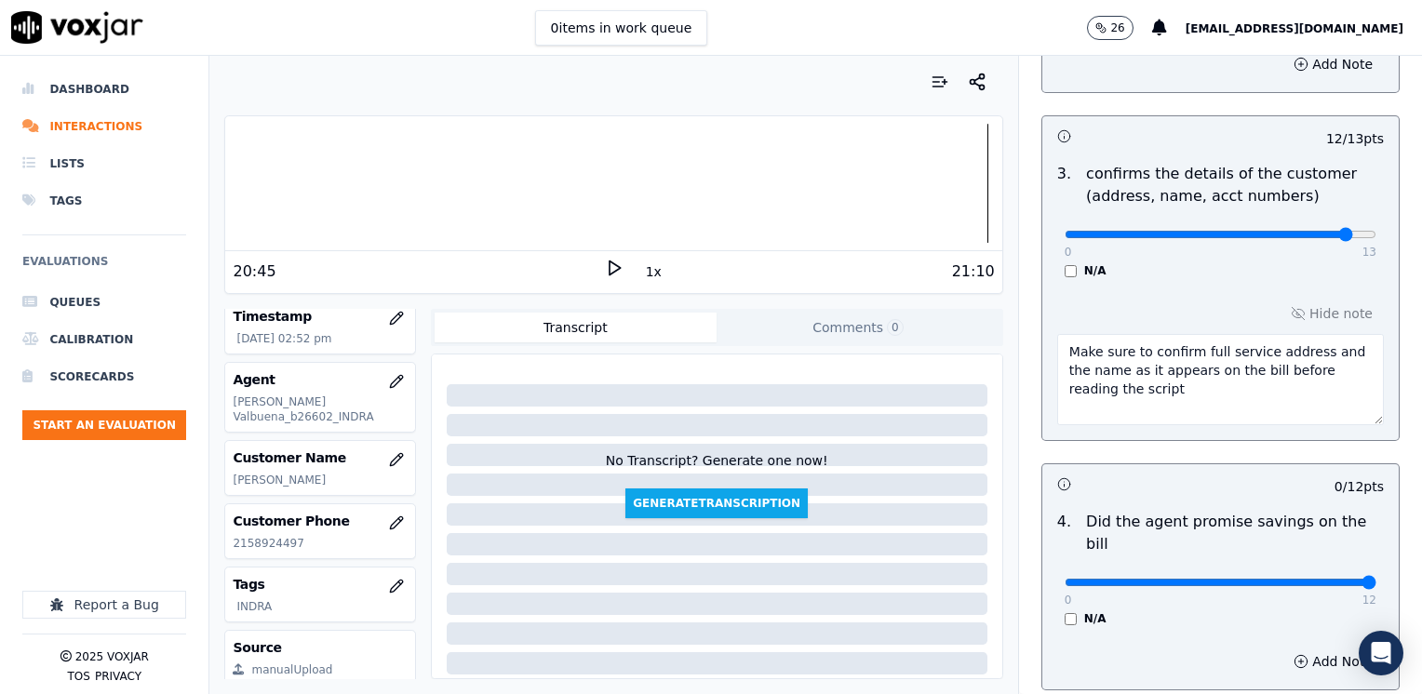
drag, startPoint x: 1050, startPoint y: 565, endPoint x: 1425, endPoint y: 557, distance: 375.1
click at [1376, 579] on input "range" at bounding box center [1221, 582] width 312 height 7
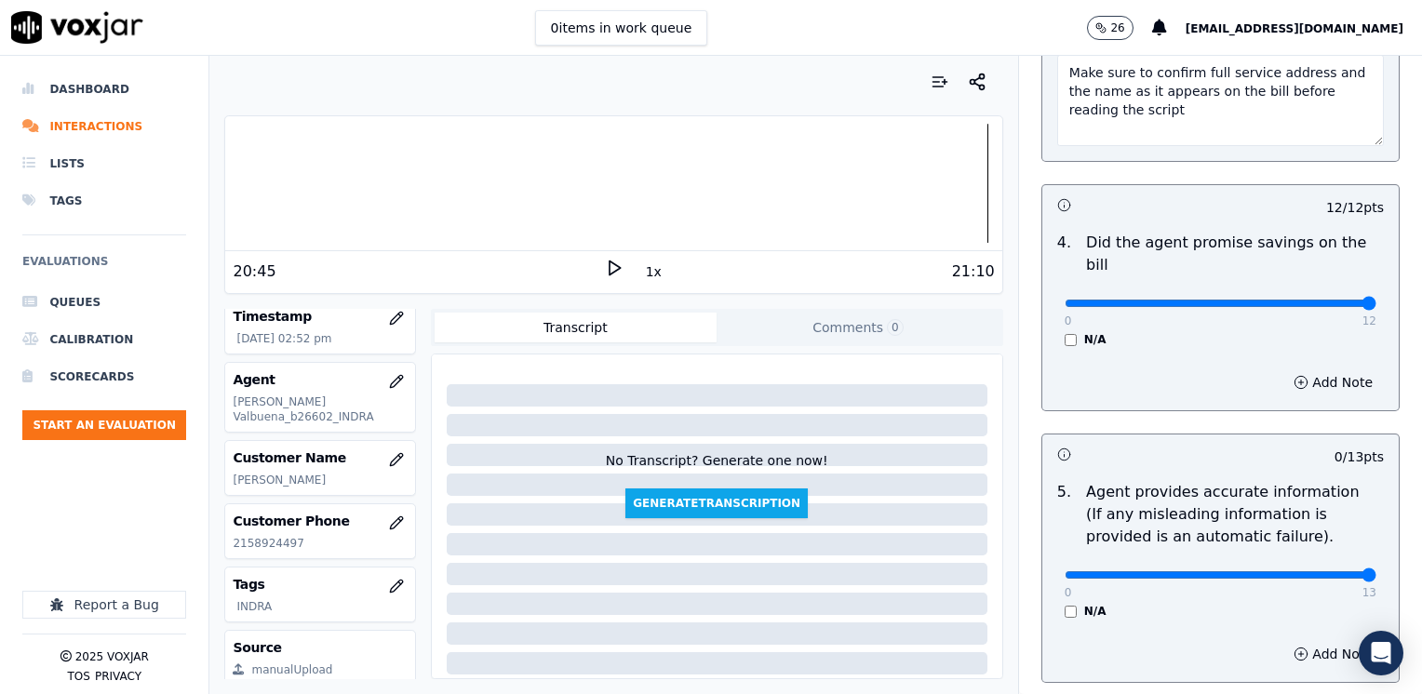
drag, startPoint x: 1053, startPoint y: 554, endPoint x: 1425, endPoint y: 581, distance: 372.3
click at [1376, 579] on input "range" at bounding box center [1221, 574] width 312 height 7
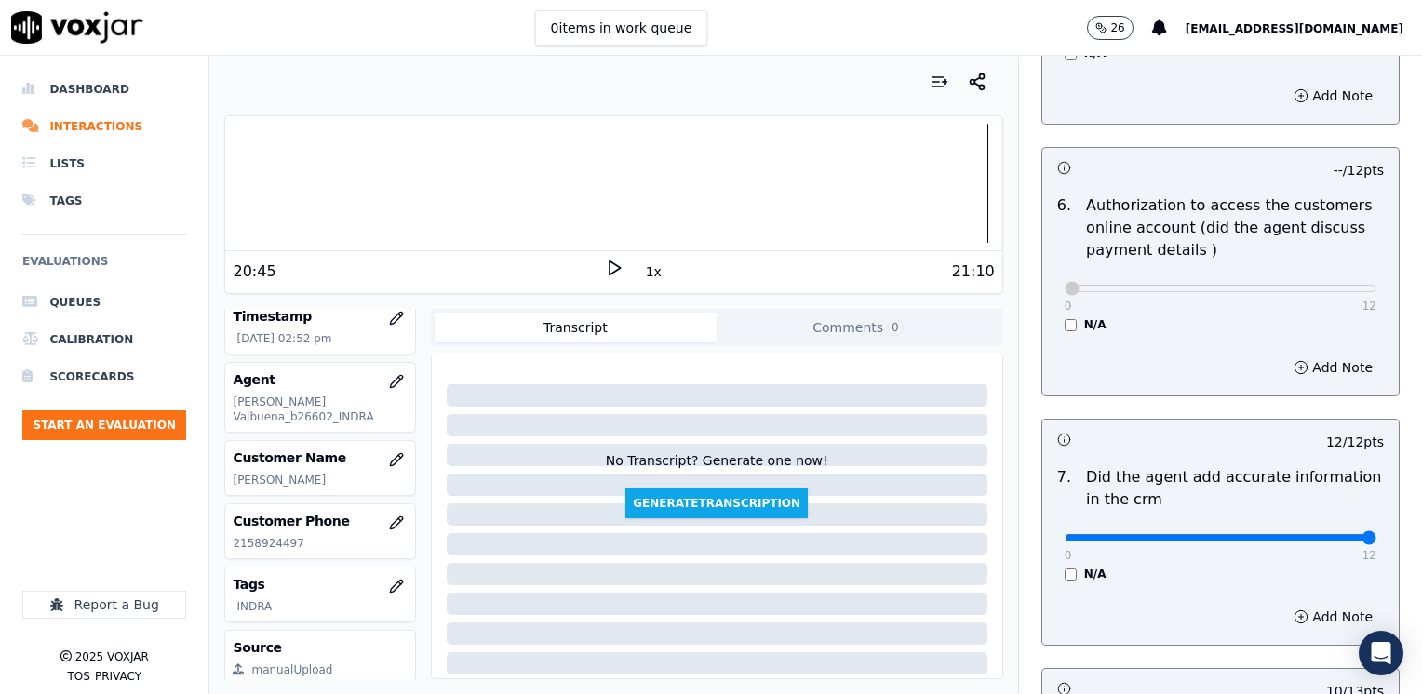
scroll to position [1724, 0]
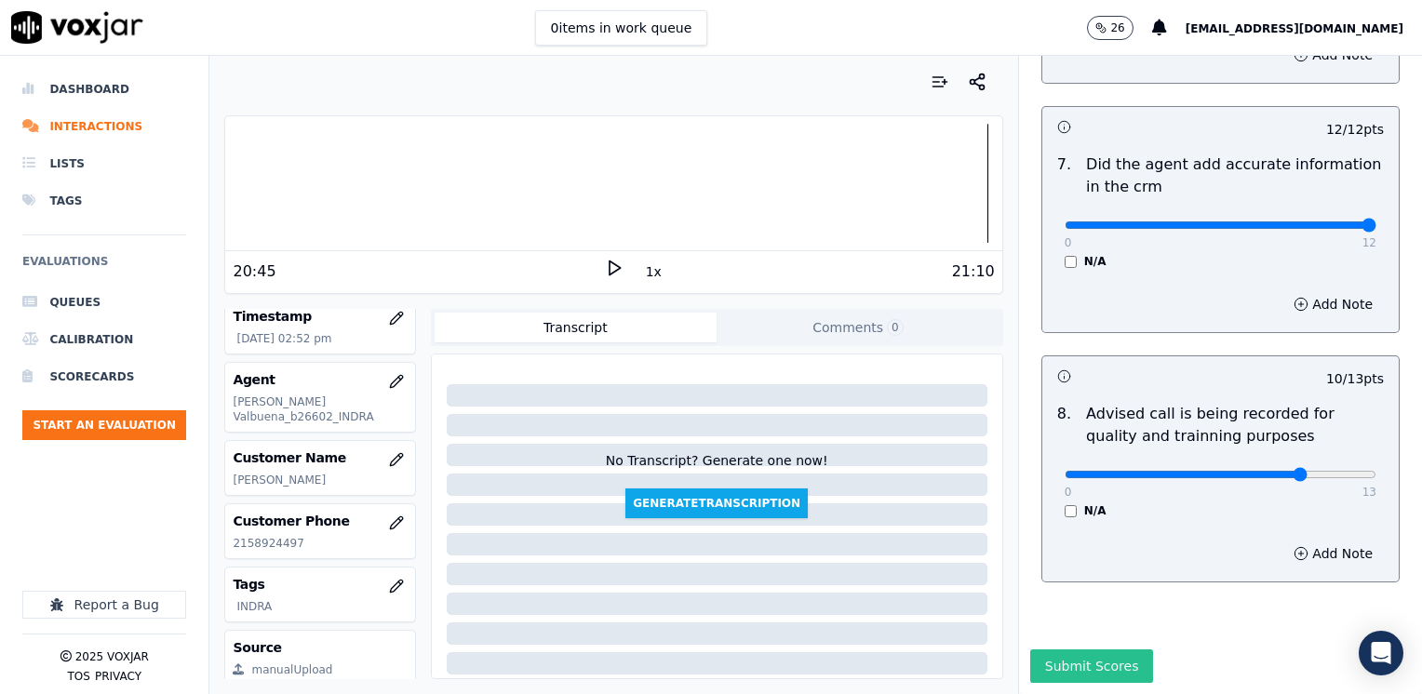
click at [1087, 650] on button "Submit Scores" at bounding box center [1092, 667] width 124 height 34
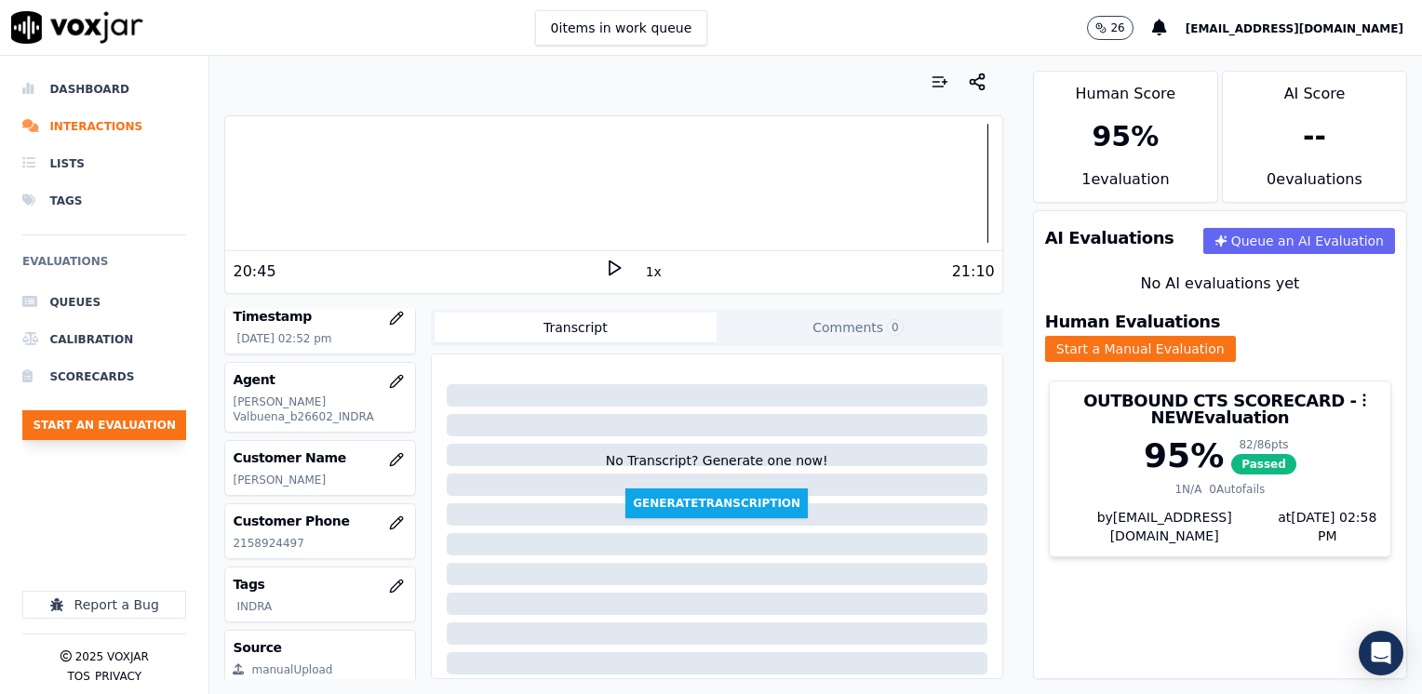
click at [74, 414] on button "Start an Evaluation" at bounding box center [104, 425] width 164 height 30
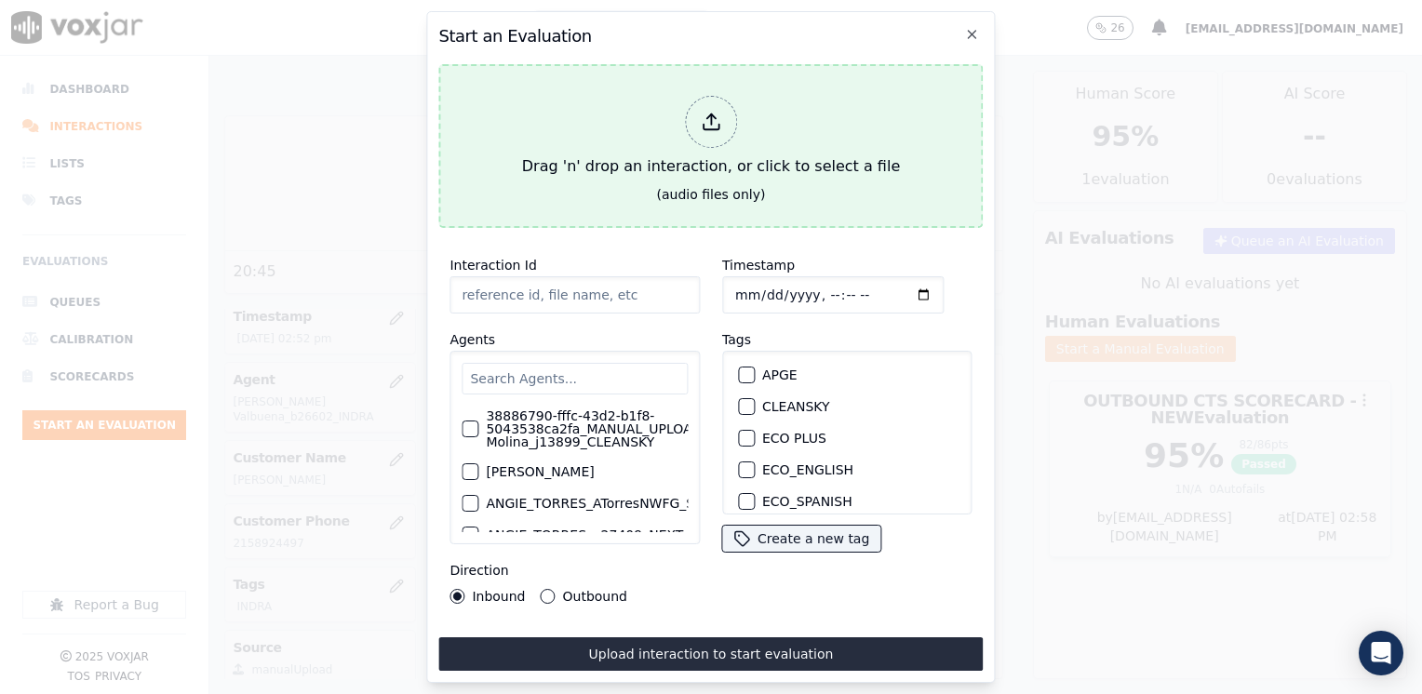
click at [705, 117] on icon at bounding box center [711, 122] width 20 height 20
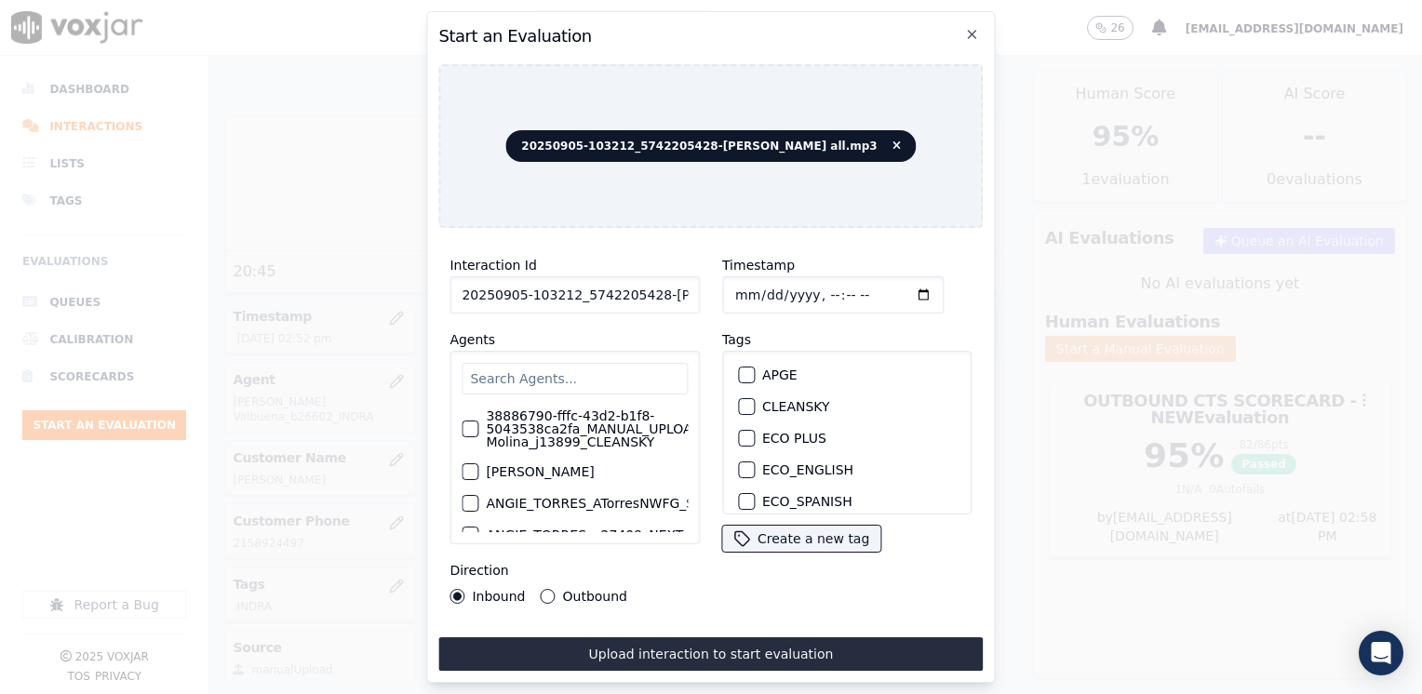
click at [602, 382] on input "text" at bounding box center [575, 379] width 226 height 32
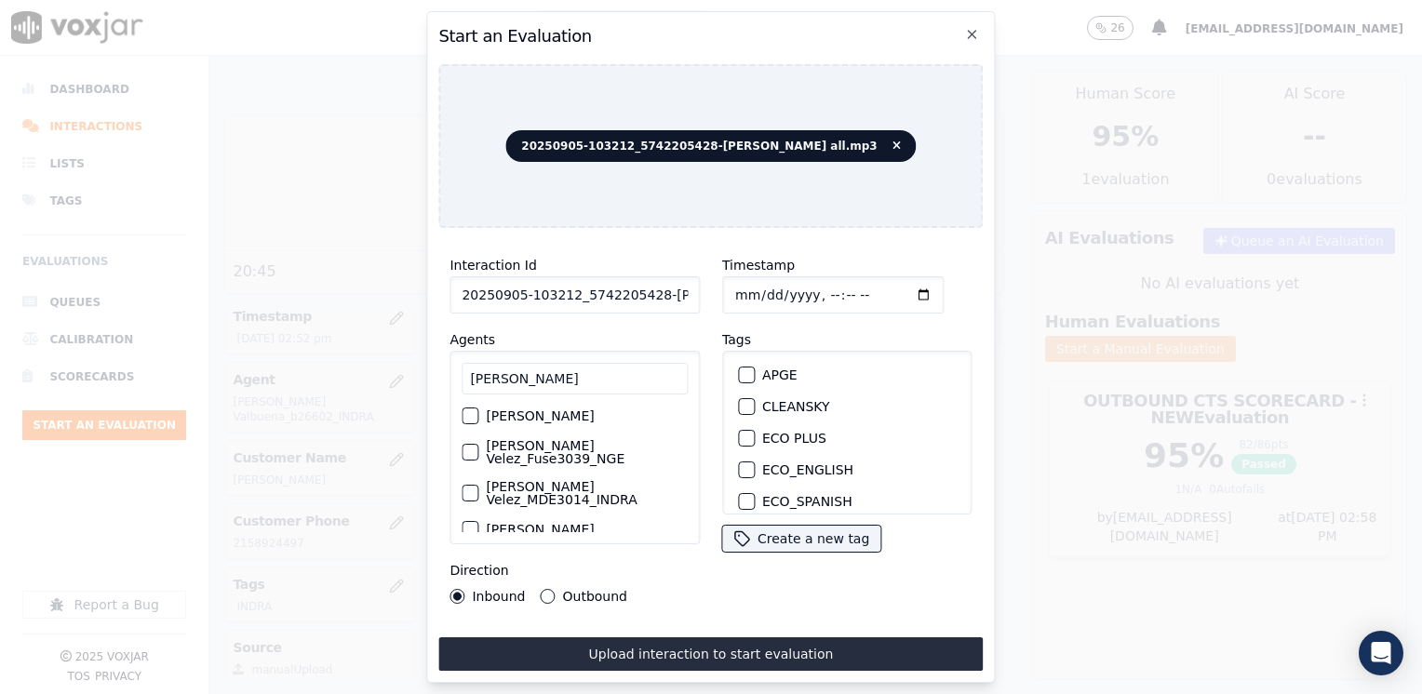
scroll to position [0, 0]
click at [543, 442] on label "[PERSON_NAME] Velez_Fuse3039_NGE" at bounding box center [587, 454] width 202 height 26
click at [478, 446] on button "[PERSON_NAME] Velez_Fuse3039_NGE" at bounding box center [470, 454] width 17 height 17
click at [739, 407] on div "button" at bounding box center [745, 410] width 13 height 13
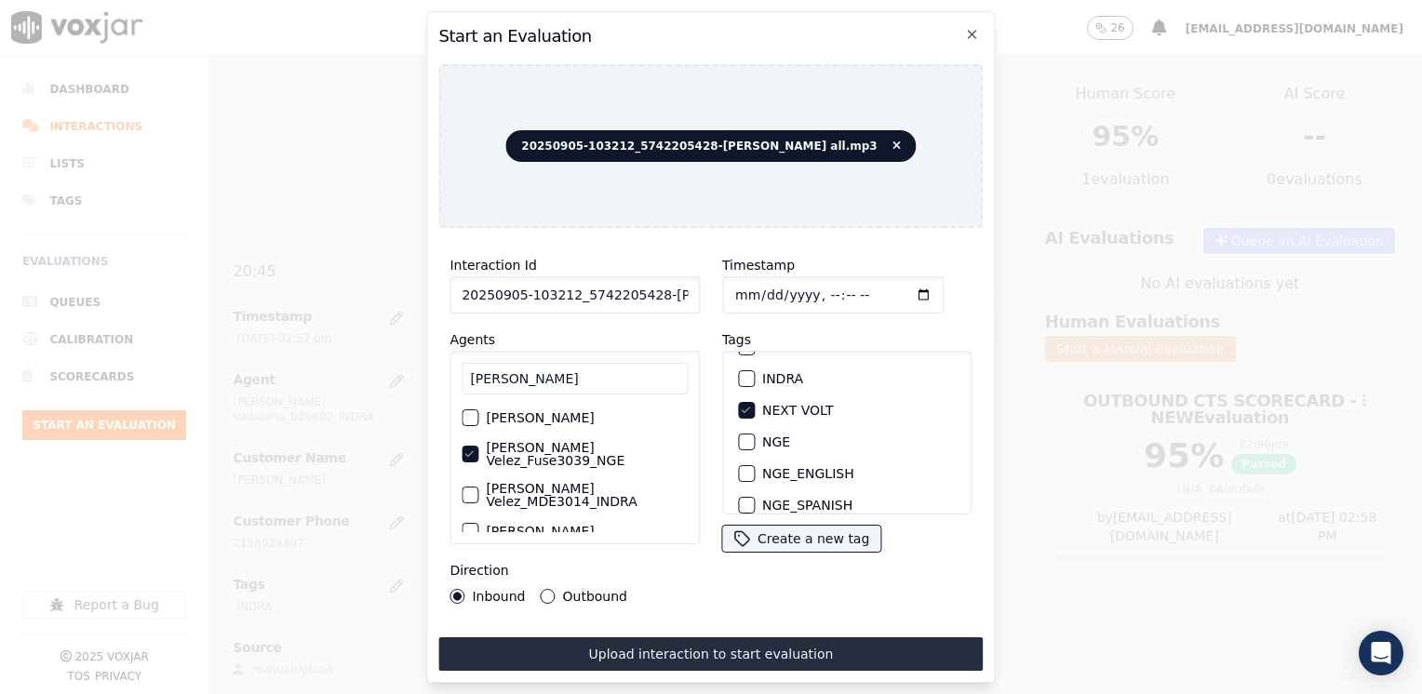
click at [891, 288] on input "Timestamp" at bounding box center [832, 294] width 221 height 37
click at [892, 286] on input "Timestamp" at bounding box center [832, 294] width 221 height 37
click at [548, 590] on button "Outbound" at bounding box center [548, 596] width 15 height 15
click at [673, 629] on div "Interaction Id 20250905-103212_5742205428-[PERSON_NAME] all.mp3 Agents [PERSON_…" at bounding box center [710, 457] width 544 height 428
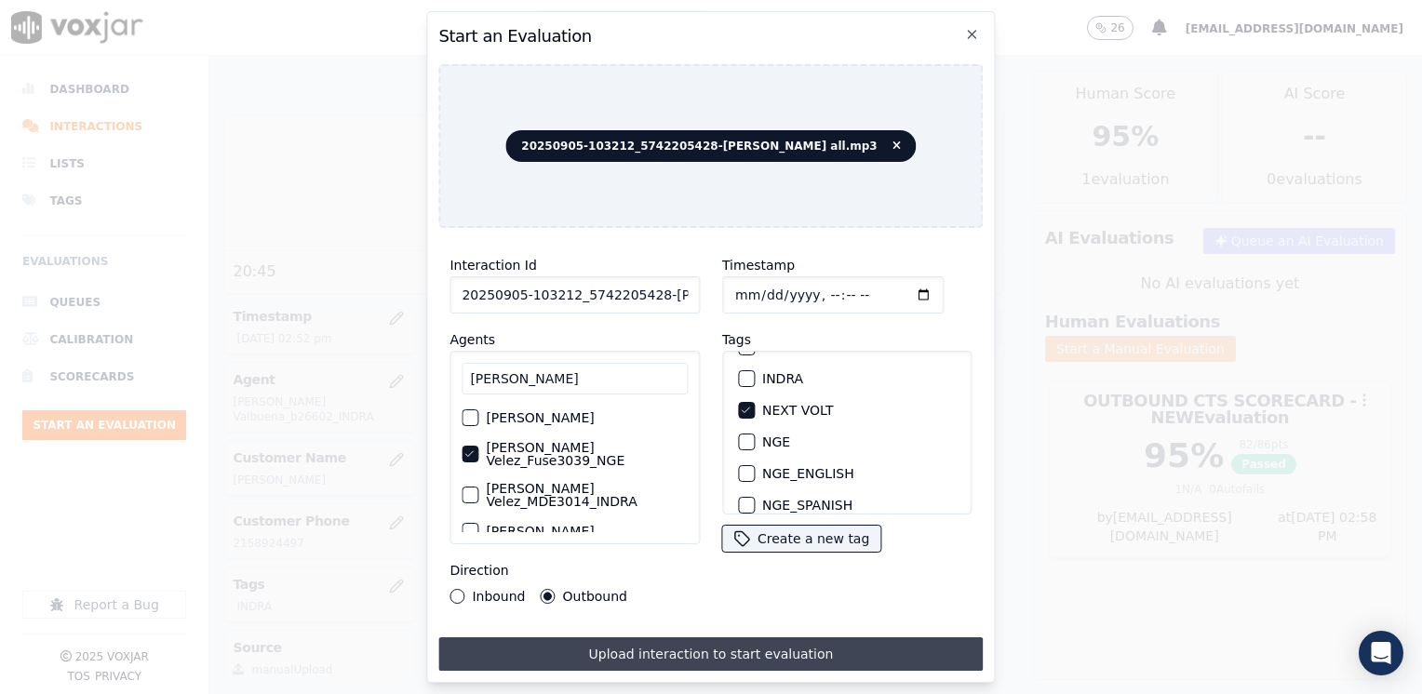
click at [674, 637] on button "Upload interaction to start evaluation" at bounding box center [710, 654] width 544 height 34
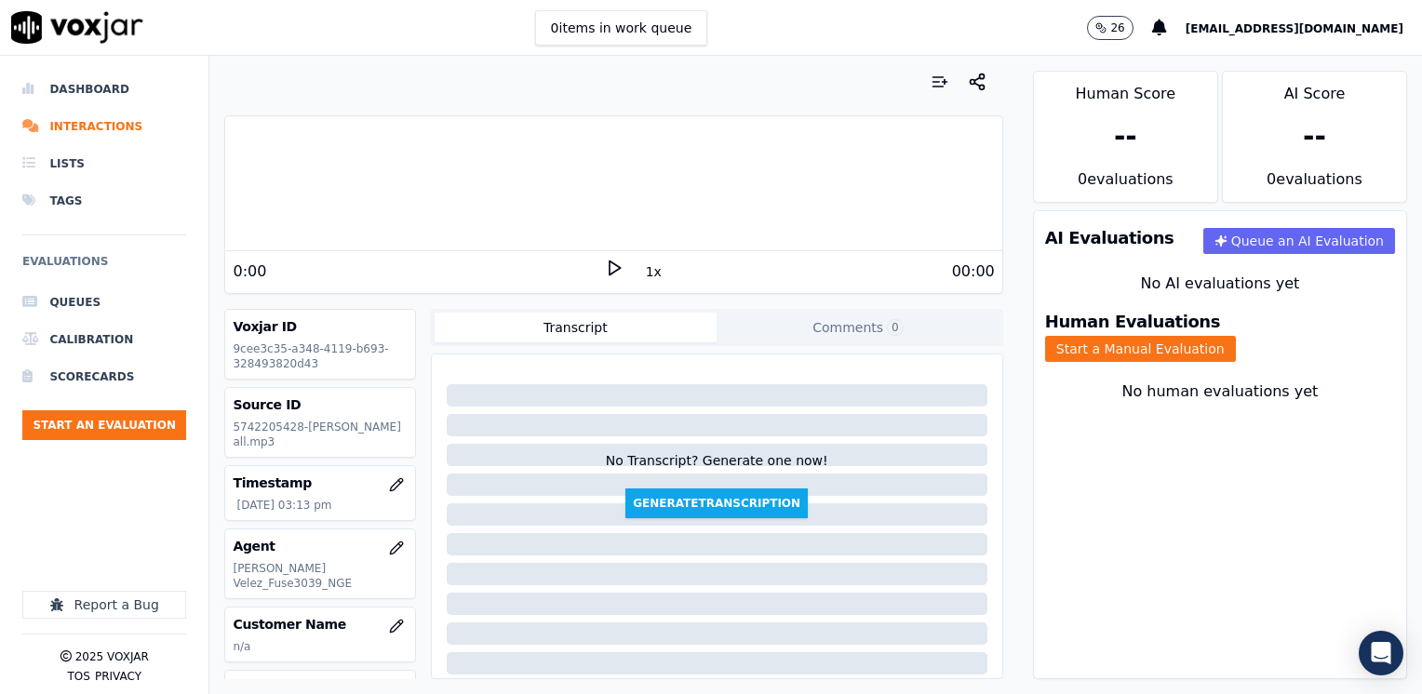
drag, startPoint x: 454, startPoint y: 267, endPoint x: 543, endPoint y: 263, distance: 88.5
click at [454, 267] on div "0:00" at bounding box center [418, 272] width 371 height 22
click at [609, 259] on icon at bounding box center [614, 268] width 19 height 19
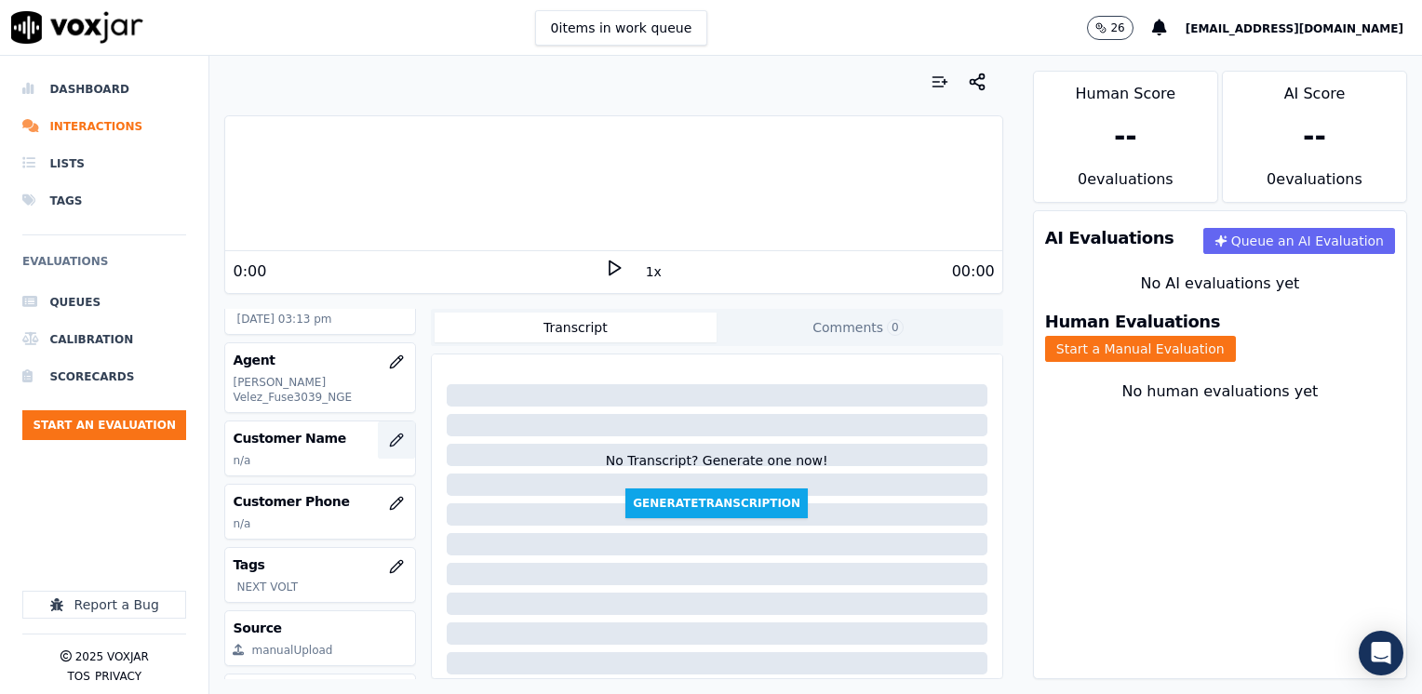
click at [389, 433] on icon "button" at bounding box center [396, 440] width 15 height 15
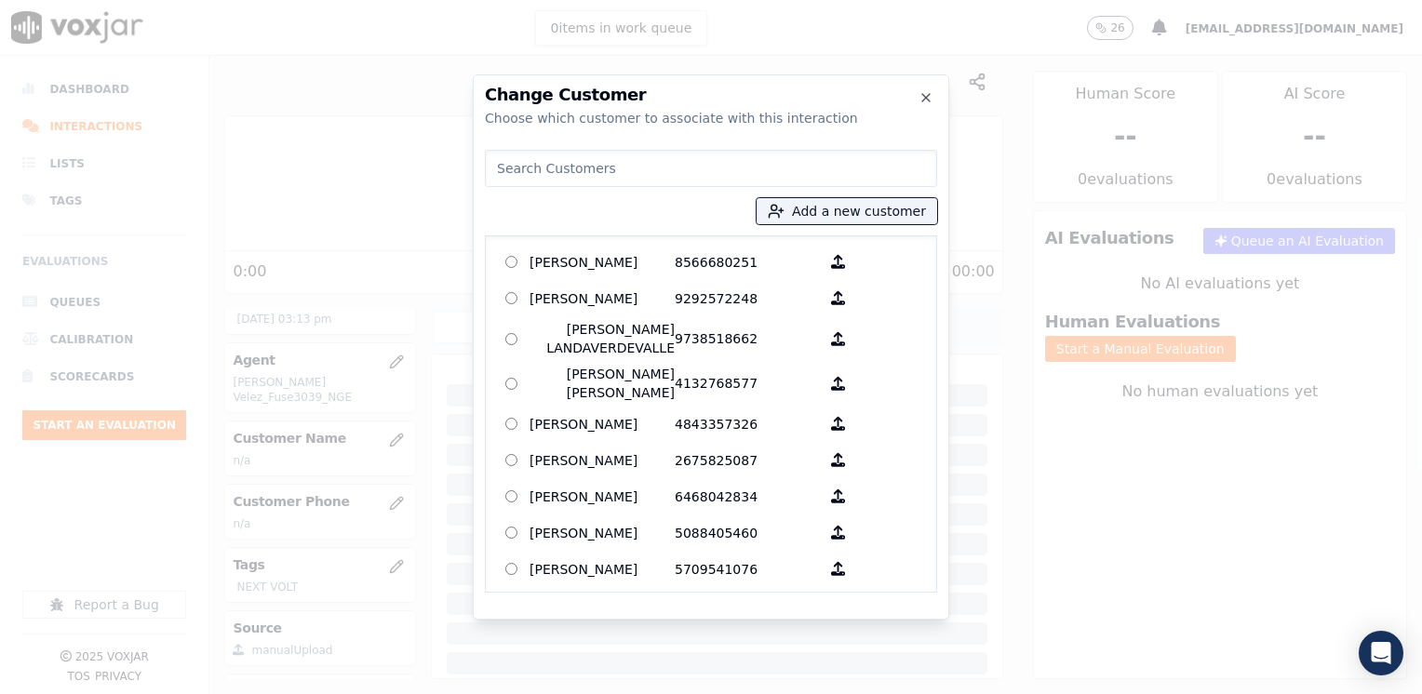
click at [775, 160] on input at bounding box center [711, 168] width 452 height 37
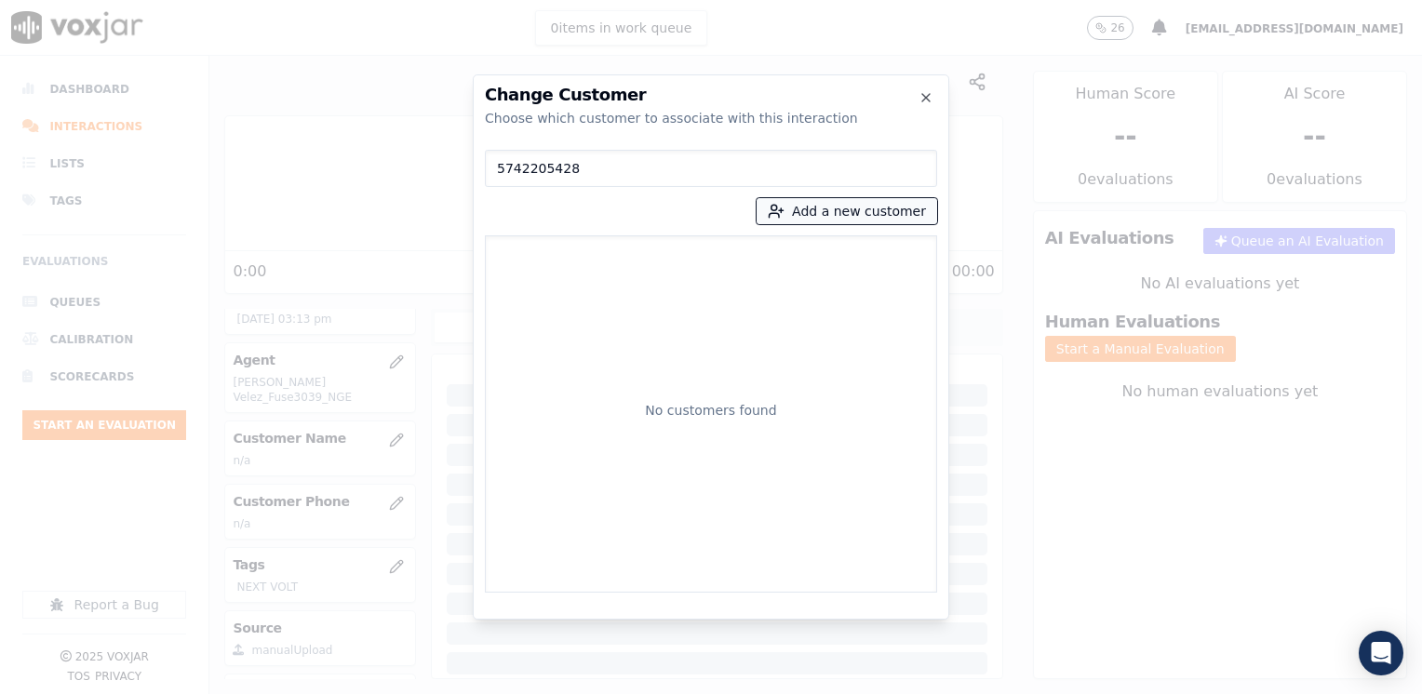
click at [854, 208] on button "Add a new customer" at bounding box center [847, 211] width 181 height 26
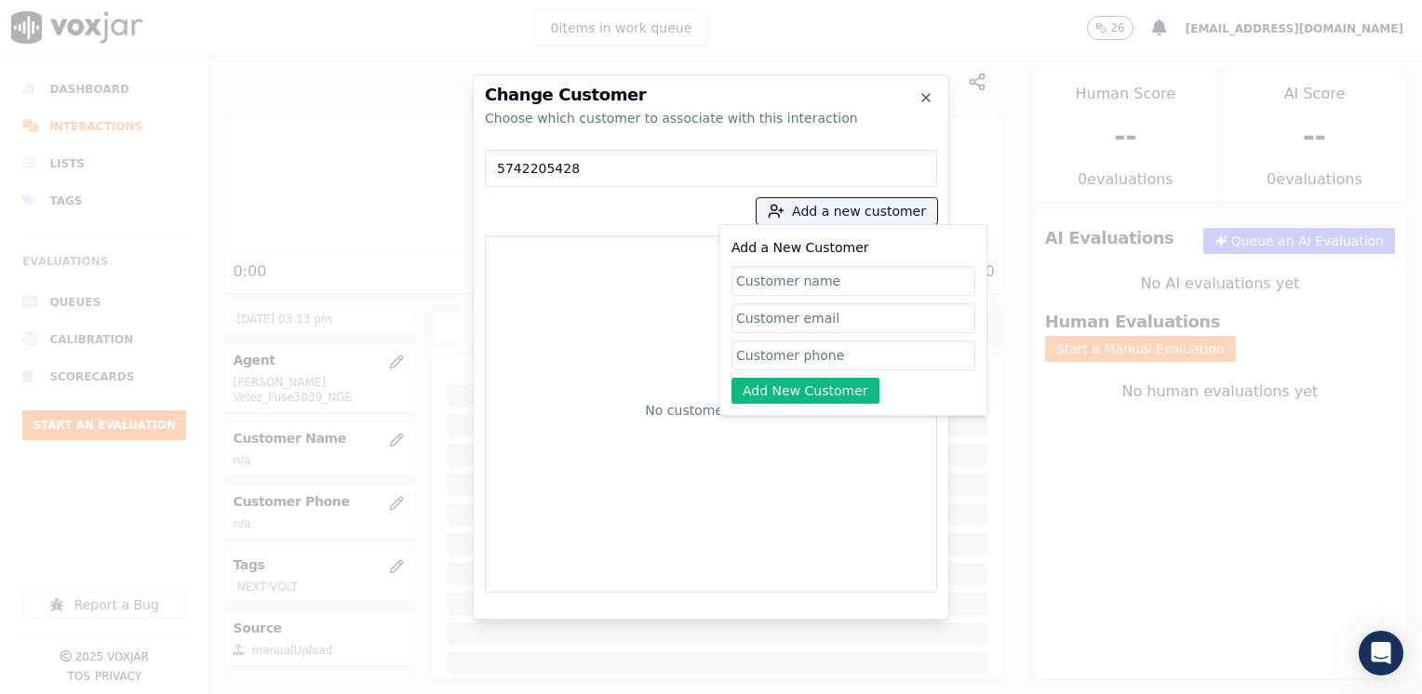
click at [809, 340] on div "Add a New Customer Add New Customer" at bounding box center [853, 320] width 244 height 168
click at [808, 352] on input "Add a New Customer" at bounding box center [853, 356] width 244 height 30
paste input "5742205428"
click at [929, 383] on div "Add a New Customer 5742205428 Add New Customer" at bounding box center [853, 320] width 244 height 168
click at [863, 277] on input "Add a New Customer" at bounding box center [853, 281] width 244 height 30
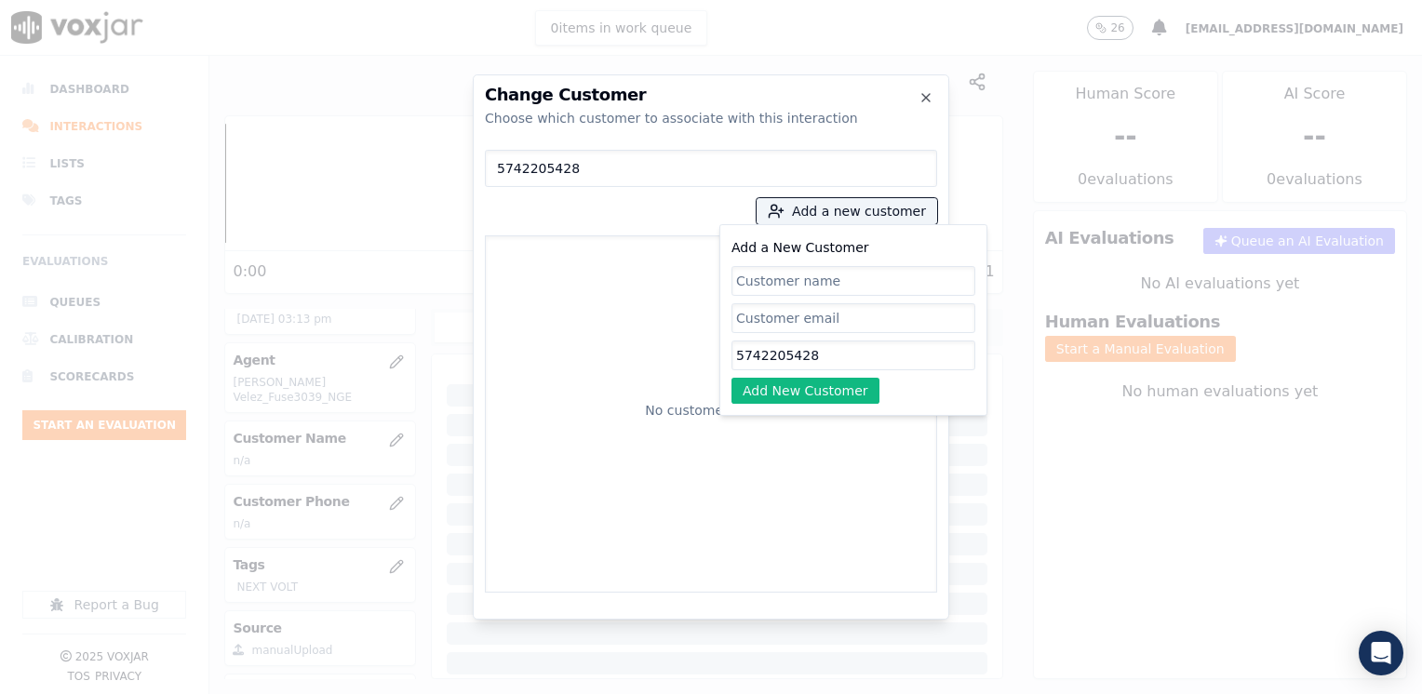
paste input "[PERSON_NAME]"
click at [812, 376] on div "Add a New Customer [PERSON_NAME] 5742205428 Add New Customer" at bounding box center [853, 320] width 244 height 168
click at [819, 396] on button "Add New Customer" at bounding box center [805, 391] width 148 height 26
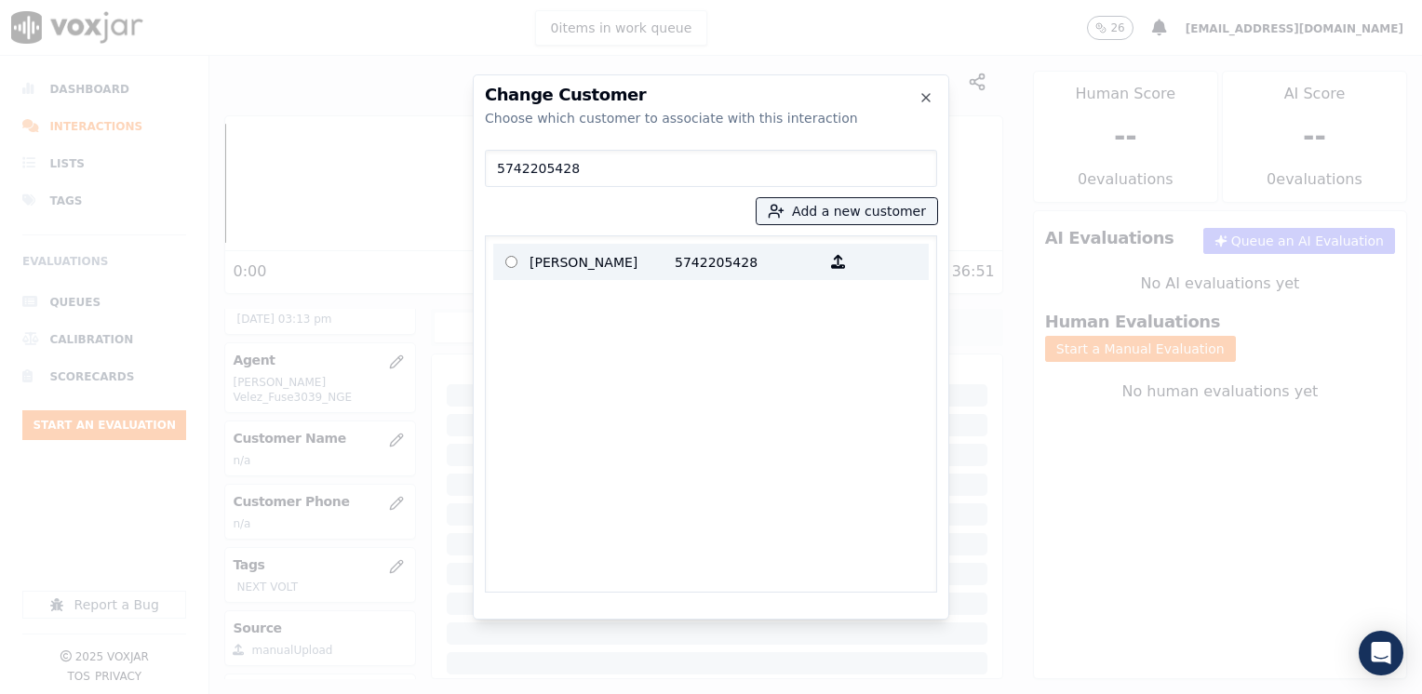
click at [697, 255] on p "5742205428" at bounding box center [747, 262] width 145 height 29
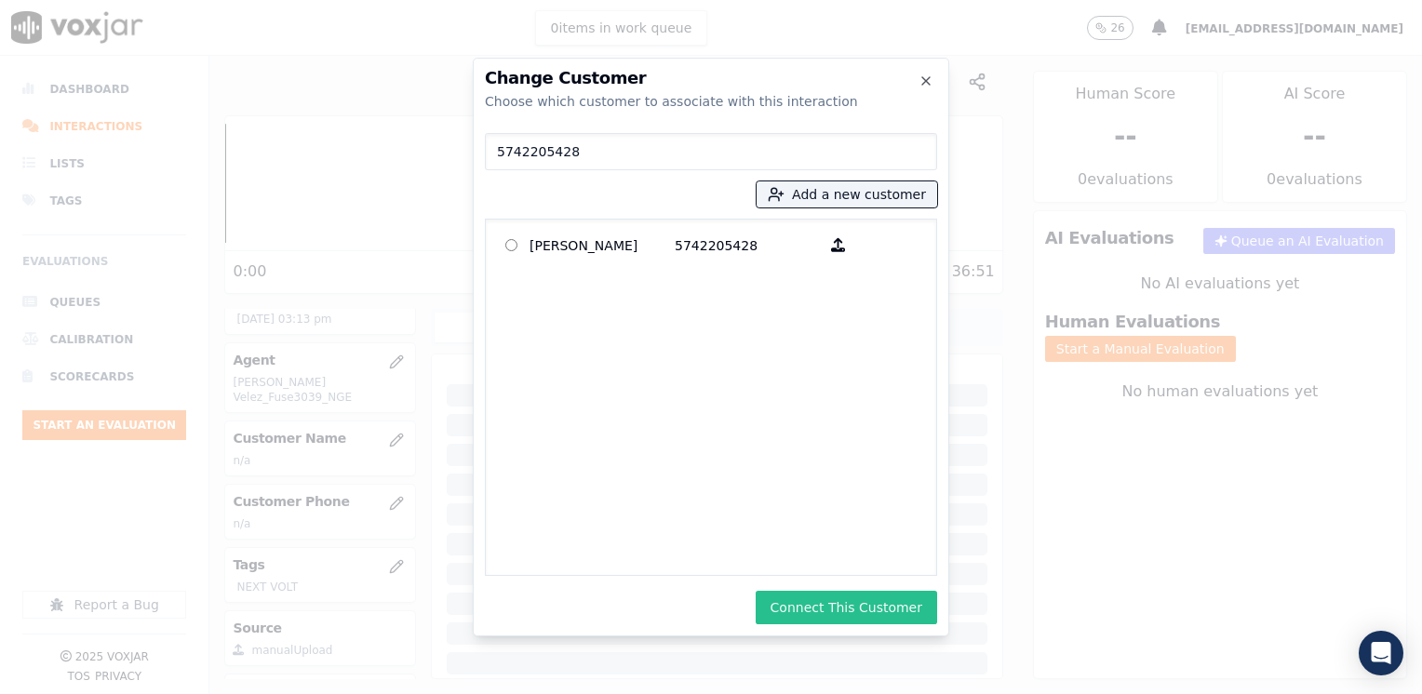
click at [846, 605] on button "Connect This Customer" at bounding box center [846, 608] width 181 height 34
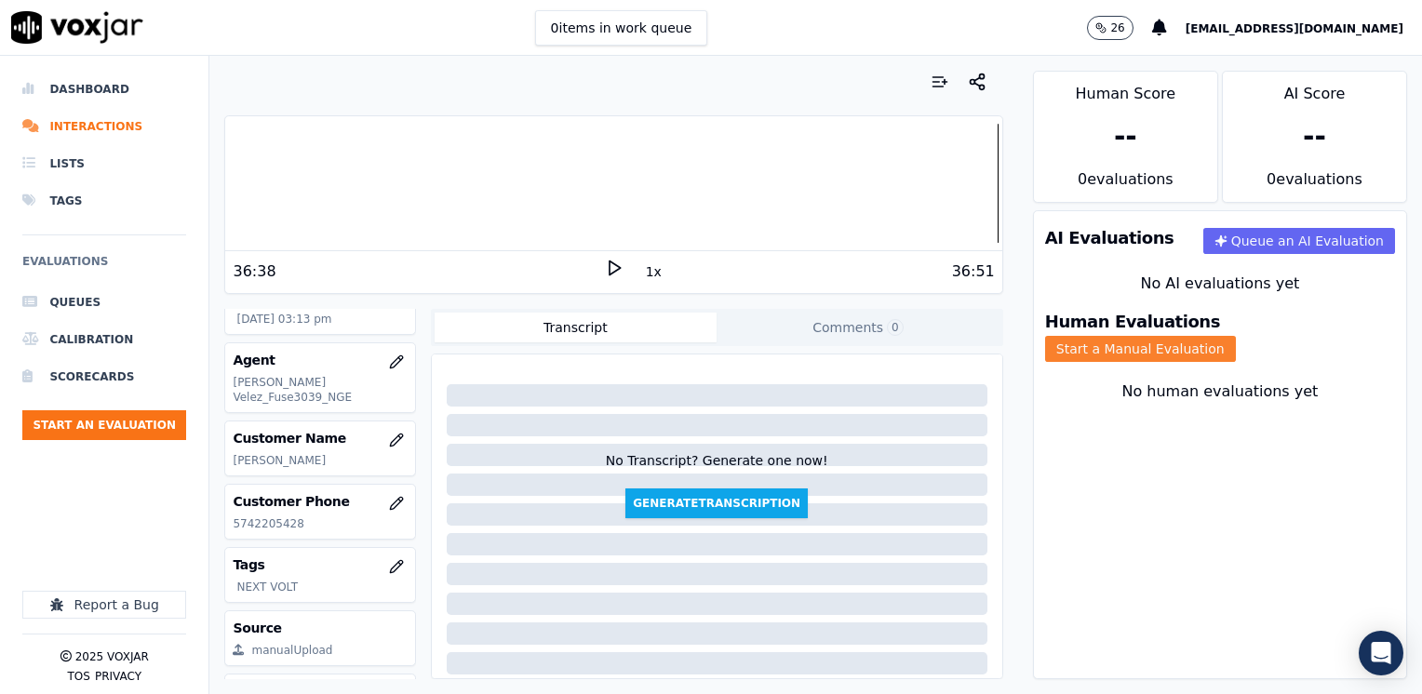
click at [1236, 336] on button "Start a Manual Evaluation" at bounding box center [1140, 349] width 191 height 26
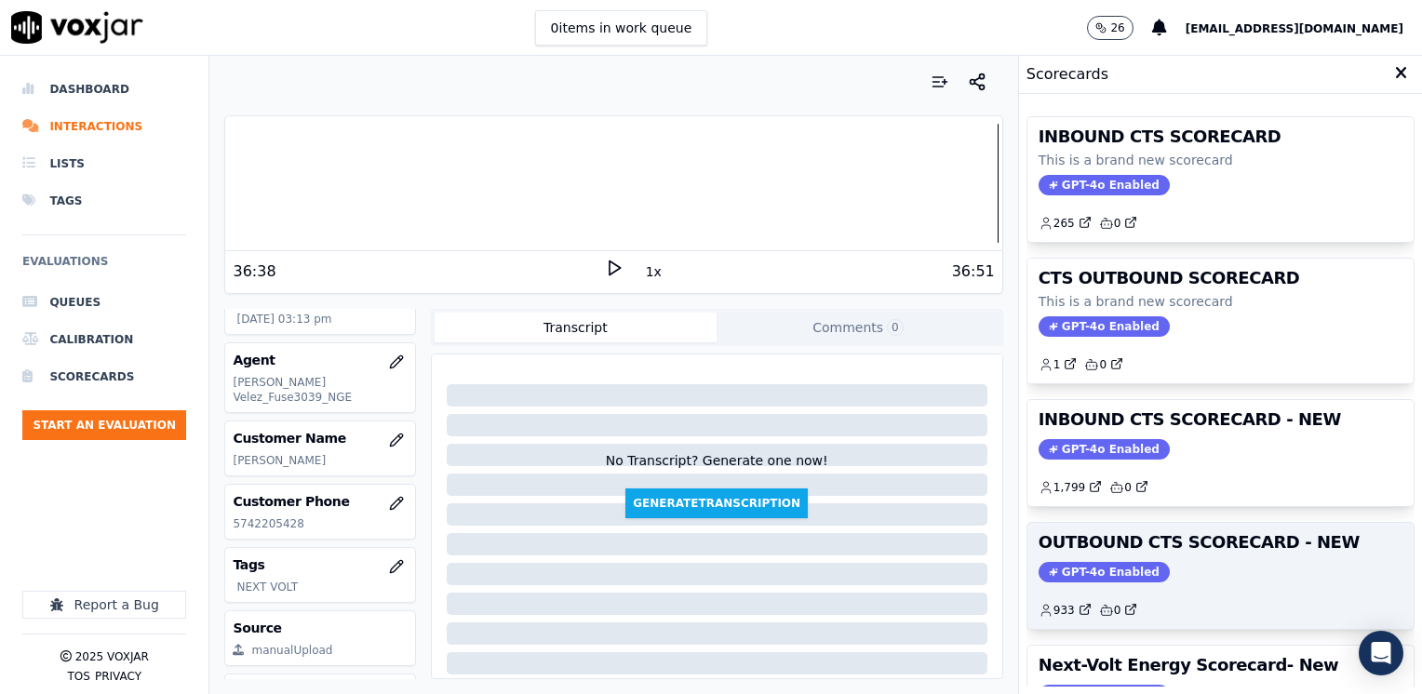
click at [1102, 570] on span "GPT-4o Enabled" at bounding box center [1104, 572] width 131 height 20
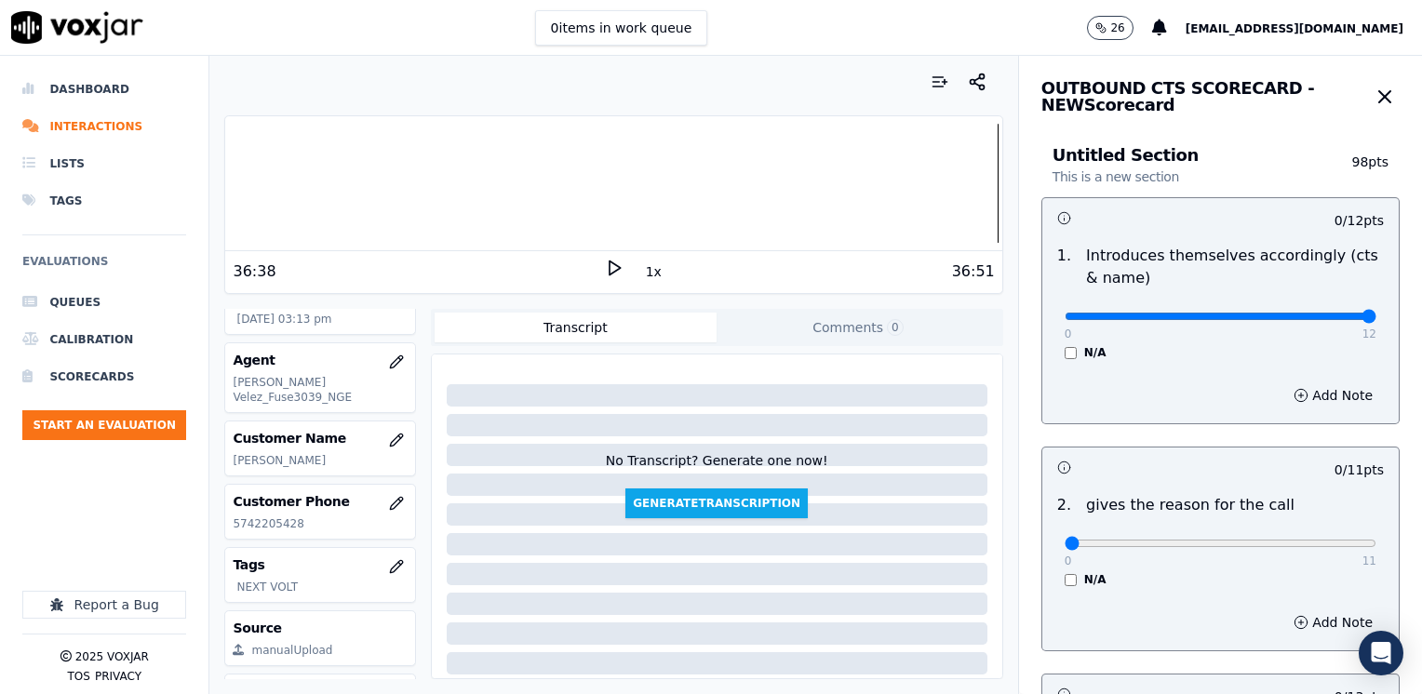
drag, startPoint x: 1053, startPoint y: 314, endPoint x: 1425, endPoint y: 329, distance: 371.7
click at [1376, 320] on input "range" at bounding box center [1221, 316] width 312 height 7
drag, startPoint x: 1053, startPoint y: 542, endPoint x: 1410, endPoint y: 523, distance: 356.9
click at [1376, 540] on input "range" at bounding box center [1221, 543] width 312 height 7
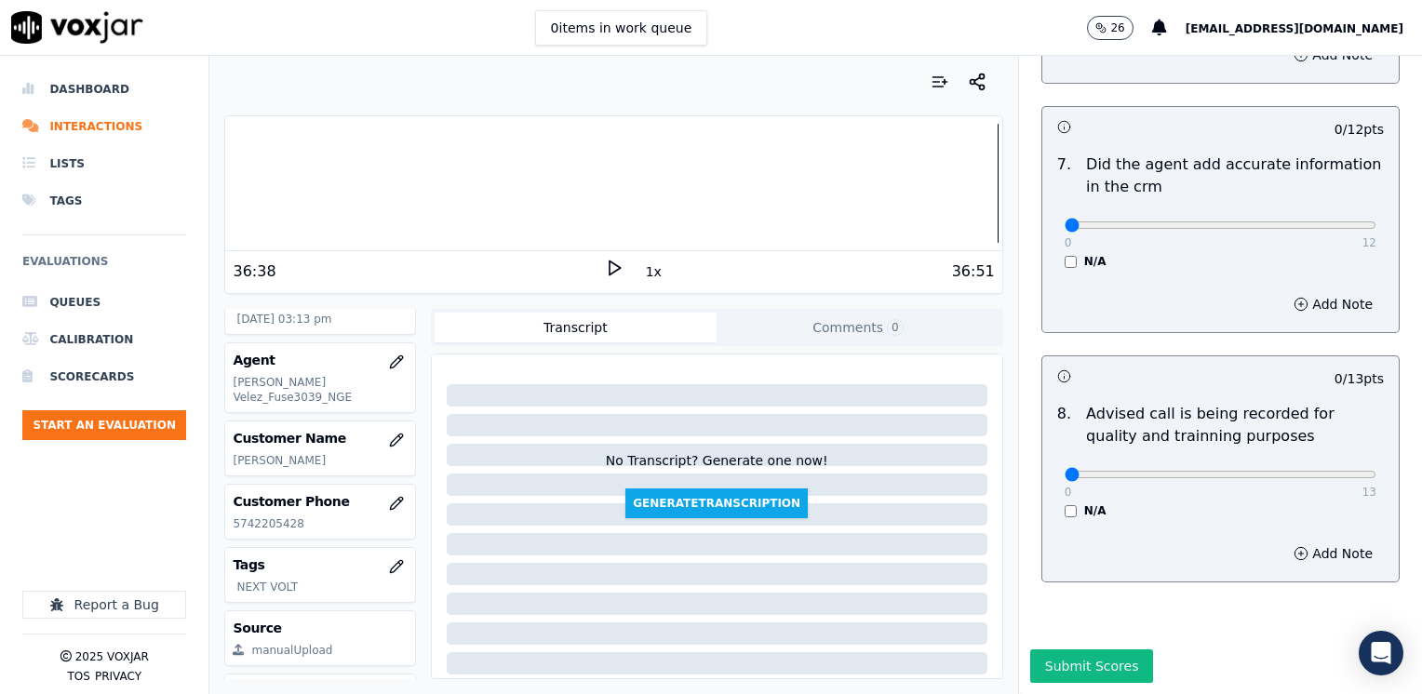
scroll to position [1627, 0]
click at [1277, 471] on input "range" at bounding box center [1221, 474] width 312 height 7
click at [1266, 471] on input "range" at bounding box center [1221, 474] width 312 height 7
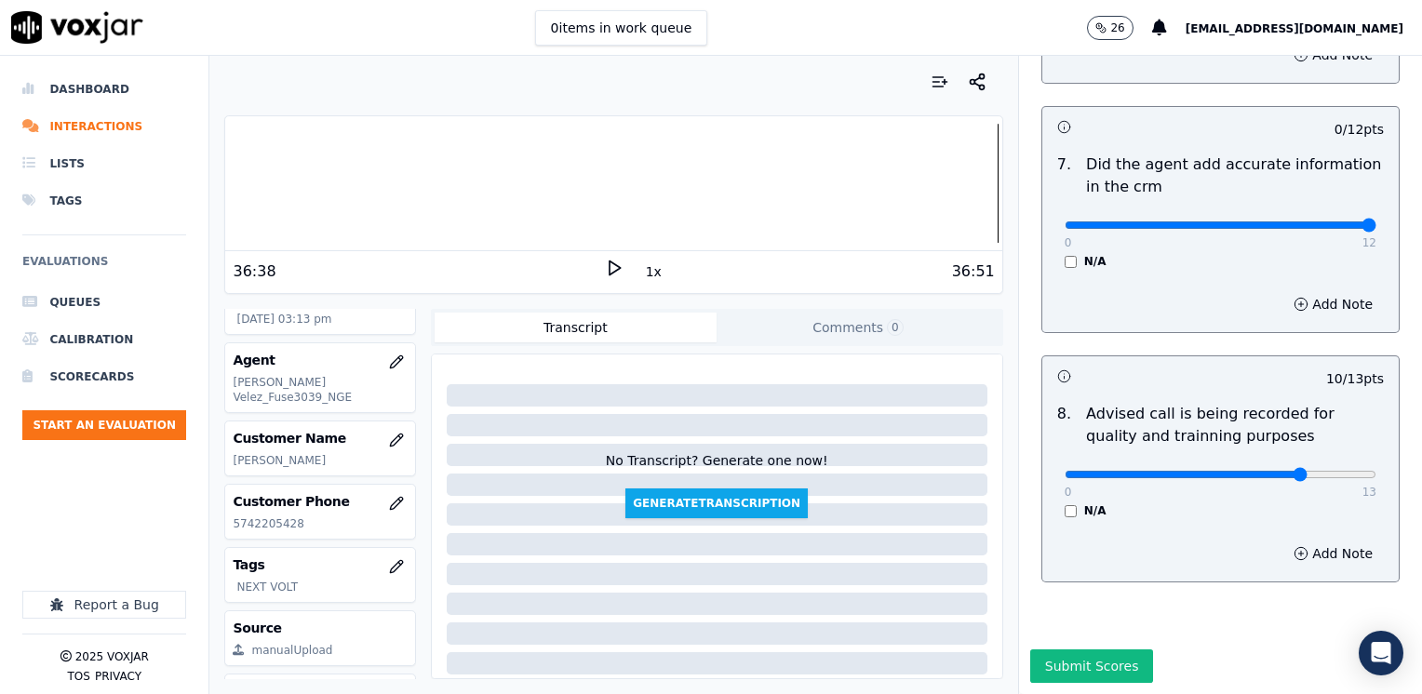
drag, startPoint x: 1054, startPoint y: 192, endPoint x: 1421, endPoint y: 183, distance: 366.8
click at [1376, 221] on input "range" at bounding box center [1221, 224] width 312 height 7
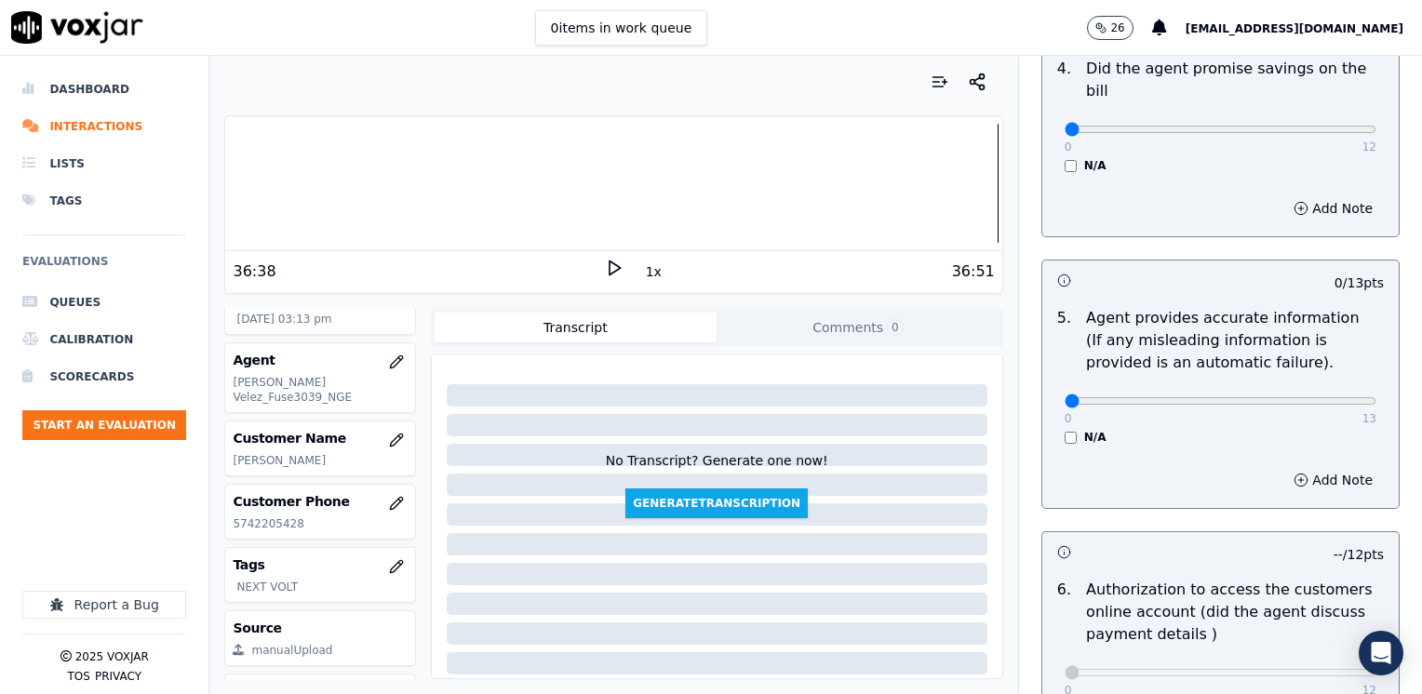
scroll to position [882, 0]
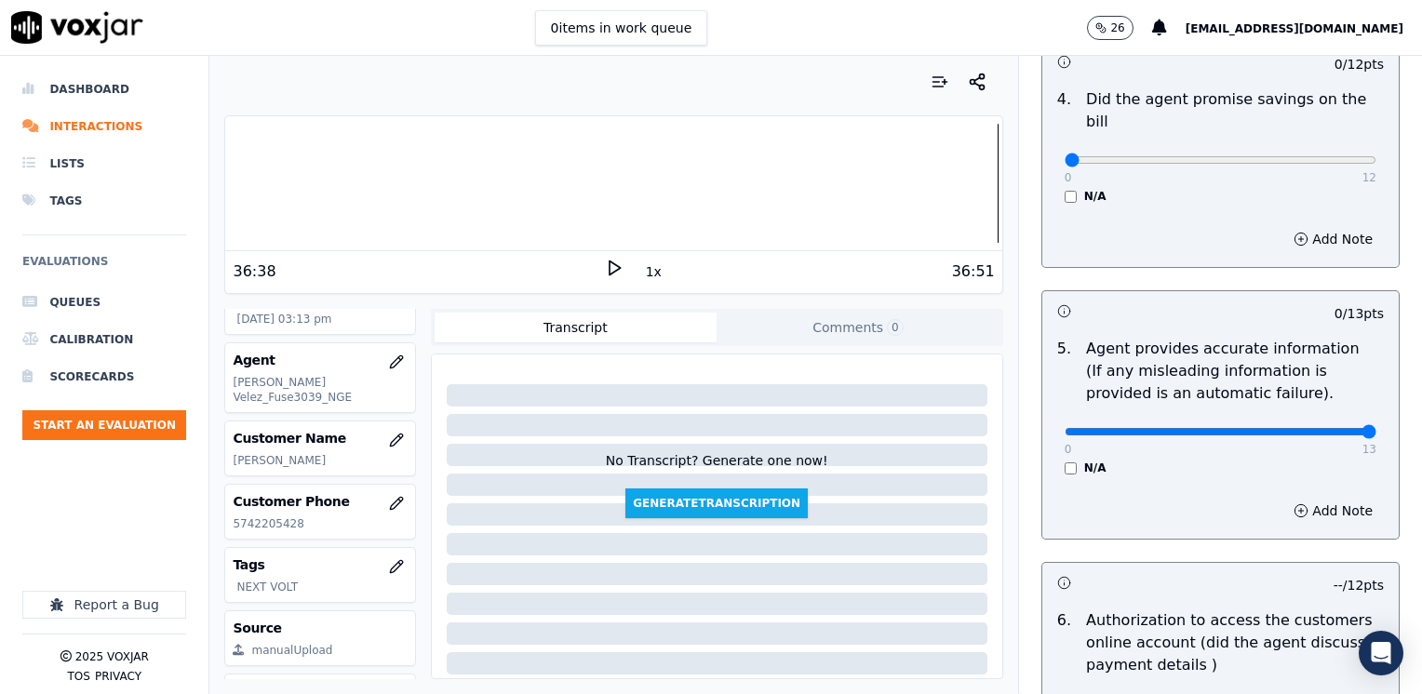
drag, startPoint x: 1047, startPoint y: 412, endPoint x: 1253, endPoint y: 296, distance: 236.3
click at [1376, 428] on input "range" at bounding box center [1221, 431] width 312 height 7
drag, startPoint x: 1047, startPoint y: 129, endPoint x: 1425, endPoint y: 168, distance: 379.8
click at [1376, 164] on input "range" at bounding box center [1221, 159] width 312 height 7
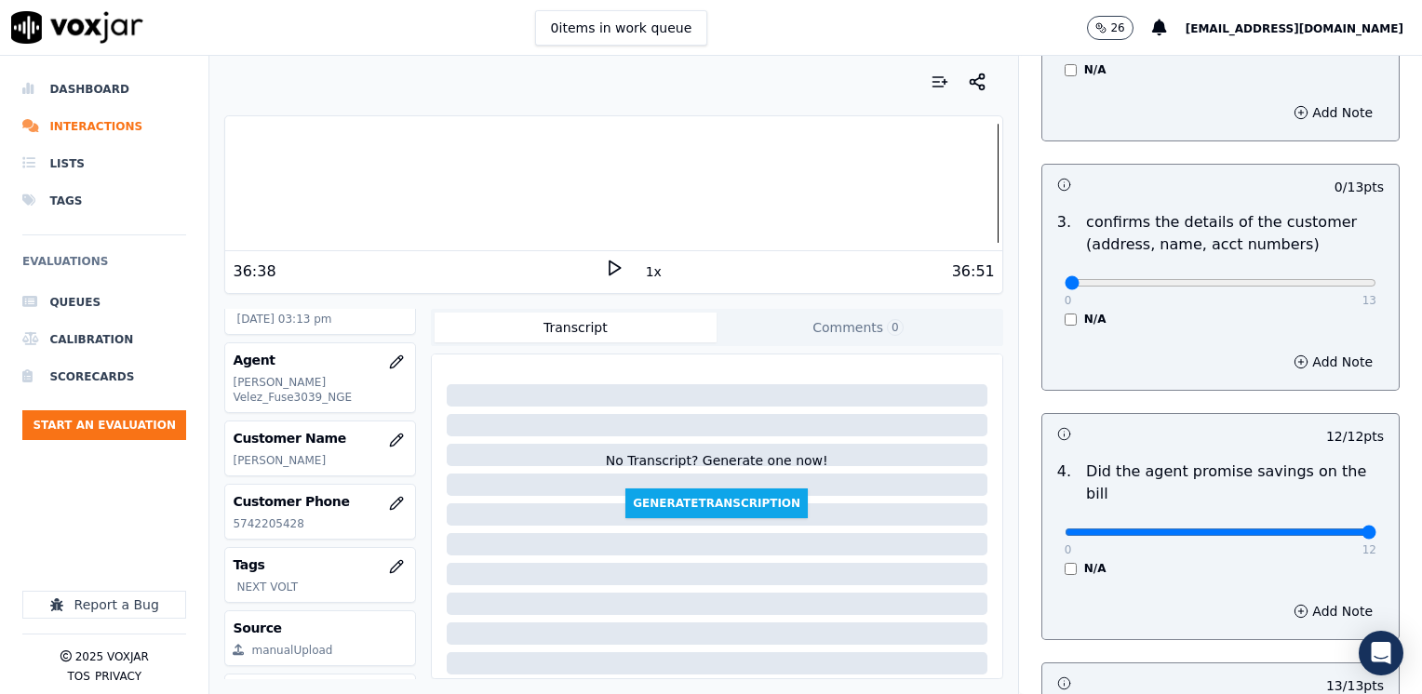
scroll to position [324, 0]
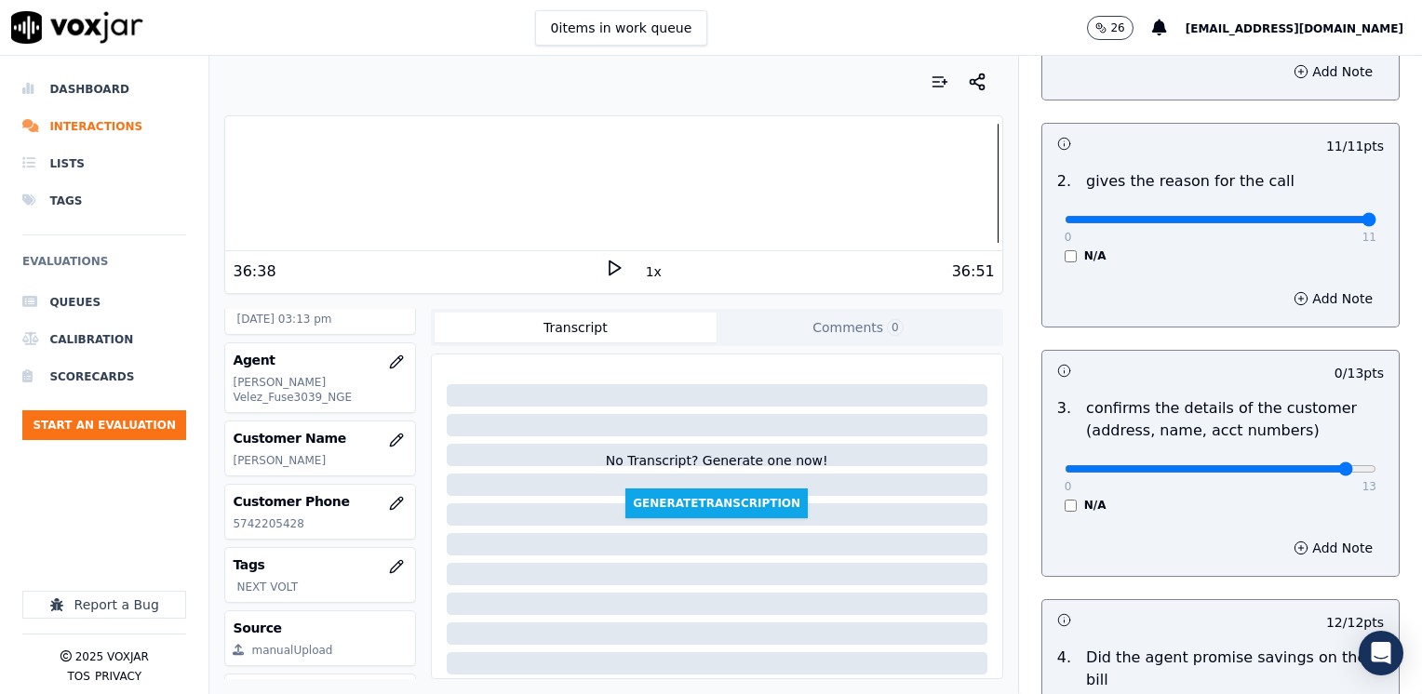
click at [1308, 465] on input "range" at bounding box center [1221, 468] width 312 height 7
click at [1312, 549] on button "Add Note" at bounding box center [1332, 548] width 101 height 26
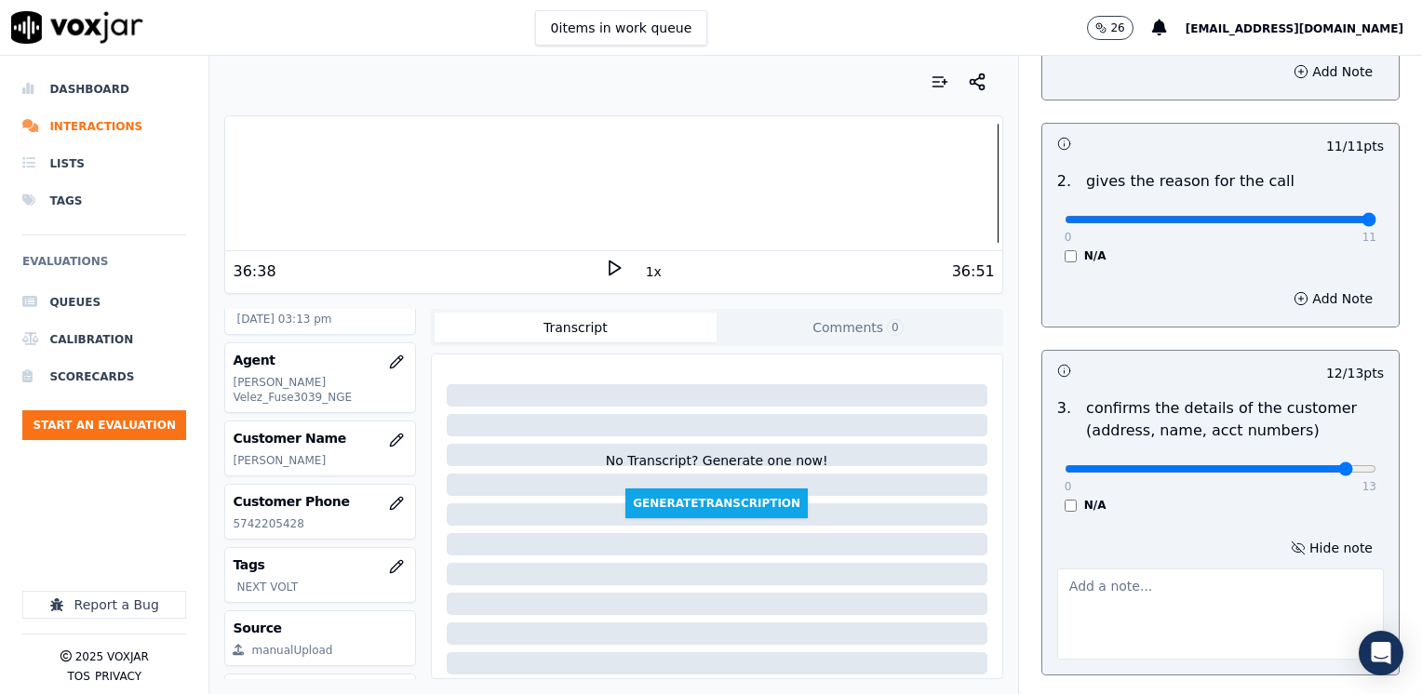
click at [1254, 599] on textarea at bounding box center [1220, 614] width 327 height 91
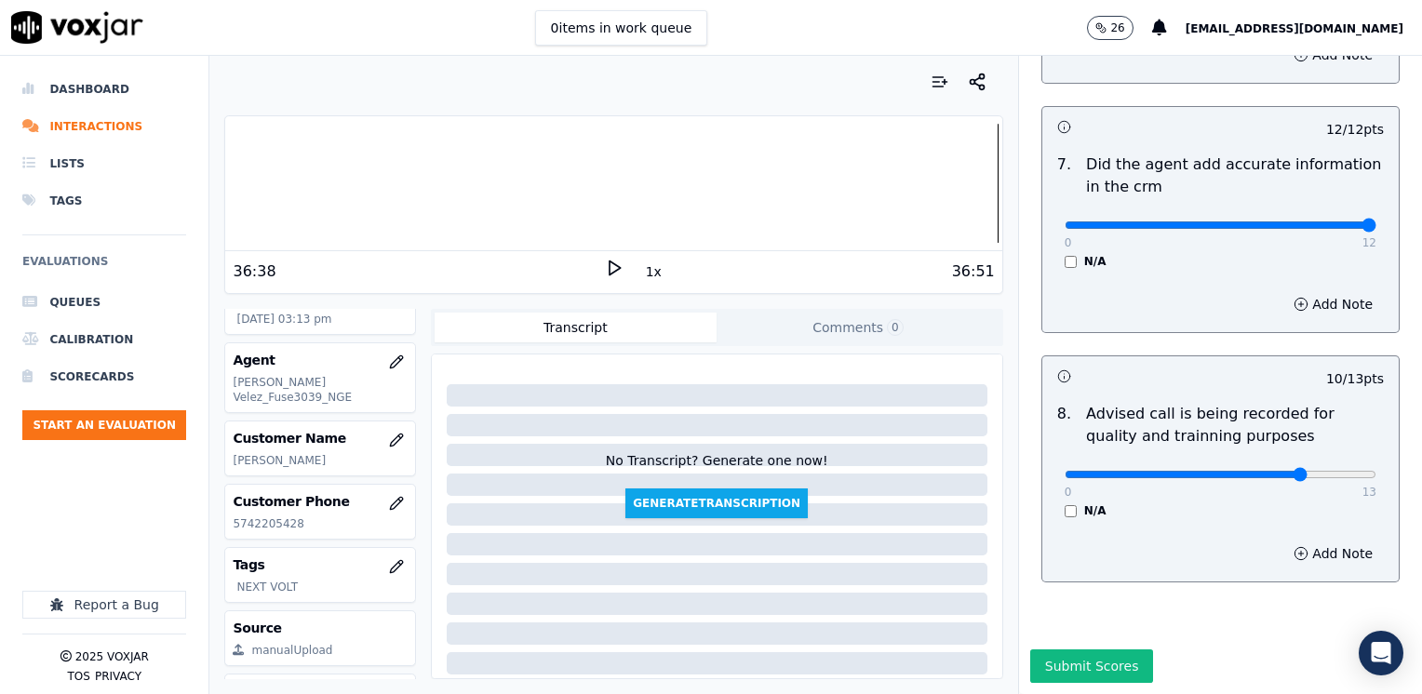
scroll to position [1724, 0]
click at [1071, 650] on button "Submit Scores" at bounding box center [1092, 667] width 124 height 34
